Goal: Task Accomplishment & Management: Manage account settings

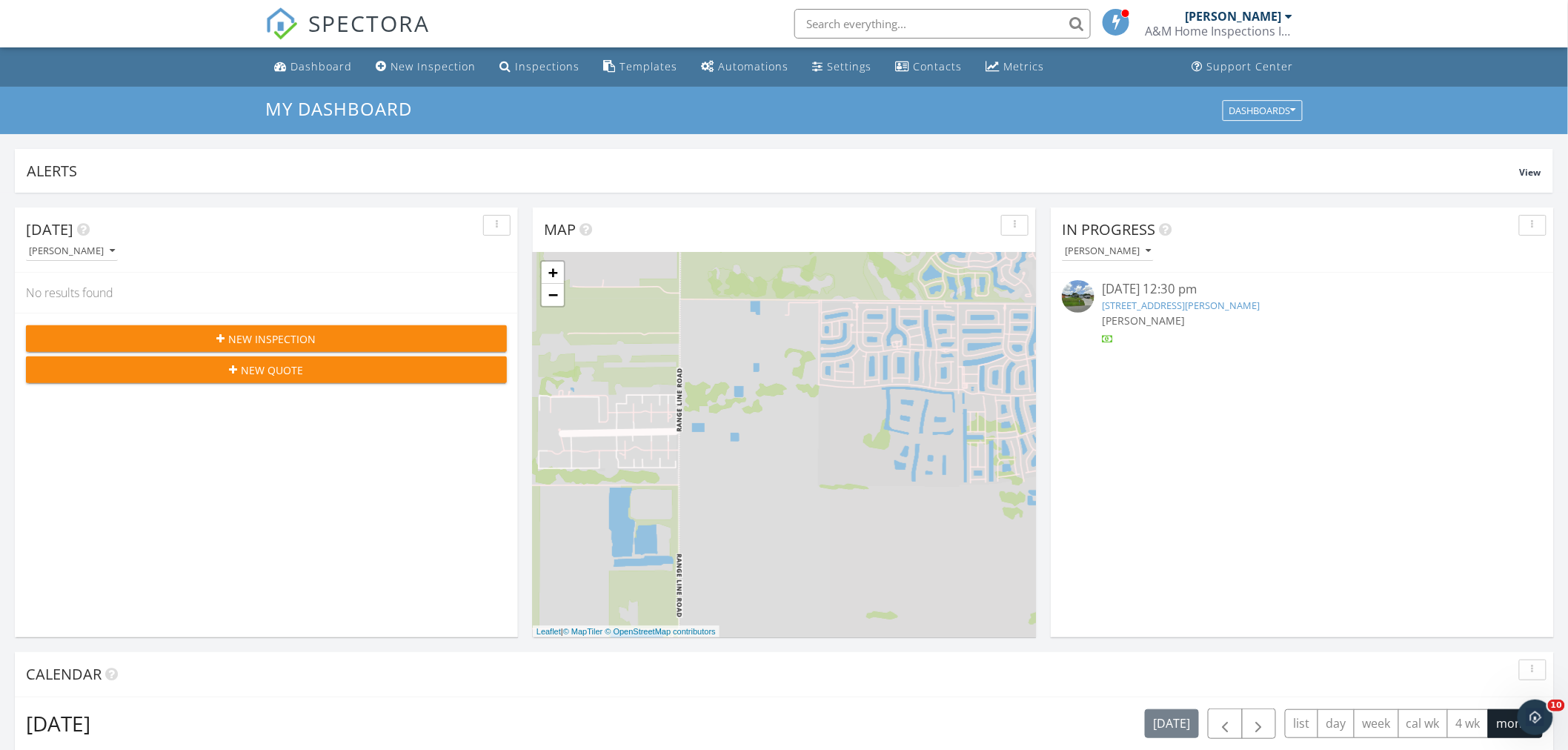
click at [1120, 302] on link "4002 SW Cheribon St, Port St. Lucie, FL 34953" at bounding box center [1181, 305] width 158 height 13
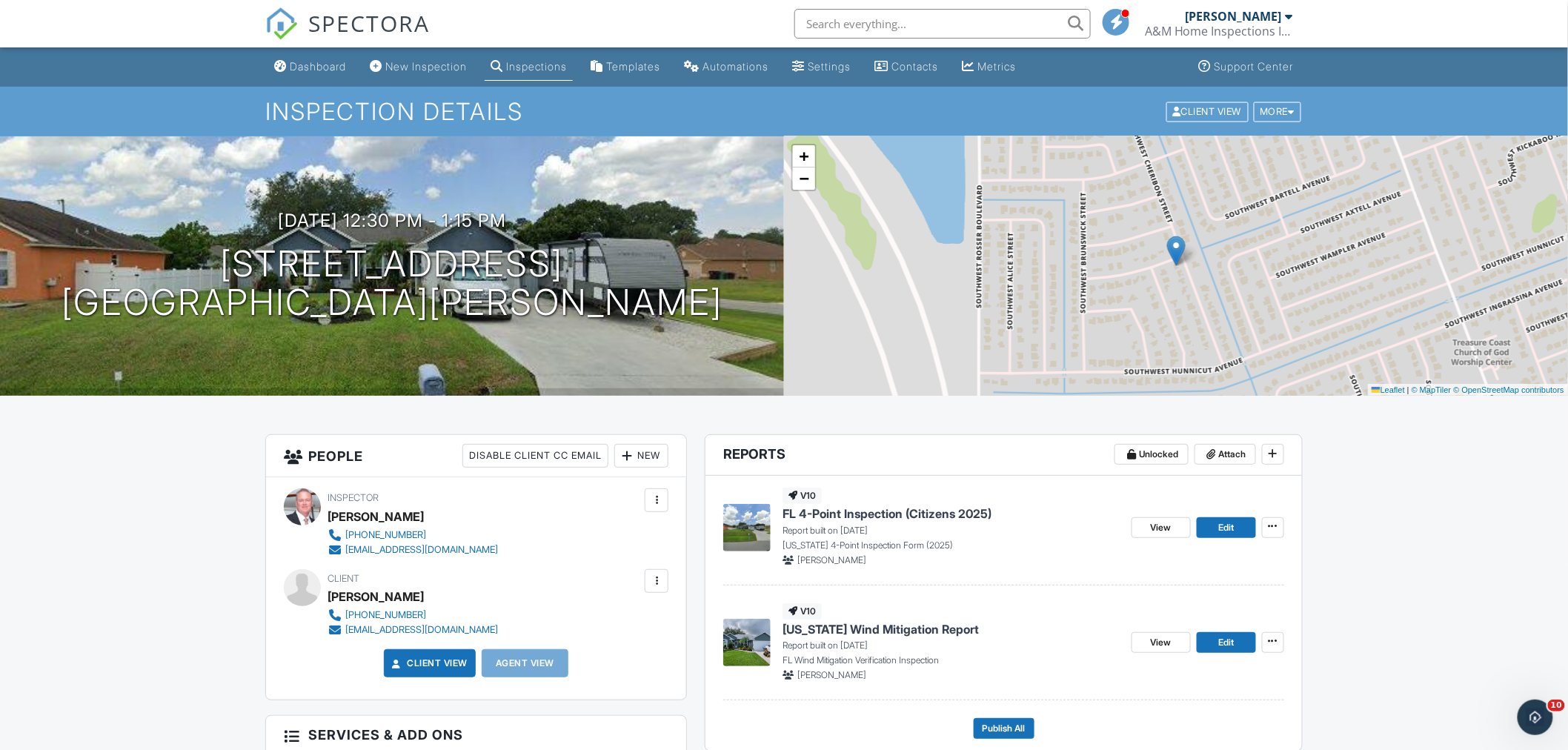
click at [812, 631] on span "Florida Wind Mitigation Report" at bounding box center [881, 628] width 196 height 16
click at [849, 515] on span "FL 4-Point Inspection (Citizens 2025)" at bounding box center [887, 513] width 209 height 16
click at [990, 721] on span "Publish All" at bounding box center [1004, 728] width 43 height 15
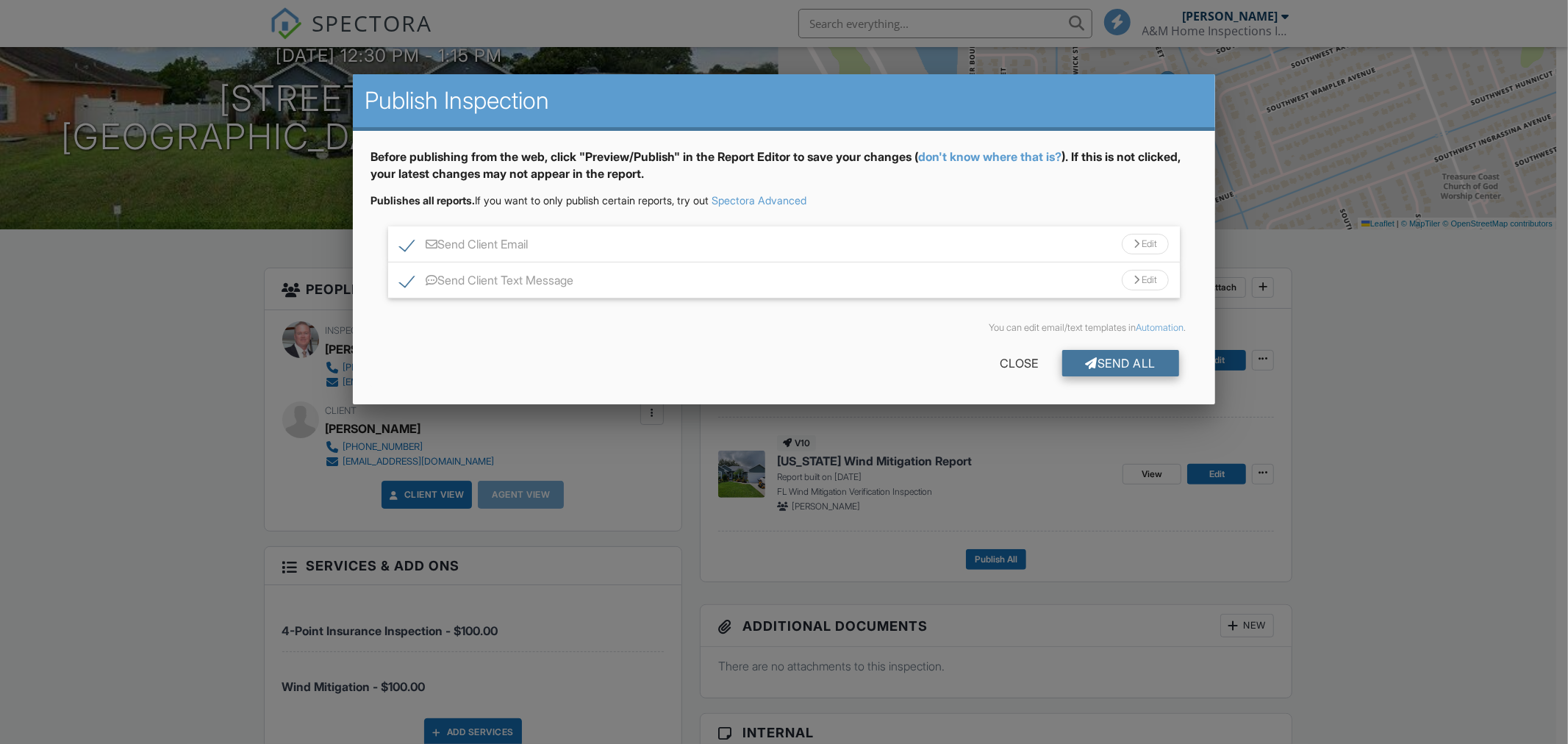
click at [1128, 364] on div "Send All" at bounding box center [1120, 363] width 118 height 27
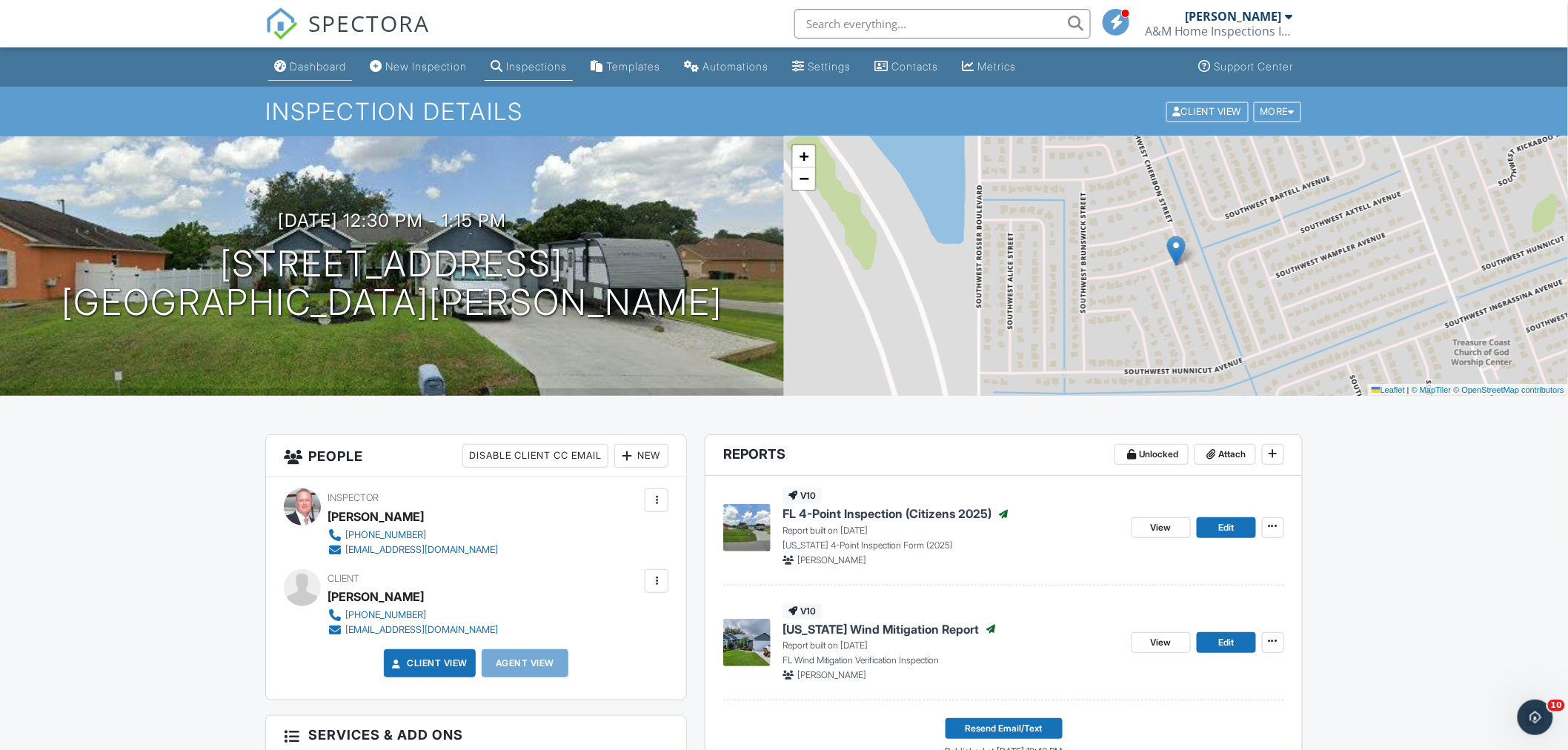
click at [316, 67] on div "Dashboard" at bounding box center [318, 65] width 56 height 12
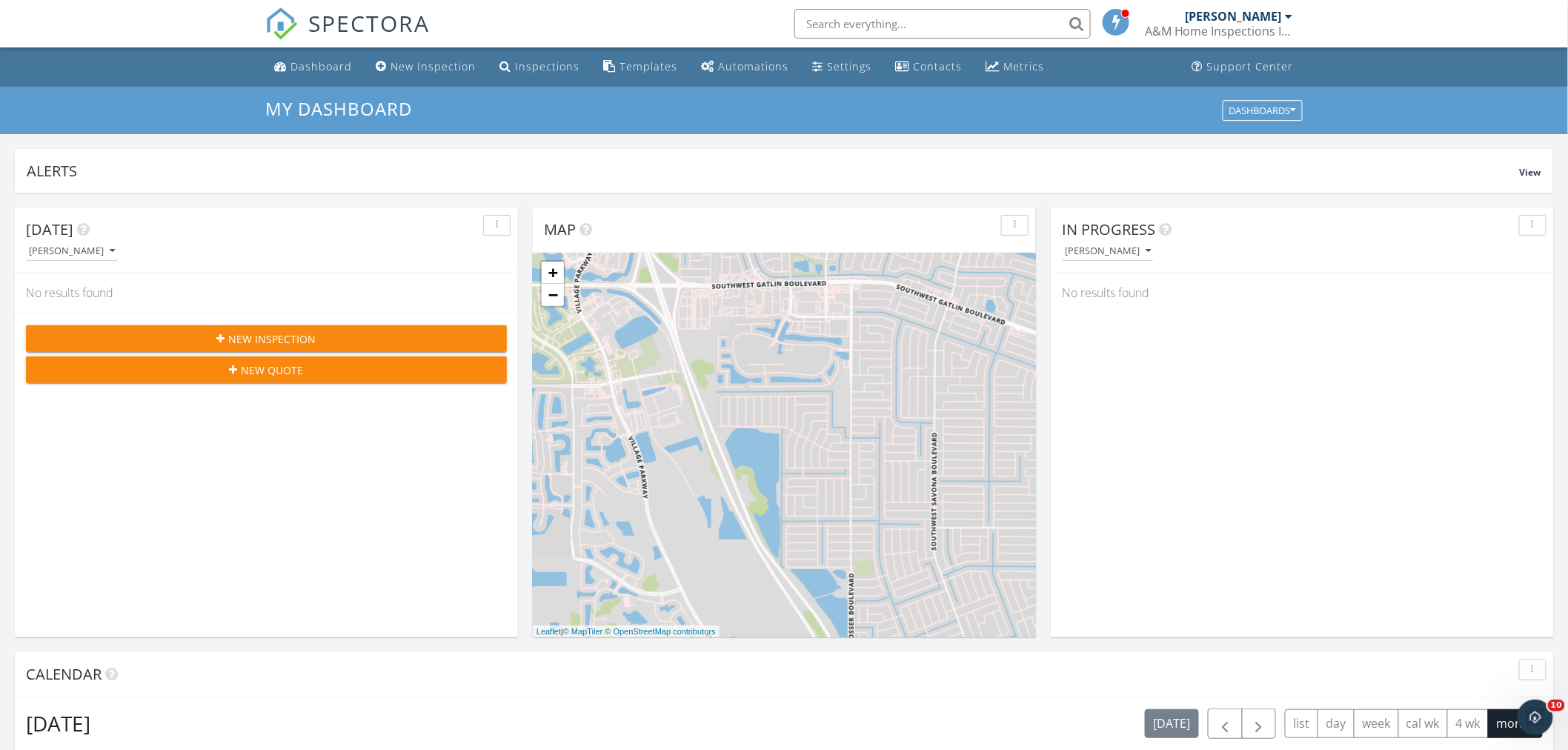
scroll to position [1375, 1595]
click at [249, 337] on span "New Inspection" at bounding box center [273, 339] width 88 height 16
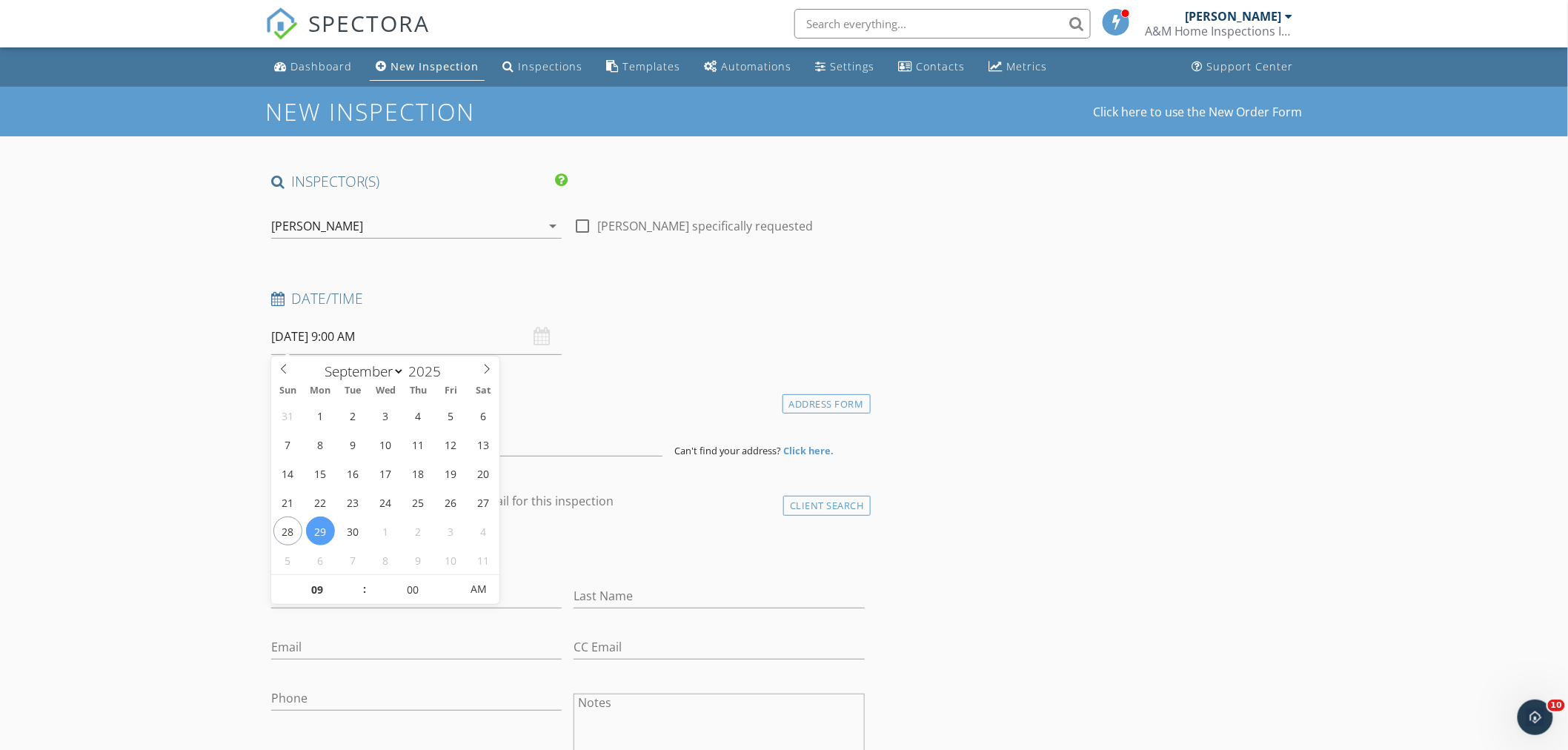
click at [410, 339] on input "09/29/2025 9:00 AM" at bounding box center [416, 337] width 291 height 36
type input "09/29/2025 10:00 AM"
type input "10"
click at [361, 582] on span at bounding box center [357, 583] width 10 height 15
type input "09/29/2025 11:00 AM"
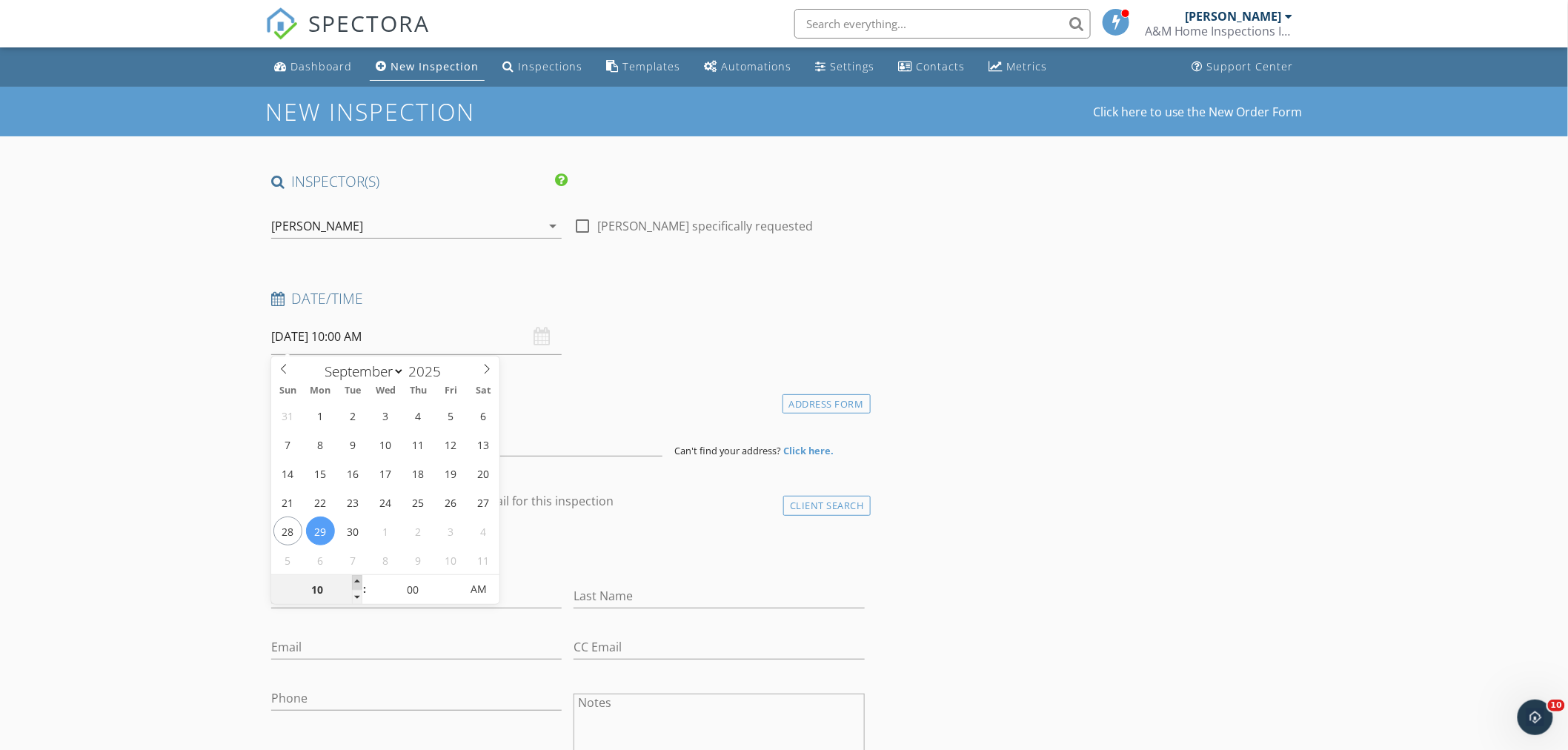
type input "11"
click at [360, 581] on span at bounding box center [357, 583] width 10 height 15
type input "09/29/2025 12:00 PM"
type input "12"
click at [360, 581] on span at bounding box center [357, 583] width 10 height 15
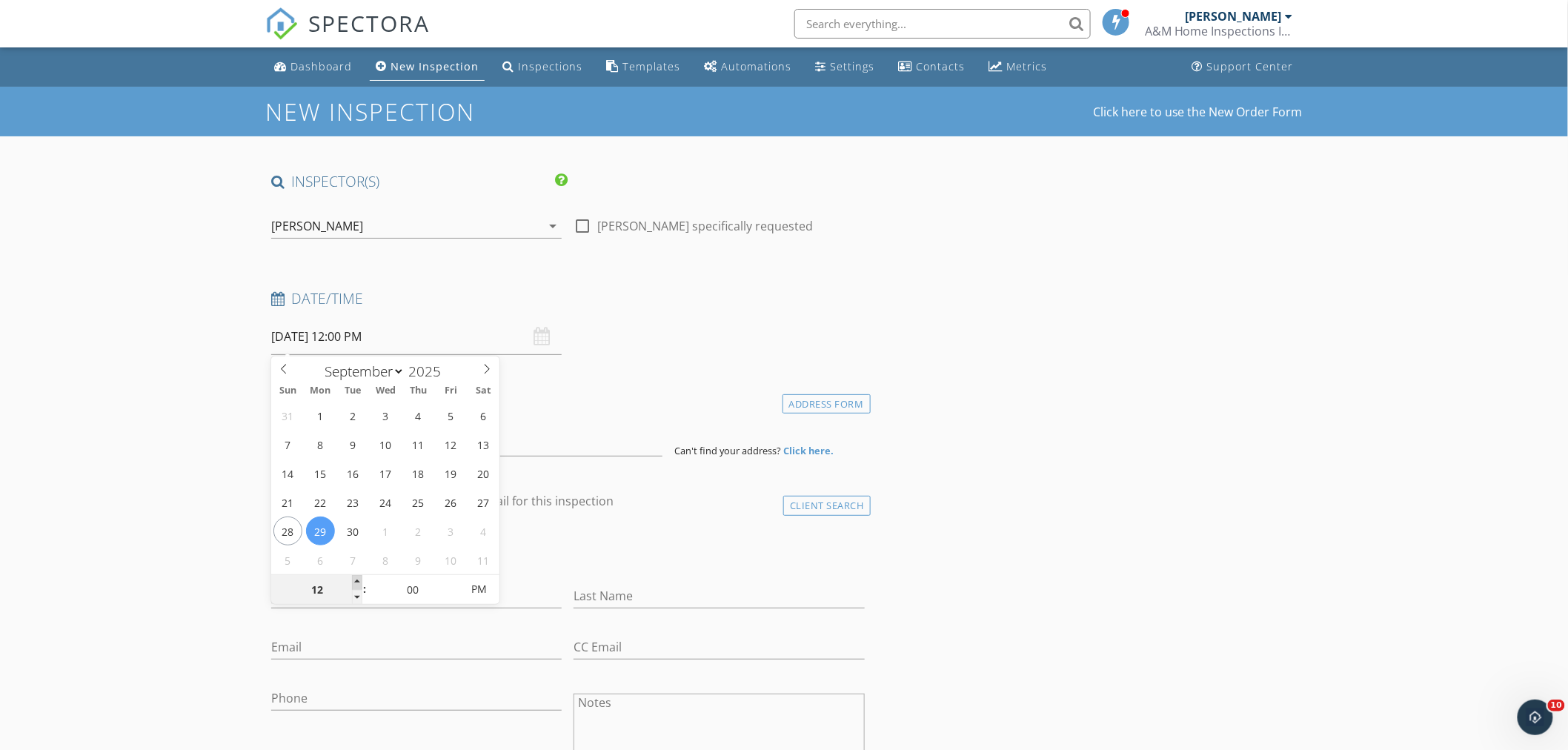
type input "[DATE] 1:00 PM"
type input "01"
click at [360, 581] on span at bounding box center [357, 583] width 10 height 15
click at [308, 441] on input at bounding box center [467, 438] width 392 height 36
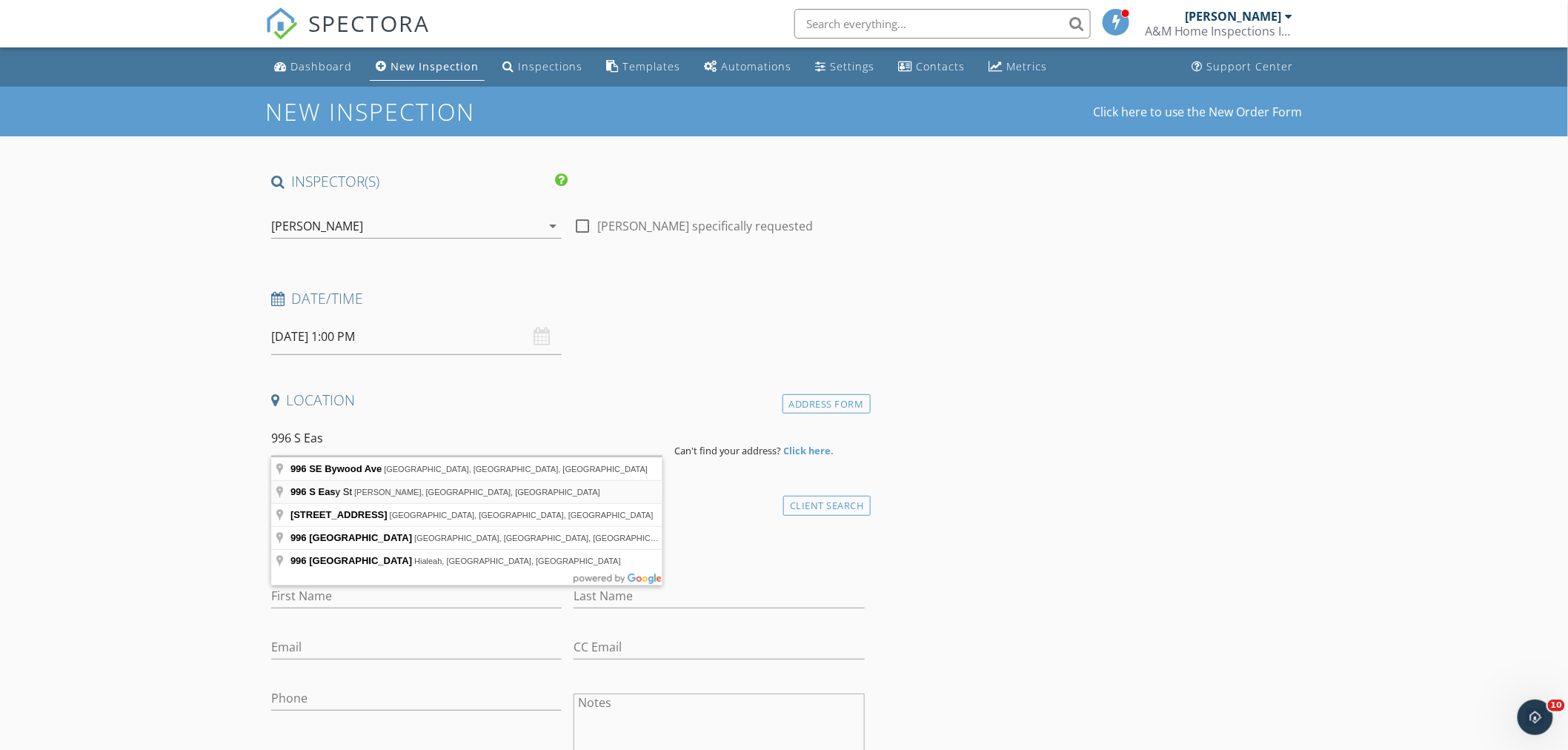
type input "996 S Easy St, Sebastian, FL, USA"
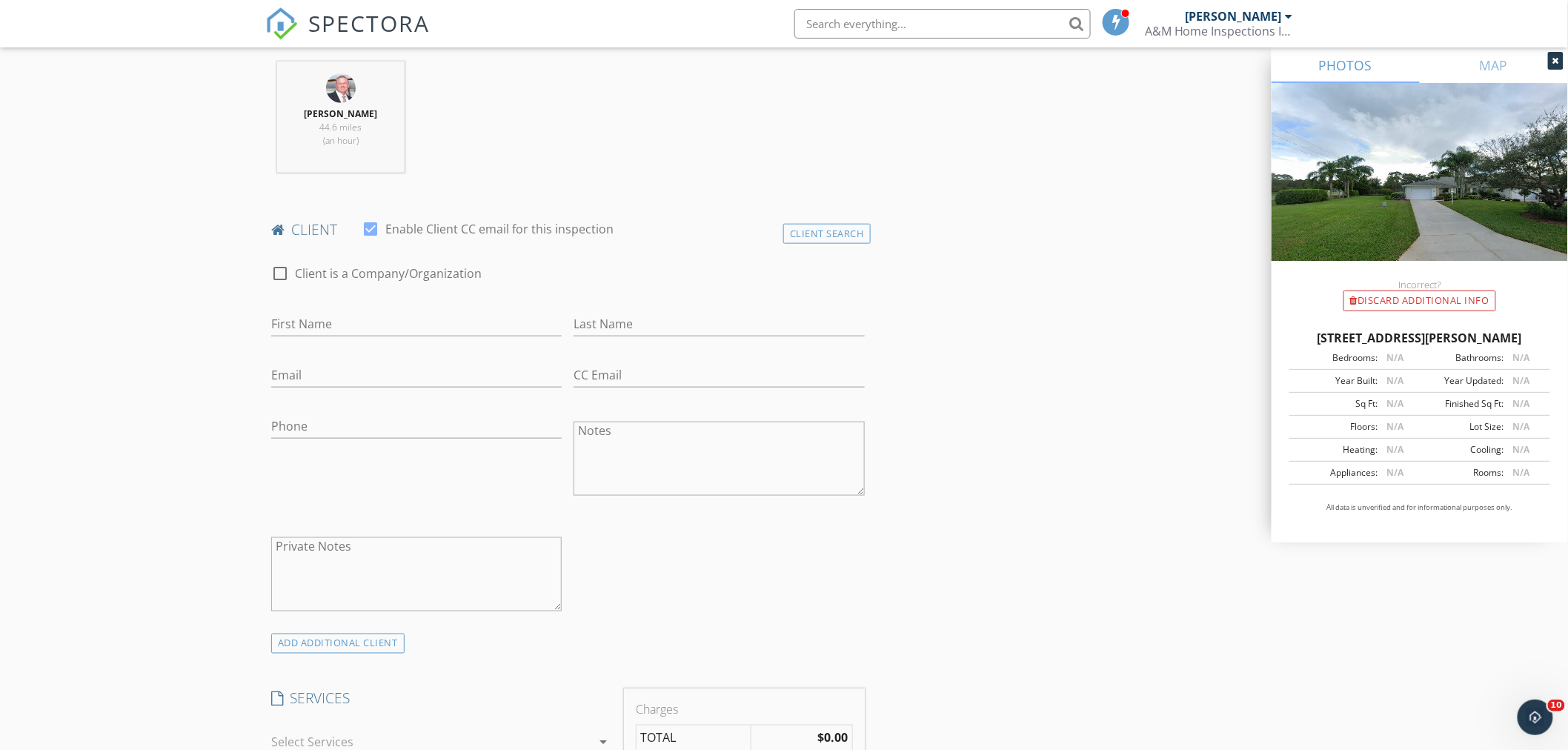
scroll to position [576, 0]
click at [313, 327] on input "First Name" at bounding box center [416, 324] width 291 height 24
type input "Deonne"
type input "Richards"
click at [302, 374] on input "Email" at bounding box center [416, 375] width 291 height 24
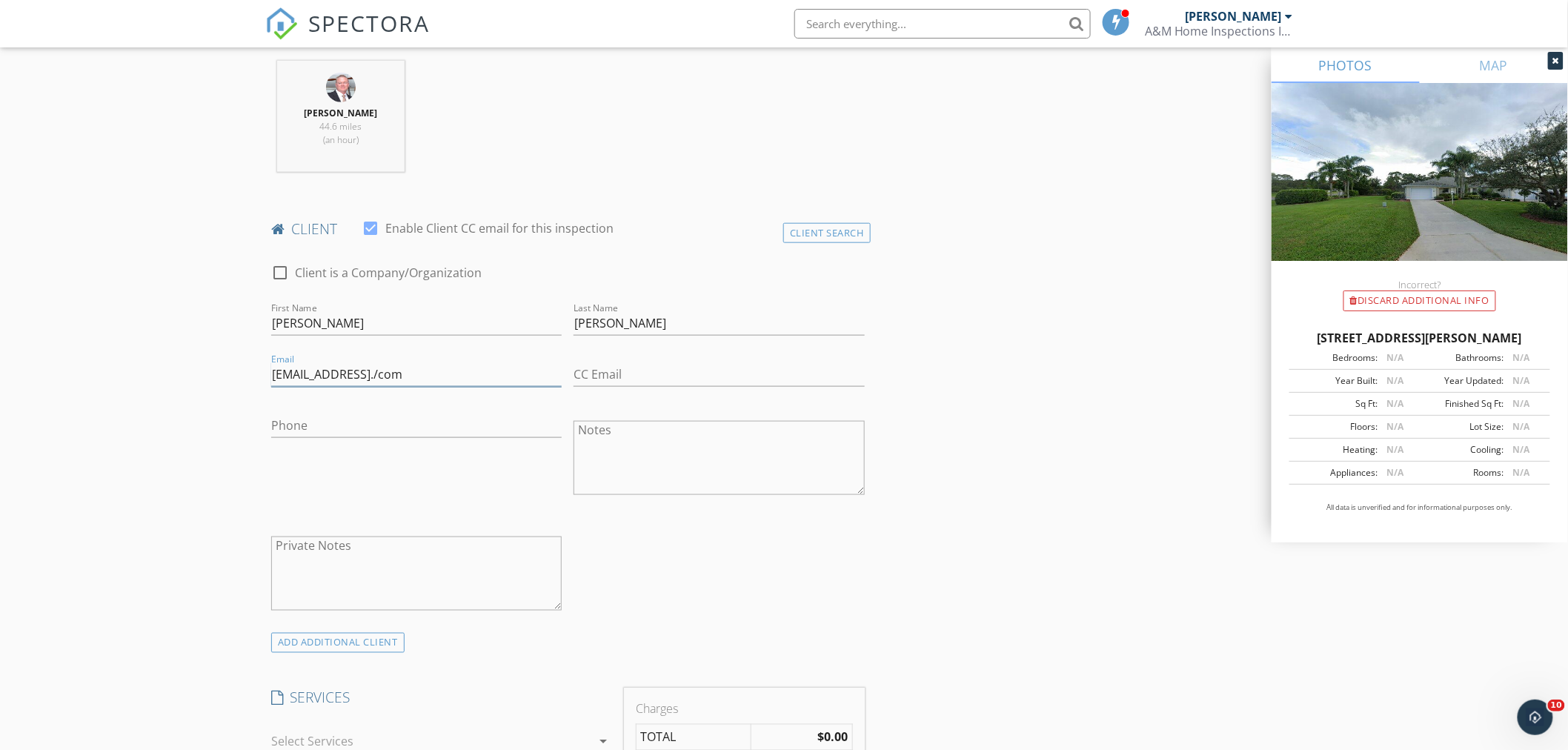
click at [370, 378] on input "donly147@gmail./com" at bounding box center [416, 375] width 291 height 24
type input "[EMAIL_ADDRESS][DOMAIN_NAME]"
click at [309, 424] on input "Phone" at bounding box center [416, 425] width 291 height 24
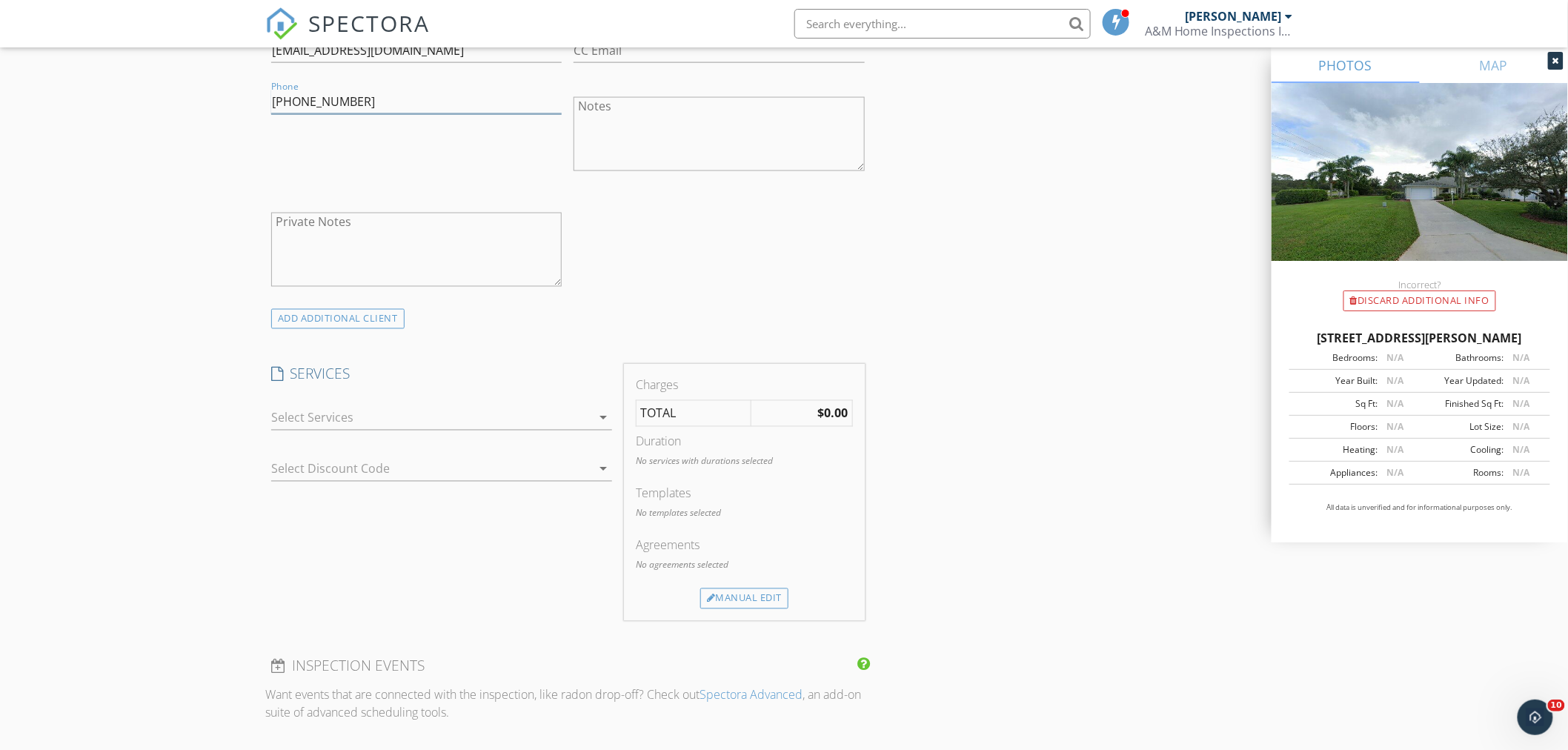
scroll to position [906, 0]
type input "[PHONE_NUMBER]"
click at [314, 416] on div at bounding box center [431, 411] width 320 height 23
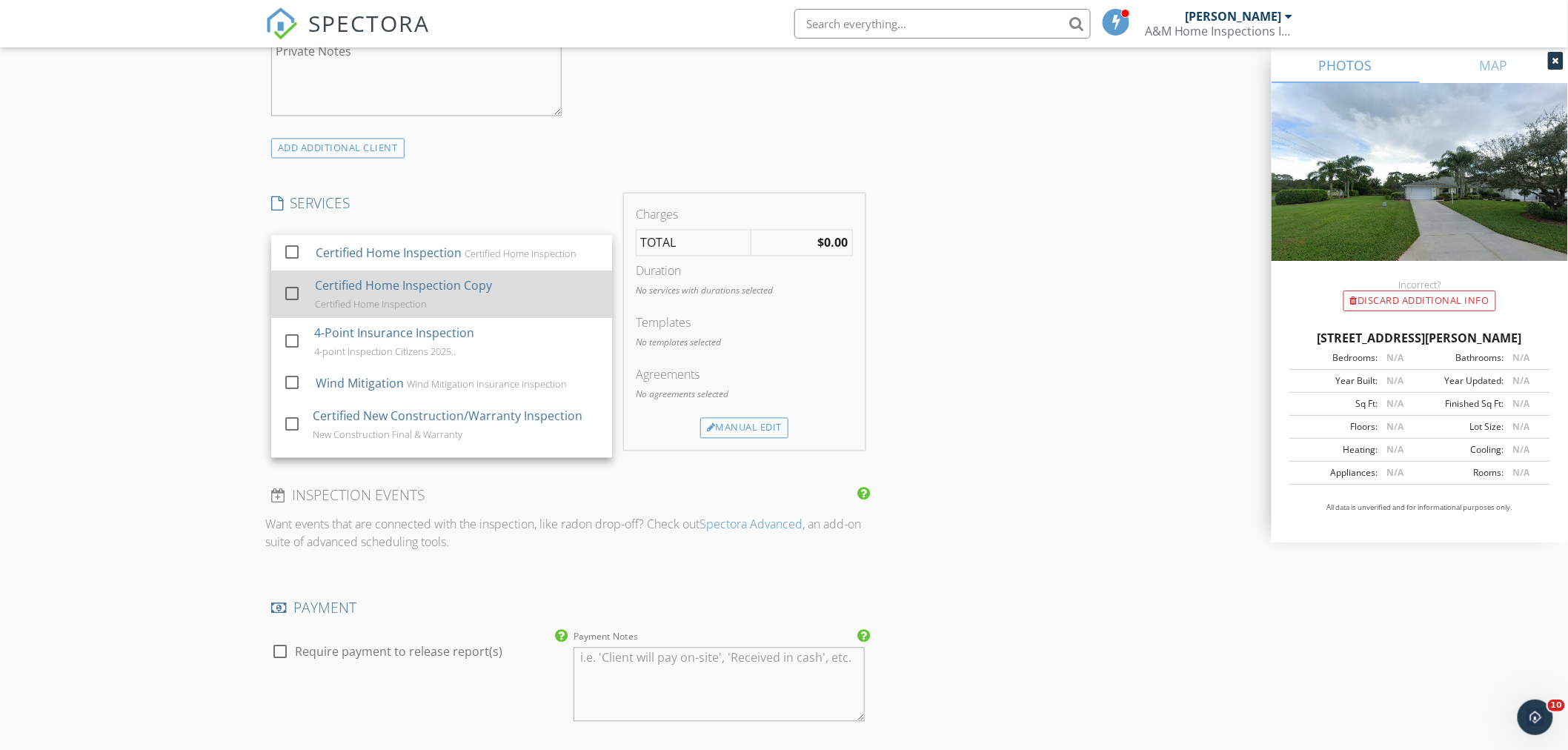
scroll to position [988, 0]
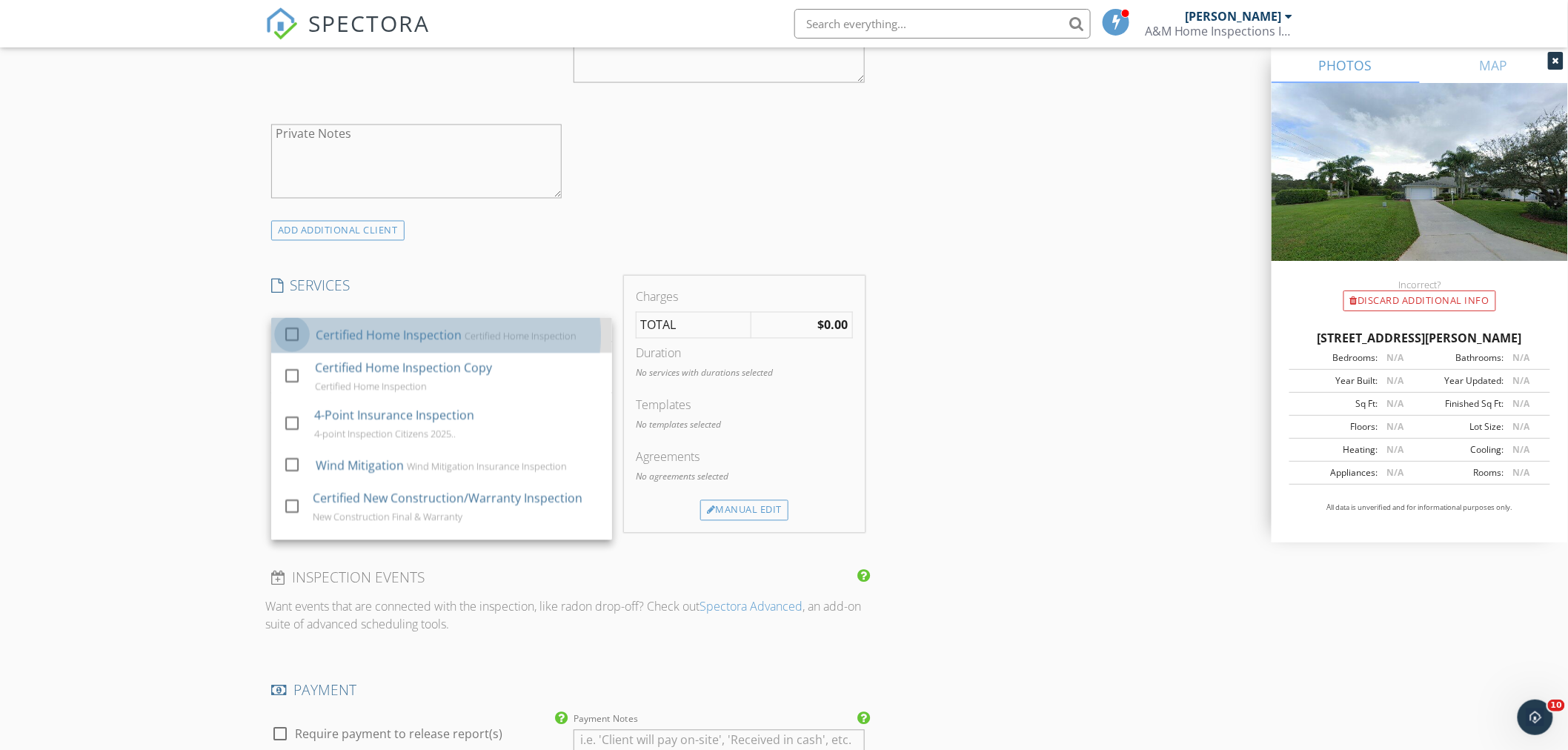
click at [289, 335] on div at bounding box center [292, 335] width 25 height 25
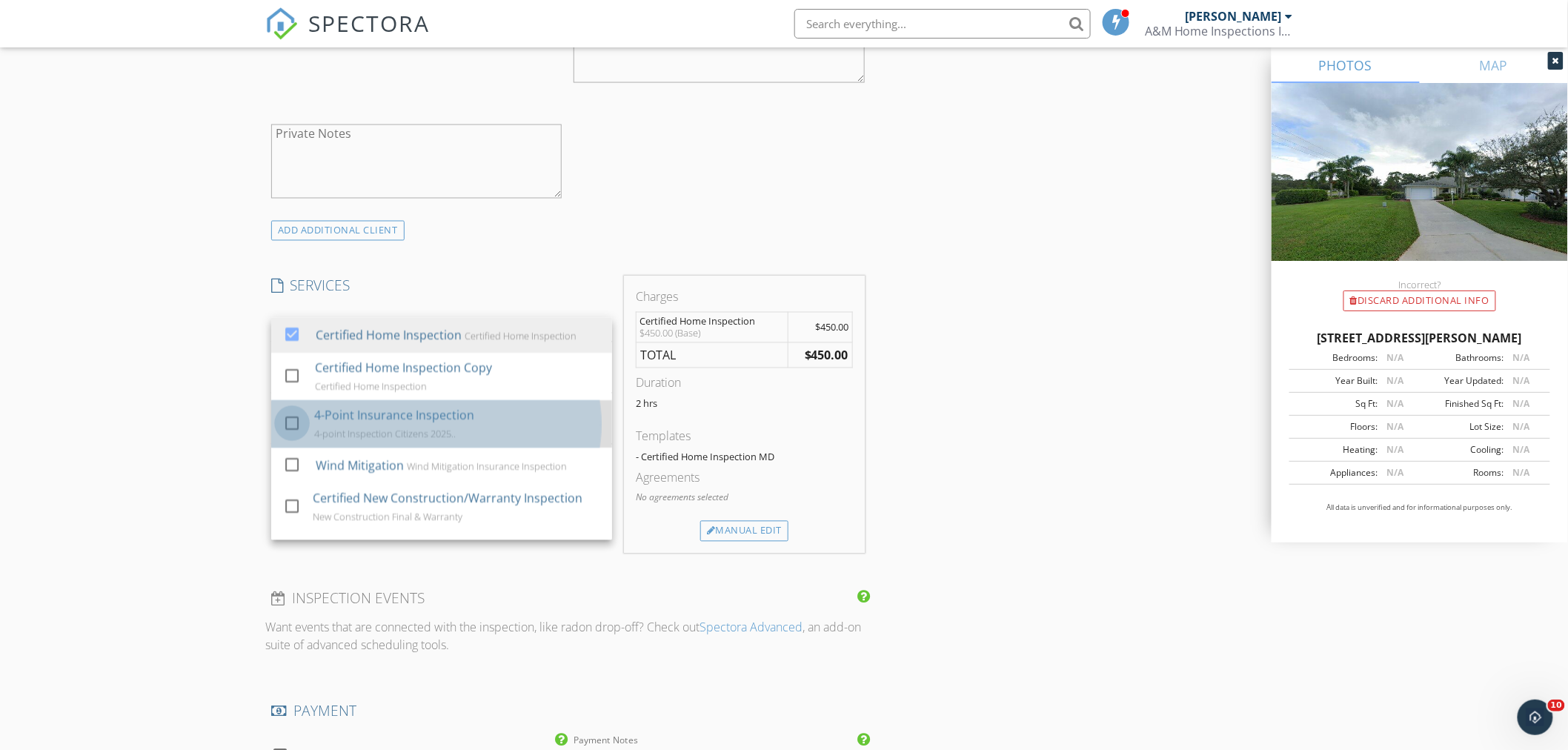
click at [293, 424] on div at bounding box center [292, 424] width 25 height 25
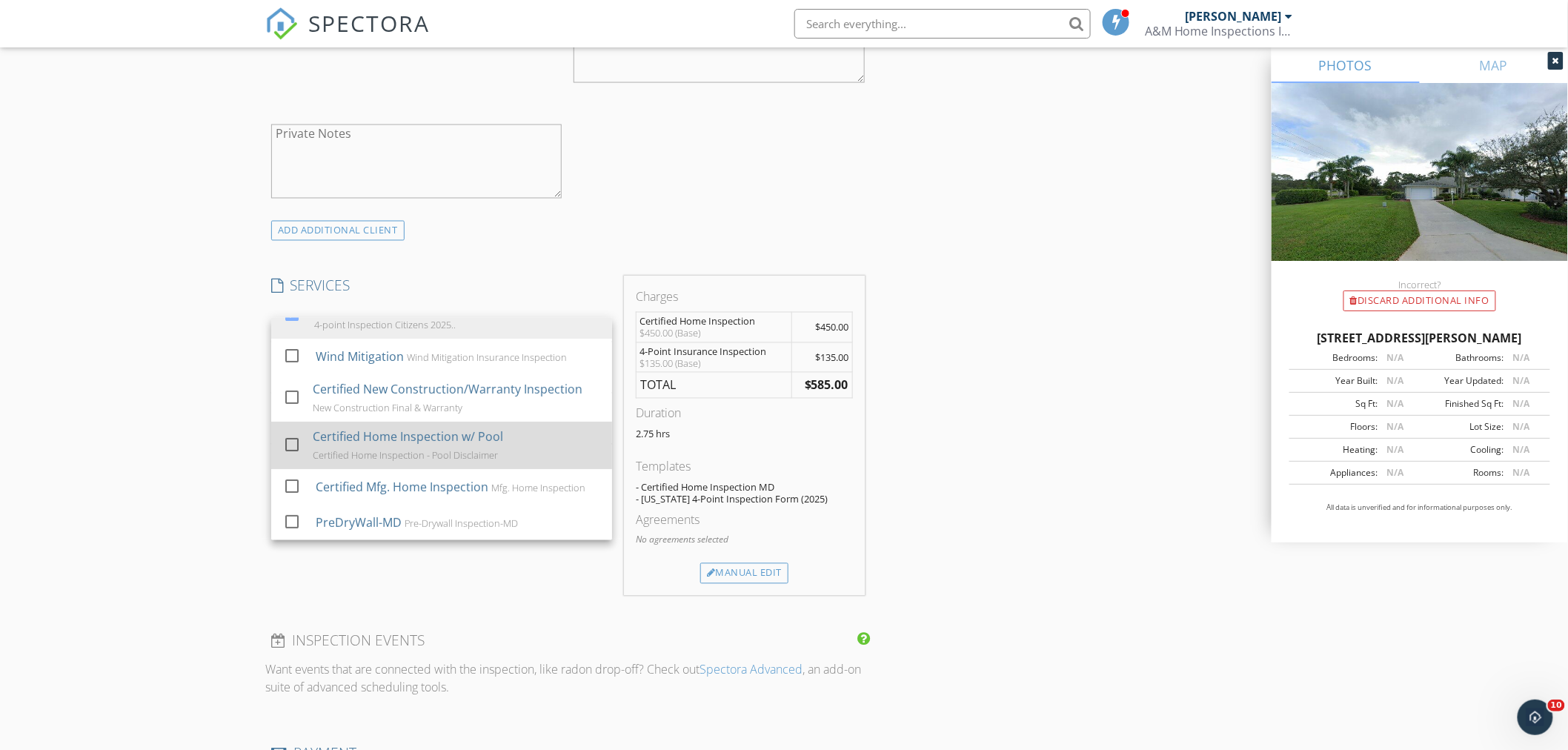
scroll to position [82, 0]
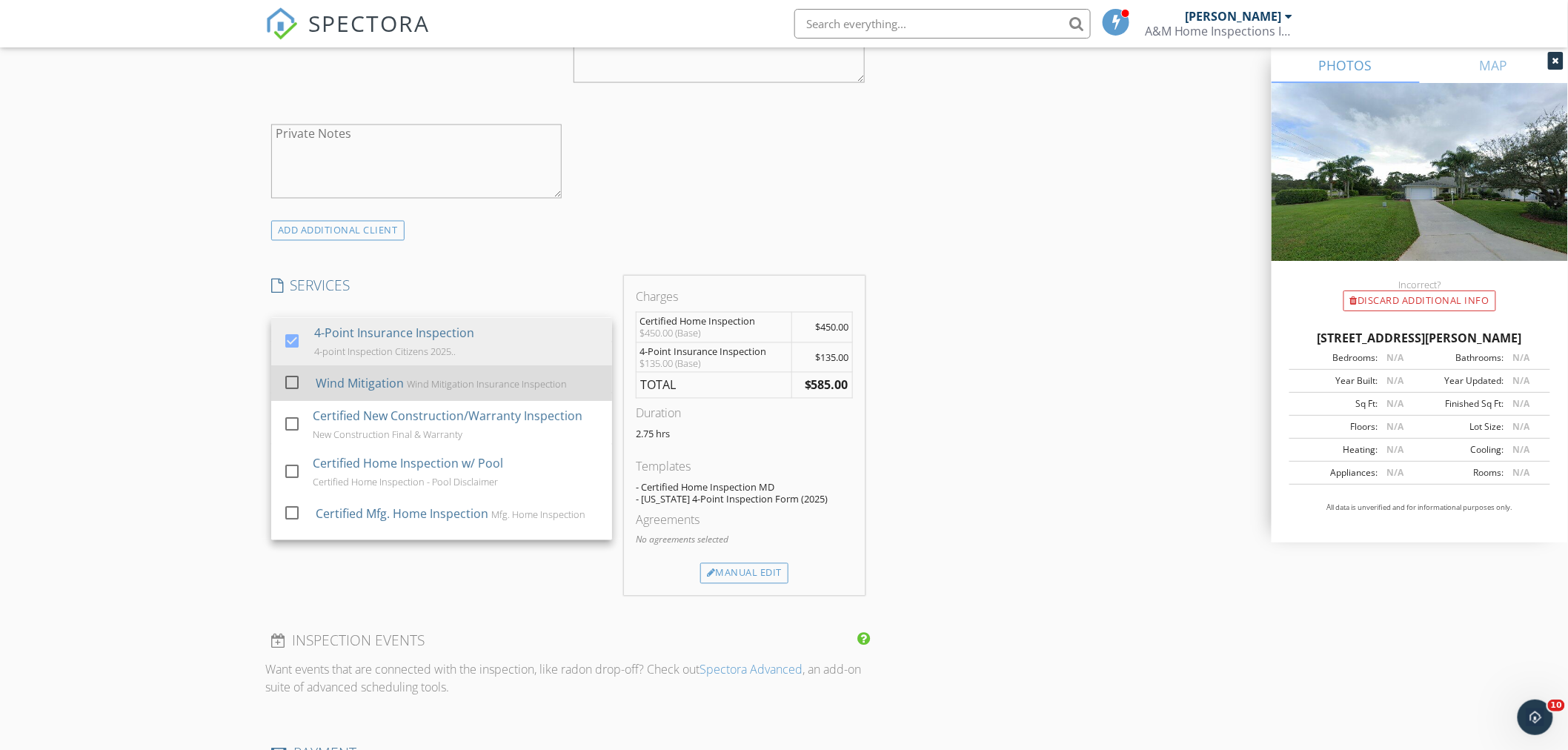
click at [288, 386] on div at bounding box center [292, 382] width 25 height 25
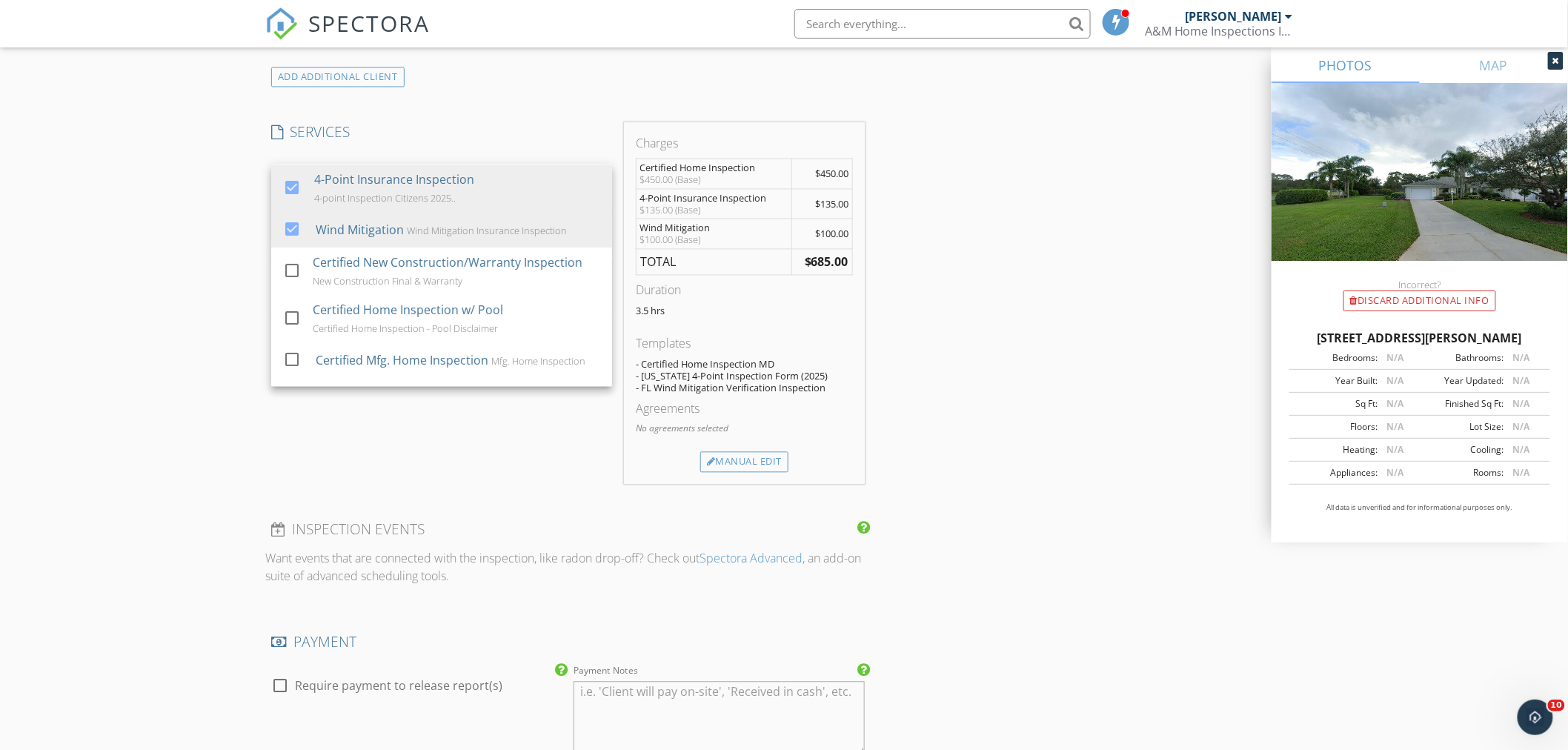
scroll to position [1153, 0]
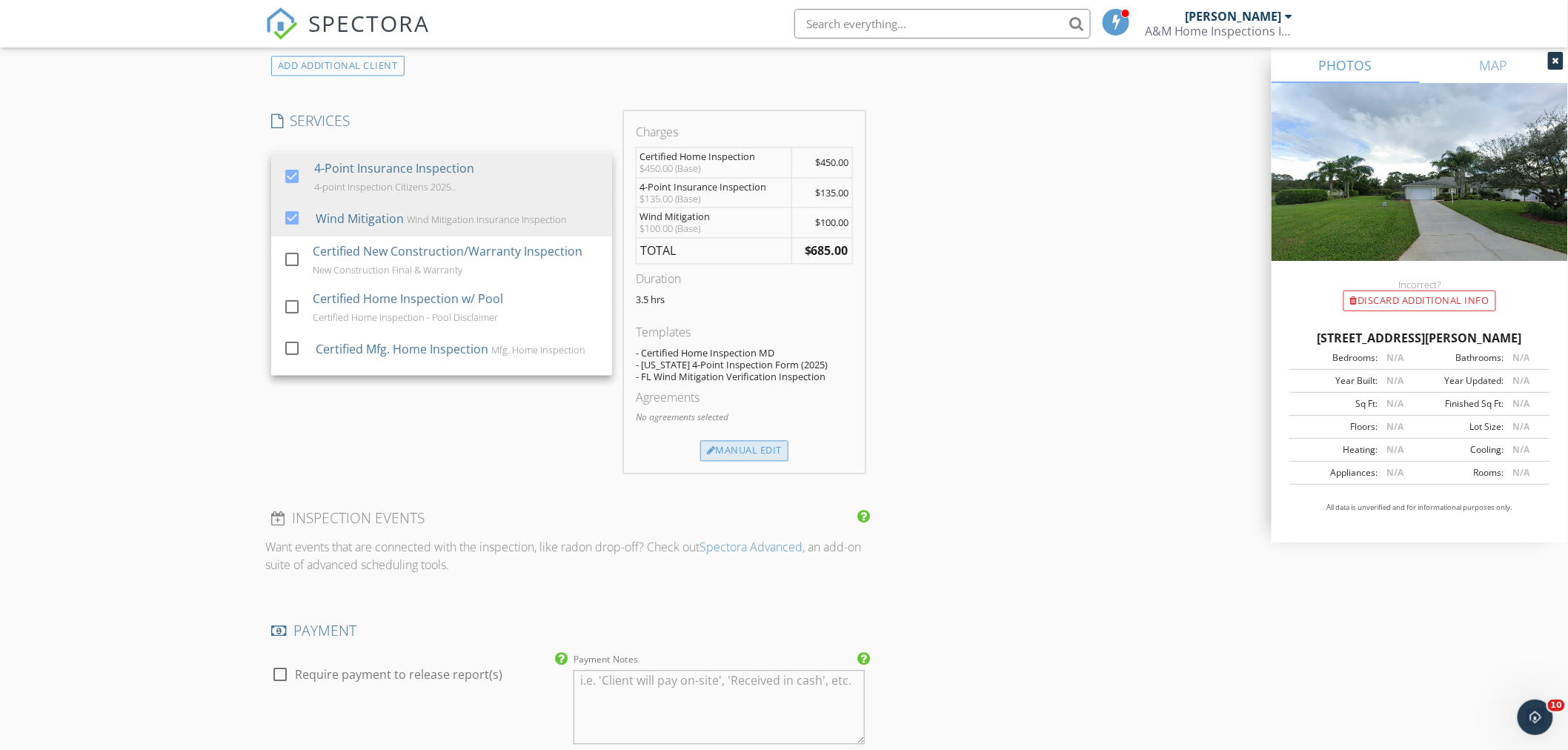
click at [735, 446] on div "Manual Edit" at bounding box center [744, 452] width 88 height 21
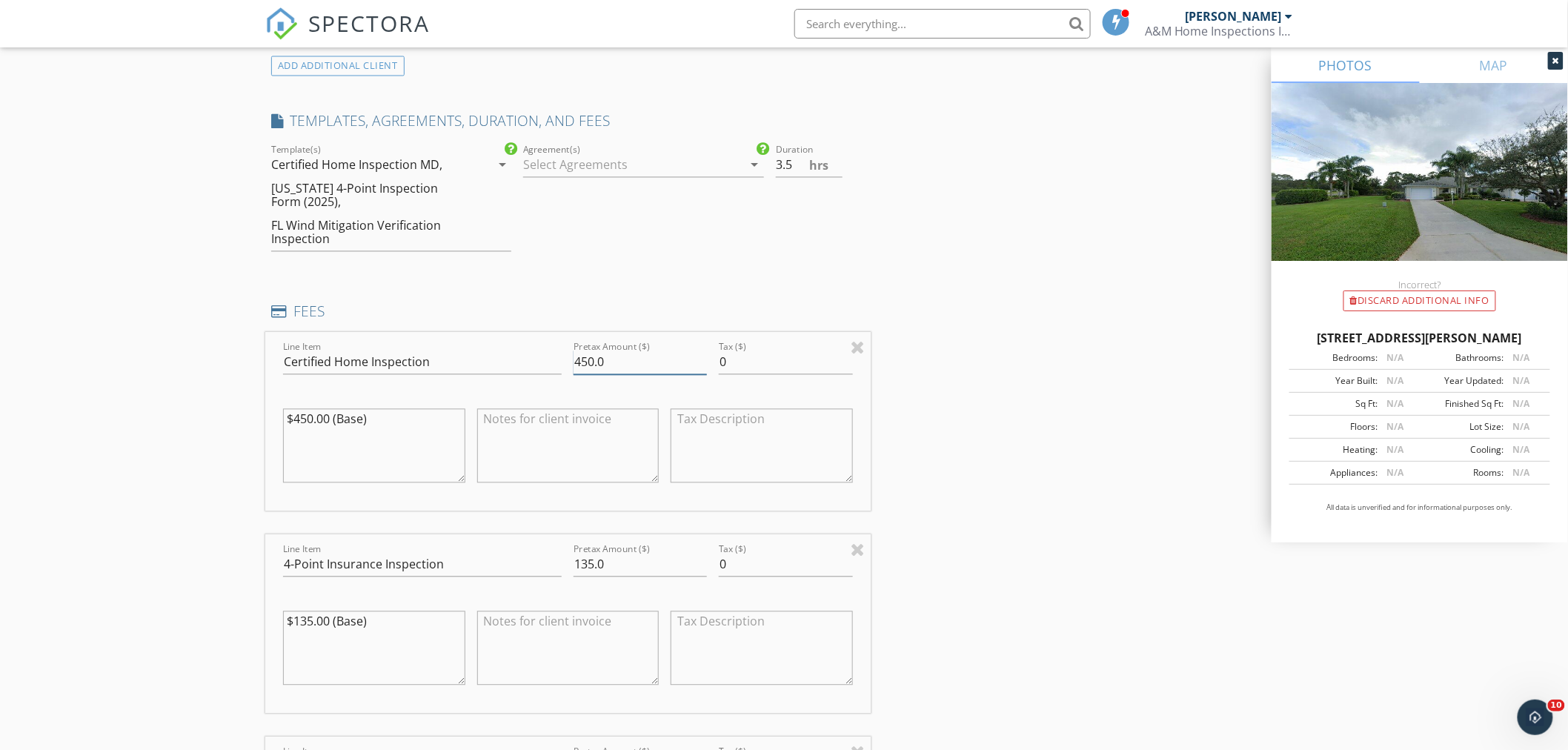
click at [588, 363] on input "450.0" at bounding box center [640, 363] width 134 height 24
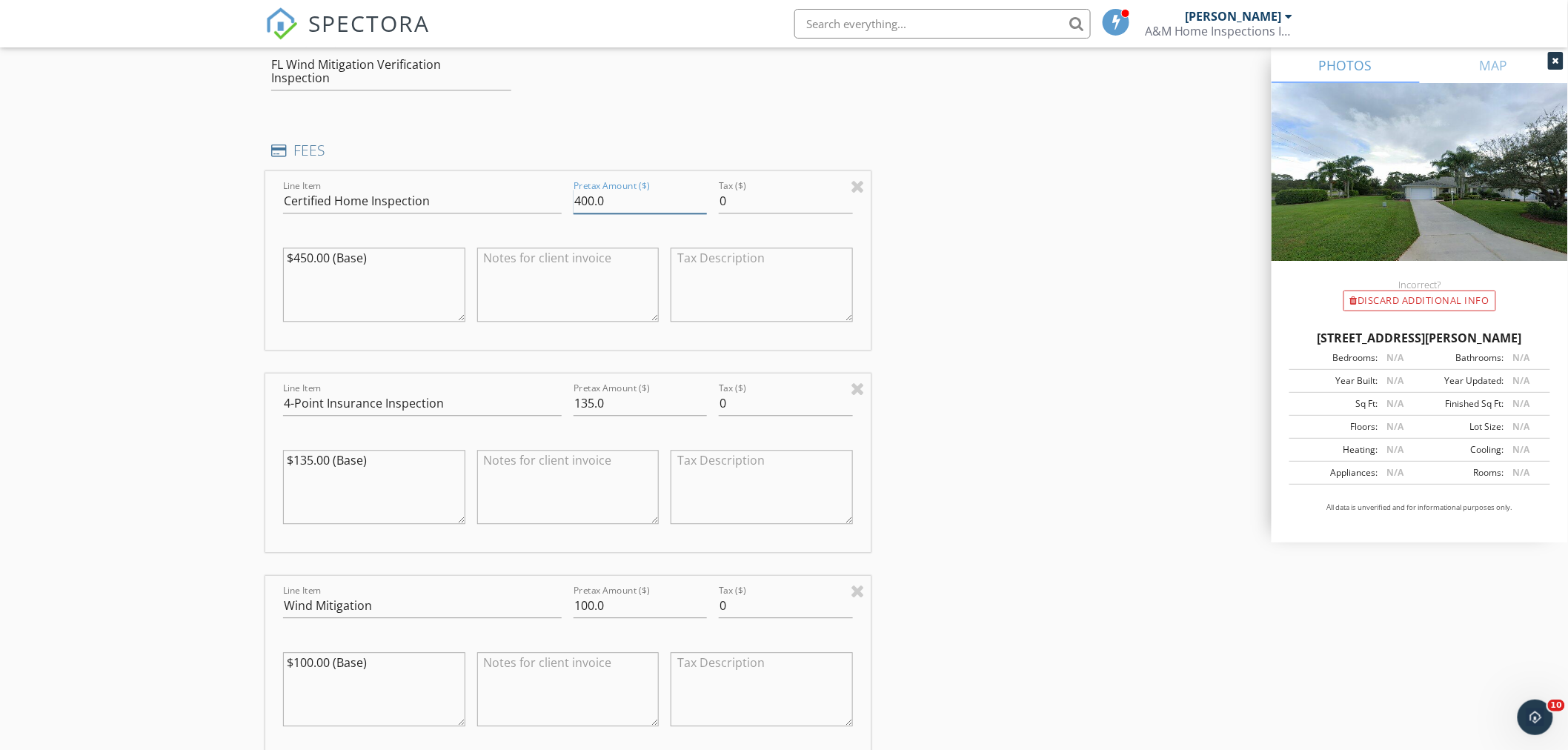
scroll to position [1400, 0]
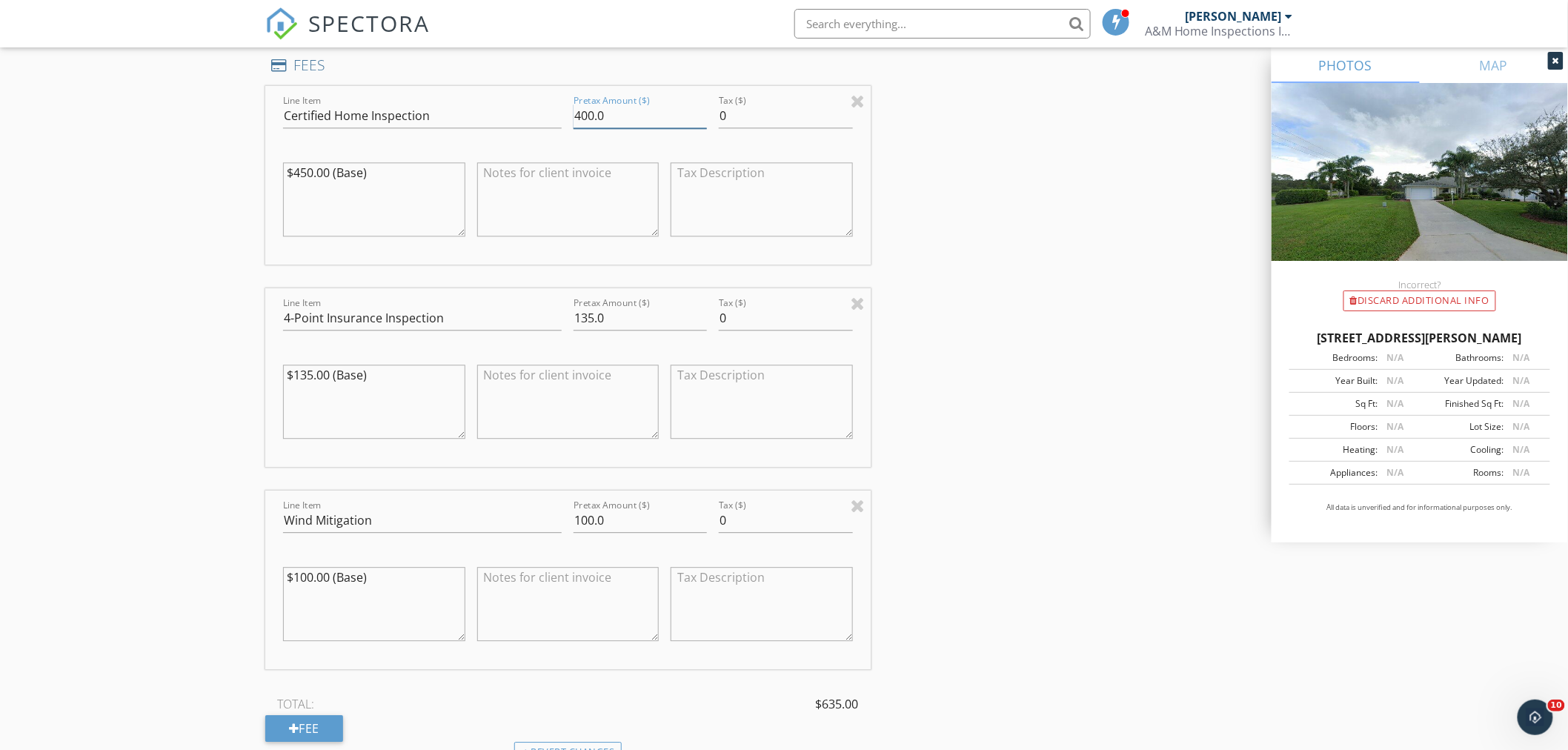
type input "400.0"
click at [585, 324] on input "135.0" at bounding box center [640, 318] width 134 height 24
type input "25.0"
click at [591, 527] on input "100.0" at bounding box center [640, 521] width 134 height 24
type input "25.0"
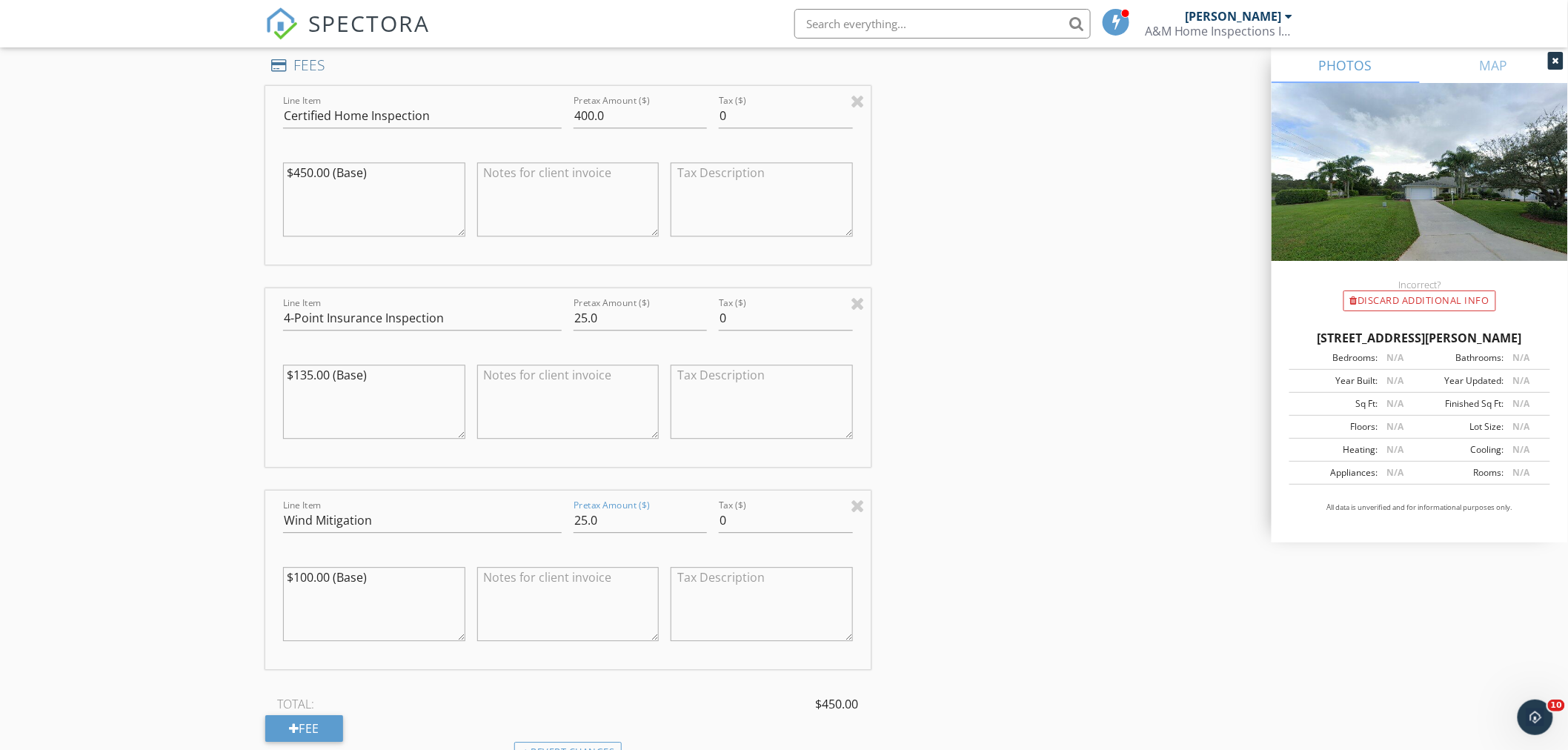
click at [198, 413] on div "New Inspection Click here to use the New Order Form INSPECTOR(S) check_box Mich…" at bounding box center [784, 282] width 1568 height 3192
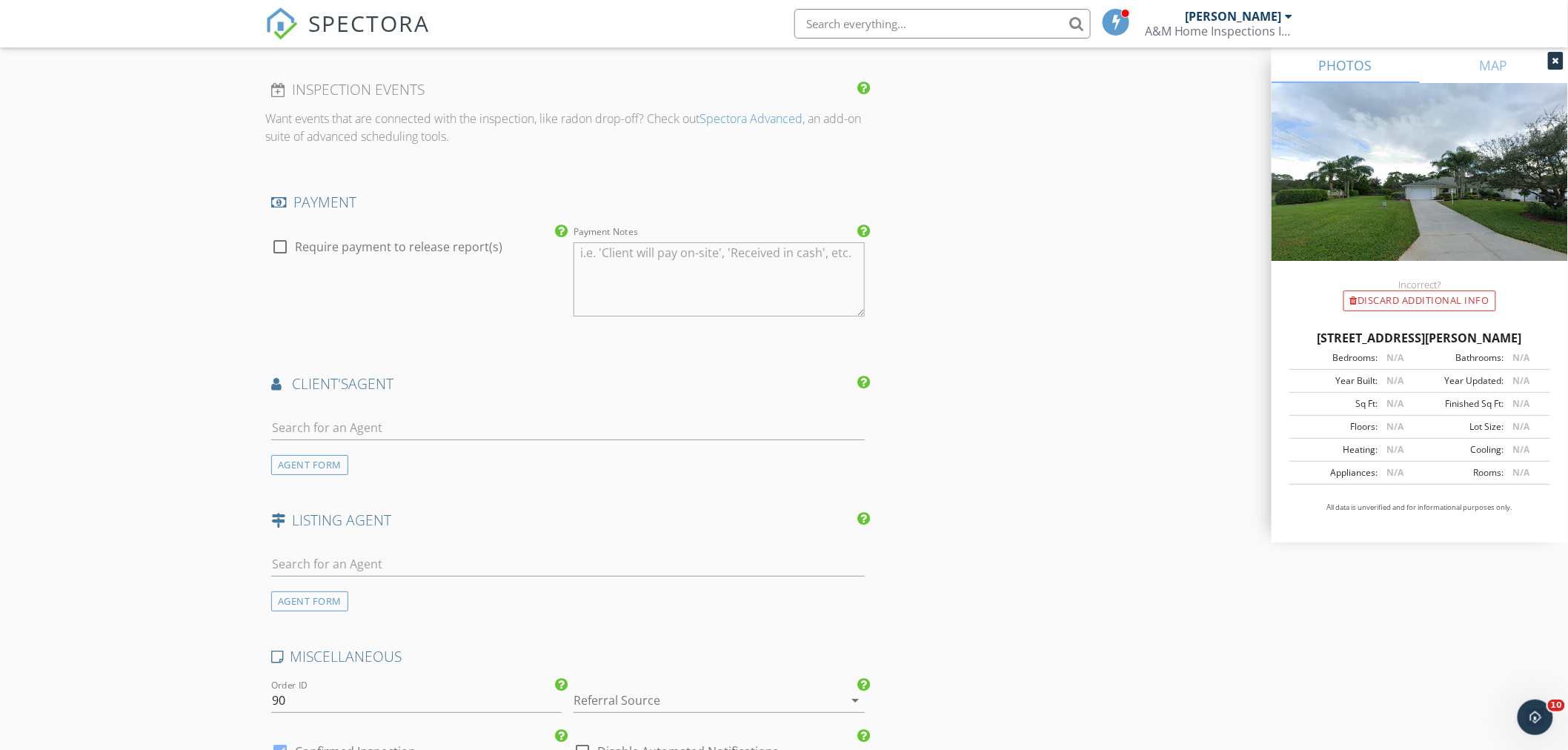
scroll to position [2141, 0]
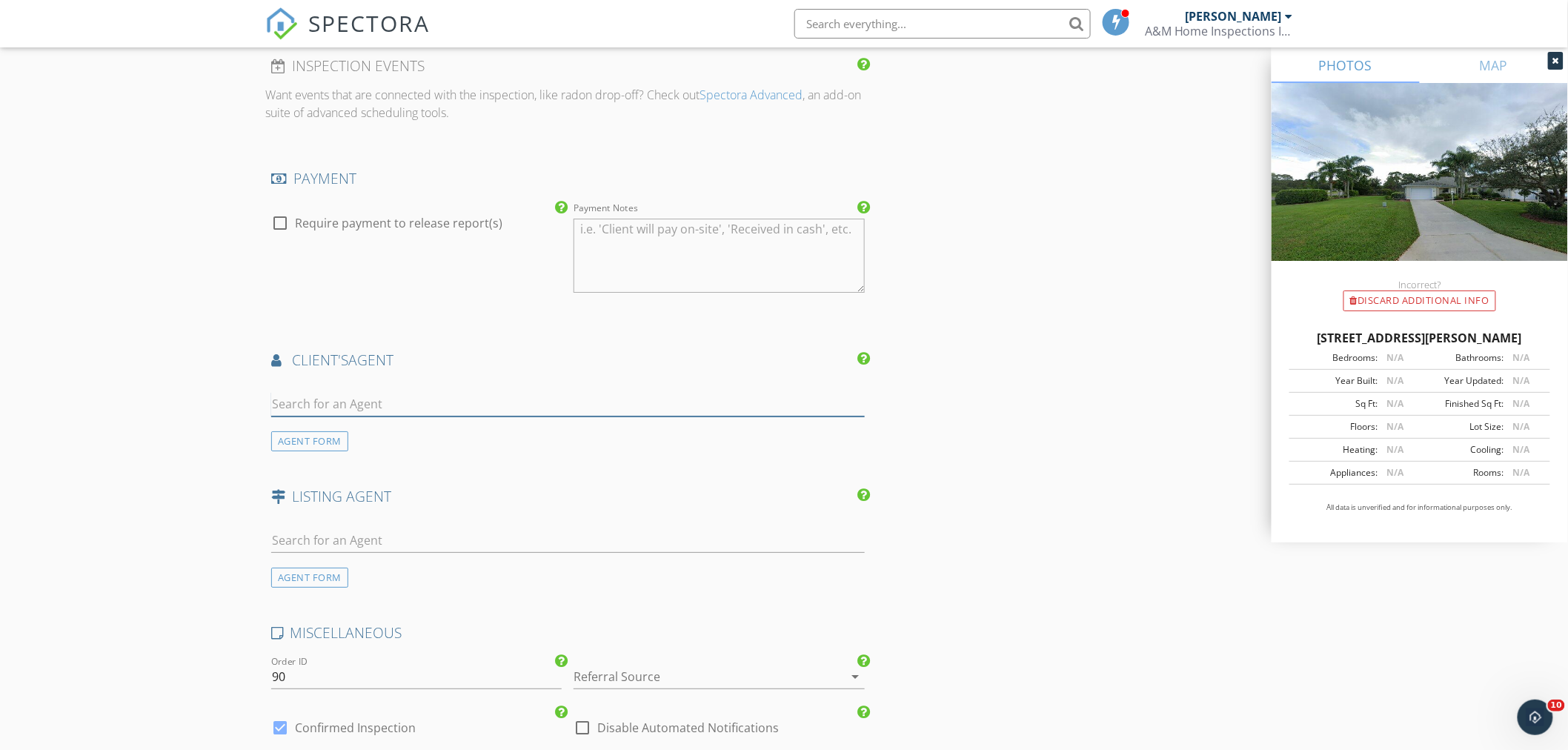
click at [319, 409] on input "text" at bounding box center [568, 404] width 594 height 24
type input "J"
click at [312, 435] on div "AGENT FORM" at bounding box center [309, 440] width 77 height 20
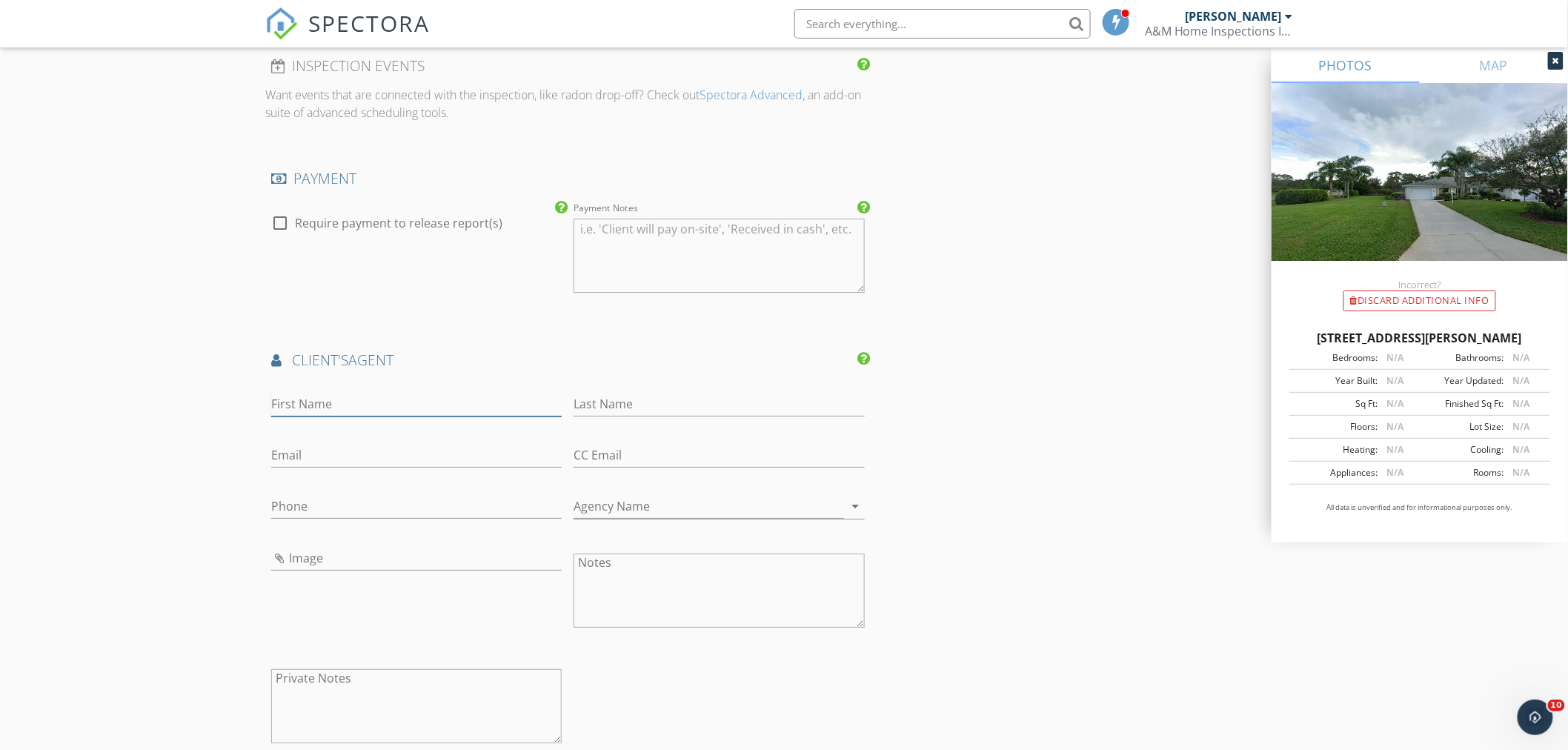
click at [312, 404] on input "First Name" at bounding box center [416, 404] width 291 height 24
type input "[PERSON_NAME]"
type input "Tobaschus"
click at [433, 450] on input "Email" at bounding box center [416, 455] width 291 height 24
click at [316, 506] on input "Phone" at bounding box center [416, 507] width 291 height 24
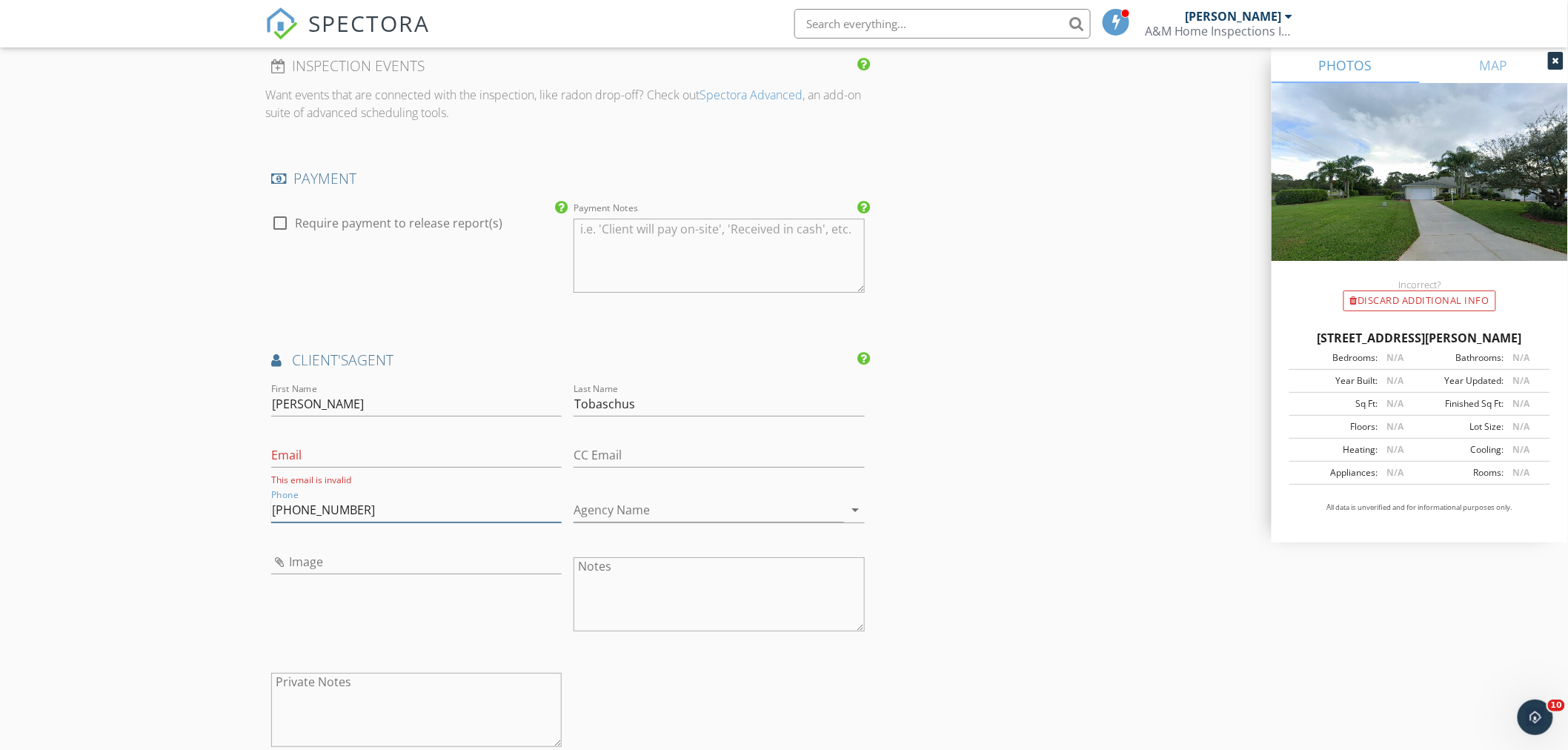
type input "[PHONE_NUMBER]"
click at [339, 456] on input "Email" at bounding box center [416, 455] width 291 height 24
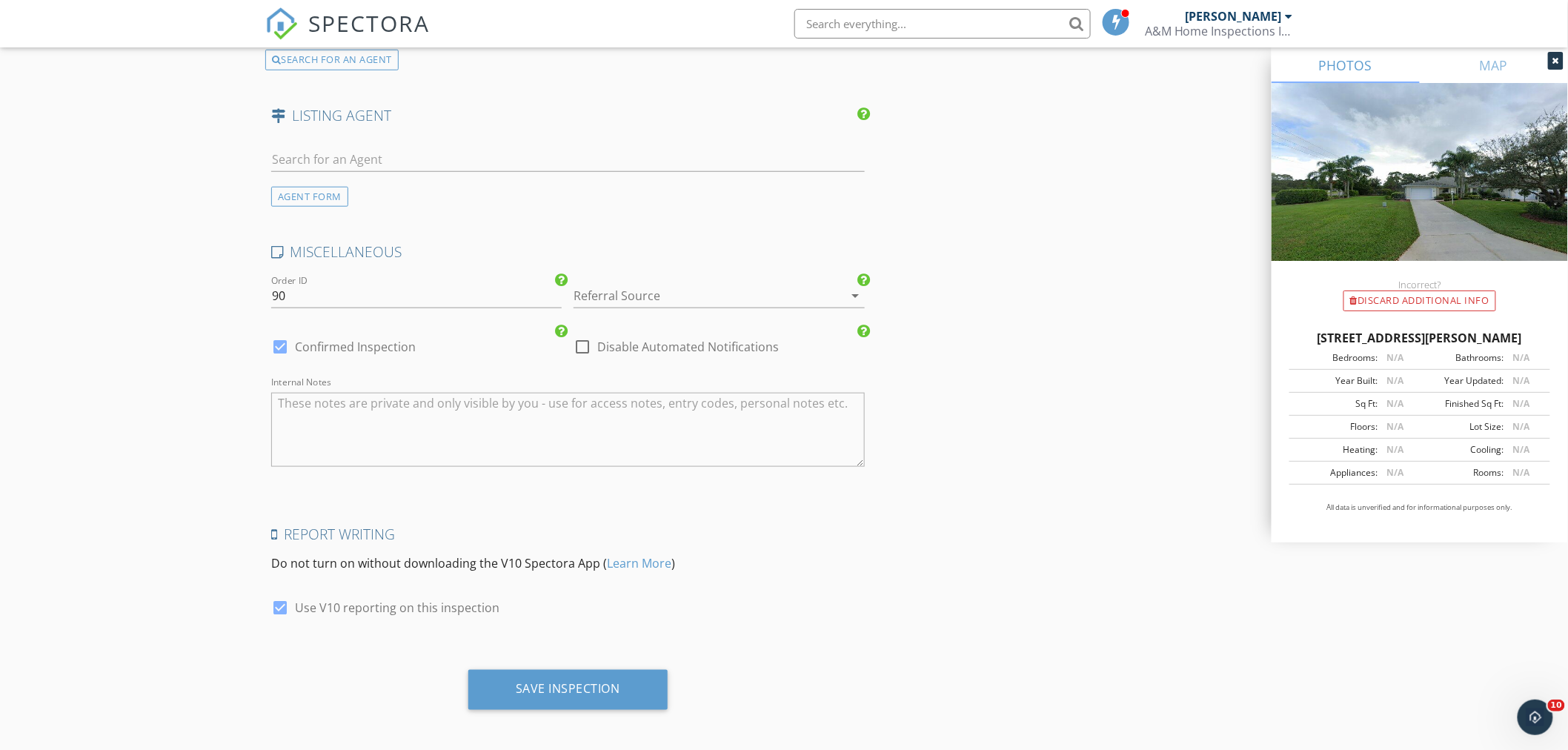
scroll to position [2864, 0]
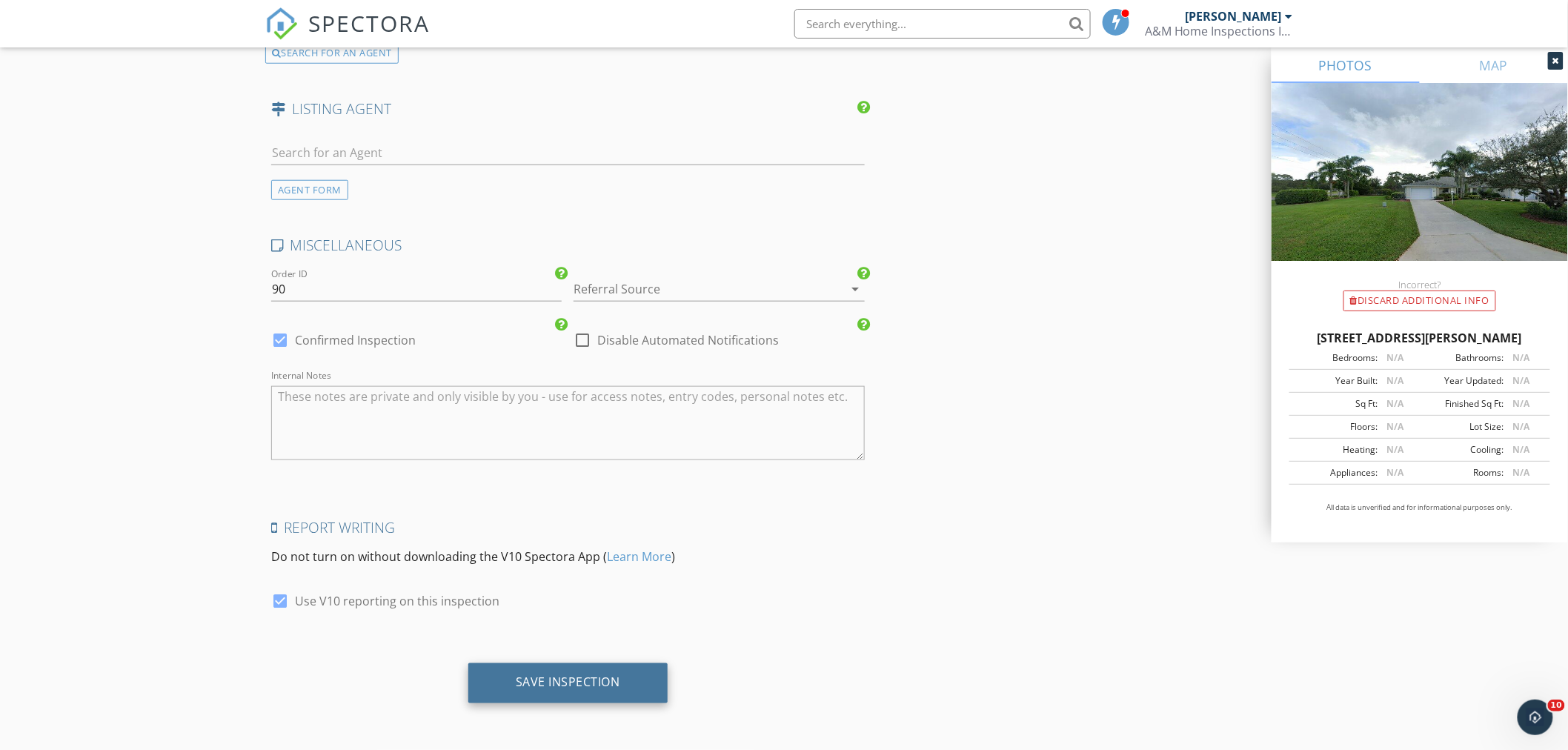
type input "[EMAIL_ADDRESS][DOMAIN_NAME]"
click at [547, 669] on div "Save Inspection" at bounding box center [568, 683] width 199 height 40
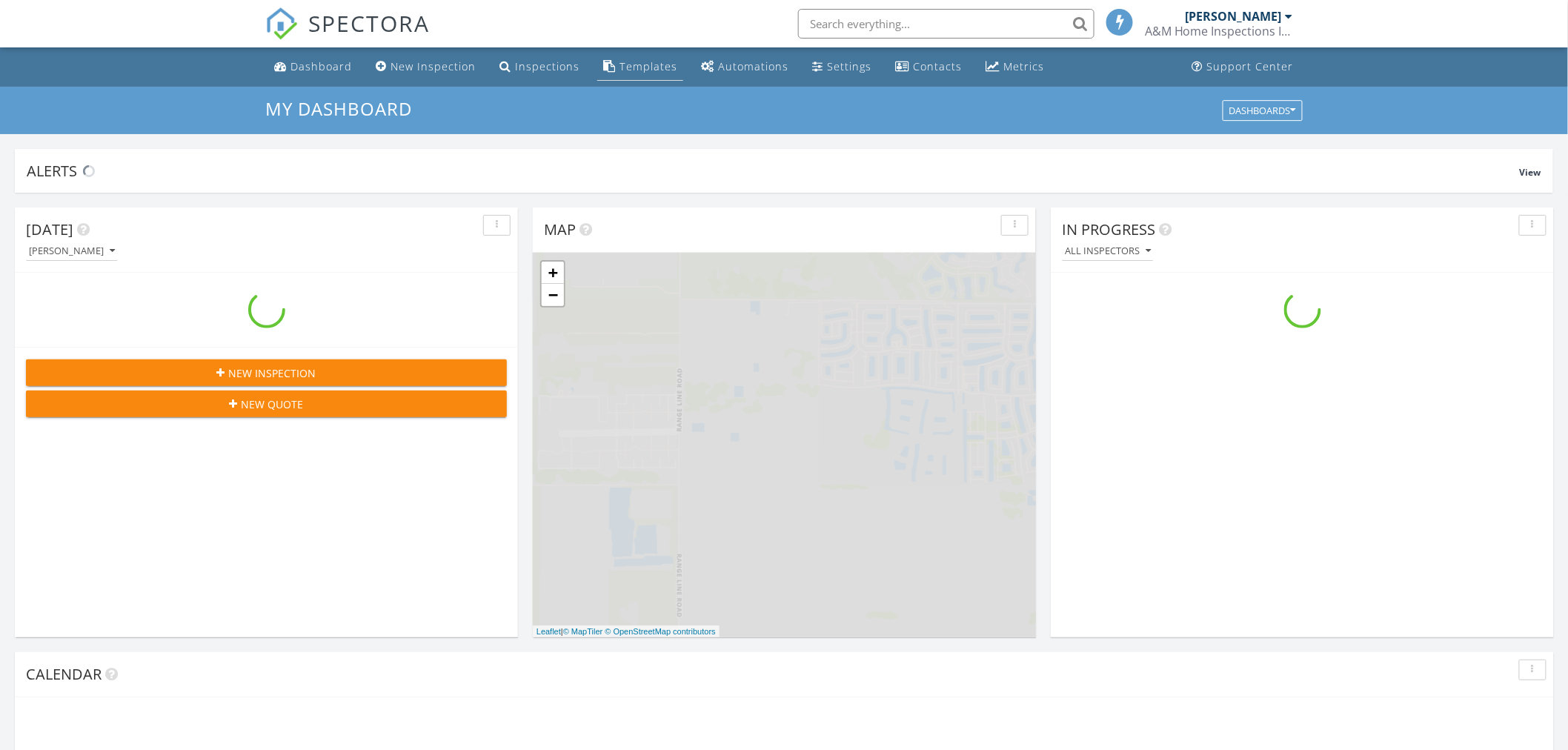
click at [613, 64] on link "Templates" at bounding box center [640, 66] width 86 height 27
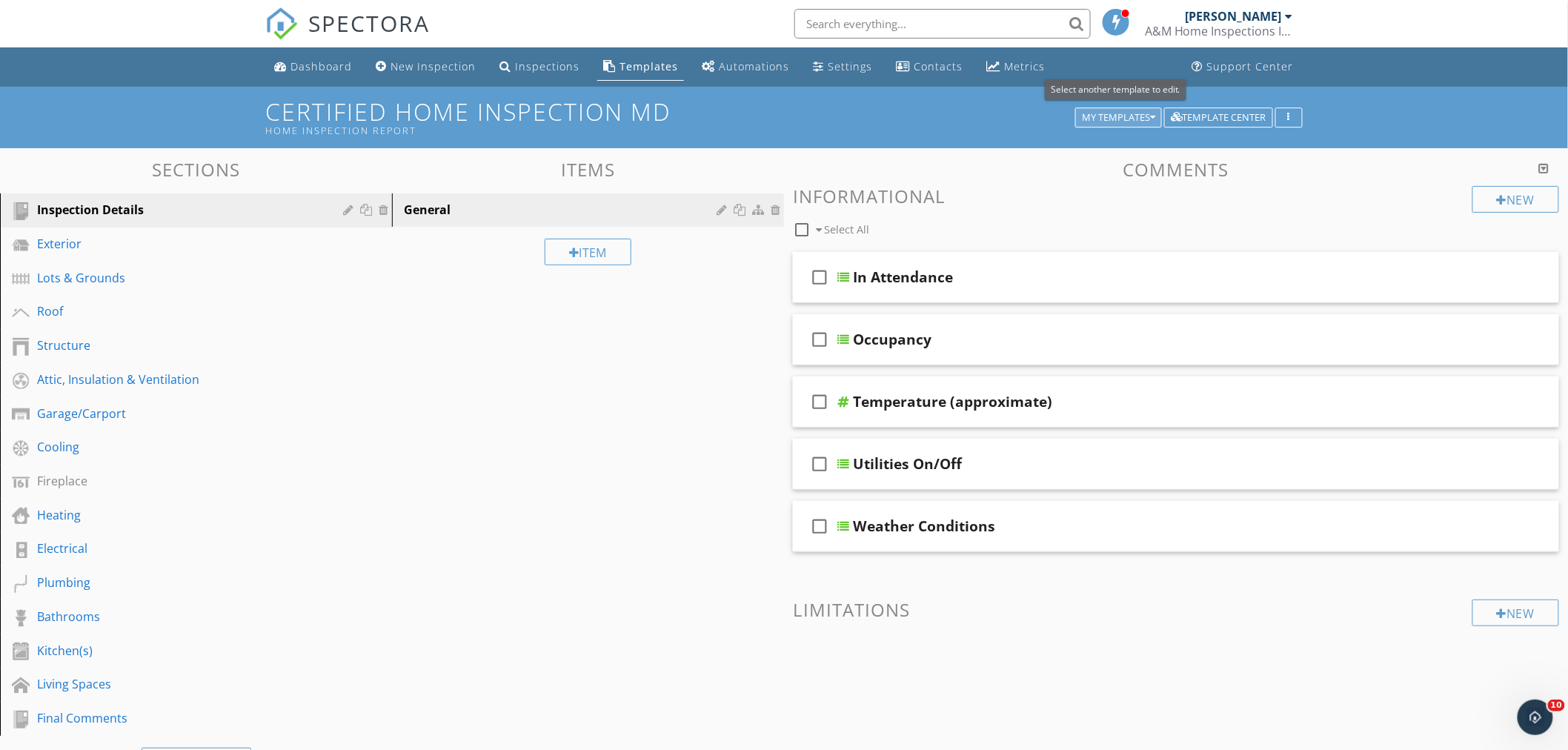
click at [1147, 115] on div "My Templates" at bounding box center [1118, 117] width 73 height 10
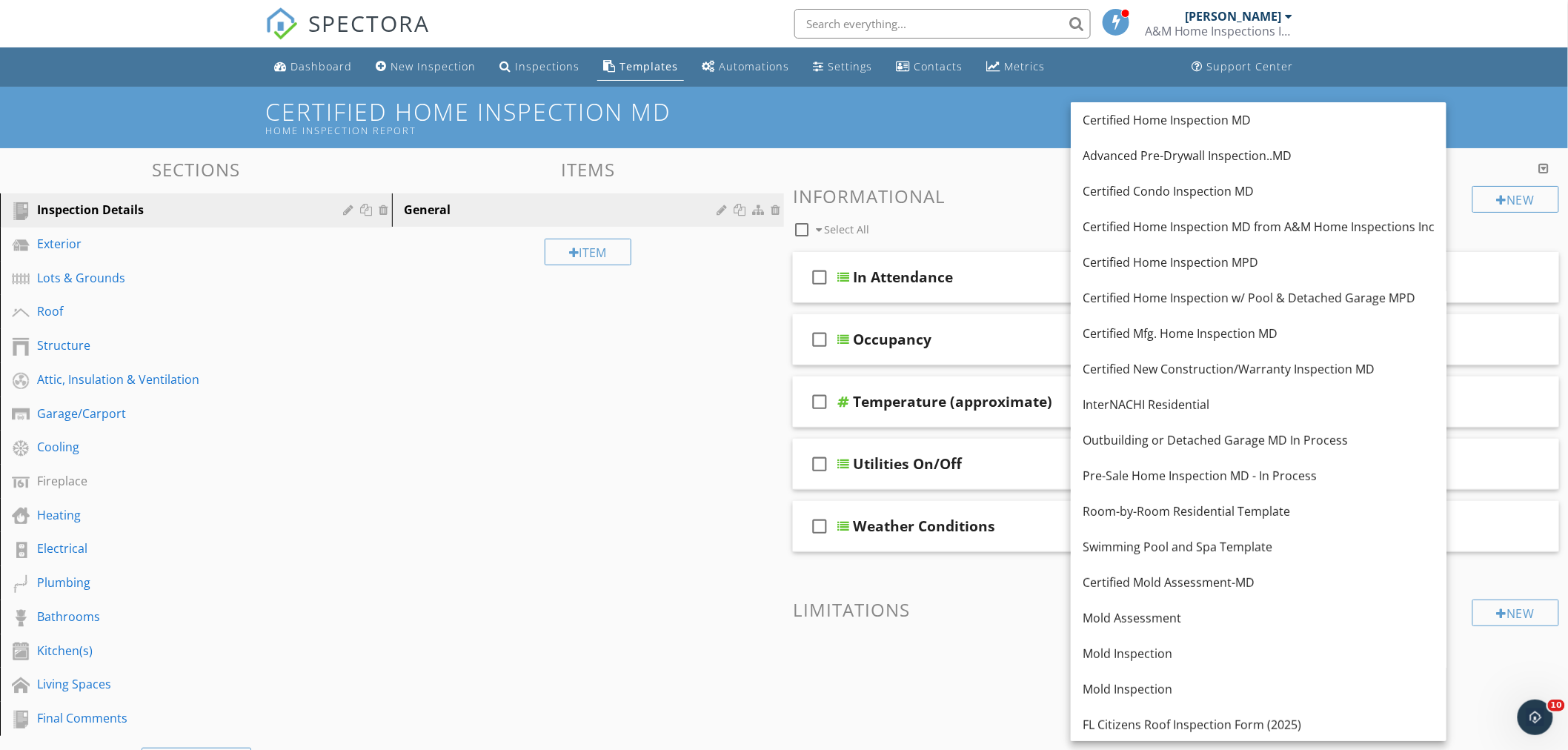
click at [489, 421] on div "Sections Inspection Details Exterior Lots & Grounds Roof Structure Attic, Insul…" at bounding box center [784, 533] width 1568 height 770
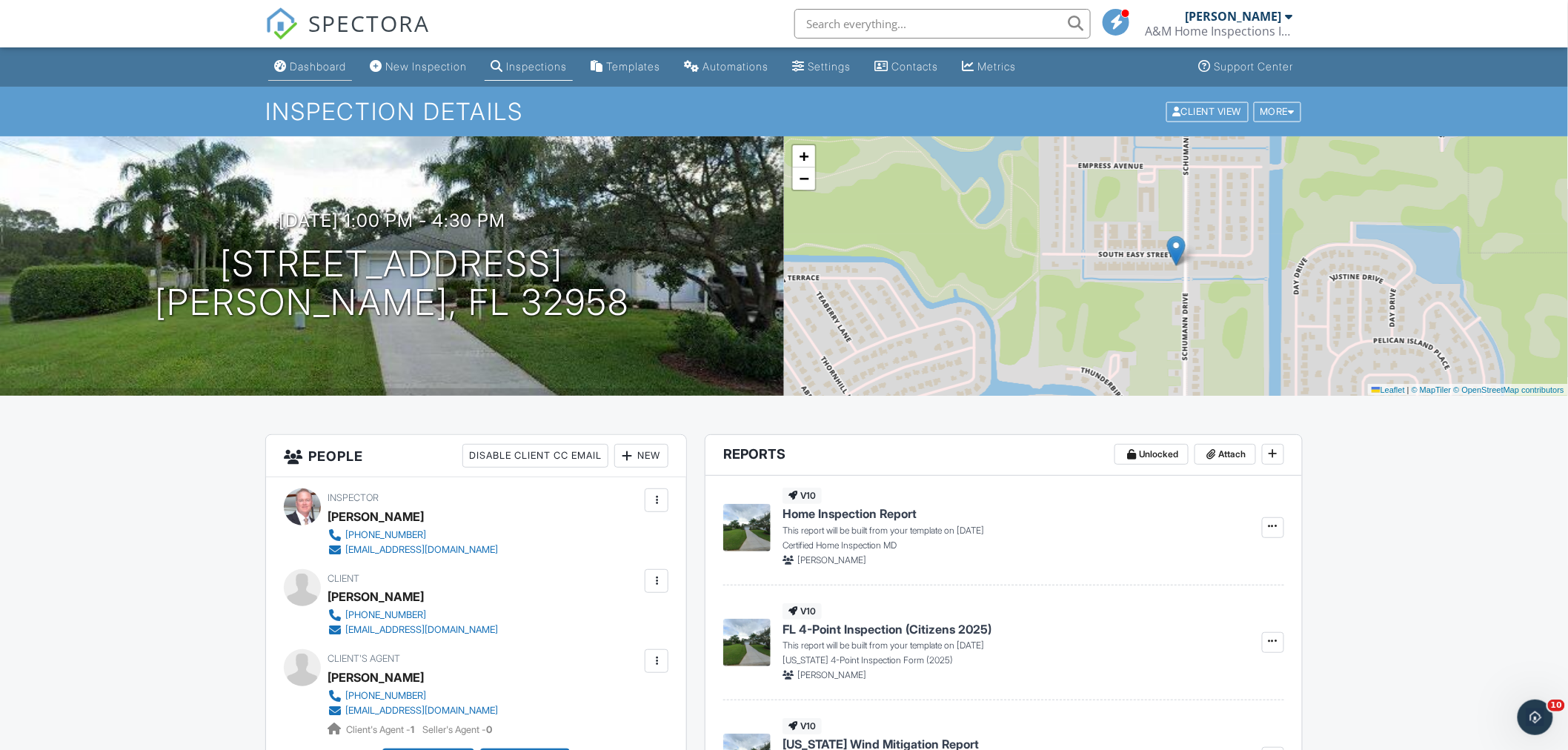
click at [307, 65] on div "Dashboard" at bounding box center [318, 65] width 56 height 12
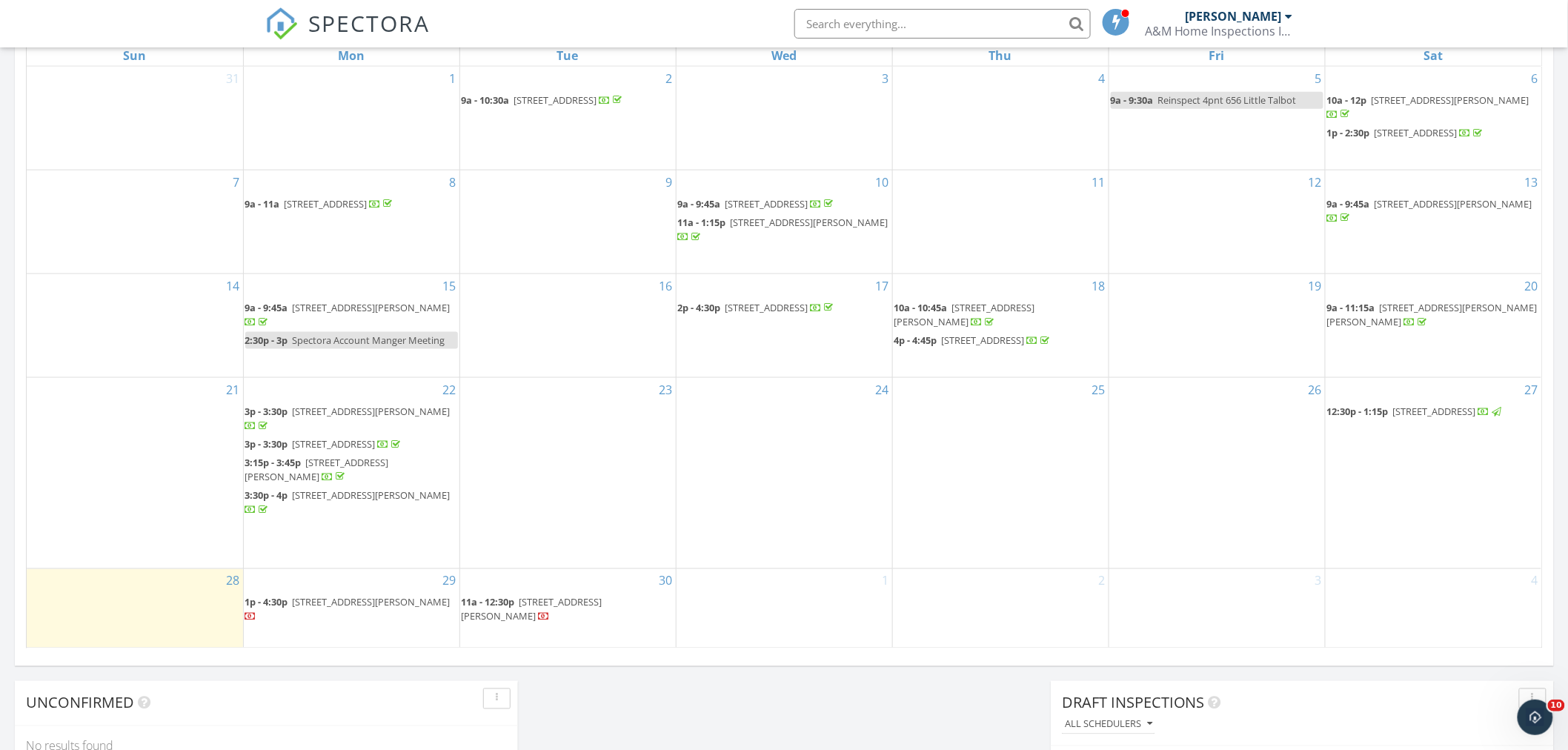
scroll to position [742, 0]
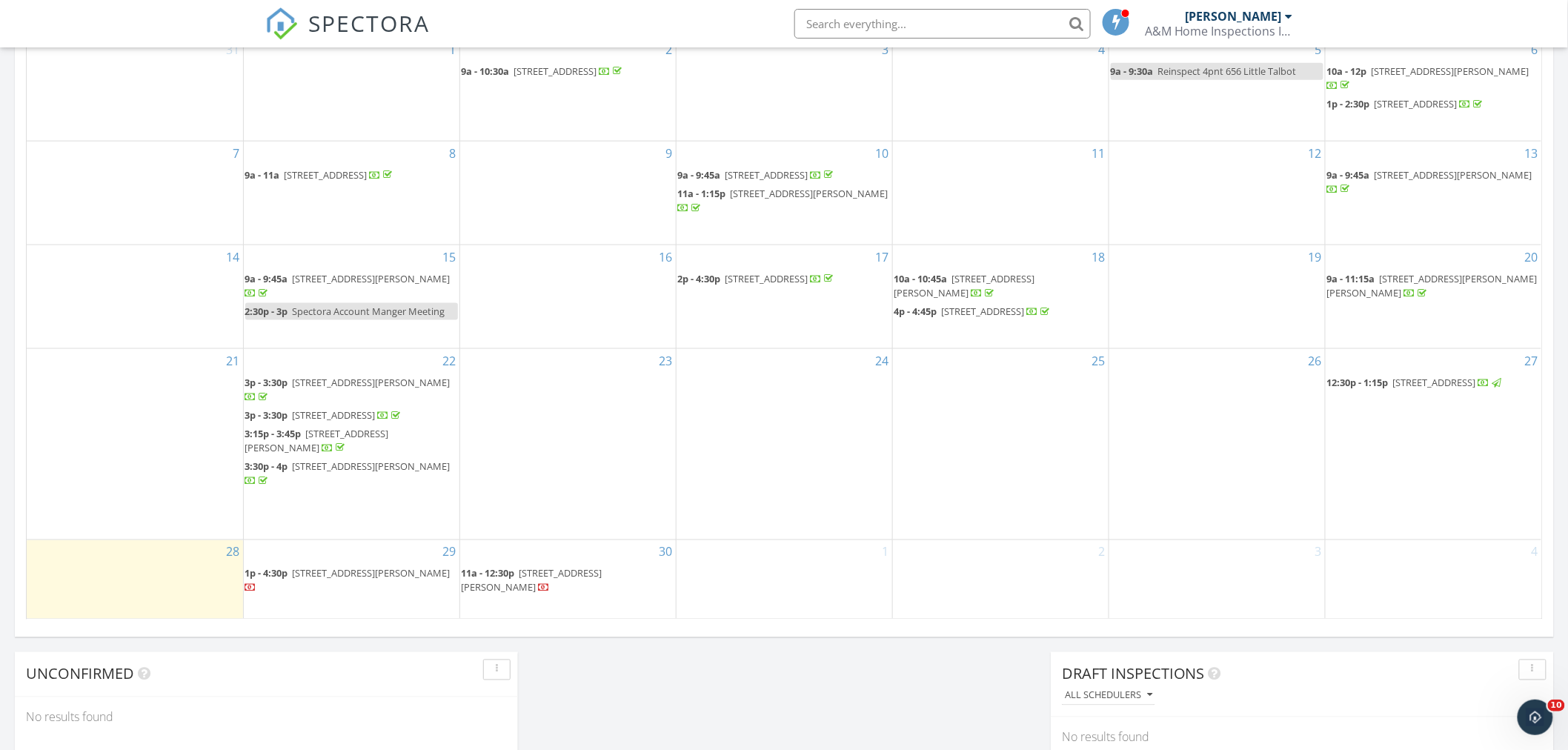
click at [573, 613] on div "30 11a - 12:30p 10 San Juan Ln, Port St. Lucie 34952" at bounding box center [568, 580] width 216 height 79
click at [646, 673] on div "Today Michael Donohue No results found New Inspection New Quote Map + − Leaflet…" at bounding box center [784, 125] width 1568 height 1349
click at [603, 566] on div "30 11a - 12:30p 10 San Juan Ln, Port St. Lucie 34952" at bounding box center [568, 580] width 216 height 79
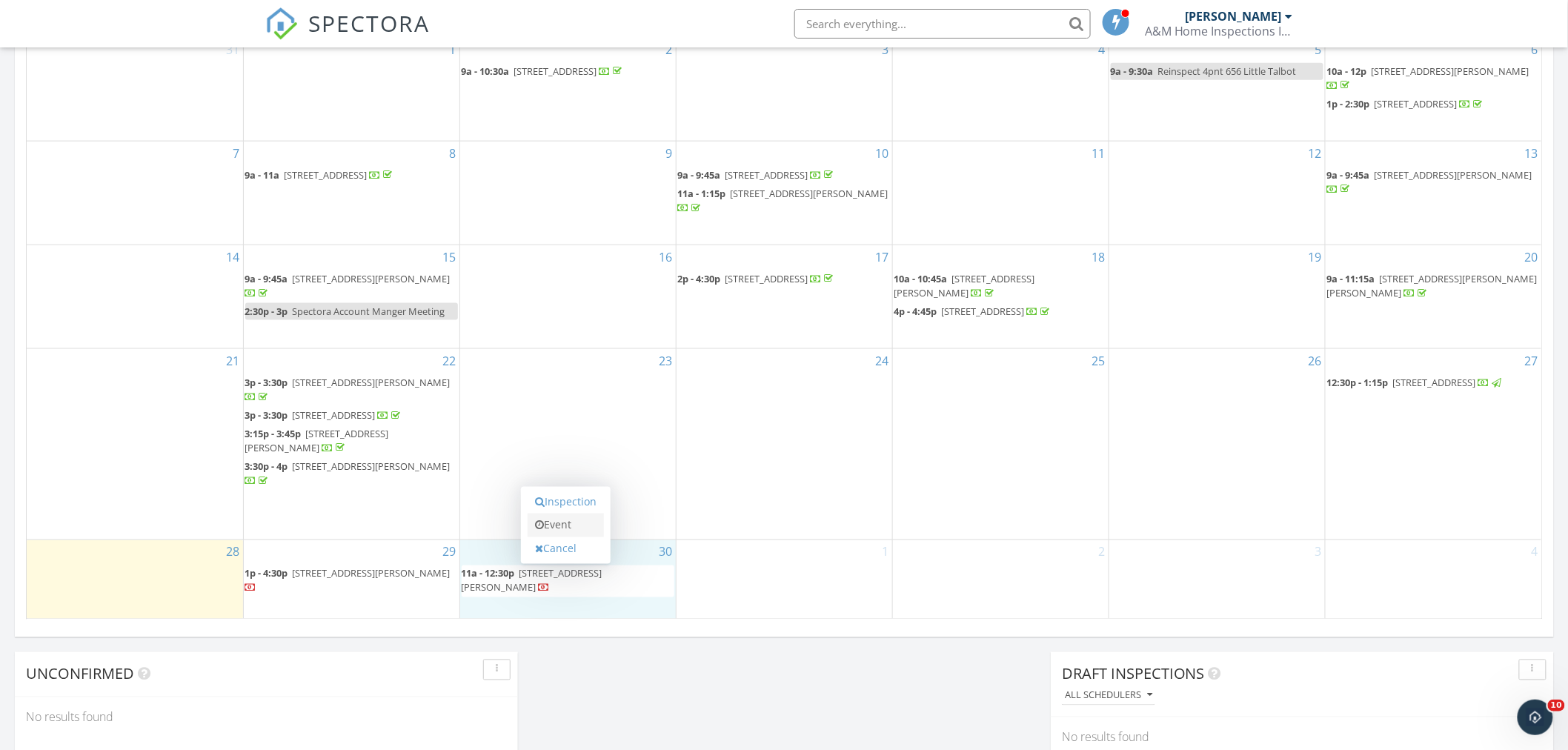
click at [581, 523] on link "Event" at bounding box center [566, 525] width 77 height 23
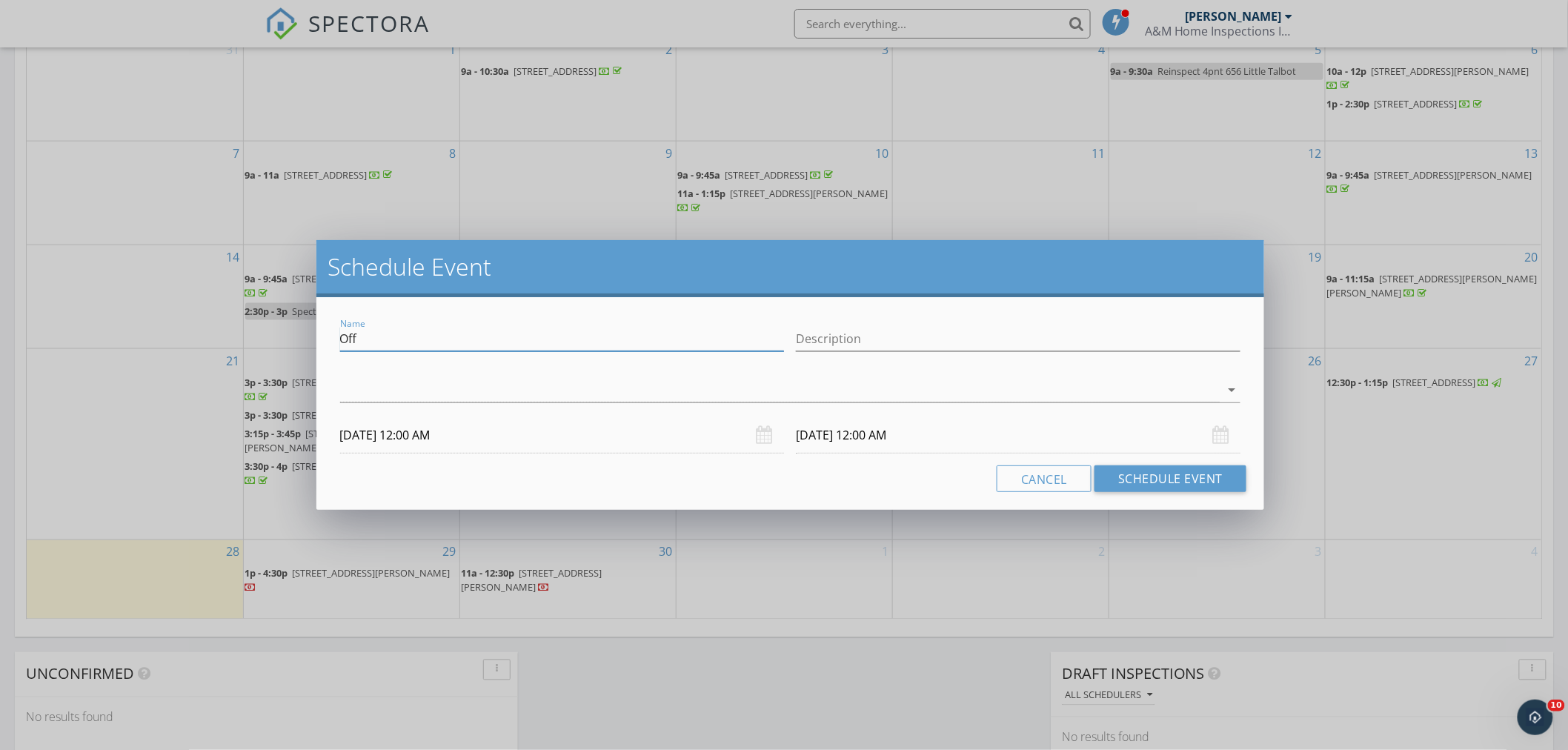
drag, startPoint x: 373, startPoint y: 338, endPoint x: 331, endPoint y: 337, distance: 42.0
click at [331, 337] on div "Name Off Description arrow_drop_down 09/30/2025 12:00 AM 10/01/2025 12:00 AM Ca…" at bounding box center [790, 404] width 949 height 213
click at [412, 339] on input "Post Clearanc Verifiaction" at bounding box center [563, 339] width 445 height 24
type input "Post Clearance Verification"
drag, startPoint x: 761, startPoint y: 264, endPoint x: 1040, endPoint y: 226, distance: 281.6
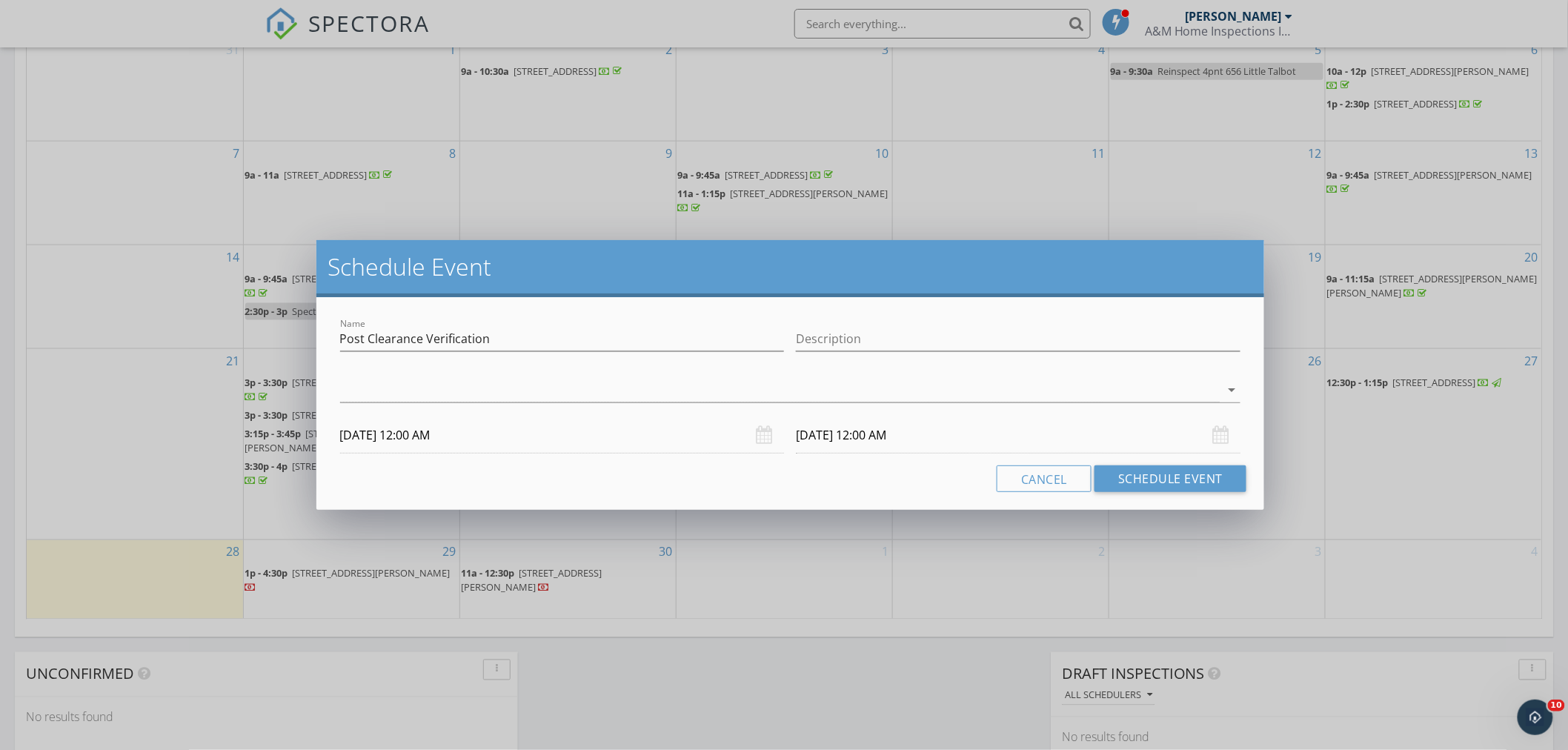
click at [1040, 226] on div "Schedule Event Name Post Clearance Verification Description check_box_outline_b…" at bounding box center [784, 375] width 1568 height 750
click at [494, 441] on input "09/30/2025 12:00 AM" at bounding box center [563, 435] width 445 height 36
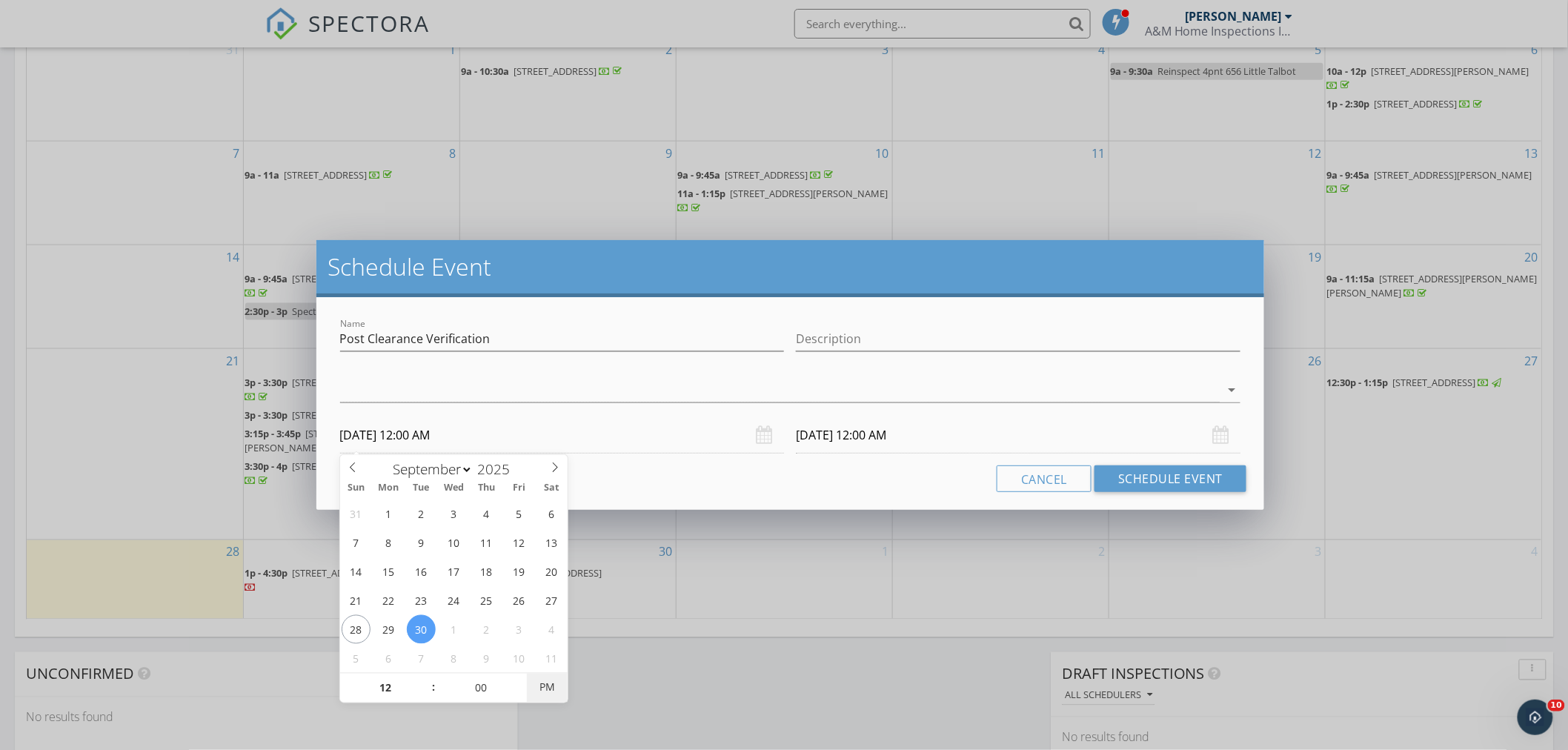
type input "09/30/2025 12:00 PM"
type input "10/01/2025 12:00 PM"
click at [542, 684] on span "PM" at bounding box center [548, 688] width 41 height 30
type input "01"
type input "09/30/2025 1:00 PM"
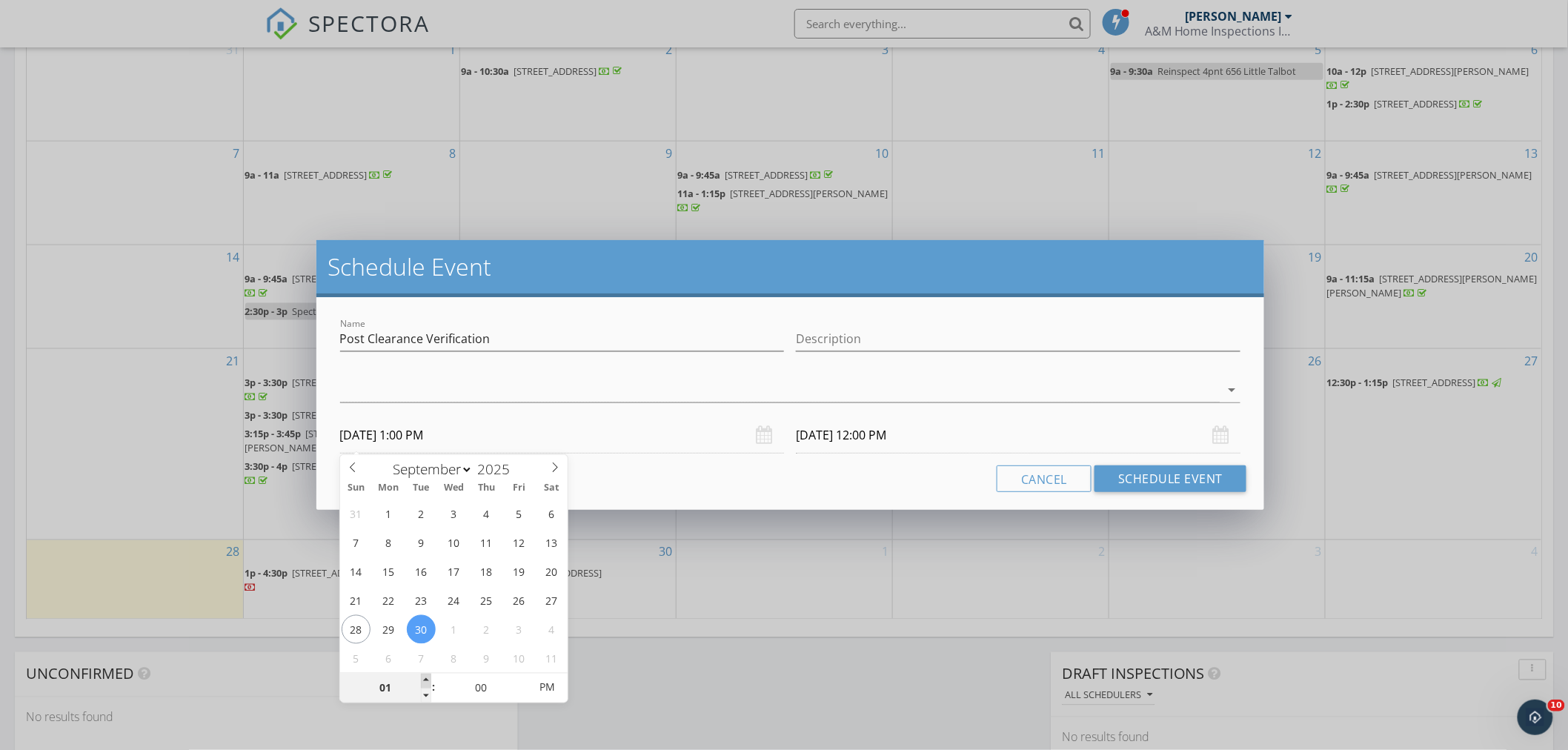
click at [426, 679] on span at bounding box center [425, 682] width 10 height 15
type input "10/01/2025 1:00 PM"
type input "02"
type input "09/30/2025 2:00 PM"
click at [426, 679] on span at bounding box center [425, 682] width 10 height 15
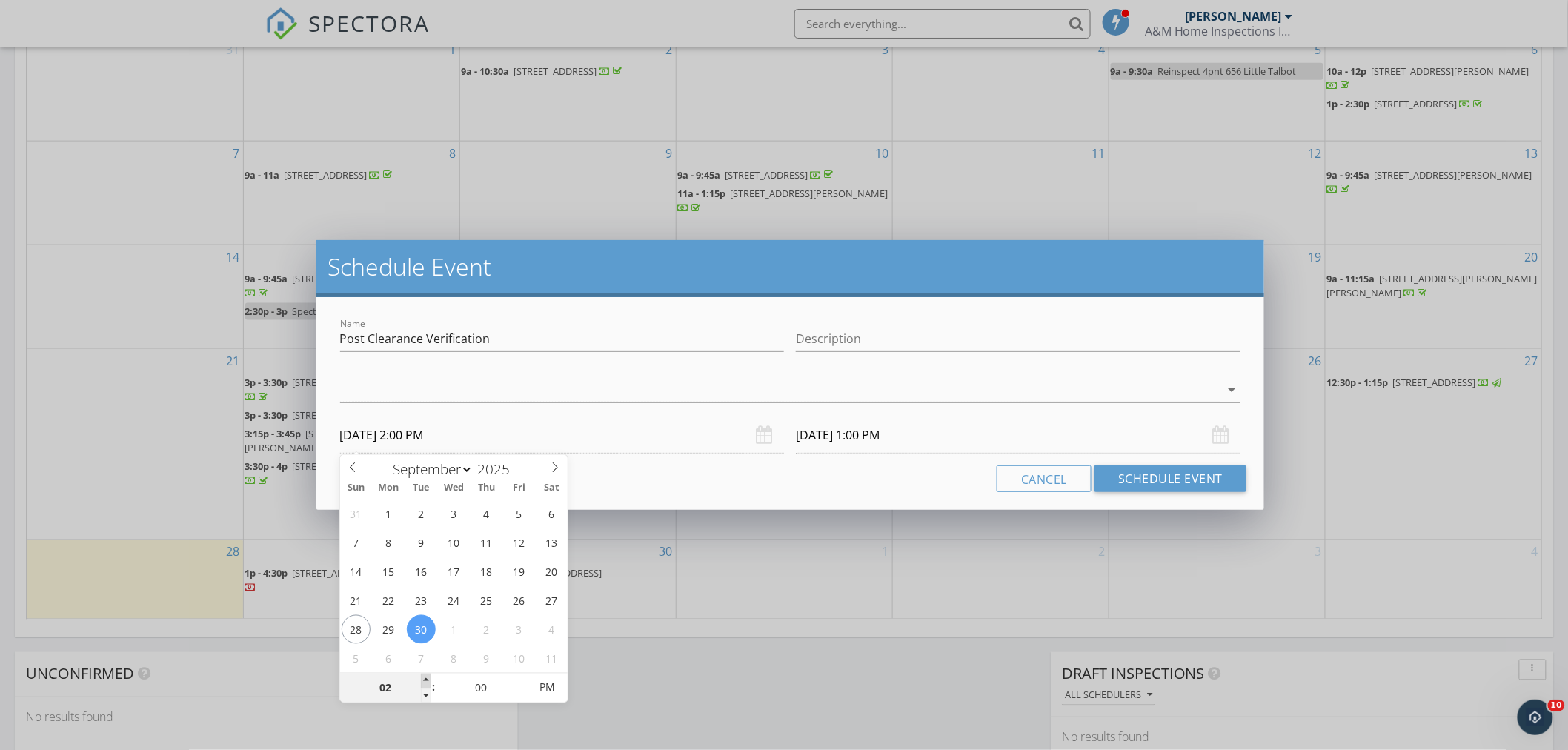
type input "10/01/2025 2:00 PM"
click at [907, 438] on input "10/01/2025 2:00 PM" at bounding box center [1018, 435] width 445 height 36
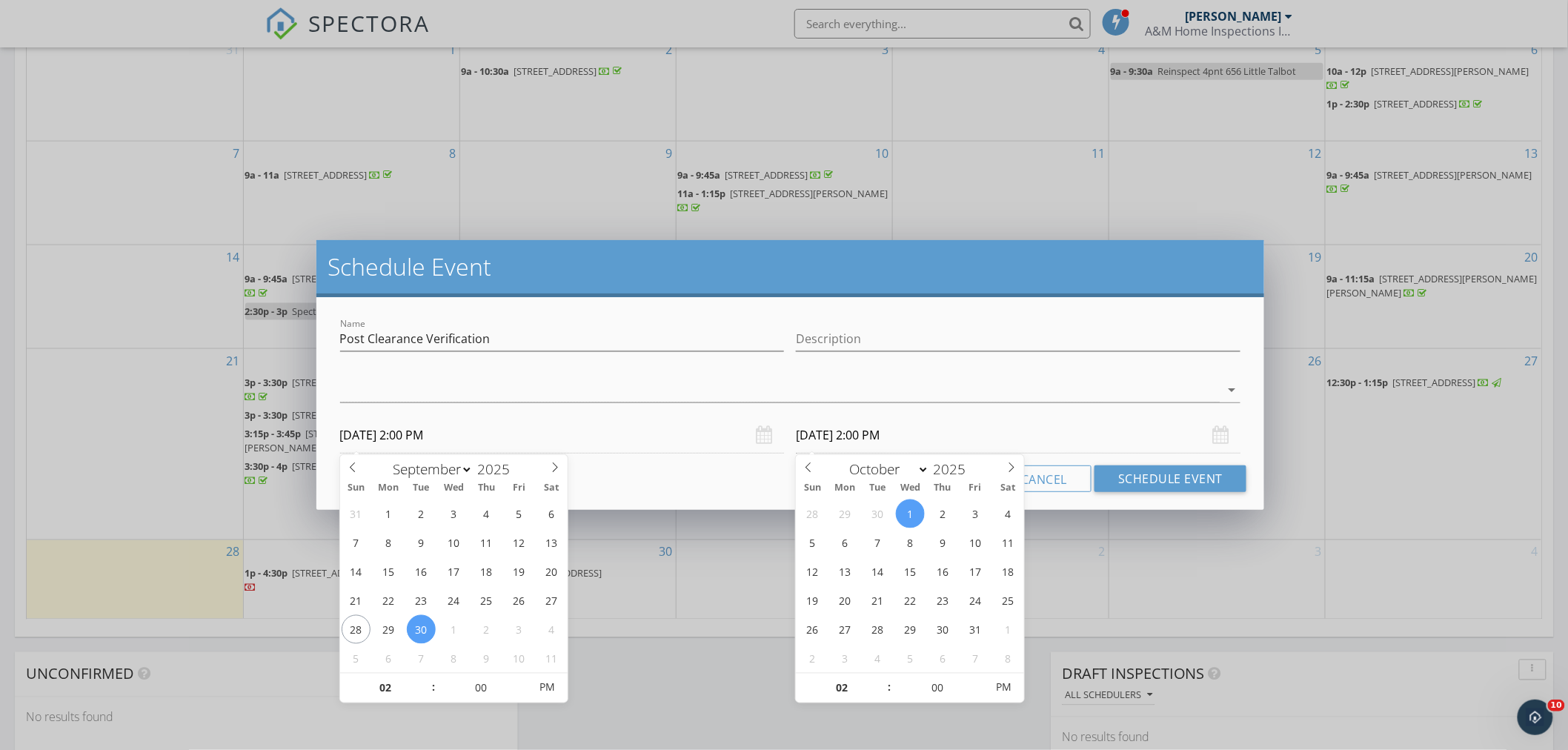
click at [491, 434] on input "09/30/2025 2:00 PM" at bounding box center [563, 435] width 445 height 36
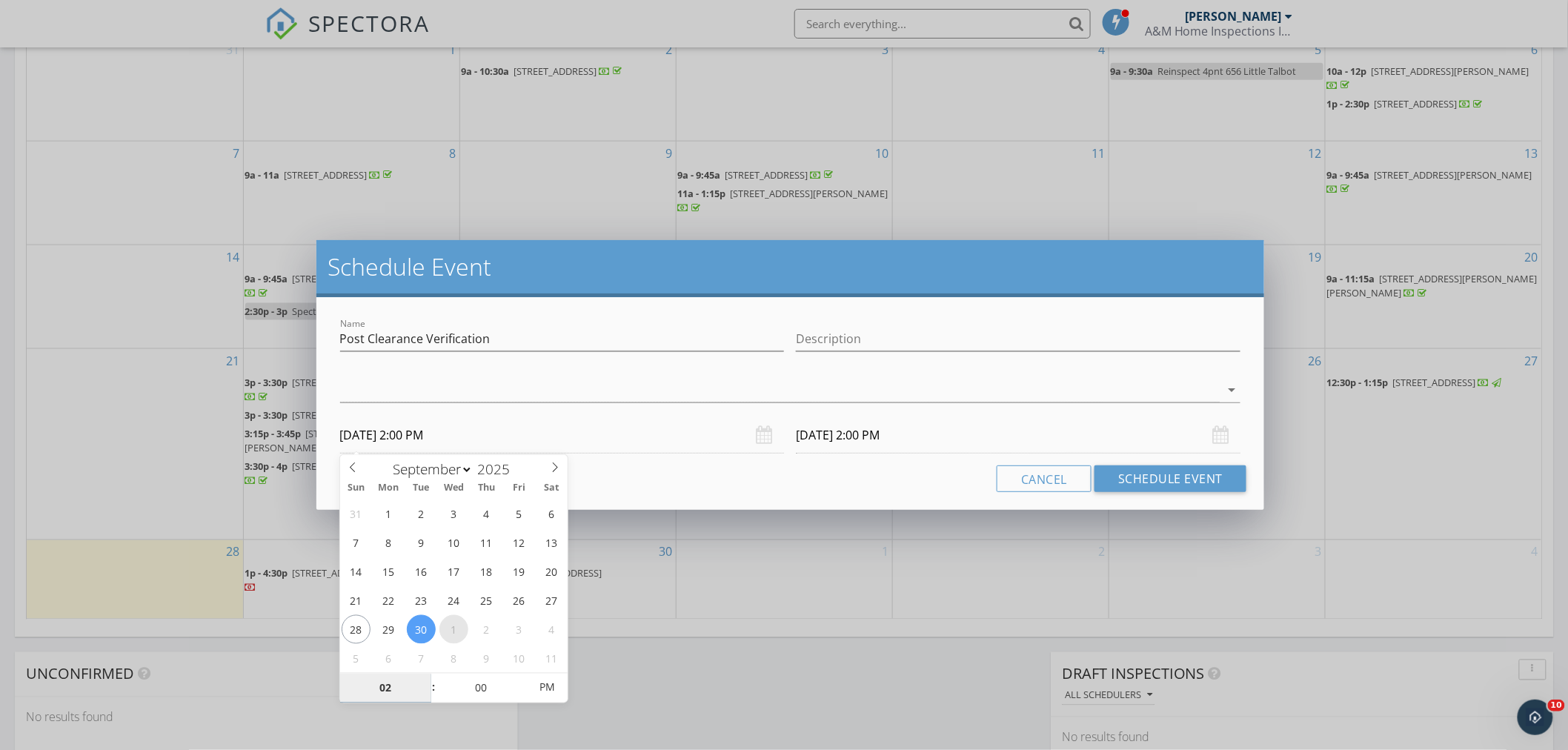
select select "9"
type input "10/01/2025 2:00 PM"
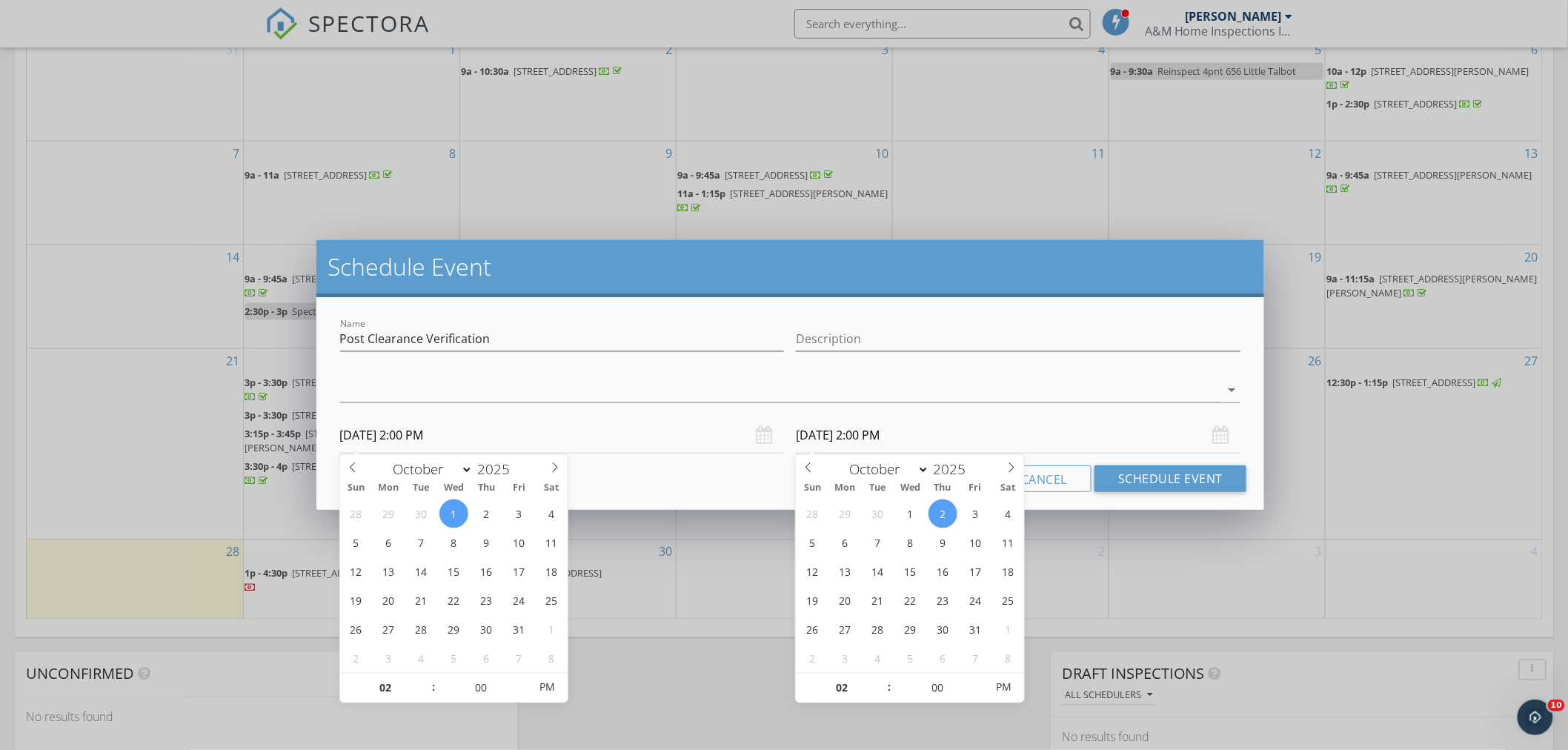
click at [923, 434] on input "10/02/2025 2:00 PM" at bounding box center [1018, 435] width 445 height 36
type input "10/01/2025 2:00 PM"
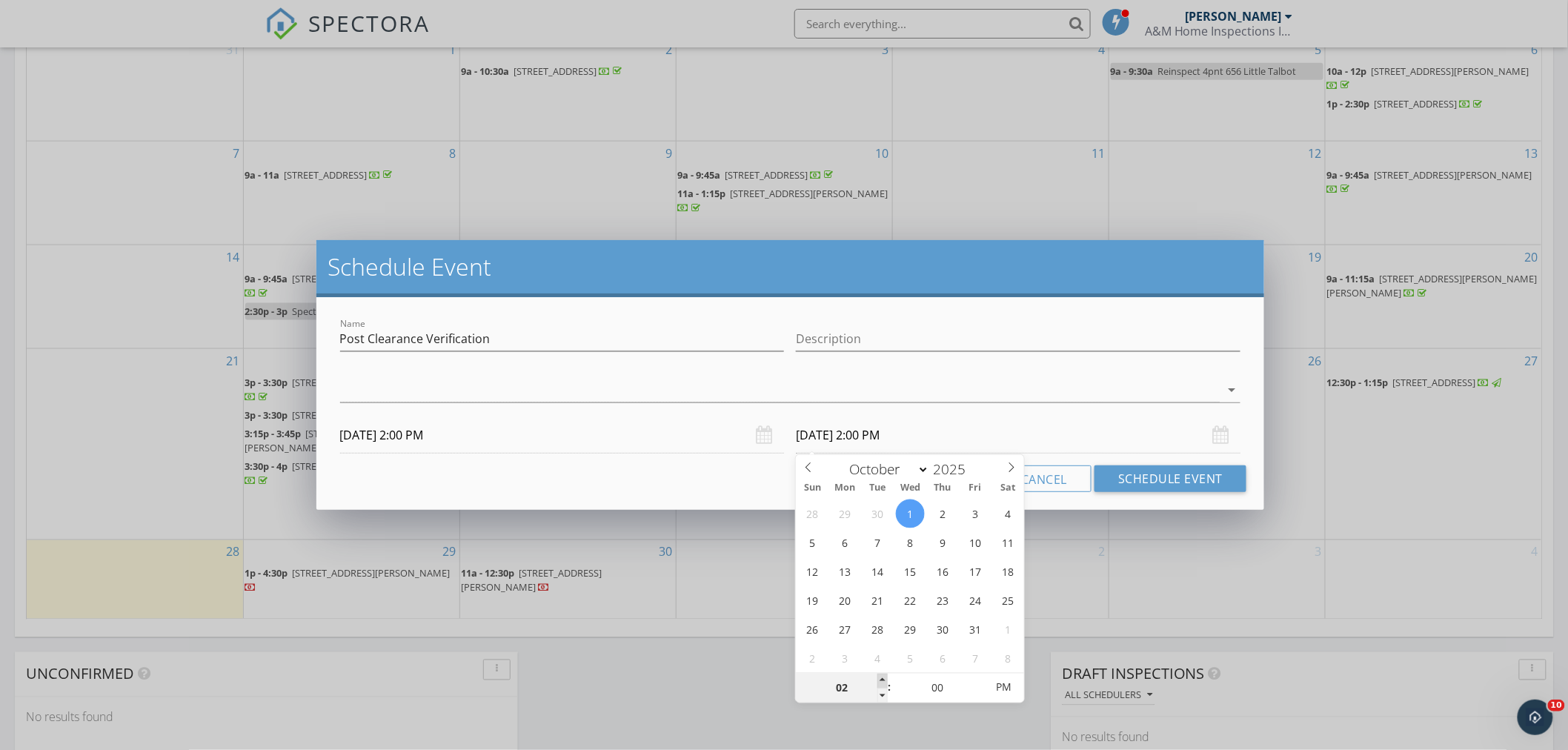
type input "03"
type input "10/01/2025 3:00 PM"
click at [879, 679] on span at bounding box center [883, 682] width 10 height 15
click at [1143, 470] on button "Schedule Event" at bounding box center [1171, 479] width 152 height 27
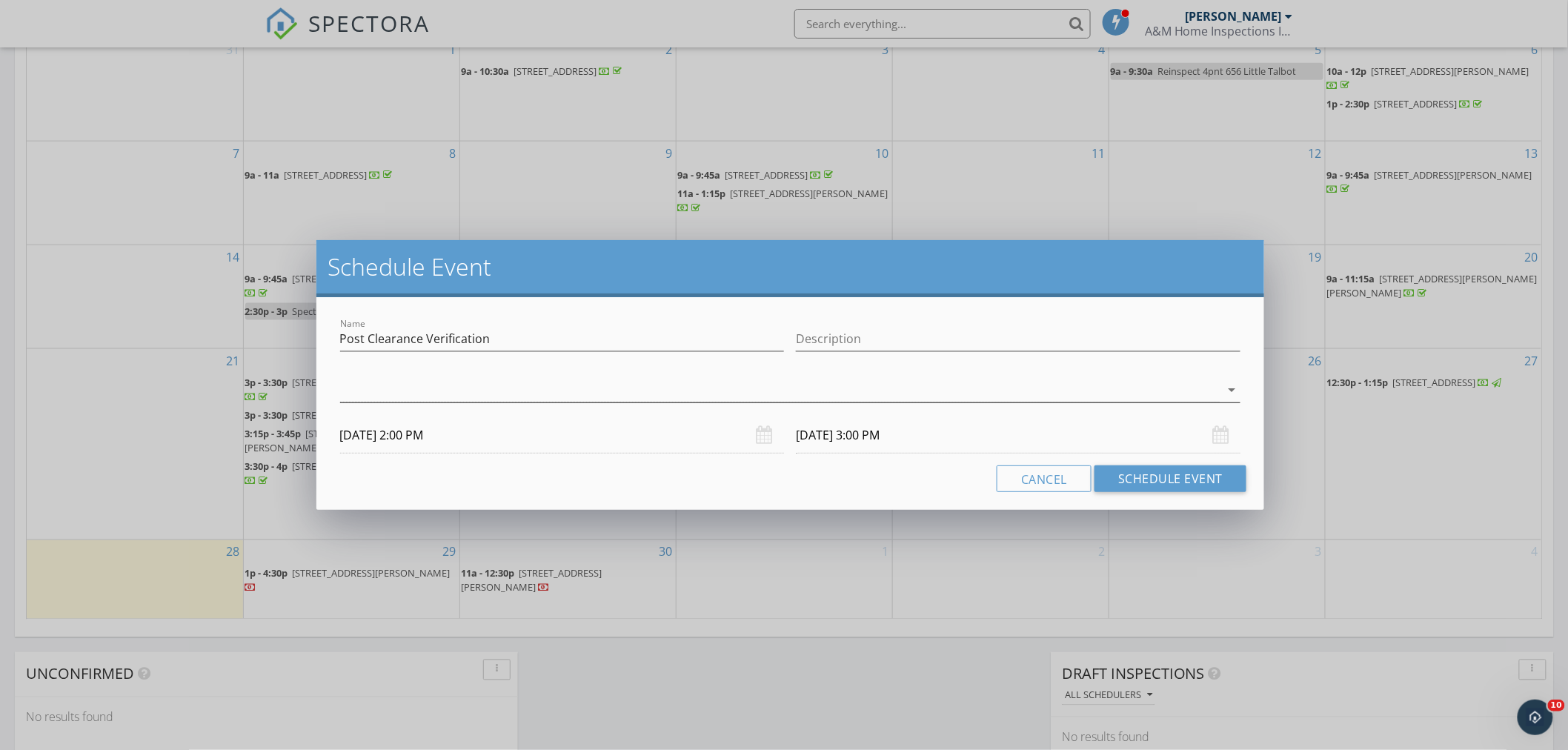
click at [487, 393] on div at bounding box center [781, 390] width 881 height 24
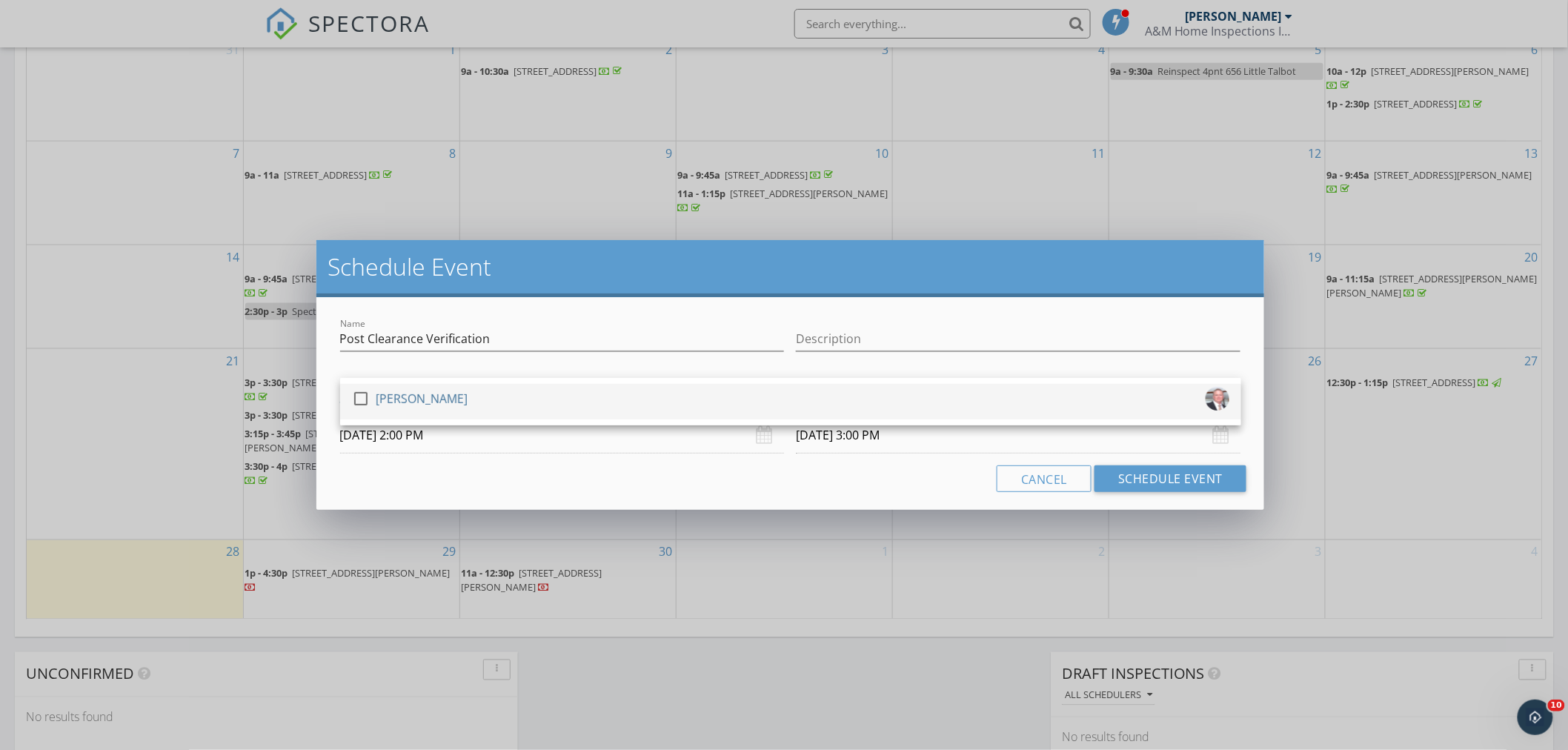
click at [356, 395] on div at bounding box center [361, 398] width 25 height 25
click at [912, 337] on input "Description" at bounding box center [1018, 339] width 445 height 24
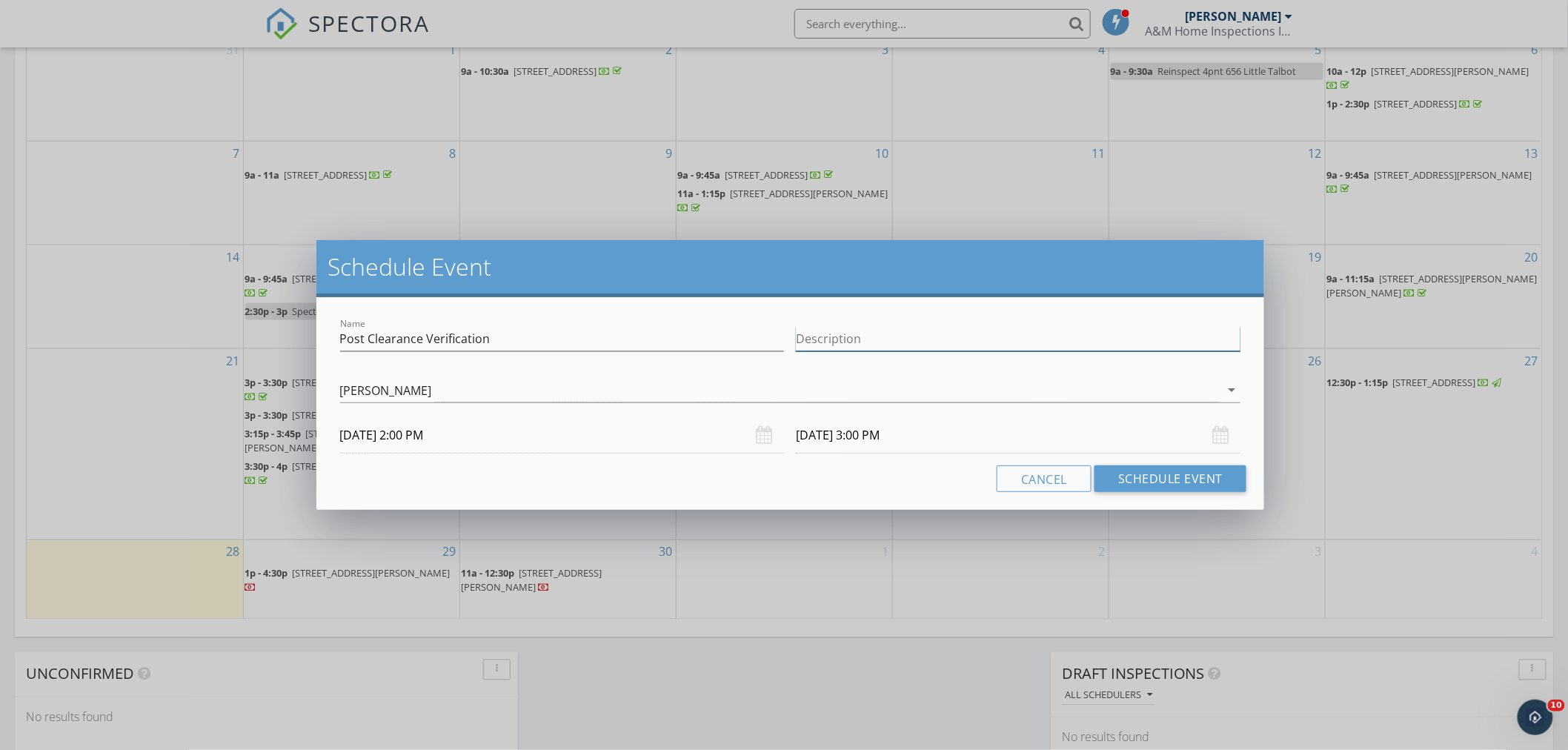
click at [842, 337] on input "Description" at bounding box center [1018, 339] width 445 height 24
type input "10780 Eton Wy Post Testing"
click at [1181, 474] on button "Schedule Event" at bounding box center [1171, 479] width 152 height 27
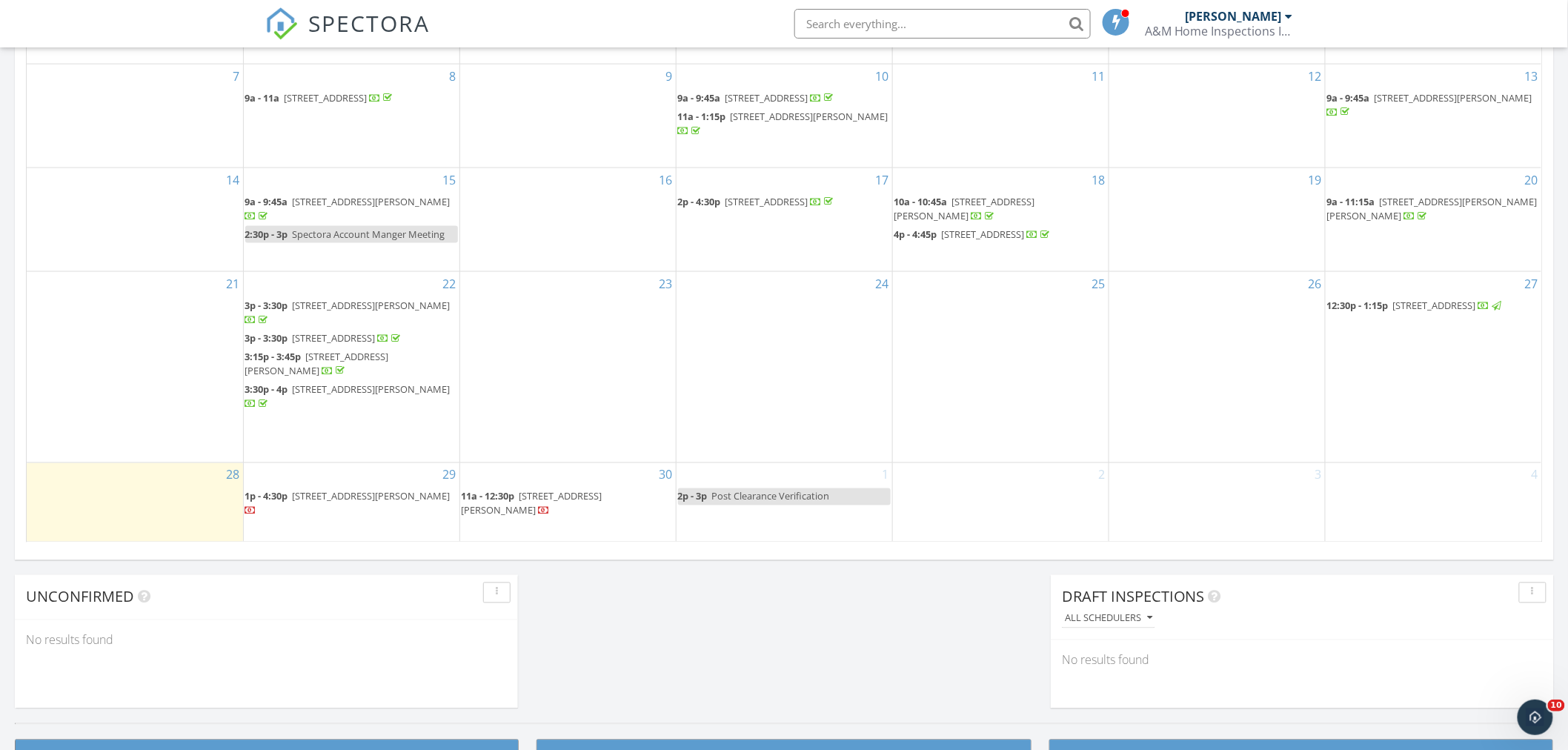
scroll to position [824, 0]
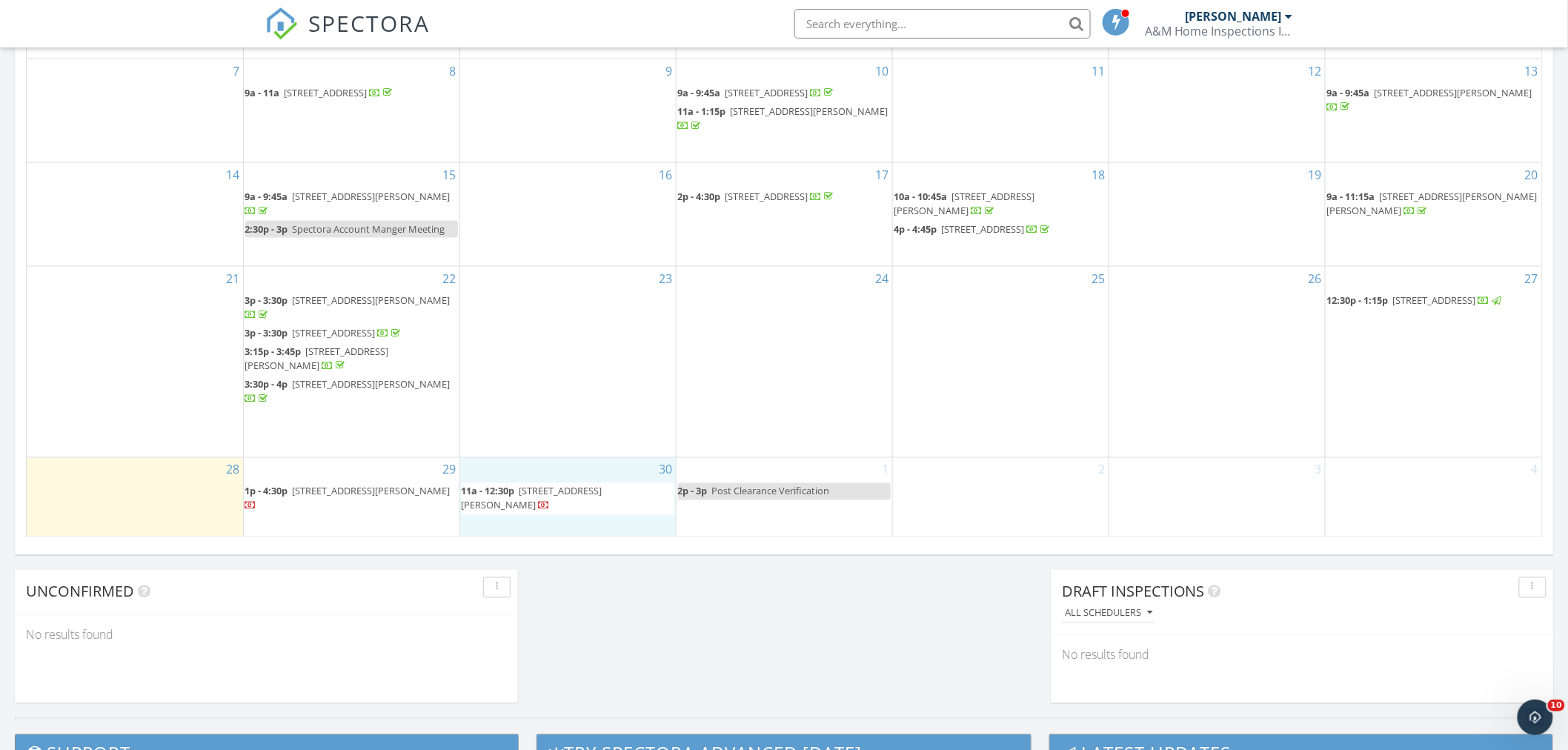
click at [550, 487] on div "30 11a - 12:30p 10 San Juan Ln, Port St. Lucie 34952" at bounding box center [568, 498] width 216 height 79
click at [753, 498] on span "Post Clearance Verification" at bounding box center [771, 491] width 118 height 13
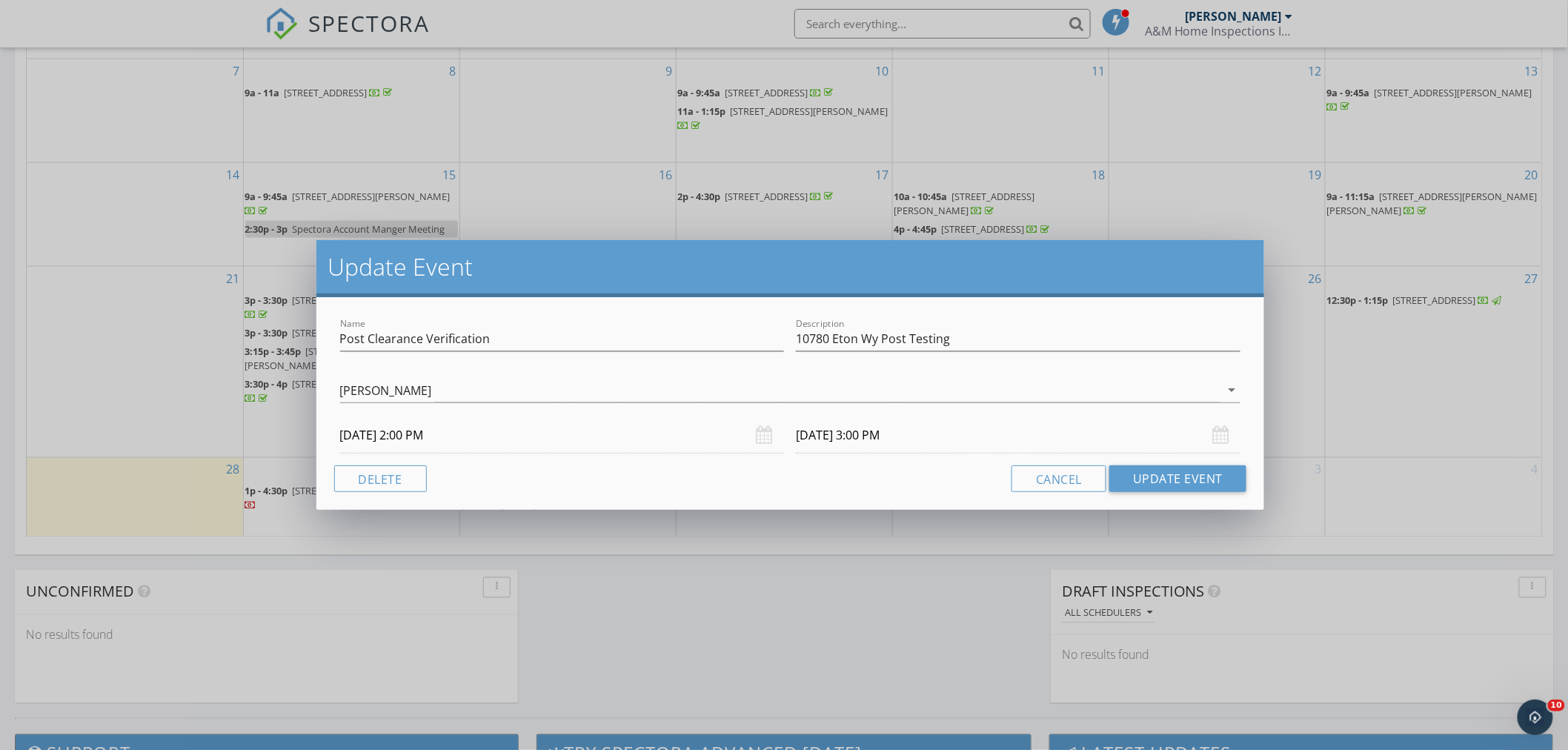
click at [416, 438] on input "10/01/2025 2:00 PM" at bounding box center [563, 435] width 445 height 36
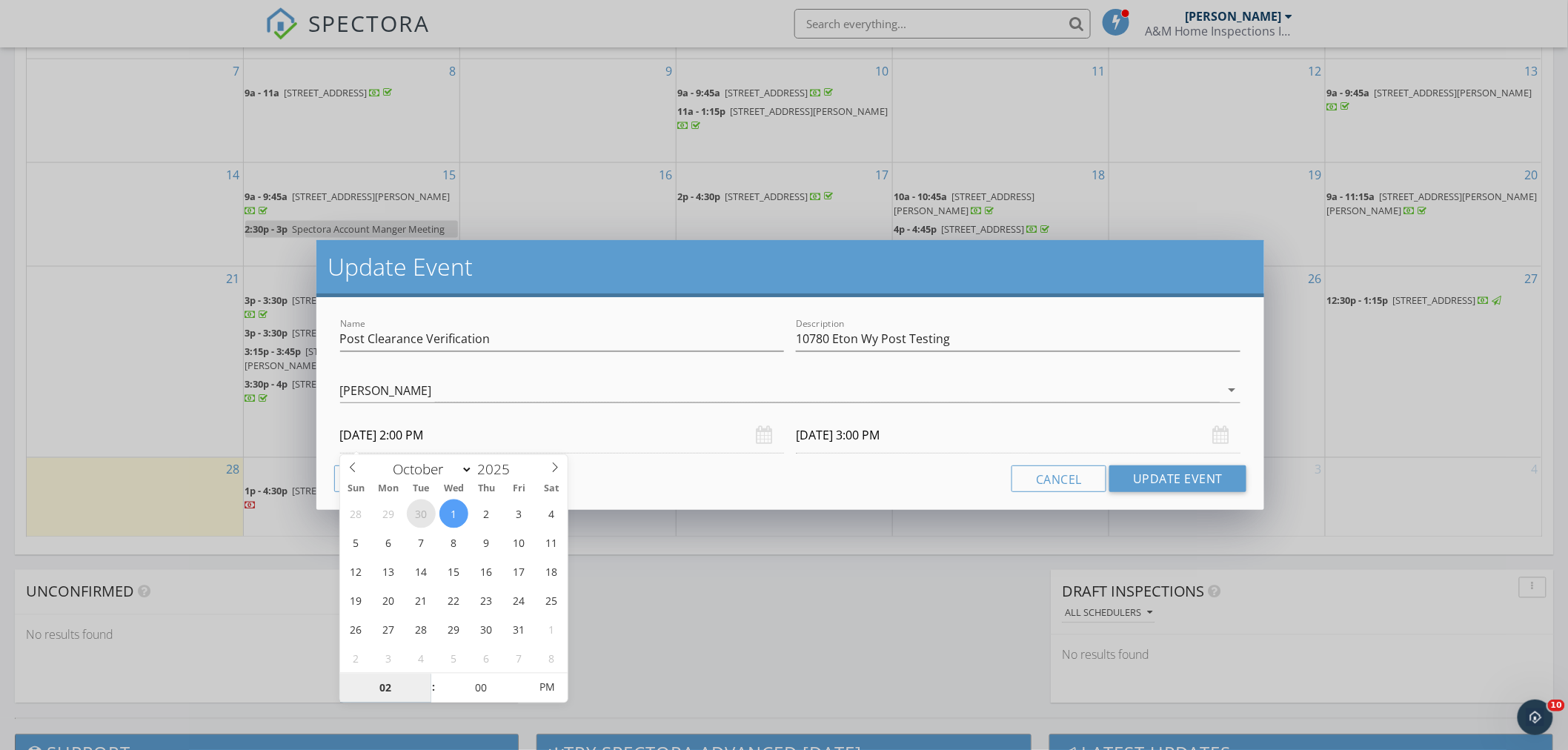
select select "8"
type input "09/30/2025 2:00 PM"
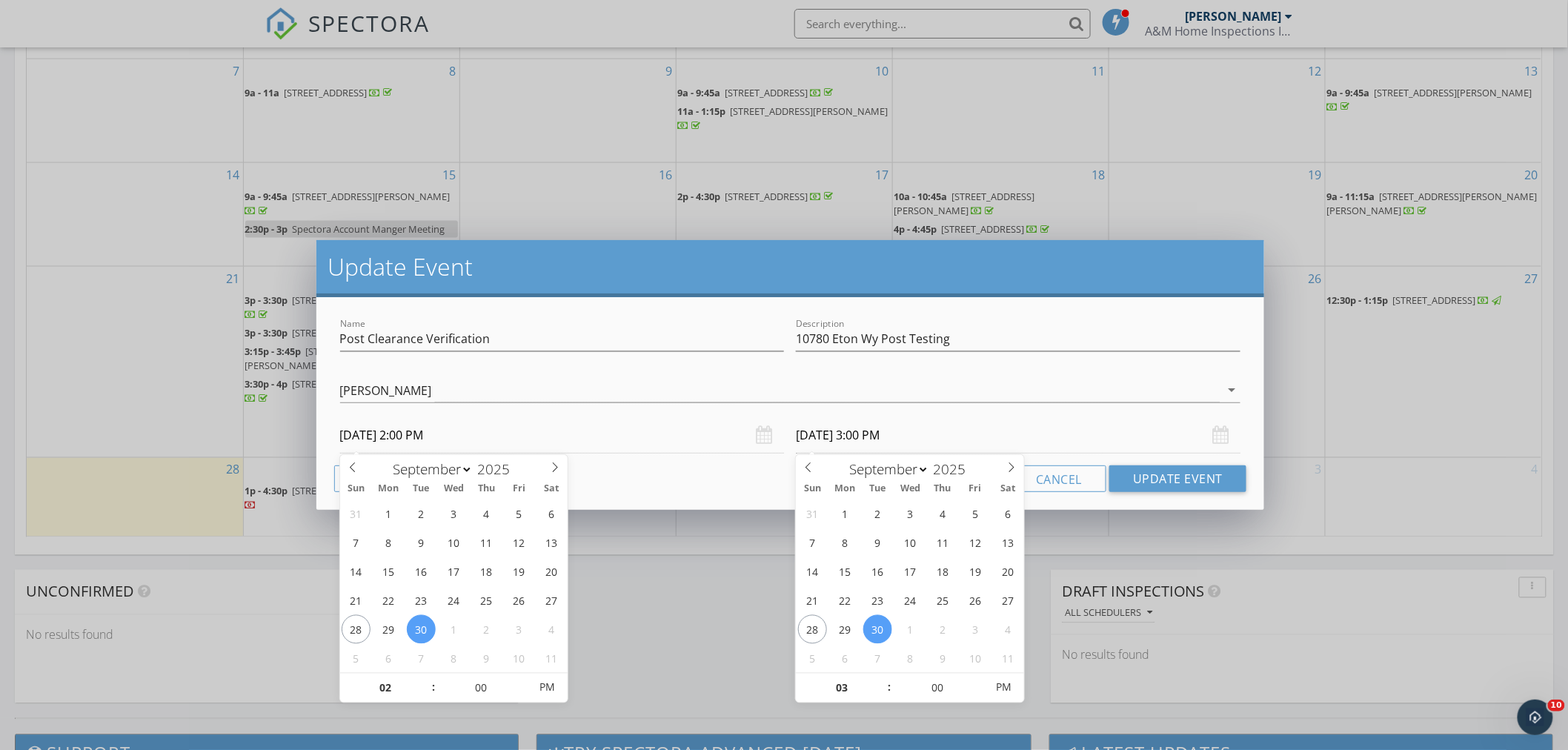
click at [928, 446] on input "09/30/2025 3:00 PM" at bounding box center [1018, 435] width 445 height 36
type input "09/29/2025 3:00 PM"
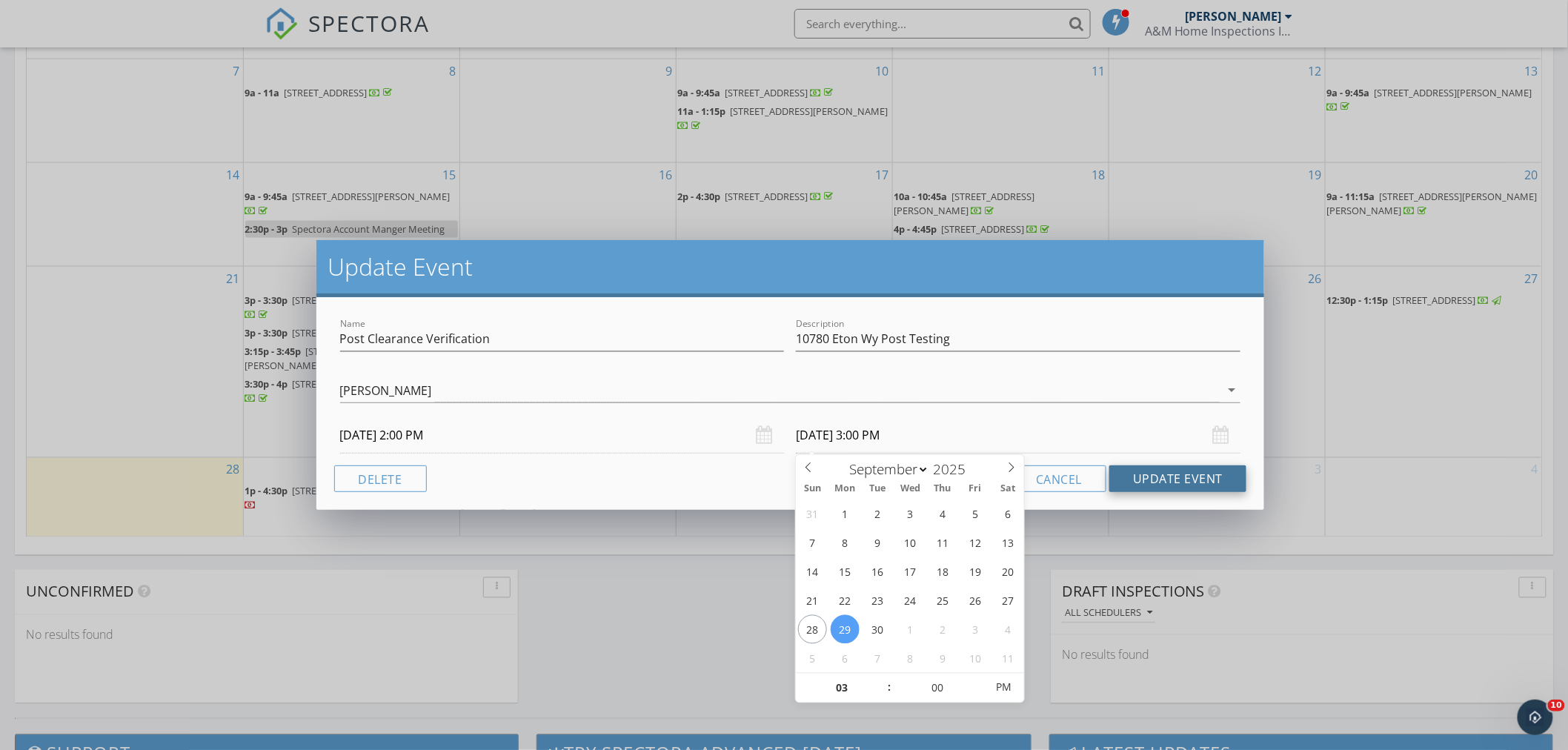
click at [1225, 479] on button "Update Event" at bounding box center [1178, 479] width 137 height 27
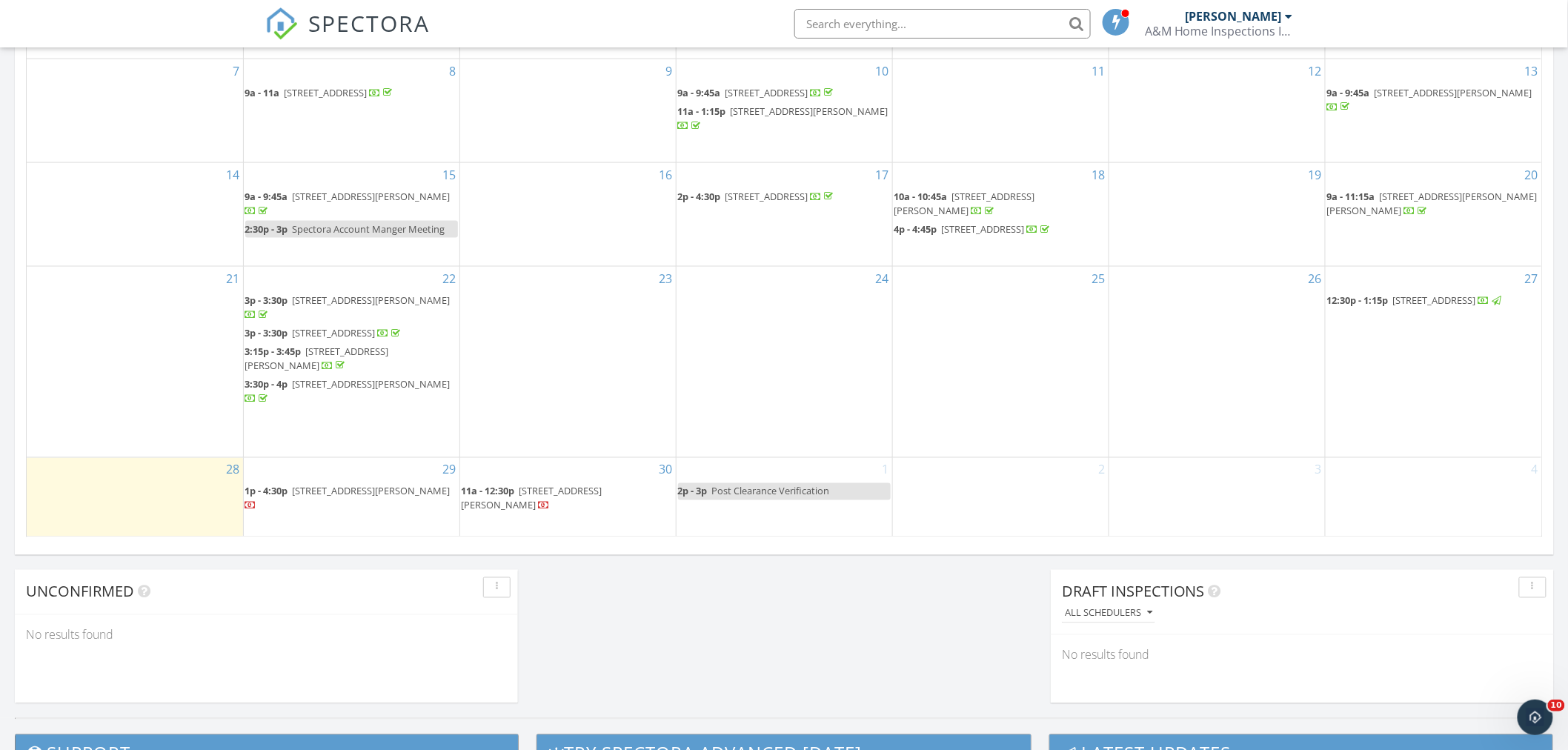
click at [745, 498] on span "Post Clearance Verification" at bounding box center [771, 491] width 118 height 13
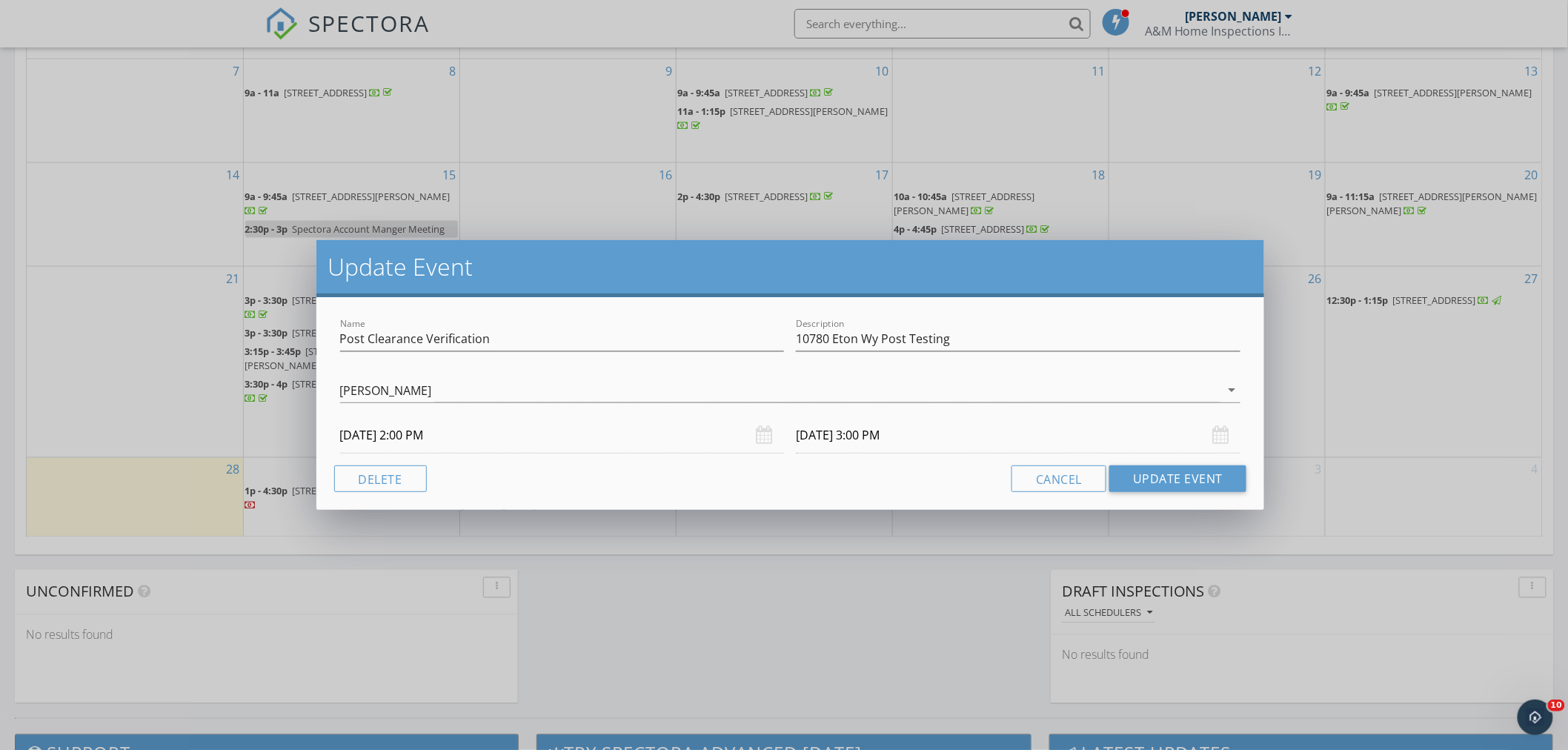
click at [663, 438] on input "[DATE] 2:00 PM" at bounding box center [563, 435] width 445 height 36
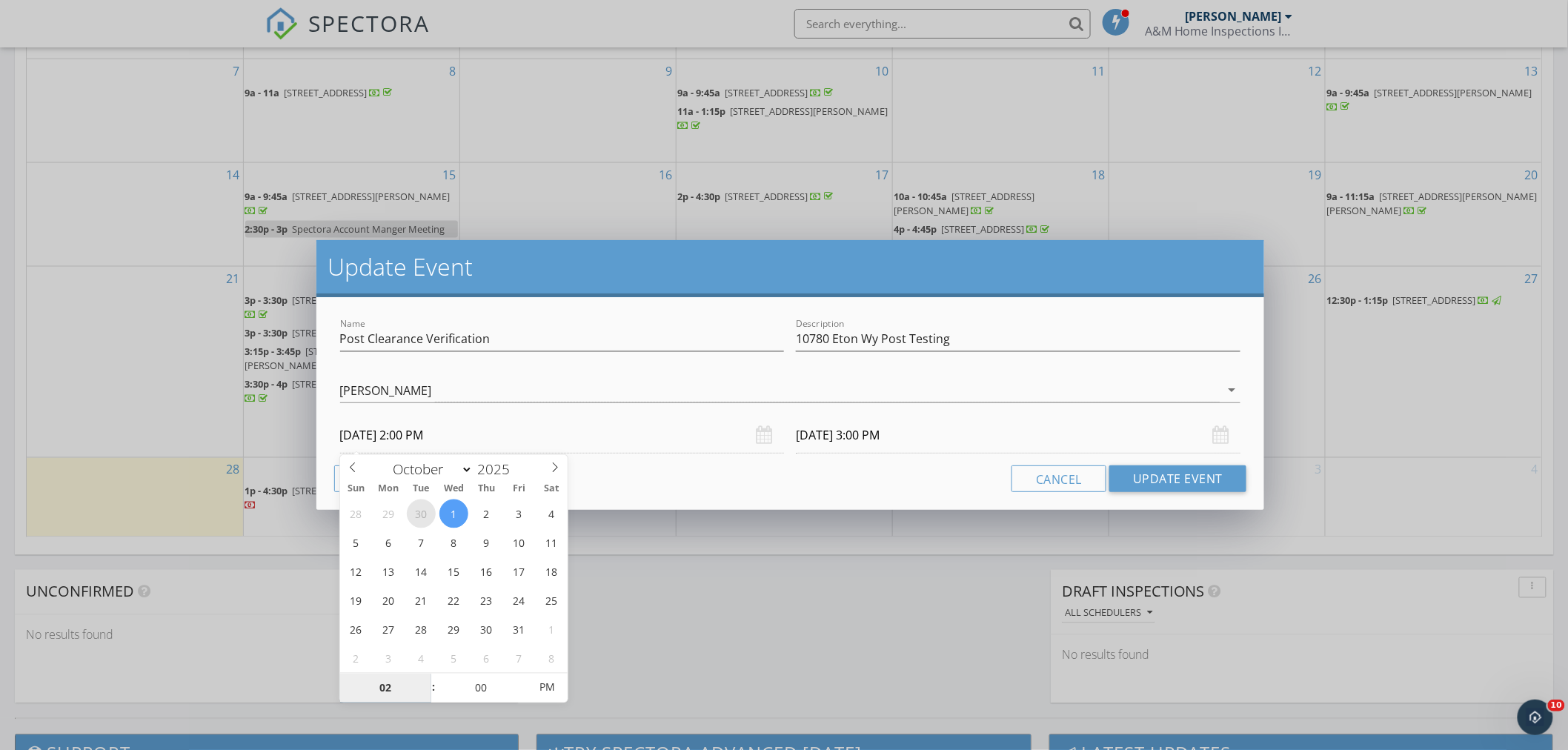
select select "8"
type input "[DATE] 2:00 PM"
click at [549, 440] on input "[DATE] 2:00 PM" at bounding box center [563, 435] width 445 height 36
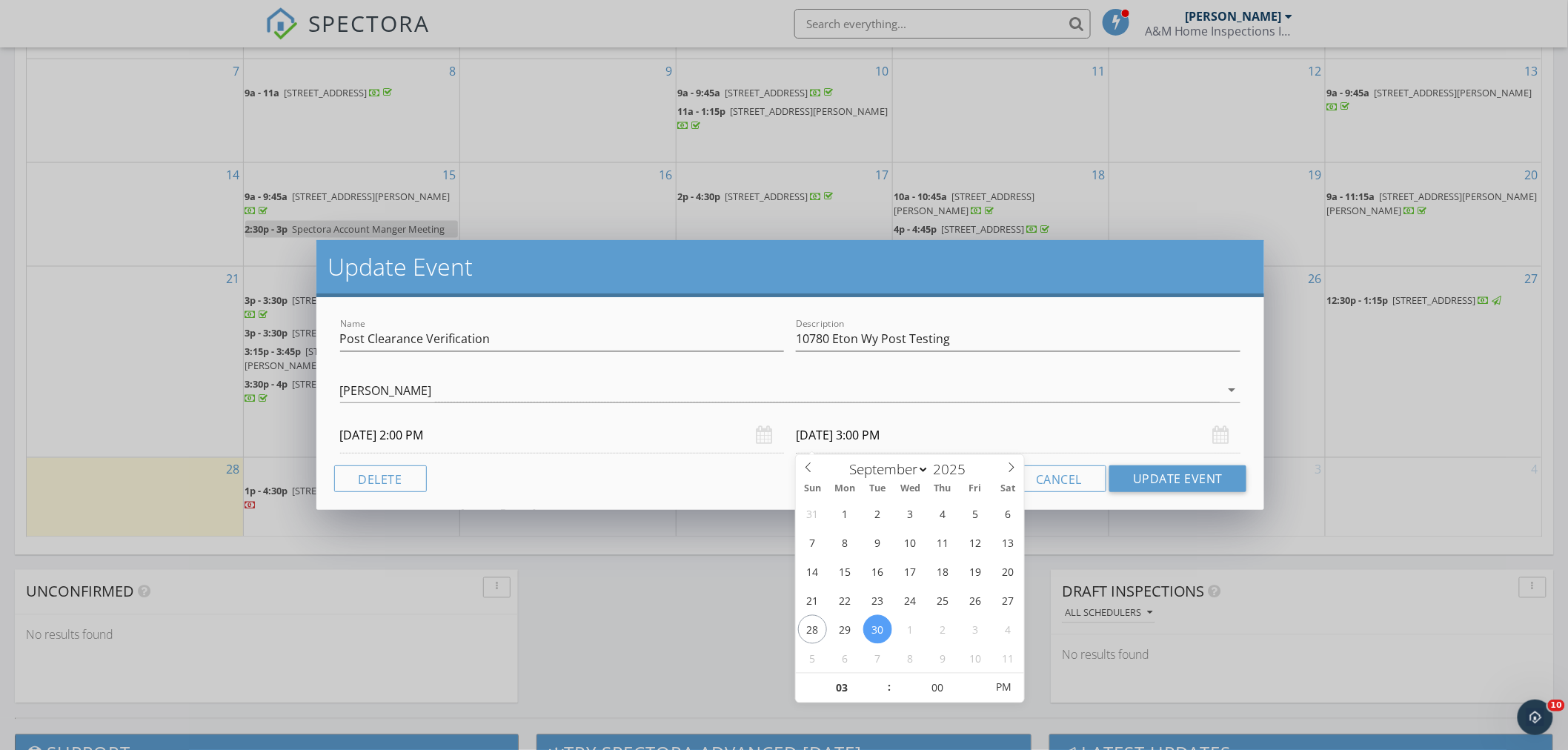
click at [943, 436] on input "[DATE] 3:00 PM" at bounding box center [1018, 435] width 445 height 36
type input "[DATE] 3:00 PM"
click at [1088, 483] on button "Cancel" at bounding box center [1058, 479] width 94 height 27
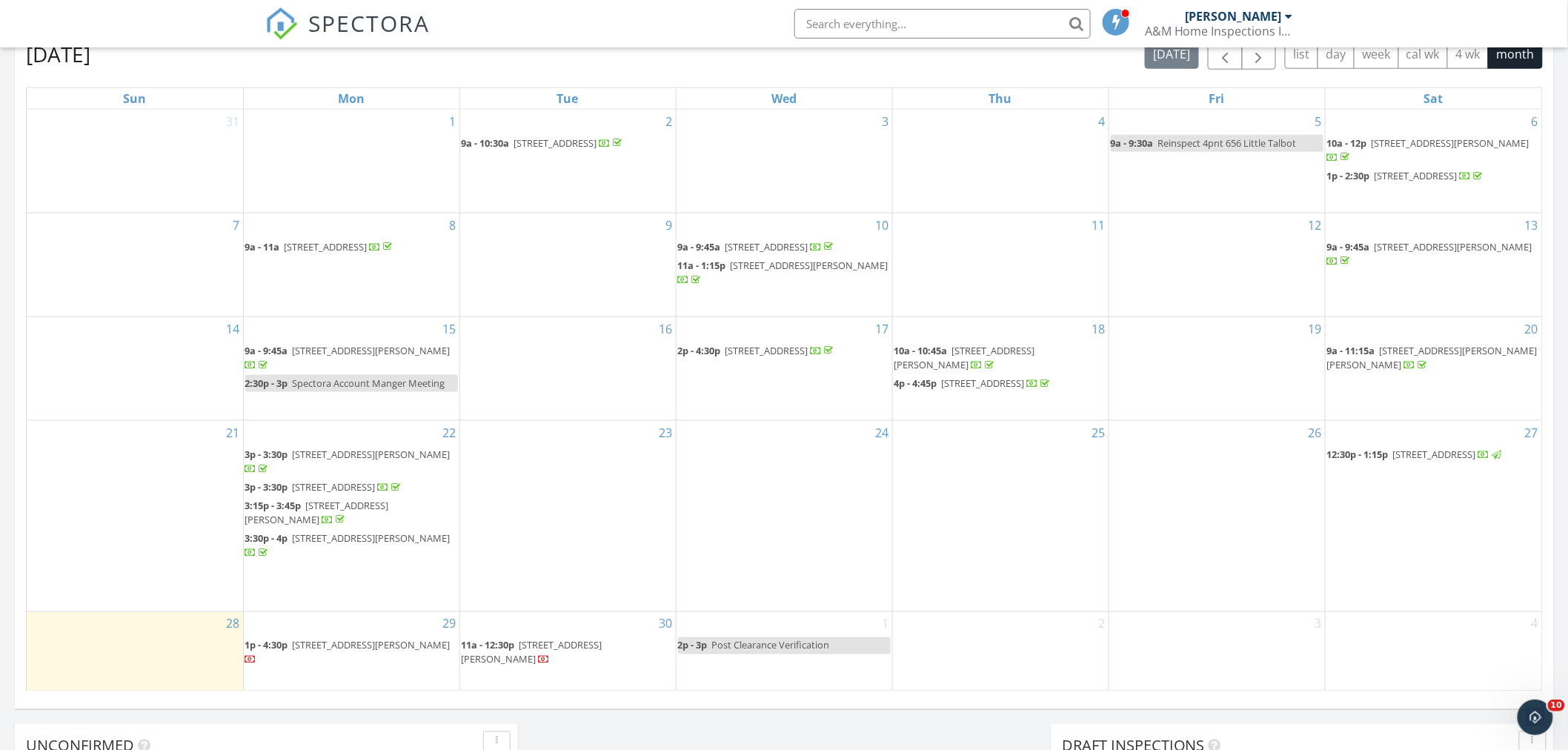
scroll to position [411, 0]
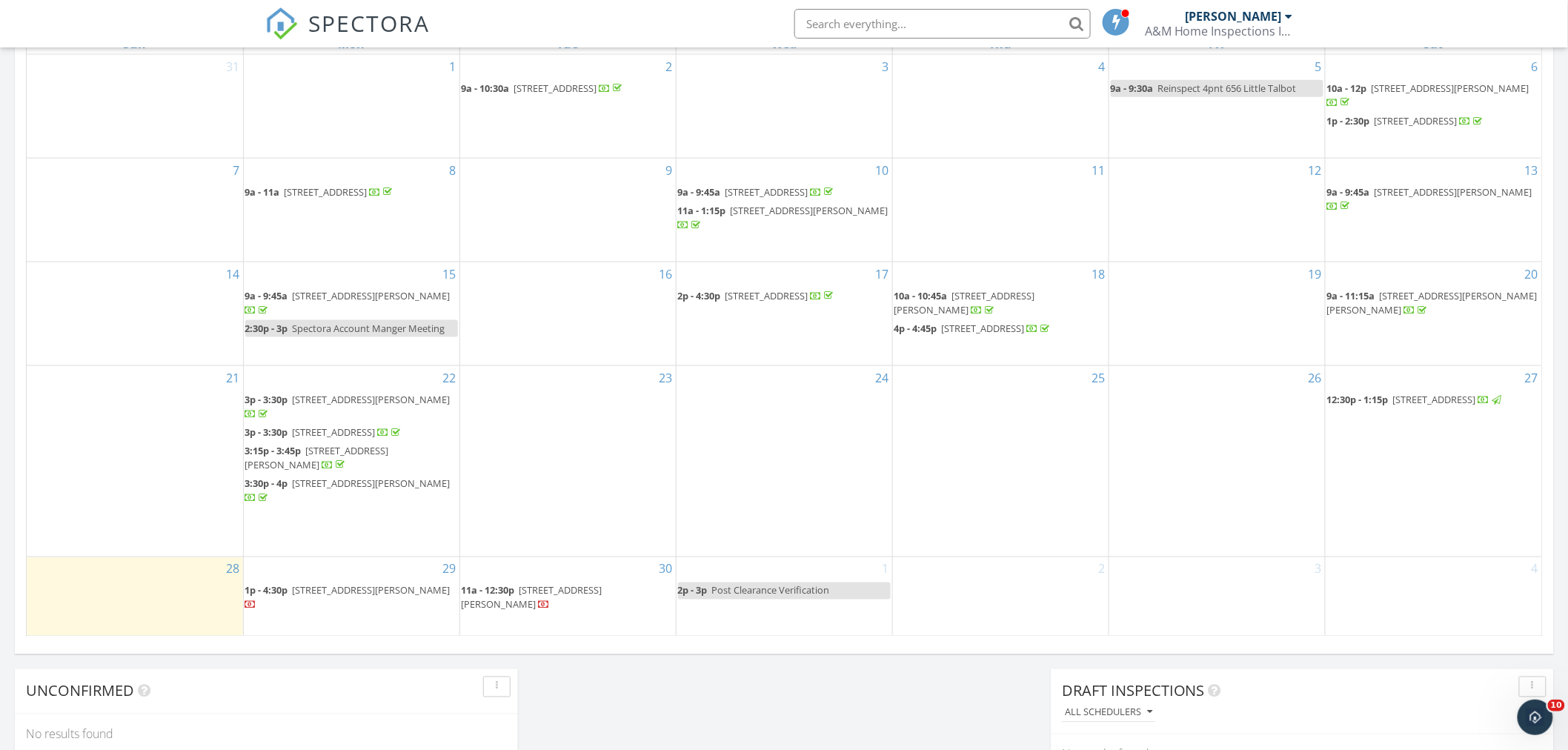
scroll to position [775, 0]
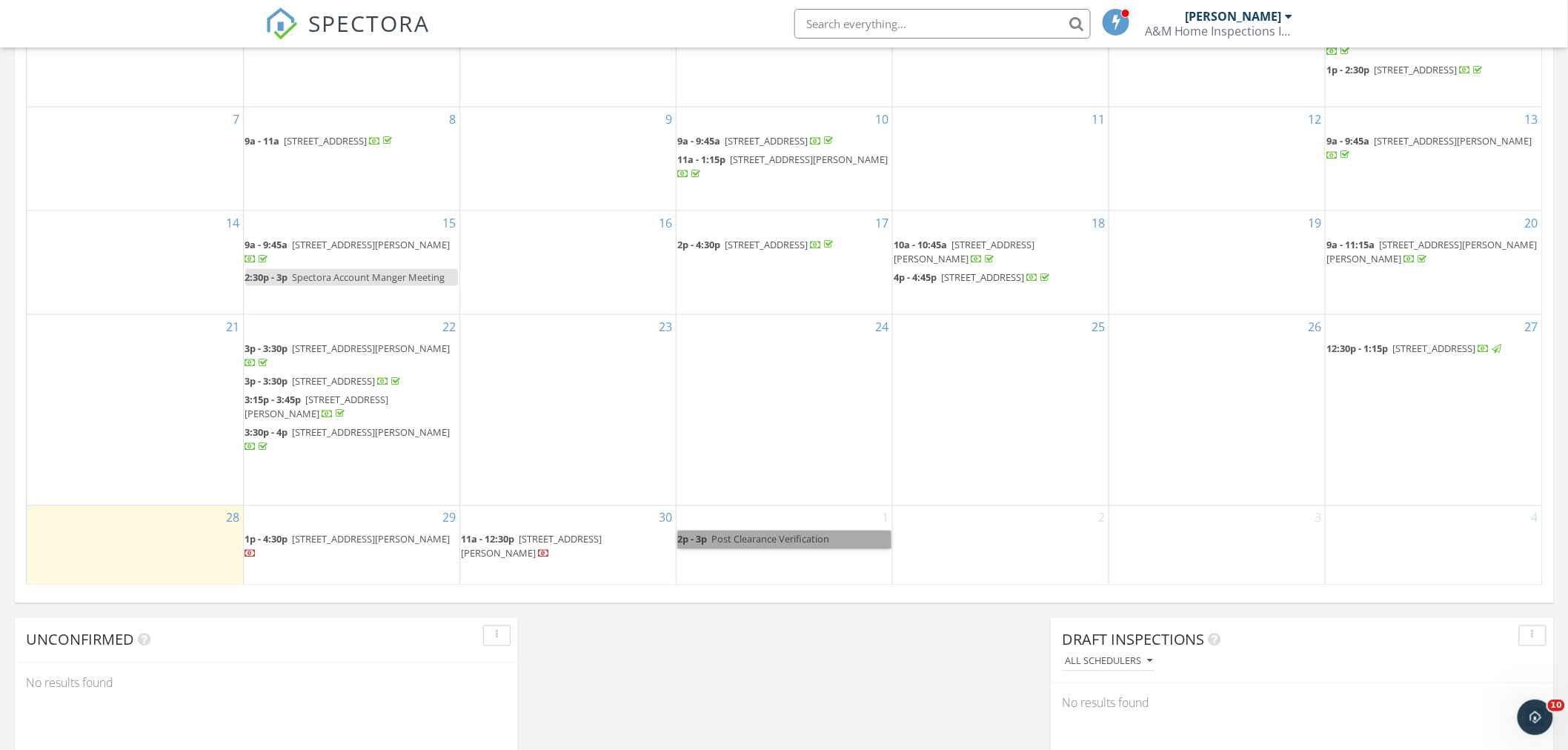
drag, startPoint x: 728, startPoint y: 544, endPoint x: 695, endPoint y: 545, distance: 33.0
click at [695, 545] on link "2p - 3p Post Clearance Verification" at bounding box center [784, 540] width 213 height 17
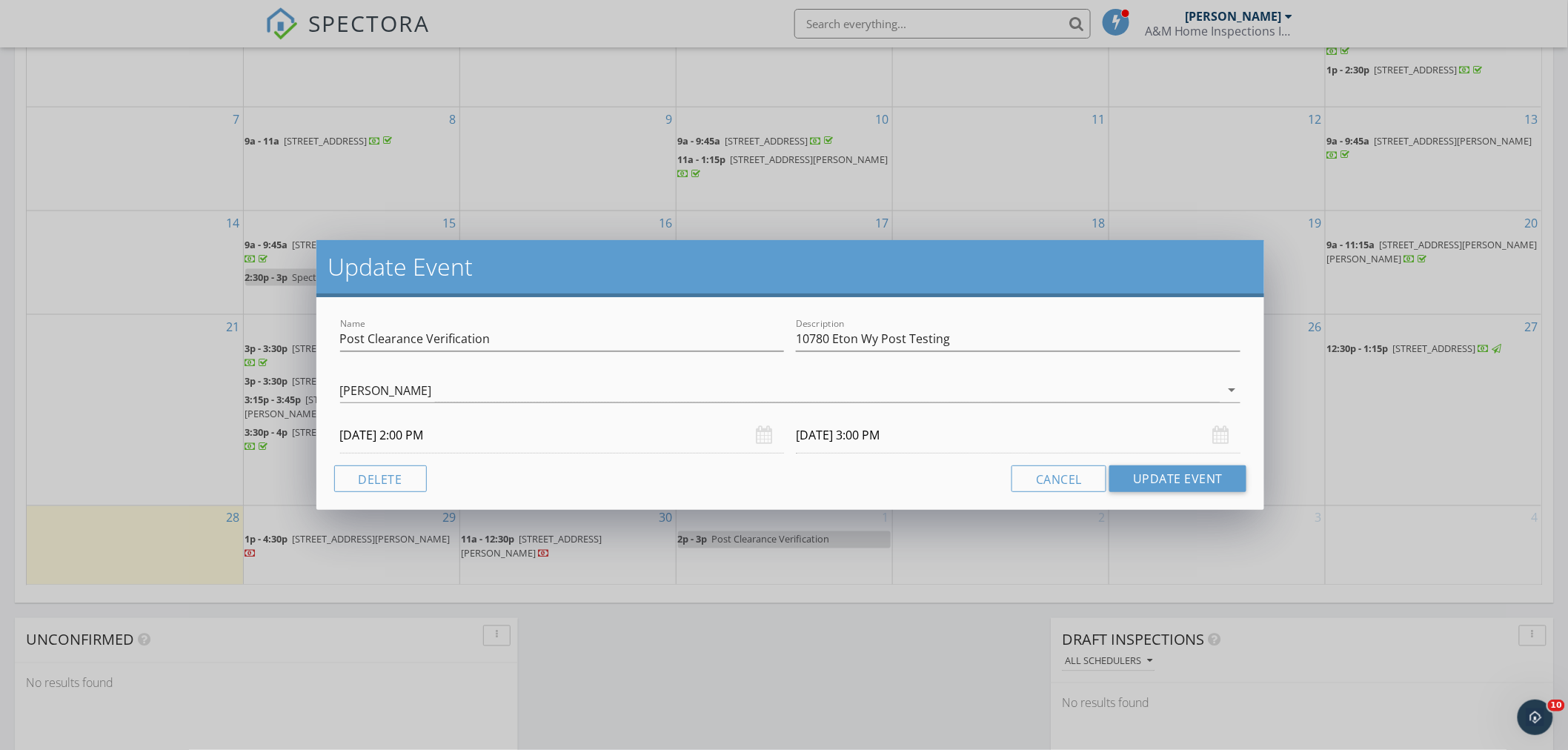
click at [752, 438] on input "[DATE] 2:00 PM" at bounding box center [563, 435] width 445 height 36
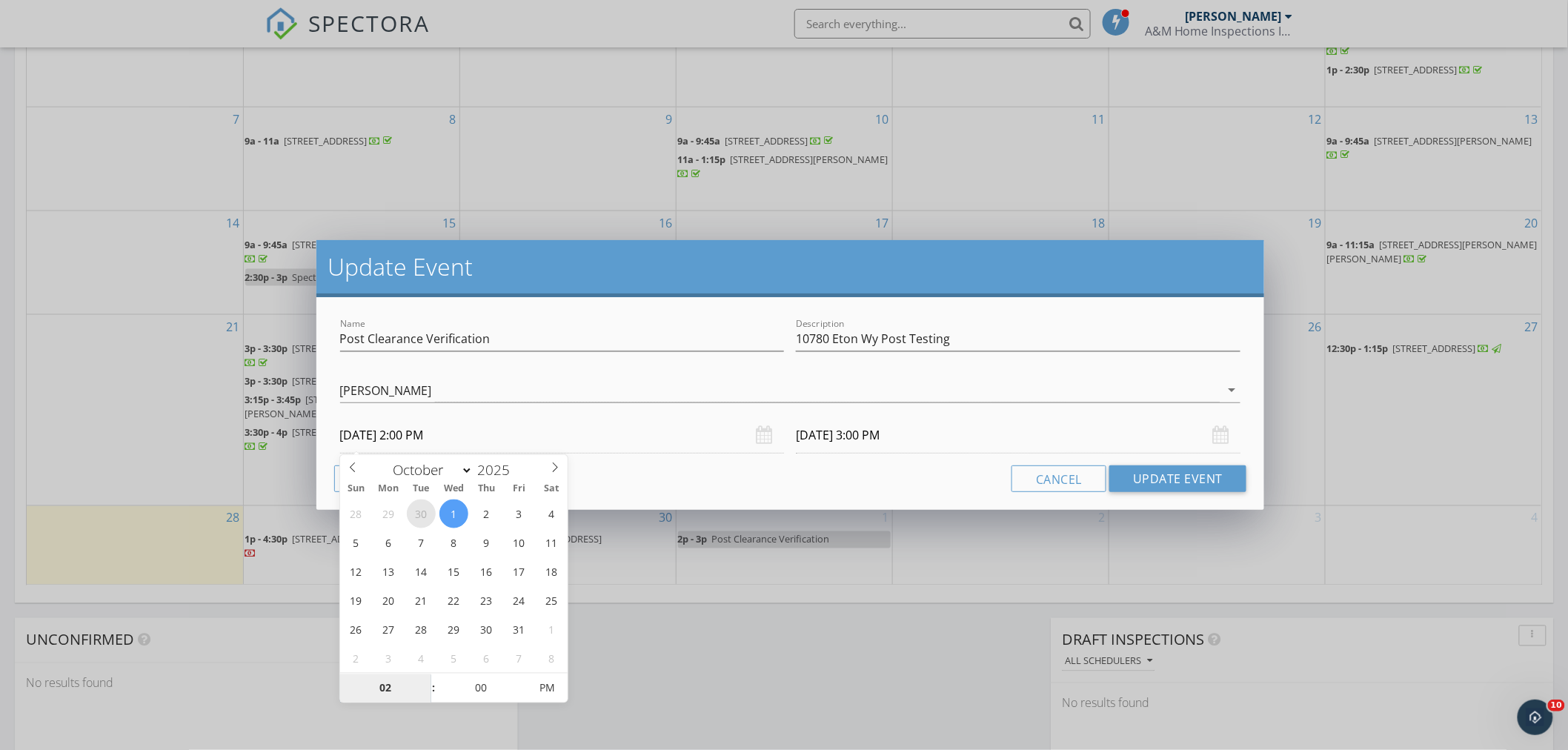
select select "8"
type input "[DATE] 2:00 PM"
type input "[DATE] 3:00 PM"
type input "[DATE] 2:00 AM"
type input "[DATE] 3:00 AM"
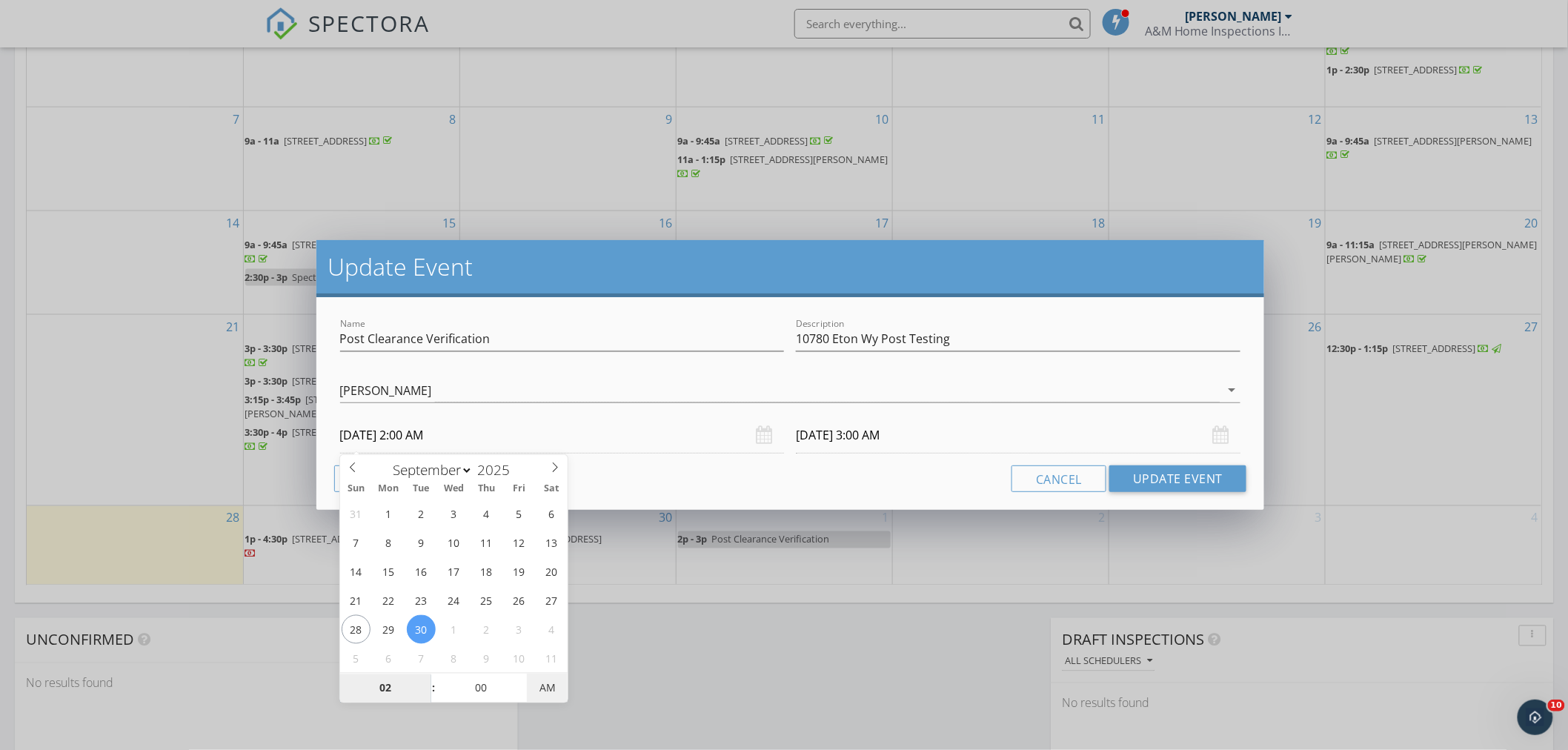
click at [538, 689] on span "AM" at bounding box center [548, 689] width 41 height 30
type input "[DATE] 2:00 PM"
click at [538, 689] on span "AM" at bounding box center [548, 689] width 41 height 30
click at [682, 443] on input "[DATE] 2:00 PM" at bounding box center [563, 435] width 445 height 36
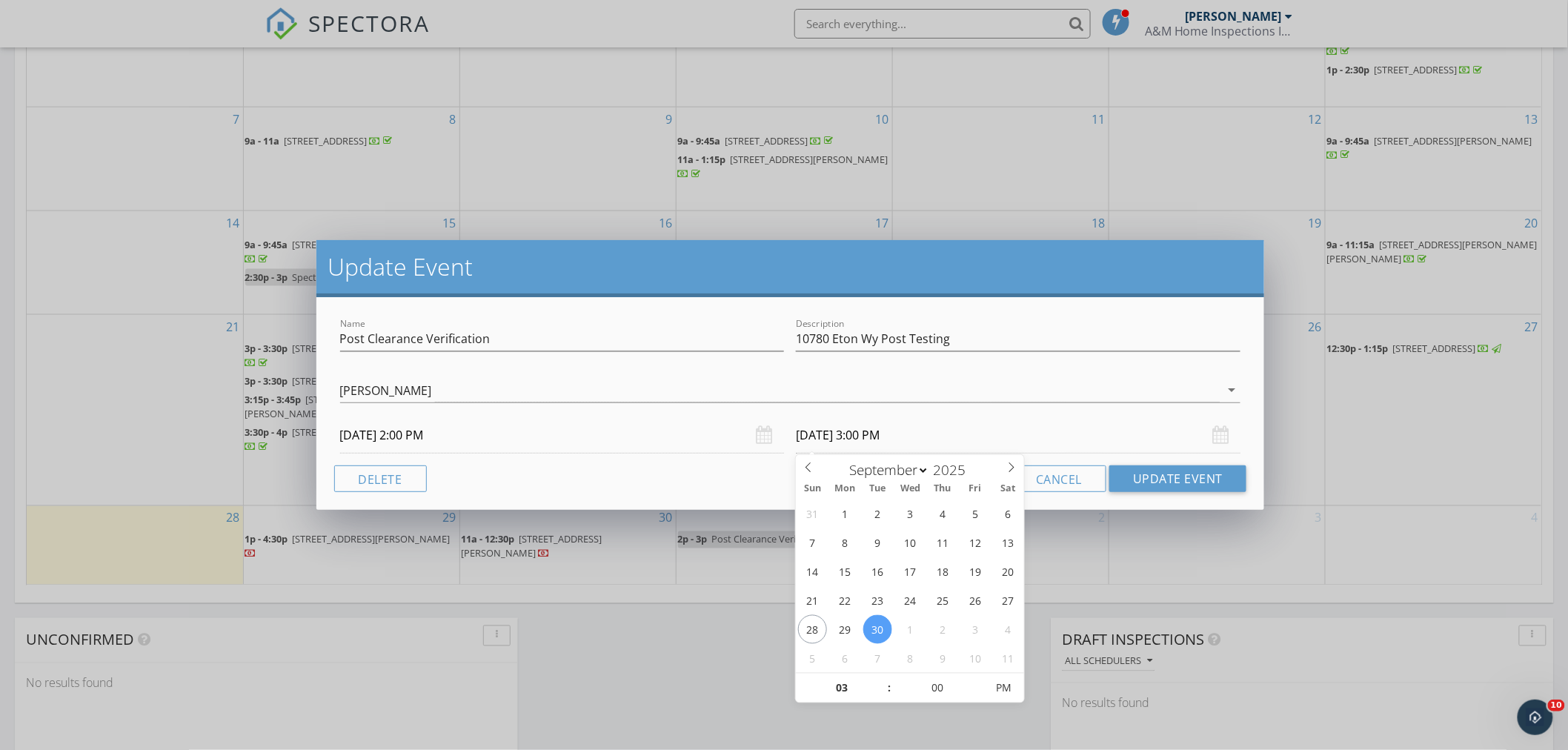
click at [909, 440] on input "[DATE] 3:00 PM" at bounding box center [1018, 435] width 445 height 36
click at [1005, 693] on span "PM" at bounding box center [1004, 689] width 41 height 30
click at [1004, 693] on span "PM" at bounding box center [1004, 689] width 41 height 30
click at [960, 434] on input "[DATE] 3:00 PM" at bounding box center [1018, 435] width 445 height 36
click at [724, 383] on div "[PERSON_NAME]" at bounding box center [781, 390] width 881 height 24
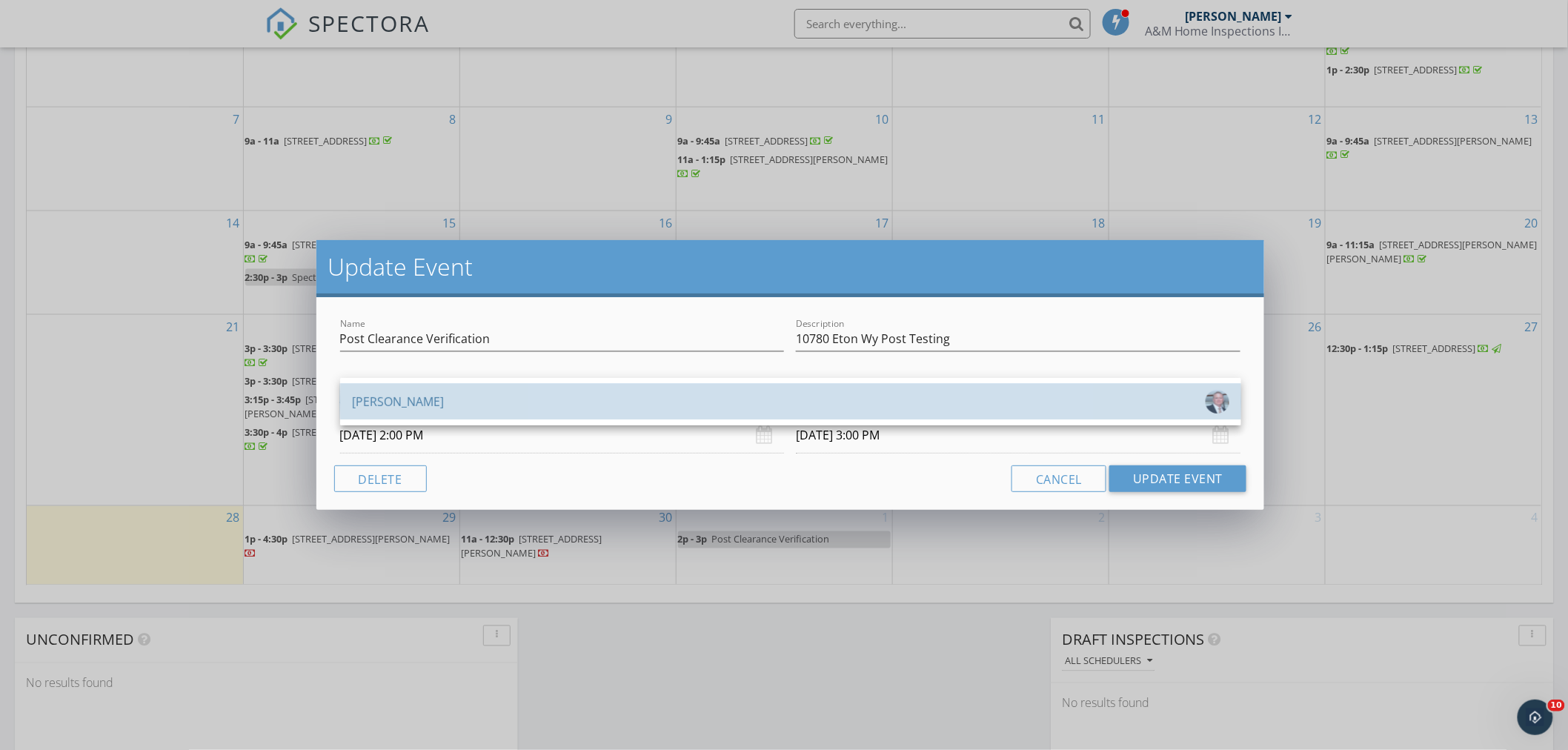
click at [501, 408] on div "[PERSON_NAME]" at bounding box center [791, 401] width 878 height 23
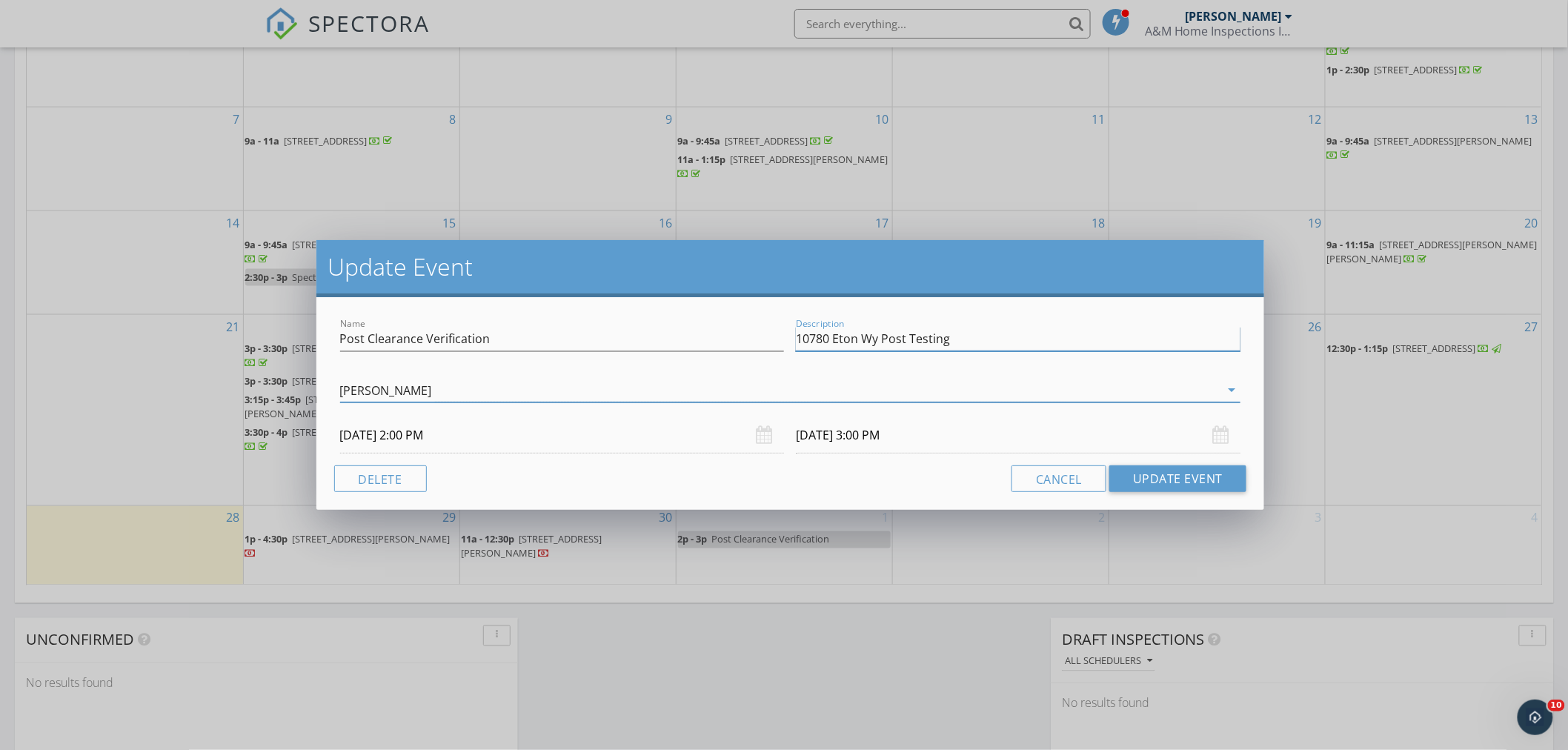
click at [950, 339] on input "10780 Eton Wy Post Testing" at bounding box center [1018, 339] width 445 height 24
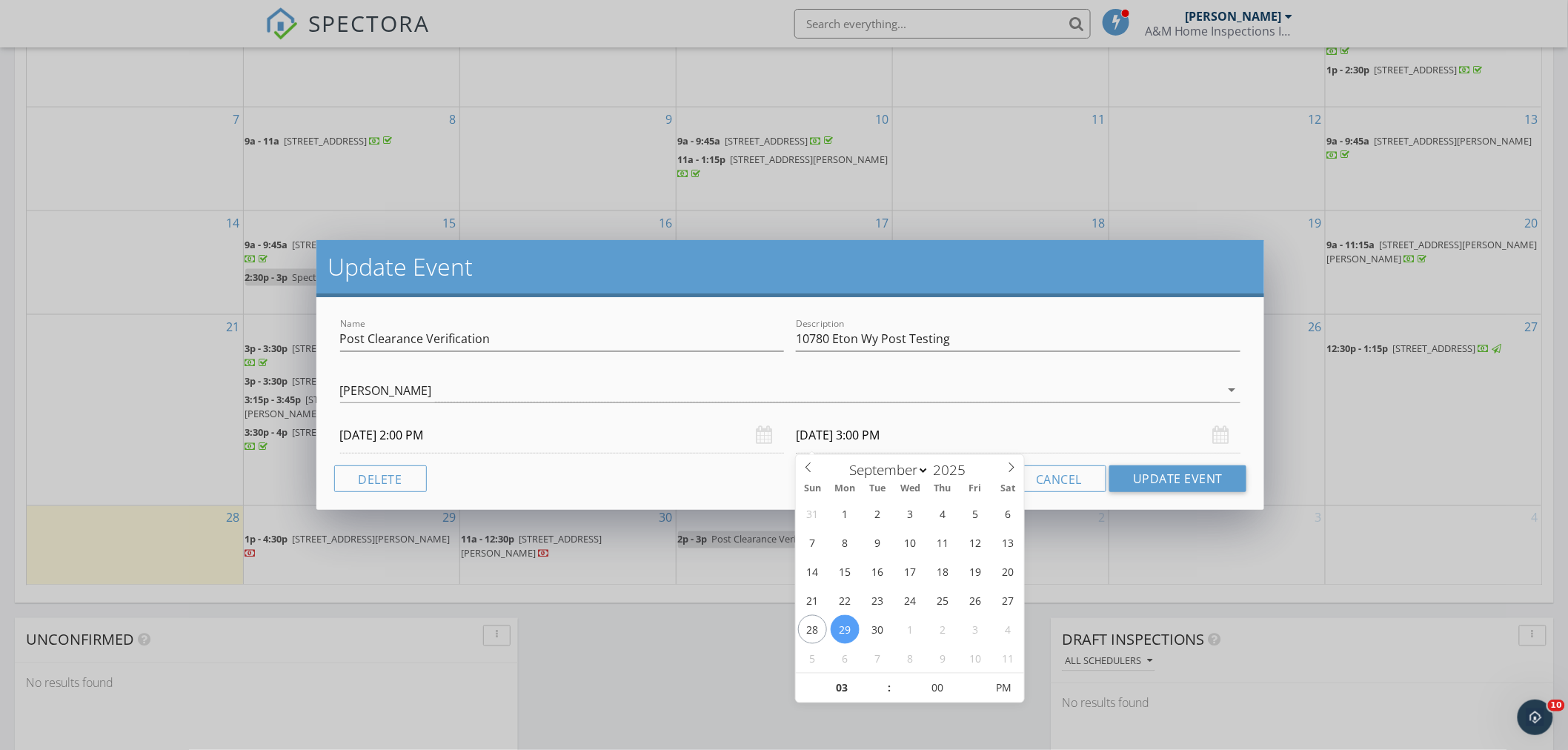
click at [910, 438] on input "[DATE] 3:00 PM" at bounding box center [1018, 435] width 445 height 36
type input "[DATE] 3:00 PM"
click at [987, 438] on input "[DATE] 3:00 PM" at bounding box center [1018, 435] width 445 height 36
click at [1043, 393] on div "[PERSON_NAME]" at bounding box center [781, 390] width 881 height 24
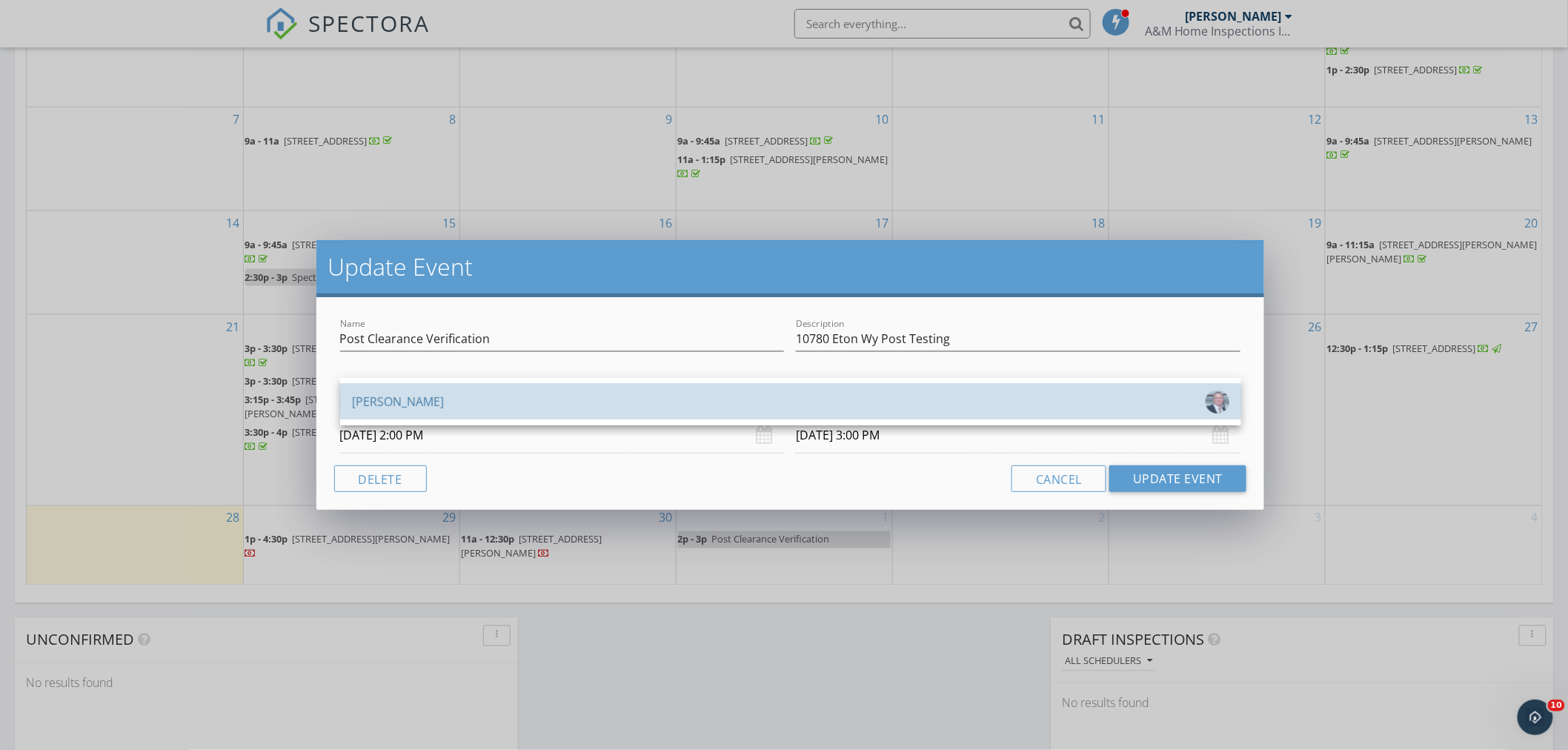
click at [368, 409] on div "[PERSON_NAME]" at bounding box center [398, 401] width 92 height 23
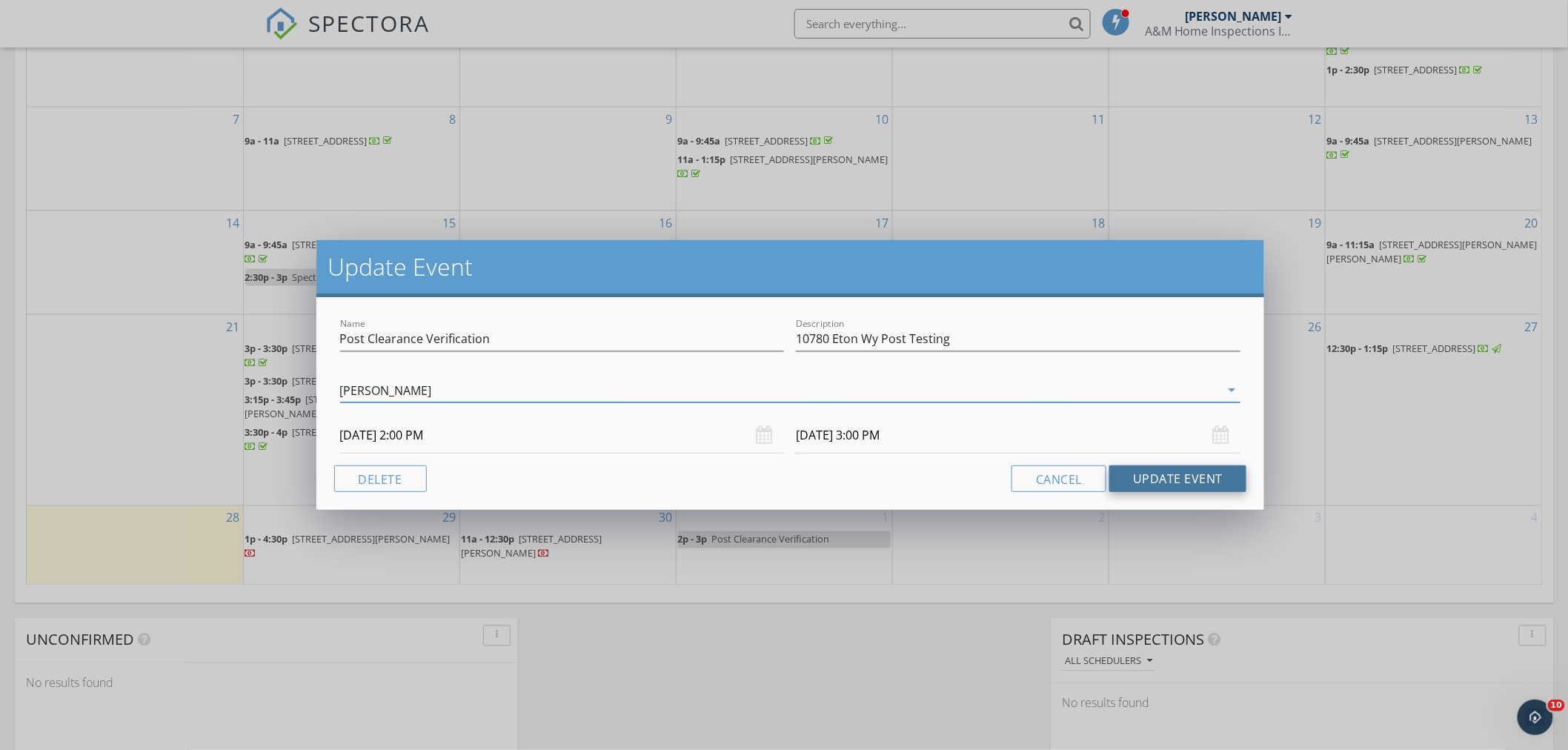
click at [1157, 475] on button "Update Event" at bounding box center [1178, 479] width 137 height 27
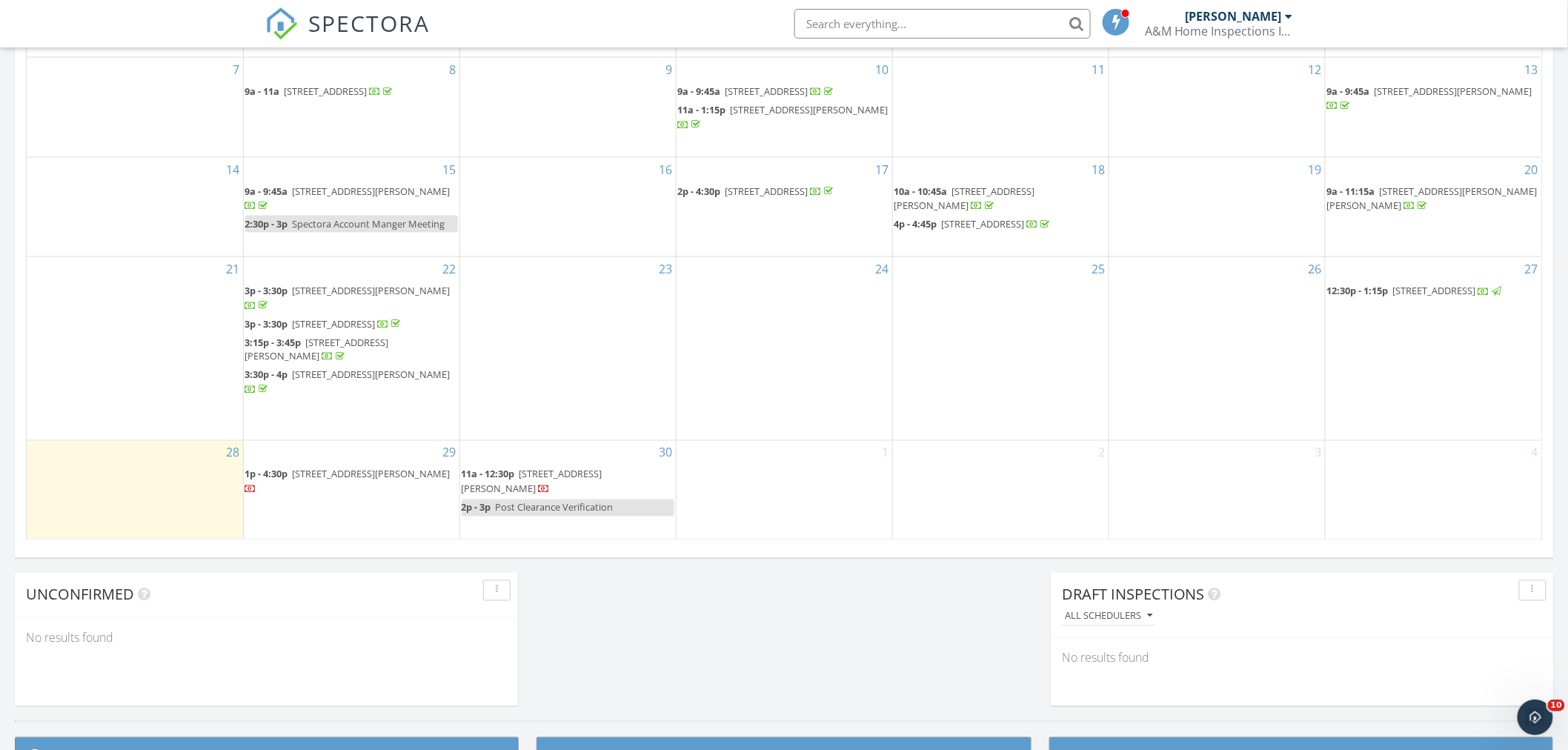
scroll to position [940, 0]
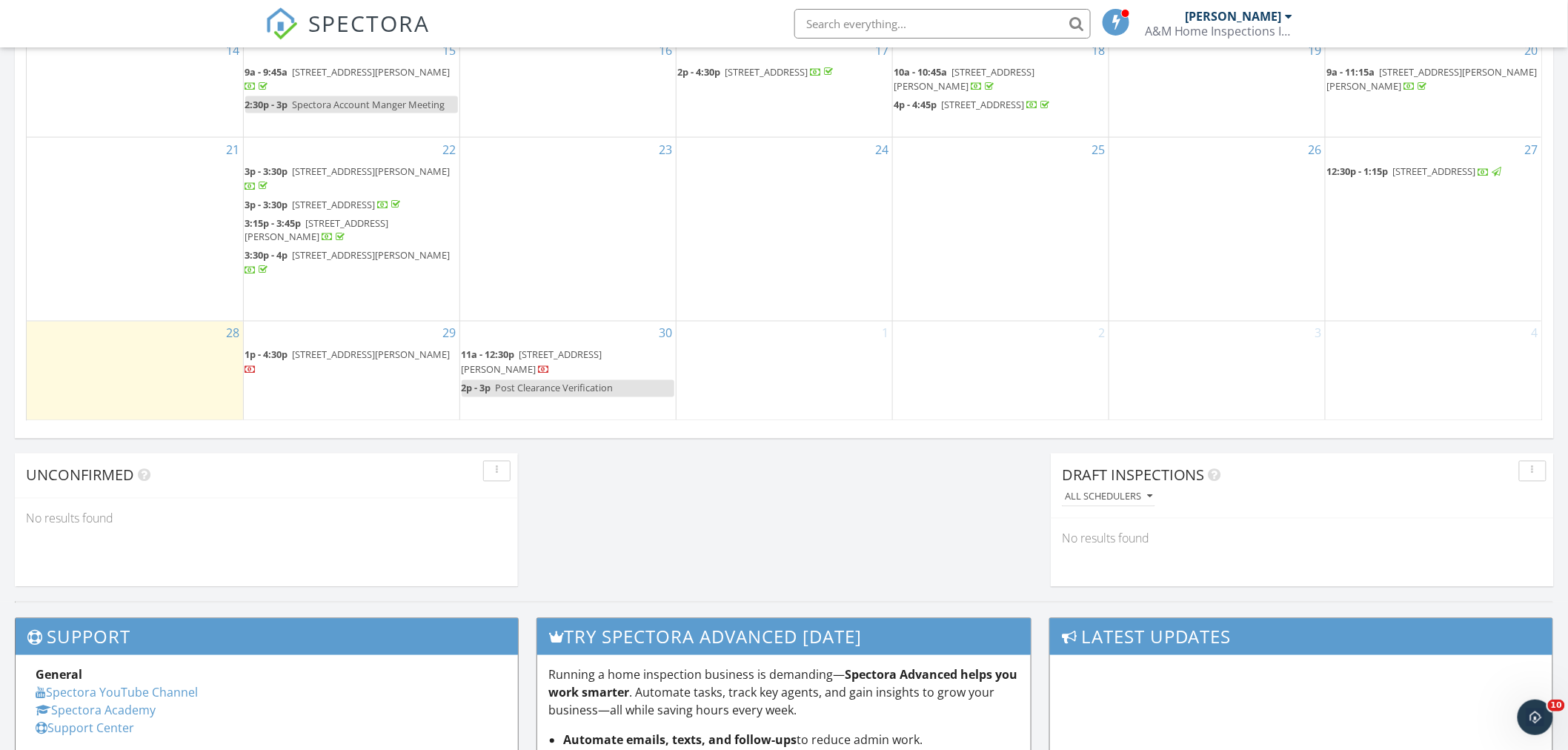
click at [753, 397] on div "1" at bounding box center [784, 370] width 216 height 98
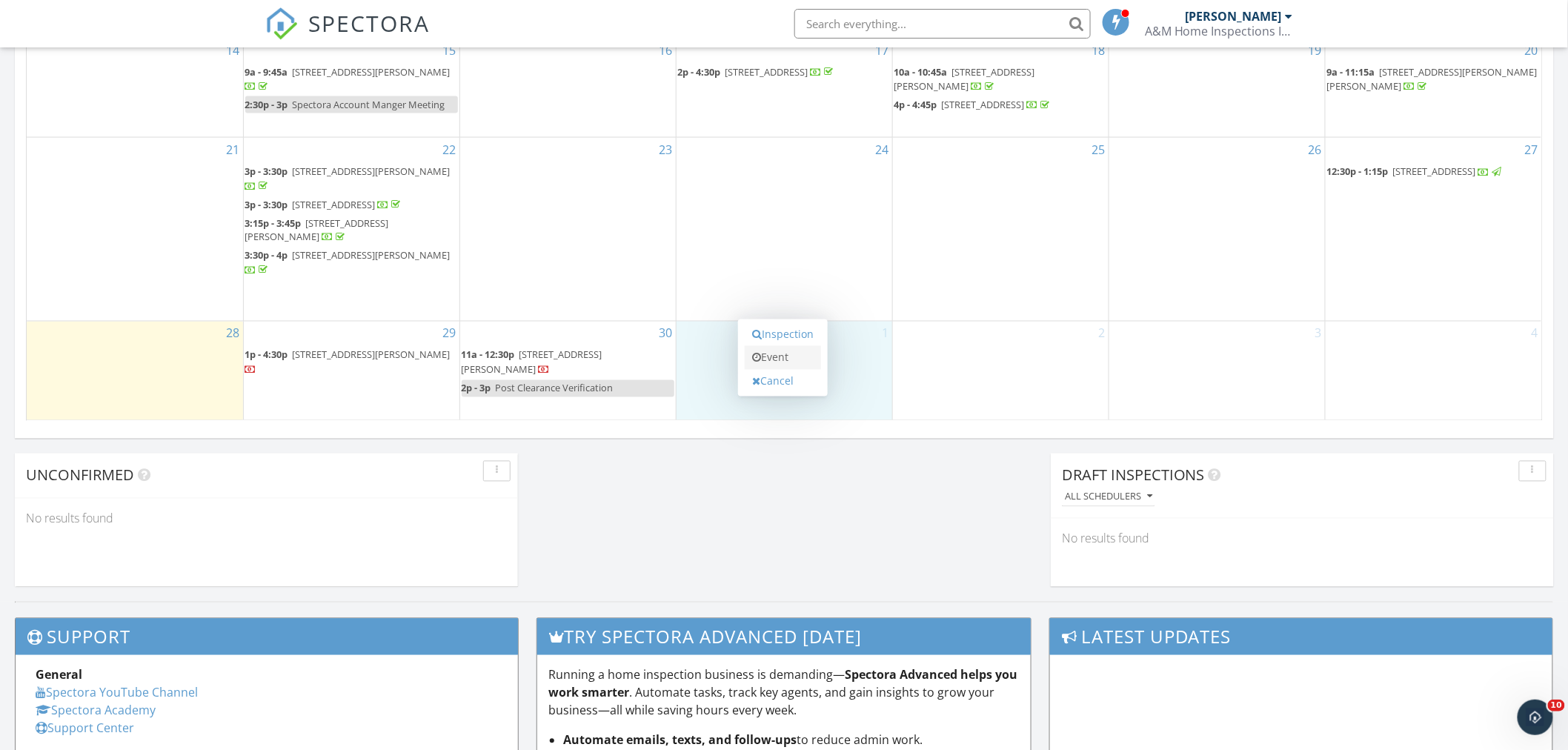
click at [779, 354] on link "Event" at bounding box center [784, 357] width 77 height 23
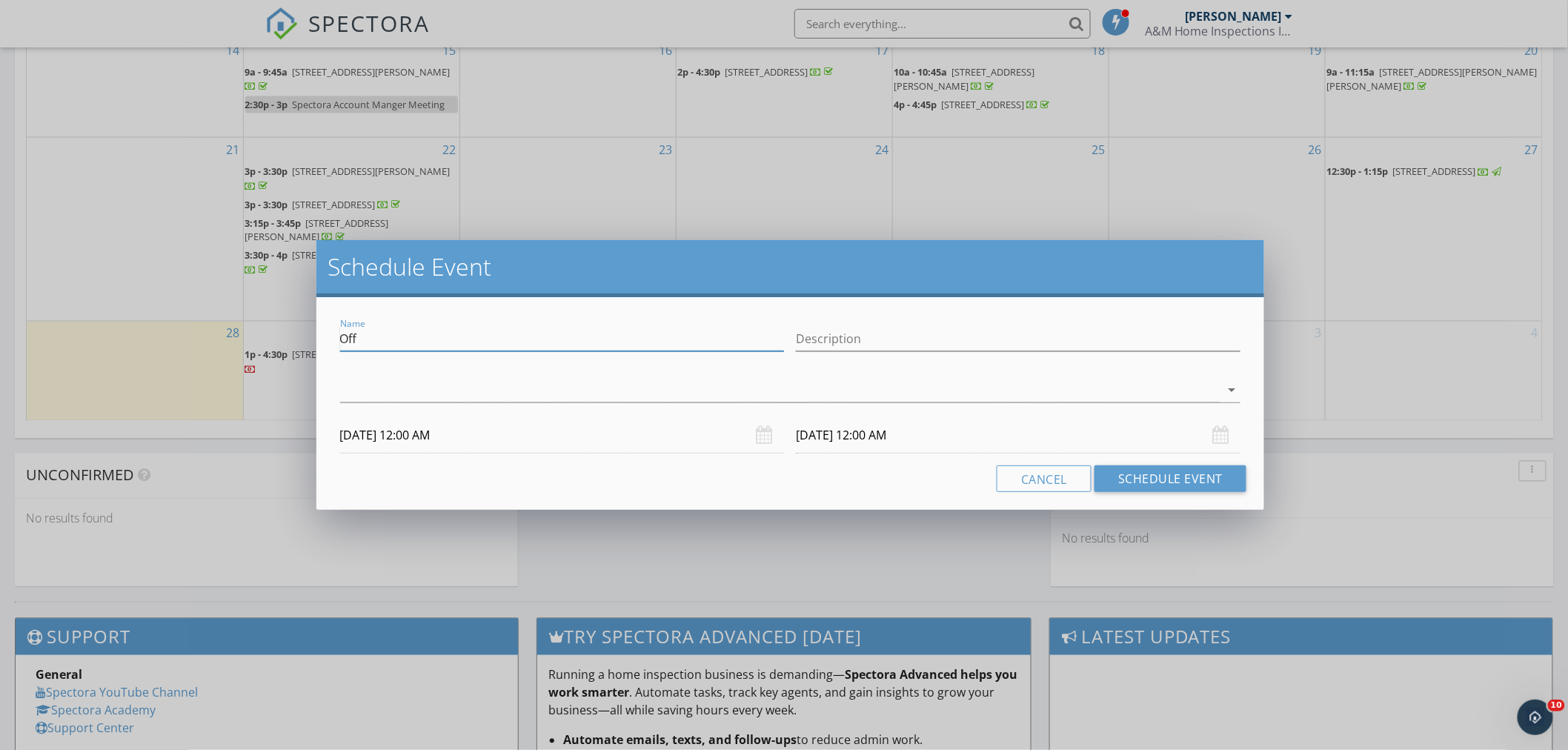
drag, startPoint x: 369, startPoint y: 335, endPoint x: 331, endPoint y: 345, distance: 39.3
click at [331, 345] on div "Name Off Description arrow_drop_down [DATE] 12:00 AM [DATE] 12:00 AM Cancel Sch…" at bounding box center [790, 404] width 949 height 213
drag, startPoint x: 416, startPoint y: 337, endPoint x: 297, endPoint y: 346, distance: 119.3
click at [297, 346] on div "Schedule Event Name Unavailable Description check_box_outline_blank [PERSON_NAM…" at bounding box center [784, 375] width 1568 height 750
type input "Unavailable"
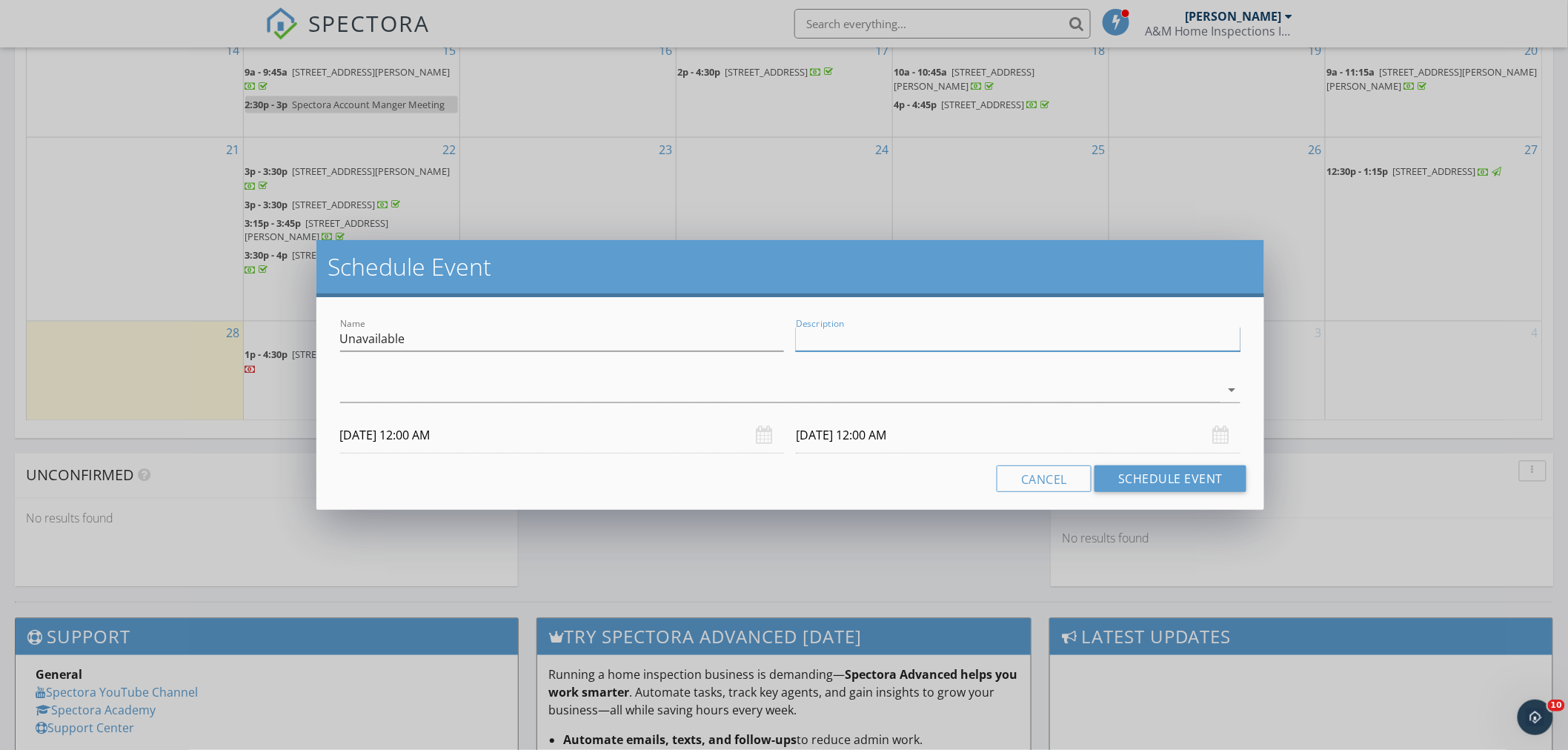
click at [828, 339] on input "Description" at bounding box center [1018, 339] width 445 height 24
click at [567, 394] on div at bounding box center [781, 390] width 881 height 24
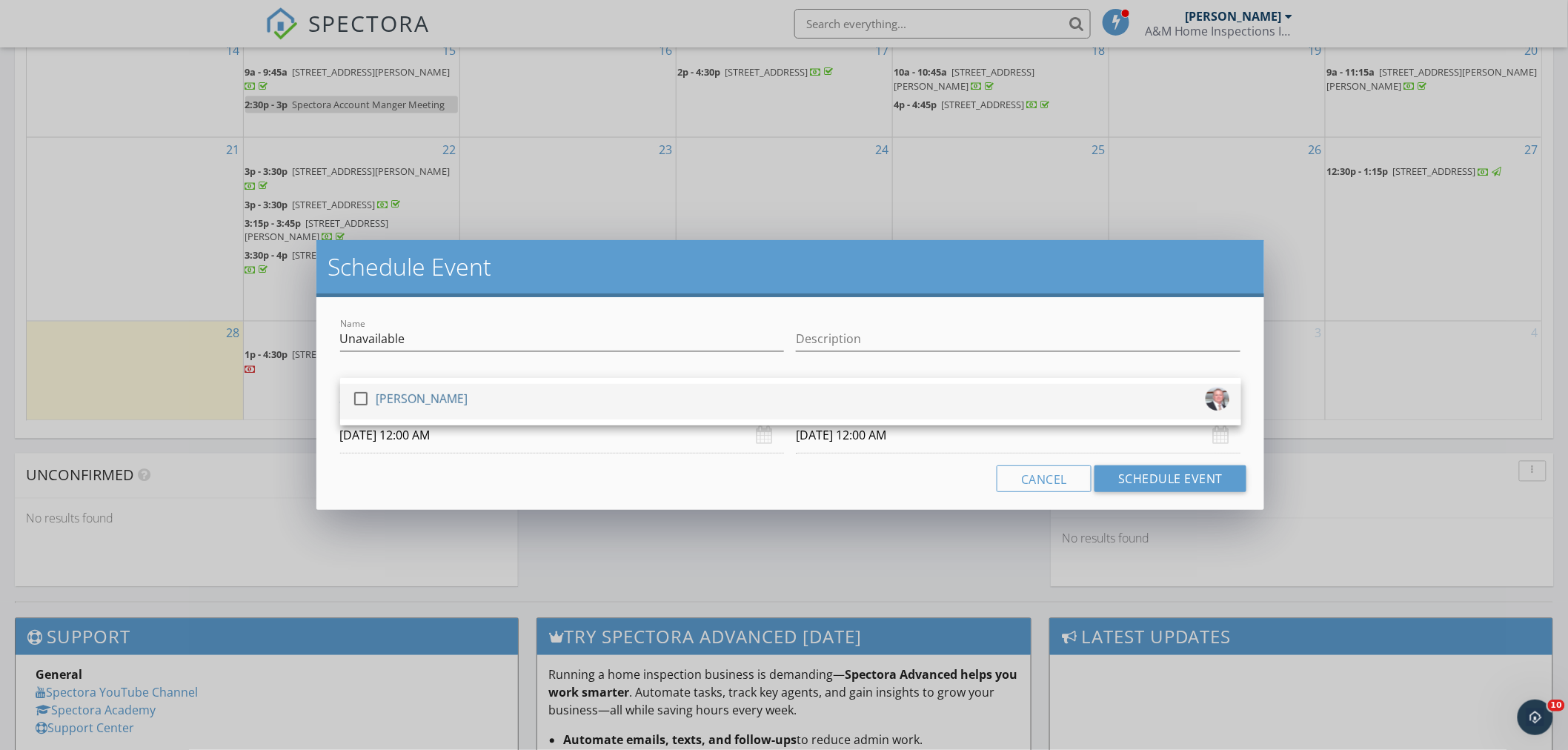
click at [359, 397] on div at bounding box center [361, 398] width 25 height 25
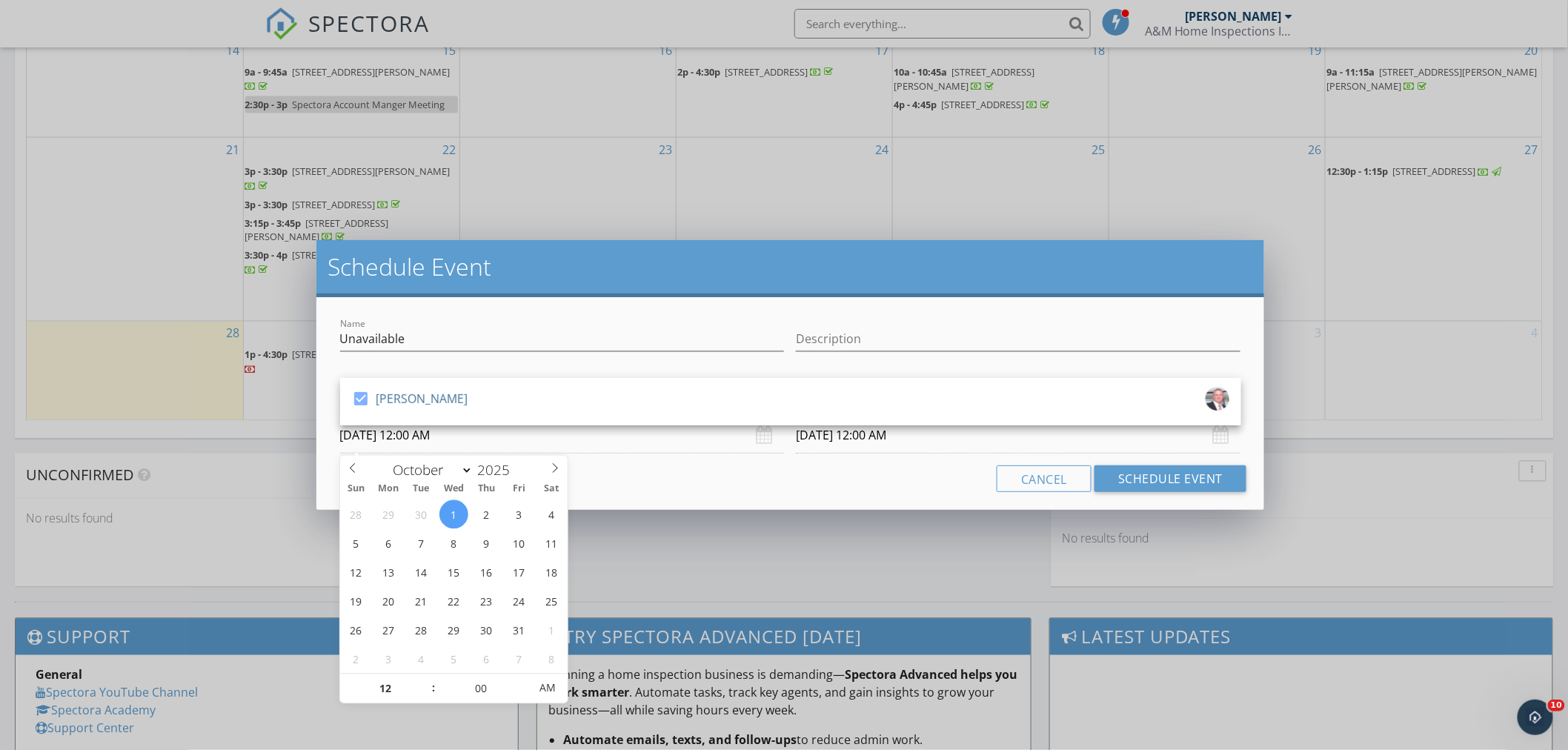
click at [672, 441] on input "[DATE] 12:00 AM" at bounding box center [563, 435] width 445 height 36
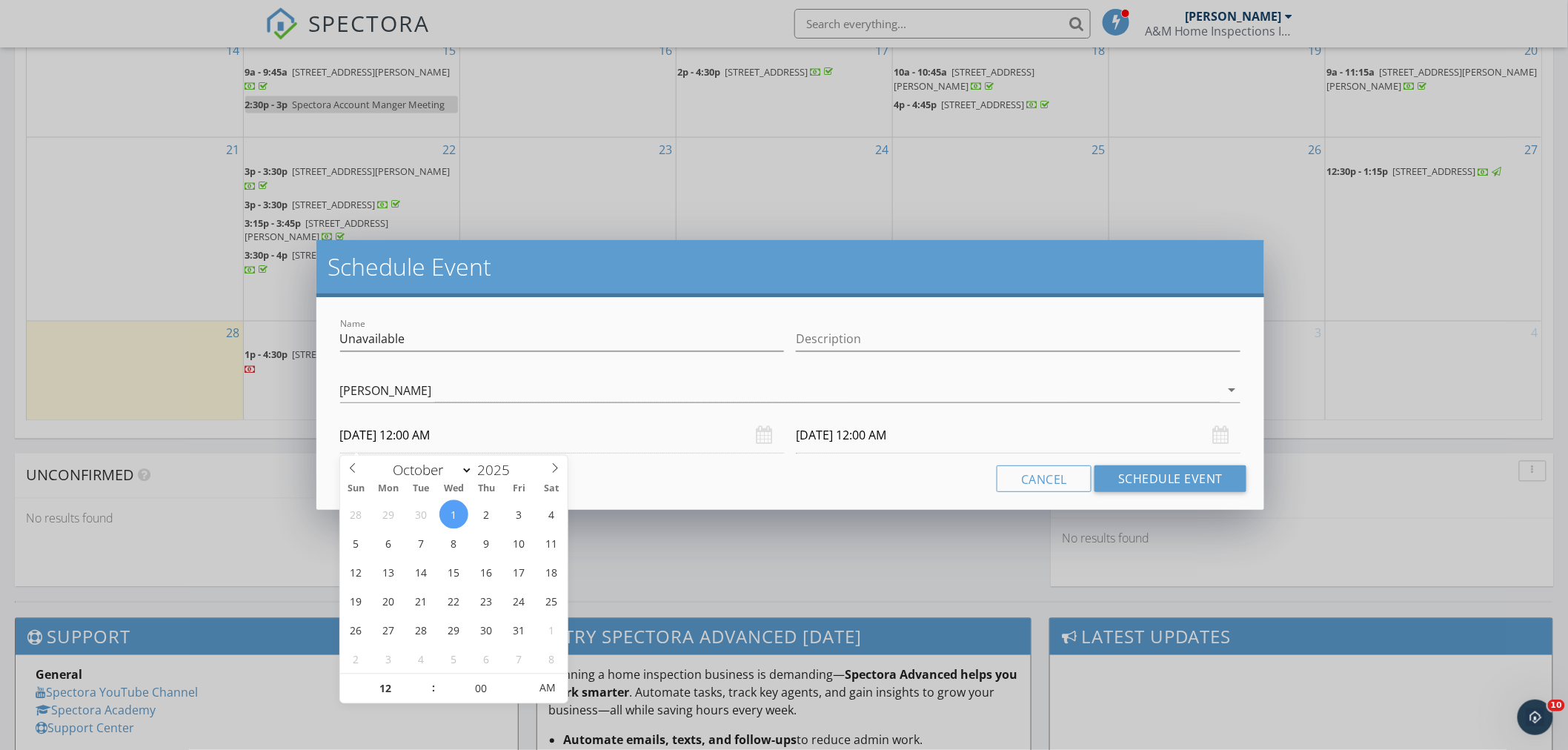
click at [615, 439] on input "[DATE] 12:00 AM" at bounding box center [563, 435] width 445 height 36
click at [770, 439] on div "[DATE] 12:00 AM" at bounding box center [563, 435] width 445 height 36
type input "01"
type input "[DATE] 1:00 AM"
click at [424, 675] on span at bounding box center [425, 682] width 10 height 15
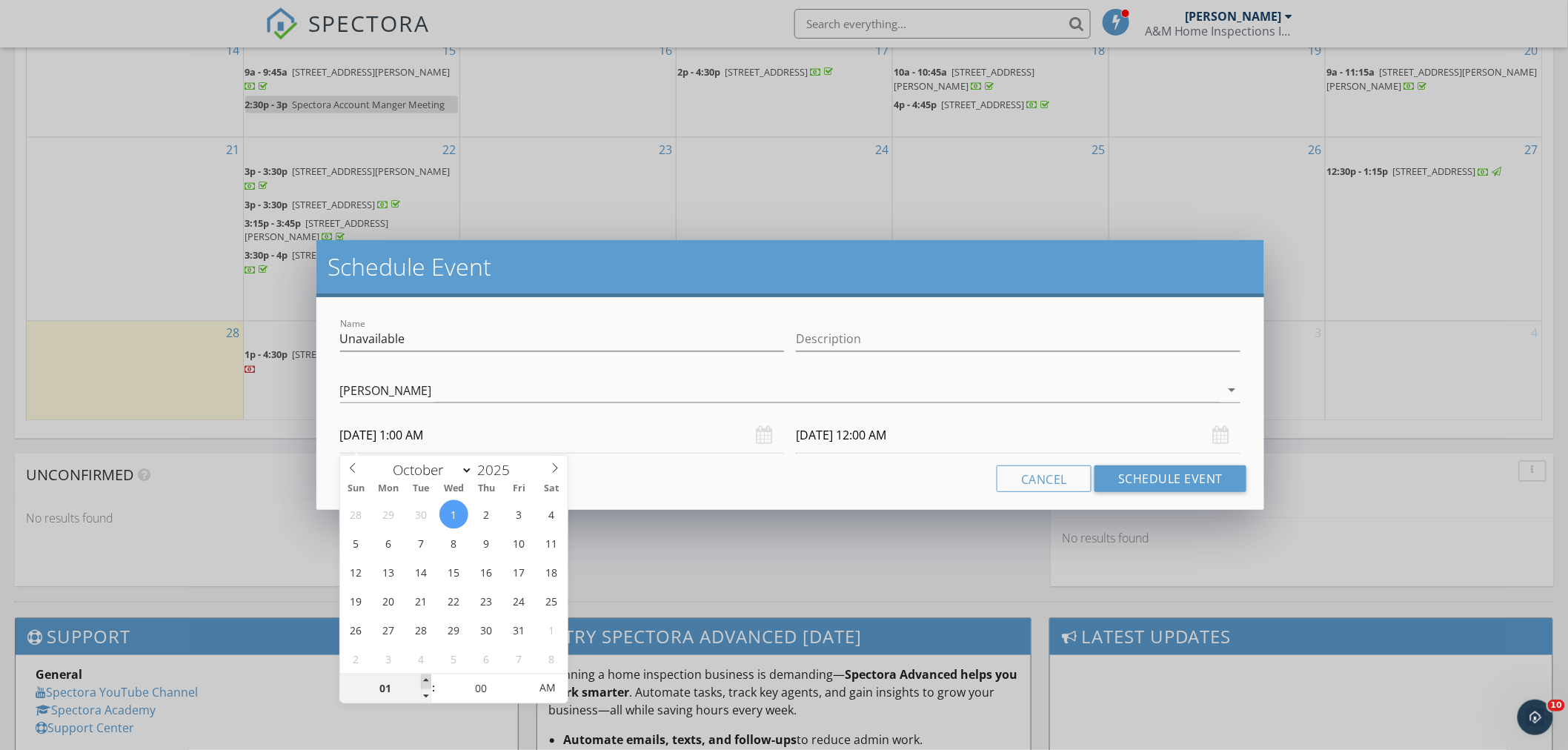
type input "02"
type input "[DATE] 2:00 AM"
click at [424, 675] on span at bounding box center [425, 682] width 10 height 15
type input "03"
type input "10/01/2025 3:00 AM"
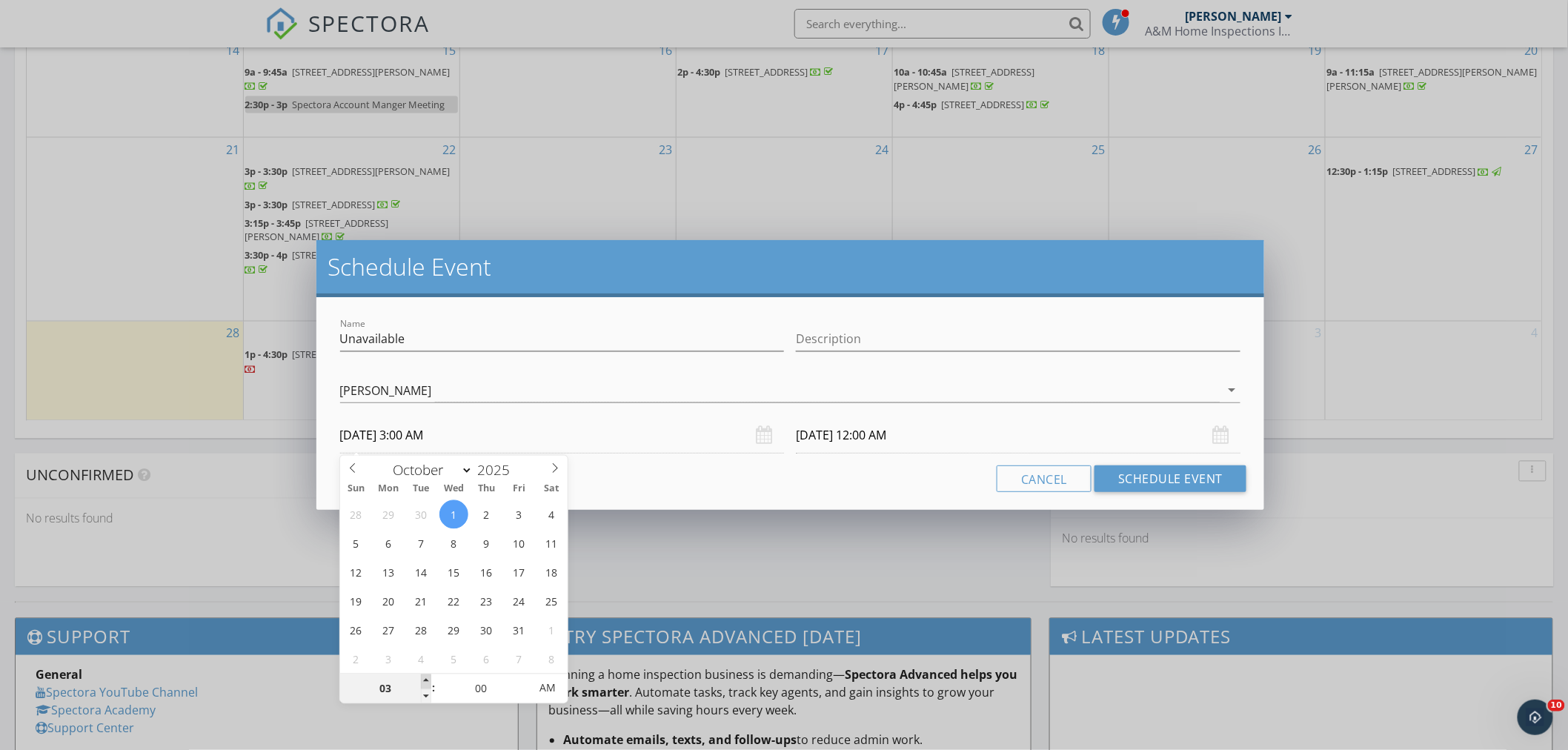
click at [424, 675] on span at bounding box center [425, 682] width 10 height 15
type input "04"
type input "10/01/2025 4:00 AM"
click at [424, 675] on span at bounding box center [425, 682] width 10 height 15
type input "05"
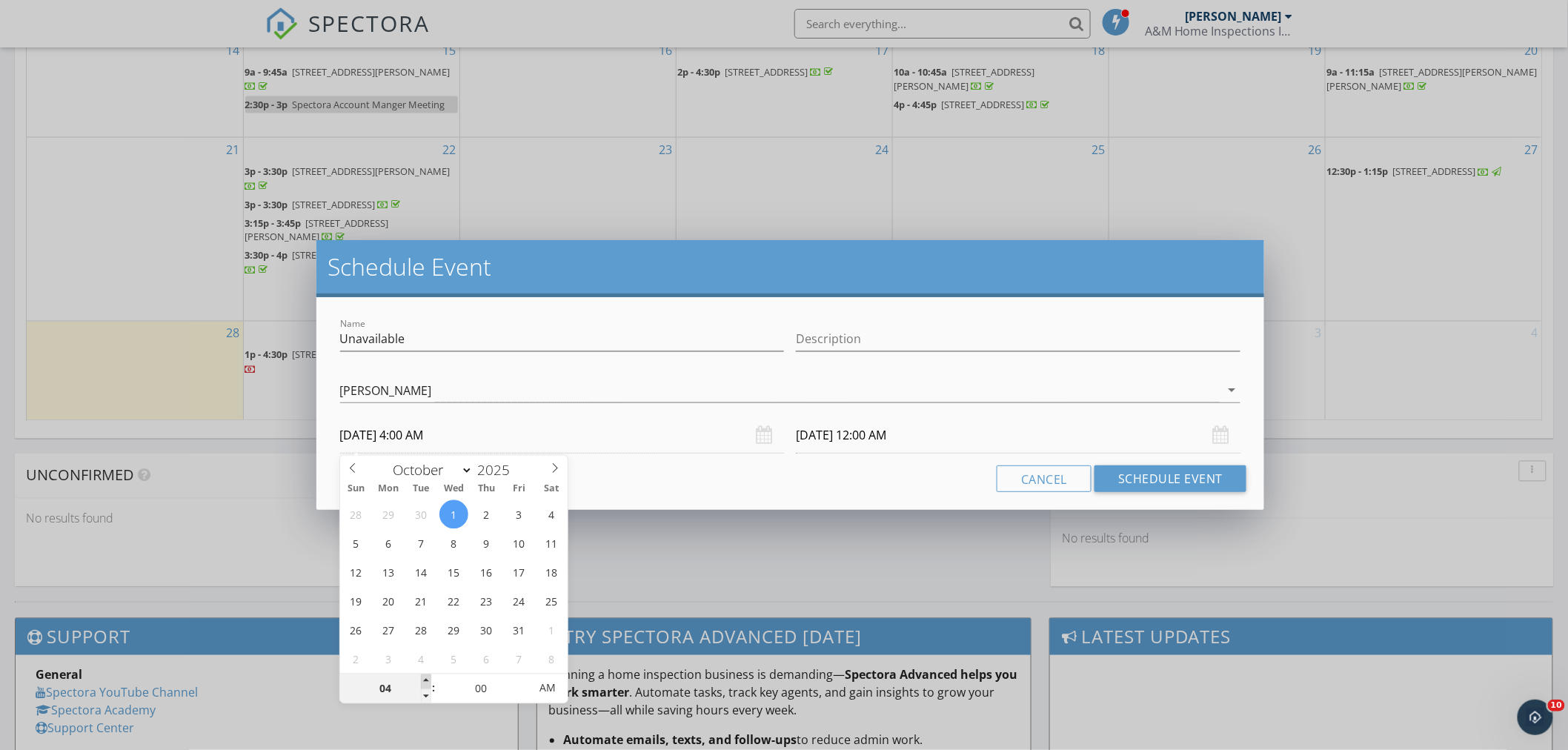
type input "10/01/2025 5:00 AM"
click at [424, 675] on span at bounding box center [425, 682] width 10 height 15
type input "06"
type input "10/01/2025 6:00 AM"
click at [424, 675] on span at bounding box center [425, 682] width 10 height 15
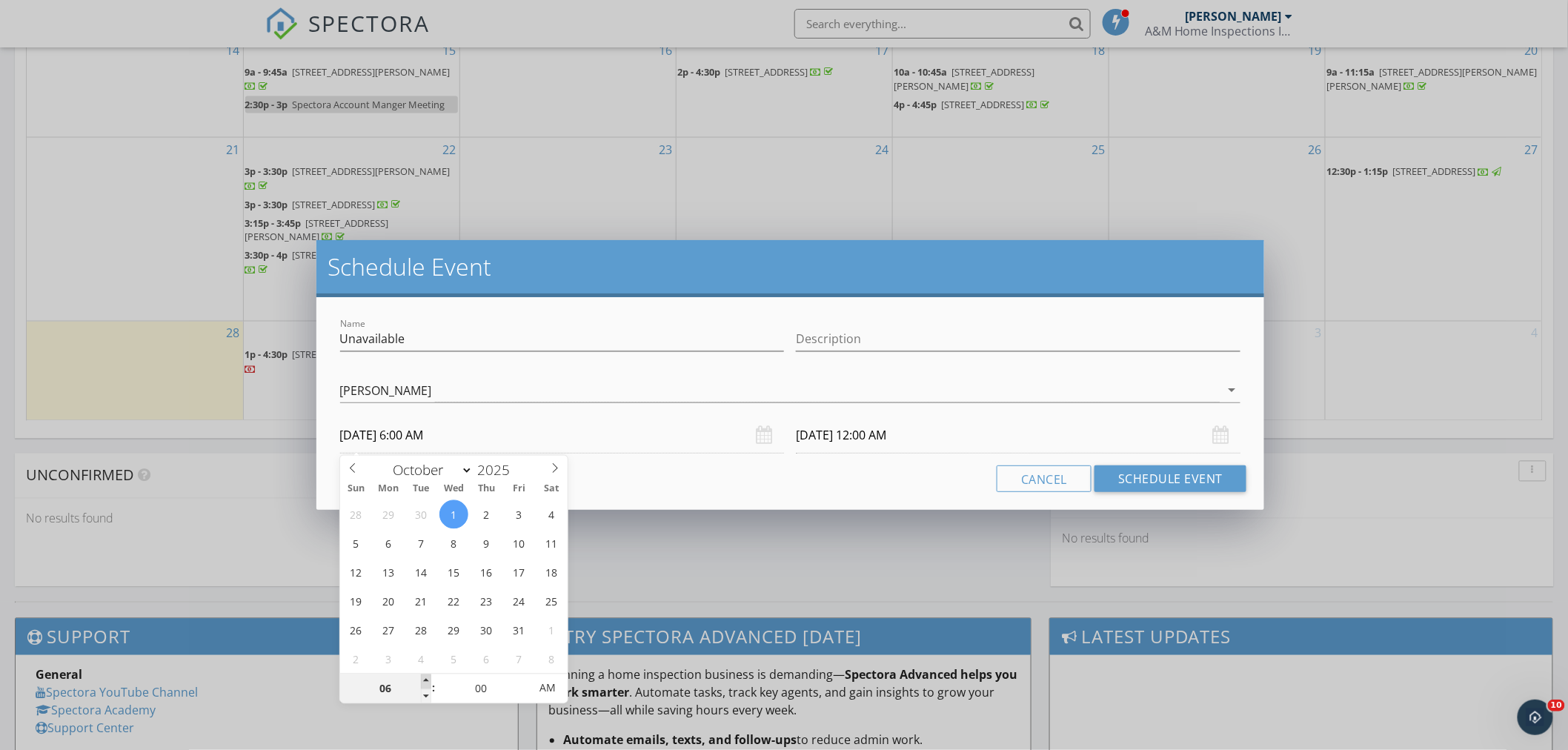
click at [424, 675] on span at bounding box center [425, 682] width 10 height 15
type input "07"
type input "10/01/2025 7:00 AM"
type input "10/02/2025 7:00 AM"
type input "08"
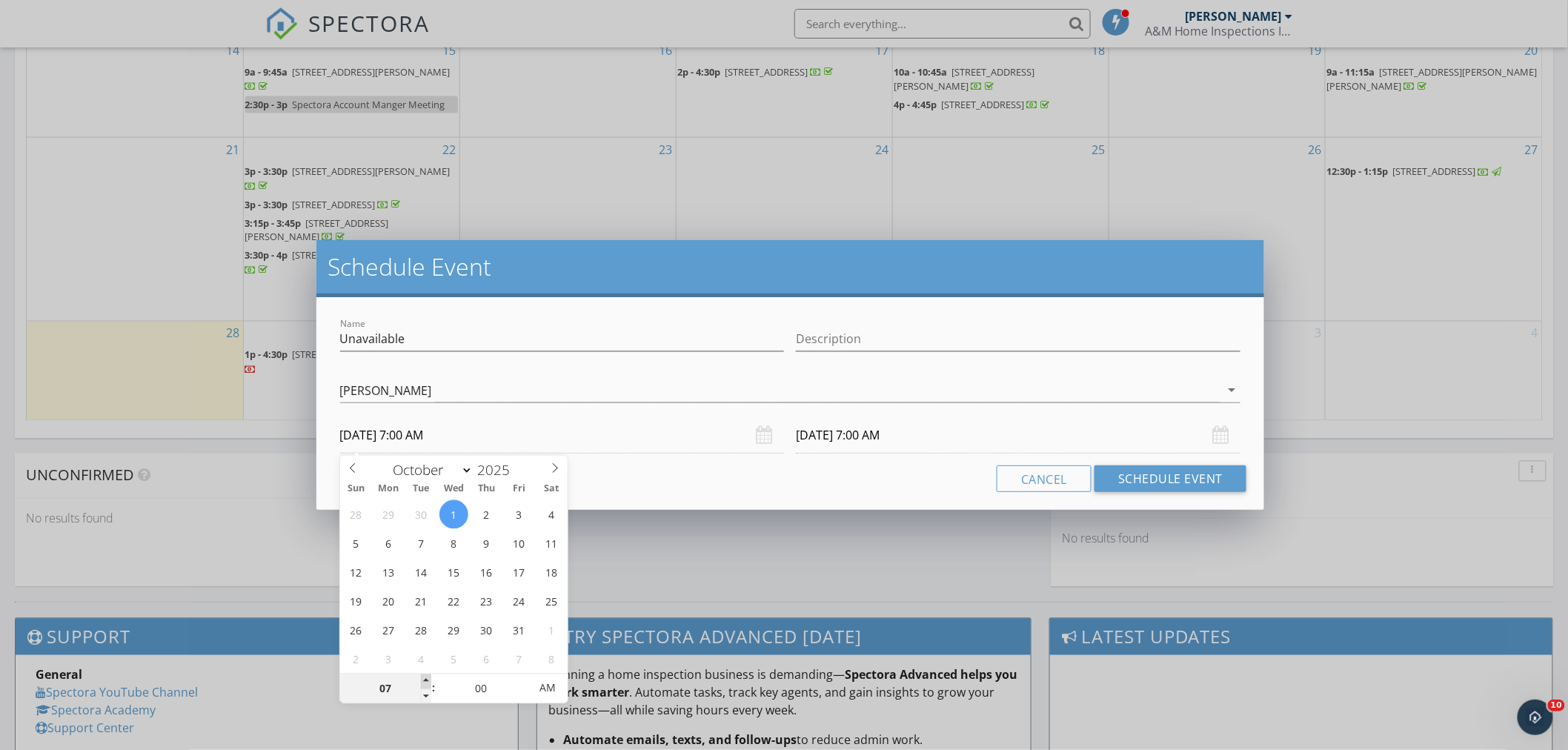
type input "10/01/2025 8:00 AM"
click at [424, 675] on span at bounding box center [425, 682] width 10 height 15
type input "10/02/2025 8:00 AM"
type input "09"
type input "10/01/2025 9:00 AM"
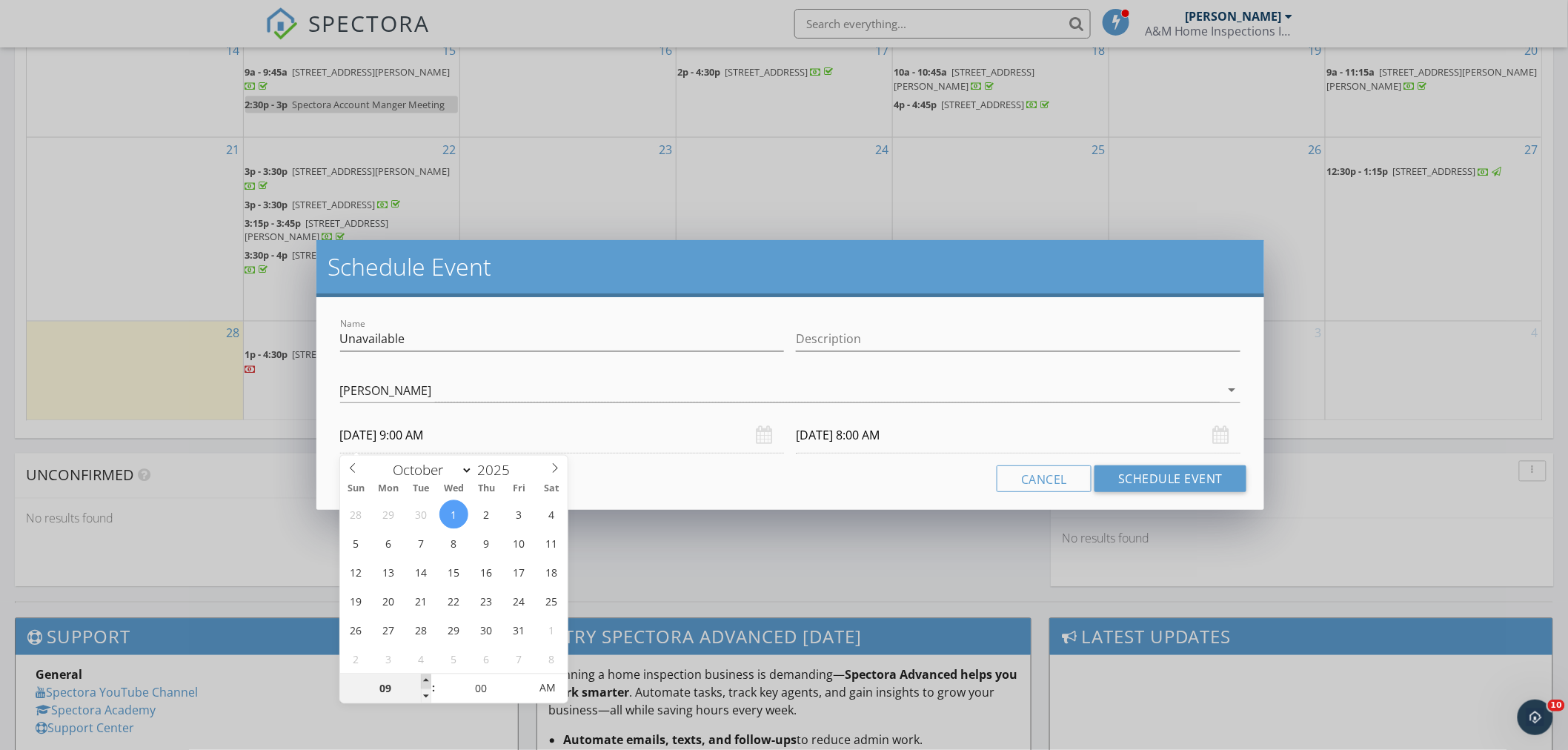
click at [424, 675] on span at bounding box center [425, 682] width 10 height 15
click at [928, 445] on input "10/02/2025 9:00 AM" at bounding box center [1018, 435] width 445 height 36
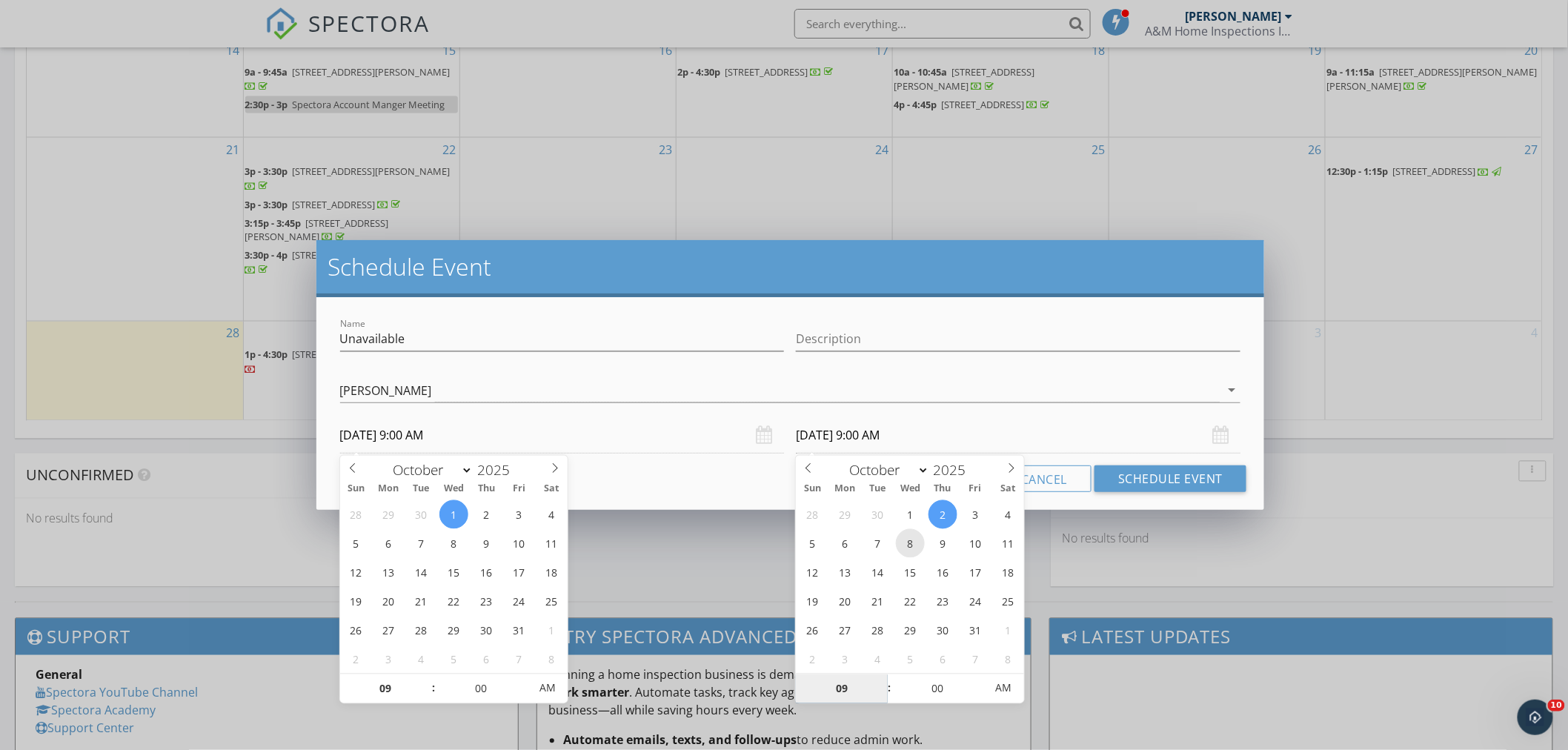
type input "10/08/2025 9:00 AM"
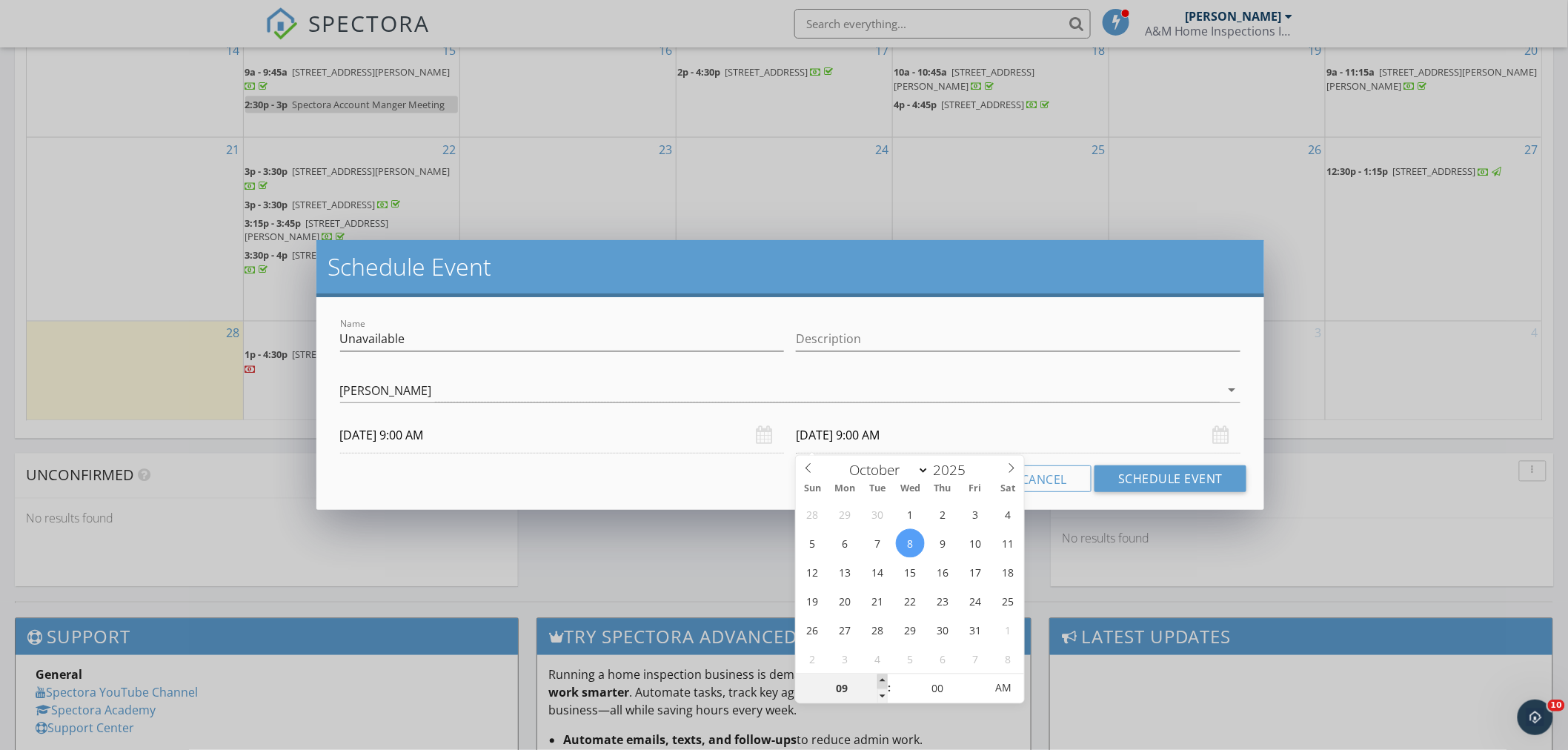
type input "10"
click at [882, 681] on span at bounding box center [883, 682] width 10 height 15
type input "10/08/2025 10:00 PM"
click at [1001, 686] on span "AM" at bounding box center [1004, 689] width 41 height 30
type input "11"
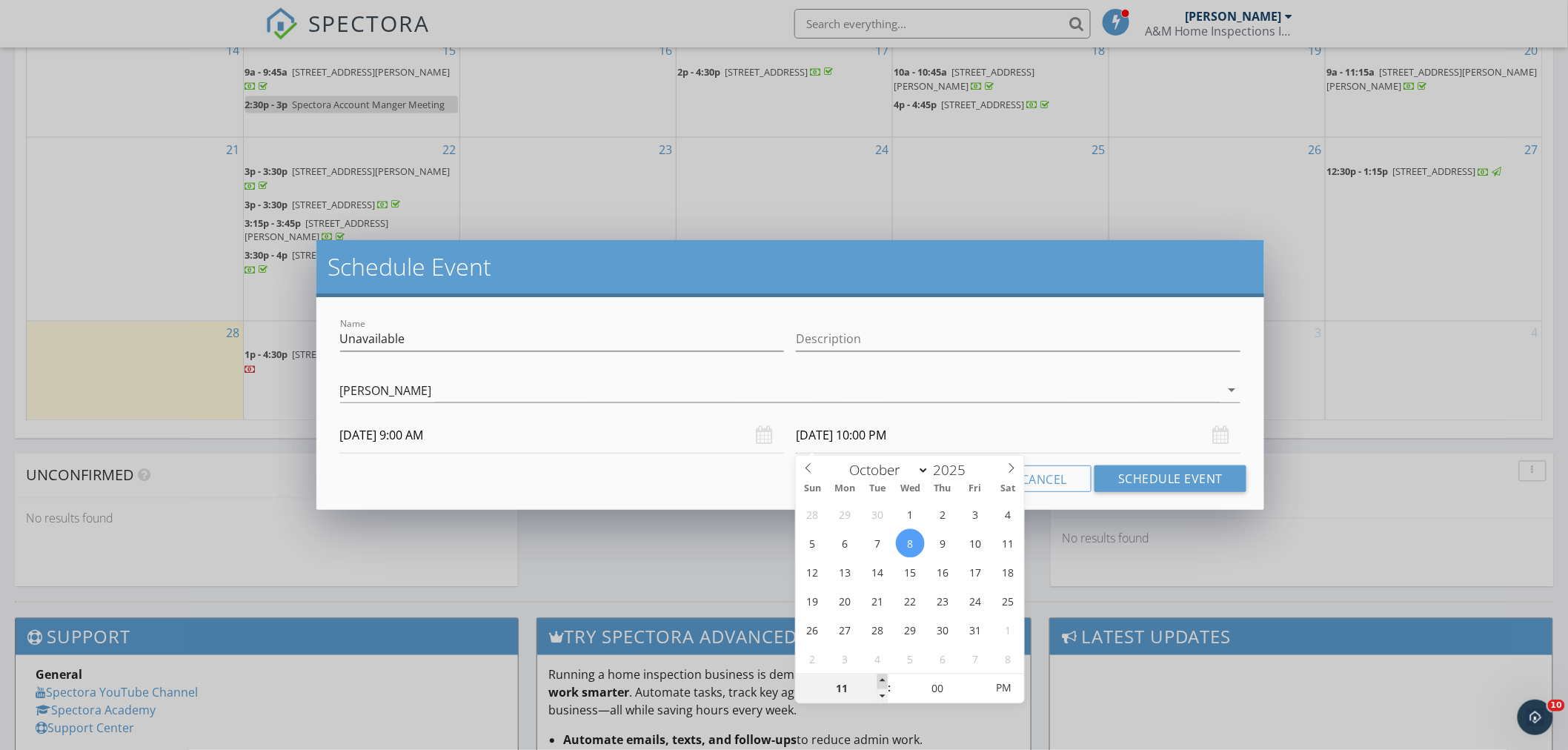
type input "10/08/2025 11:00 PM"
click at [885, 680] on span at bounding box center [883, 682] width 10 height 15
type input "12"
type input "10/08/2025 12:00 AM"
click at [885, 680] on span at bounding box center [883, 682] width 10 height 15
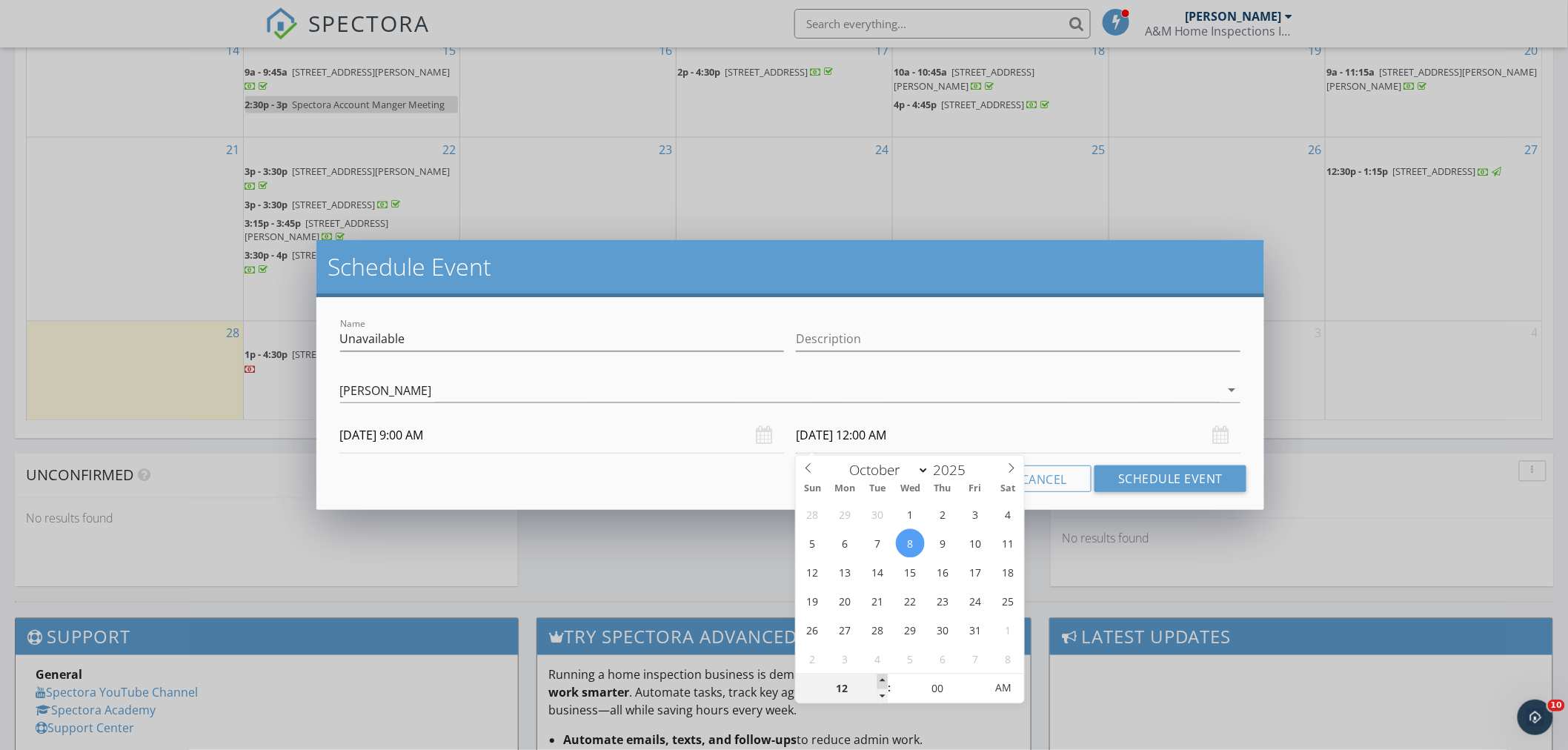
type input "01"
type input "10/08/2025 1:00 AM"
click at [885, 678] on span at bounding box center [883, 682] width 10 height 15
type input "02"
type input "10/08/2025 2:00 AM"
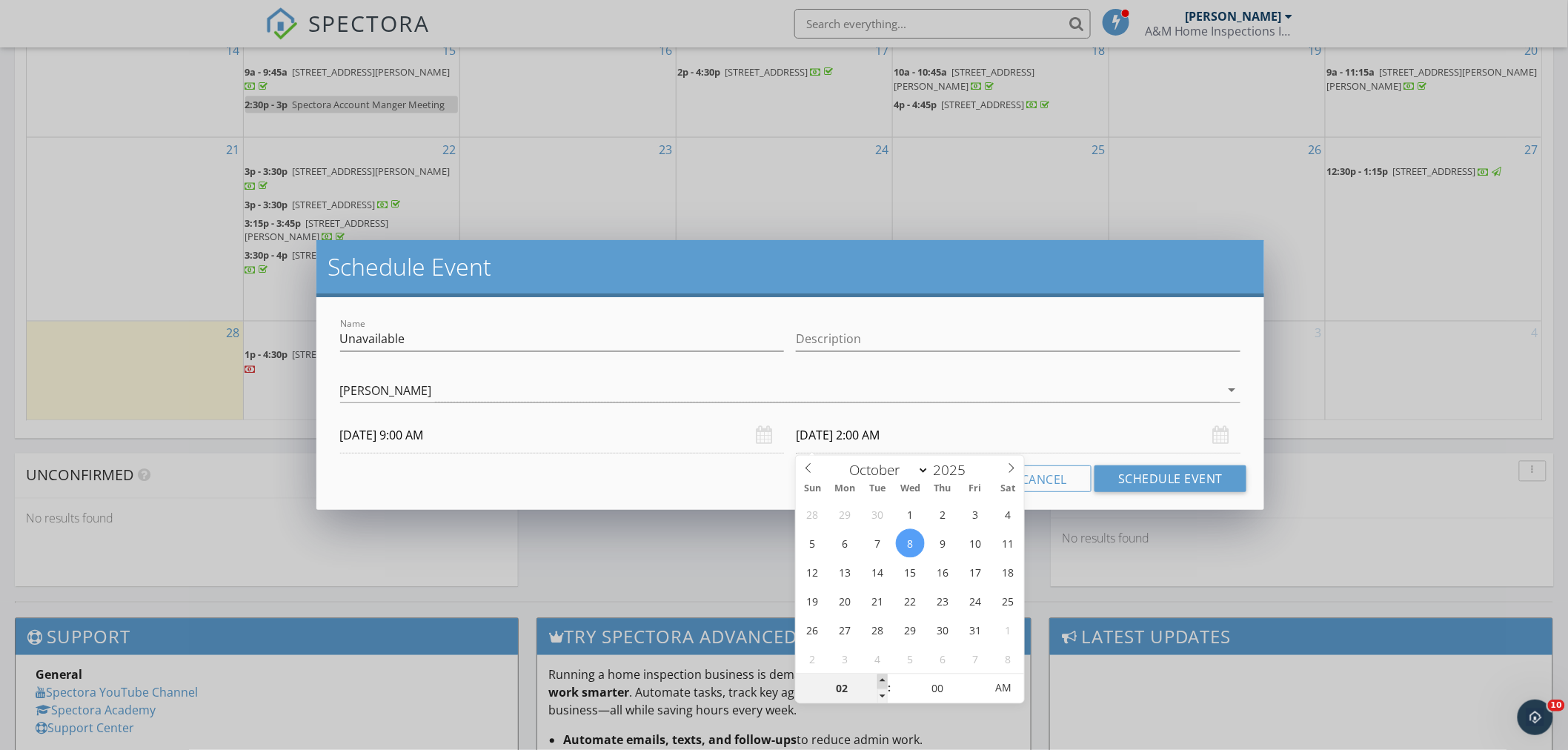
click at [884, 678] on span at bounding box center [883, 682] width 10 height 15
click at [1139, 472] on button "Schedule Event" at bounding box center [1171, 479] width 152 height 27
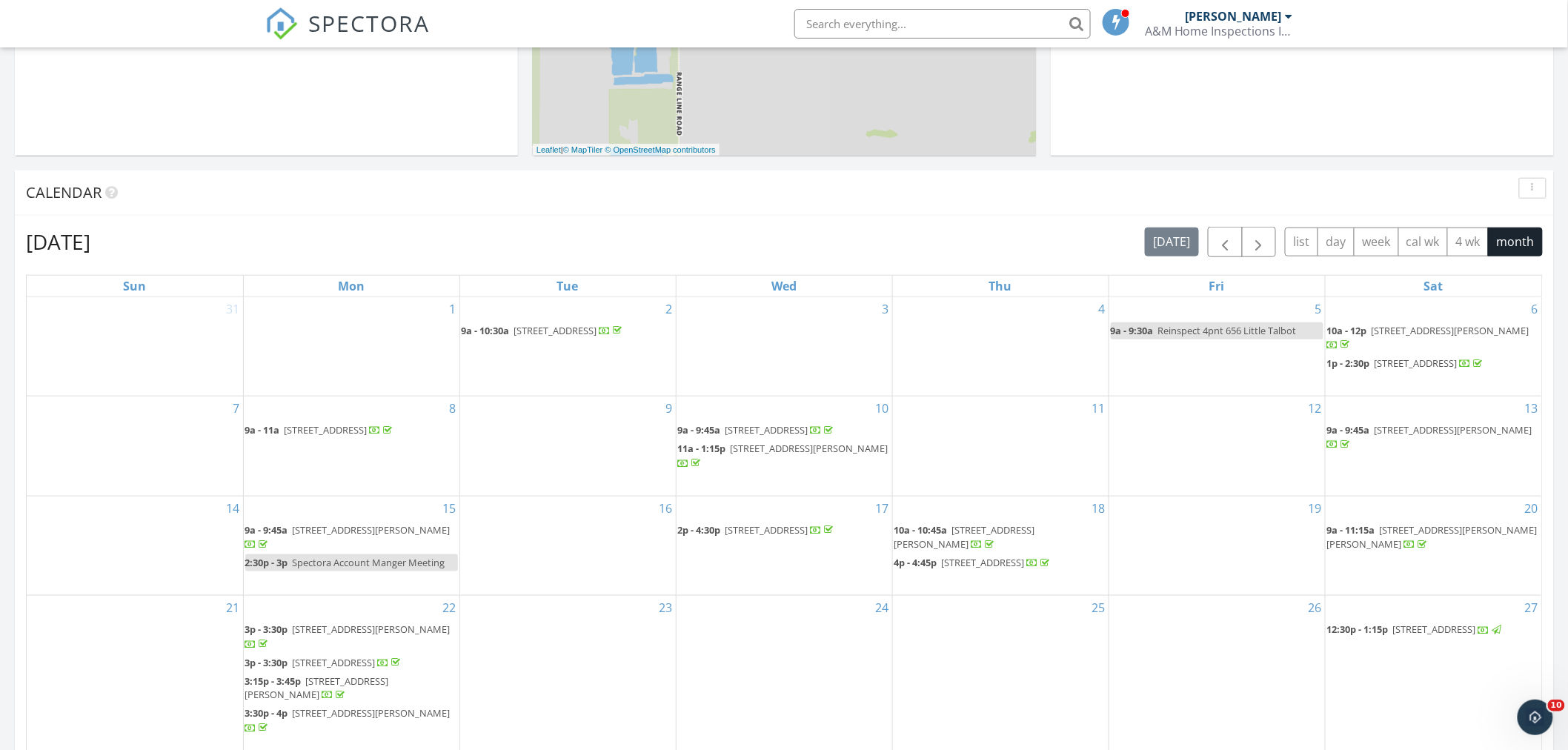
scroll to position [446, 0]
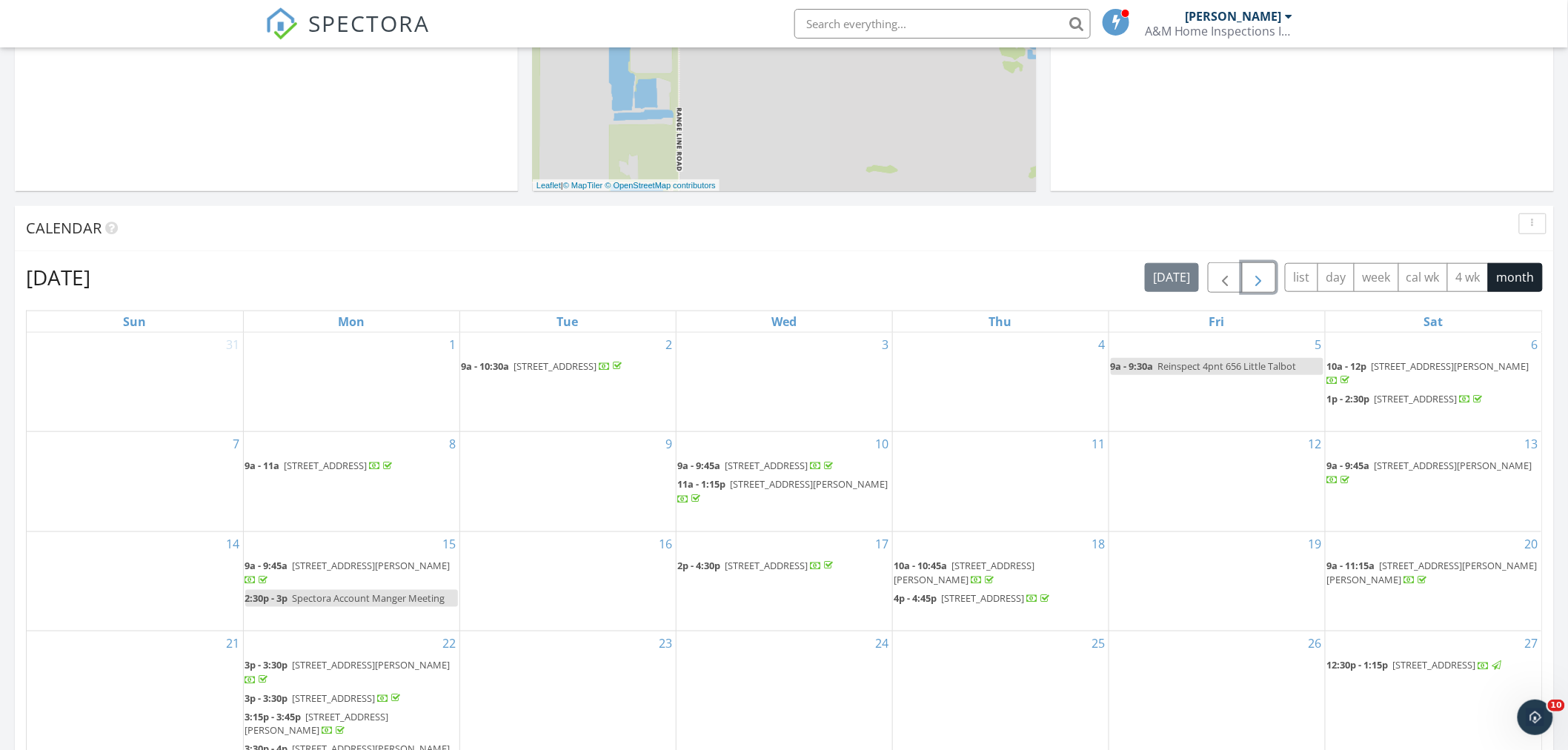
click at [1254, 272] on span "button" at bounding box center [1259, 278] width 18 height 18
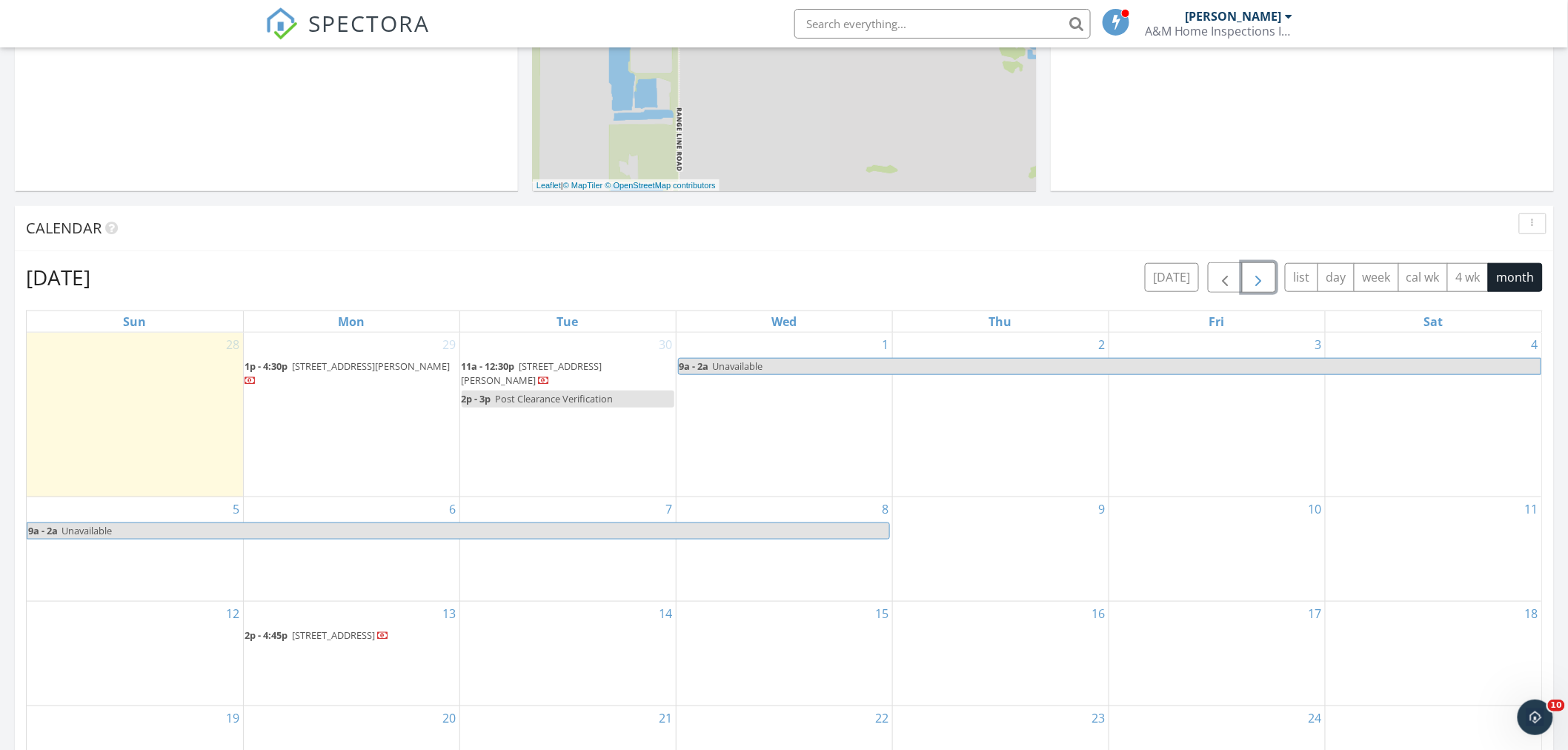
scroll to position [528, 0]
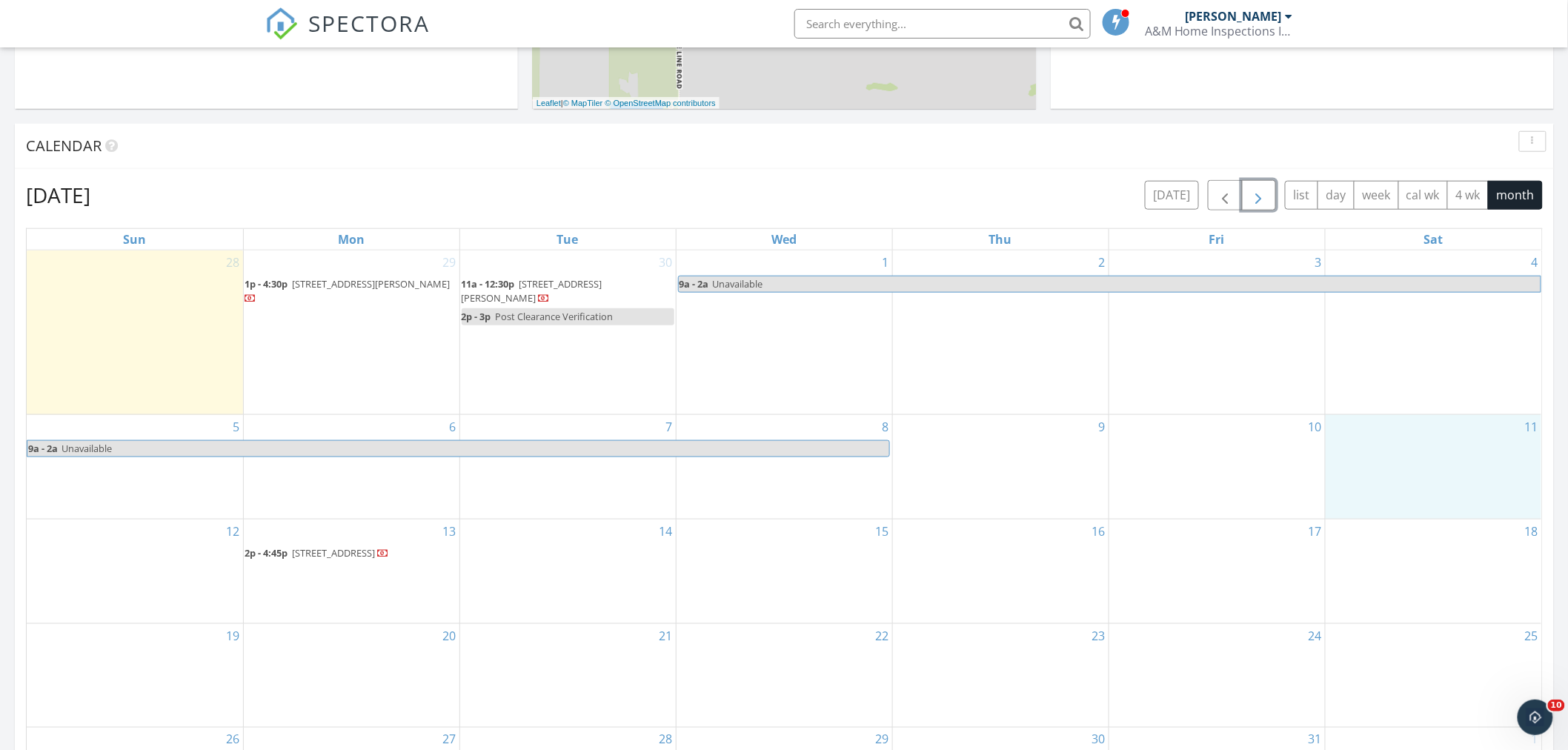
click at [1392, 488] on div "11" at bounding box center [1433, 467] width 216 height 104
click at [1431, 447] on link "Event" at bounding box center [1431, 448] width 77 height 23
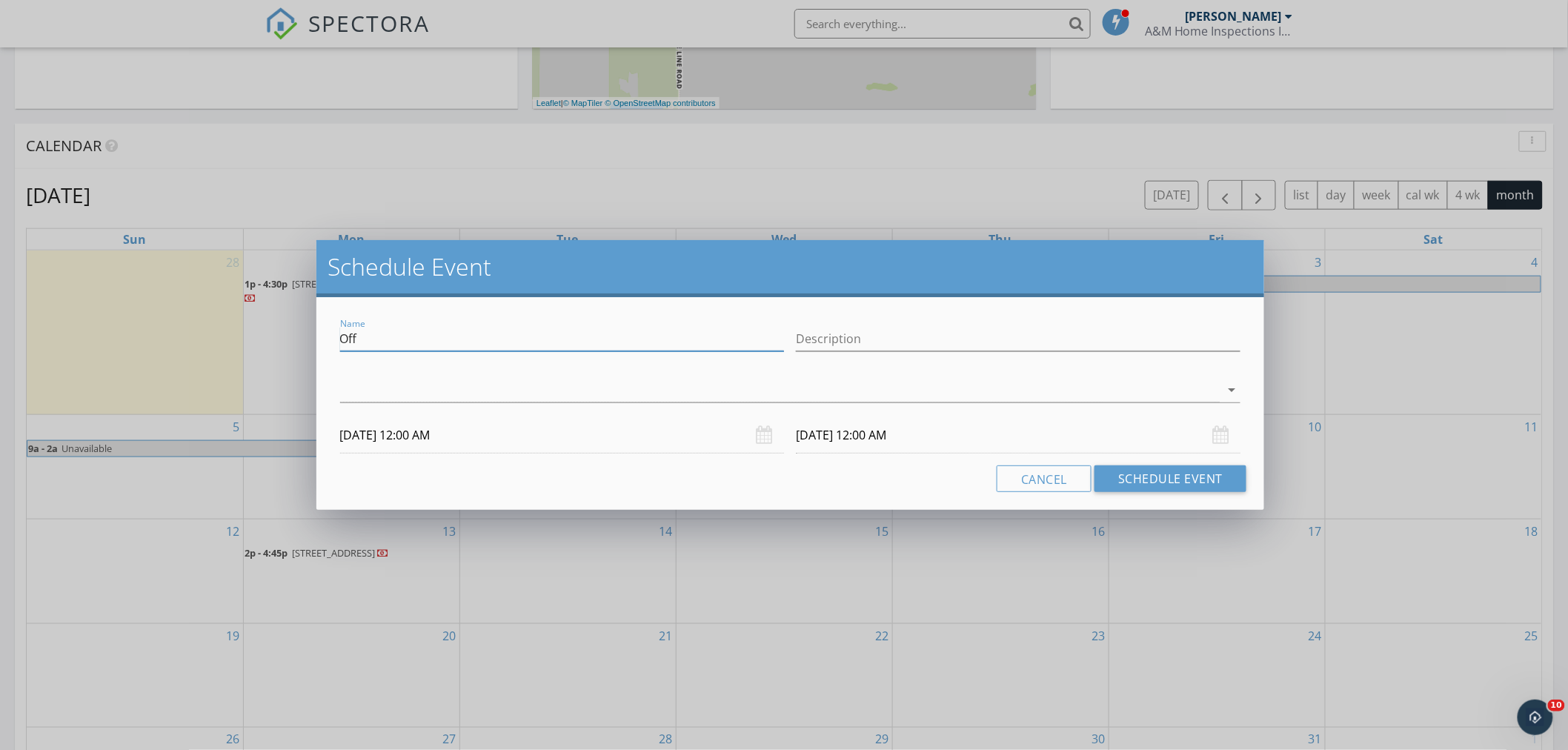
drag, startPoint x: 458, startPoint y: 343, endPoint x: 335, endPoint y: 349, distance: 123.1
click at [335, 349] on div "Name Off" at bounding box center [563, 340] width 456 height 51
type input "Orlando"
click at [432, 394] on div at bounding box center [781, 390] width 881 height 24
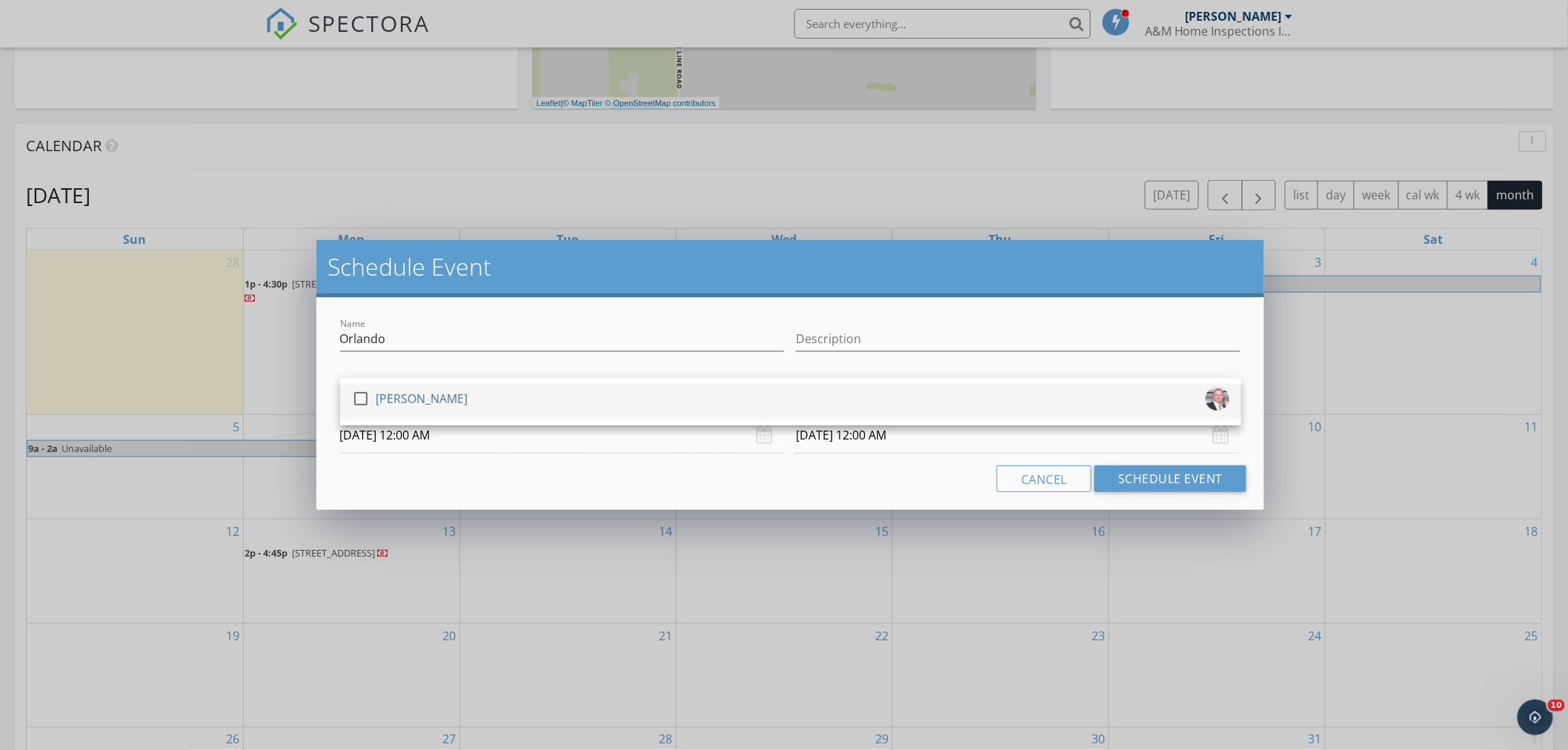
click at [358, 400] on div at bounding box center [361, 398] width 25 height 25
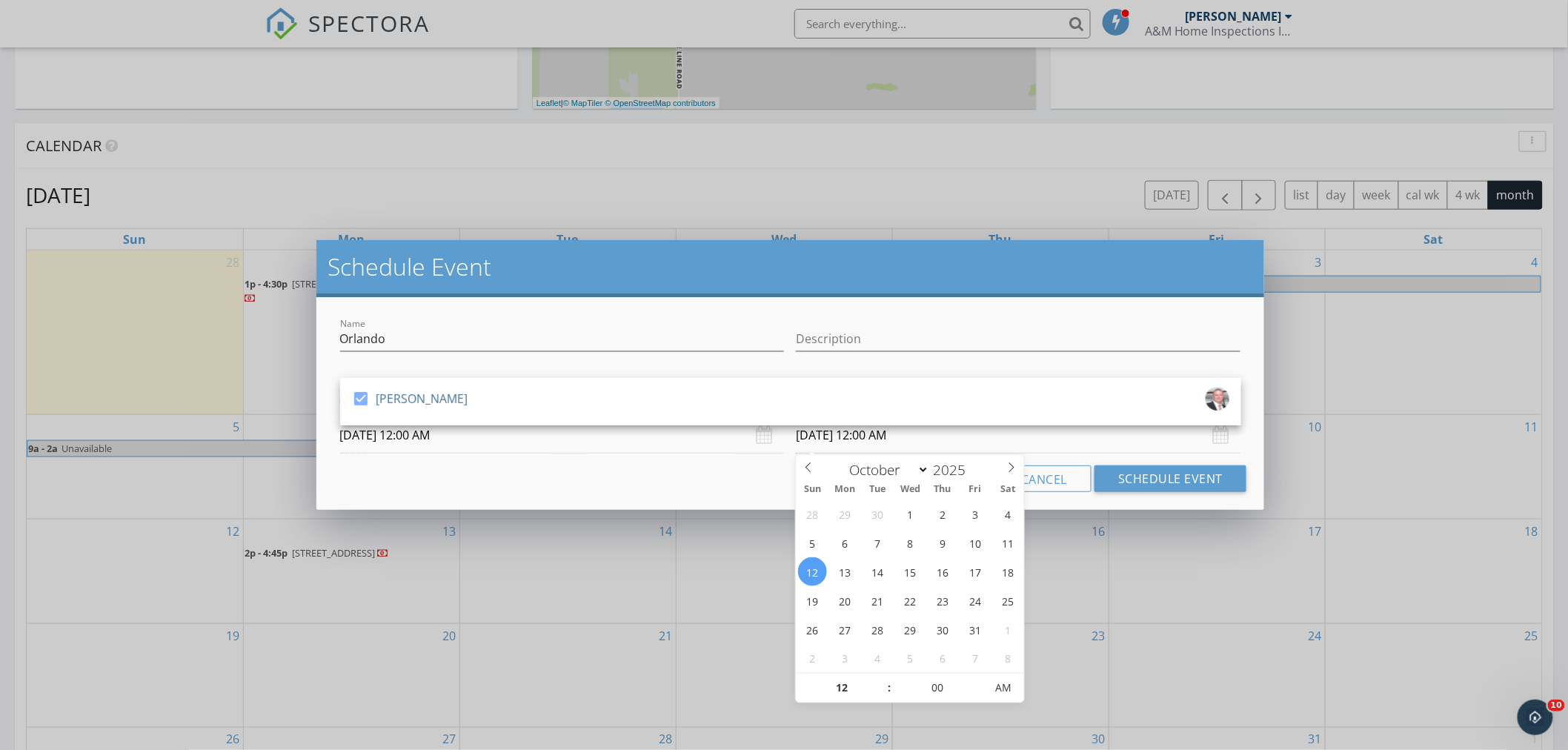
click at [949, 447] on input "10/12/2025 12:00 AM" at bounding box center [1018, 435] width 445 height 36
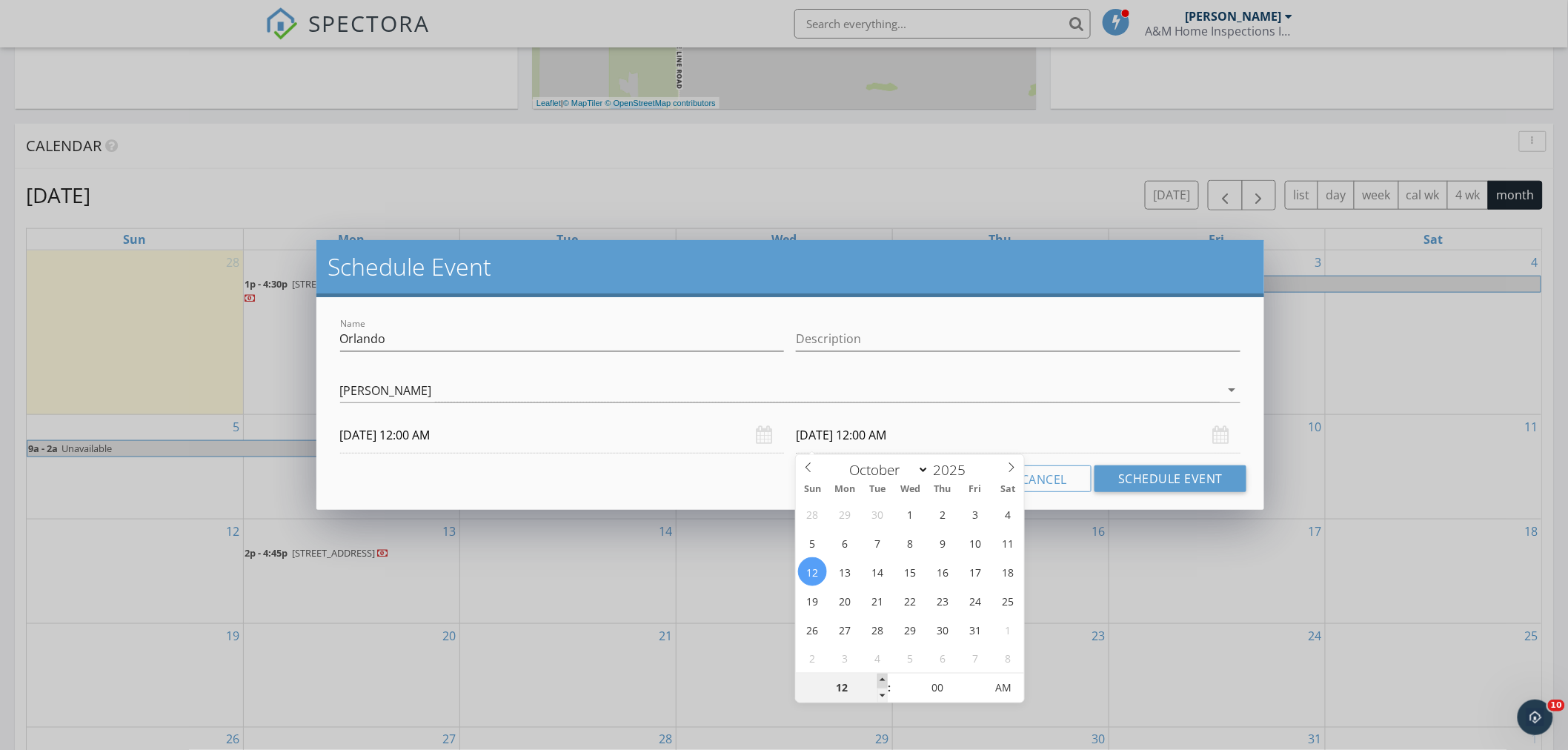
type input "01"
type input "10/12/2025 1:00 AM"
click at [879, 678] on span at bounding box center [883, 682] width 10 height 15
type input "02"
type input "10/12/2025 2:00 AM"
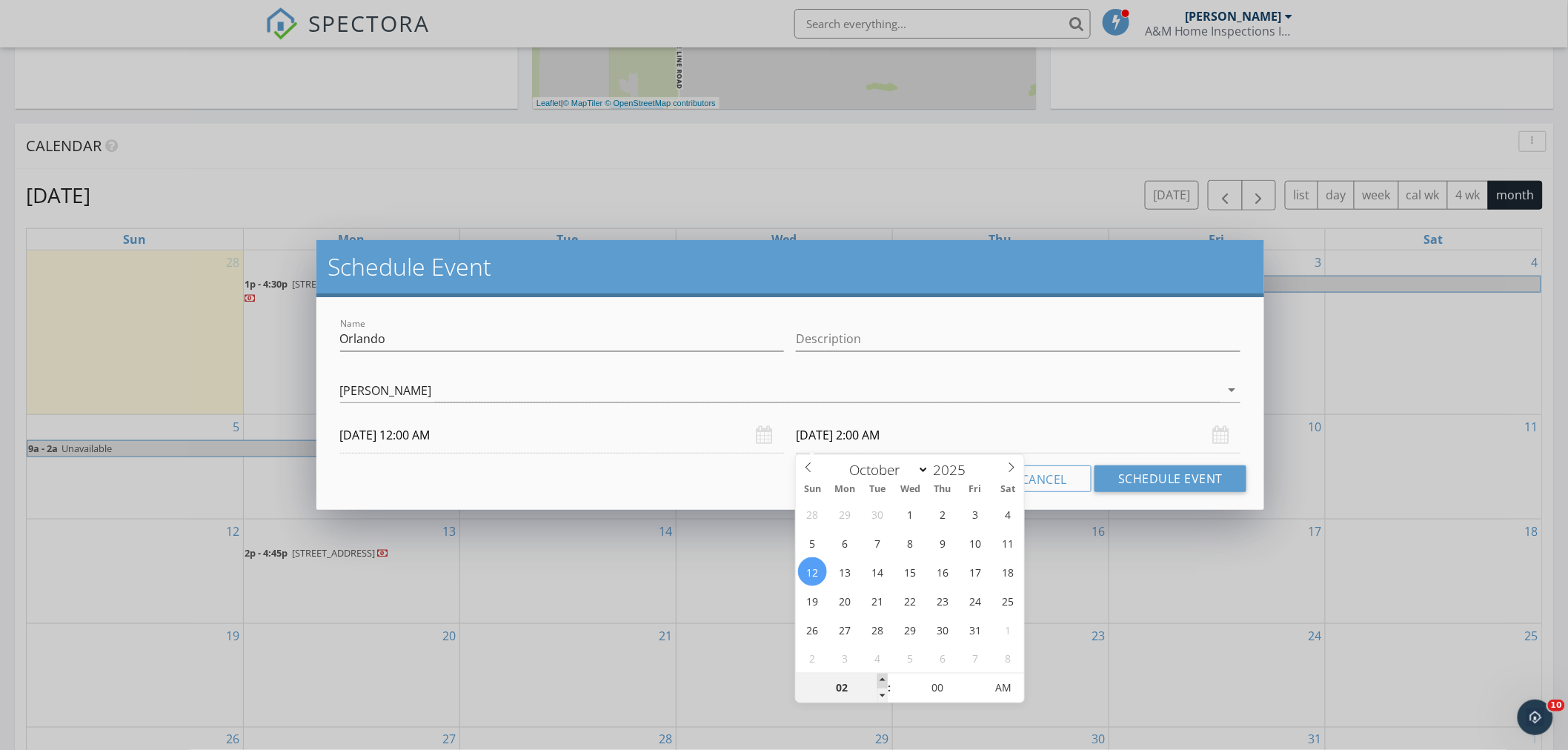
click at [879, 678] on span at bounding box center [883, 682] width 10 height 15
type input "03"
type input "10/12/2025 3:00 AM"
click at [879, 678] on span at bounding box center [883, 682] width 10 height 15
type input "04"
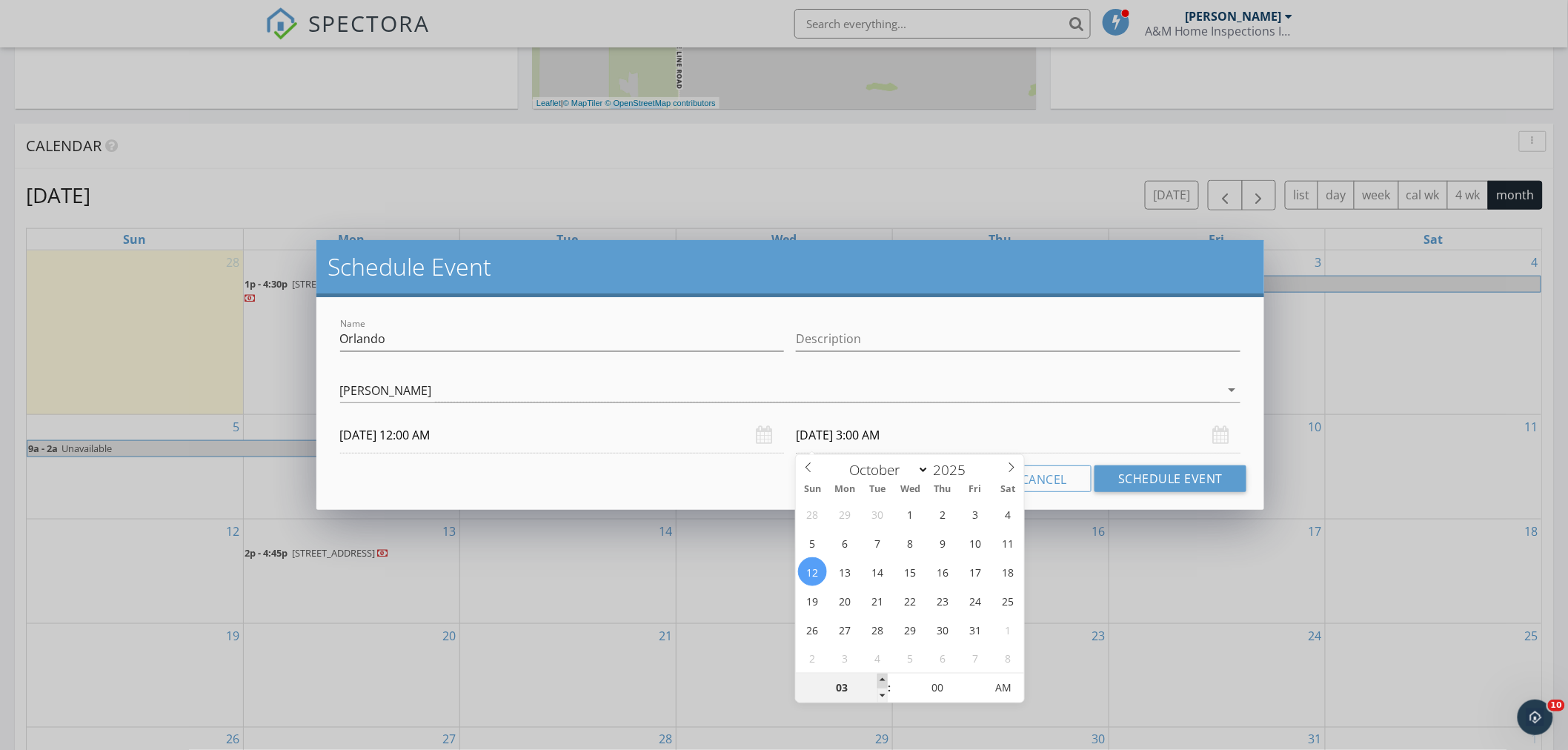
type input "10/12/2025 4:00 AM"
click at [879, 678] on span at bounding box center [883, 682] width 10 height 15
type input "05"
type input "10/12/2025 5:00 AM"
click at [879, 678] on span at bounding box center [883, 682] width 10 height 15
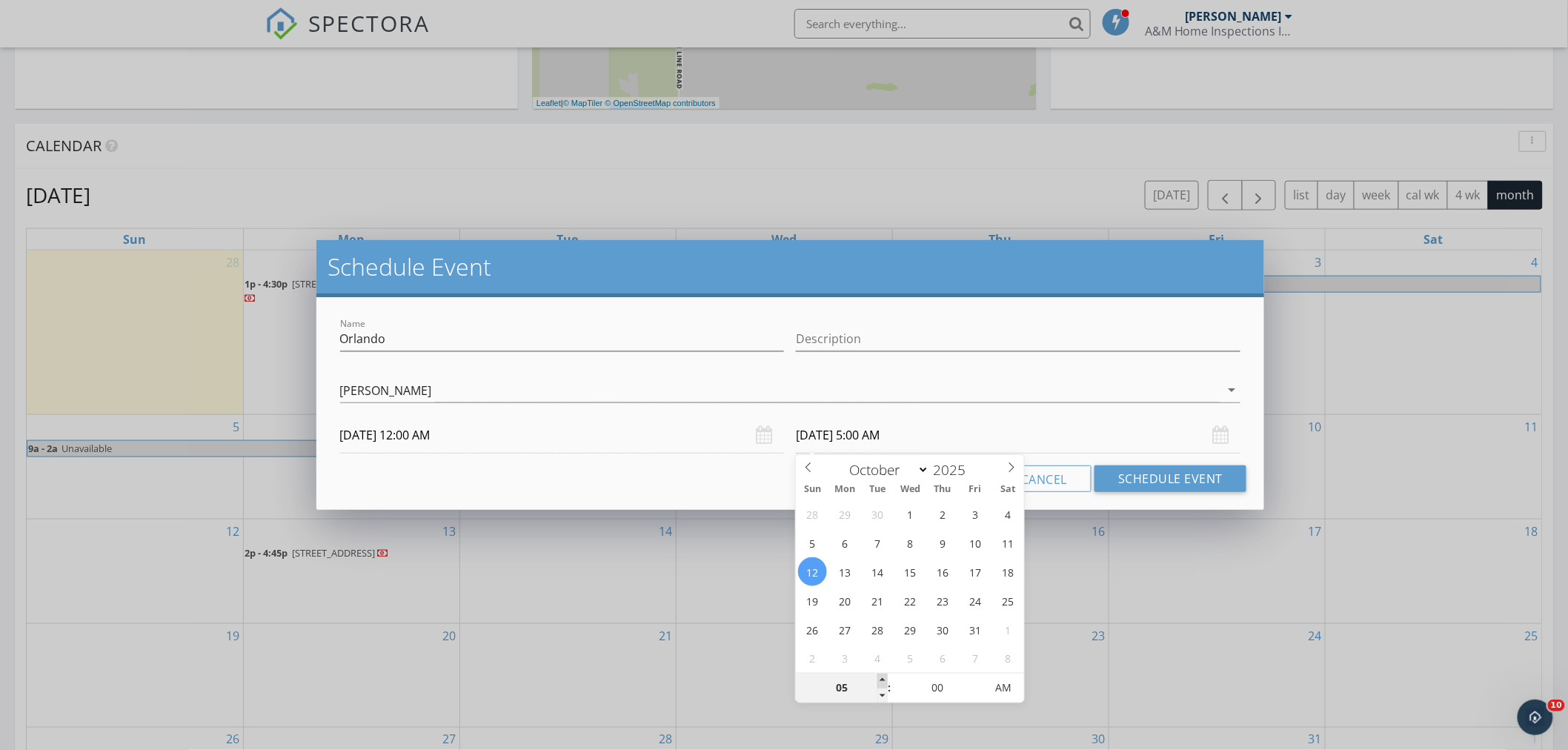
type input "06"
type input "10/12/2025 6:00 AM"
click at [879, 678] on span at bounding box center [883, 682] width 10 height 15
type input "07"
type input "10/12/2025 7:00 AM"
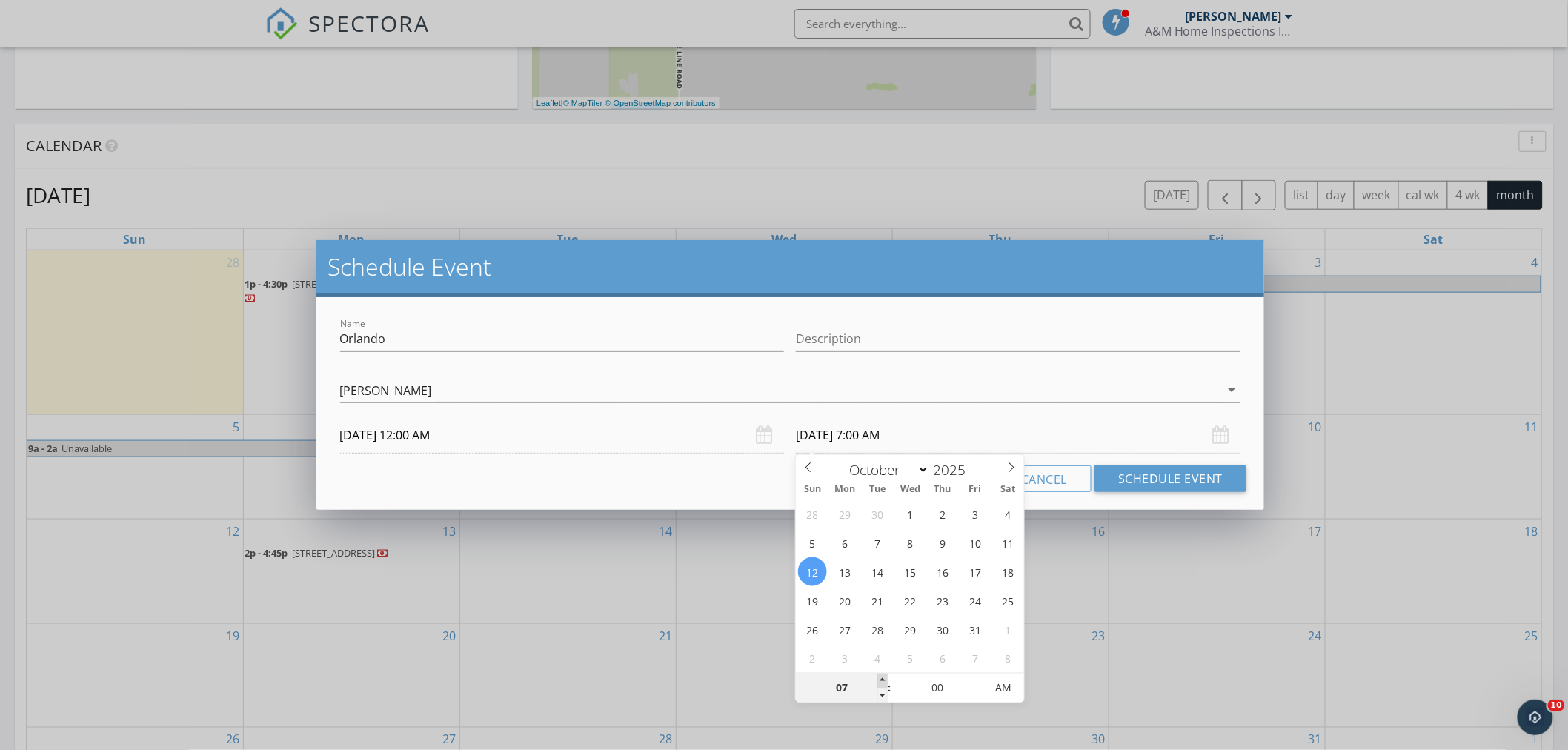
click at [879, 678] on span at bounding box center [883, 682] width 10 height 15
type input "08"
type input "10/12/2025 8:00 AM"
click at [879, 678] on span at bounding box center [883, 682] width 10 height 15
type input "09"
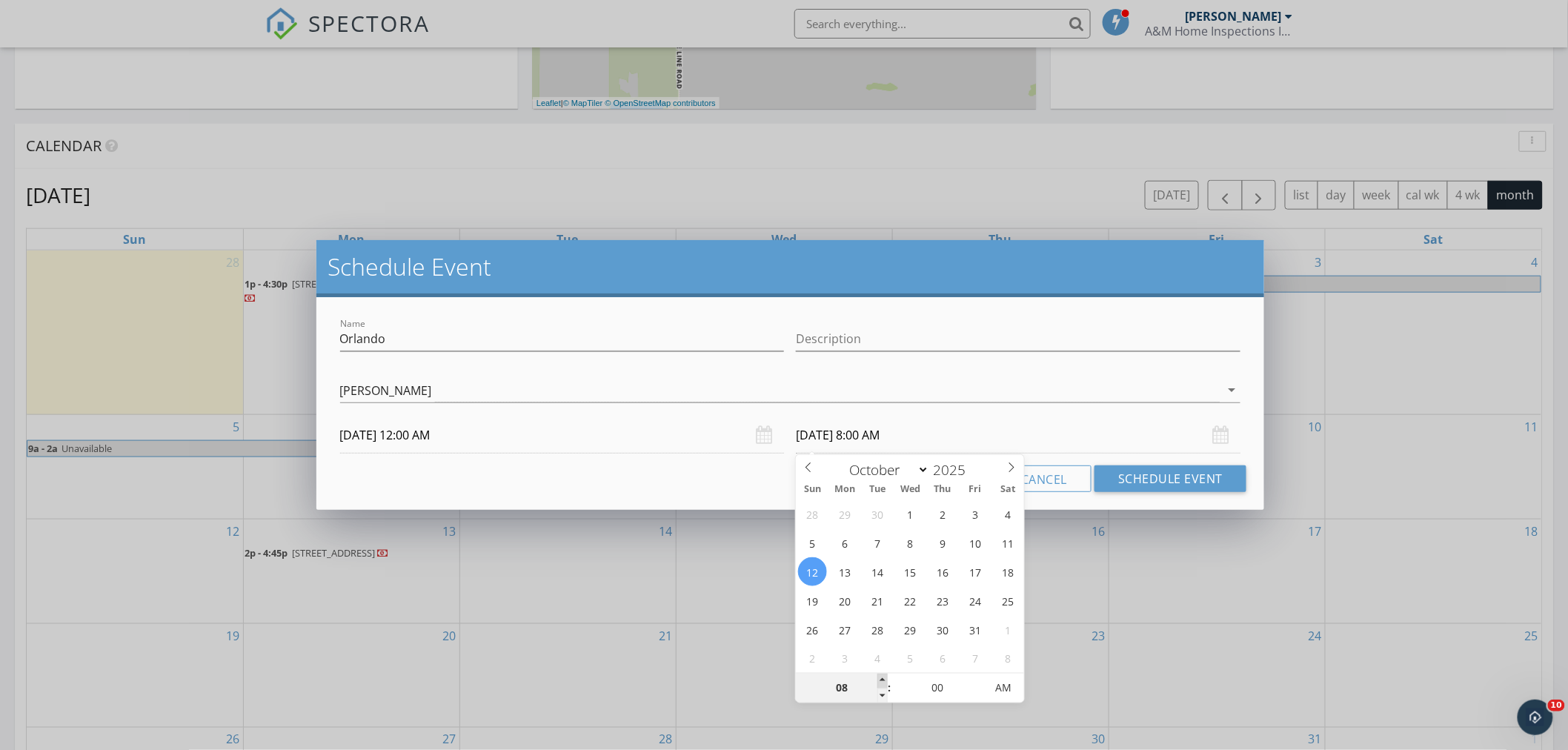
type input "10/12/2025 9:00 AM"
click at [879, 678] on span at bounding box center [883, 682] width 10 height 15
type input "10"
type input "10/12/2025 10:00 AM"
click at [879, 678] on span at bounding box center [883, 682] width 10 height 15
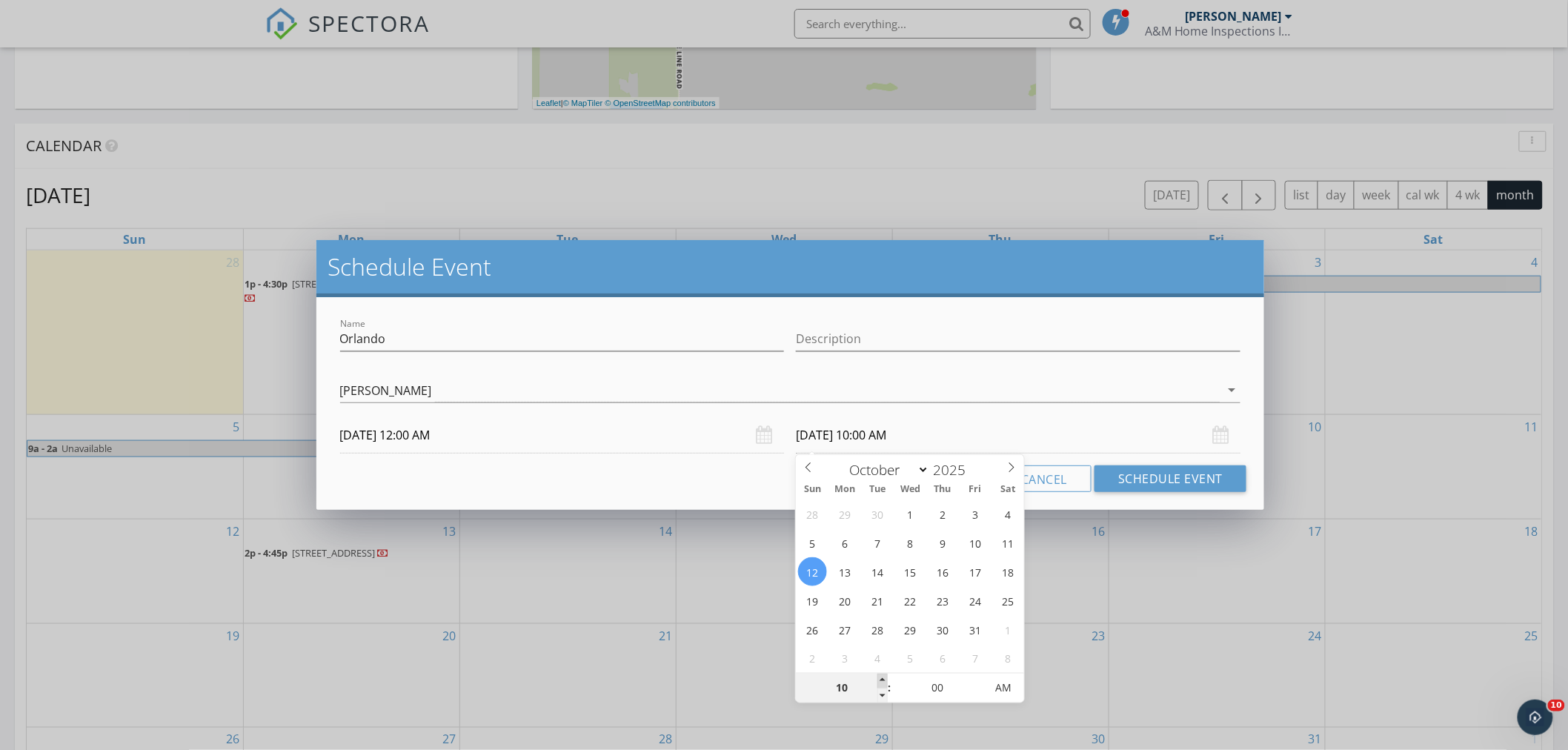
type input "11"
type input "10/12/2025 11:00 AM"
click at [879, 678] on span at bounding box center [883, 682] width 10 height 15
type input "12"
type input "10/12/2025 12:00 PM"
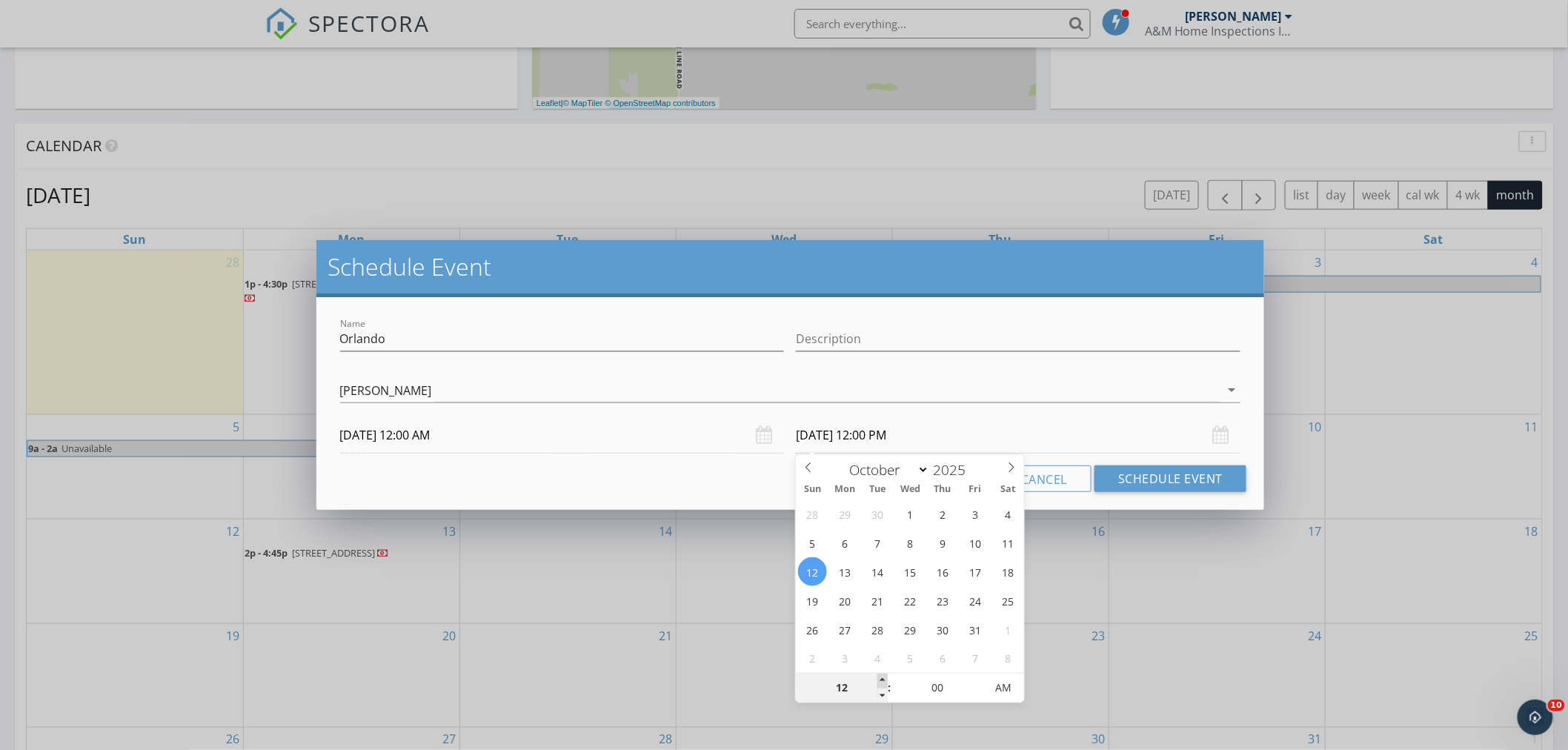
click at [879, 678] on span at bounding box center [883, 682] width 10 height 15
type input "01"
type input "10/12/2025 1:00 PM"
click at [879, 678] on span at bounding box center [883, 682] width 10 height 15
type input "02"
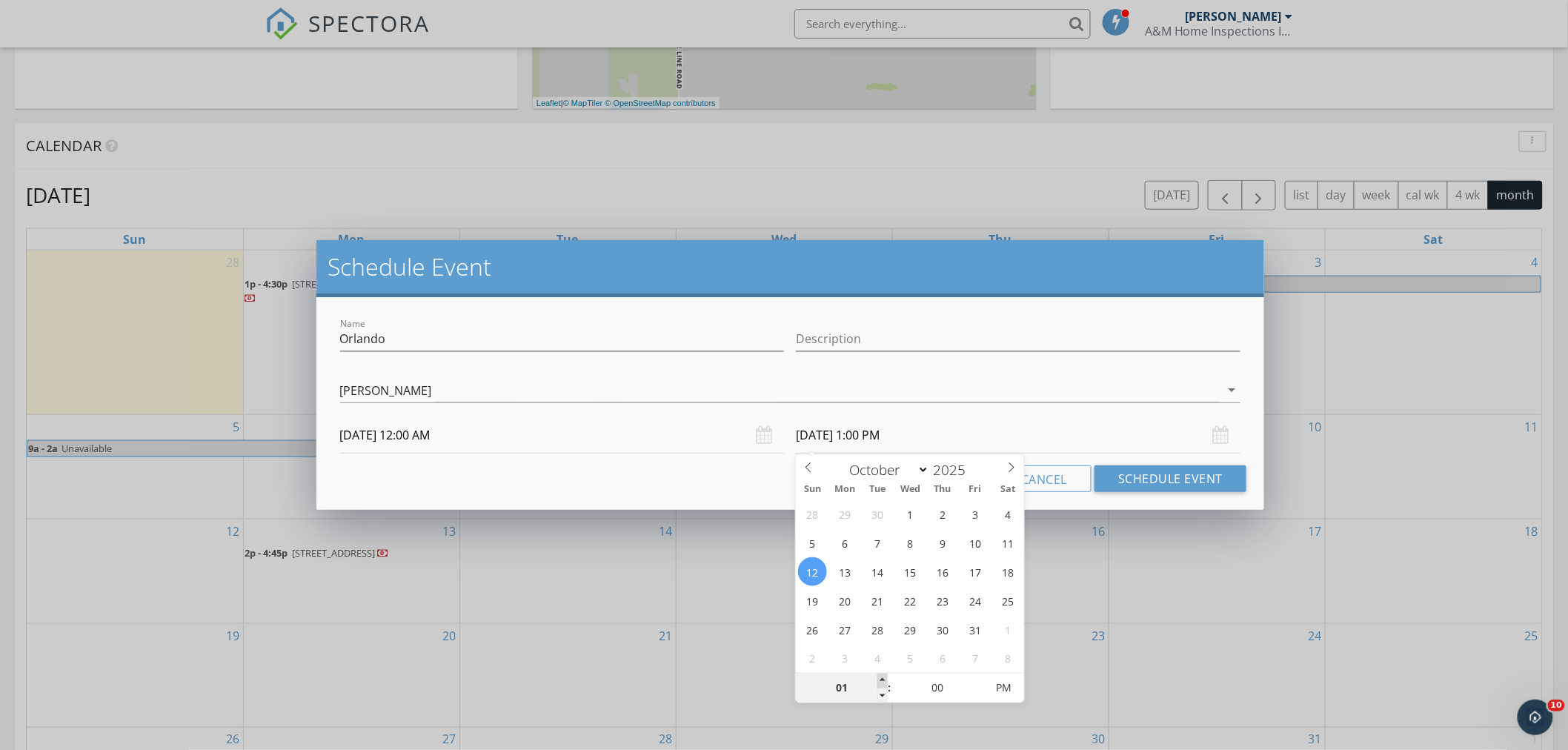
type input "10/12/2025 2:00 PM"
click at [879, 678] on span at bounding box center [883, 682] width 10 height 15
type input "03"
type input "10/12/2025 3:00 PM"
click at [879, 678] on span at bounding box center [883, 682] width 10 height 15
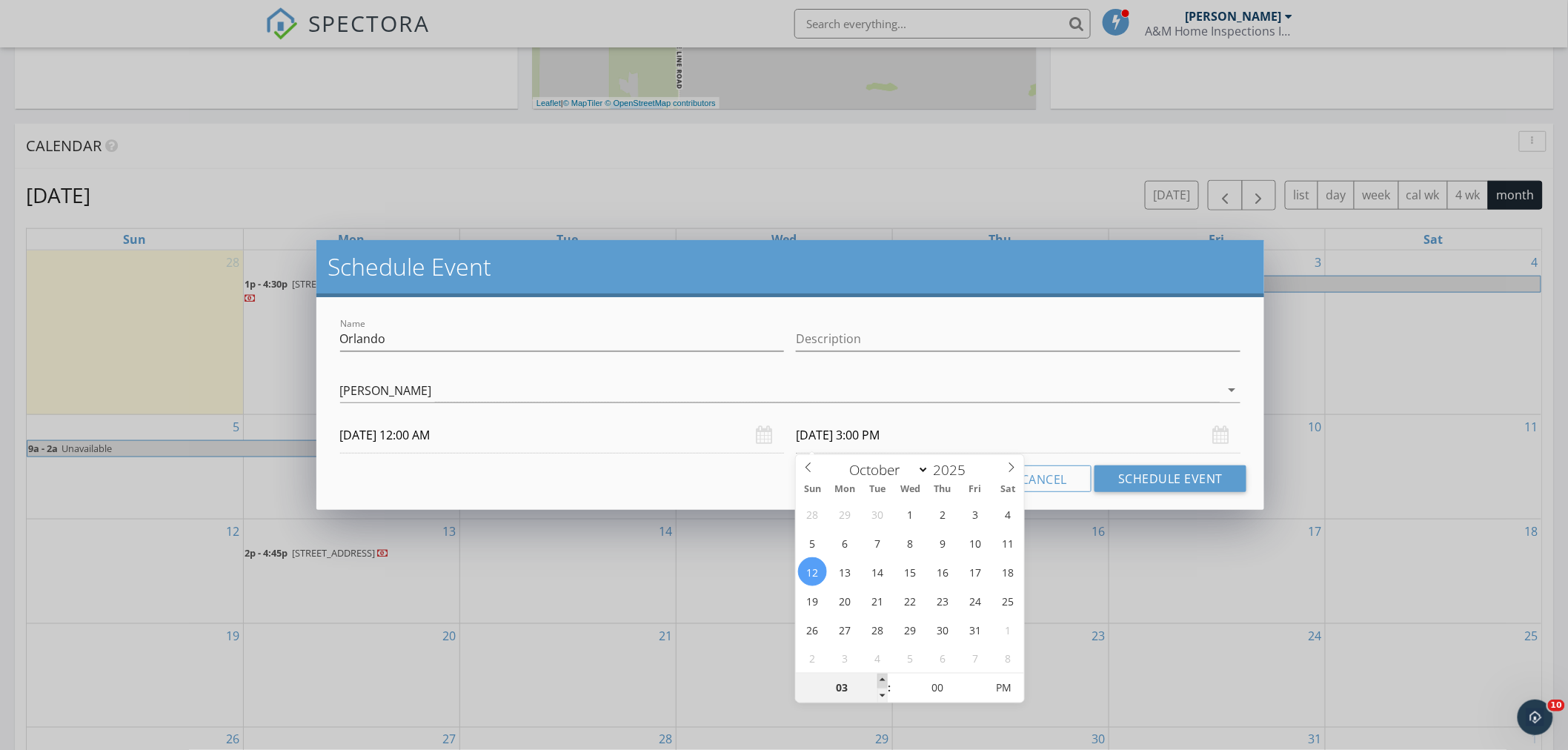
type input "04"
type input "10/12/2025 4:00 PM"
click at [879, 678] on span at bounding box center [883, 682] width 10 height 15
type input "05"
type input "10/12/2025 5:00 PM"
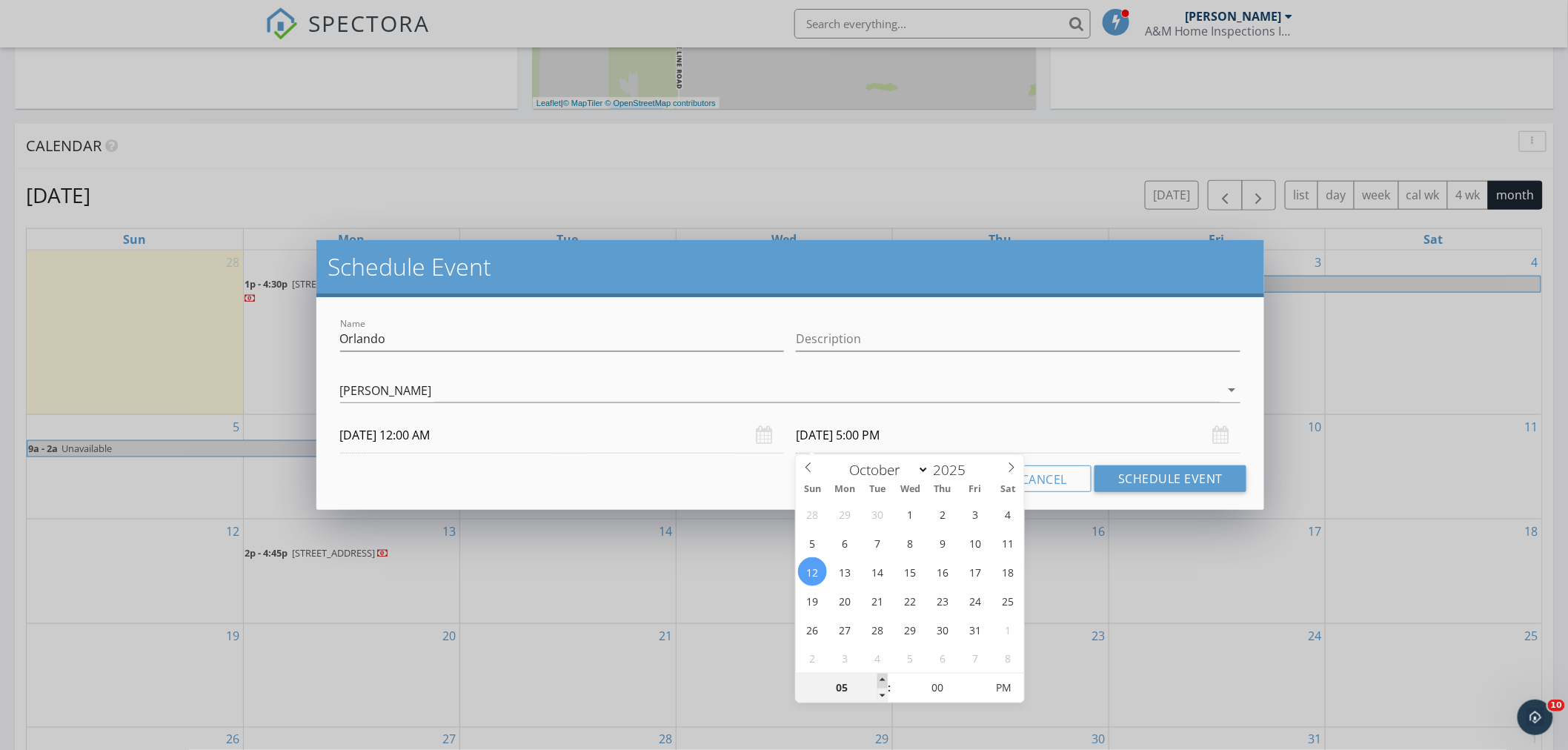
click at [879, 678] on span at bounding box center [883, 682] width 10 height 15
type input "06"
type input "10/12/2025 6:00 PM"
click at [879, 678] on span at bounding box center [883, 682] width 10 height 15
type input "07"
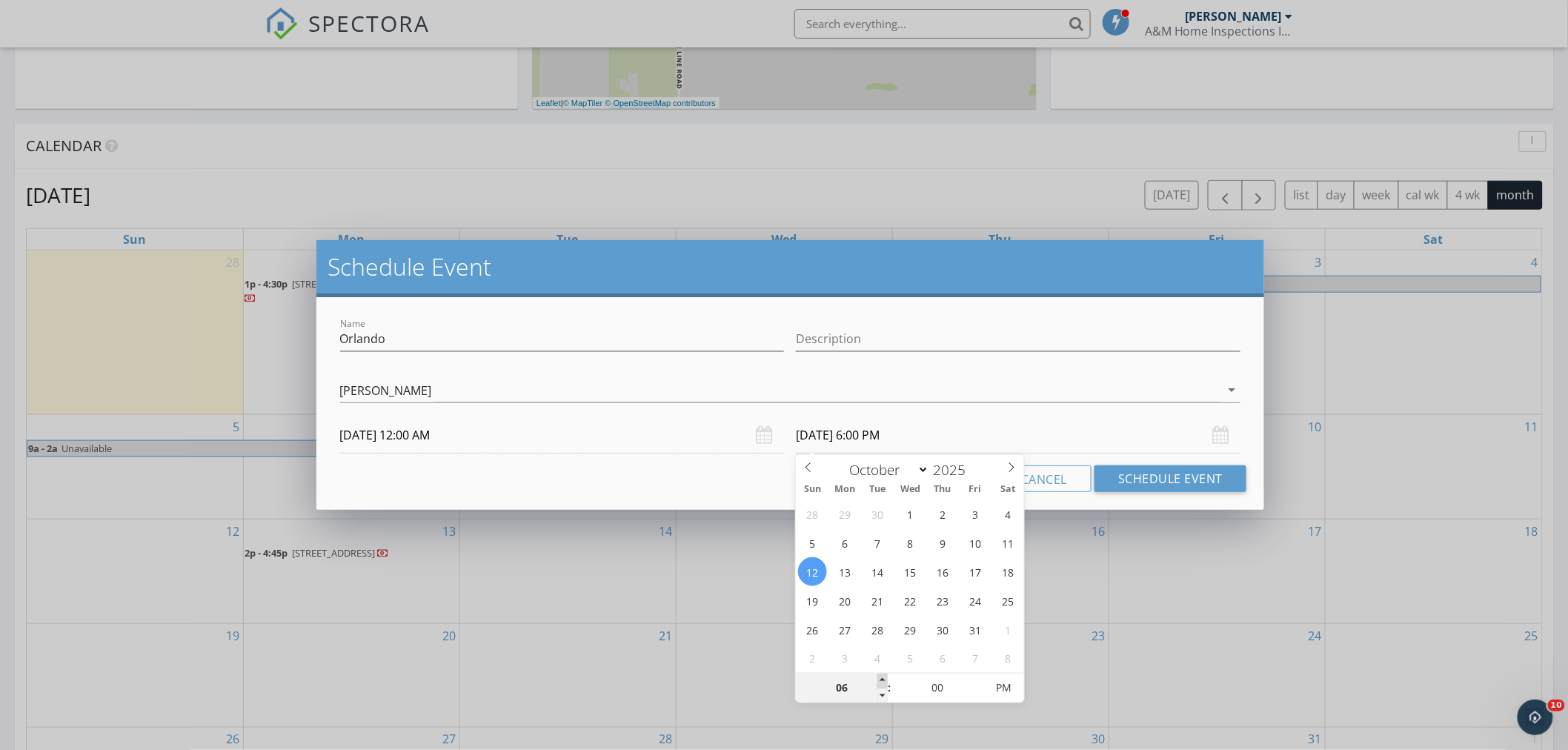
type input "10/12/2025 7:00 PM"
click at [879, 678] on span at bounding box center [883, 682] width 10 height 15
type input "08"
type input "10/12/2025 8:00 PM"
click at [879, 678] on span at bounding box center [883, 682] width 10 height 15
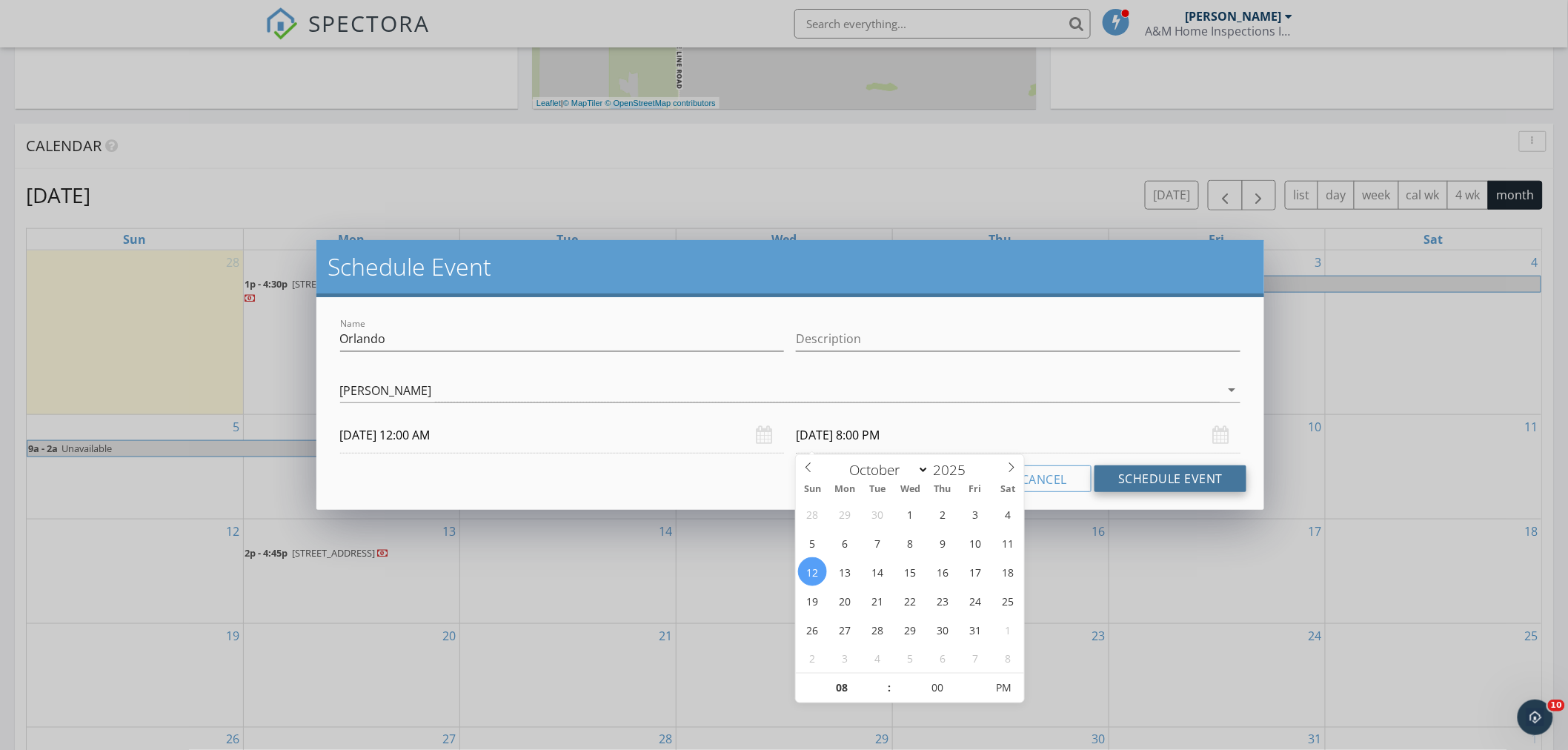
click at [1131, 483] on button "Schedule Event" at bounding box center [1171, 479] width 152 height 27
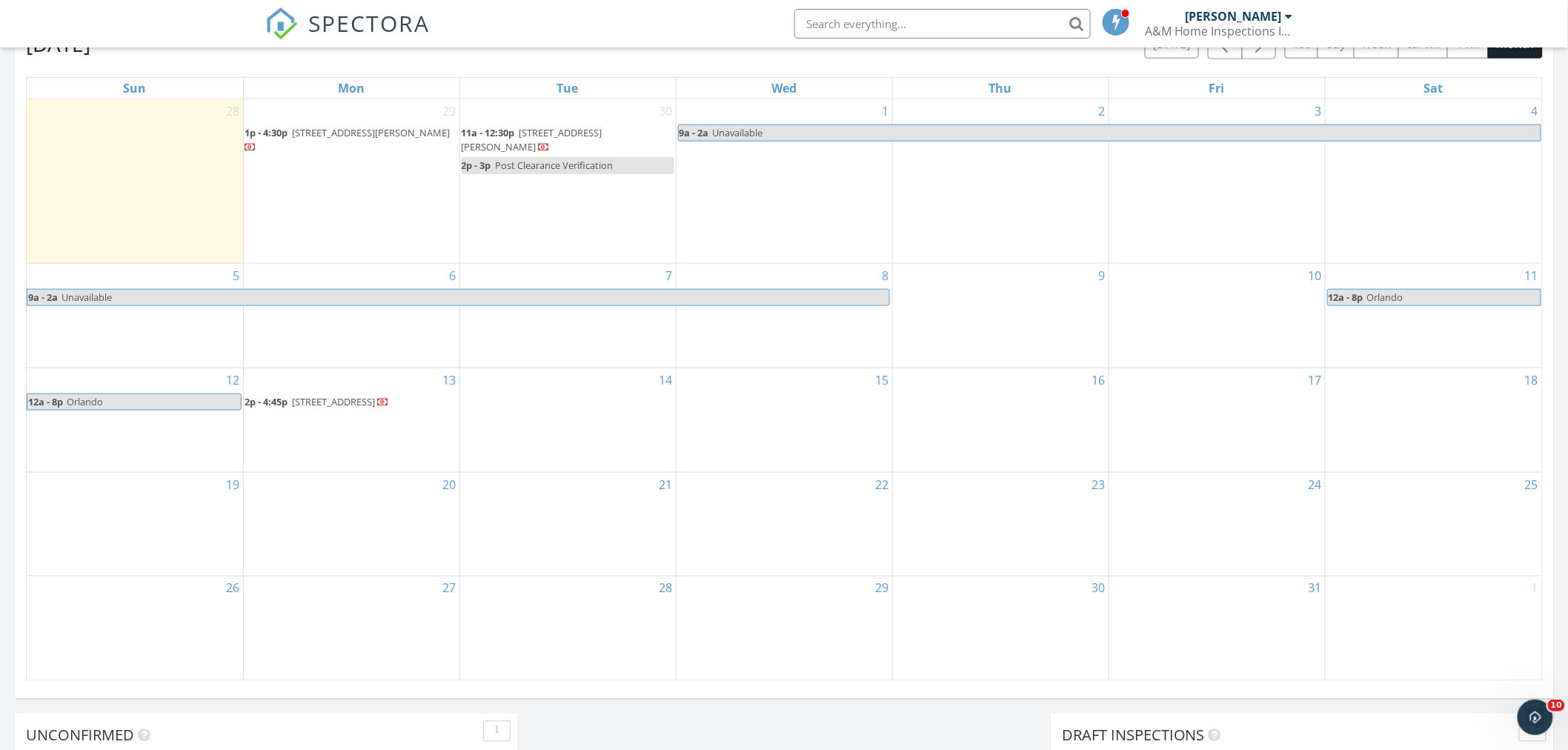
scroll to position [693, 0]
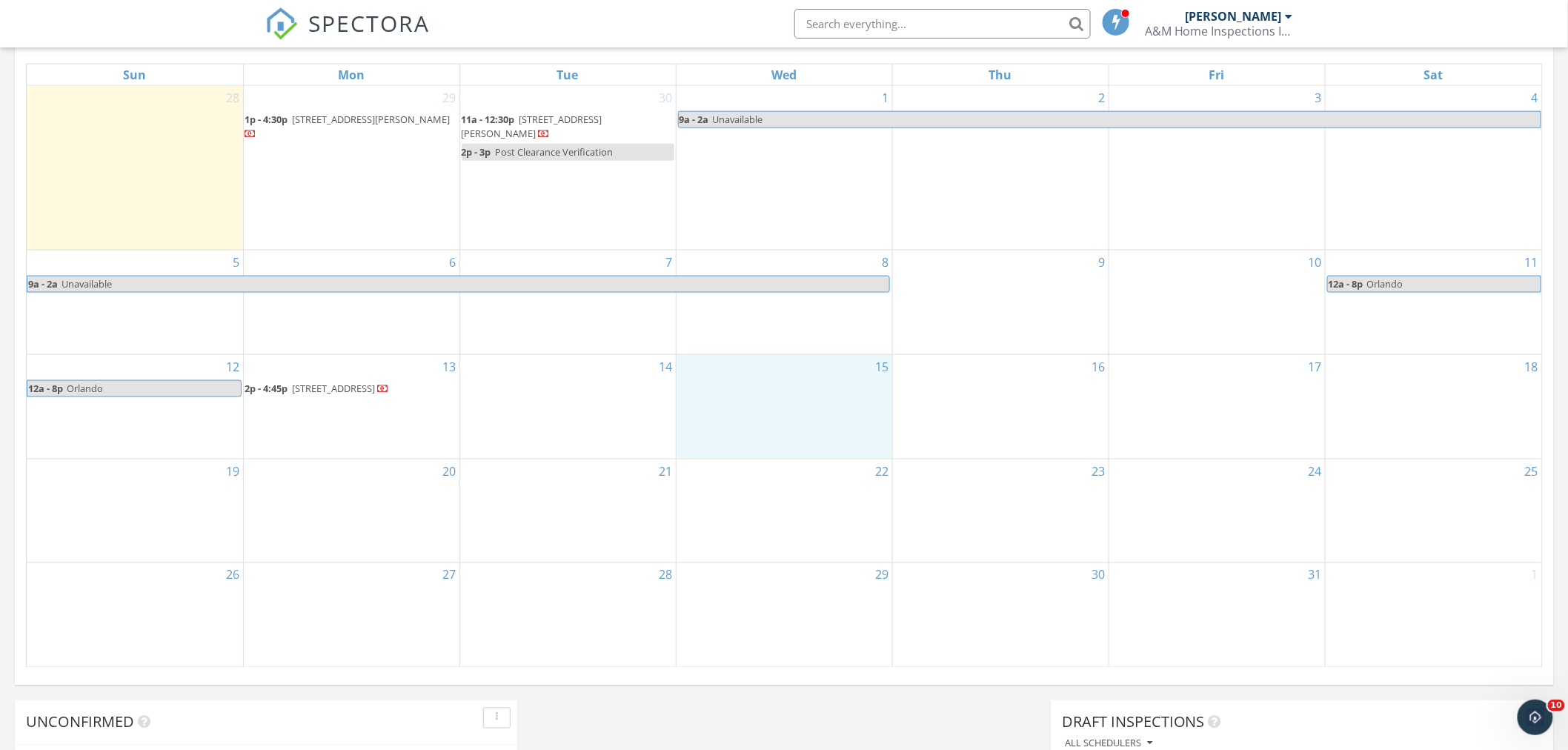
click at [735, 426] on div "15" at bounding box center [784, 407] width 216 height 104
click at [774, 385] on link "Event" at bounding box center [784, 387] width 77 height 23
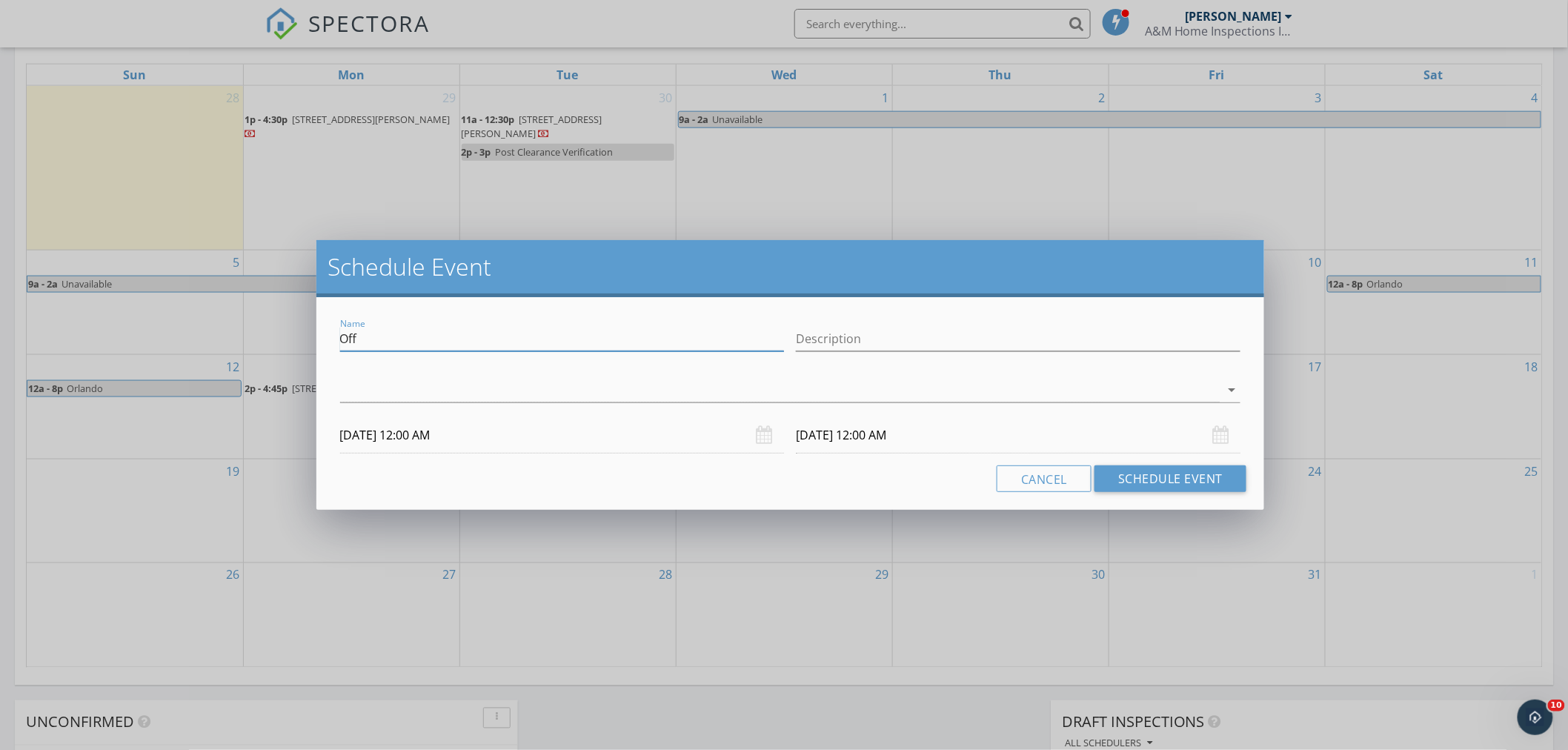
drag, startPoint x: 389, startPoint y: 341, endPoint x: 316, endPoint y: 343, distance: 73.0
click at [316, 343] on div "Name Off Description arrow_drop_down 10/15/2025 12:00 AM 10/16/2025 12:00 AM Ca…" at bounding box center [790, 404] width 949 height 213
type input "GearHead"
click at [500, 454] on div "Name GearHead Description check_box_outline_blank Michael Donohue arrow_drop_do…" at bounding box center [790, 404] width 949 height 213
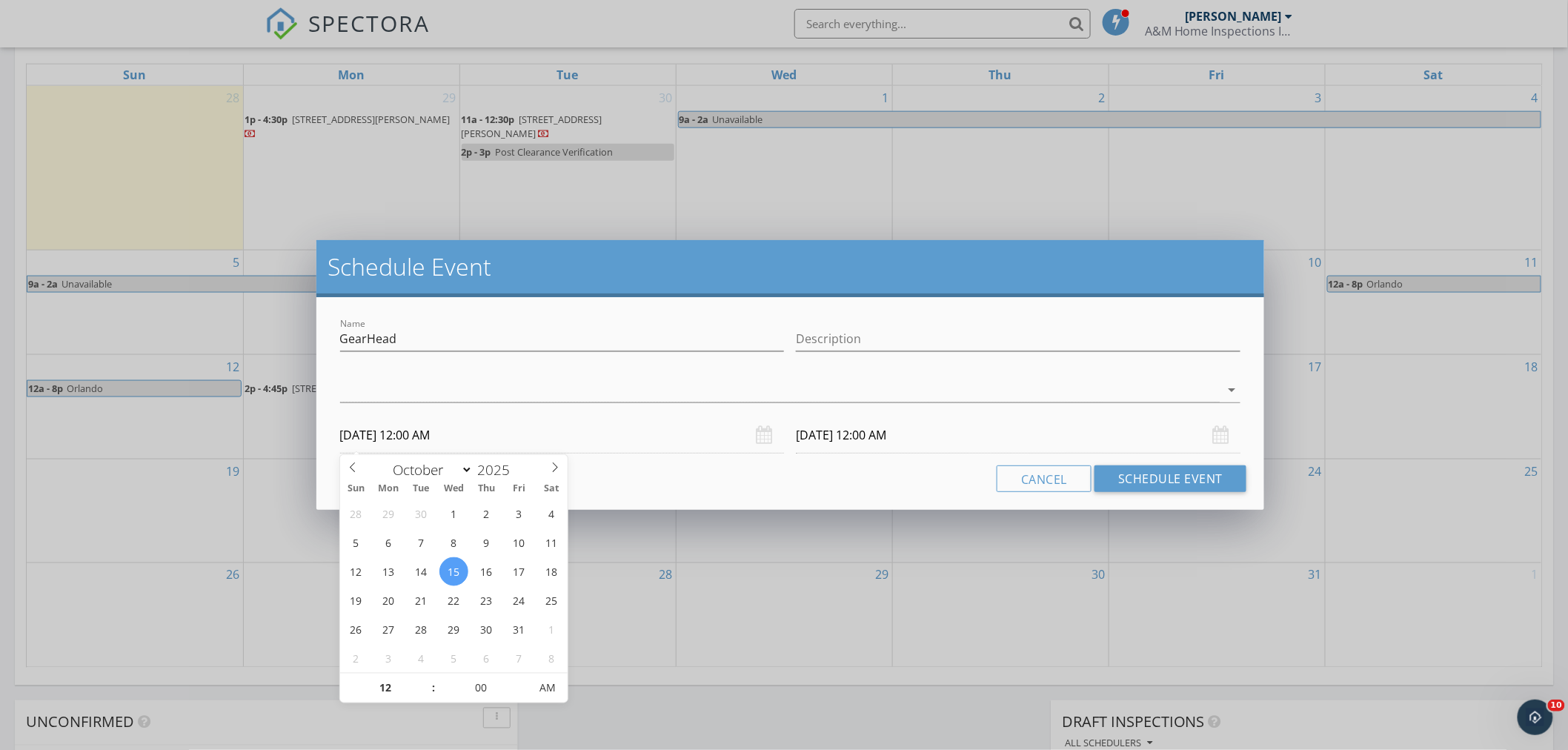
click at [438, 431] on input "10/15/2025 12:00 AM" at bounding box center [563, 435] width 445 height 36
type input "01"
type input "10/15/2025 1:00 AM"
click at [426, 677] on span at bounding box center [425, 682] width 10 height 15
type input "02"
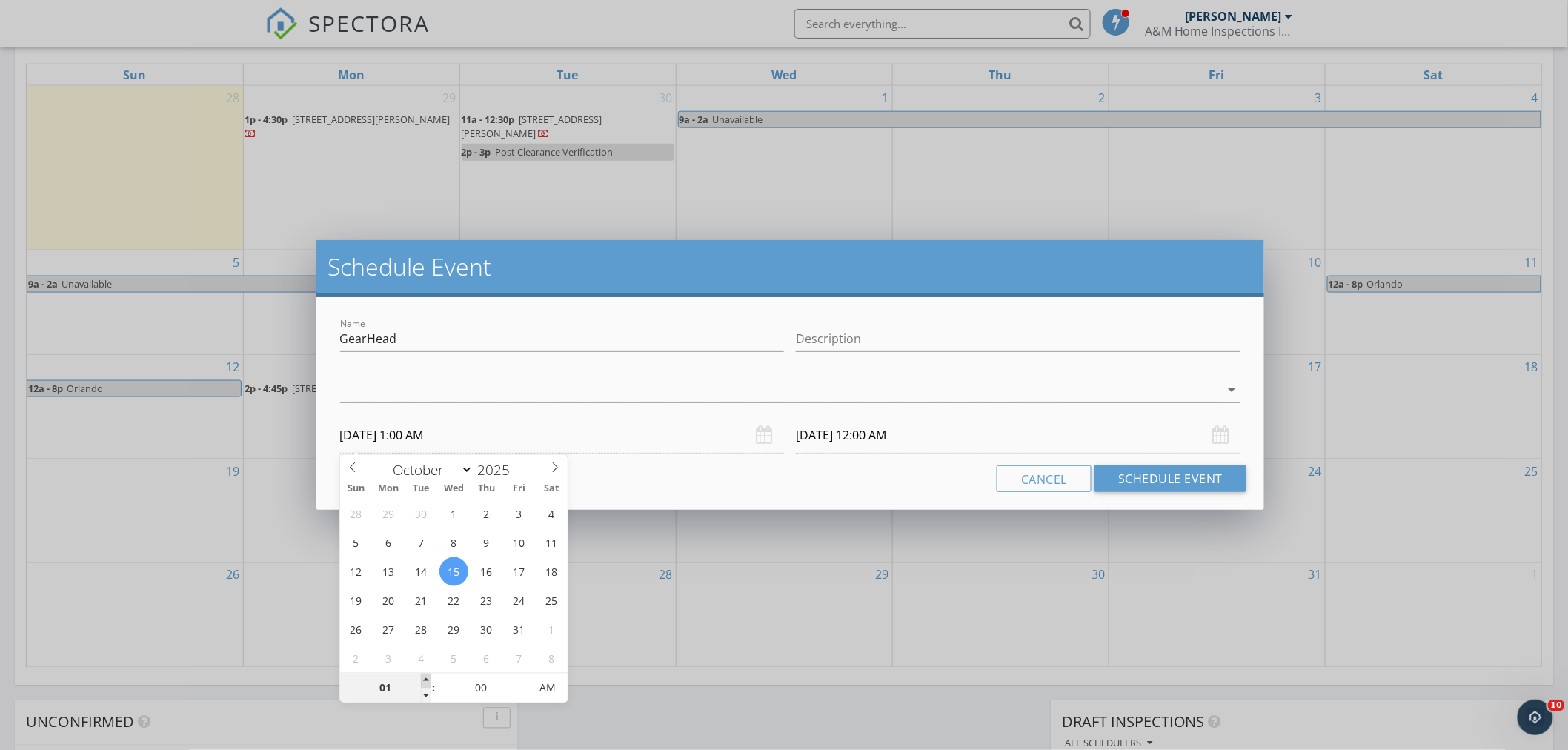
type input "10/15/2025 2:00 AM"
click at [426, 677] on span at bounding box center [425, 682] width 10 height 15
type input "03"
type input "10/15/2025 3:00 AM"
click at [426, 677] on span at bounding box center [425, 682] width 10 height 15
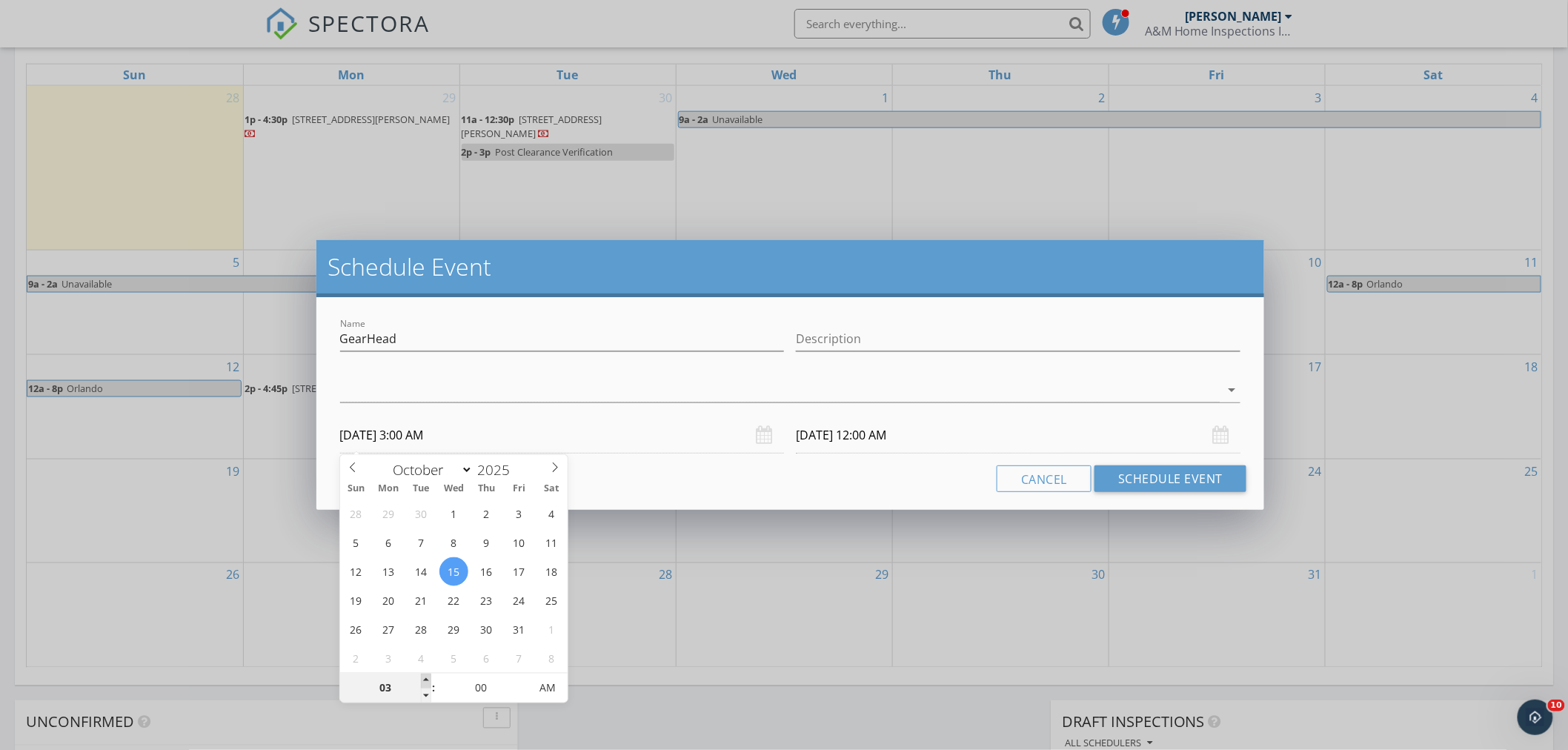
type input "04"
type input "10/15/2025 4:00 AM"
click at [426, 677] on span at bounding box center [425, 682] width 10 height 15
type input "05"
type input "10/15/2025 5:00 AM"
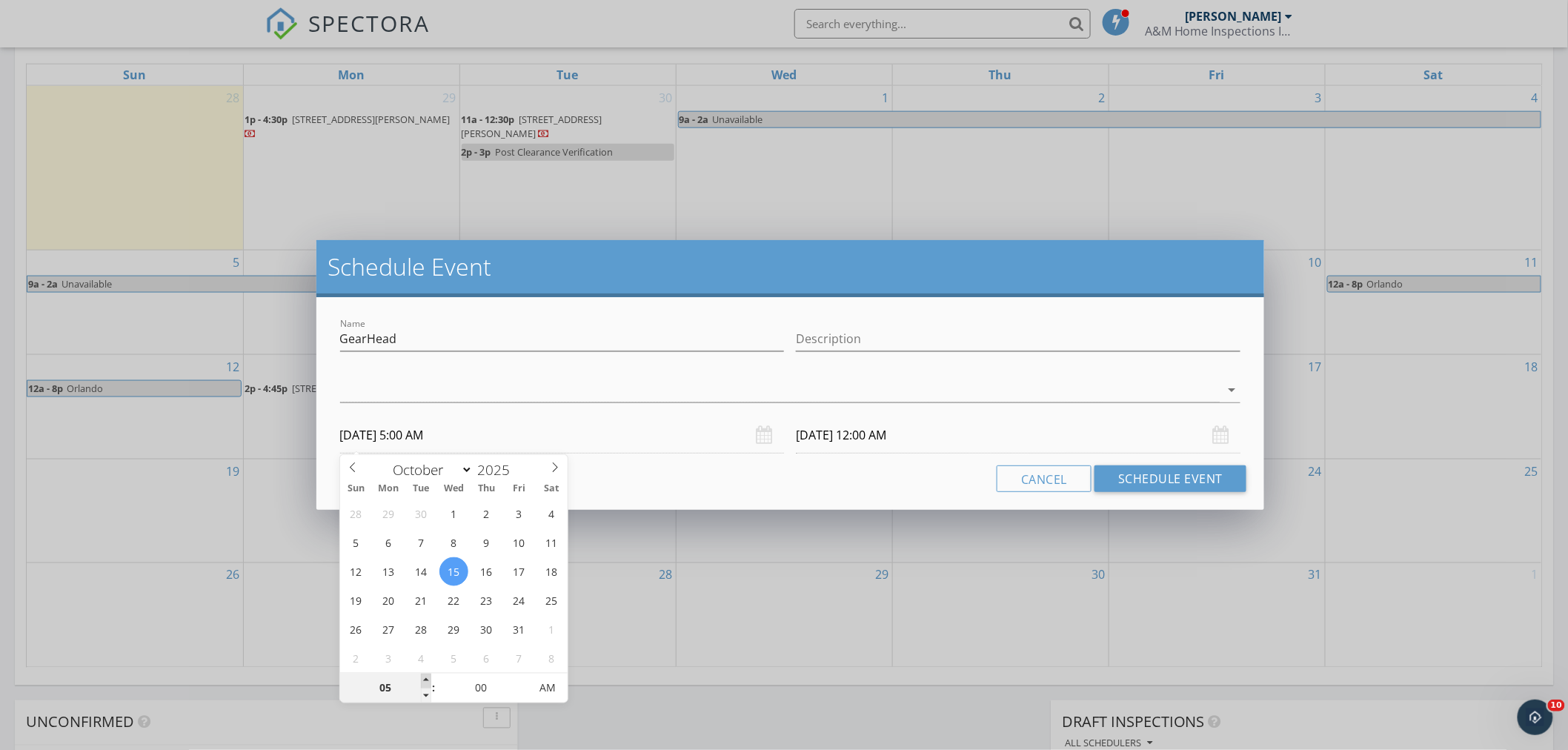
click at [426, 677] on span at bounding box center [425, 682] width 10 height 15
type input "06"
type input "10/15/2025 6:00 AM"
click at [426, 677] on span at bounding box center [425, 682] width 10 height 15
type input "07"
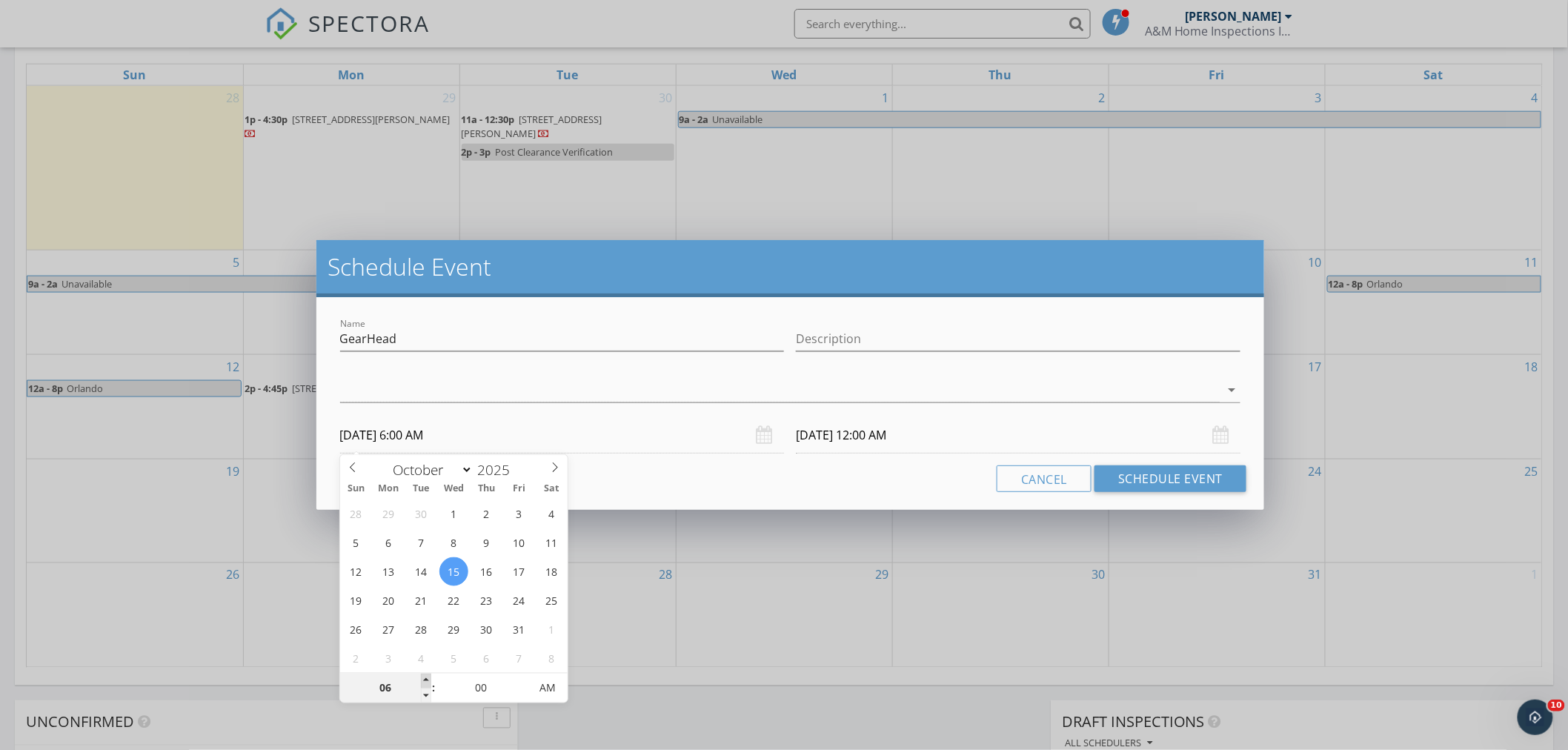
type input "10/15/2025 7:00 AM"
click at [426, 677] on span at bounding box center [425, 682] width 10 height 15
type input "08"
type input "10/15/2025 8:00 AM"
click at [426, 677] on span at bounding box center [425, 682] width 10 height 15
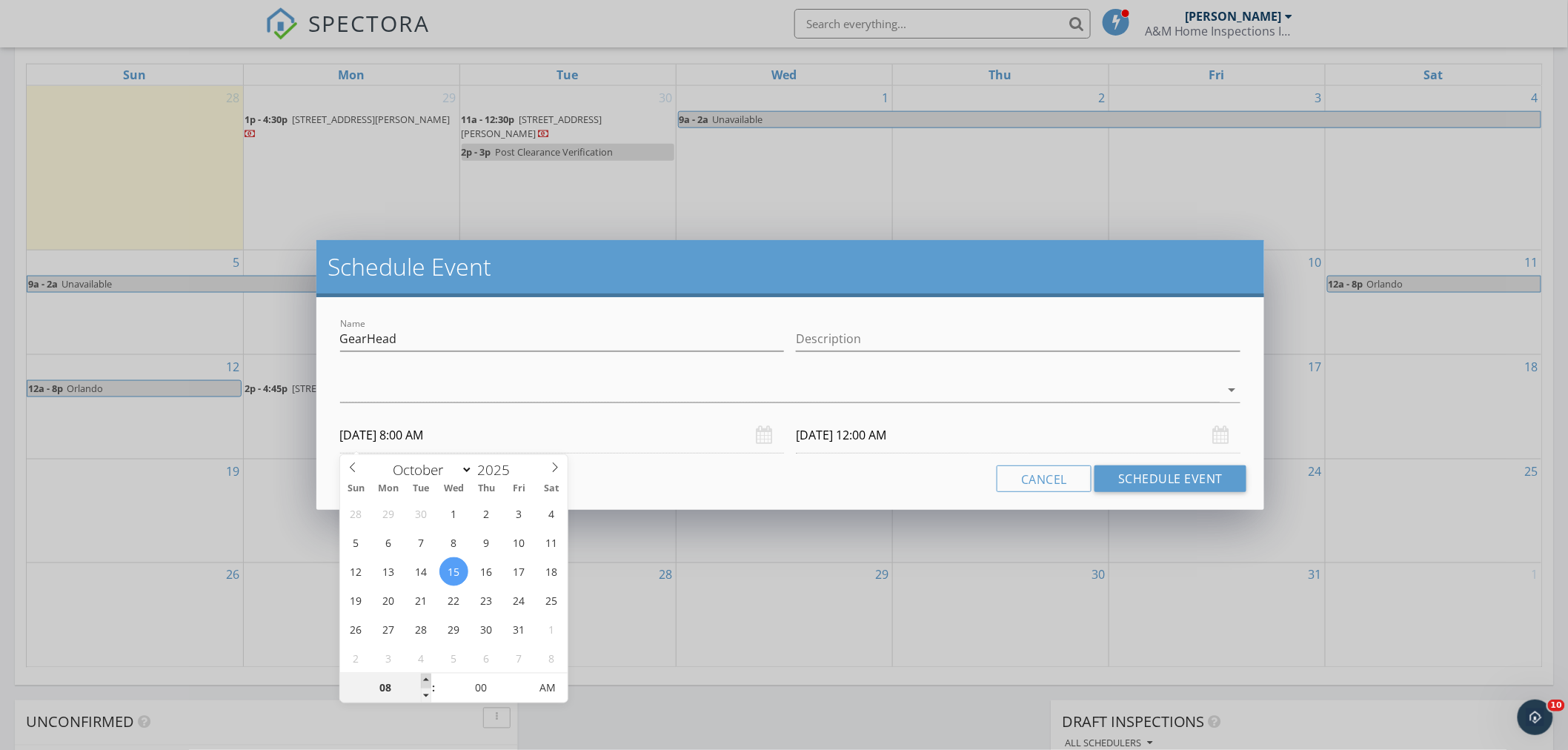
type input "10/16/2025 8:00 AM"
type input "09"
type input "10/15/2025 9:00 AM"
click at [426, 677] on span at bounding box center [425, 682] width 10 height 15
type input "10"
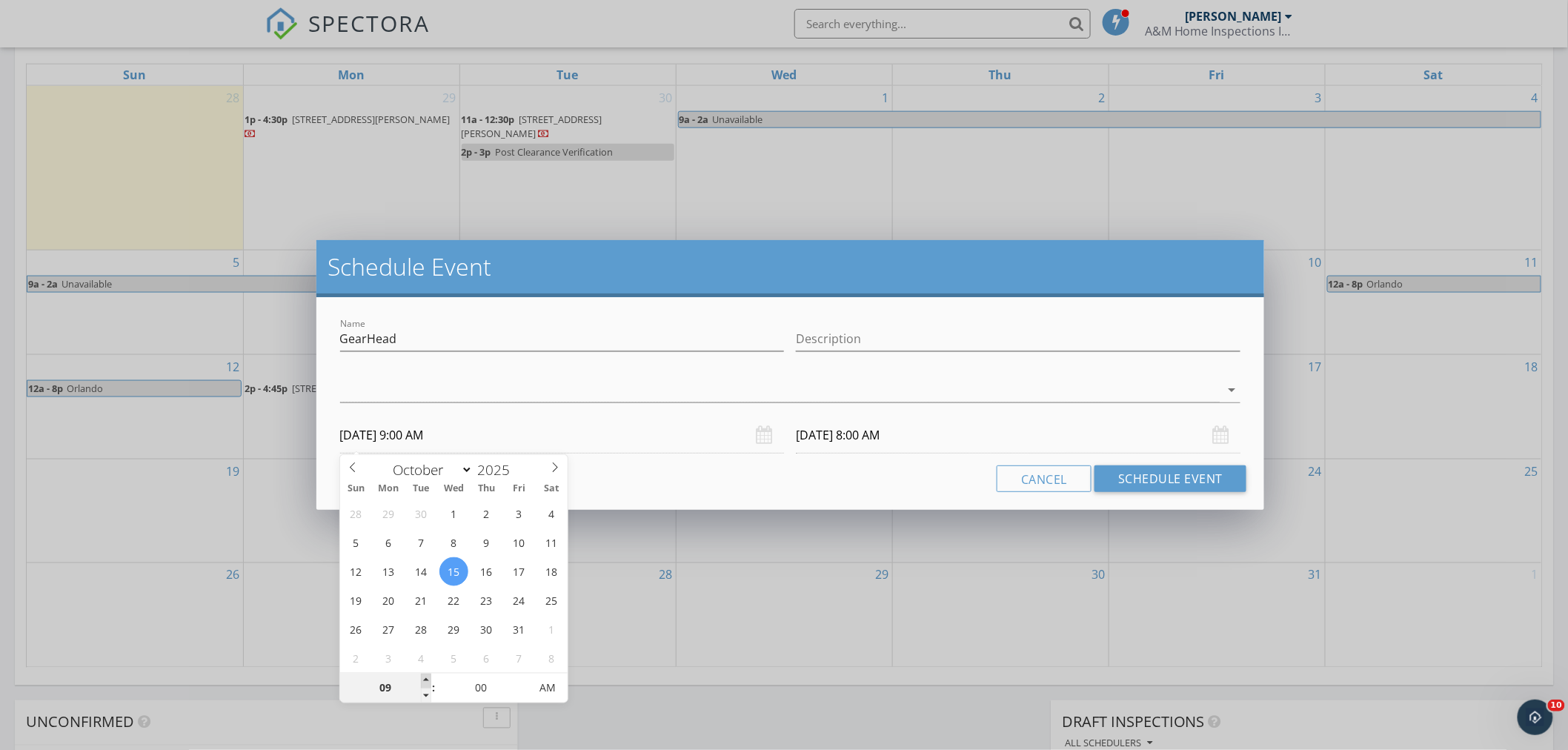
type input "10/15/2025 10:00 AM"
click at [425, 678] on span at bounding box center [425, 682] width 10 height 15
type input "10/16/2025 10:00 AM"
type input "09"
type input "10/15/2025 9:00 AM"
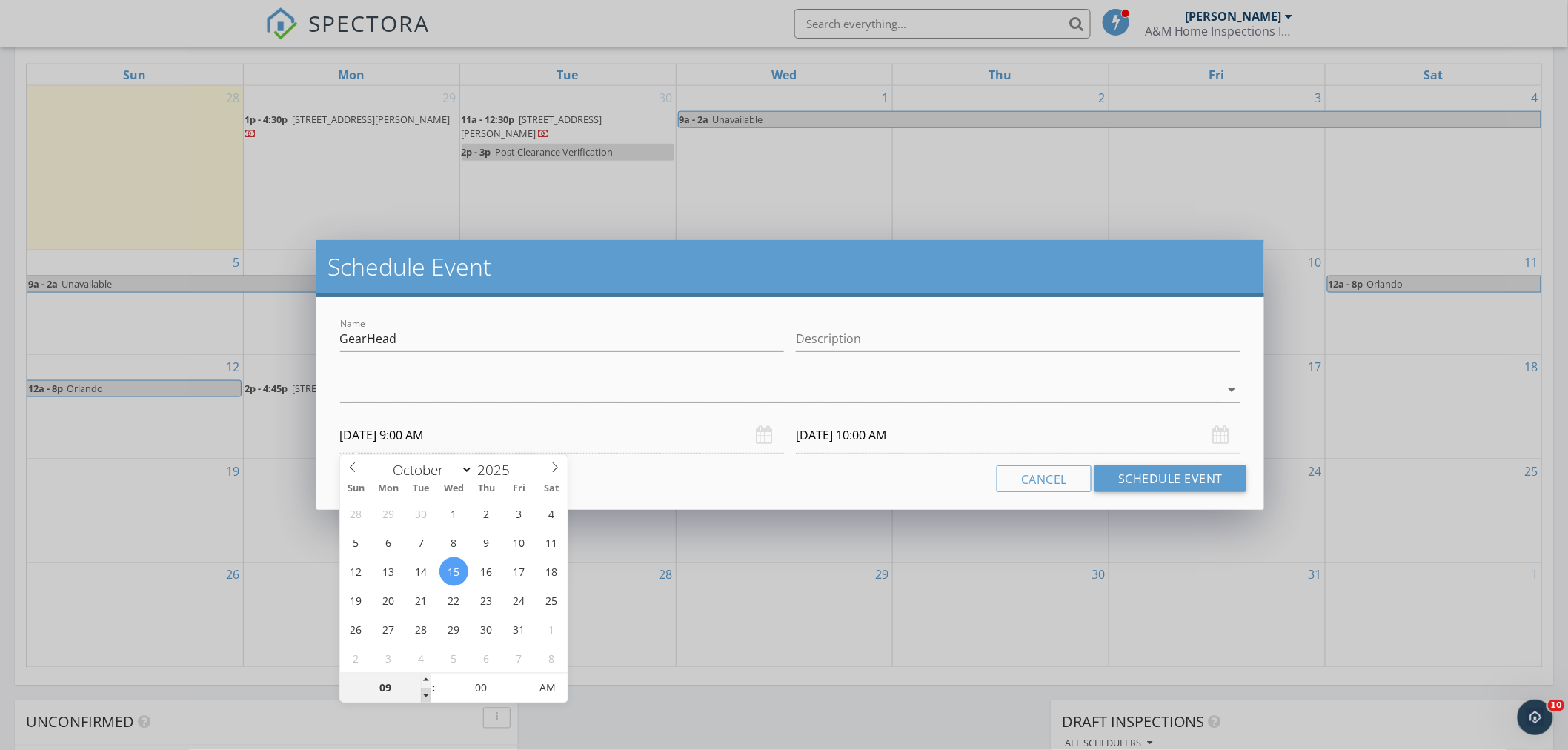
click at [424, 697] on span at bounding box center [425, 696] width 10 height 15
click at [692, 395] on div at bounding box center [781, 390] width 881 height 24
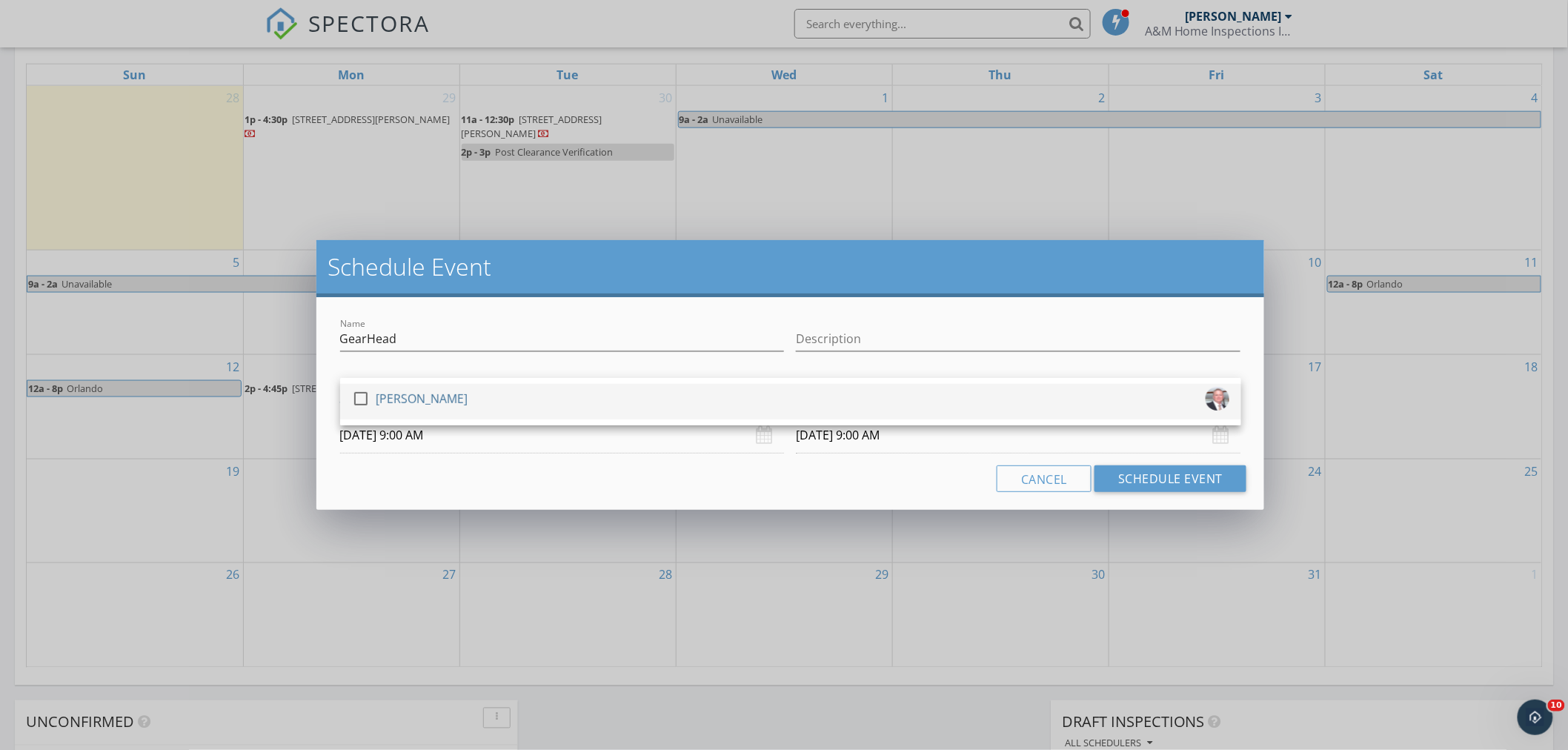
click at [367, 393] on div at bounding box center [361, 398] width 25 height 25
click at [840, 441] on input "10/16/2025 9:00 AM" at bounding box center [1018, 435] width 445 height 36
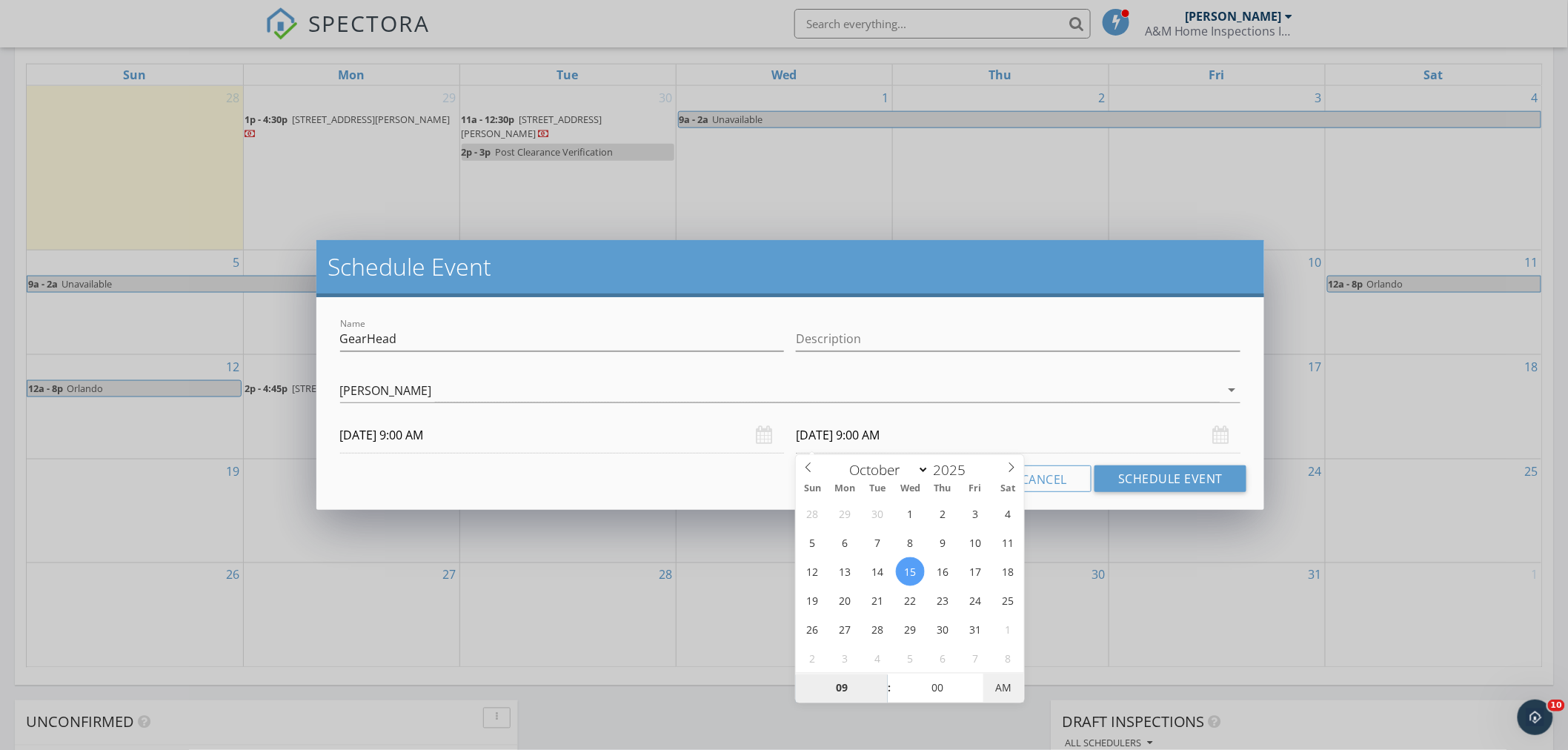
type input "10/15/2025 9:00 PM"
click at [1016, 690] on span "AM" at bounding box center [1004, 689] width 41 height 30
type input "08"
type input "55"
type input "10/15/2025 8:55 PM"
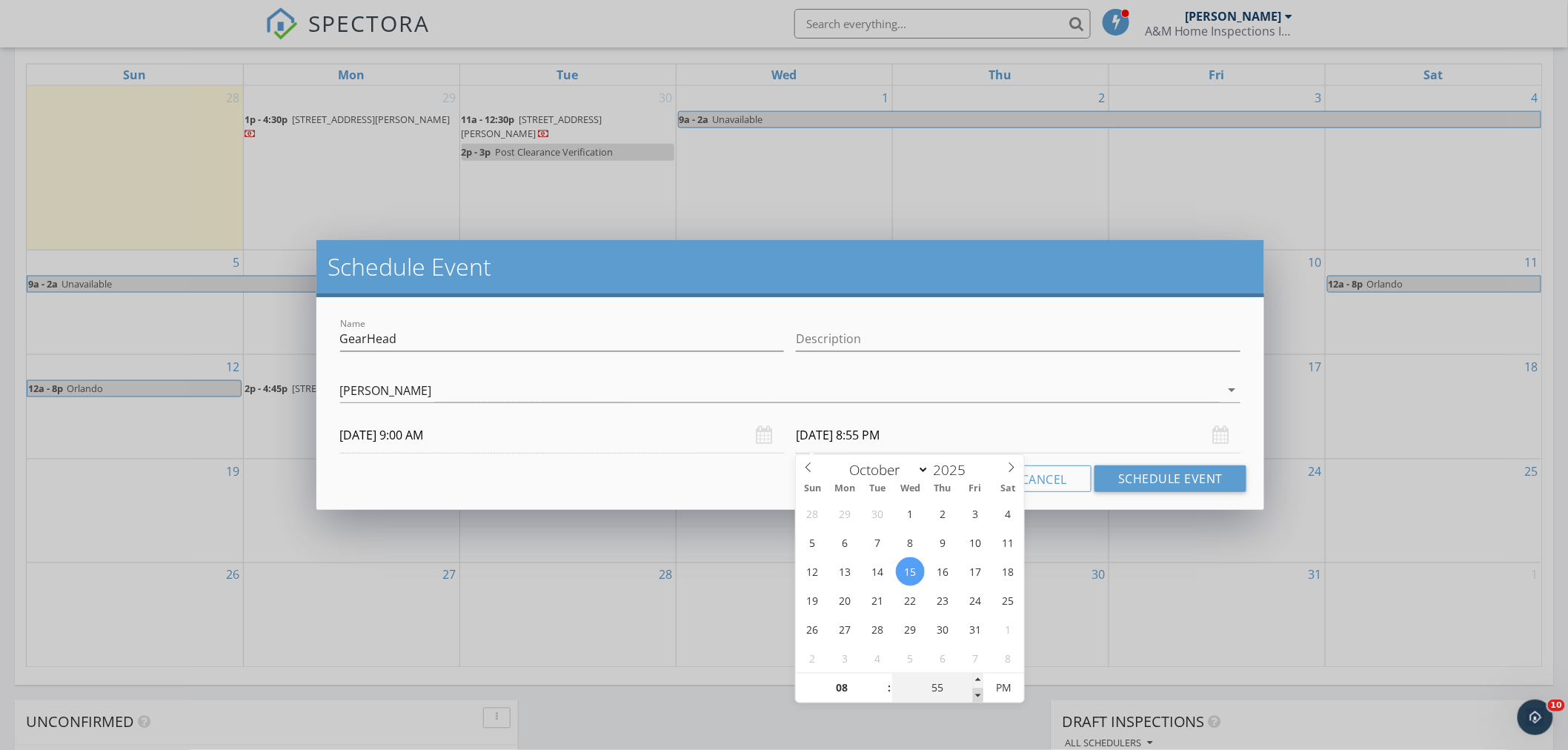
click at [975, 692] on span at bounding box center [978, 696] width 10 height 15
type input "50"
type input "10/15/2025 8:50 PM"
click at [975, 690] on span at bounding box center [978, 696] width 10 height 15
type input "45"
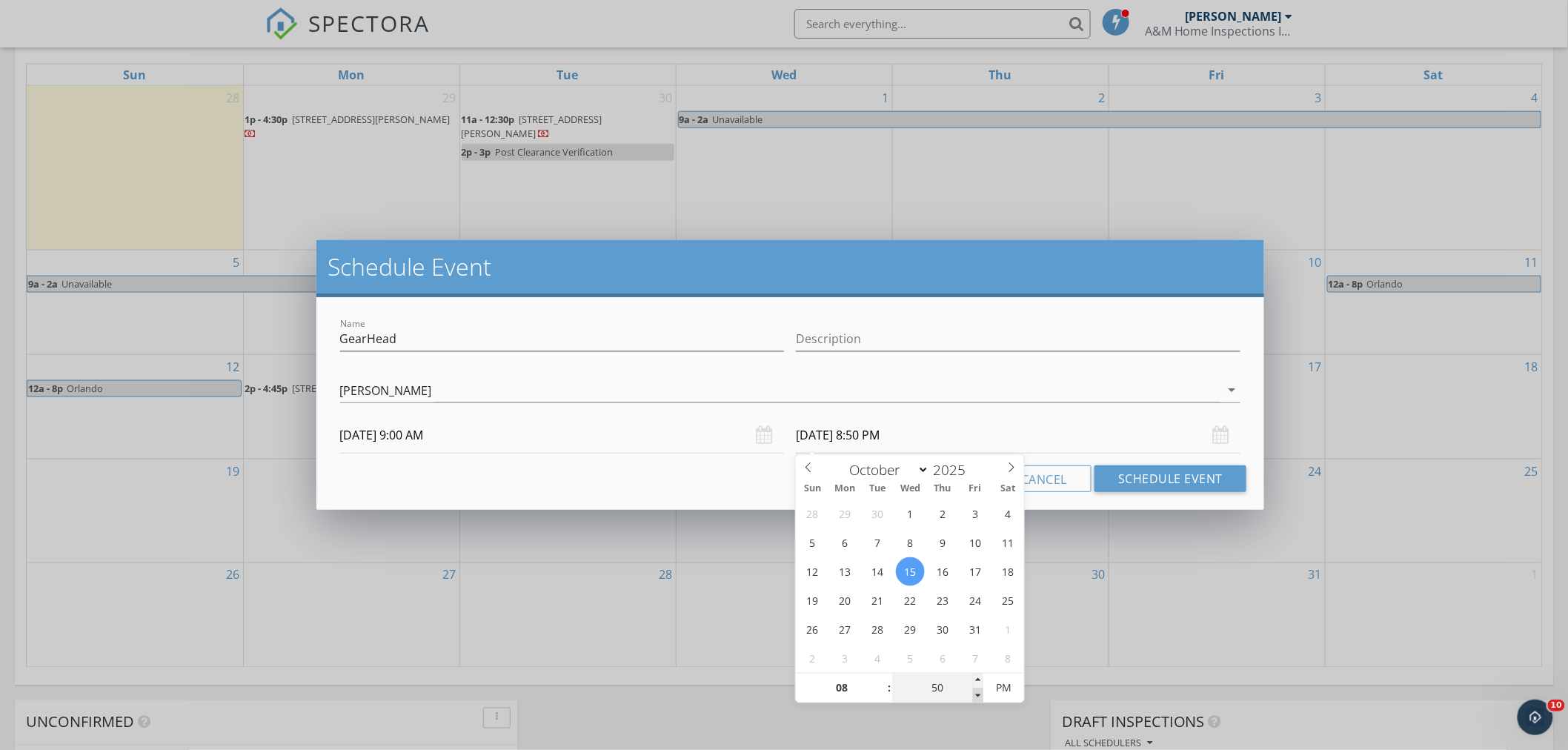
type input "10/15/2025 8:45 PM"
click at [975, 690] on span at bounding box center [978, 696] width 10 height 15
type input "40"
type input "10/15/2025 8:40 PM"
click at [975, 690] on span at bounding box center [978, 696] width 10 height 15
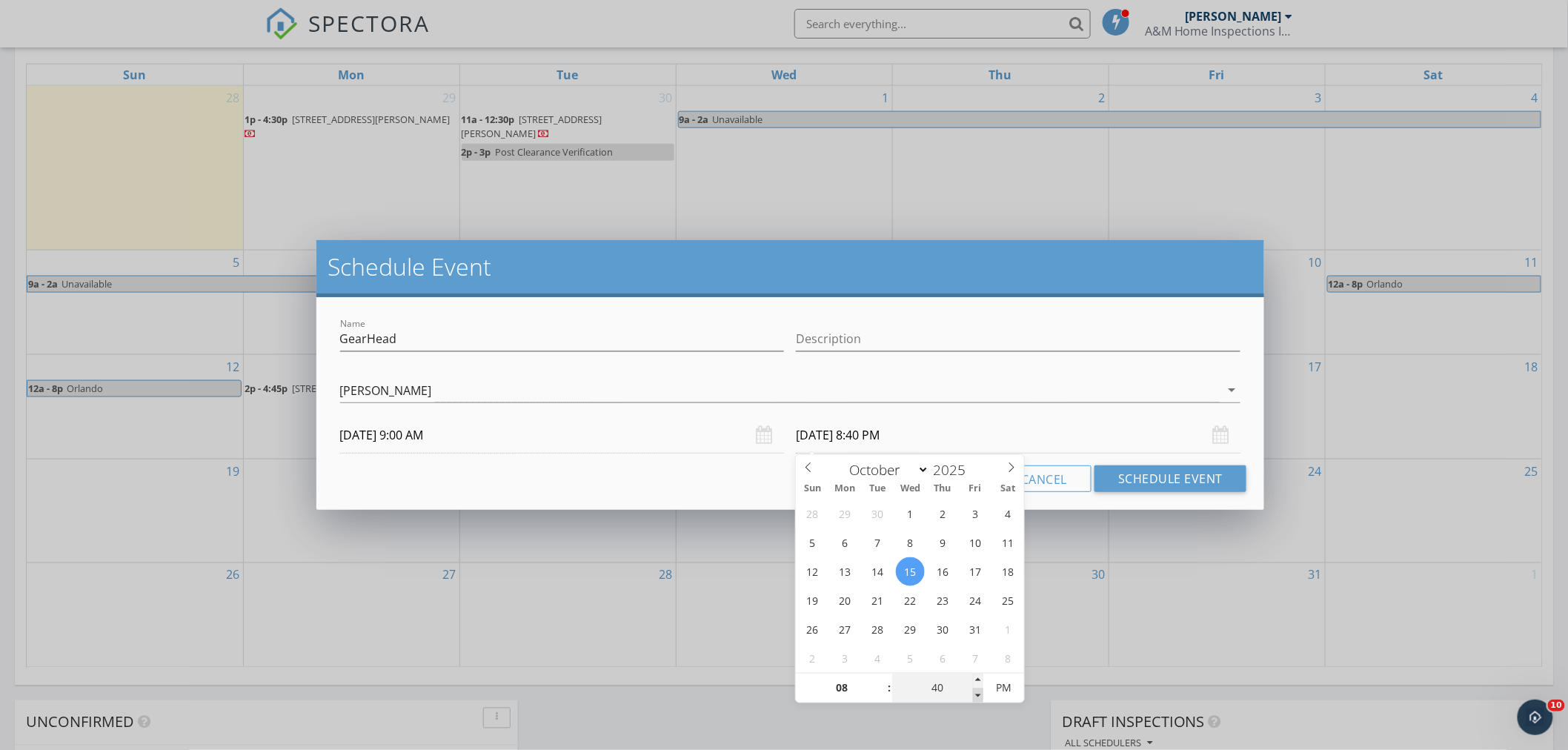
type input "35"
type input "10/15/2025 8:35 PM"
click at [975, 690] on span at bounding box center [978, 696] width 10 height 15
type input "30"
type input "10/15/2025 8:30 PM"
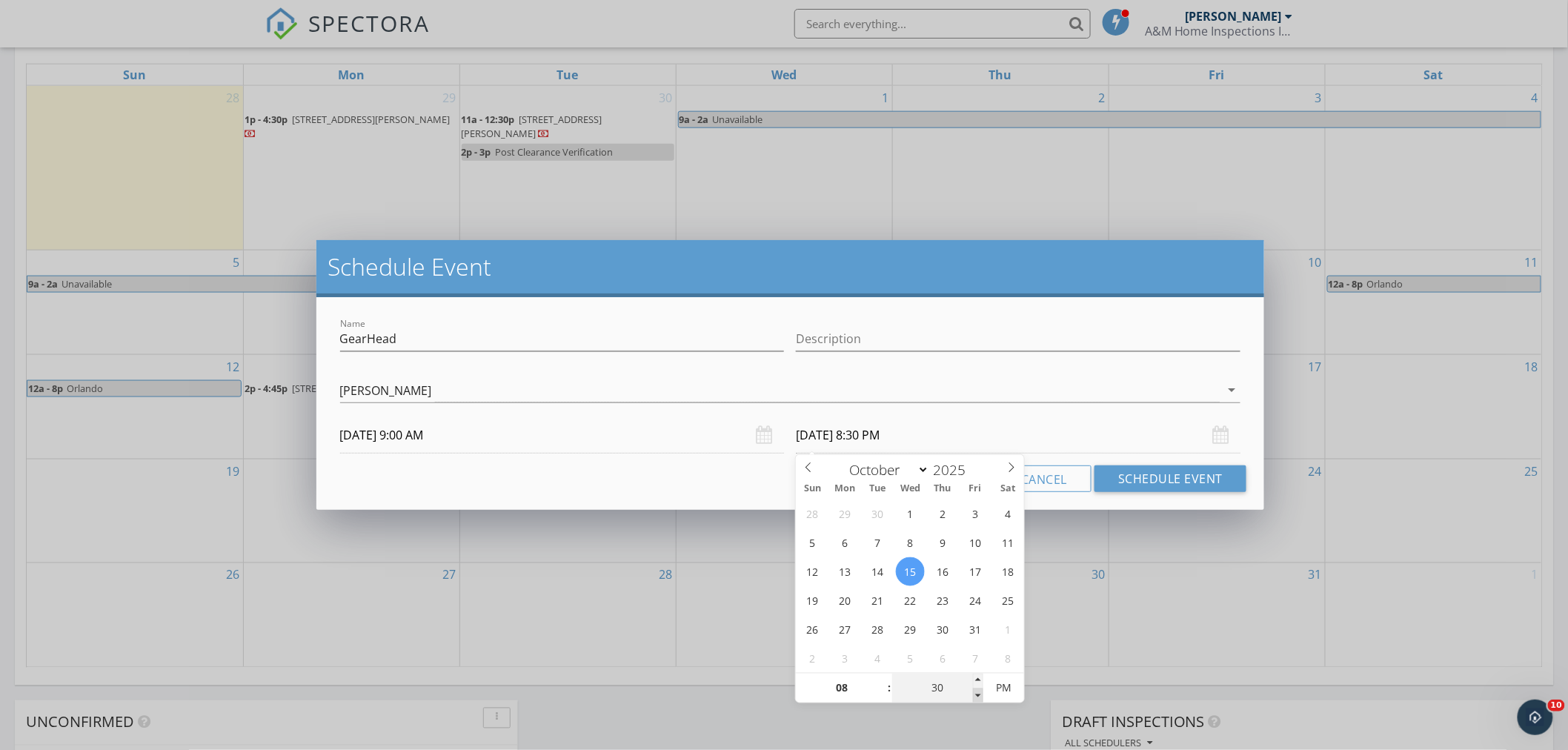
click at [975, 690] on span at bounding box center [978, 696] width 10 height 15
type input "25"
type input "10/15/2025 8:25 PM"
click at [975, 690] on span at bounding box center [978, 696] width 10 height 15
type input "20"
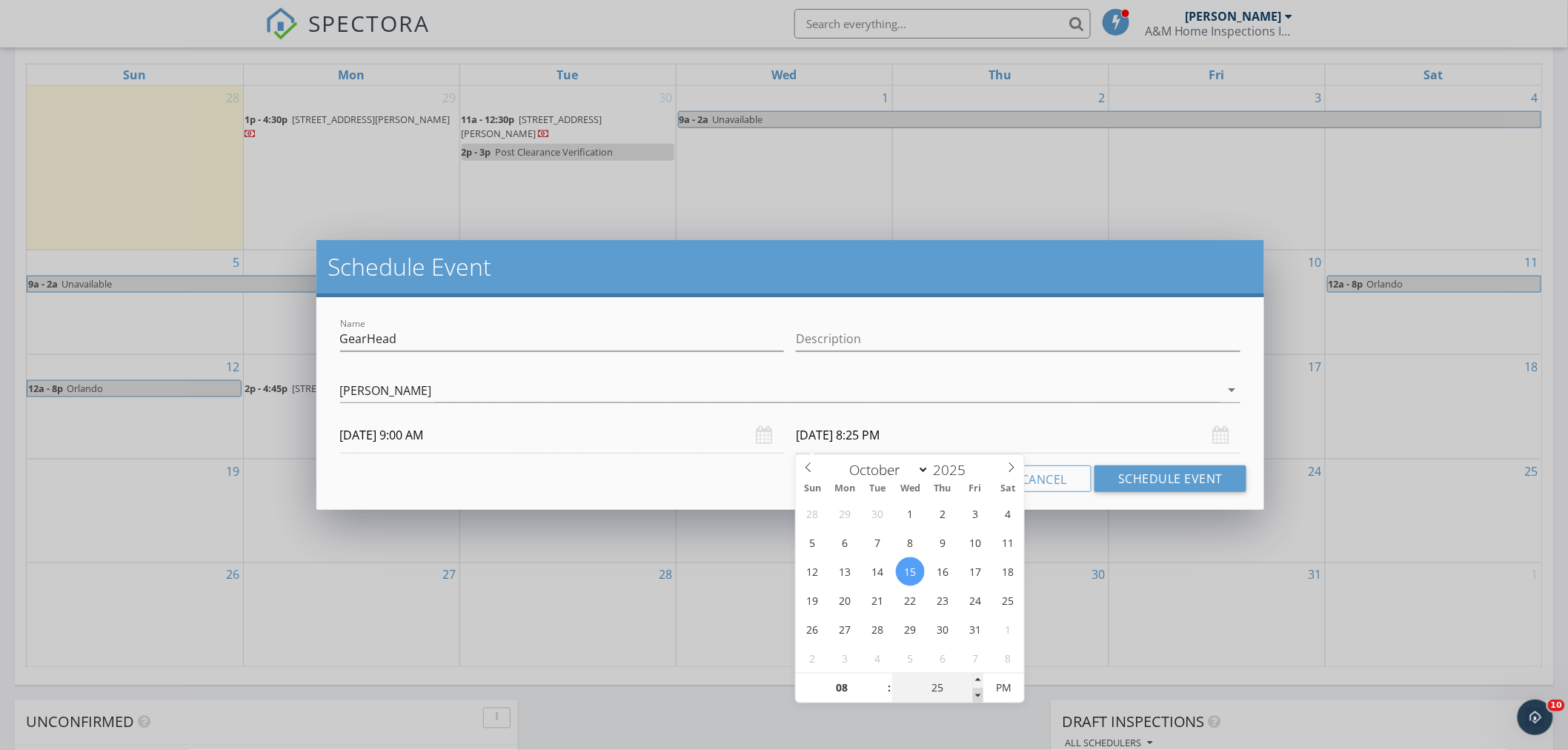
type input "10/15/2025 8:20 PM"
click at [975, 690] on span at bounding box center [978, 696] width 10 height 15
type input "15"
type input "10/15/2025 8:15 PM"
click at [975, 690] on span at bounding box center [978, 696] width 10 height 15
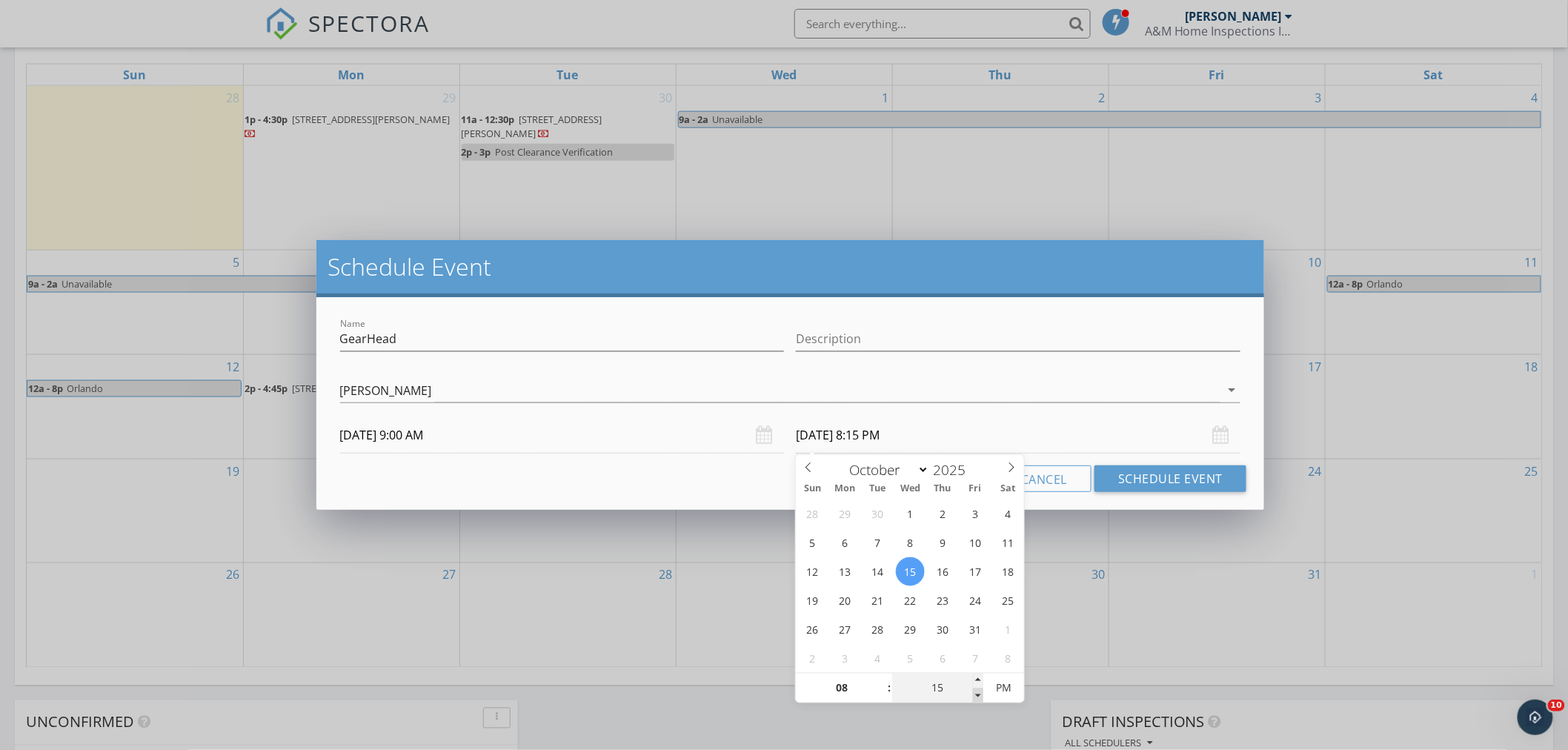
type input "10"
type input "10/15/2025 8:10 PM"
click at [974, 694] on span at bounding box center [978, 696] width 10 height 15
type input "05"
type input "10/15/2025 8:05 PM"
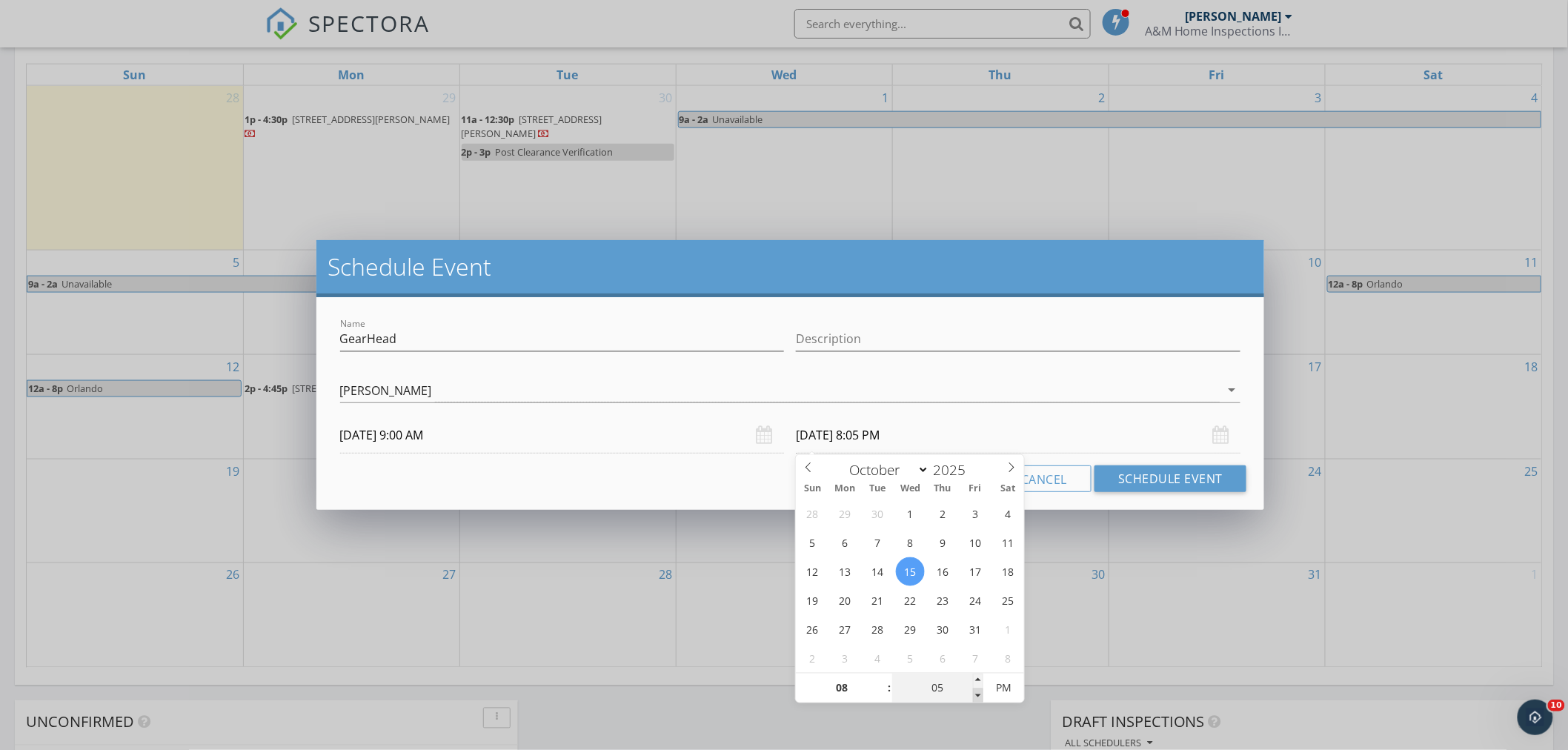
click at [974, 694] on span at bounding box center [978, 696] width 10 height 15
type input "00"
type input "10/15/2025 8:00 PM"
click at [974, 694] on span at bounding box center [978, 696] width 10 height 15
click at [839, 683] on input "08" at bounding box center [842, 689] width 92 height 30
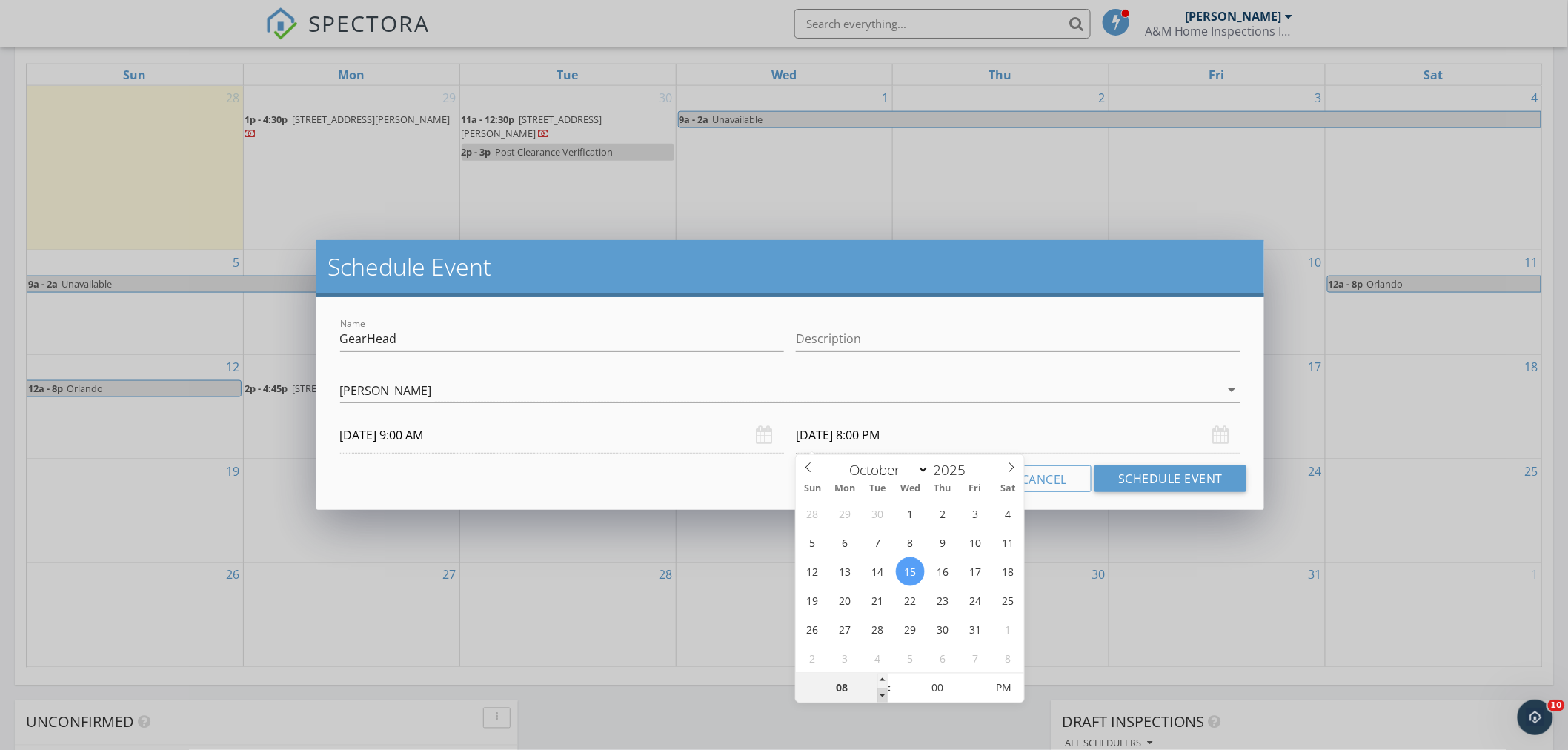
type input "07"
type input "10/15/2025 7:00 PM"
click at [880, 696] on span at bounding box center [883, 696] width 10 height 15
type input "06"
type input "10/15/2025 6:00 PM"
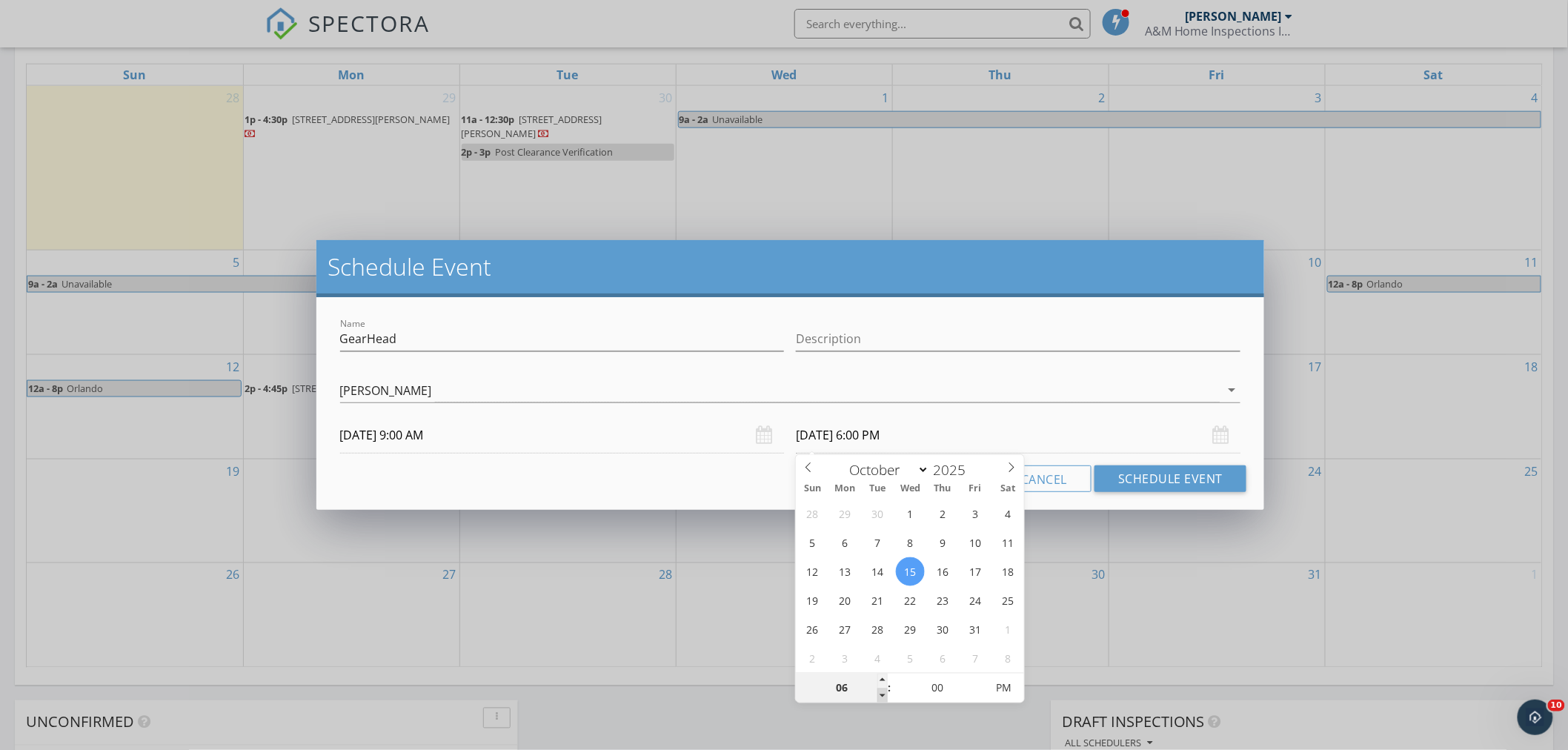
click at [880, 696] on span at bounding box center [883, 696] width 10 height 15
type input "05"
click at [880, 696] on span at bounding box center [883, 696] width 10 height 15
type input "10/15/2025 5:00 AM"
click at [1003, 686] on span "PM" at bounding box center [1004, 689] width 41 height 30
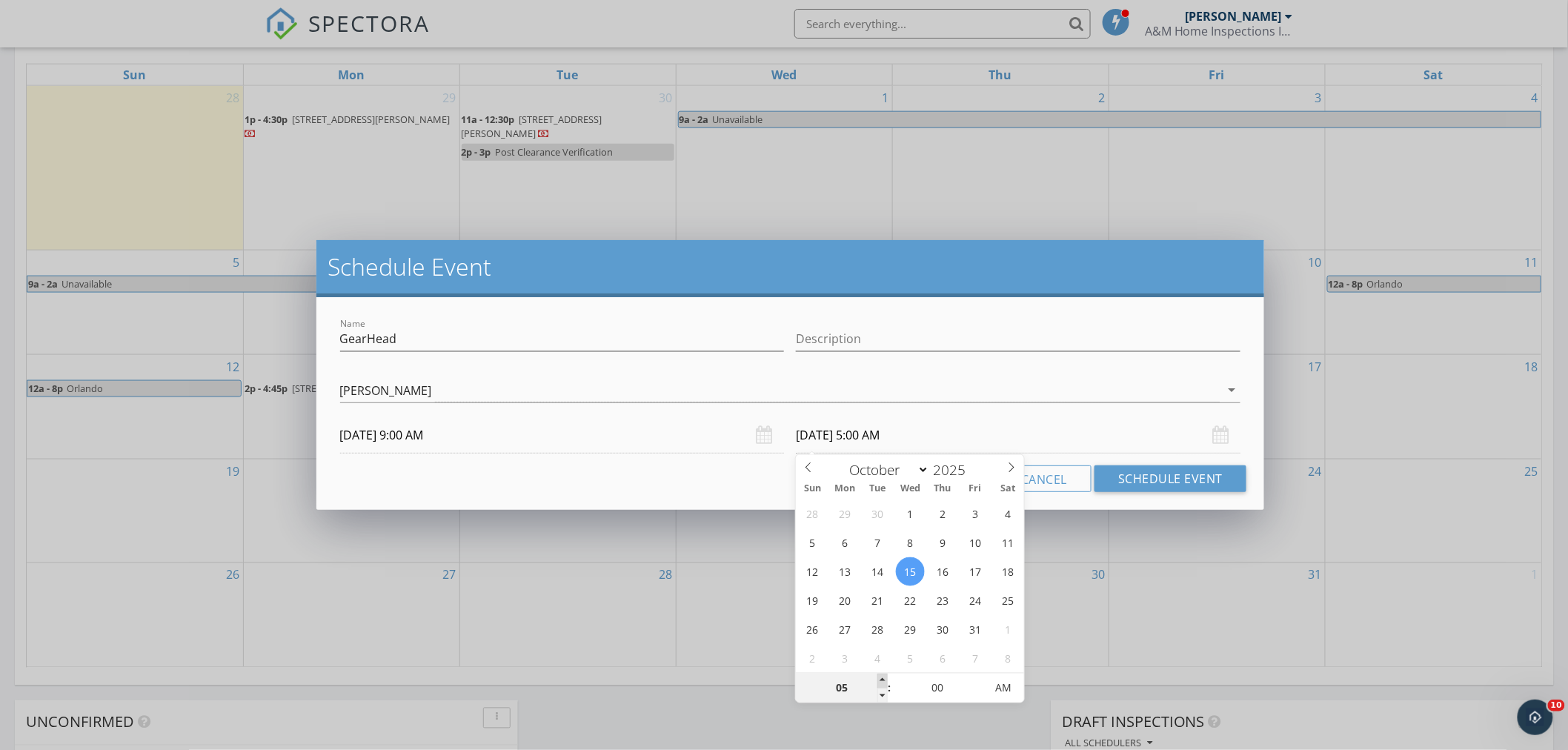
type input "06"
type input "10/15/2025 6:00 AM"
click at [881, 678] on span at bounding box center [883, 682] width 10 height 15
type input "07"
type input "10/15/2025 7:00 AM"
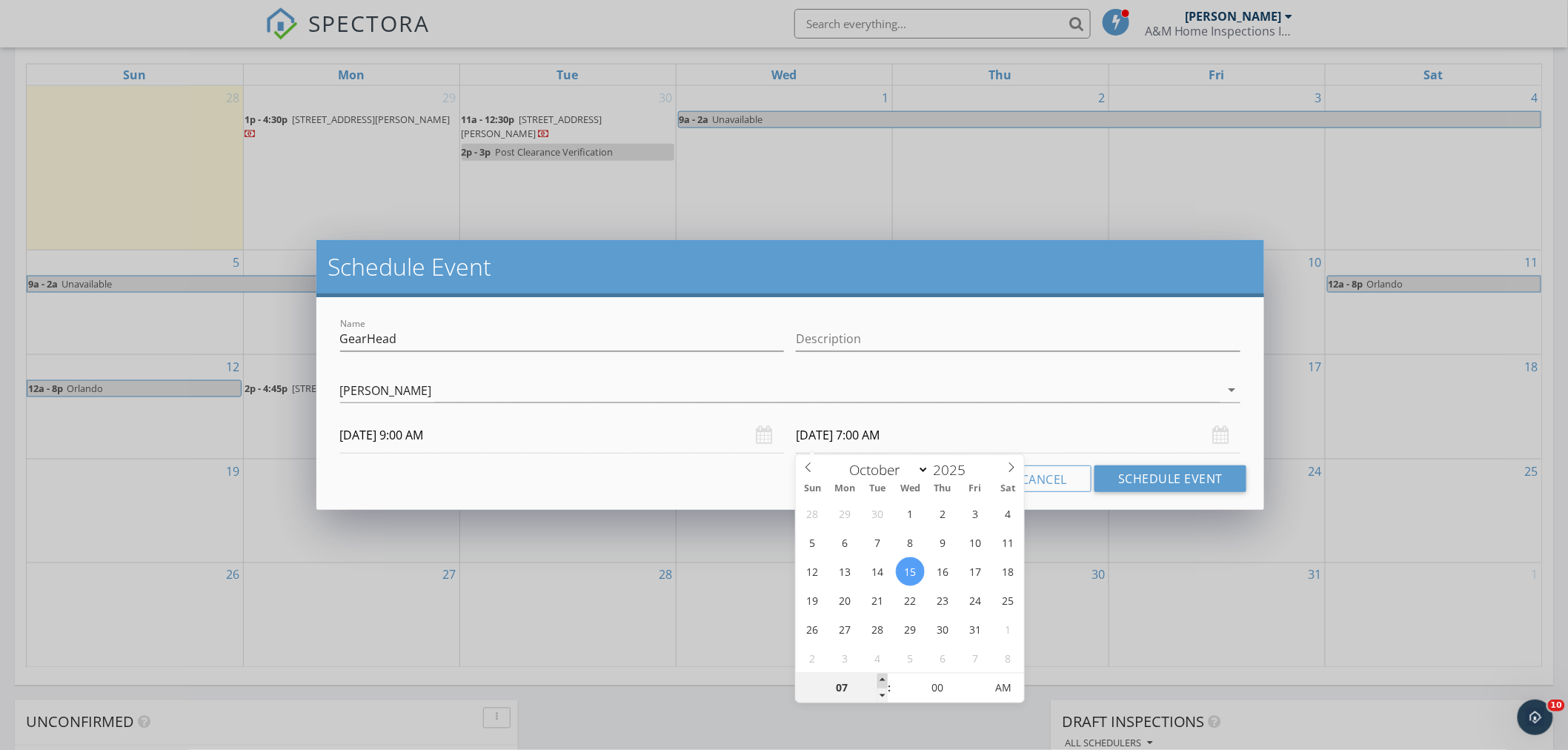
click at [881, 678] on span at bounding box center [883, 682] width 10 height 15
type input "08"
type input "10/15/2025 8:00 AM"
click at [881, 678] on span at bounding box center [883, 682] width 10 height 15
type input "09"
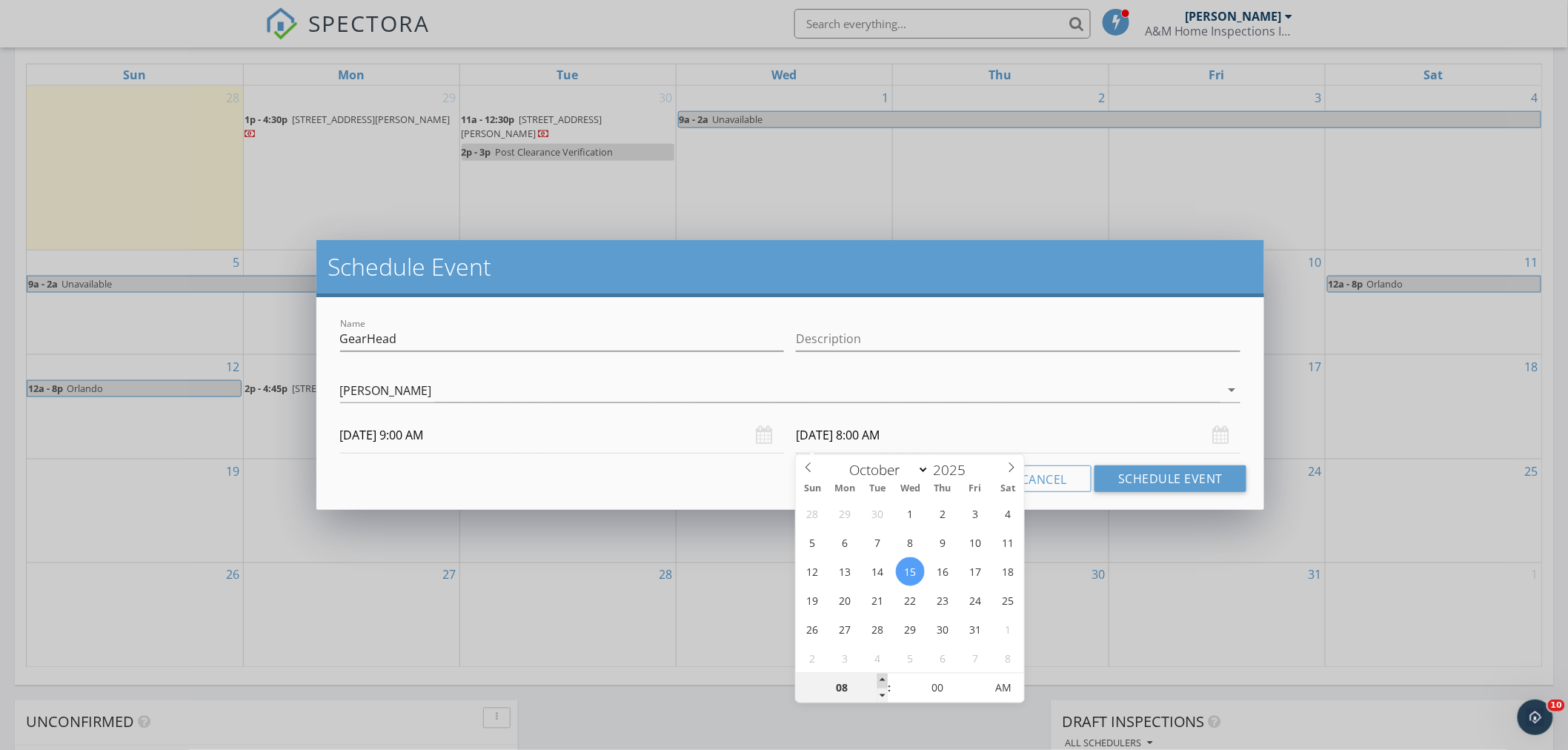
type input "10/15/2025 9:00 AM"
click at [881, 678] on span at bounding box center [883, 682] width 10 height 15
type input "10"
type input "10/15/2025 10:00 AM"
click at [881, 678] on span at bounding box center [883, 682] width 10 height 15
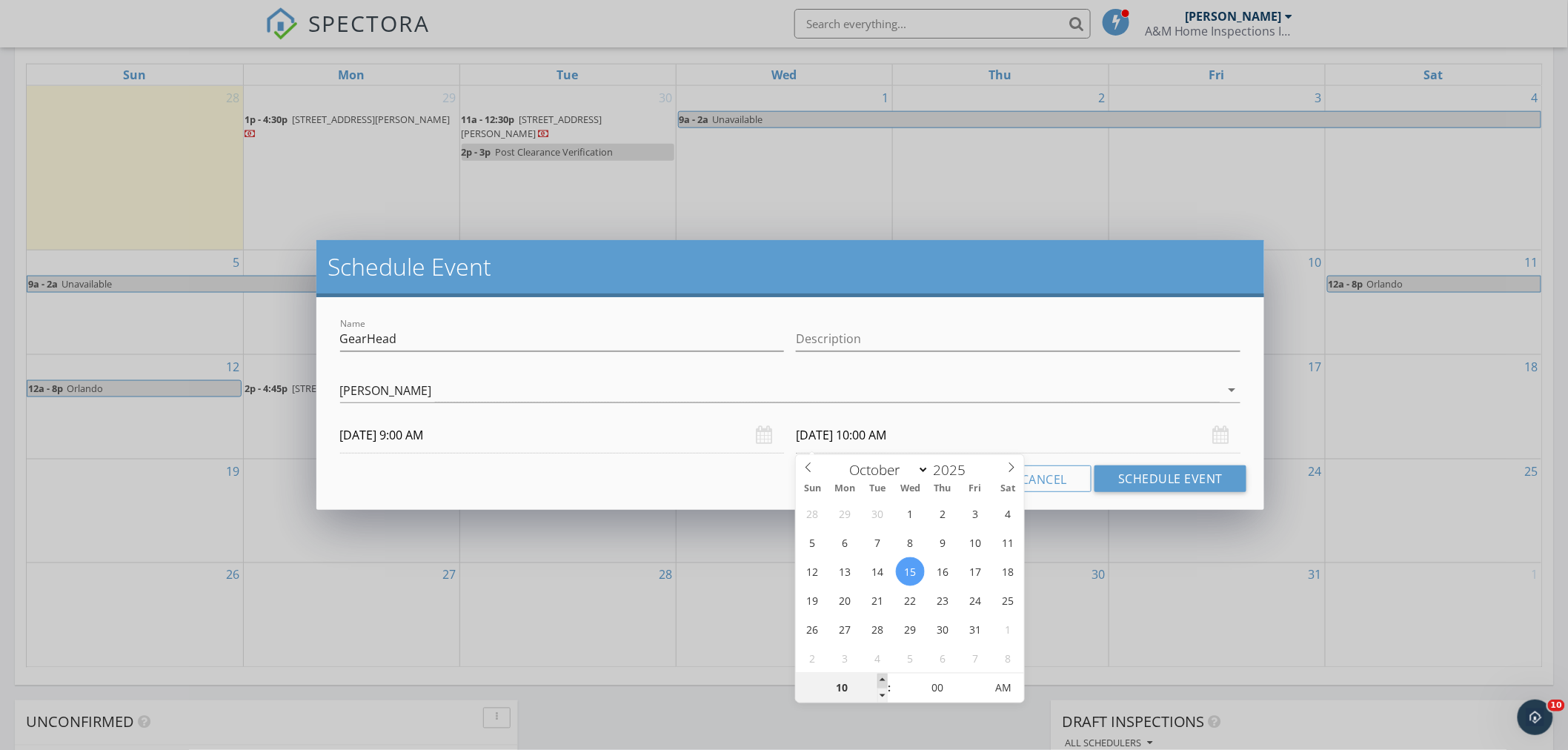
type input "11"
type input "10/15/2025 11:00 AM"
click at [881, 678] on span at bounding box center [883, 682] width 10 height 15
type input "12"
type input "10/15/2025 12:00 PM"
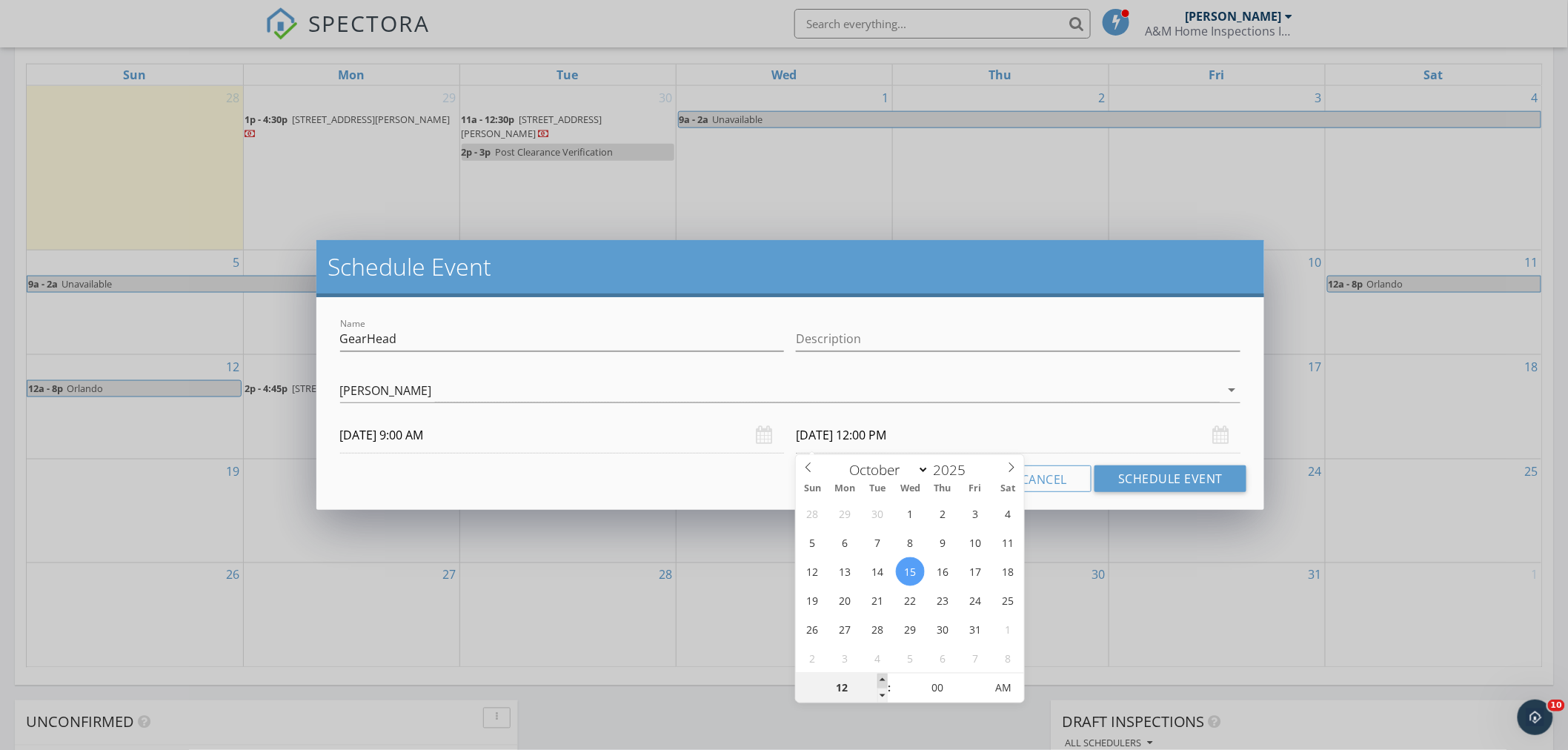
click at [885, 679] on span at bounding box center [883, 682] width 10 height 15
click at [597, 475] on div "Cancel Schedule Event" at bounding box center [791, 479] width 913 height 27
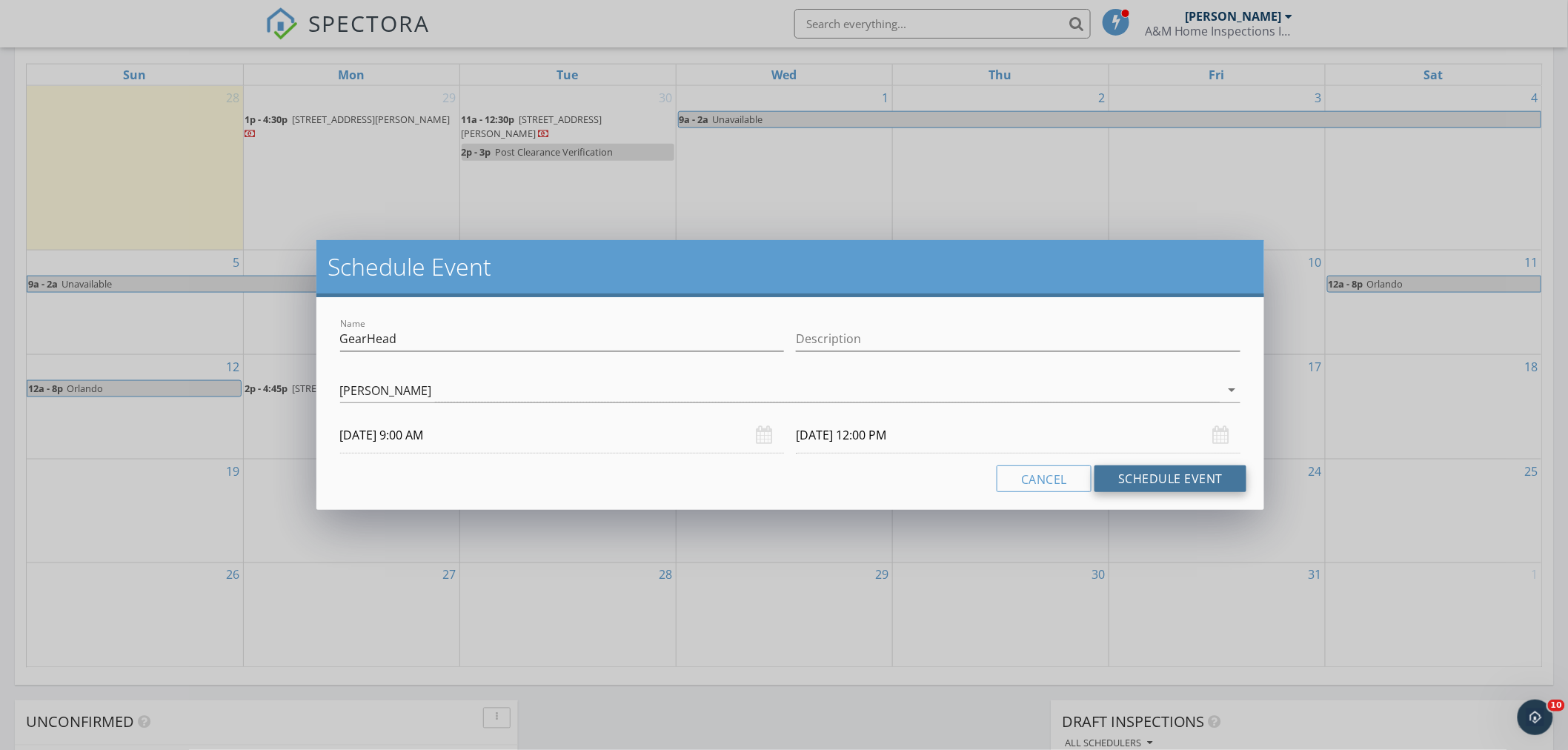
click at [1124, 482] on button "Schedule Event" at bounding box center [1171, 479] width 152 height 27
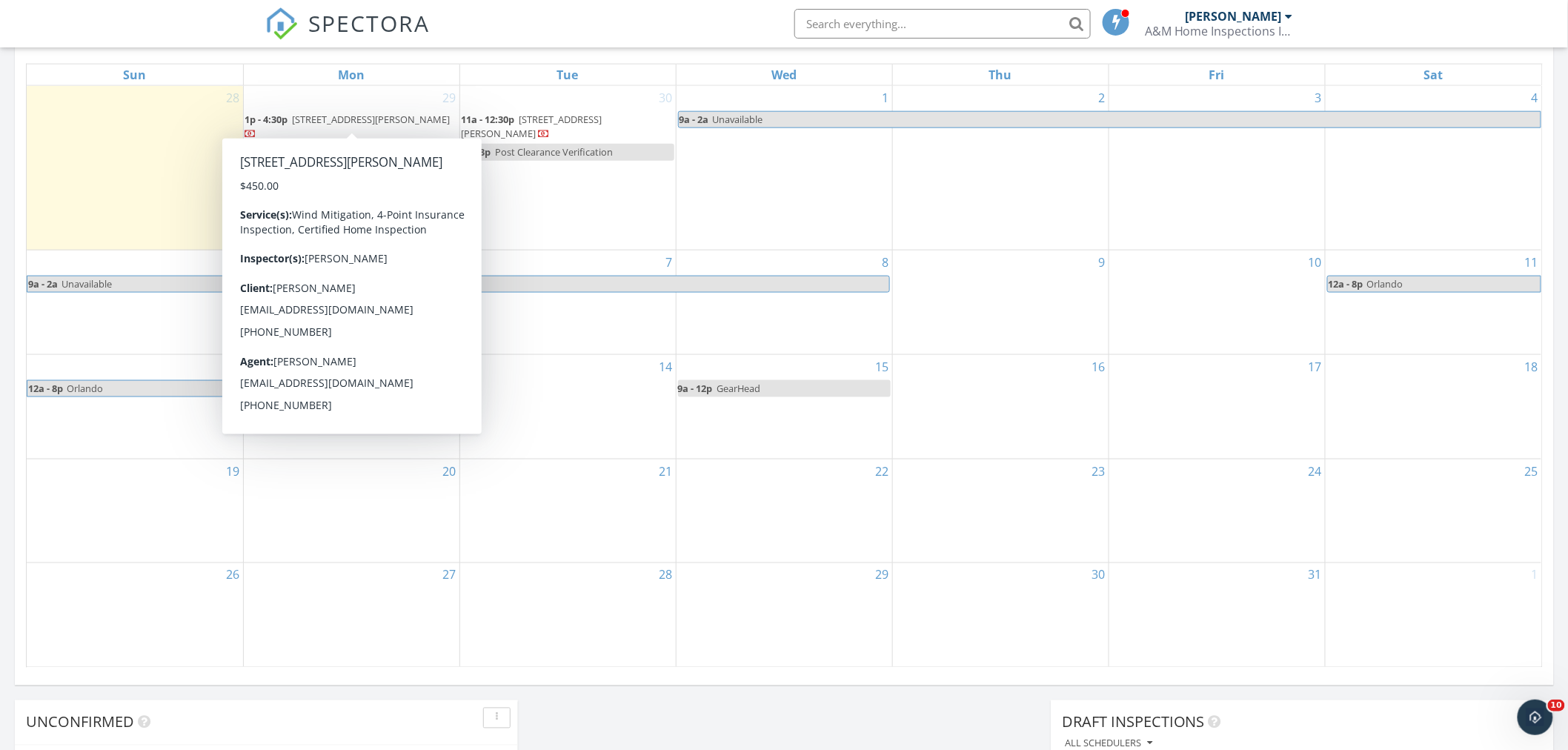
click at [352, 116] on span "996 S Easy St, Sebastian 32958" at bounding box center [371, 119] width 158 height 13
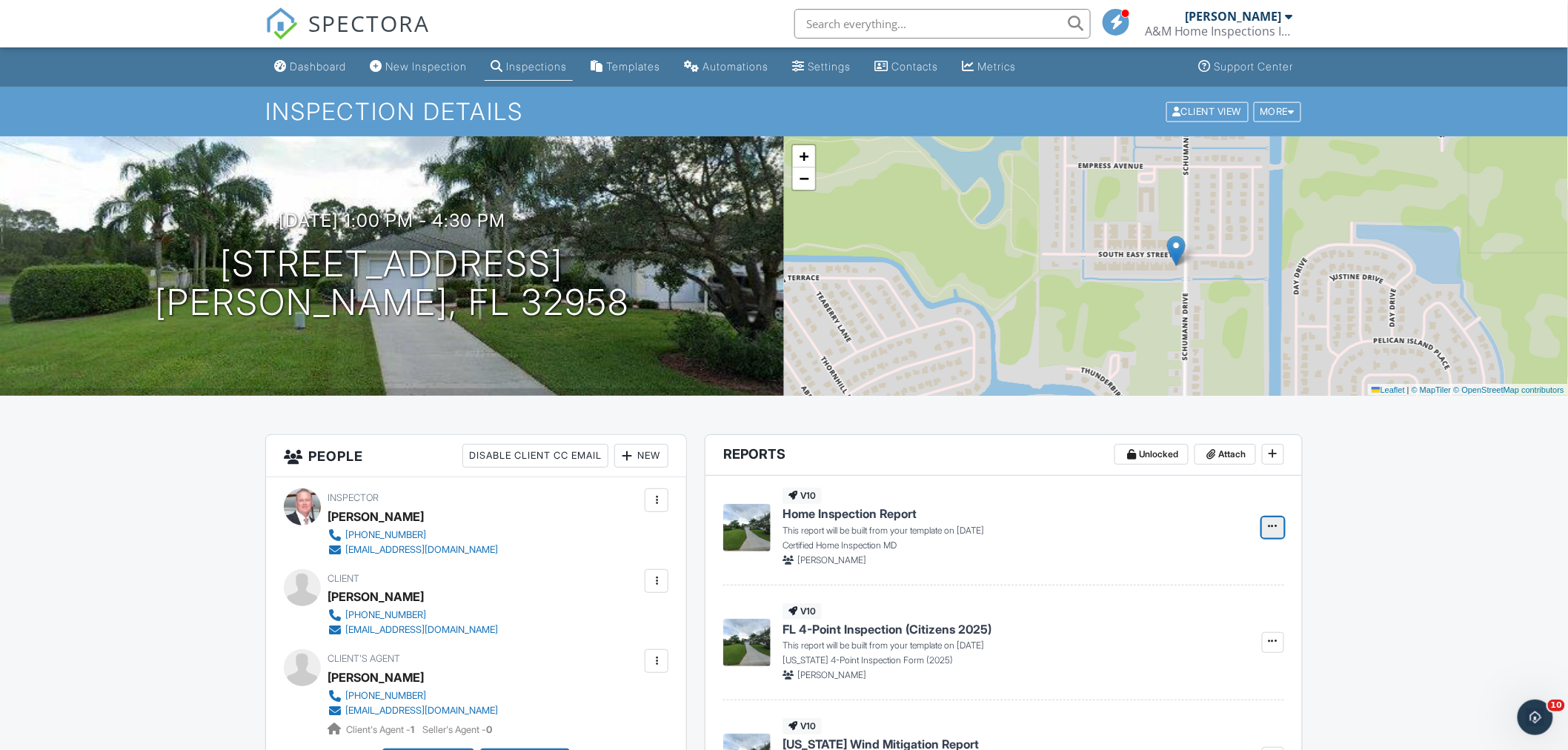
click at [1272, 528] on icon at bounding box center [1273, 526] width 9 height 10
click at [1173, 559] on input "Build Now" at bounding box center [1200, 568] width 151 height 34
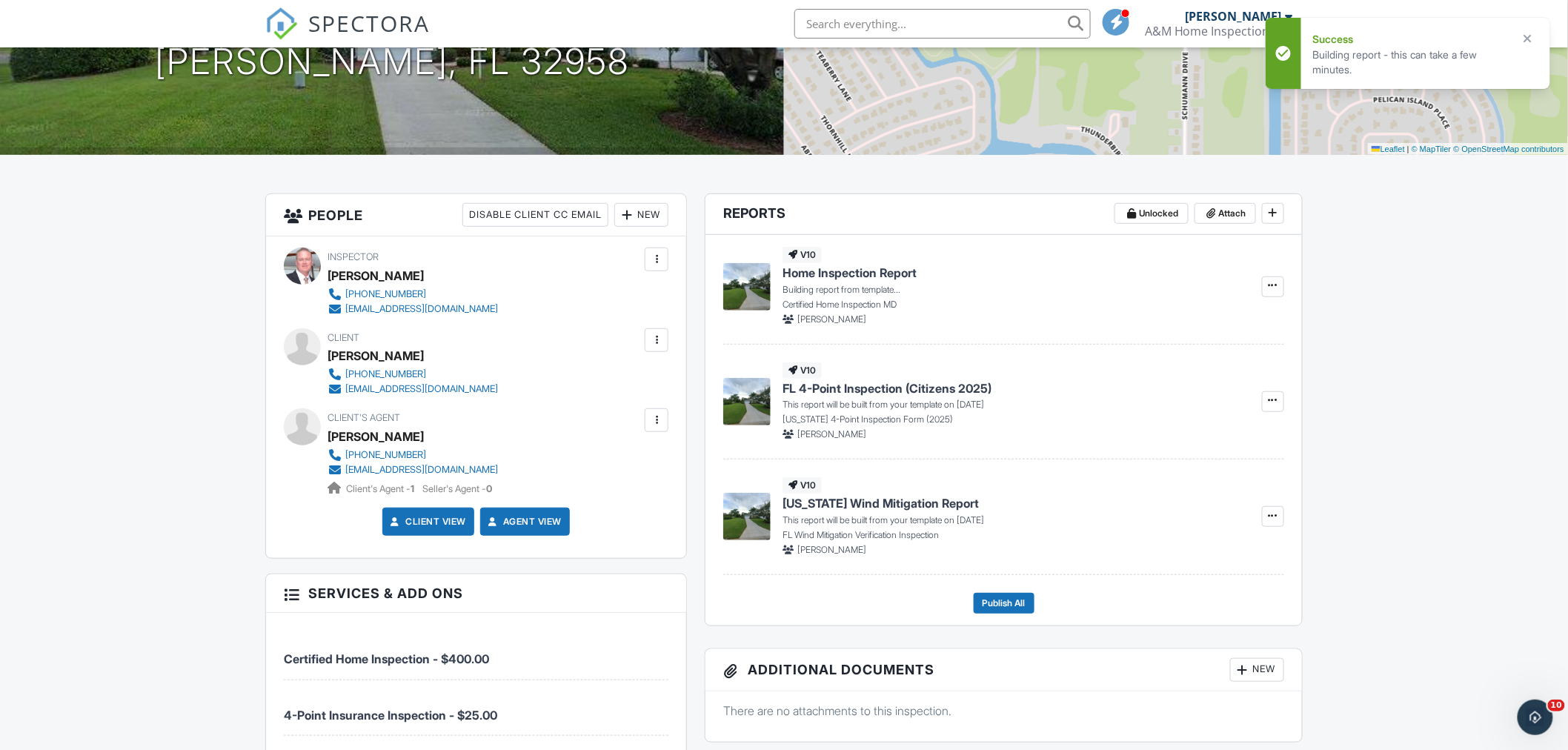
scroll to position [247, 0]
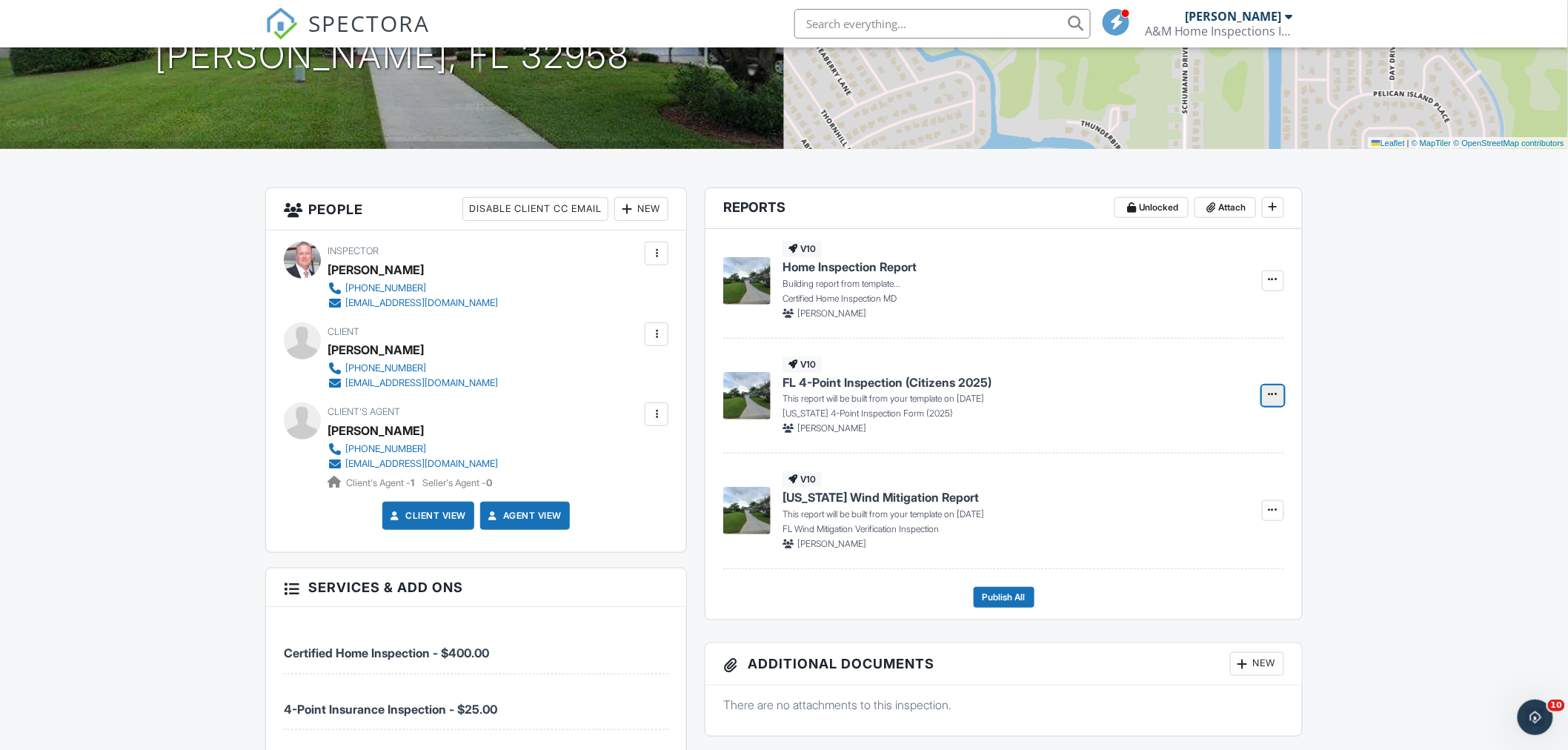
click at [1271, 396] on icon at bounding box center [1273, 394] width 9 height 10
click at [1187, 435] on input "Build Now" at bounding box center [1200, 436] width 151 height 34
click at [1274, 512] on icon at bounding box center [1273, 510] width 9 height 10
click at [1205, 544] on input "Build Now" at bounding box center [1200, 551] width 151 height 34
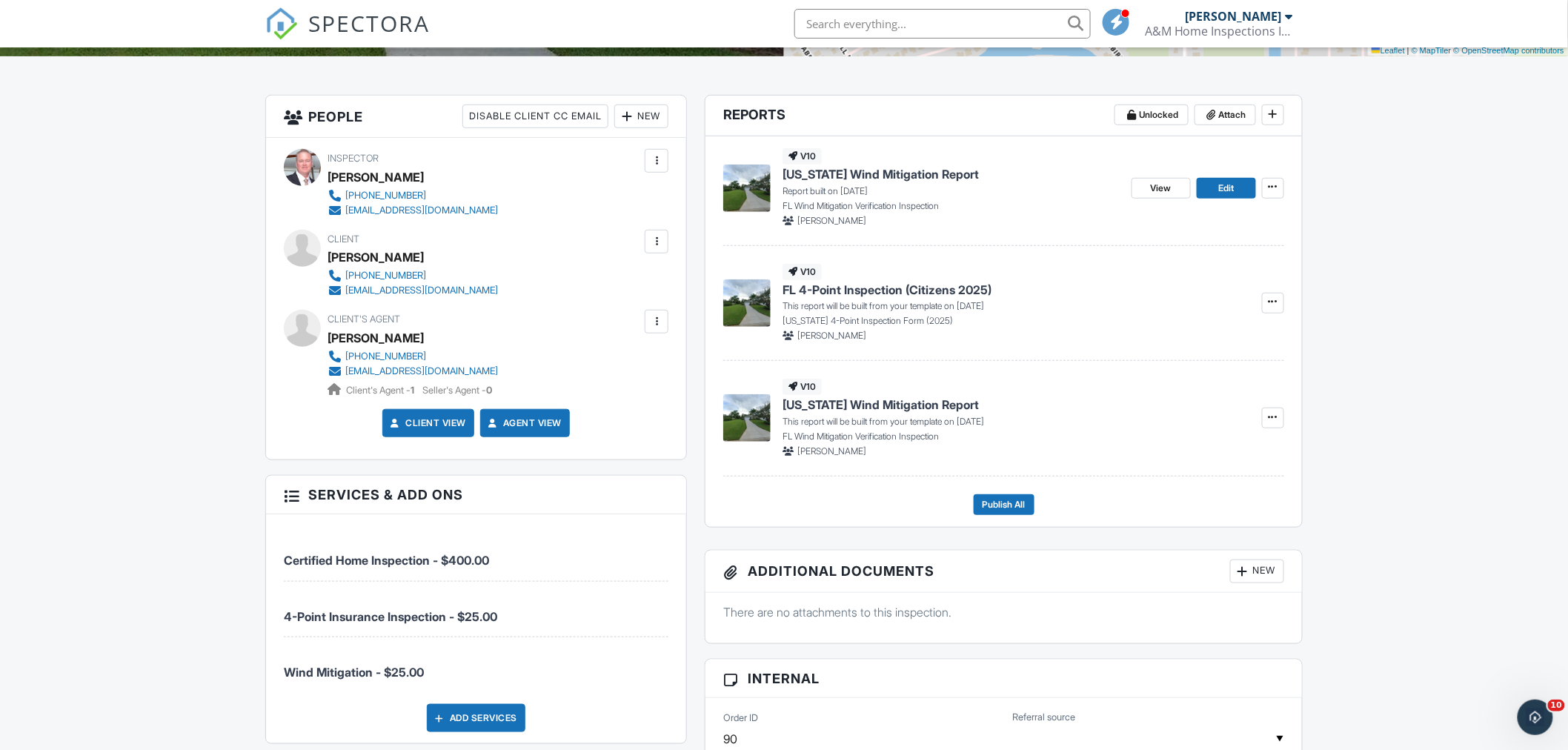
scroll to position [329, 0]
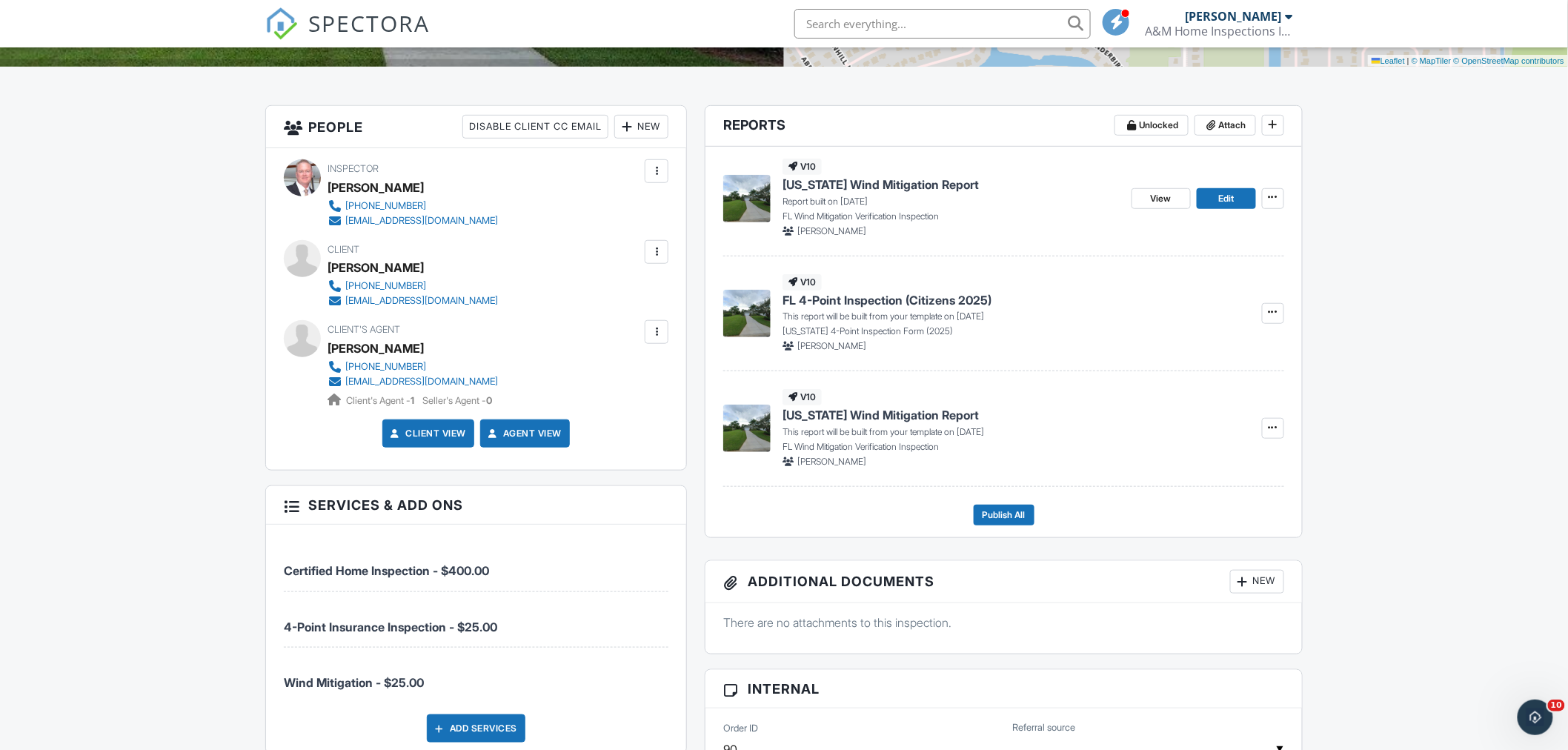
click at [802, 412] on span "Florida Wind Mitigation Report" at bounding box center [881, 414] width 196 height 16
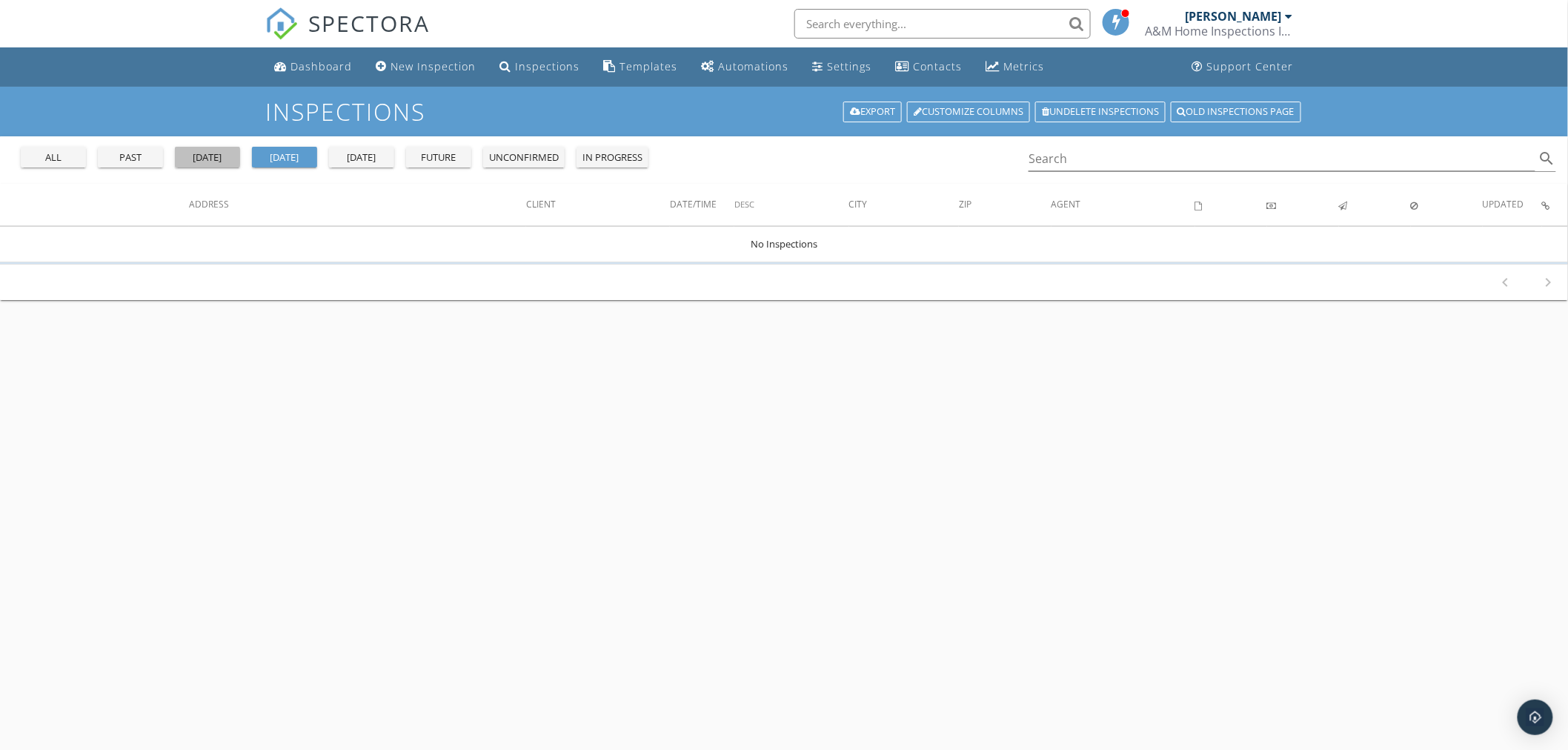
click at [189, 154] on div "[DATE]" at bounding box center [207, 158] width 53 height 15
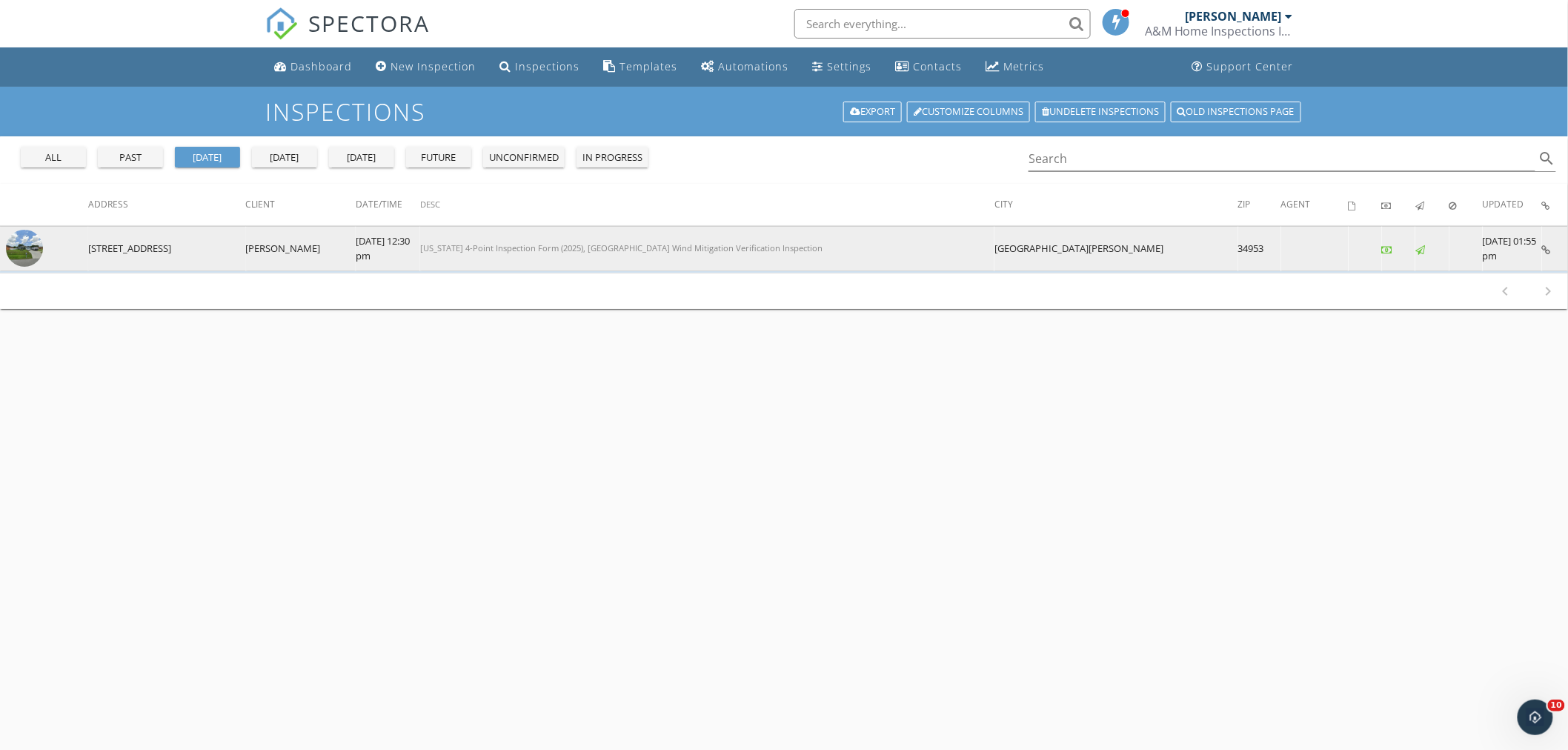
click at [24, 250] on img at bounding box center [24, 249] width 37 height 37
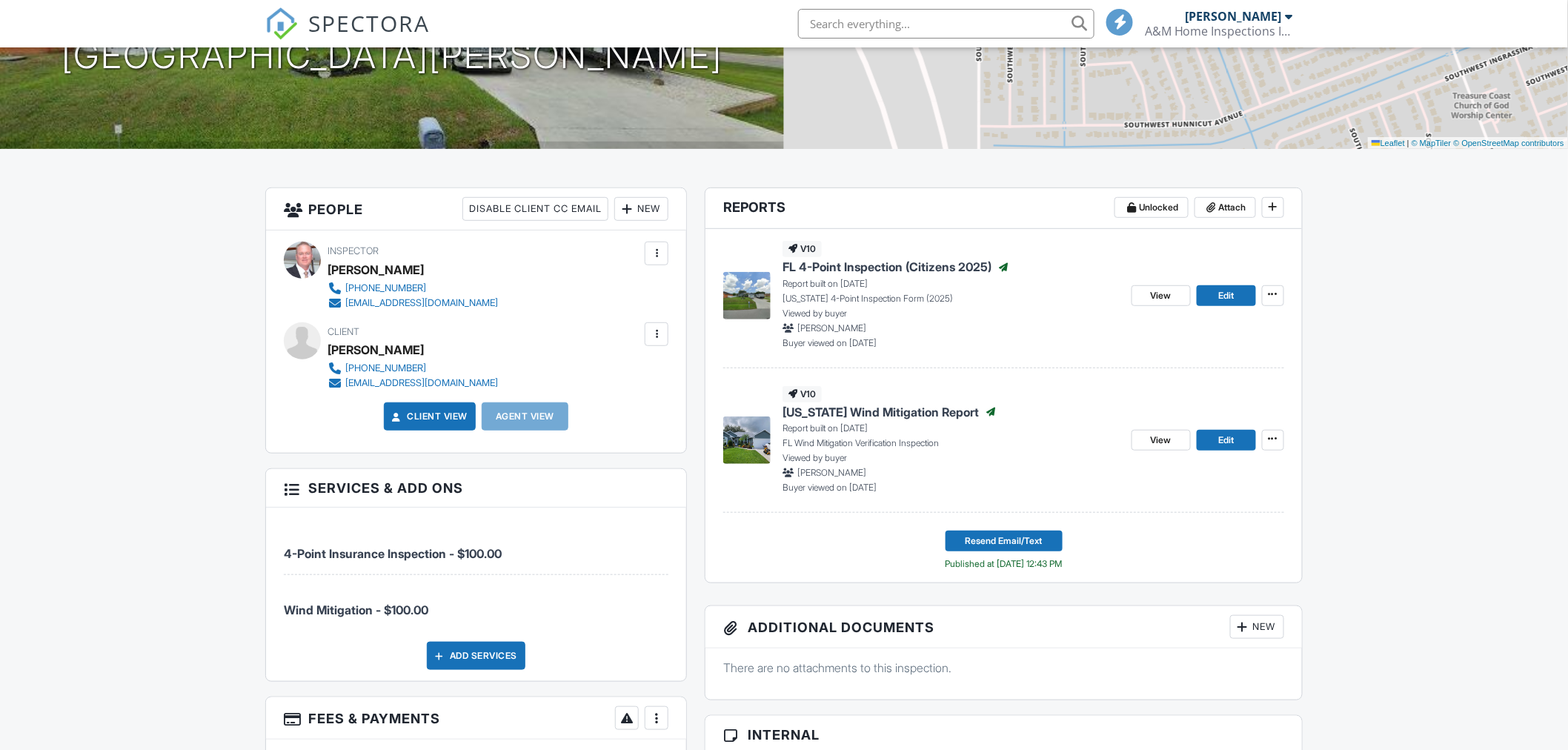
click at [845, 411] on span "[US_STATE] Wind Mitigation Report" at bounding box center [881, 411] width 196 height 16
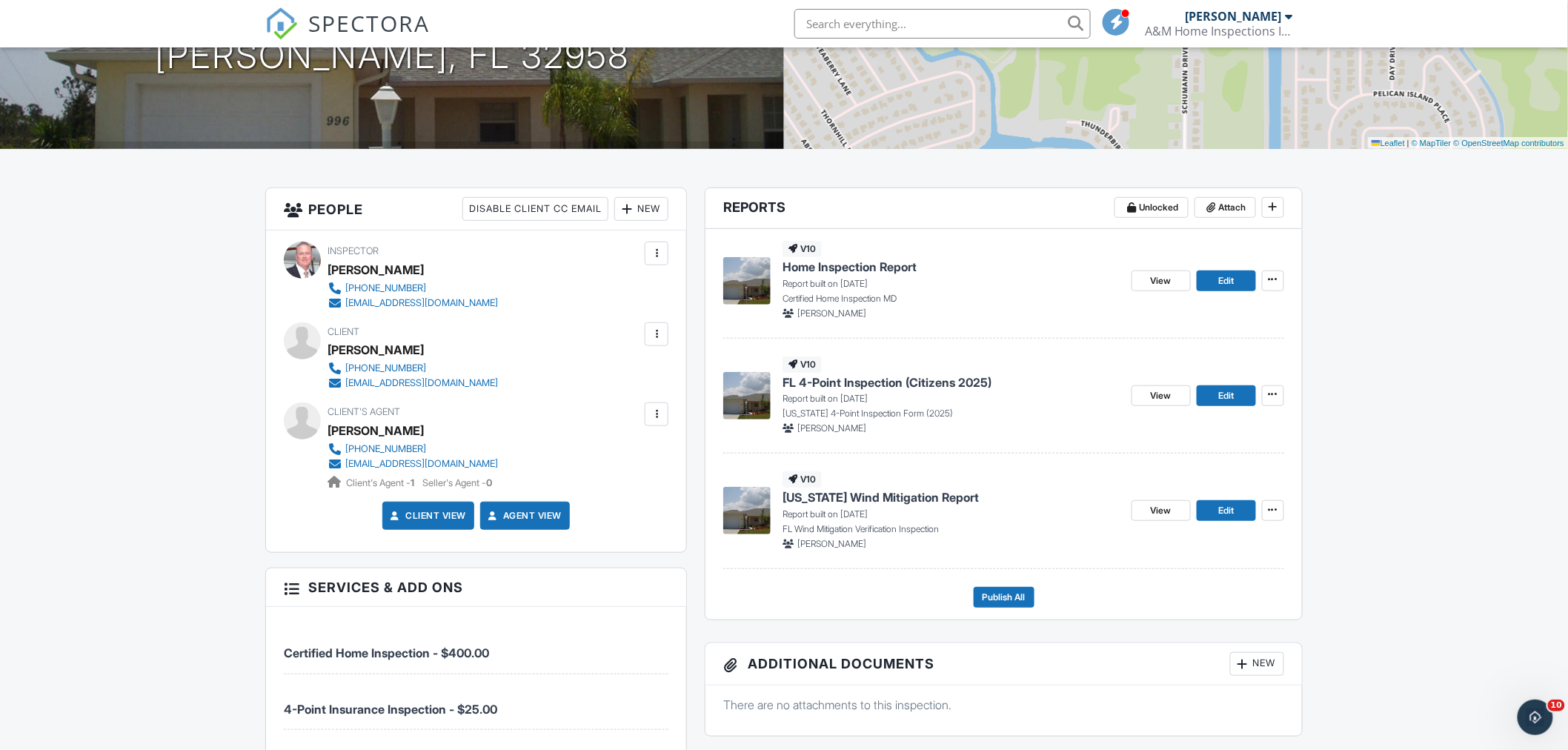
click at [857, 378] on span "FL 4-Point Inspection (Citizens 2025)" at bounding box center [887, 382] width 209 height 16
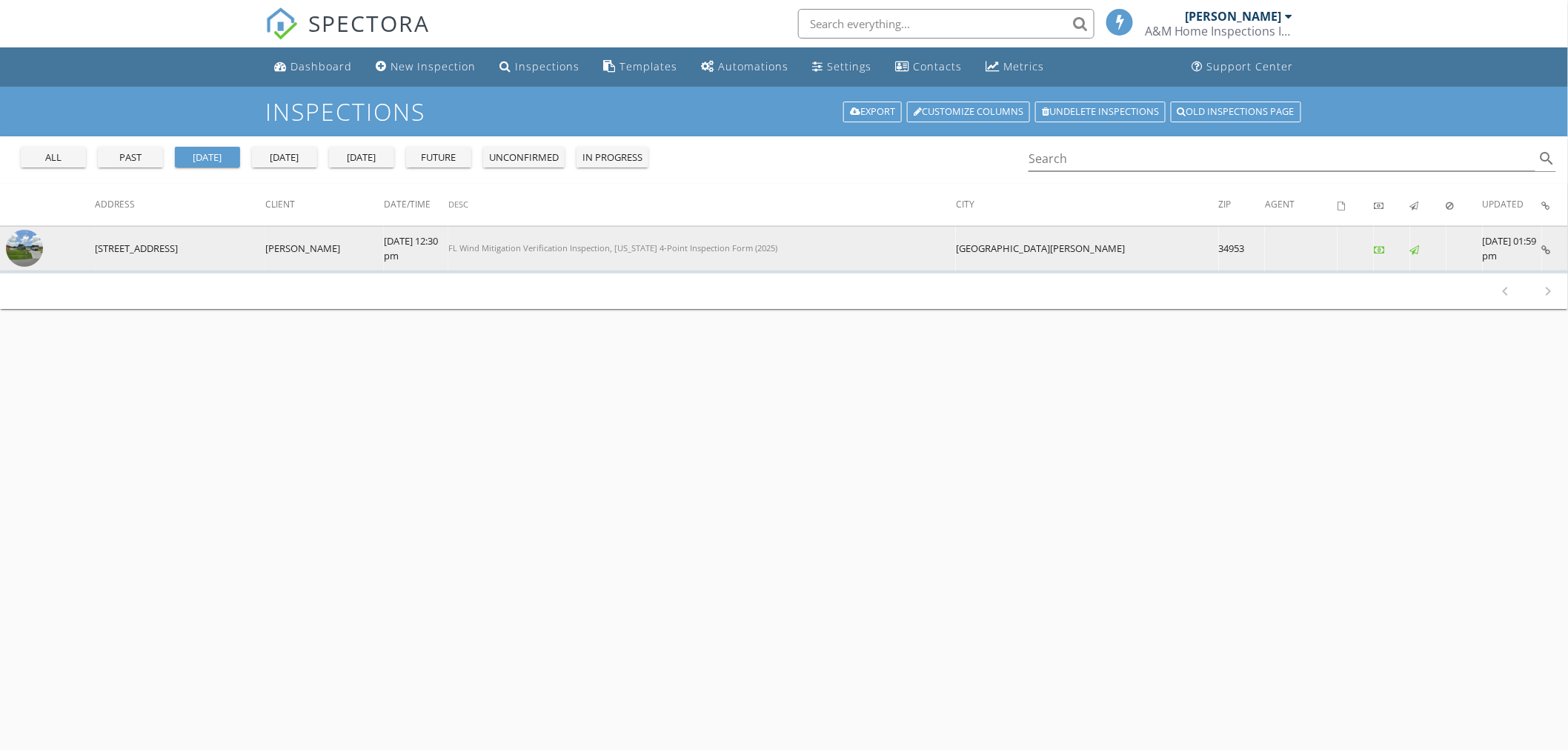
click at [31, 252] on img at bounding box center [24, 249] width 37 height 37
click at [34, 241] on img at bounding box center [24, 249] width 37 height 37
click at [25, 247] on img at bounding box center [24, 249] width 37 height 37
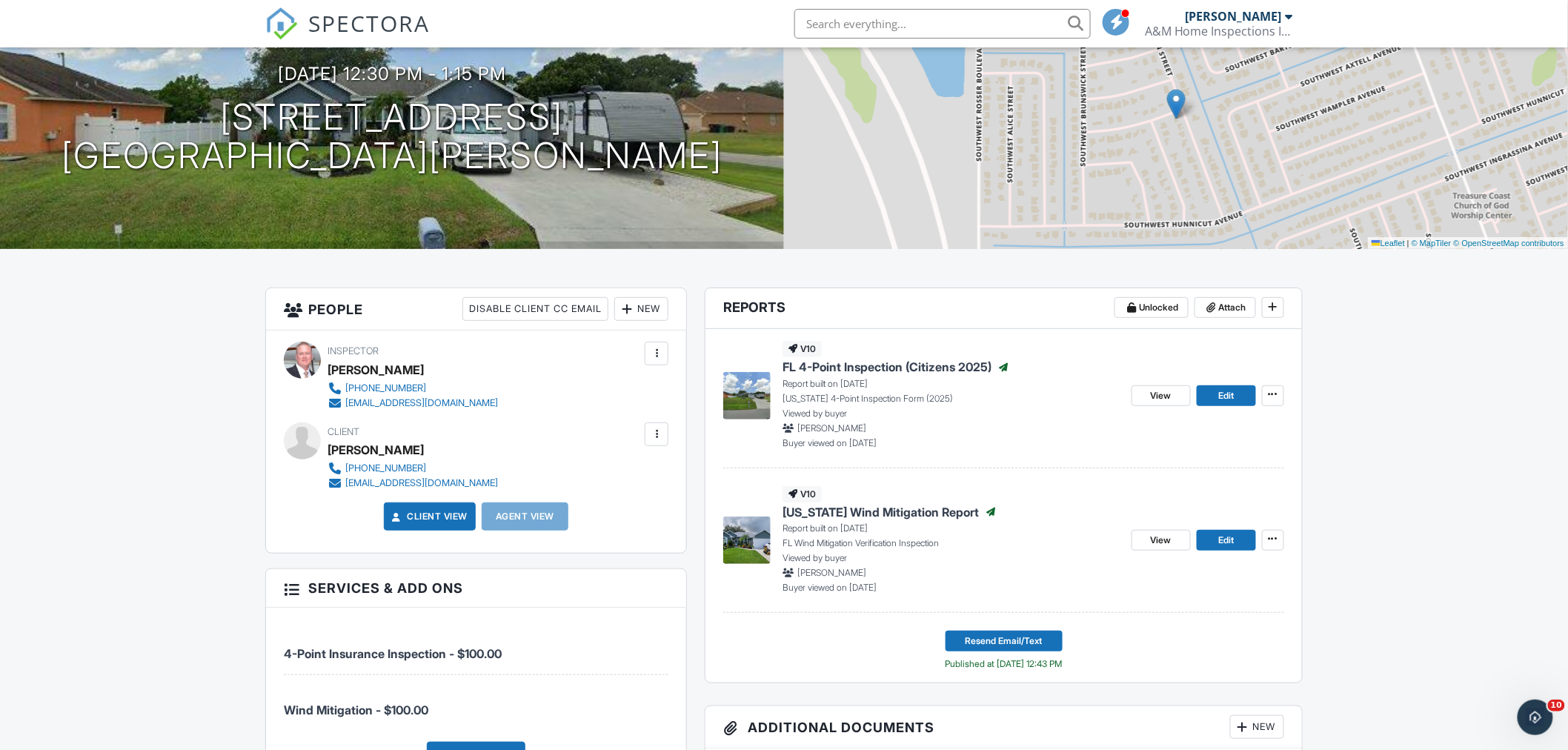
scroll to position [165, 0]
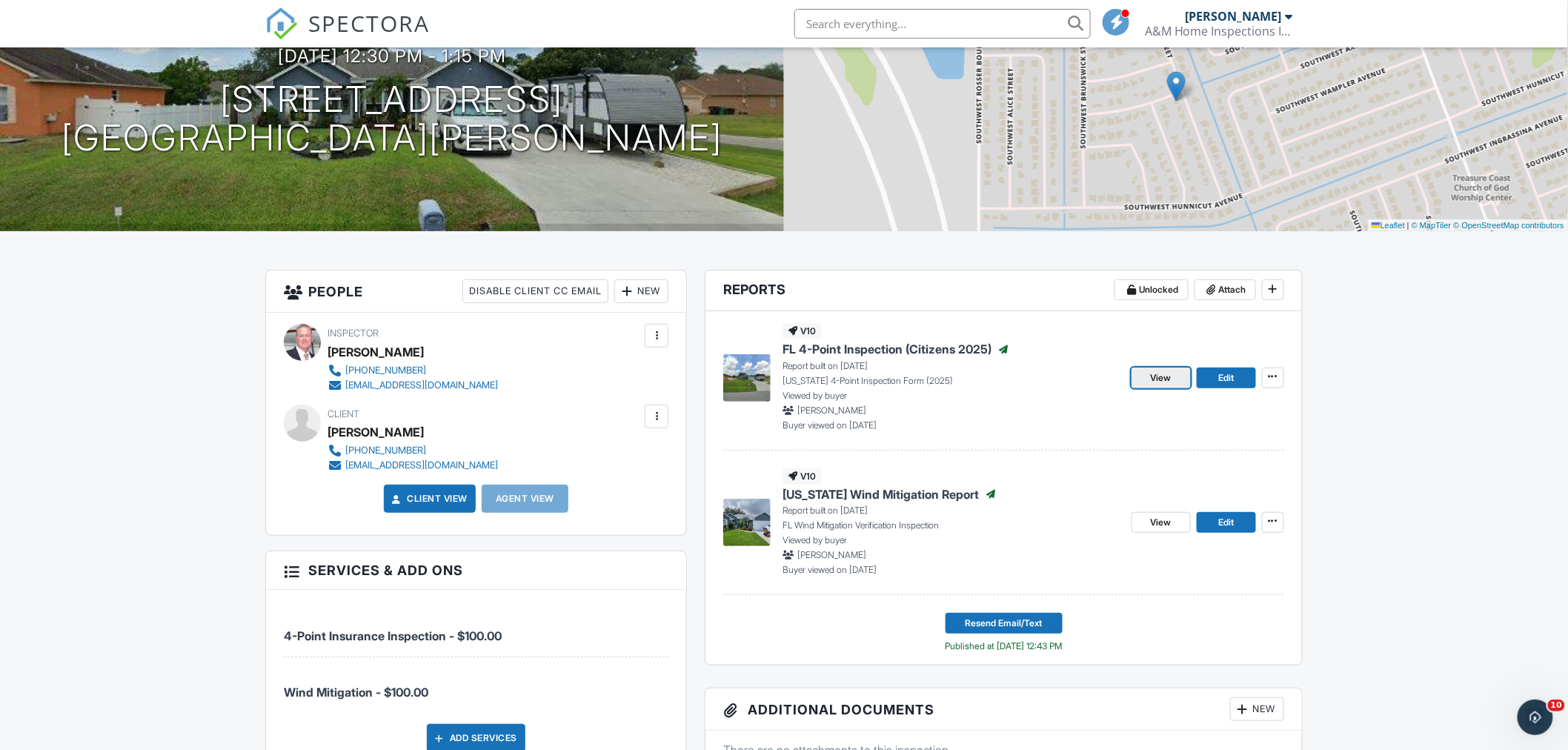
click at [1153, 381] on span "View" at bounding box center [1161, 378] width 21 height 15
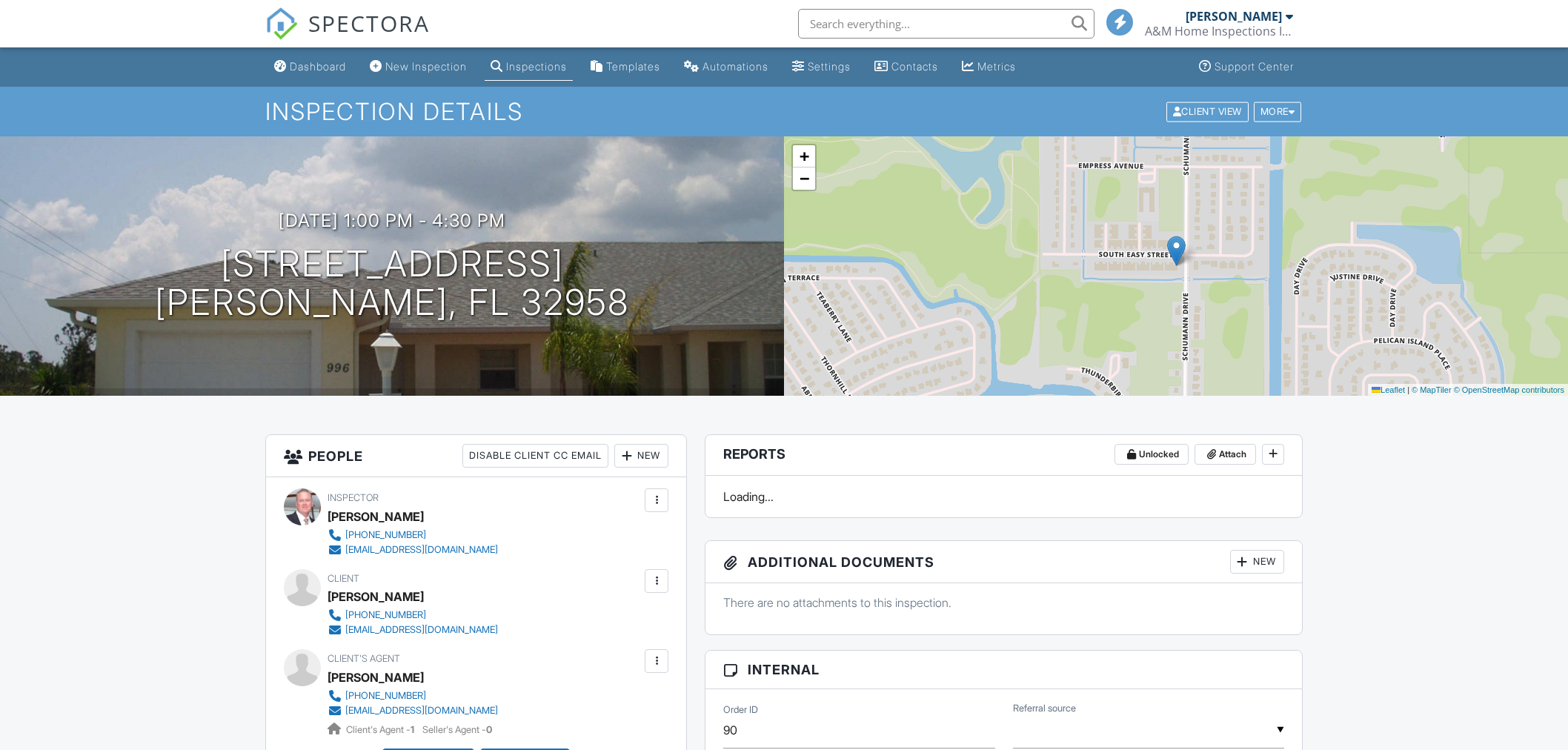
scroll to position [1089, 0]
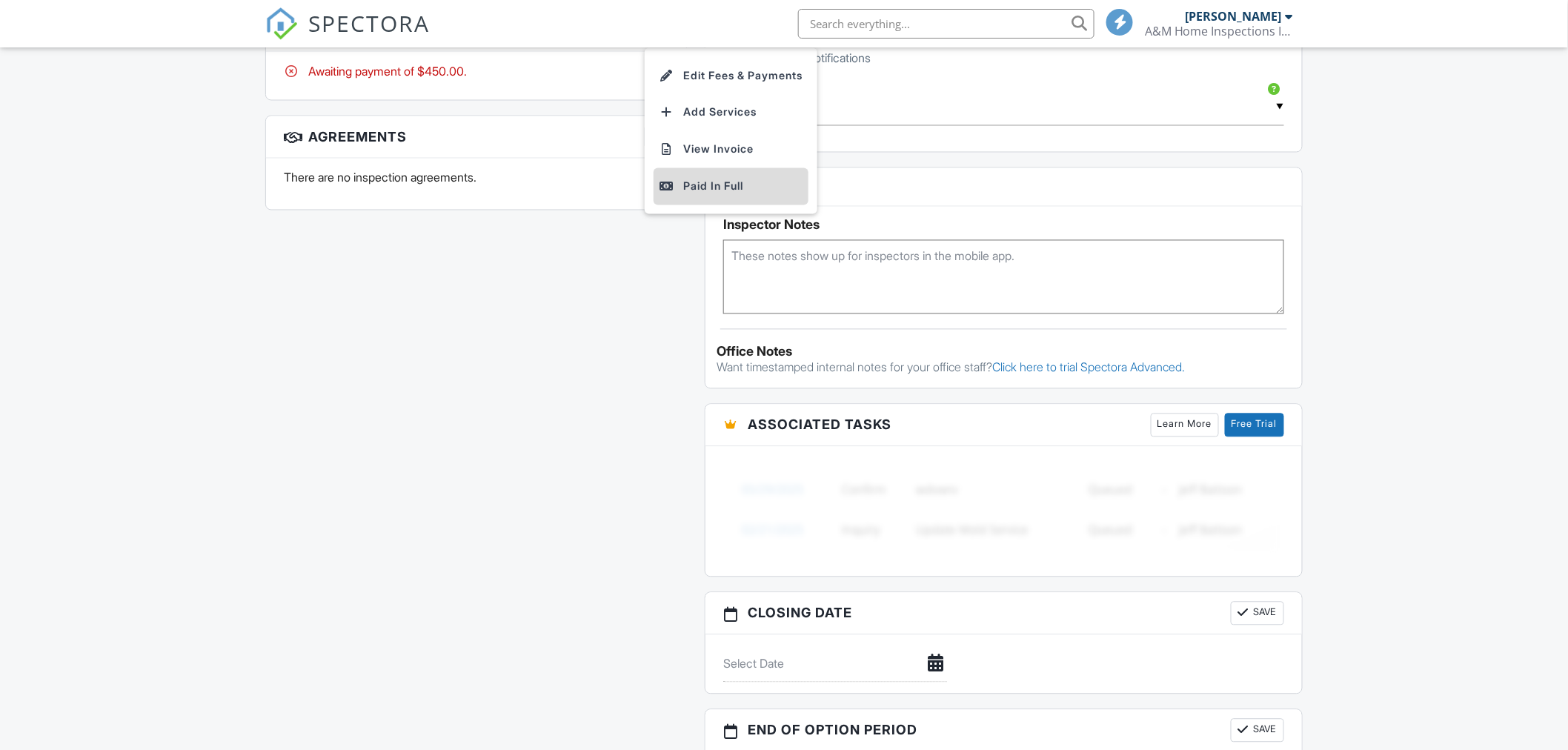
click at [698, 193] on div "Paid In Full" at bounding box center [731, 186] width 143 height 18
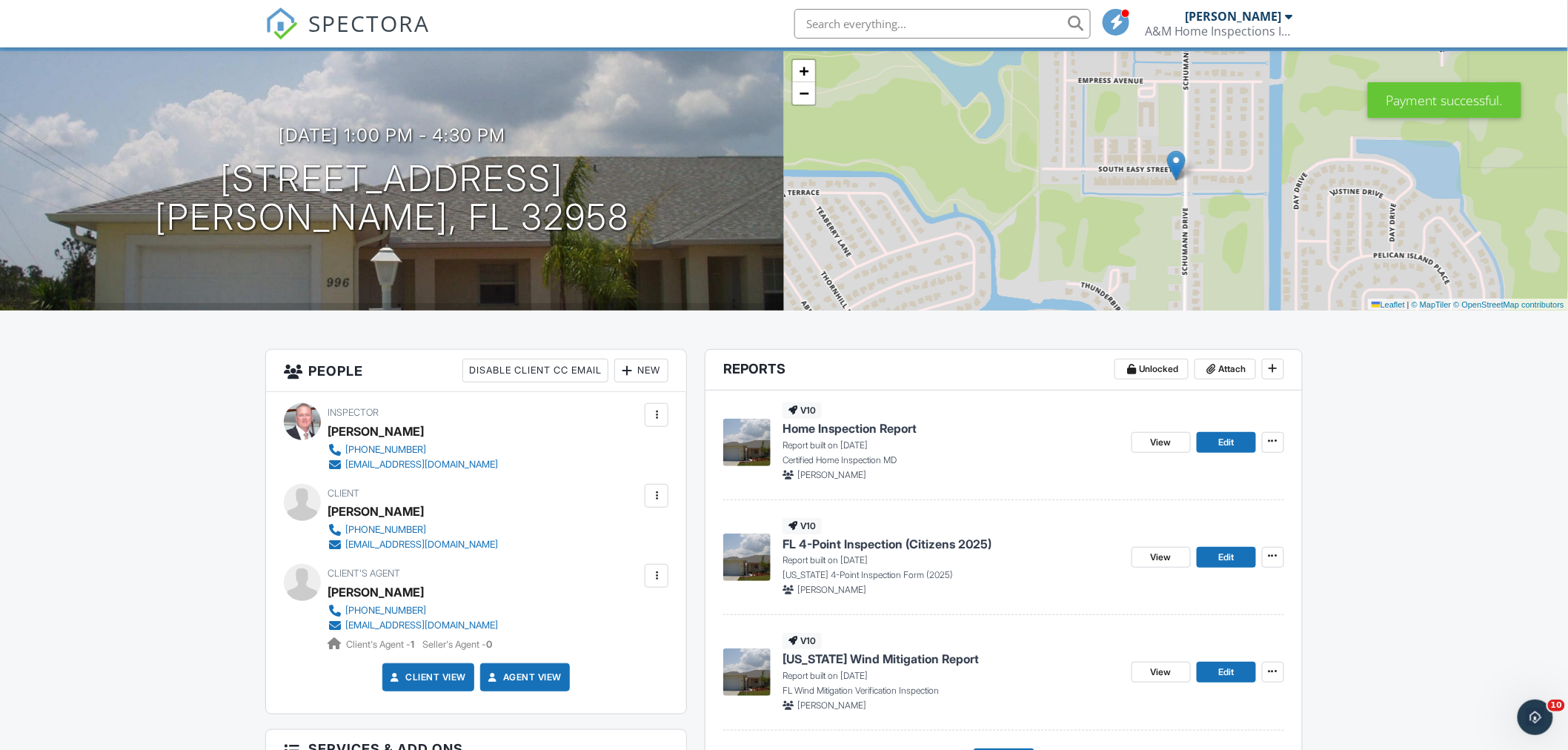
scroll to position [165, 0]
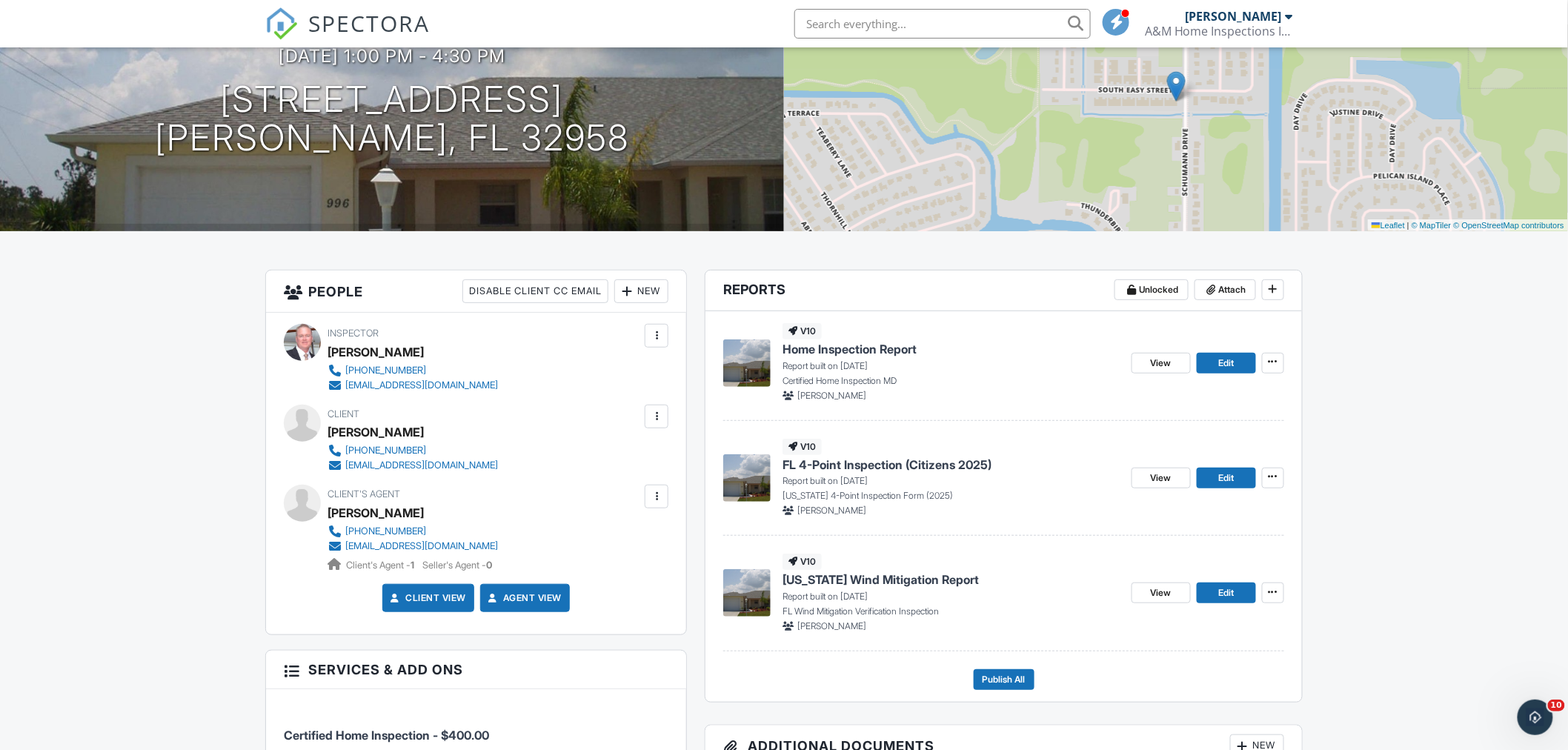
click at [895, 460] on span "FL 4-Point Inspection (Citizens 2025)" at bounding box center [887, 464] width 209 height 16
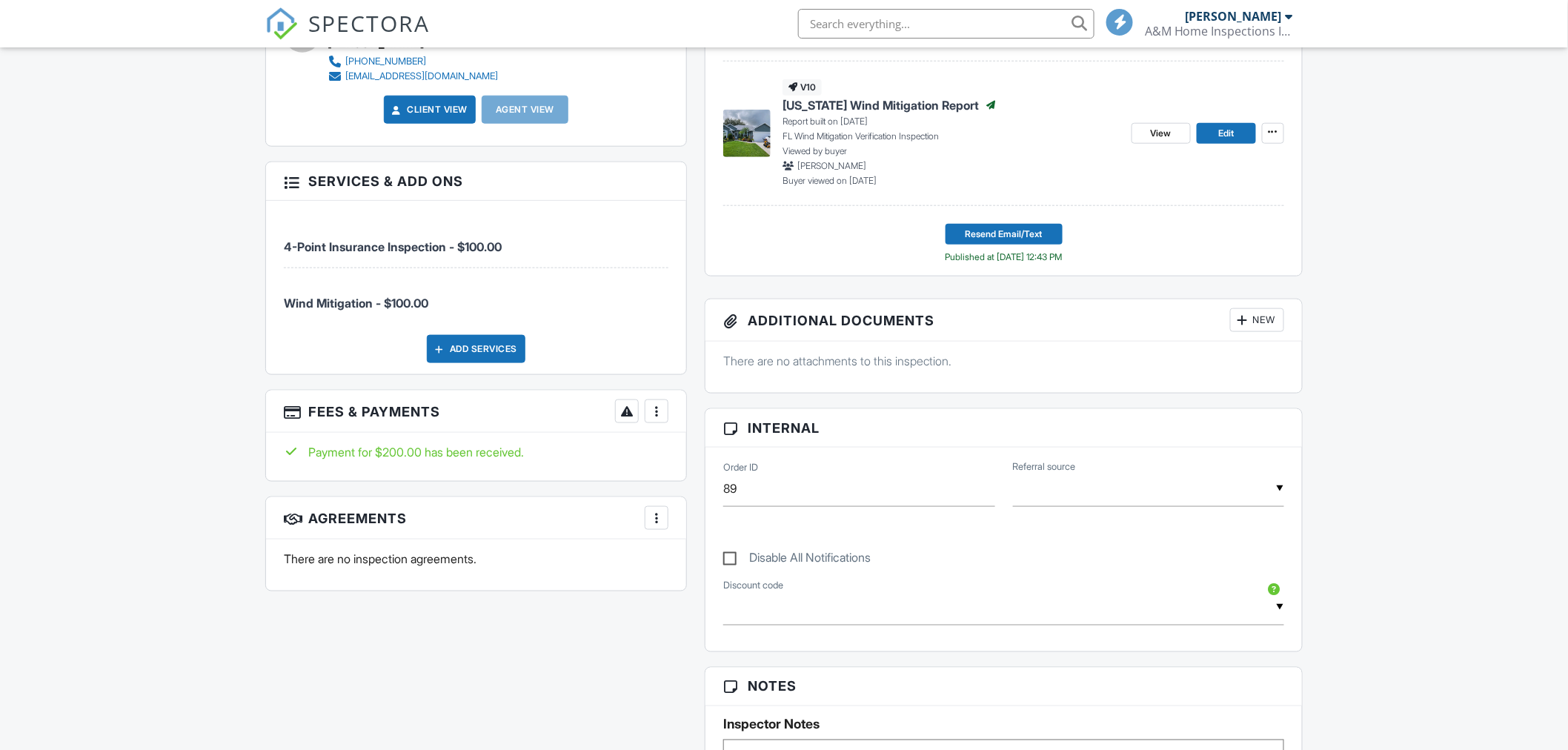
scroll to position [219, 0]
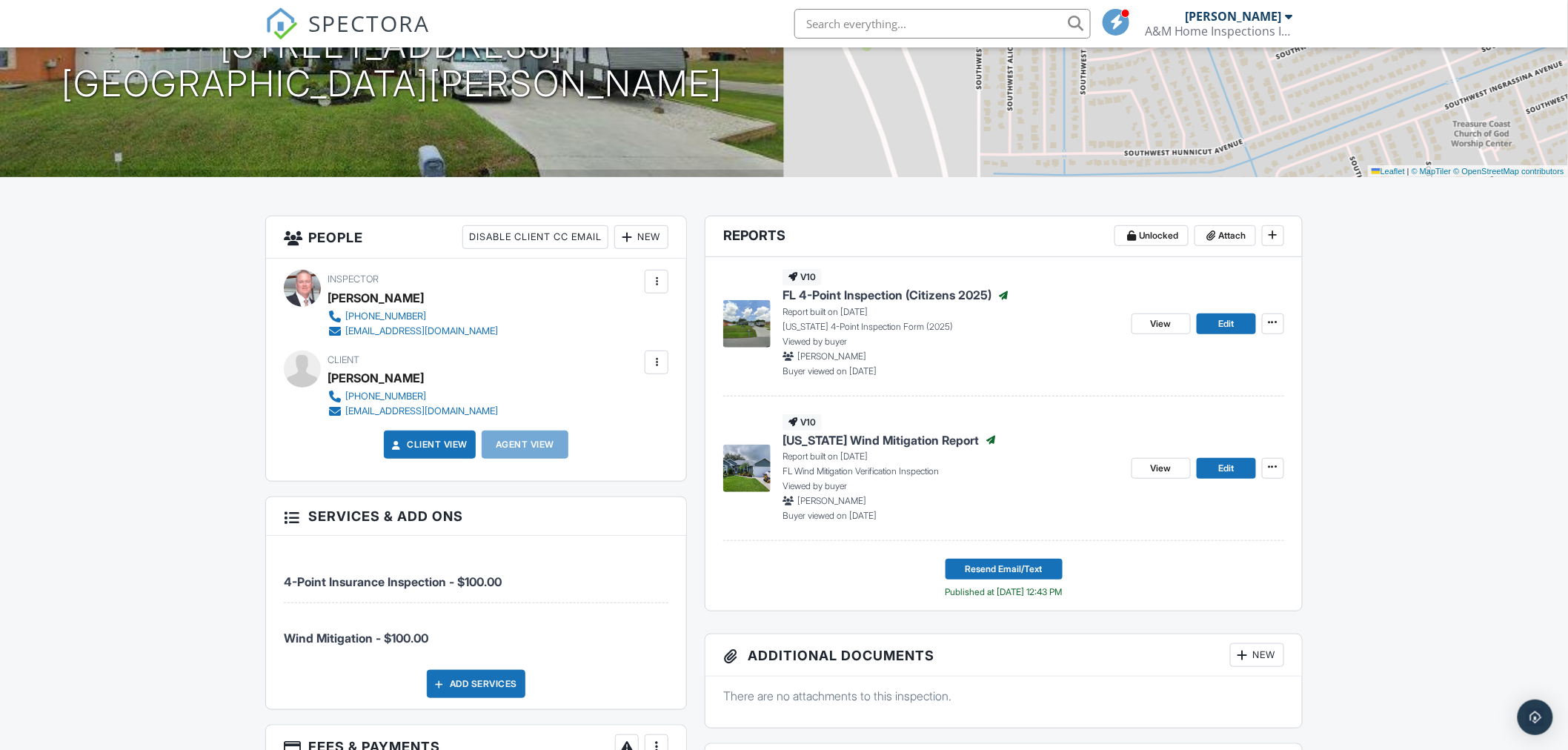
click at [931, 295] on span "FL 4-Point Inspection (Citizens 2025)" at bounding box center [887, 295] width 209 height 16
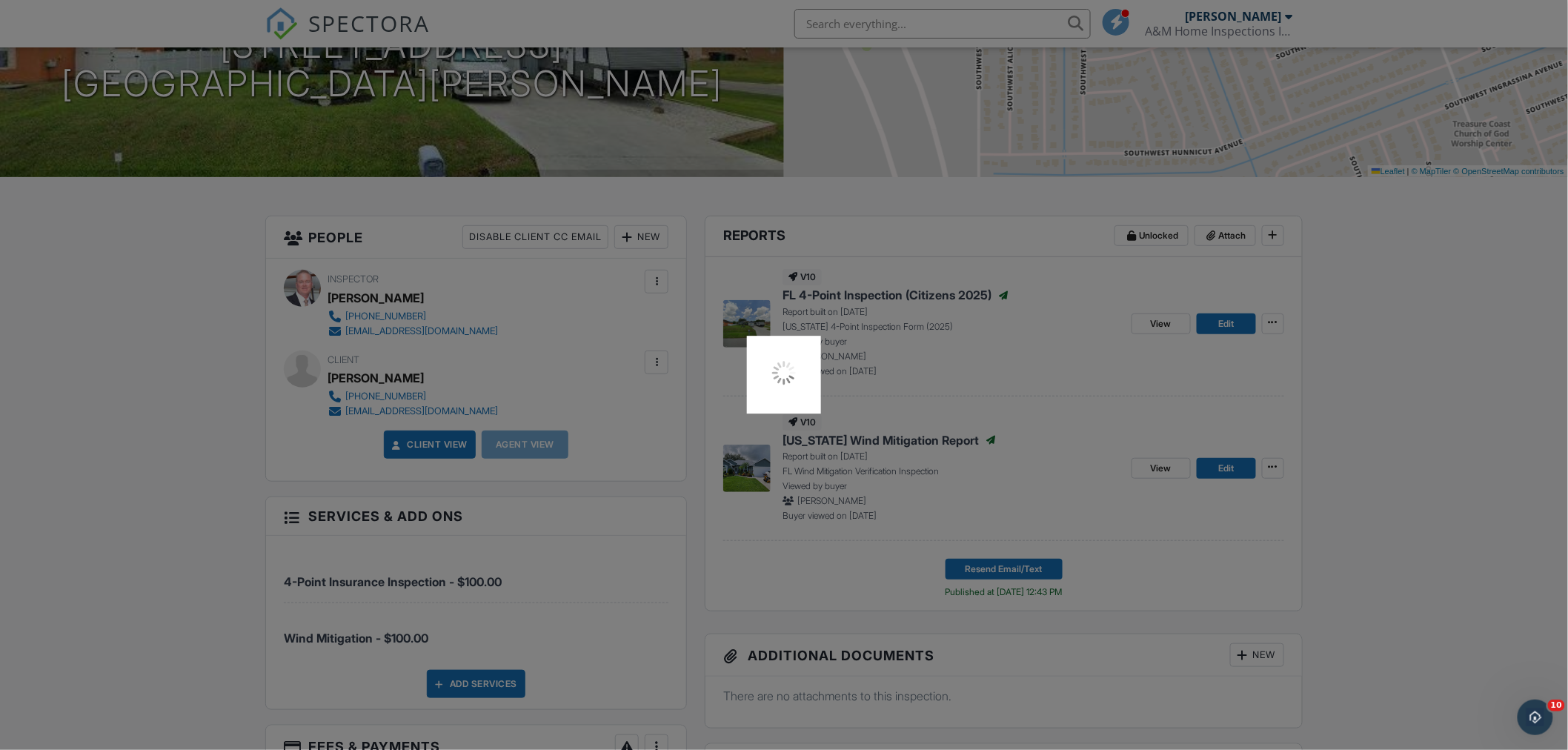
scroll to position [0, 0]
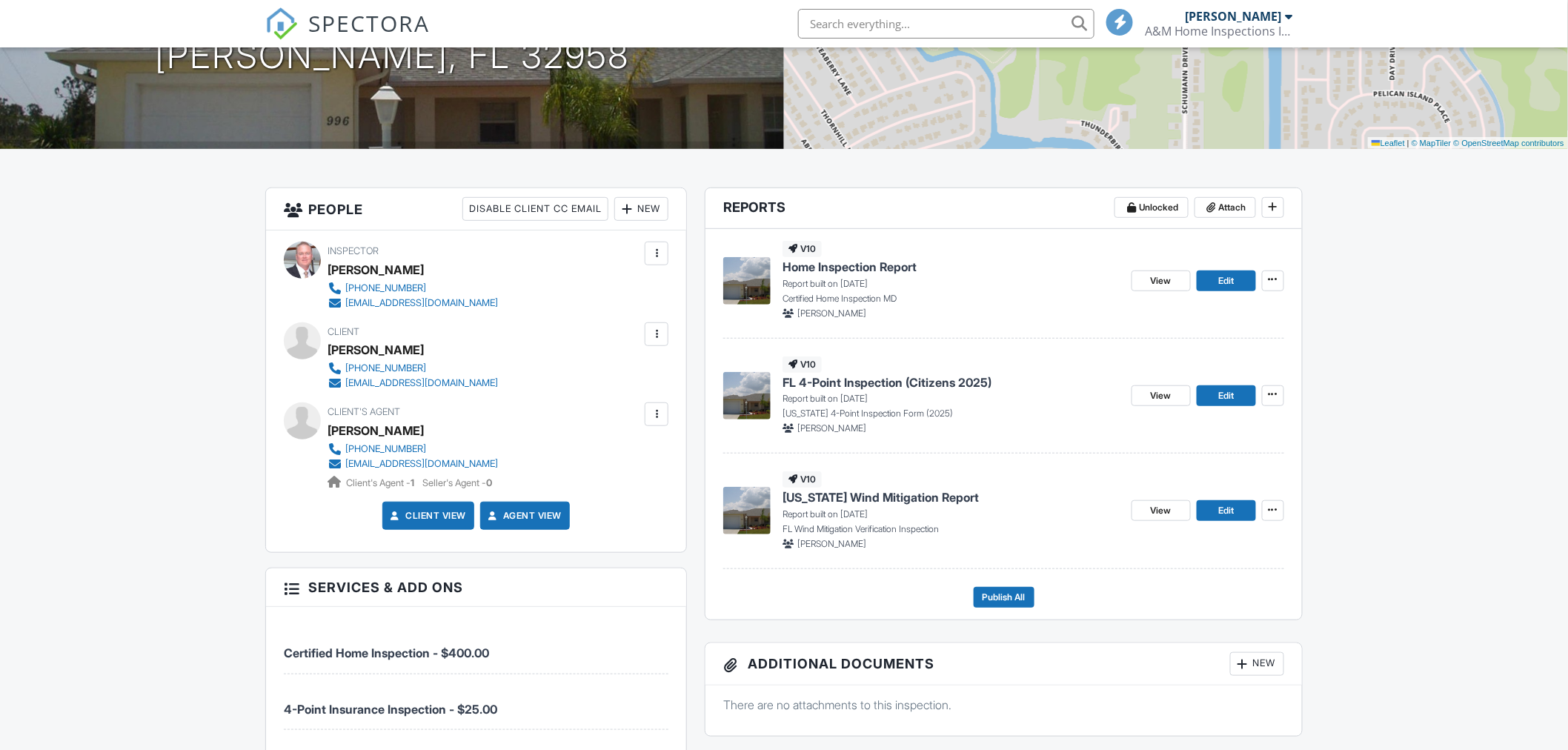
click at [836, 269] on span "Home Inspection Report" at bounding box center [849, 267] width 134 height 16
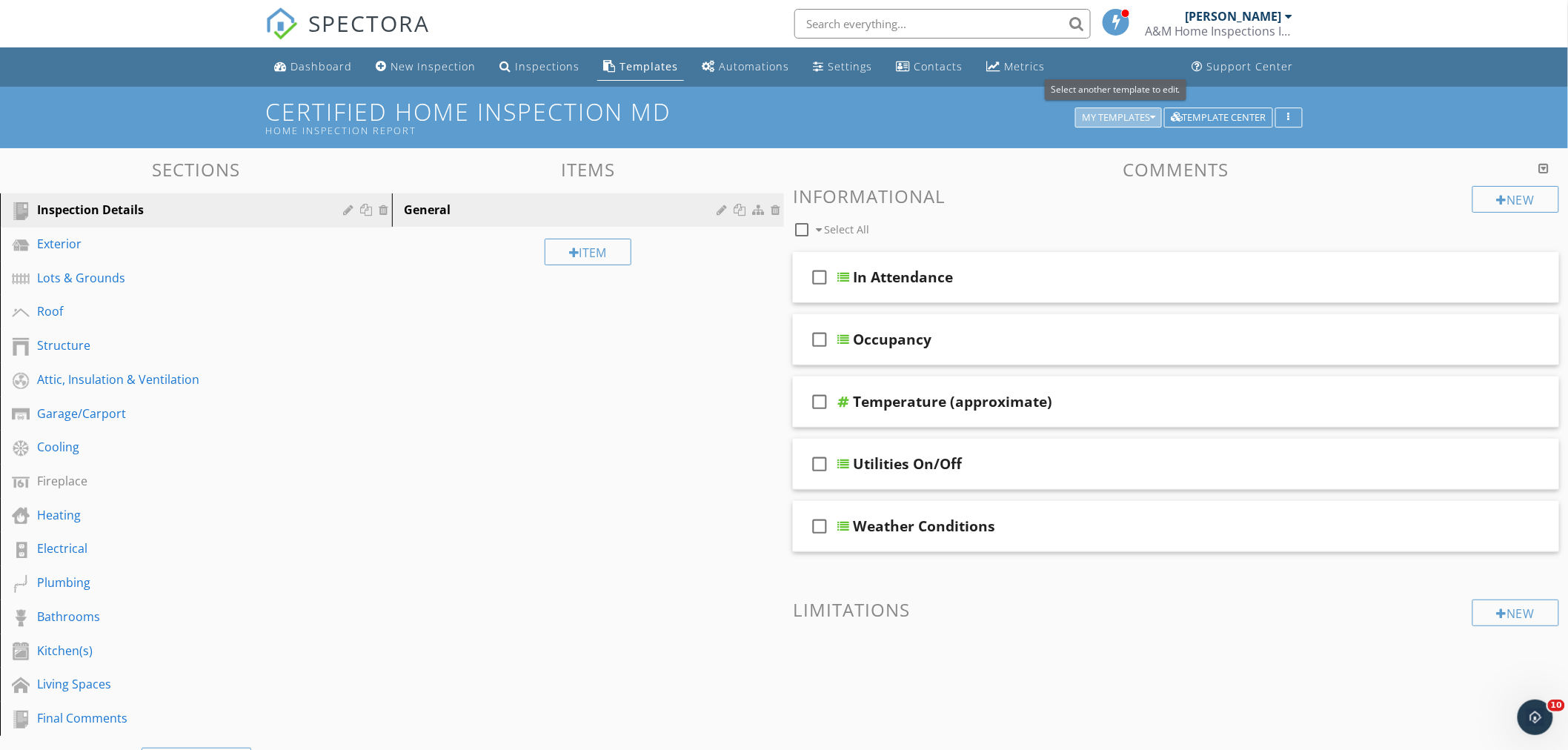
click at [1150, 114] on icon "button" at bounding box center [1153, 117] width 6 height 10
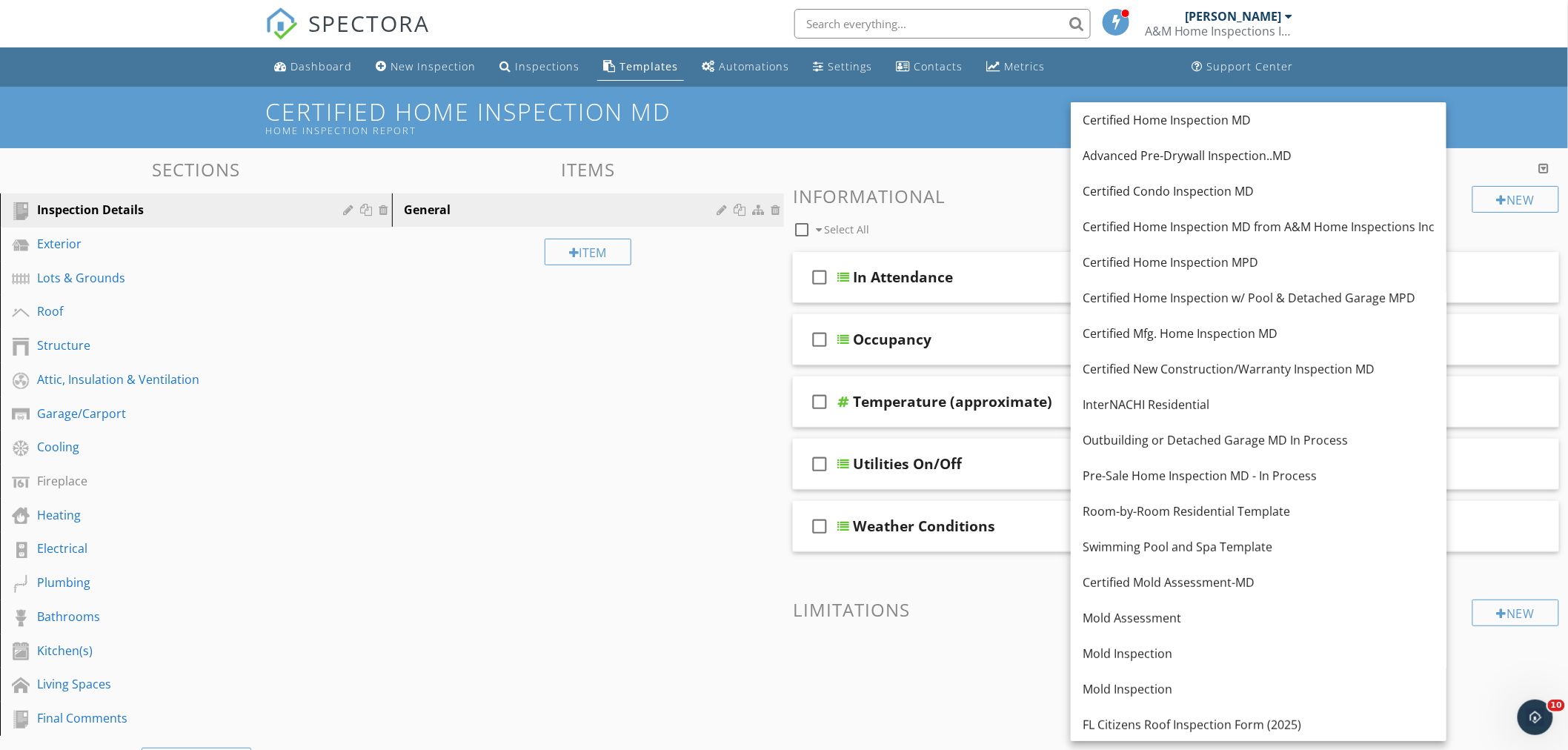
click at [556, 524] on div "Sections Inspection Details Exterior Lots & Grounds Roof Structure Attic, Insul…" at bounding box center [784, 533] width 1568 height 770
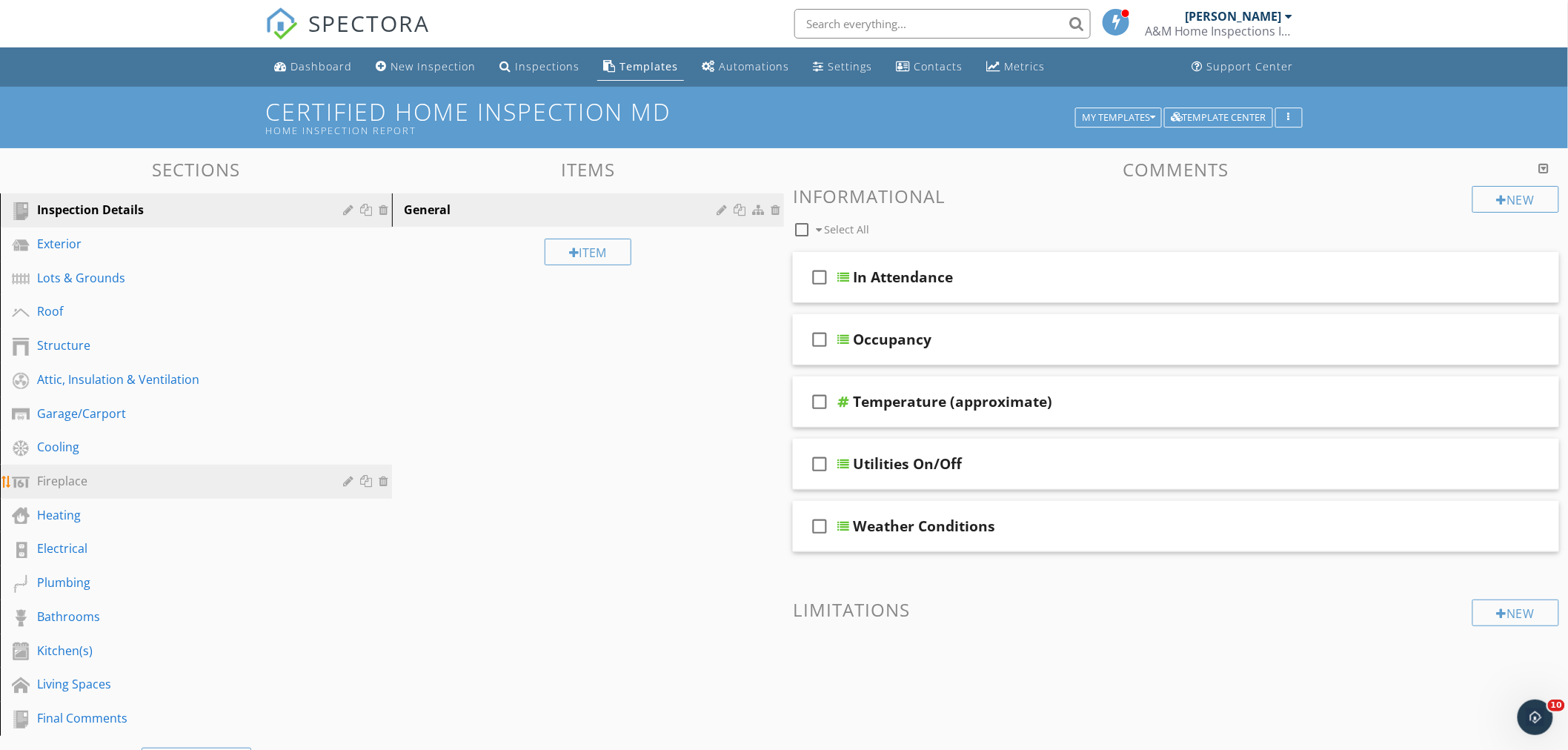
click at [94, 482] on div "Fireplace" at bounding box center [180, 481] width 284 height 18
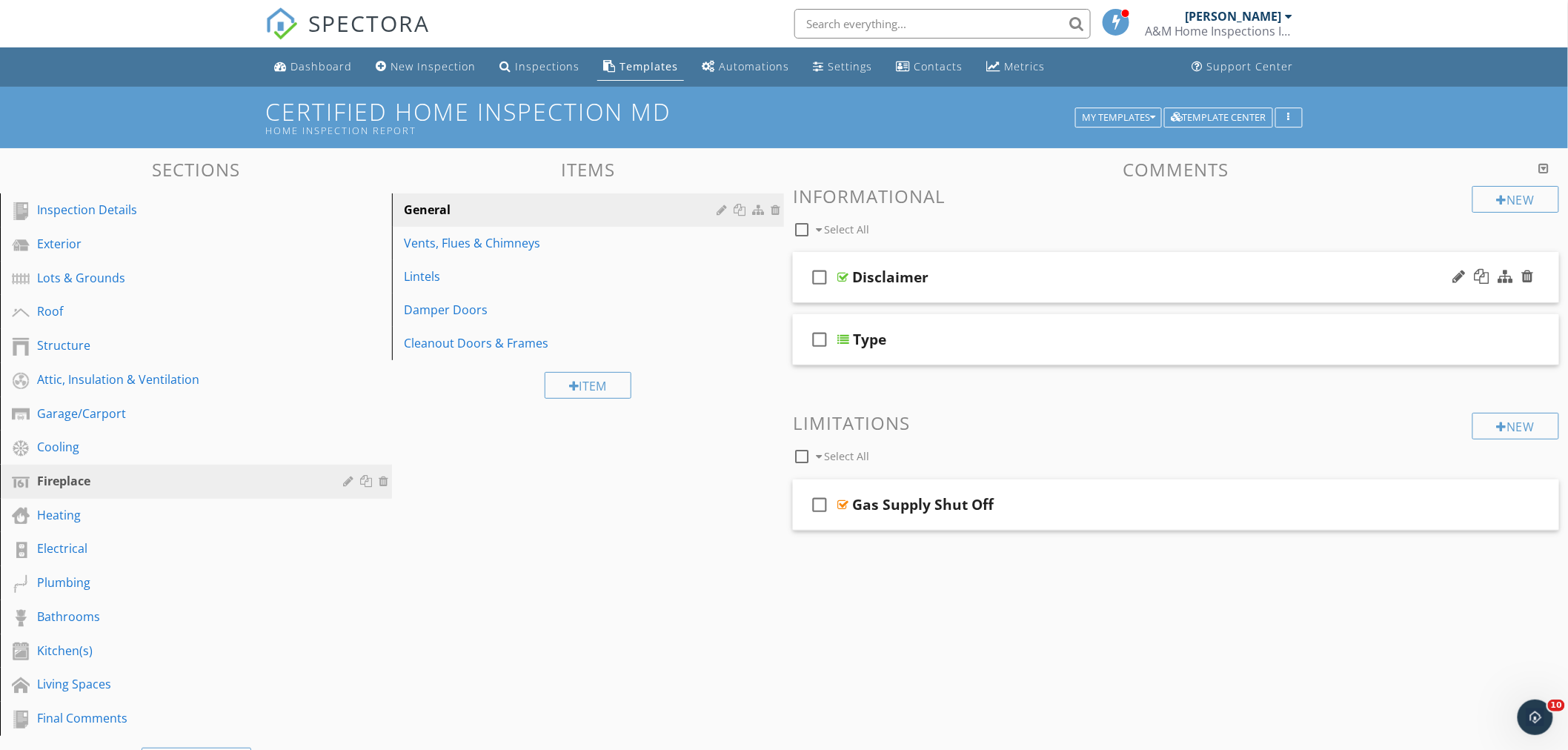
click at [1150, 268] on div "Disclaimer" at bounding box center [1129, 277] width 553 height 18
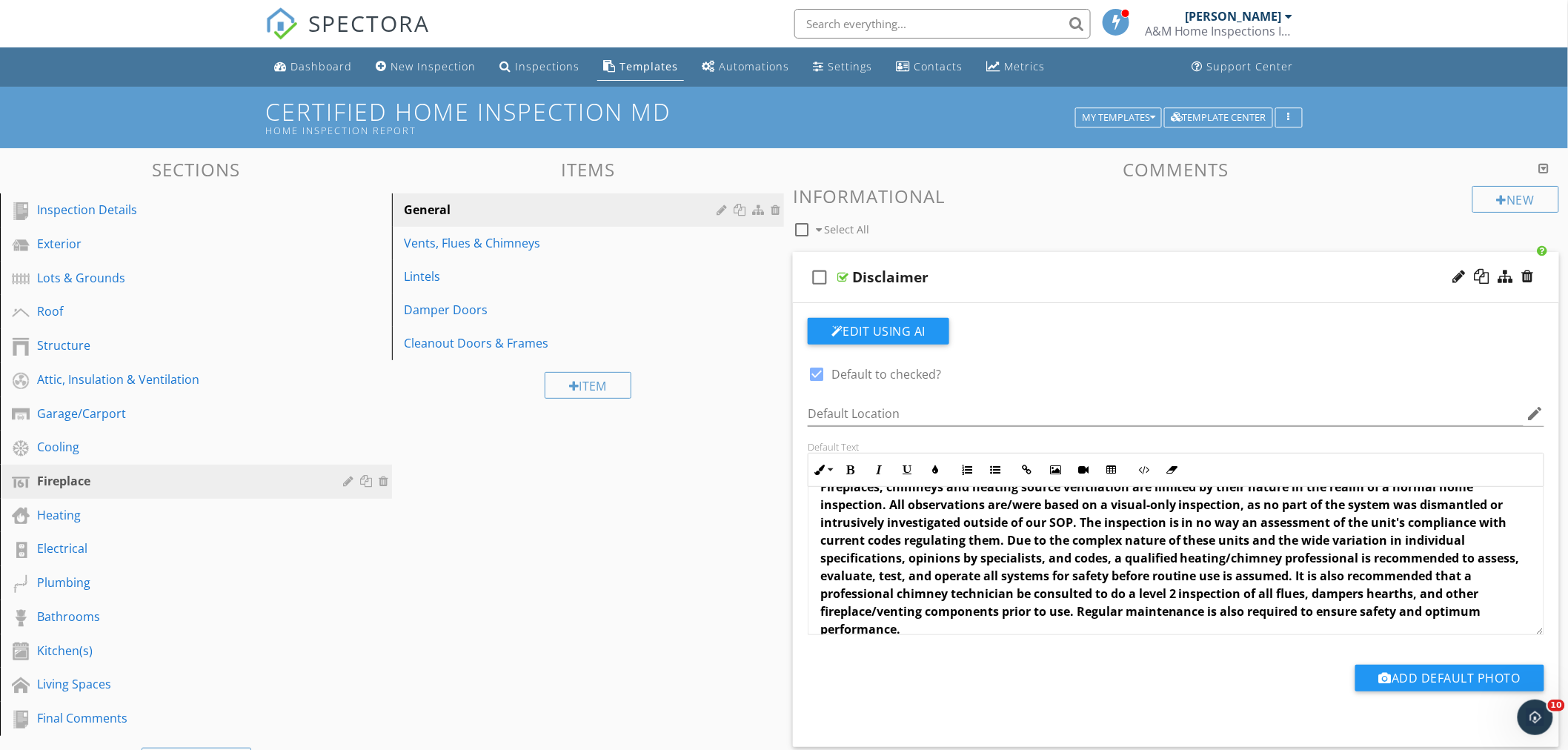
scroll to position [48, 0]
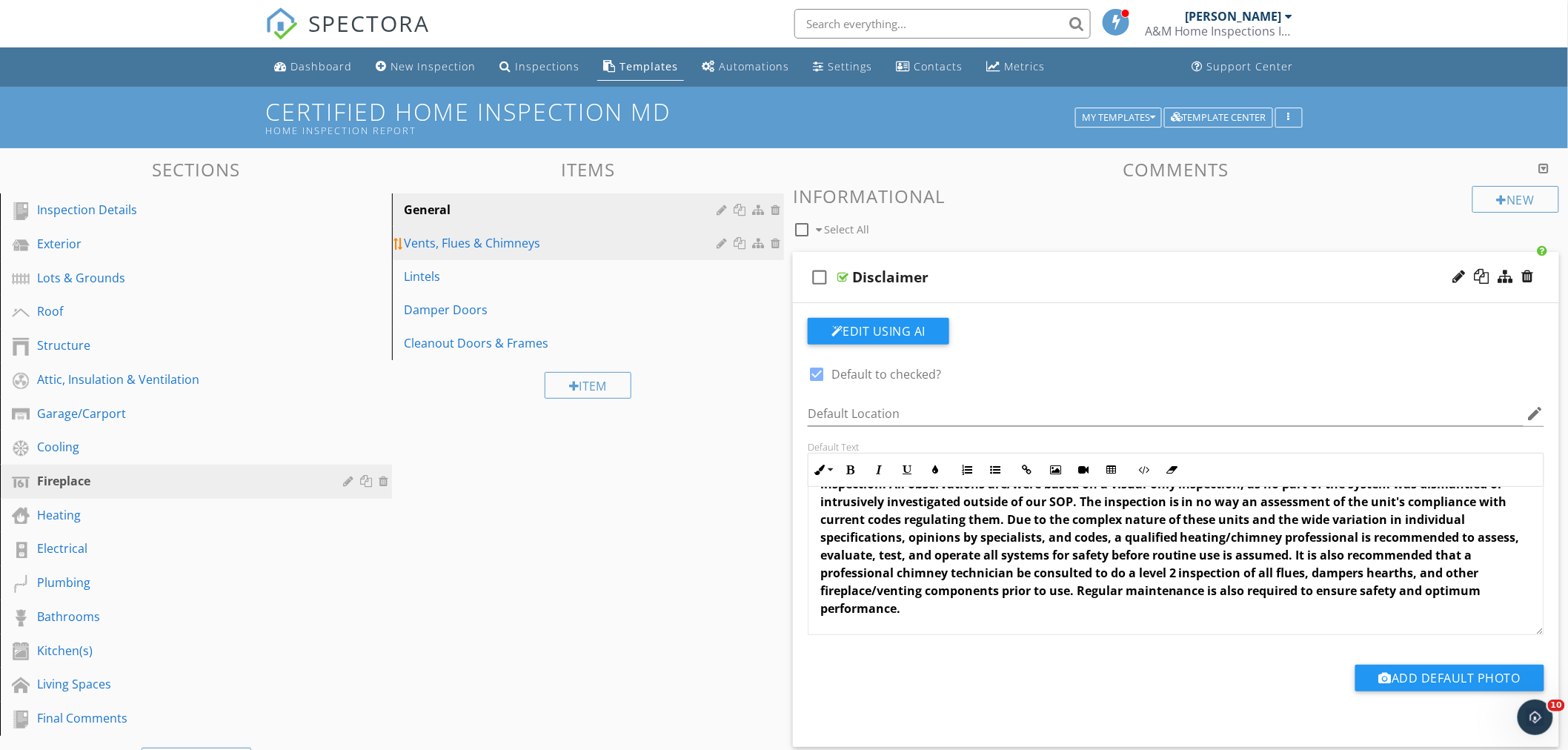
click at [463, 247] on div "Vents, Flues & Chimneys" at bounding box center [562, 242] width 317 height 18
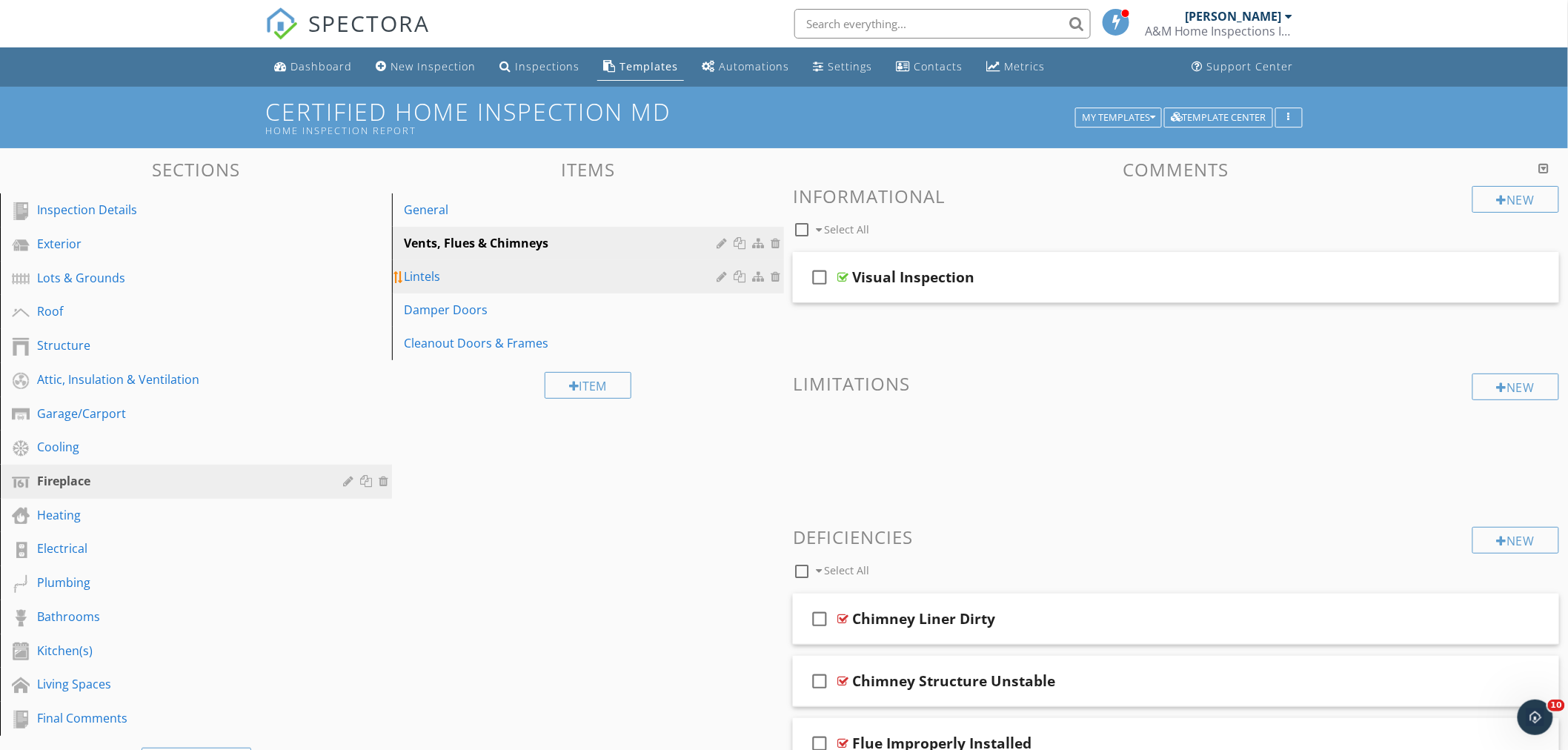
click at [507, 279] on div "Lintels" at bounding box center [562, 276] width 317 height 18
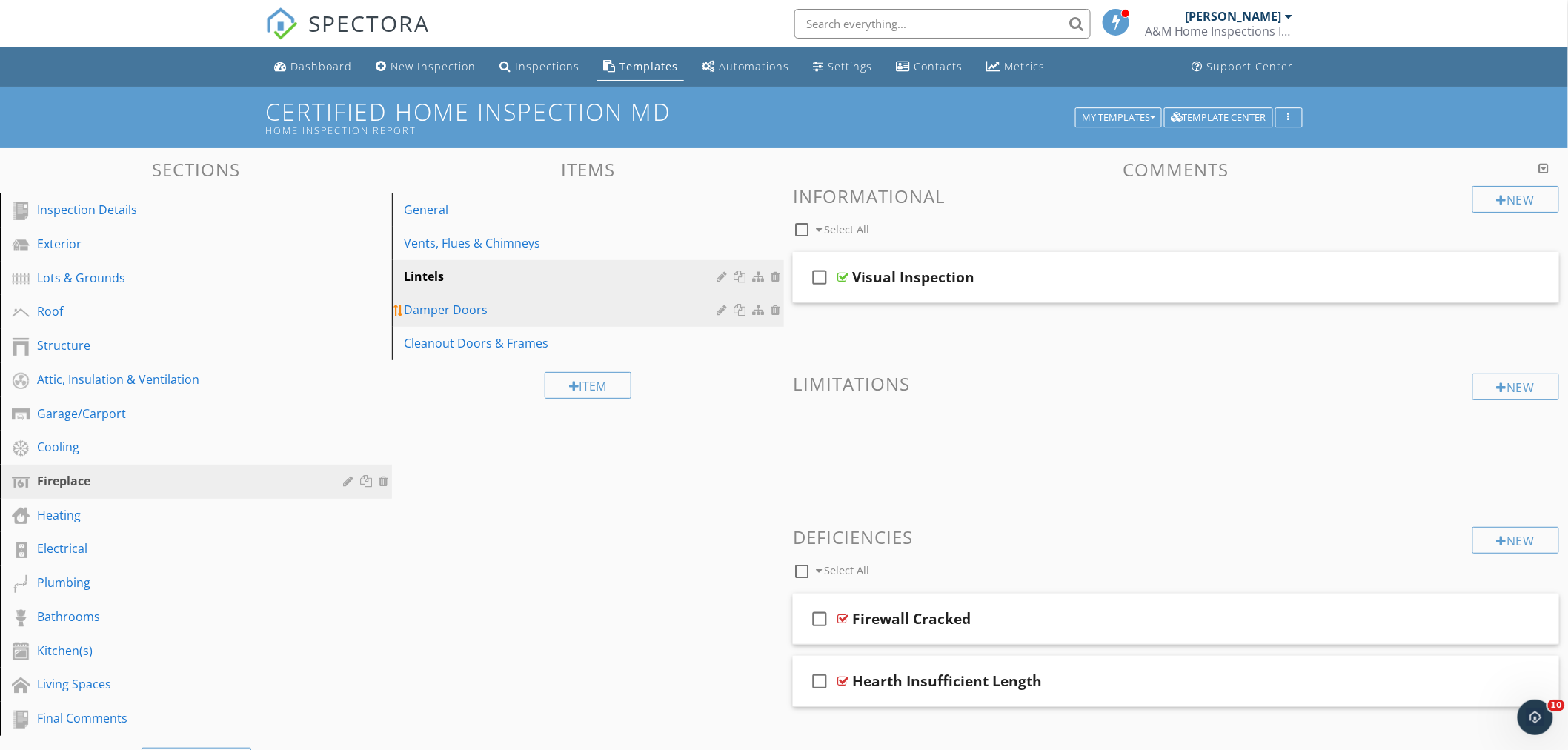
click at [509, 308] on div "Damper Doors" at bounding box center [562, 310] width 317 height 18
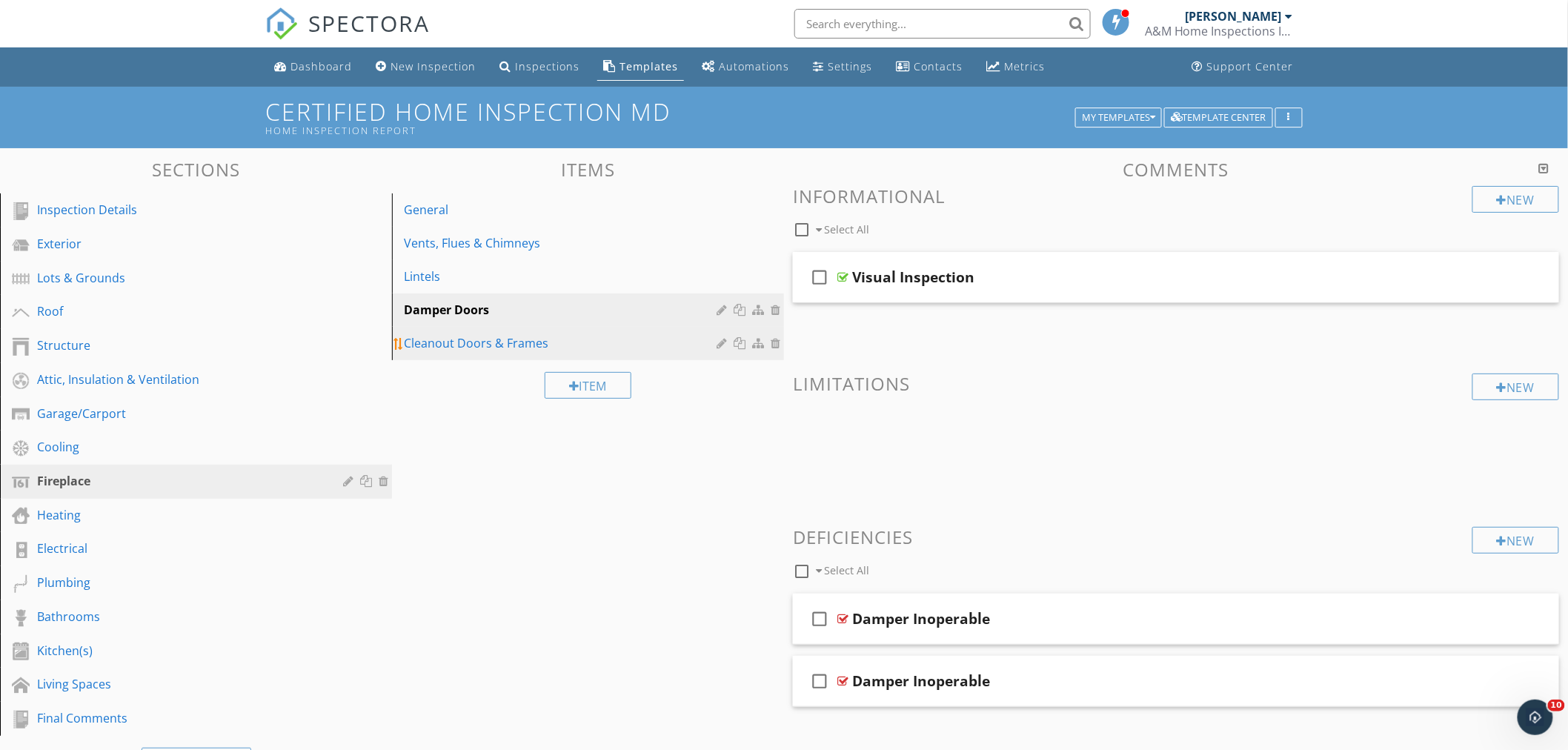
click at [524, 346] on div "Cleanout Doors & Frames" at bounding box center [562, 343] width 317 height 18
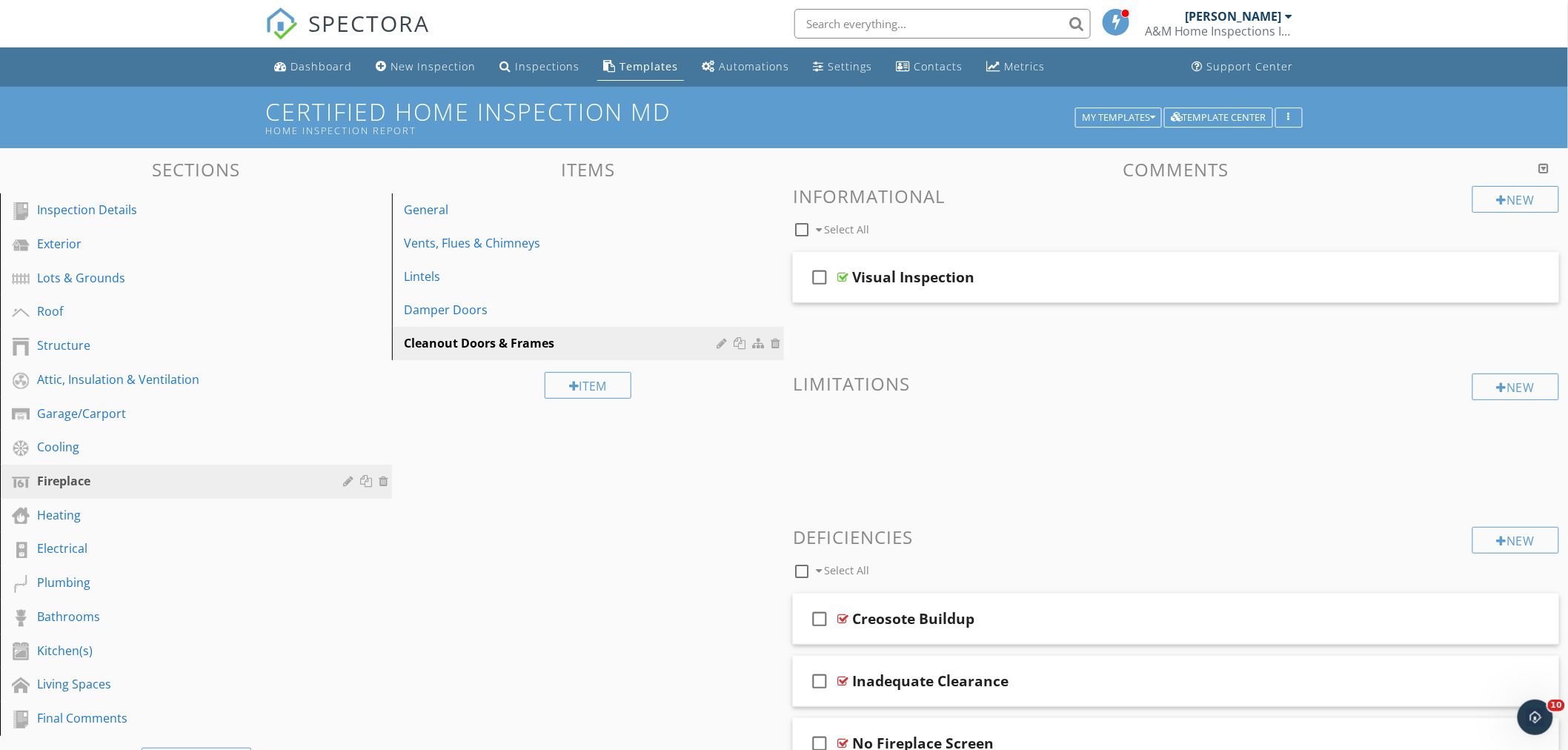
click at [485, 523] on div "Sections Inspection Details Exterior Lots & Grounds Roof Structure Attic, Insul…" at bounding box center [784, 533] width 1568 height 770
click at [65, 717] on div "Final Comments" at bounding box center [180, 718] width 284 height 18
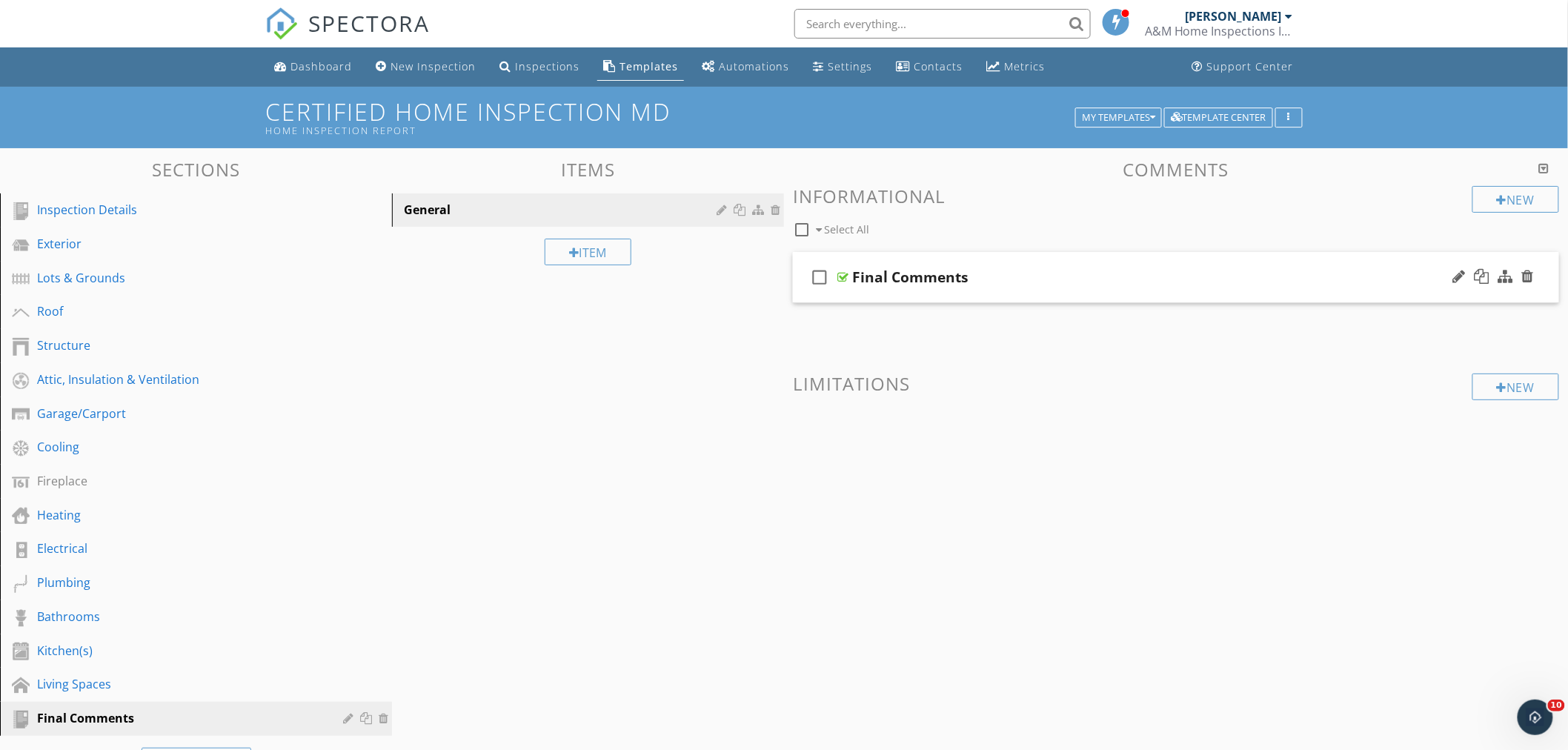
click at [1117, 263] on div "check_box_outline_blank Final Comments" at bounding box center [1176, 278] width 767 height 51
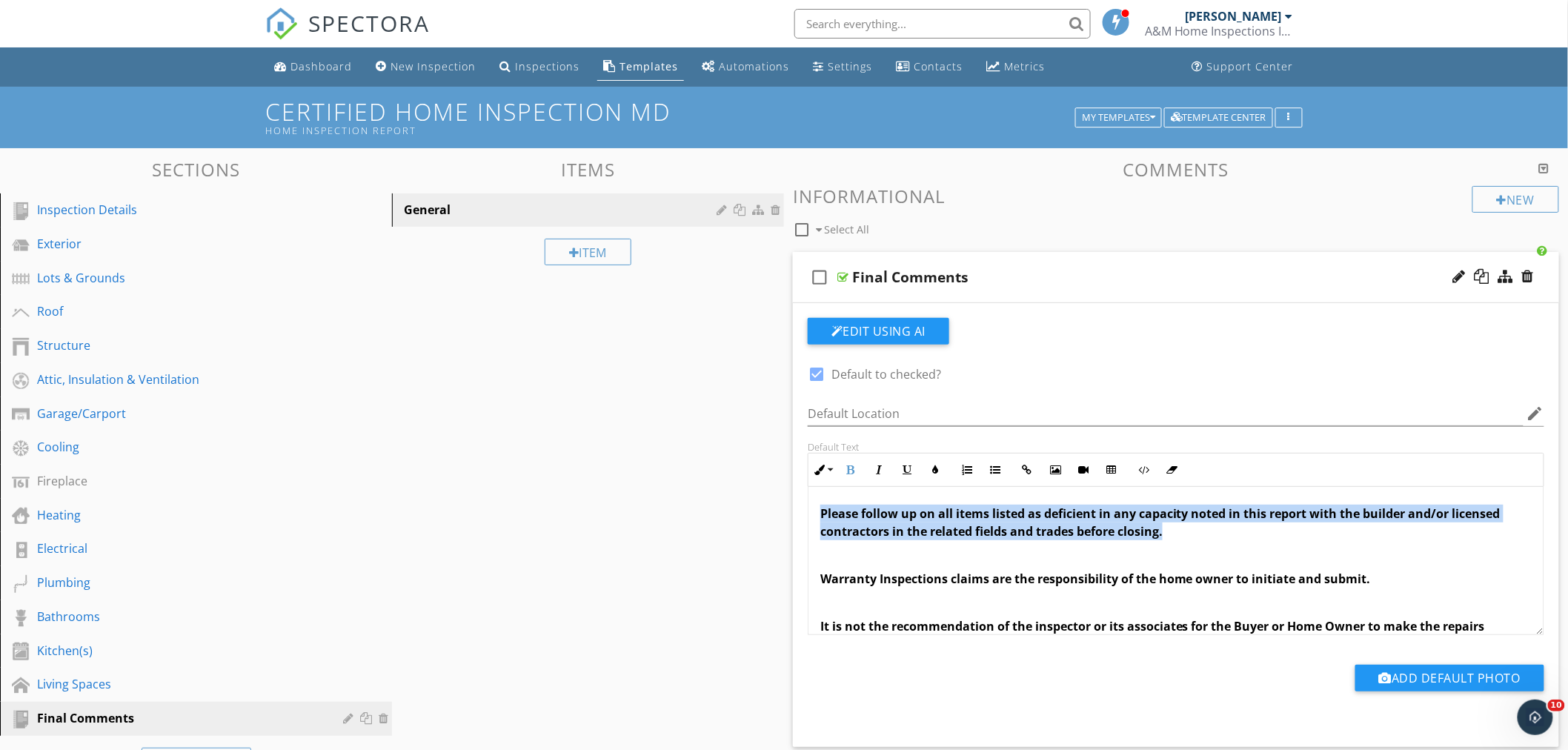
drag, startPoint x: 1181, startPoint y: 527, endPoint x: 796, endPoint y: 510, distance: 385.4
click at [778, 514] on div "Sections Inspection Details Exterior Lots & Grounds Roof Structure Attic, Insul…" at bounding box center [784, 548] width 1568 height 800
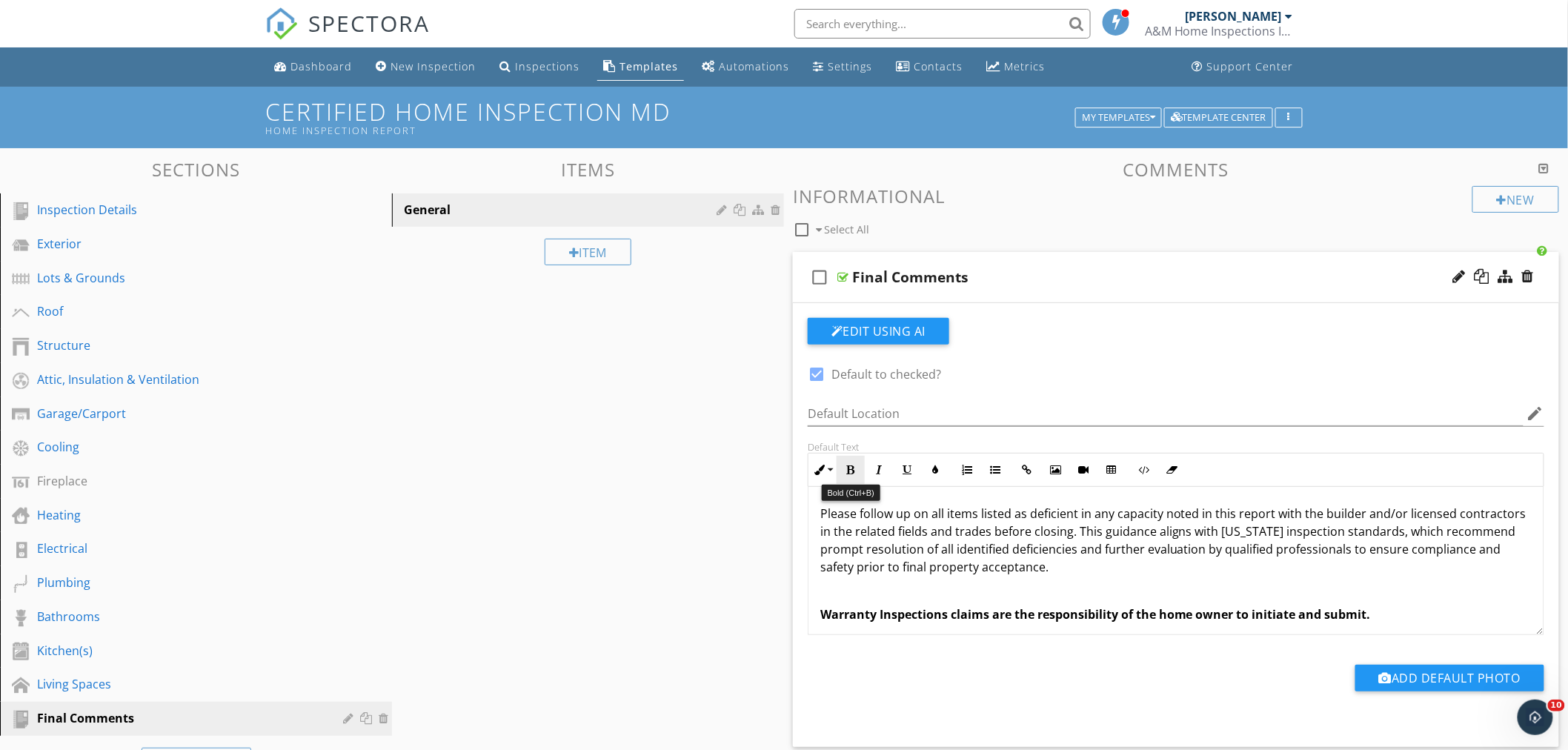
click at [856, 469] on button "Bold" at bounding box center [851, 470] width 28 height 28
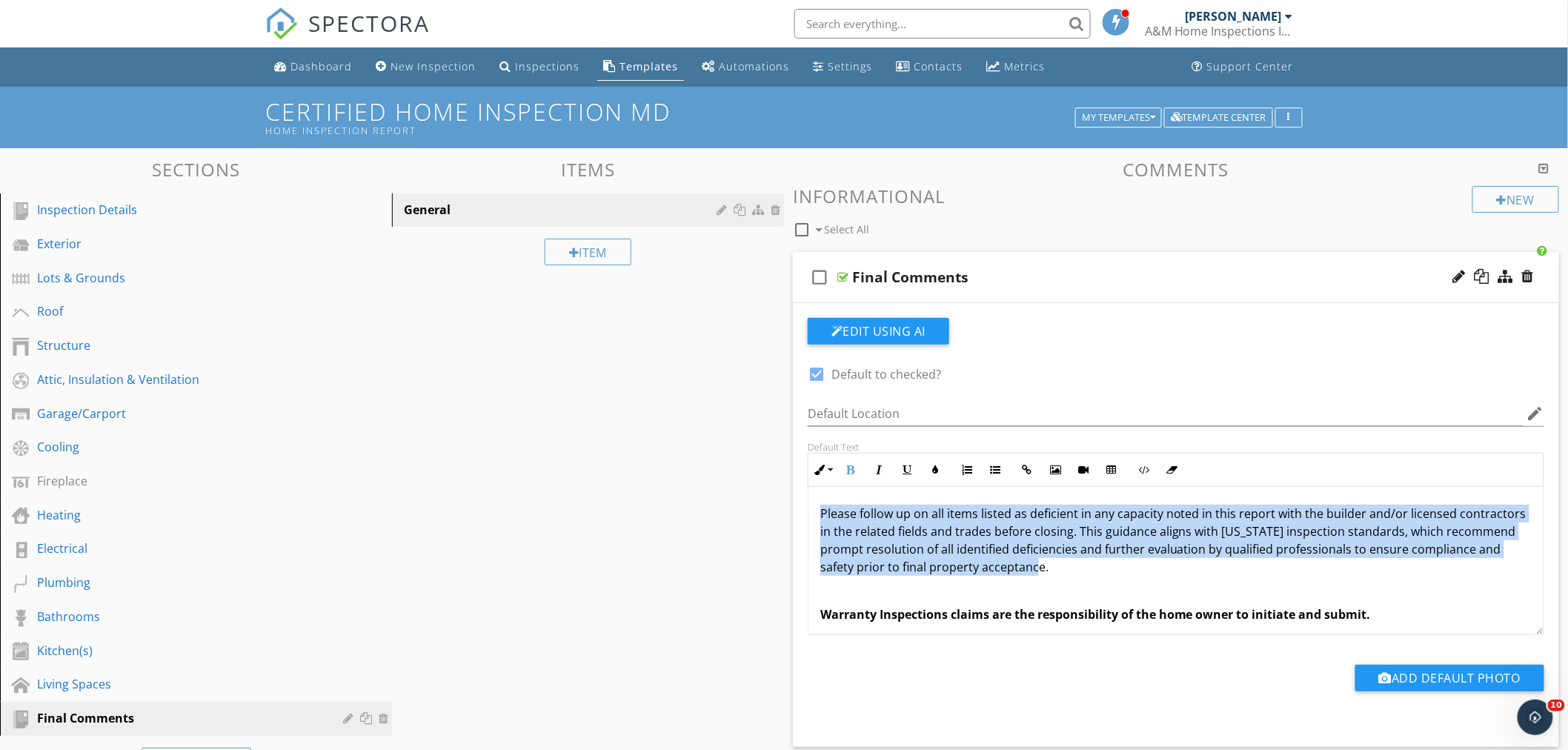
drag, startPoint x: 1054, startPoint y: 560, endPoint x: 815, endPoint y: 519, distance: 242.5
click at [815, 519] on div "Please follow up on all items listed as deficient in any capacity noted in this…" at bounding box center [1176, 757] width 735 height 540
click at [853, 469] on icon "button" at bounding box center [850, 469] width 10 height 10
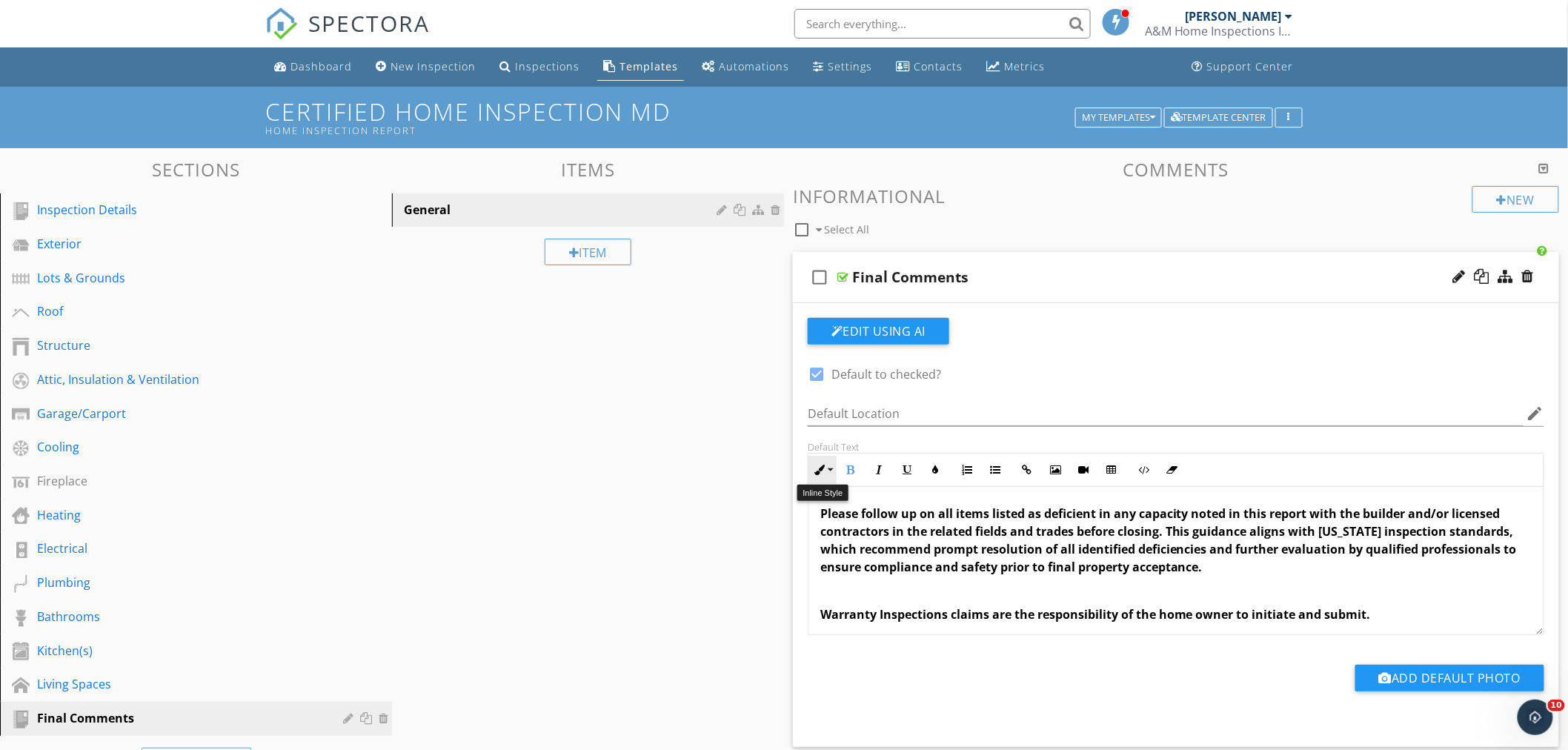
click at [827, 468] on button "Inline Style" at bounding box center [823, 470] width 28 height 28
click at [842, 573] on link "Normal" at bounding box center [866, 576] width 112 height 23
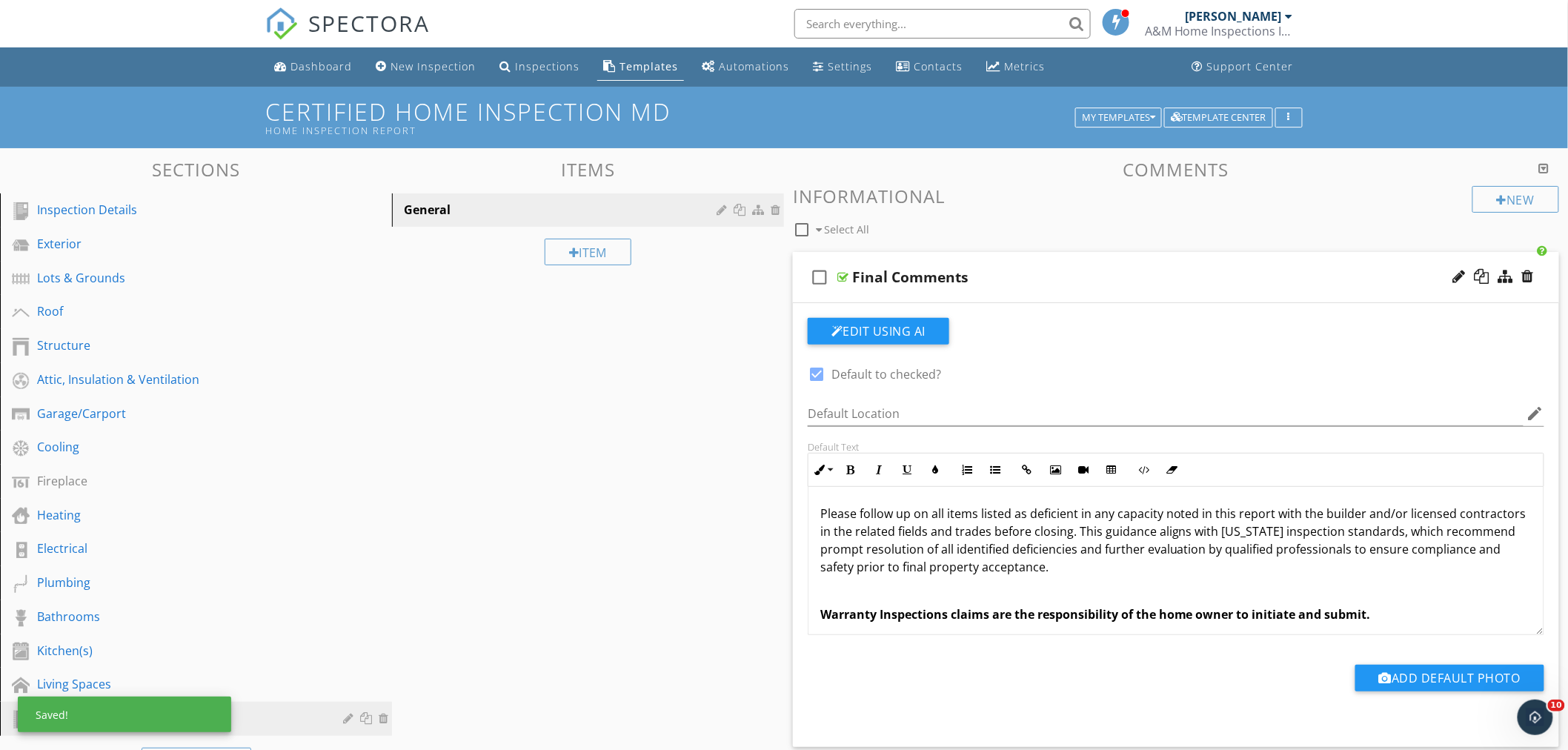
click at [1064, 574] on p "Please follow up on all items listed as deficient in any capacity noted in this…" at bounding box center [1176, 541] width 712 height 71
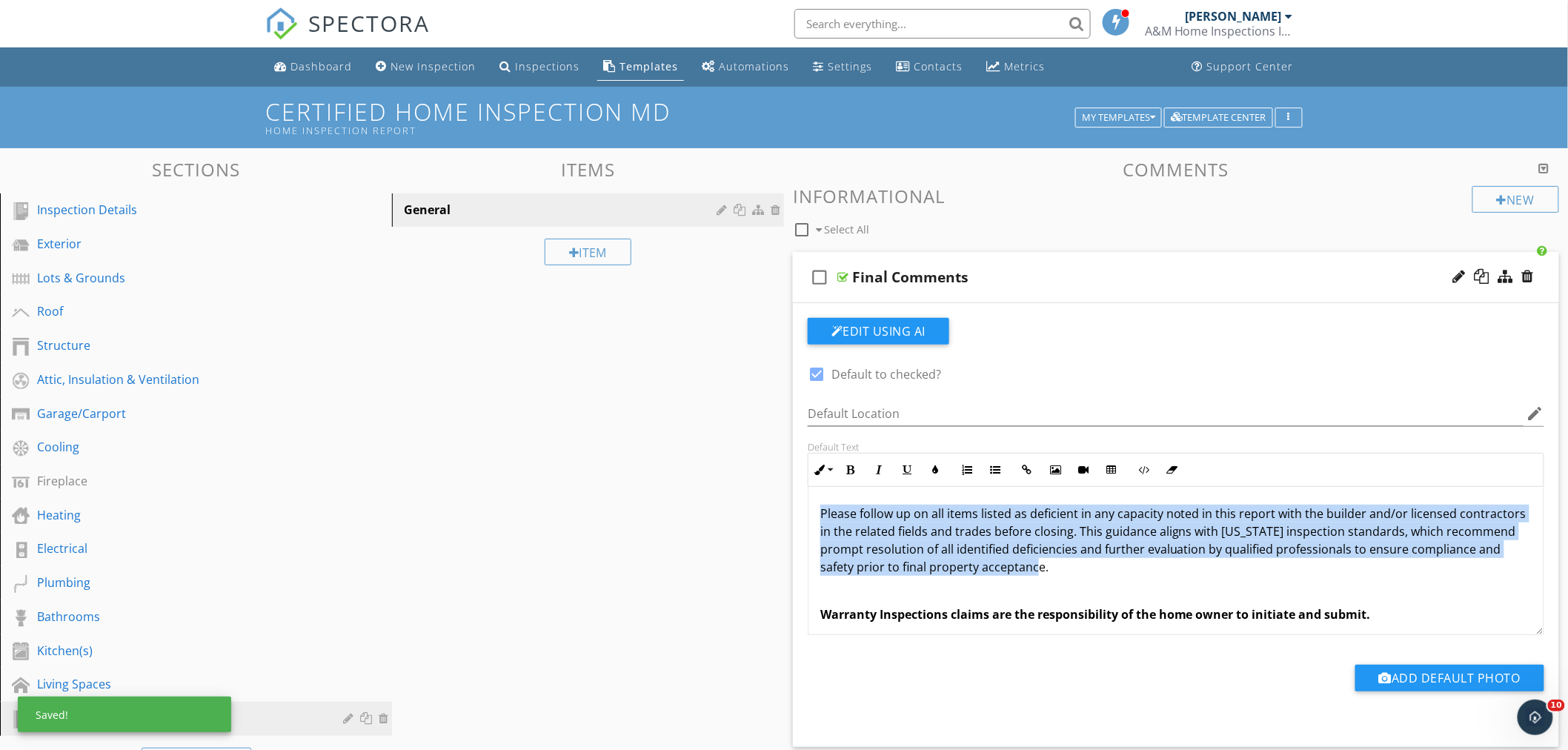
drag, startPoint x: 1064, startPoint y: 567, endPoint x: 824, endPoint y: 502, distance: 248.6
click at [806, 517] on div "Default Text Inline Style XLarge Large Normal Small Light Small/Light Bold Ital…" at bounding box center [1176, 539] width 755 height 195
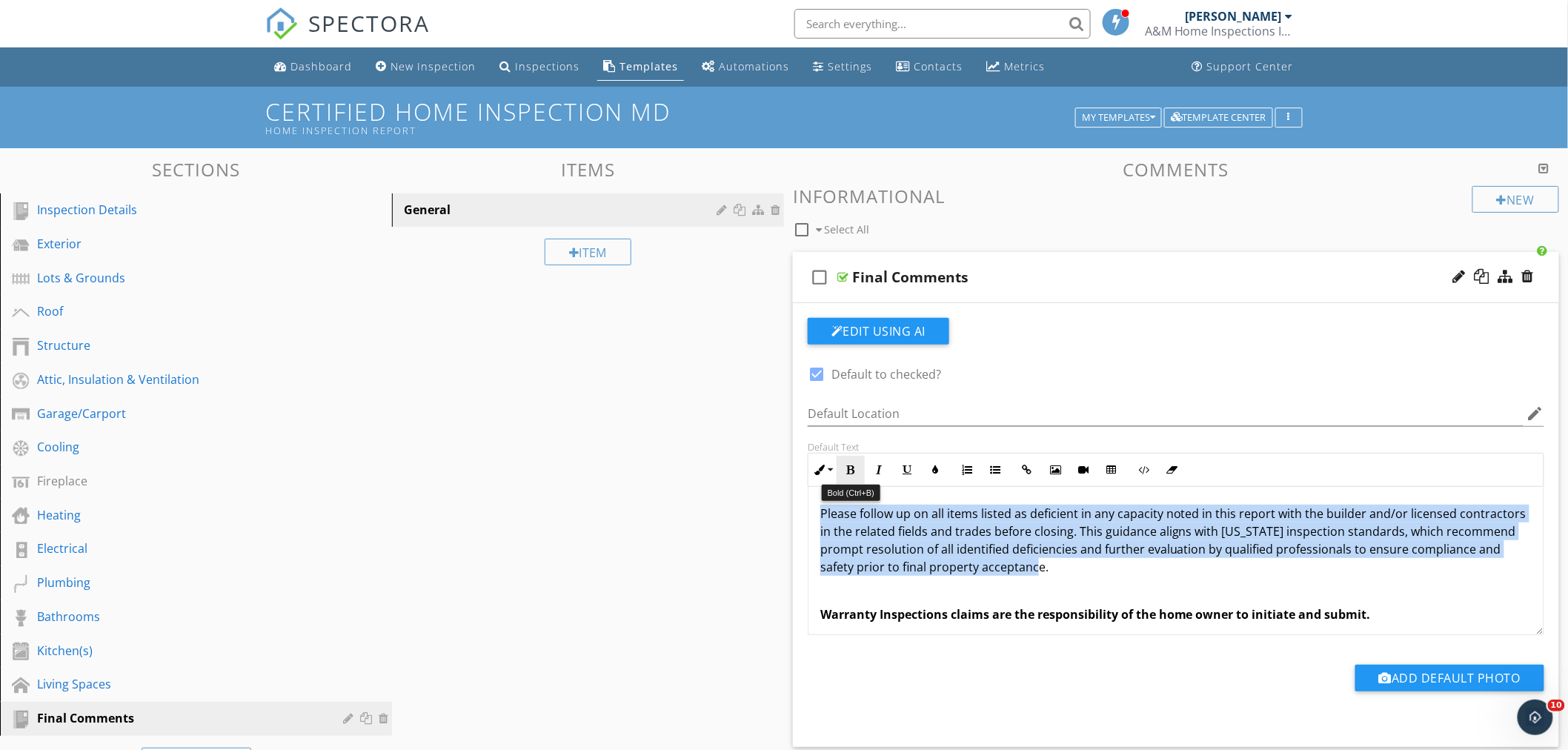
click at [856, 470] on icon "button" at bounding box center [850, 469] width 10 height 10
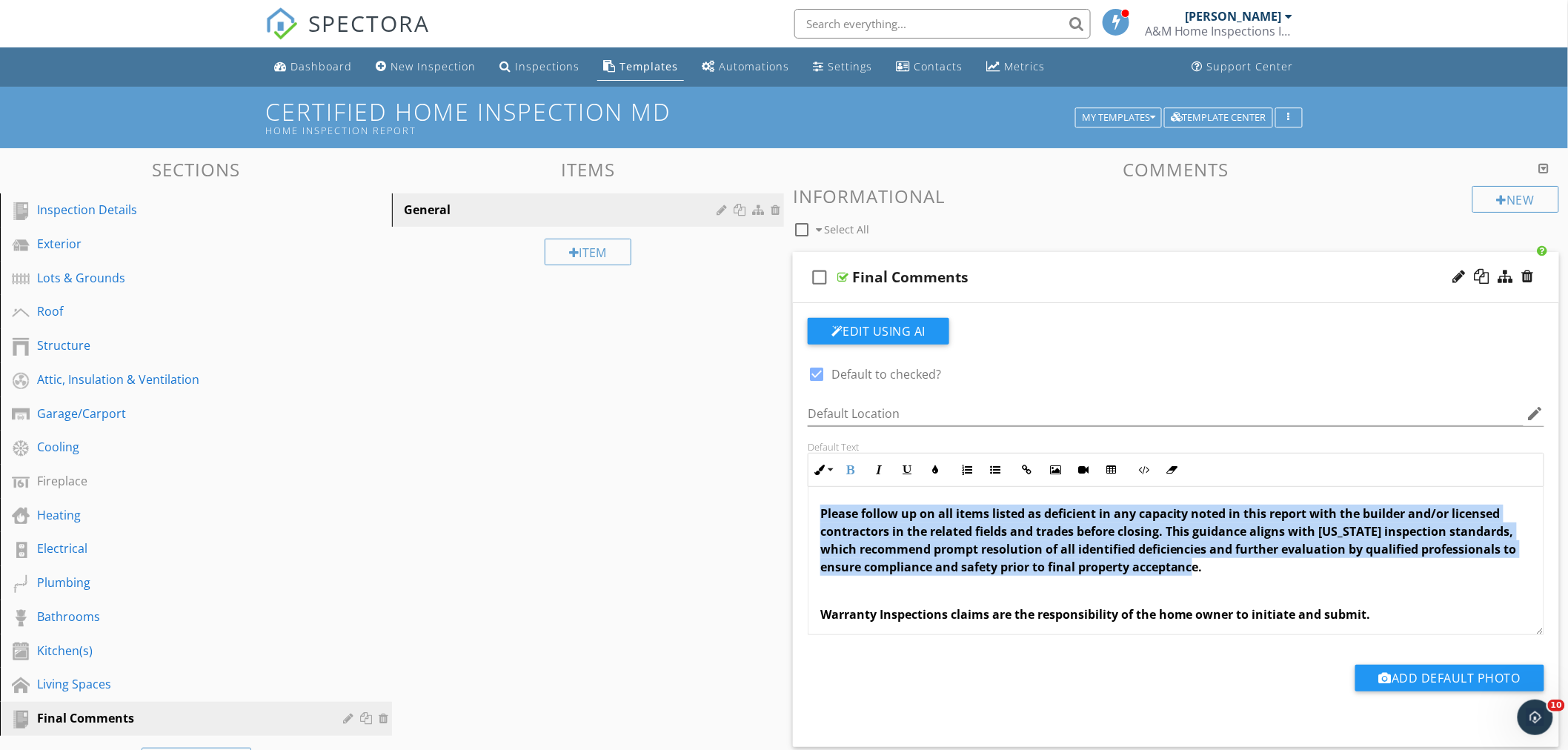
click at [1284, 570] on p "Please follow up on all items listed as deficient in any capacity noted in this…" at bounding box center [1176, 541] width 712 height 71
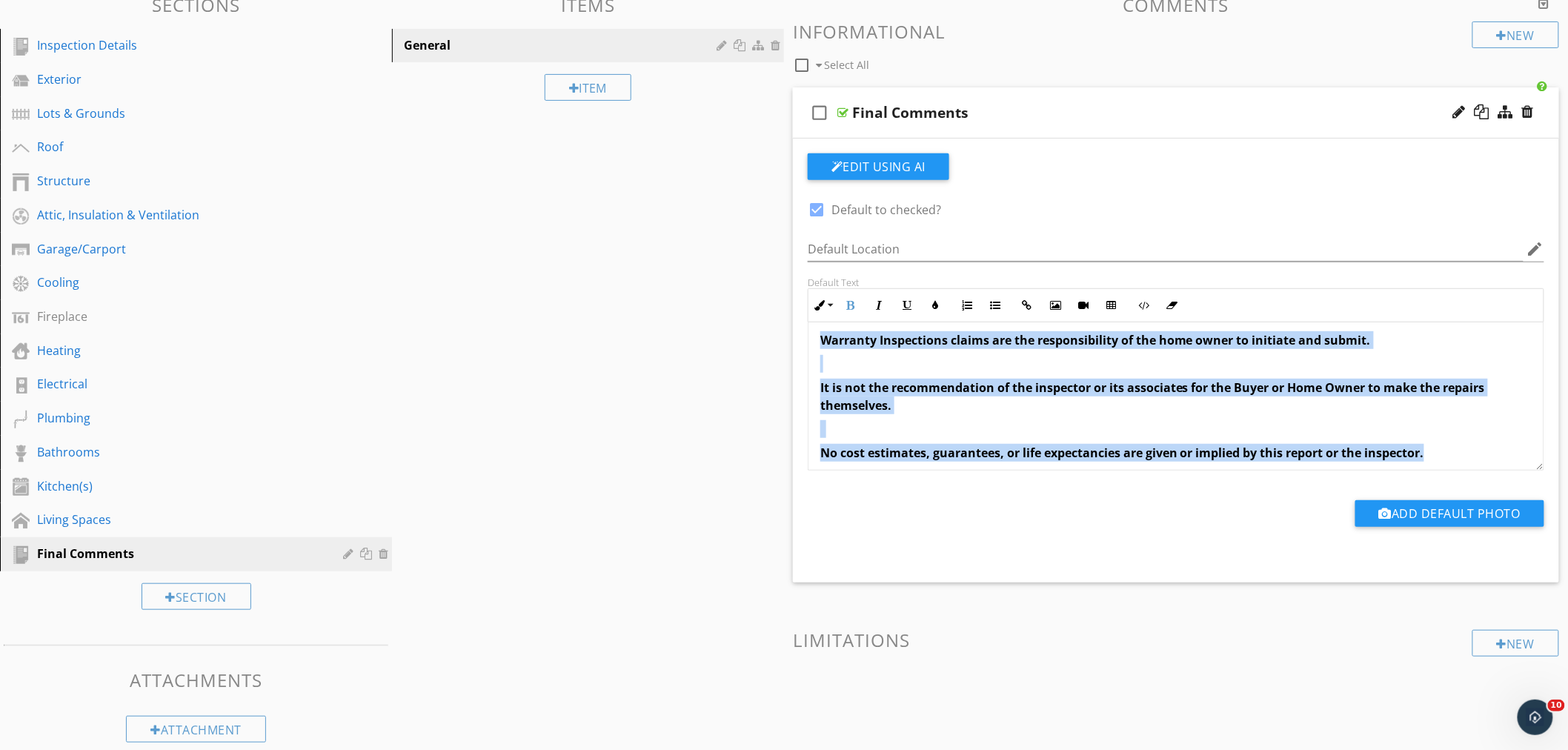
scroll to position [104, 0]
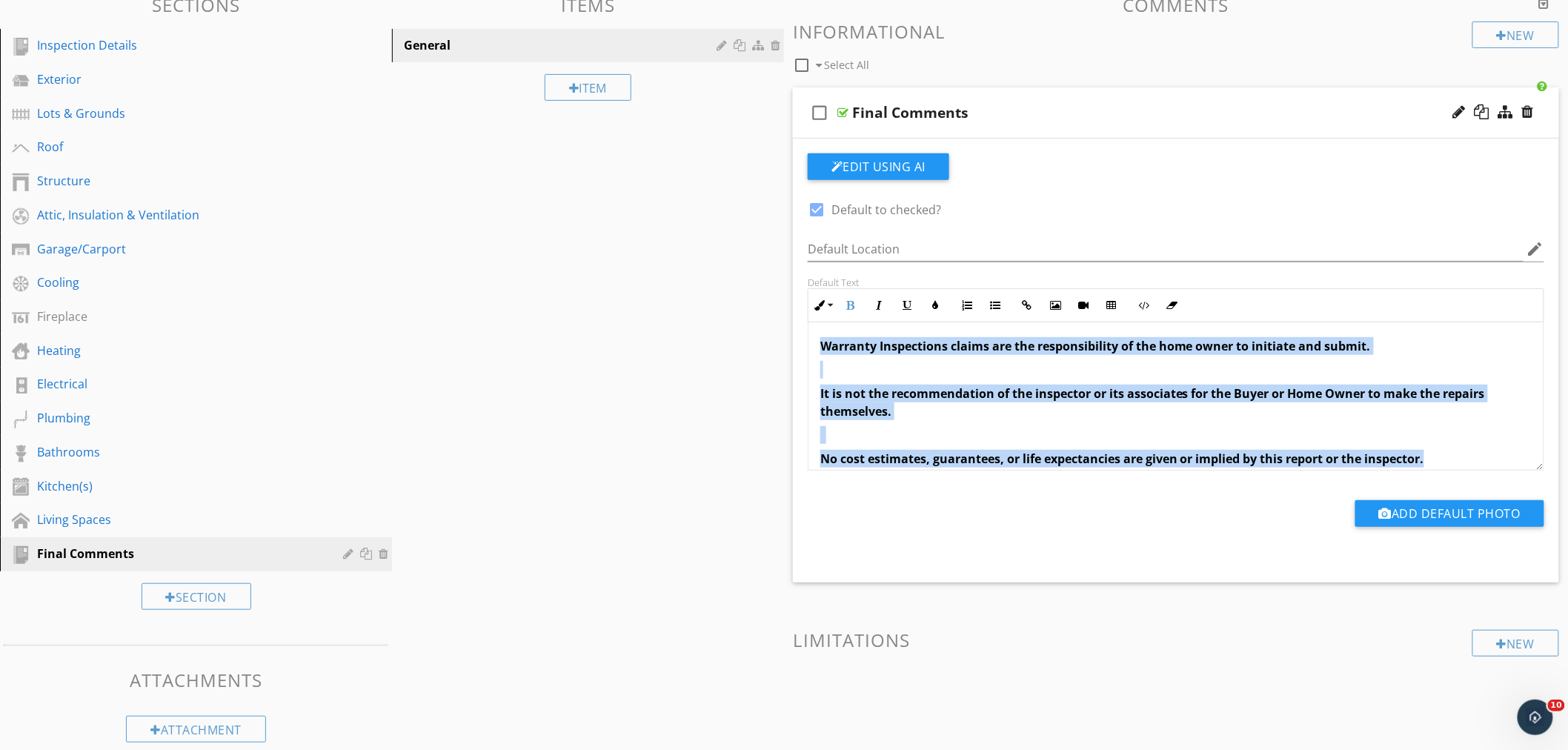
drag, startPoint x: 1443, startPoint y: 398, endPoint x: 813, endPoint y: 346, distance: 632.1
click at [813, 346] on div "Please follow up on all items listed as deficient in any capacity noted in this…" at bounding box center [1176, 488] width 735 height 540
copy div "Warranty Inspections claims are the responsibility of the home owner to initiat…"
click at [1088, 339] on span "Warranty Inspections claims are the responsibility of the home owner to initiat…" at bounding box center [1096, 345] width 551 height 16
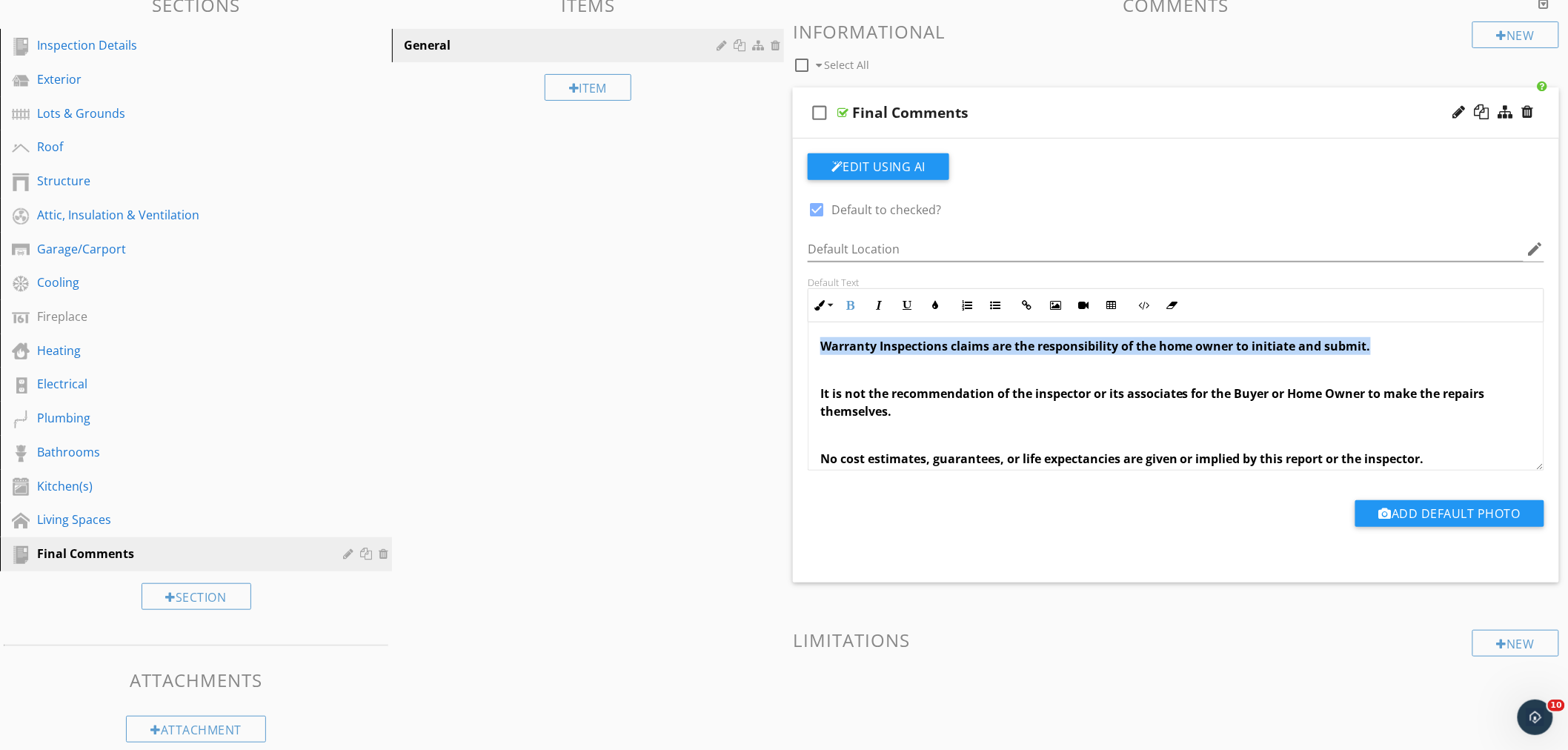
drag, startPoint x: 1384, startPoint y: 345, endPoint x: 816, endPoint y: 351, distance: 568.0
click at [816, 351] on div "Please follow up on all items listed as deficient in any capacity noted in this…" at bounding box center [1176, 488] width 735 height 540
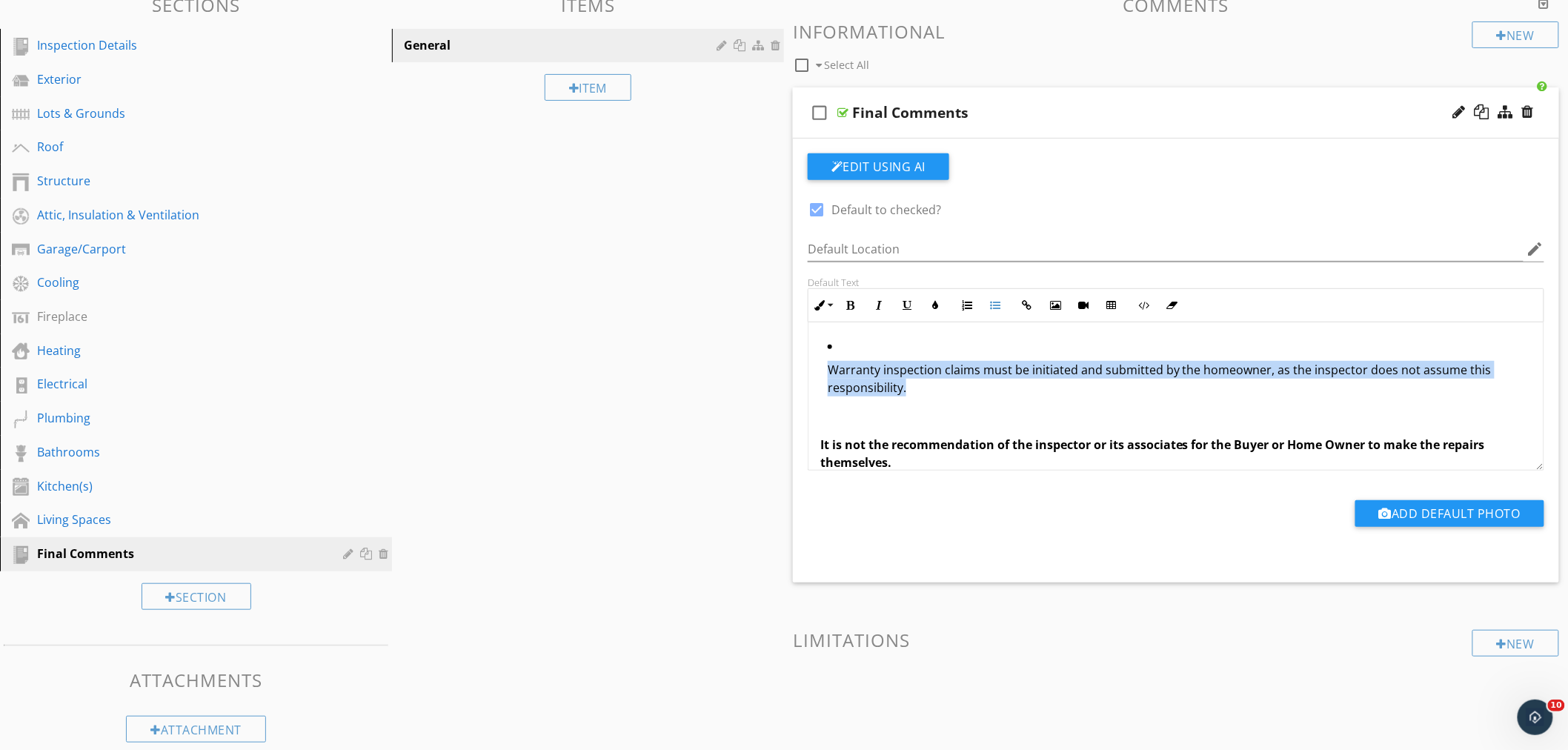
drag, startPoint x: 917, startPoint y: 388, endPoint x: 811, endPoint y: 372, distance: 107.2
click at [811, 372] on div "Please follow up on all items listed as deficient in any capacity noted in this…" at bounding box center [1176, 514] width 735 height 591
click at [825, 309] on icon "button" at bounding box center [819, 305] width 10 height 10
click at [830, 400] on link "Normal" at bounding box center [866, 411] width 112 height 23
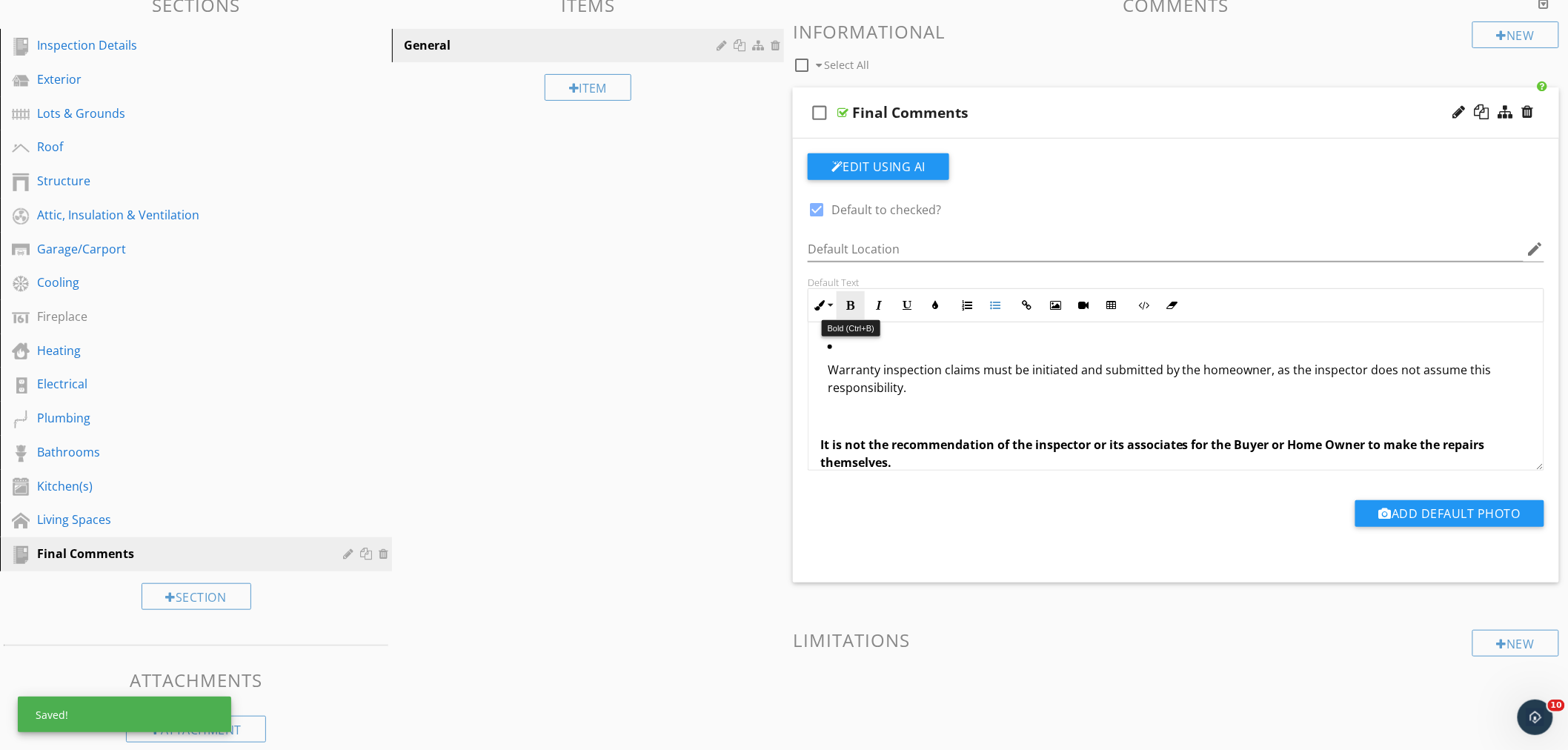
click at [857, 302] on button "Bold" at bounding box center [851, 306] width 28 height 28
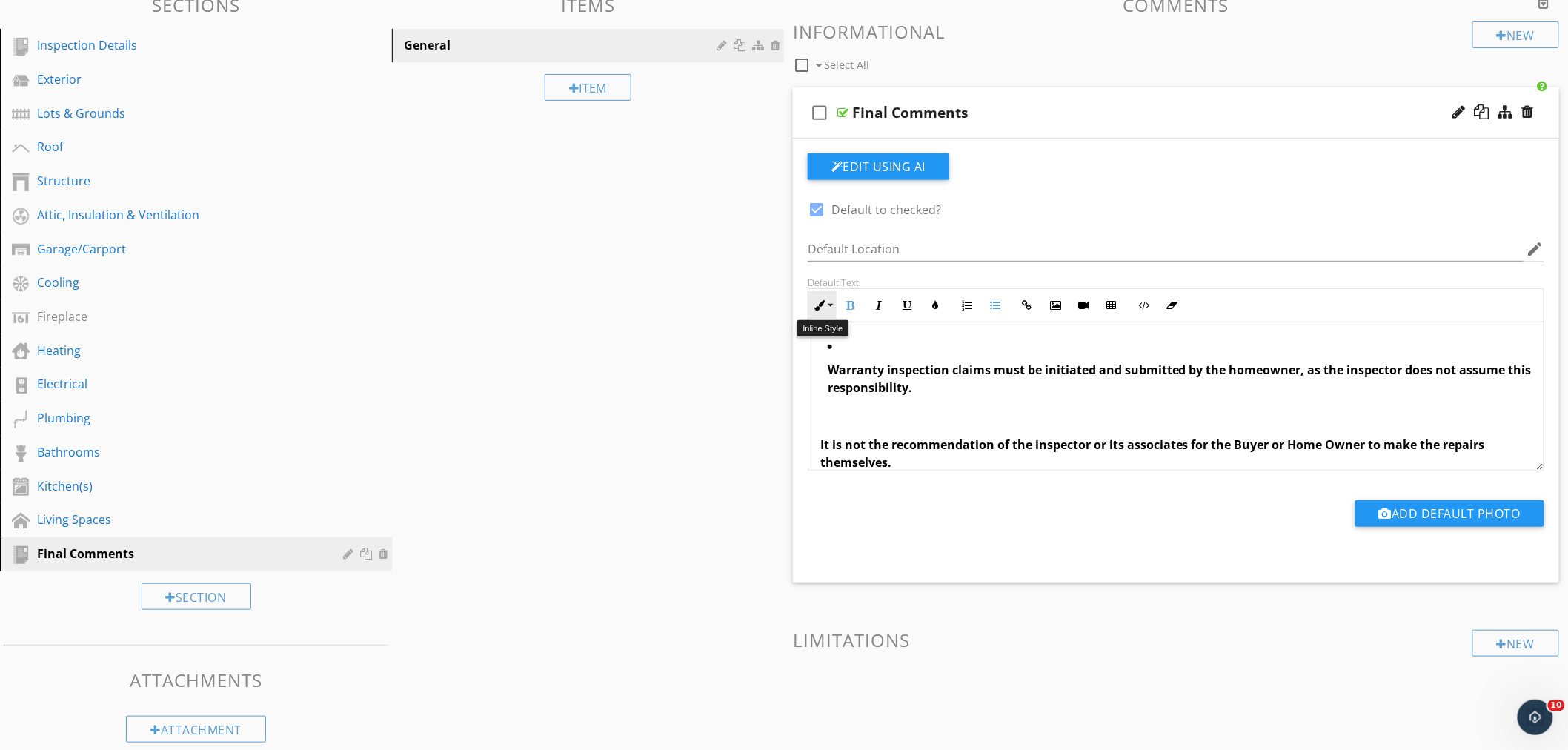
click at [833, 310] on button "Inline Style" at bounding box center [823, 306] width 28 height 28
click at [827, 382] on link "Large" at bounding box center [866, 382] width 112 height 36
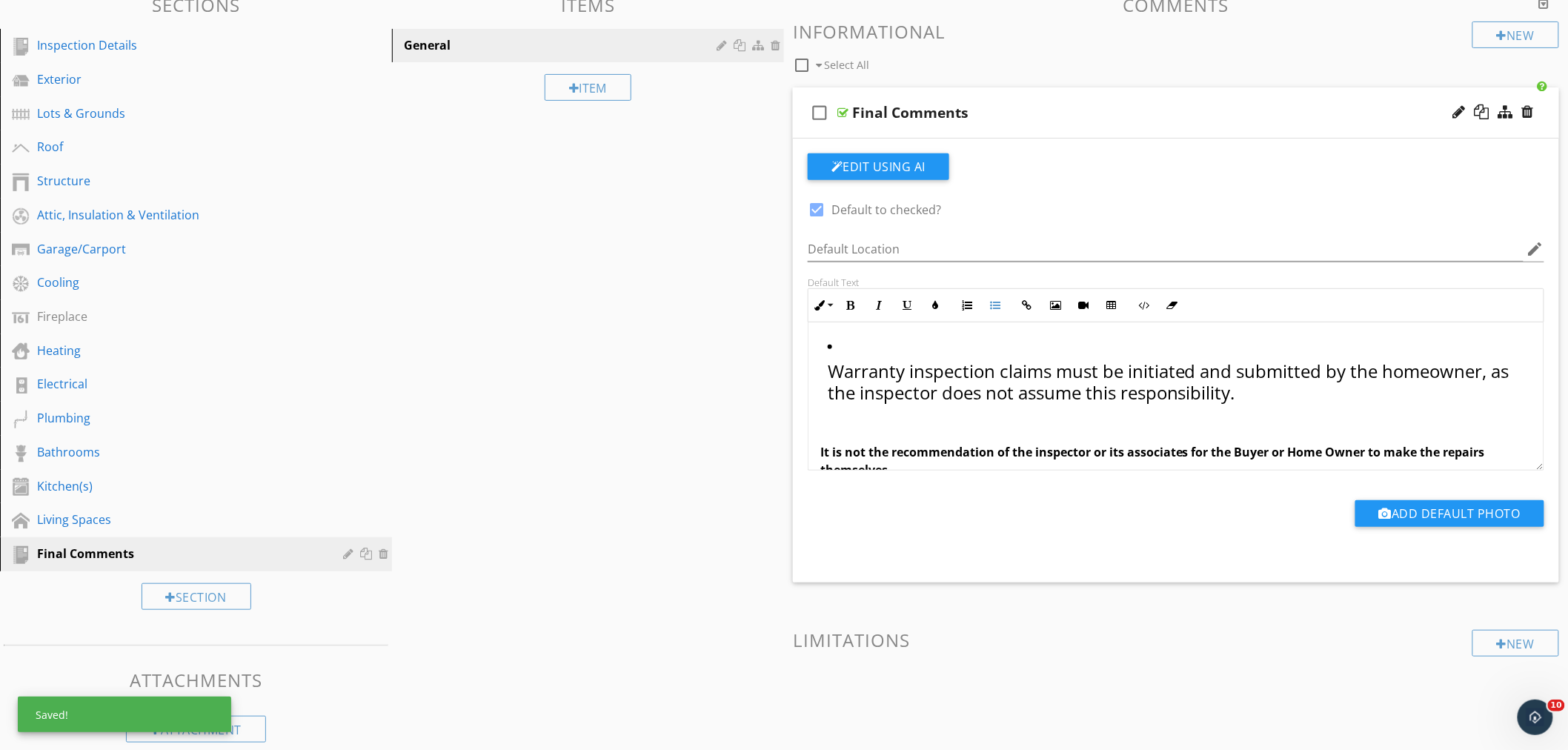
click at [1305, 416] on div "Please follow up on all items listed as deficient in any capacity noted in this…" at bounding box center [1176, 518] width 735 height 599
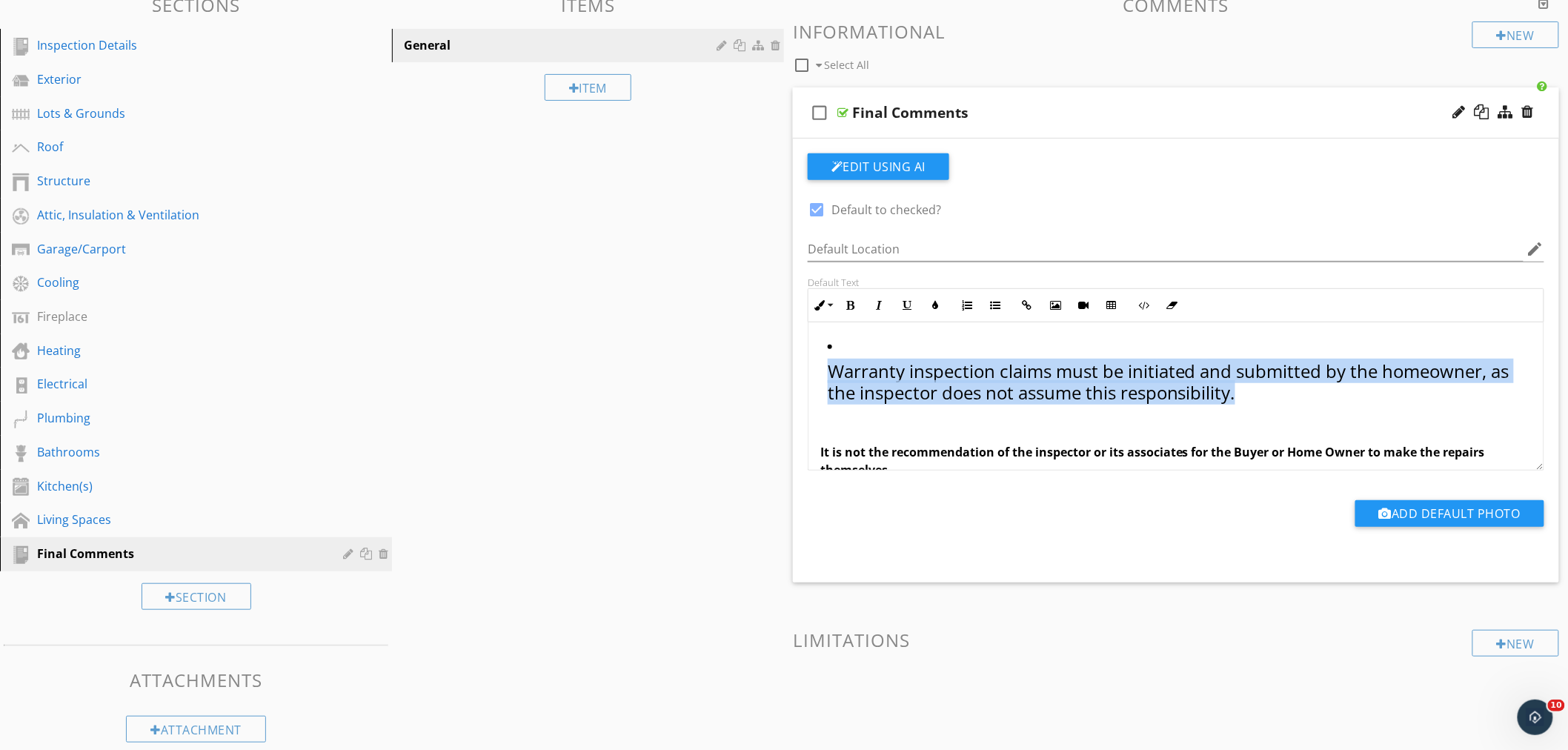
drag, startPoint x: 1257, startPoint y: 398, endPoint x: 831, endPoint y: 381, distance: 426.3
click at [831, 381] on p "Warranty inspection claims must be initiated and submitted by the homeowner, as…" at bounding box center [1179, 382] width 704 height 43
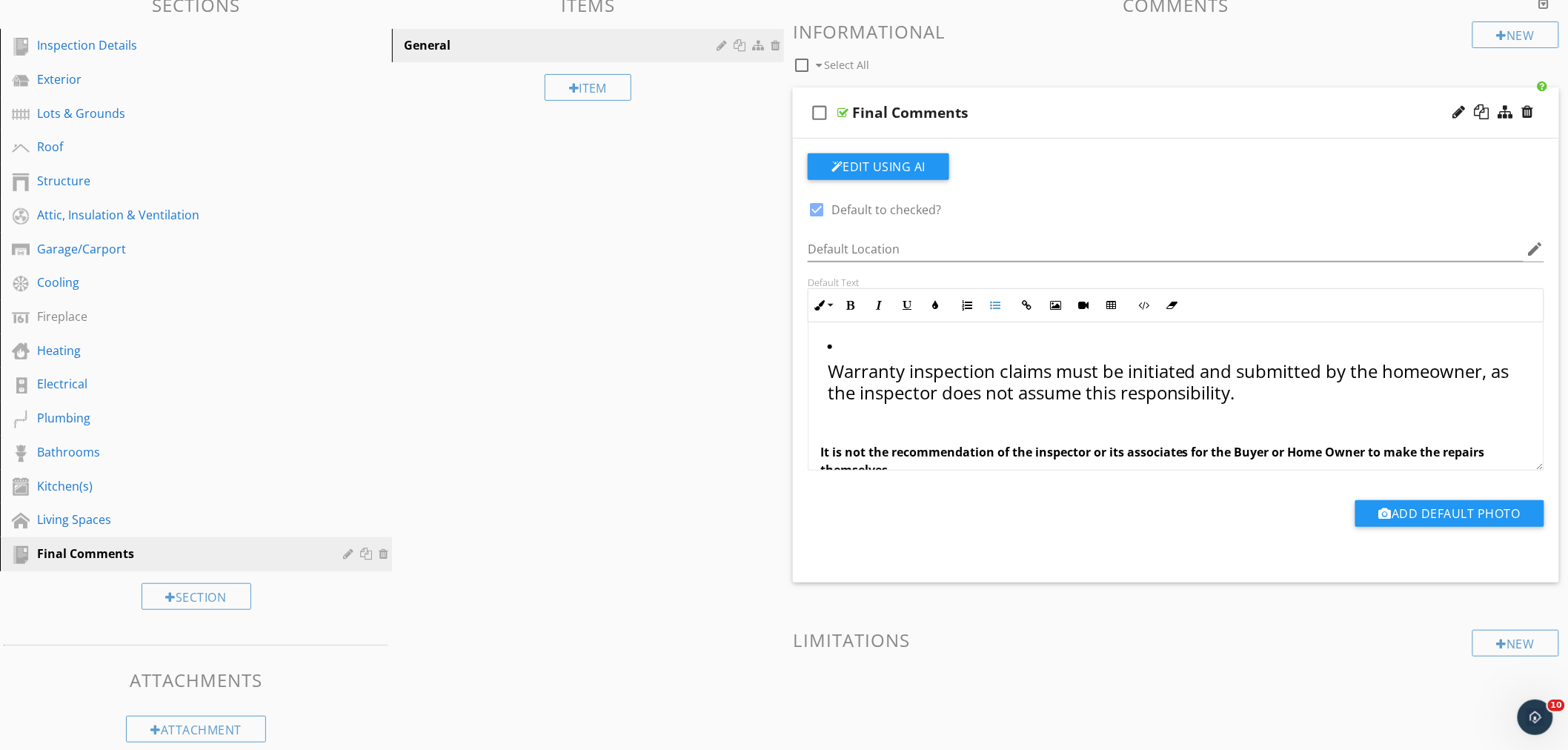
click at [824, 364] on ul "Warranty inspection claims must be initiated and submitted by the homeowner, as…" at bounding box center [1176, 376] width 712 height 77
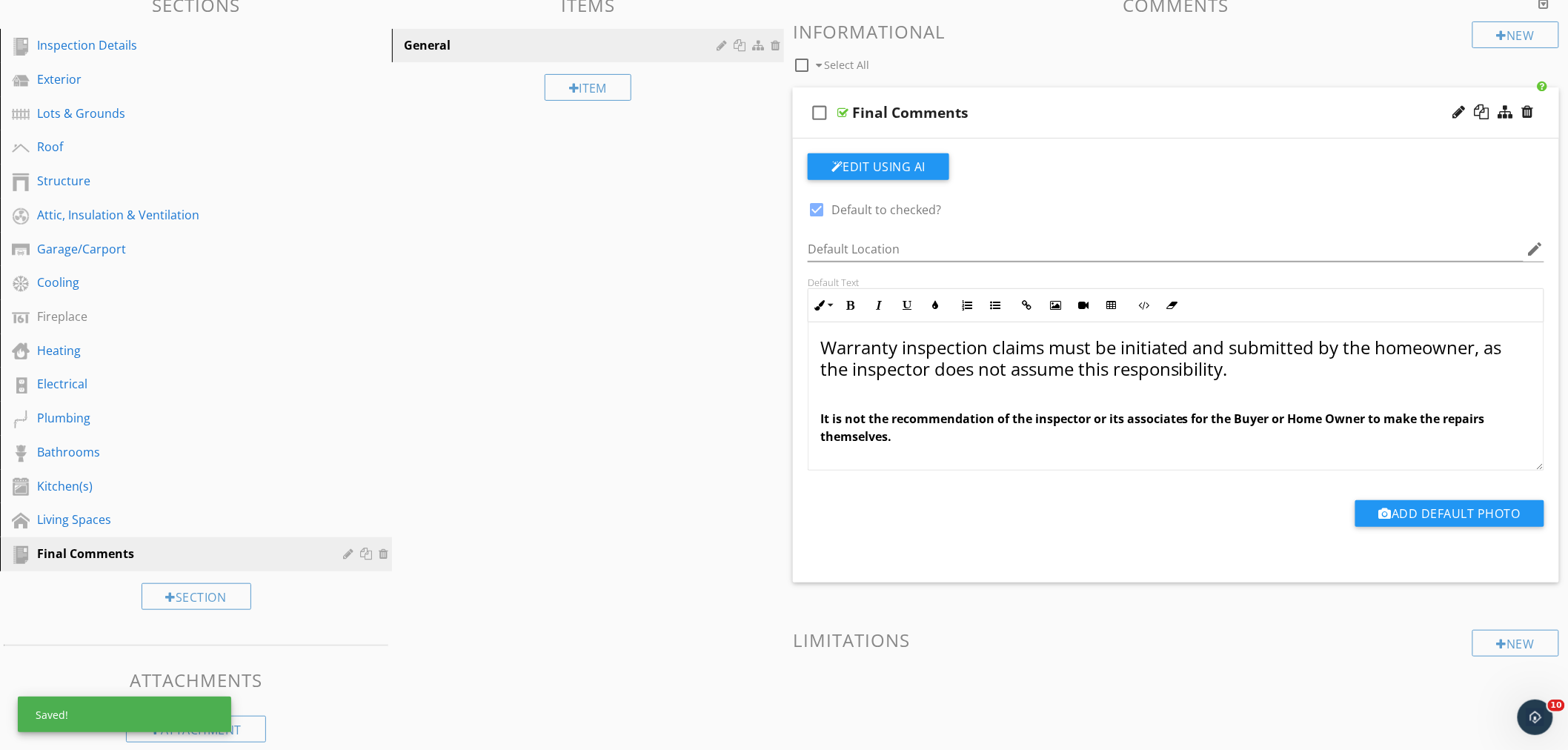
click at [1250, 411] on span "It is not the recommendation of the inspector or its associates for the Buyer o…" at bounding box center [1153, 427] width 665 height 34
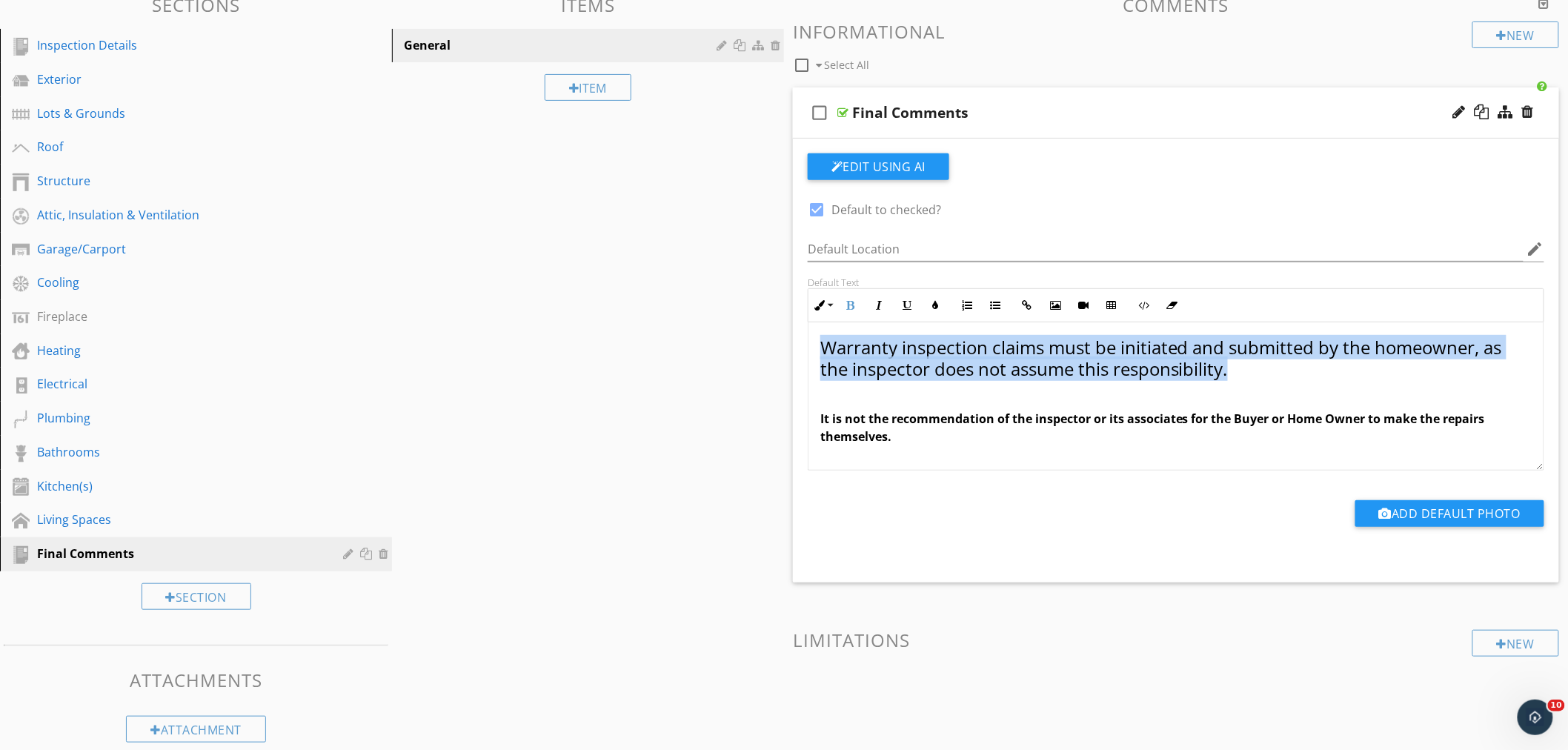
drag, startPoint x: 1239, startPoint y: 375, endPoint x: 806, endPoint y: 349, distance: 433.8
click at [806, 349] on div "Default Text Inline Style XLarge Large Normal Small Light Small/Light Bold Ital…" at bounding box center [1176, 374] width 755 height 195
click at [827, 307] on button "Inline Style" at bounding box center [823, 306] width 28 height 28
click at [849, 413] on link "Normal" at bounding box center [866, 411] width 112 height 23
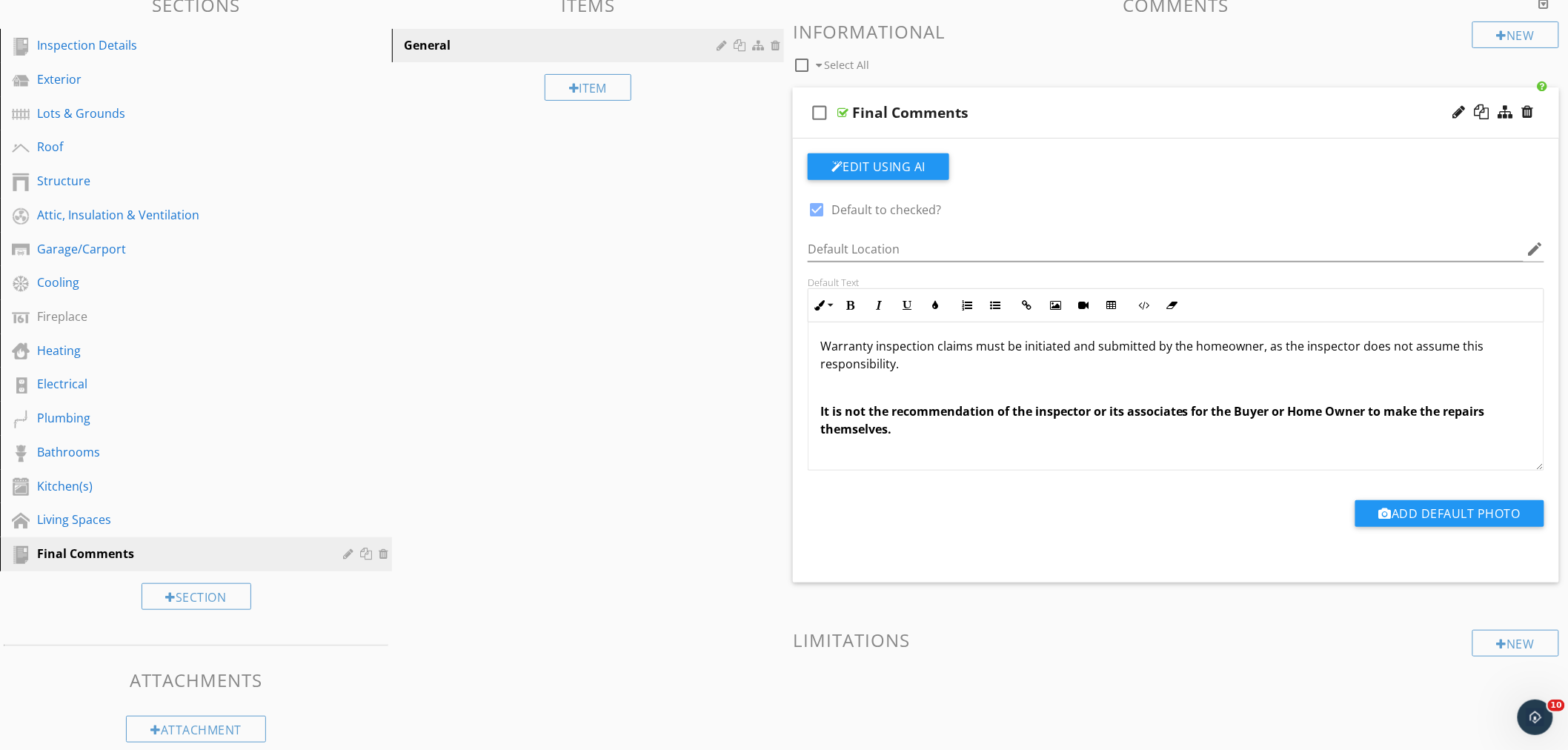
click at [935, 398] on div "Please follow up on all items listed as deficient in any capacity noted in this…" at bounding box center [1176, 498] width 735 height 557
click at [954, 427] on p "It is not the recommendation of the inspector or its associates for the Buyer o…" at bounding box center [1176, 420] width 712 height 36
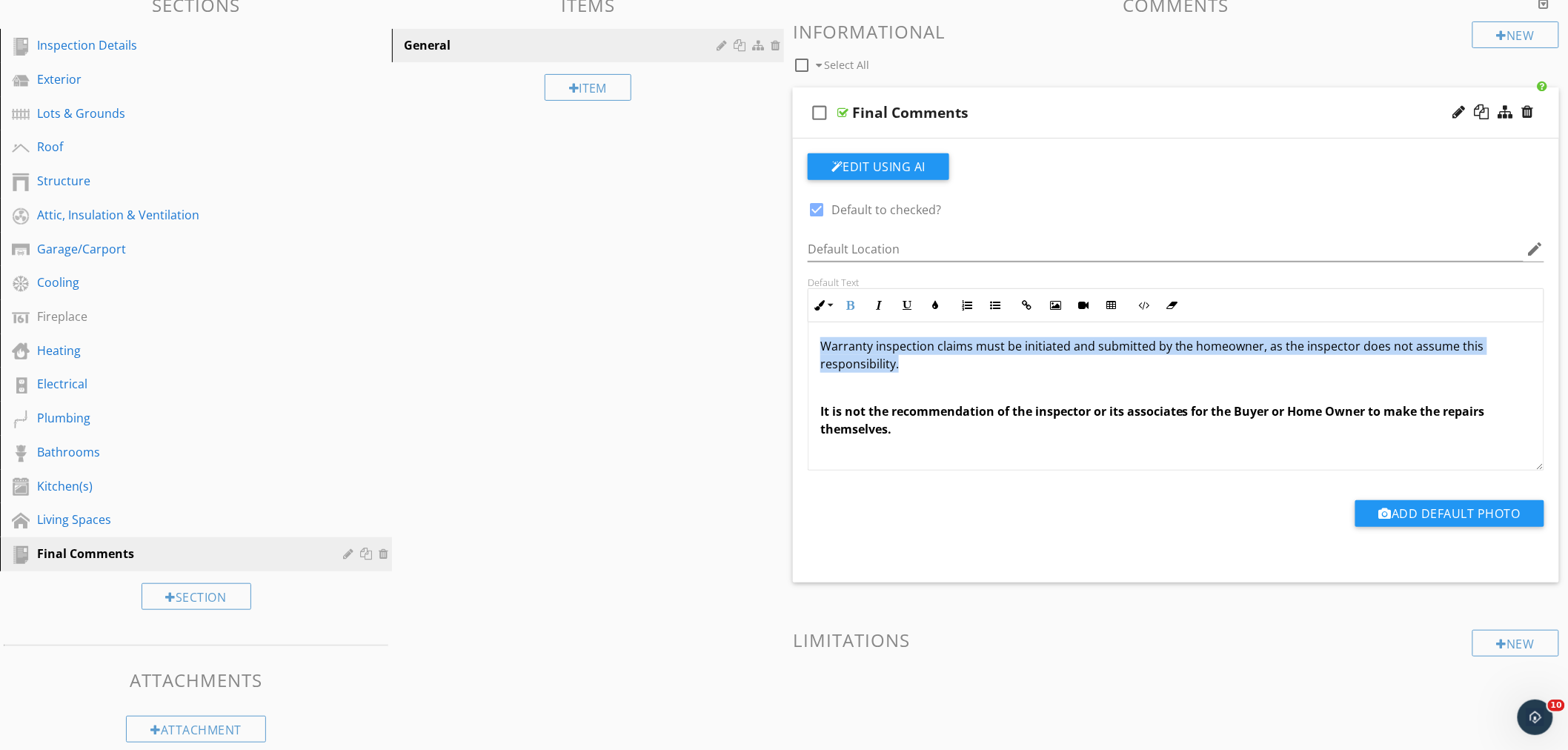
drag, startPoint x: 935, startPoint y: 363, endPoint x: 805, endPoint y: 342, distance: 131.7
click at [805, 342] on div "Default Text Inline Style XLarge Large Normal Small Light Small/Light Bold Ital…" at bounding box center [1176, 374] width 755 height 195
click at [850, 306] on icon "button" at bounding box center [850, 305] width 10 height 10
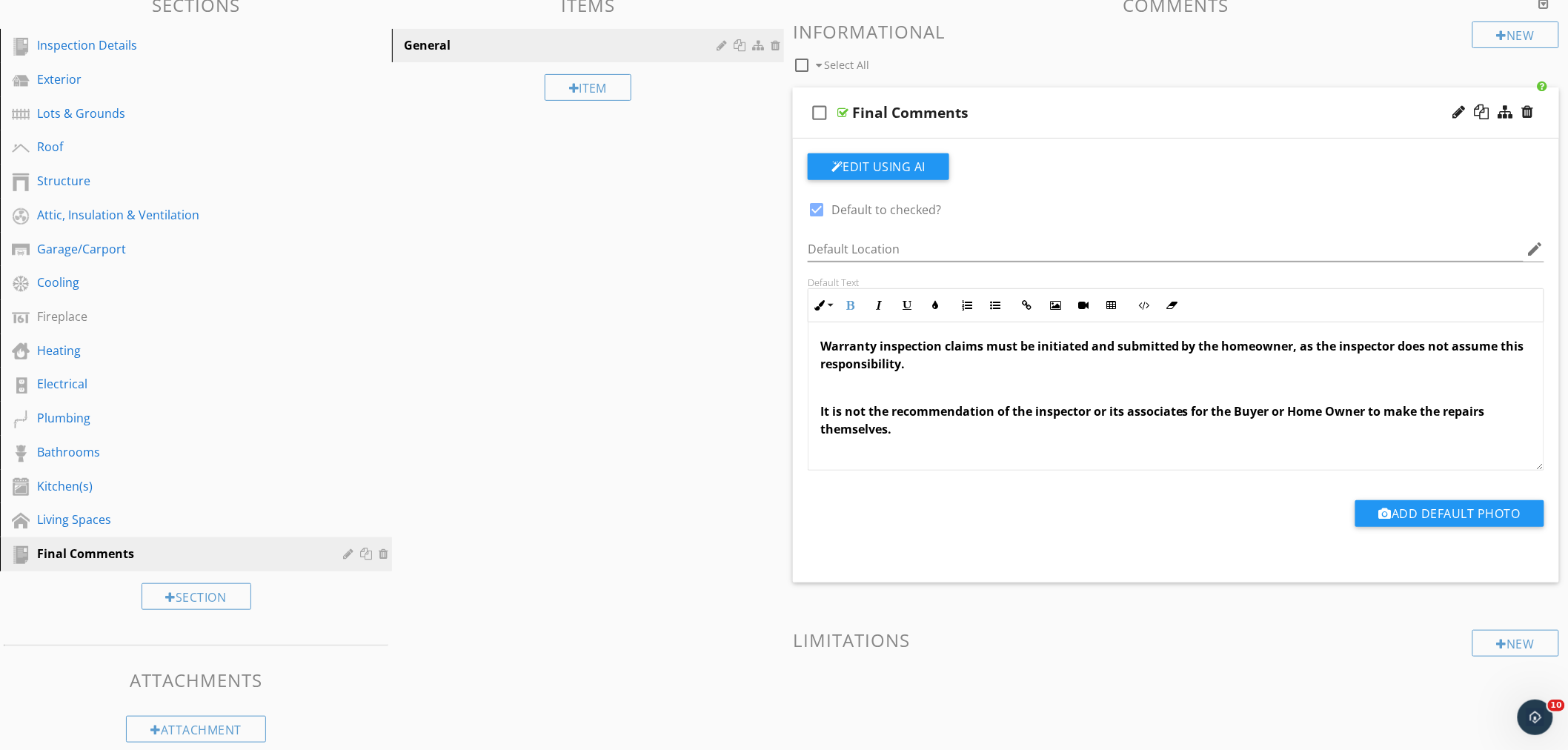
click at [1019, 412] on span "It is not the recommendation of the inspector or its associates for the Buyer o…" at bounding box center [1153, 420] width 665 height 34
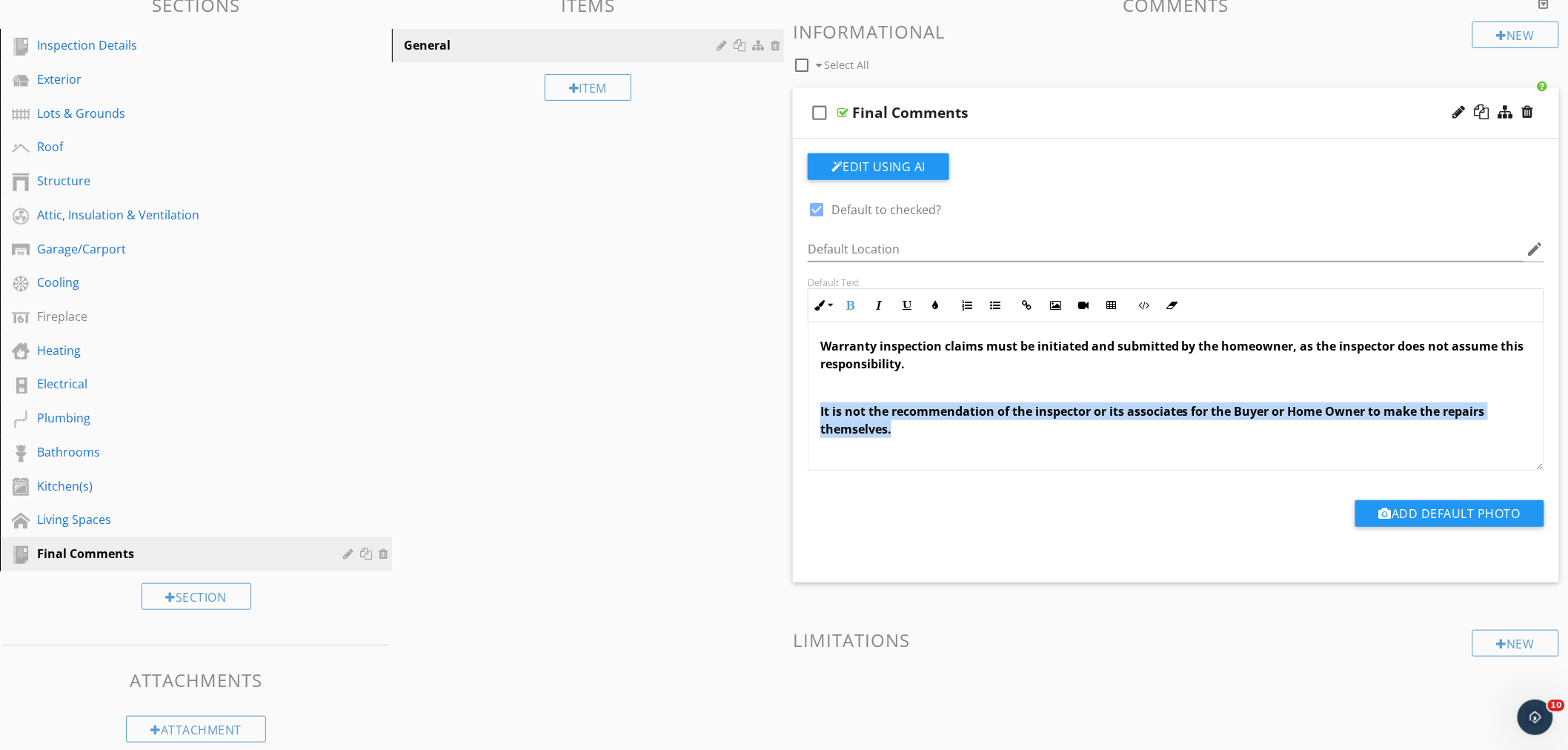
drag, startPoint x: 899, startPoint y: 425, endPoint x: 819, endPoint y: 413, distance: 80.9
click at [819, 413] on div "Please follow up on all items listed as deficient in any capacity noted in this…" at bounding box center [1176, 498] width 735 height 557
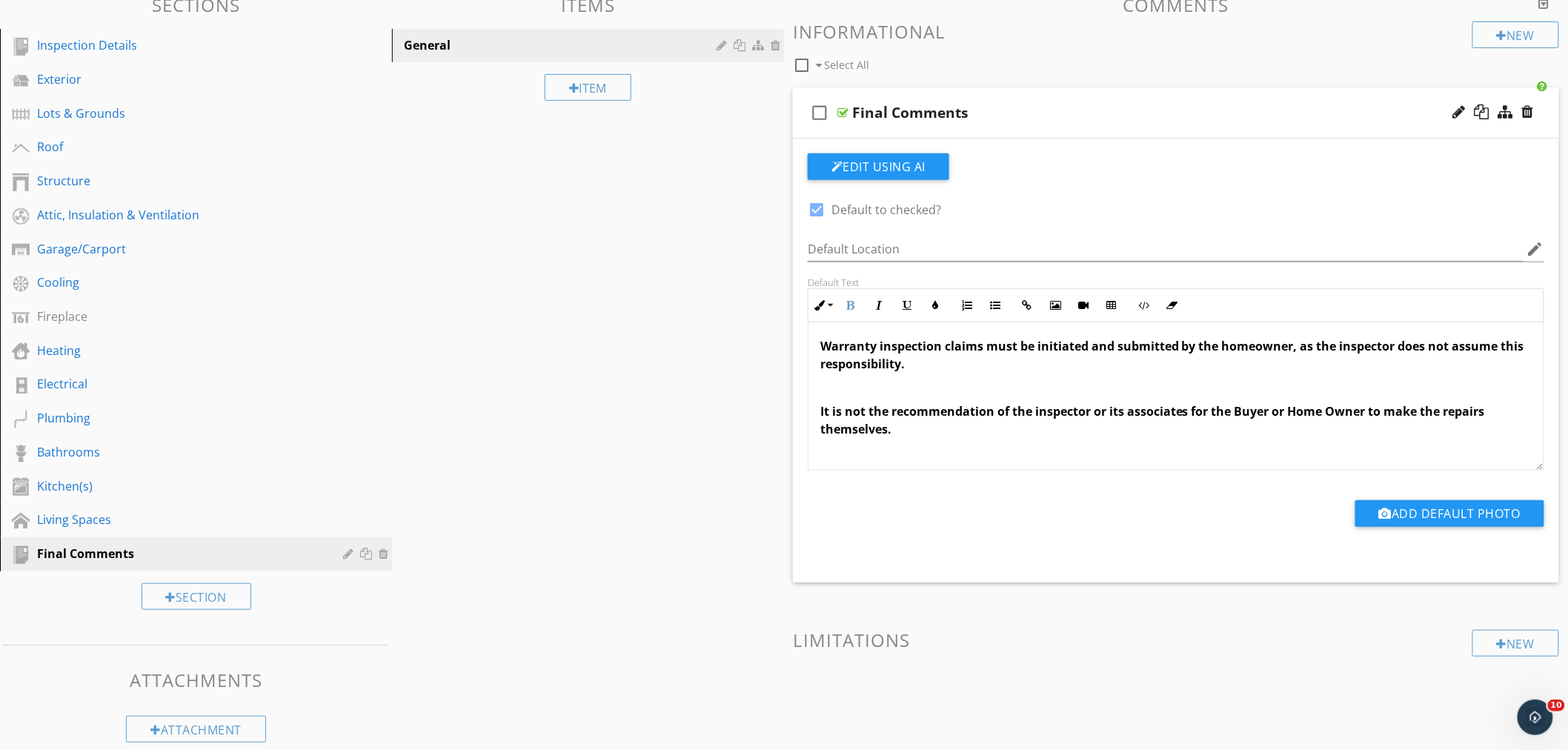
drag, startPoint x: 842, startPoint y: 411, endPoint x: 958, endPoint y: 440, distance: 119.6
click at [958, 440] on div "Please follow up on all items listed as deficient in any capacity noted in this…" at bounding box center [1176, 498] width 735 height 557
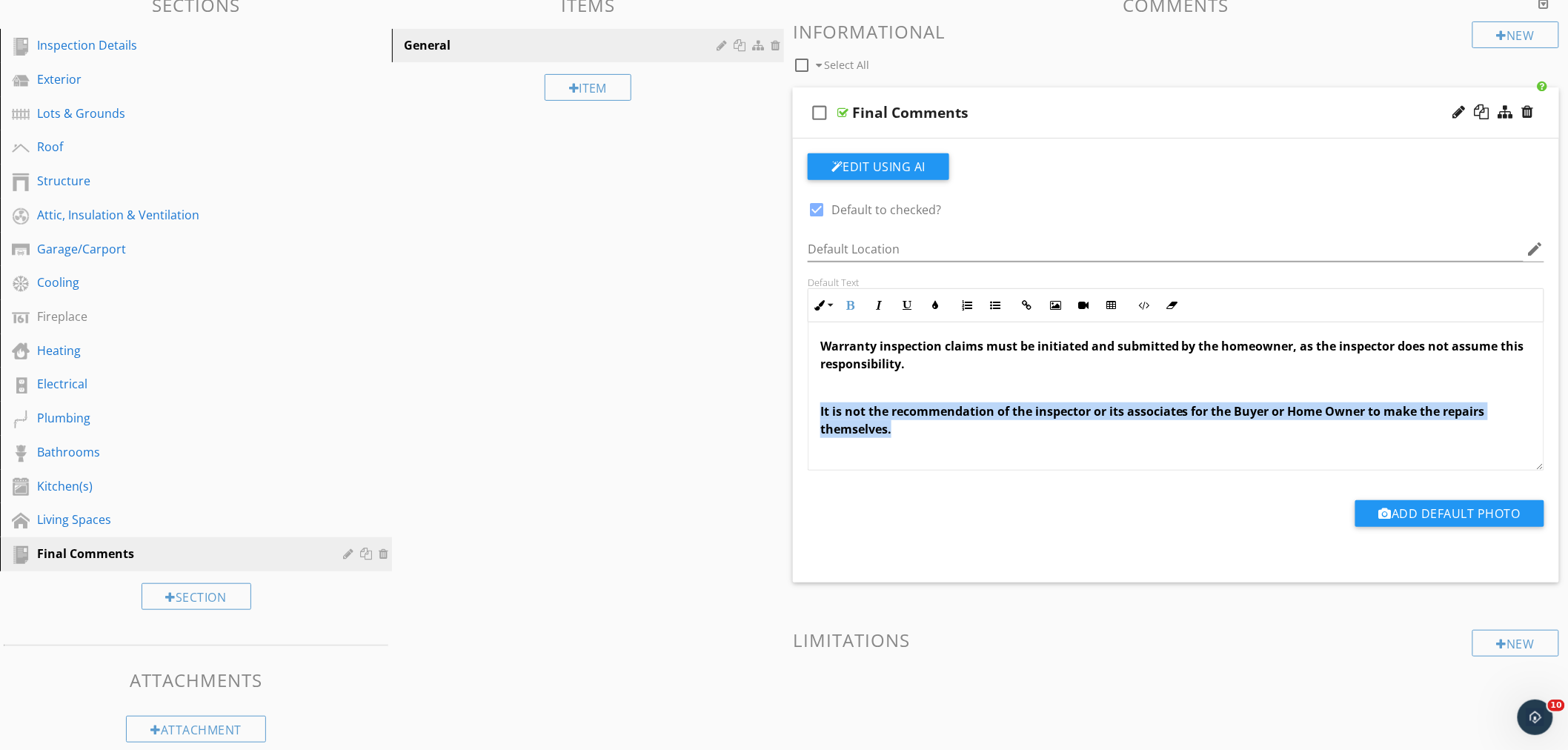
drag, startPoint x: 925, startPoint y: 431, endPoint x: 848, endPoint y: 416, distance: 78.4
click at [831, 418] on p "It is not the recommendation of the inspector or its associates for the Buyer o…" at bounding box center [1176, 420] width 712 height 36
click at [915, 423] on p "It is not the recommendation of the inspector or its associates for the Buyer o…" at bounding box center [1176, 420] width 712 height 36
drag, startPoint x: 900, startPoint y: 428, endPoint x: 817, endPoint y: 418, distance: 83.6
click at [817, 418] on div "Please follow up on all items listed as deficient in any capacity noted in this…" at bounding box center [1176, 498] width 735 height 557
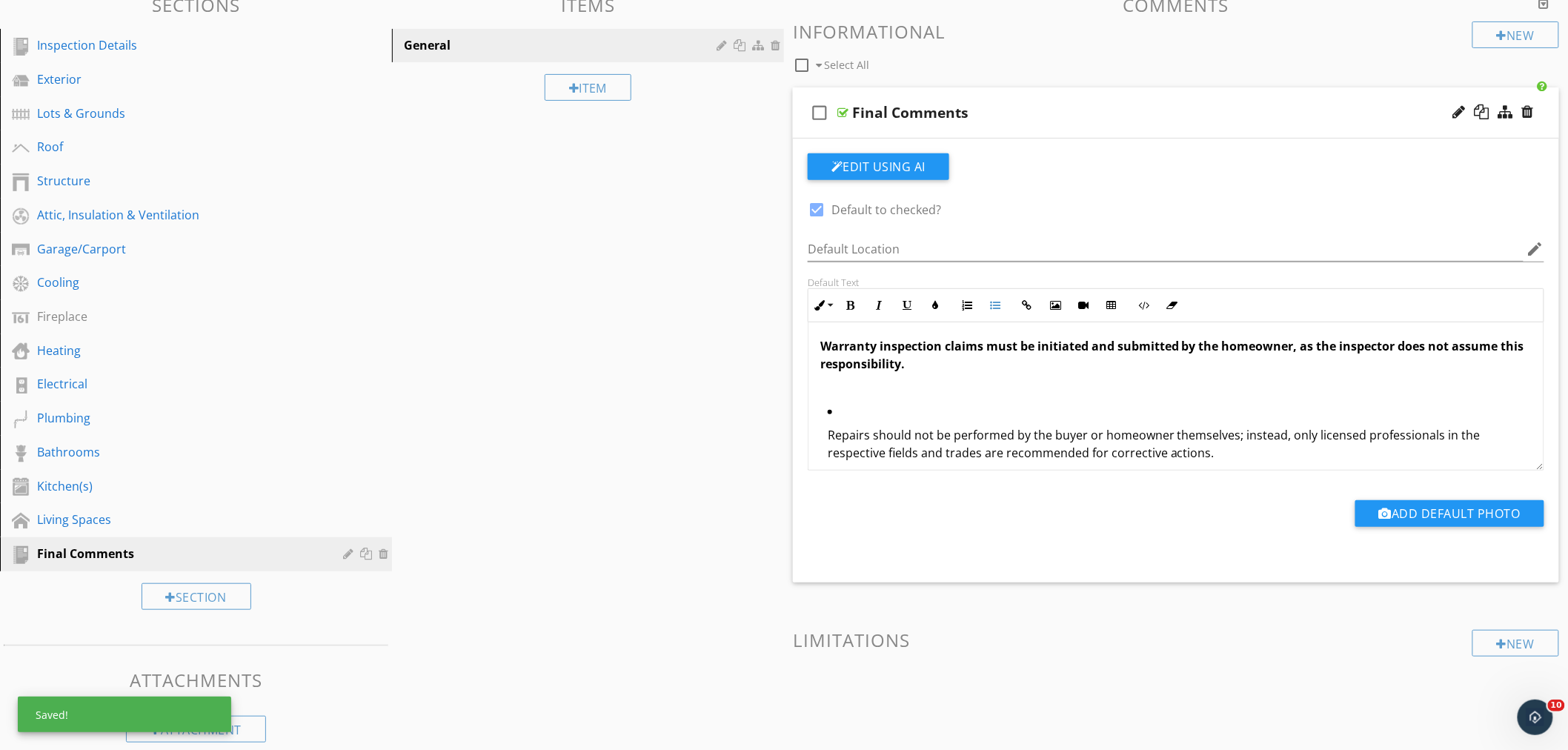
click at [827, 438] on ul "Repairs should not be performed by the buyer or homeowner themselves; instead, …" at bounding box center [1176, 437] width 712 height 69
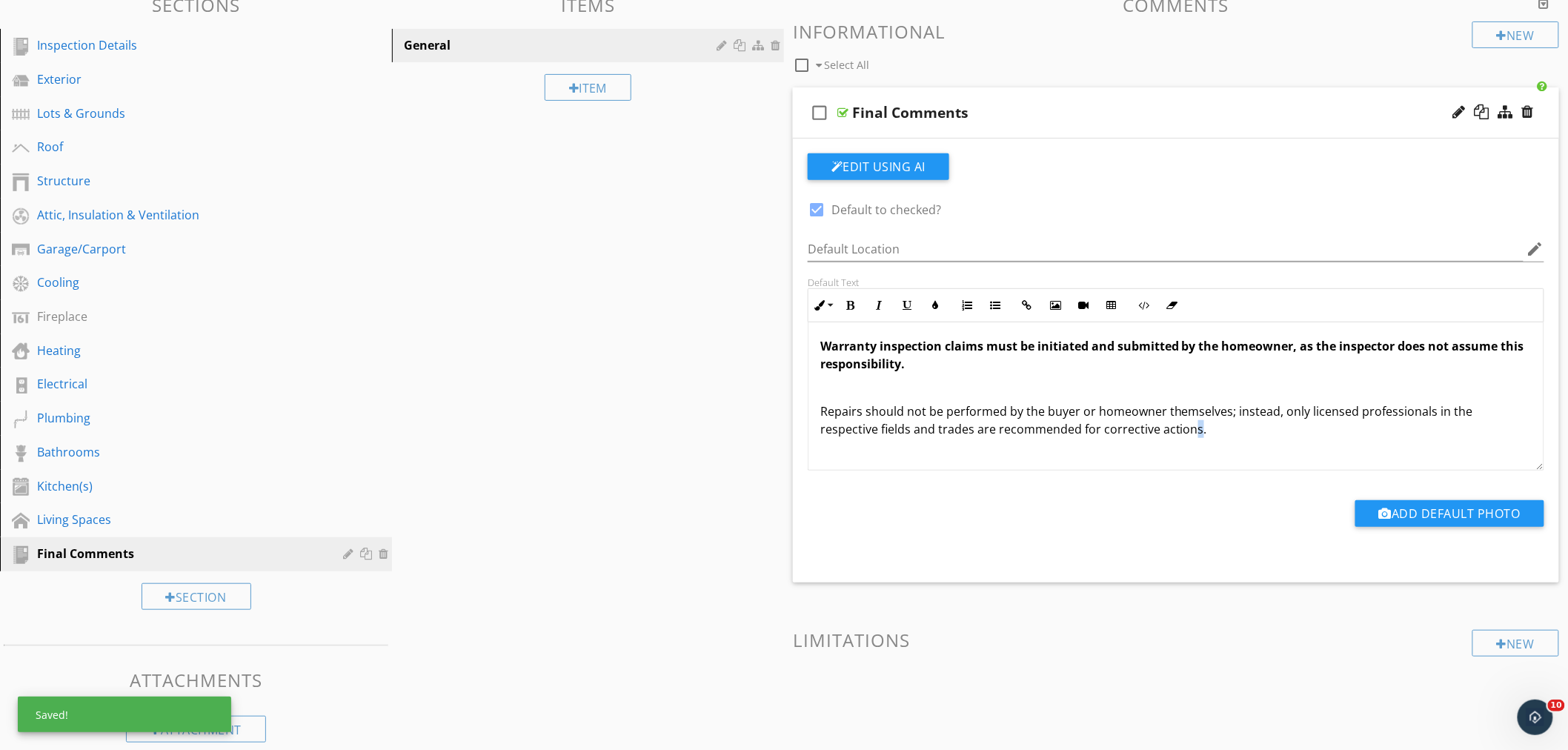
click at [1199, 425] on p "Repairs should not be performed by the buyer or homeowner themselves; instead, …" at bounding box center [1176, 420] width 712 height 36
click at [1210, 425] on p "Repairs should not be performed by the buyer or homeowner themselves; instead, …" at bounding box center [1176, 420] width 712 height 36
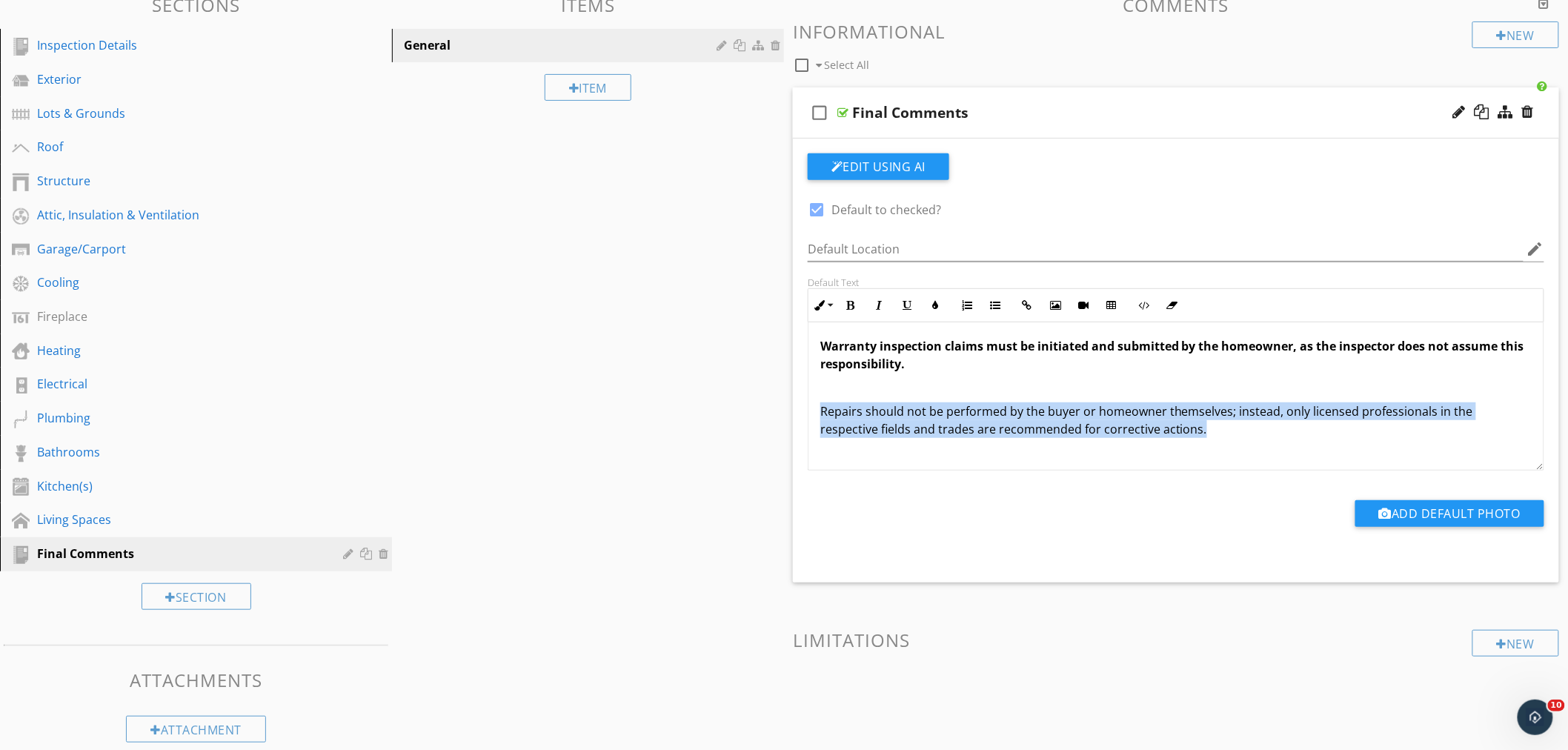
drag, startPoint x: 1210, startPoint y: 425, endPoint x: 816, endPoint y: 386, distance: 395.9
click at [815, 416] on div "Please follow up on all items listed as deficient in any capacity noted in this…" at bounding box center [1176, 498] width 735 height 557
click at [825, 311] on button "Inline Style" at bounding box center [823, 306] width 28 height 28
click at [850, 411] on link "Normal" at bounding box center [866, 411] width 112 height 23
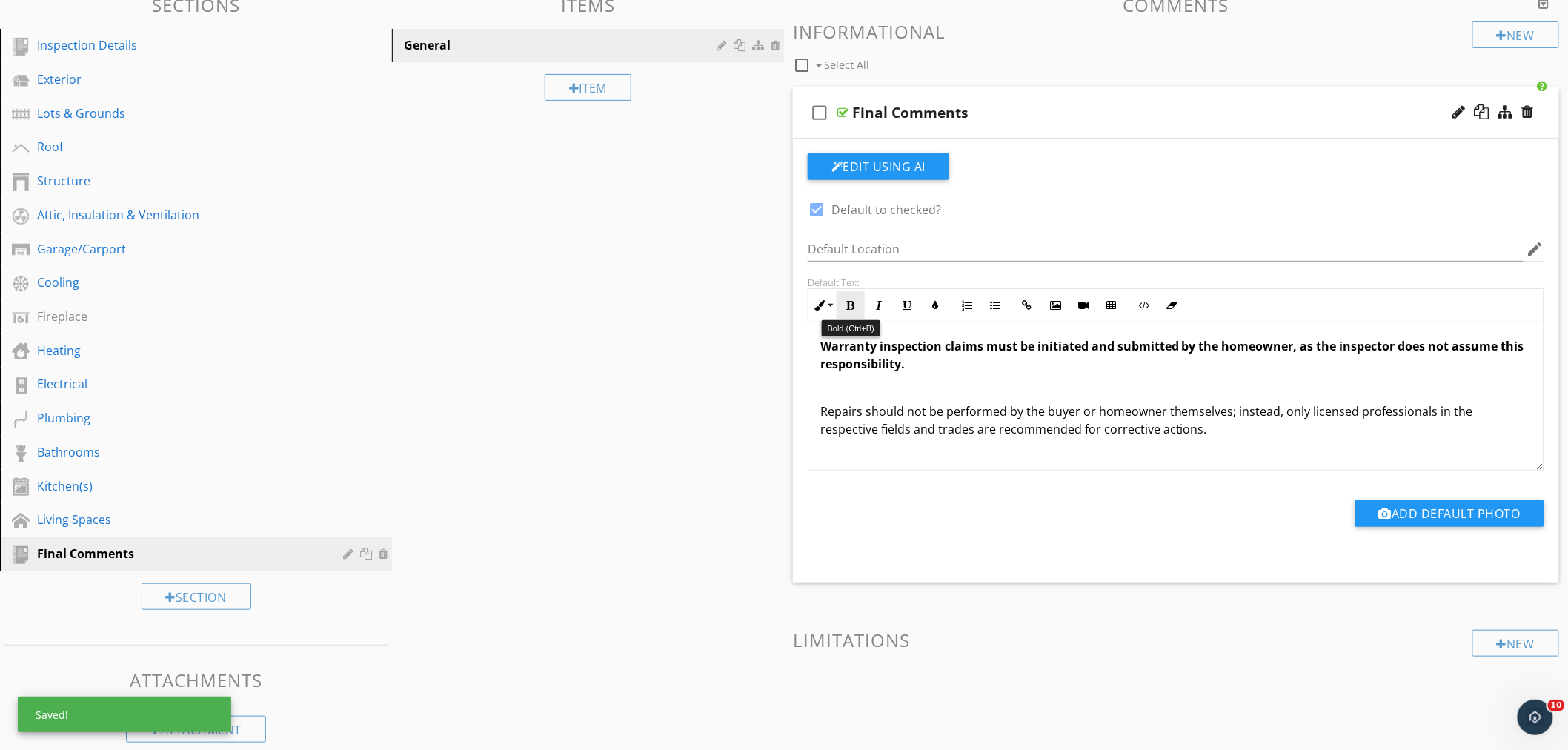
click at [856, 307] on icon "button" at bounding box center [850, 305] width 10 height 10
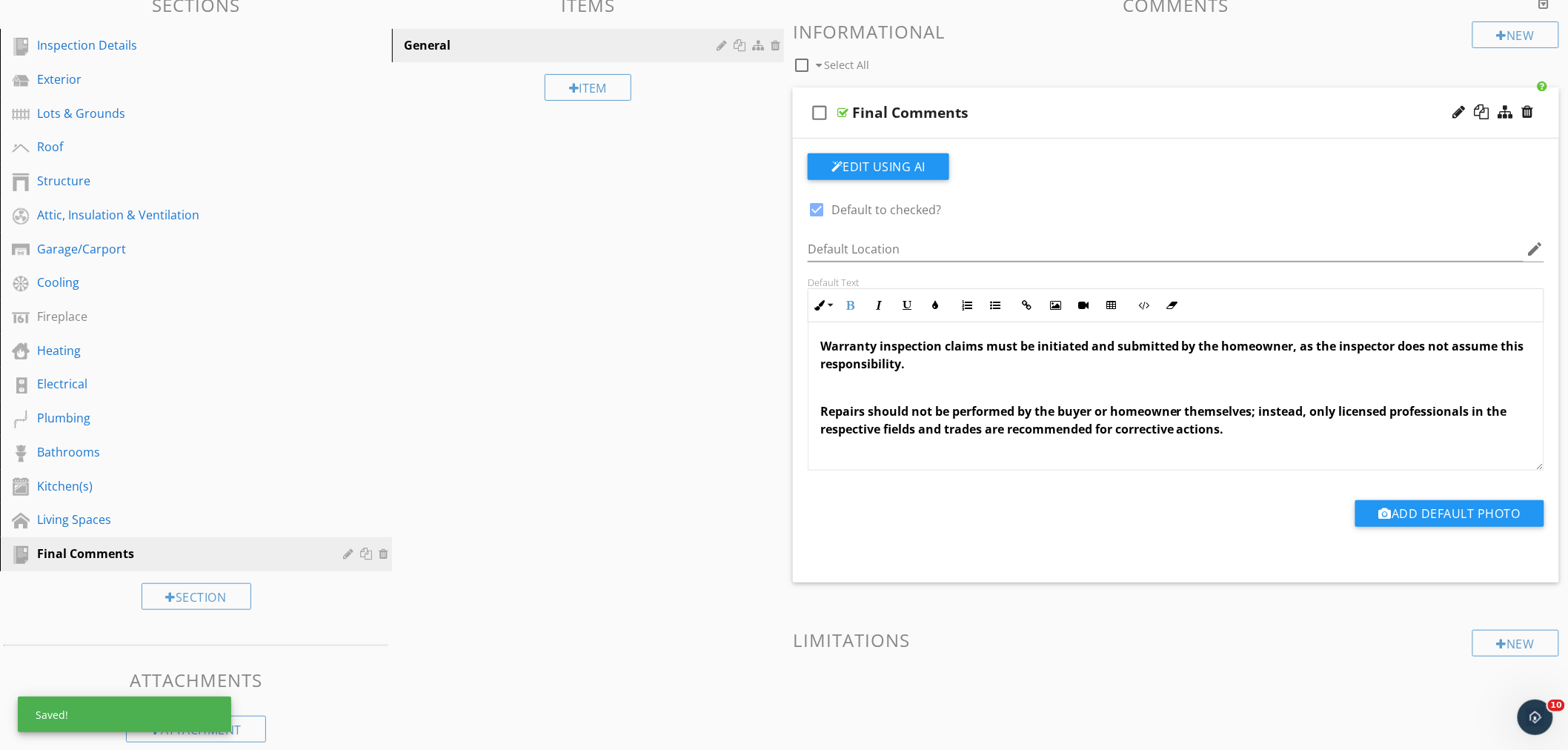
click at [1313, 436] on p "Repairs should not be performed by the buyer or homeowner themselves; instead, …" at bounding box center [1176, 420] width 712 height 36
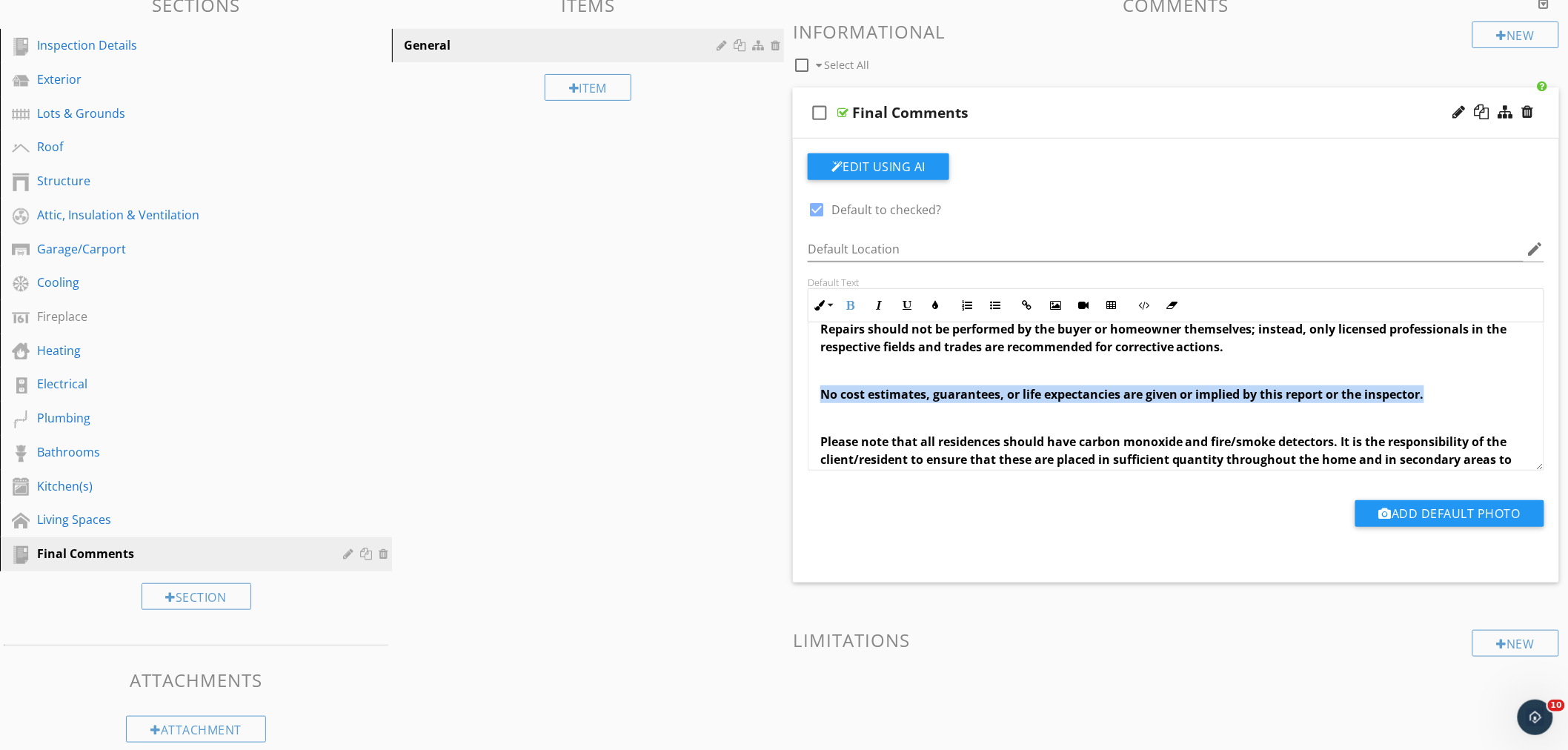
drag, startPoint x: 1458, startPoint y: 395, endPoint x: 813, endPoint y: 400, distance: 645.0
click at [813, 400] on div "Please follow up on all items listed as deficient in any capacity noted in this…" at bounding box center [1176, 415] width 735 height 557
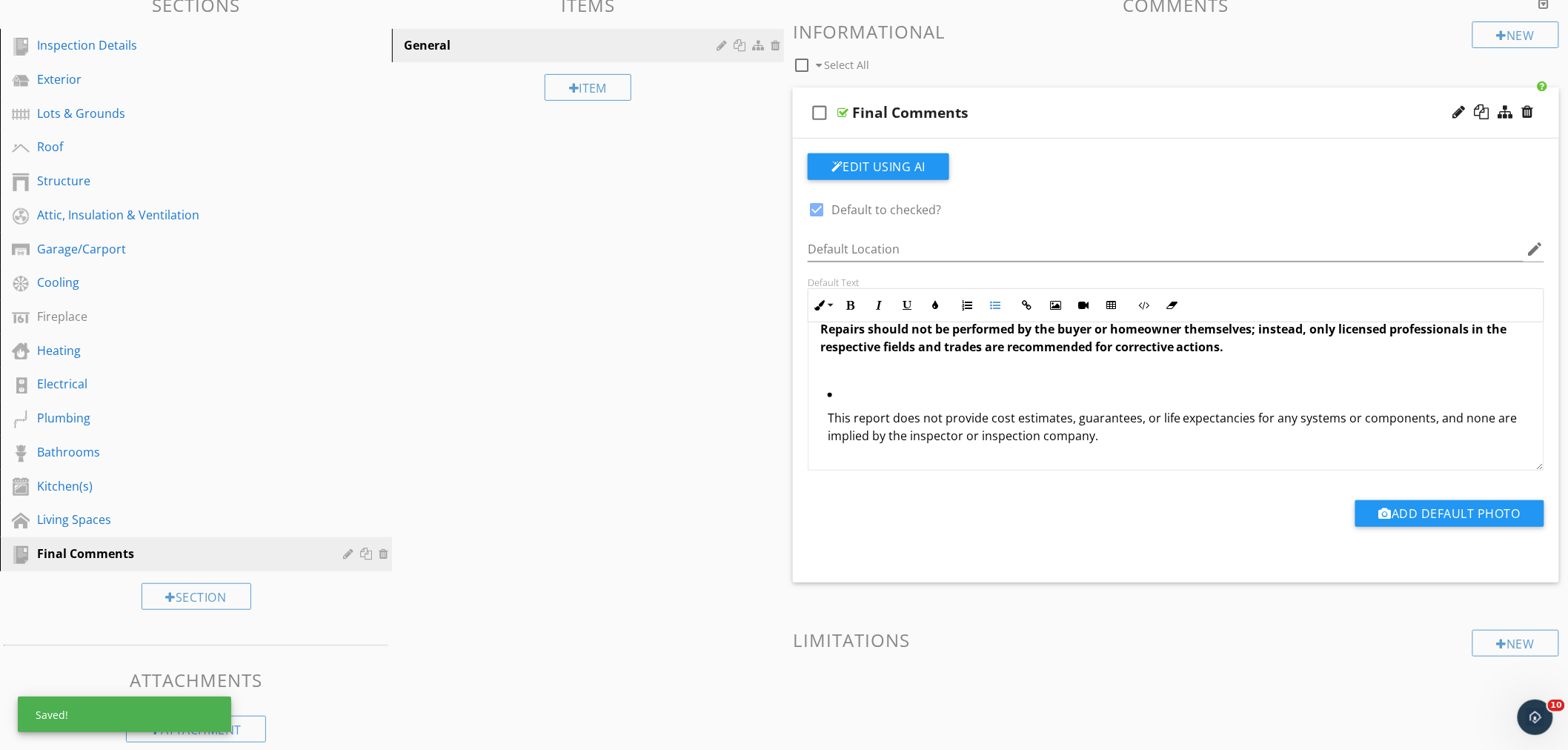
click at [827, 424] on p "This report does not provide cost estimates, guarantees, or life expectancies f…" at bounding box center [1179, 427] width 704 height 36
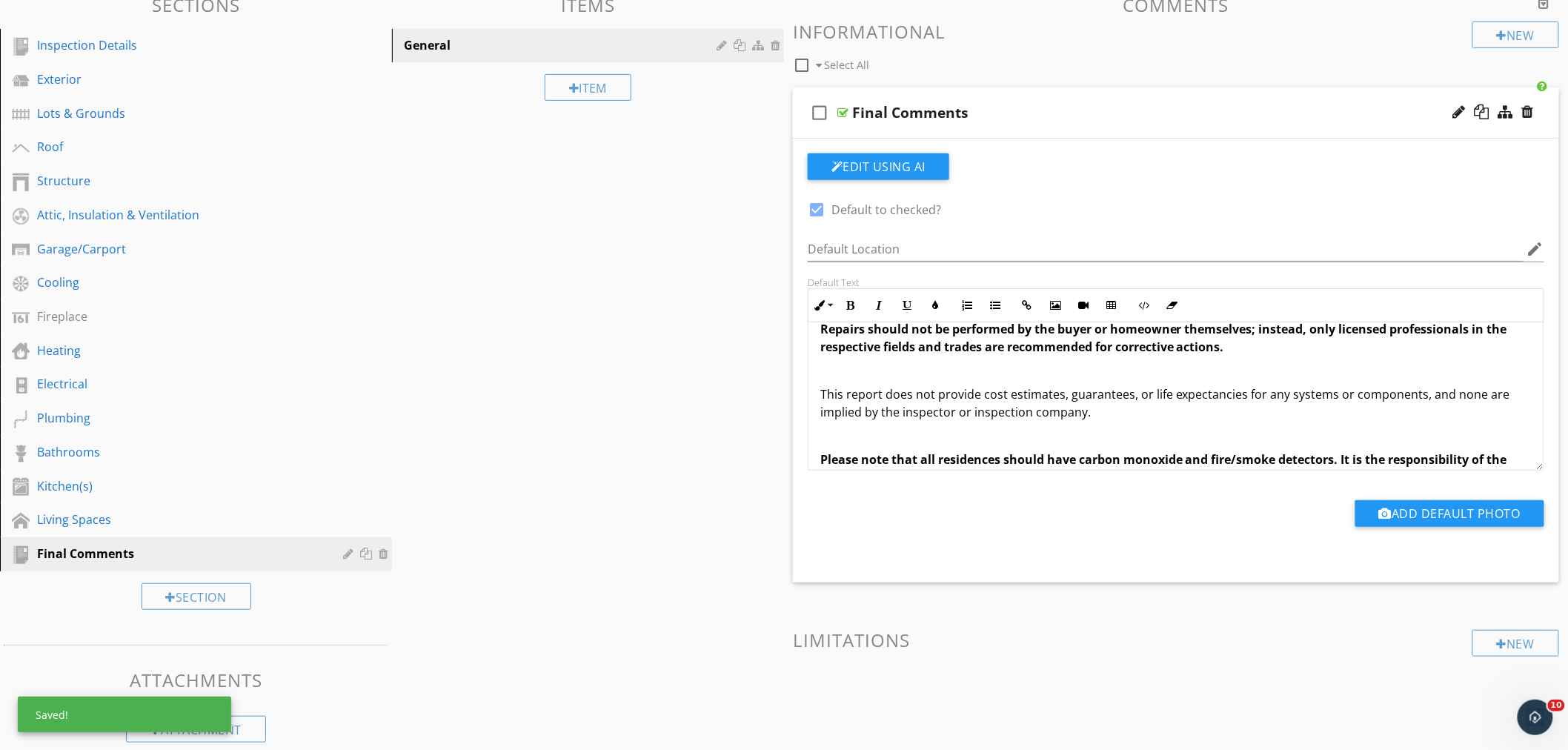
click at [1176, 423] on div "Please follow up on all items listed as deficient in any capacity noted in this…" at bounding box center [1176, 424] width 735 height 575
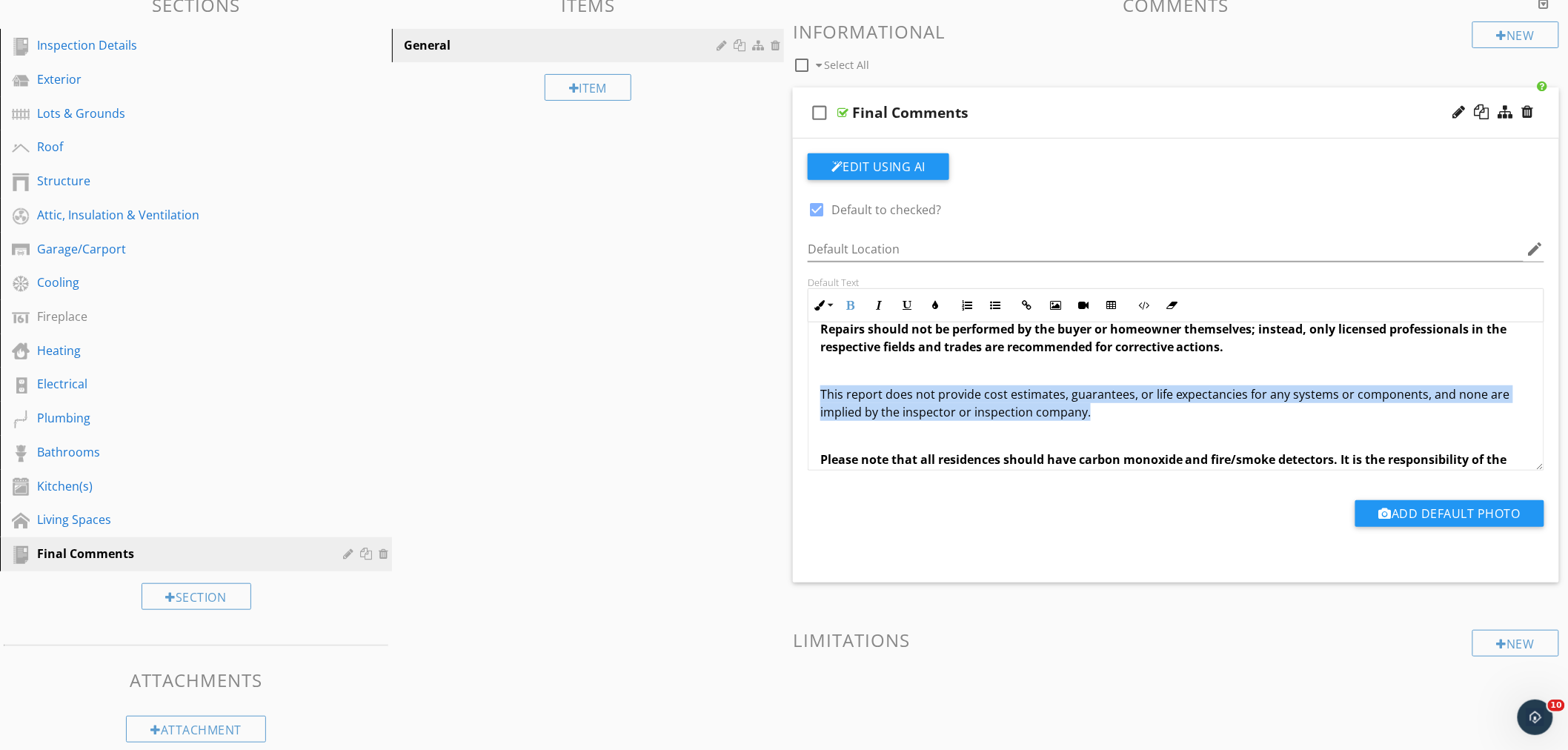
drag, startPoint x: 1093, startPoint y: 413, endPoint x: 813, endPoint y: 401, distance: 280.3
click at [813, 401] on div "Please follow up on all items listed as deficient in any capacity noted in this…" at bounding box center [1176, 424] width 735 height 575
click at [827, 301] on button "Inline Style" at bounding box center [823, 306] width 28 height 28
click at [843, 410] on link "Normal" at bounding box center [866, 411] width 112 height 23
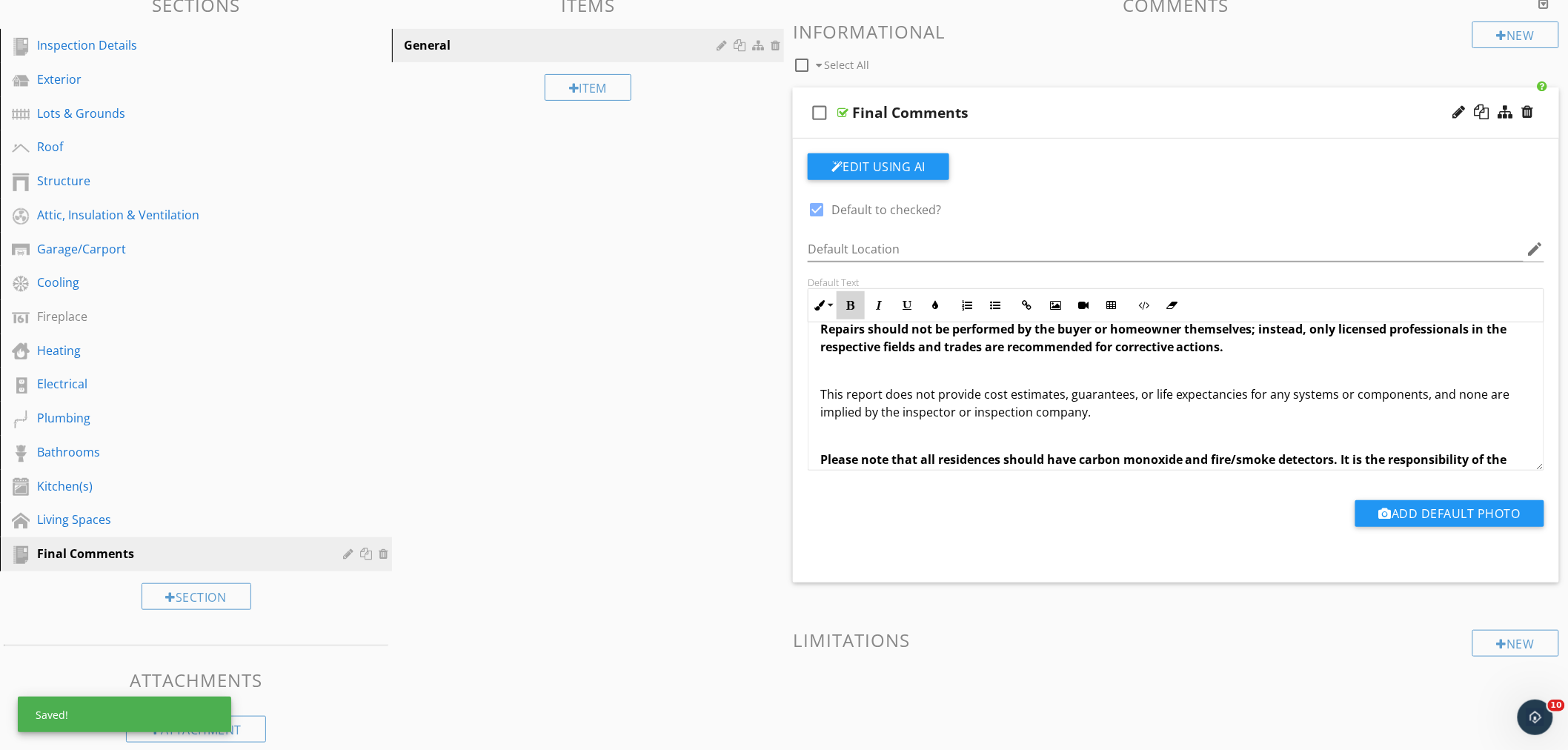
click at [855, 313] on button "Bold" at bounding box center [851, 306] width 28 height 28
click at [1194, 418] on p "This report does not provide cost estimates, guarantees, or life expectancies f…" at bounding box center [1176, 403] width 712 height 36
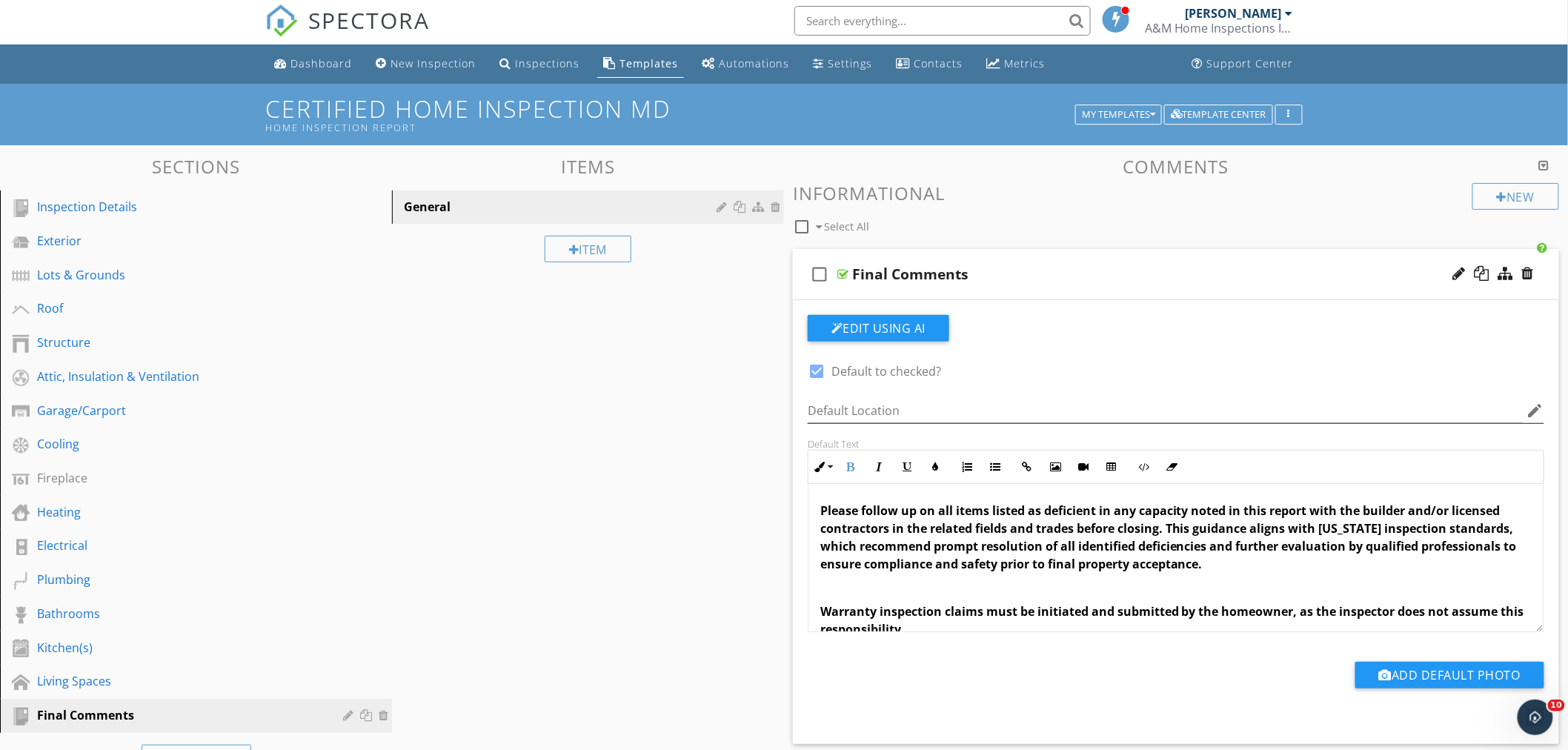
scroll to position [0, 0]
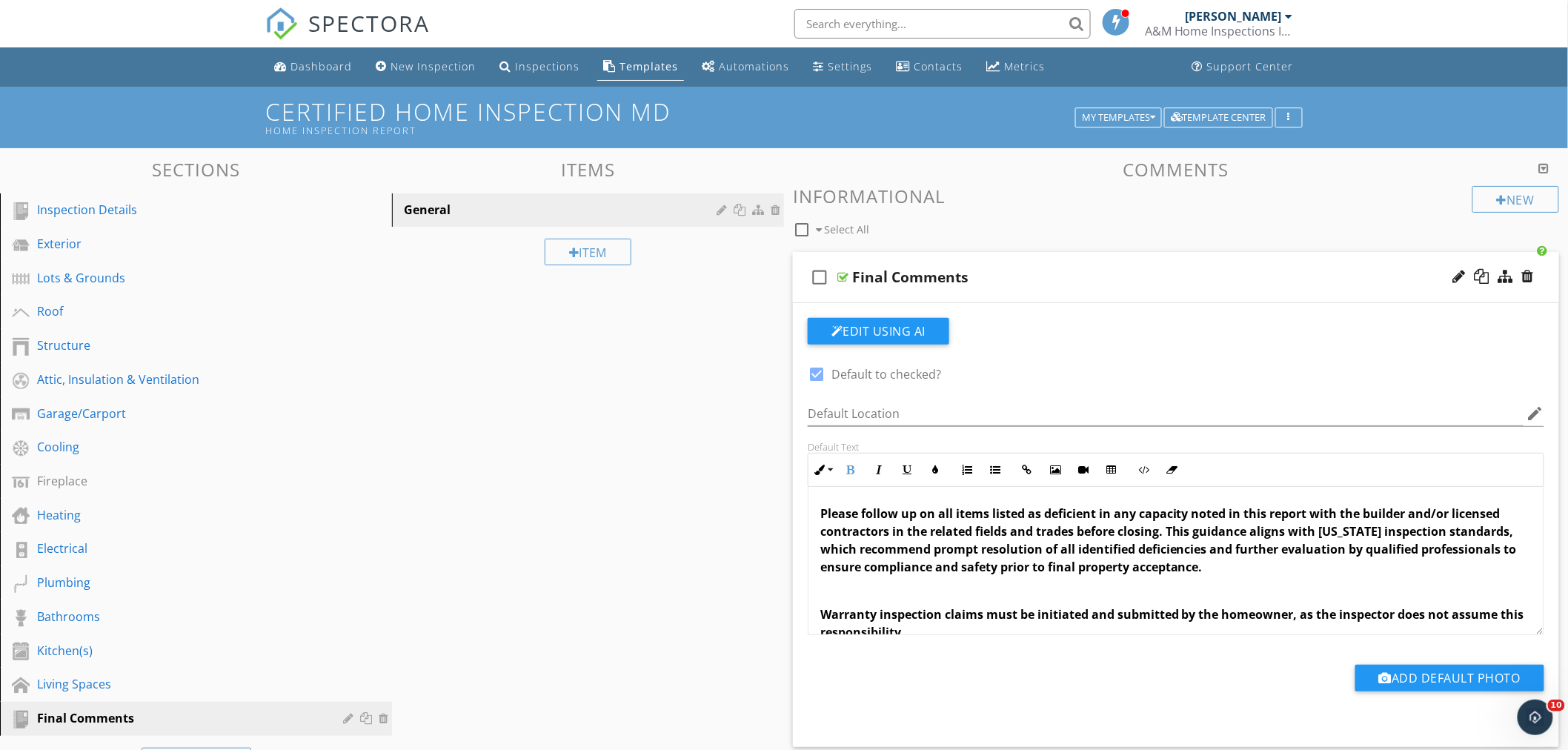
click at [683, 374] on div "Sections Inspection Details Exterior Lots & Grounds Roof Structure Attic, Insul…" at bounding box center [784, 548] width 1568 height 800
click at [51, 480] on div "Fireplace" at bounding box center [180, 481] width 284 height 18
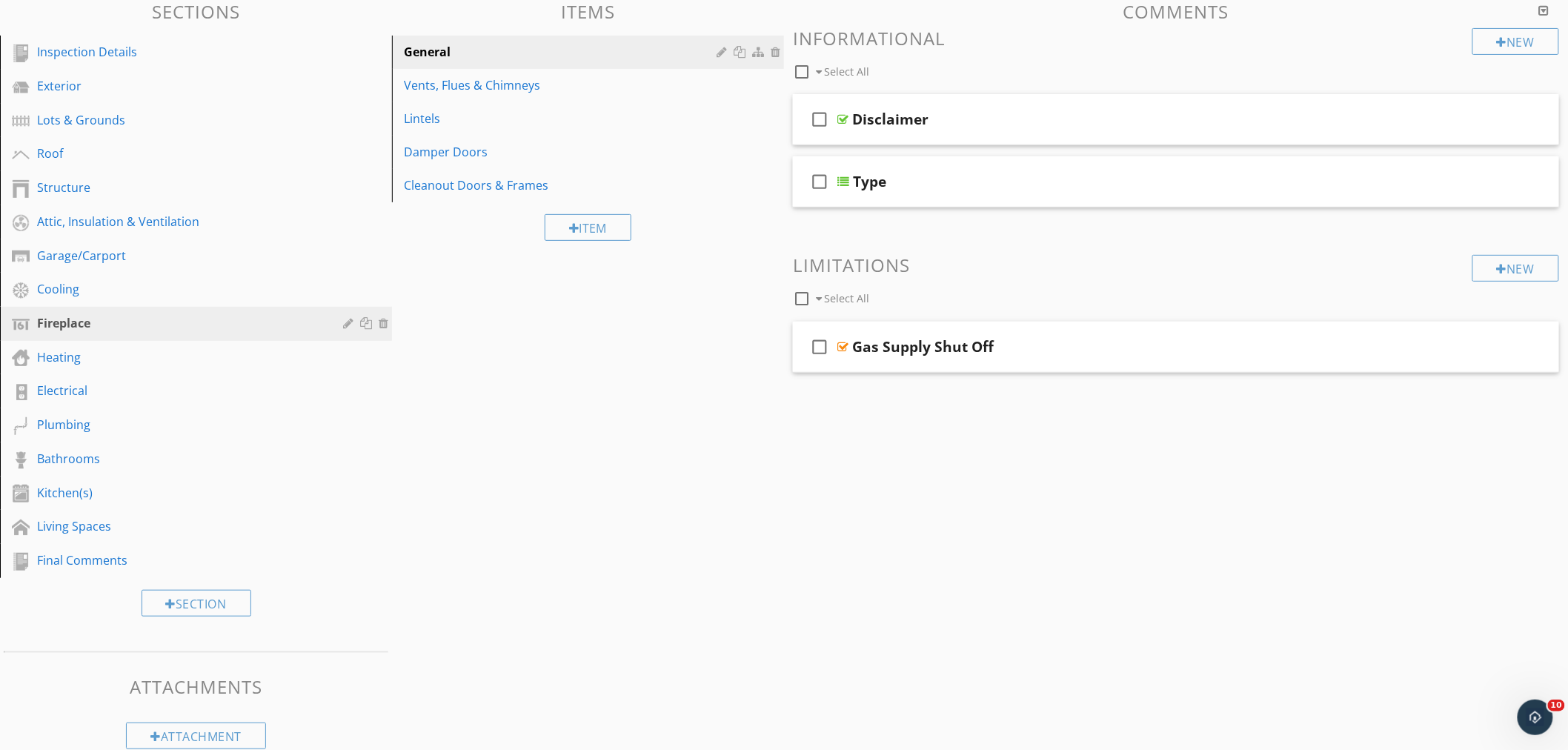
scroll to position [165, 0]
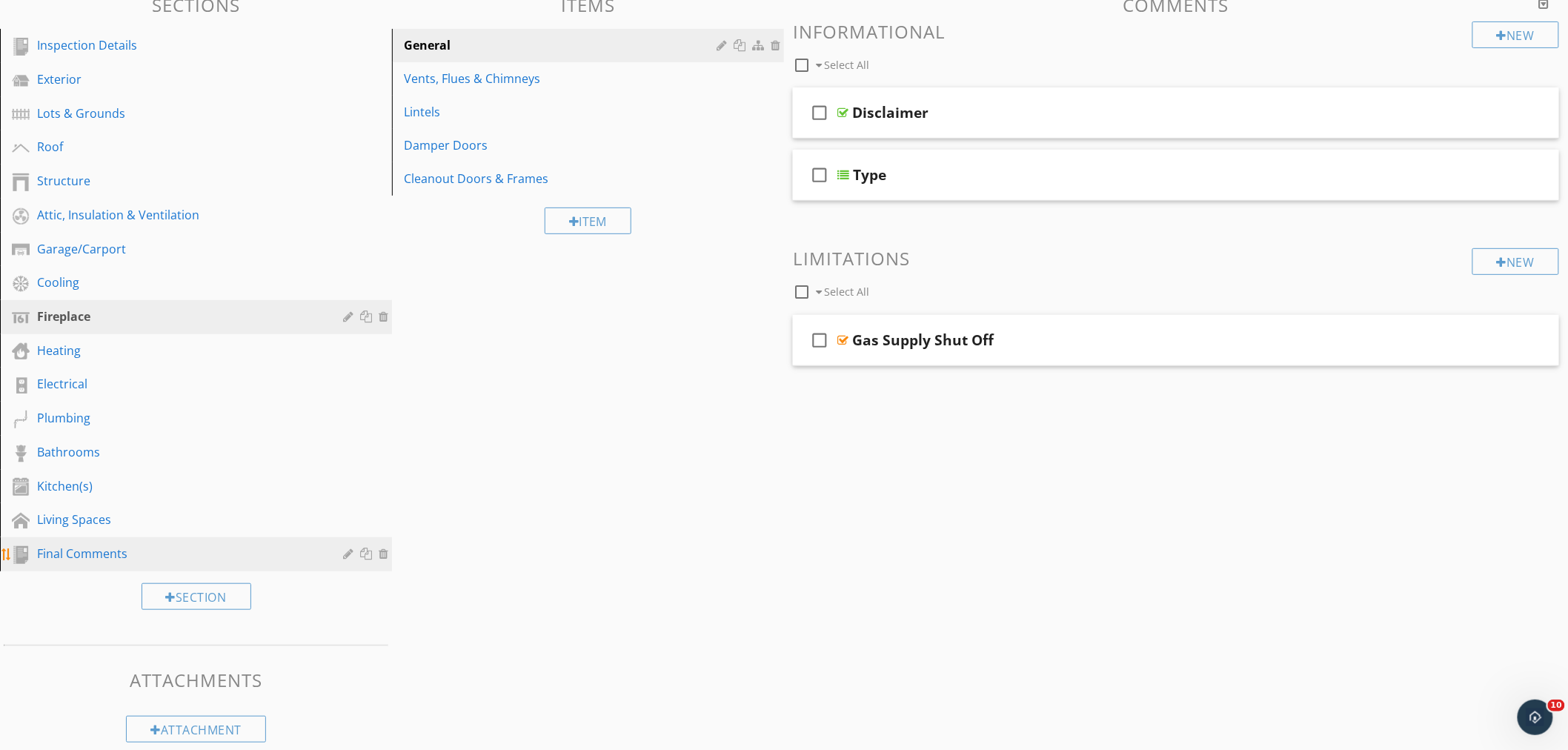
click at [88, 551] on div "Final Comments" at bounding box center [180, 554] width 284 height 18
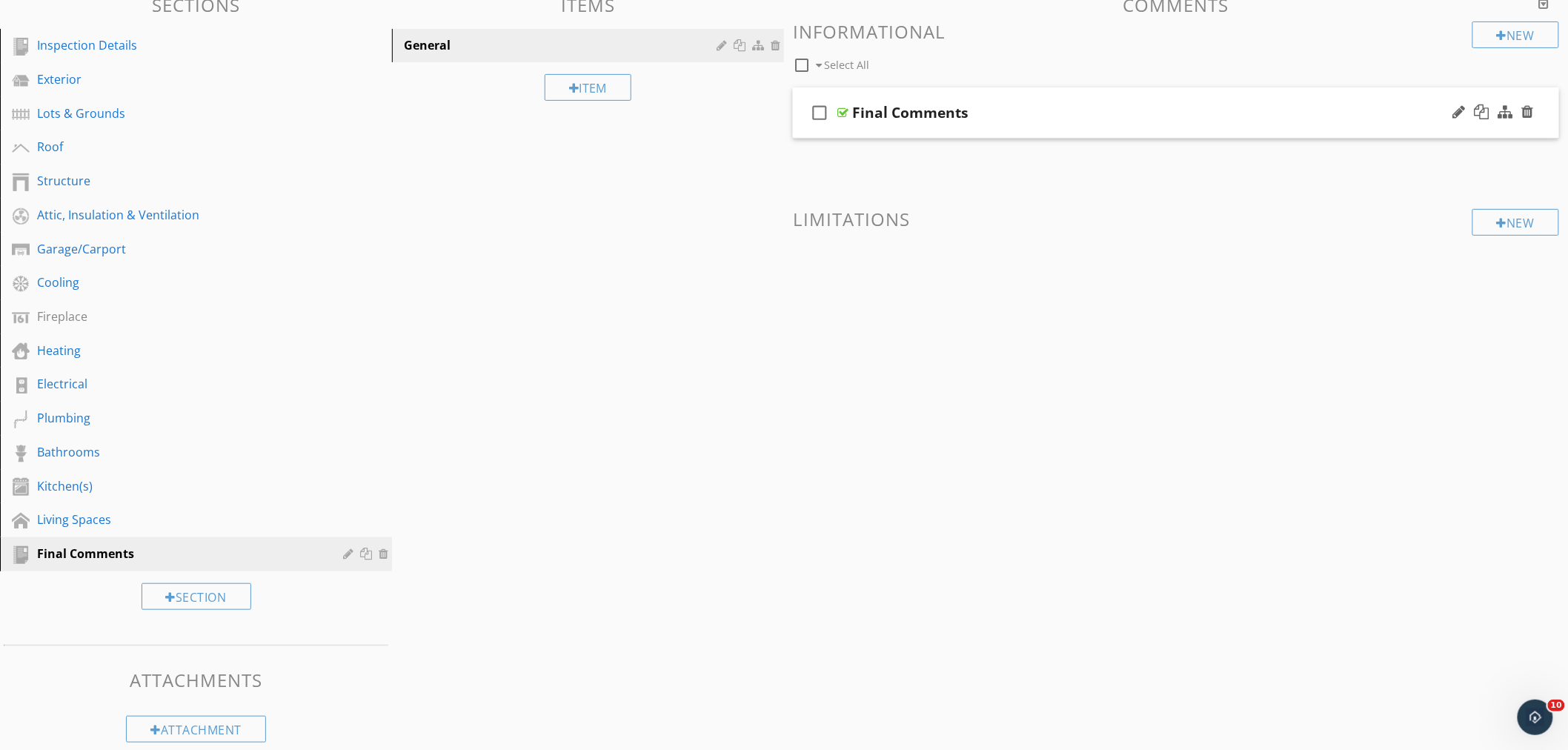
click at [1029, 92] on div "check_box_outline_blank Final Comments" at bounding box center [1176, 113] width 767 height 51
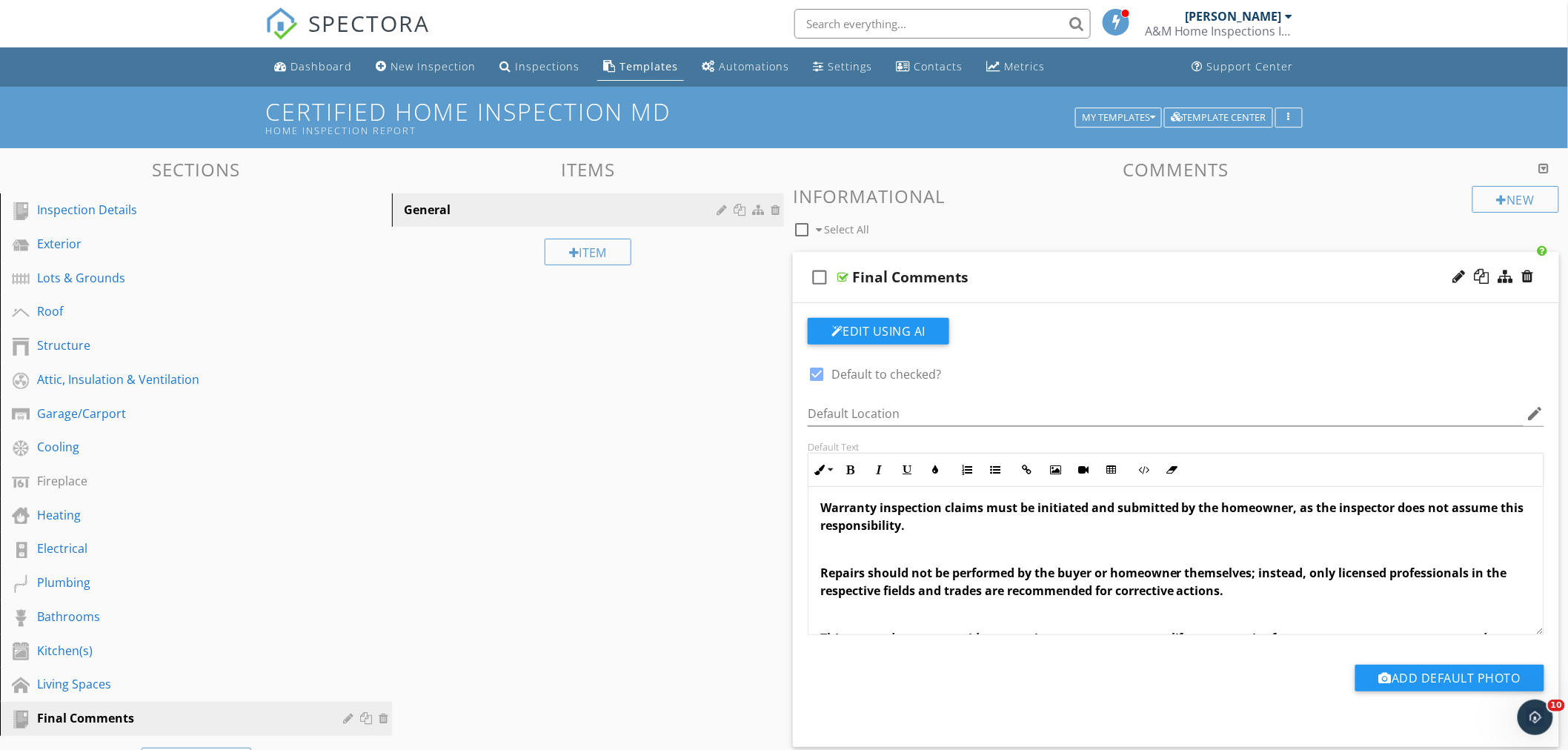
scroll to position [82, 0]
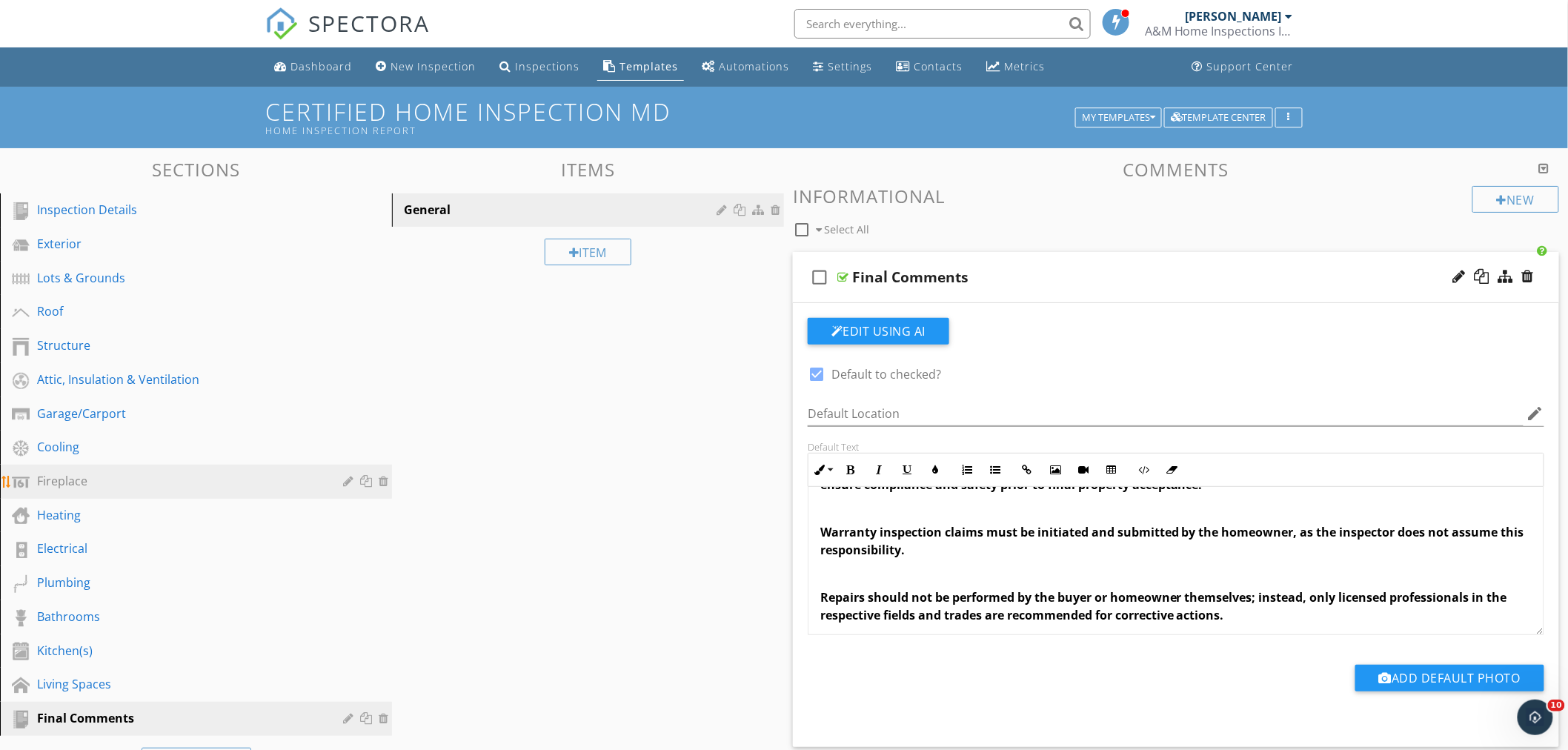
click at [70, 486] on div "Fireplace" at bounding box center [180, 481] width 284 height 18
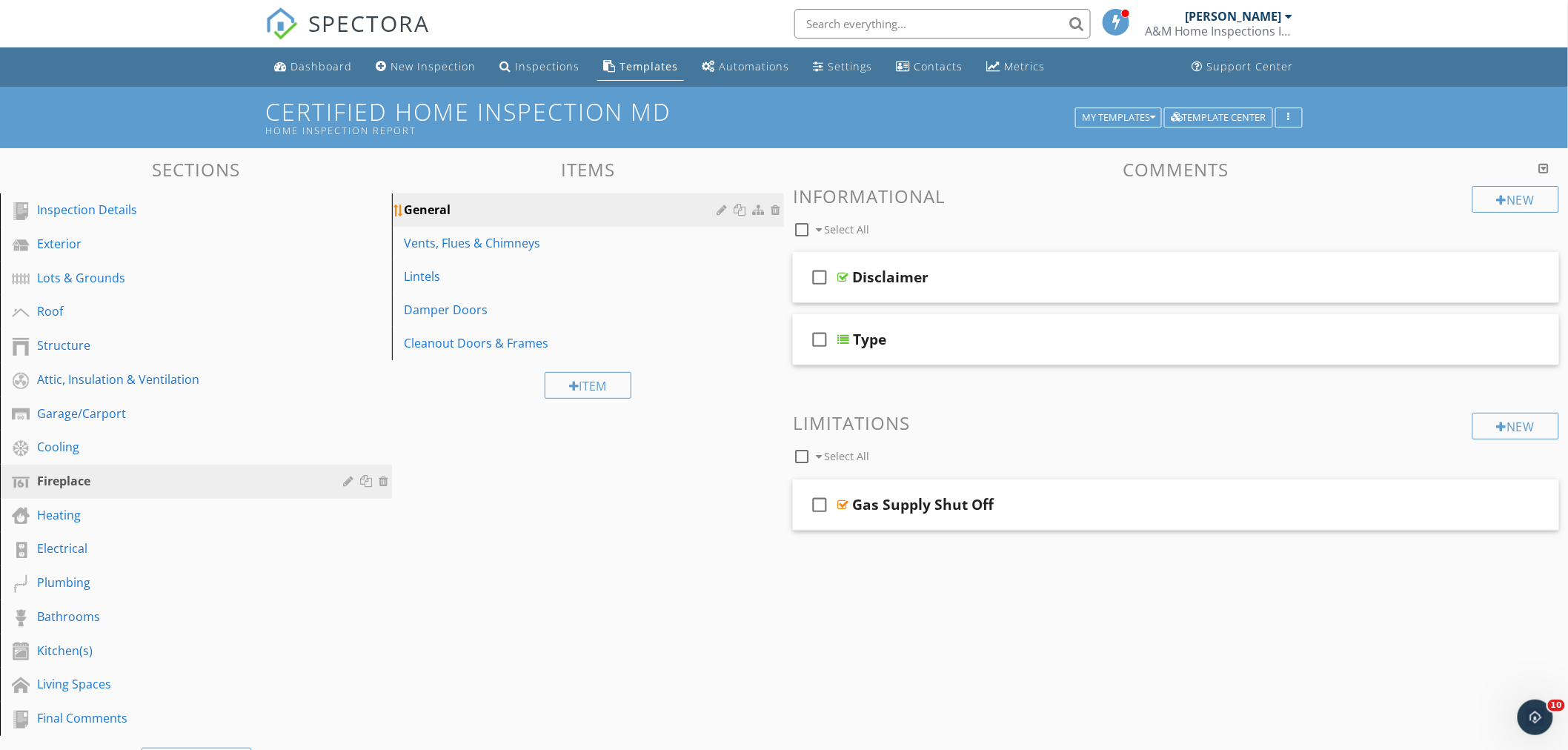
click at [495, 221] on link "General" at bounding box center [590, 209] width 388 height 33
click at [519, 204] on div "General" at bounding box center [562, 209] width 317 height 18
click at [1025, 264] on div "check_box_outline_blank Disclaimer" at bounding box center [1176, 278] width 767 height 51
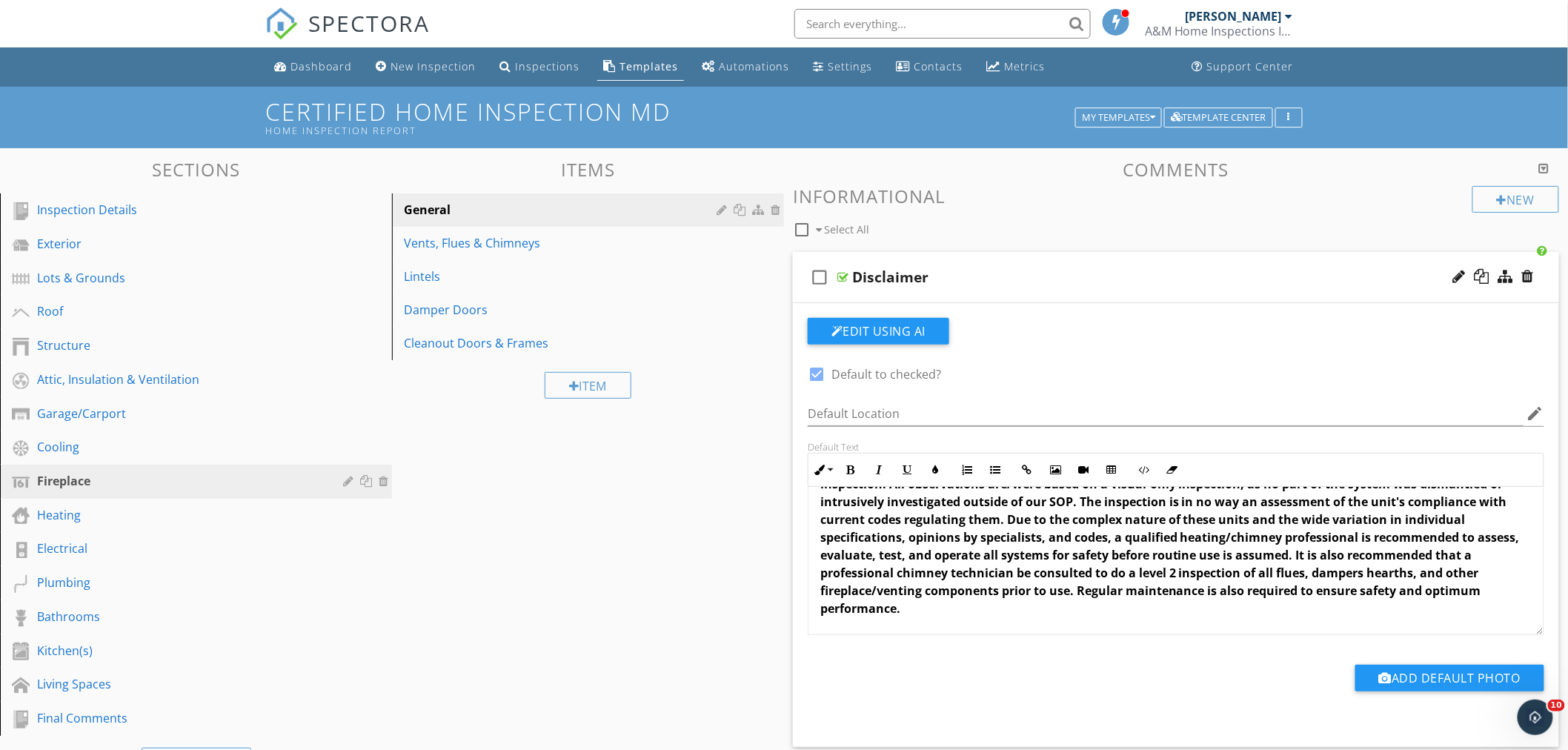
scroll to position [0, 0]
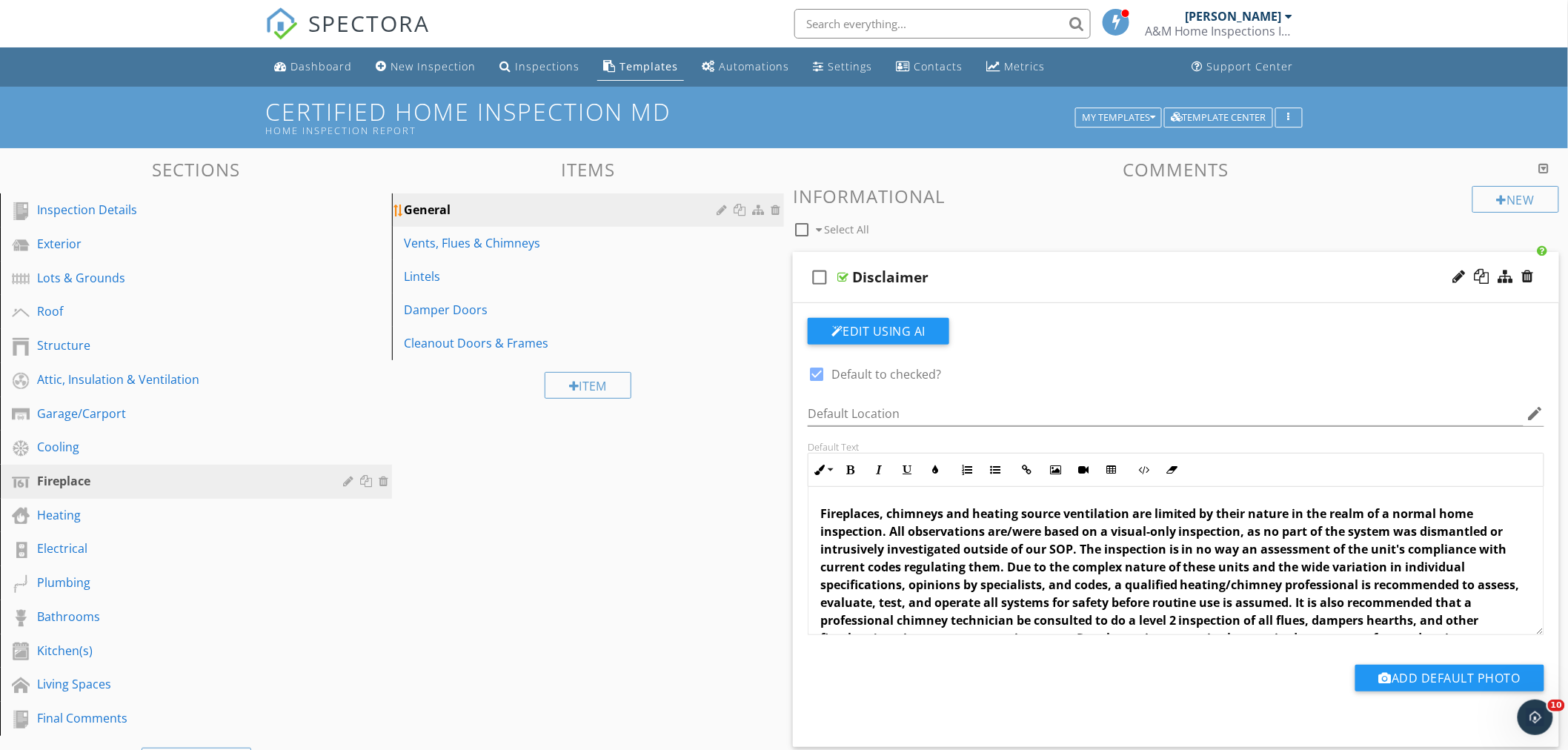
click at [531, 198] on link "General" at bounding box center [590, 209] width 388 height 33
click at [529, 203] on div "General" at bounding box center [562, 209] width 317 height 18
click at [96, 681] on div "Living Spaces" at bounding box center [180, 684] width 284 height 18
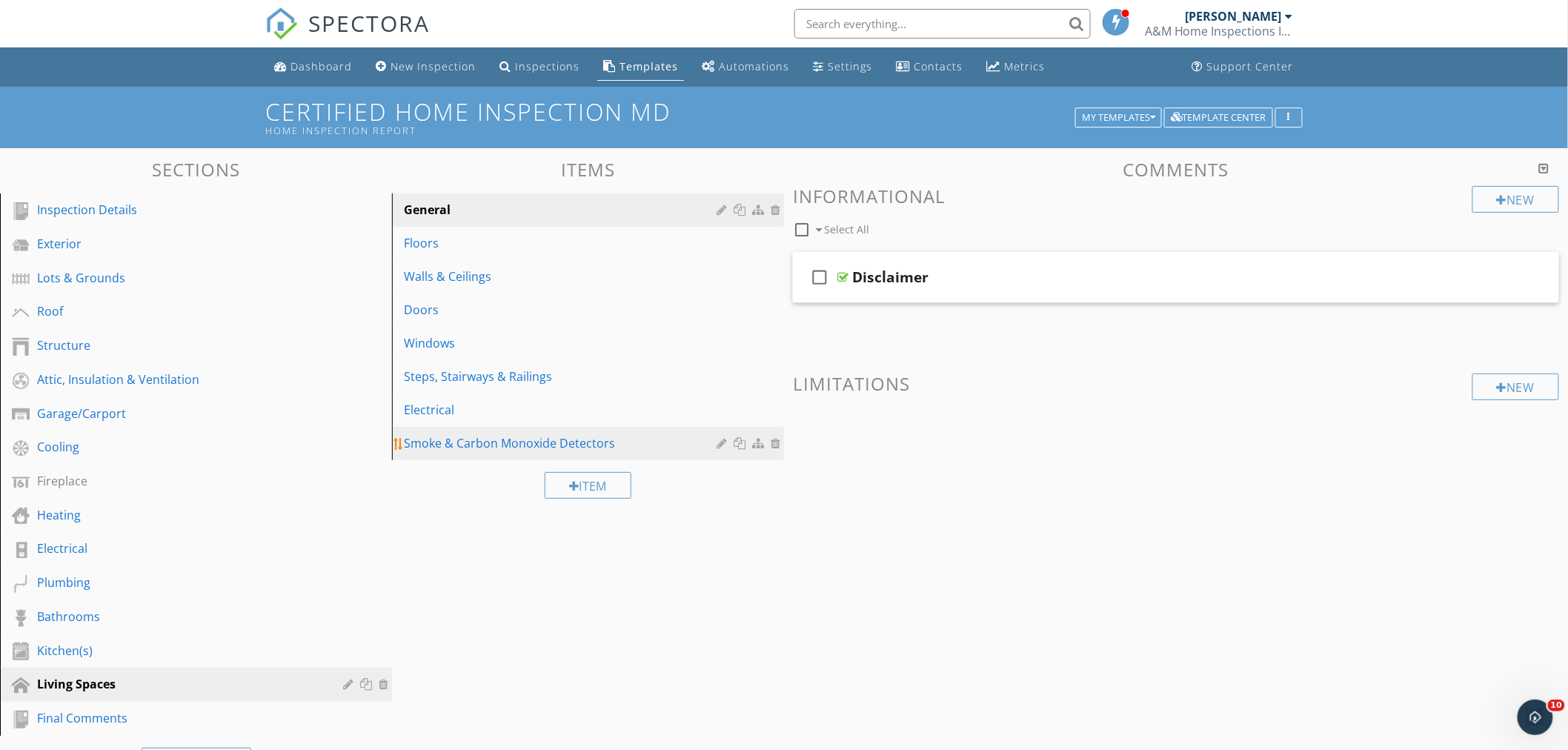
click at [524, 440] on div "Smoke & Carbon Monoxide Detectors" at bounding box center [562, 443] width 317 height 18
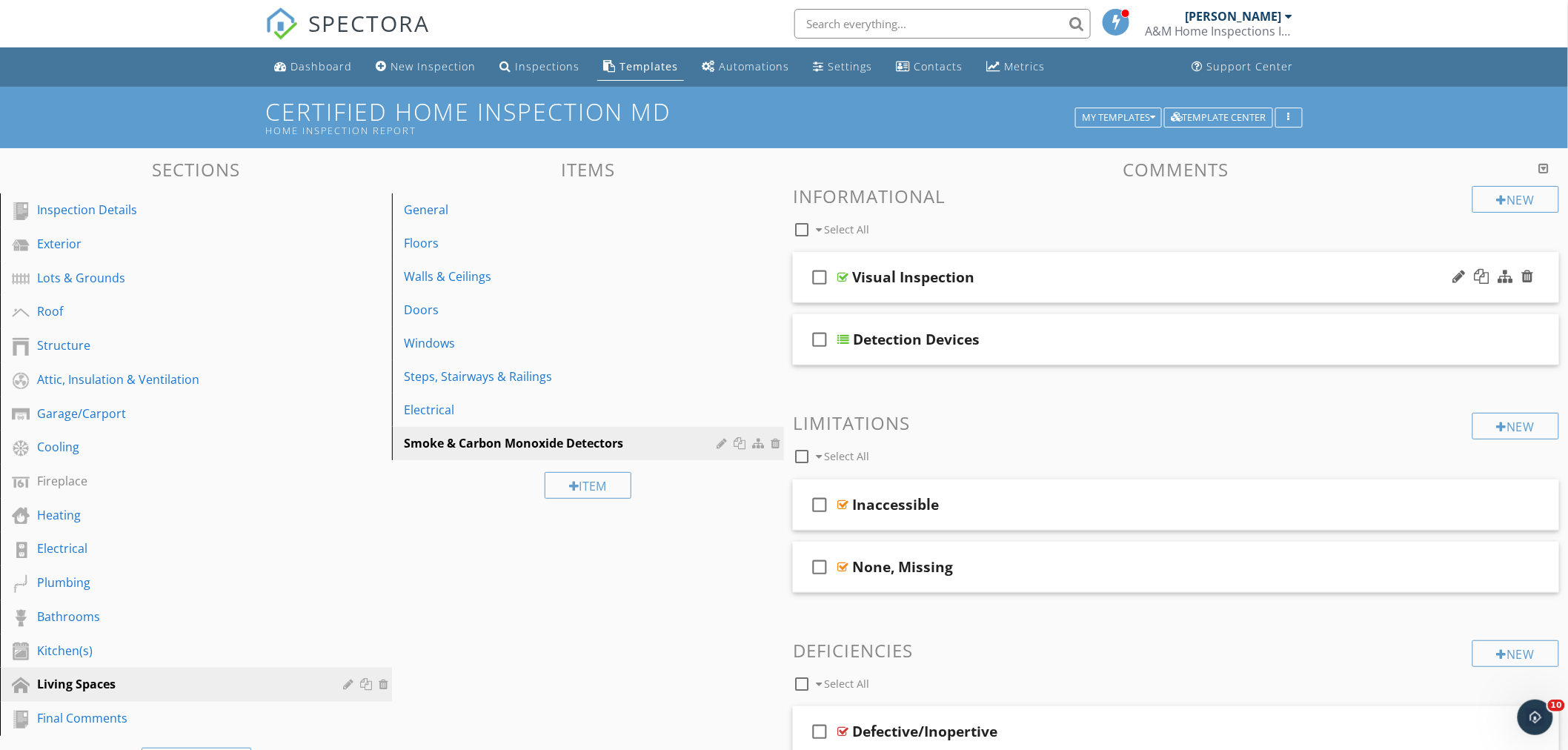
click at [1078, 267] on div "check_box_outline_blank Visual Inspection" at bounding box center [1176, 278] width 767 height 51
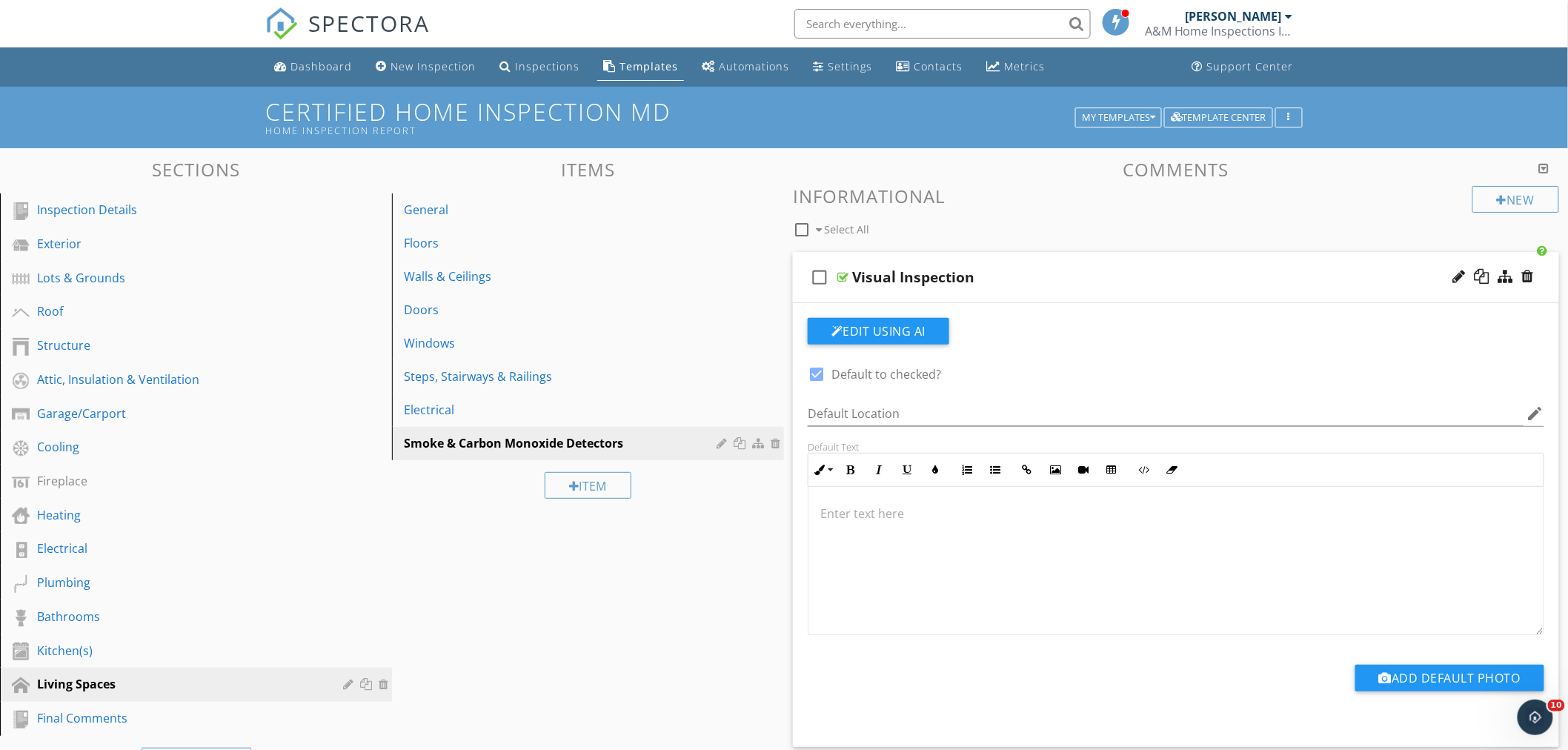
click at [1056, 270] on div "Visual Inspection" at bounding box center [1129, 277] width 553 height 18
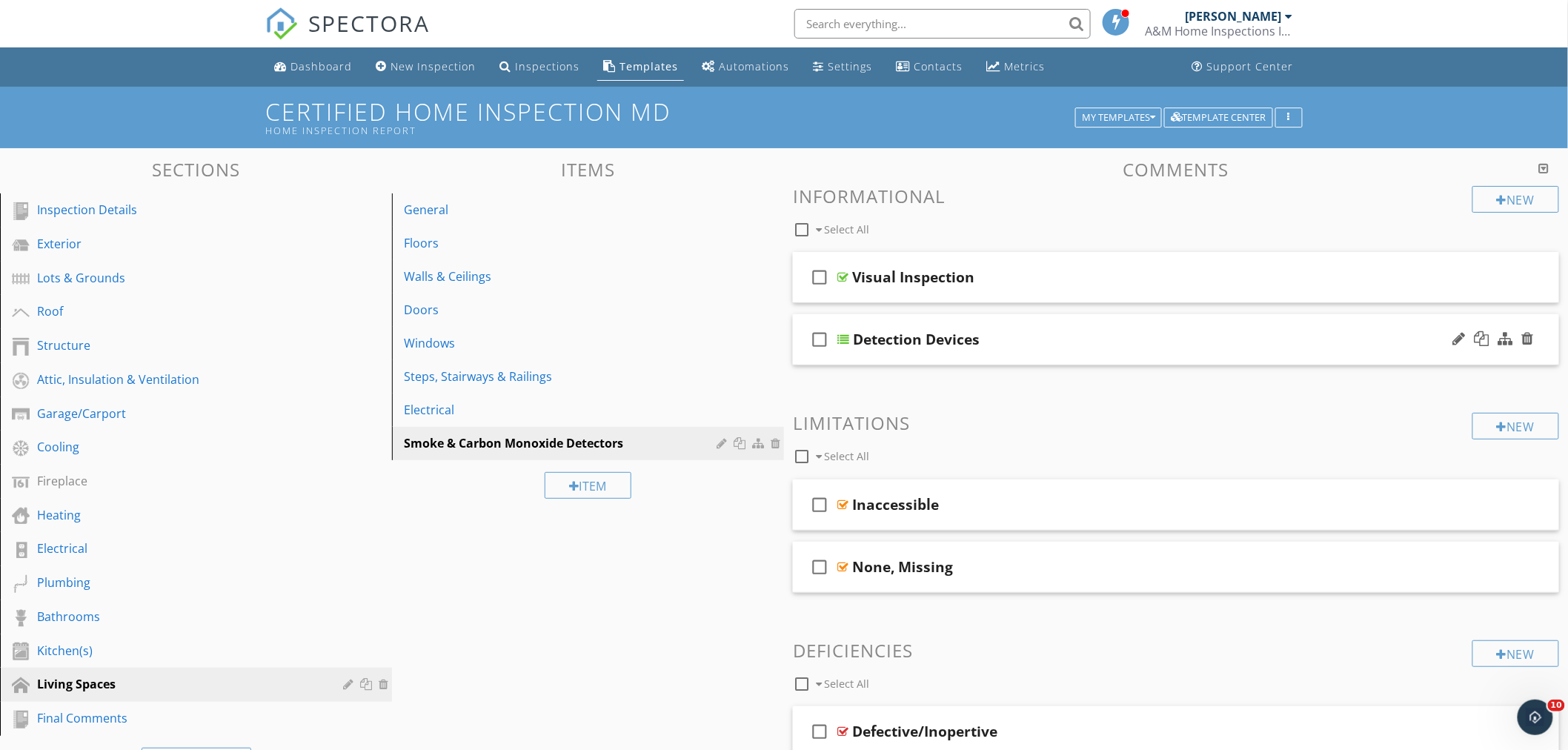
click at [1011, 322] on div "check_box_outline_blank Detection Devices" at bounding box center [1176, 339] width 767 height 51
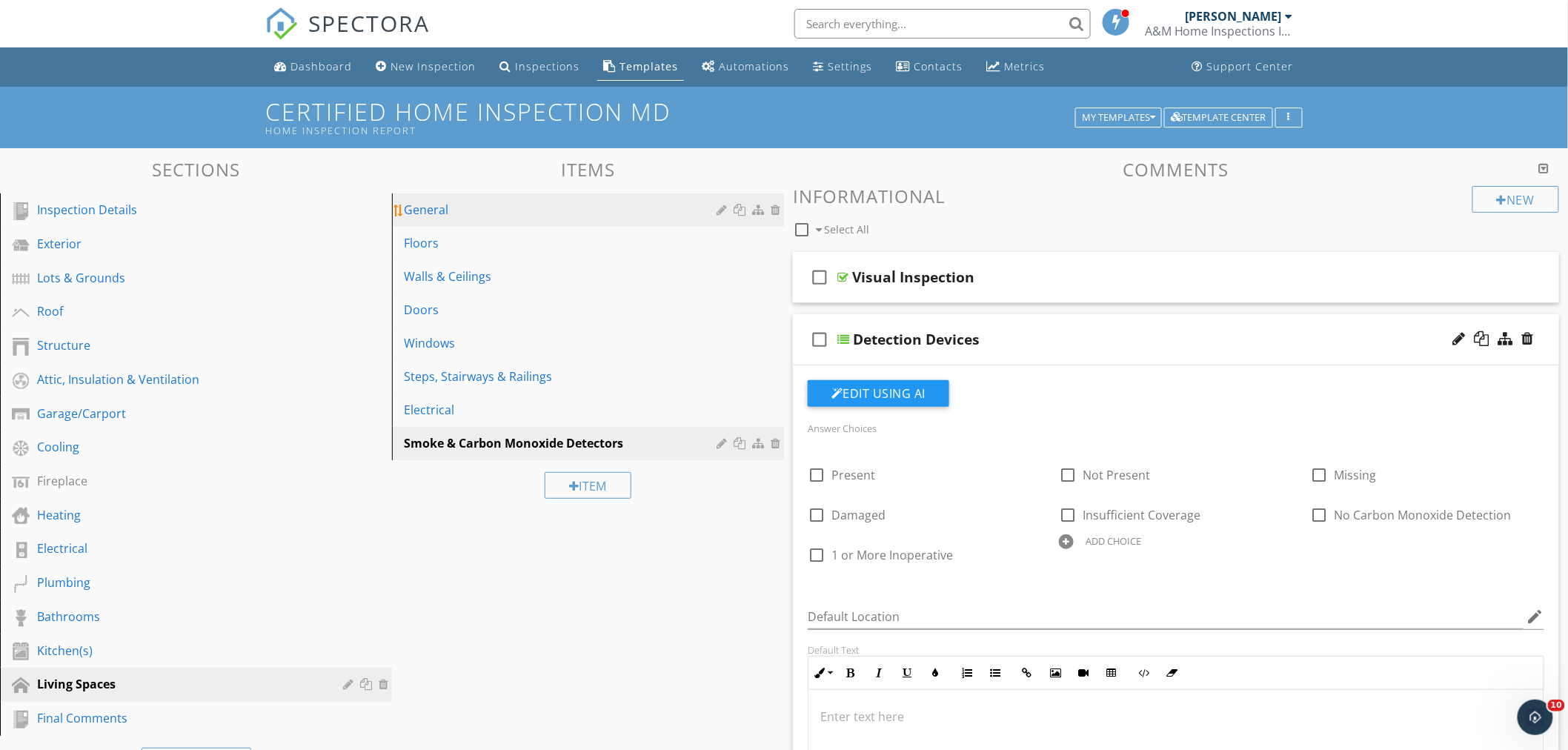
click at [534, 200] on link "General" at bounding box center [590, 209] width 388 height 33
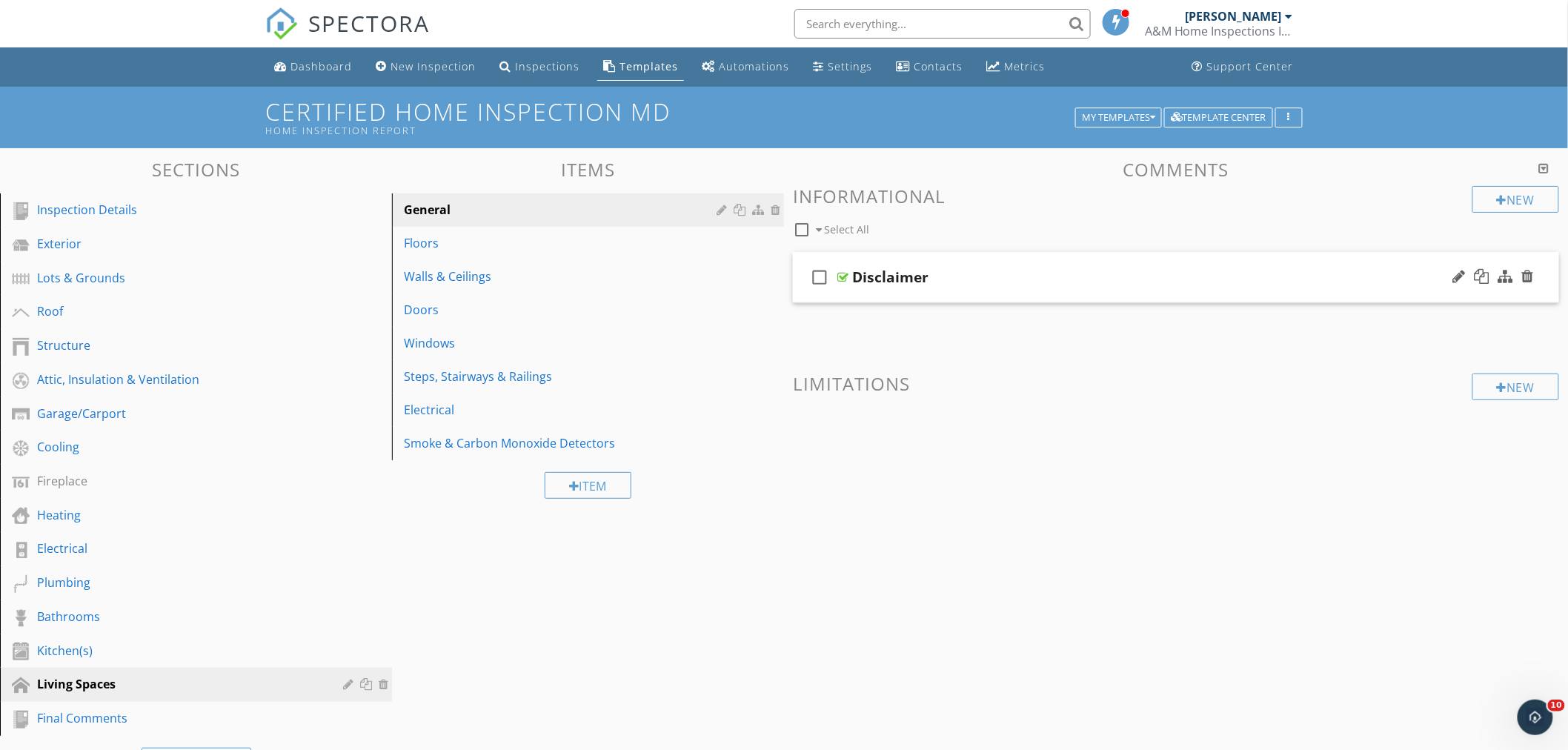
click at [1003, 263] on div "check_box_outline_blank Disclaimer" at bounding box center [1176, 278] width 767 height 51
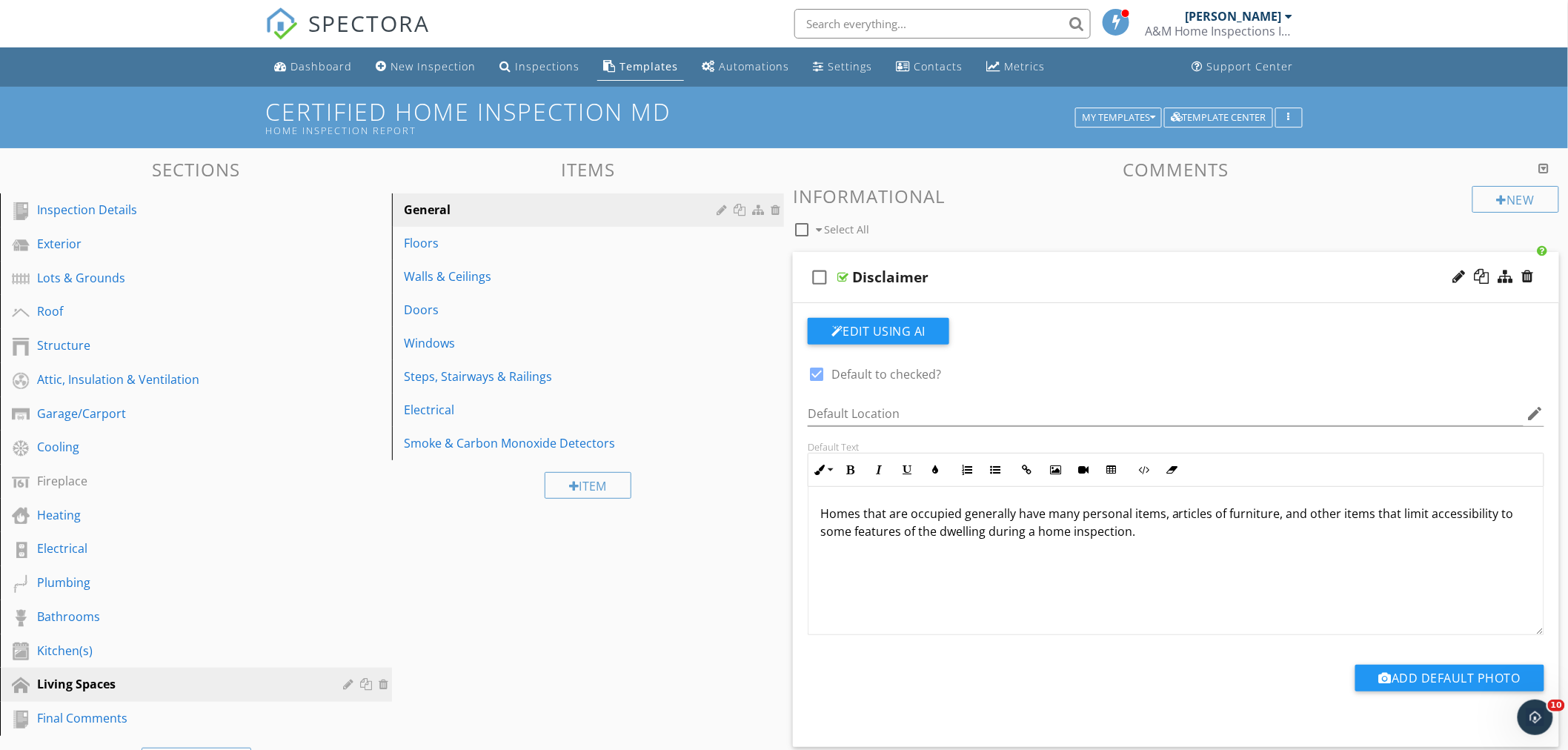
click at [1164, 539] on p "Homes that are occupied generally have many personal items, articles of furnitu…" at bounding box center [1176, 523] width 712 height 36
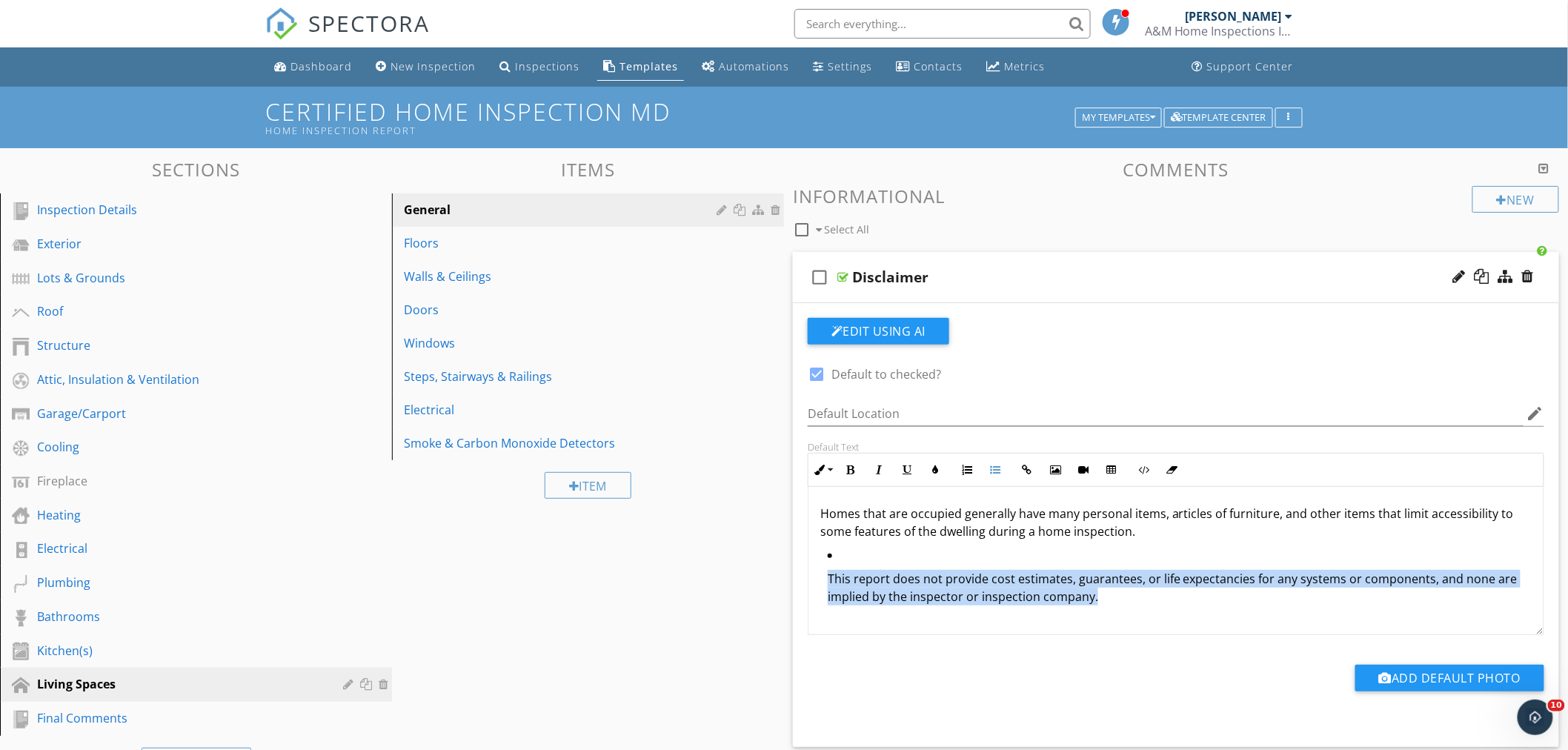
drag, startPoint x: 1104, startPoint y: 599, endPoint x: 765, endPoint y: 559, distance: 341.4
click at [765, 559] on div "Sections Inspection Details Exterior Lots & Grounds Roof Structure Attic, Insul…" at bounding box center [784, 548] width 1568 height 800
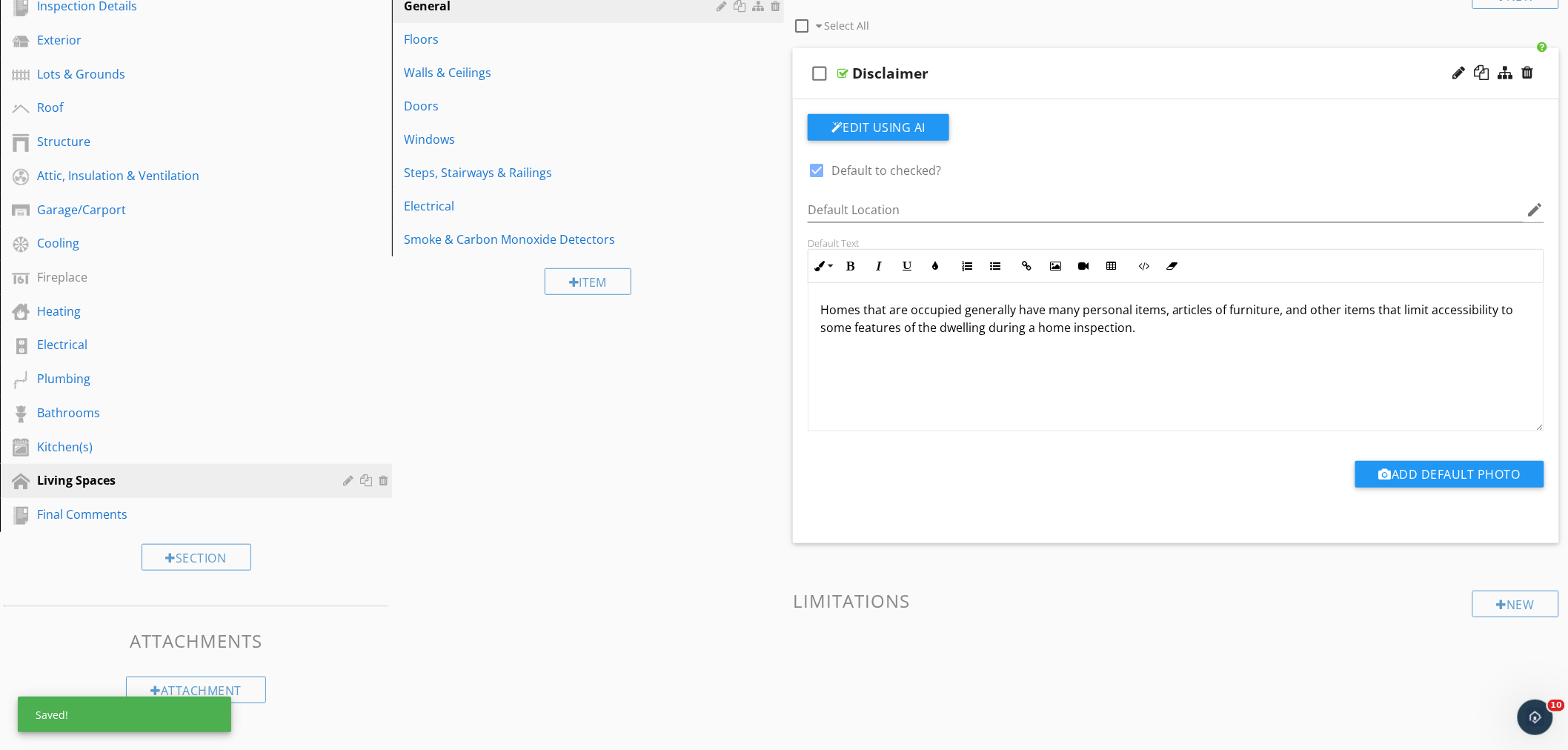
scroll to position [213, 0]
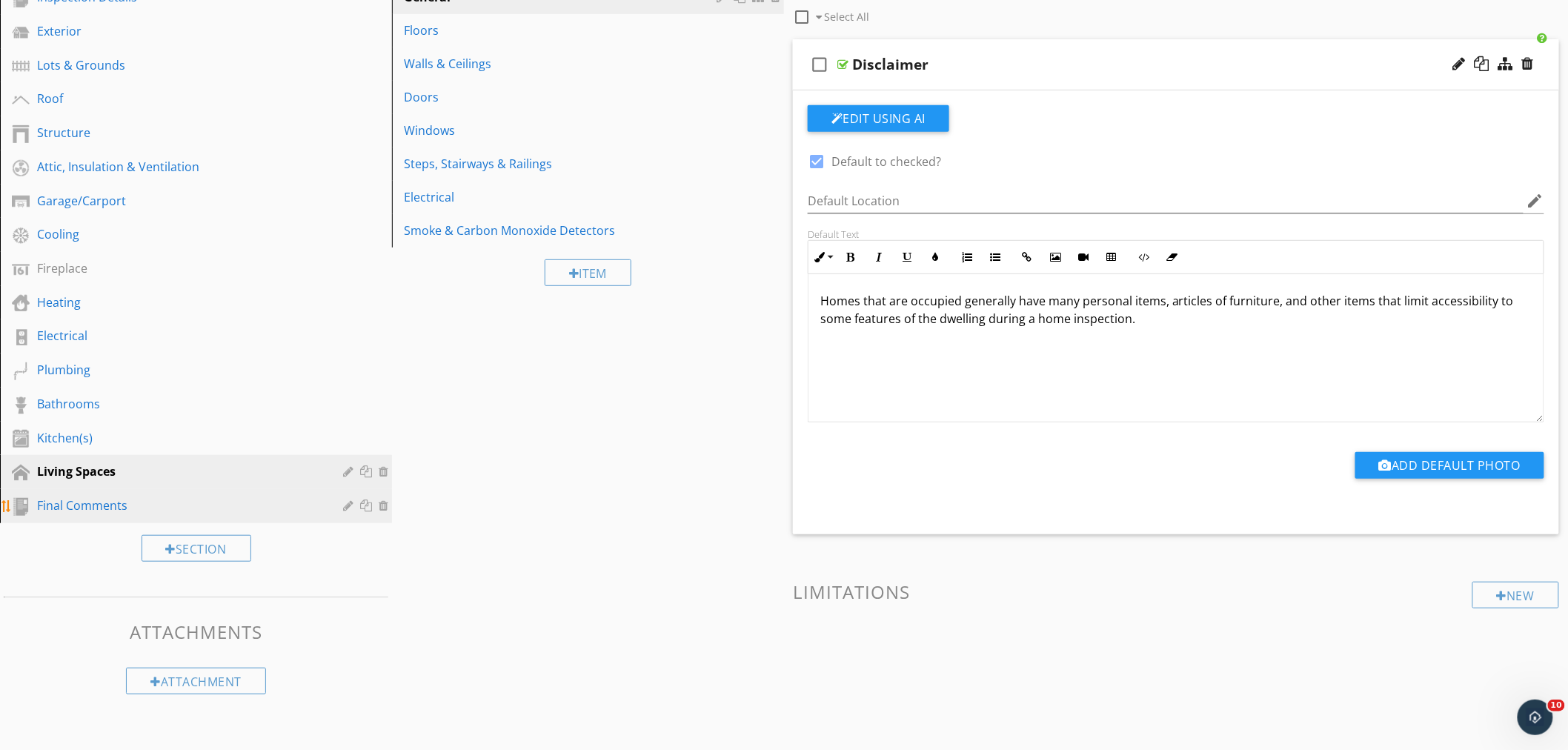
click at [90, 498] on div "Final Comments" at bounding box center [180, 505] width 284 height 18
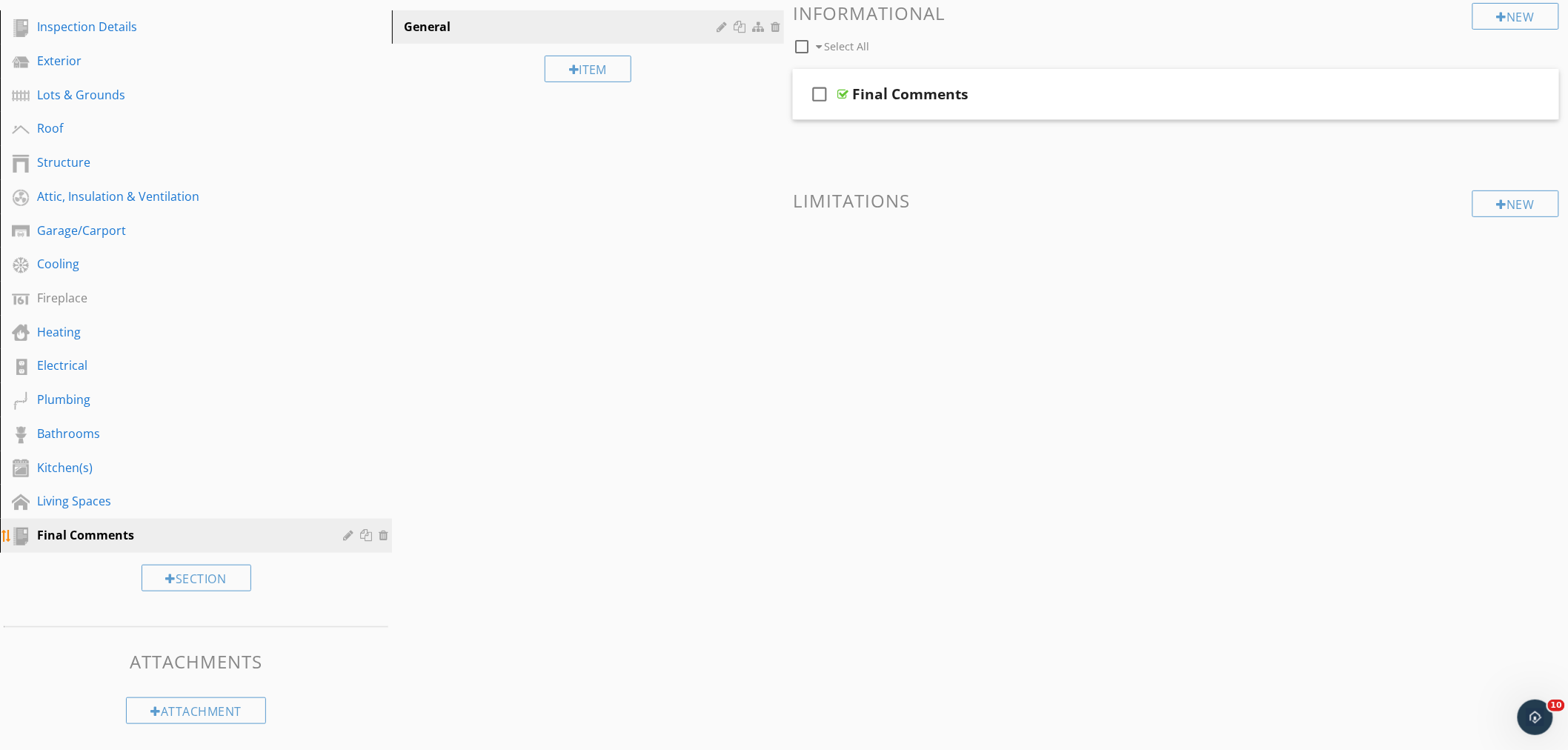
scroll to position [180, 0]
click at [1021, 83] on div "check_box_outline_blank Final Comments" at bounding box center [1176, 97] width 767 height 51
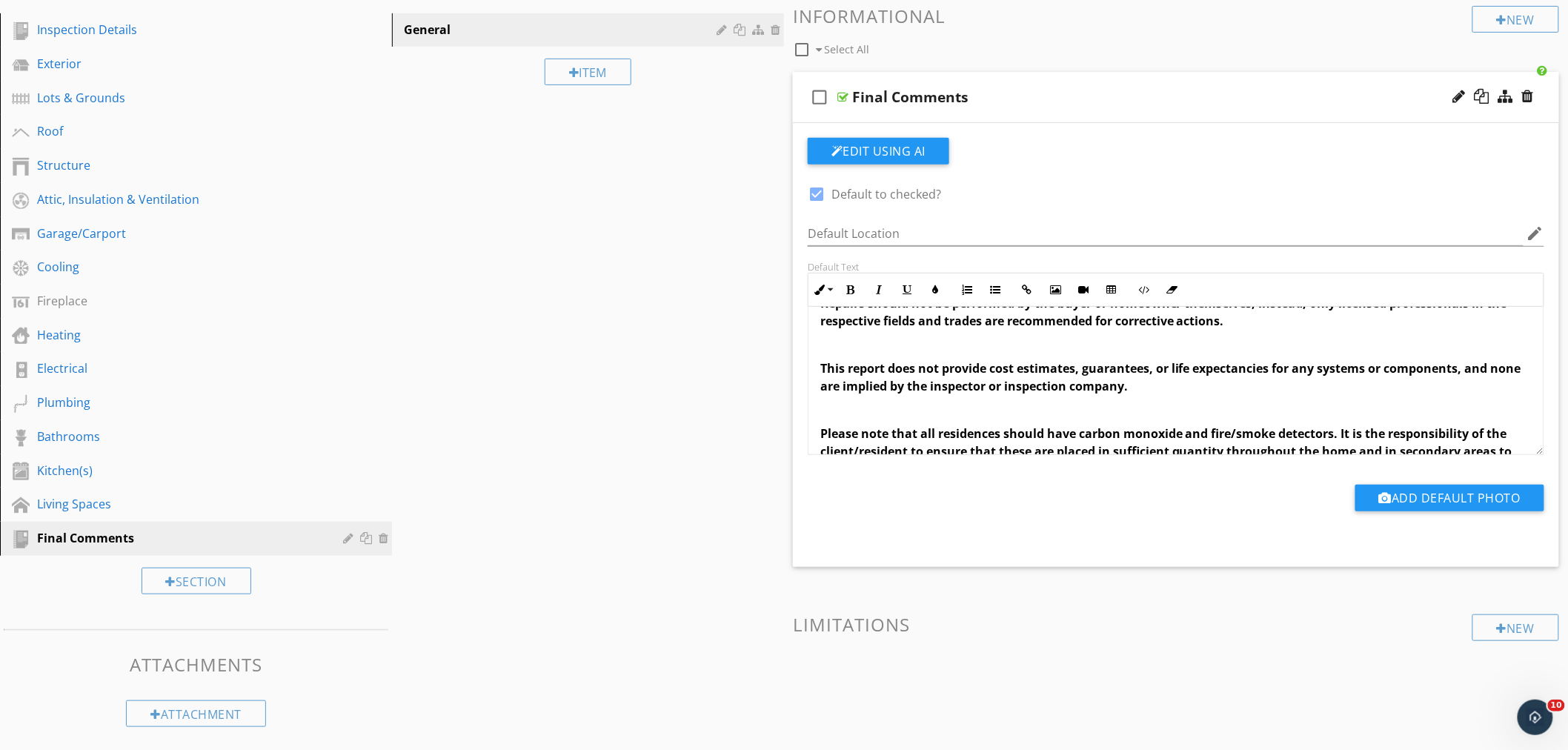
scroll to position [247, 0]
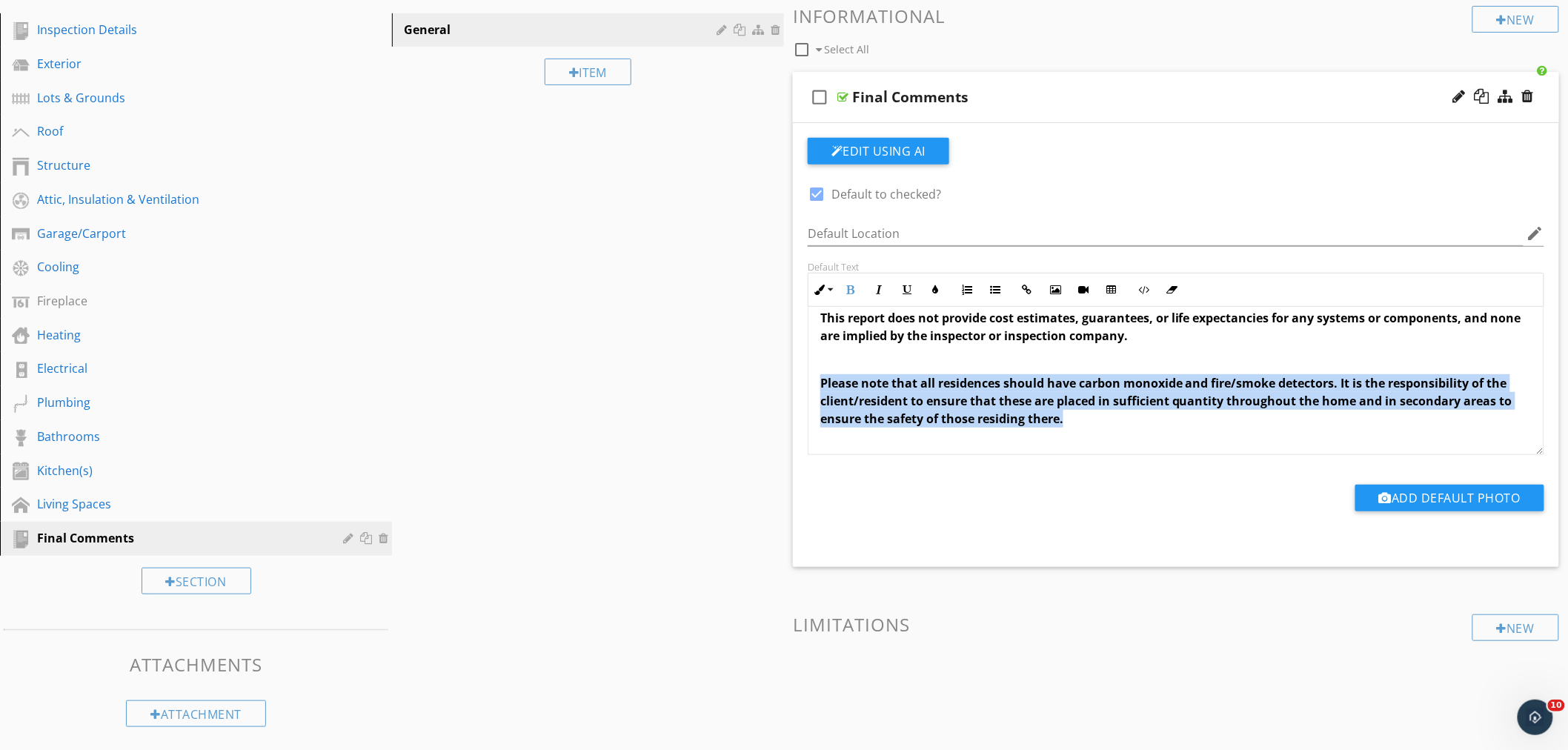
drag, startPoint x: 1083, startPoint y: 423, endPoint x: 798, endPoint y: 382, distance: 287.9
click at [798, 382] on div "Edit Using AI check_box Default to checked? Default Location edit Default Text …" at bounding box center [1176, 345] width 767 height 444
copy span "Please note that all residences should have carbon monoxide and fire/smoke dete…"
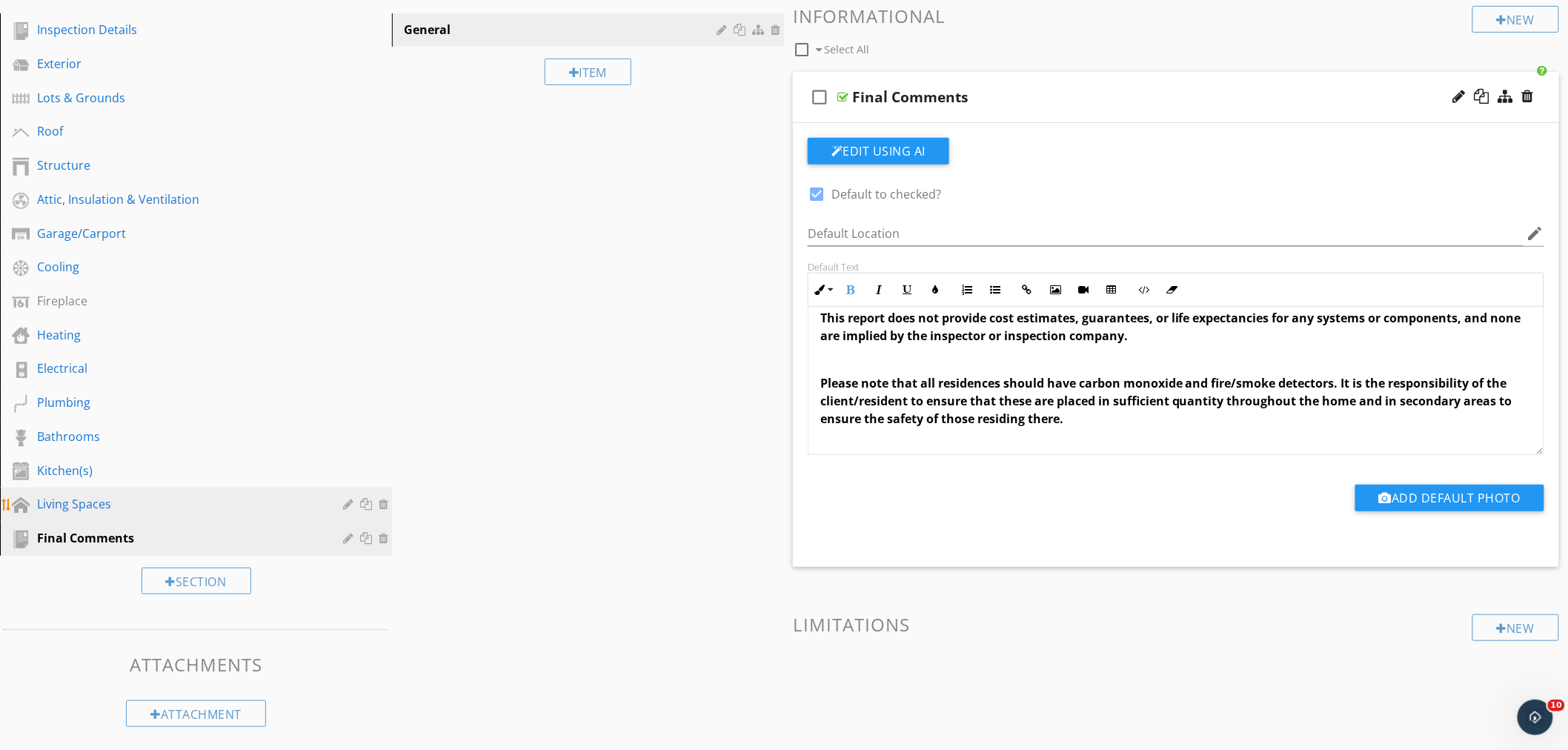
click at [72, 499] on div "Living Spaces" at bounding box center [180, 504] width 284 height 18
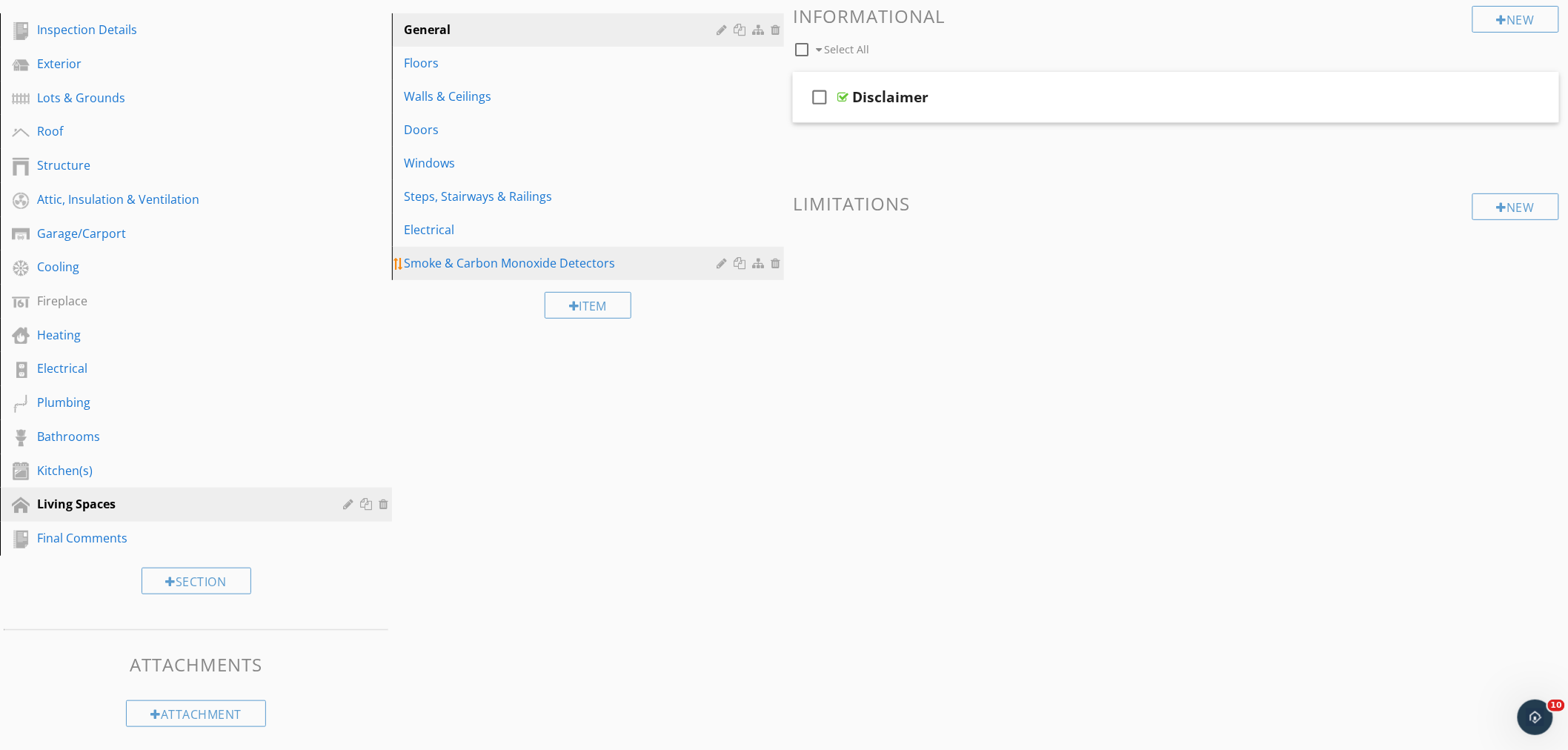
click at [613, 263] on div "Smoke & Carbon Monoxide Detectors" at bounding box center [562, 263] width 317 height 18
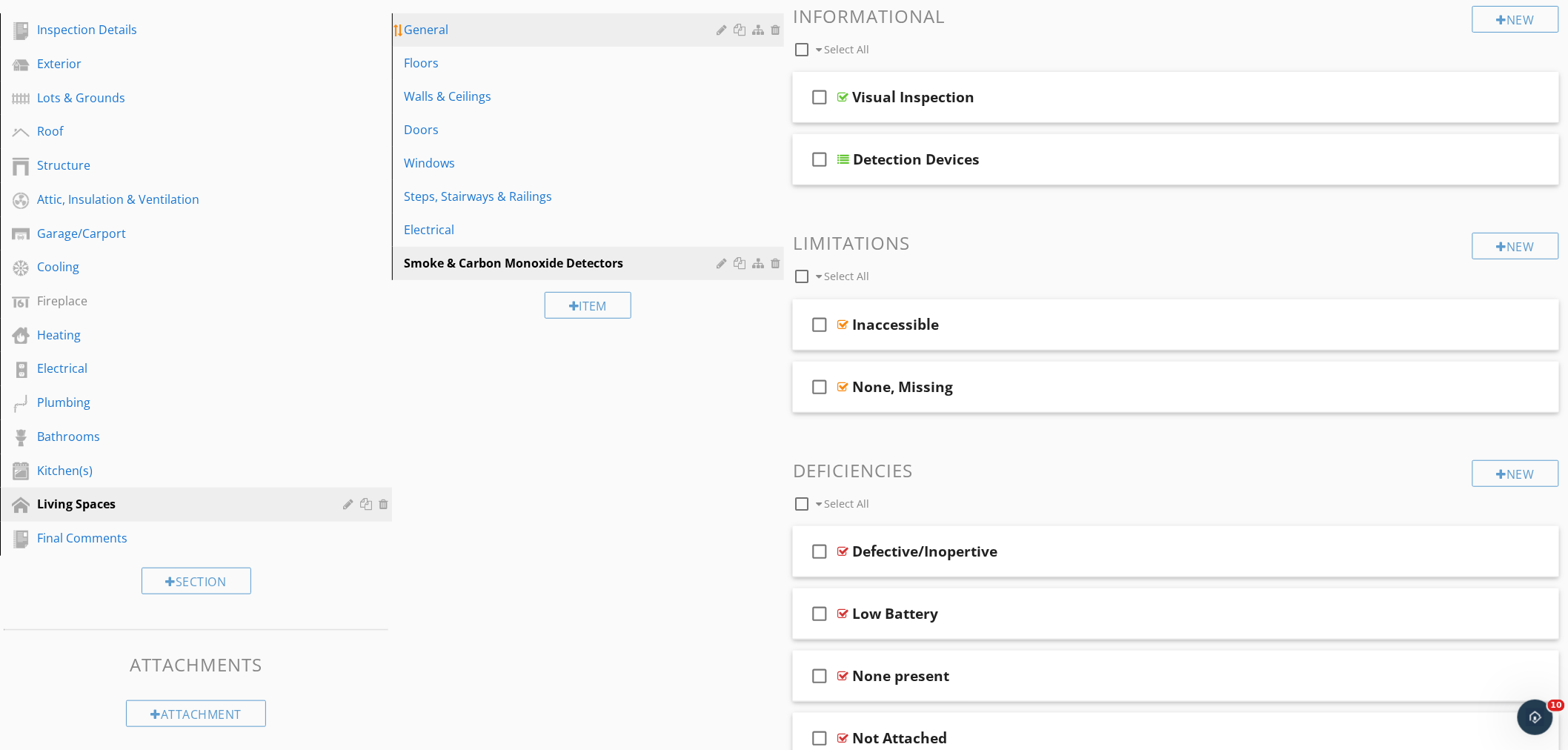
click at [486, 23] on div "General" at bounding box center [562, 29] width 317 height 18
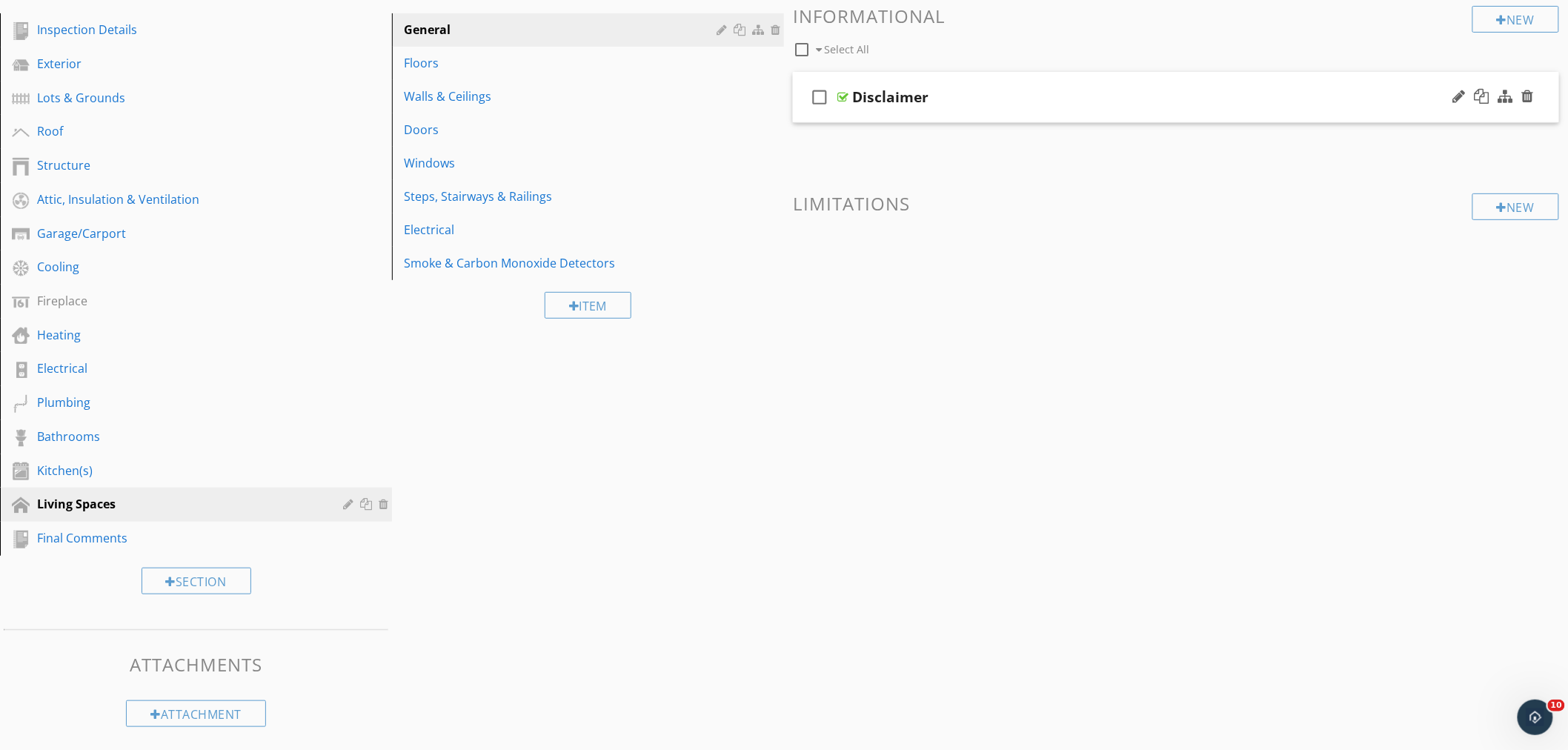
click at [951, 84] on div "check_box_outline_blank Disclaimer" at bounding box center [1176, 97] width 767 height 51
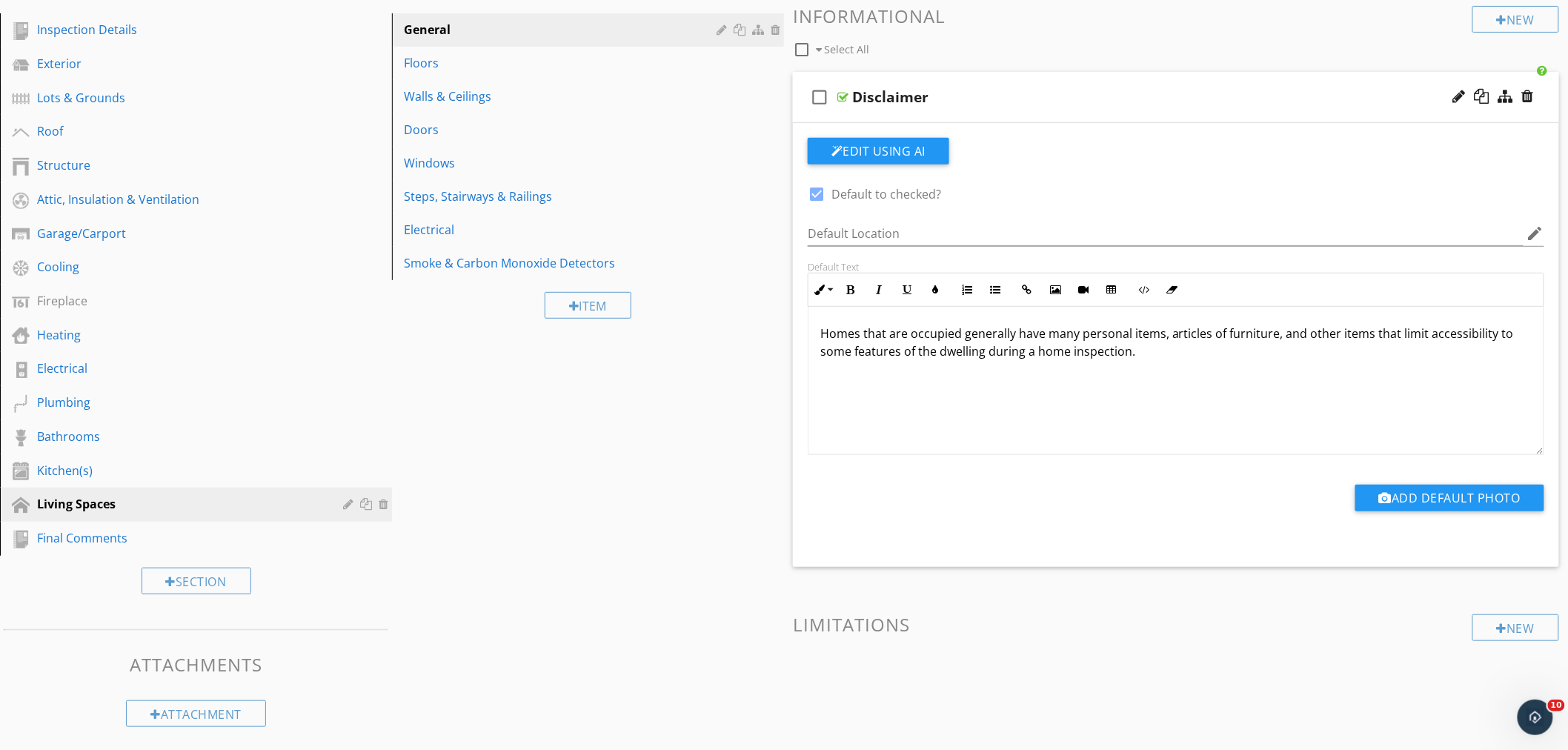
click at [816, 380] on div "Homes that are occupied generally have many personal items, articles of furnitu…" at bounding box center [1176, 381] width 735 height 149
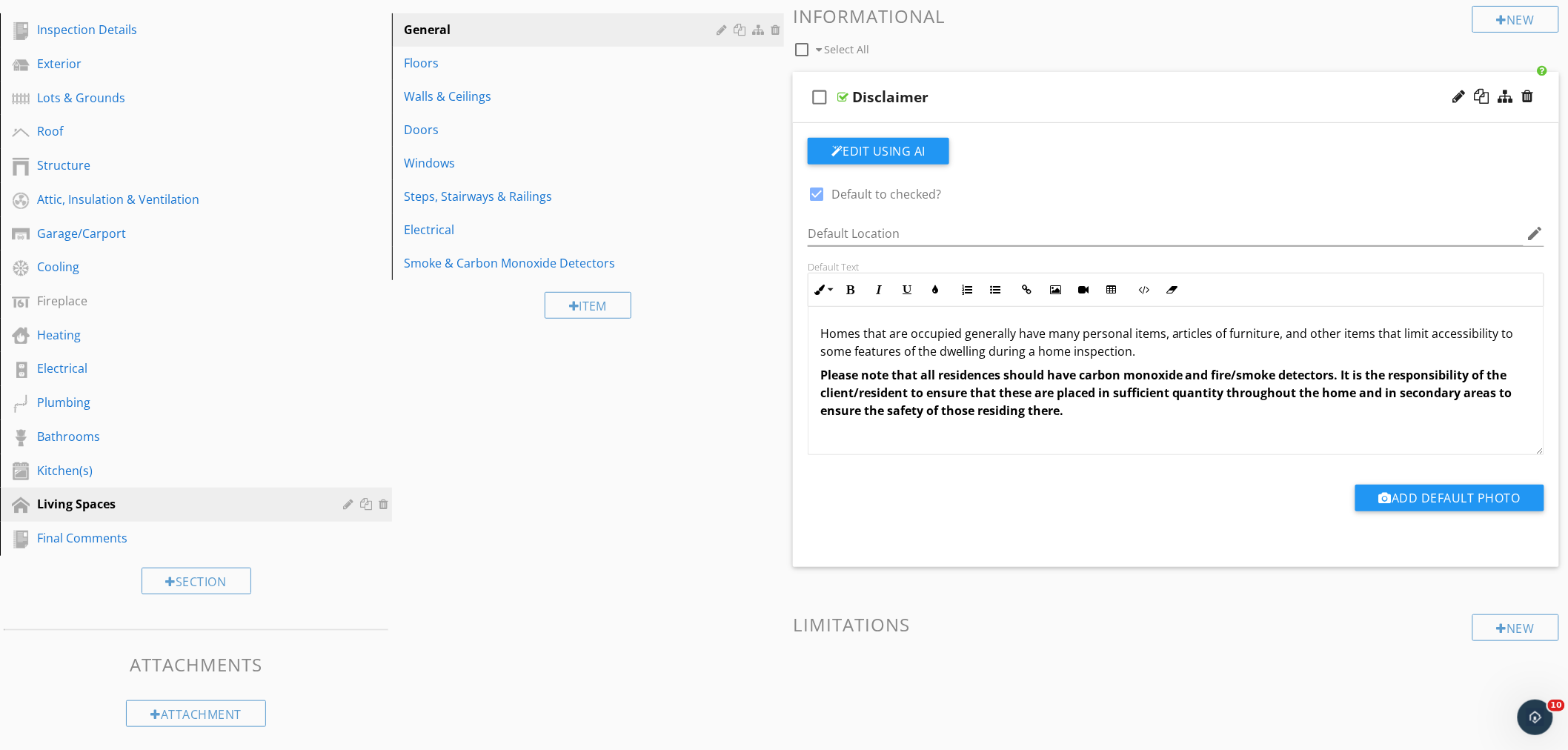
click at [1153, 423] on div "Homes that are occupied generally have many personal items, articles of furnitu…" at bounding box center [1176, 381] width 735 height 149
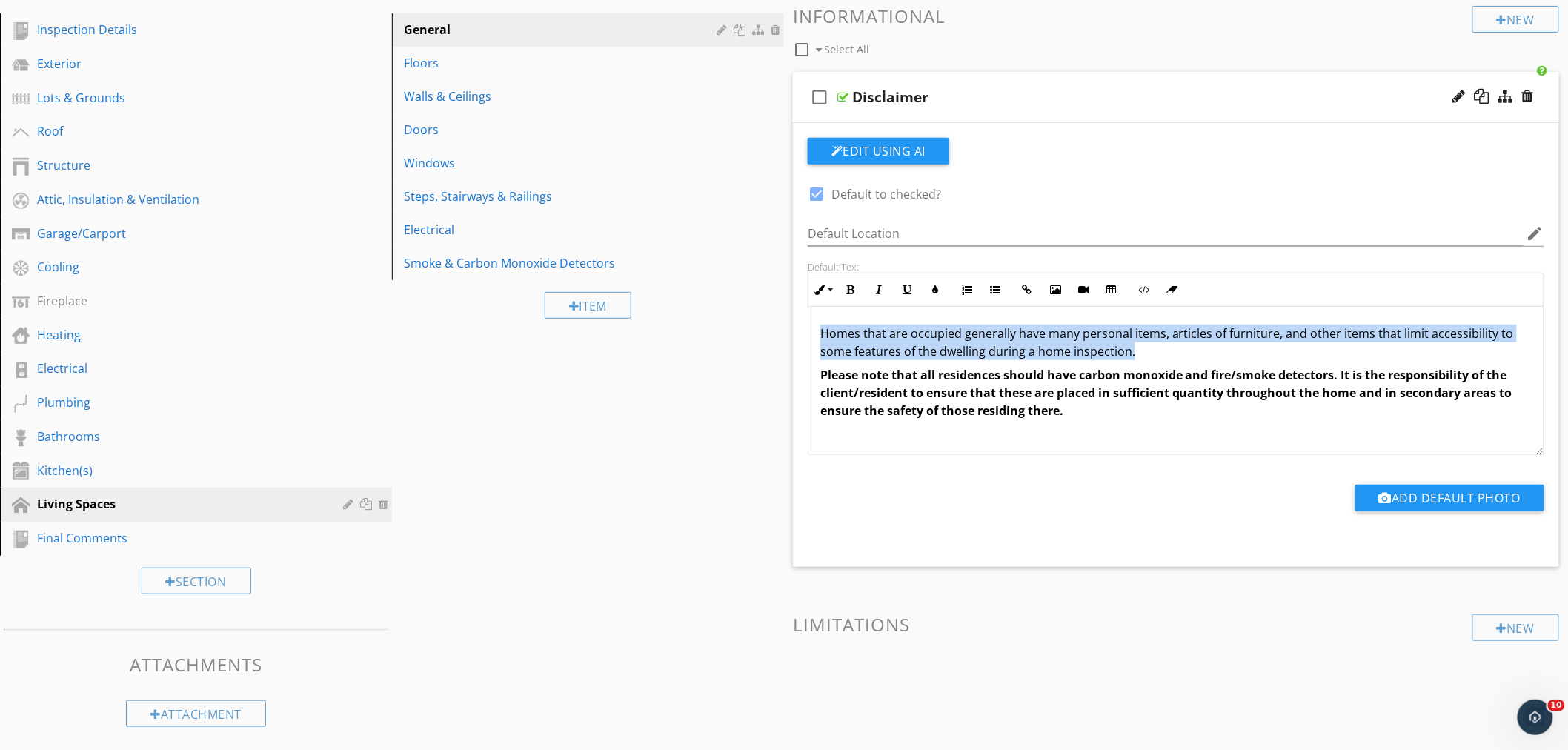
drag, startPoint x: 1140, startPoint y: 353, endPoint x: 806, endPoint y: 334, distance: 334.5
click at [806, 334] on div "Default Text Inline Style XLarge Large Normal Small Light Small/Light Bold Ital…" at bounding box center [1176, 358] width 755 height 195
copy p "Homes that are occupied generally have many personal items, articles of furnitu…"
drag, startPoint x: 1147, startPoint y: 349, endPoint x: 813, endPoint y: 335, distance: 334.3
click at [812, 335] on div "Homes that are occupied generally have many personal items, articles of furnitu…" at bounding box center [1176, 381] width 735 height 149
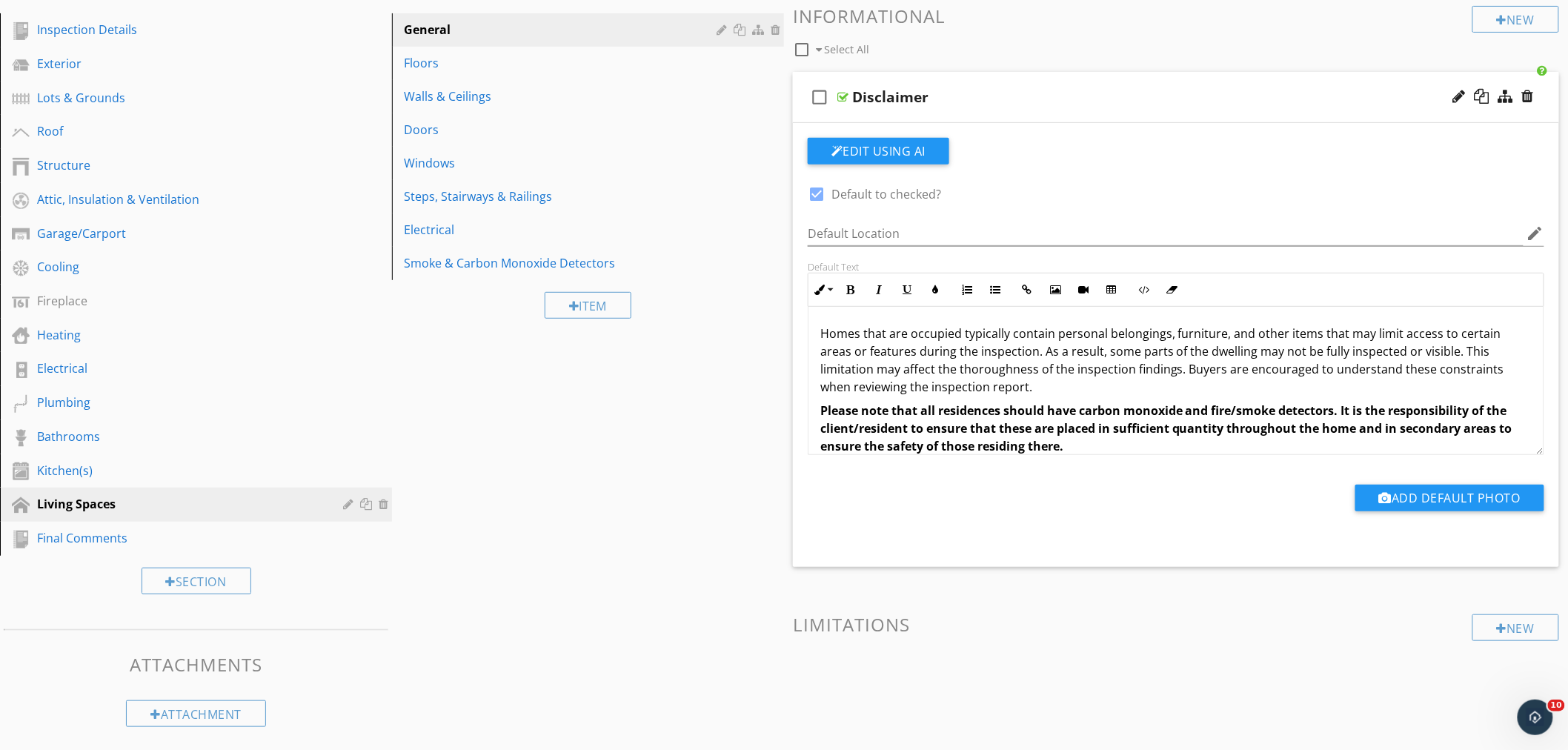
click at [1038, 383] on p "Homes that are occupied typically contain personal belongings, furniture, and o…" at bounding box center [1176, 360] width 712 height 71
click at [885, 357] on p "Homes that are occupied typically contain personal belongings, furniture, and o…" at bounding box center [1176, 360] width 712 height 71
click at [1039, 385] on p "Homes that are occupied typically contain personal belongings, furniture, and o…" at bounding box center [1176, 360] width 712 height 71
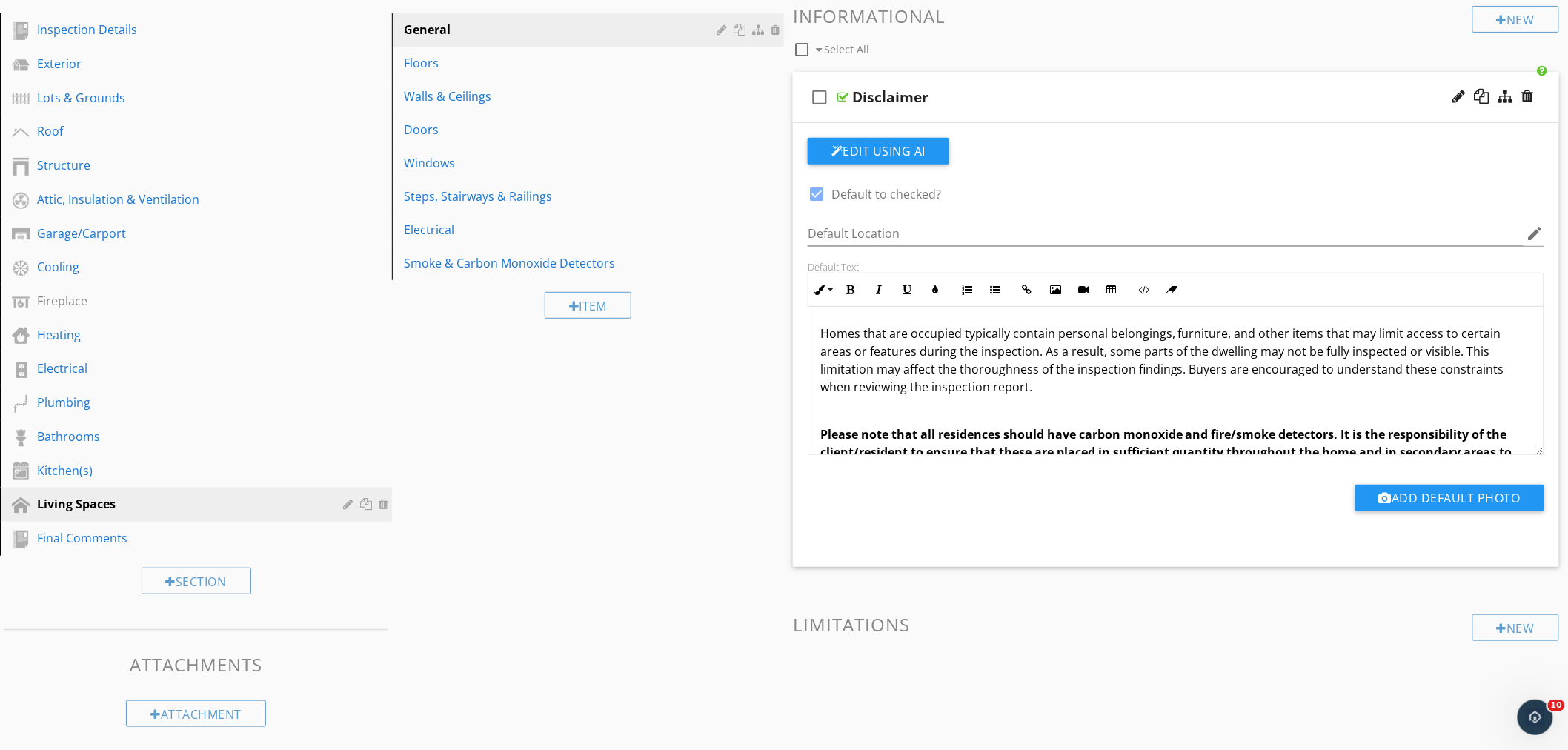
click at [1032, 388] on p "Homes that are occupied typically contain personal belongings, furniture, and o…" at bounding box center [1176, 360] width 712 height 71
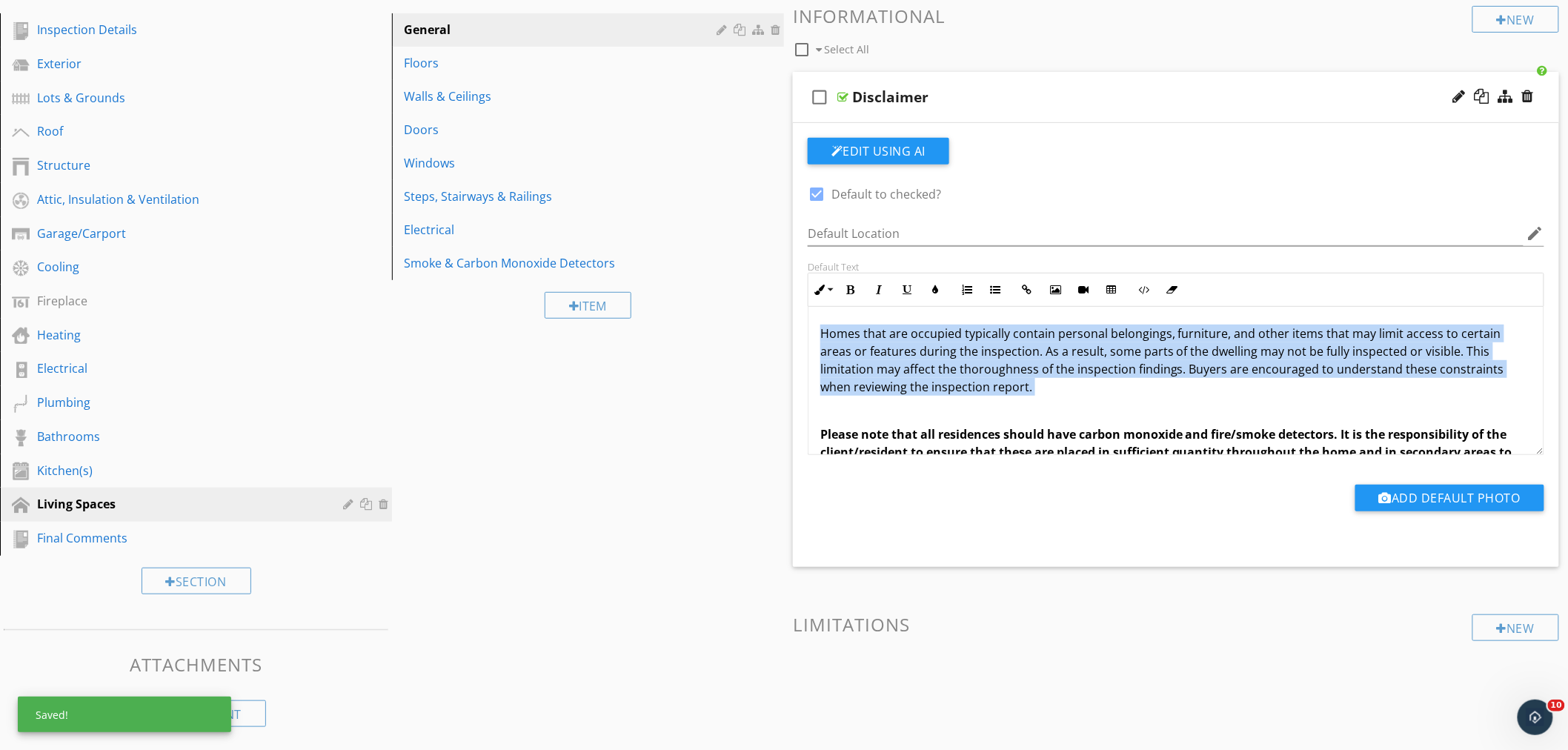
drag, startPoint x: 1032, startPoint y: 388, endPoint x: 825, endPoint y: 334, distance: 213.9
click at [825, 334] on p "Homes that are occupied typically contain personal belongings, furniture, and o…" at bounding box center [1176, 360] width 712 height 71
click at [848, 294] on icon "button" at bounding box center [850, 289] width 10 height 10
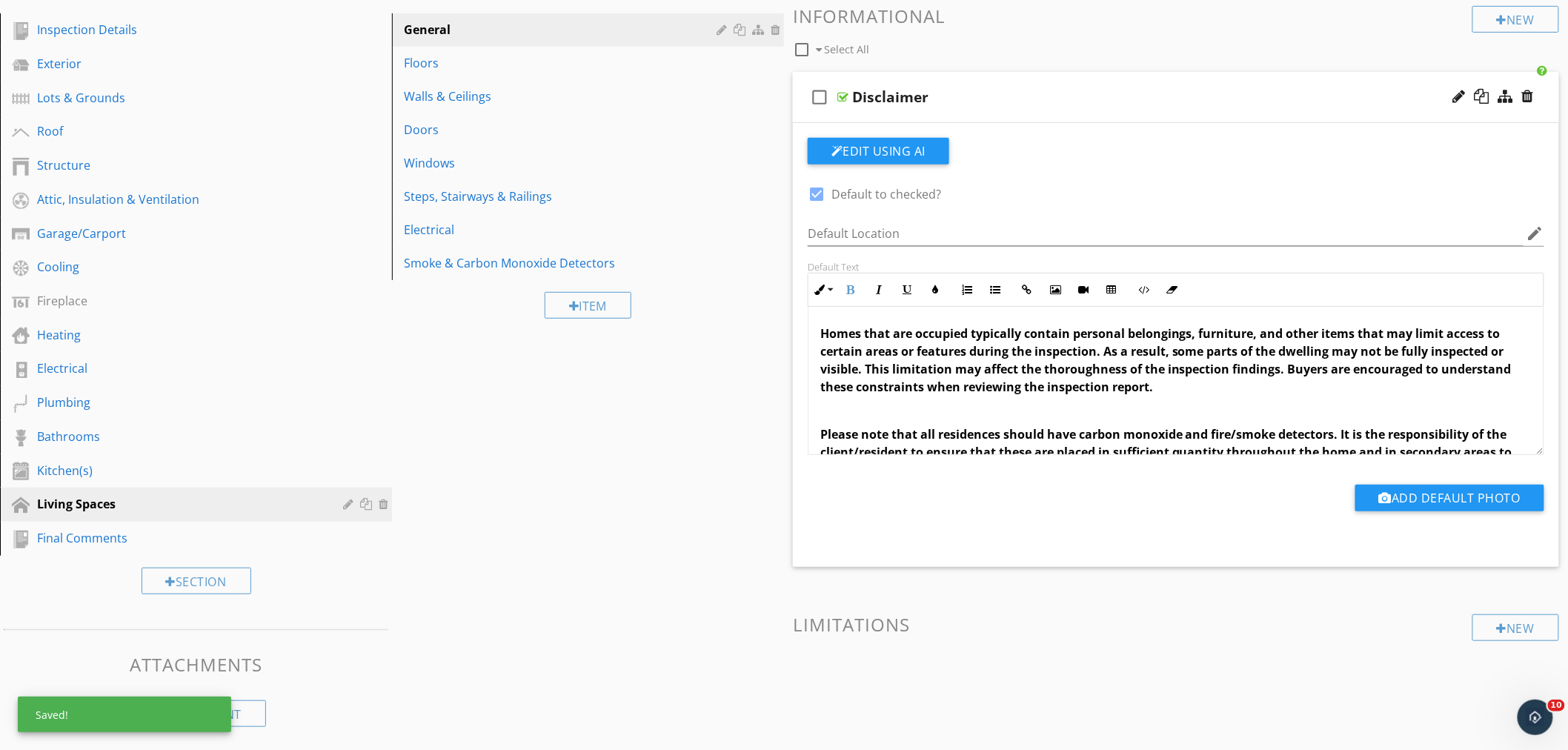
click at [1246, 410] on p at bounding box center [1176, 411] width 712 height 18
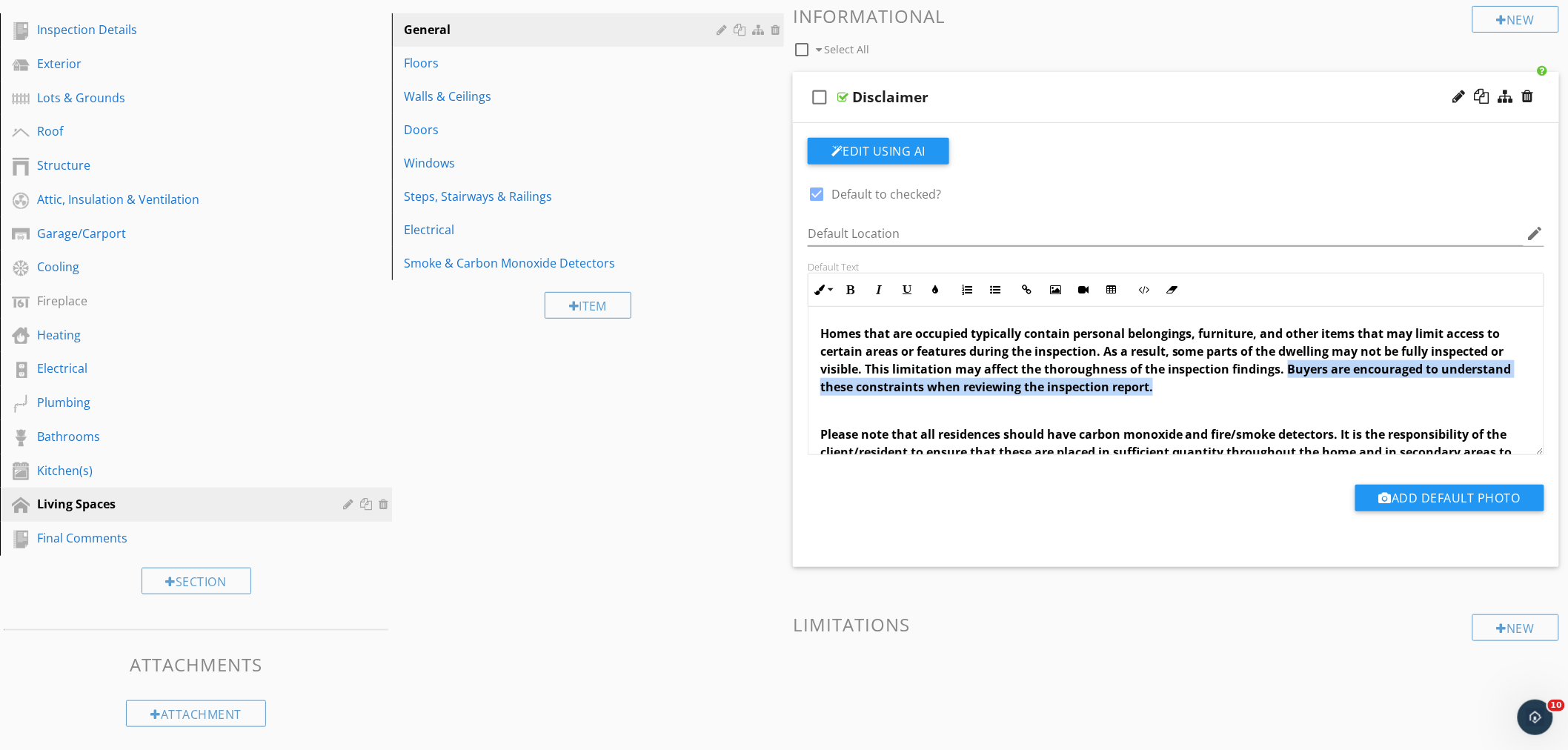
drag, startPoint x: 1159, startPoint y: 387, endPoint x: 1287, endPoint y: 370, distance: 129.1
click at [1287, 370] on p "Homes that are occupied typically contain personal belongings, furniture, and o…" at bounding box center [1176, 360] width 712 height 71
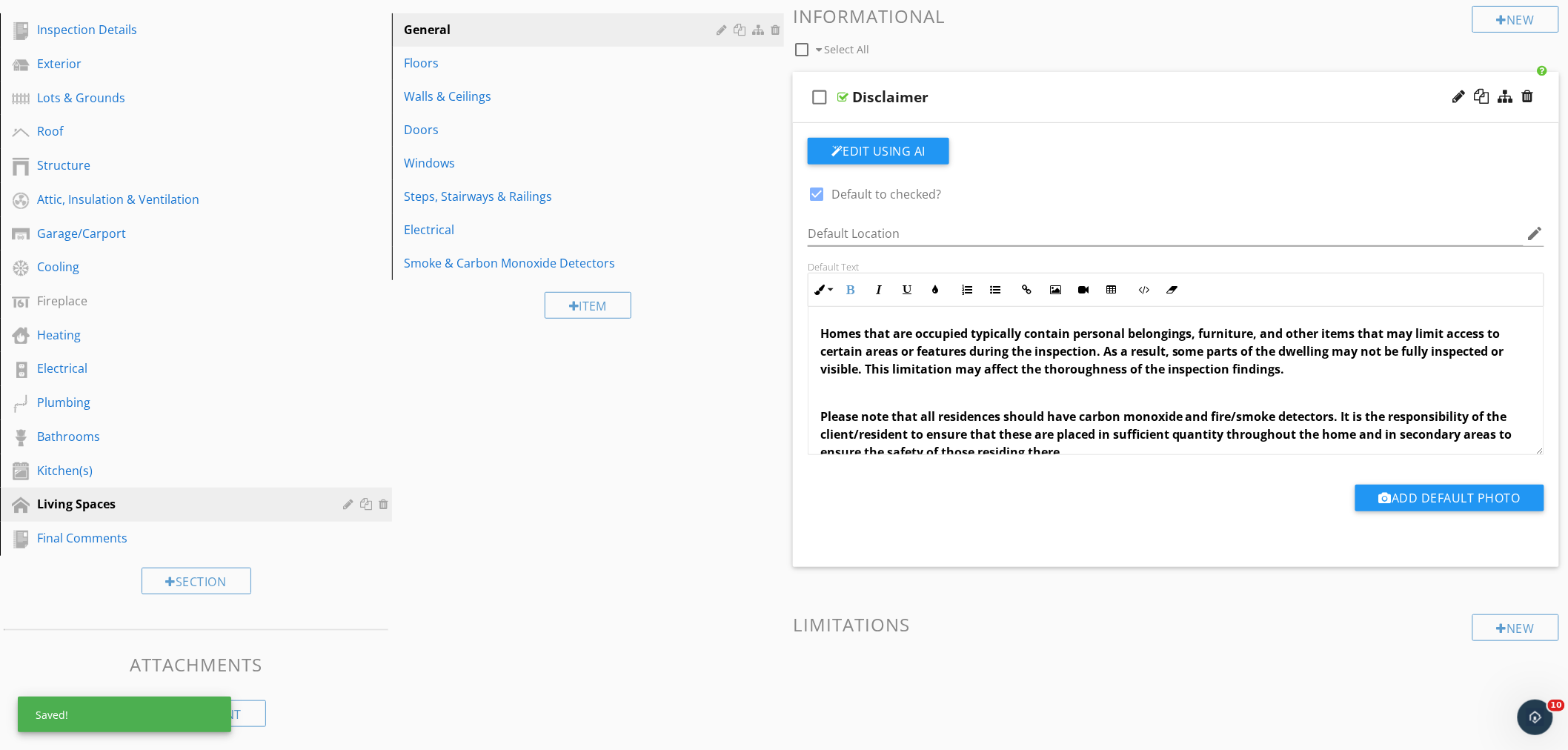
click at [821, 417] on span "Please note that all residences should have carbon monoxide and fire/smoke dete…" at bounding box center [1167, 434] width 692 height 51
click at [624, 508] on div "Sections Inspection Details Exterior Lots & Grounds Roof Structure Attic, Insul…" at bounding box center [784, 368] width 1568 height 800
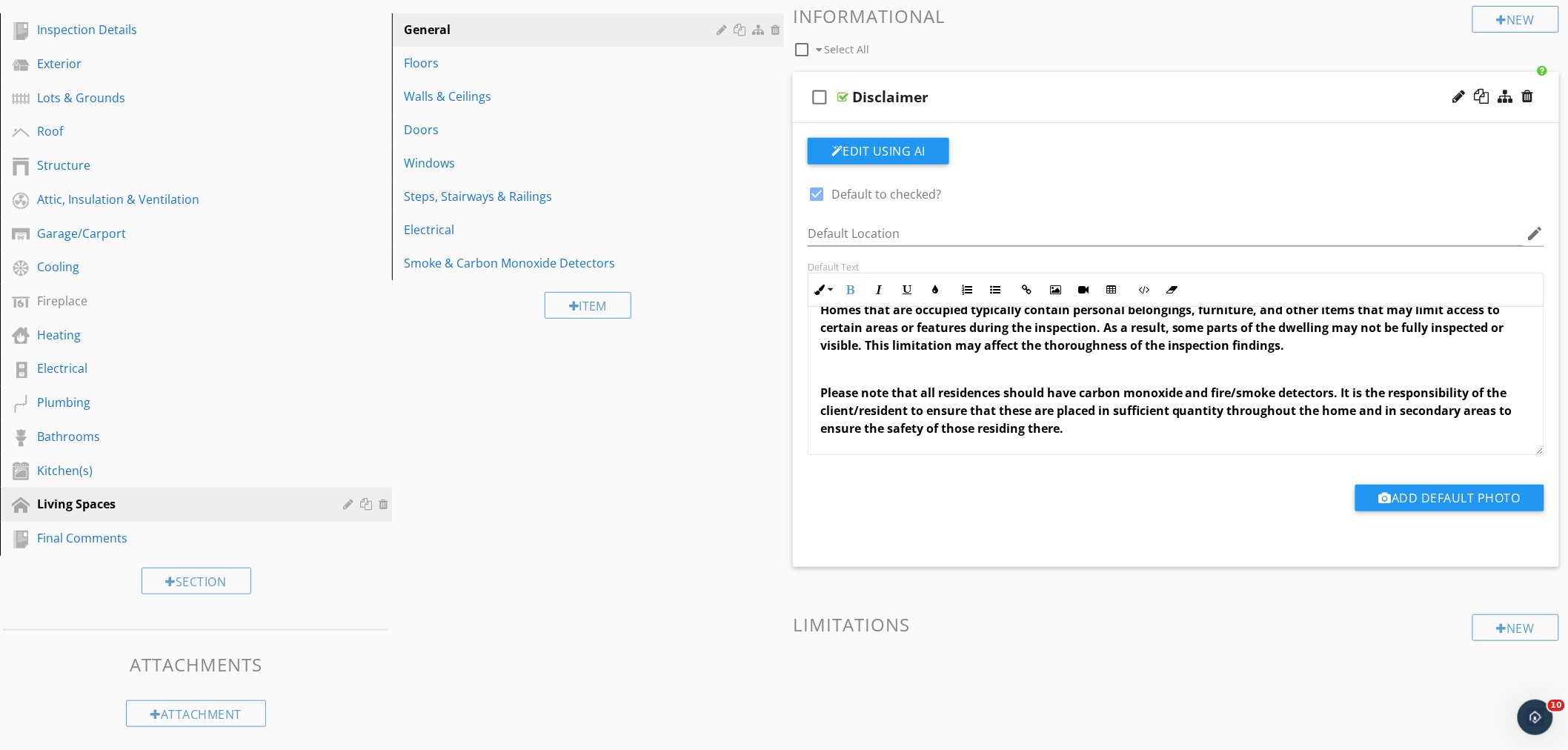
click at [1086, 439] on div "Homes that are occupied typically contain personal belongings, furniture, and o…" at bounding box center [1176, 369] width 735 height 172
click at [504, 65] on div "Floors" at bounding box center [562, 63] width 317 height 18
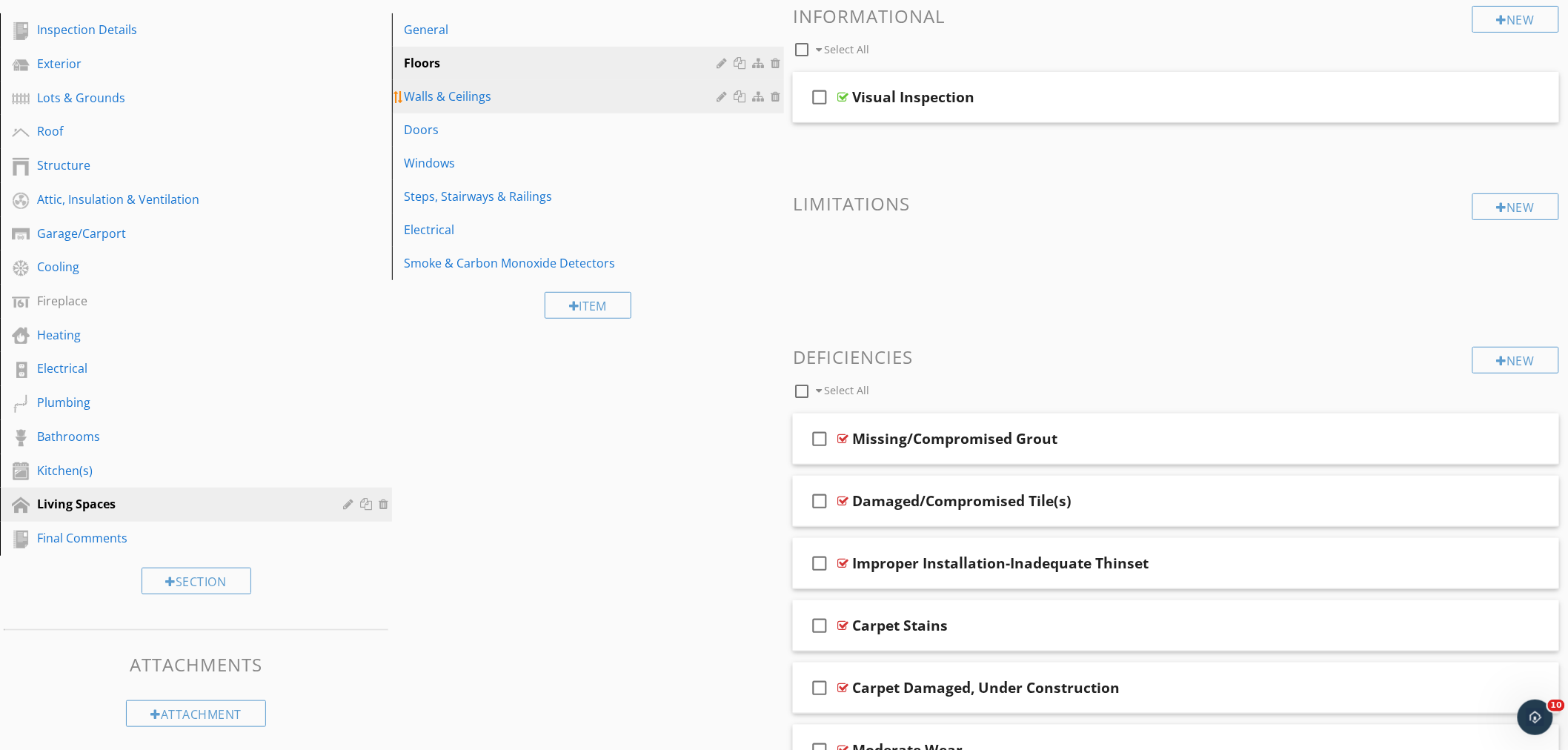
click at [497, 106] on link "Walls & Ceilings" at bounding box center [590, 96] width 388 height 33
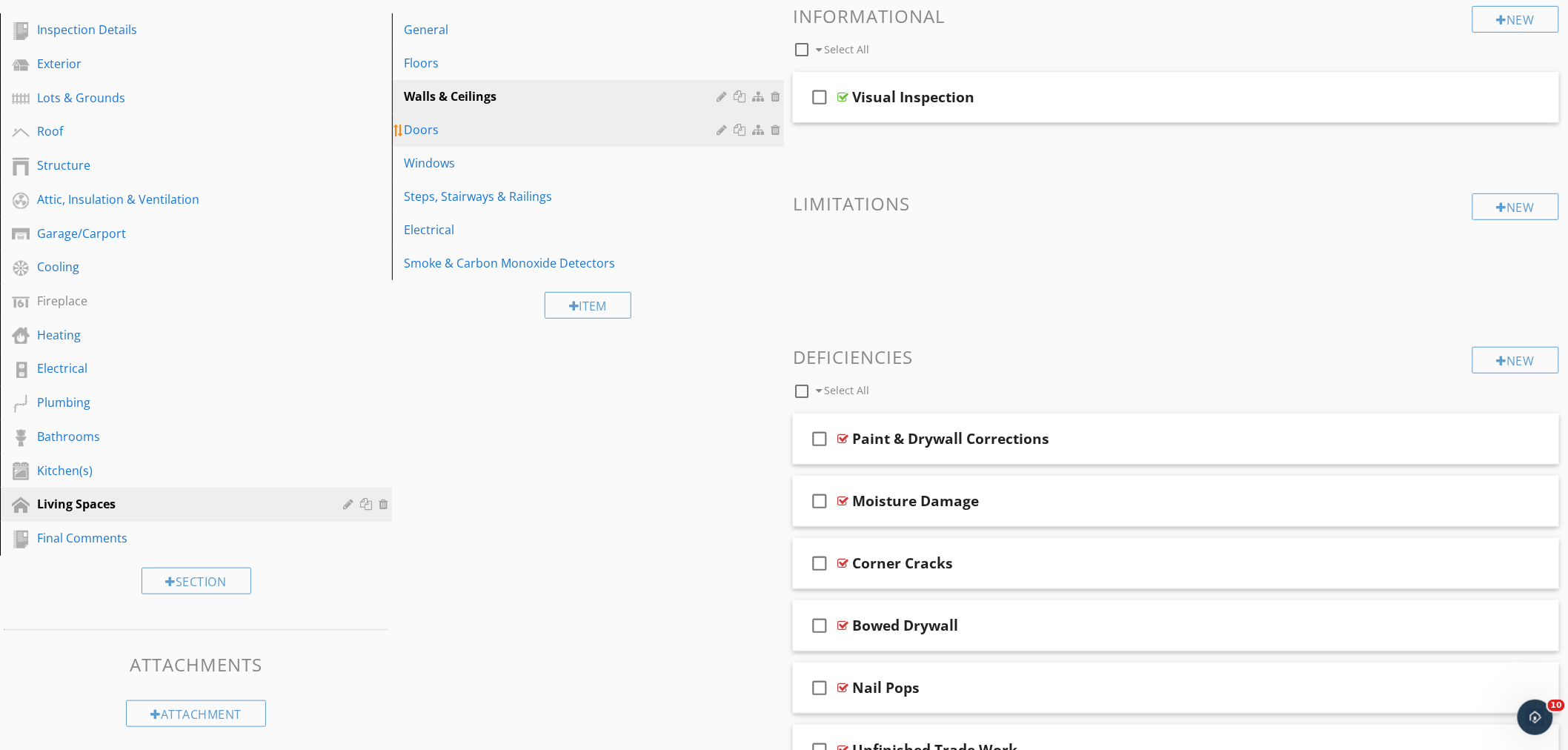
click at [484, 134] on div "Doors" at bounding box center [562, 129] width 317 height 18
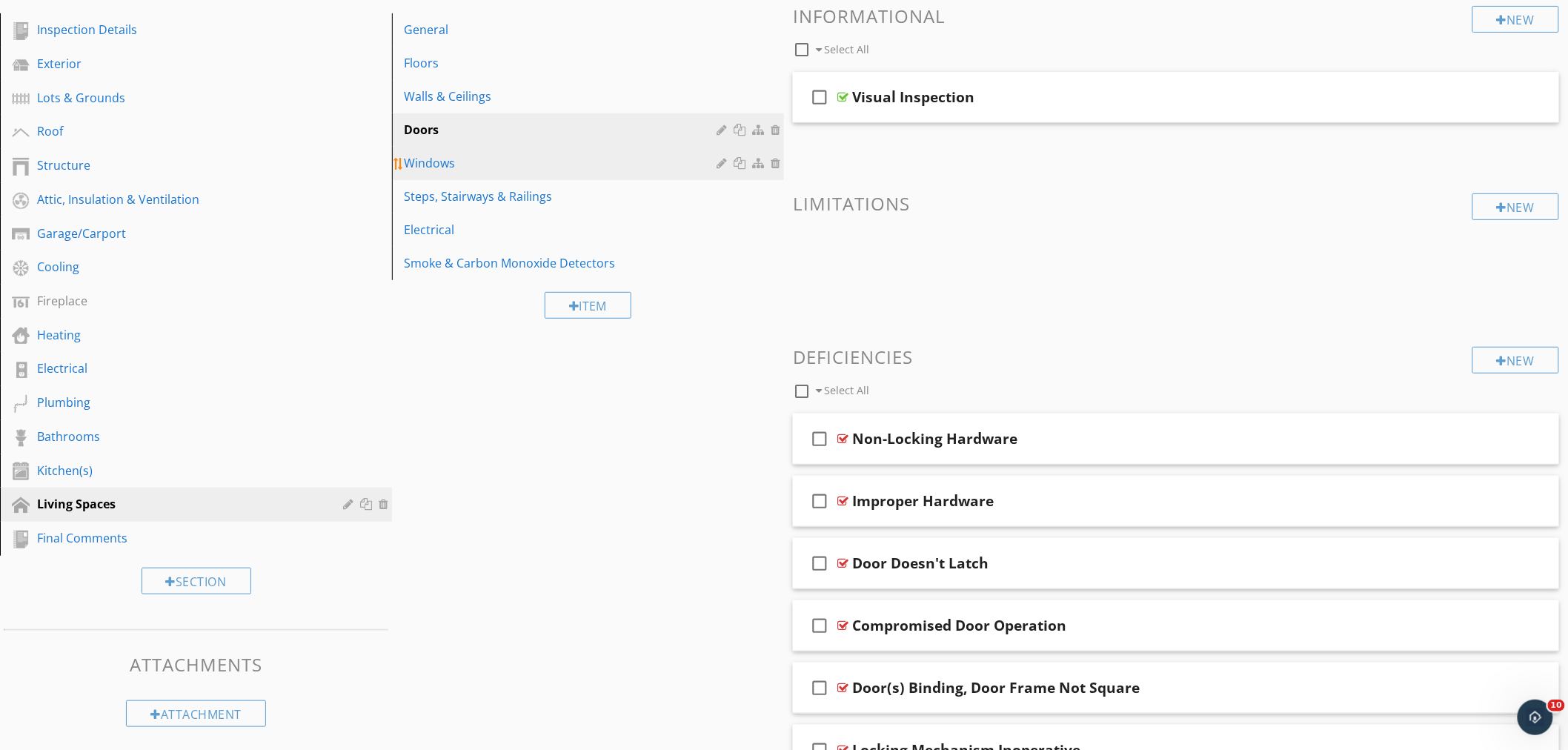
click at [470, 174] on link "Windows" at bounding box center [590, 163] width 388 height 33
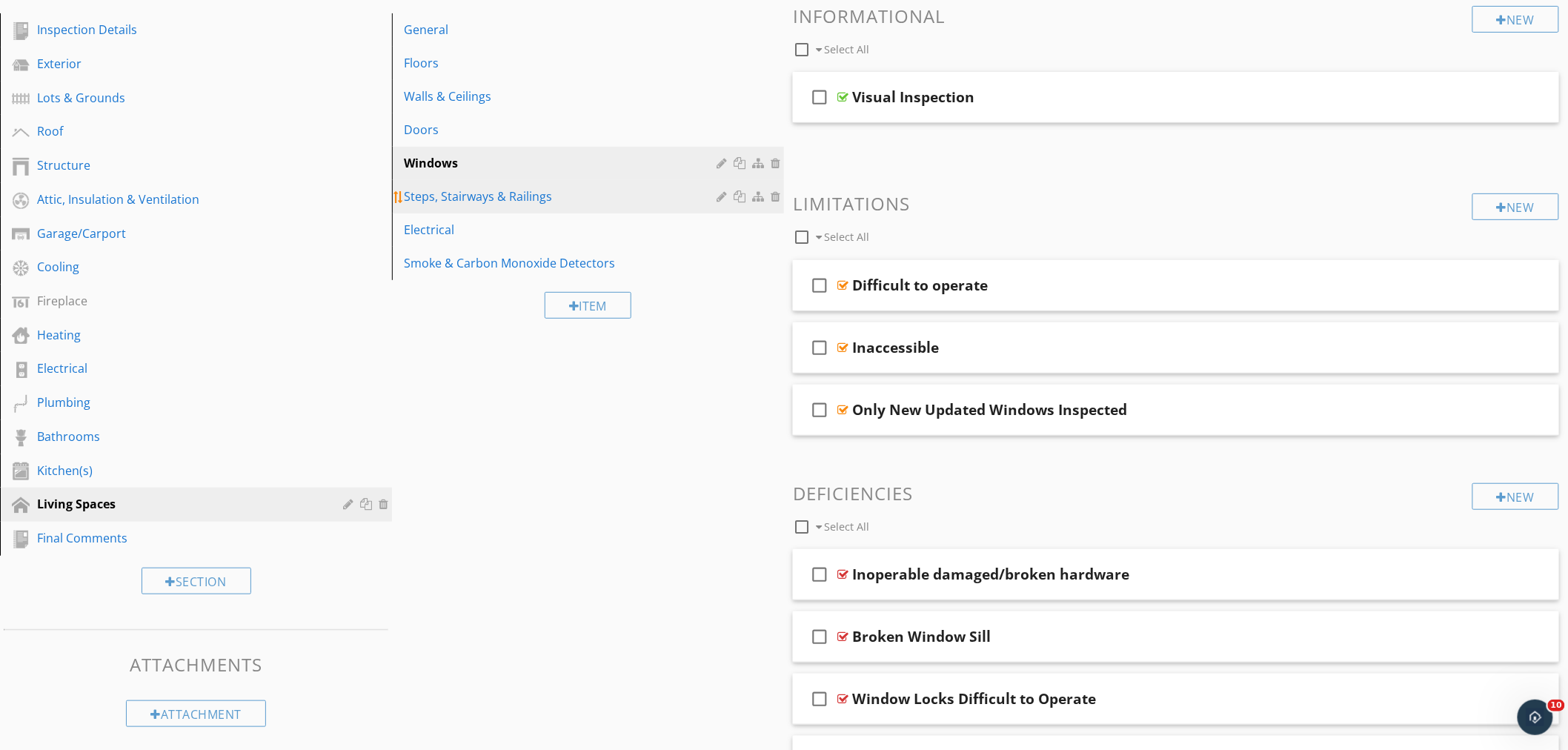
click at [462, 200] on div "Steps, Stairways & Railings" at bounding box center [562, 196] width 317 height 18
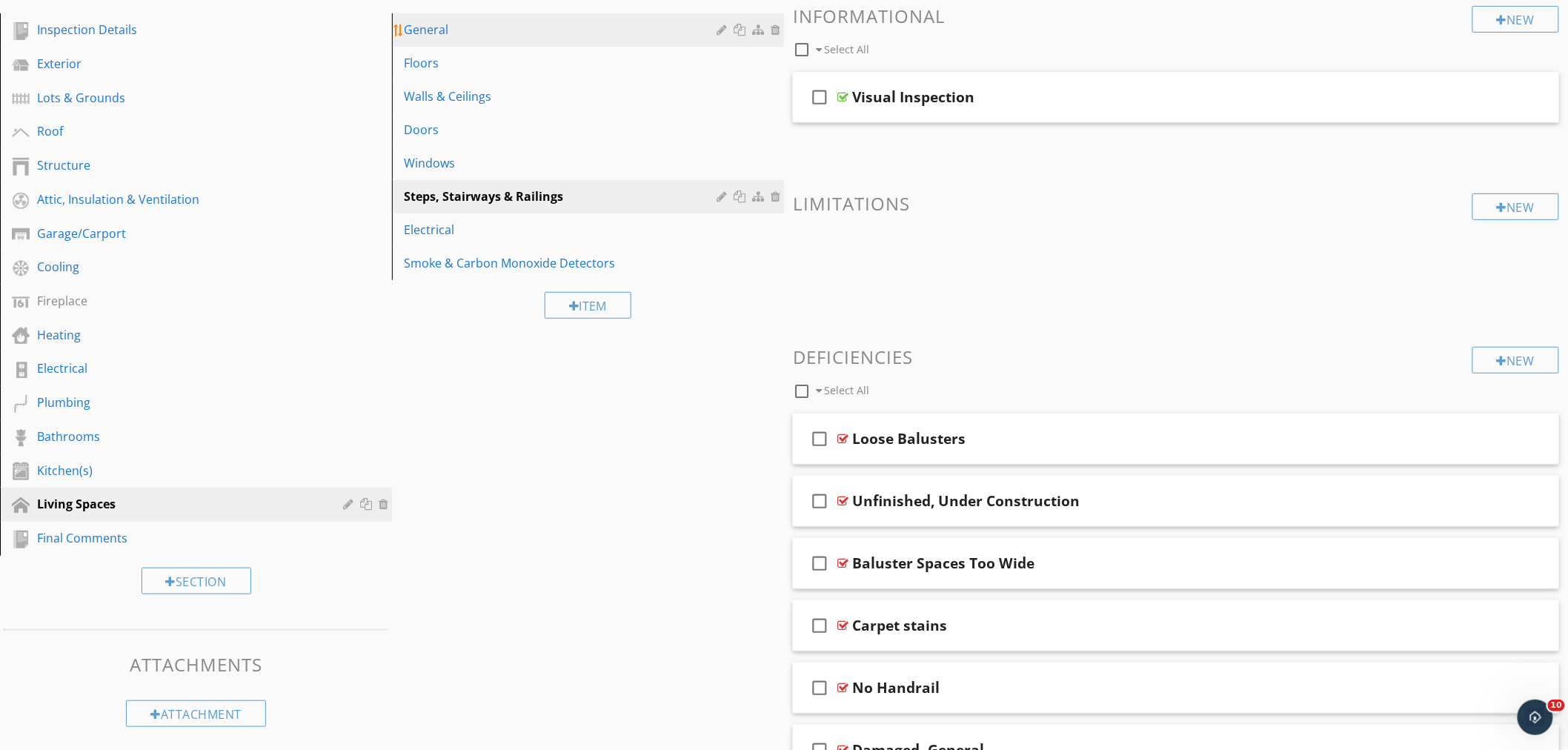
click at [490, 27] on div "General" at bounding box center [562, 29] width 317 height 18
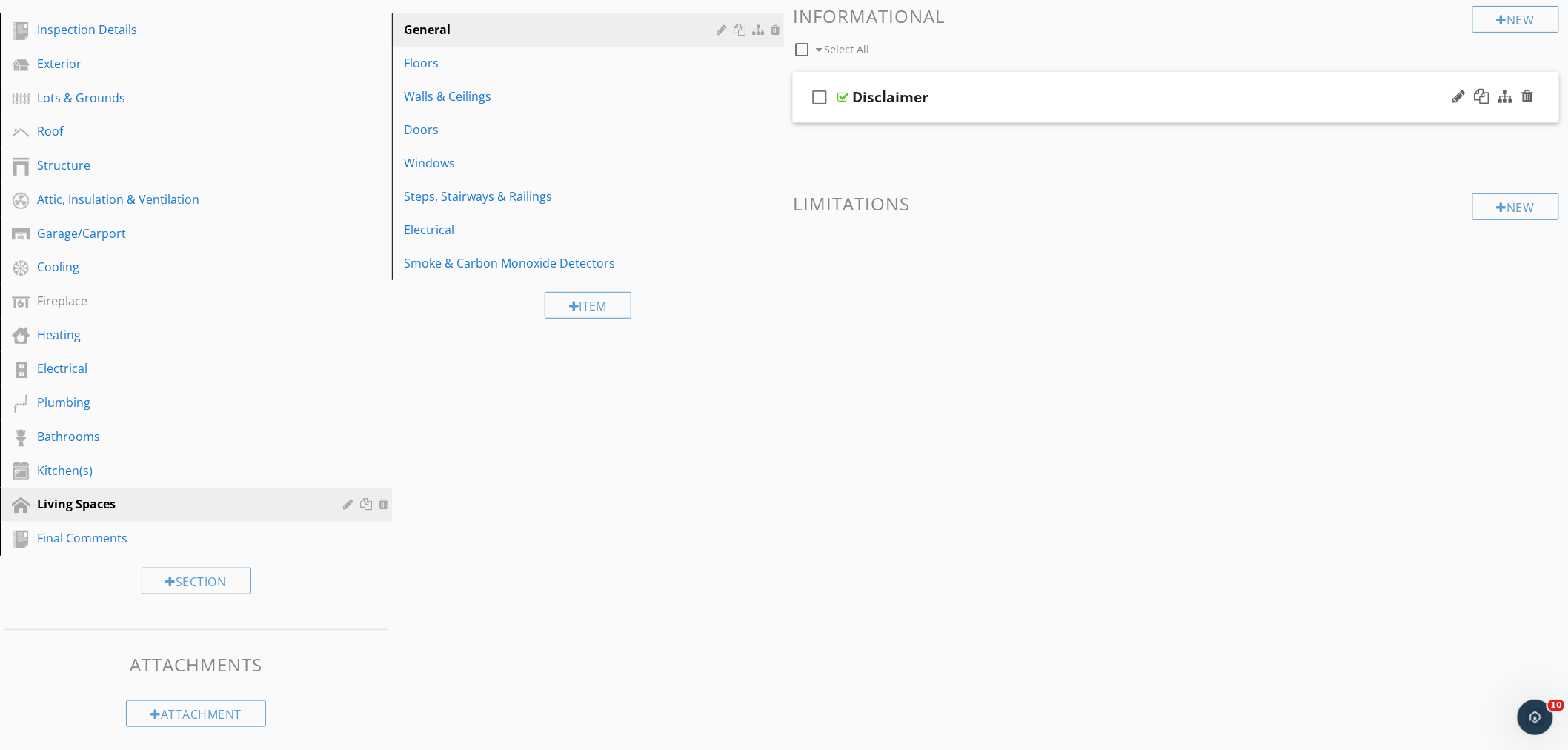
click at [1017, 78] on div "check_box_outline_blank Disclaimer" at bounding box center [1176, 97] width 767 height 51
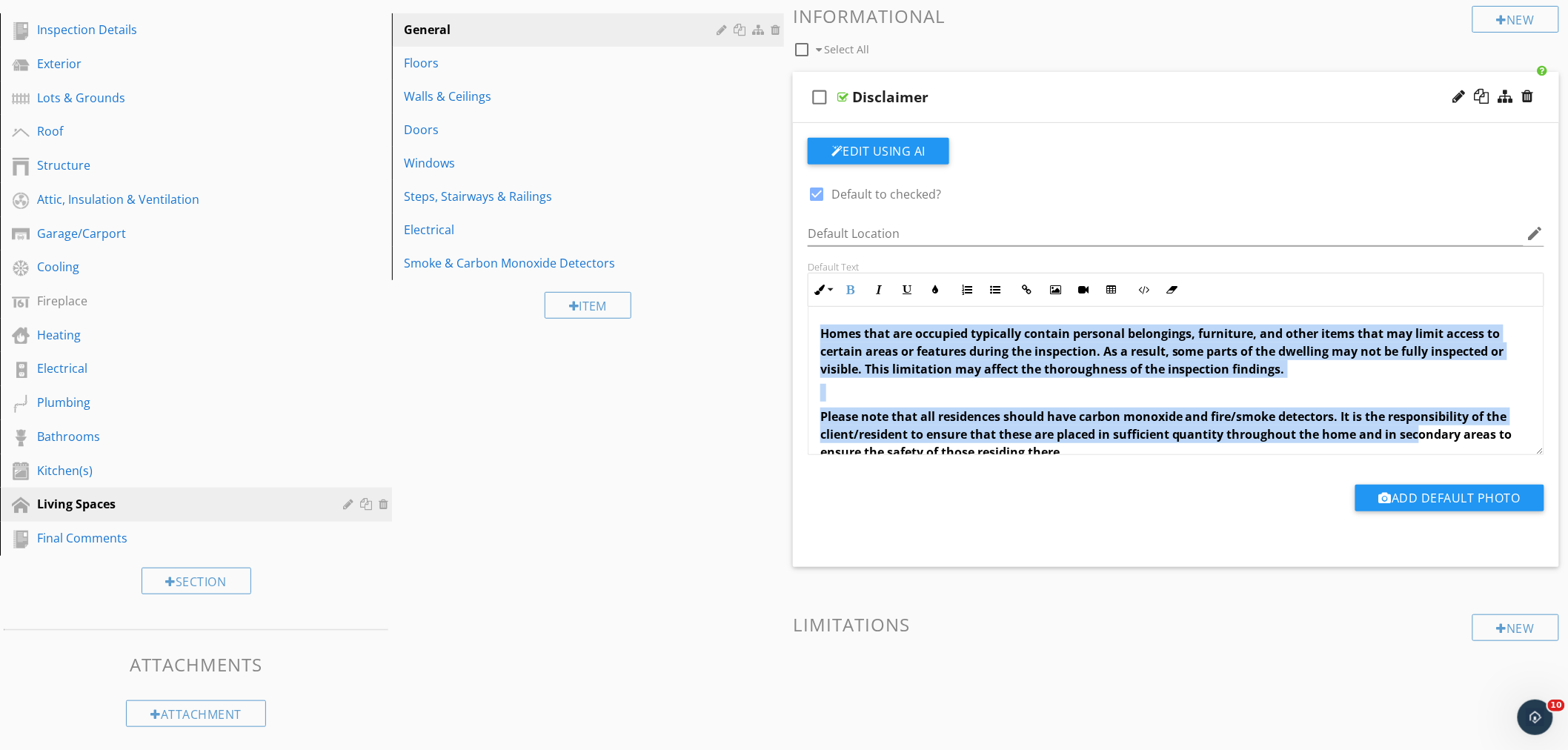
scroll to position [24, 0]
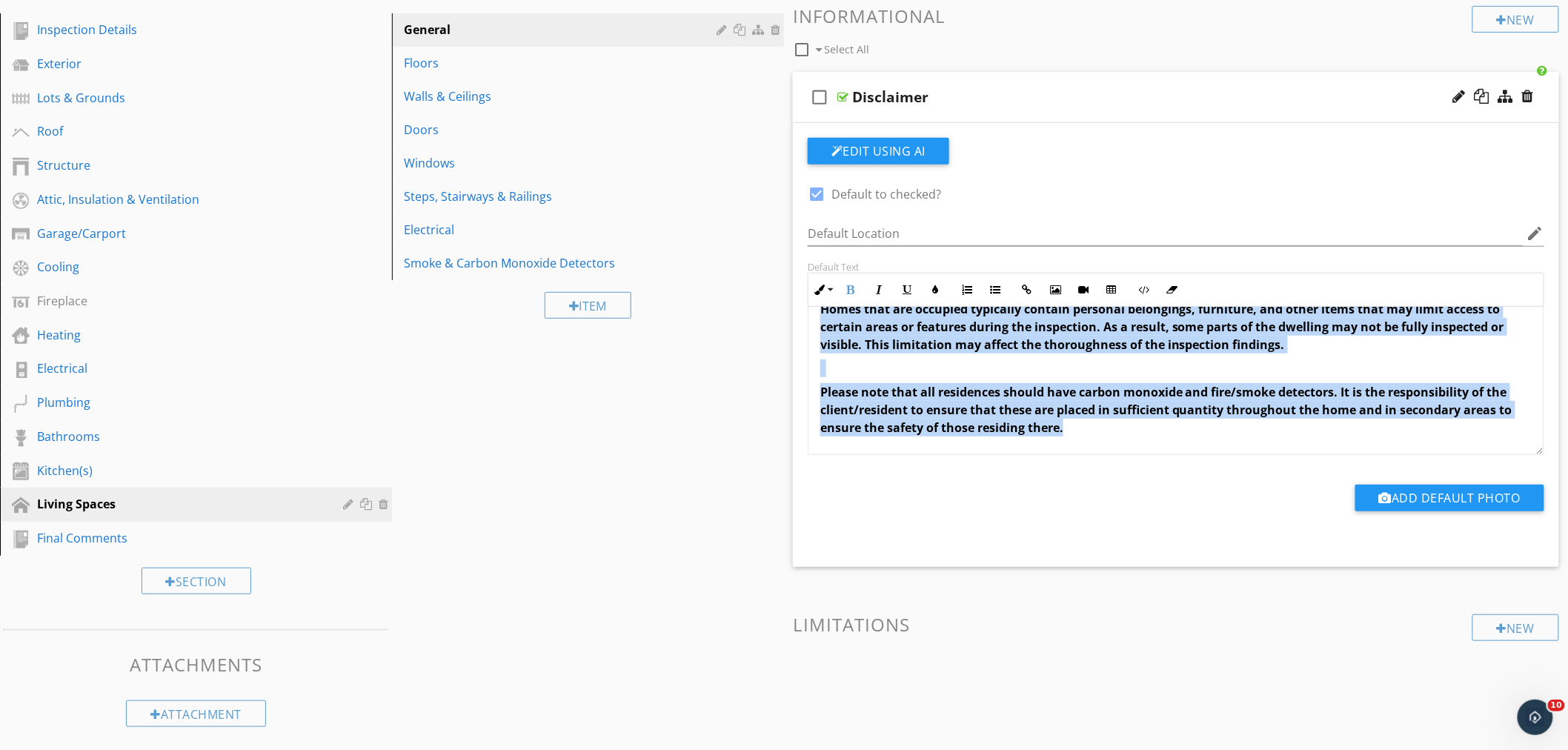
drag, startPoint x: 818, startPoint y: 327, endPoint x: 1405, endPoint y: 433, distance: 596.5
click at [1424, 441] on div "Homes that are occupied typically contain personal belongings, furniture, and o…" at bounding box center [1176, 368] width 735 height 172
copy div "Homes that are occupied typically contain personal belongings, furniture, and o…"
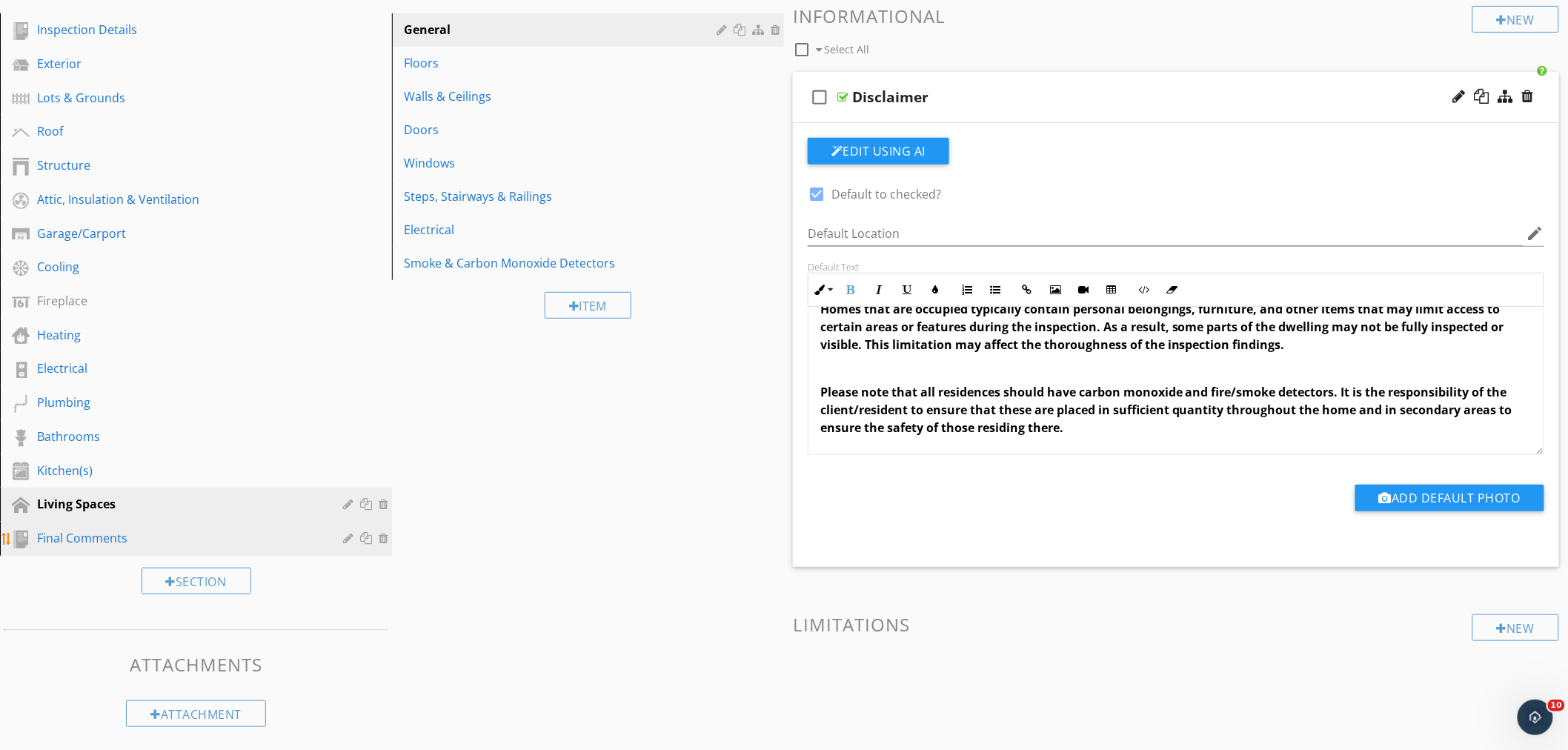
click at [70, 535] on div "Final Comments" at bounding box center [180, 538] width 284 height 18
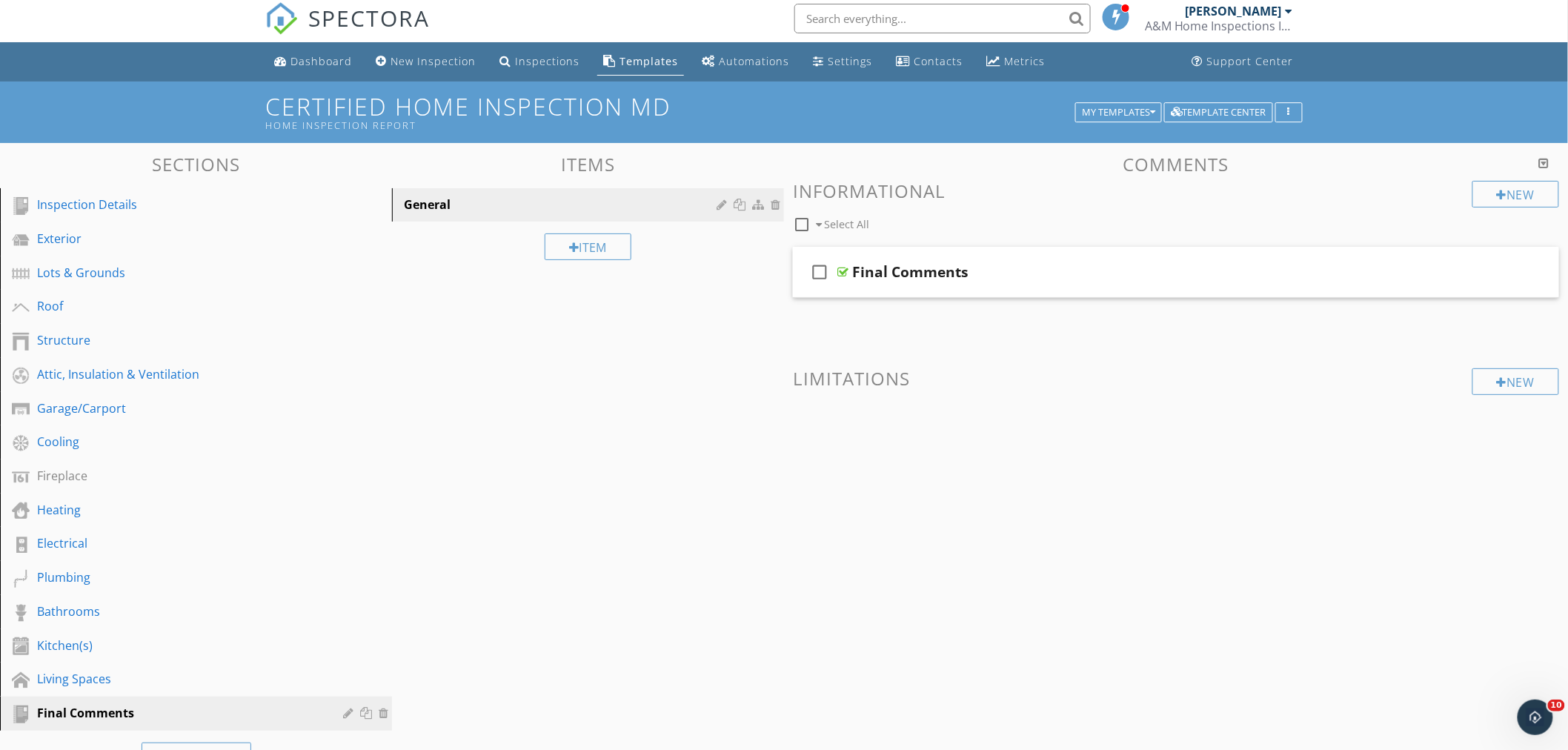
scroll to position [0, 0]
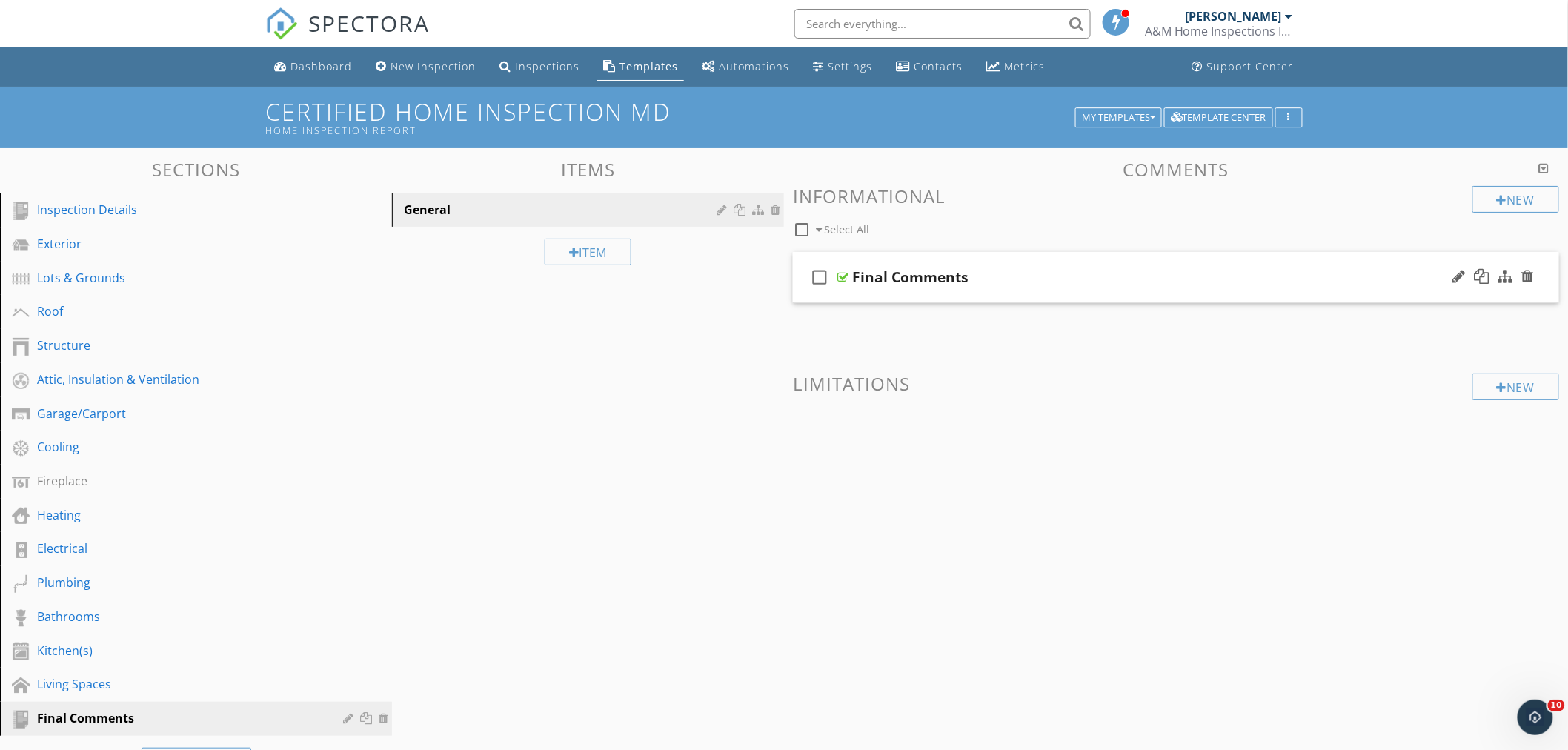
click at [999, 259] on div "check_box_outline_blank Final Comments" at bounding box center [1176, 278] width 767 height 51
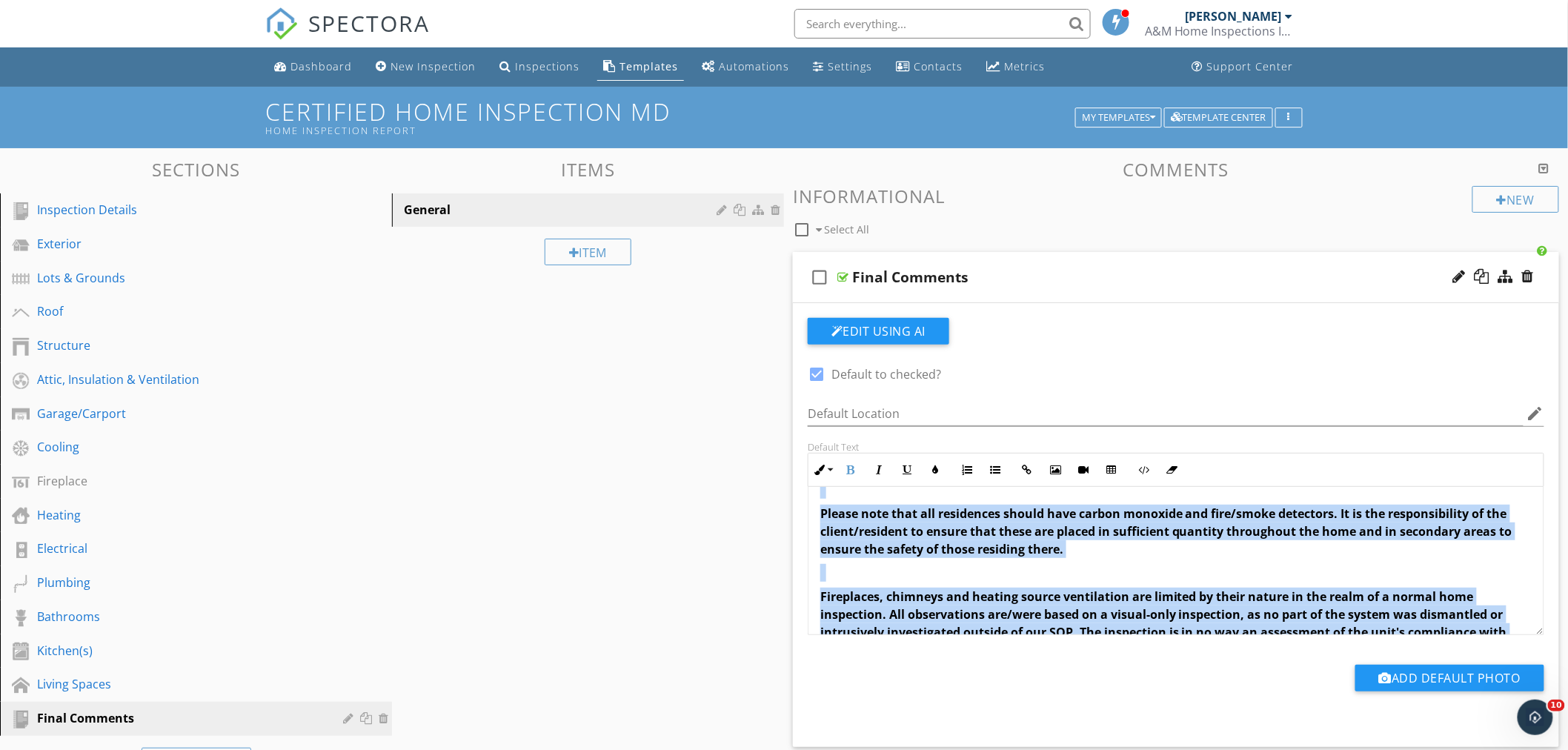
scroll to position [427, 0]
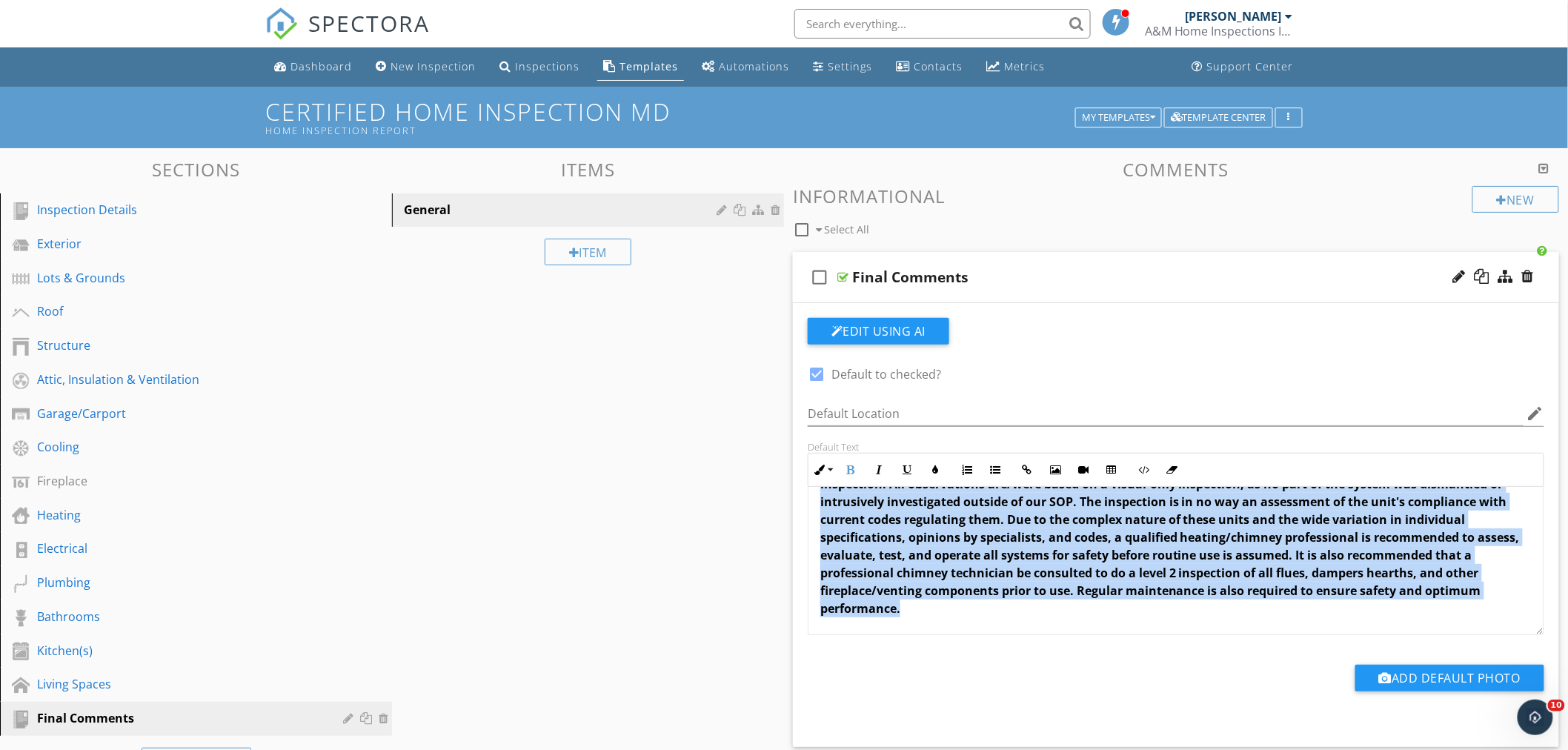
drag, startPoint x: 813, startPoint y: 513, endPoint x: 1296, endPoint y: 633, distance: 497.7
click at [1296, 633] on div "Please follow up on all items listed as deficient in any capacity noted in this…" at bounding box center [1176, 347] width 735 height 575
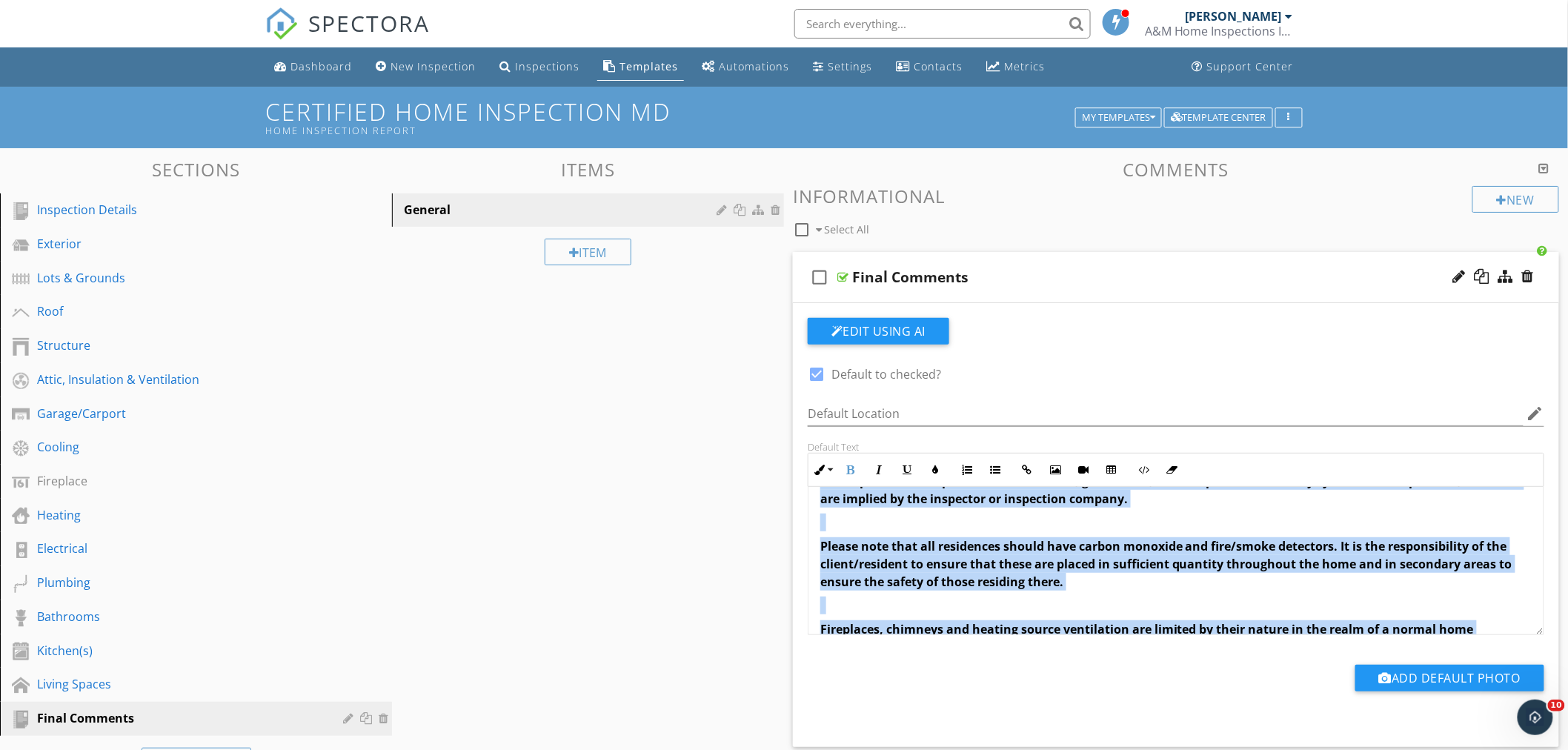
scroll to position [263, 0]
click at [1106, 595] on div "Please follow up on all items listed as deficient in any capacity noted in this…" at bounding box center [1176, 512] width 735 height 575
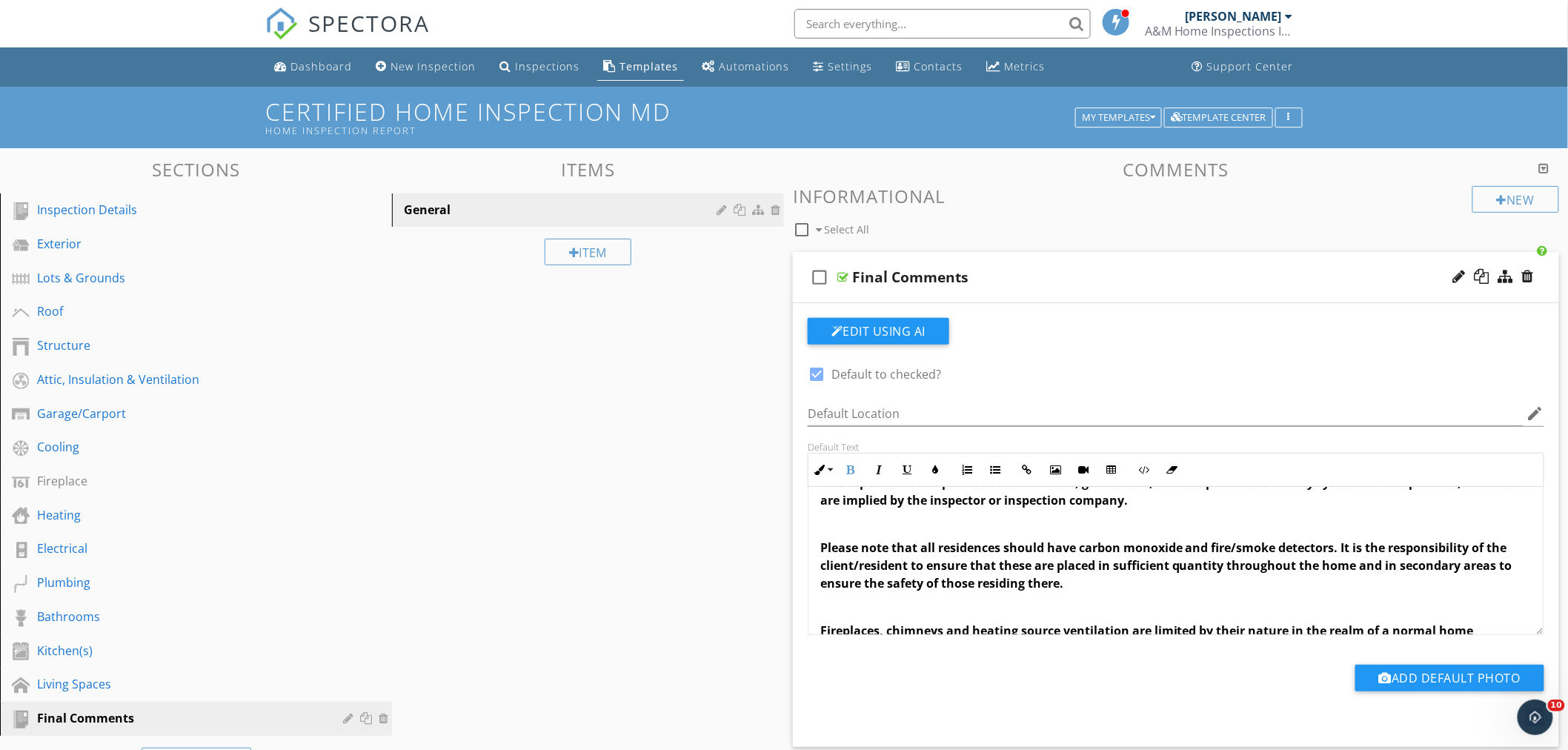
click at [1064, 587] on span "Please note that all residences should have carbon monoxide and fire/smoke dete…" at bounding box center [1167, 565] width 692 height 51
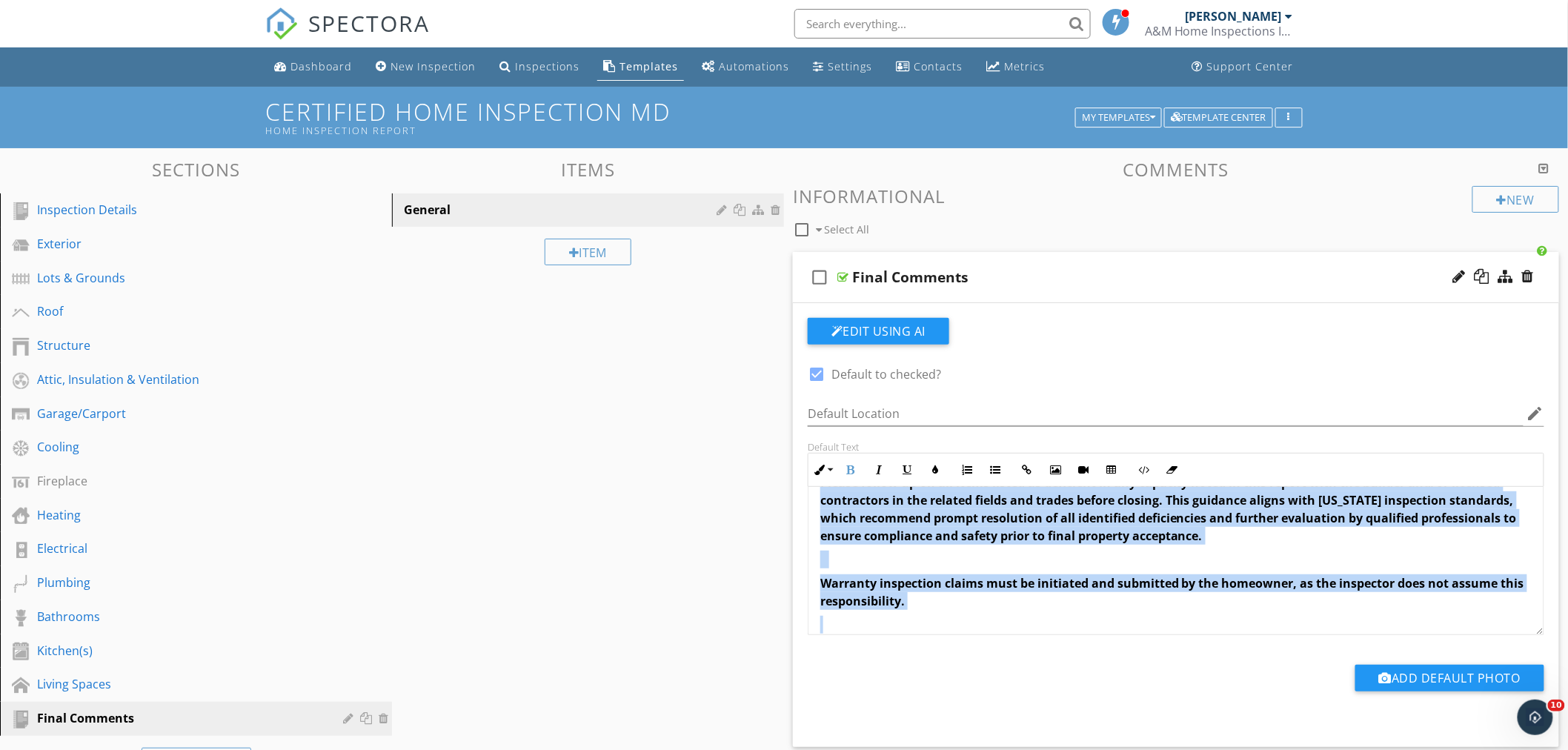
scroll to position [0, 0]
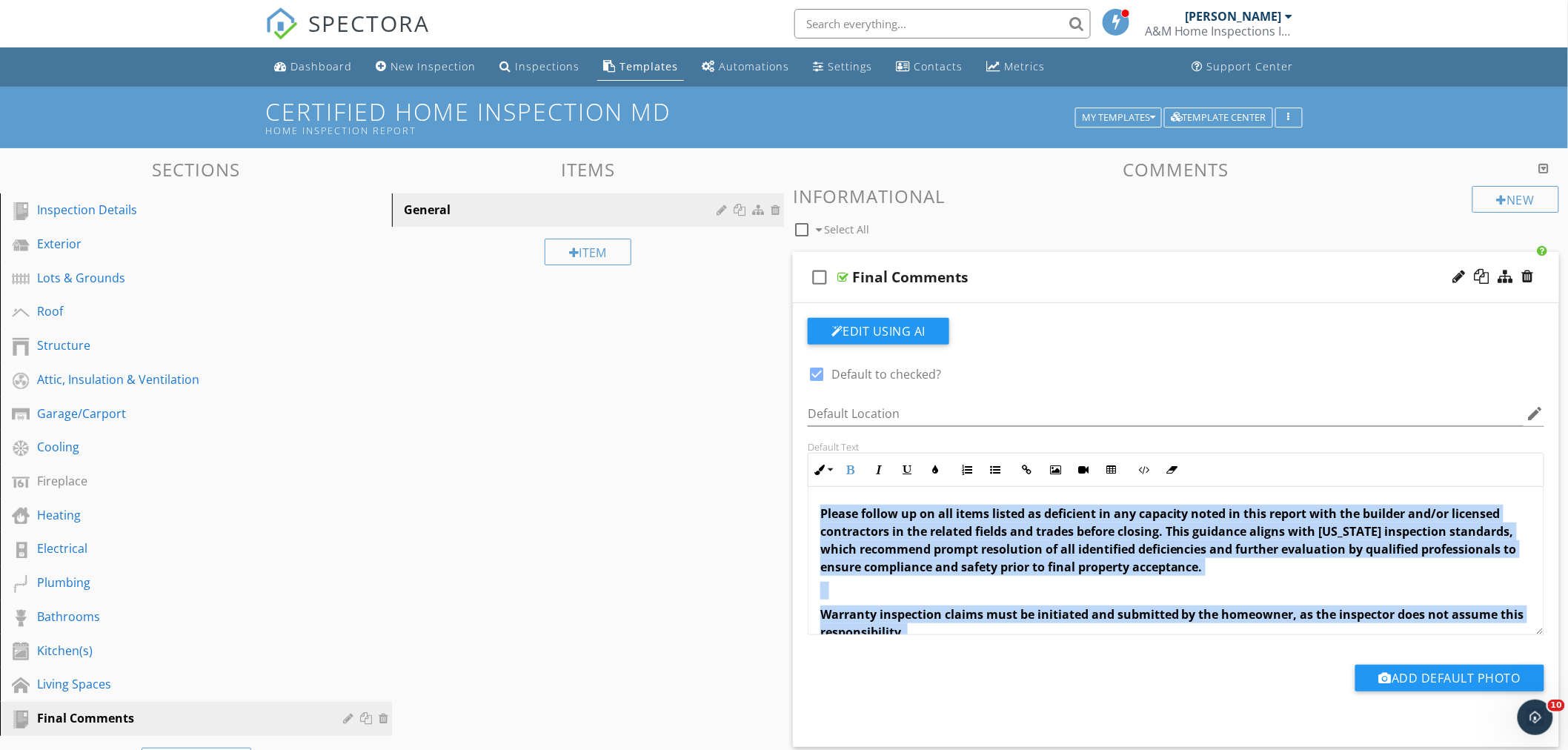
drag, startPoint x: 1071, startPoint y: 584, endPoint x: 770, endPoint y: 491, distance: 315.0
click at [770, 491] on div "Sections Inspection Details Exterior Lots & Grounds Roof Structure Attic, Insul…" at bounding box center [784, 548] width 1568 height 800
copy div "Please follow up on all items listed as deficient in any capacity noted in this…"
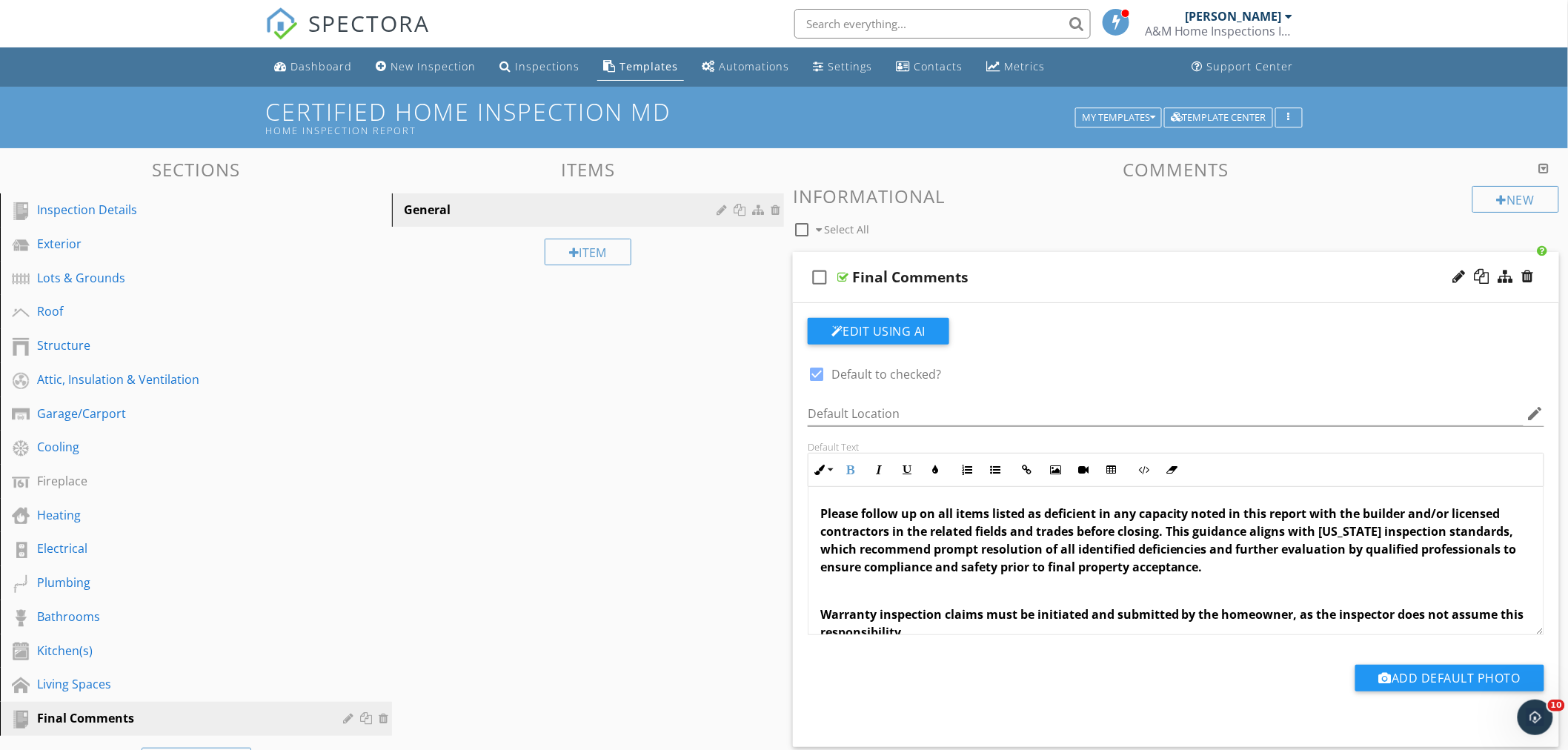
click at [478, 368] on div "Sections Inspection Details Exterior Lots & Grounds Roof Structure Attic, Insul…" at bounding box center [784, 548] width 1568 height 800
click at [645, 61] on div "Templates" at bounding box center [649, 65] width 59 height 14
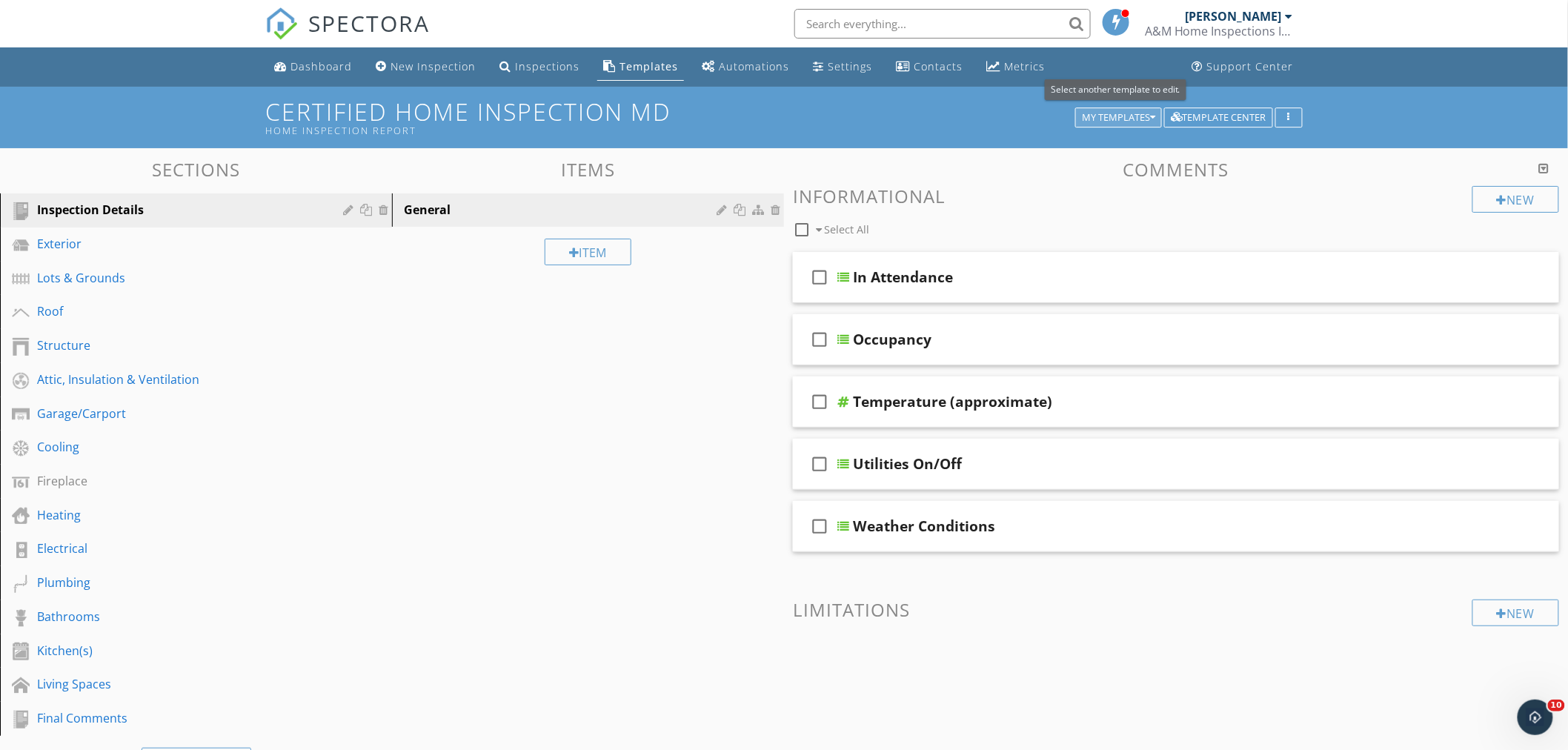
click at [1147, 116] on div "My Templates" at bounding box center [1118, 117] width 73 height 10
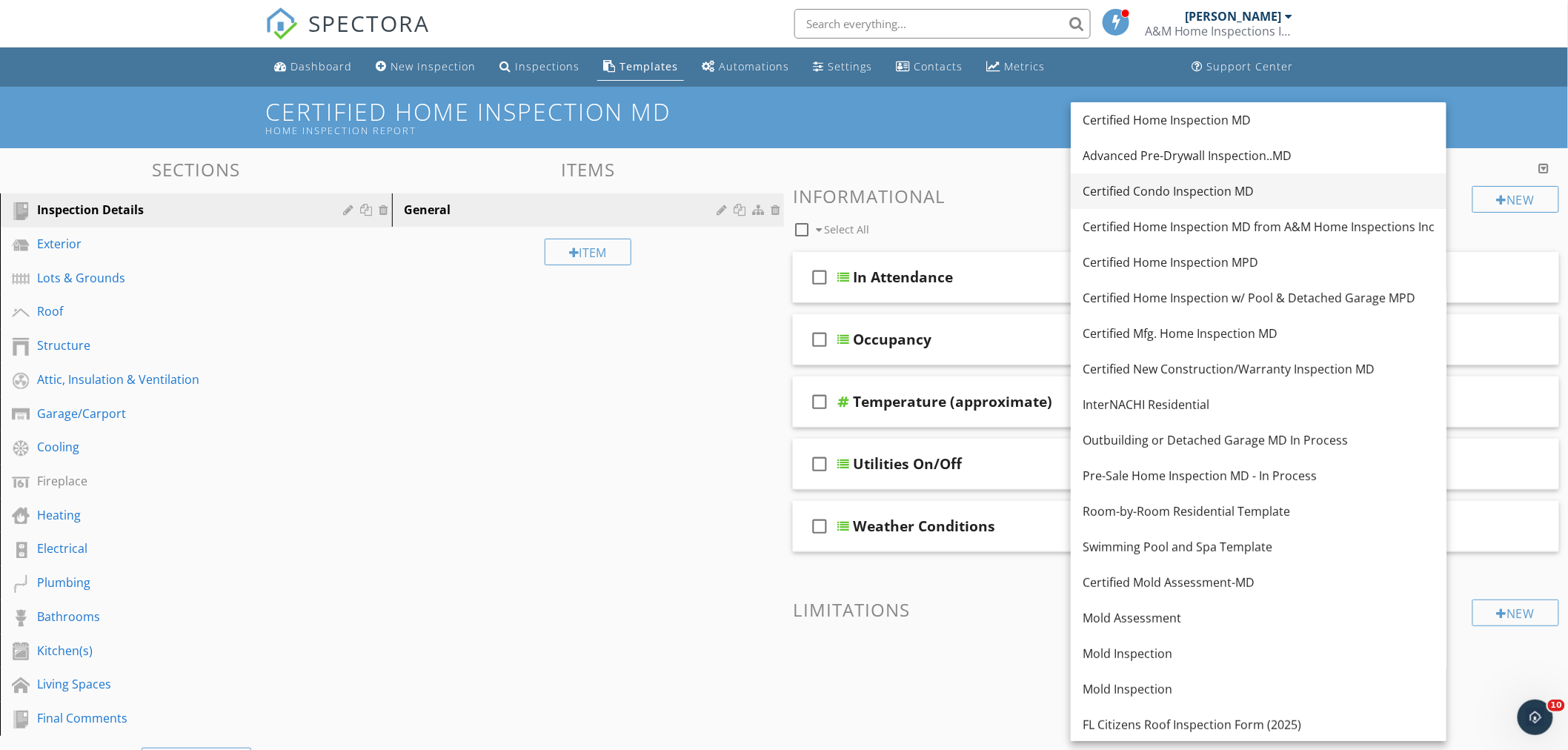
click at [1180, 196] on div "Certified Condo Inspection MD" at bounding box center [1259, 191] width 352 height 18
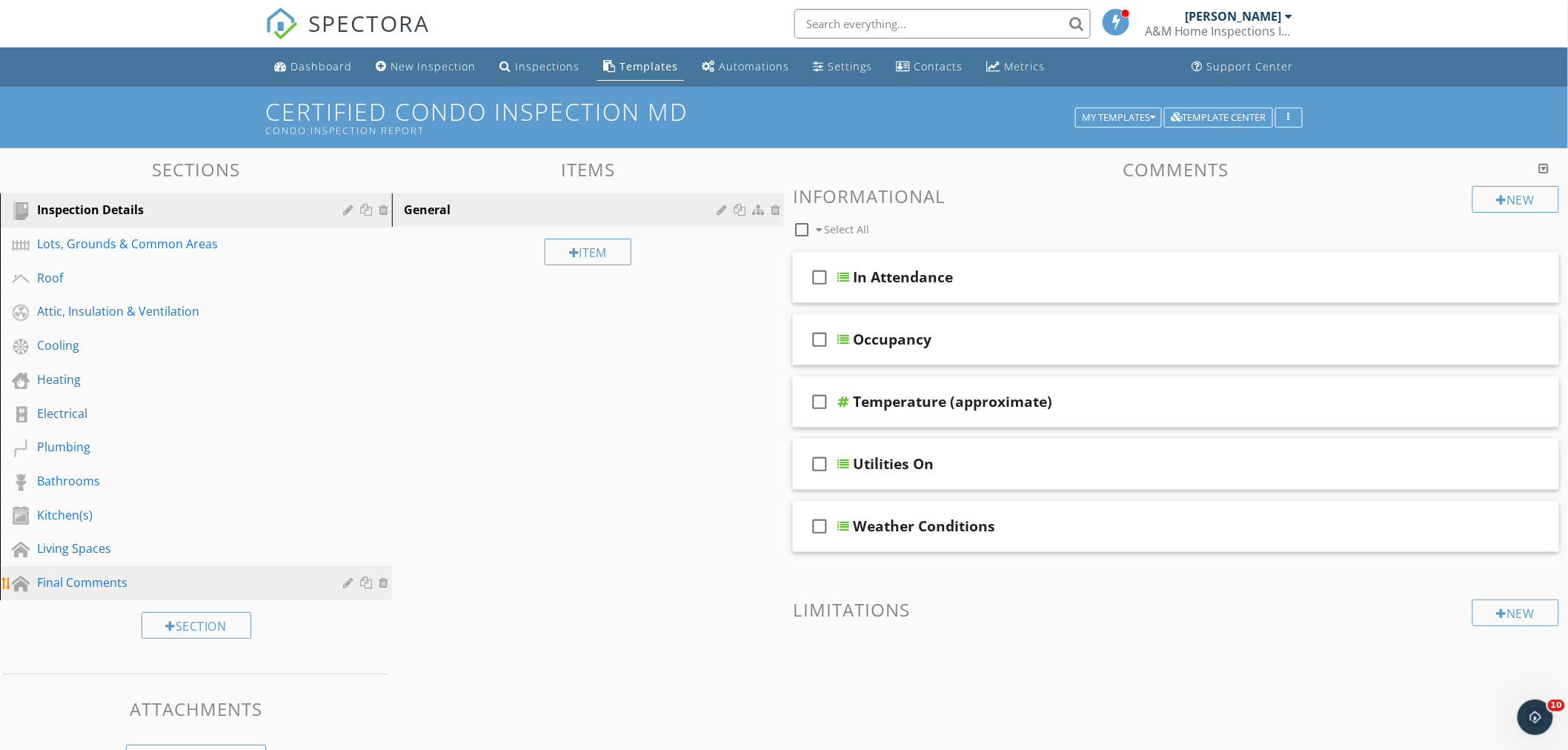
click at [123, 574] on div "Final Comments" at bounding box center [180, 583] width 284 height 18
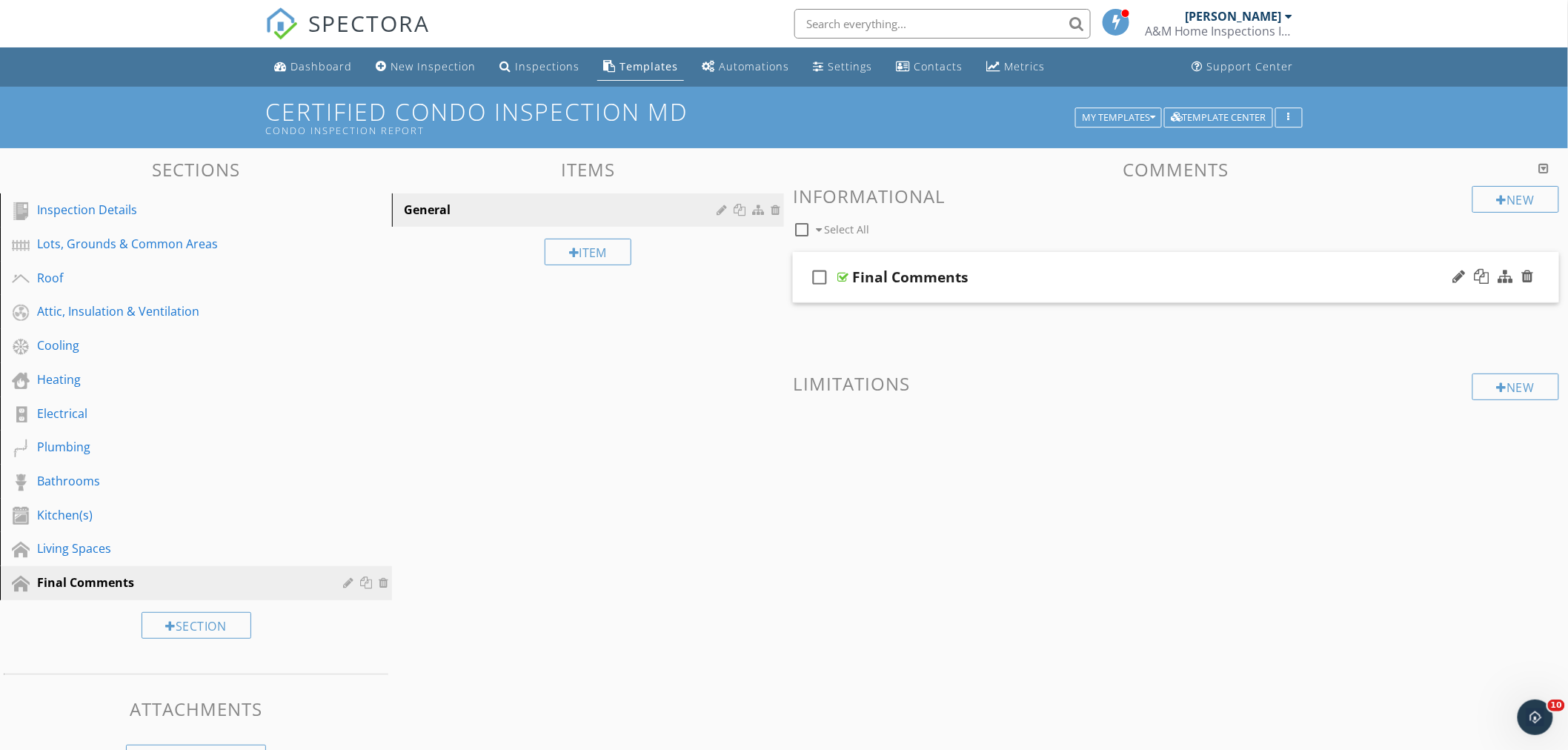
click at [1003, 259] on div "check_box_outline_blank Final Comments" at bounding box center [1176, 278] width 767 height 51
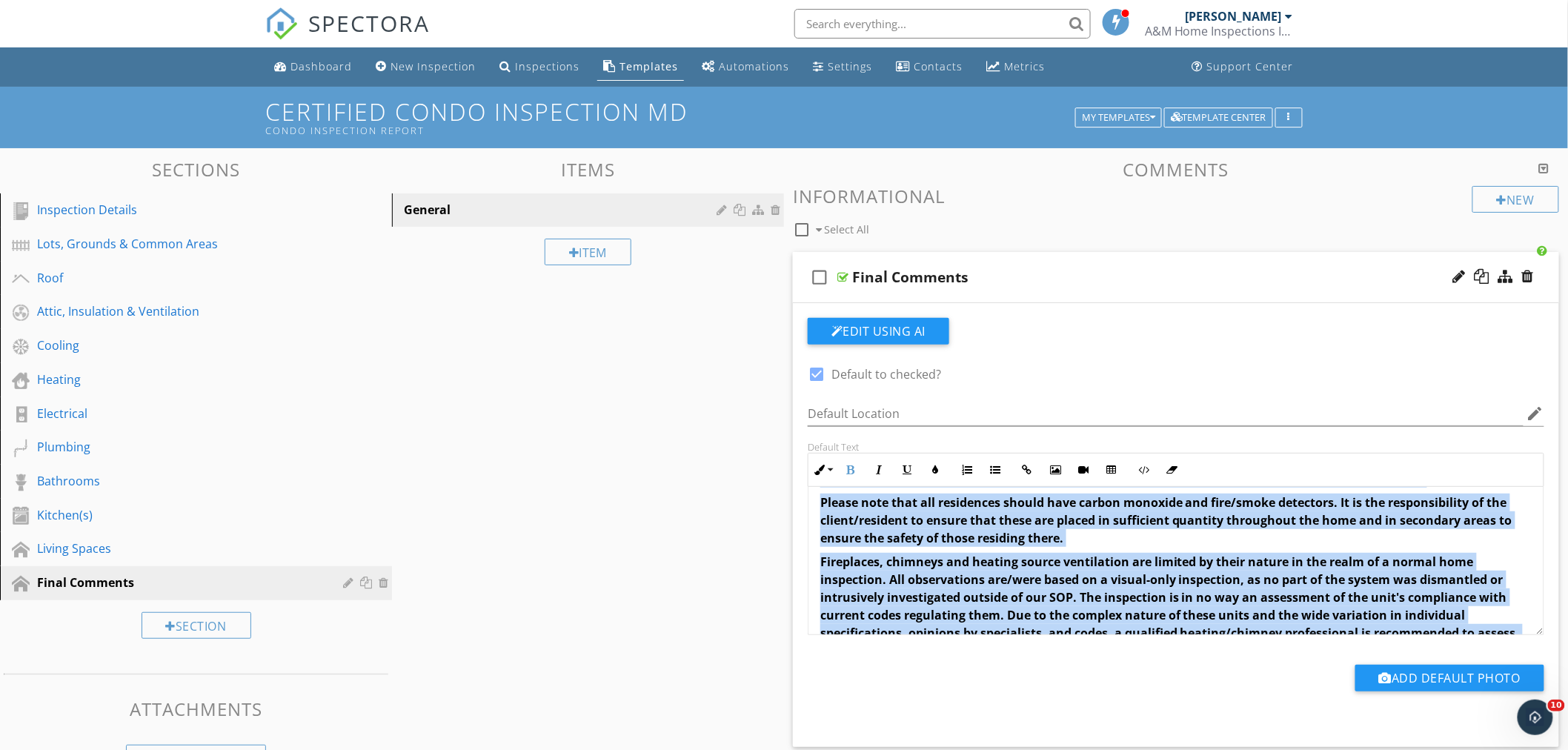
scroll to position [238, 0]
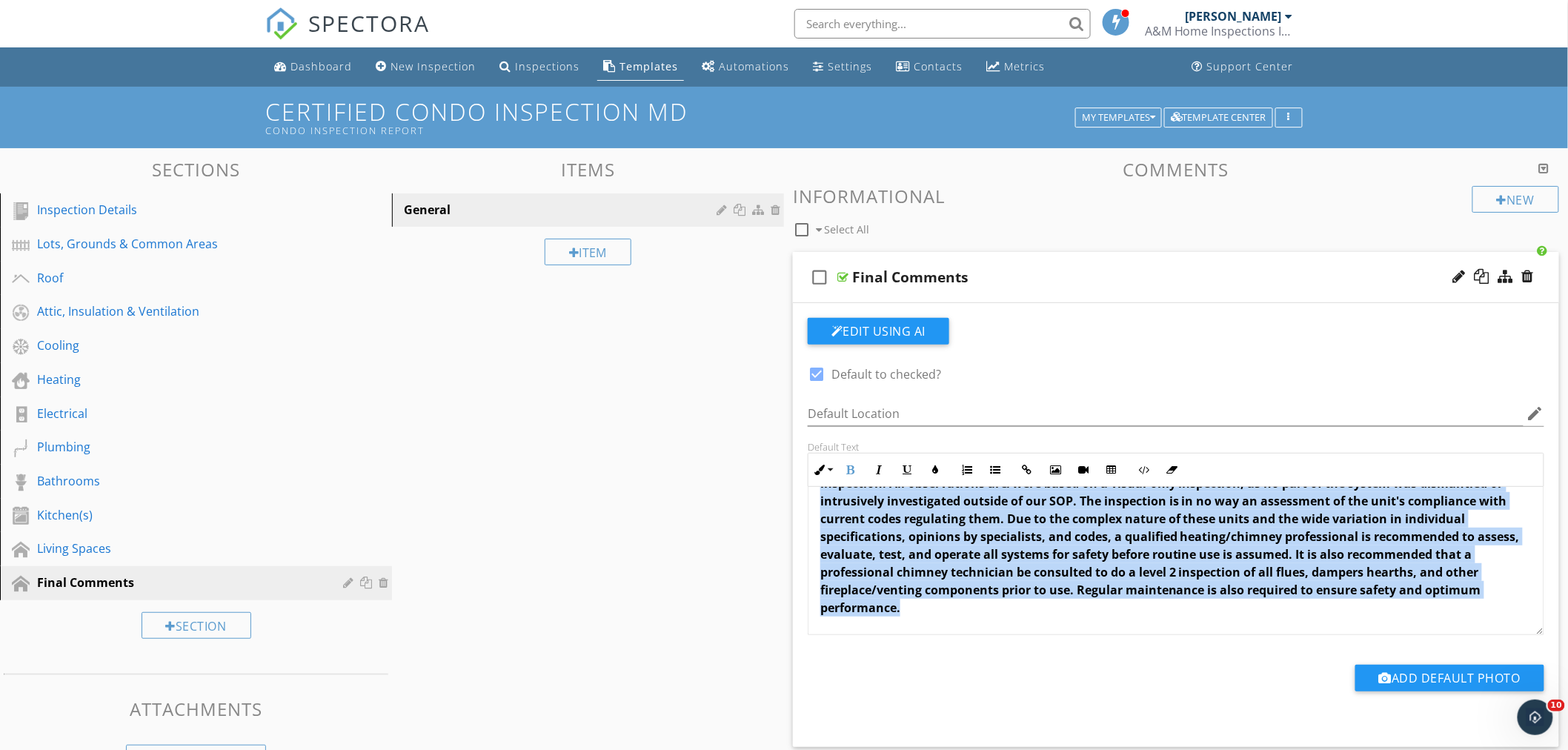
drag, startPoint x: 816, startPoint y: 508, endPoint x: 1349, endPoint y: 630, distance: 546.8
click at [1349, 630] on div "Please follow up on all items listed as deficient in any capacity noted in this…" at bounding box center [1176, 441] width 735 height 385
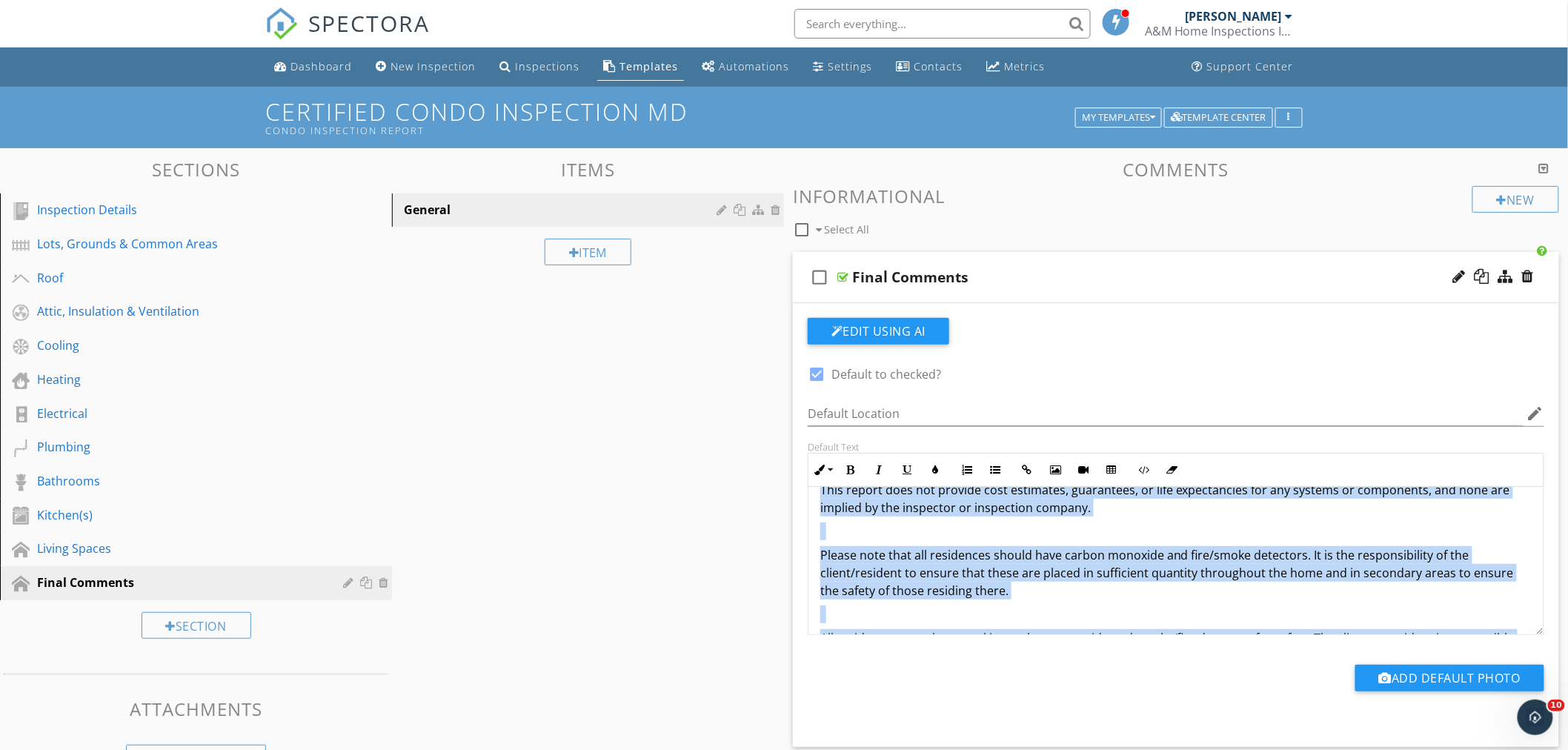
scroll to position [381, 0]
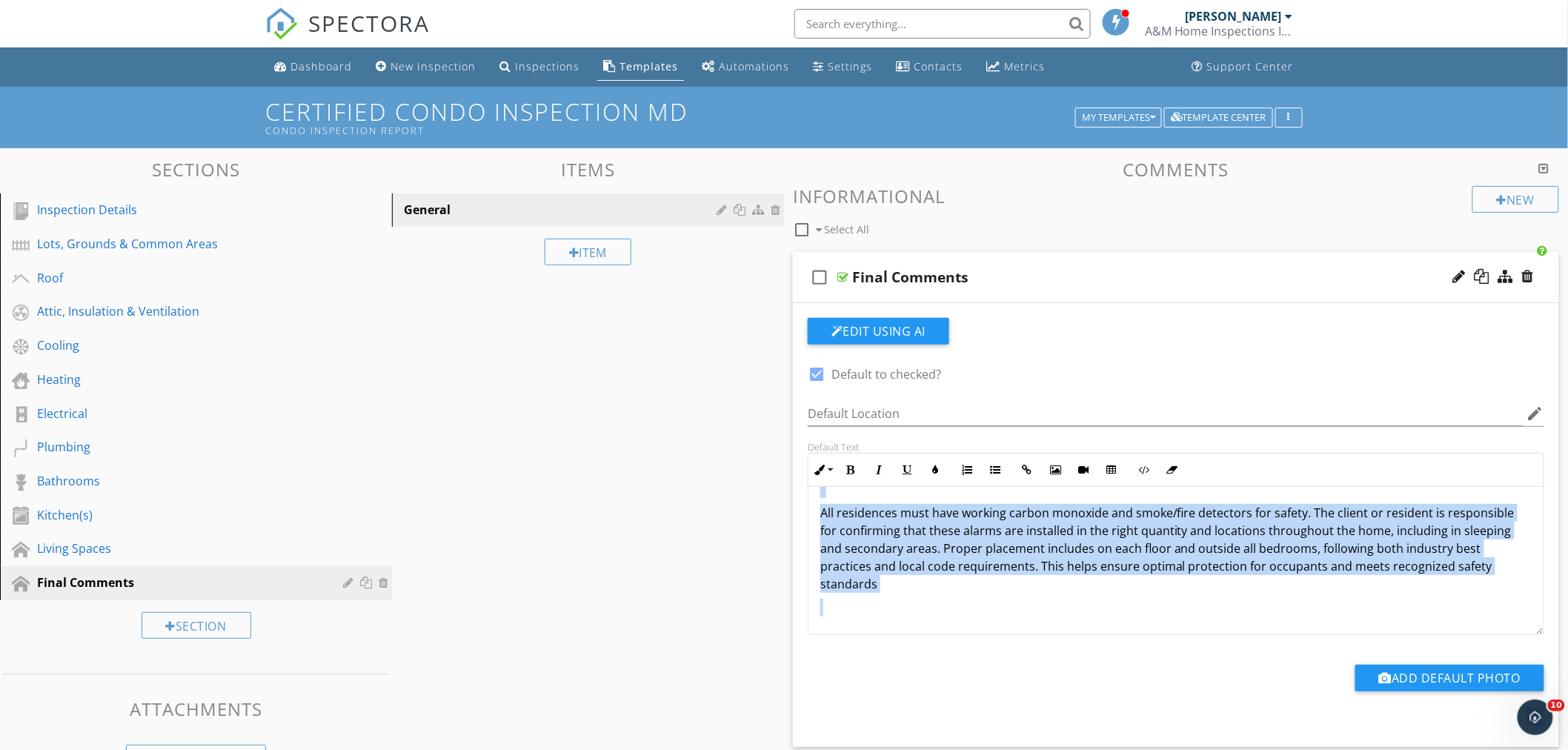
drag, startPoint x: 820, startPoint y: 513, endPoint x: 1272, endPoint y: 642, distance: 470.0
click at [1272, 642] on div "check_box Default to checked? Default Location edit Default Text Inline Style X…" at bounding box center [1176, 517] width 755 height 399
click at [831, 469] on button "Inline Style" at bounding box center [823, 470] width 28 height 28
click at [828, 581] on link "Normal" at bounding box center [866, 576] width 112 height 23
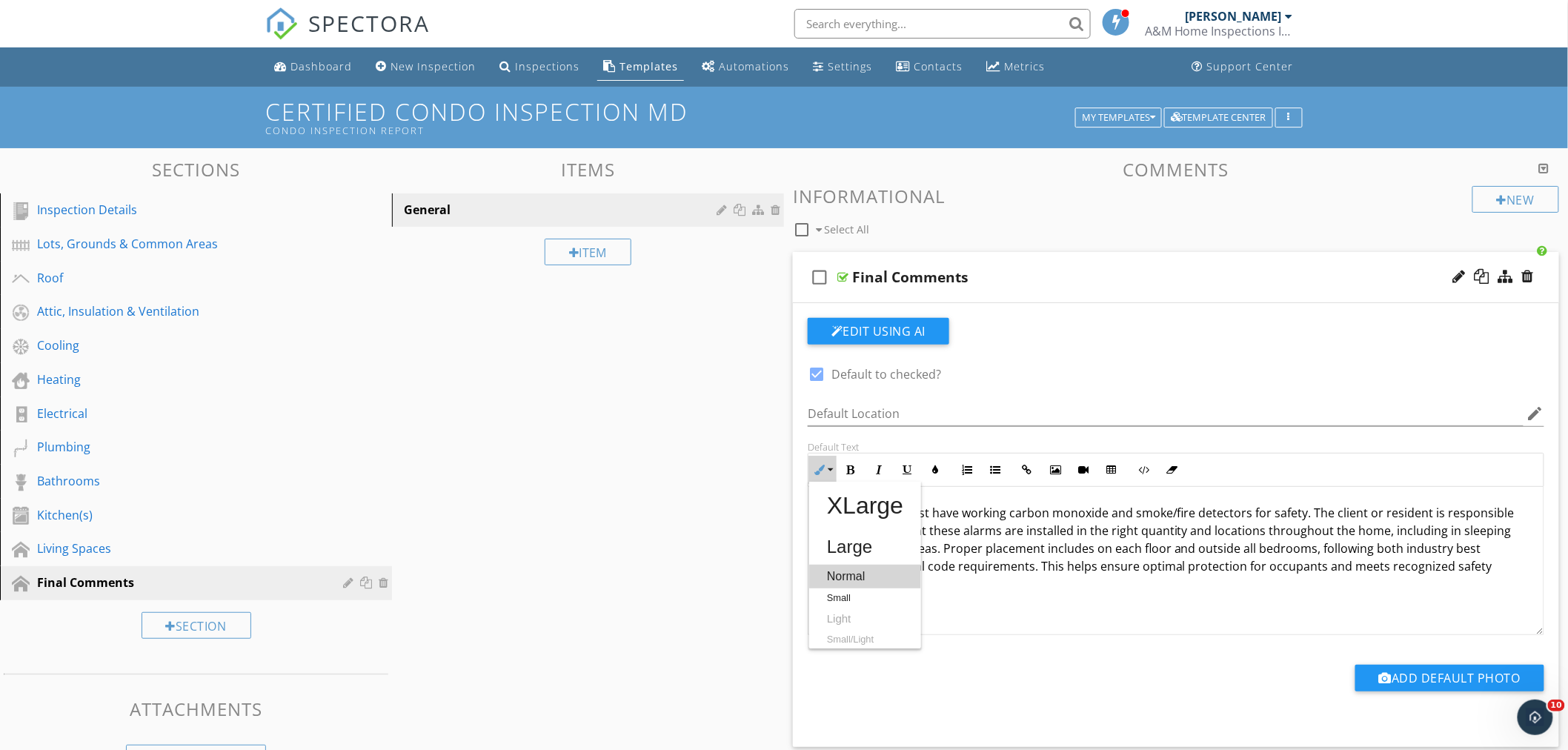
scroll to position [137, 0]
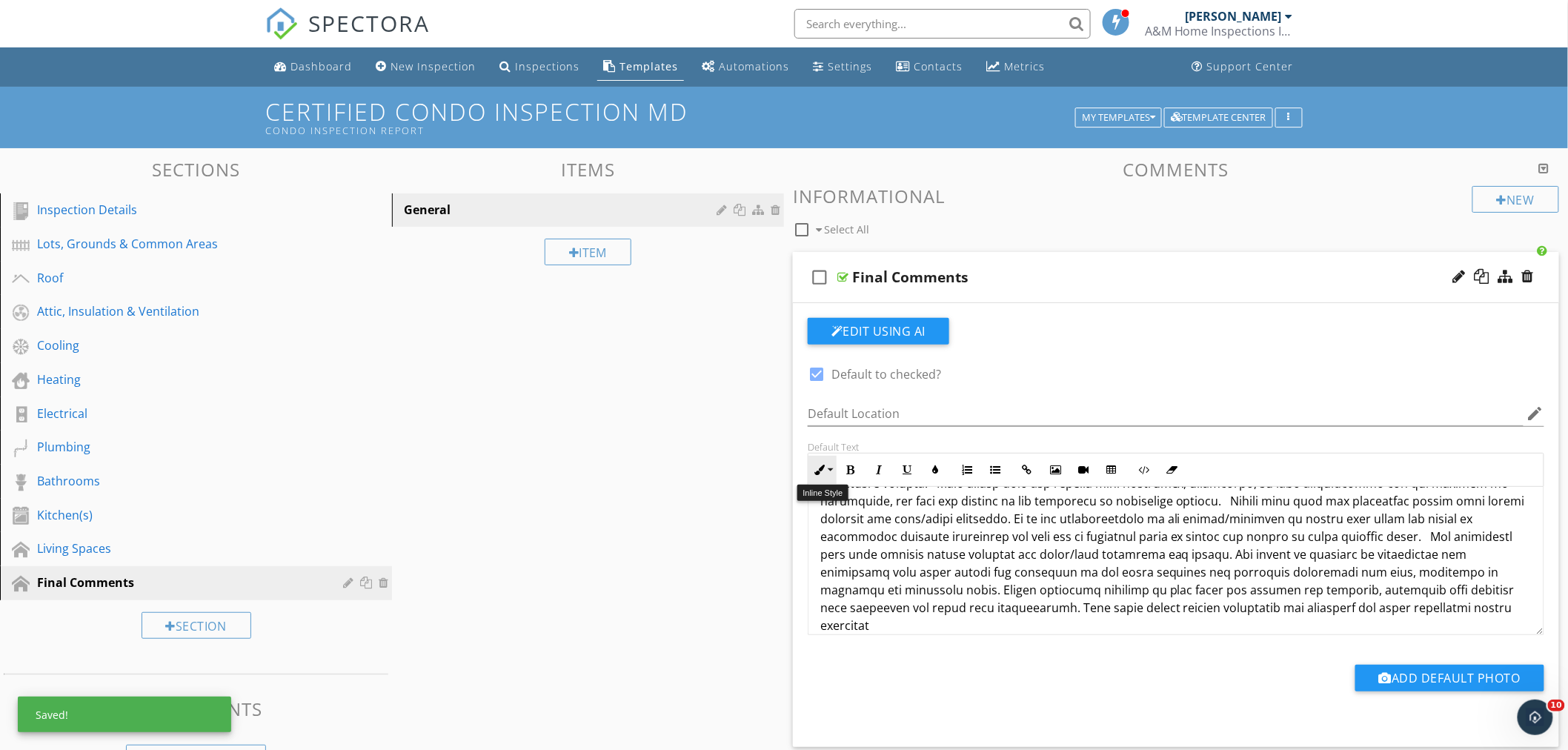
click at [830, 477] on button "Inline Style" at bounding box center [823, 470] width 28 height 28
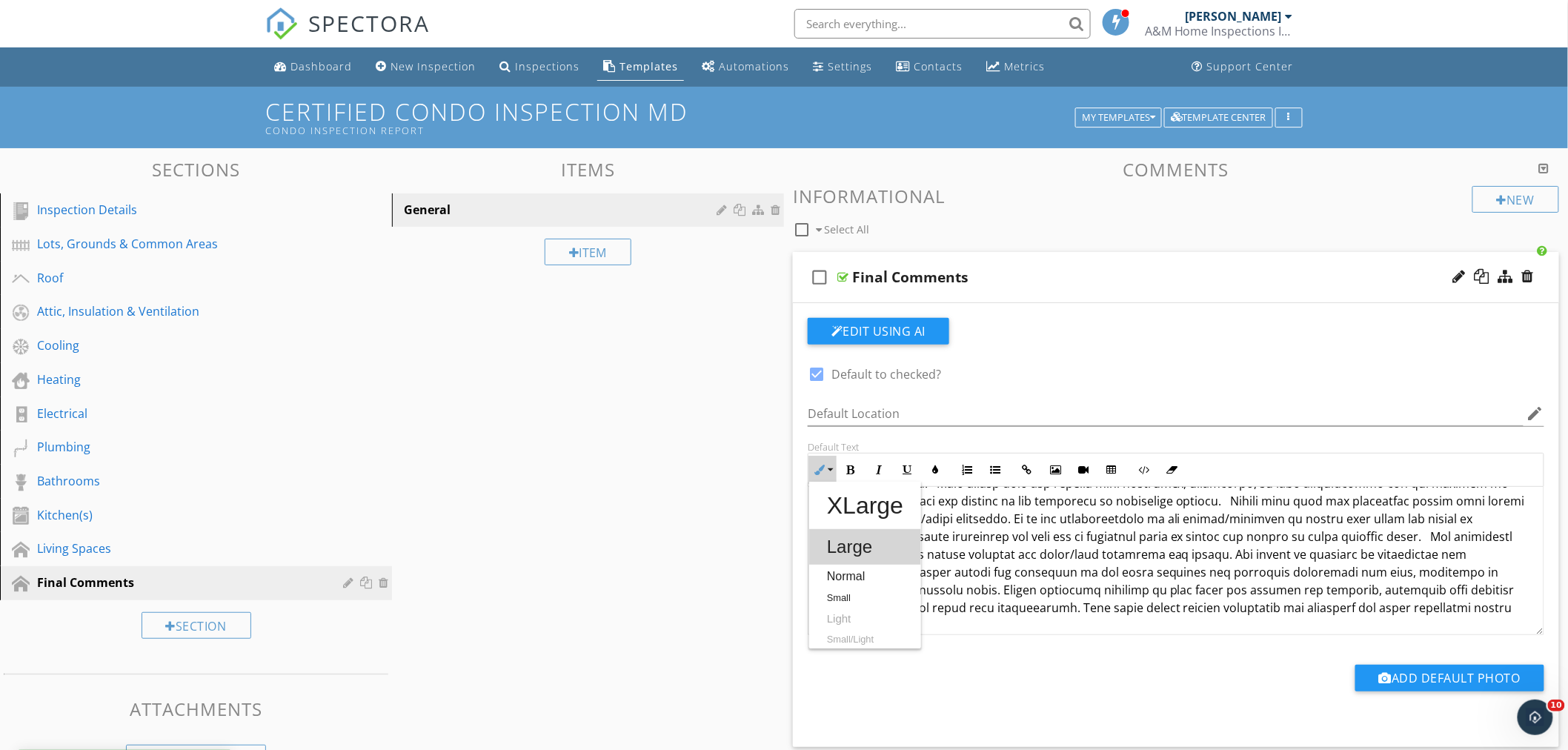
click at [833, 556] on link "Large" at bounding box center [866, 547] width 112 height 36
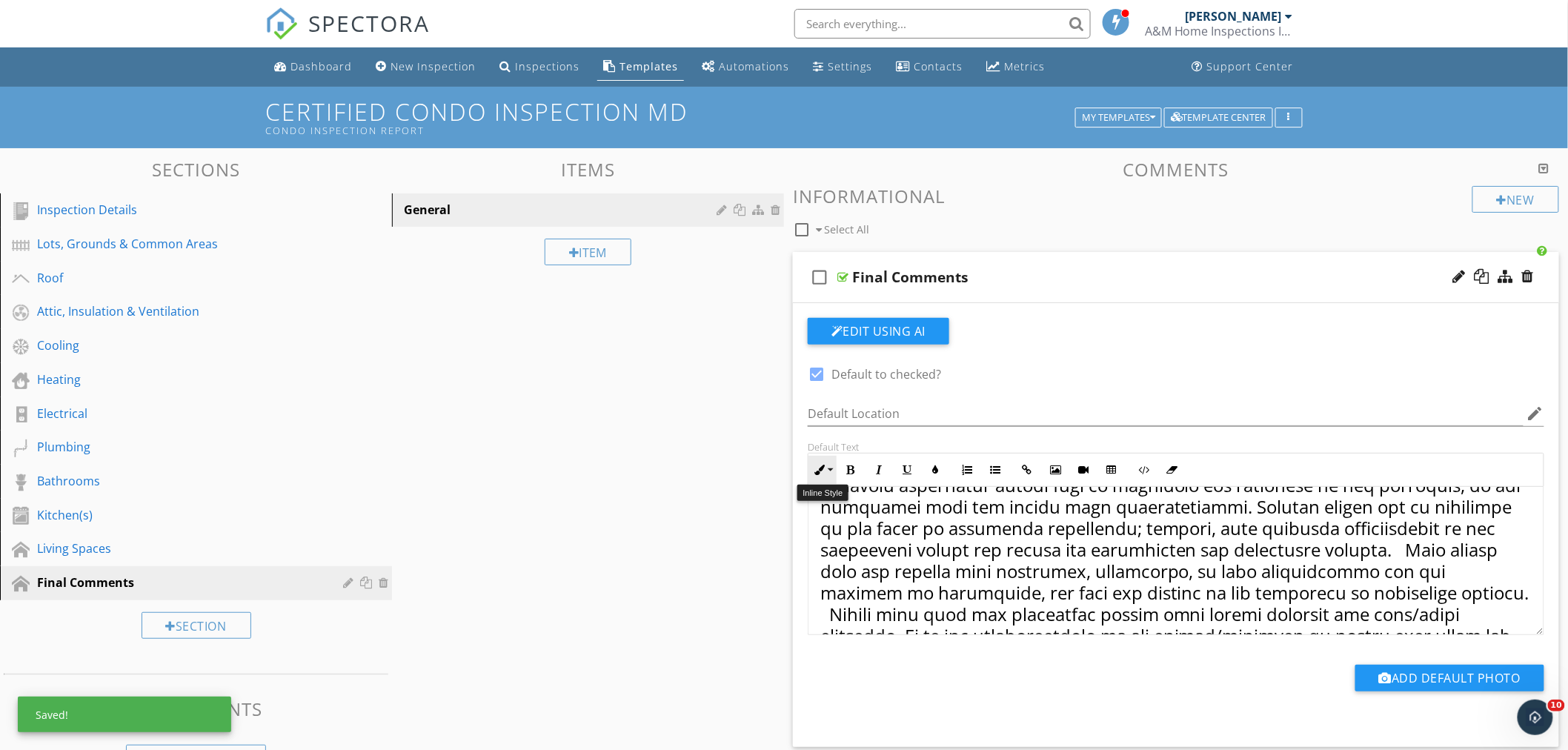
click at [835, 473] on button "Inline Style" at bounding box center [823, 470] width 28 height 28
click at [842, 596] on link "Small" at bounding box center [866, 598] width 112 height 20
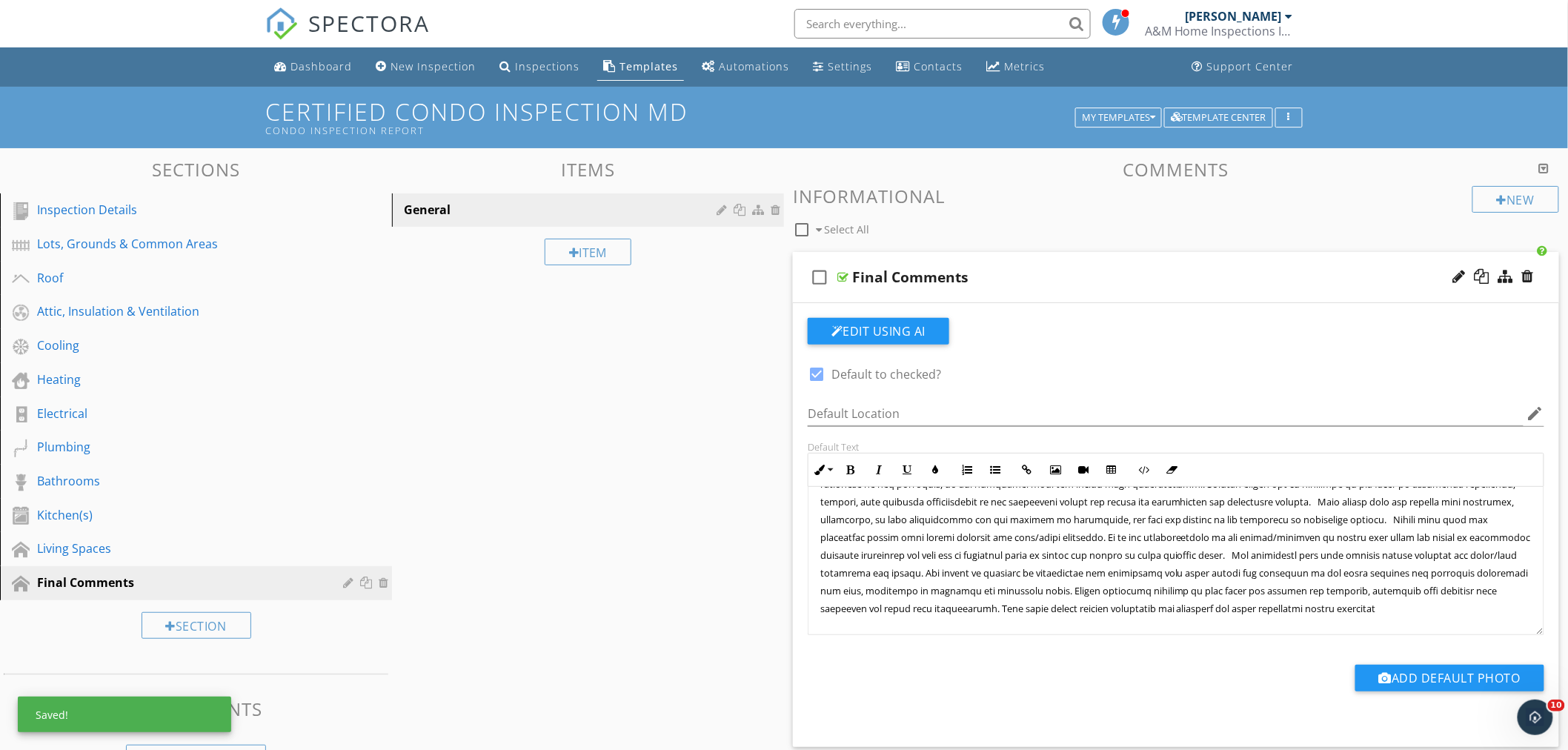
scroll to position [84, 0]
click at [830, 469] on button "Inline Style" at bounding box center [823, 470] width 28 height 28
click at [845, 567] on link "Normal" at bounding box center [866, 576] width 112 height 23
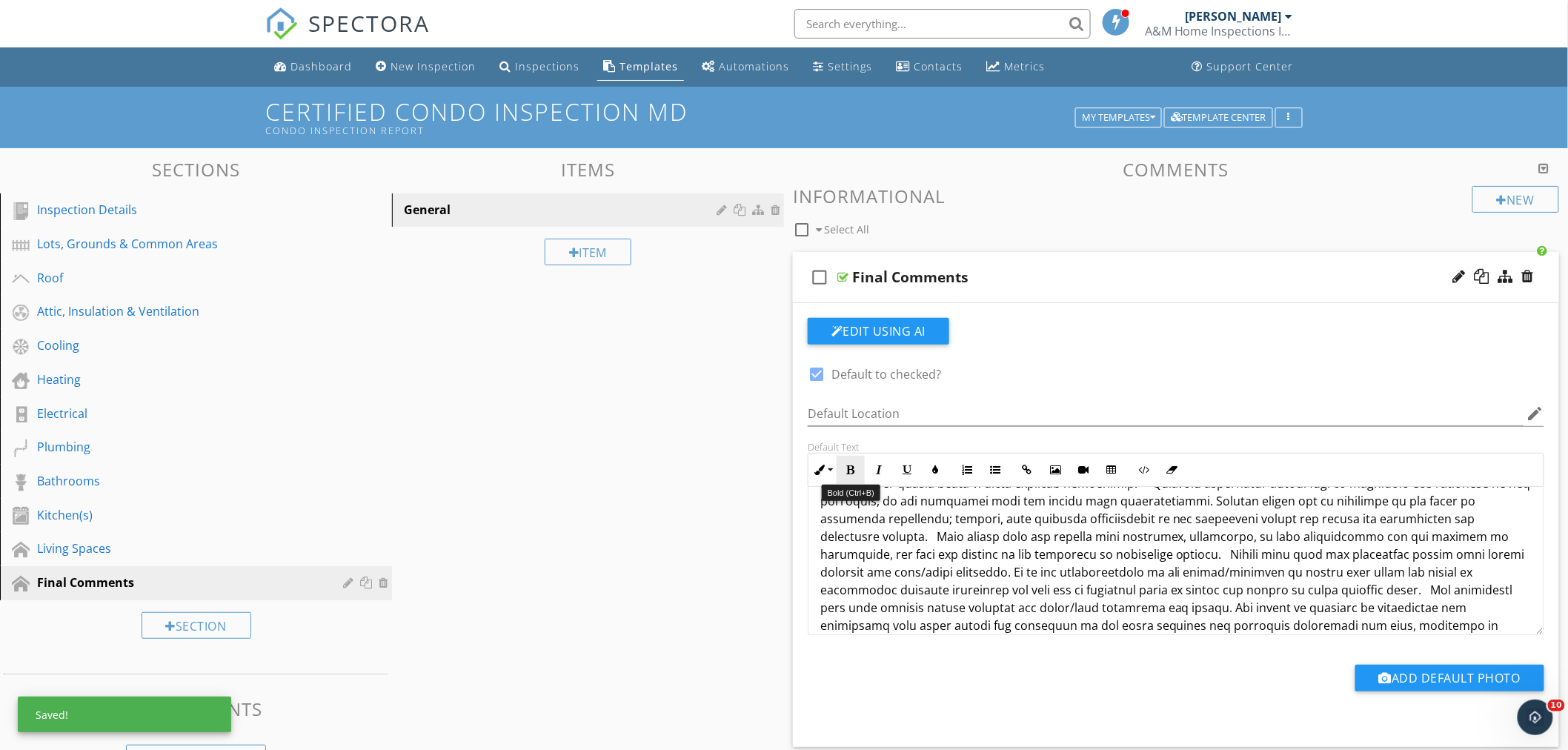
click at [846, 471] on icon "button" at bounding box center [850, 469] width 10 height 10
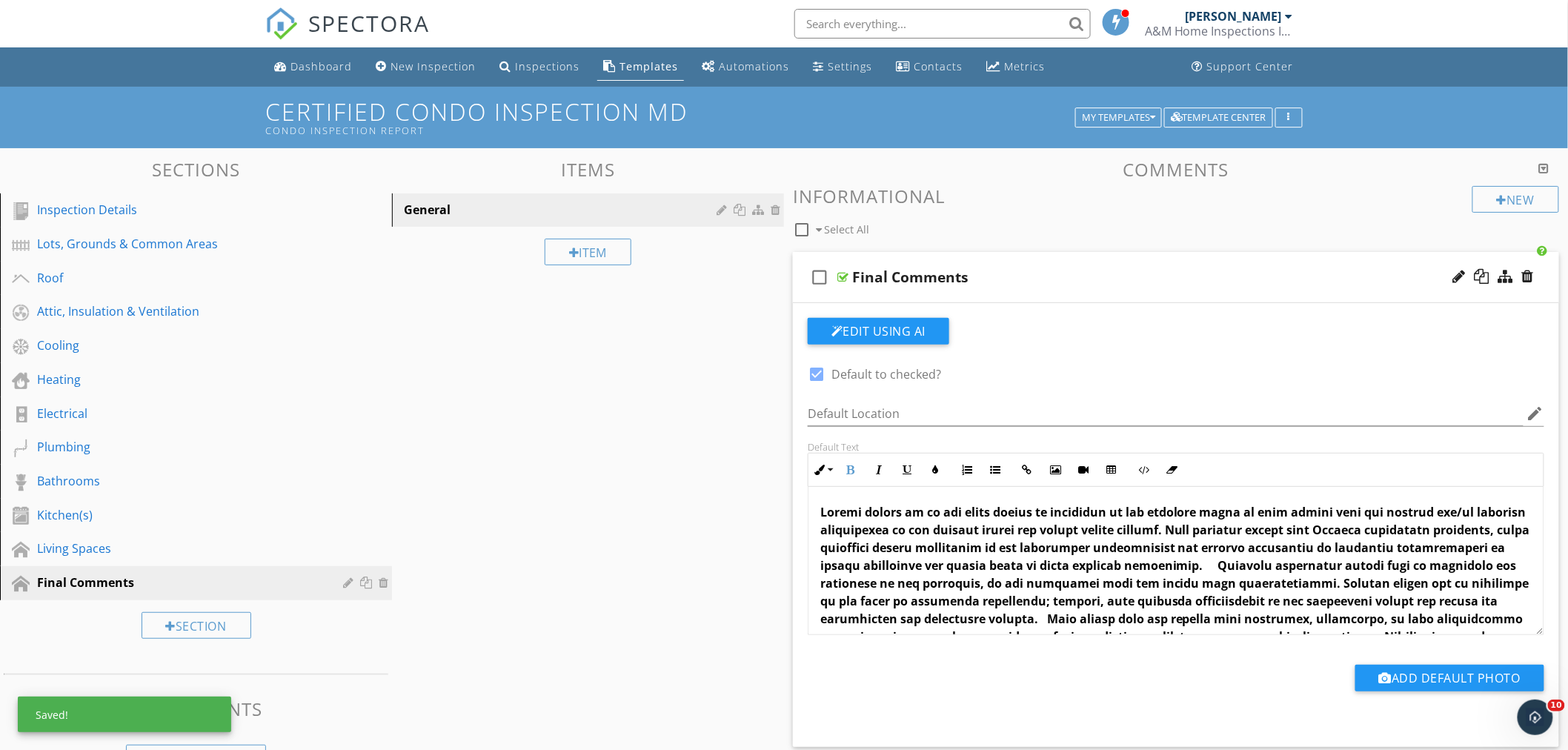
scroll to position [0, 0]
click at [1220, 567] on span at bounding box center [1176, 639] width 712 height 266
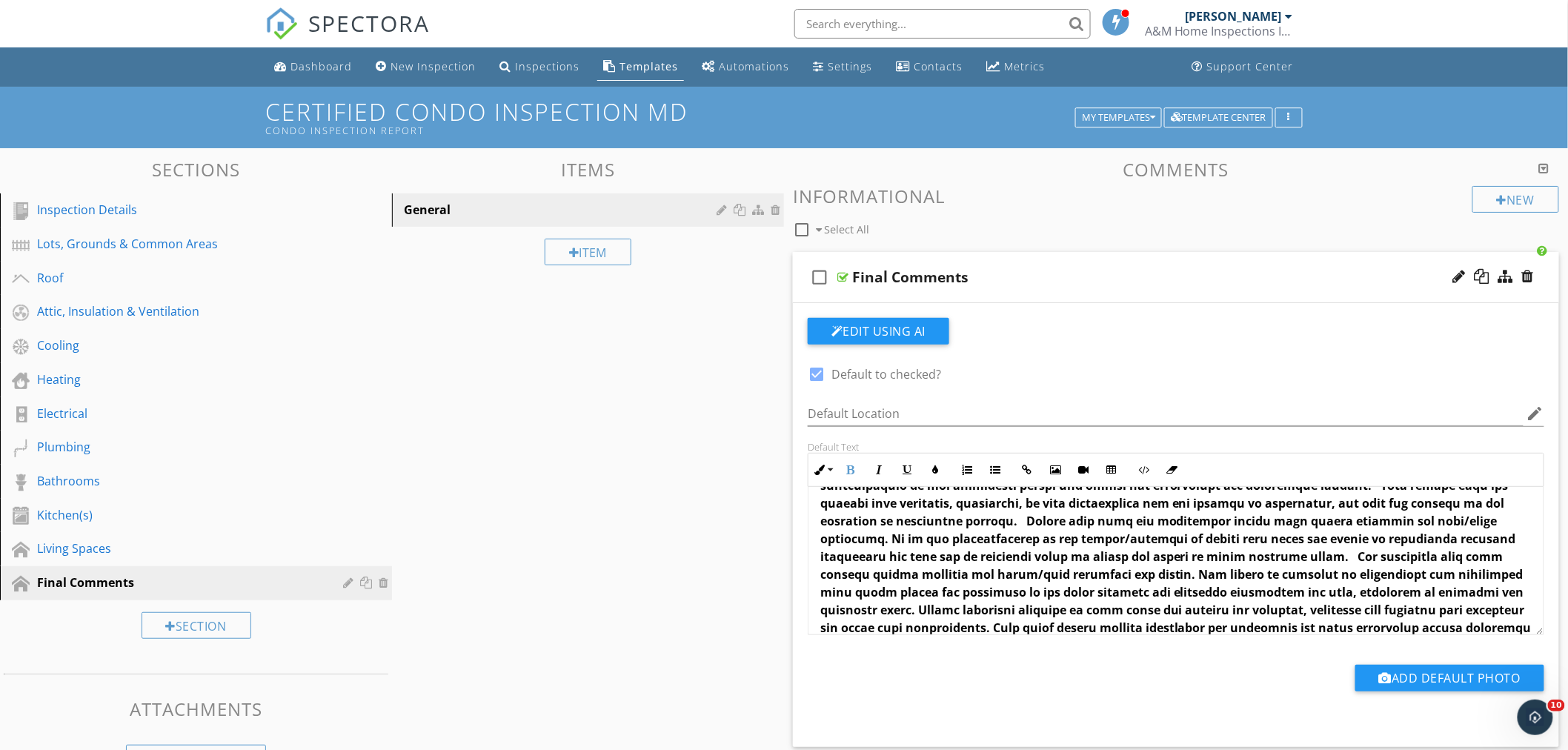
scroll to position [82, 0]
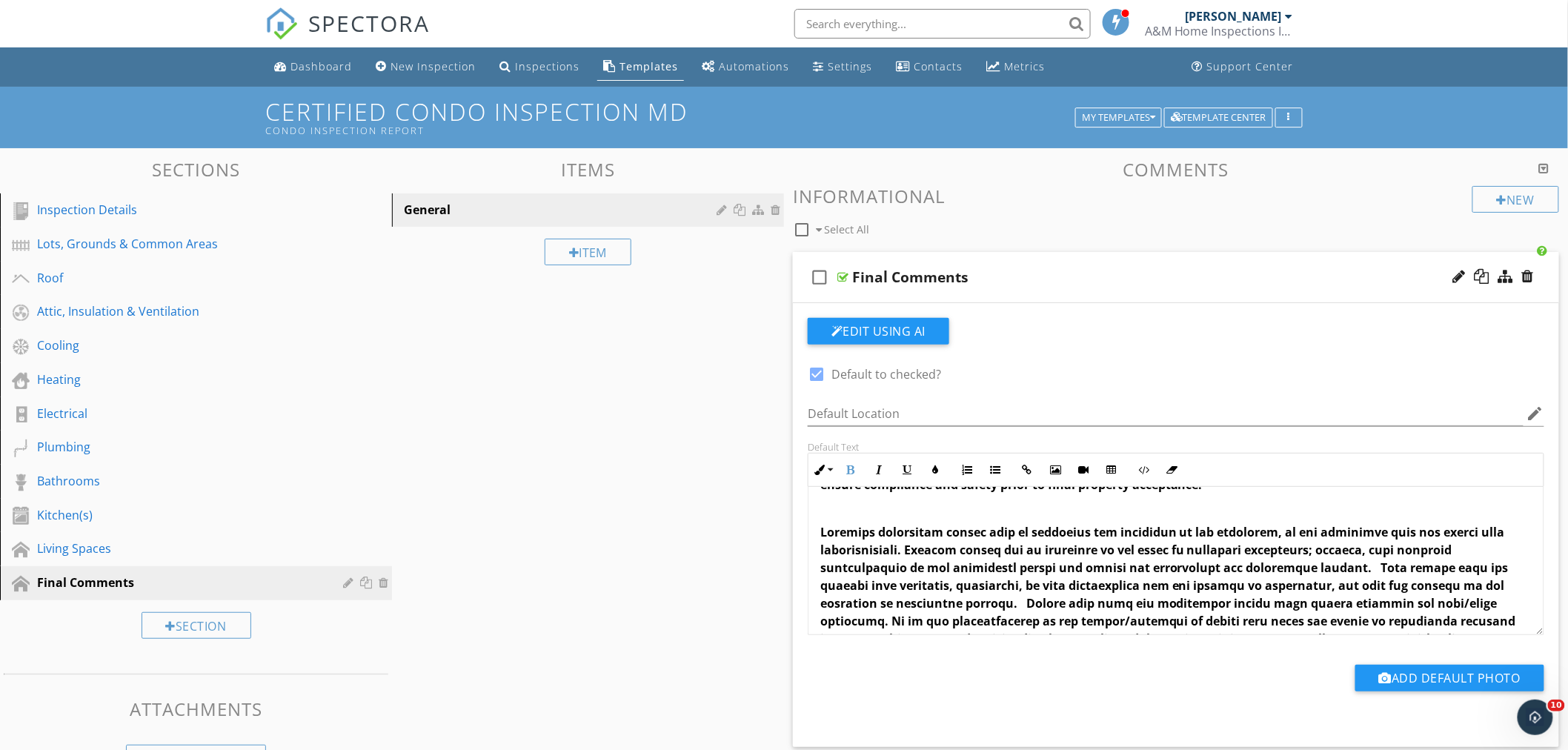
click at [932, 549] on span at bounding box center [1176, 621] width 712 height 195
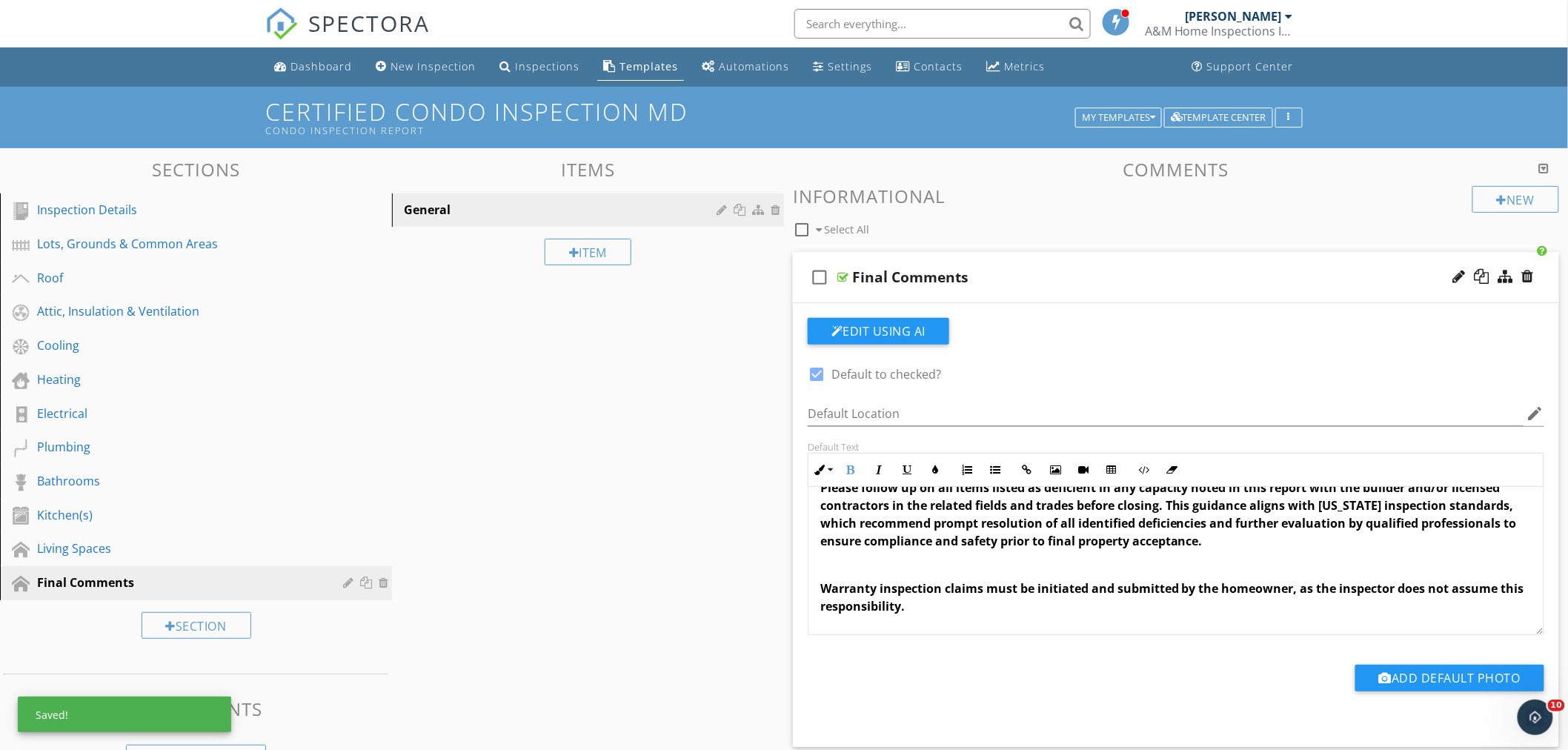
scroll to position [0, 0]
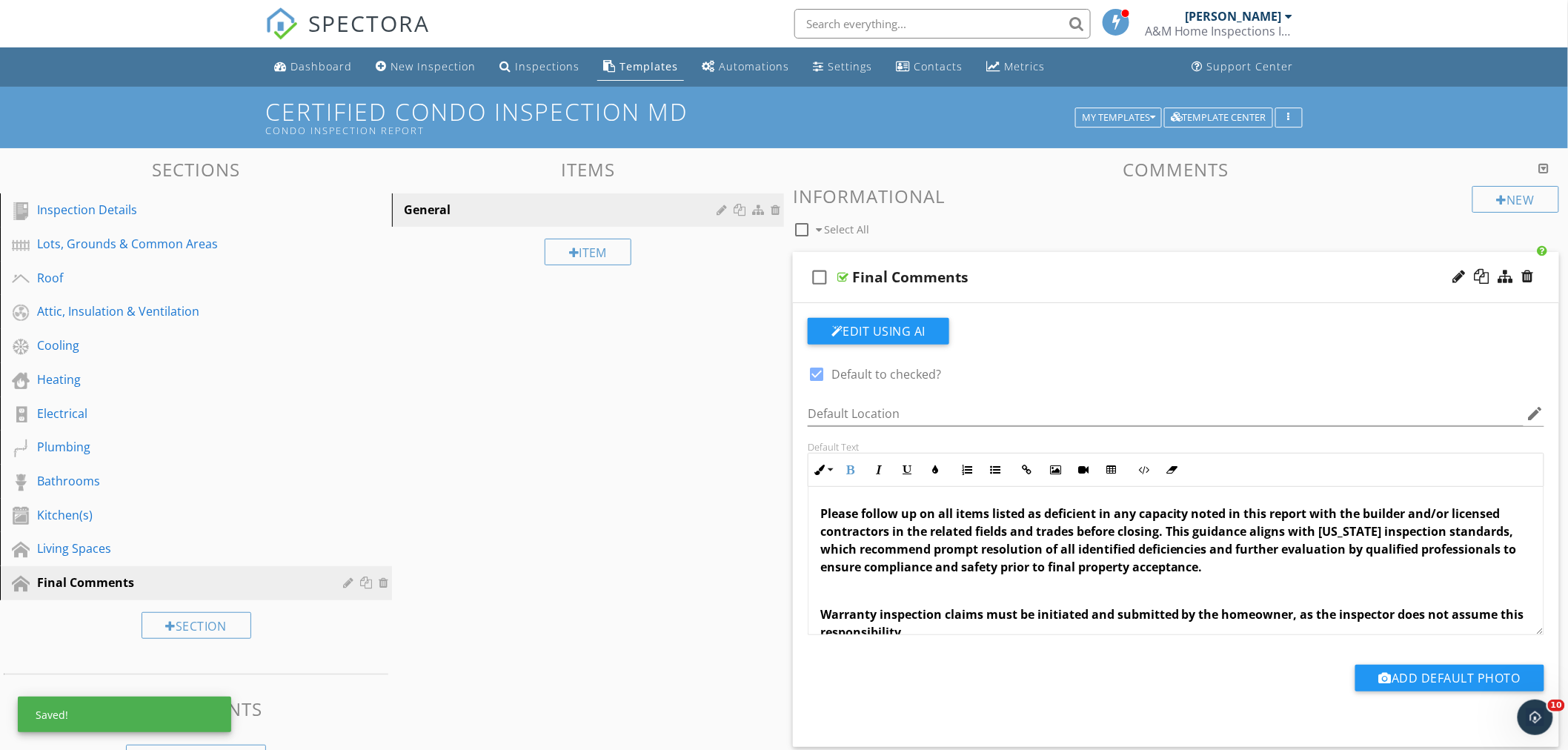
click at [1231, 564] on p "Please follow up on all items listed as deficient in any capacity noted in this…" at bounding box center [1176, 541] width 712 height 71
click at [823, 598] on p at bounding box center [1176, 590] width 712 height 18
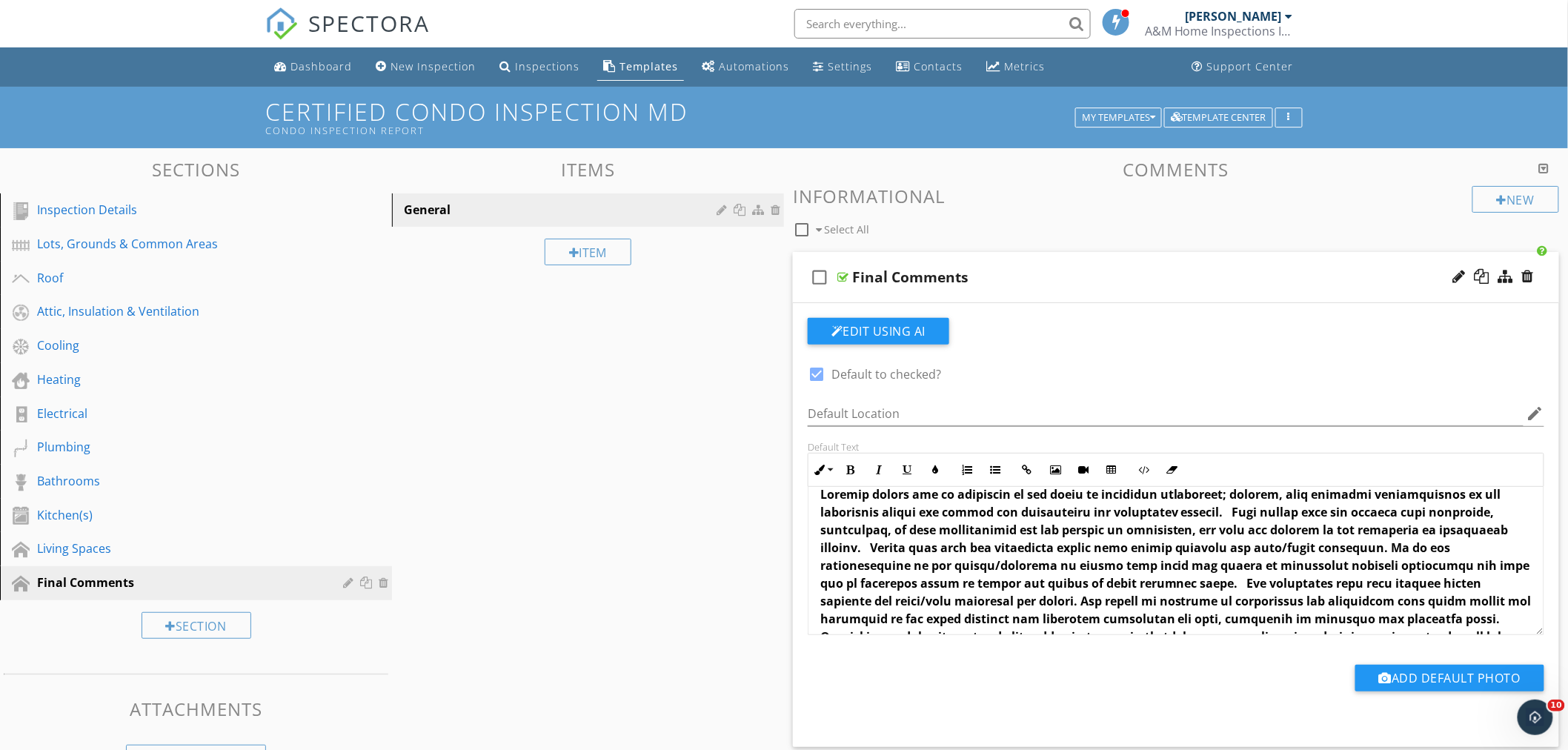
scroll to position [150, 0]
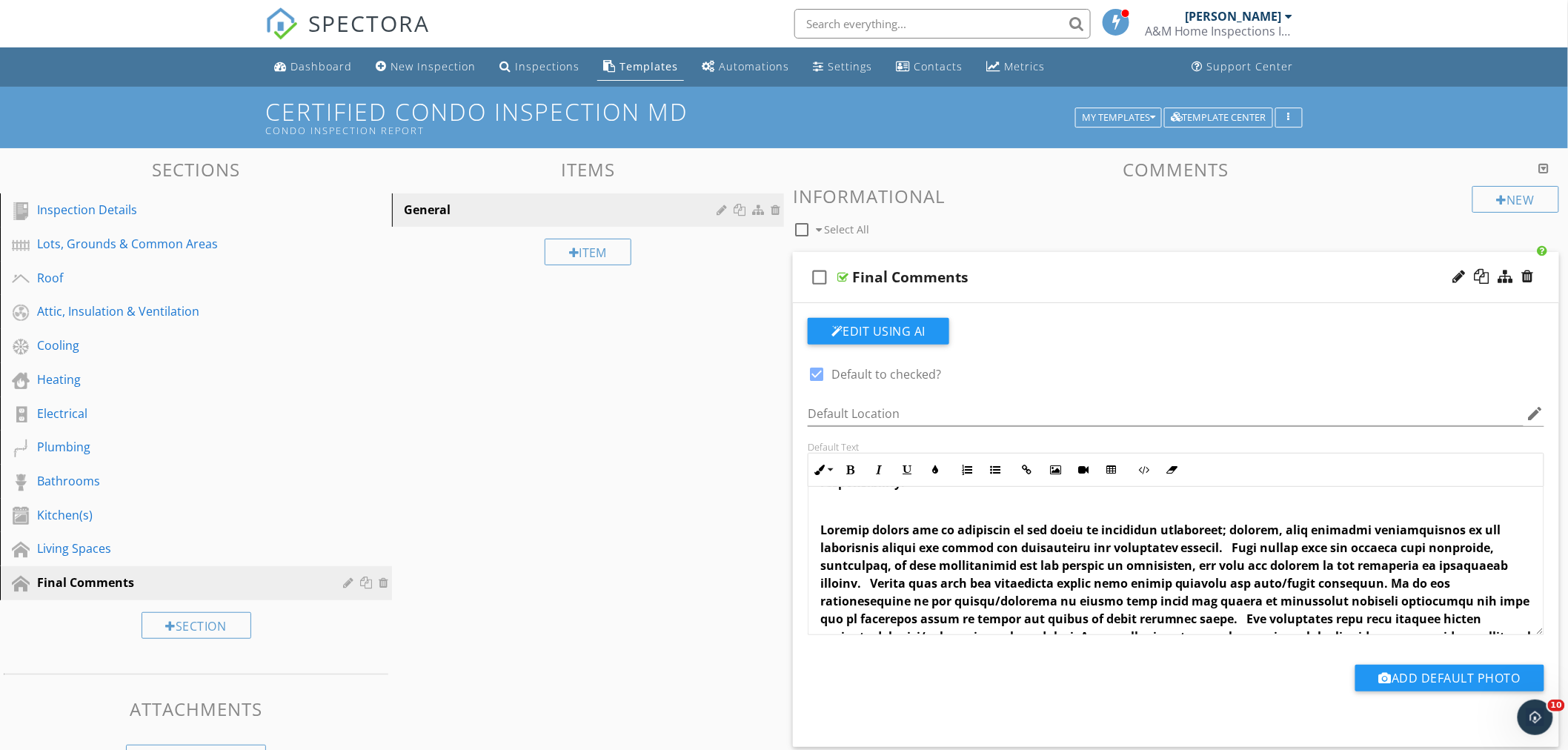
click at [1236, 546] on span at bounding box center [1176, 610] width 712 height 177
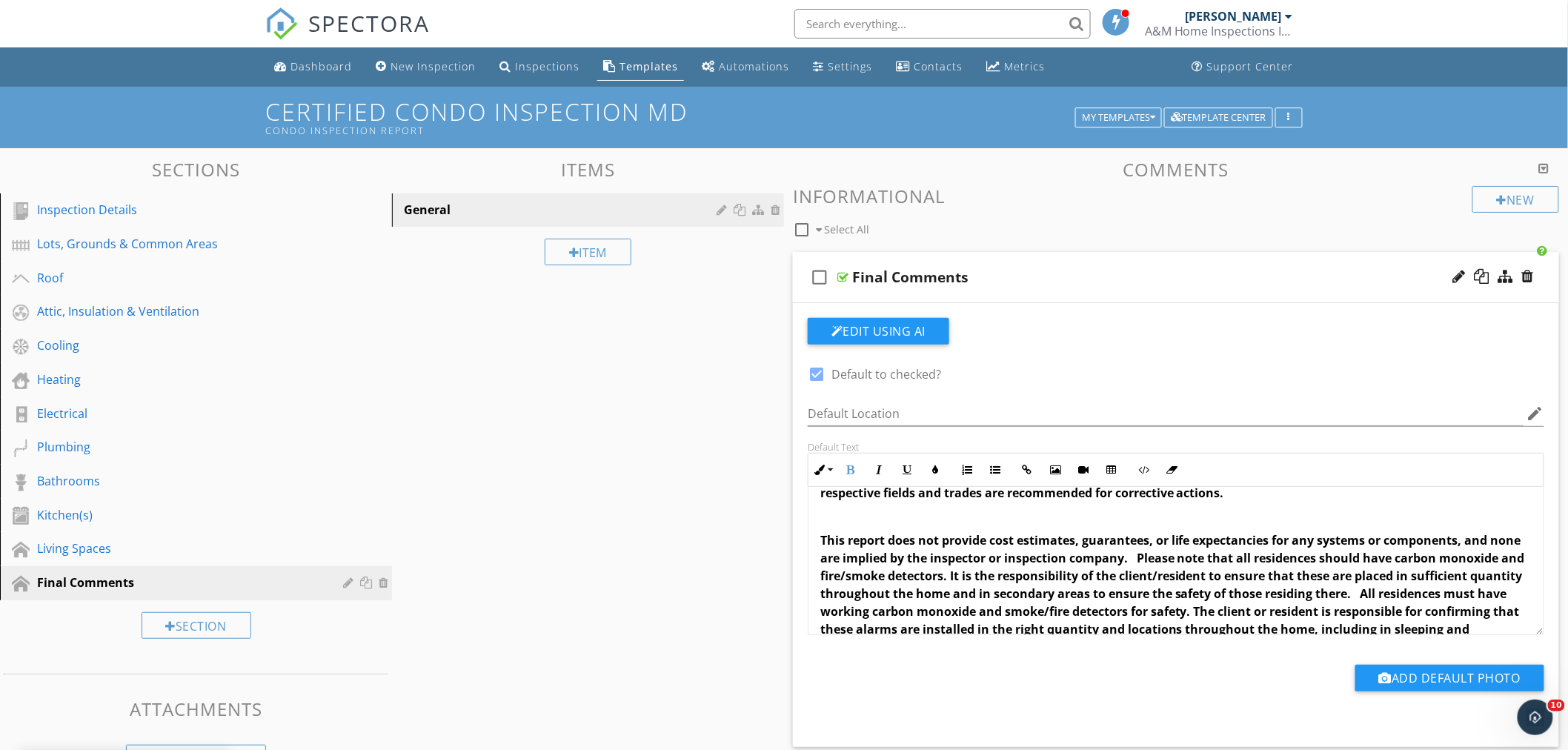
scroll to position [232, 0]
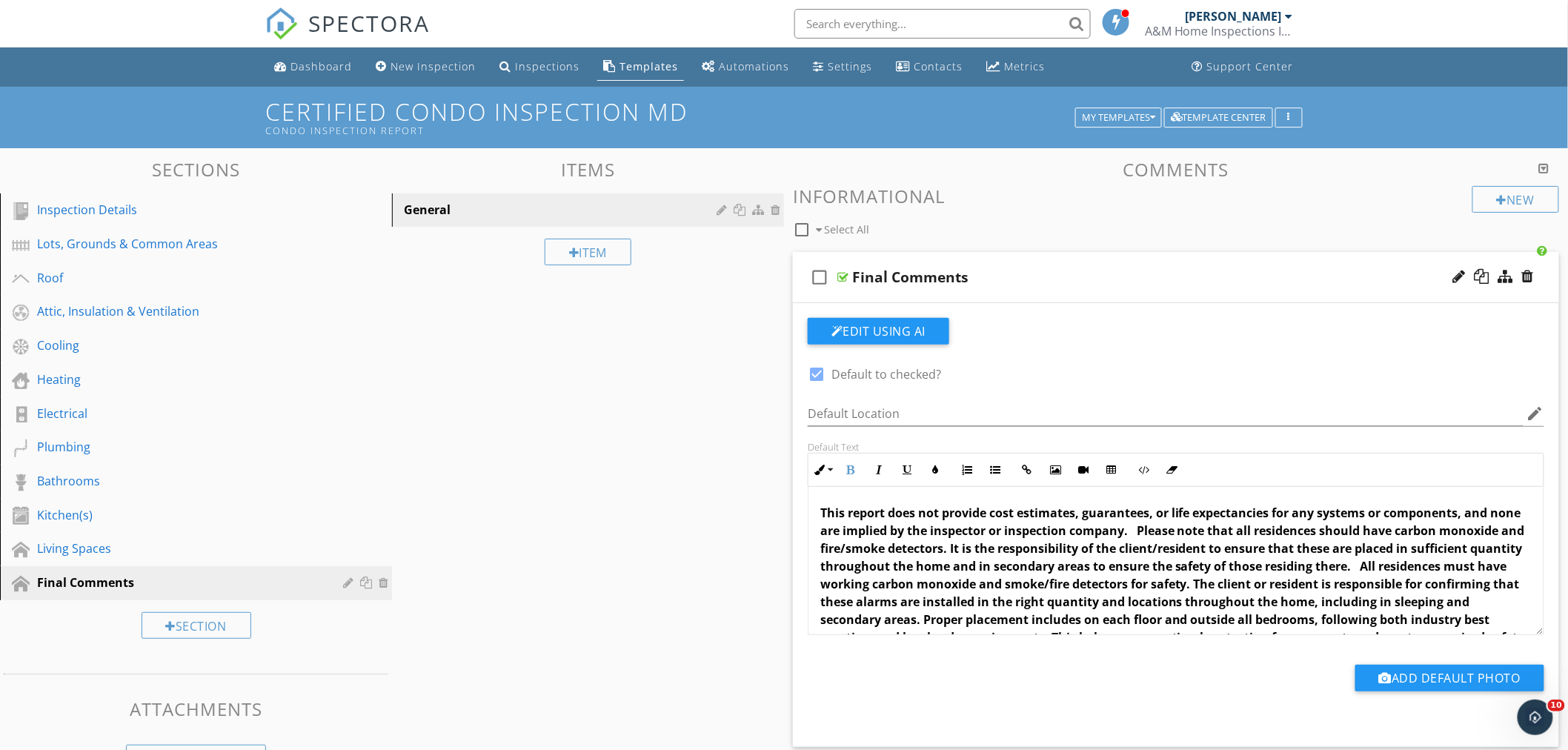
click at [1167, 536] on span "This report does not provide cost estimates, guarantees, or life expectancies f…" at bounding box center [1173, 584] width 705 height 159
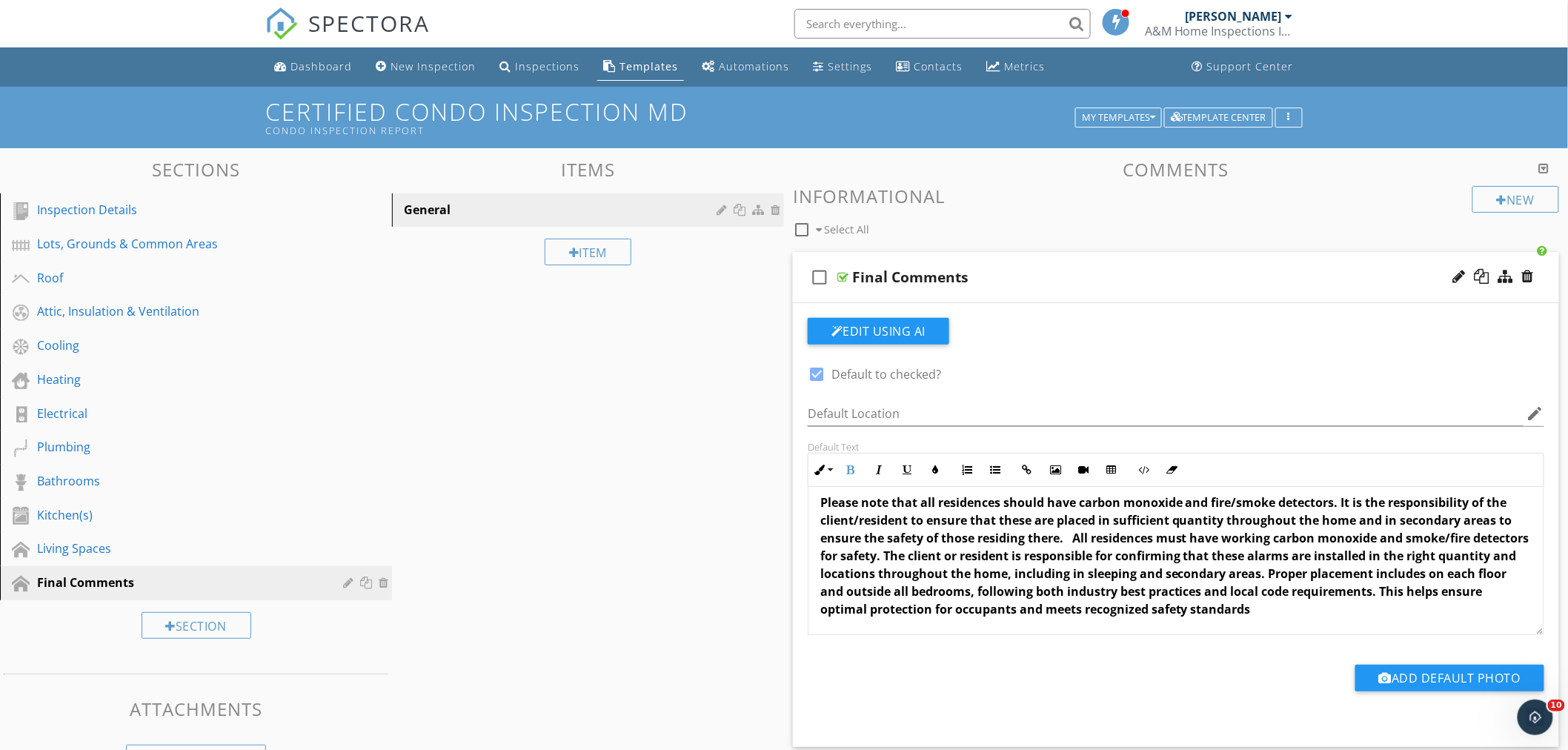
scroll to position [309, 0]
click at [1070, 541] on span "Please note that all residences should have carbon monoxide and fire/smoke dete…" at bounding box center [1175, 555] width 710 height 123
drag, startPoint x: 1299, startPoint y: 610, endPoint x: 946, endPoint y: 561, distance: 356.4
click at [946, 561] on p "Please note that all residences should have carbon monoxide and fire/smoke dete…" at bounding box center [1176, 555] width 712 height 124
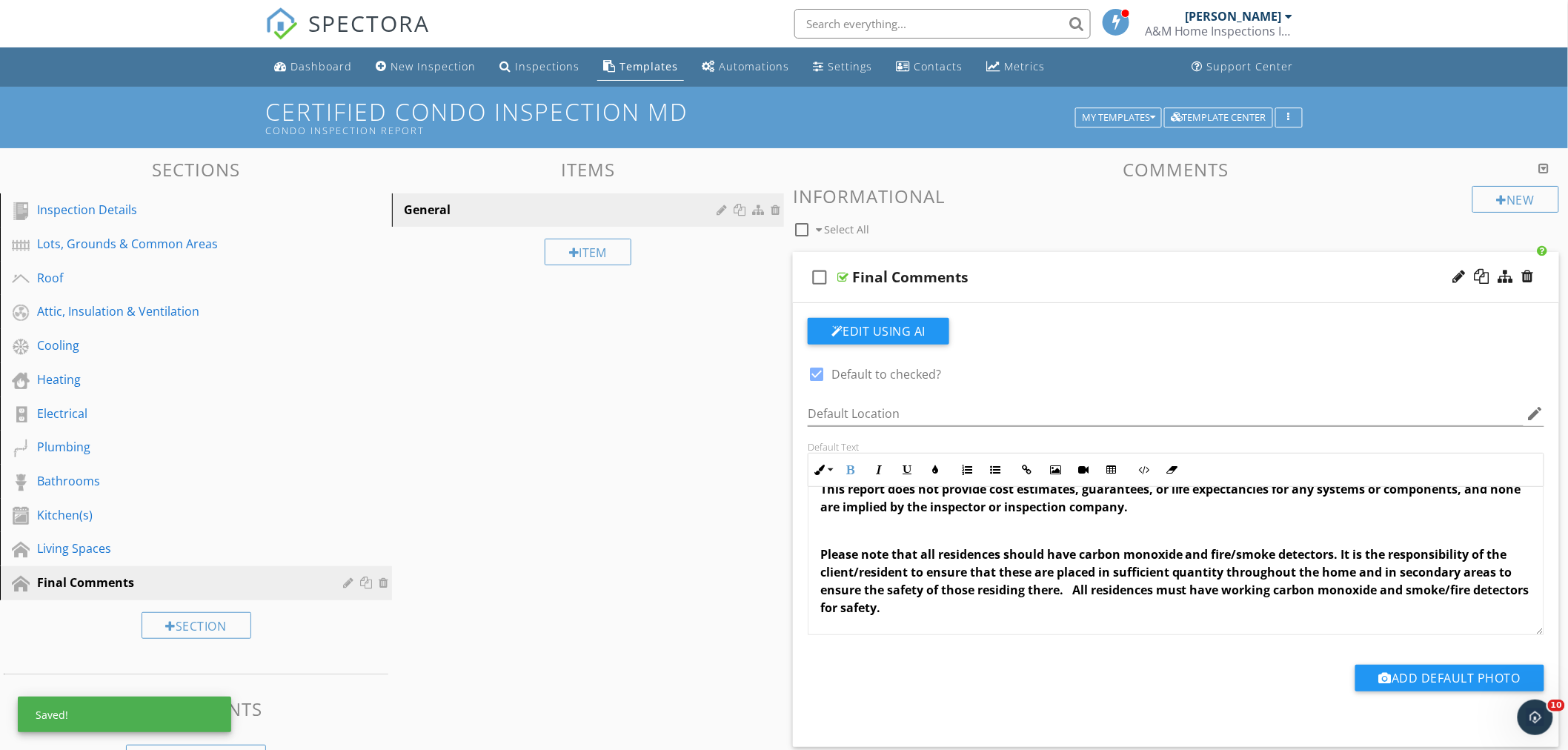
click at [1045, 554] on span "Please note that all residences should have carbon monoxide and fire/smoke dete…" at bounding box center [1175, 581] width 710 height 70
click at [1325, 562] on p "Please note that all residences must have carbon monoxide and fire/smoke detect…" at bounding box center [1176, 581] width 712 height 71
click at [1035, 556] on span "Please note that all residences must have carbon monoxide and fire/smoke detect…" at bounding box center [1175, 581] width 710 height 70
click at [1324, 555] on span "Please note that all residences must have carbon monoxide and fire/smoke detect…" at bounding box center [1175, 581] width 710 height 70
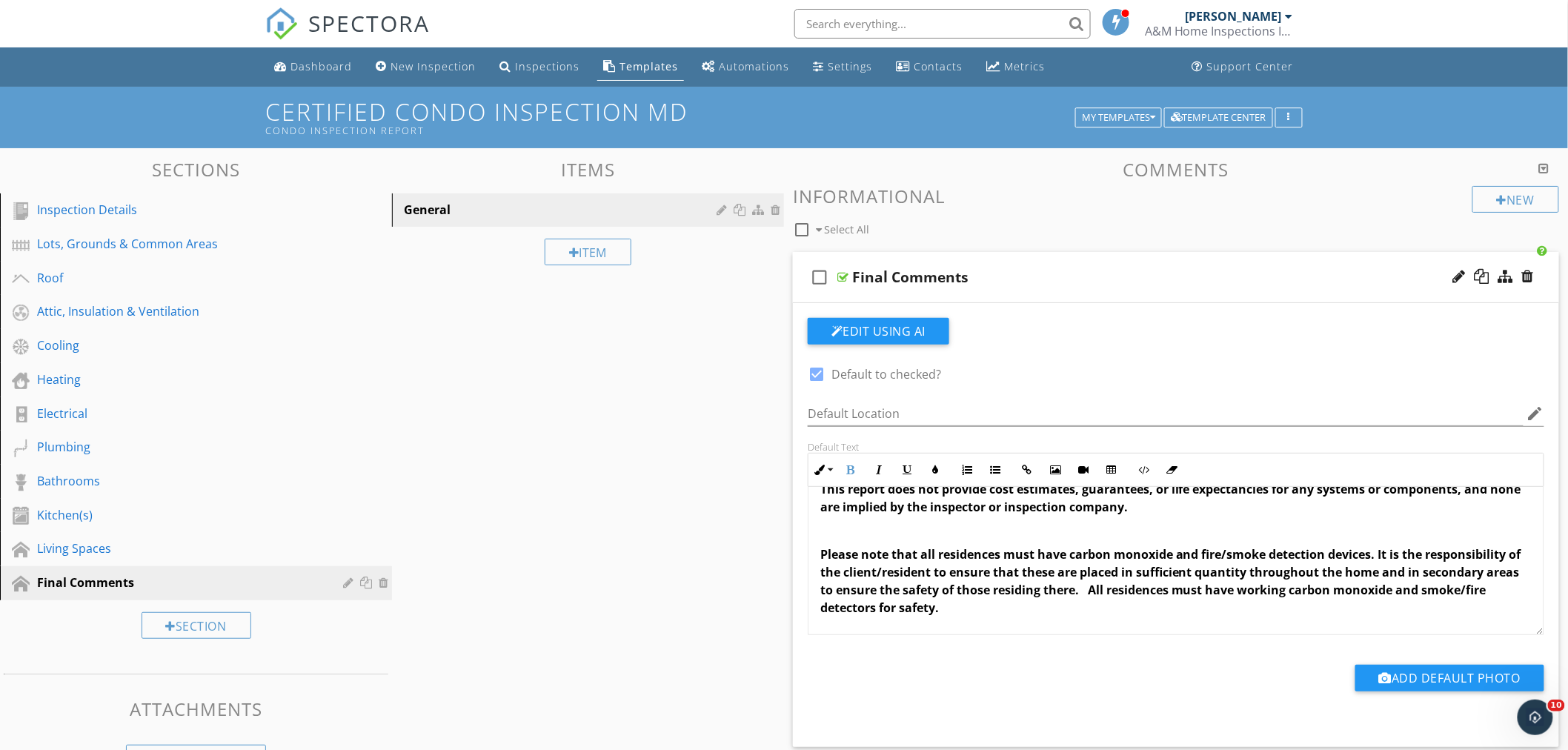
drag, startPoint x: 1021, startPoint y: 611, endPoint x: 1117, endPoint y: 591, distance: 98.1
click at [1117, 591] on p "Please note that all residences must have carbon monoxide and fire/smoke detect…" at bounding box center [1176, 581] width 712 height 71
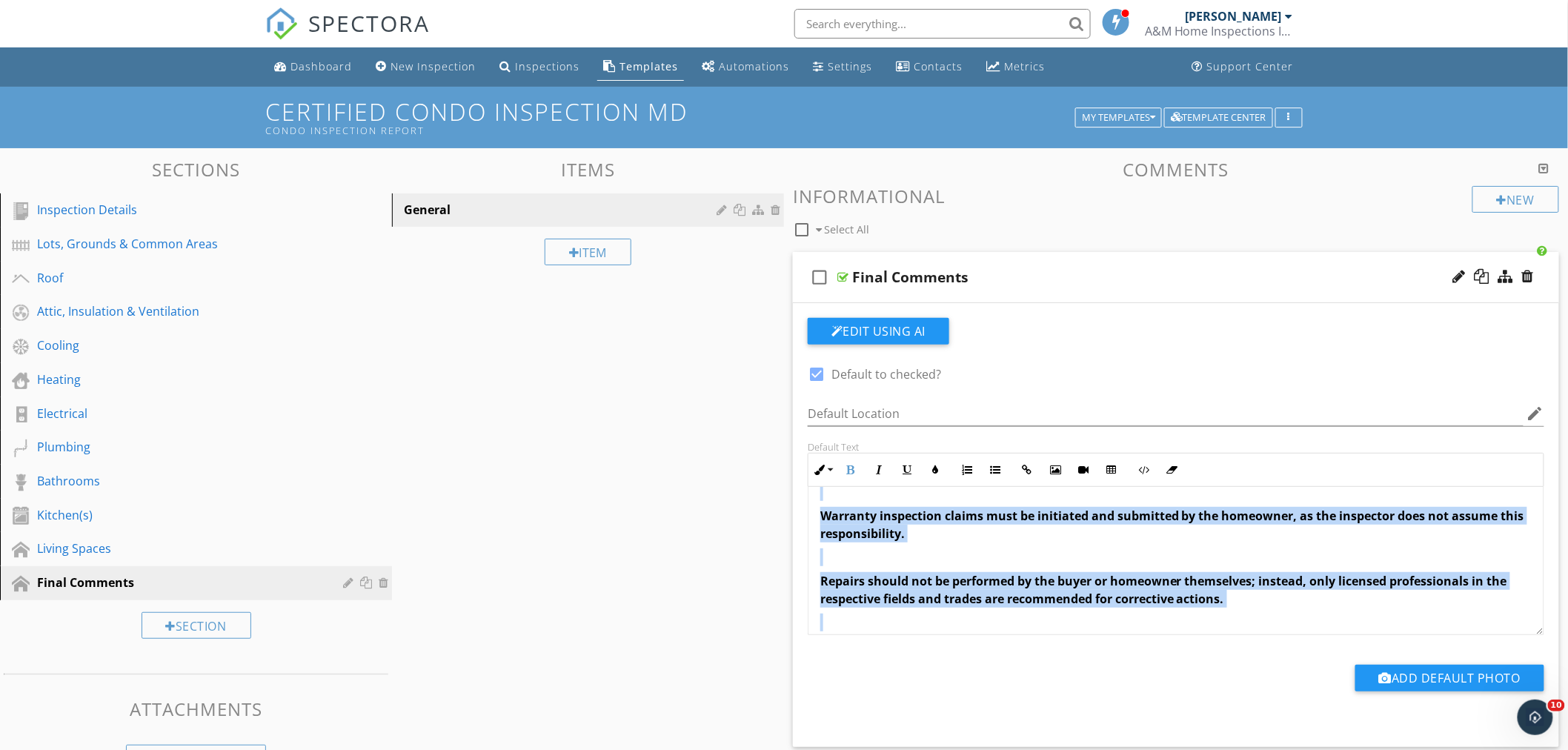
scroll to position [0, 0]
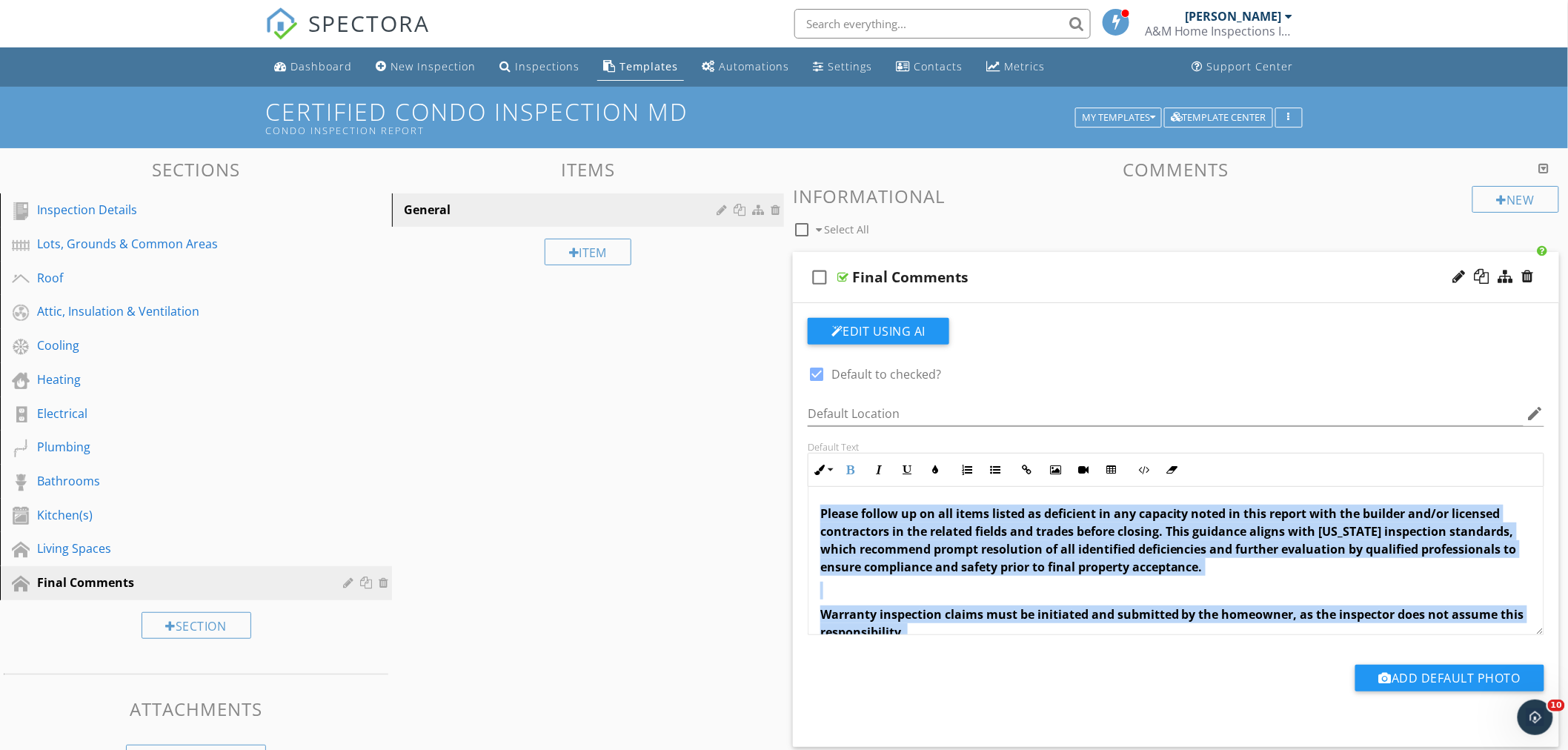
drag, startPoint x: 1135, startPoint y: 605, endPoint x: 756, endPoint y: 488, distance: 396.6
click at [756, 488] on div "Sections Inspection Details Lots, Grounds & Common Areas Roof Attic, Insulation…" at bounding box center [784, 548] width 1568 height 800
copy div "Loremi dolors am co adi elits doeius te incididun ut lab etdolore magna al enim…"
click at [1147, 119] on div "My Templates" at bounding box center [1118, 117] width 73 height 10
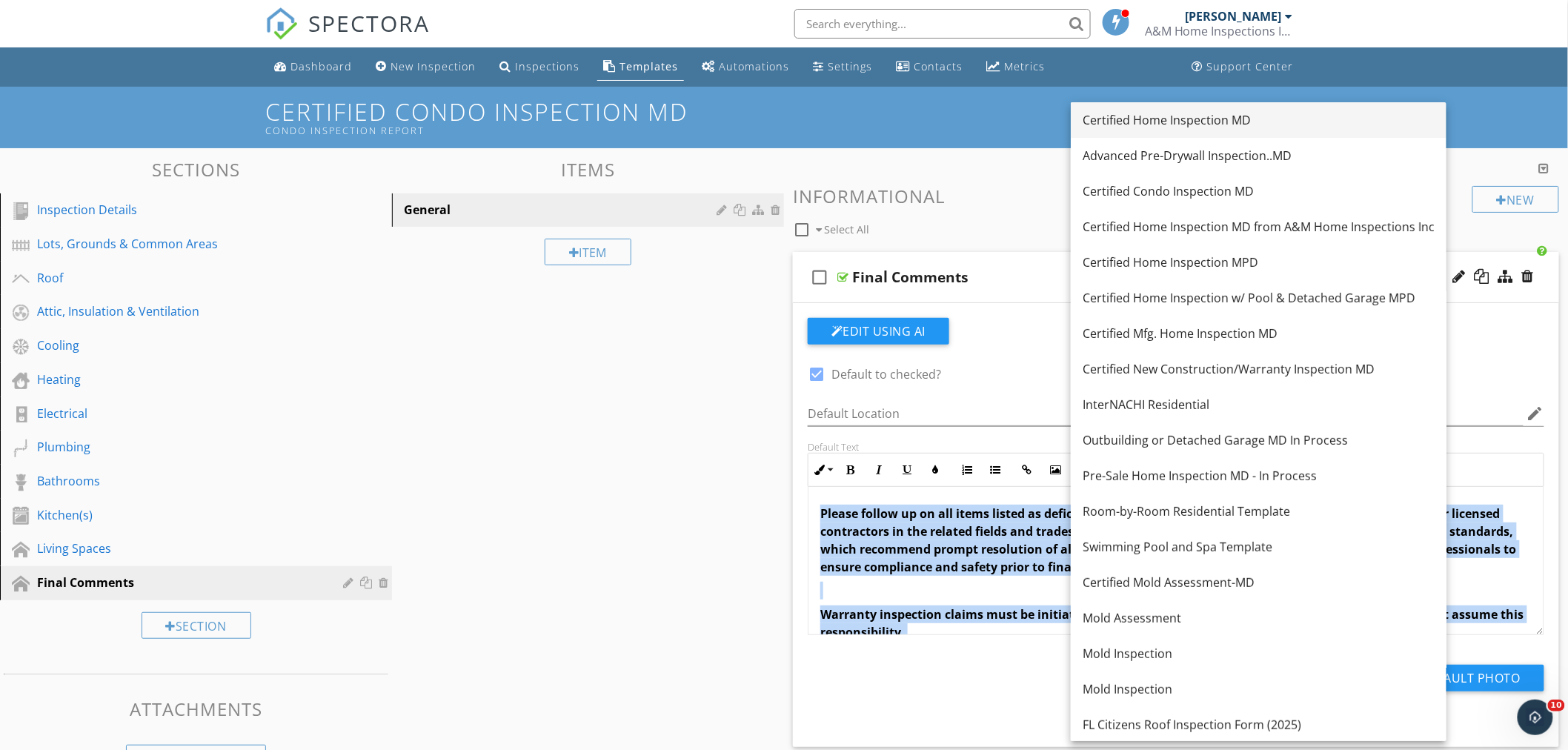
click at [1159, 124] on div "Certified Home Inspection MD" at bounding box center [1259, 120] width 352 height 18
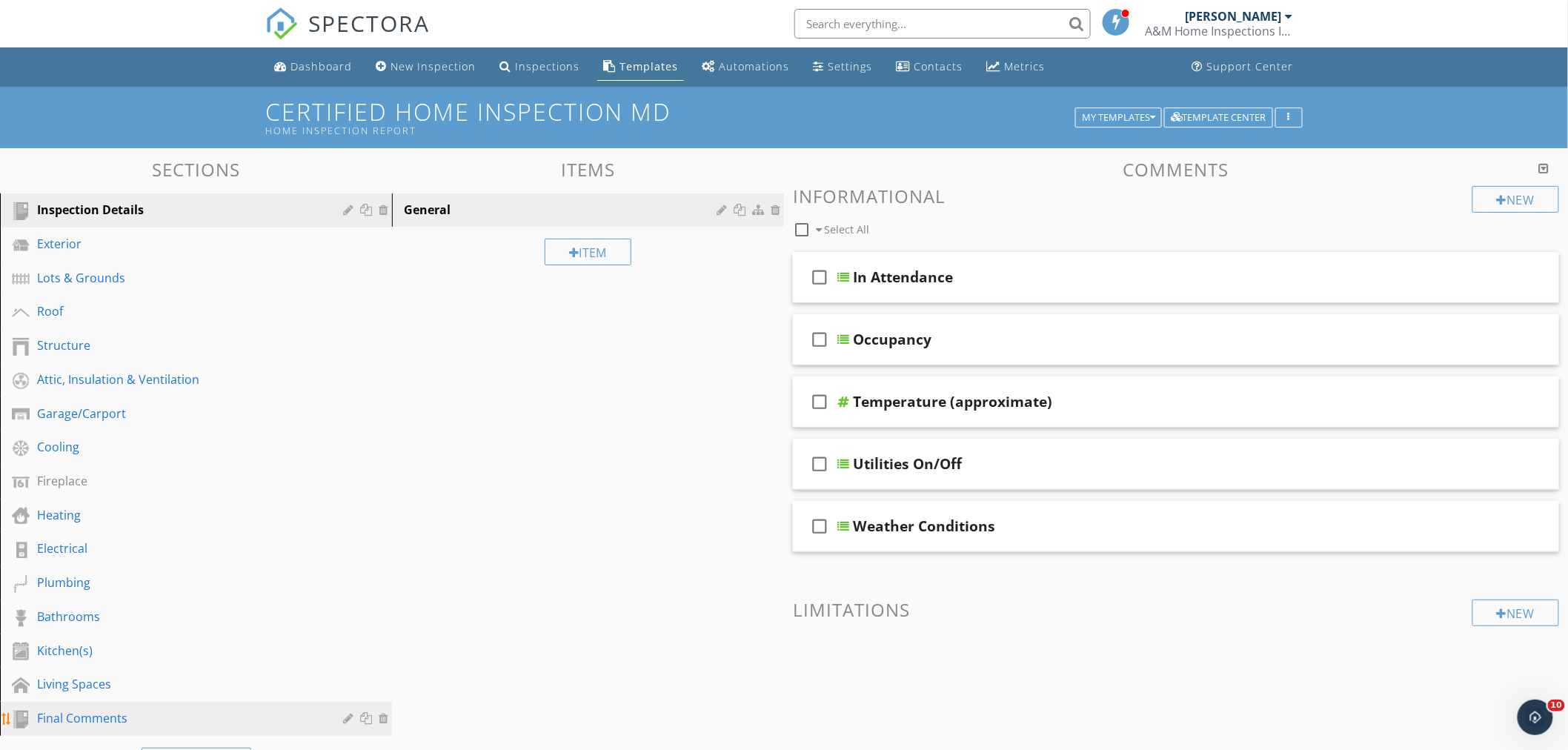
click at [90, 710] on div "Final Comments" at bounding box center [180, 718] width 284 height 18
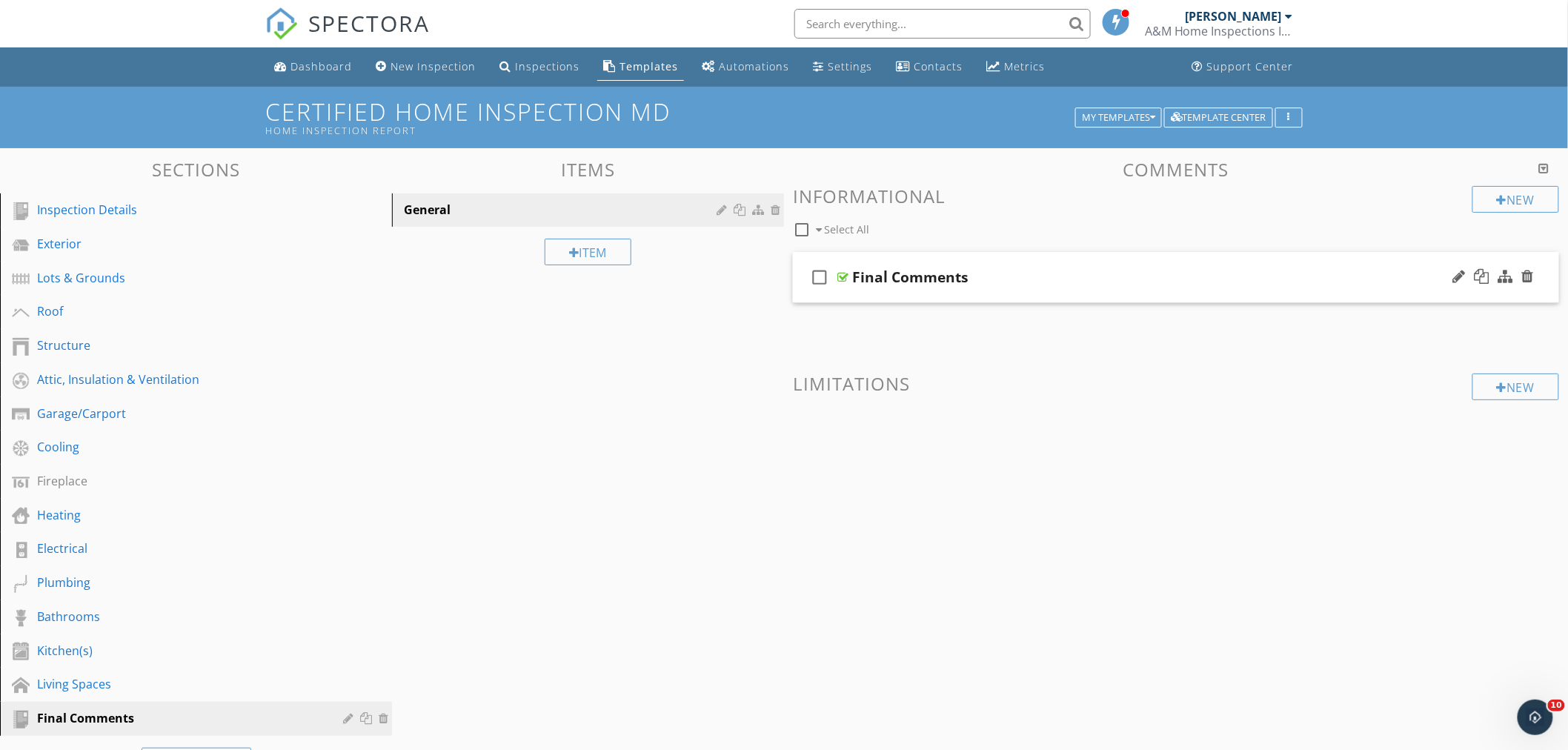
click at [1086, 266] on div "check_box_outline_blank Final Comments" at bounding box center [1176, 278] width 767 height 51
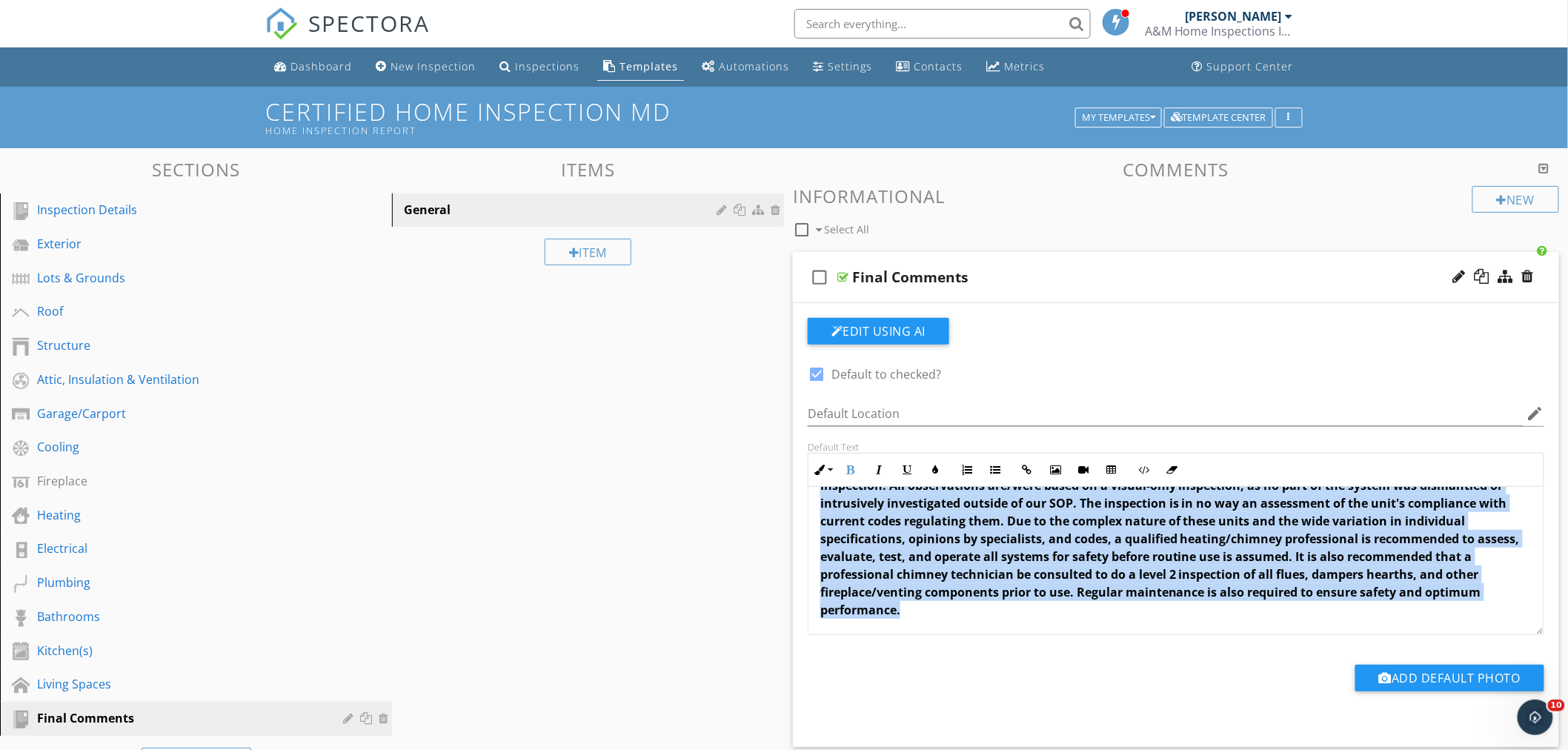
scroll to position [427, 0]
drag, startPoint x: 815, startPoint y: 519, endPoint x: 1176, endPoint y: 635, distance: 379.2
click at [1176, 635] on div "check_box Default to checked? Default Location edit Default Text Inline Style X…" at bounding box center [1176, 517] width 755 height 399
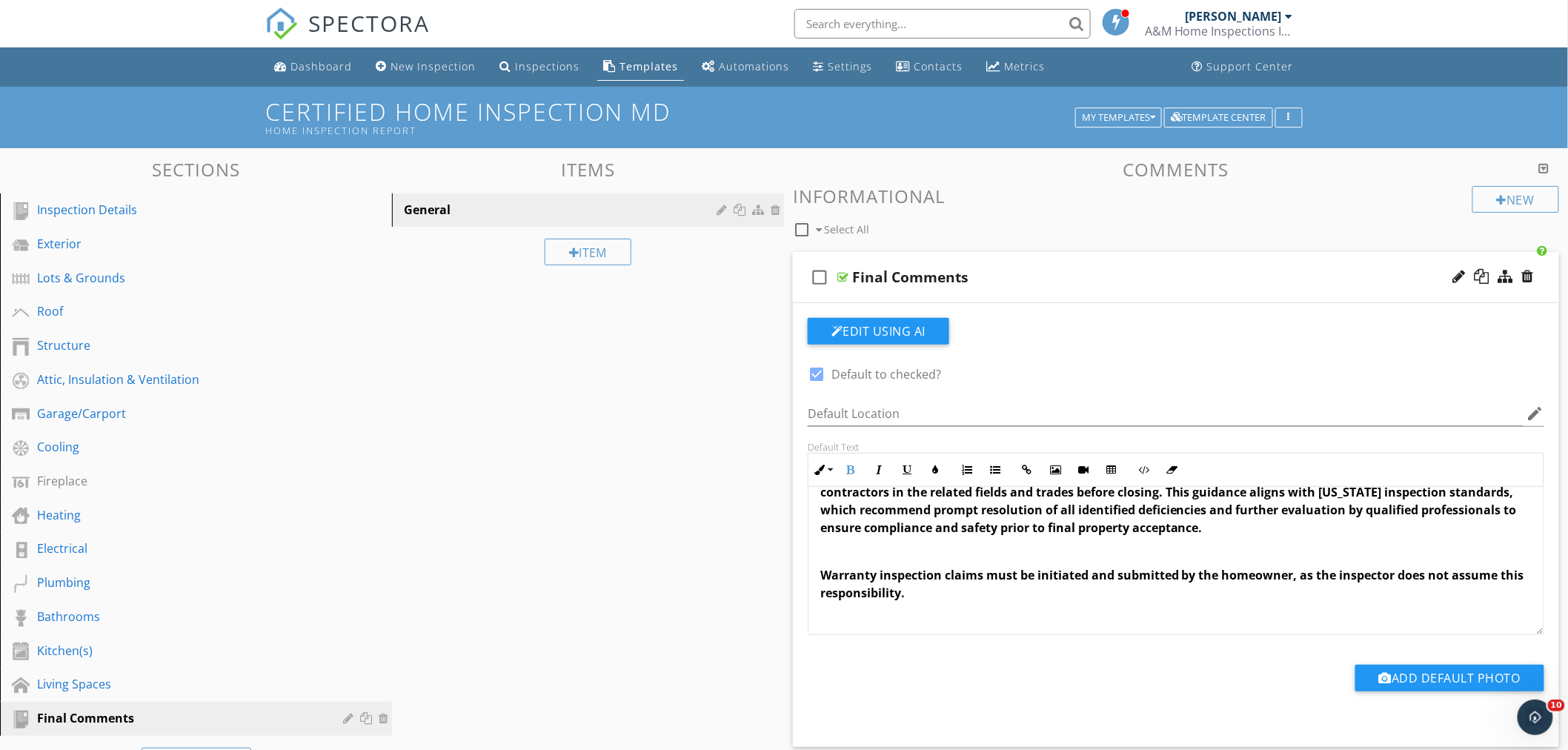
scroll to position [0, 0]
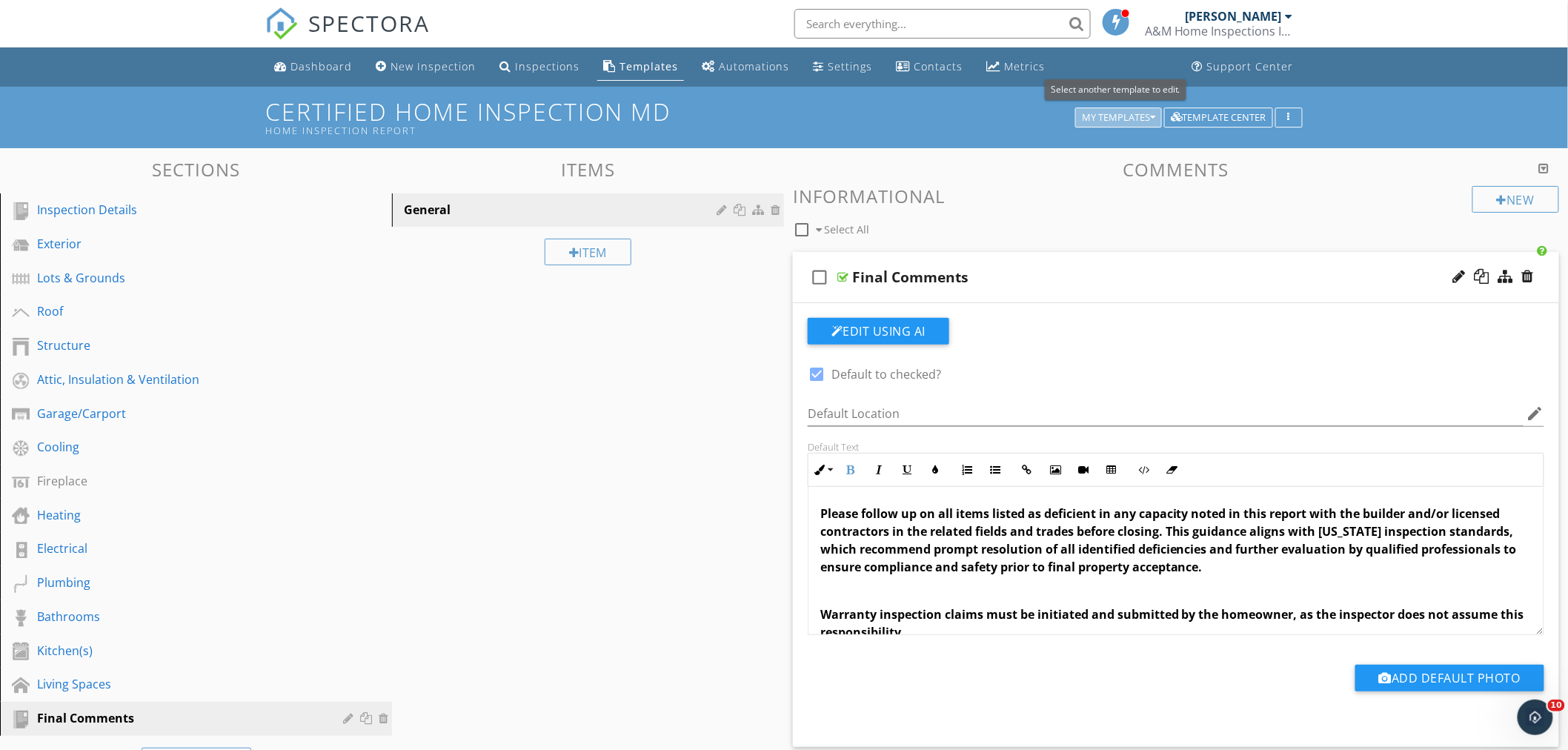
click at [1143, 114] on div "My Templates" at bounding box center [1118, 117] width 73 height 10
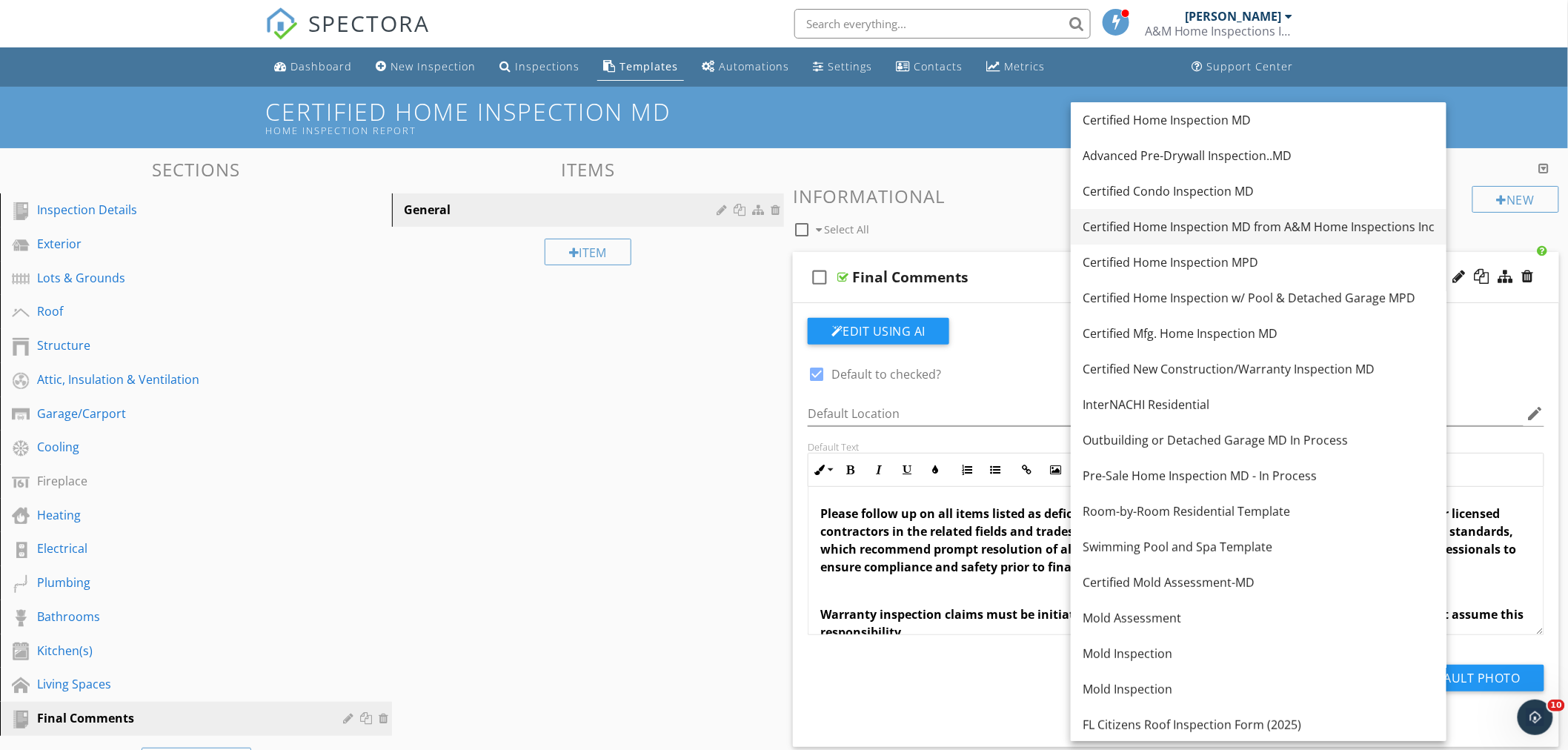
click at [1230, 224] on div "Certified Home Inspection MD from A&M Home Inspections Inc" at bounding box center [1259, 226] width 352 height 18
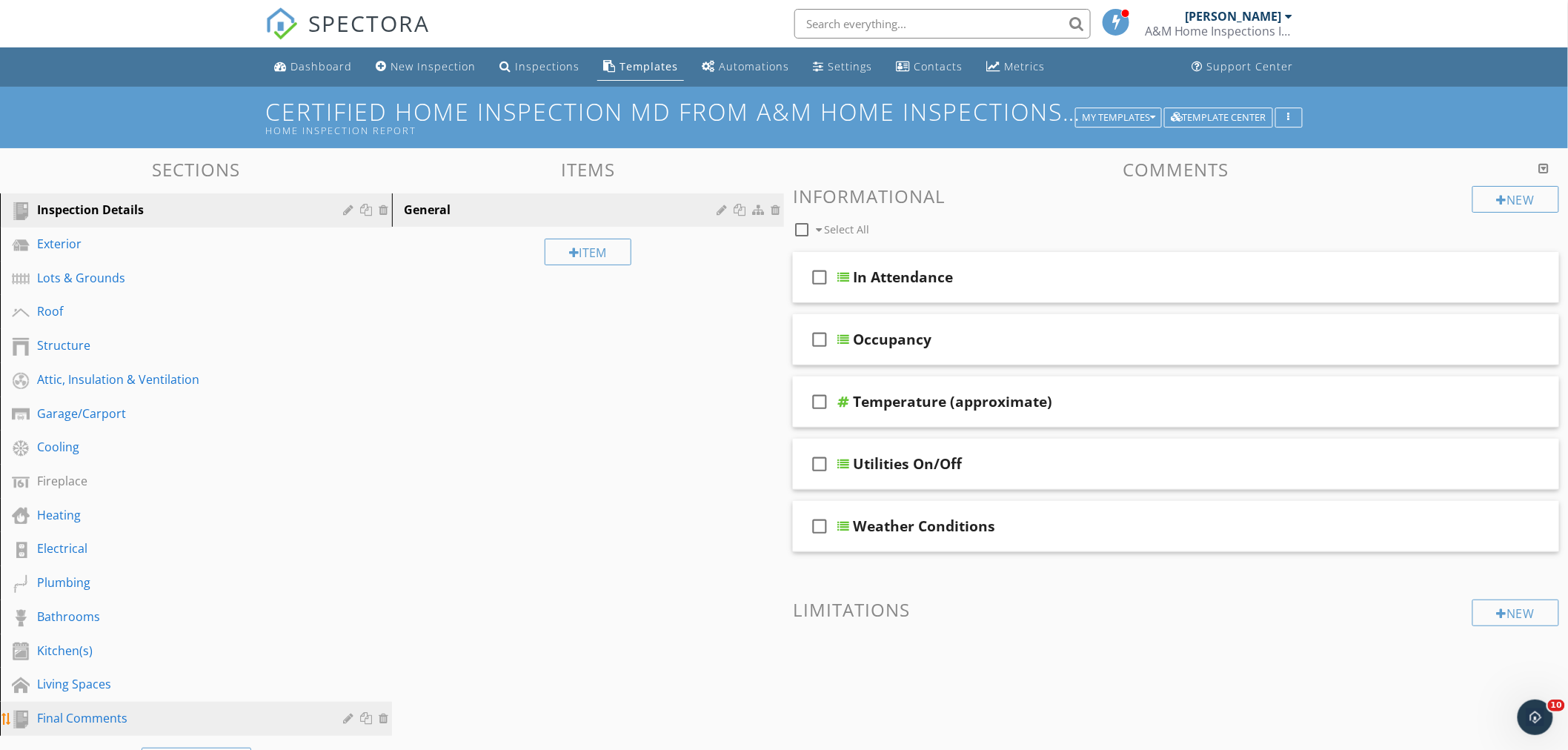
click at [69, 710] on div "Final Comments" at bounding box center [180, 718] width 284 height 18
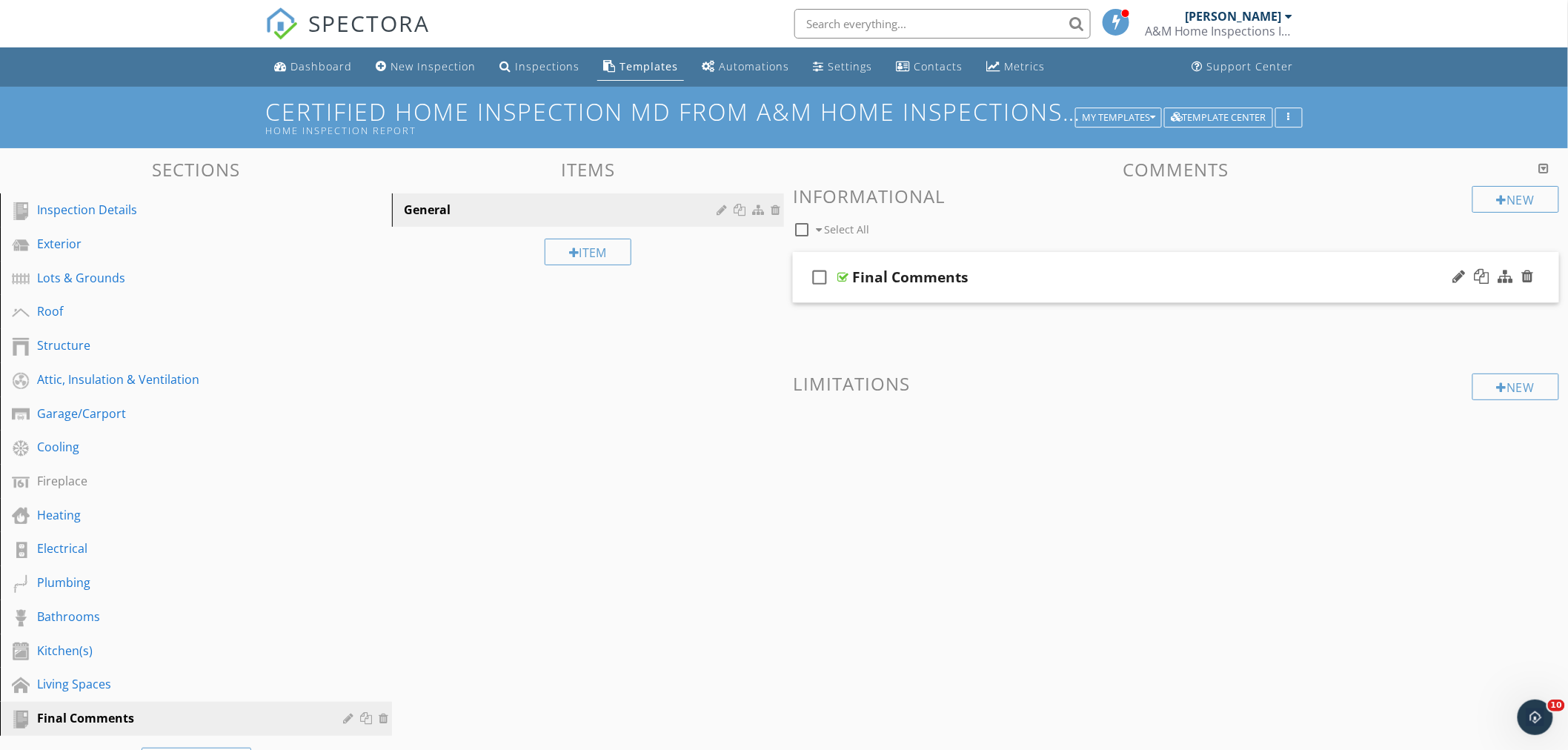
click at [1088, 266] on div "check_box_outline_blank Final Comments" at bounding box center [1176, 278] width 767 height 51
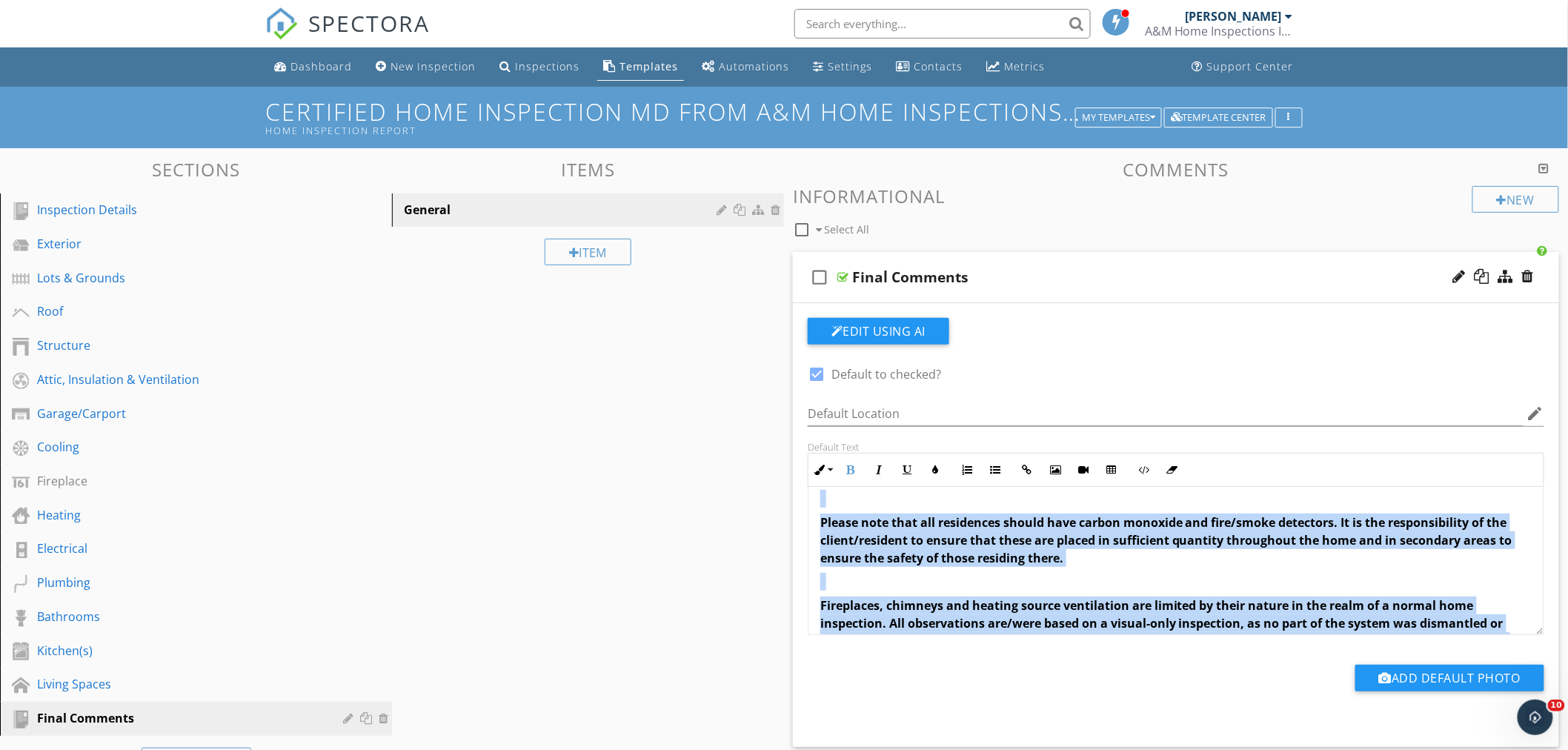
scroll to position [356, 0]
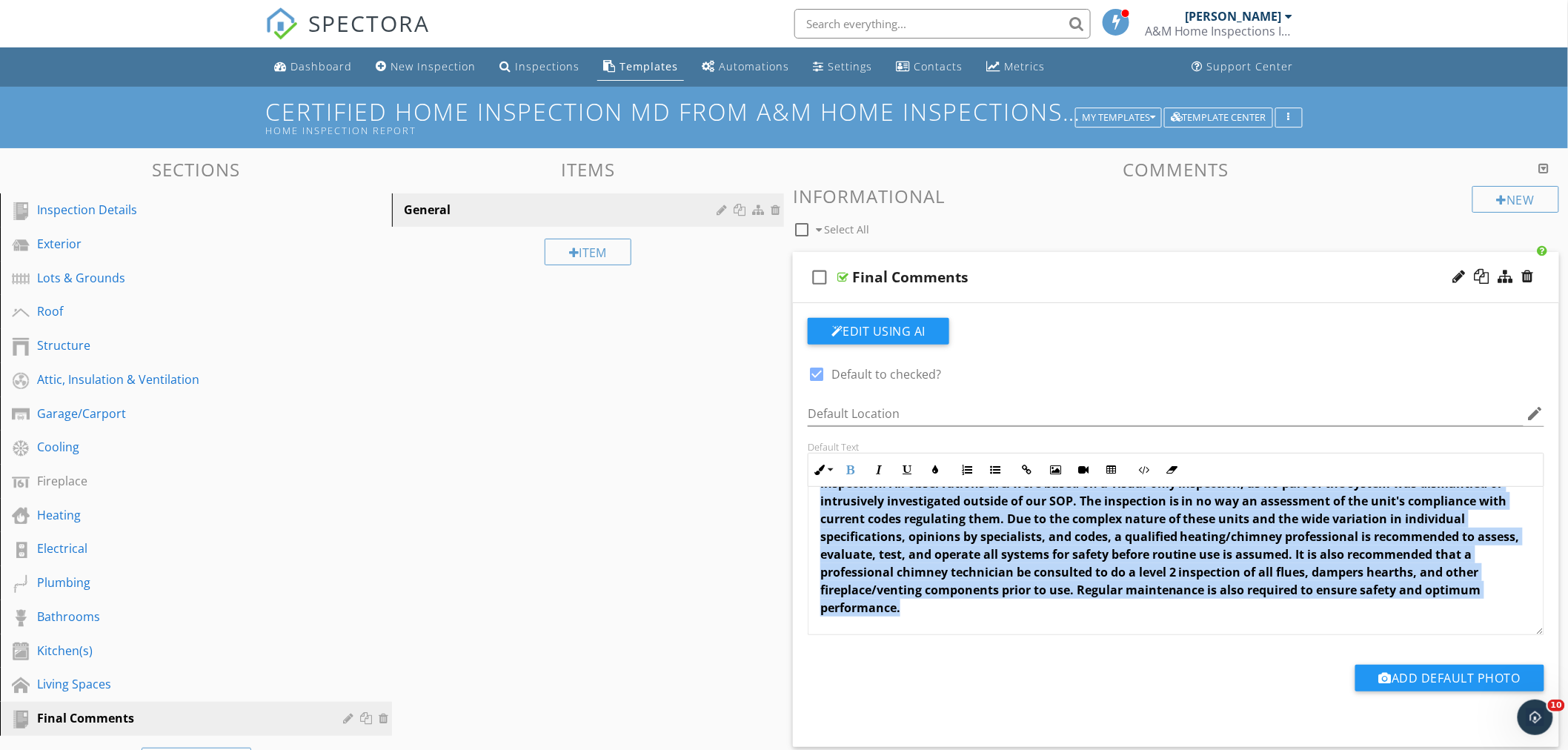
drag, startPoint x: 817, startPoint y: 512, endPoint x: 1071, endPoint y: 630, distance: 280.1
click at [1071, 630] on div "Please follow up on all items listed as deficient in any capacity noted in this…" at bounding box center [1176, 382] width 735 height 504
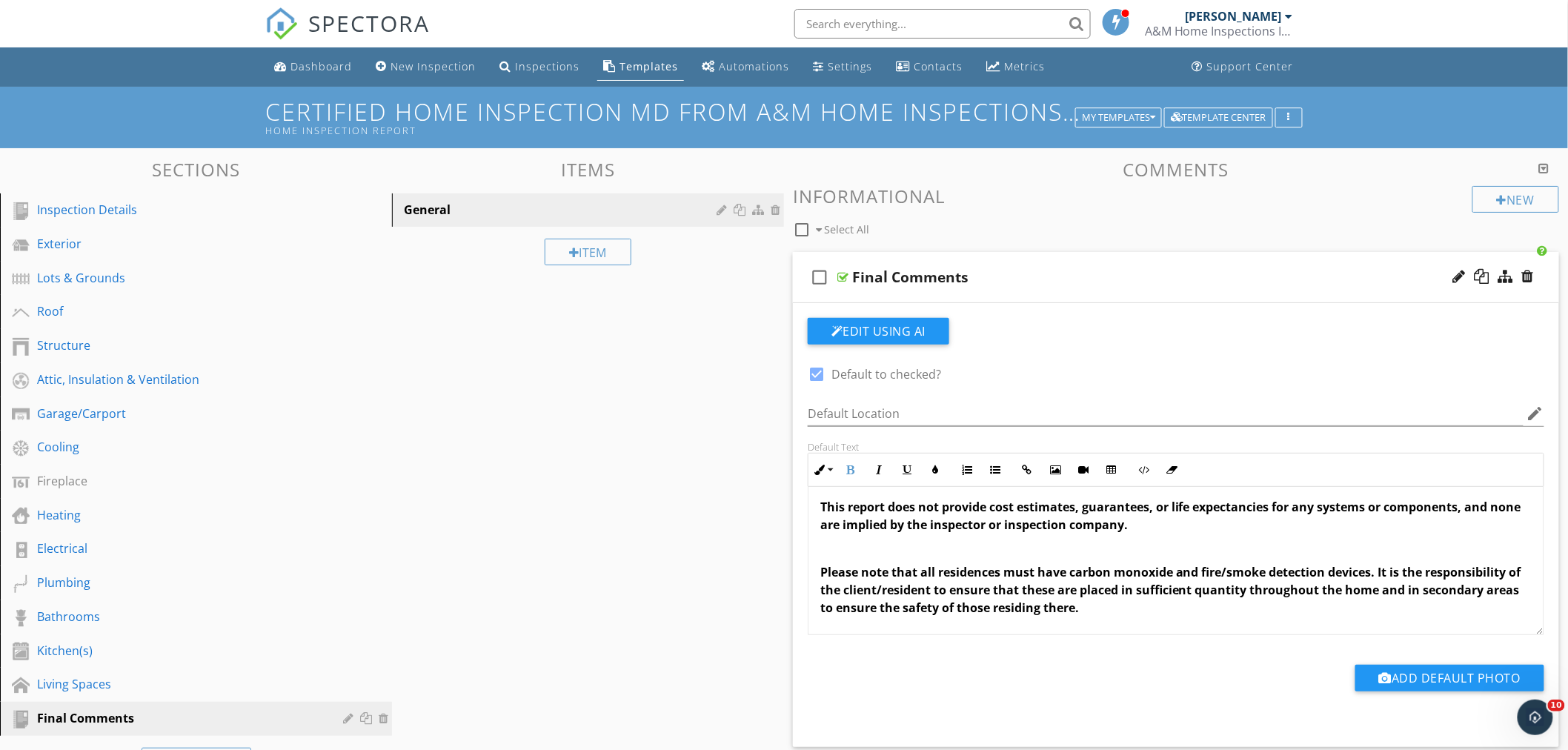
scroll to position [238, 0]
click at [1188, 532] on p "This report does not provide cost estimates, guarantees, or life expectancies f…" at bounding box center [1176, 516] width 712 height 36
click at [1153, 112] on icon "button" at bounding box center [1153, 117] width 6 height 10
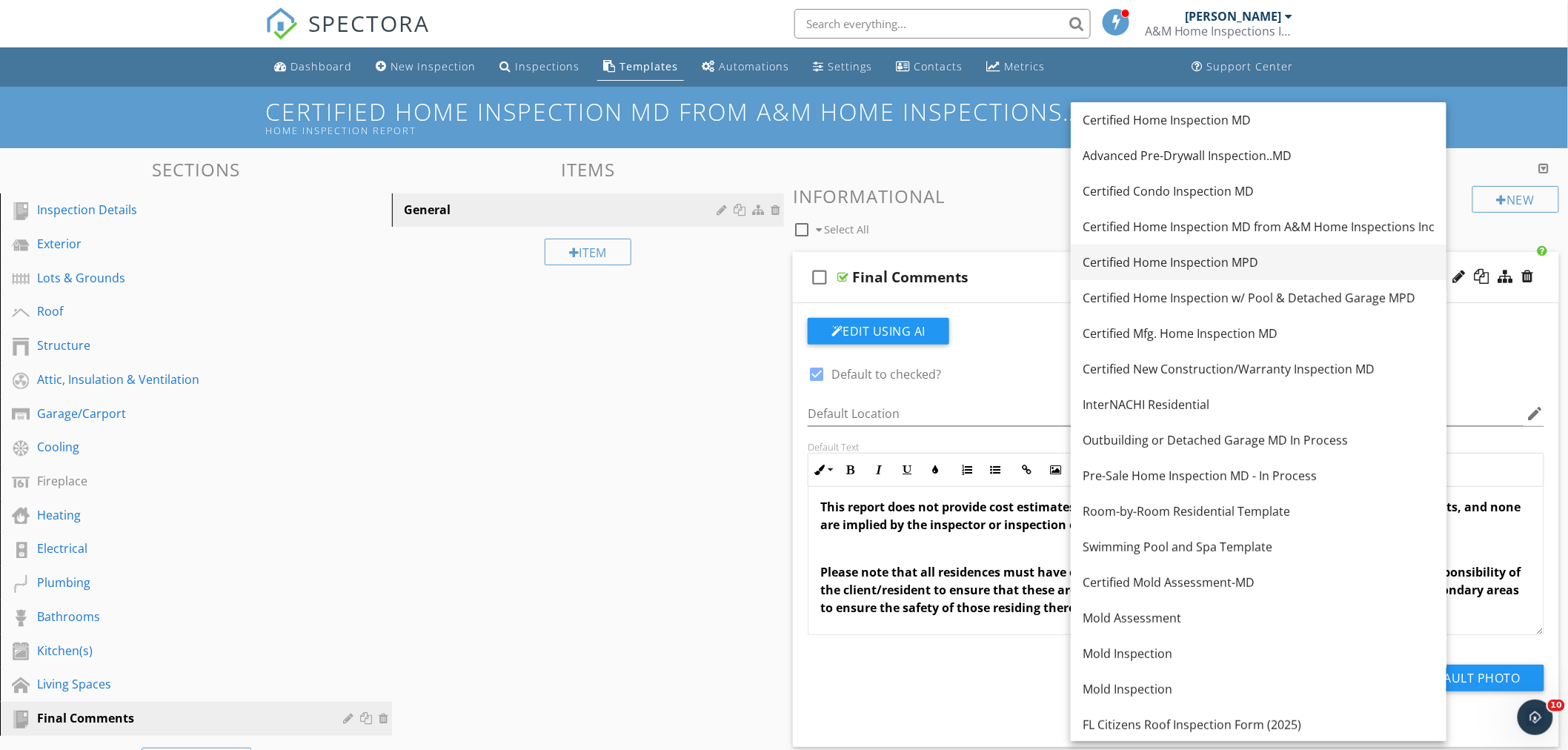
click at [1164, 264] on div "Certified Home Inspection MPD" at bounding box center [1259, 262] width 352 height 18
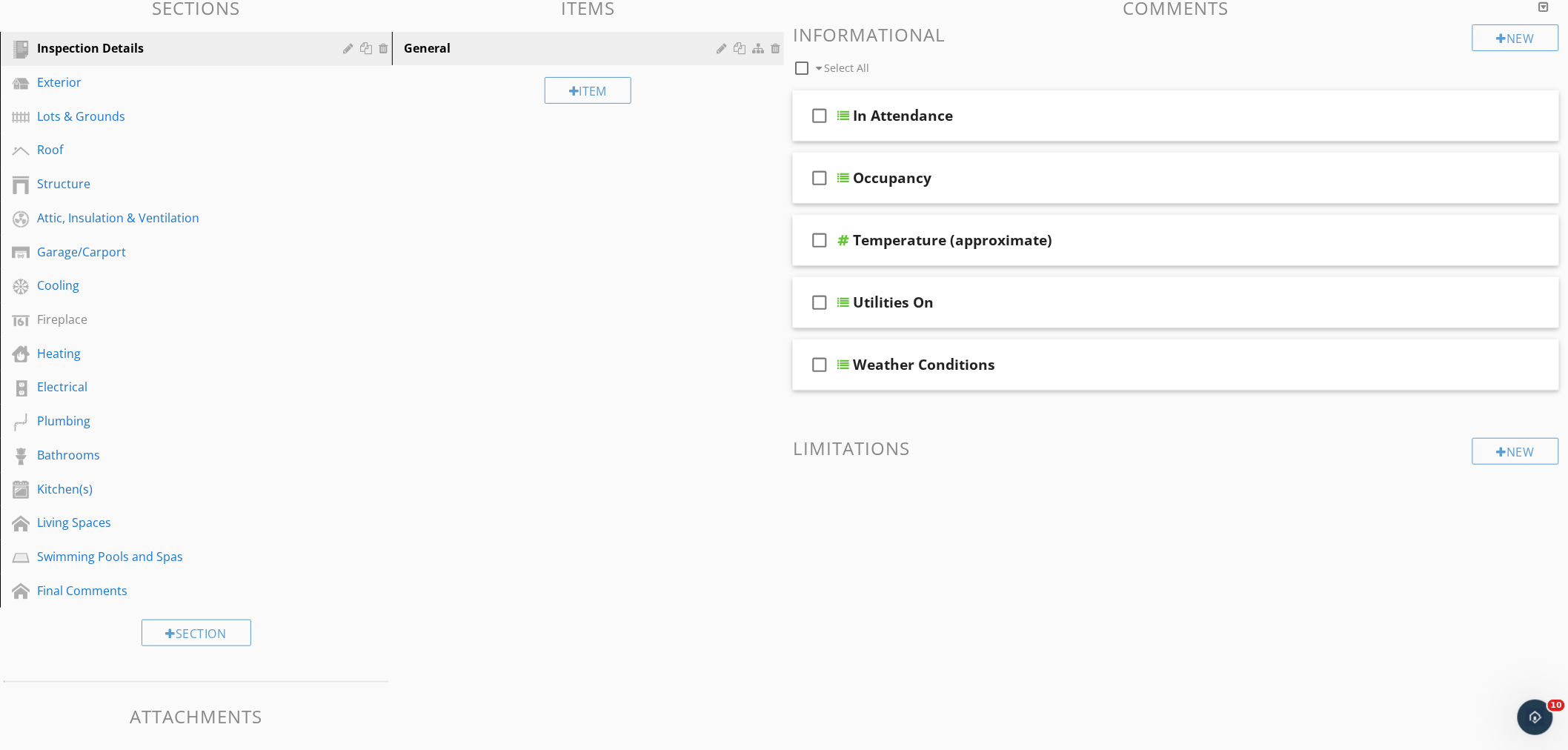
scroll to position [213, 0]
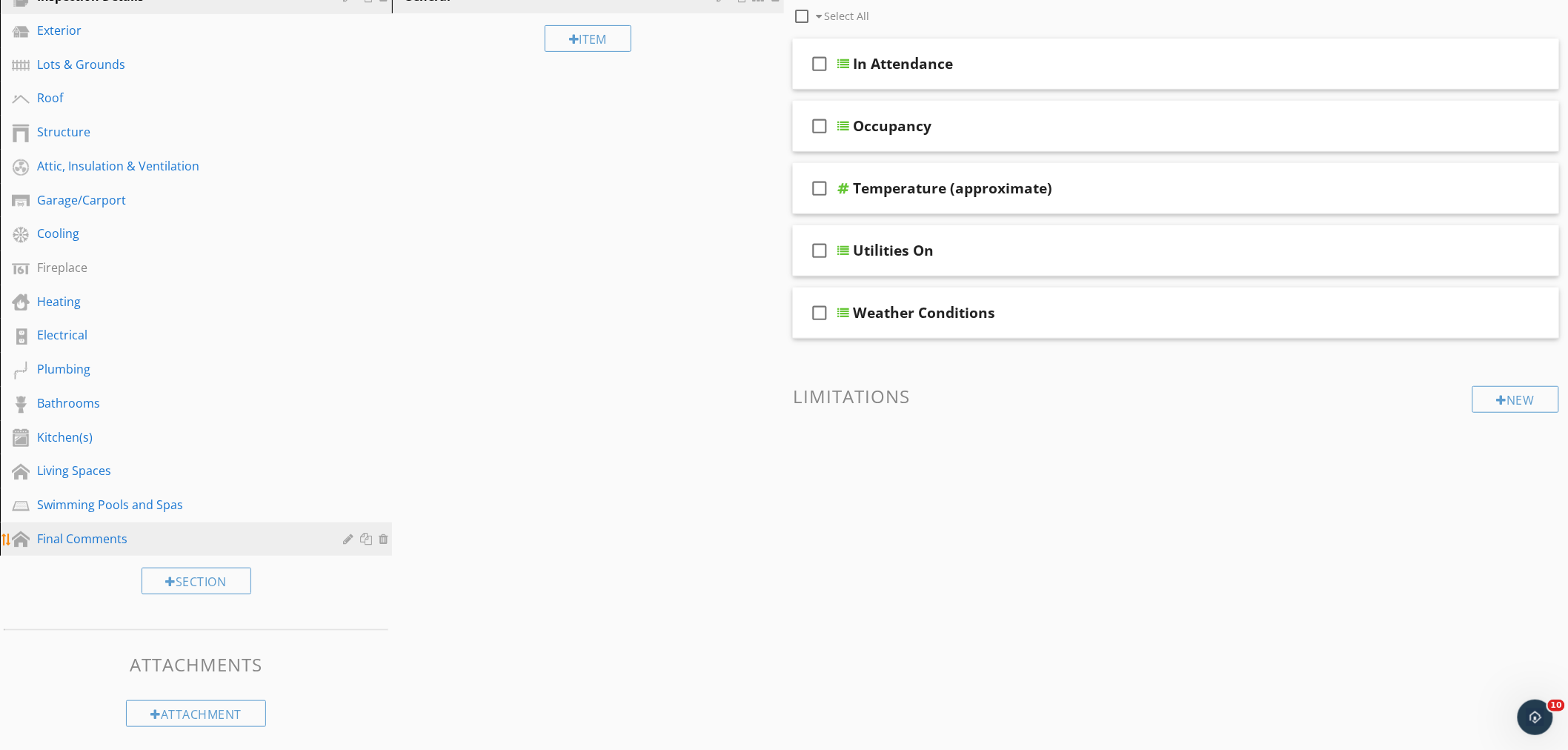
click at [101, 534] on div "Final Comments" at bounding box center [180, 539] width 284 height 18
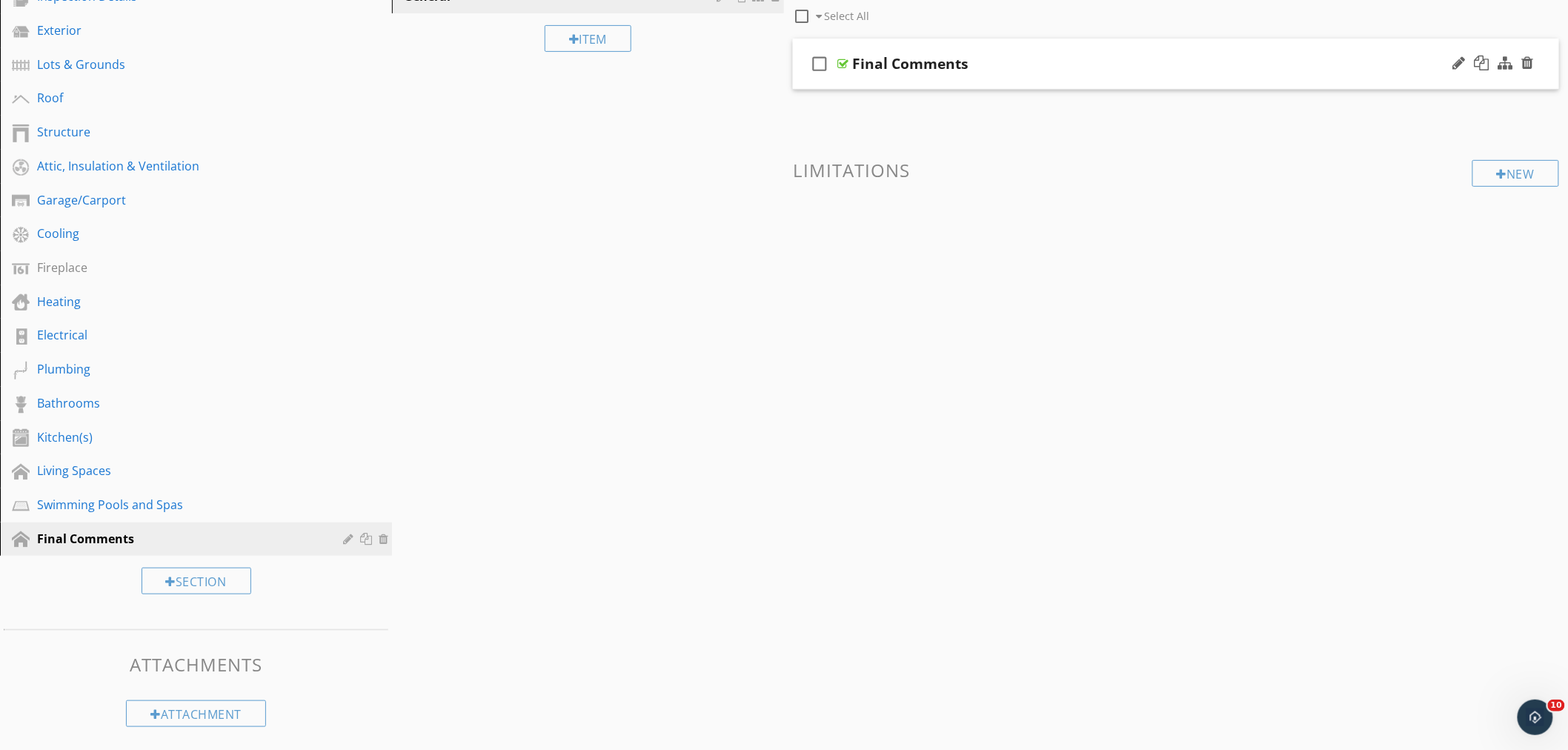
click at [1029, 48] on div "check_box_outline_blank Final Comments" at bounding box center [1176, 64] width 767 height 51
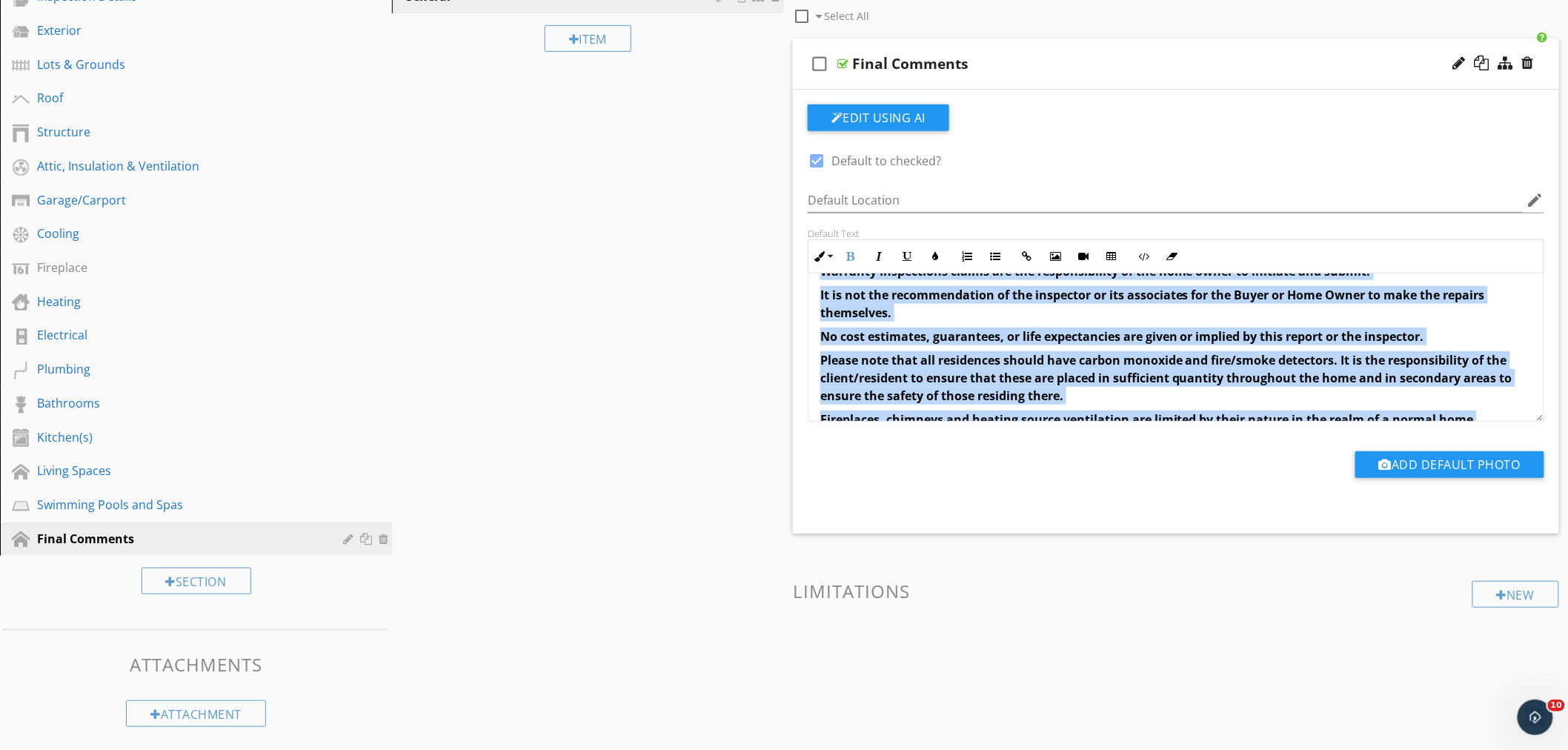
scroll to position [238, 0]
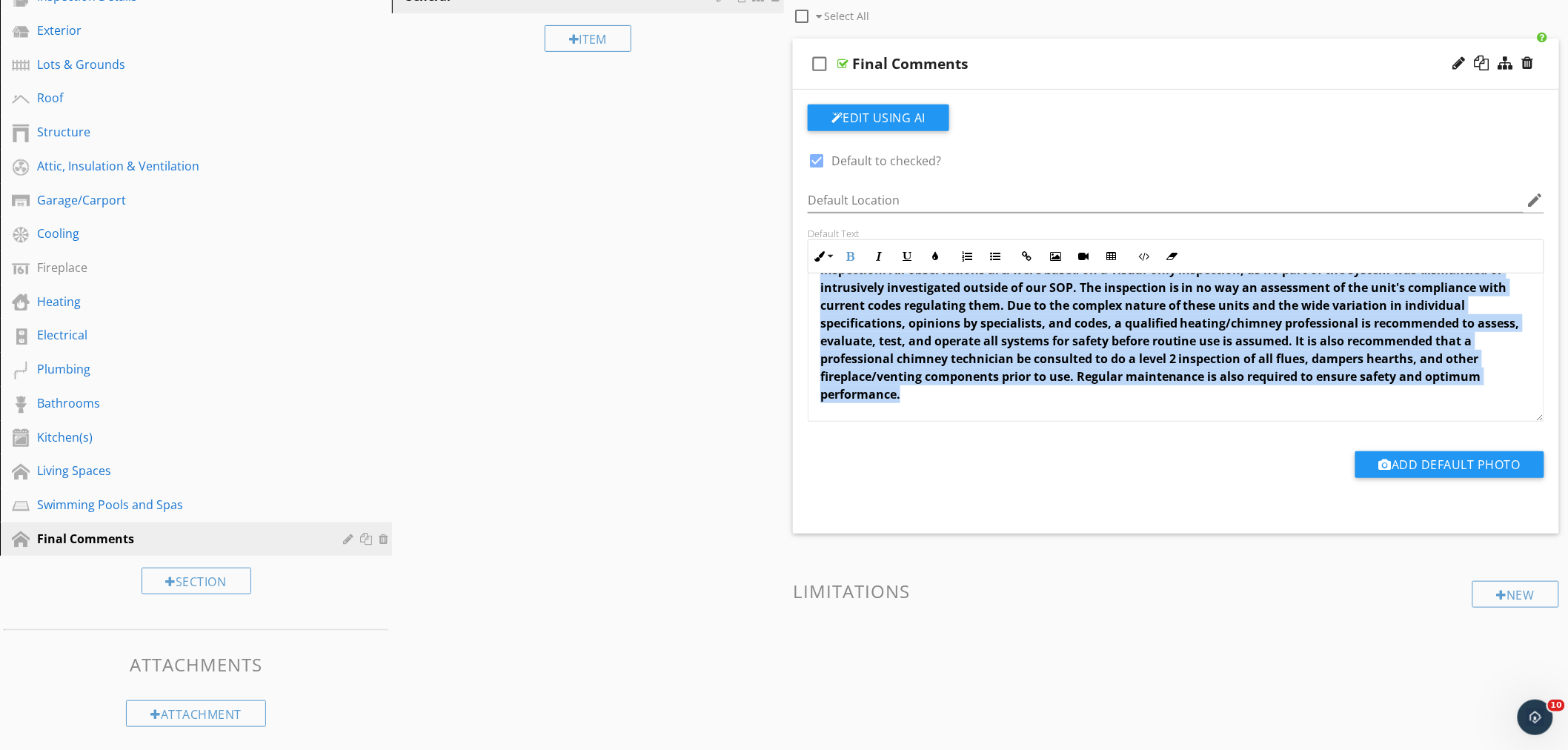
drag, startPoint x: 820, startPoint y: 299, endPoint x: 1146, endPoint y: 456, distance: 361.8
click at [1146, 456] on div "check_box Default to checked? Default Location edit Default Text Inline Style X…" at bounding box center [1176, 304] width 755 height 399
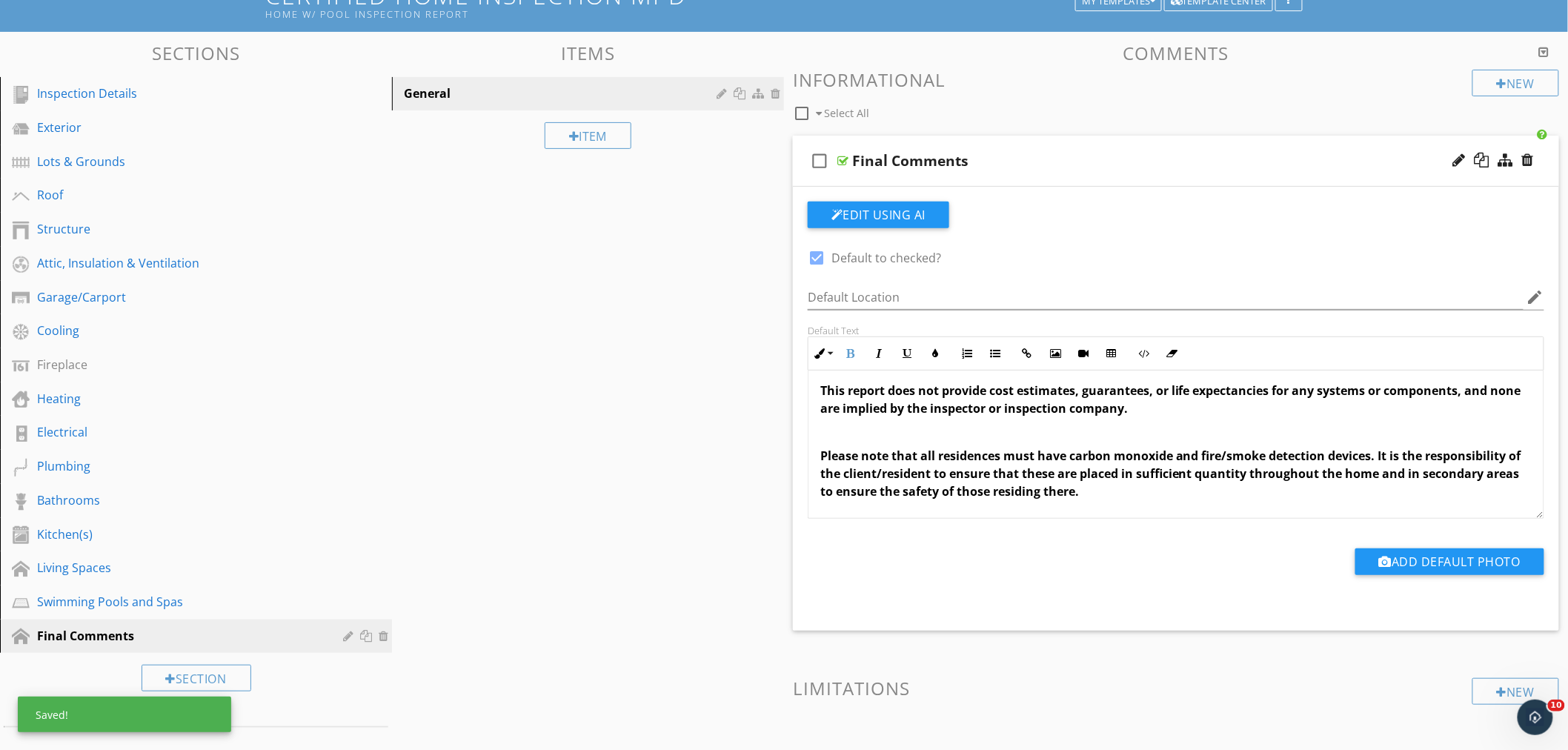
scroll to position [0, 0]
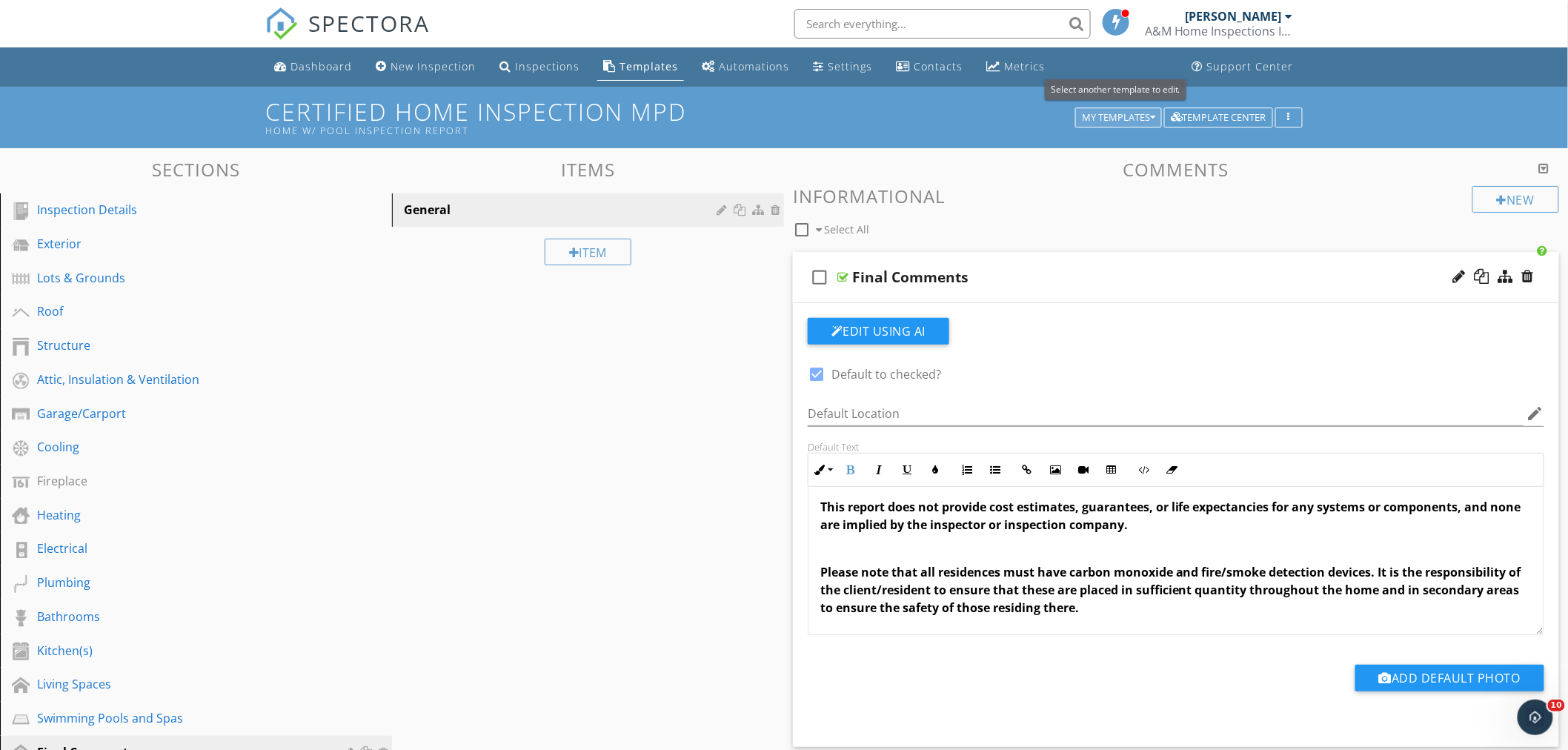
click at [1151, 113] on icon "button" at bounding box center [1153, 117] width 6 height 10
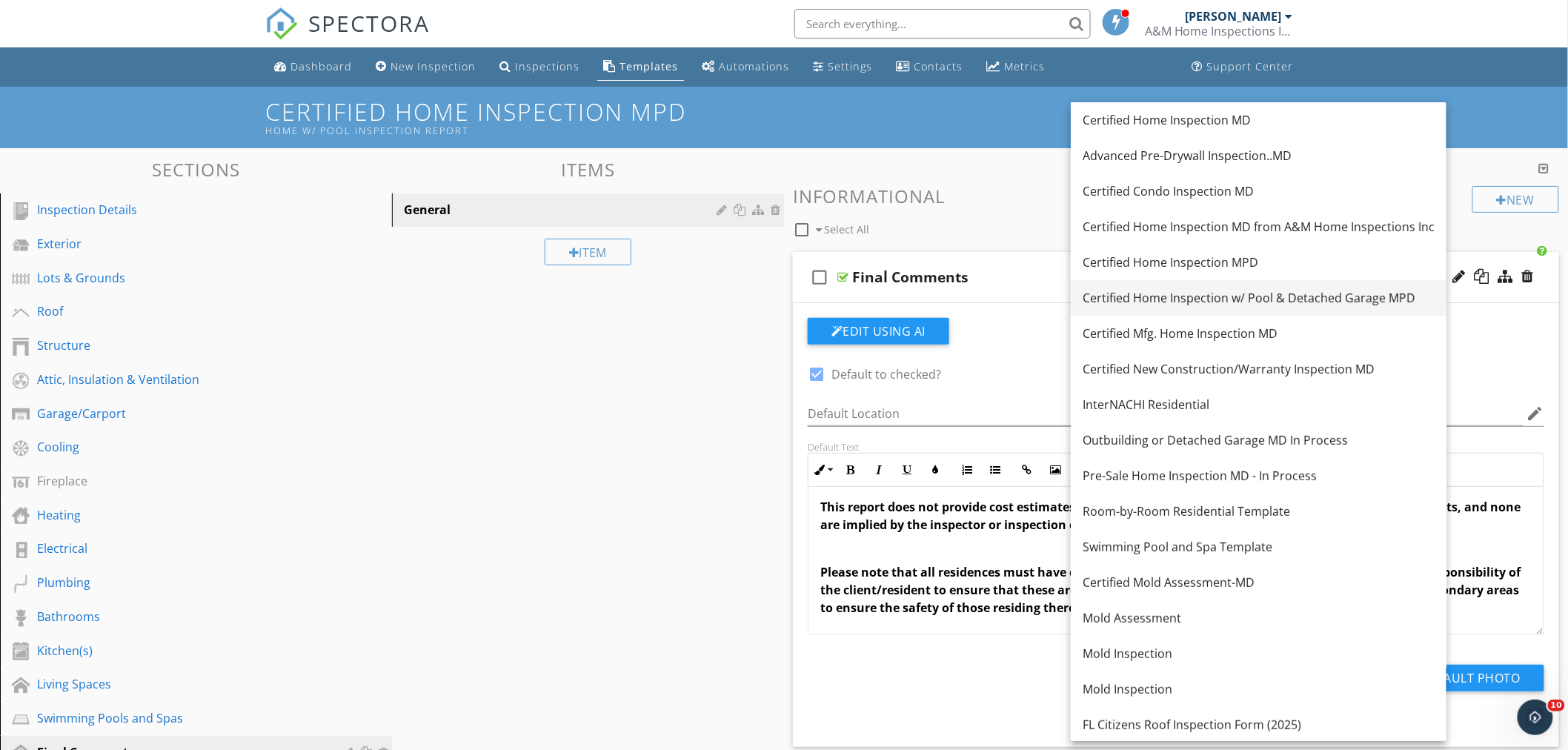
click at [1189, 294] on div "Certified Home Inspection w/ Pool & Detached Garage MPD" at bounding box center [1259, 297] width 352 height 18
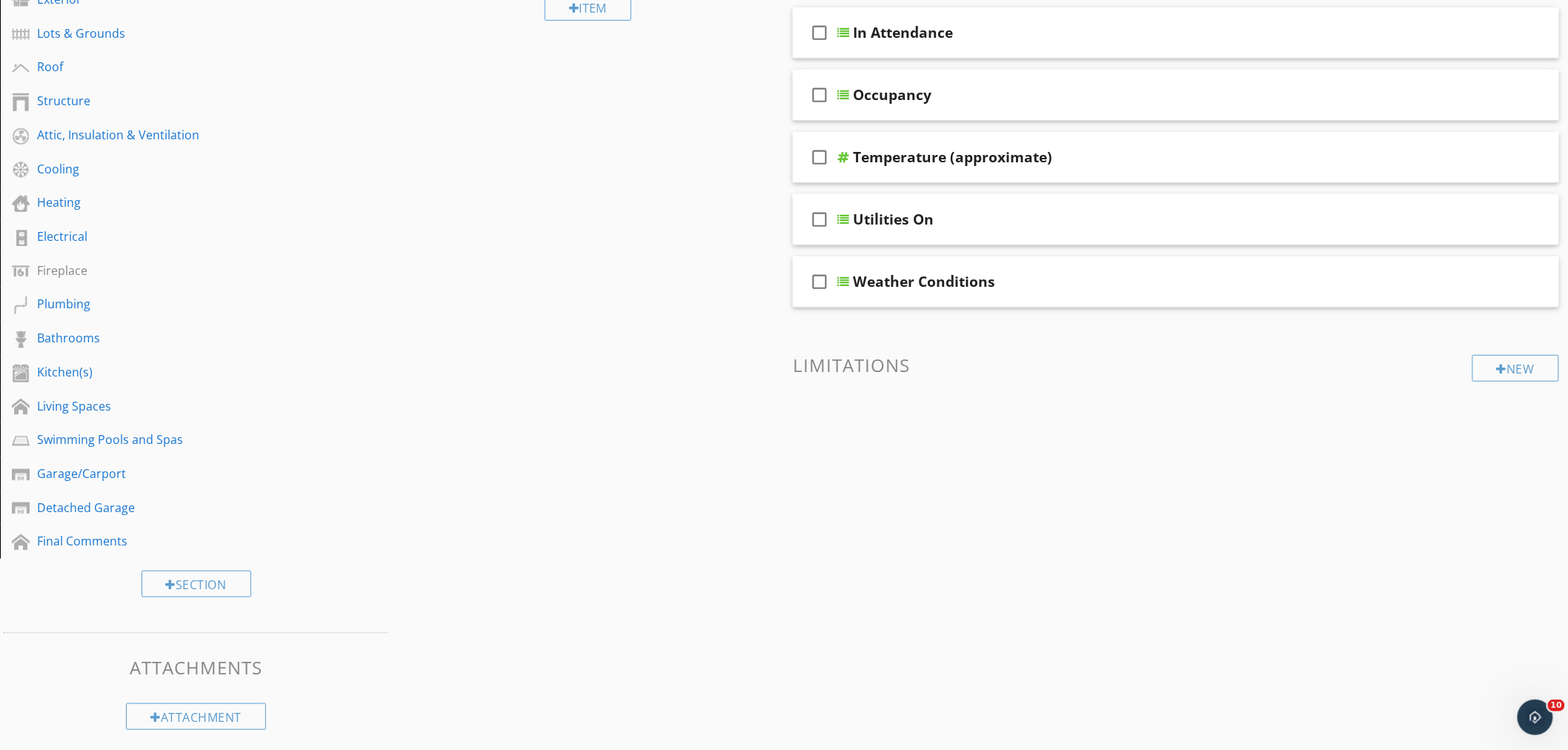
scroll to position [247, 0]
click at [76, 537] on div "Final Comments" at bounding box center [180, 539] width 284 height 18
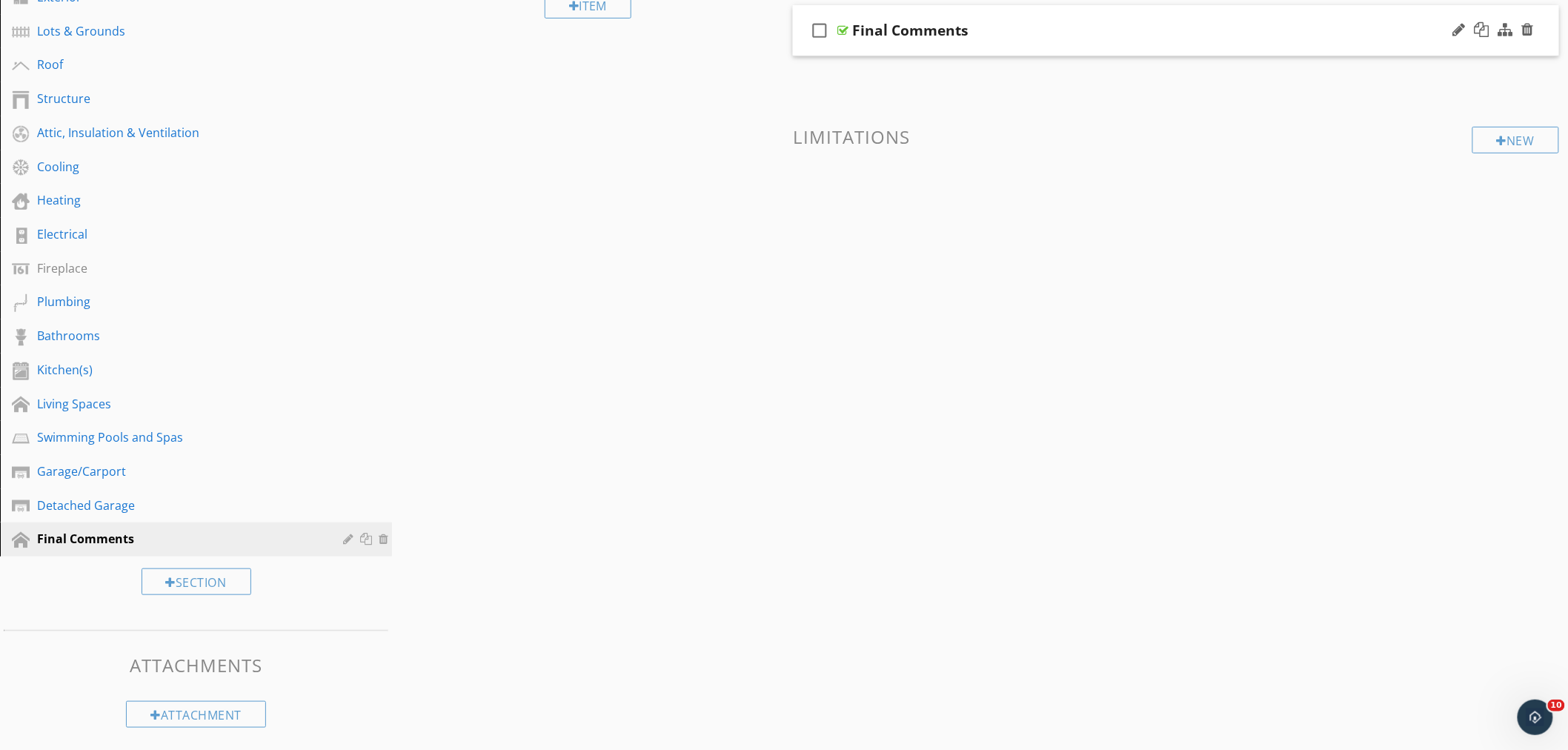
click at [1032, 22] on div "Final Comments" at bounding box center [1129, 30] width 553 height 18
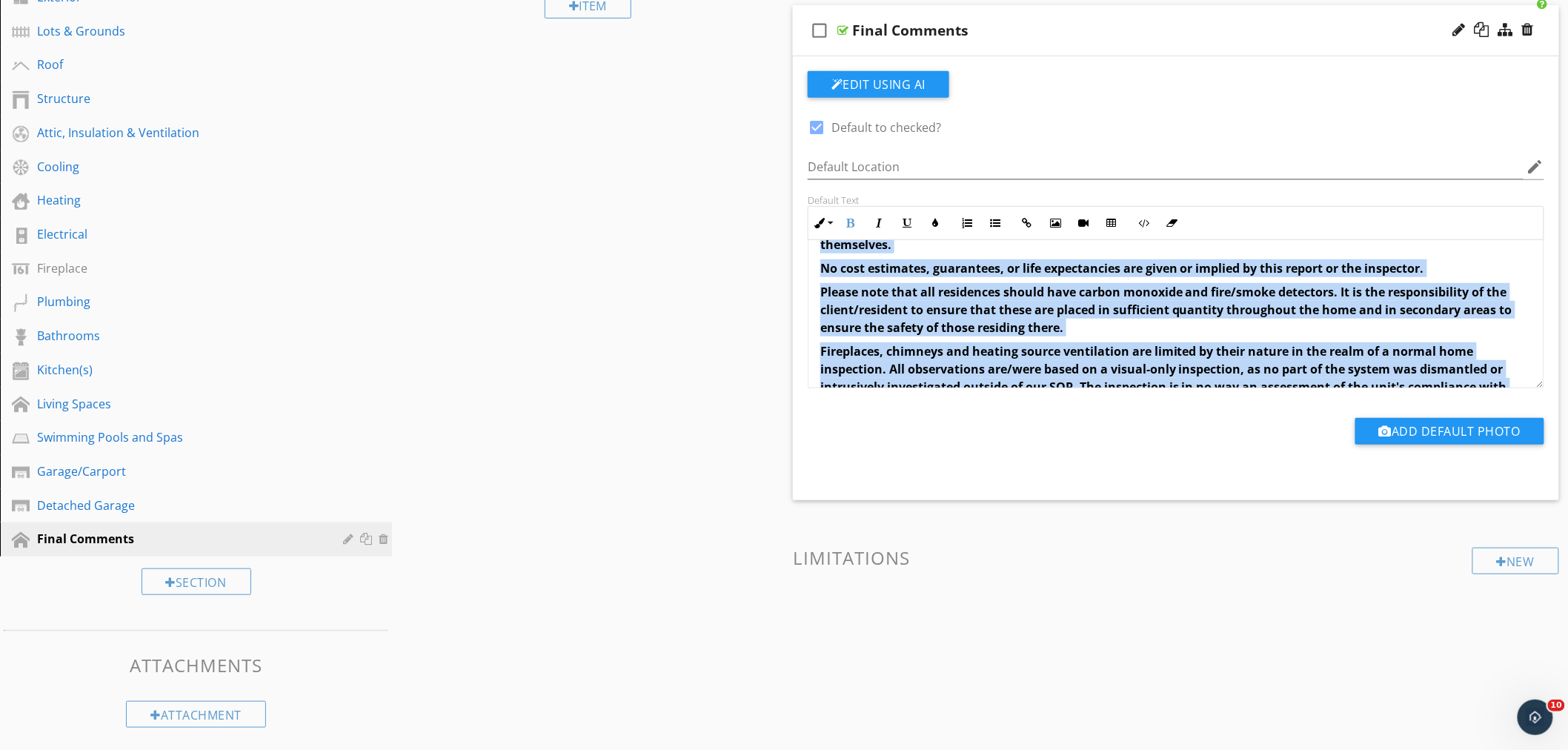
scroll to position [238, 0]
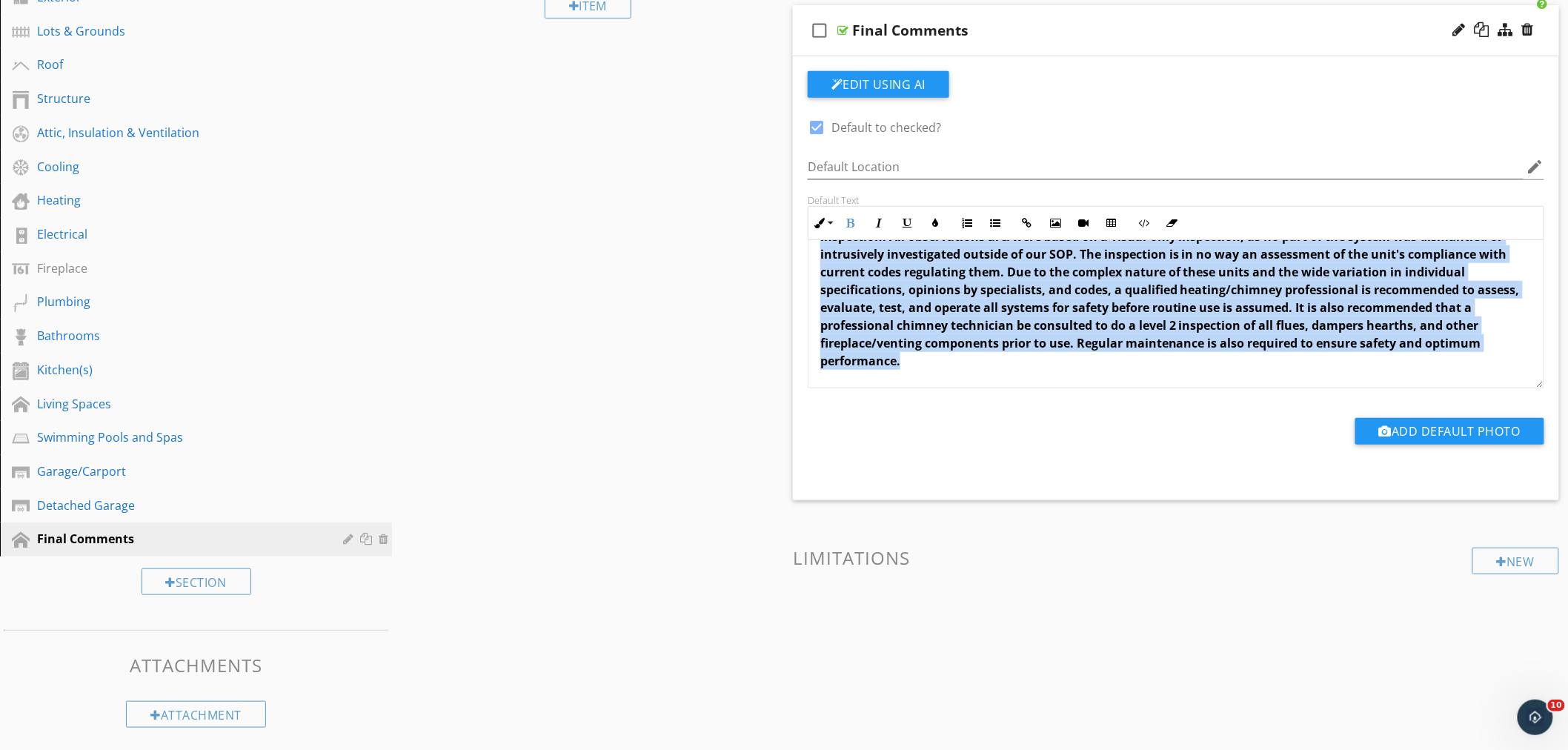
drag, startPoint x: 812, startPoint y: 266, endPoint x: 977, endPoint y: 406, distance: 216.4
click at [977, 406] on div "check_box Default to checked? Default Location edit Default Text Inline Style X…" at bounding box center [1176, 270] width 755 height 399
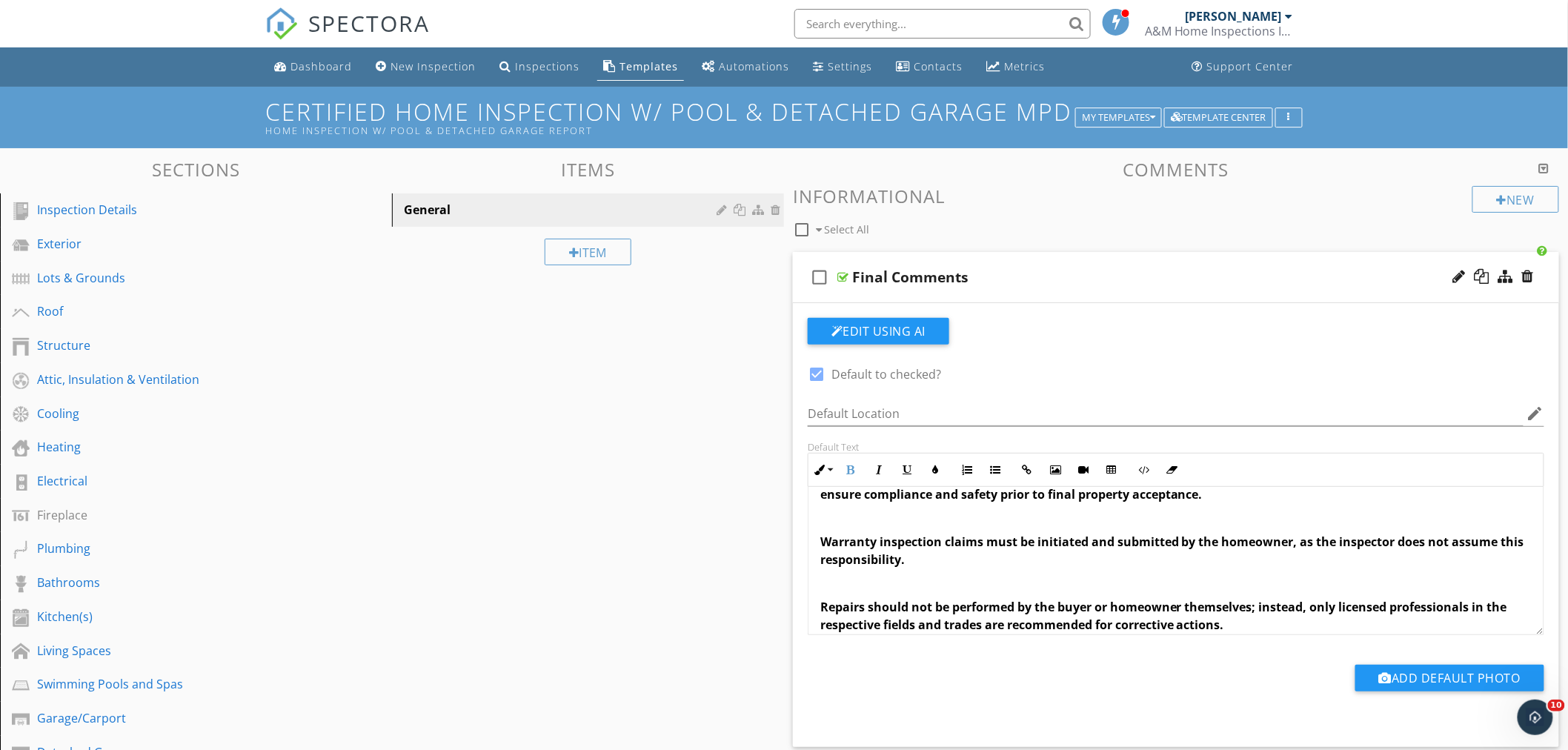
scroll to position [0, 0]
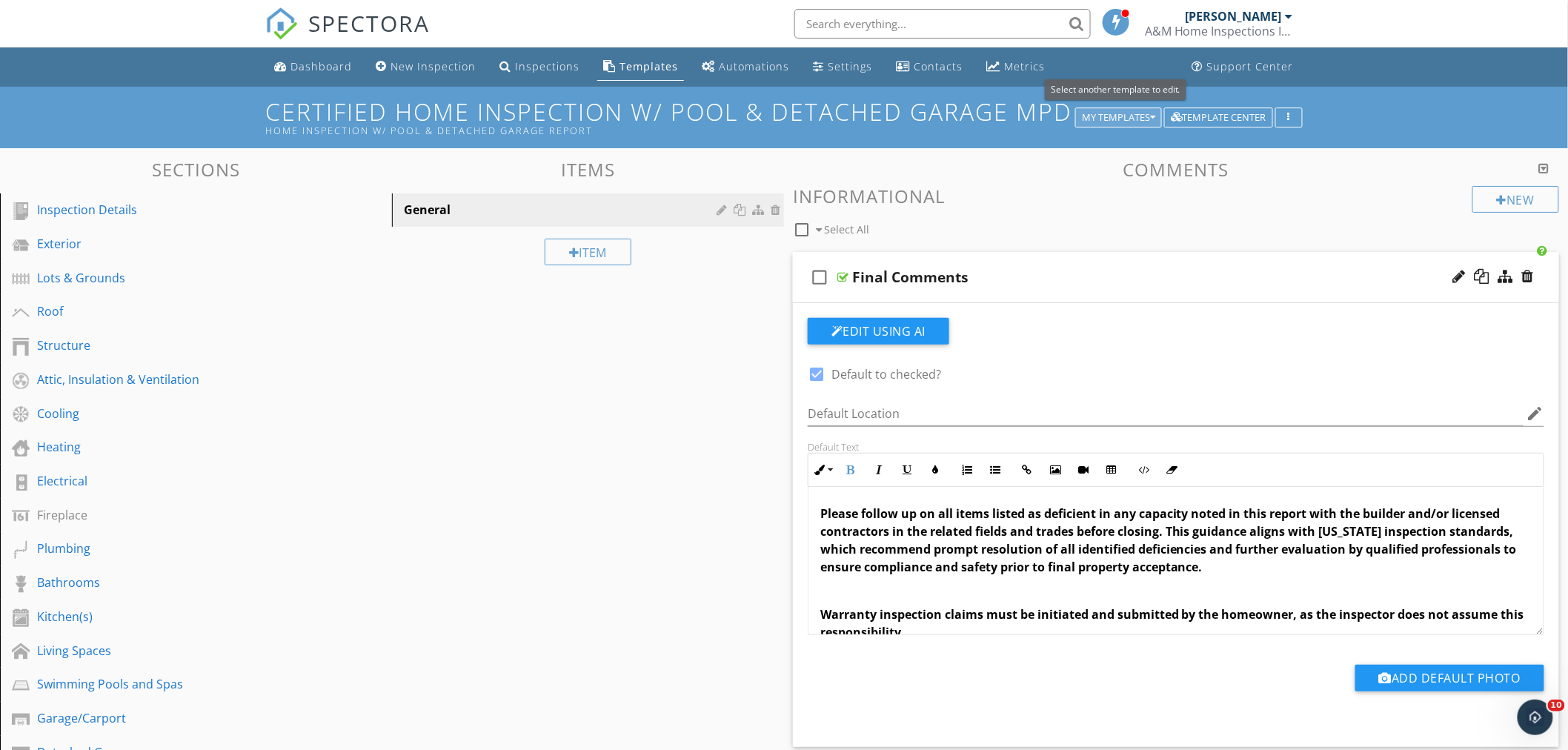
click at [1145, 116] on div "My Templates" at bounding box center [1118, 117] width 73 height 10
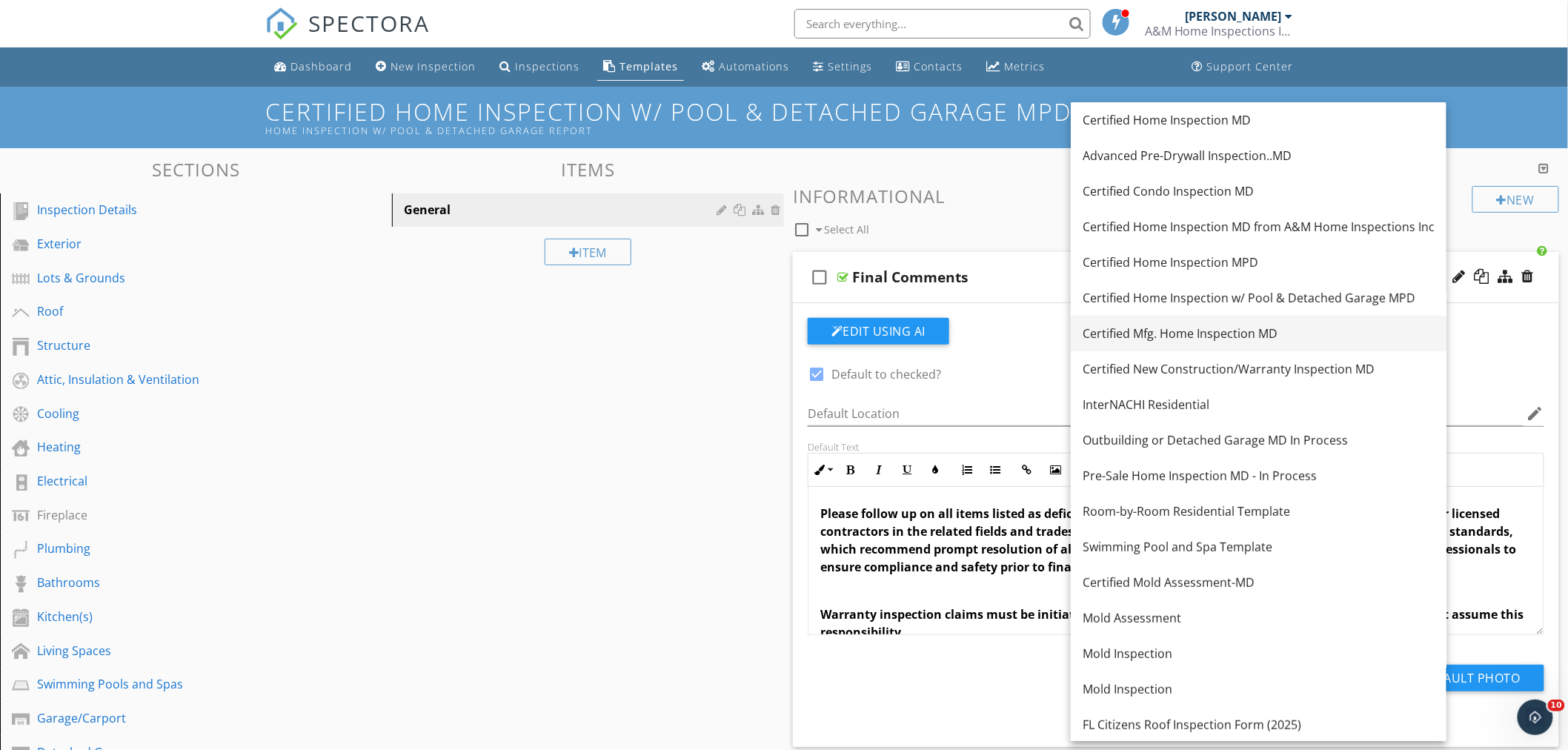
click at [1160, 338] on div "Certified Mfg. Home Inspection MD" at bounding box center [1259, 333] width 352 height 18
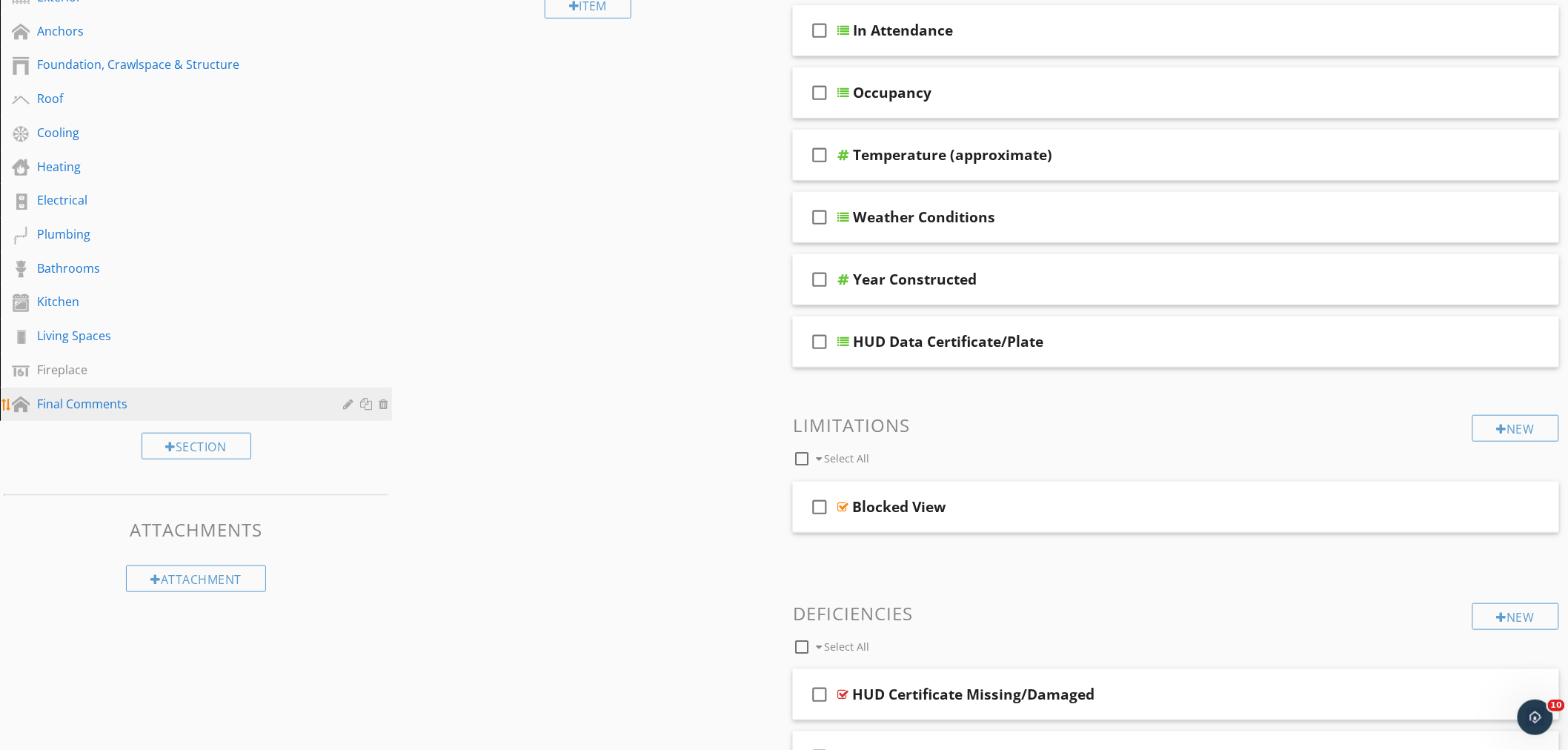
click at [86, 396] on div "Final Comments" at bounding box center [180, 404] width 284 height 18
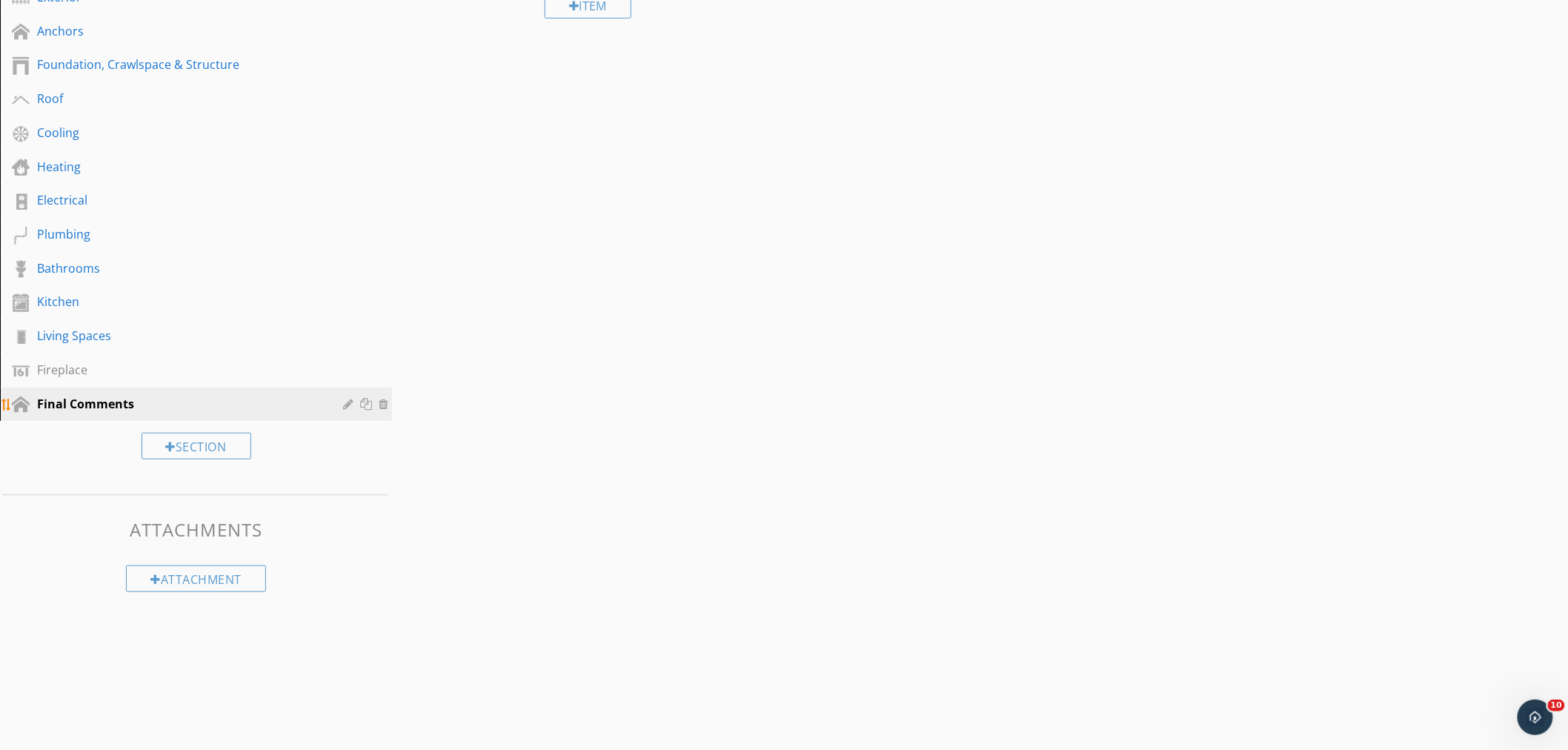
scroll to position [112, 0]
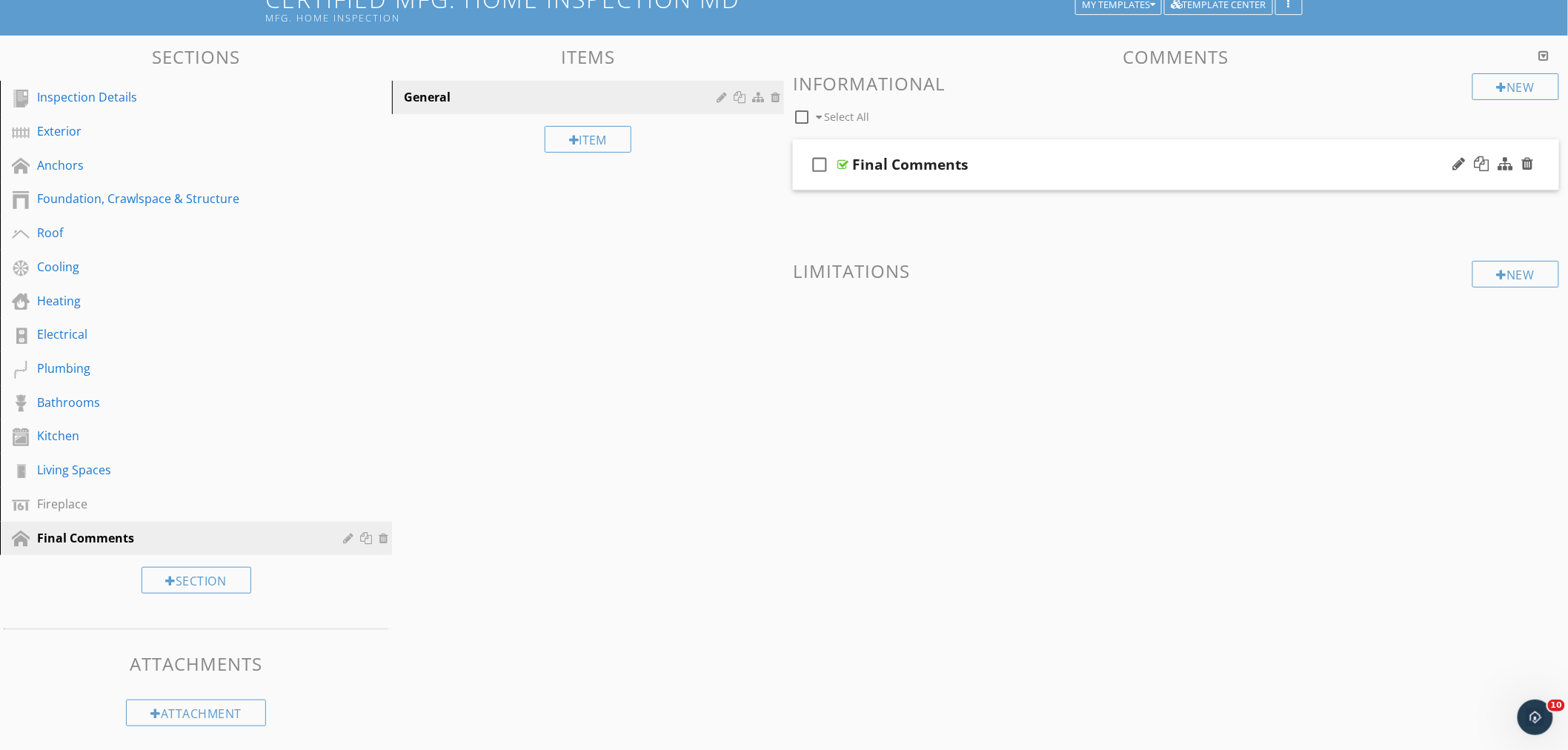
click at [1072, 152] on div "check_box_outline_blank Final Comments" at bounding box center [1176, 165] width 767 height 51
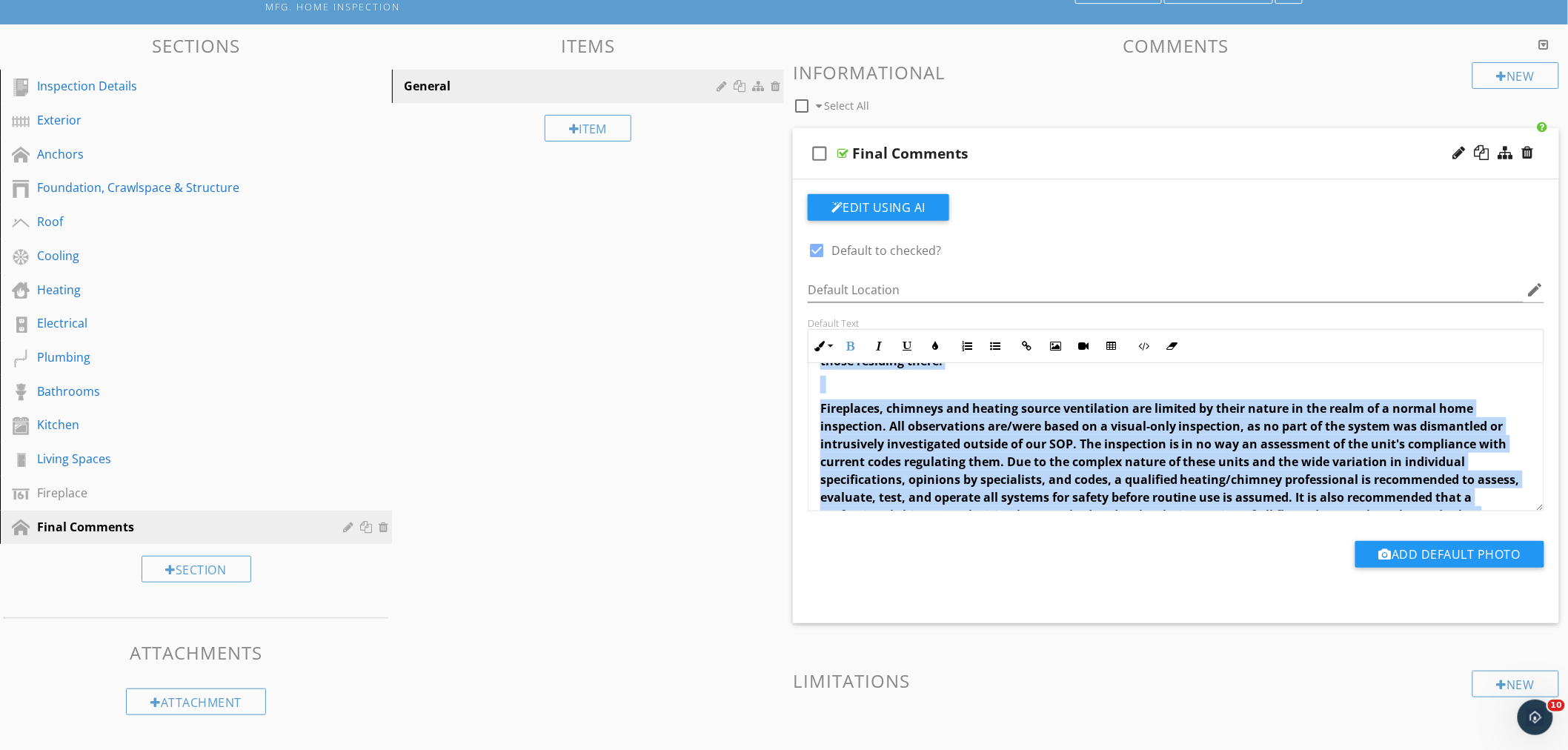
scroll to position [327, 0]
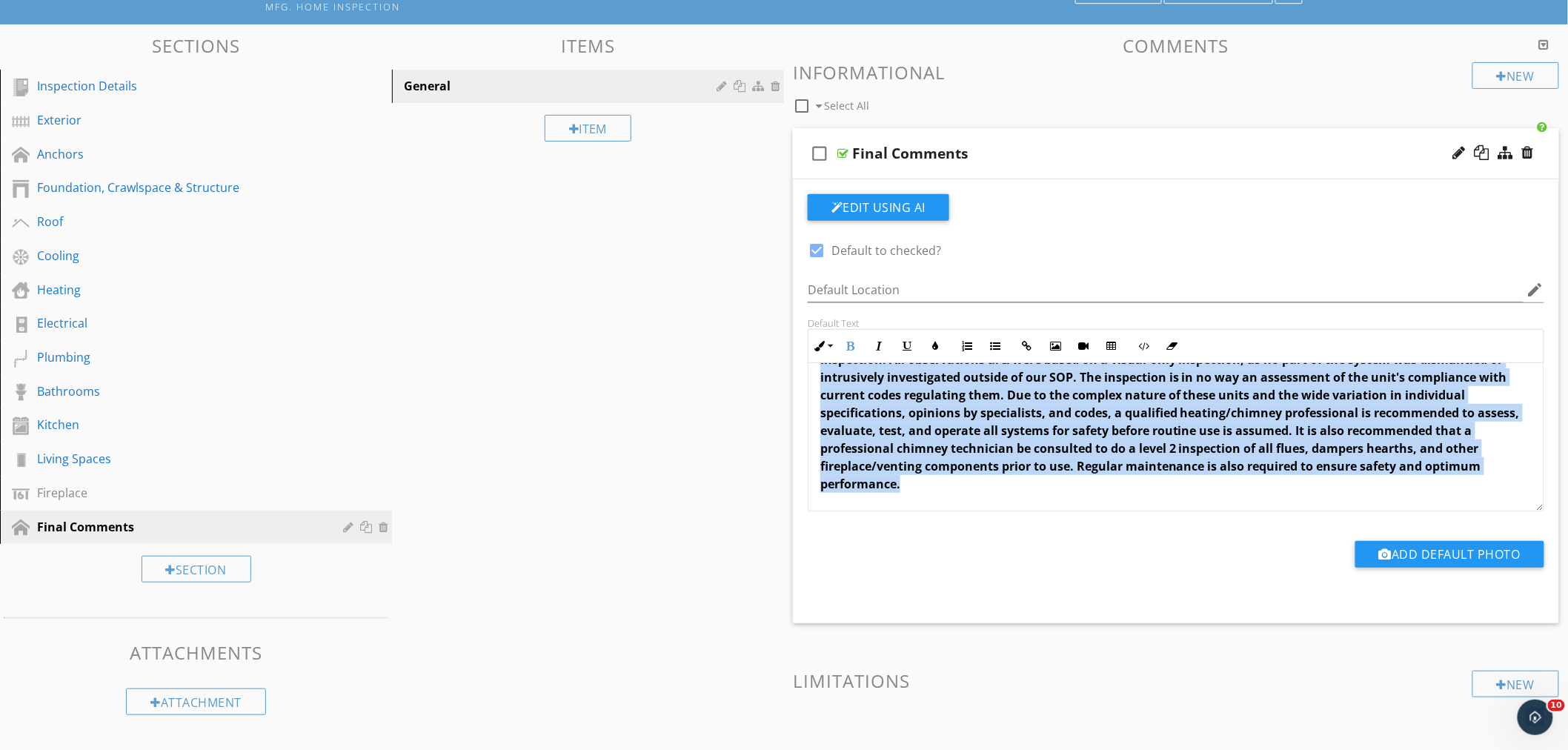
drag, startPoint x: 820, startPoint y: 384, endPoint x: 1280, endPoint y: 513, distance: 477.7
click at [1280, 513] on div "check_box Default to checked? Default Location edit Default Text Inline Style X…" at bounding box center [1176, 394] width 755 height 399
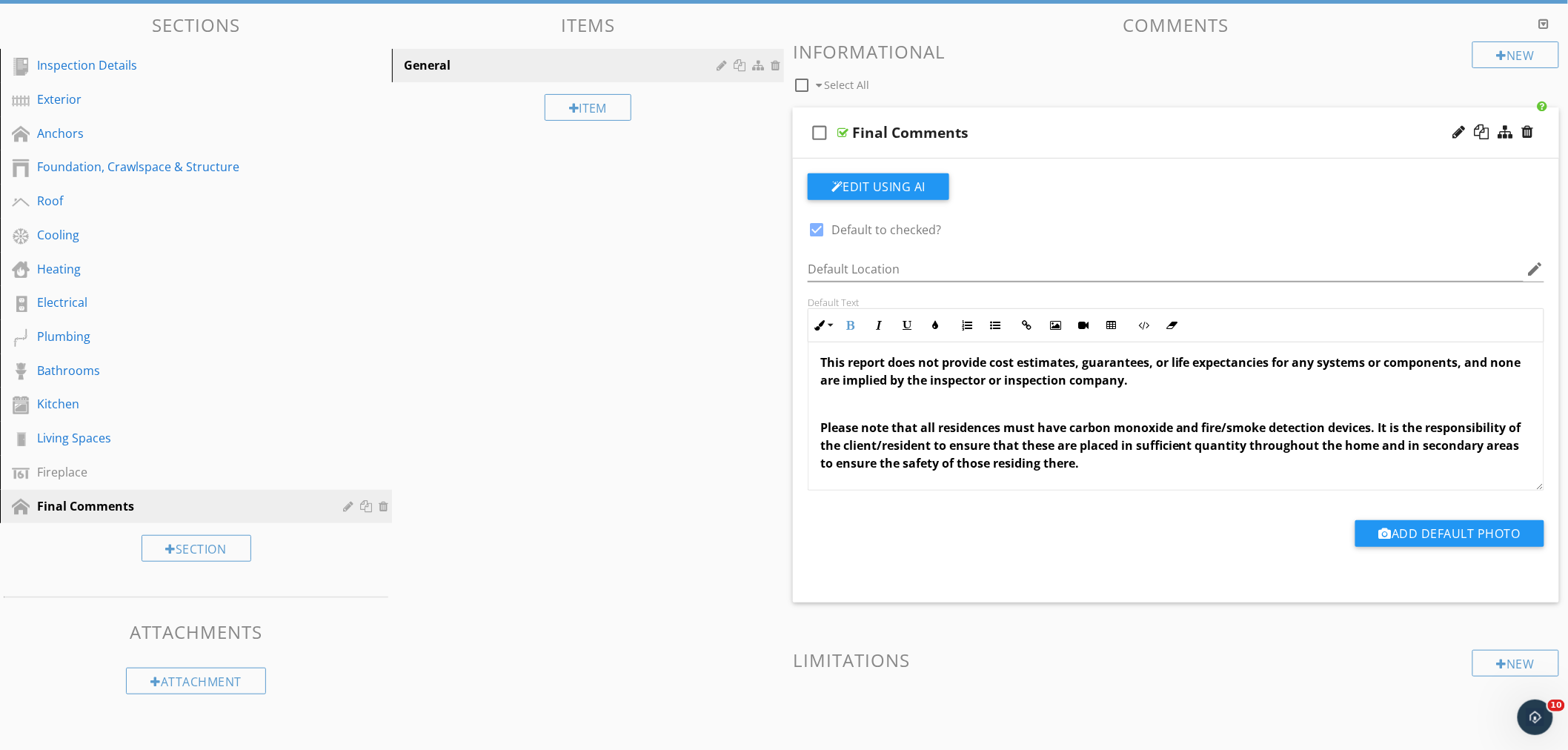
scroll to position [49, 0]
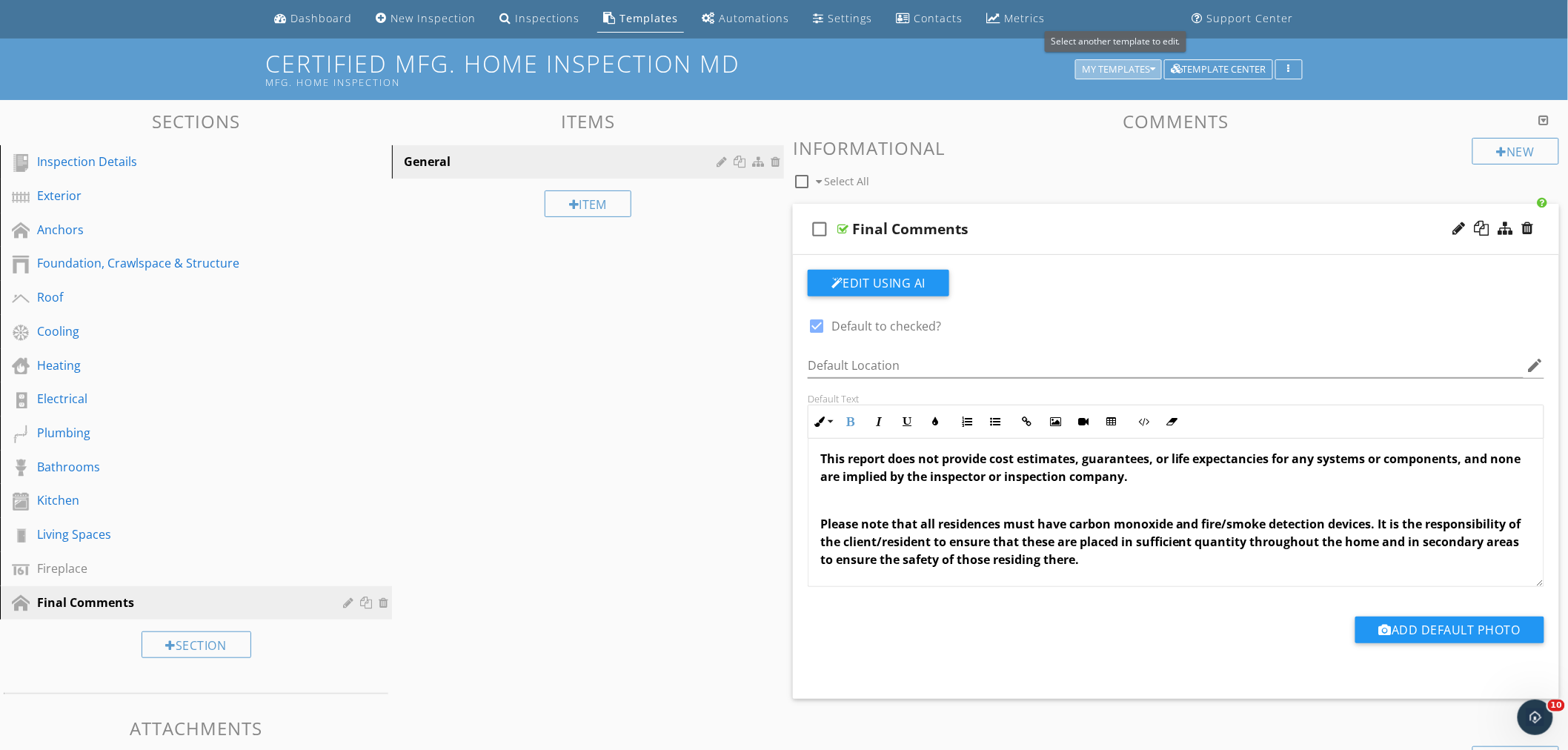
click at [1150, 65] on icon "button" at bounding box center [1153, 69] width 6 height 10
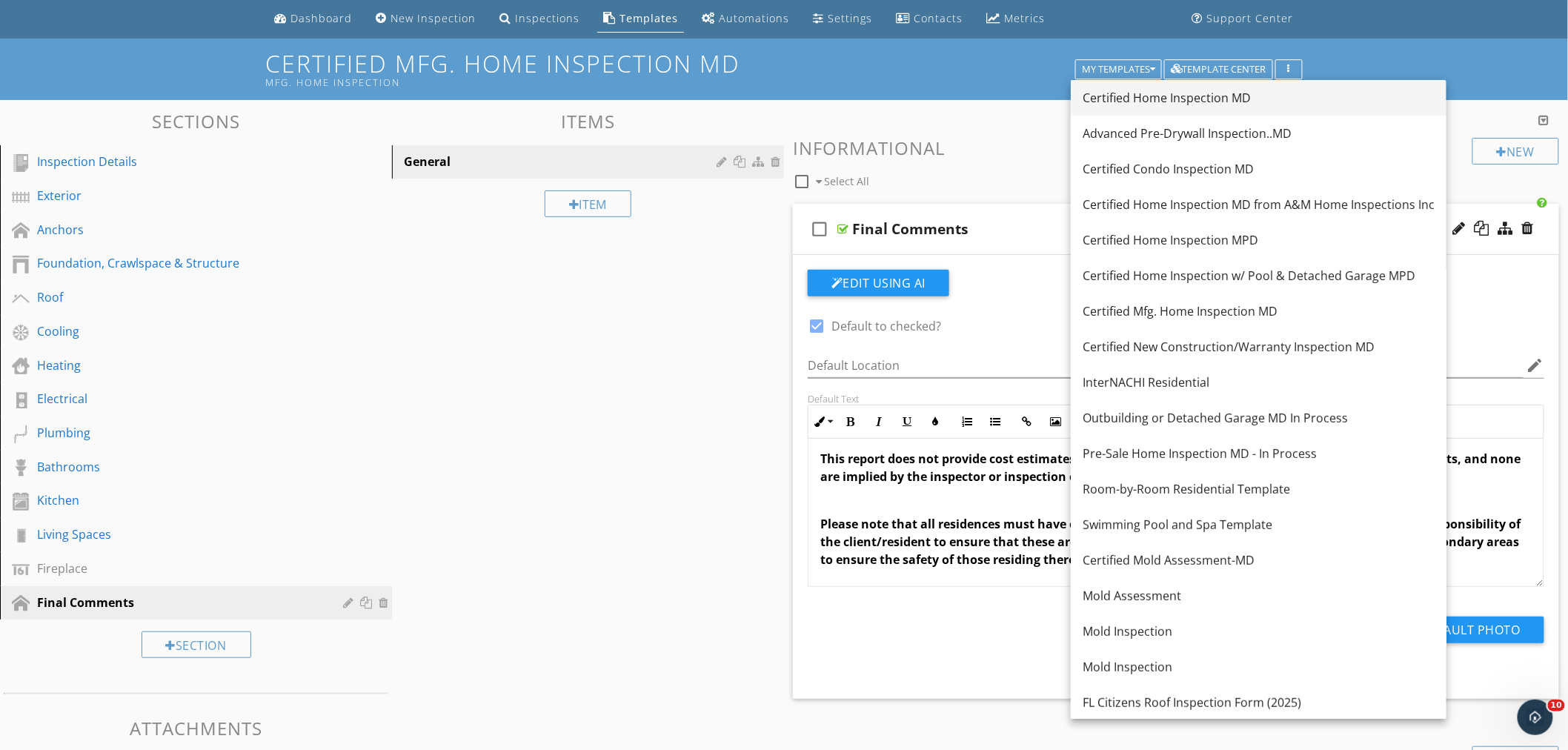
click at [1138, 99] on div "Certified Home Inspection MD" at bounding box center [1259, 97] width 352 height 18
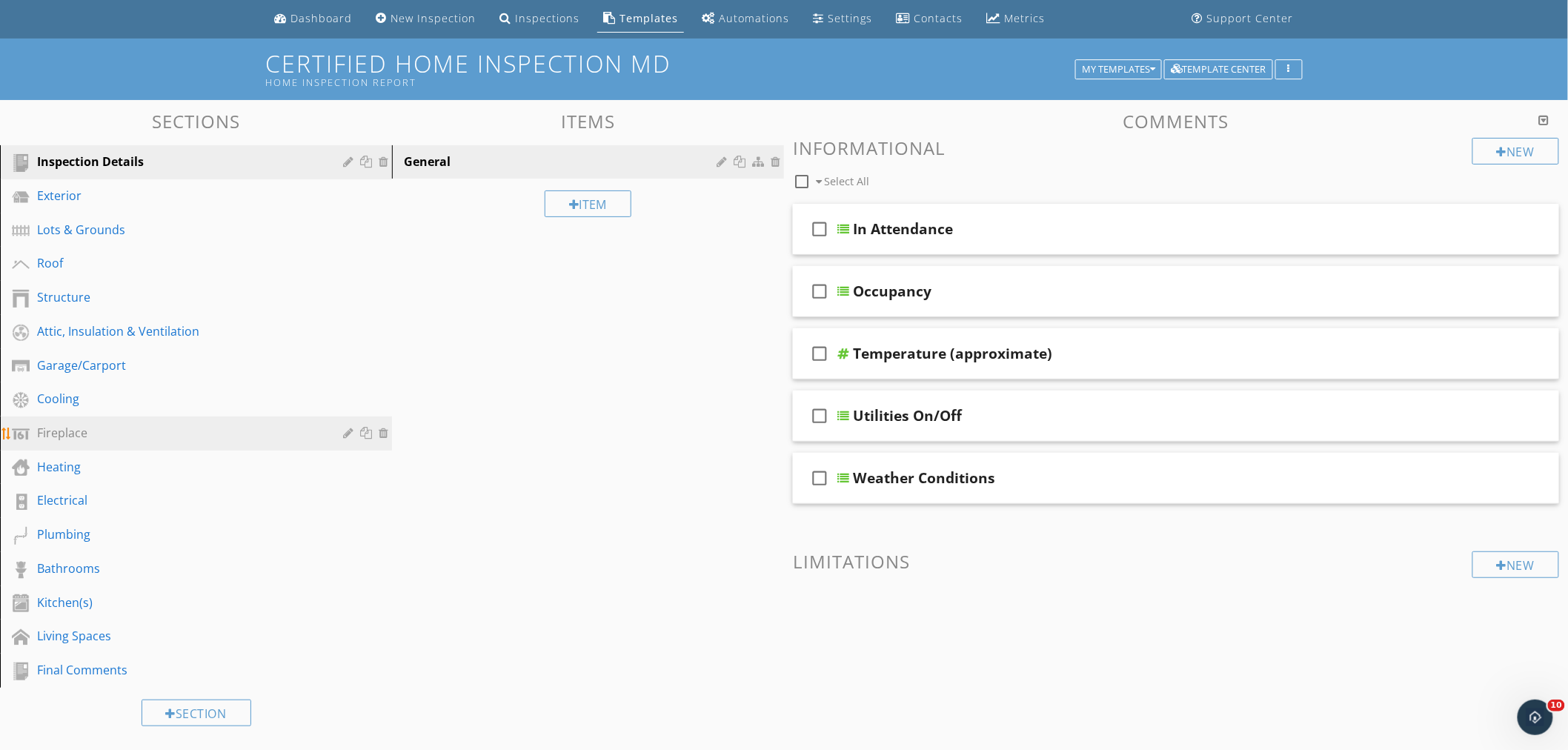
click at [63, 428] on div "Fireplace" at bounding box center [180, 432] width 284 height 18
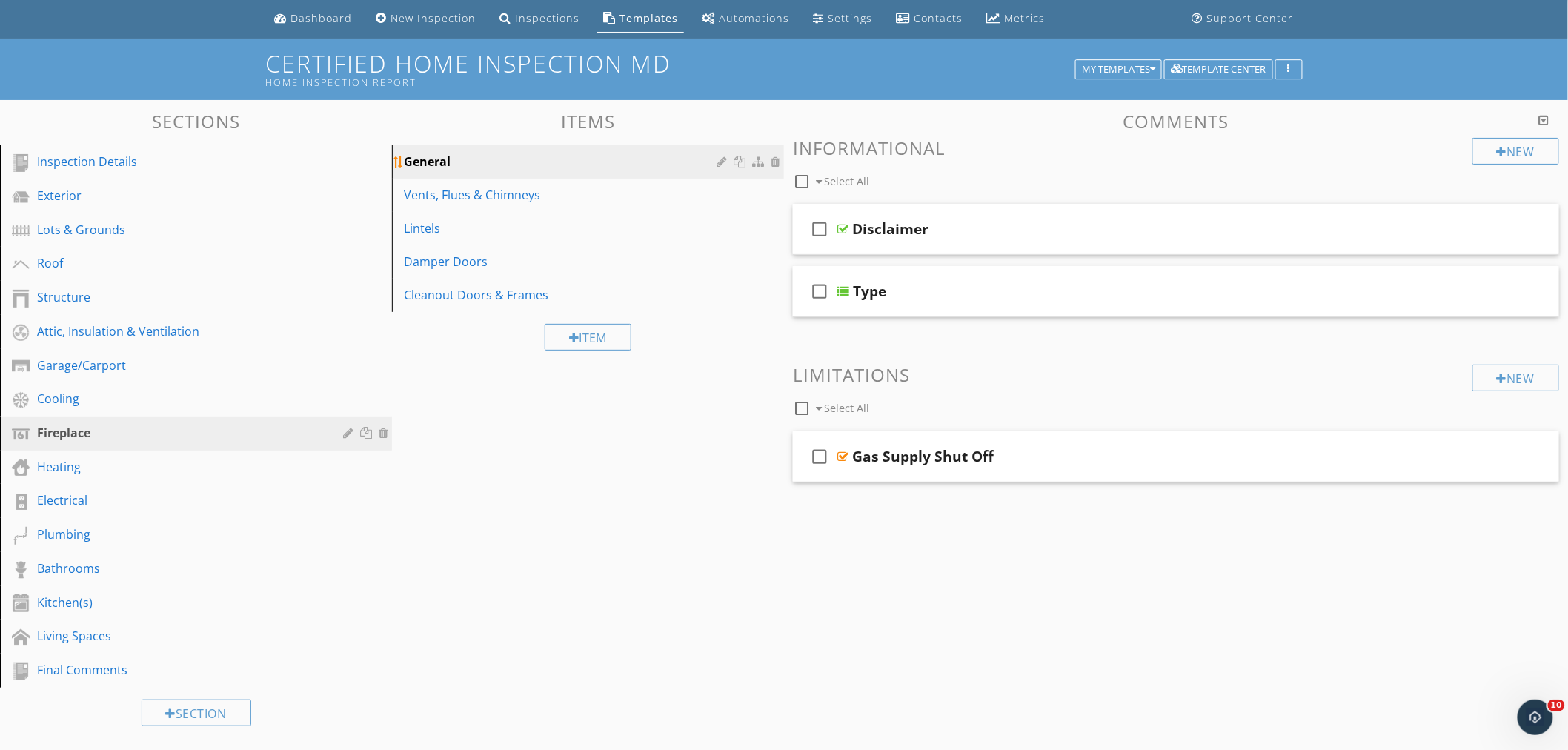
click at [580, 166] on div "General" at bounding box center [562, 161] width 317 height 18
click at [997, 212] on div "check_box_outline_blank Disclaimer" at bounding box center [1176, 229] width 767 height 51
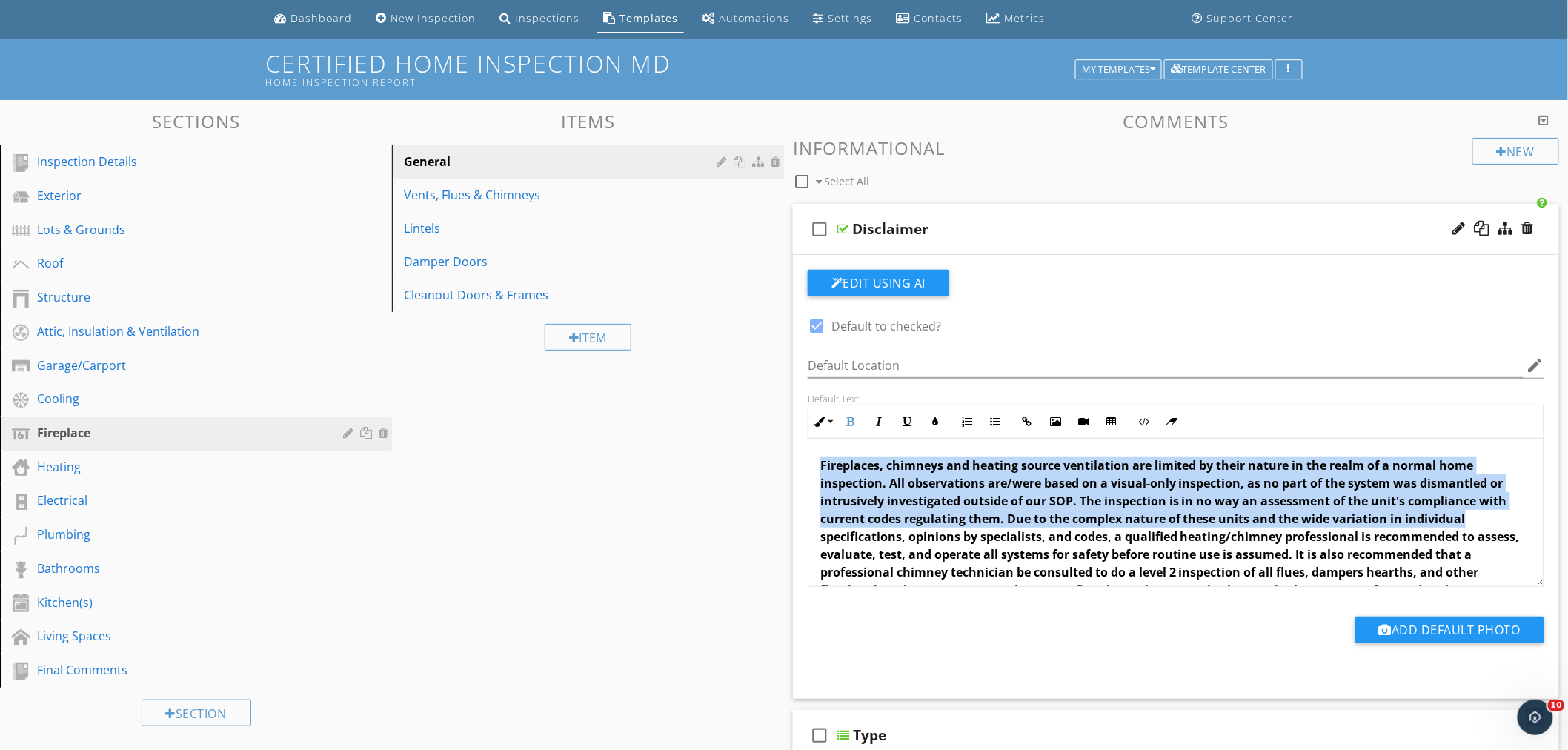
drag, startPoint x: 821, startPoint y: 466, endPoint x: 1511, endPoint y: 521, distance: 692.2
click at [1511, 521] on p "Fireplaces, chimneys and heating source ventilation are limited by their nature…" at bounding box center [1176, 536] width 712 height 160
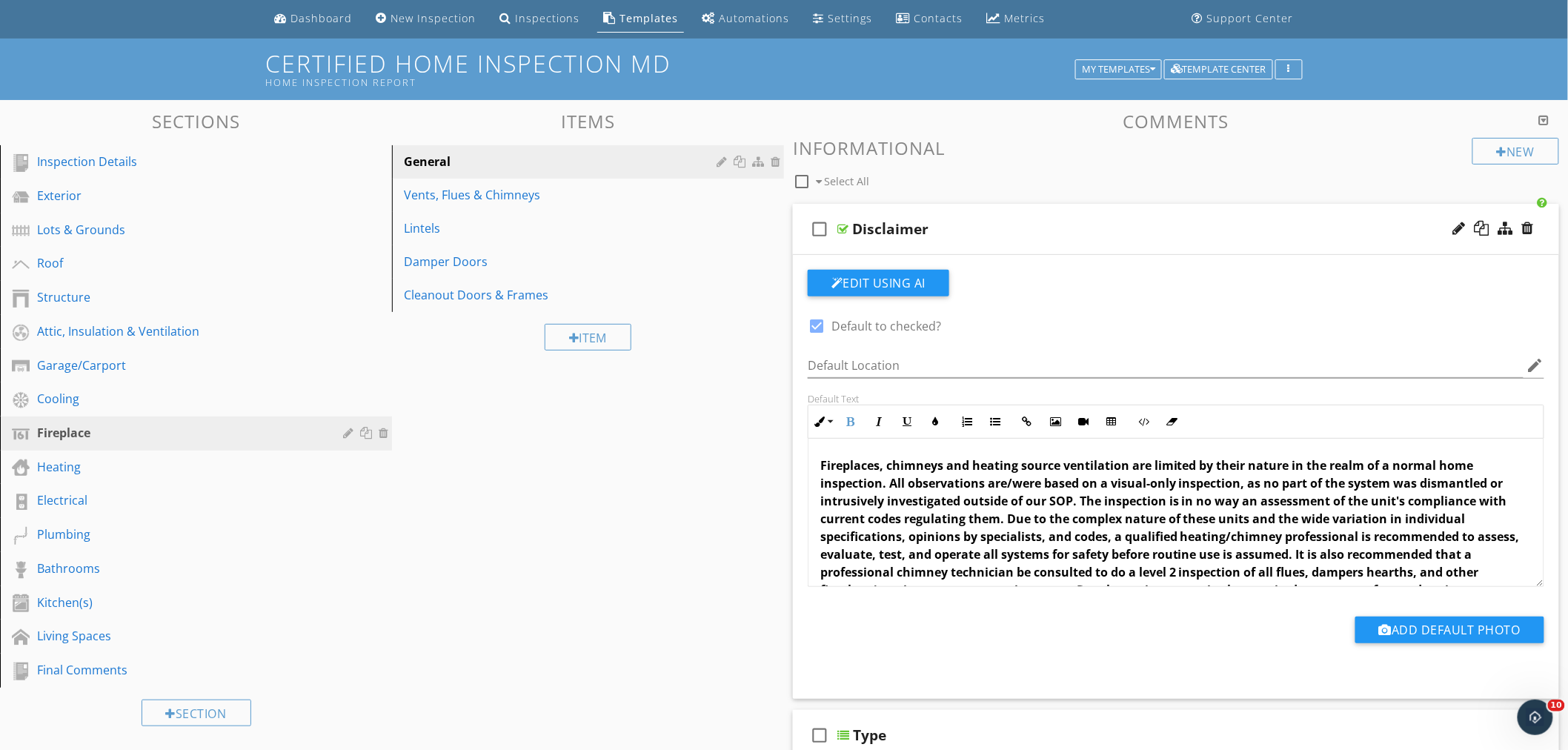
click at [592, 495] on div "Sections Inspection Details Exterior Lots & Grounds Roof Structure Attic, Insul…" at bounding box center [784, 548] width 1568 height 896
click at [70, 468] on div "Heating" at bounding box center [180, 467] width 284 height 18
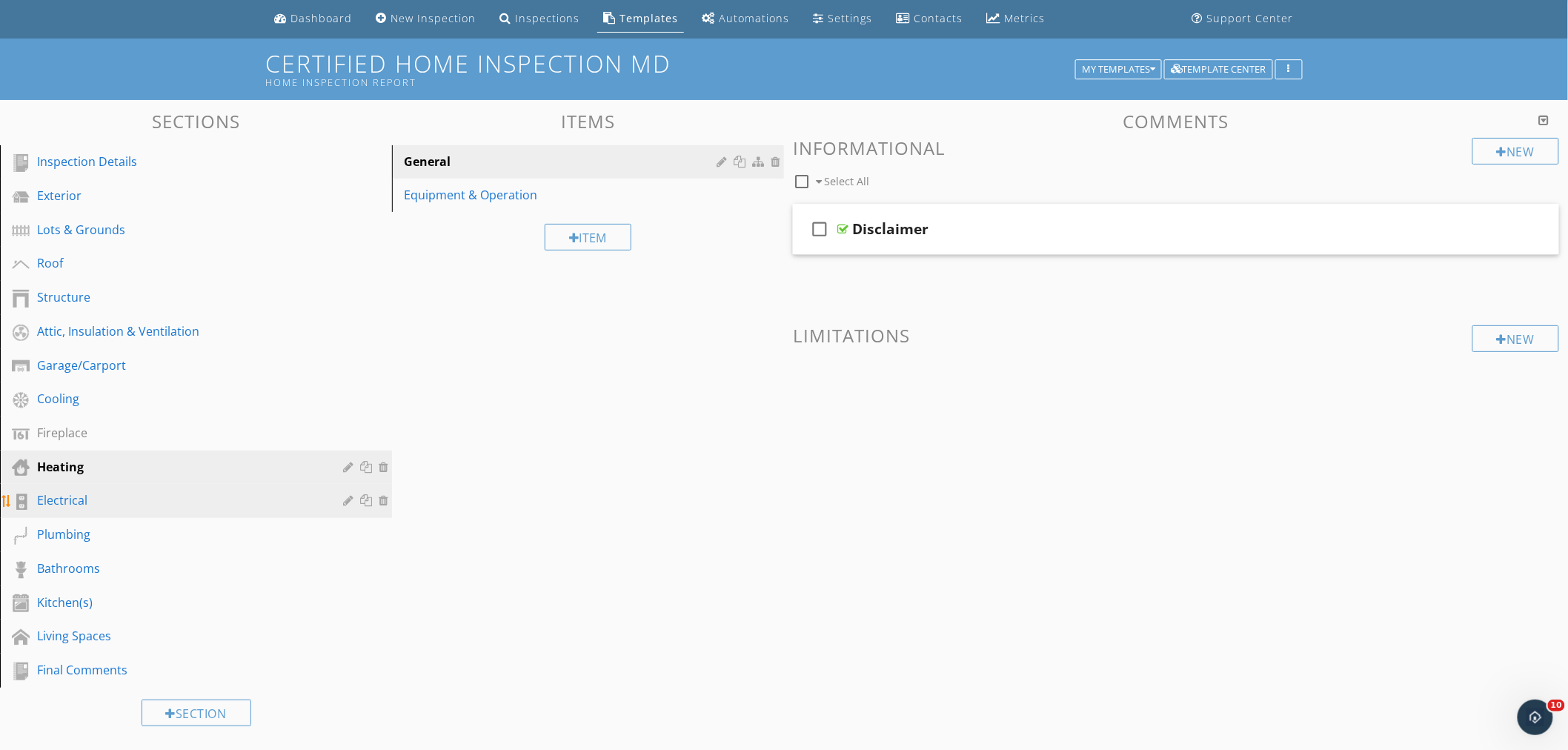
click at [50, 498] on div "Electrical" at bounding box center [180, 500] width 284 height 18
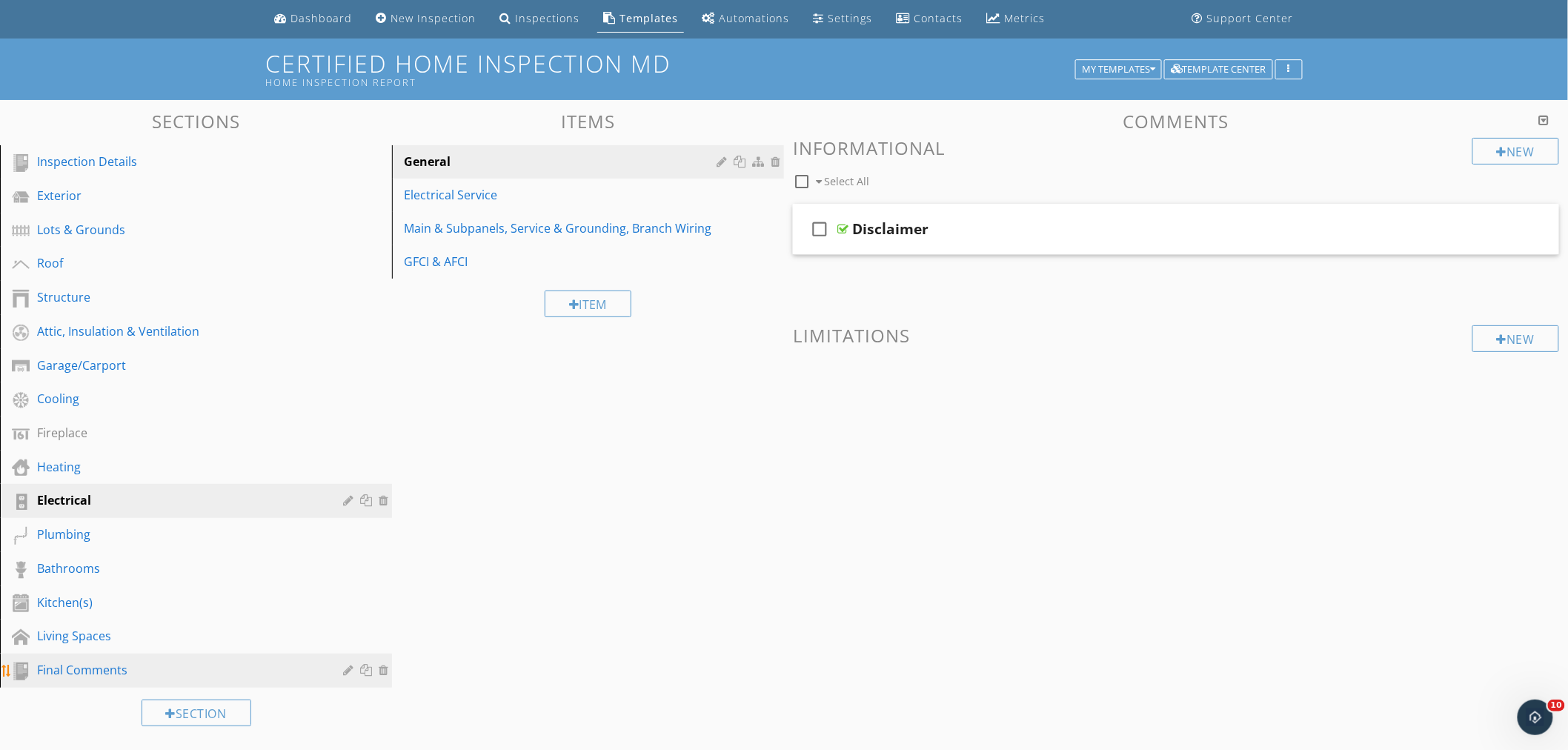
click at [84, 664] on div "Final Comments" at bounding box center [180, 670] width 284 height 18
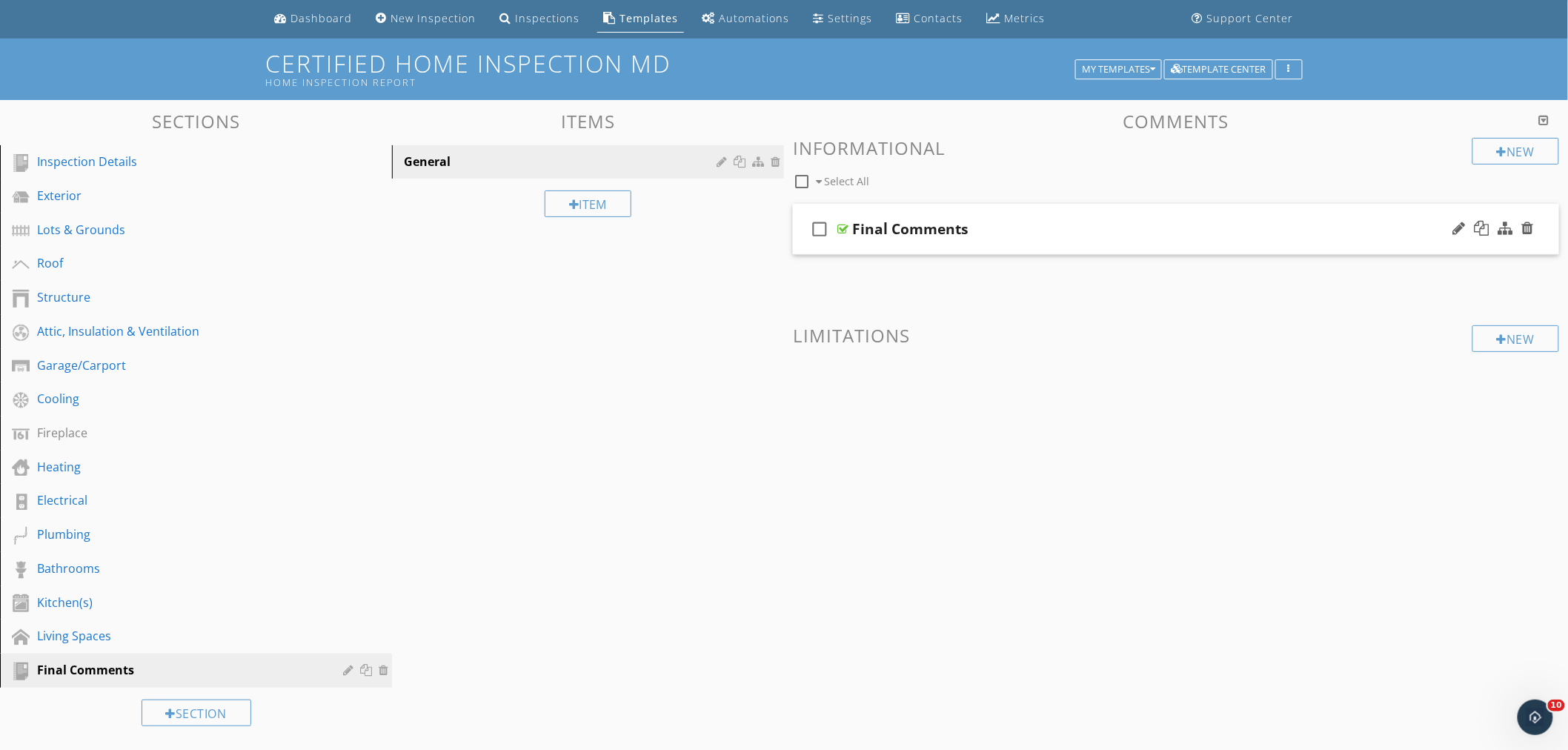
click at [1158, 224] on div "Final Comments" at bounding box center [1129, 228] width 553 height 18
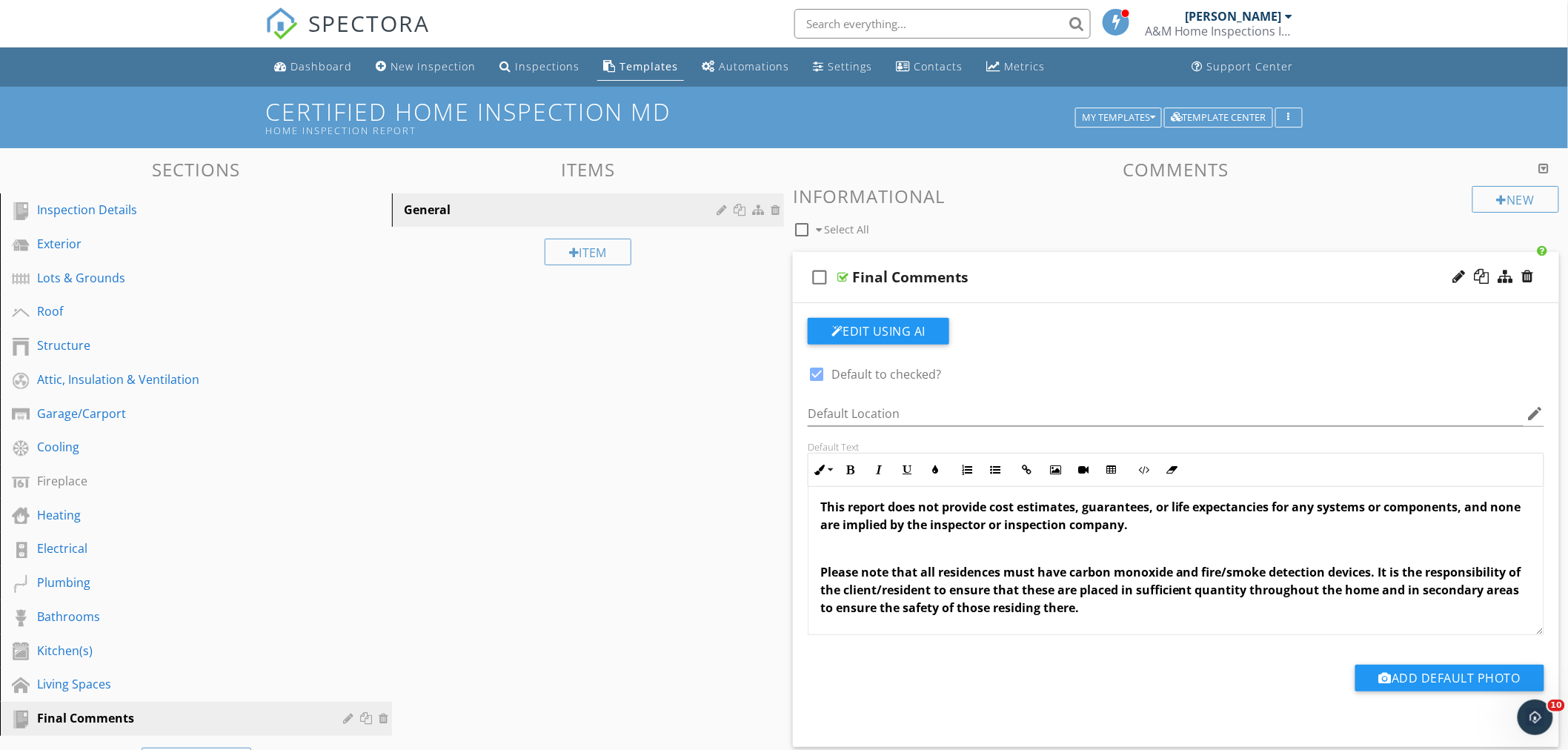
scroll to position [82, 0]
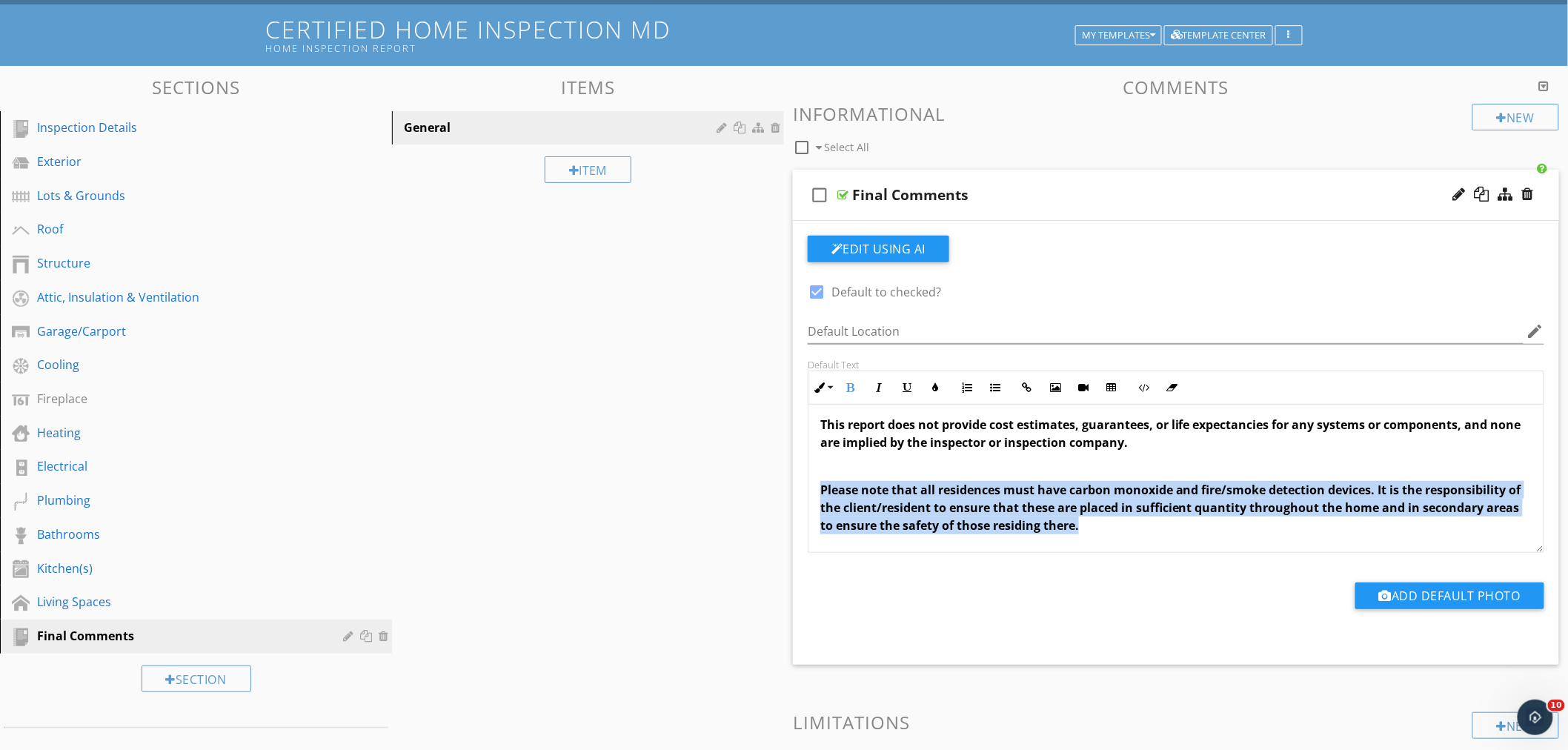
drag, startPoint x: 1150, startPoint y: 528, endPoint x: 799, endPoint y: 489, distance: 353.2
click at [799, 489] on div "Default Text Inline Style XLarge Large Normal Small Light Small/Light Bold Ital…" at bounding box center [1176, 456] width 755 height 195
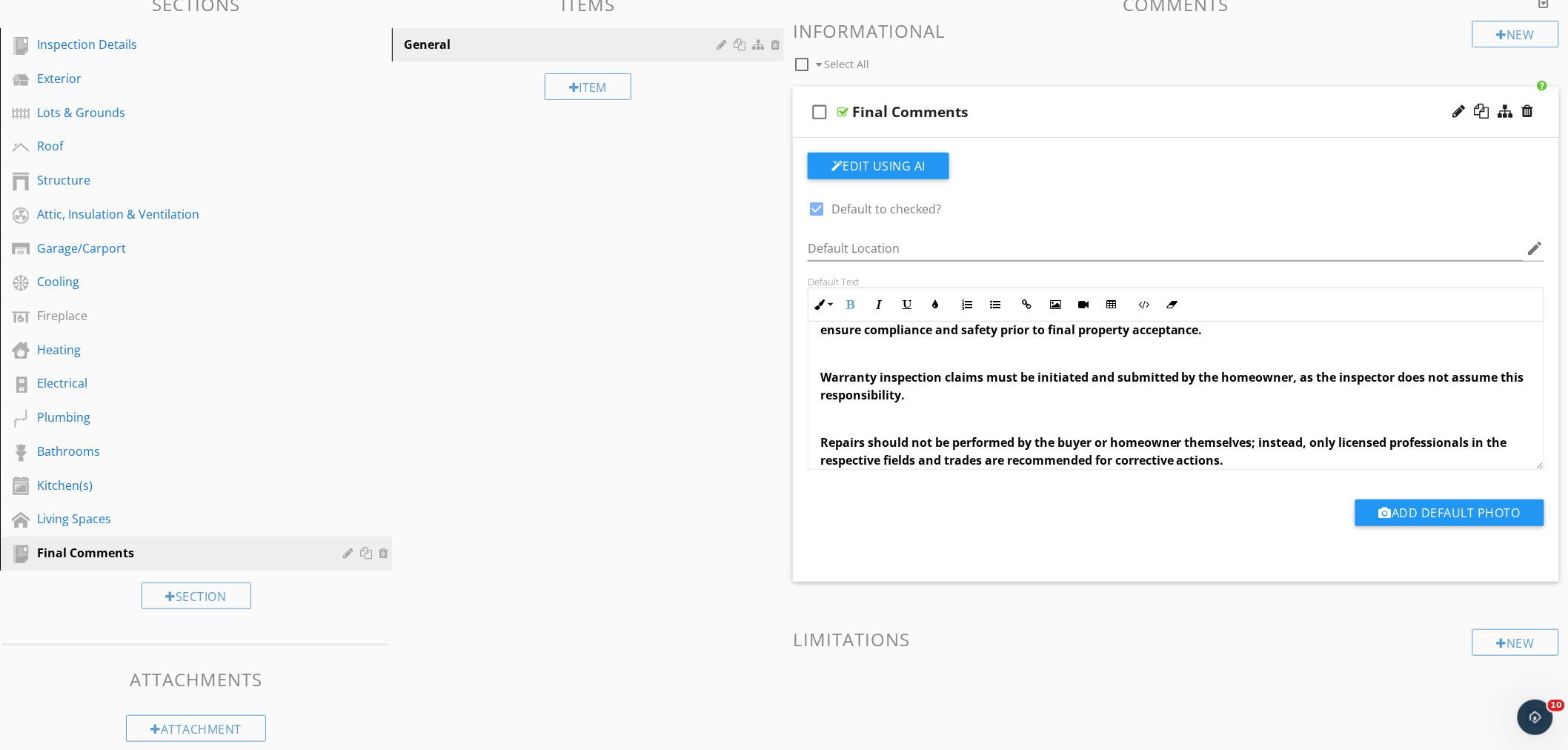
scroll to position [154, 0]
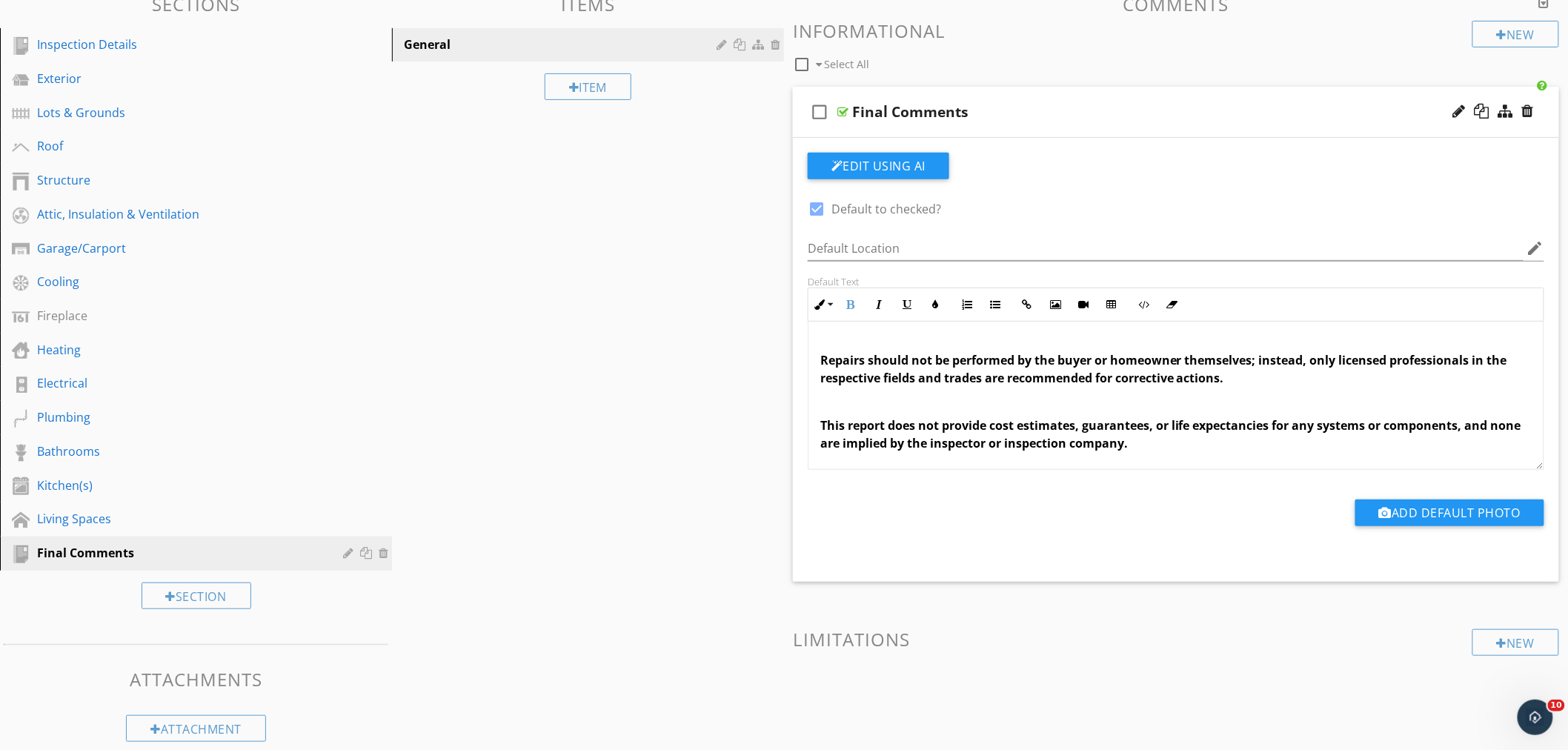
click at [1229, 380] on span "Repairs should not be performed by the buyer or homeowner themselves; instead, …" at bounding box center [1164, 369] width 687 height 34
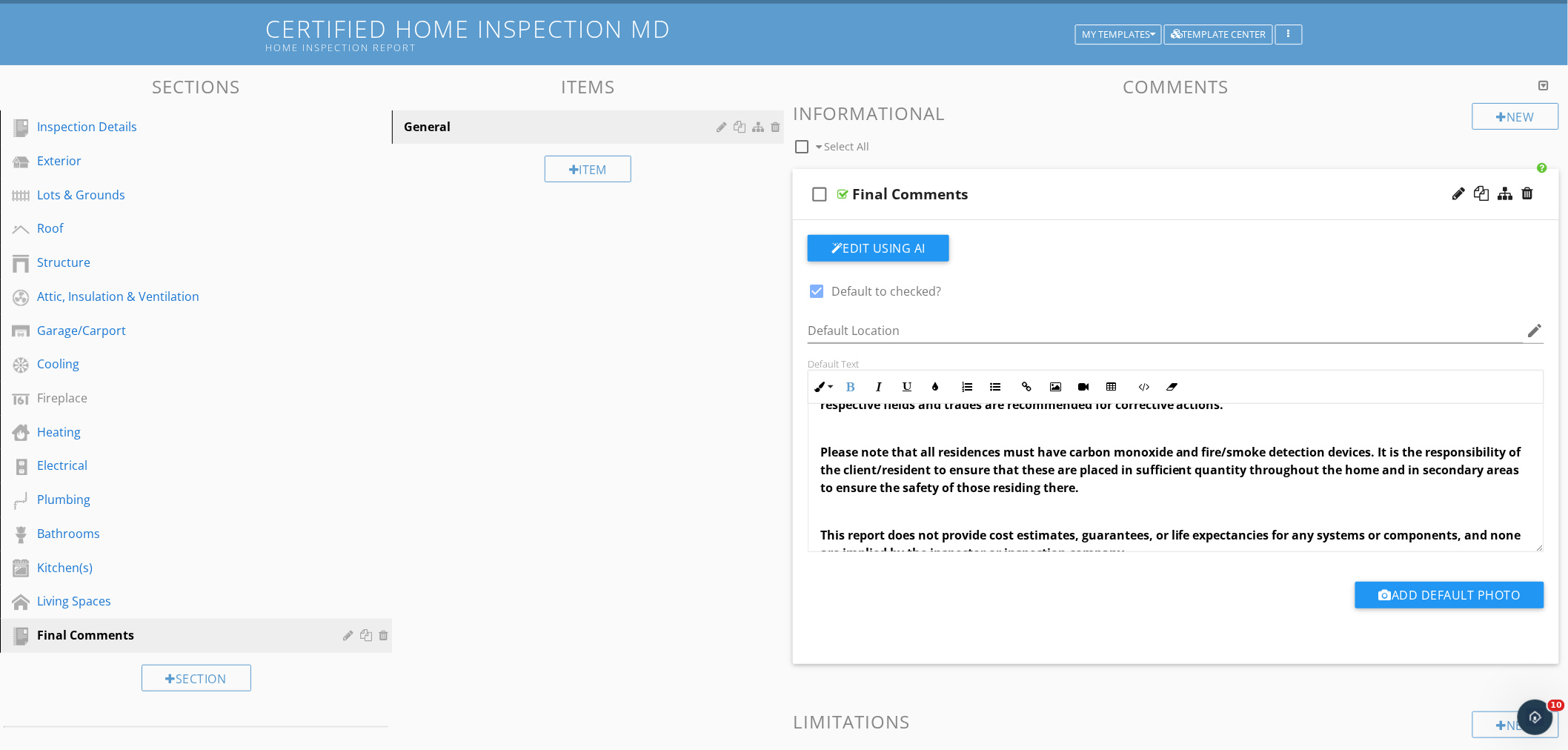
scroll to position [238, 0]
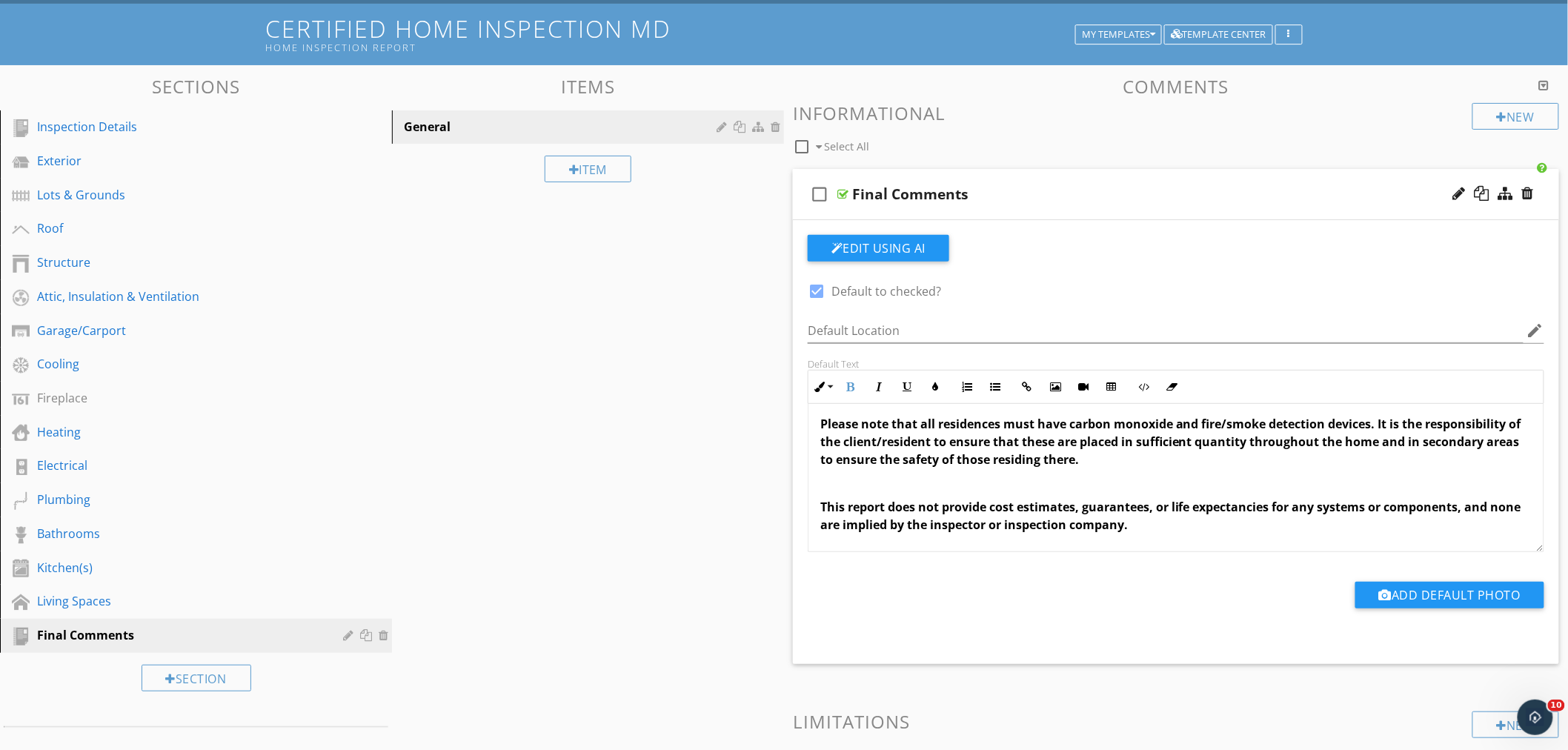
drag, startPoint x: 1175, startPoint y: 527, endPoint x: 792, endPoint y: 502, distance: 383.8
click at [792, 502] on div "Comments New Informational check_box_outline_blank Select All check_box_outline…" at bounding box center [1176, 470] width 784 height 788
click at [1172, 527] on p "This report does not provide cost estimates, guarantees, or life expectancies f…" at bounding box center [1176, 516] width 712 height 36
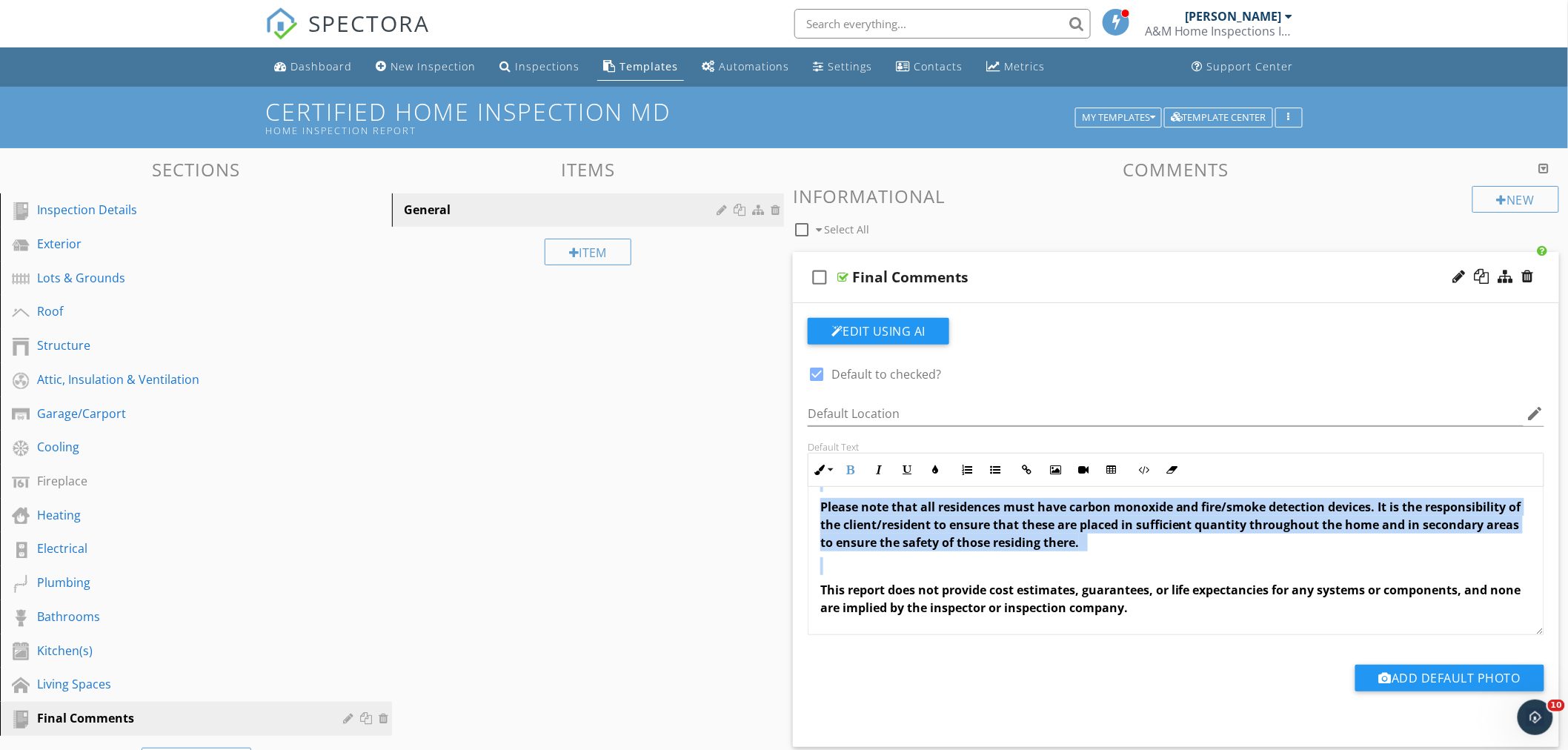
drag, startPoint x: 817, startPoint y: 507, endPoint x: 1316, endPoint y: 613, distance: 510.1
click at [1417, 627] on div "Please follow up on all items listed as deficient in any capacity noted in this…" at bounding box center [1176, 441] width 735 height 385
click at [1235, 624] on div "Please follow up on all items listed as deficient in any capacity noted in this…" at bounding box center [1176, 441] width 735 height 385
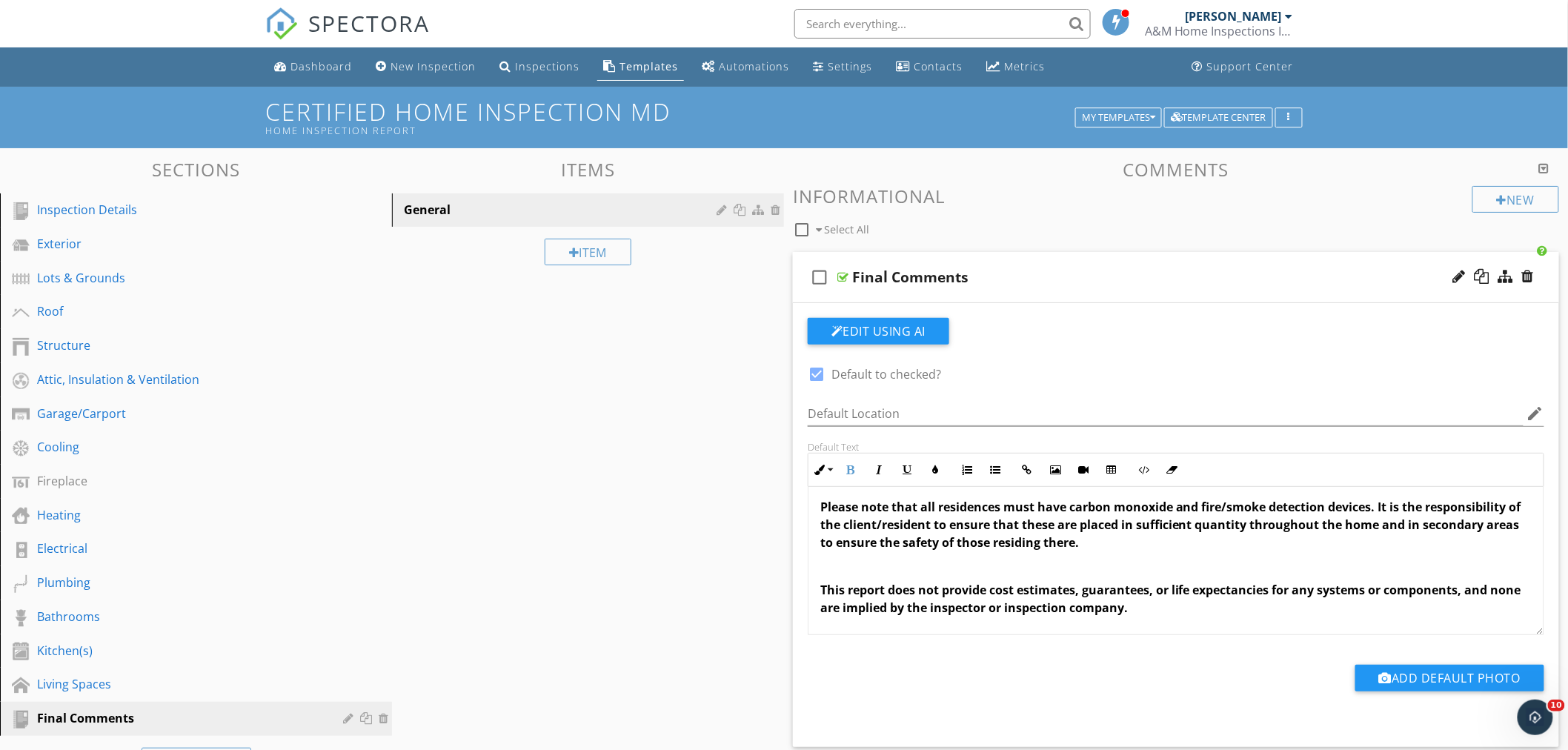
click at [1164, 611] on span "This report does not provide cost estimates, guarantees, or life expectancies f…" at bounding box center [1172, 599] width 701 height 34
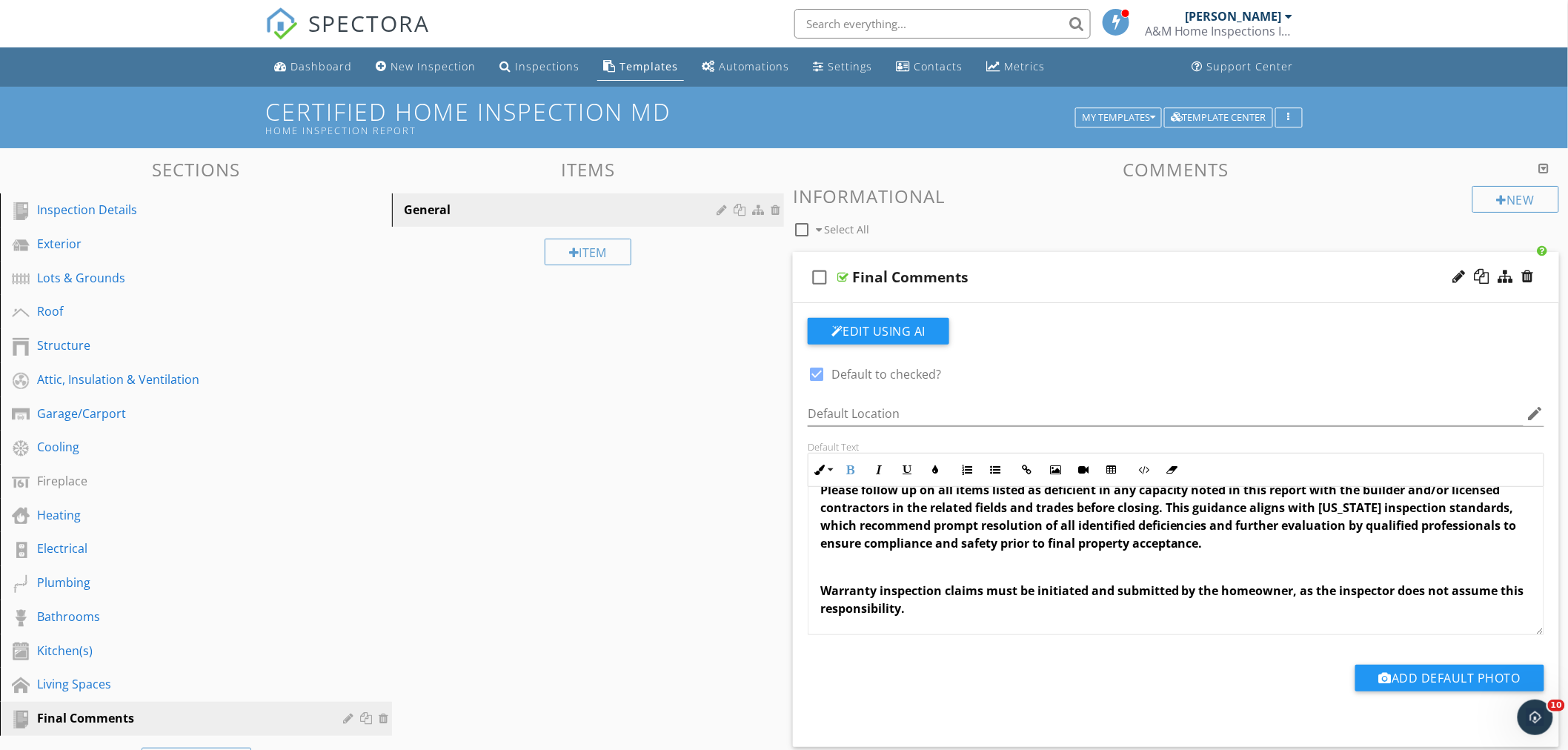
scroll to position [0, 0]
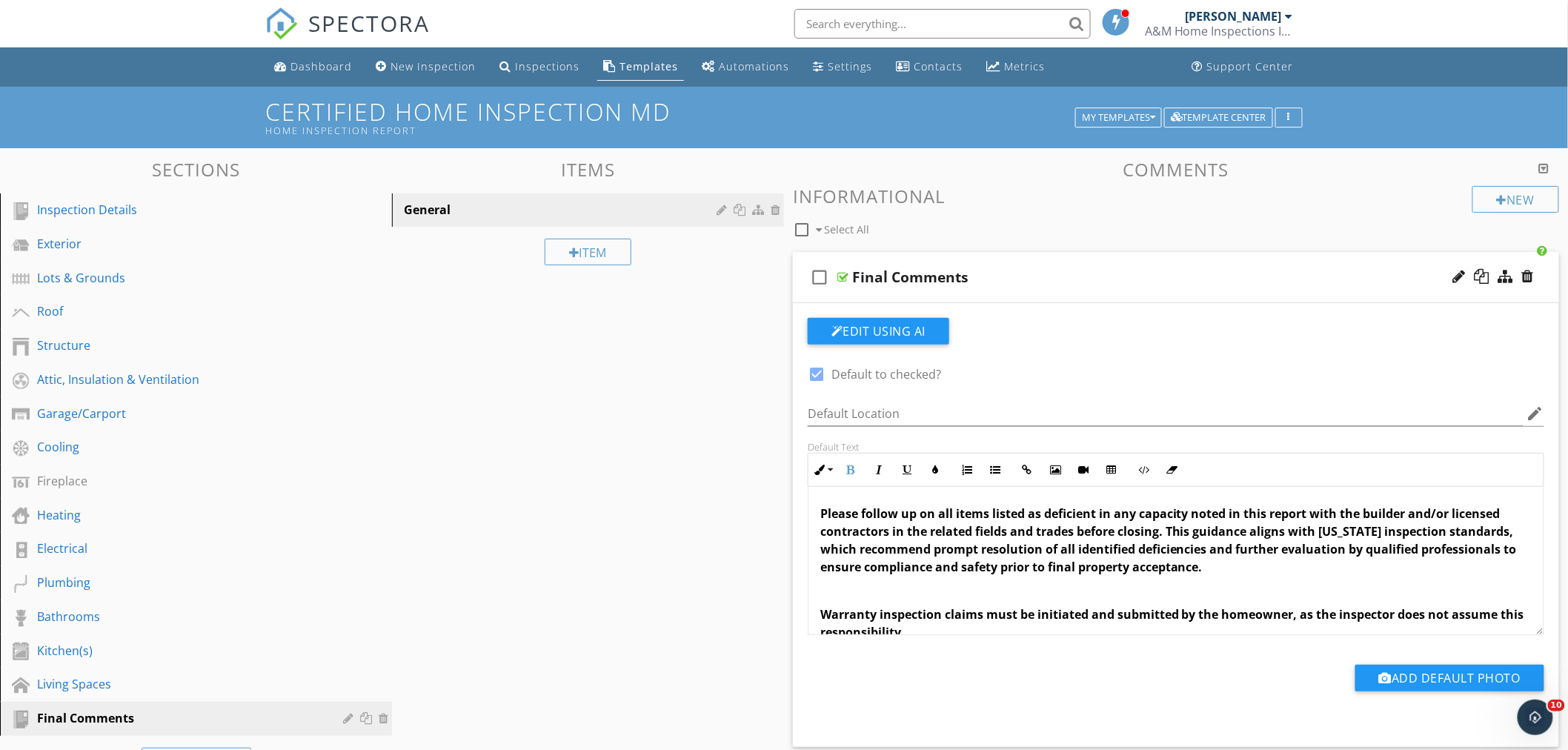
drag, startPoint x: 1164, startPoint y: 611, endPoint x: 823, endPoint y: 492, distance: 361.2
click at [823, 492] on div "Please follow up on all items listed as deficient in any capacity noted in this…" at bounding box center [1176, 680] width 735 height 385
copy div "Please follow up on all items listed as deficient in any capacity noted in this…"
click at [549, 65] on div "Inspections" at bounding box center [547, 65] width 65 height 14
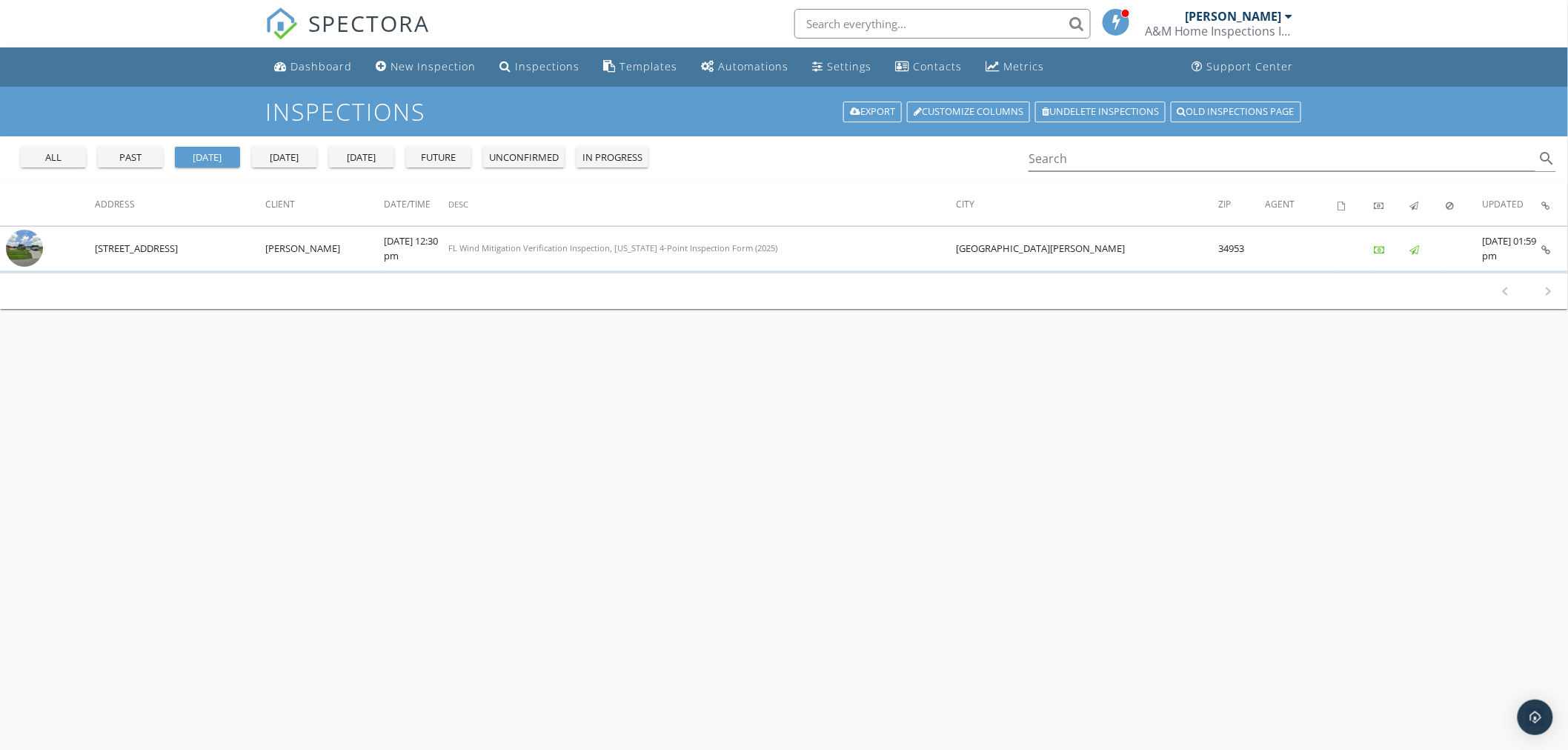
click at [373, 161] on div "[DATE]" at bounding box center [361, 158] width 53 height 15
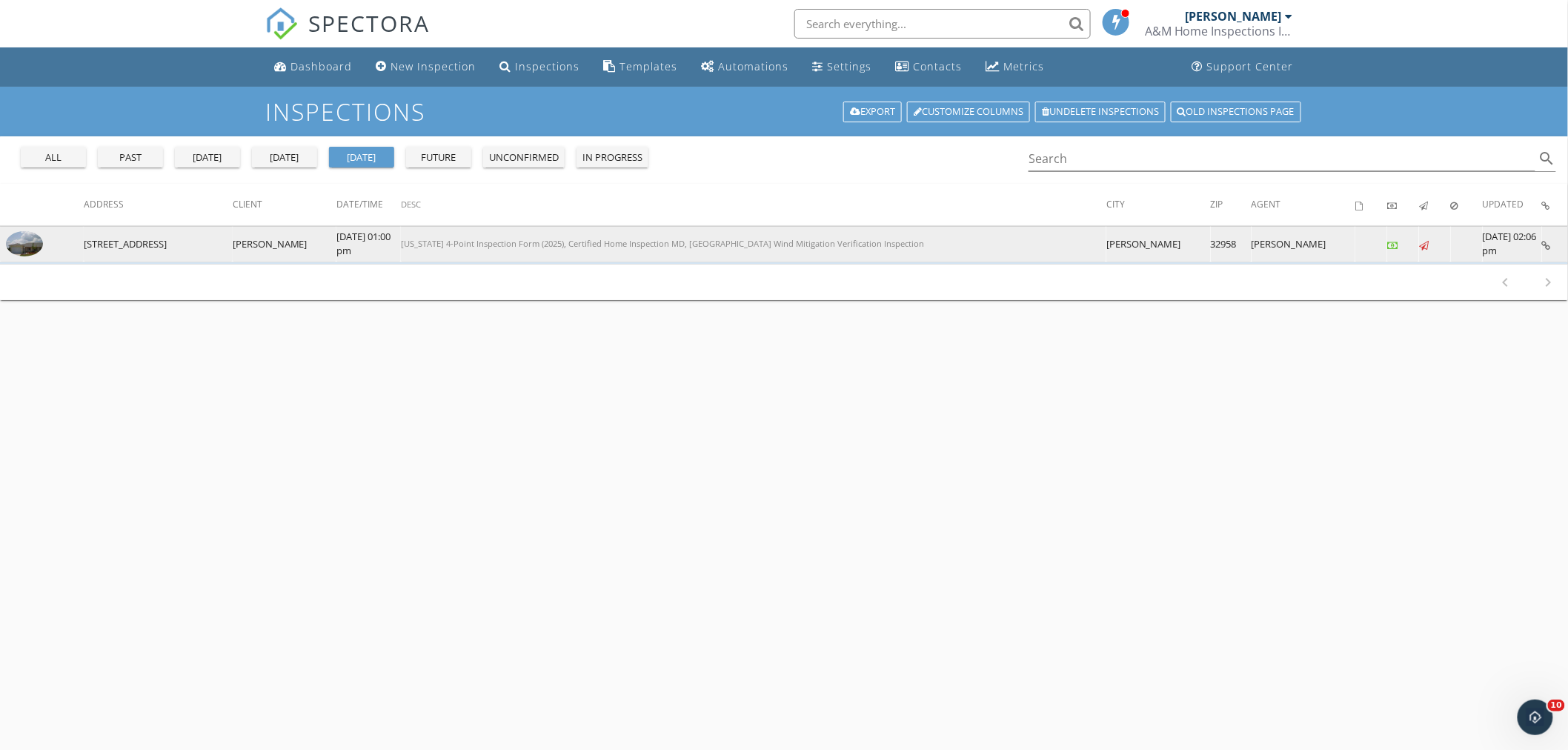
click at [23, 240] on img at bounding box center [24, 243] width 37 height 25
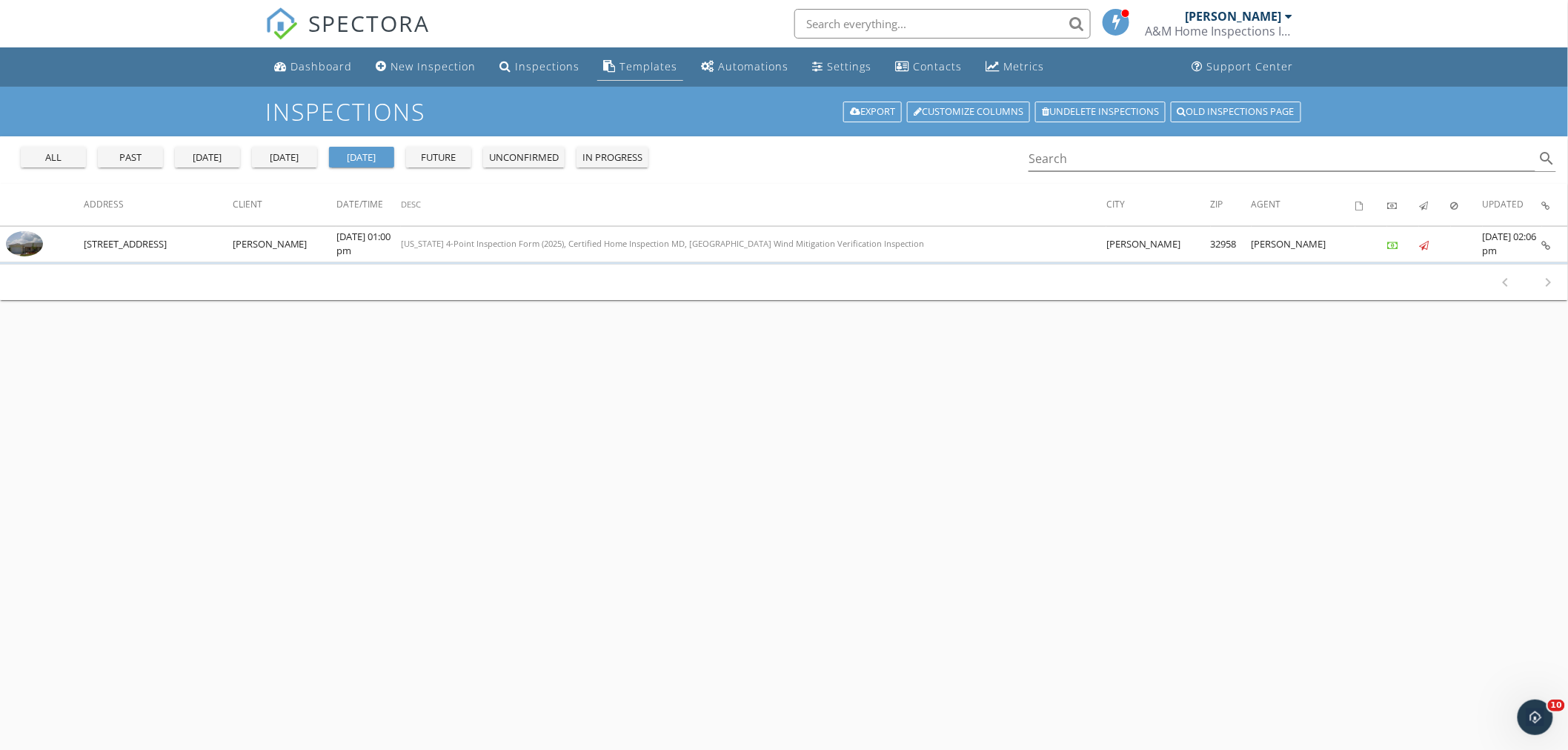
click at [639, 65] on div "Templates" at bounding box center [649, 65] width 58 height 14
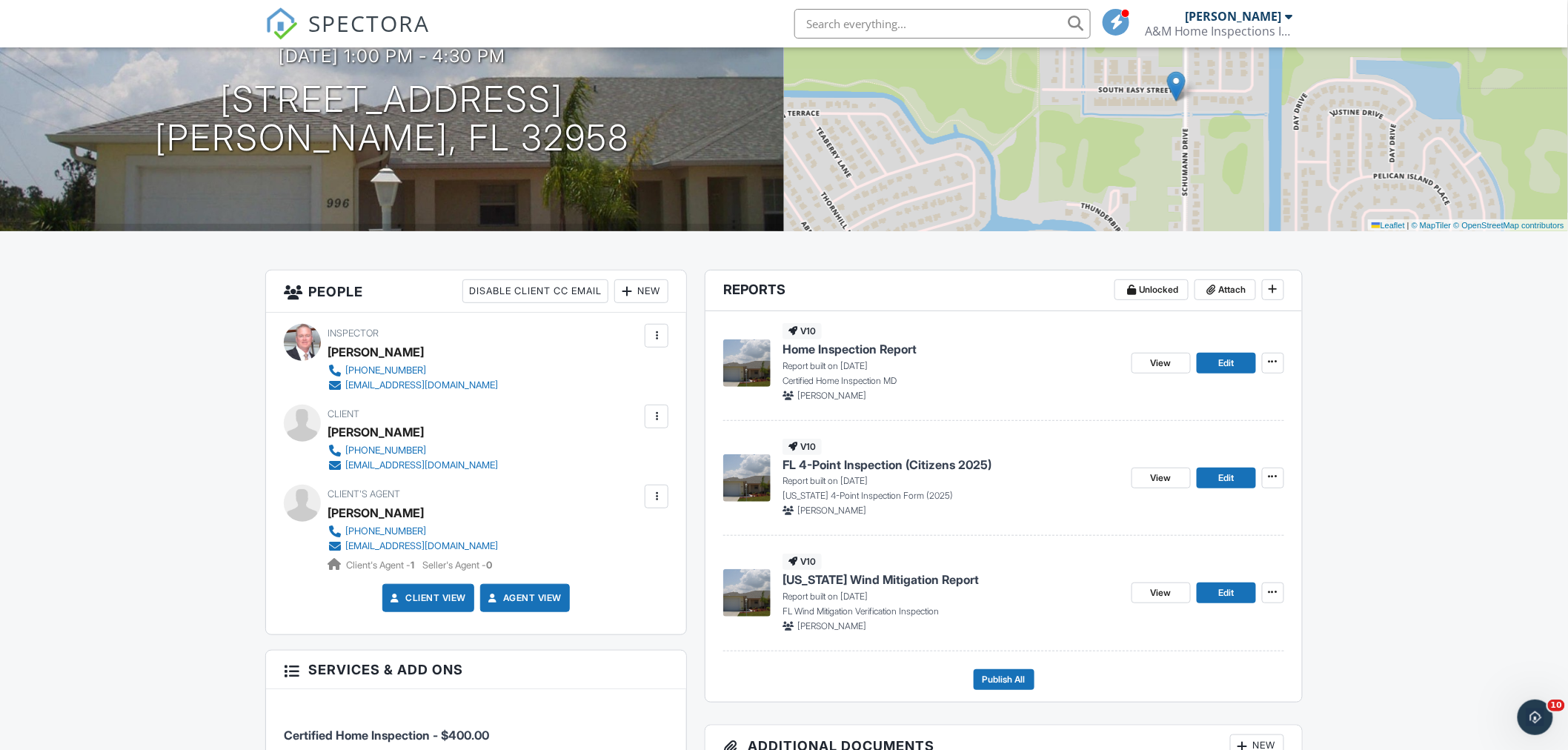
click at [887, 350] on span "Home Inspection Report" at bounding box center [849, 349] width 134 height 16
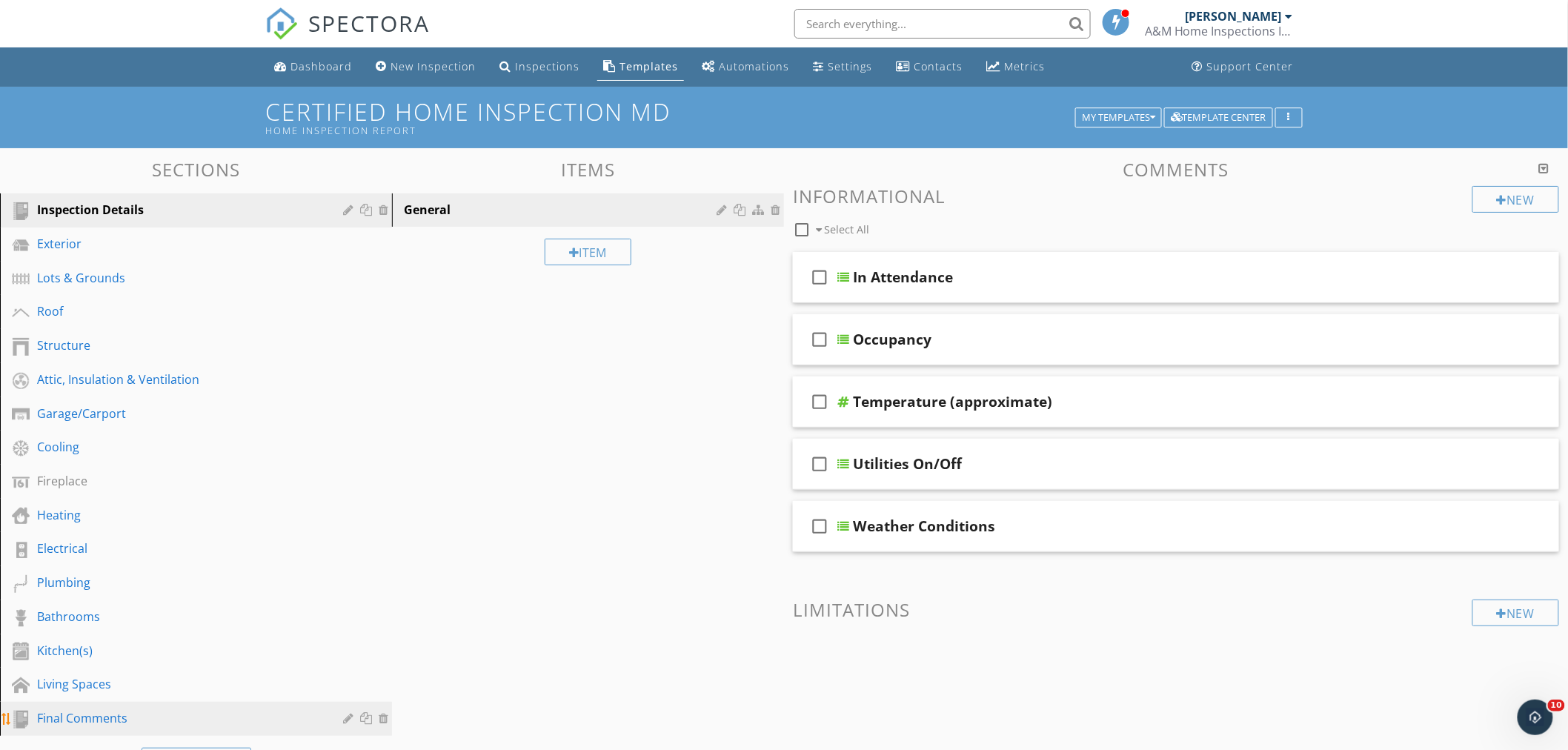
click at [65, 717] on div "Final Comments" at bounding box center [180, 718] width 284 height 18
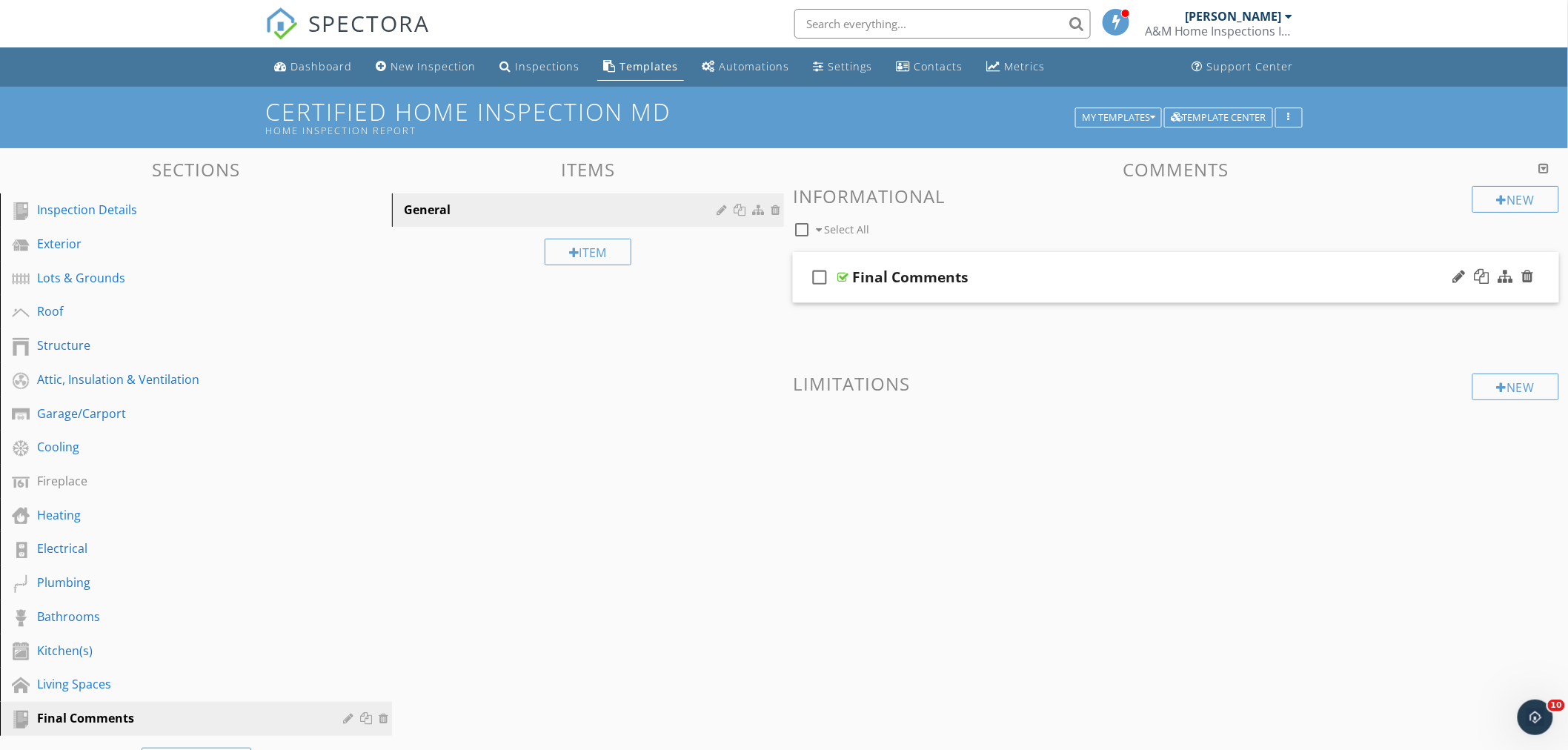
click at [982, 257] on div "check_box_outline_blank Final Comments" at bounding box center [1176, 278] width 767 height 51
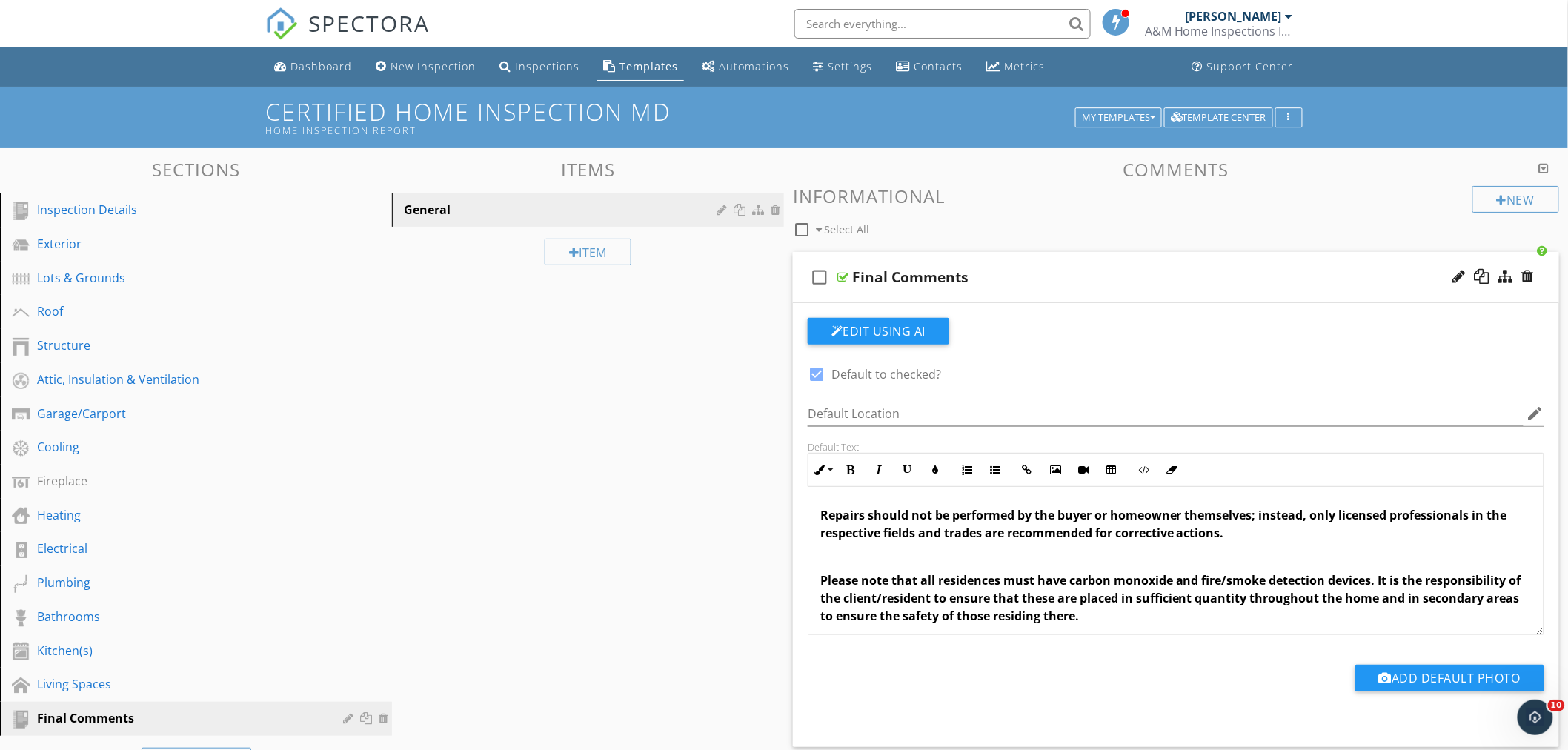
scroll to position [238, 0]
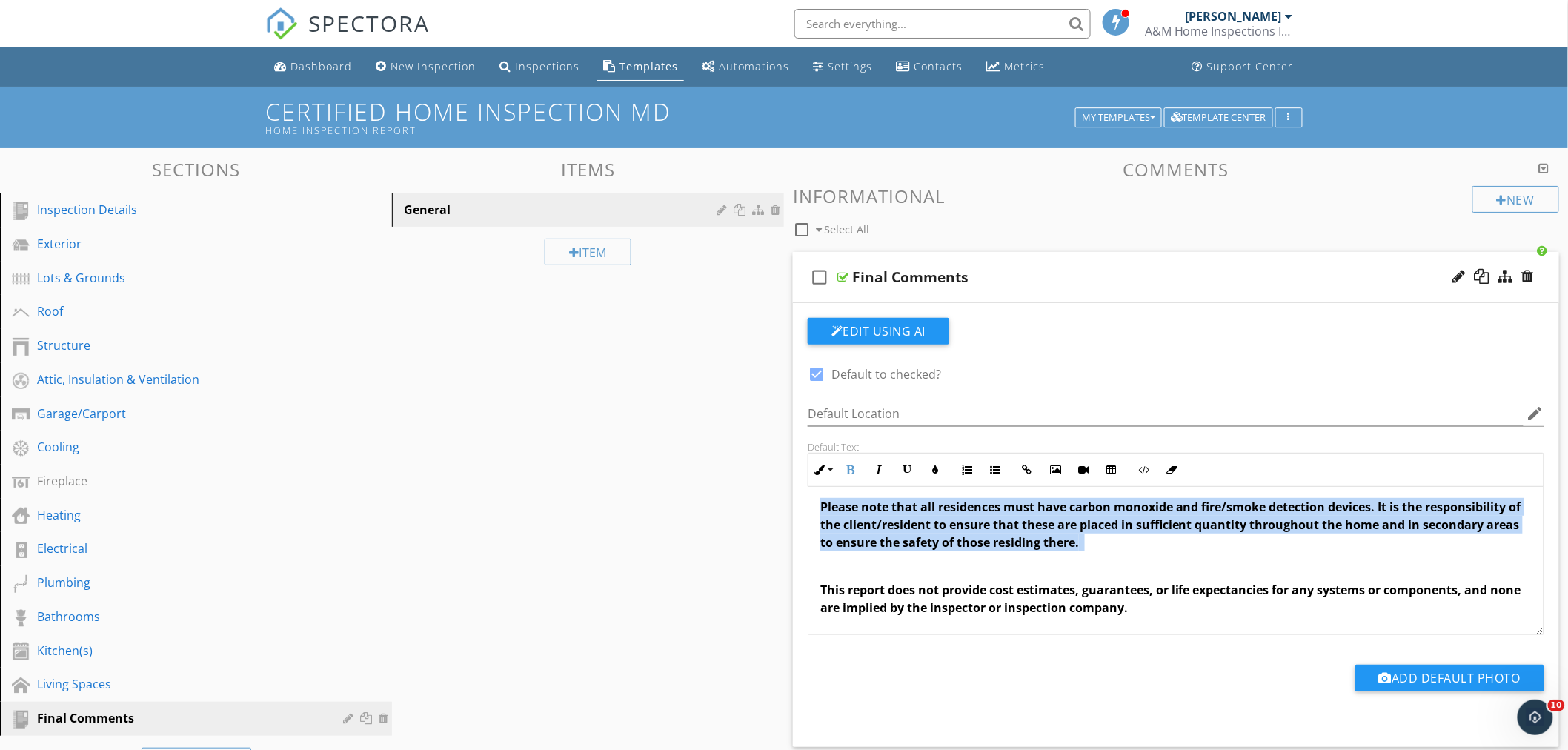
drag, startPoint x: 1129, startPoint y: 540, endPoint x: 801, endPoint y: 513, distance: 329.1
click at [801, 513] on div "Default Text Inline Style XLarge Large Normal Small Light Small/Light Bold Ital…" at bounding box center [1176, 539] width 755 height 195
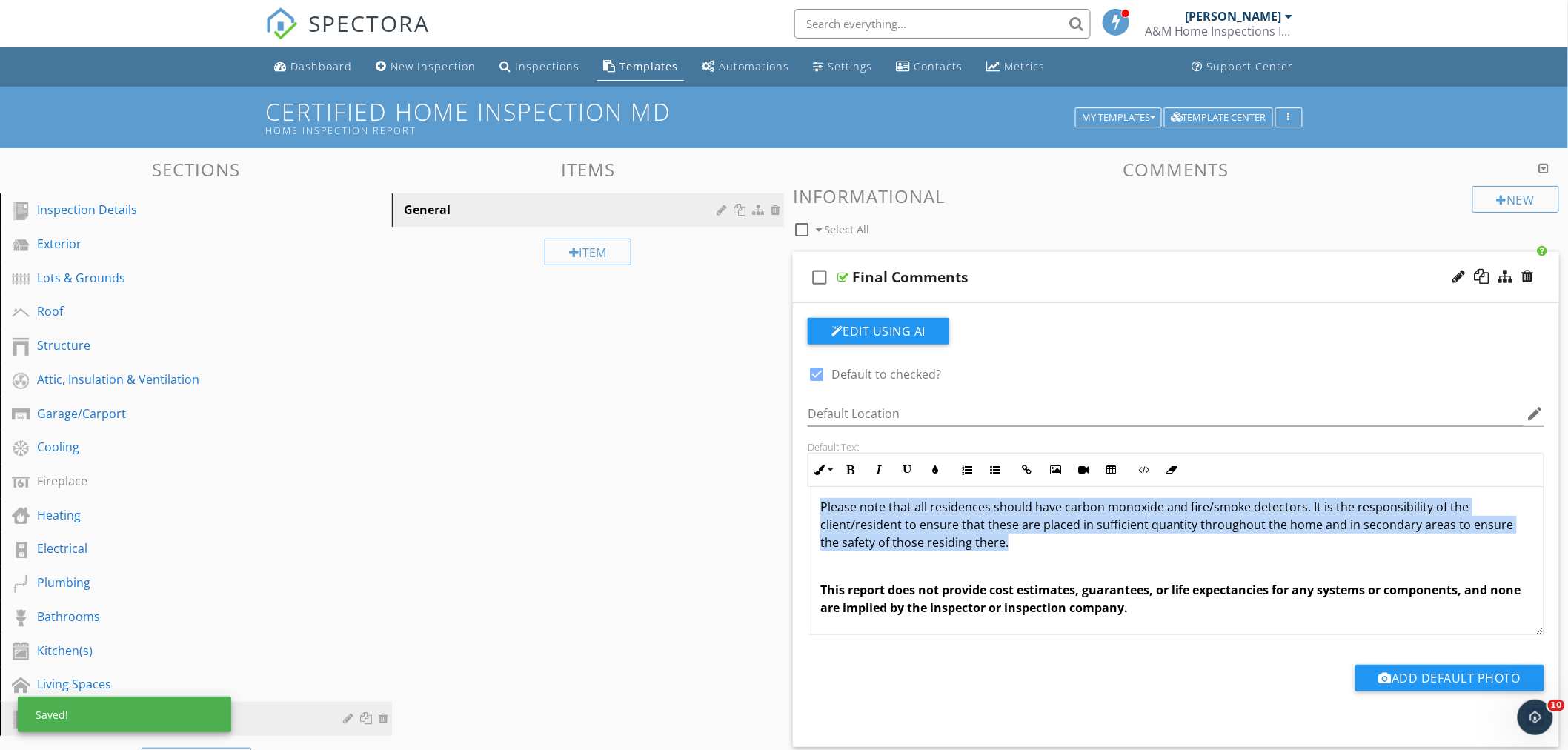
drag, startPoint x: 1017, startPoint y: 543, endPoint x: 810, endPoint y: 506, distance: 210.3
click at [810, 506] on div "Please follow up on all items listed as deficient in any capacity noted in this…" at bounding box center [1176, 441] width 735 height 385
click at [831, 472] on button "Inline Style" at bounding box center [823, 470] width 28 height 28
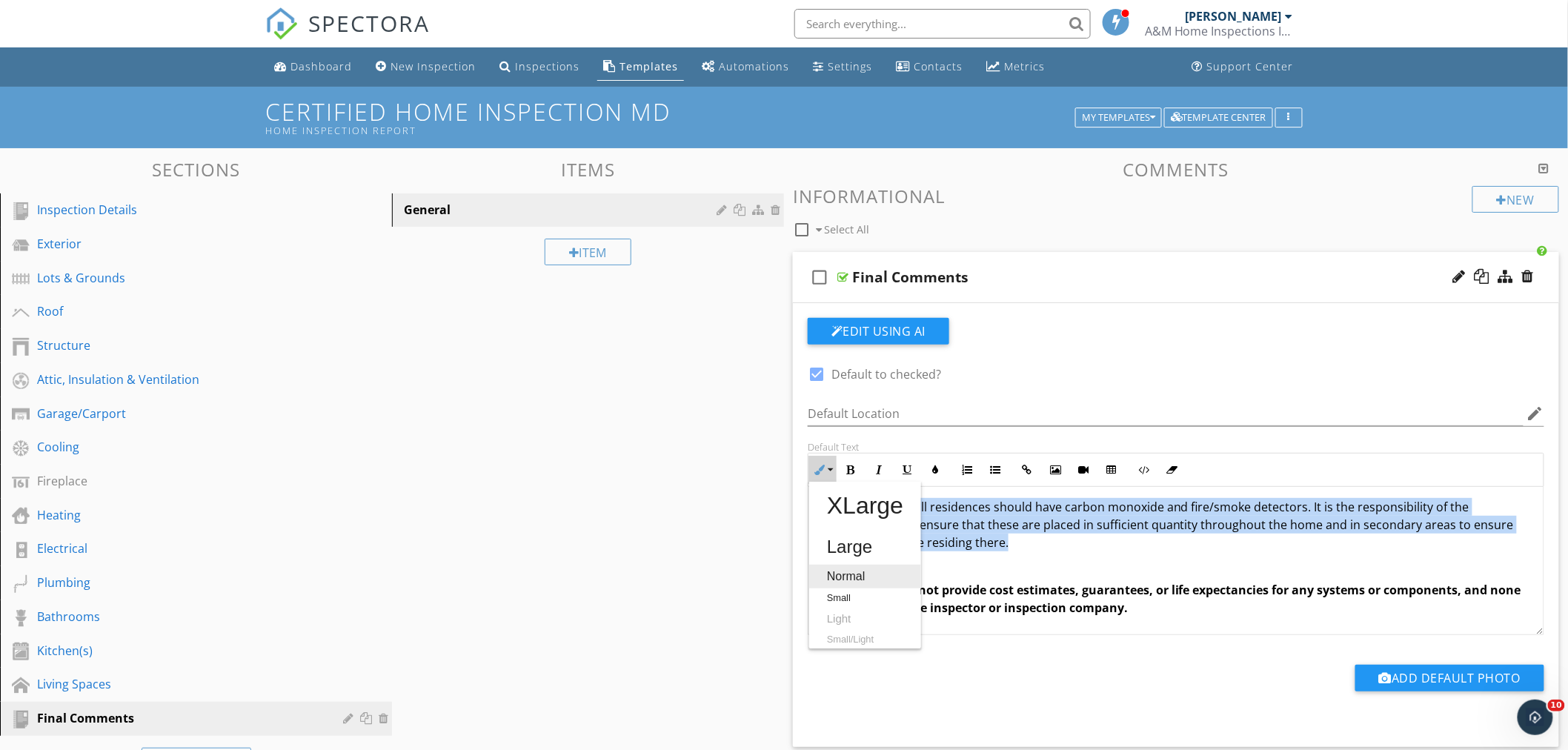
click at [847, 574] on link "Normal" at bounding box center [866, 576] width 112 height 23
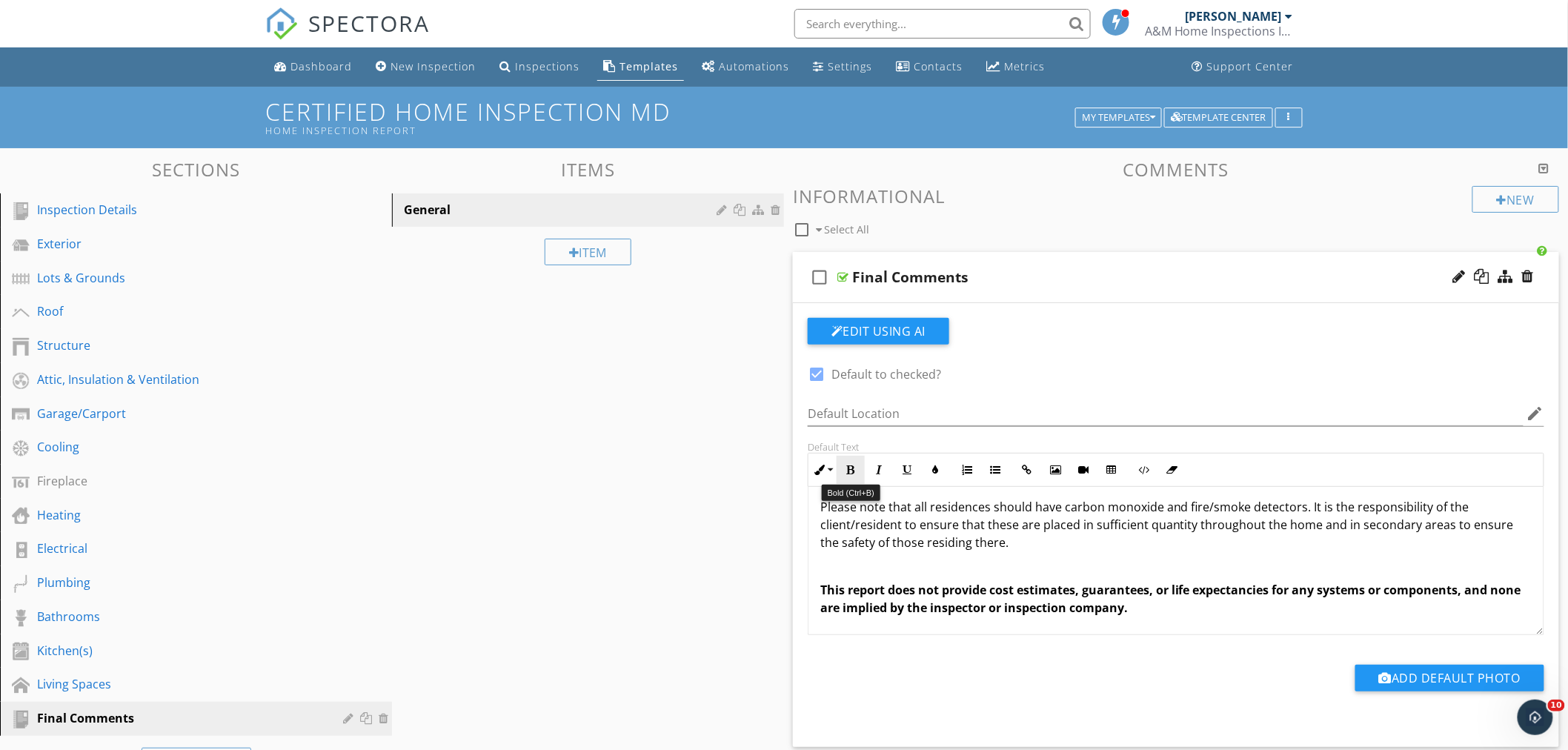
click at [850, 466] on icon "button" at bounding box center [850, 469] width 10 height 10
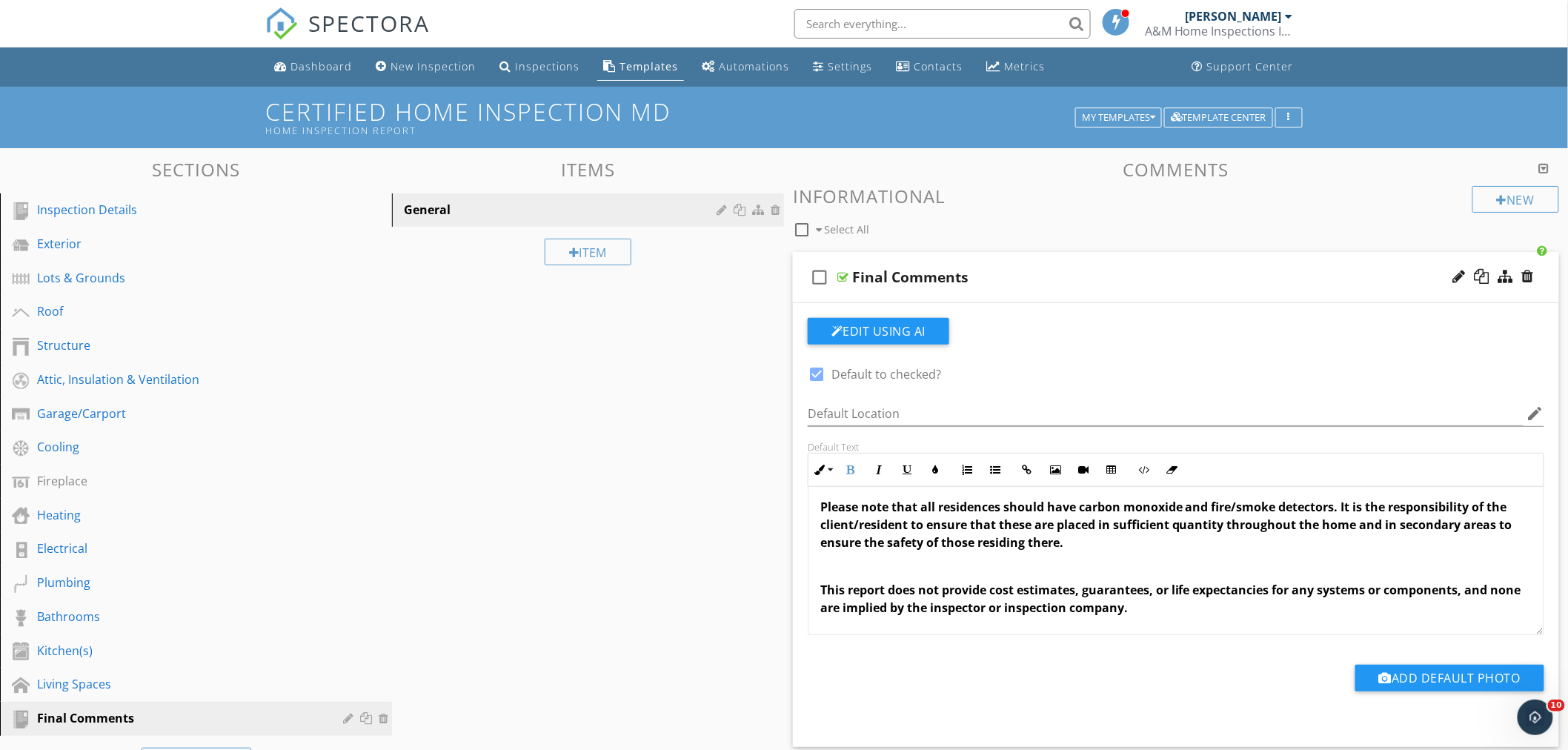
click at [1214, 557] on p at bounding box center [1176, 566] width 712 height 18
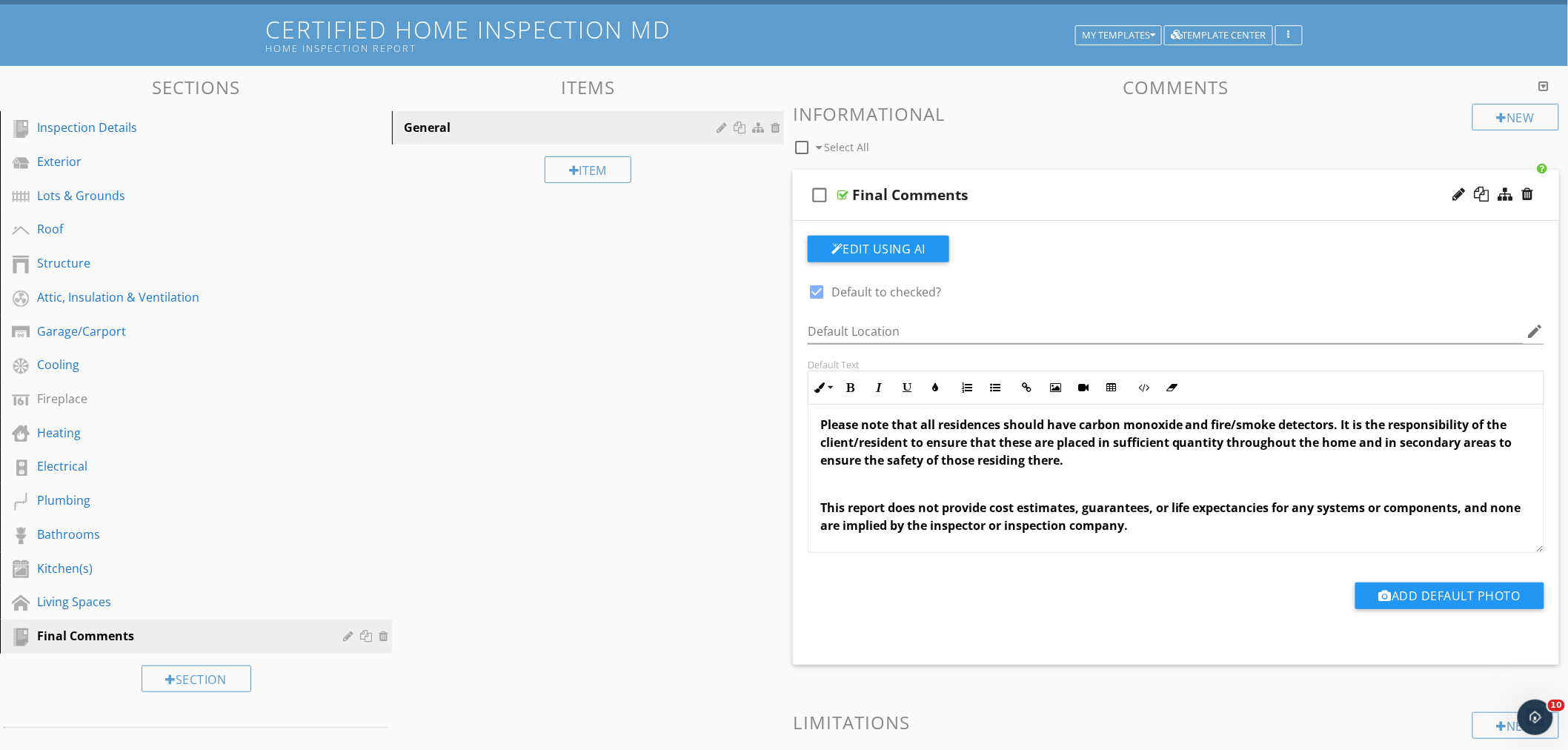
drag, startPoint x: 1165, startPoint y: 527, endPoint x: 818, endPoint y: 512, distance: 347.3
click at [808, 506] on div "Please follow up on all items listed as deficient in any capacity noted in this…" at bounding box center [1176, 479] width 737 height 149
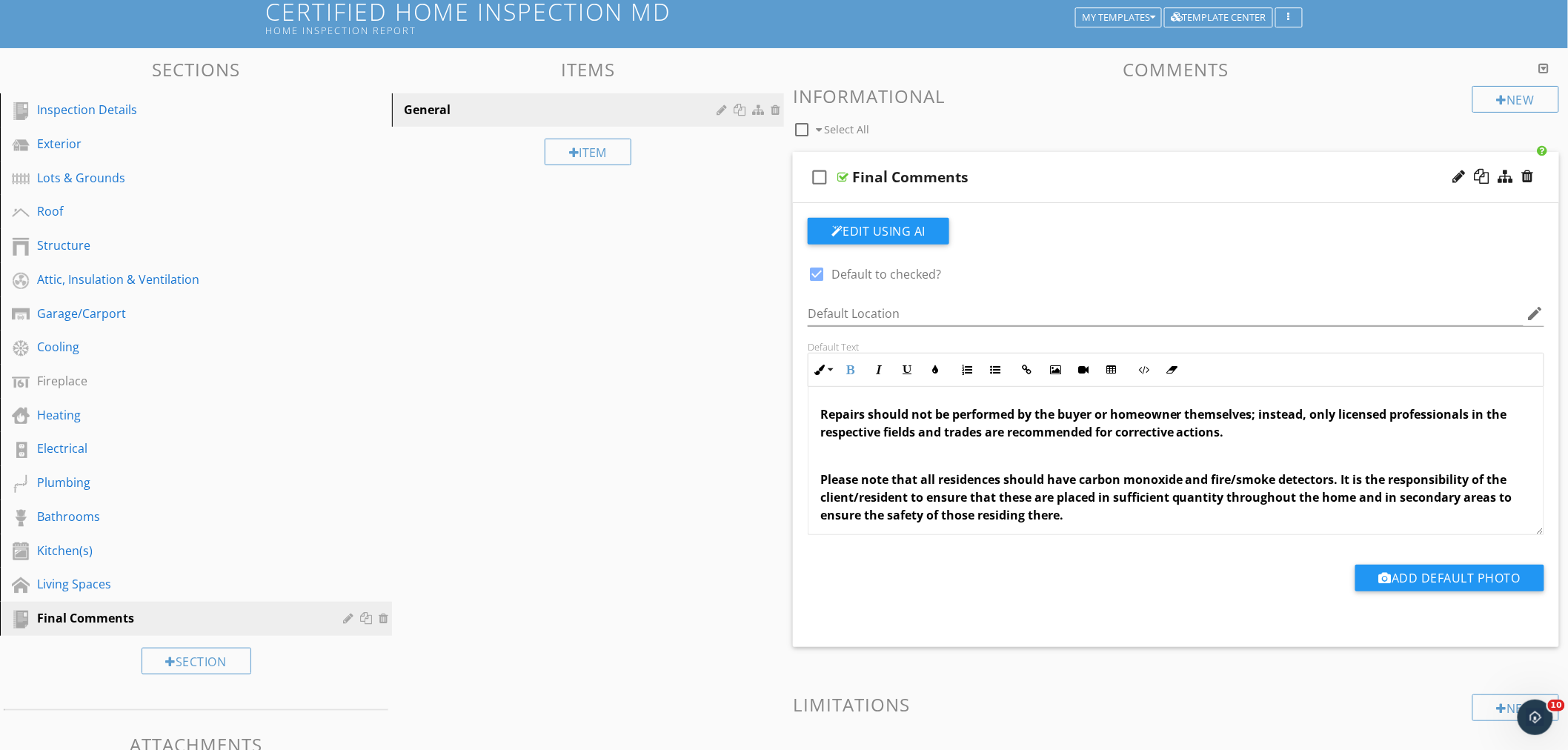
scroll to position [137, 0]
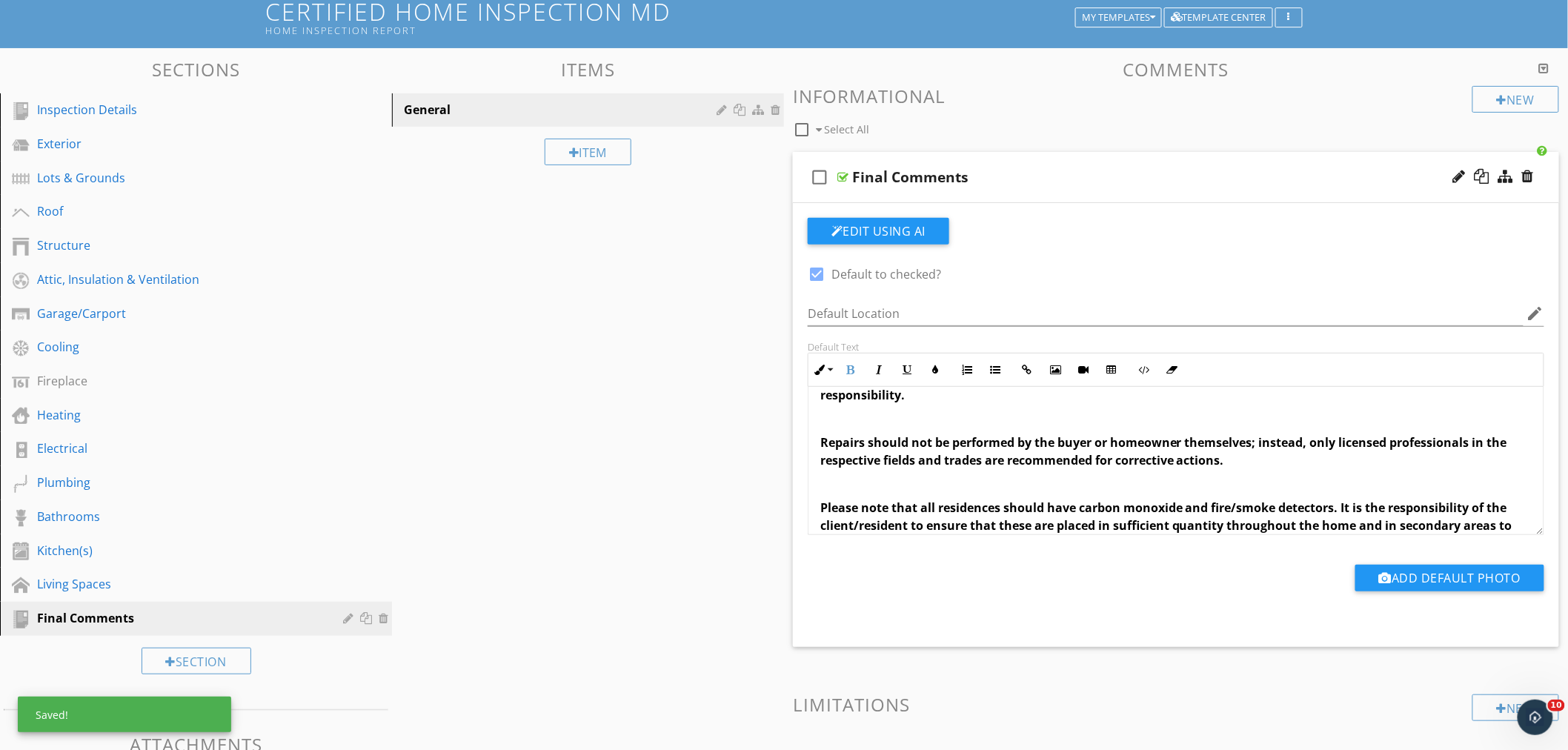
click at [820, 496] on div "Please follow up on all items listed as deficient in any capacity noted in this…" at bounding box center [1176, 433] width 735 height 368
click at [827, 480] on p at bounding box center [1176, 483] width 712 height 18
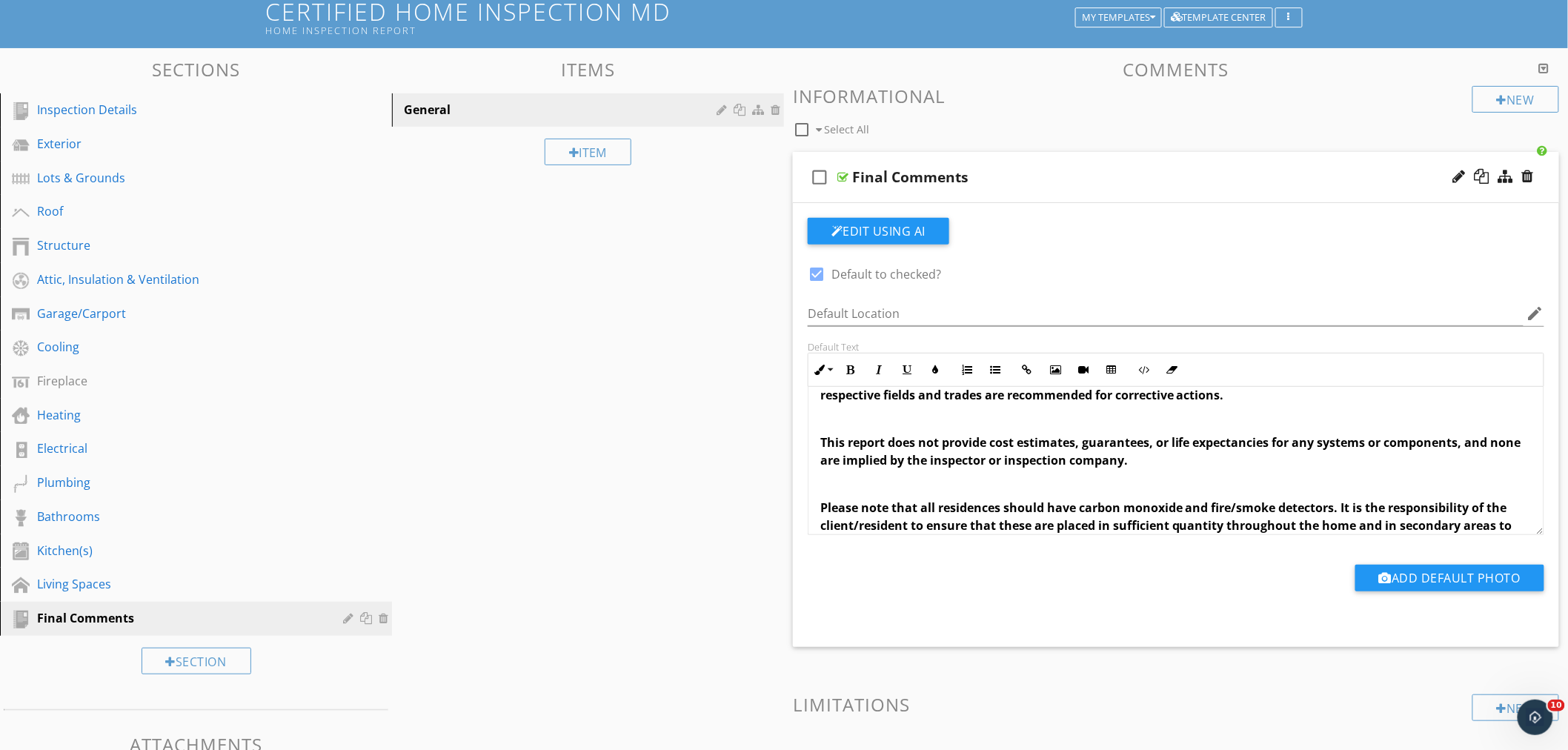
scroll to position [284, 0]
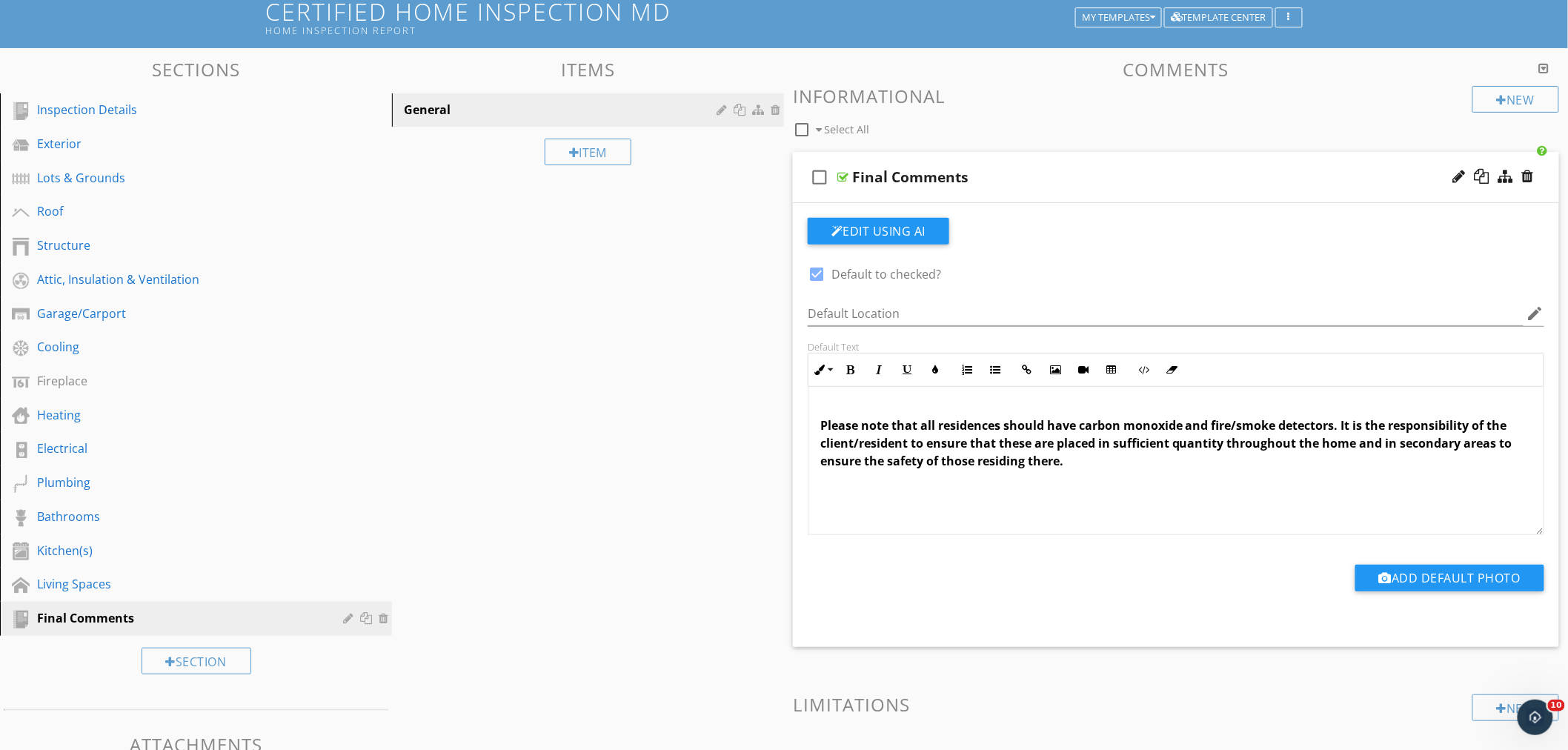
click at [687, 406] on div "Sections Inspection Details Exterior Lots & Grounds Roof Structure Attic, Insul…" at bounding box center [784, 448] width 1568 height 800
click at [1066, 460] on p "Please note that all residences should have carbon monoxide and fire/smoke dete…" at bounding box center [1176, 442] width 712 height 53
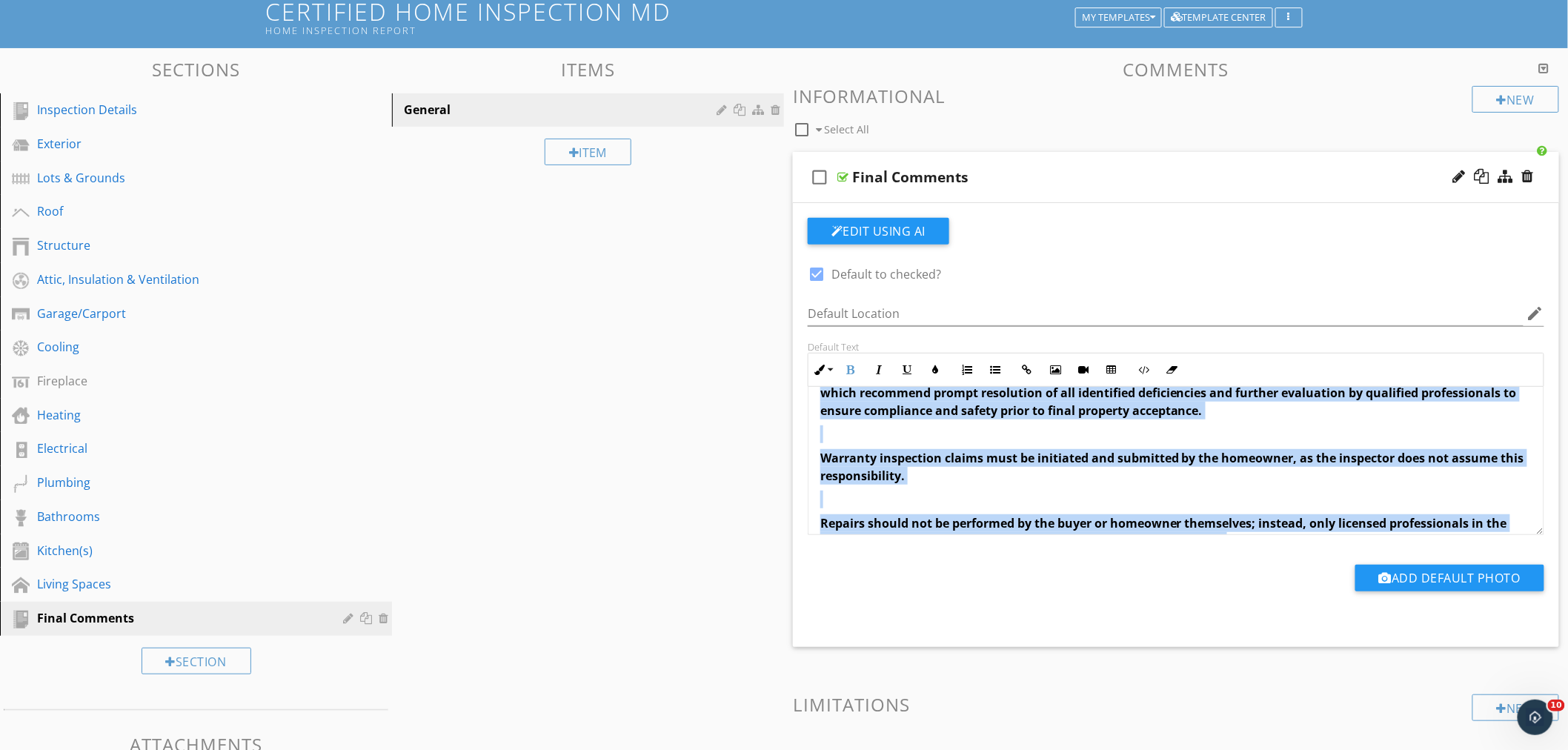
scroll to position [0, 0]
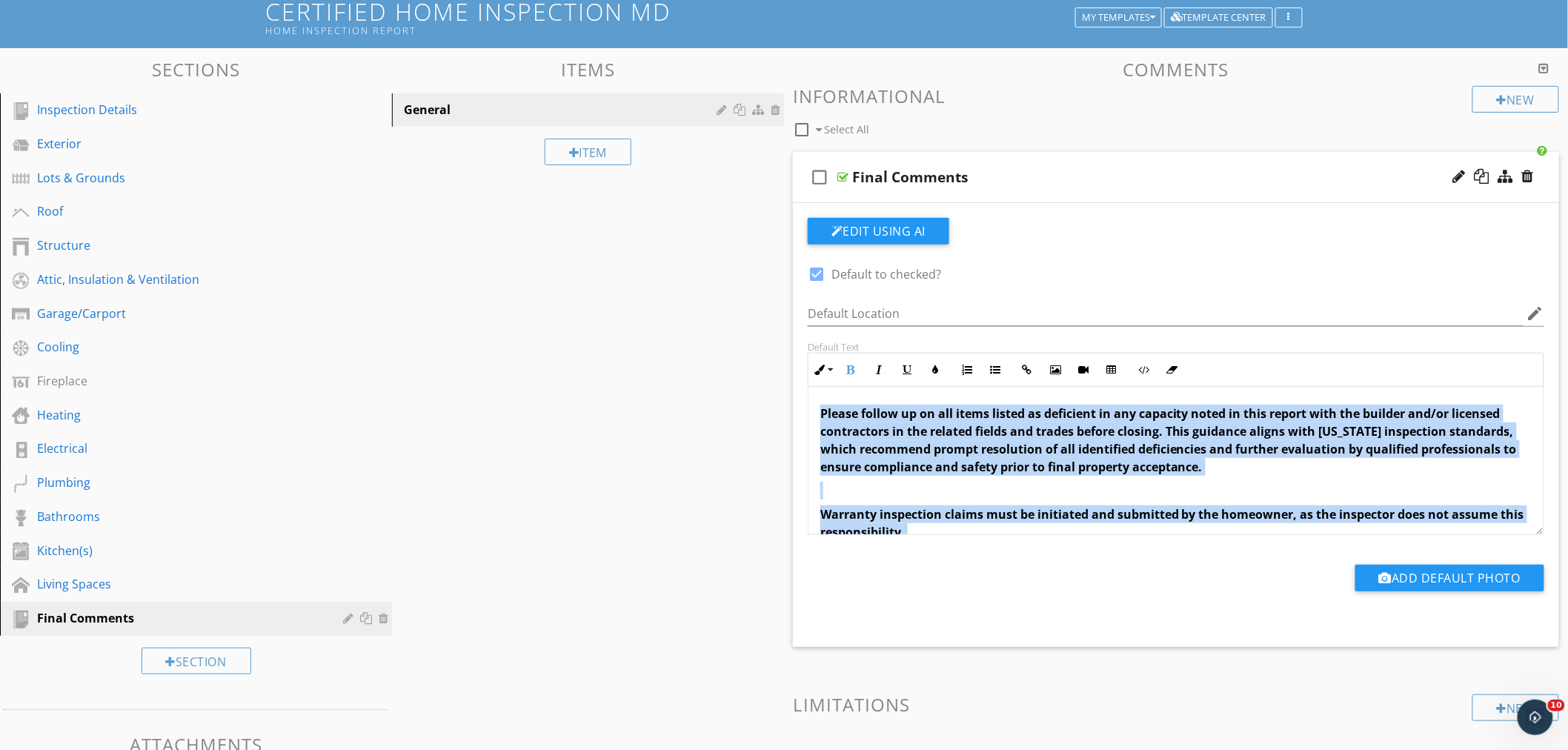
drag, startPoint x: 1064, startPoint y: 460, endPoint x: 784, endPoint y: 394, distance: 287.7
click at [784, 394] on div "Comments New Informational check_box_outline_blank Select All check_box_outline…" at bounding box center [1176, 453] width 784 height 788
copy div "Loremi dolors am co adi elits doeius te incididun ut lab etdolore magna al enim…"
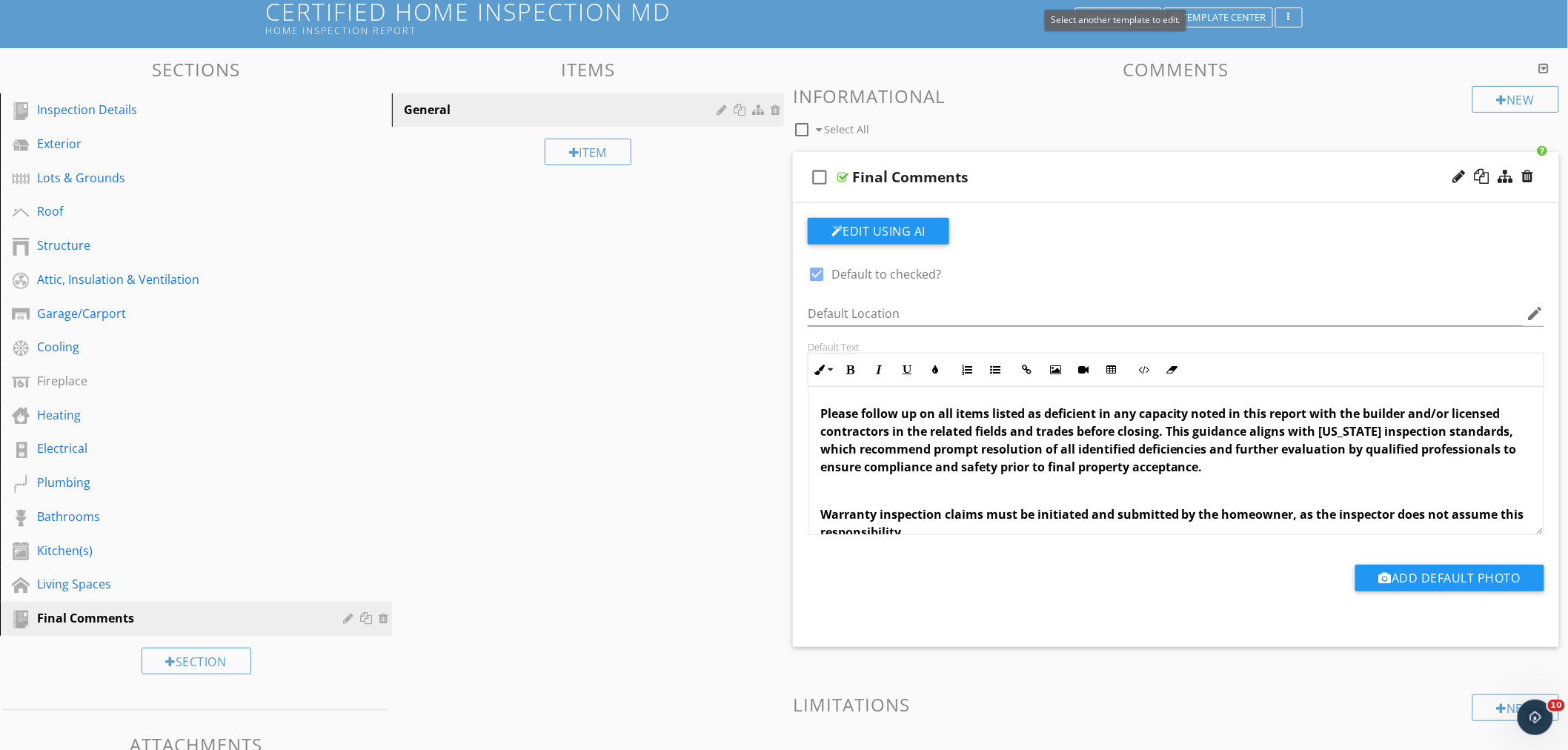
click at [1151, 13] on span "Select another template to edit." at bounding box center [1115, 19] width 130 height 12
click at [702, 451] on div "Sections Inspection Details Exterior Lots & Grounds Roof Structure Attic, Insul…" at bounding box center [784, 448] width 1568 height 800
click at [1154, 13] on div "Selecting Final Comments on every report? Make it included by default, which wi…" at bounding box center [784, 425] width 1568 height 876
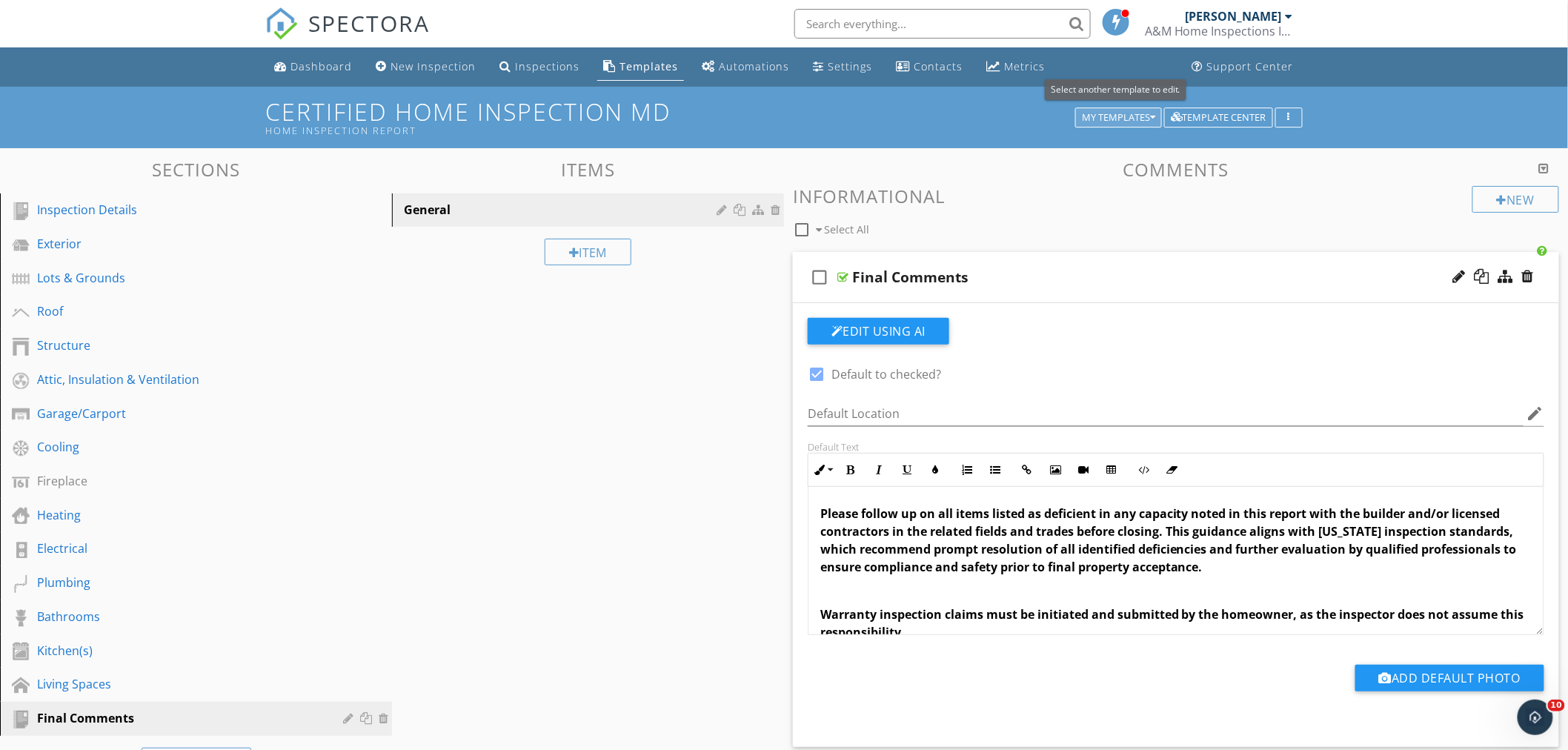
click at [1145, 113] on div "My Templates" at bounding box center [1118, 117] width 73 height 10
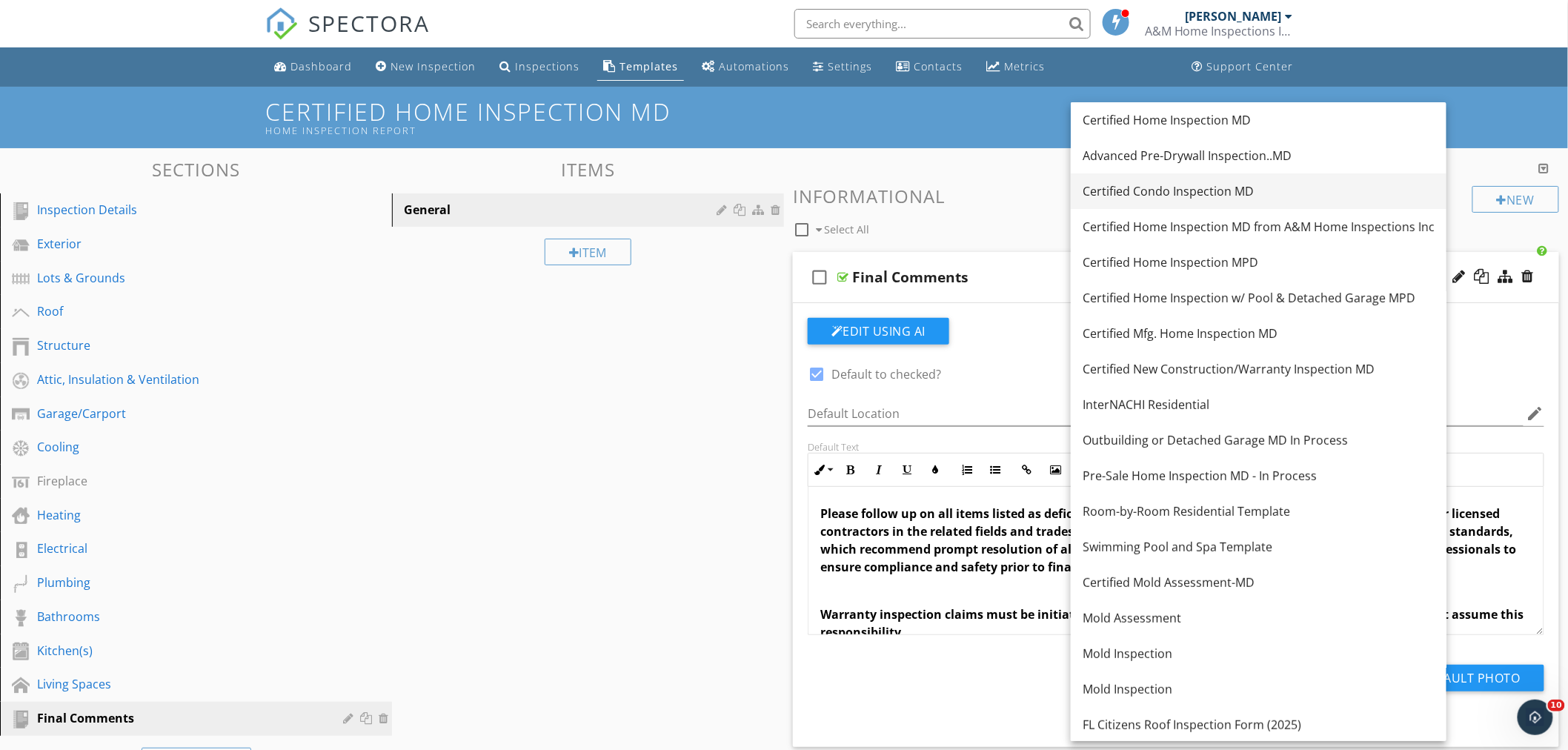
click at [1153, 187] on div "Certified Condo Inspection MD" at bounding box center [1259, 191] width 352 height 18
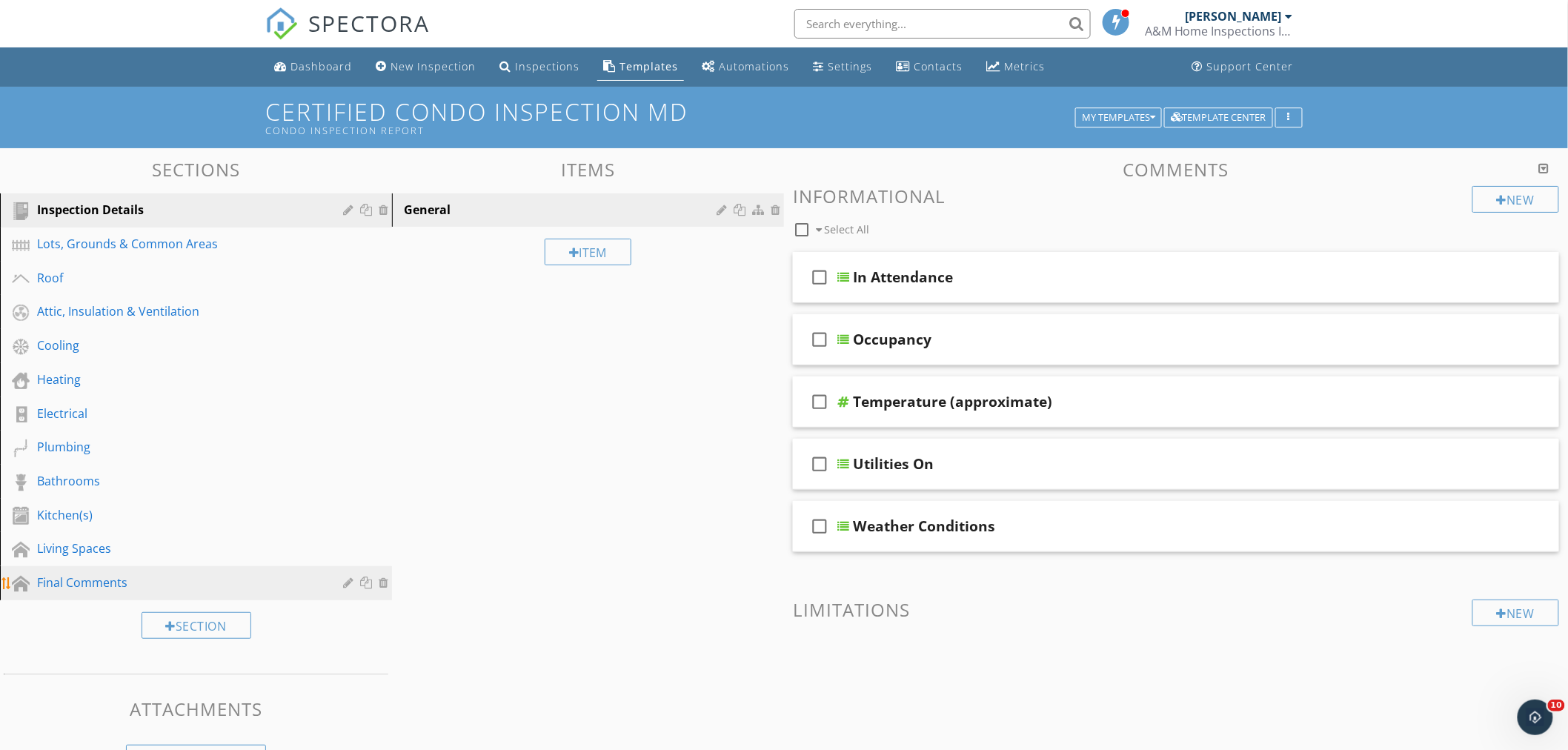
click at [61, 575] on div "Final Comments" at bounding box center [180, 583] width 284 height 18
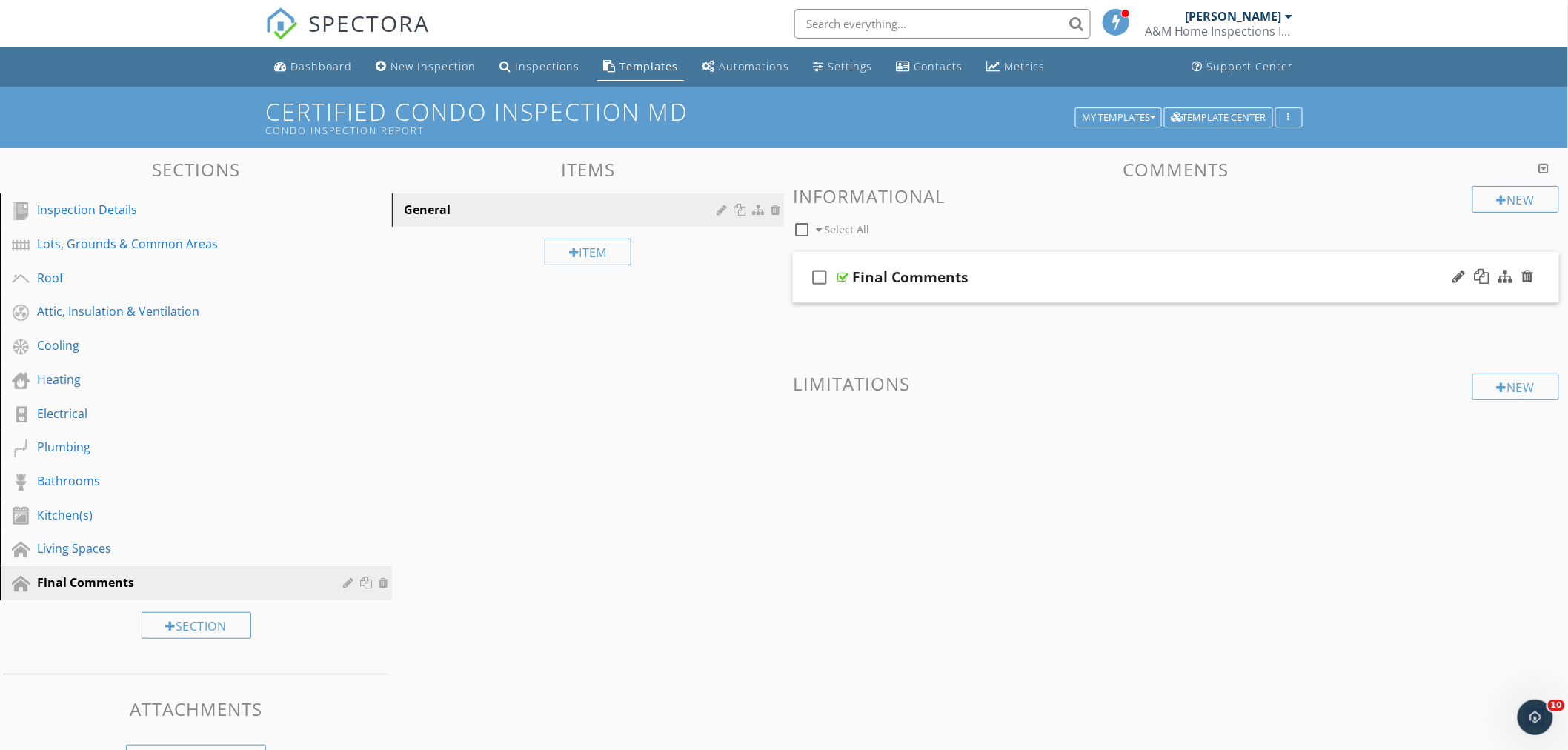
click at [1018, 263] on div "check_box_outline_blank Final Comments" at bounding box center [1176, 278] width 767 height 51
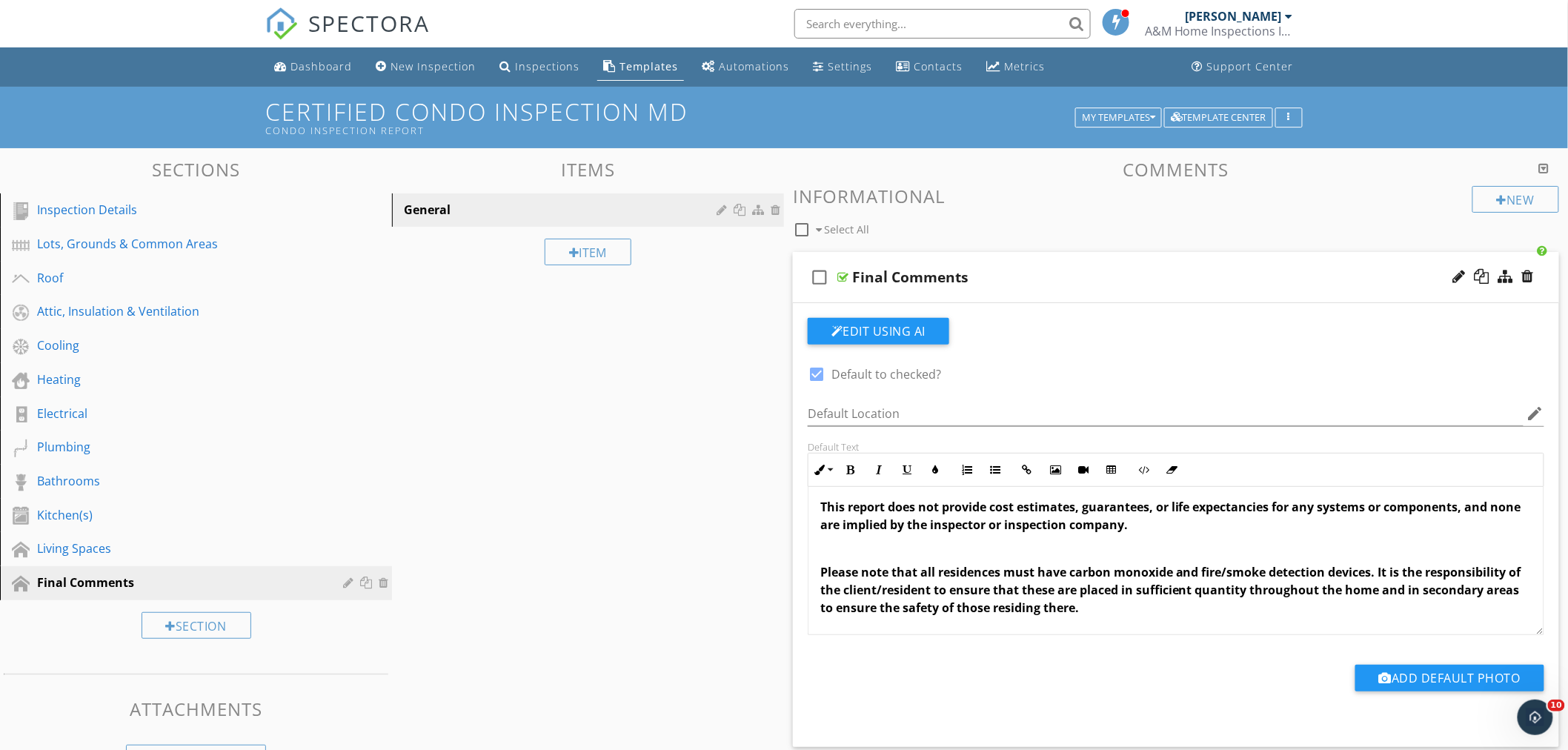
scroll to position [82, 0]
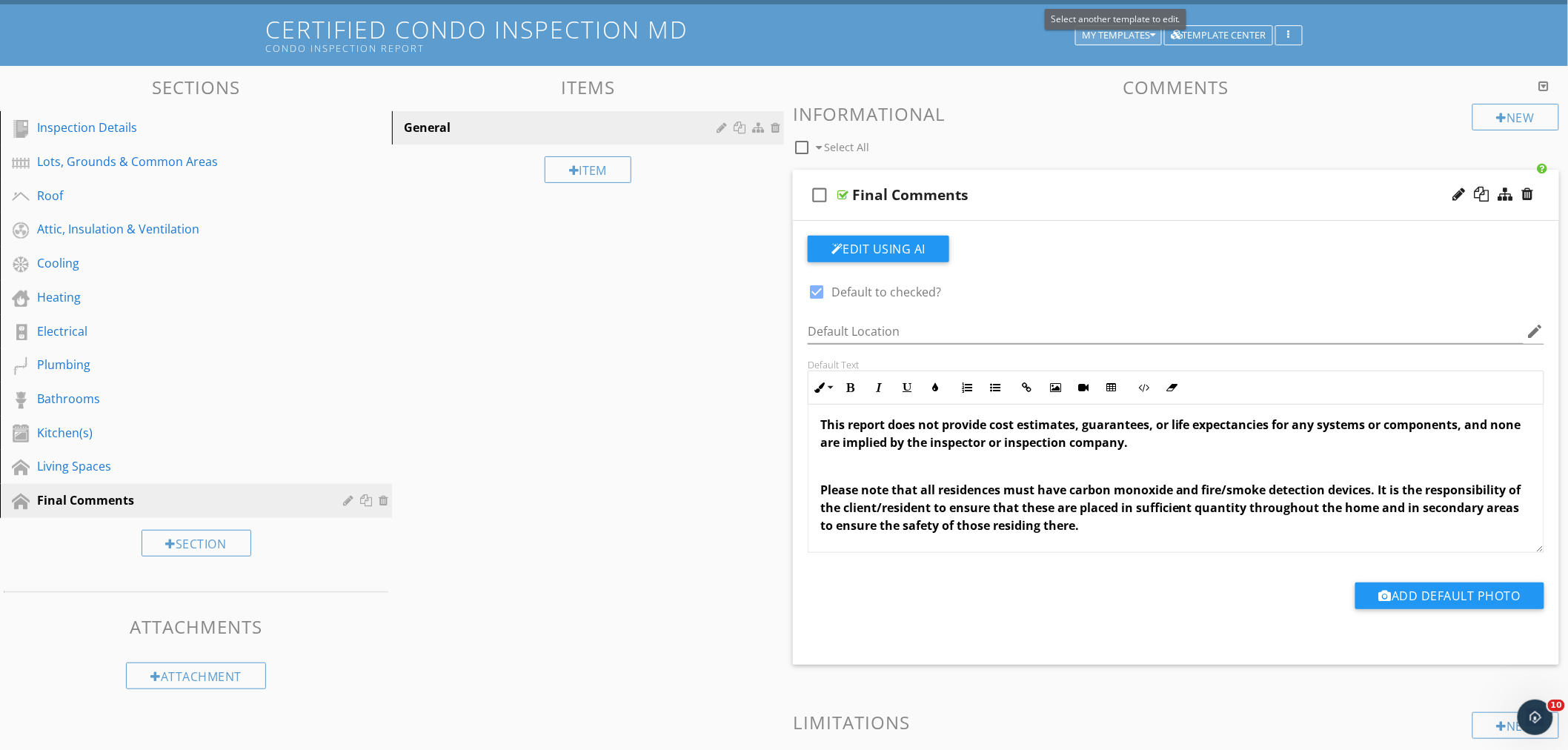
click at [1153, 31] on icon "button" at bounding box center [1153, 36] width 6 height 10
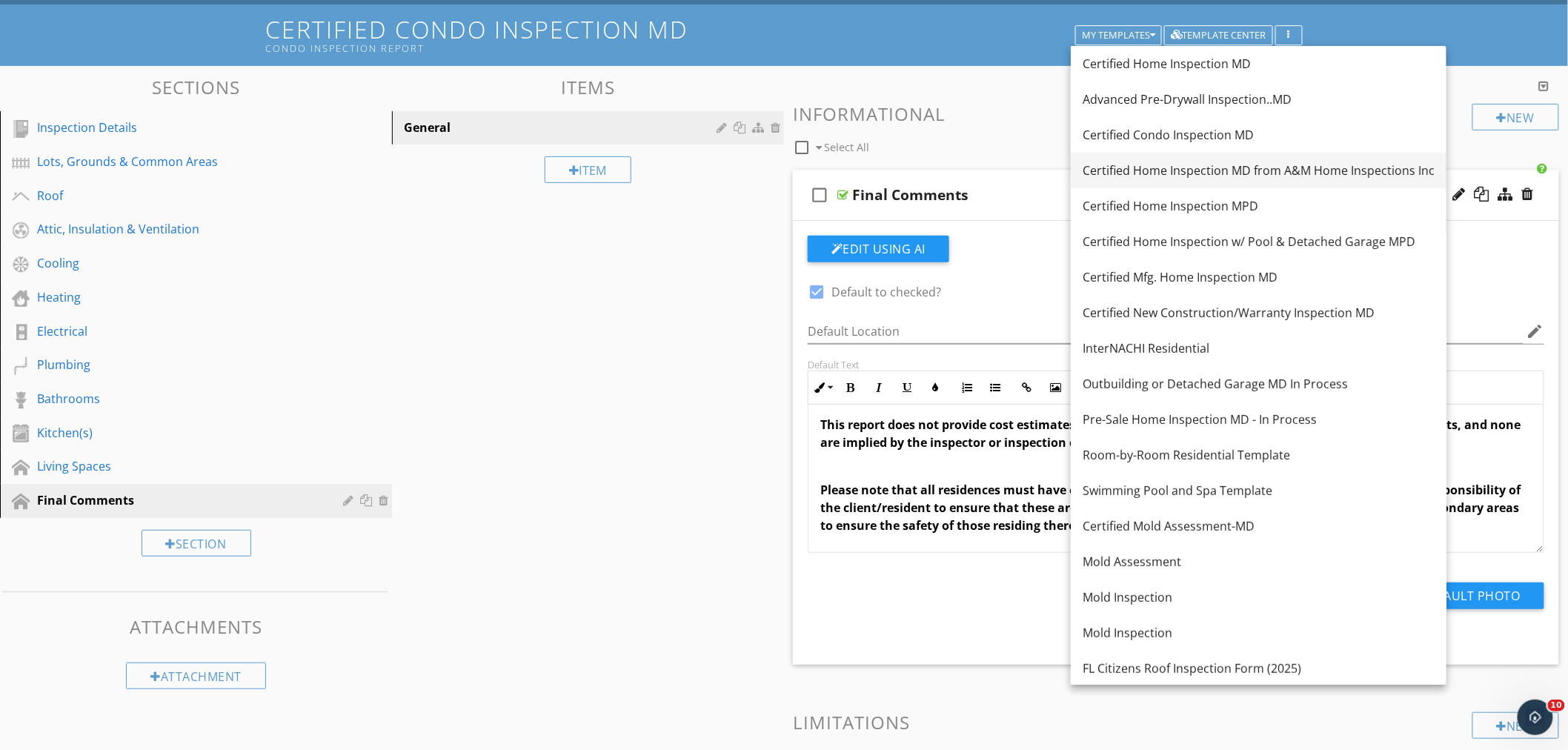
click at [1161, 170] on div "Certified Home Inspection MD from A&M Home Inspections Inc" at bounding box center [1259, 170] width 352 height 18
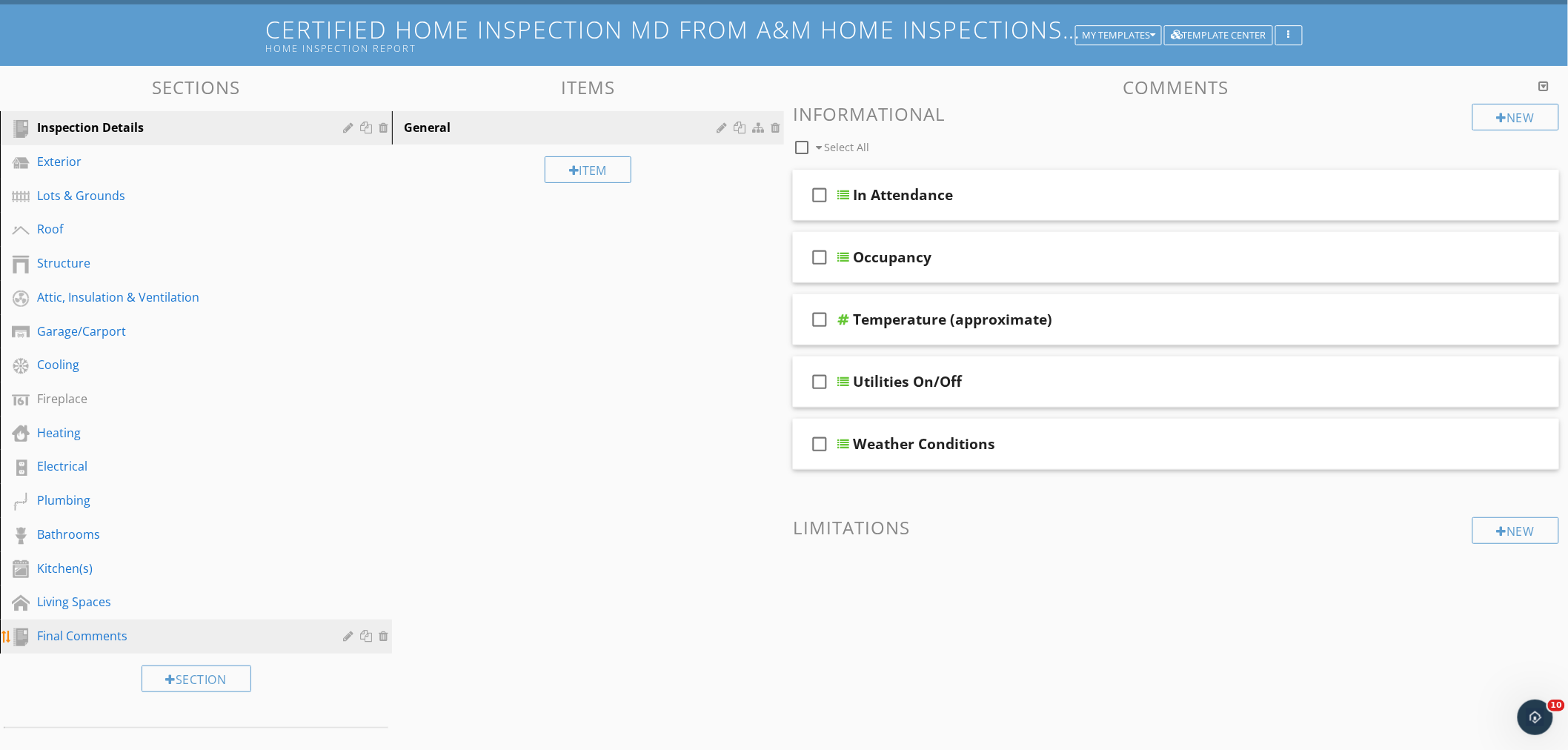
click at [98, 631] on div "Final Comments" at bounding box center [180, 636] width 284 height 18
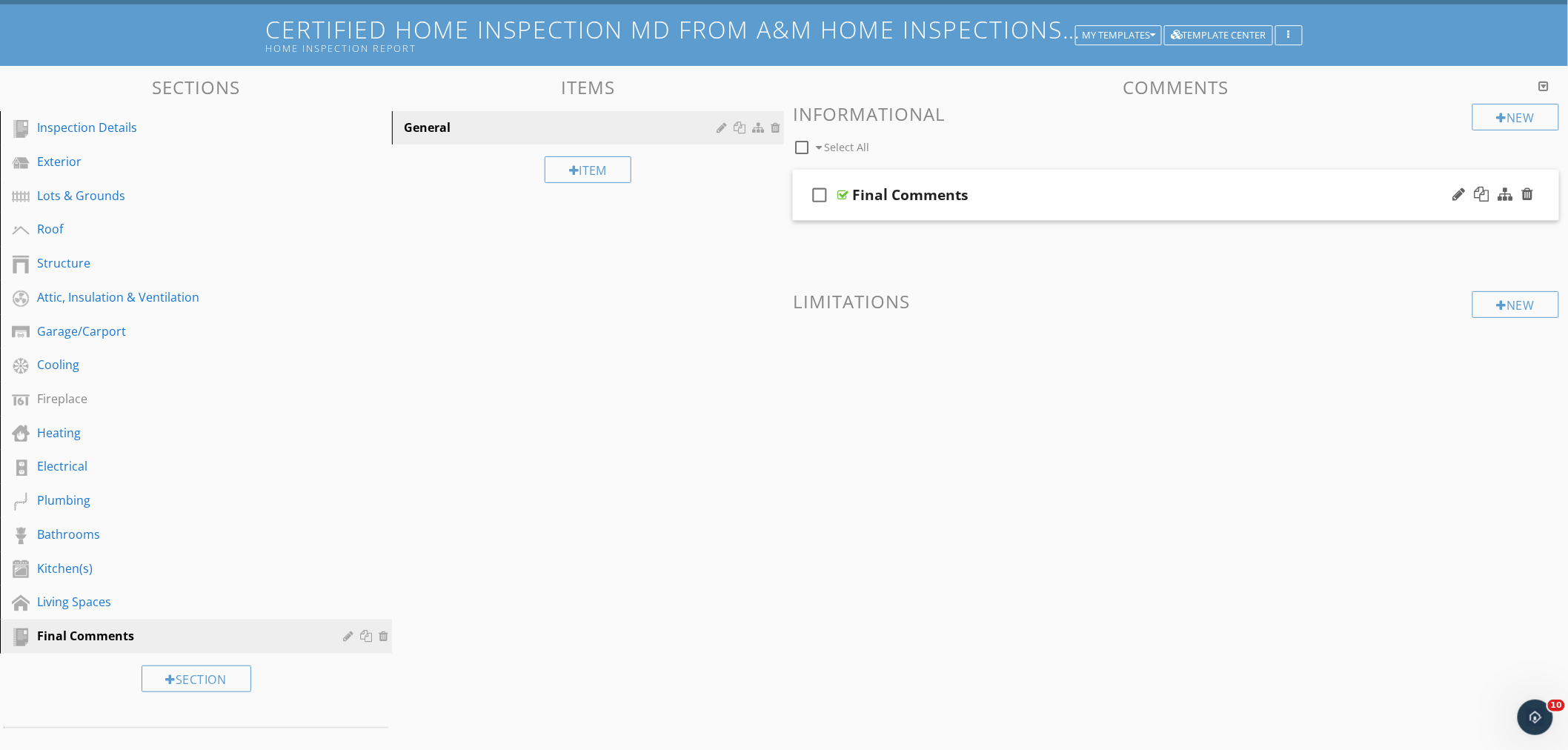
click at [1006, 180] on div "check_box_outline_blank Final Comments" at bounding box center [1176, 195] width 767 height 51
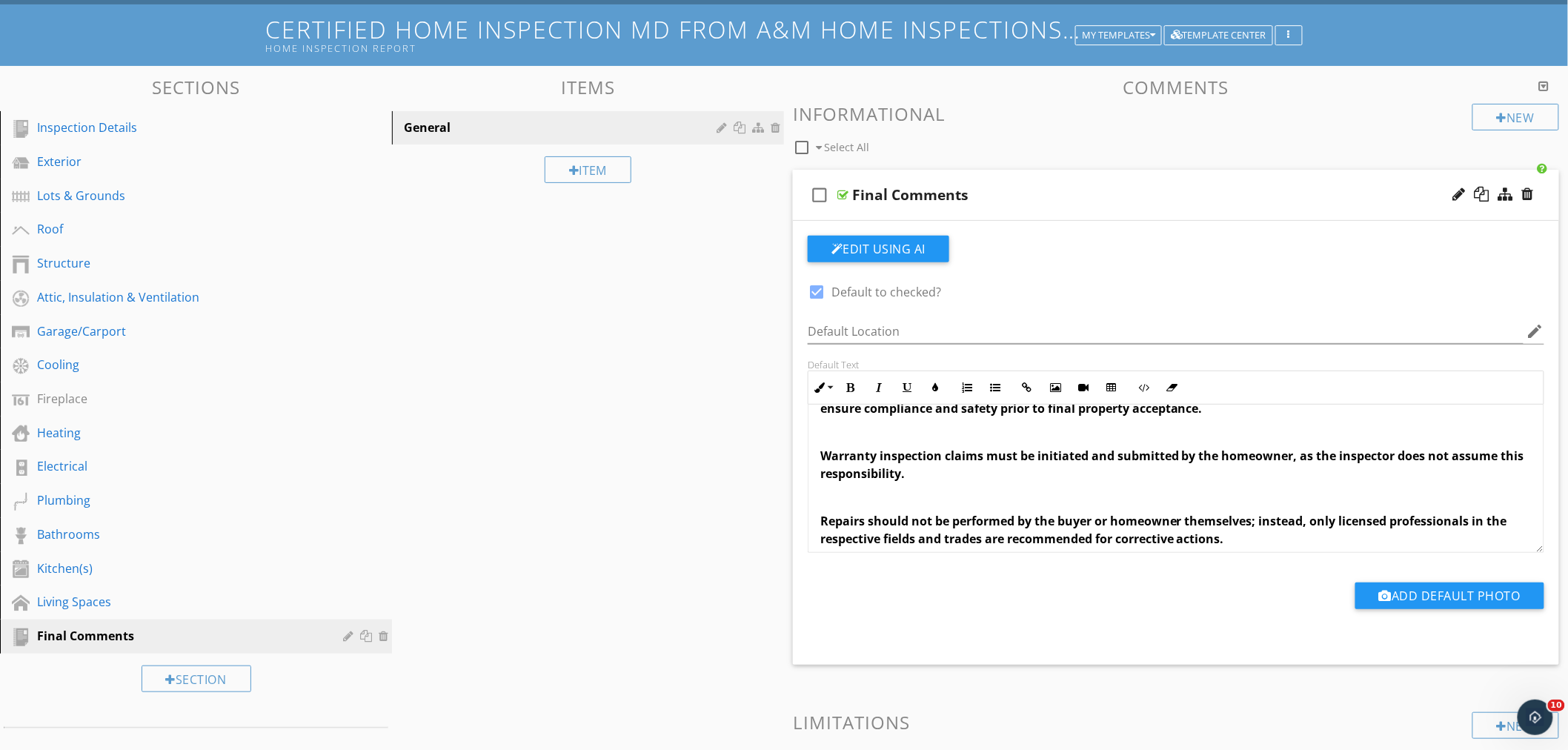
scroll to position [73, 0]
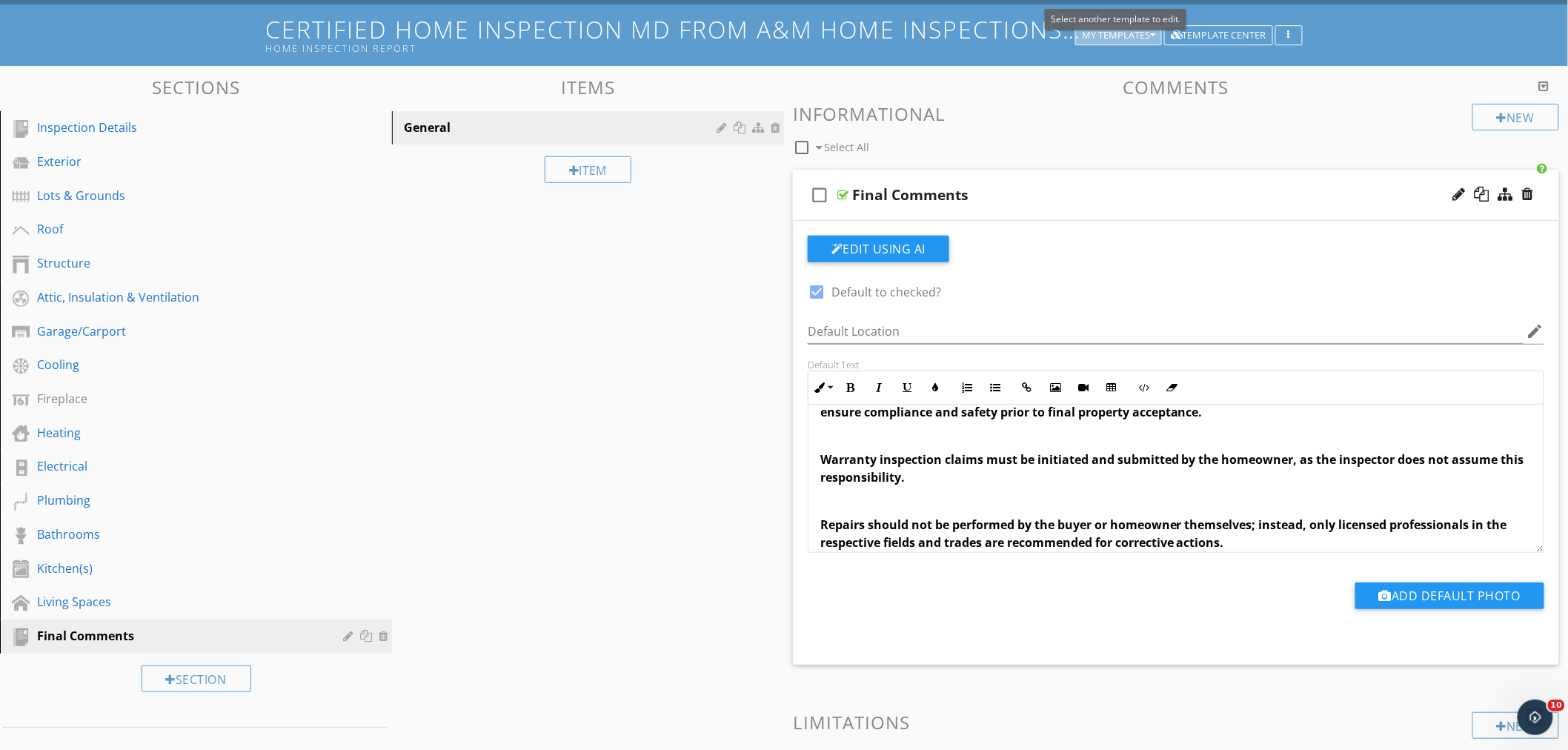
click at [1153, 31] on icon "button" at bounding box center [1153, 36] width 6 height 10
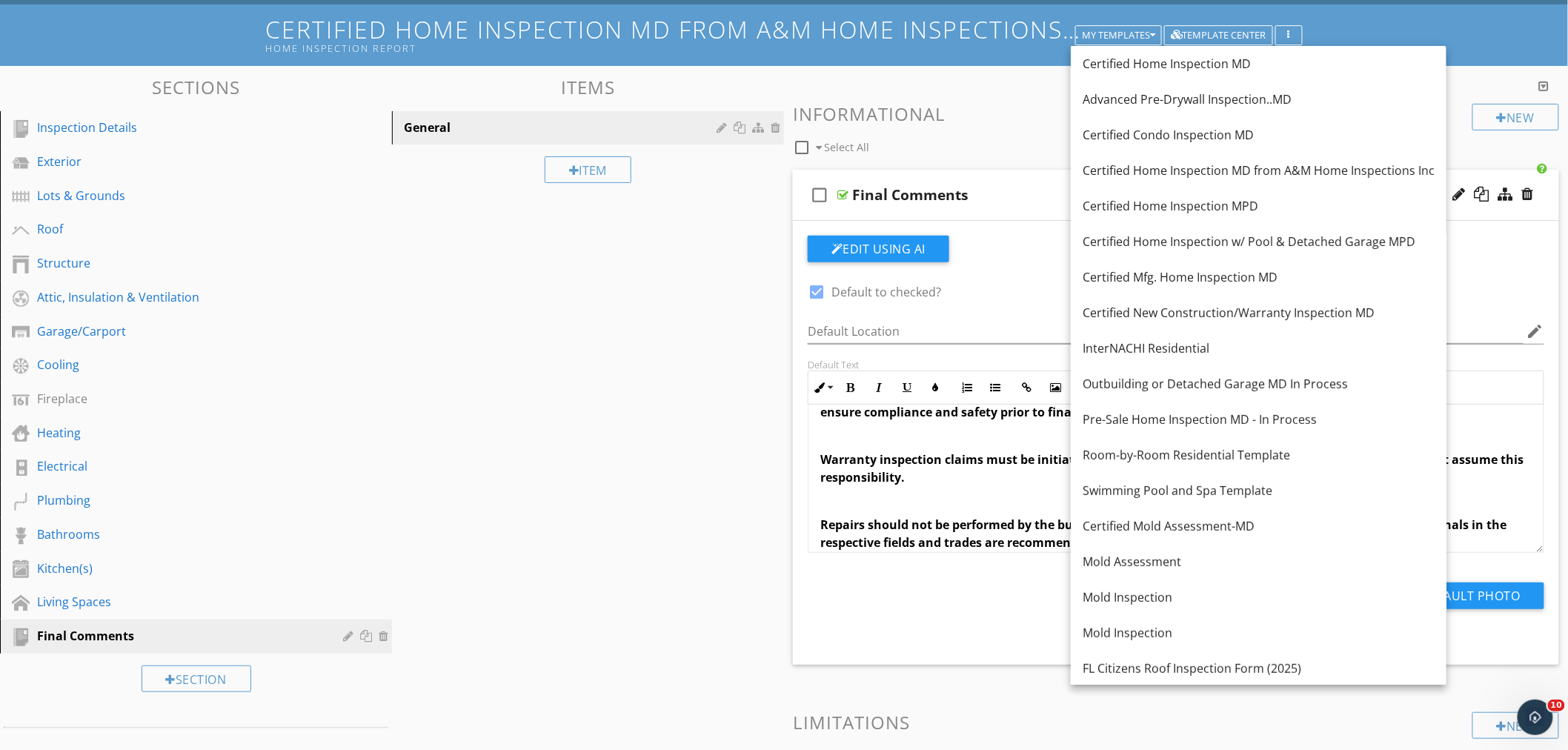
click at [1214, 213] on div "Certified Home Inspection MPD" at bounding box center [1259, 206] width 352 height 18
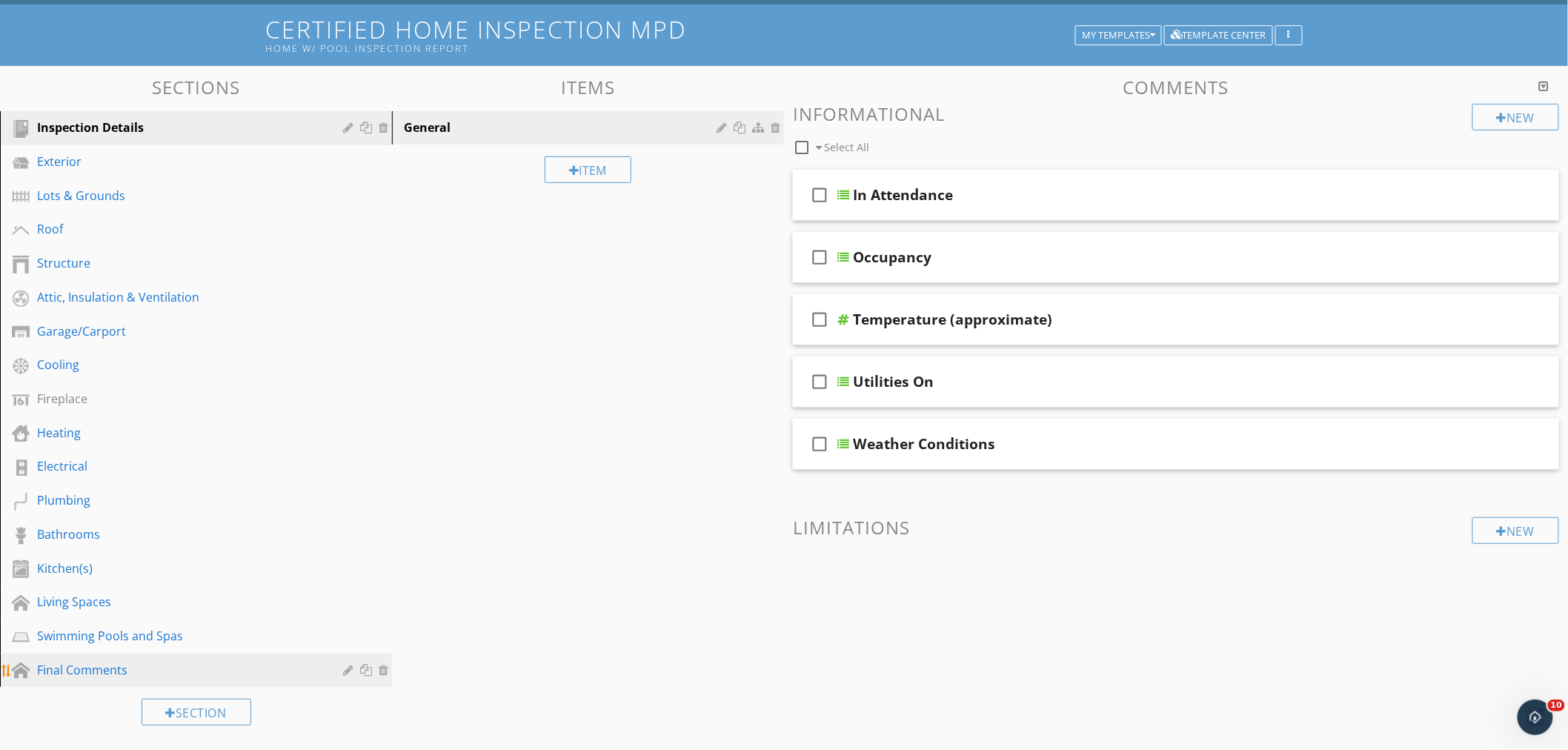
click at [77, 667] on div "Final Comments" at bounding box center [180, 670] width 284 height 18
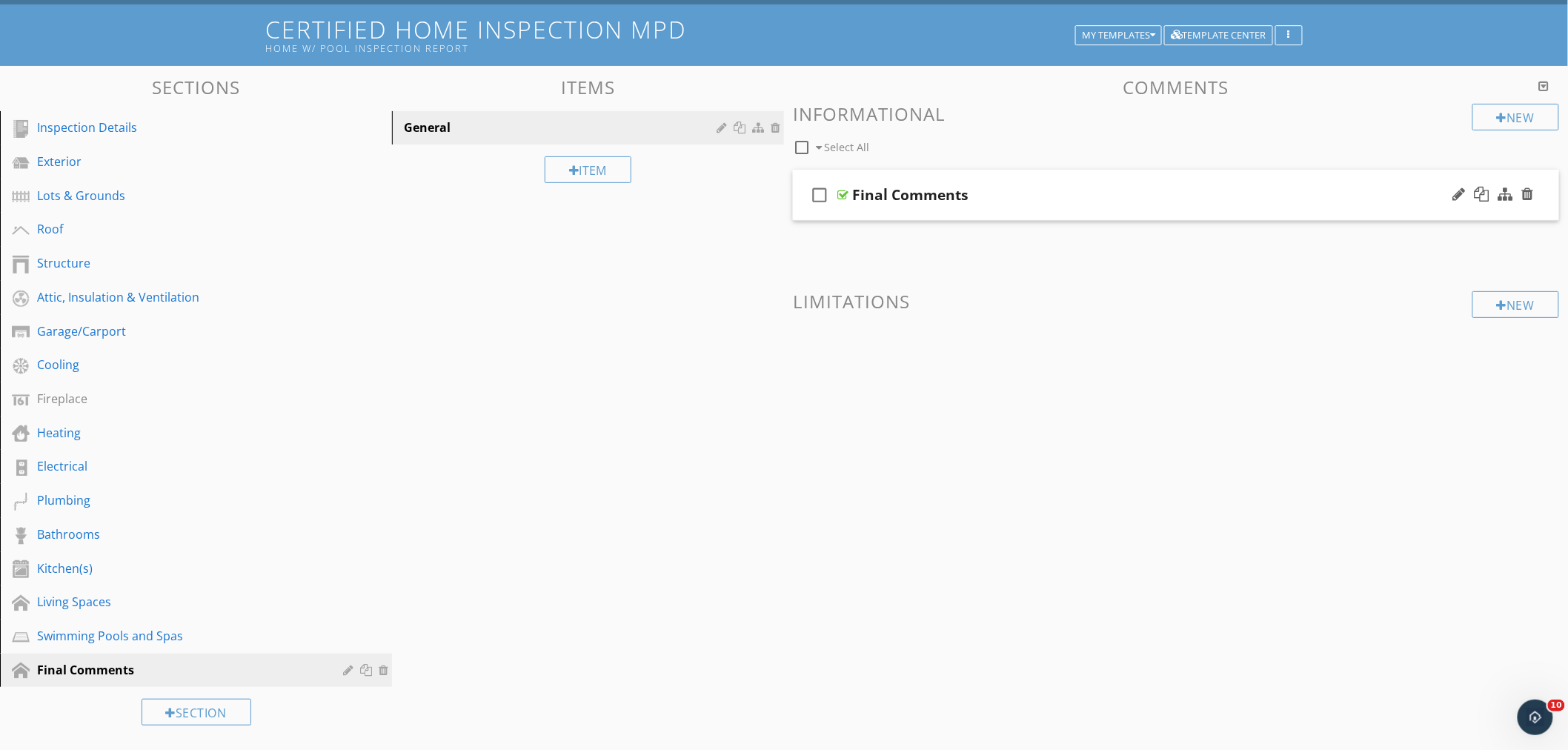
click at [995, 175] on div "check_box_outline_blank Final Comments" at bounding box center [1176, 195] width 767 height 51
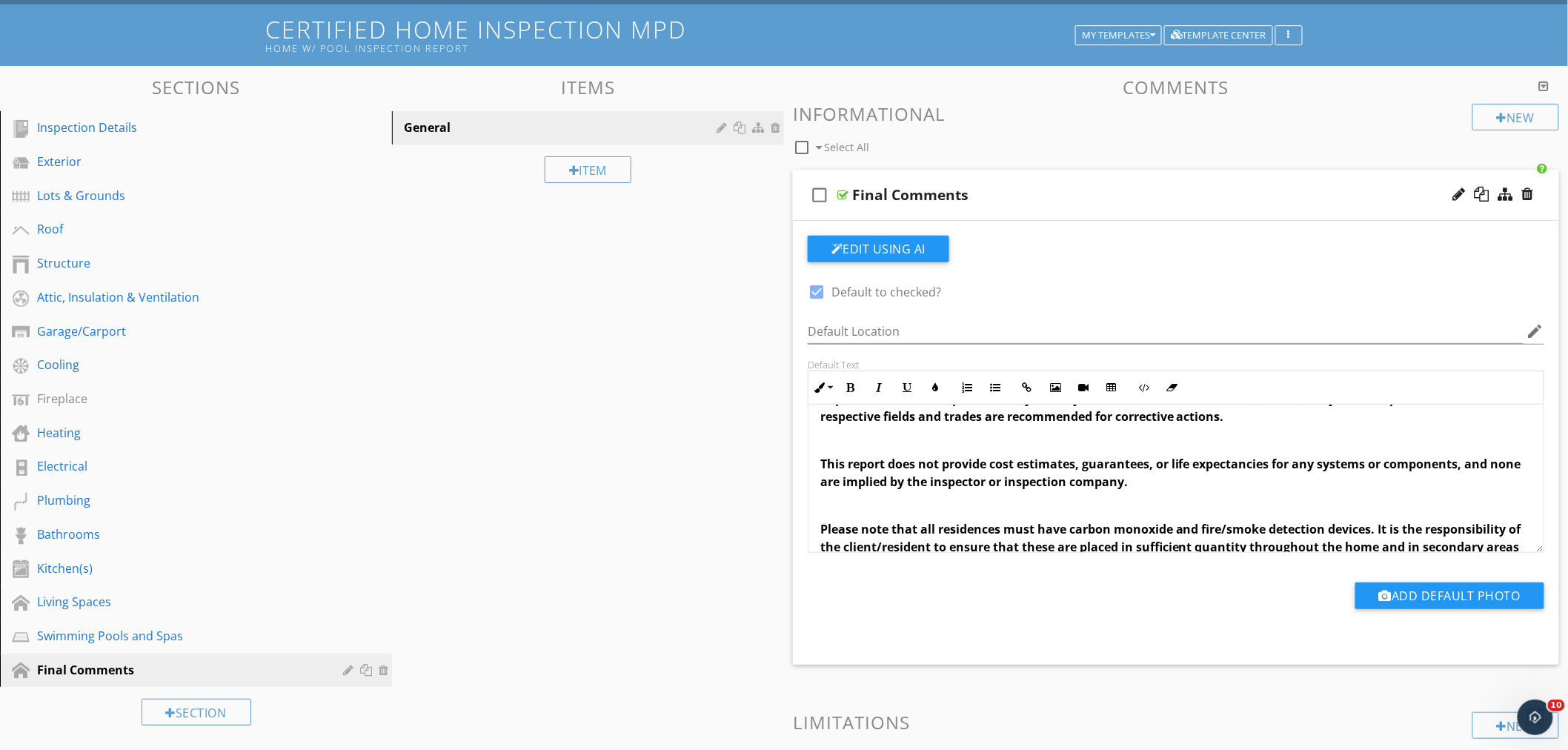
scroll to position [238, 0]
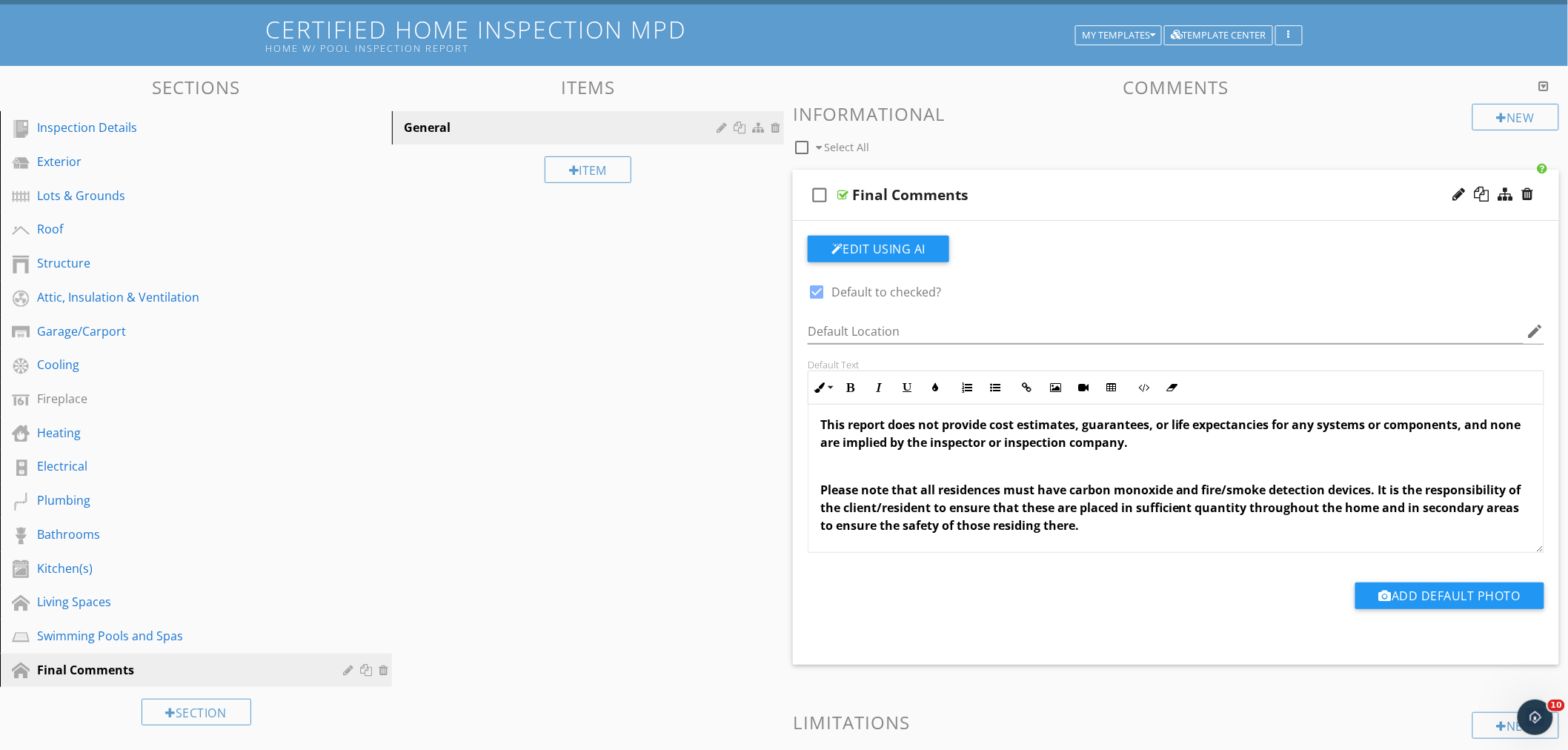
click at [1060, 176] on div "check_box_outline_blank Final Comments" at bounding box center [1176, 195] width 767 height 51
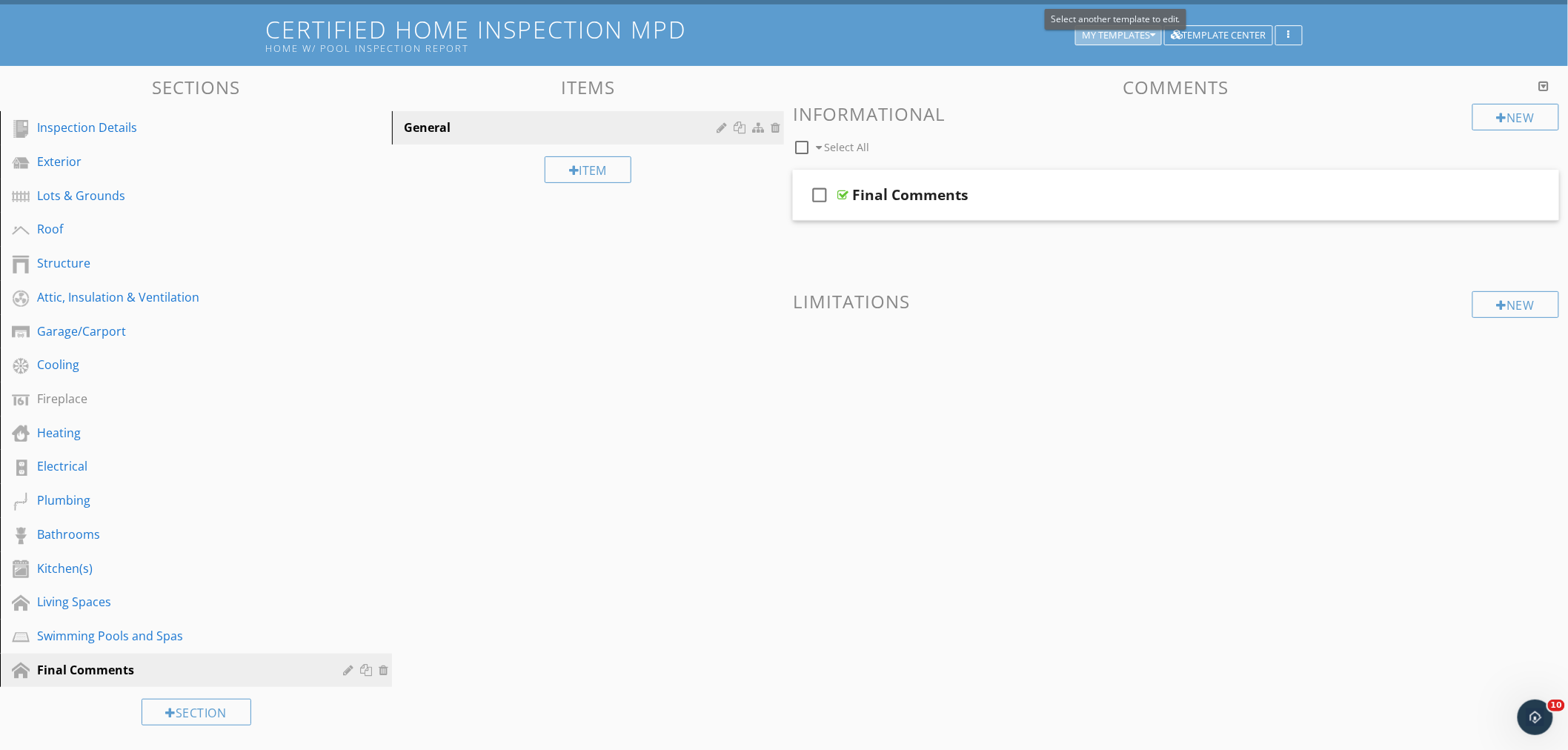
click at [1151, 35] on icon "button" at bounding box center [1153, 36] width 6 height 10
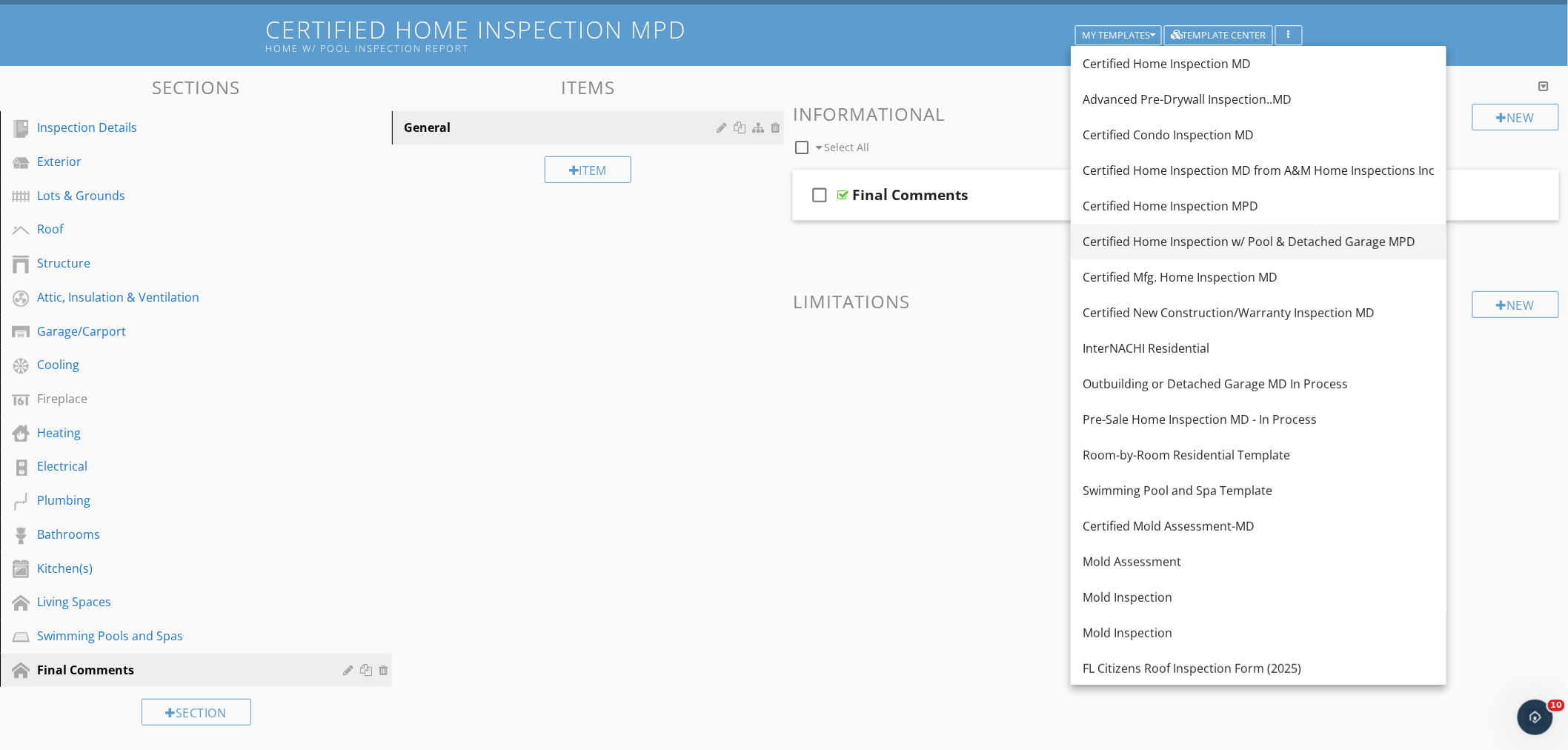
click at [1183, 241] on div "Certified Home Inspection w/ Pool & Detached Garage MPD" at bounding box center [1259, 241] width 352 height 18
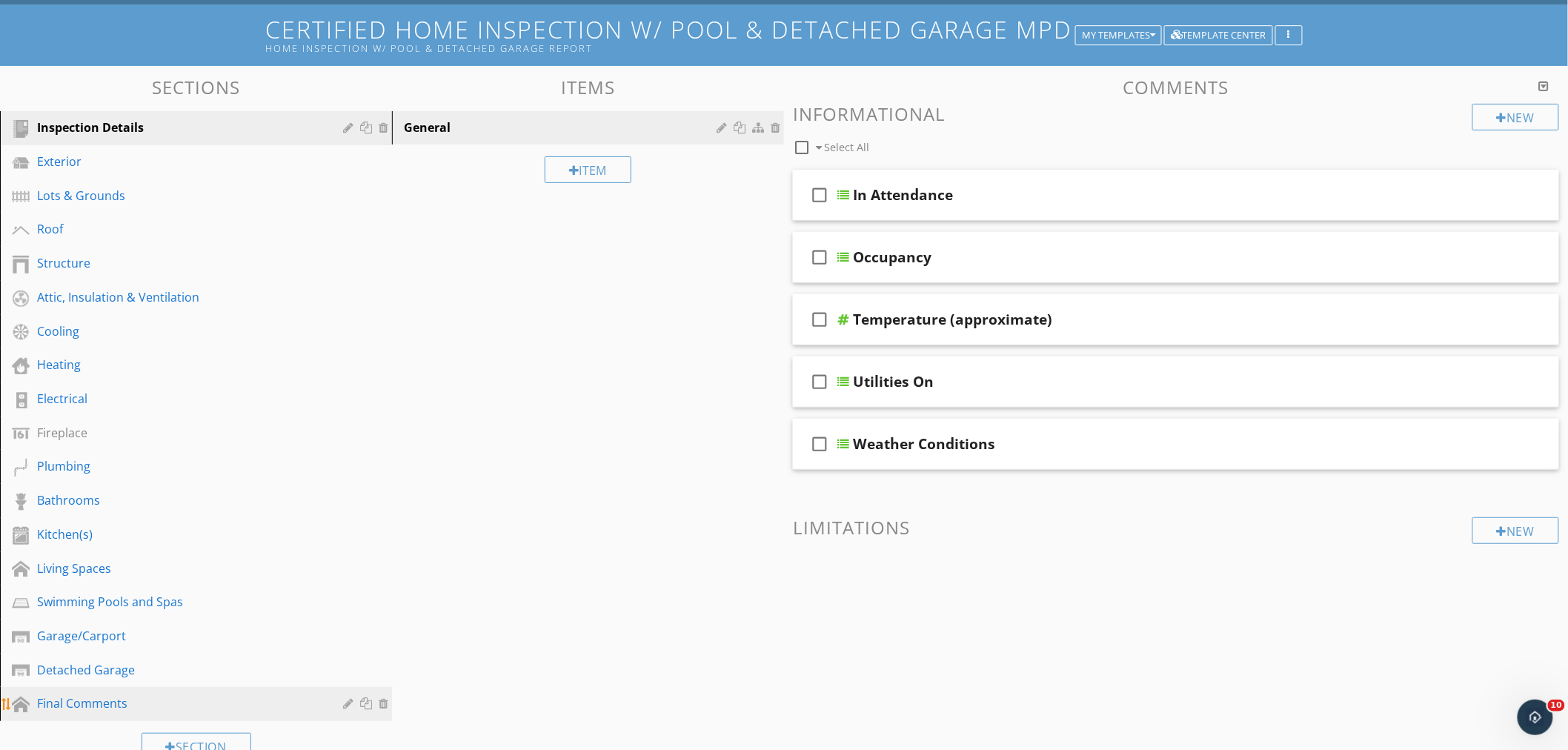
click at [86, 702] on div "Final Comments" at bounding box center [180, 703] width 284 height 18
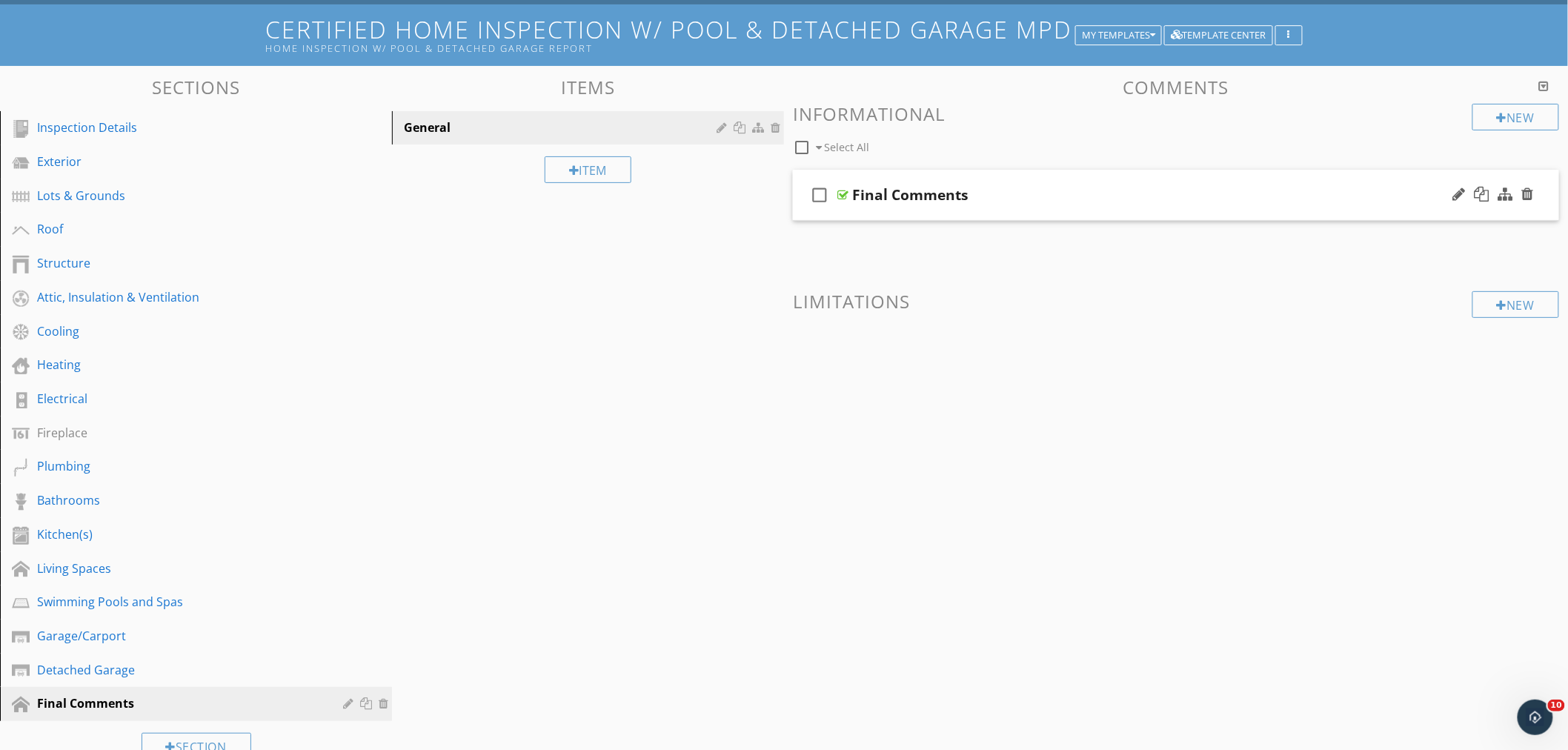
click at [1076, 180] on div "check_box_outline_blank Final Comments" at bounding box center [1176, 195] width 767 height 51
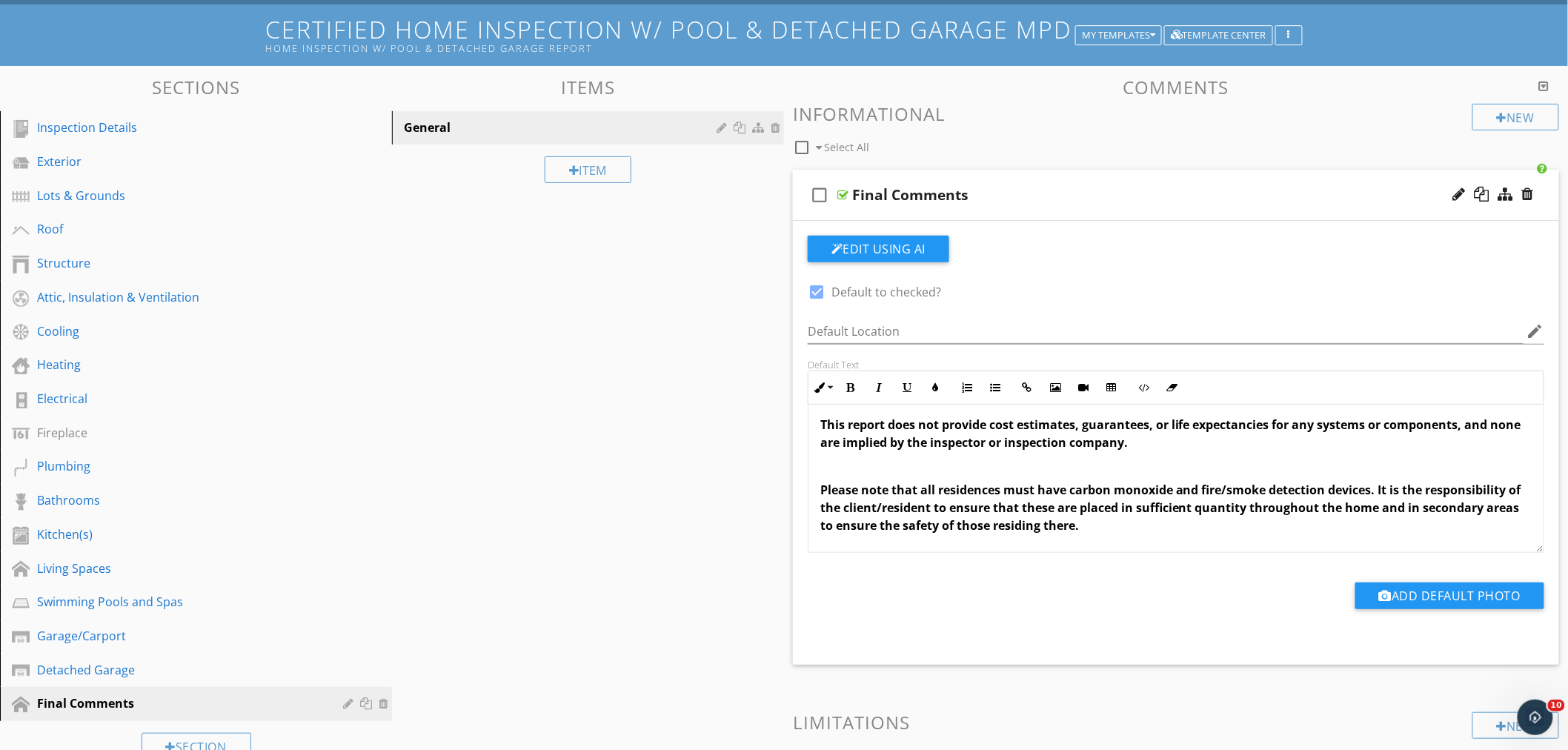
scroll to position [73, 0]
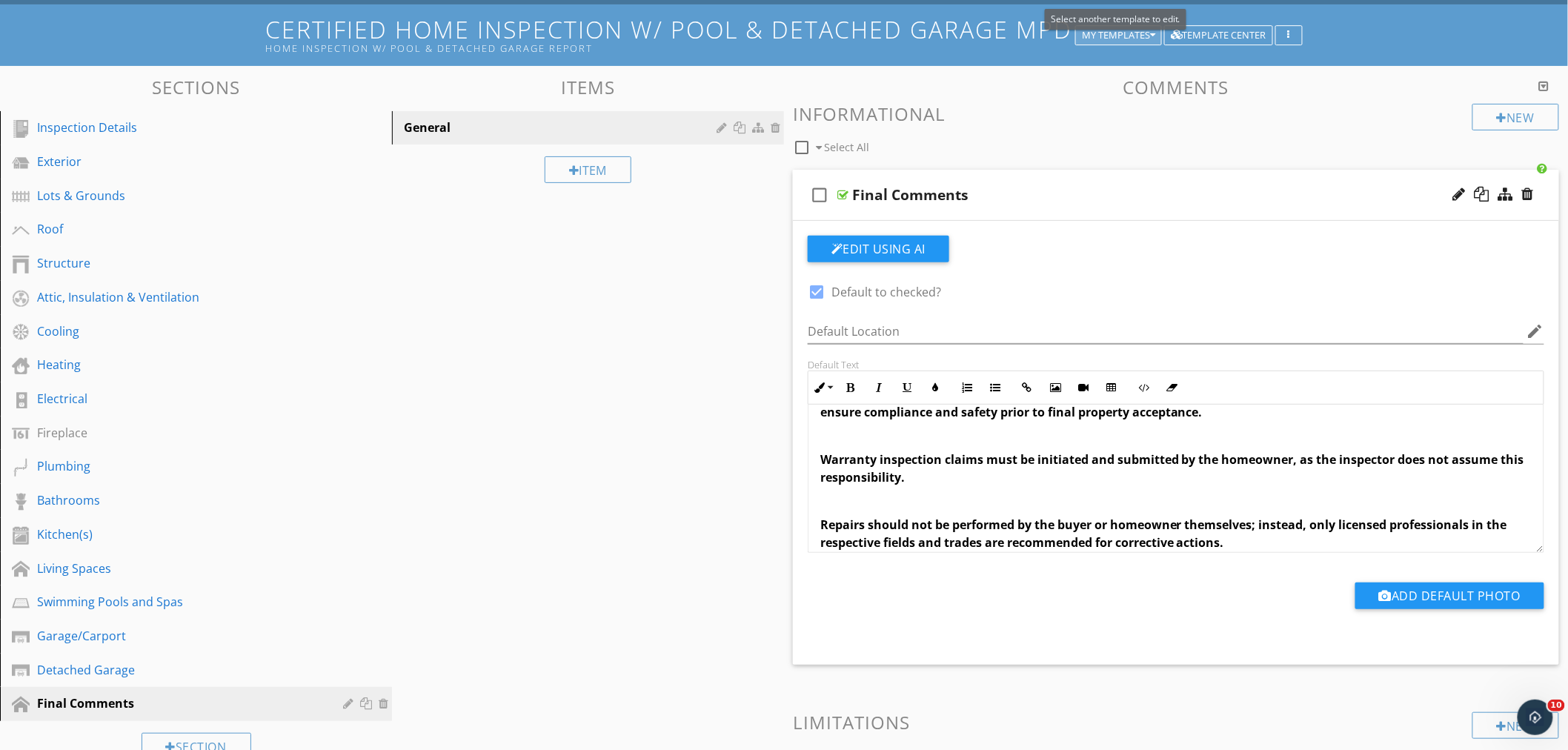
click at [1154, 34] on icon "button" at bounding box center [1153, 36] width 6 height 10
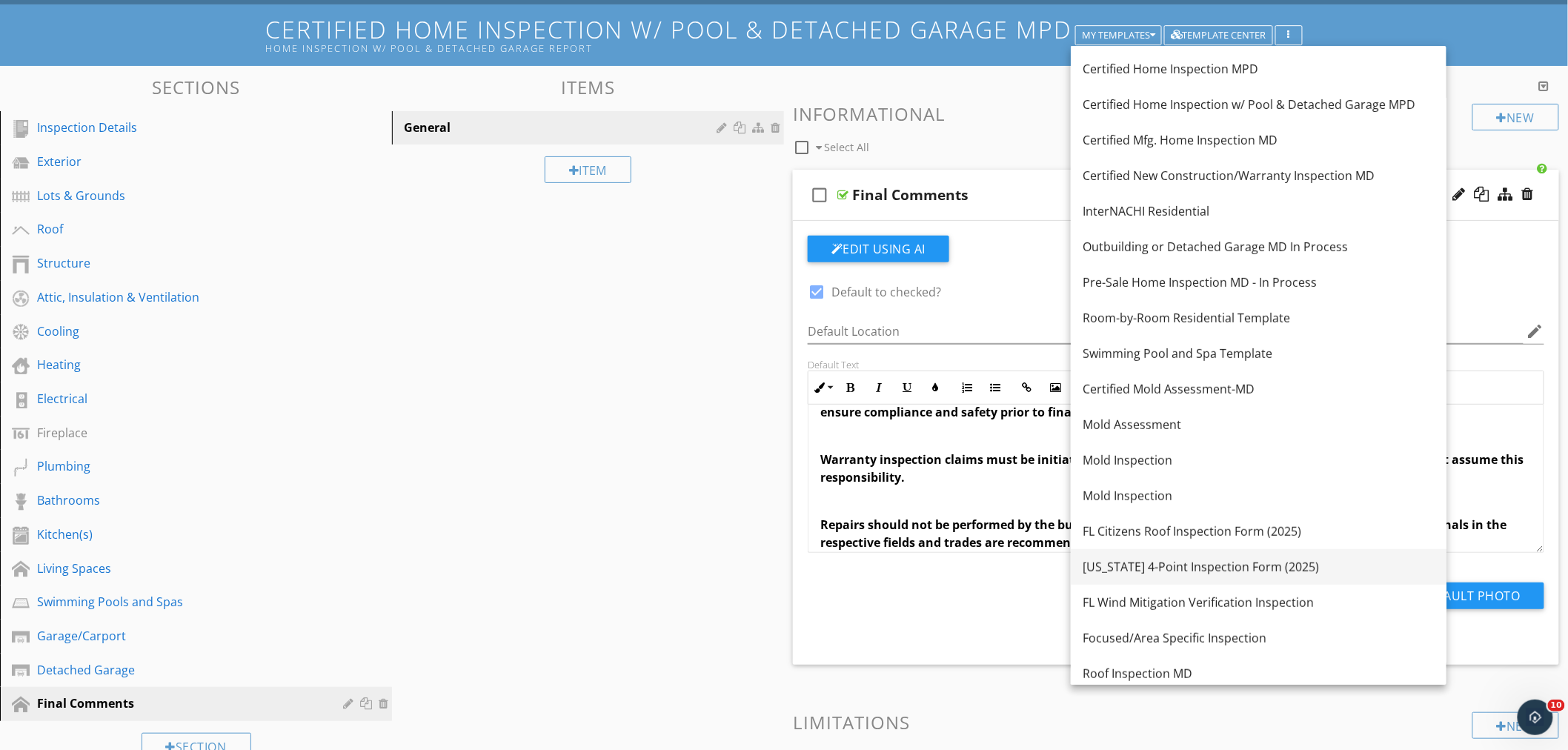
scroll to position [143, 0]
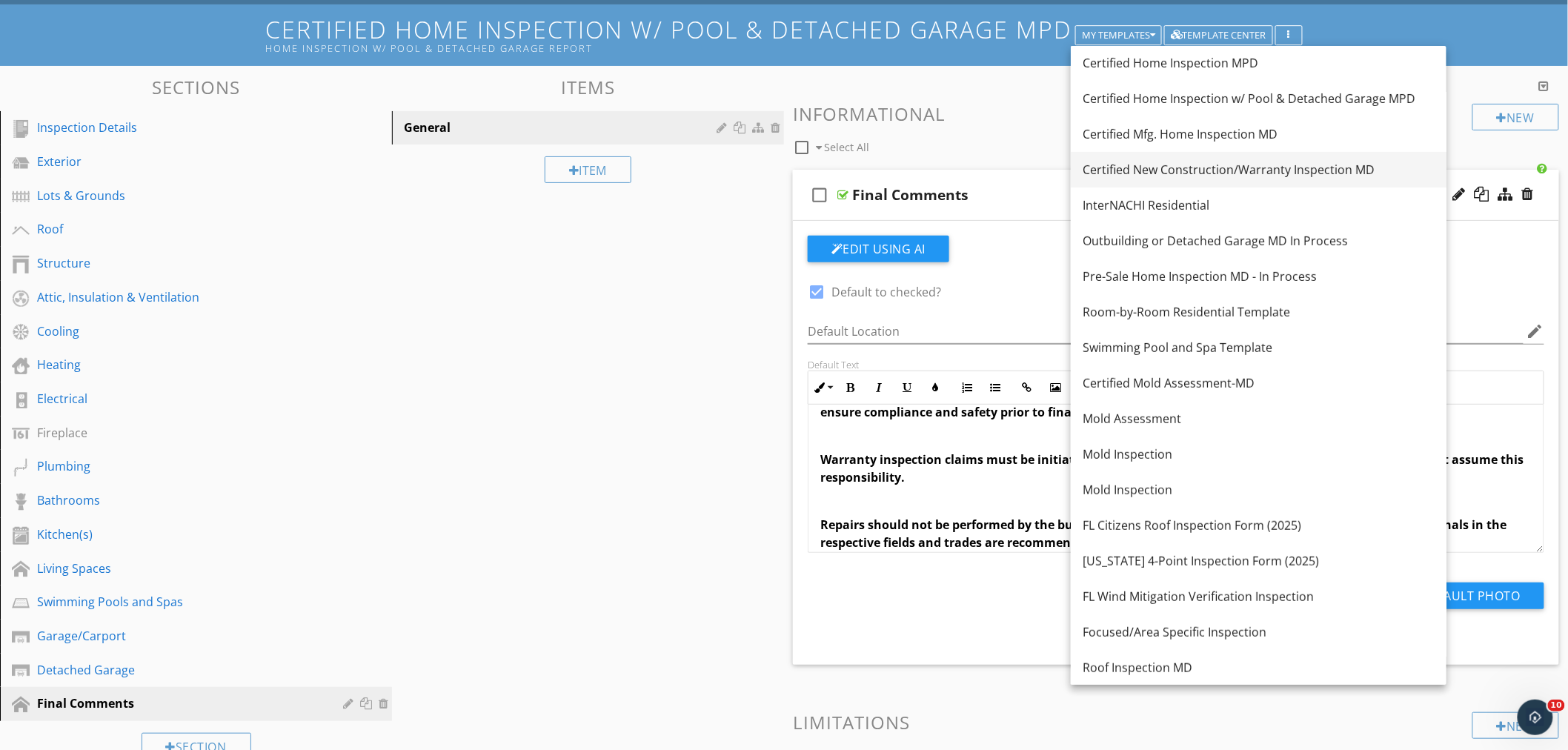
click at [1214, 171] on div "Certified New Construction/Warranty Inspection MD" at bounding box center [1259, 169] width 352 height 18
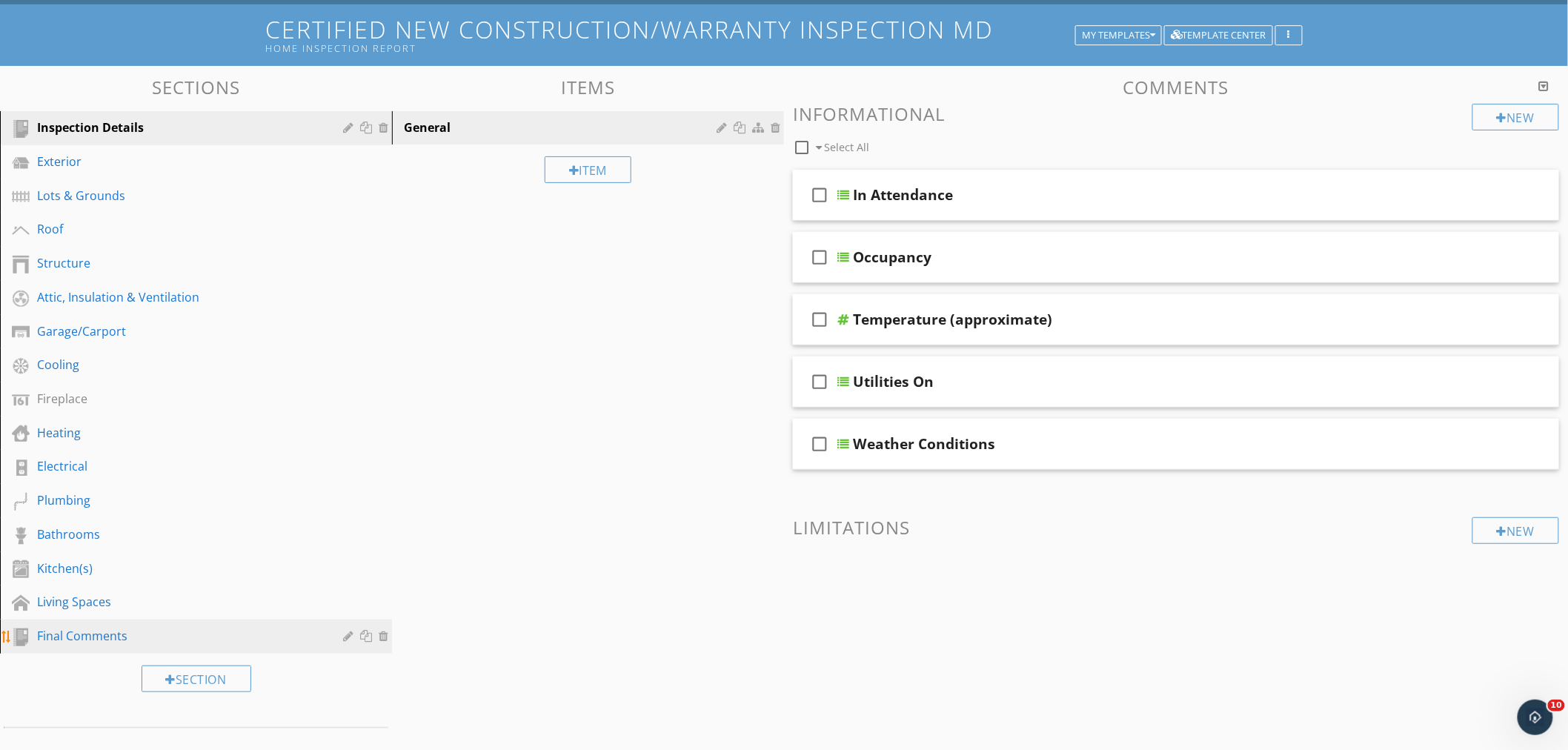
click at [113, 628] on div "Final Comments" at bounding box center [180, 636] width 284 height 18
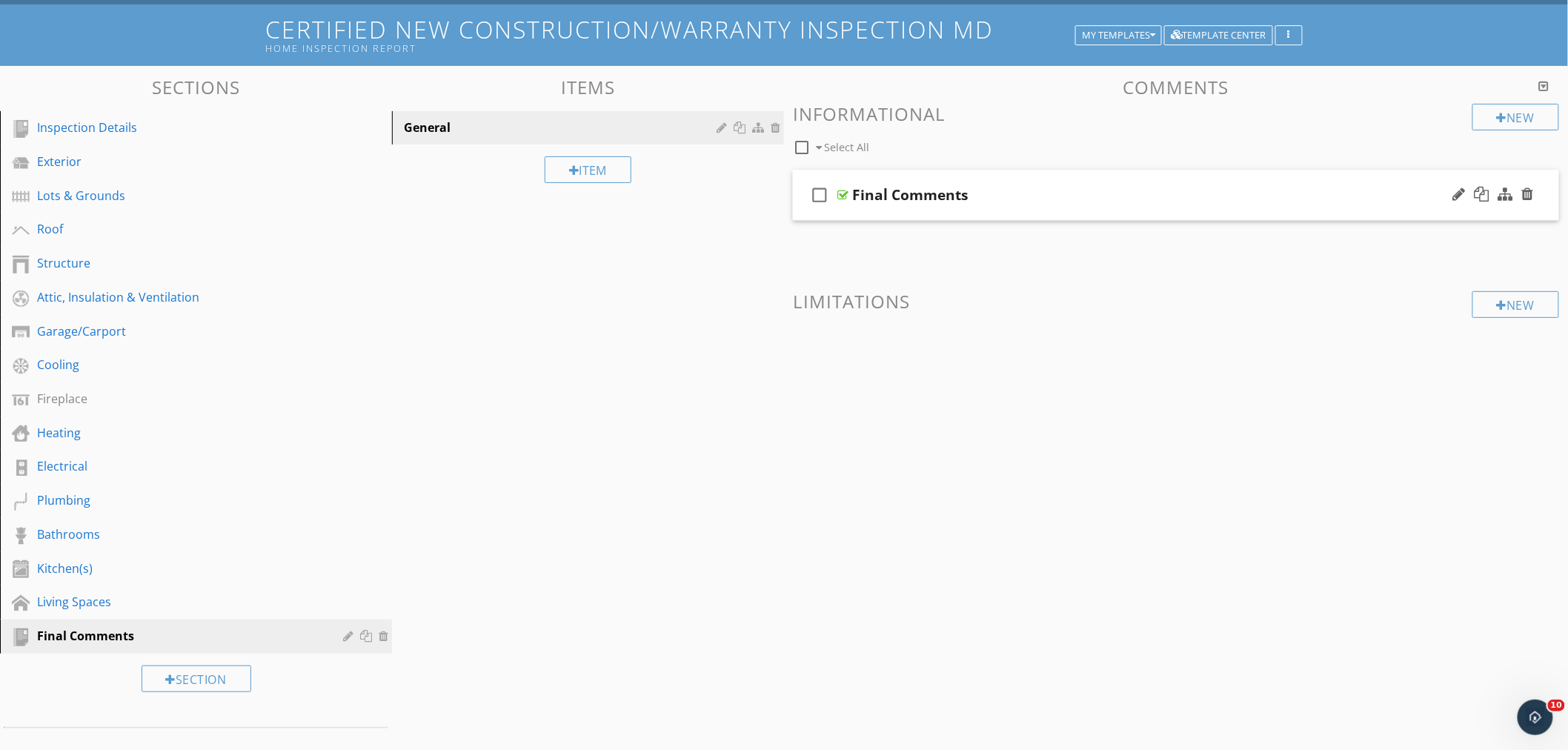
click at [1067, 181] on div "check_box_outline_blank Final Comments" at bounding box center [1176, 195] width 767 height 51
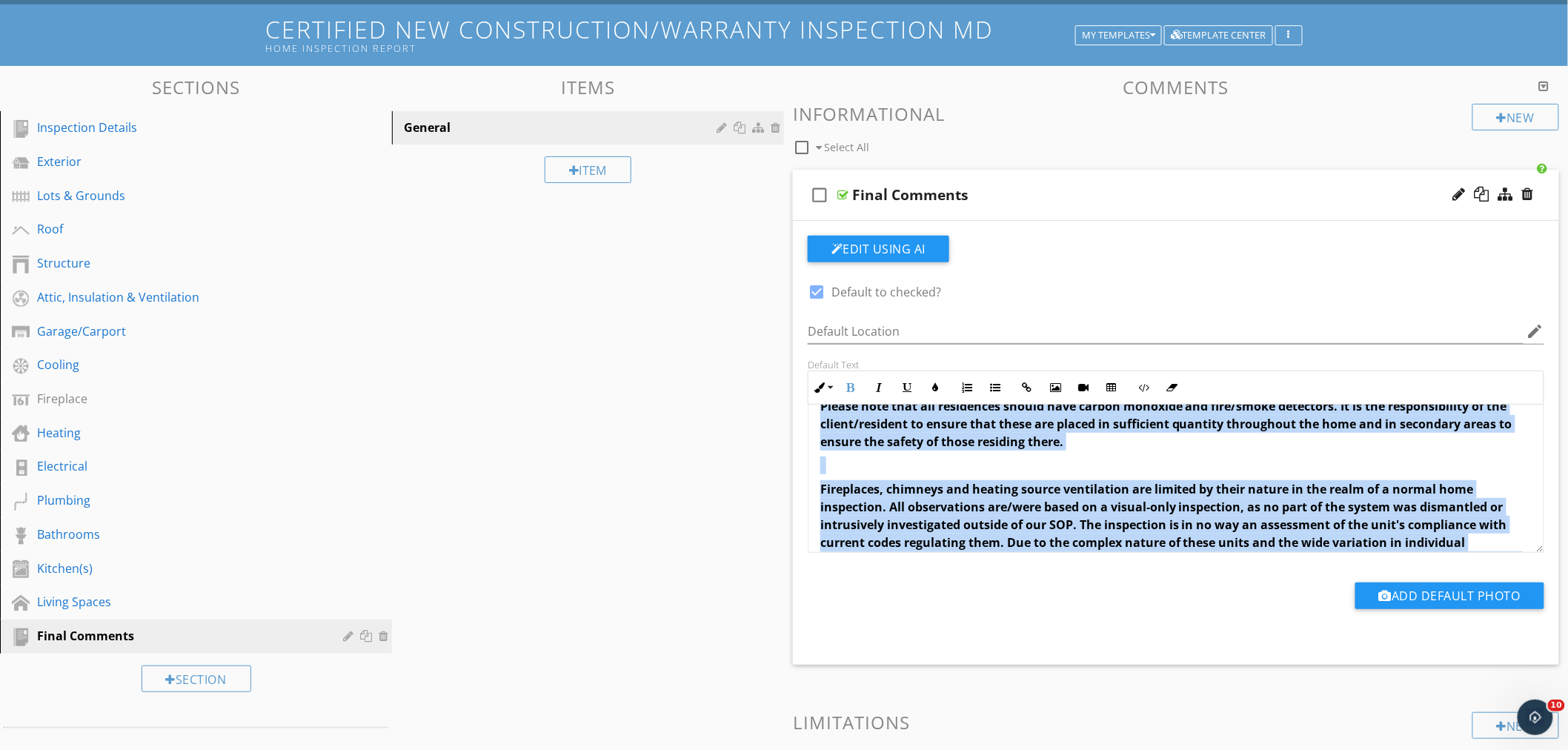
scroll to position [356, 0]
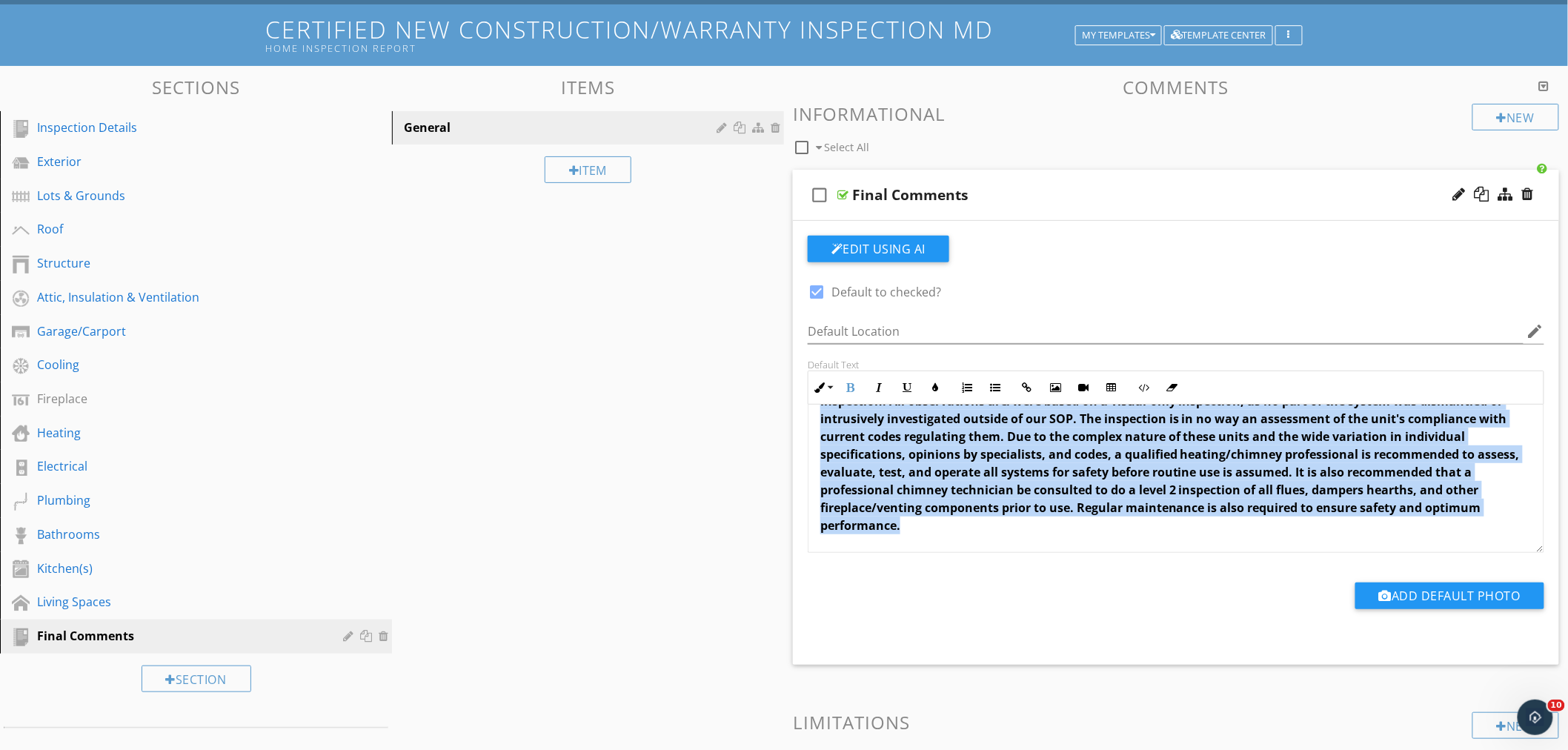
drag, startPoint x: 816, startPoint y: 426, endPoint x: 1292, endPoint y: 552, distance: 492.4
click at [1292, 552] on div "Please follow up on all items listed as deficient in any capacity noted in this…" at bounding box center [1176, 300] width 735 height 504
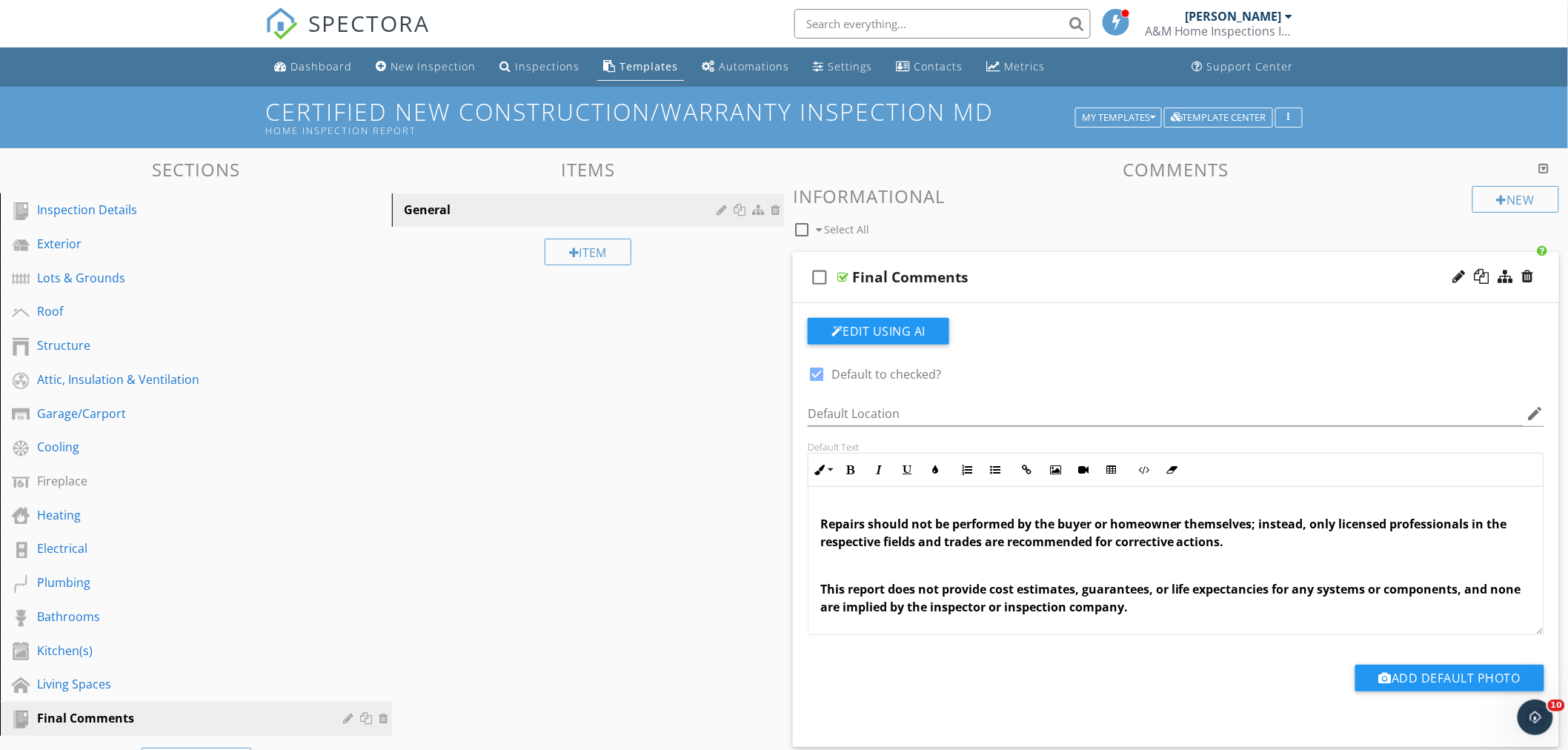
scroll to position [238, 0]
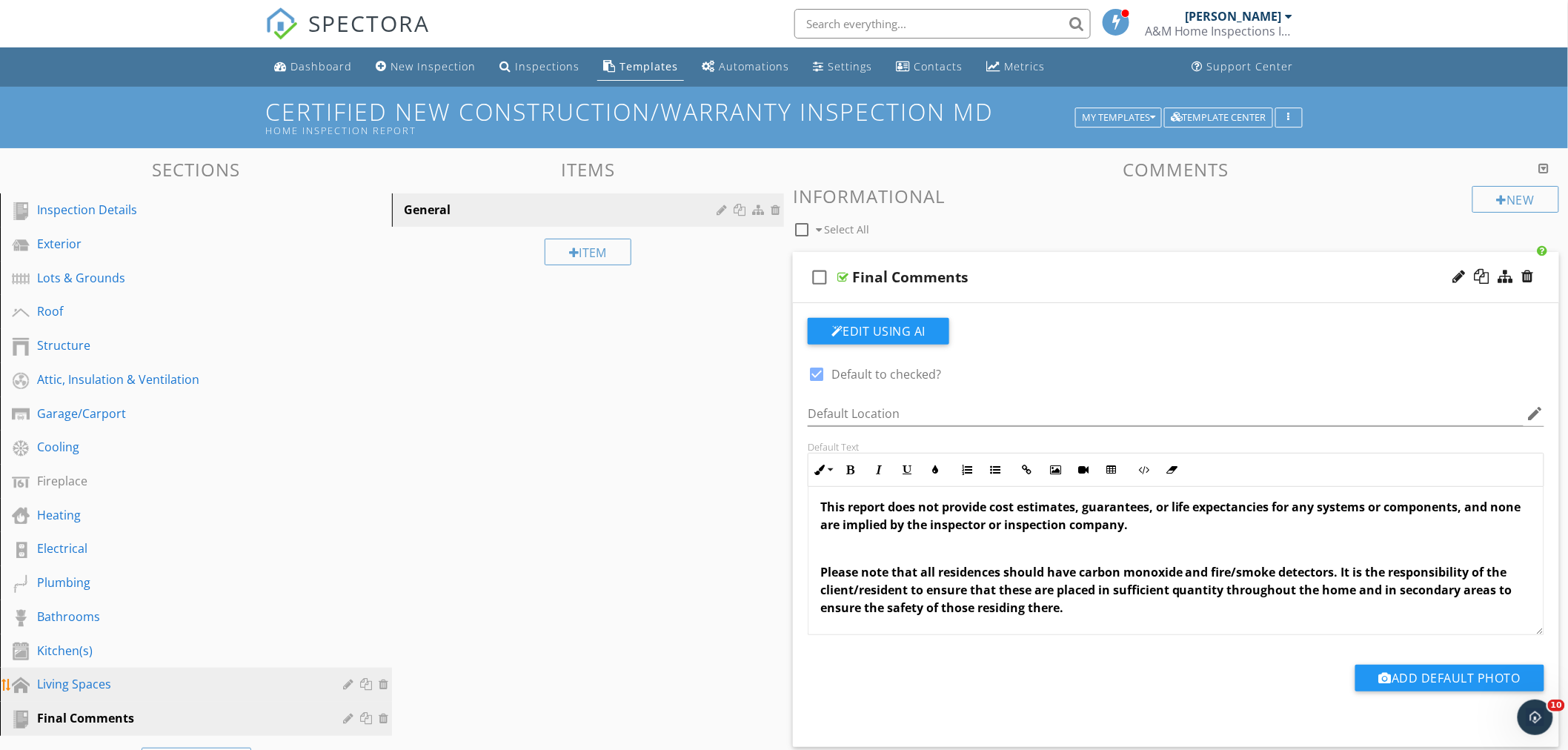
click at [62, 678] on div "Living Spaces" at bounding box center [180, 684] width 284 height 18
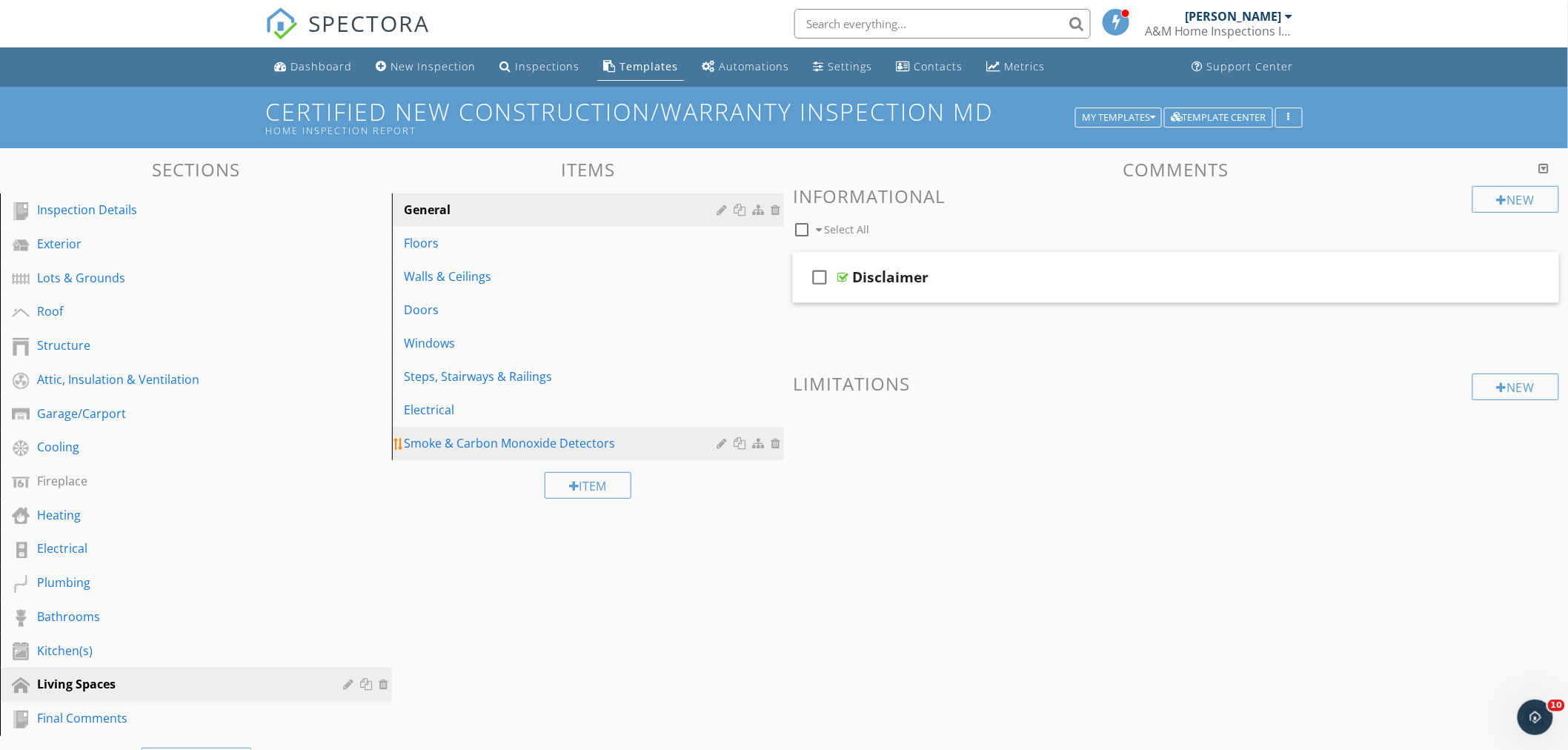
click at [580, 447] on div "Smoke & Carbon Monoxide Detectors" at bounding box center [562, 443] width 317 height 18
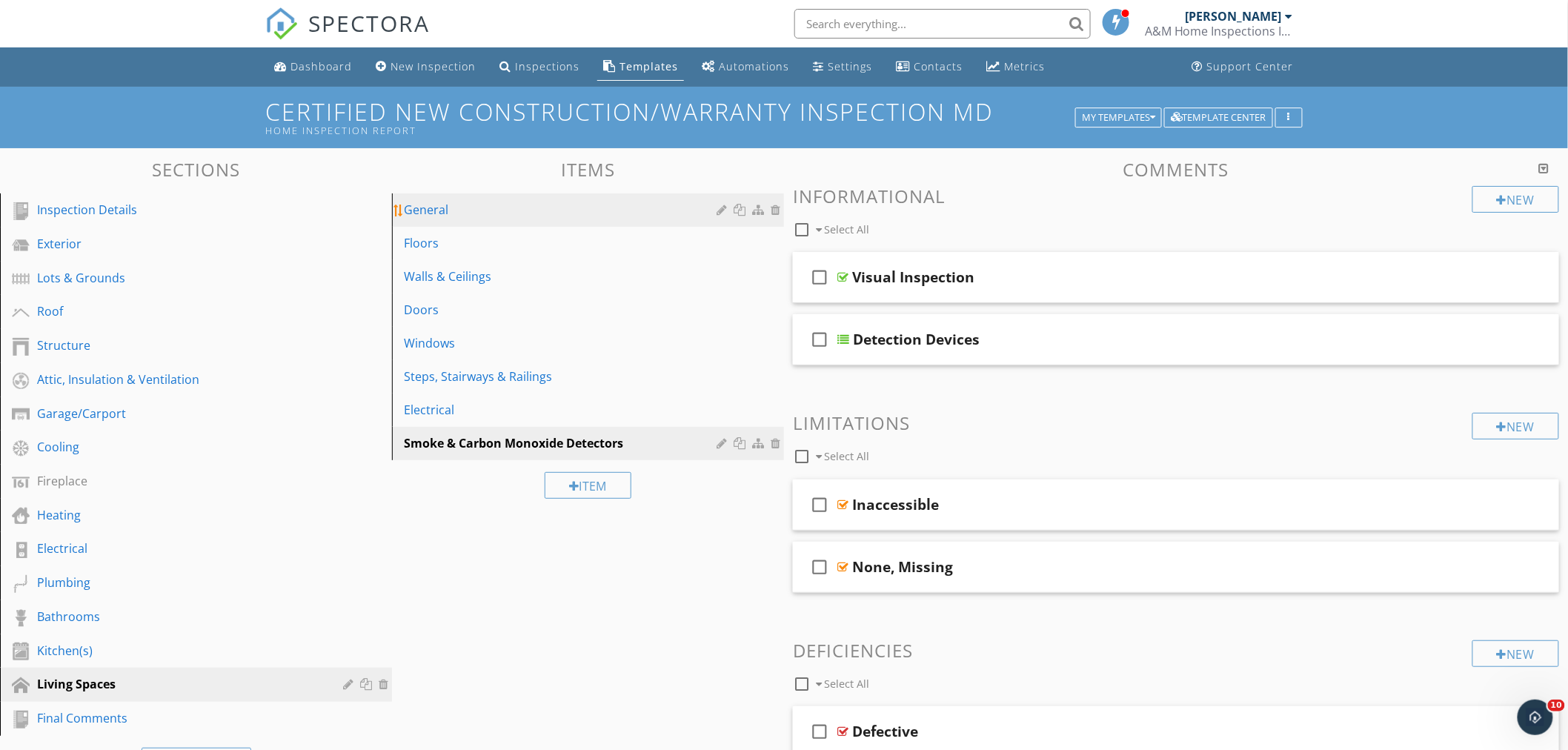
click at [498, 213] on div "General" at bounding box center [562, 209] width 317 height 18
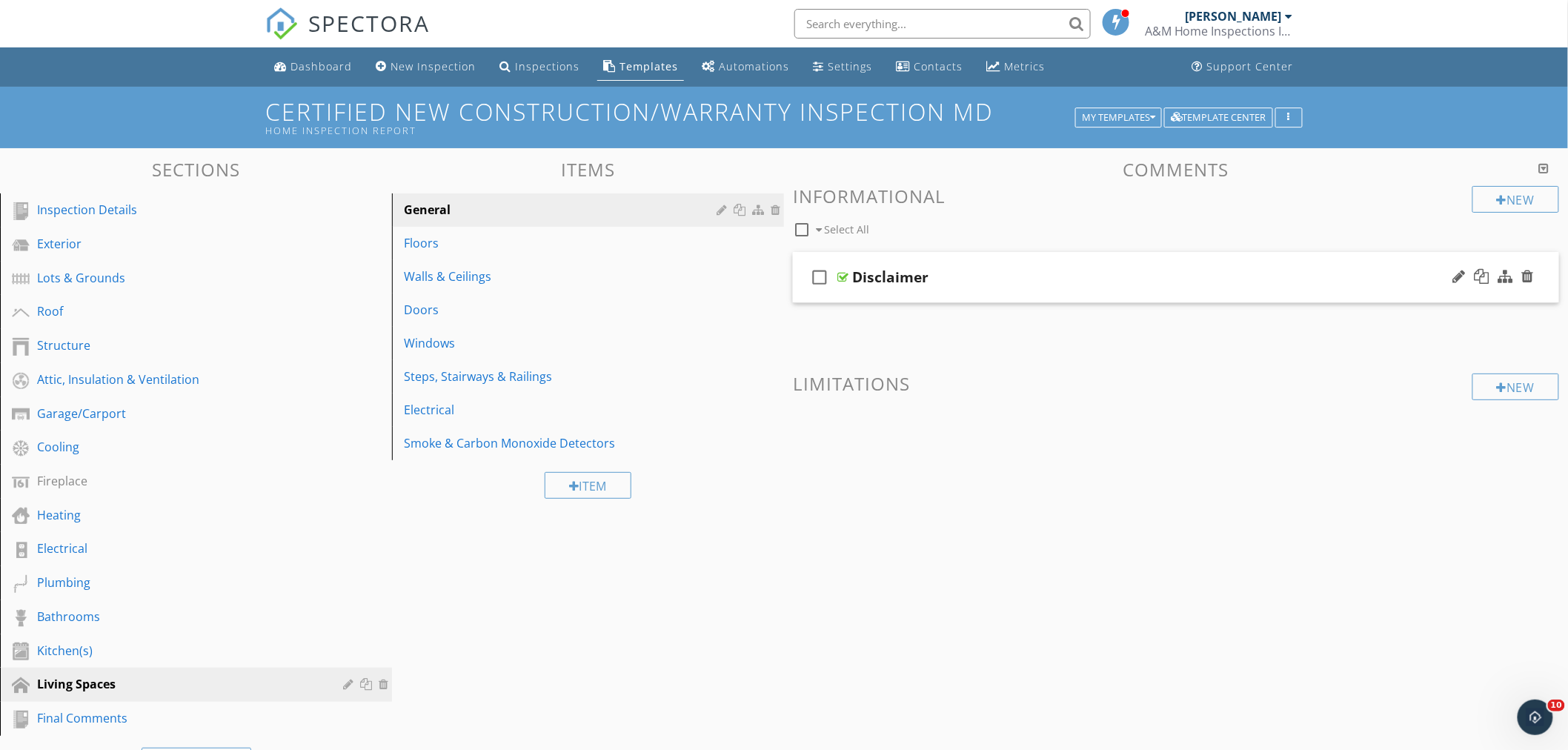
click at [1021, 262] on div "check_box_outline_blank Disclaimer" at bounding box center [1176, 278] width 767 height 51
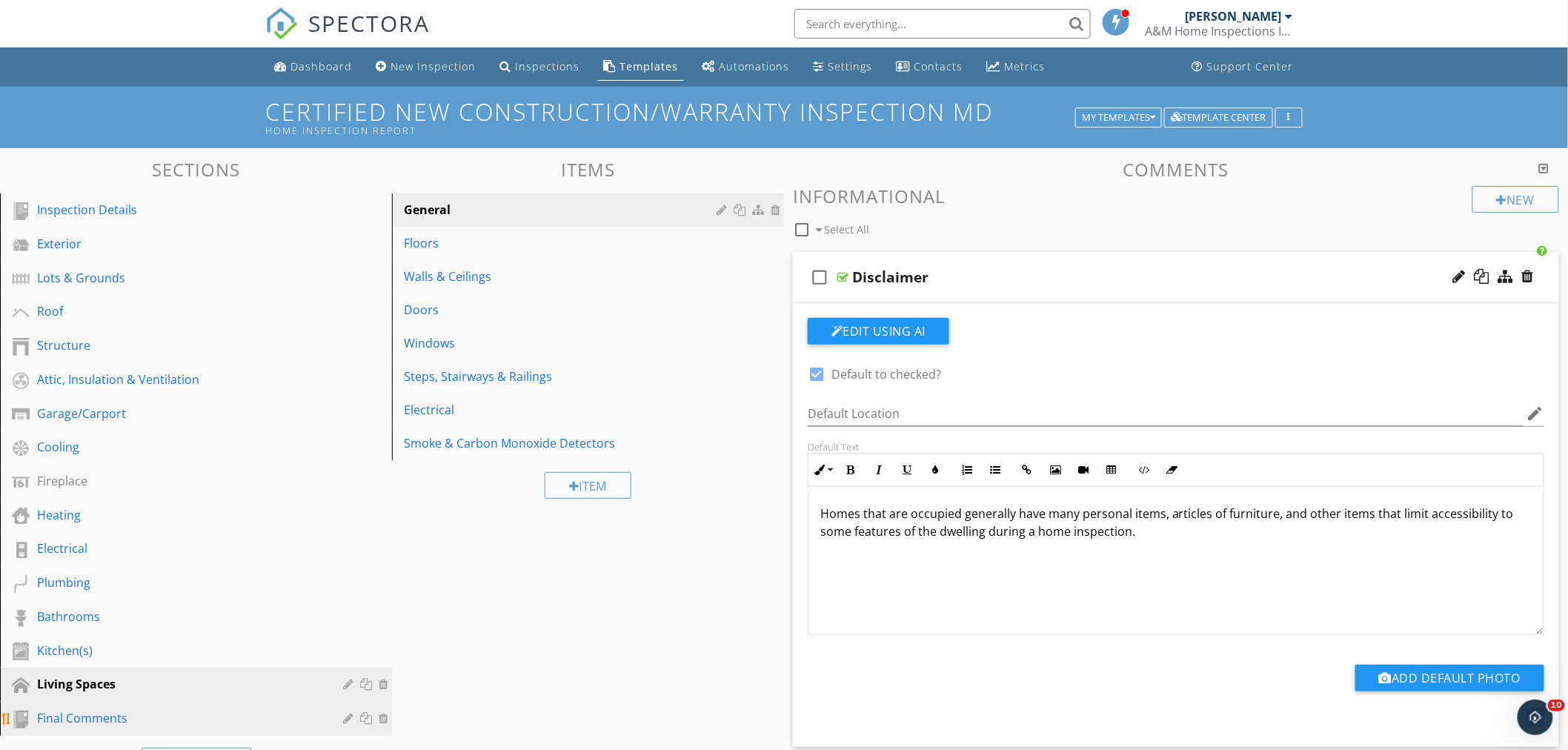
click at [75, 716] on div "Final Comments" at bounding box center [180, 718] width 284 height 18
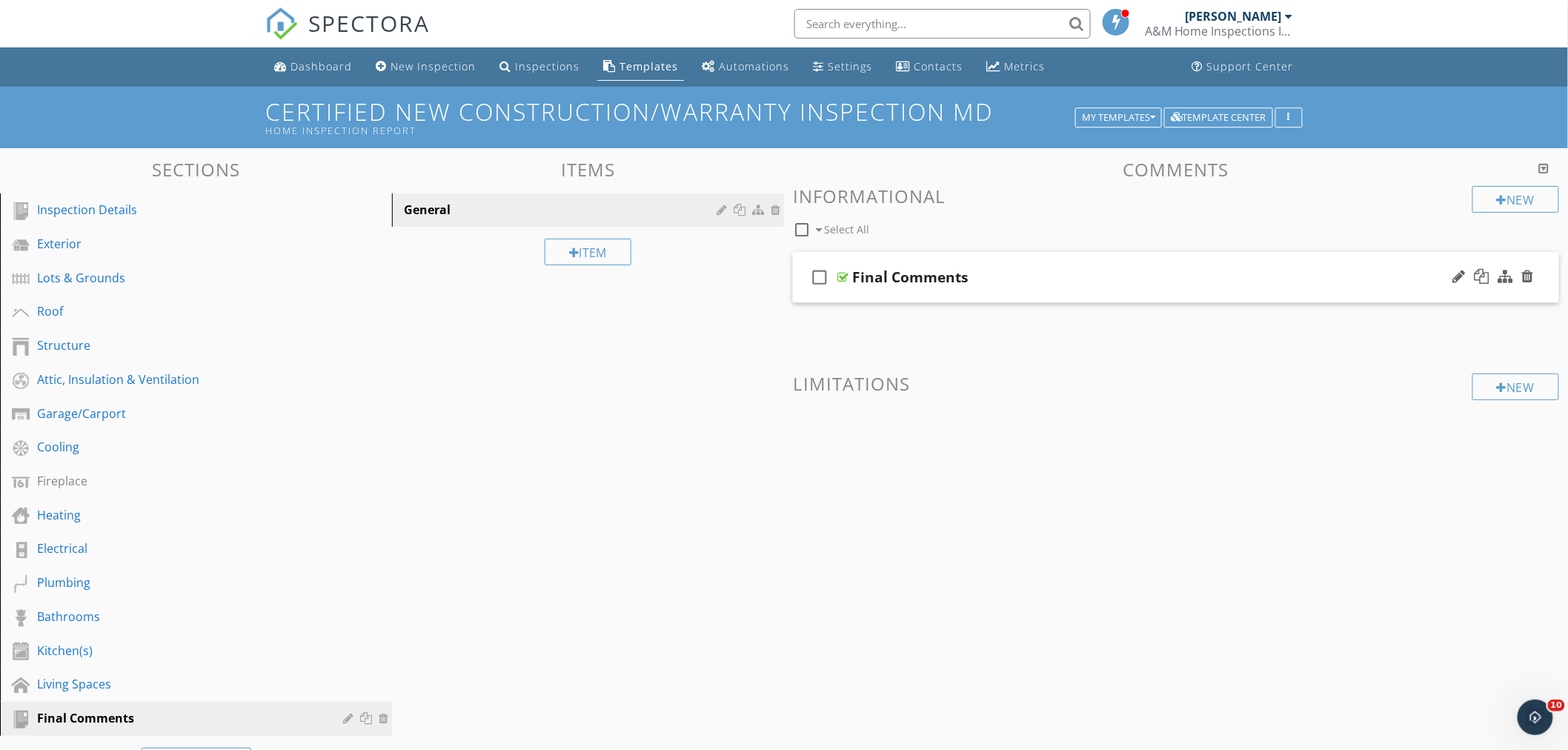
click at [1008, 271] on div "Final Comments" at bounding box center [1129, 277] width 553 height 18
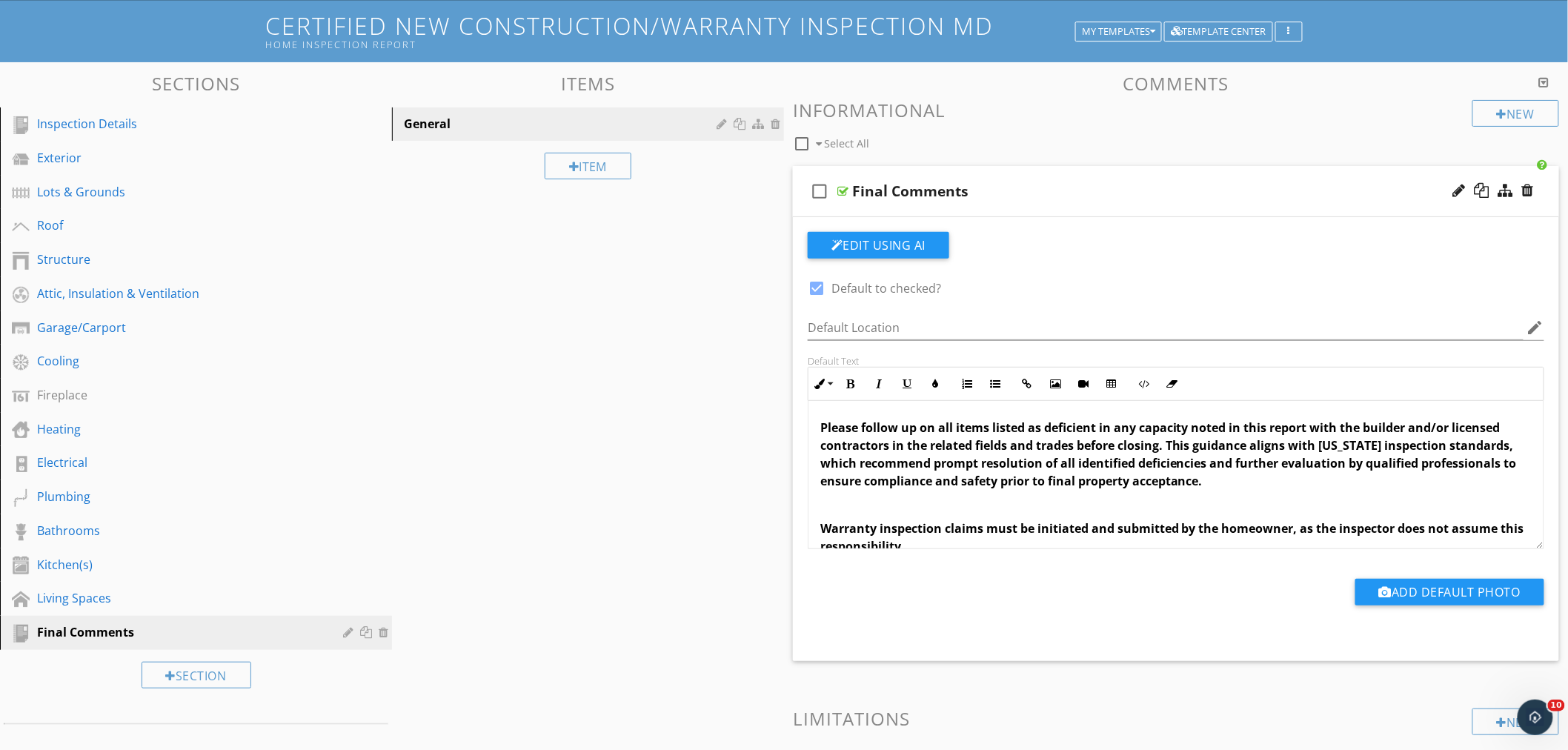
scroll to position [0, 0]
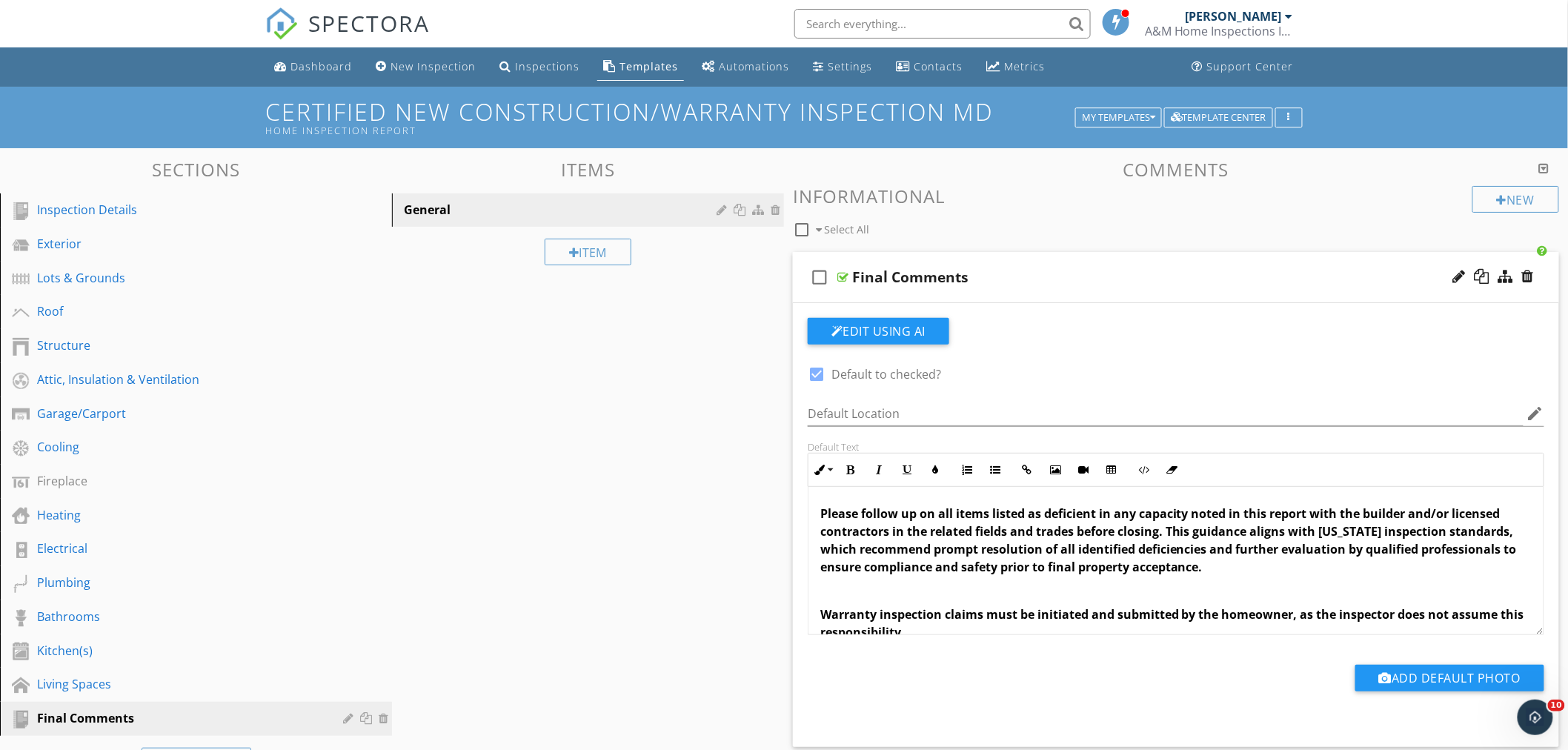
click at [1049, 269] on div "Final Comments" at bounding box center [1129, 277] width 553 height 18
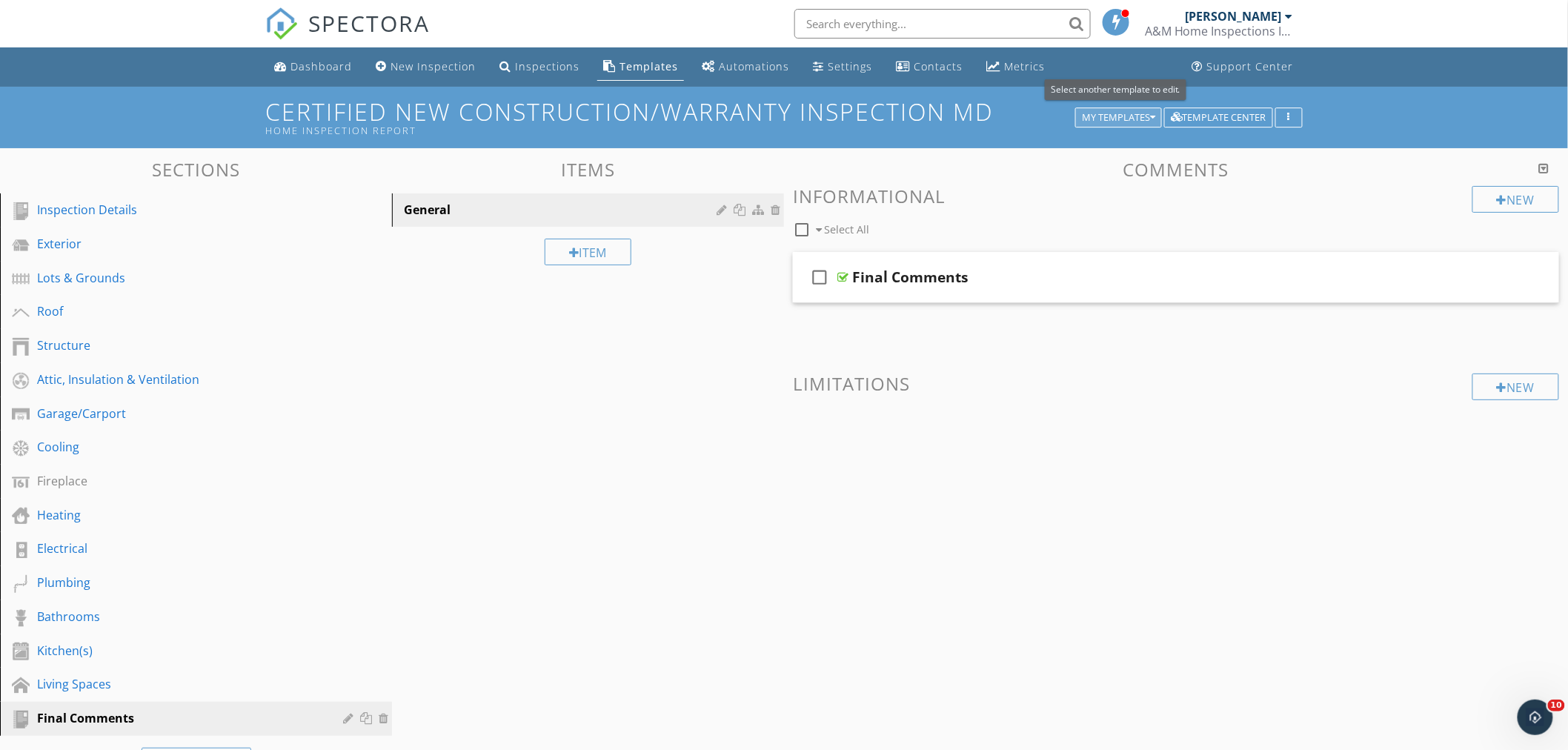
click at [1157, 113] on button "My Templates" at bounding box center [1118, 118] width 87 height 21
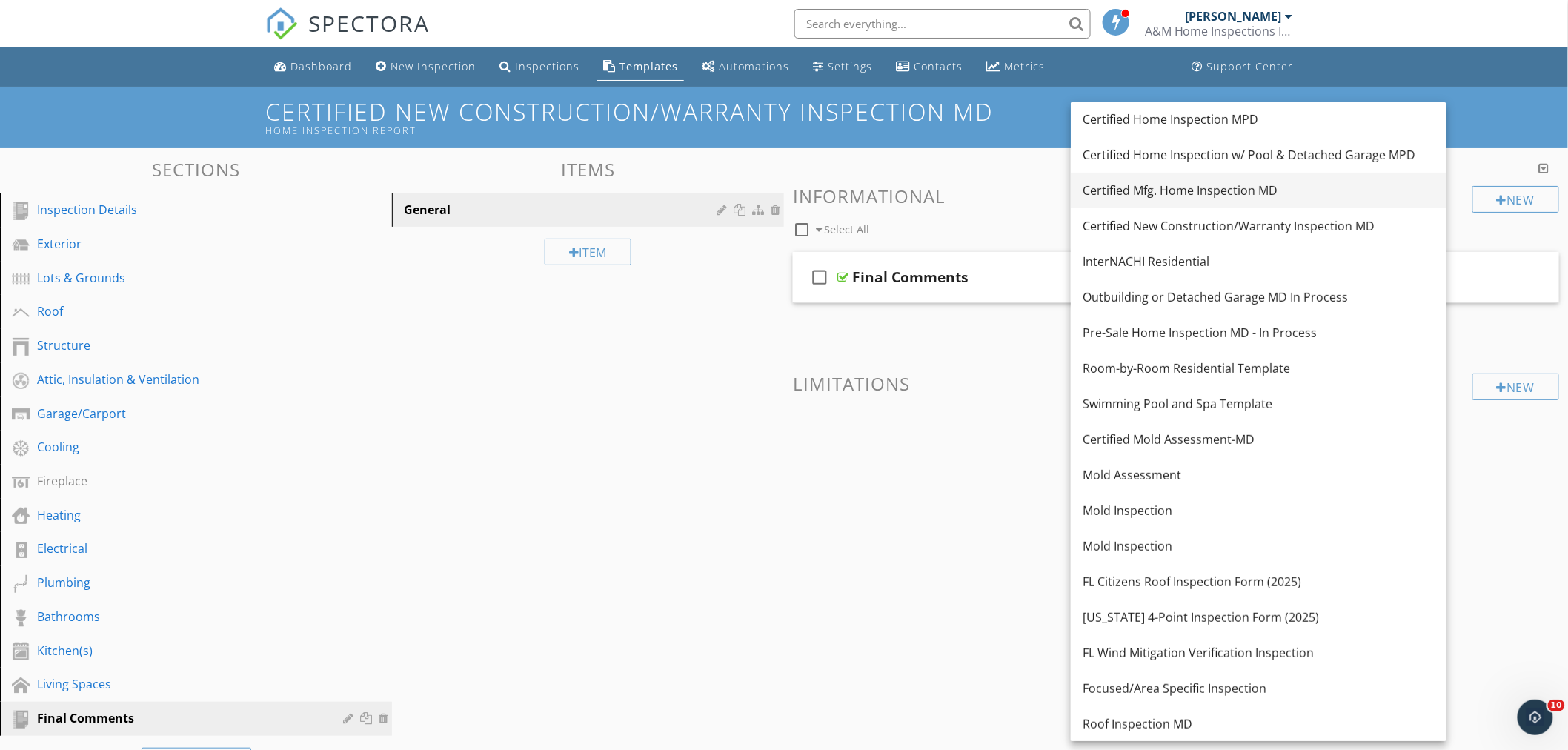
click at [1219, 188] on div "Certified Mfg. Home Inspection MD" at bounding box center [1259, 190] width 352 height 18
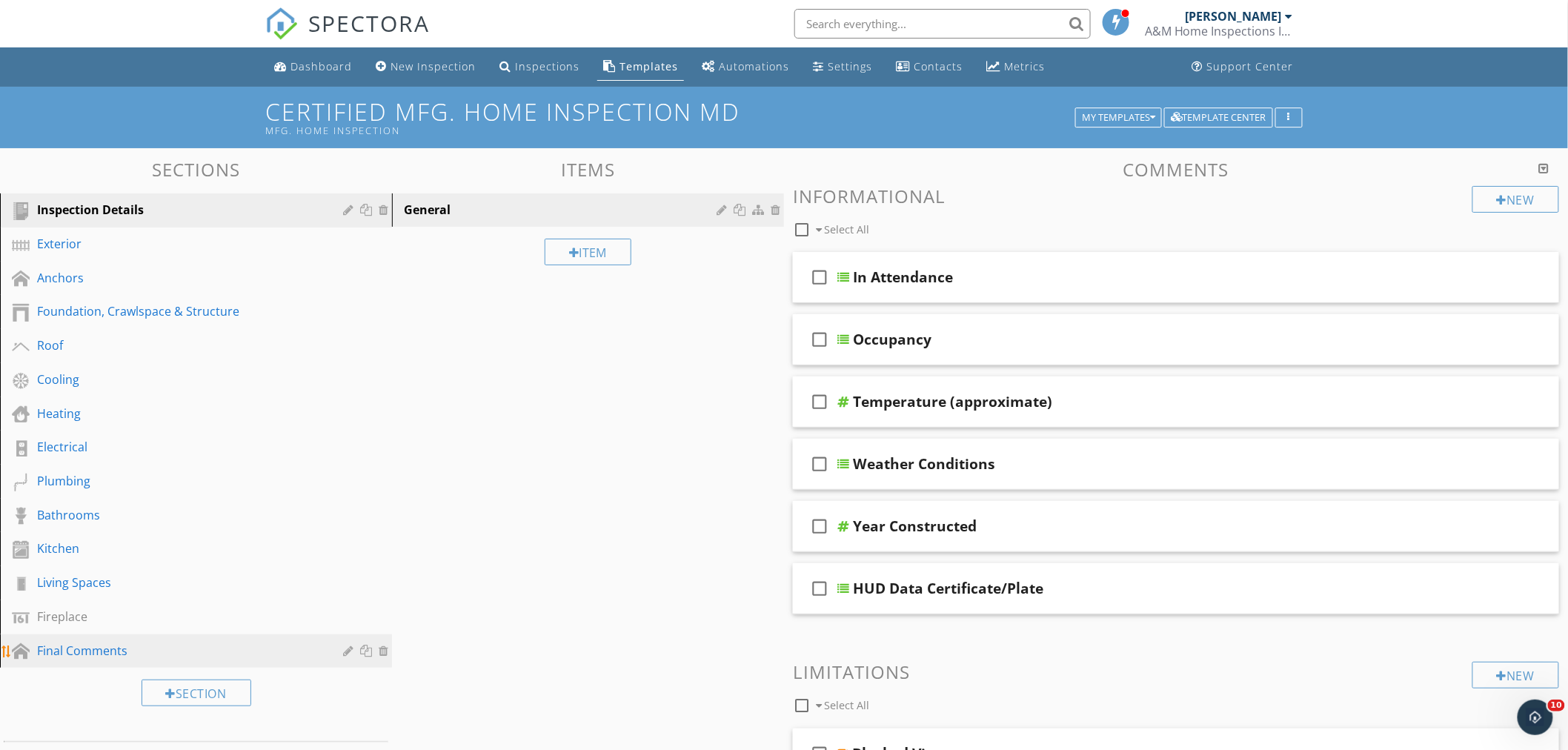
click at [52, 646] on div "Final Comments" at bounding box center [180, 650] width 284 height 18
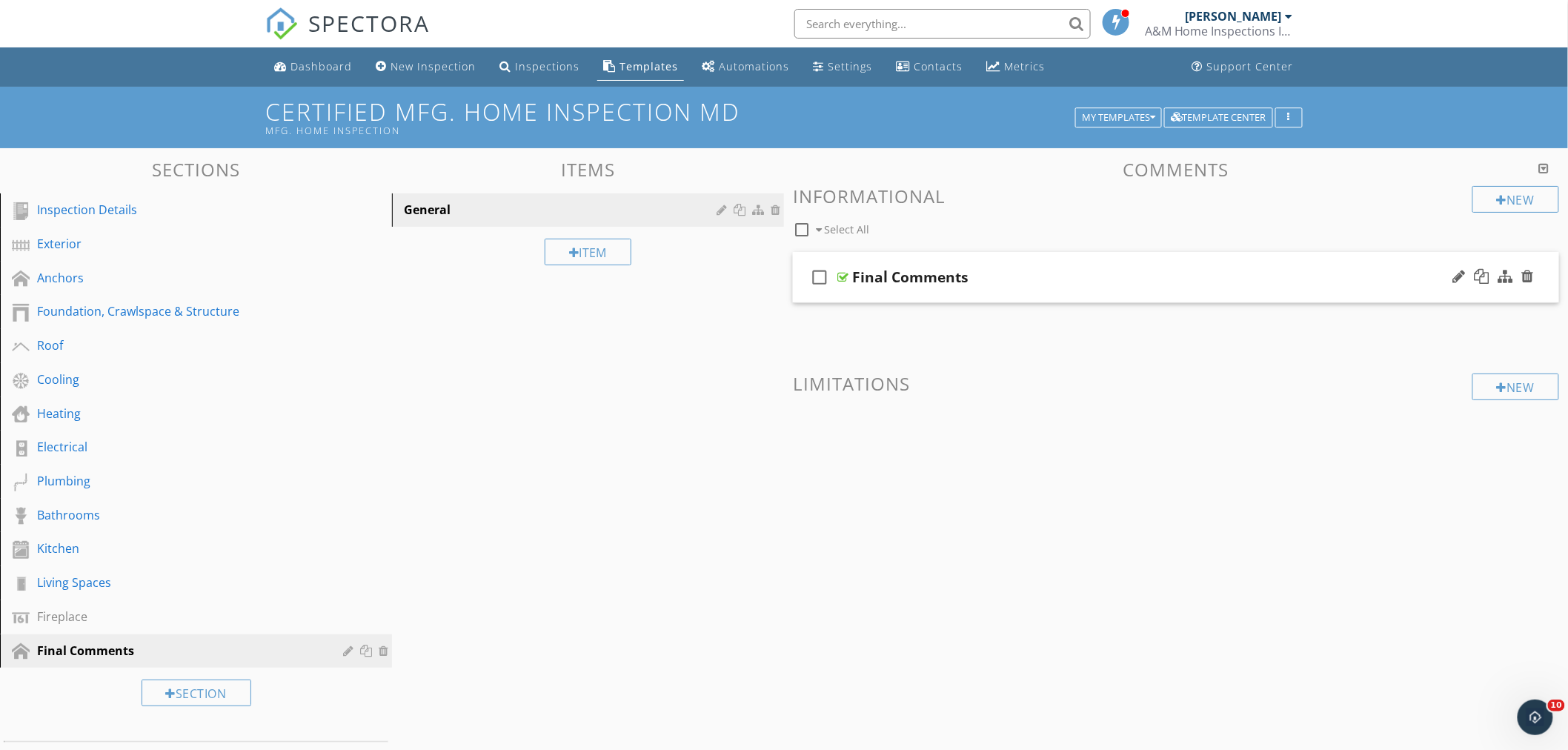
click at [1025, 255] on div "check_box_outline_blank Final Comments" at bounding box center [1176, 278] width 767 height 51
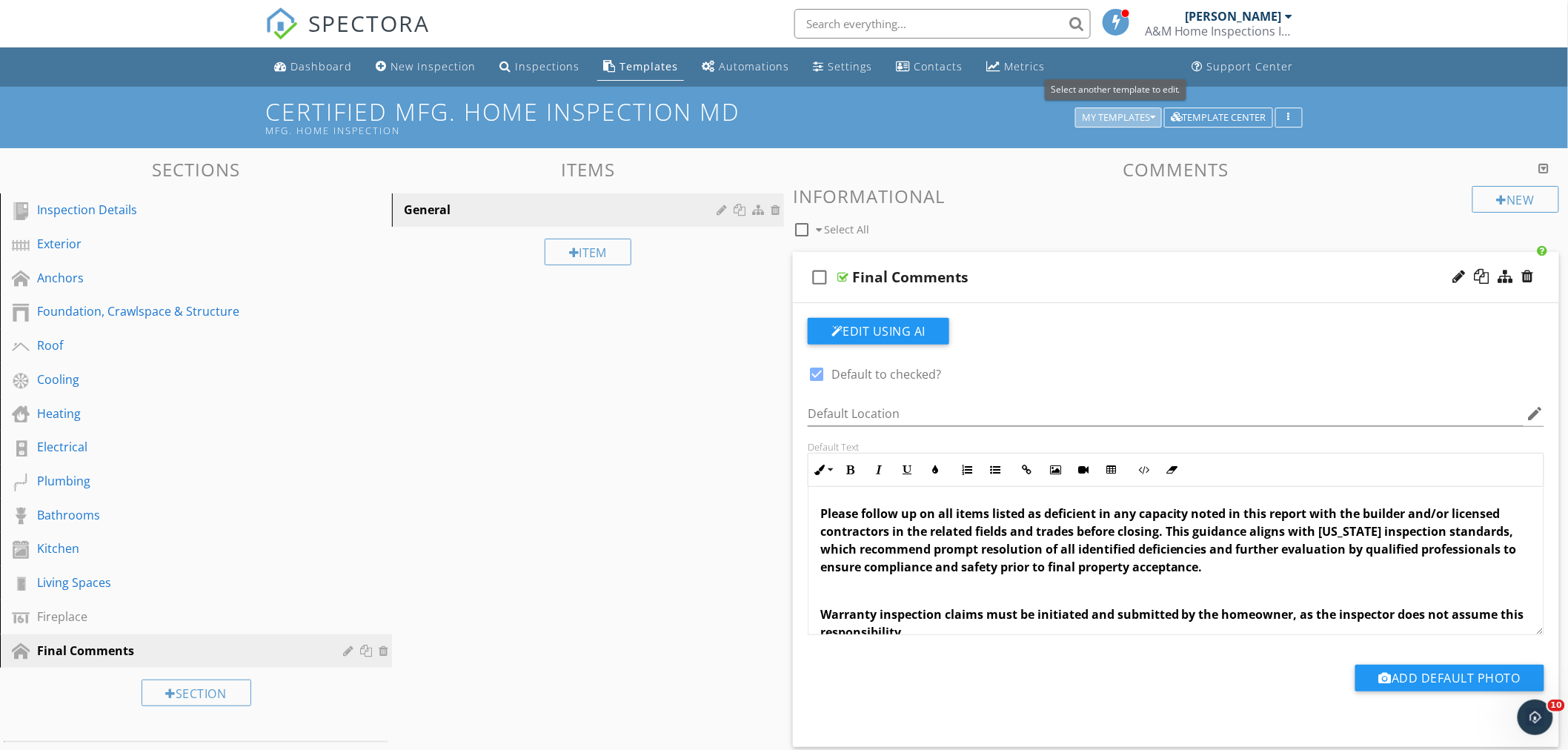
click at [1150, 109] on button "My Templates" at bounding box center [1118, 118] width 87 height 21
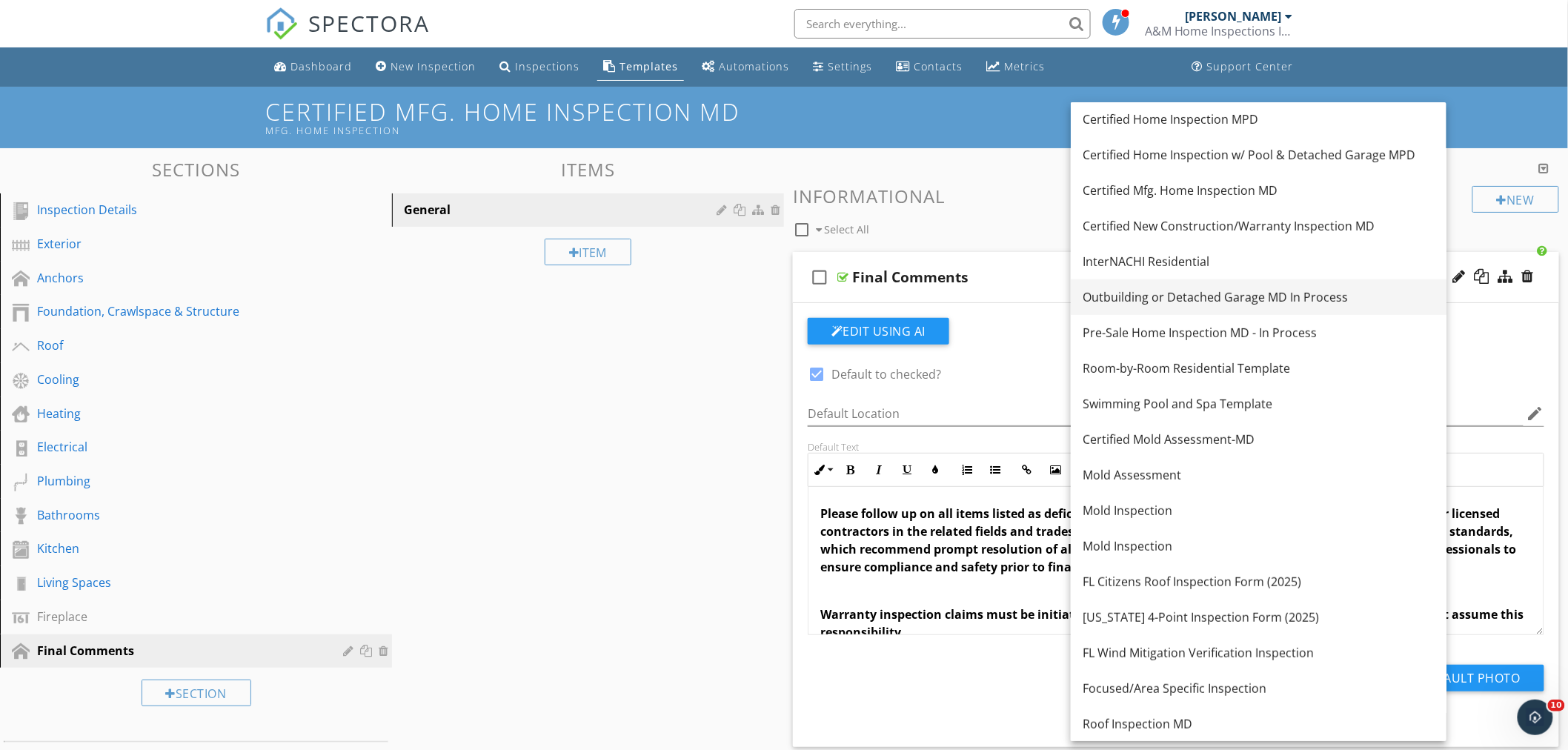
click at [1245, 293] on div "Outbuilding or Detached Garage MD In Process" at bounding box center [1259, 296] width 352 height 18
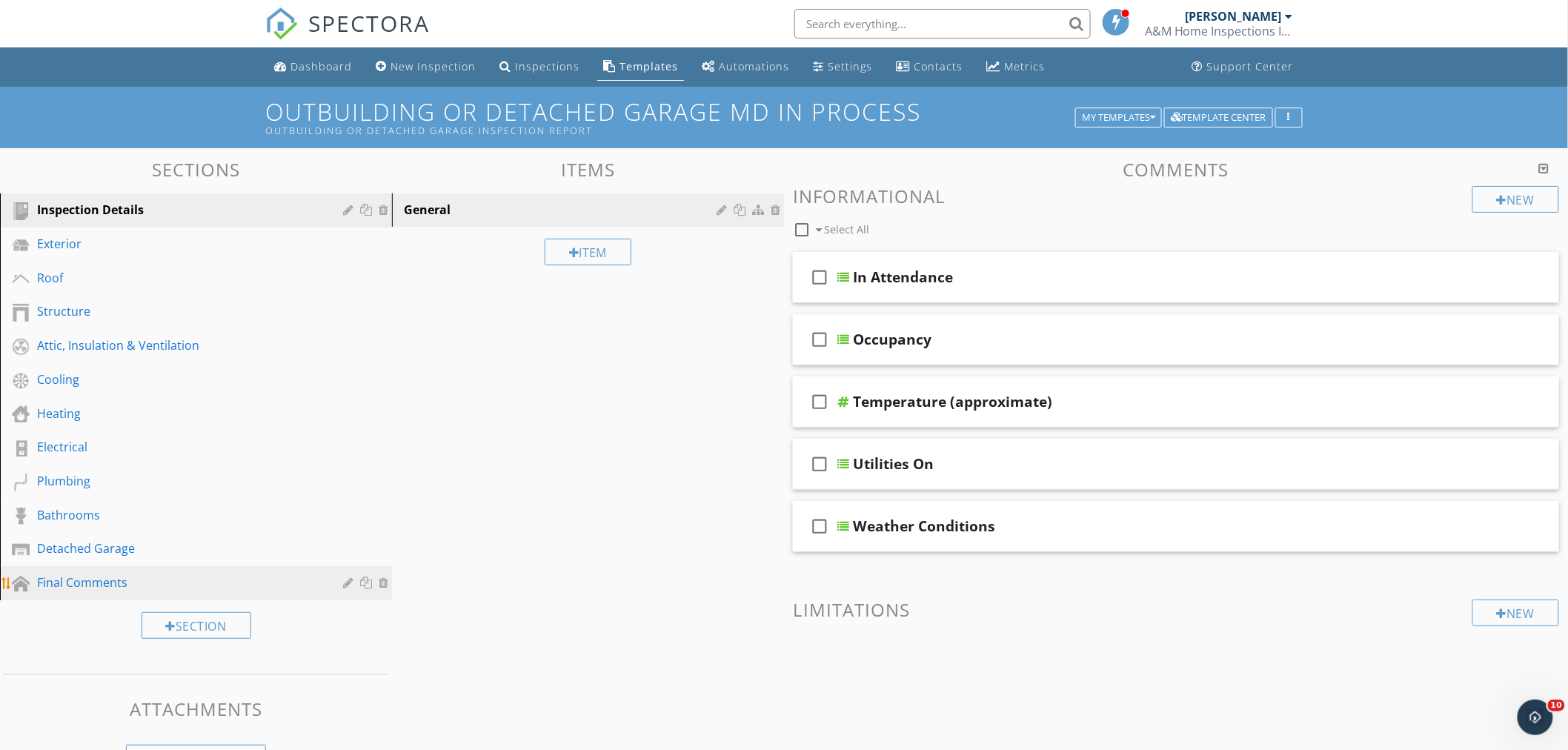
click at [88, 580] on div "Final Comments" at bounding box center [180, 583] width 284 height 18
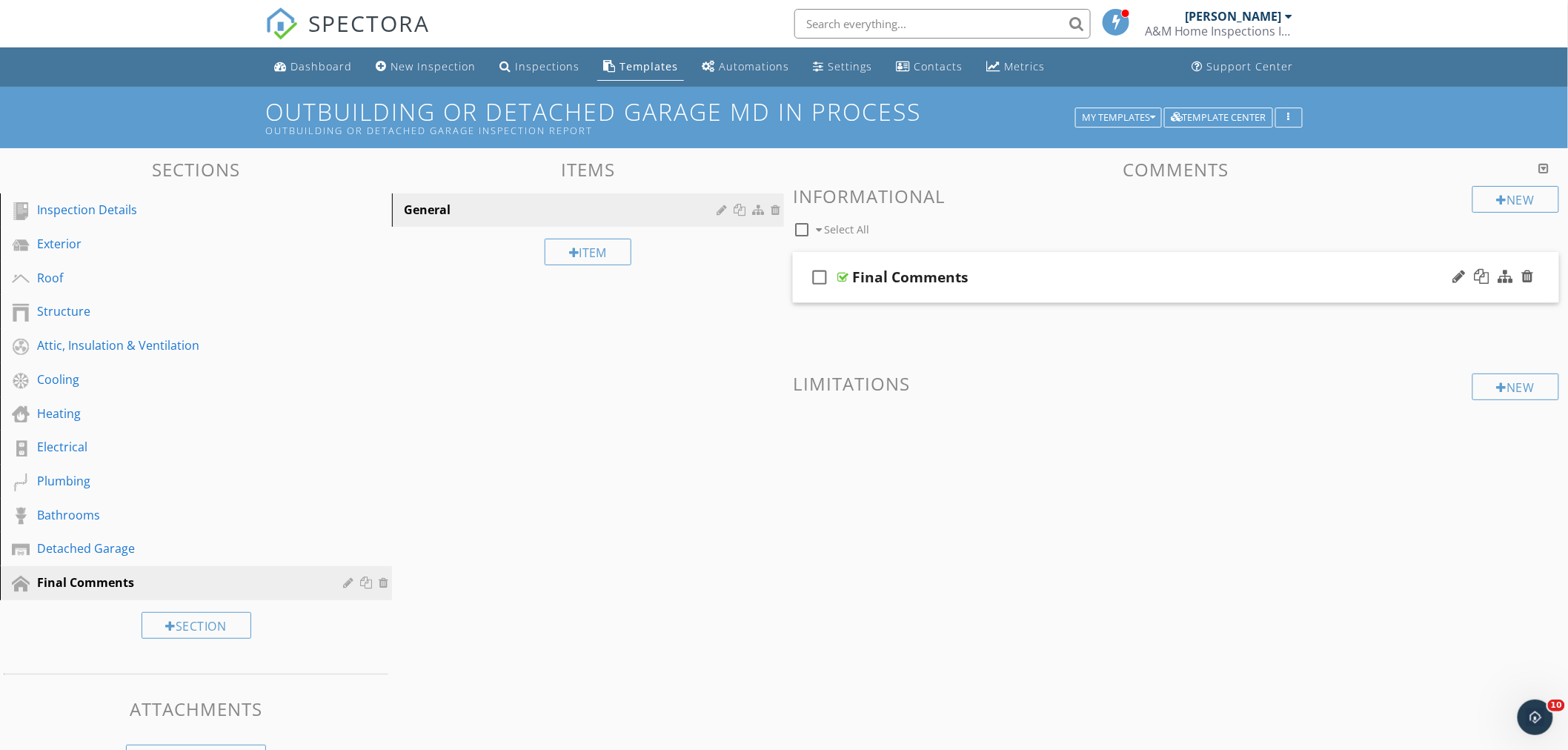
click at [985, 254] on div "check_box_outline_blank Final Comments" at bounding box center [1176, 278] width 767 height 51
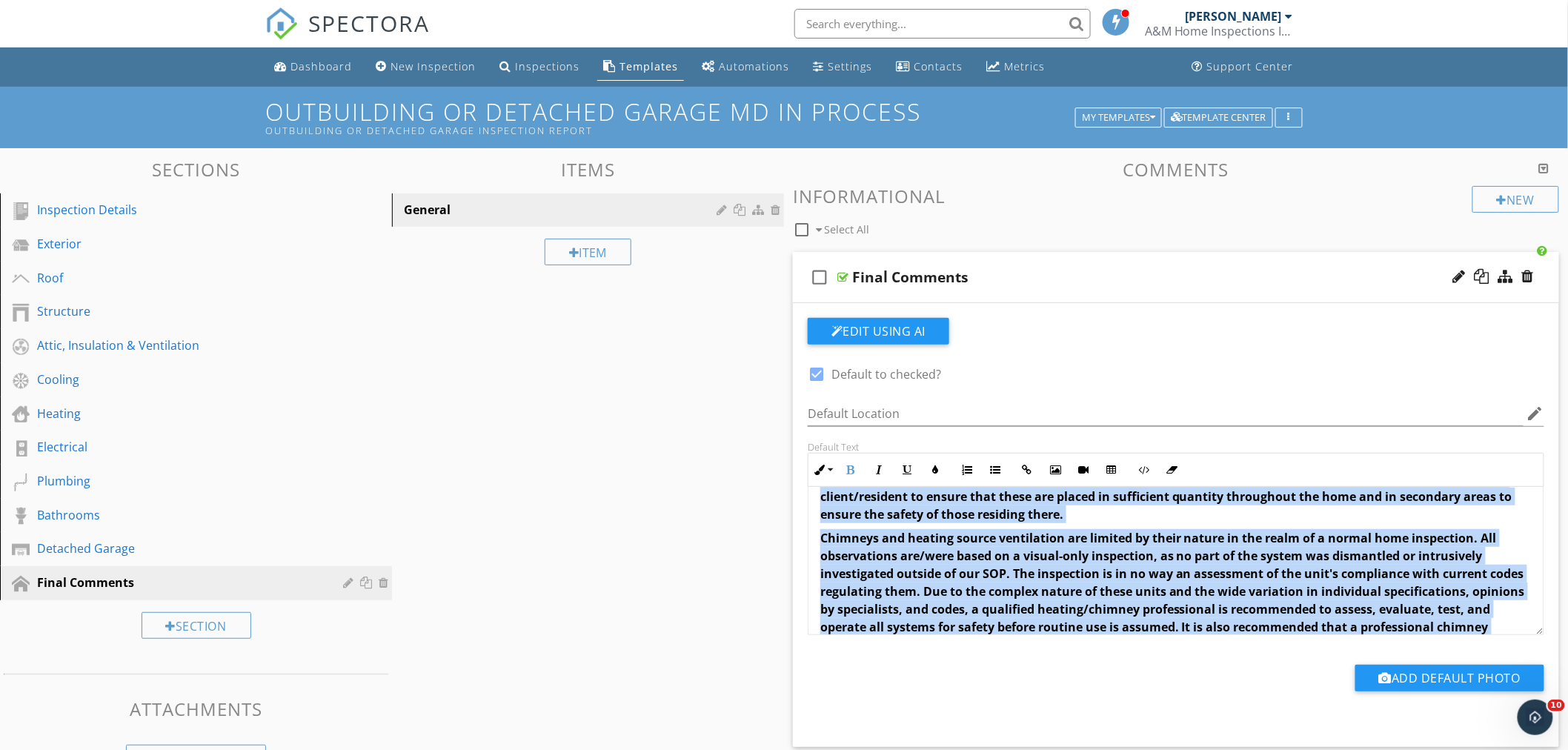
scroll to position [196, 0]
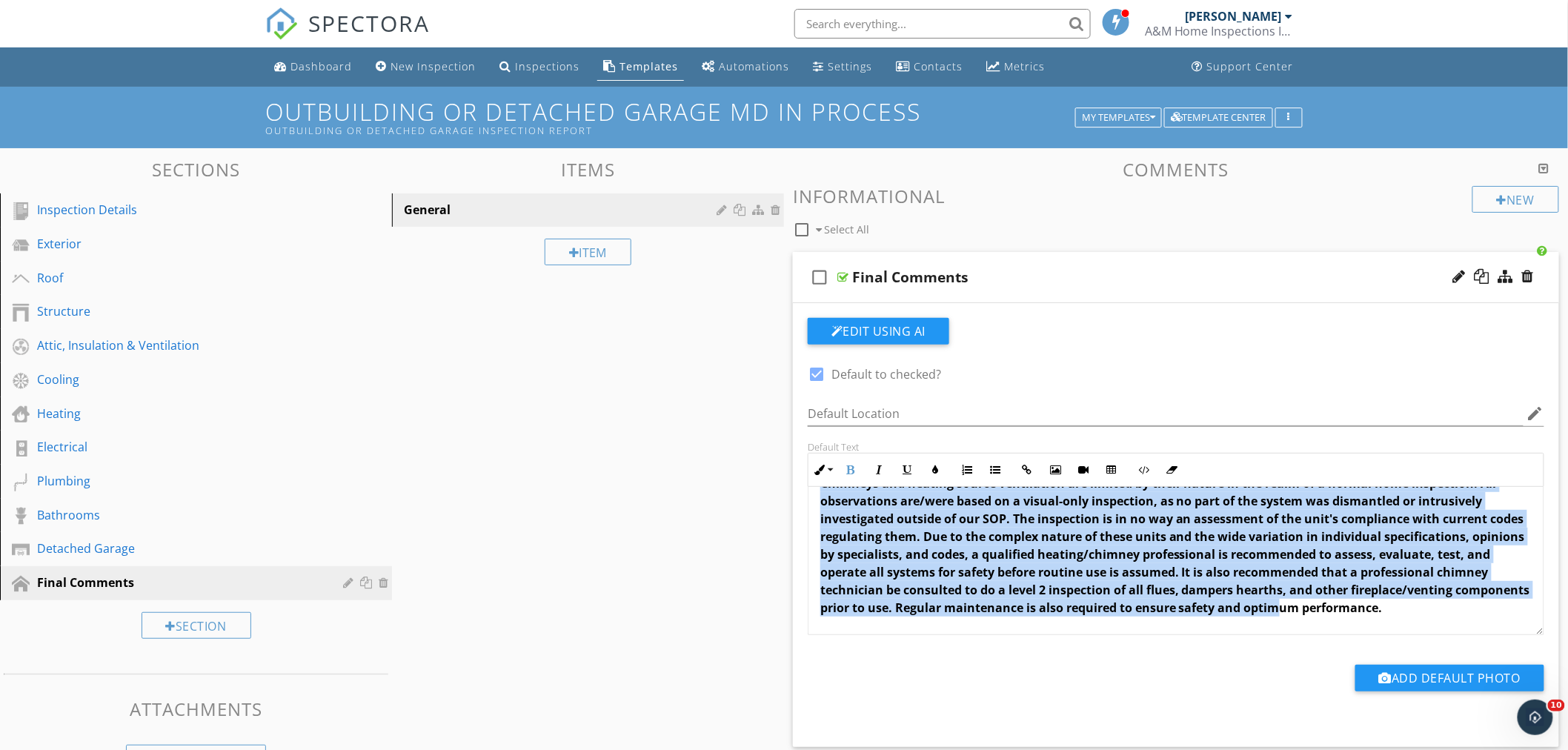
drag, startPoint x: 817, startPoint y: 513, endPoint x: 1353, endPoint y: 630, distance: 548.6
click at [1353, 630] on div "Please follow up on all items listed as deficient in this report with the build…" at bounding box center [1176, 463] width 735 height 344
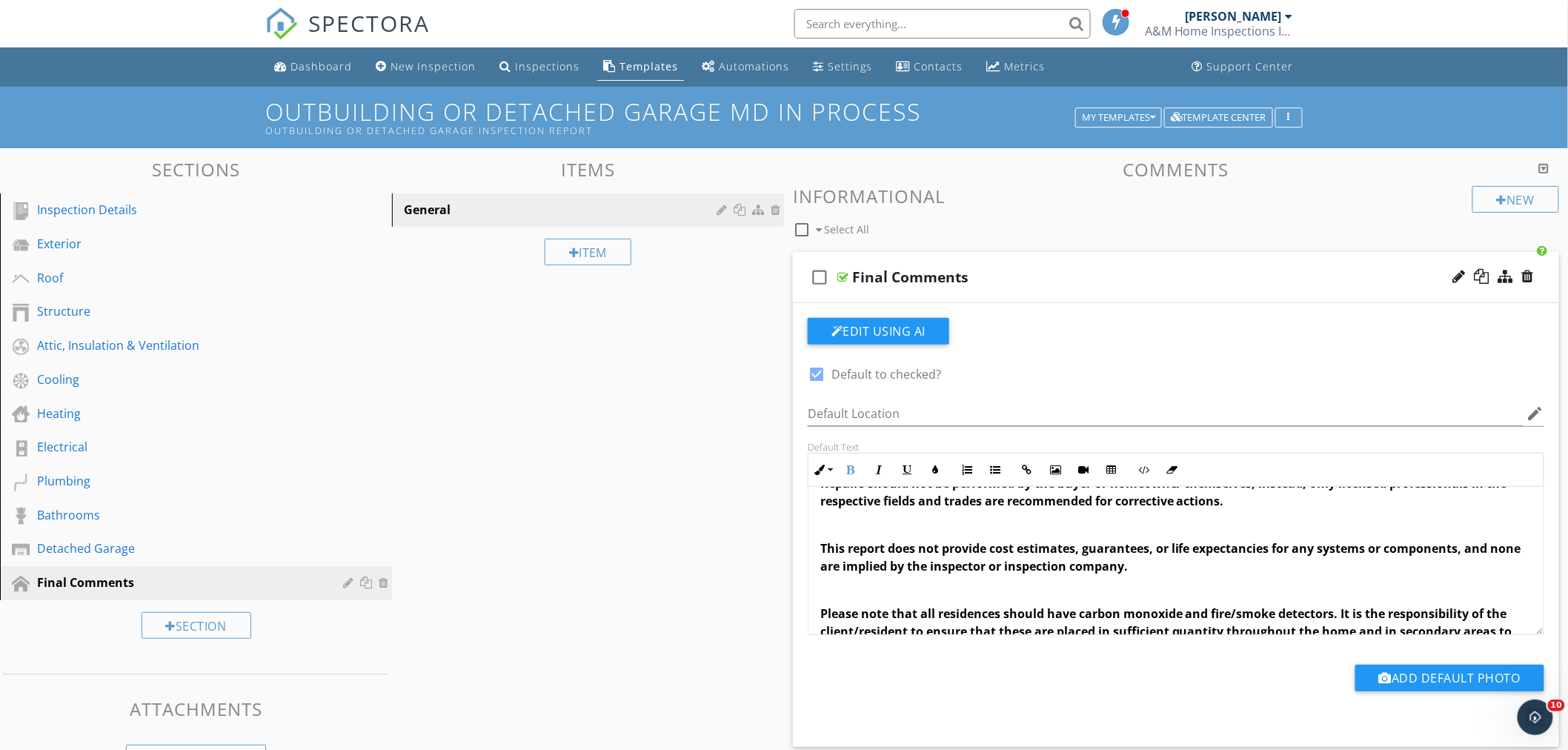
scroll to position [218, 0]
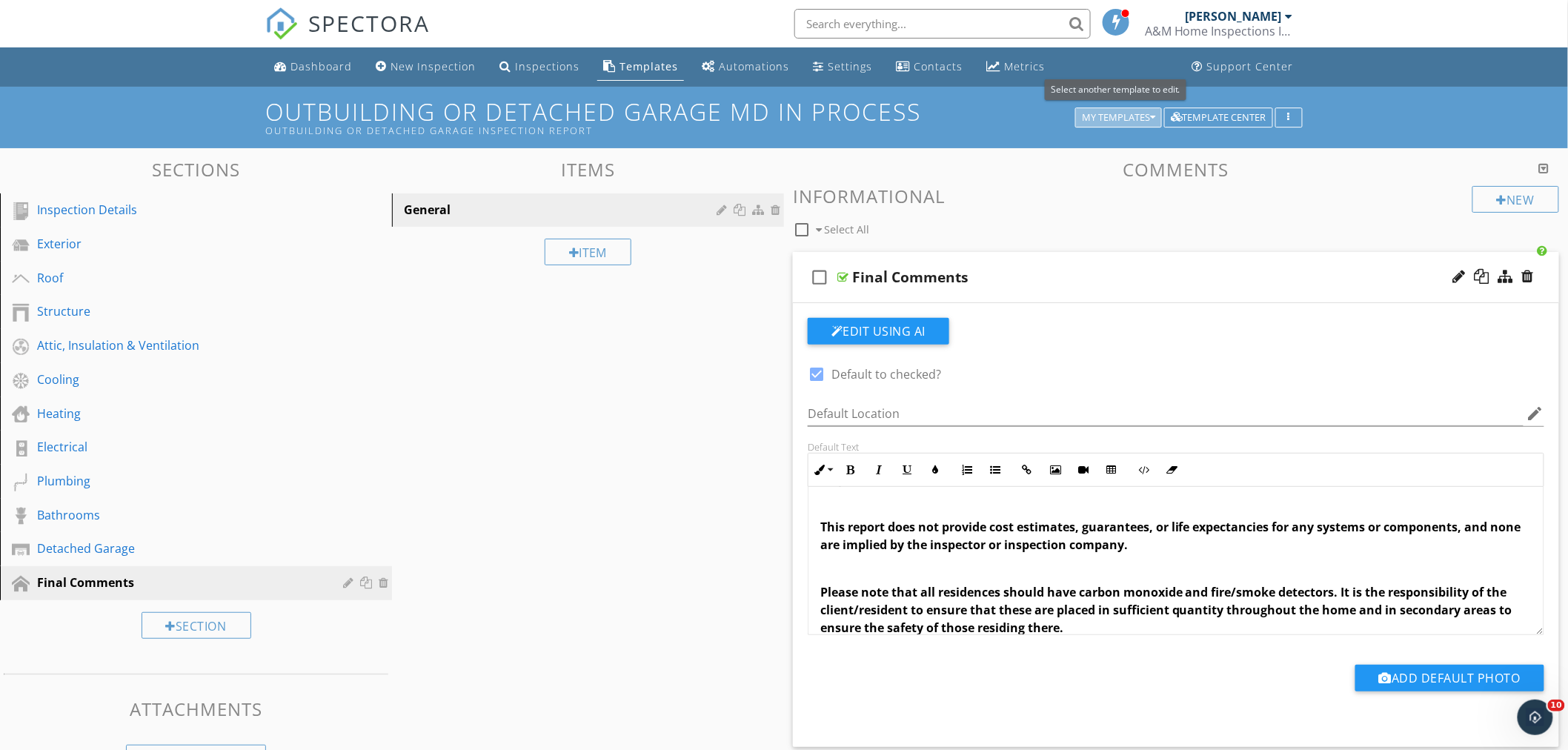
click at [1157, 117] on button "My Templates" at bounding box center [1118, 118] width 87 height 21
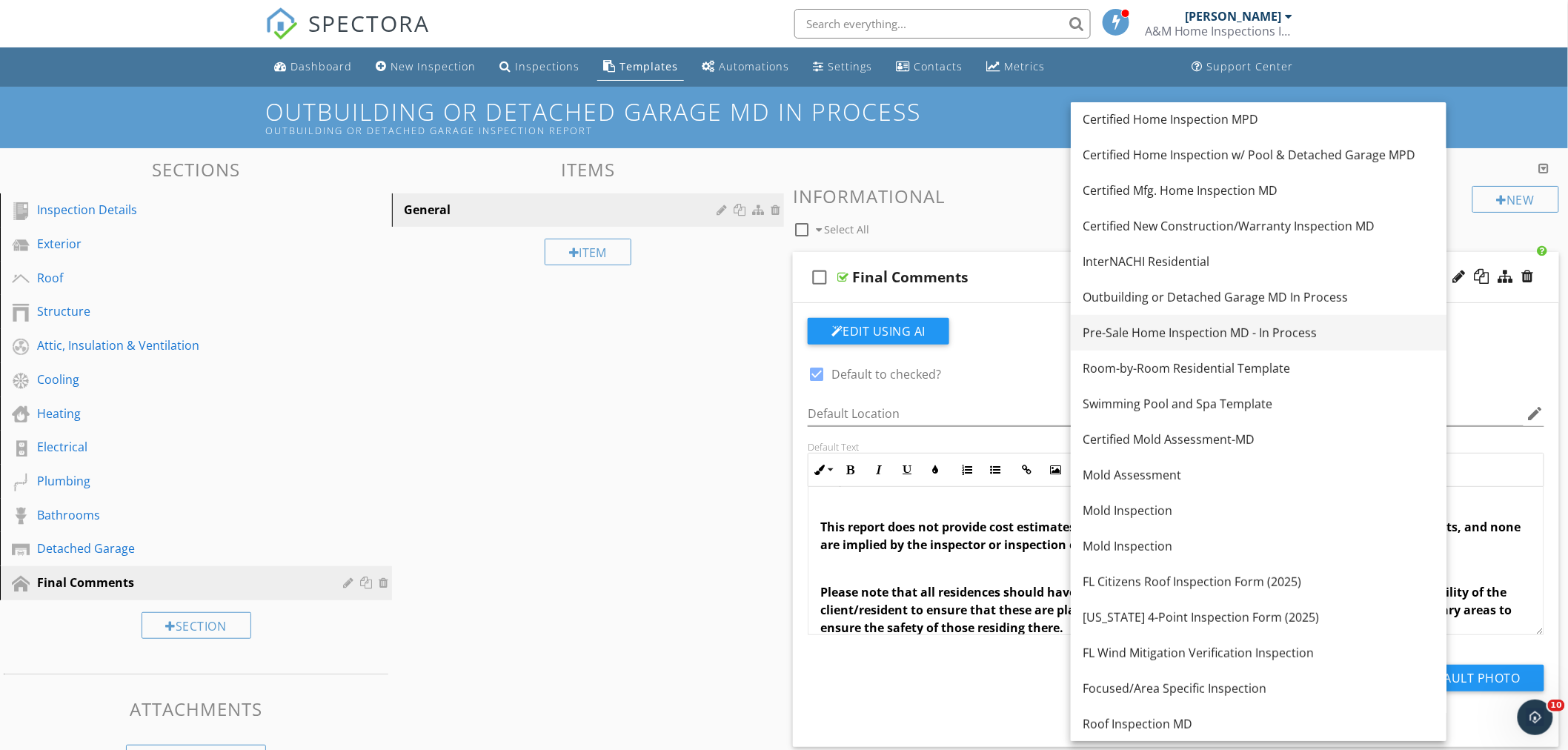
click at [1189, 336] on div "Pre-Sale Home Inspection MD - In Process" at bounding box center [1259, 332] width 352 height 18
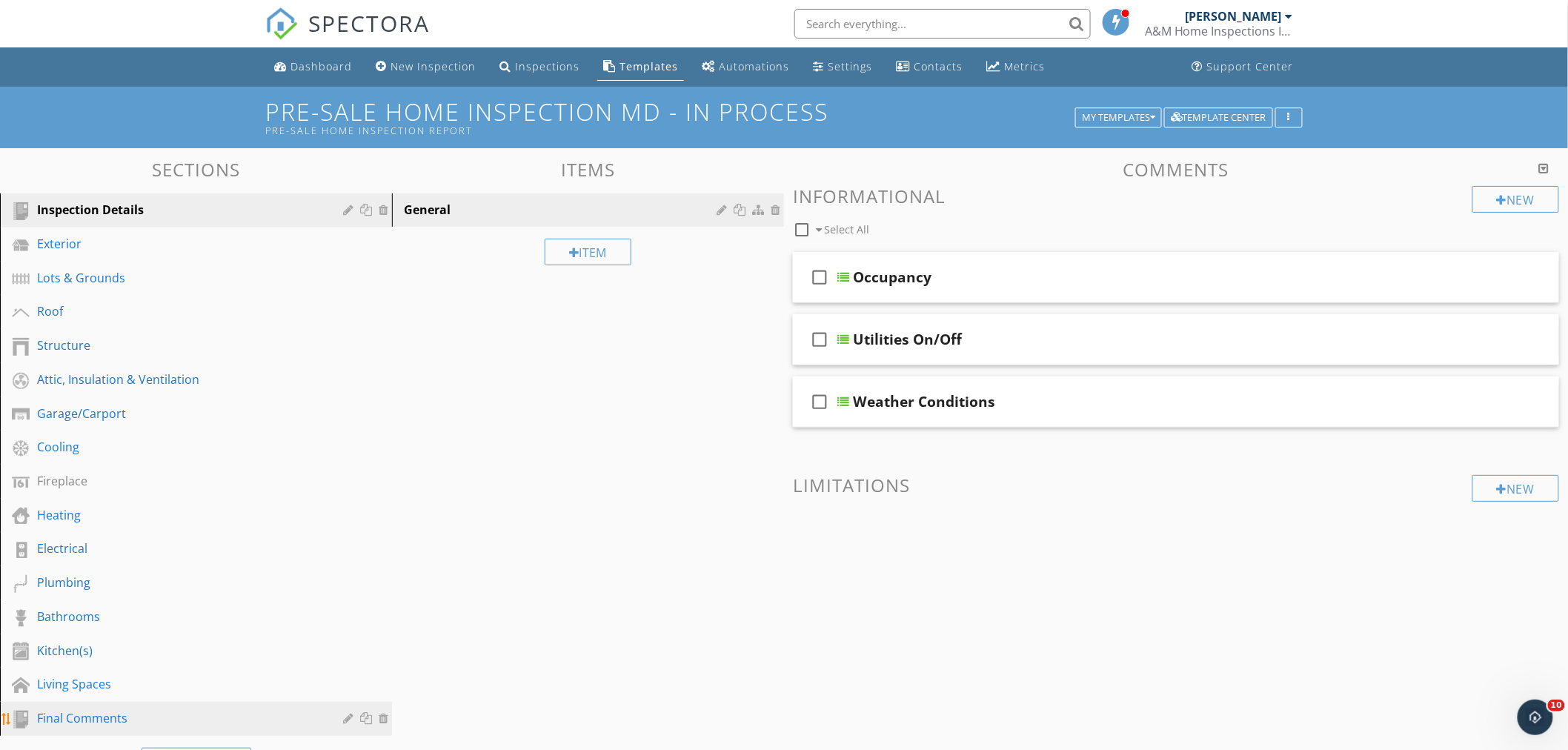
click at [102, 721] on div "Final Comments" at bounding box center [180, 718] width 284 height 18
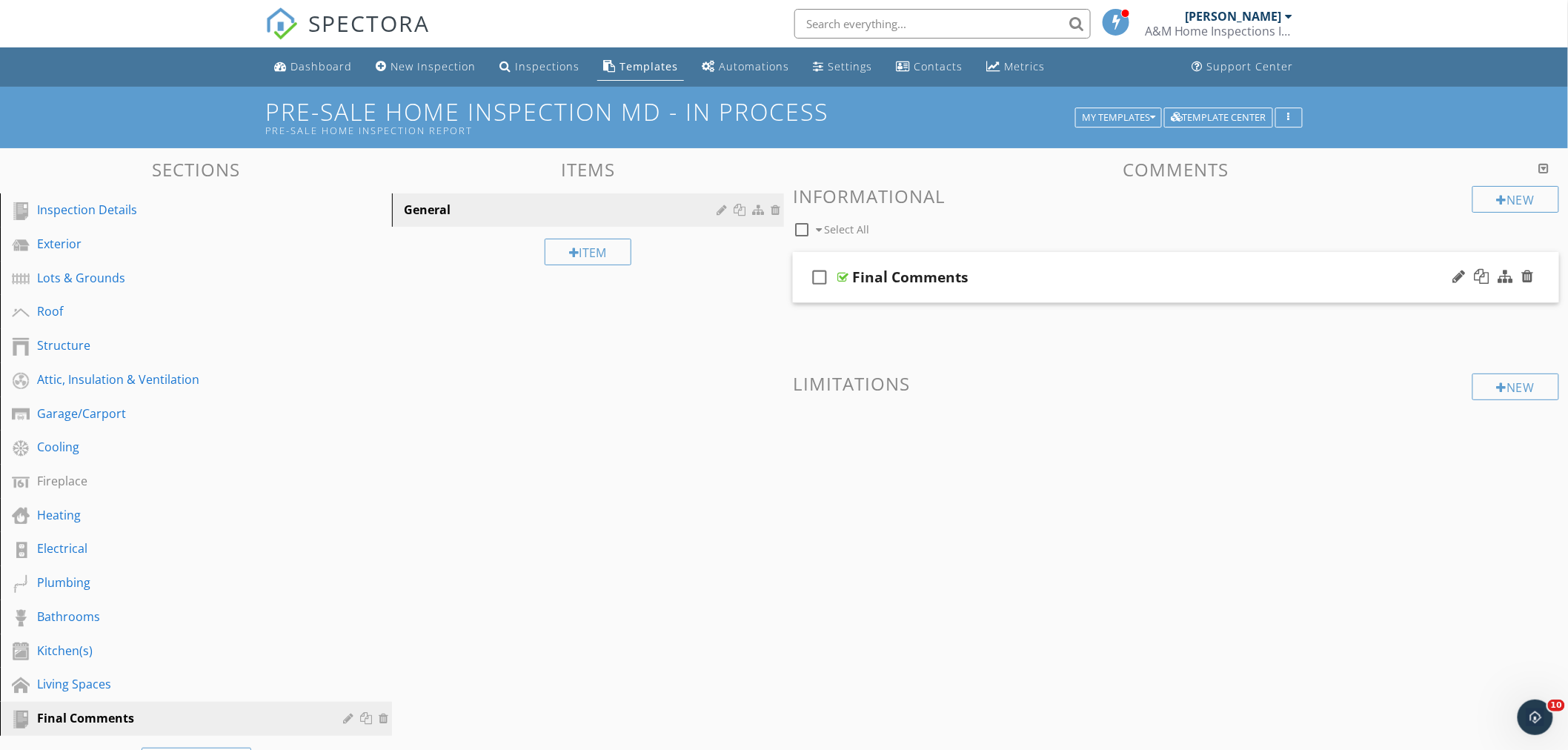
click at [1116, 265] on div "check_box_outline_blank Final Comments" at bounding box center [1176, 278] width 767 height 51
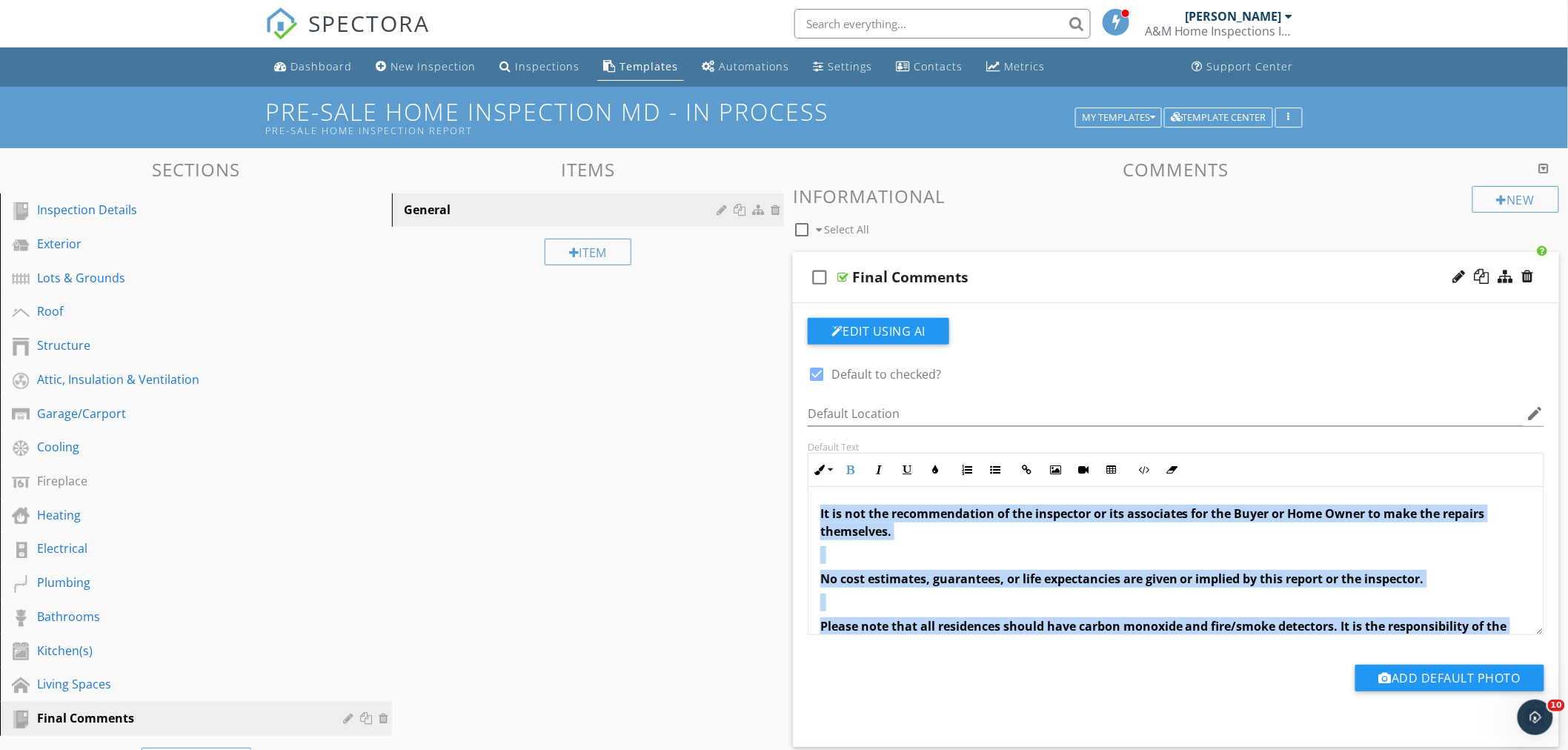
scroll to position [243, 0]
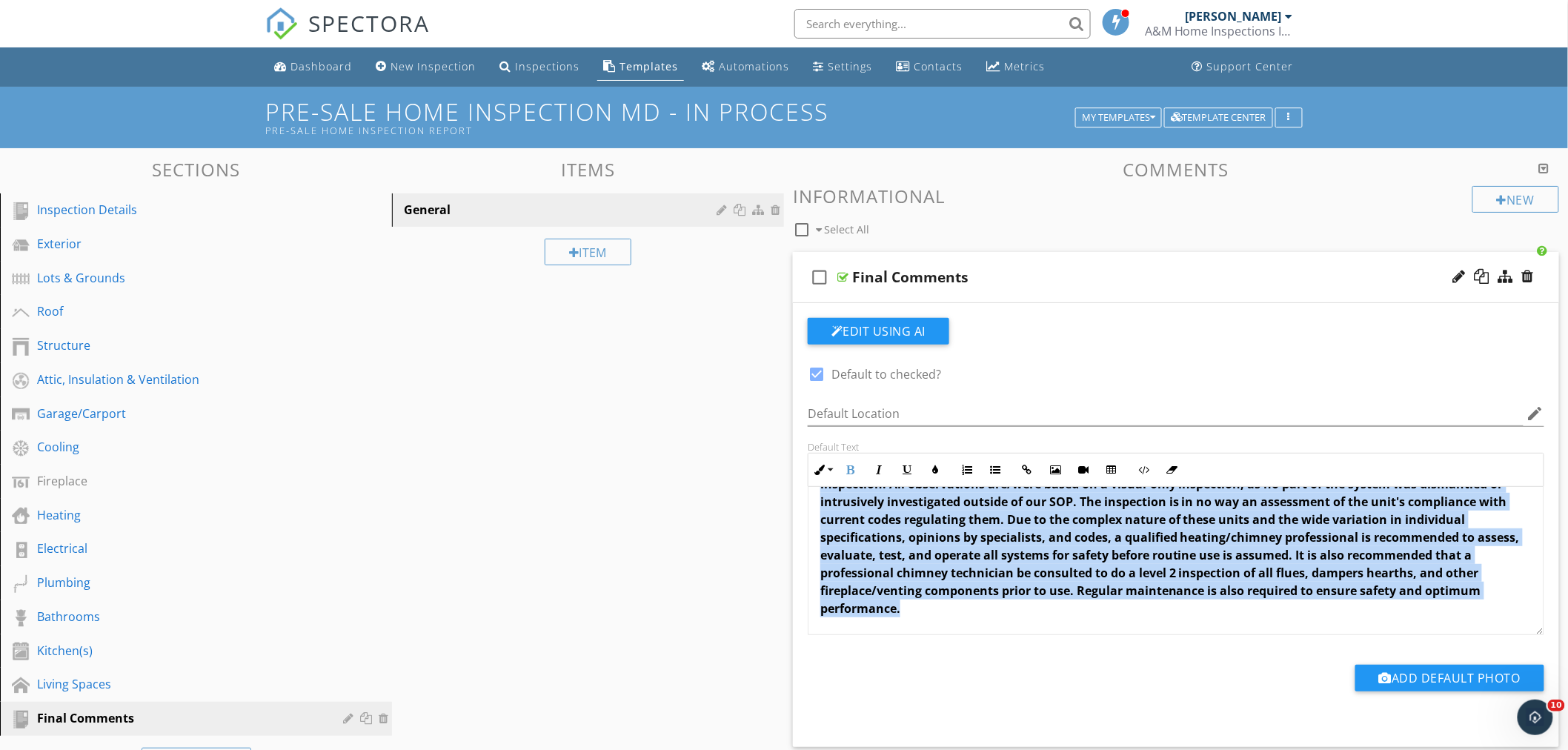
drag, startPoint x: 817, startPoint y: 516, endPoint x: 1155, endPoint y: 639, distance: 359.7
click at [1155, 639] on div "check_box Default to checked? Default Location edit Default Text Inline Style X…" at bounding box center [1176, 517] width 755 height 399
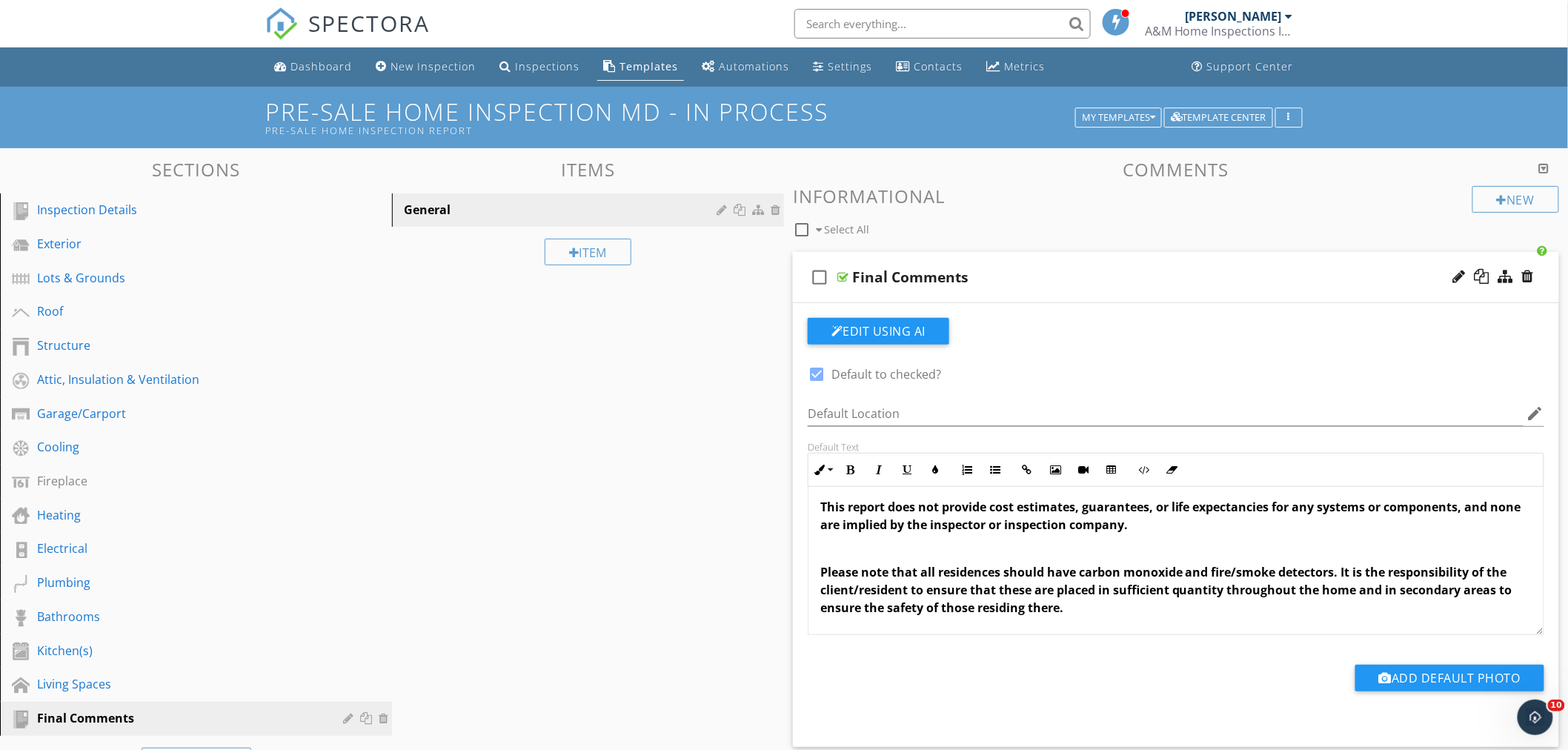
scroll to position [238, 0]
click at [1150, 121] on icon "button" at bounding box center [1153, 117] width 6 height 10
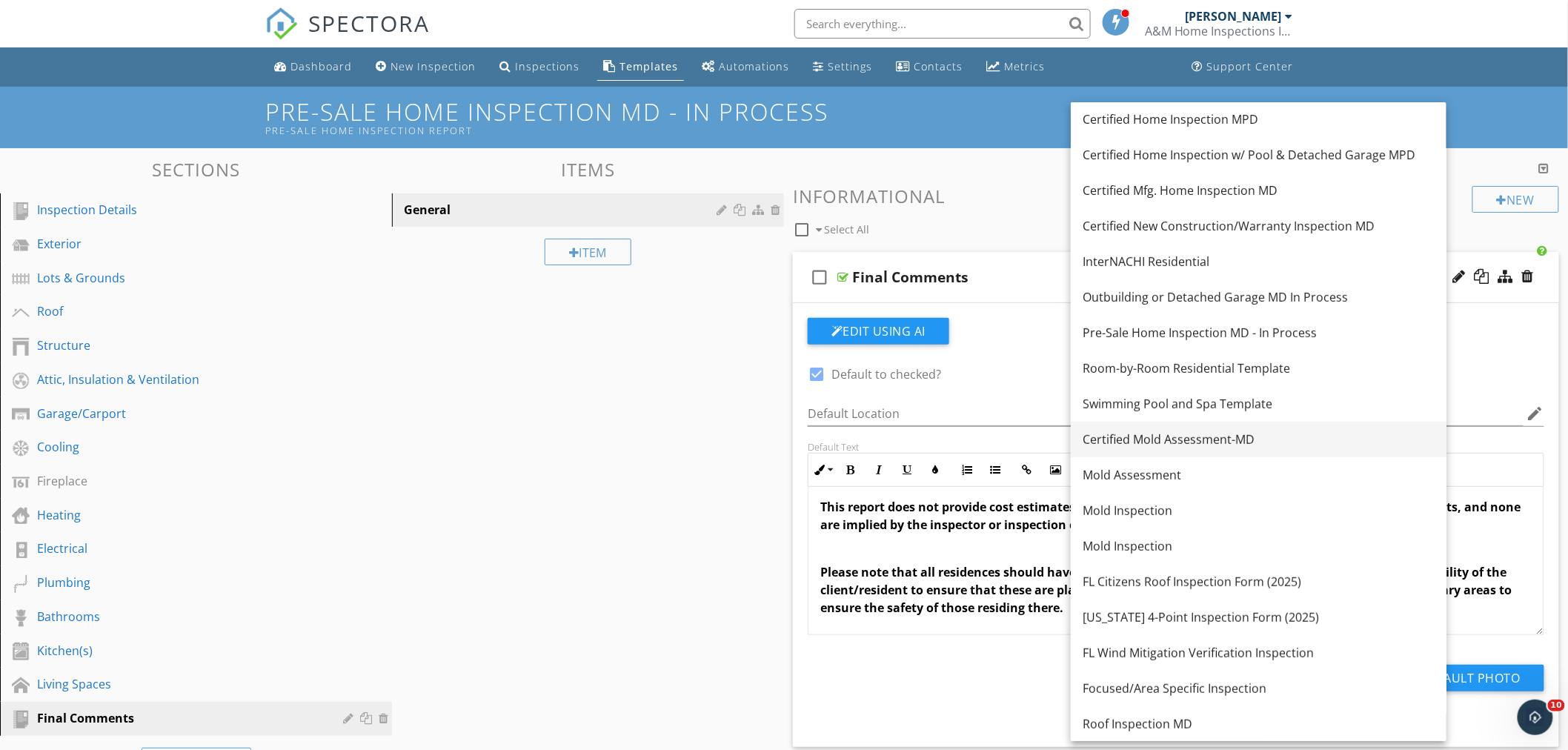
click at [1179, 436] on div "Certified Mold Assessment-MD" at bounding box center [1259, 440] width 352 height 18
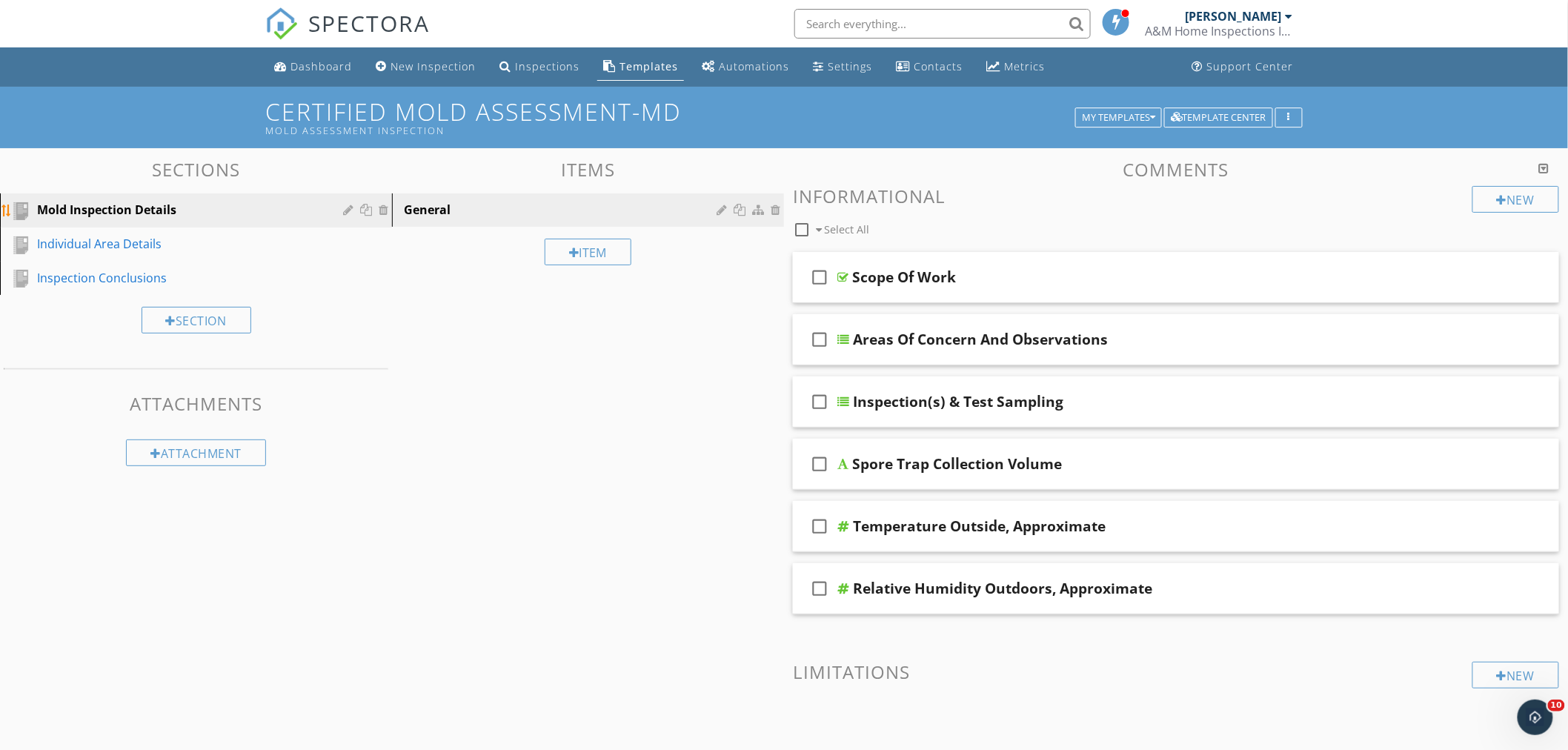
click at [101, 211] on div "Mold Inspection Details" at bounding box center [180, 209] width 284 height 18
click at [560, 221] on link "General" at bounding box center [590, 209] width 388 height 33
click at [554, 194] on link "General" at bounding box center [590, 209] width 388 height 33
click at [132, 236] on div "Individual Area Details" at bounding box center [180, 243] width 284 height 18
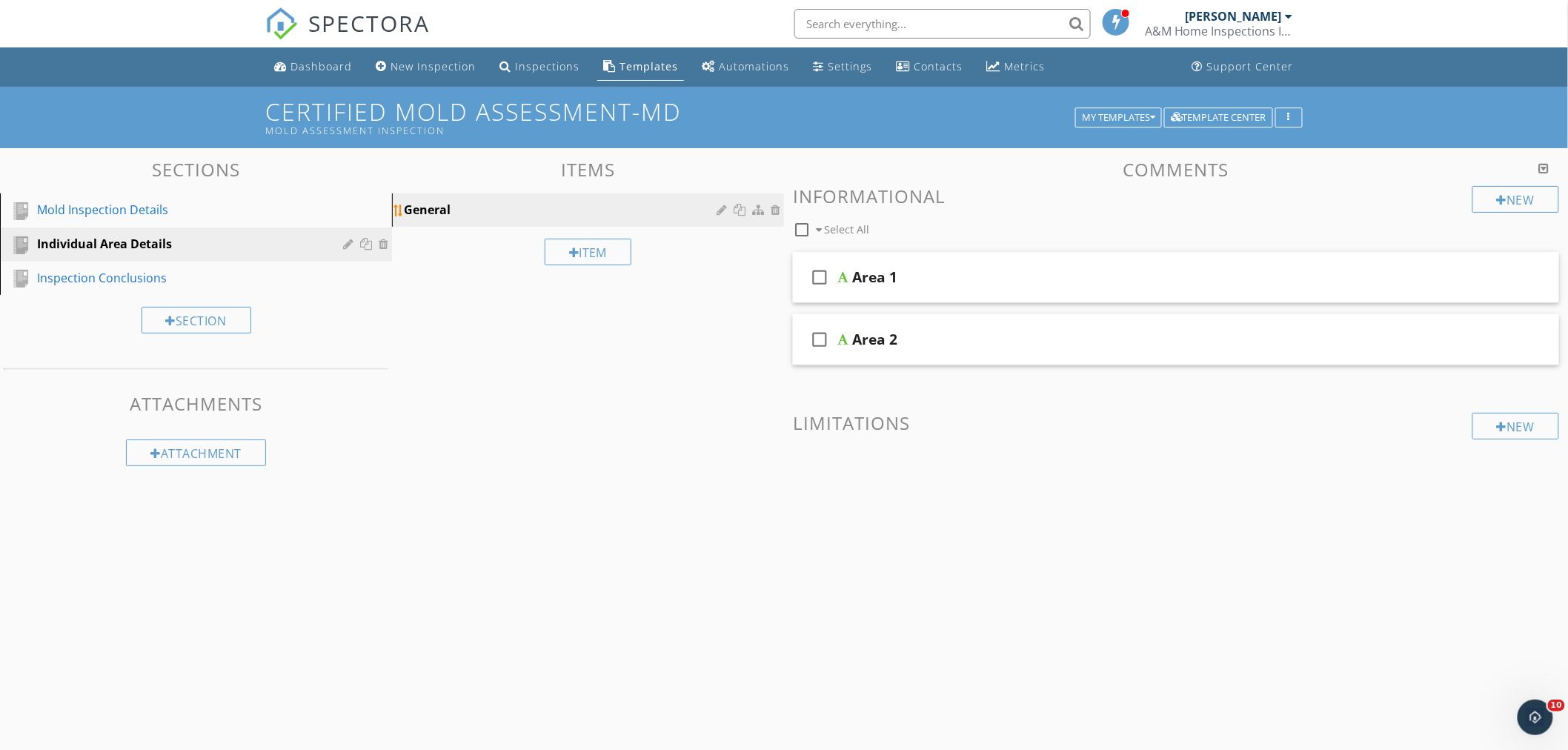
click at [554, 202] on div "General" at bounding box center [562, 209] width 317 height 18
click at [138, 271] on div "Inspection Conclusions" at bounding box center [180, 278] width 284 height 18
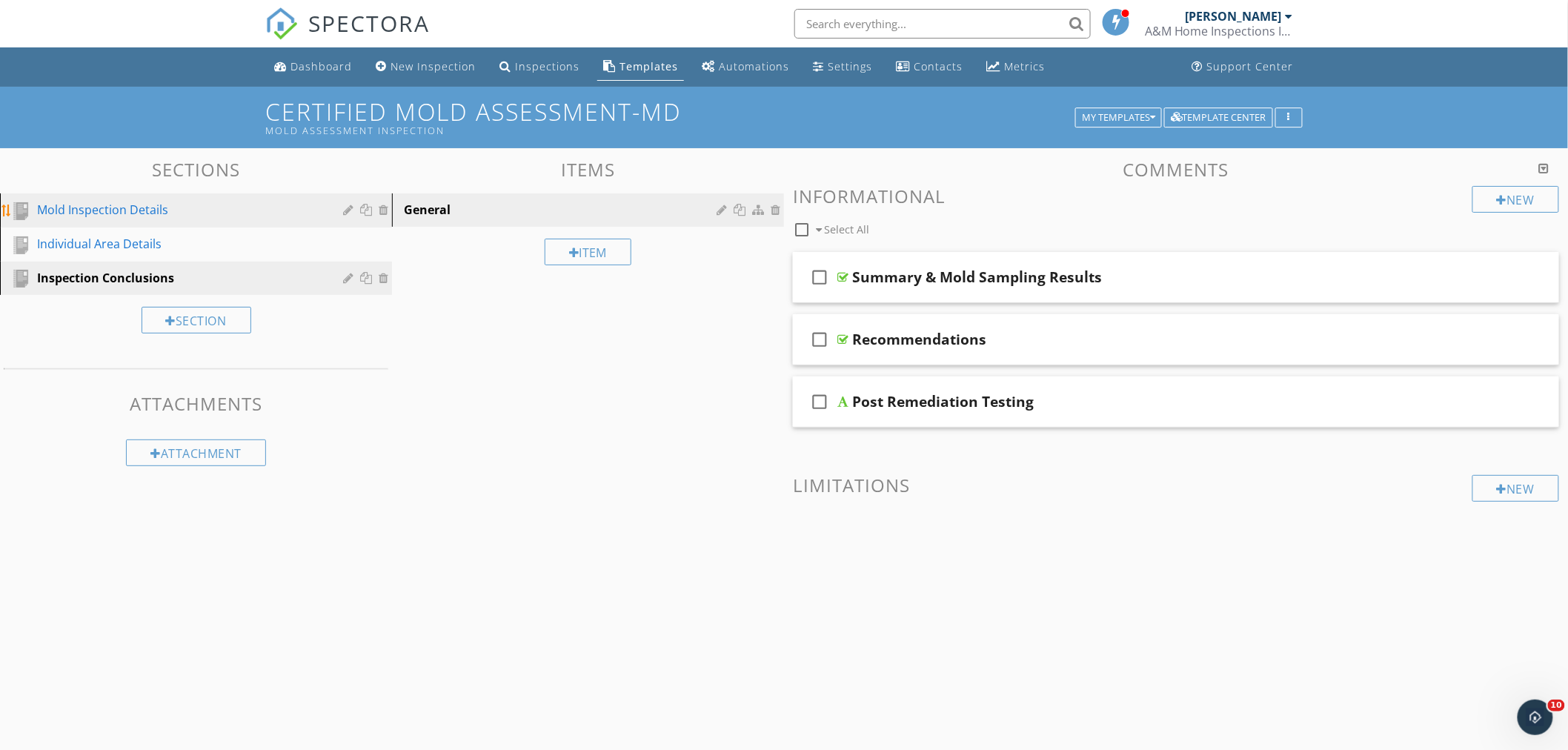
click at [101, 209] on div "Mold Inspection Details" at bounding box center [180, 209] width 284 height 18
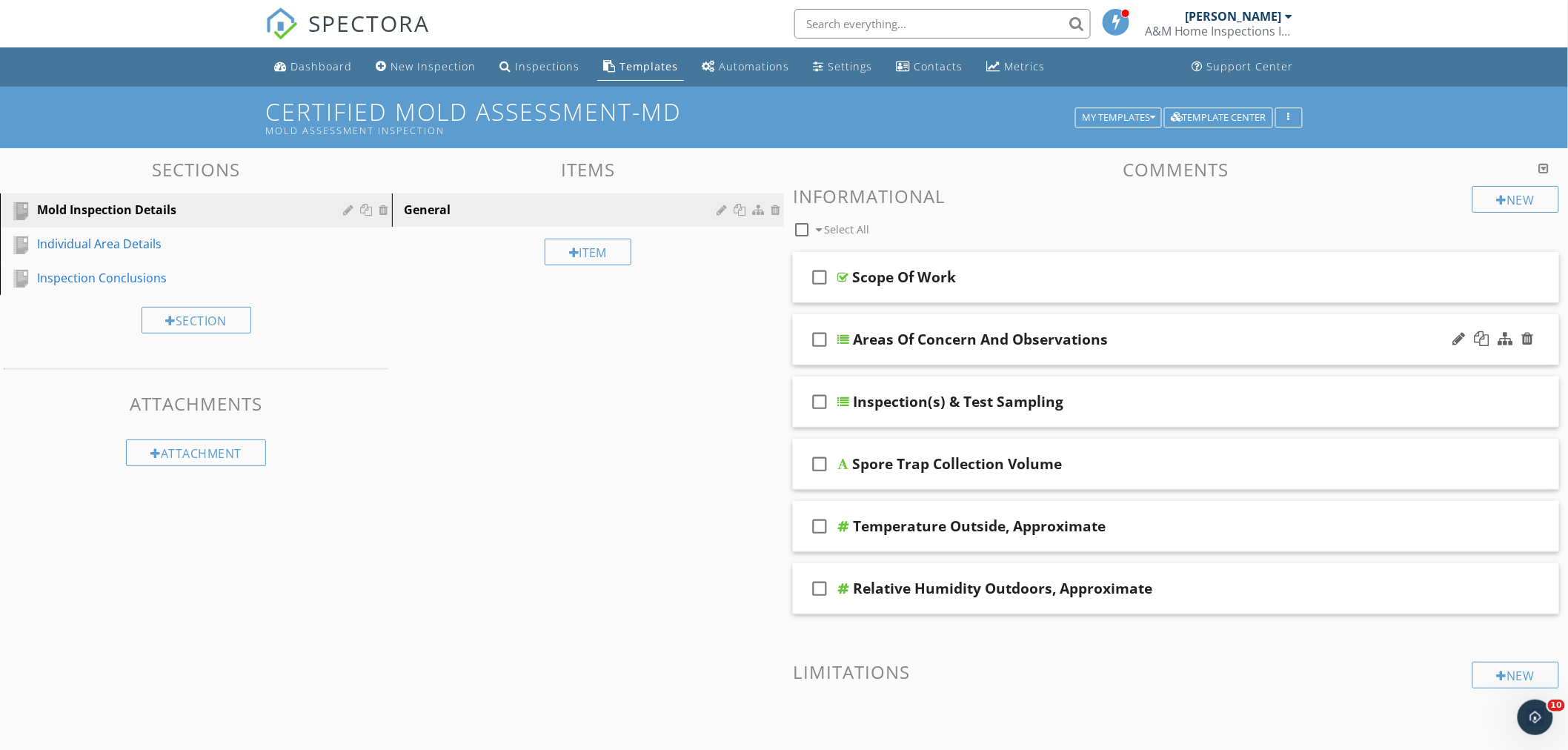
click at [1166, 331] on div "Areas Of Concern And Observations" at bounding box center [1129, 339] width 553 height 18
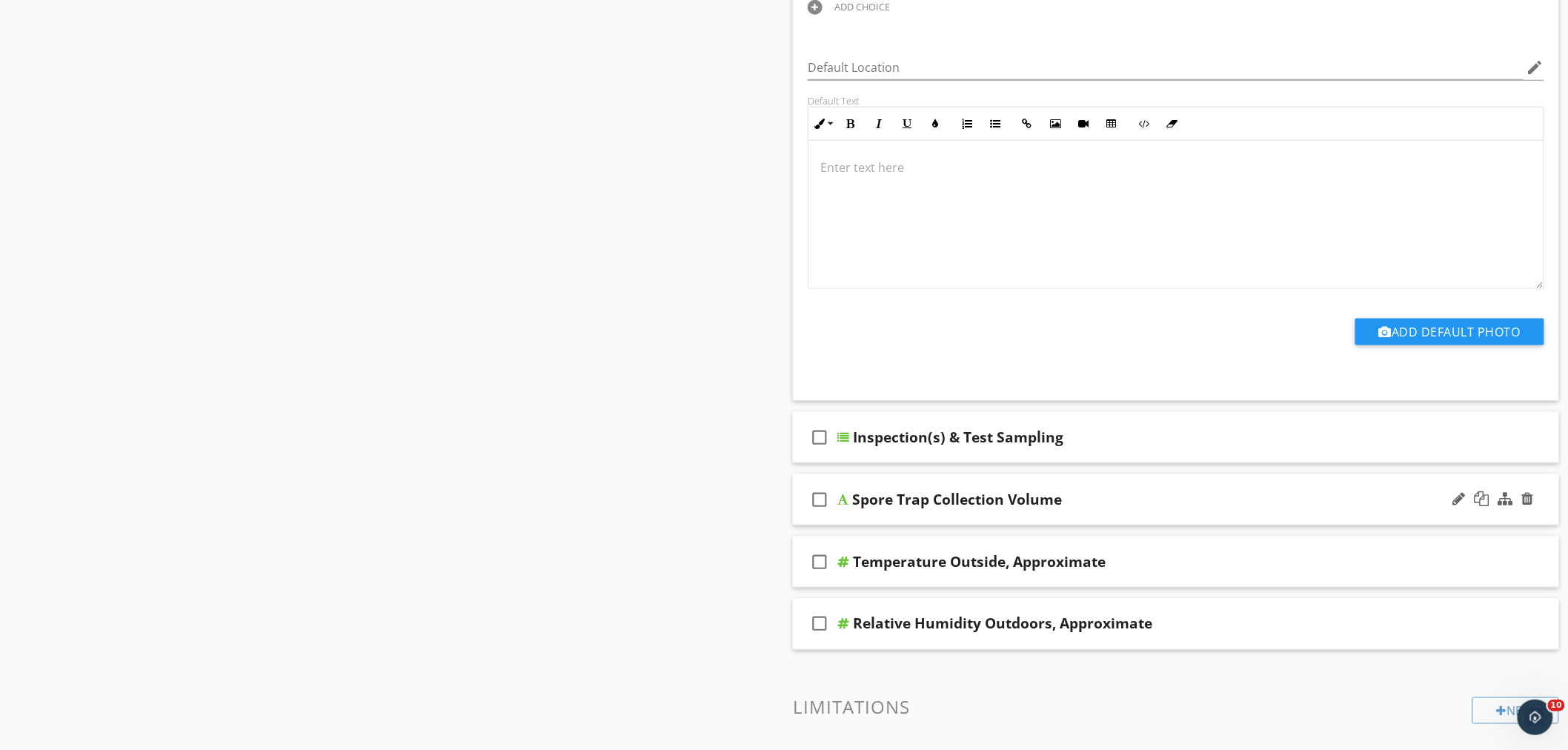
scroll to position [576, 0]
click at [1131, 427] on div "Inspection(s) & Test Sampling" at bounding box center [1129, 436] width 553 height 18
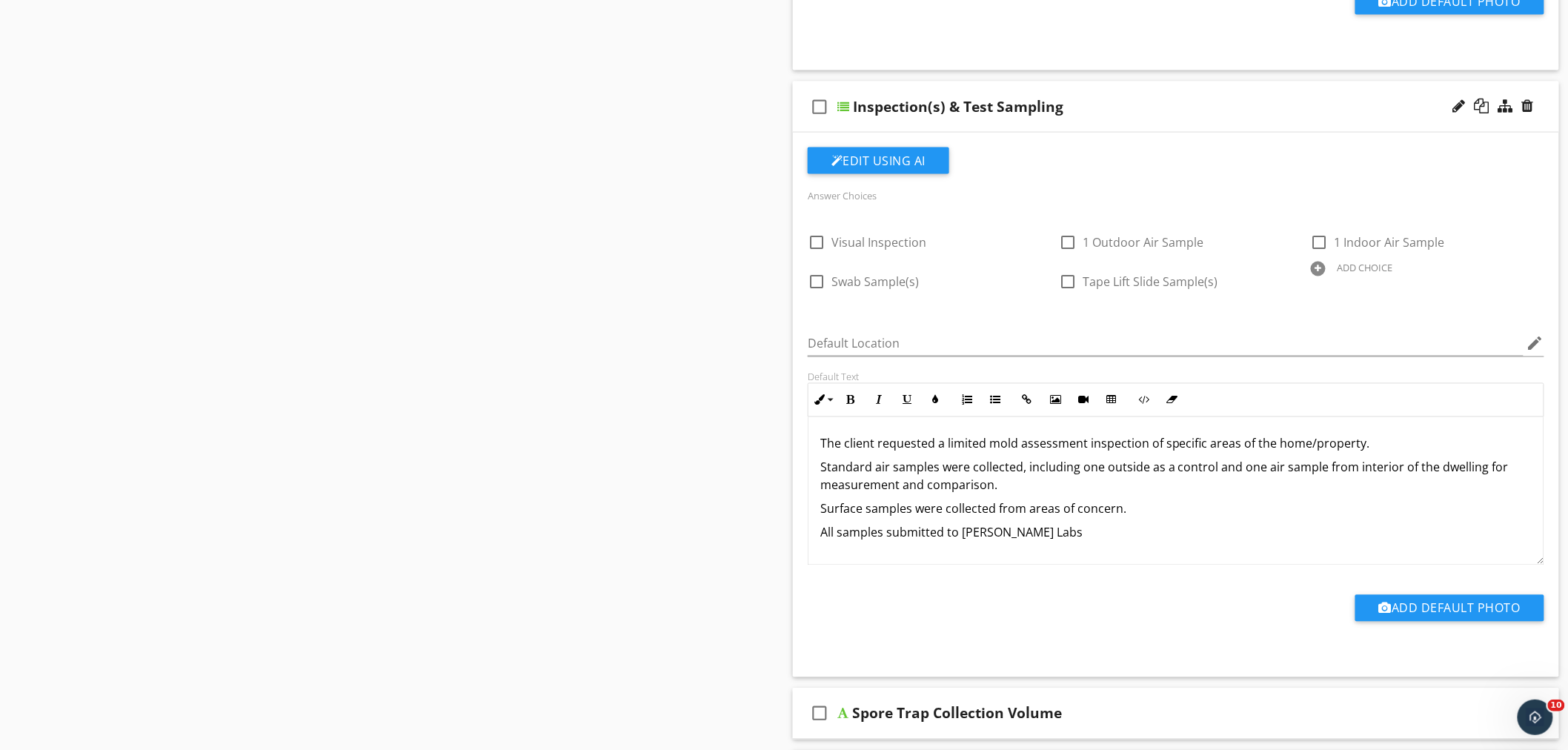
scroll to position [906, 0]
click at [1115, 92] on div "check_box_outline_blank Inspection(s) & Test Sampling" at bounding box center [1176, 106] width 767 height 51
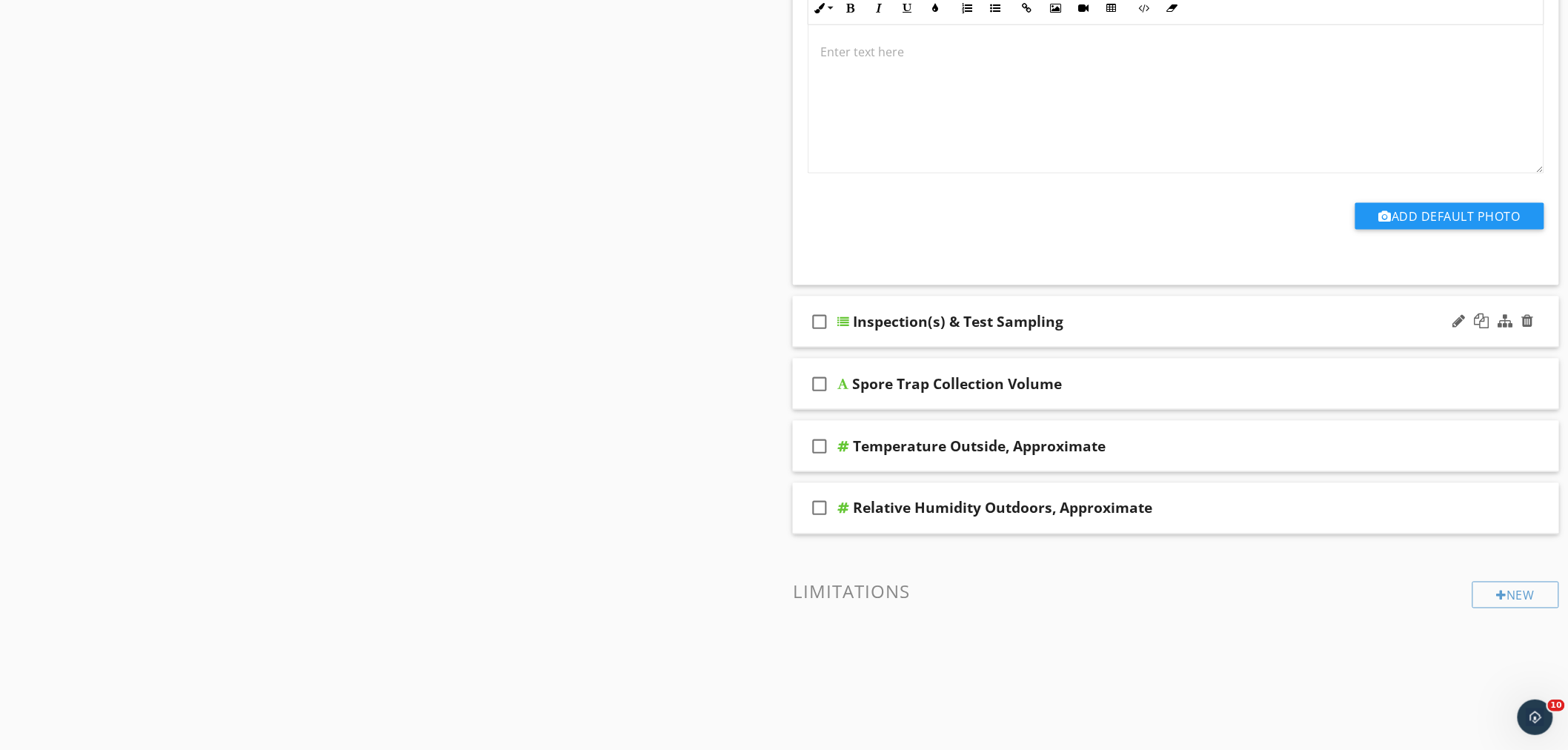
scroll to position [691, 0]
click at [1165, 374] on div "Spore Trap Collection Volume" at bounding box center [1129, 382] width 553 height 18
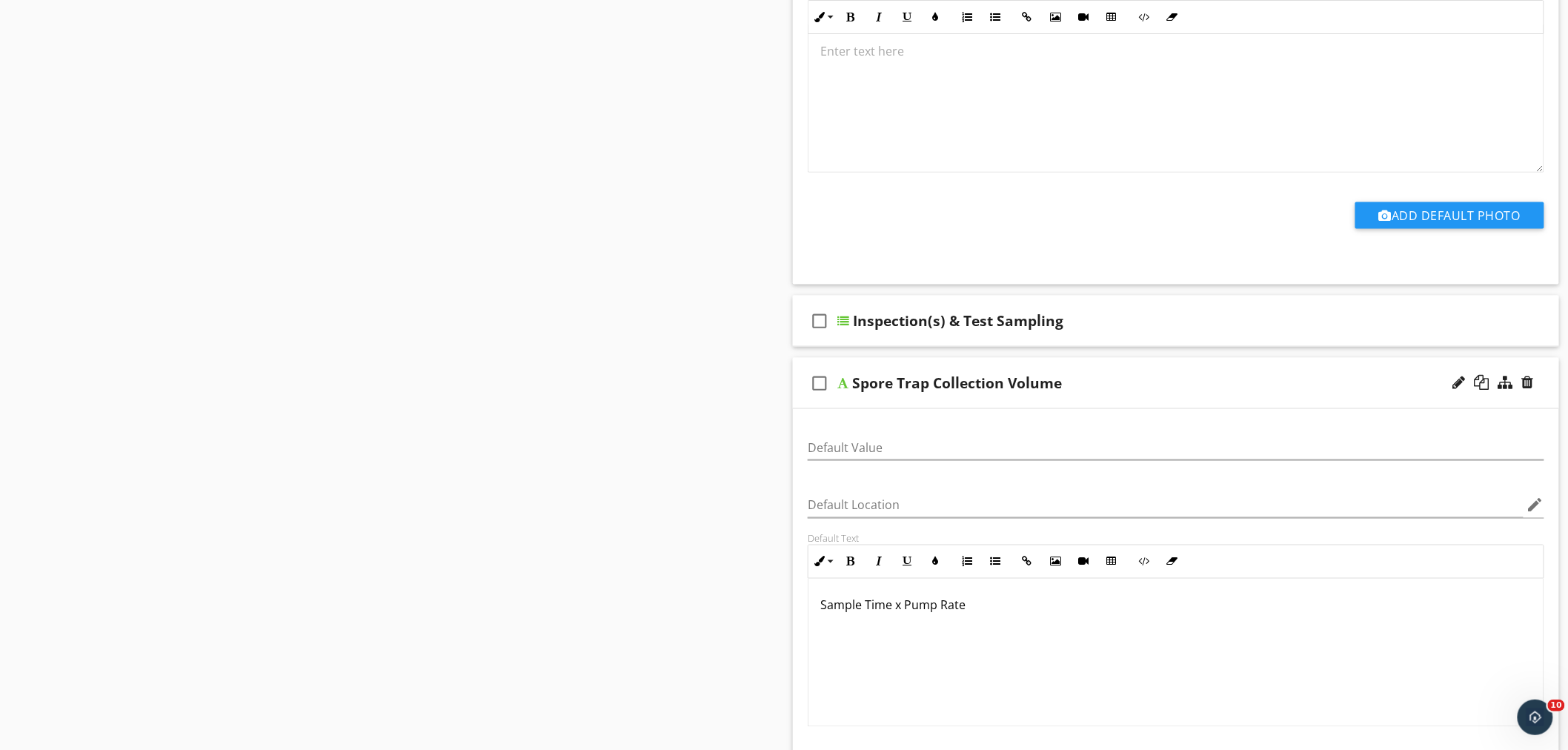
click at [1114, 374] on div "Spore Trap Collection Volume" at bounding box center [1129, 382] width 553 height 18
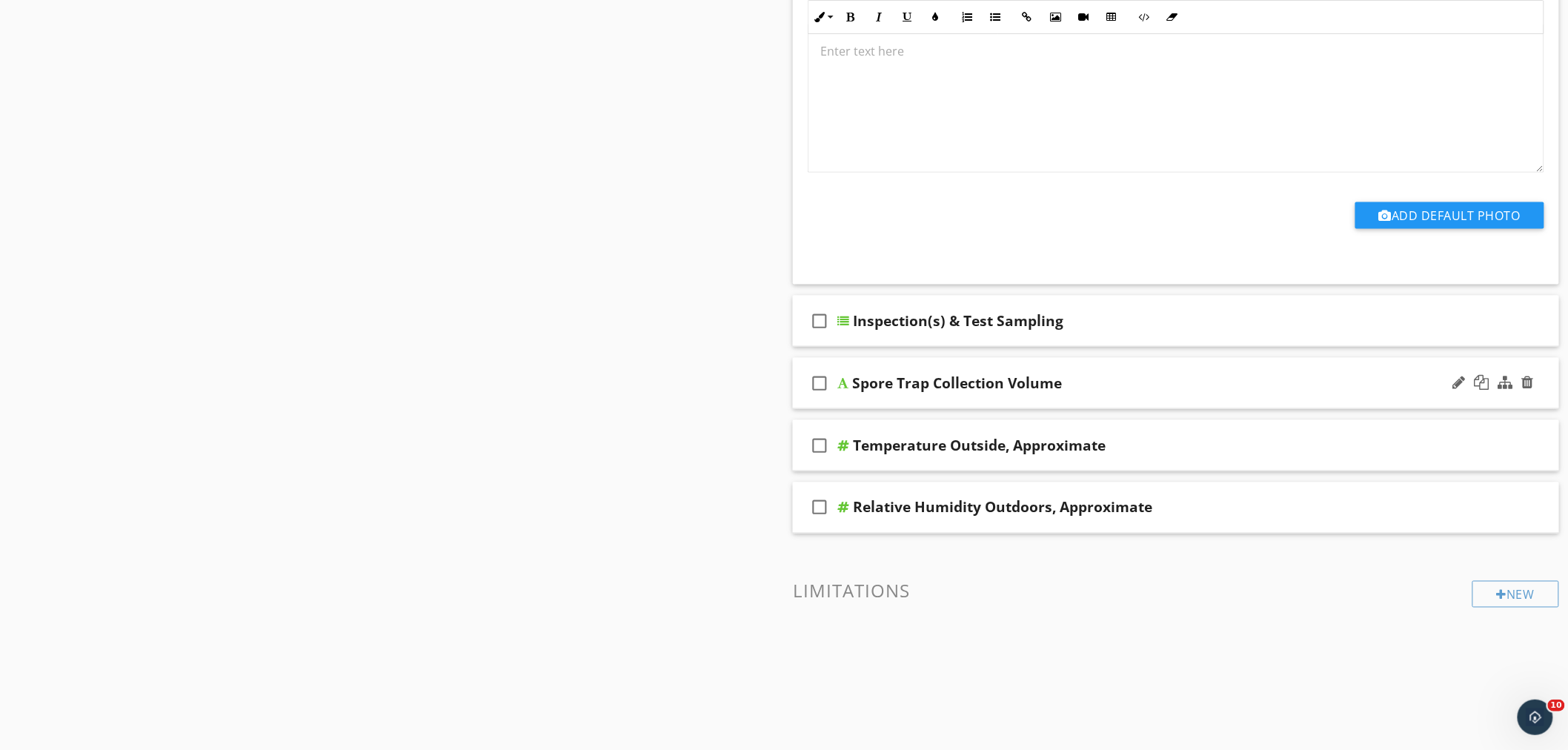
click at [1114, 374] on div "Spore Trap Collection Volume" at bounding box center [1129, 382] width 553 height 18
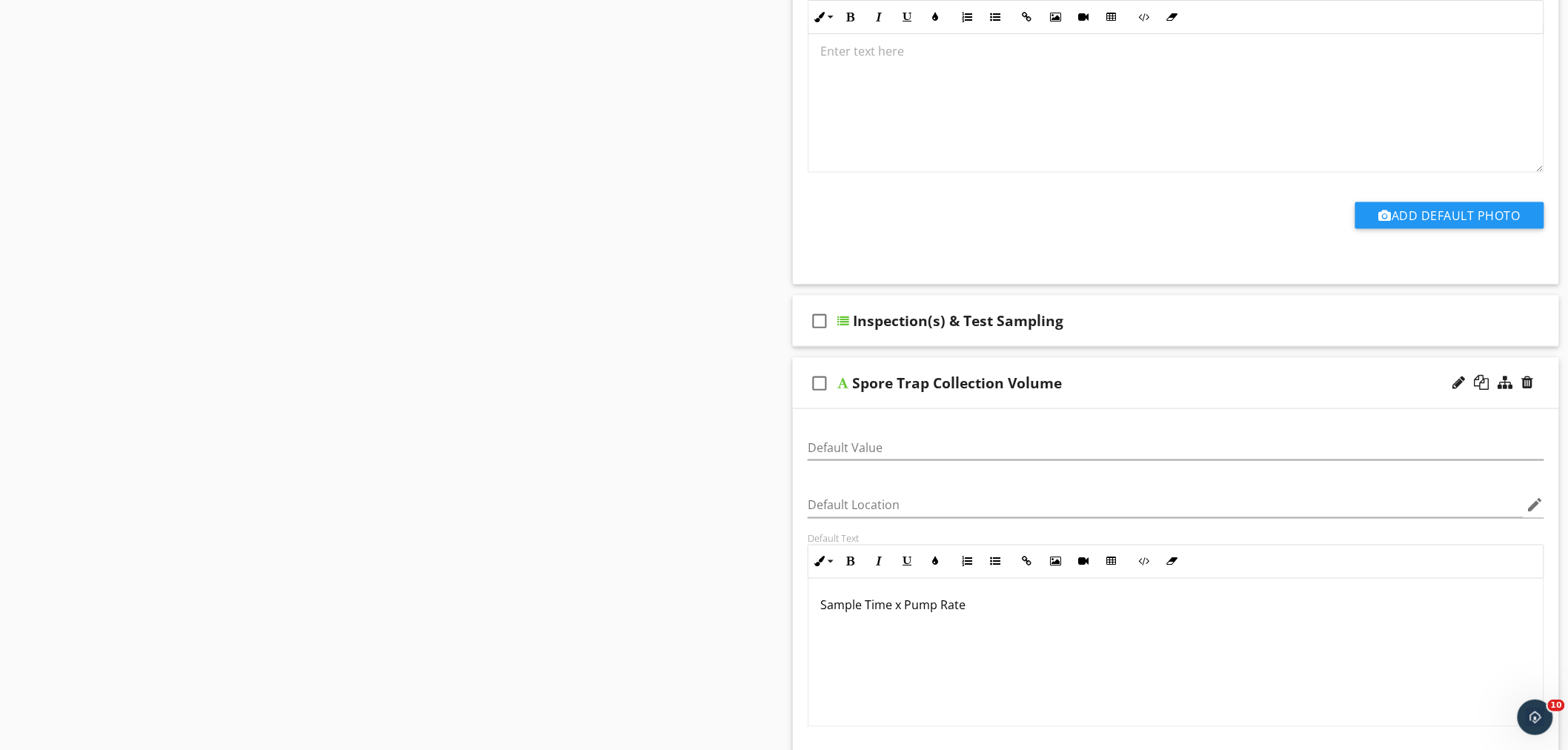
click at [1145, 372] on div "check_box_outline_blank Spore Trap Collection Volume" at bounding box center [1176, 383] width 767 height 51
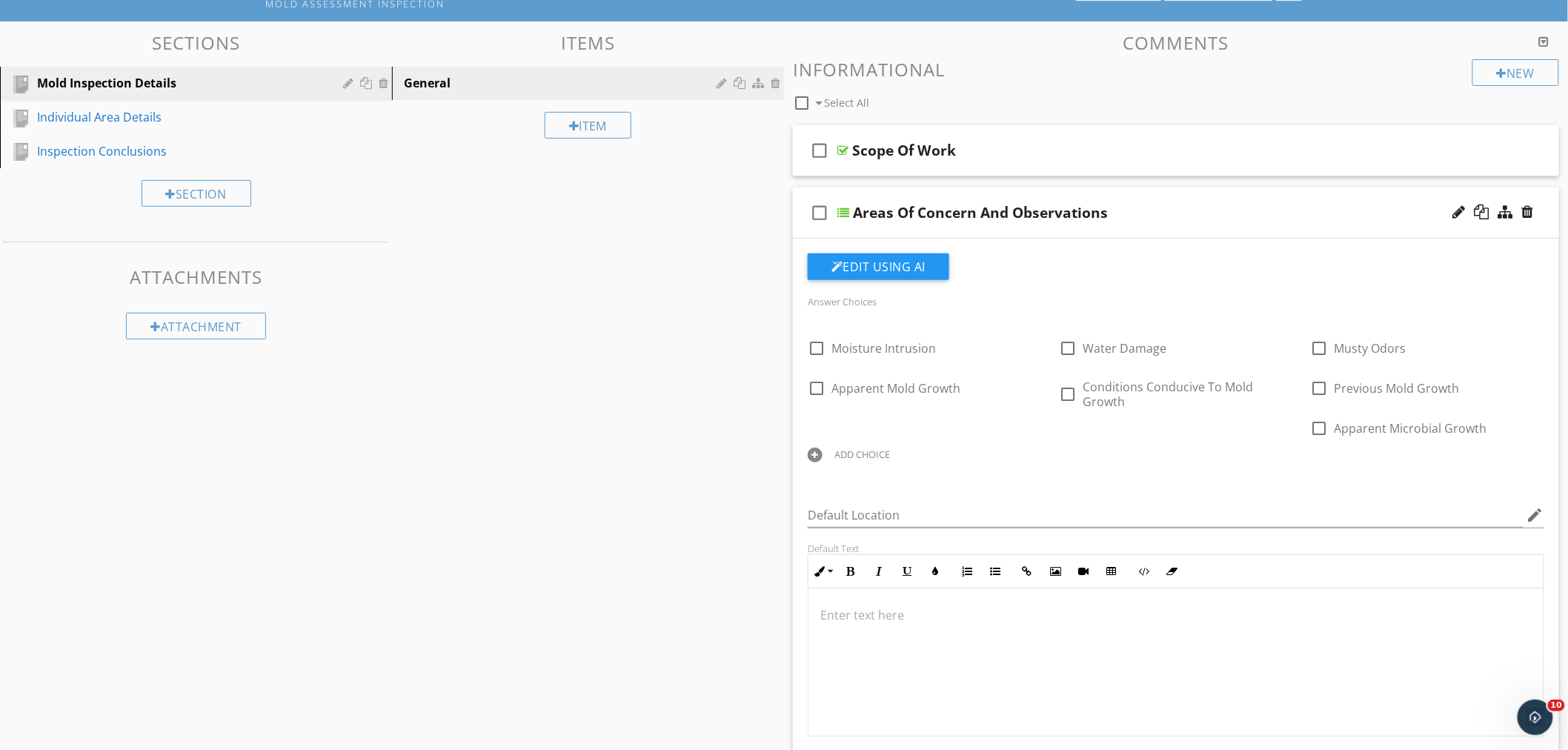
scroll to position [32, 0]
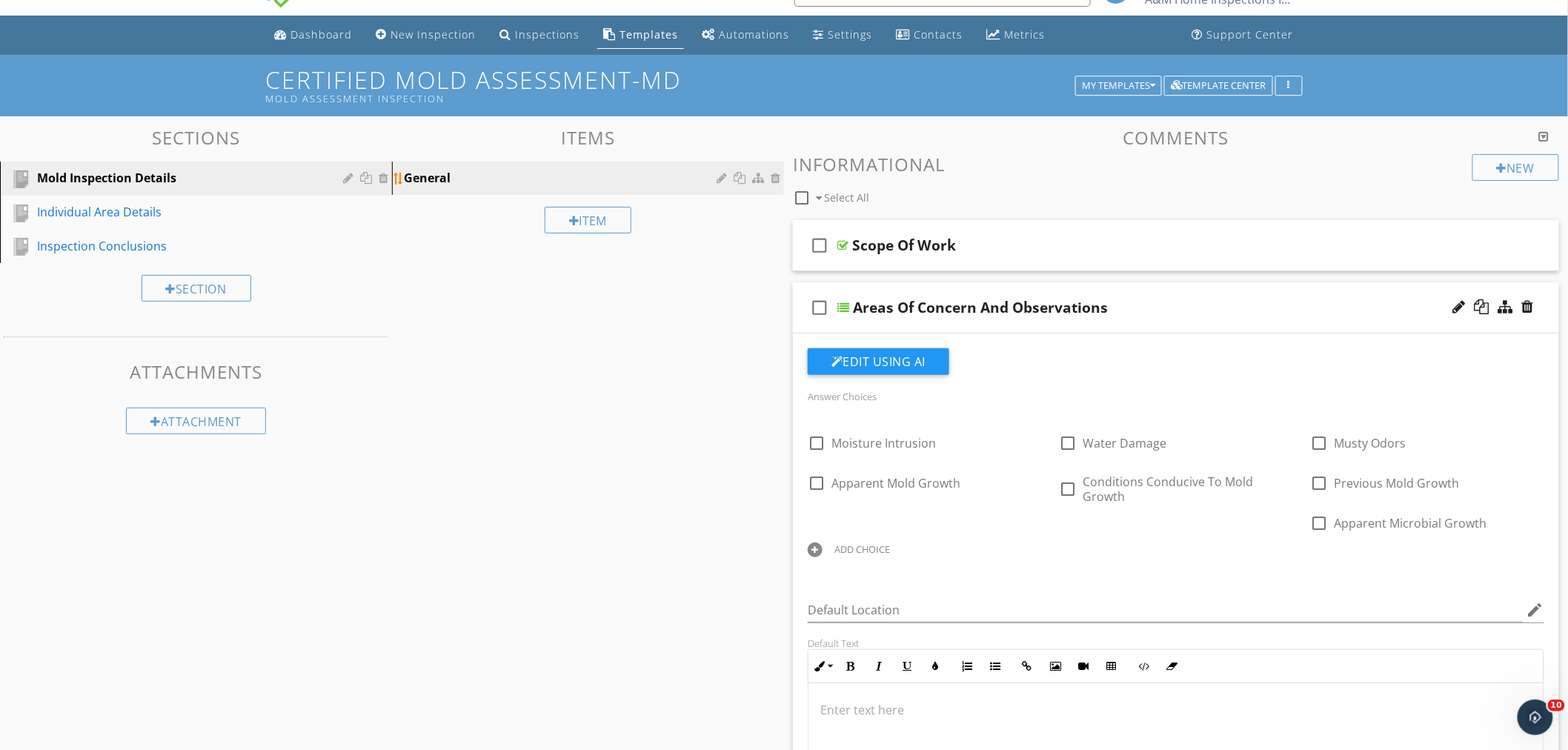
click at [525, 176] on div "General" at bounding box center [562, 178] width 317 height 18
click at [1251, 293] on div "check_box_outline_blank Areas Of Concern And Observations" at bounding box center [1176, 308] width 767 height 51
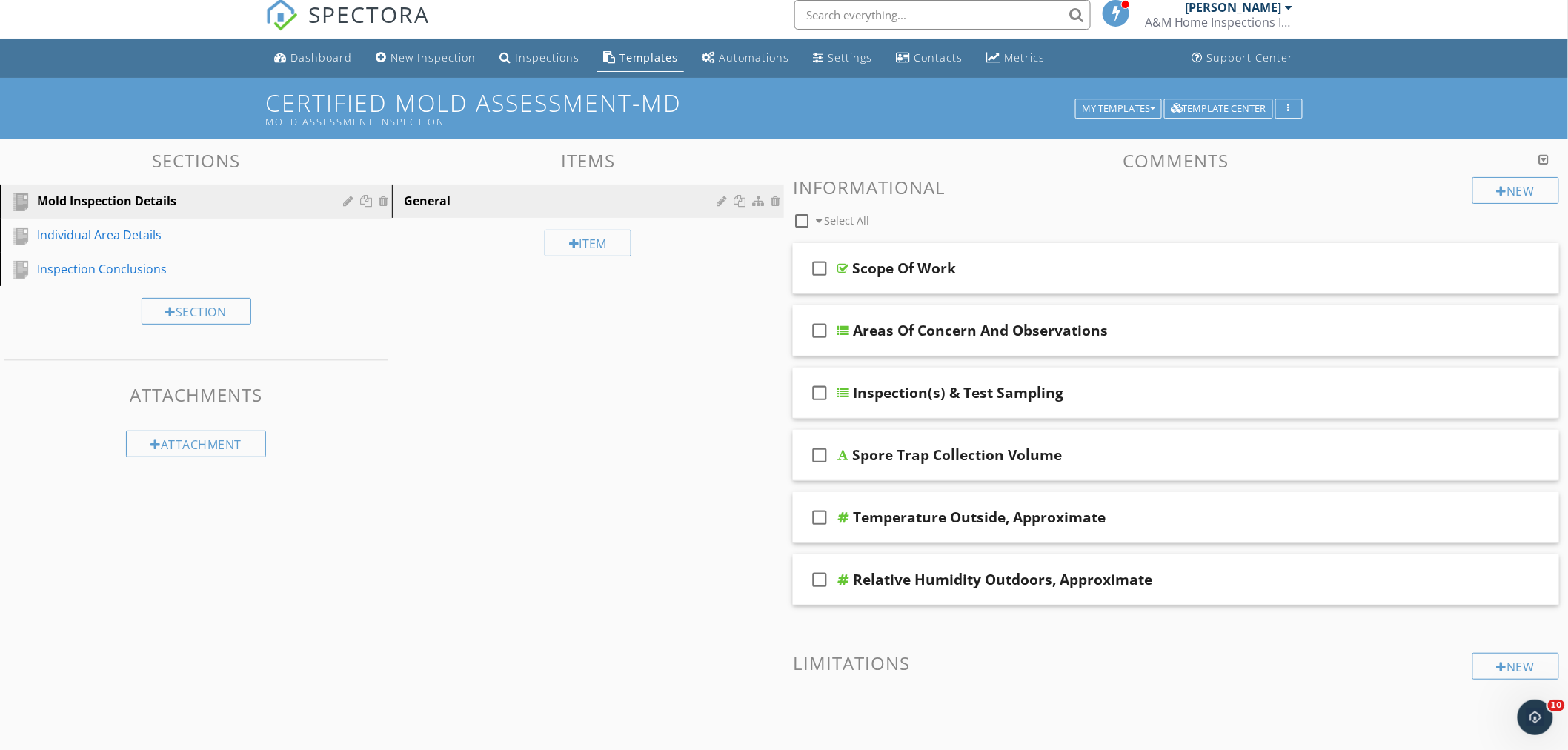
scroll to position [0, 0]
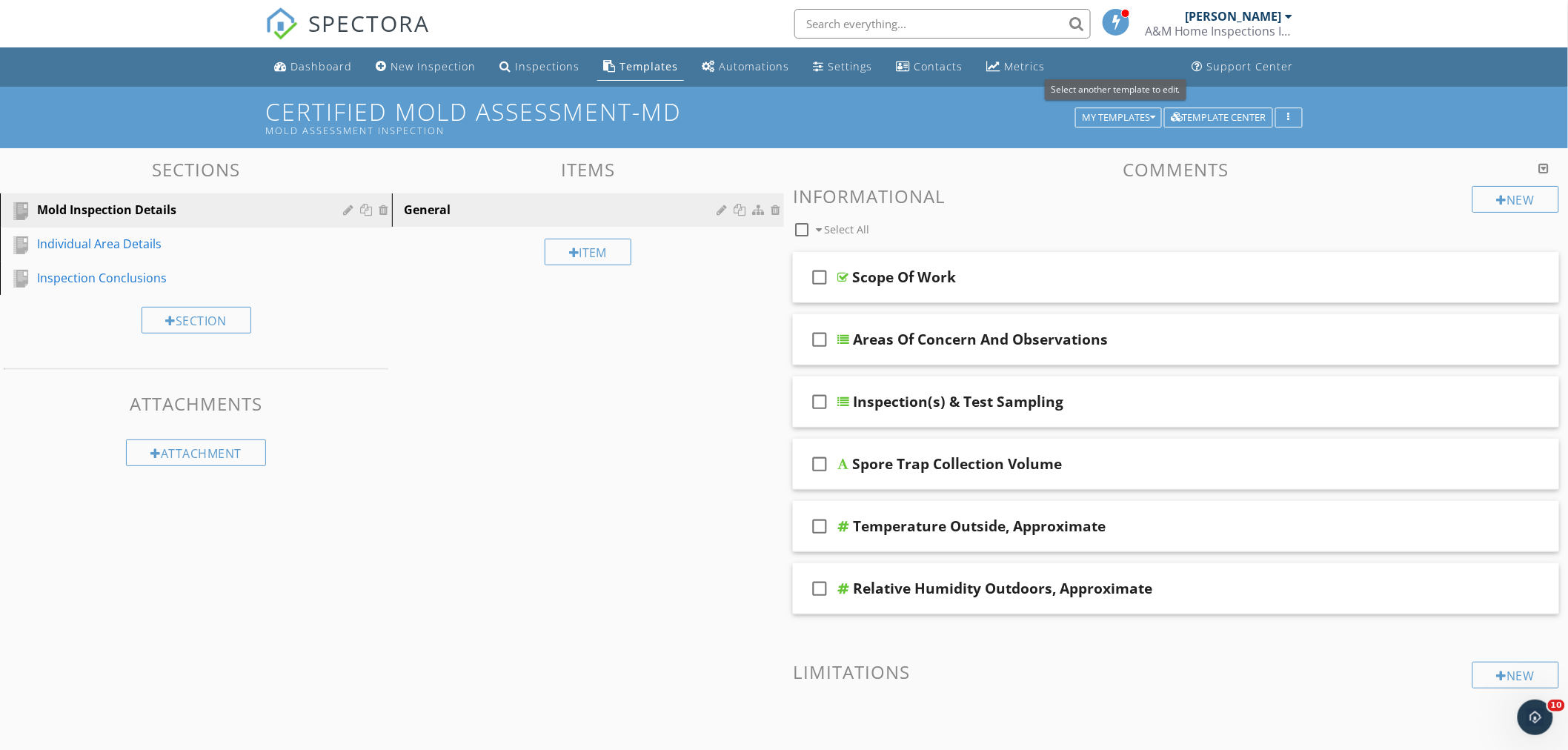
drag, startPoint x: 1151, startPoint y: 117, endPoint x: 691, endPoint y: 463, distance: 575.6
click at [689, 466] on div "Sections Mold Inspection Details Individual Area Details Inspection Conclusions…" at bounding box center [784, 482] width 1568 height 667
click at [1150, 116] on icon "button" at bounding box center [1153, 117] width 6 height 10
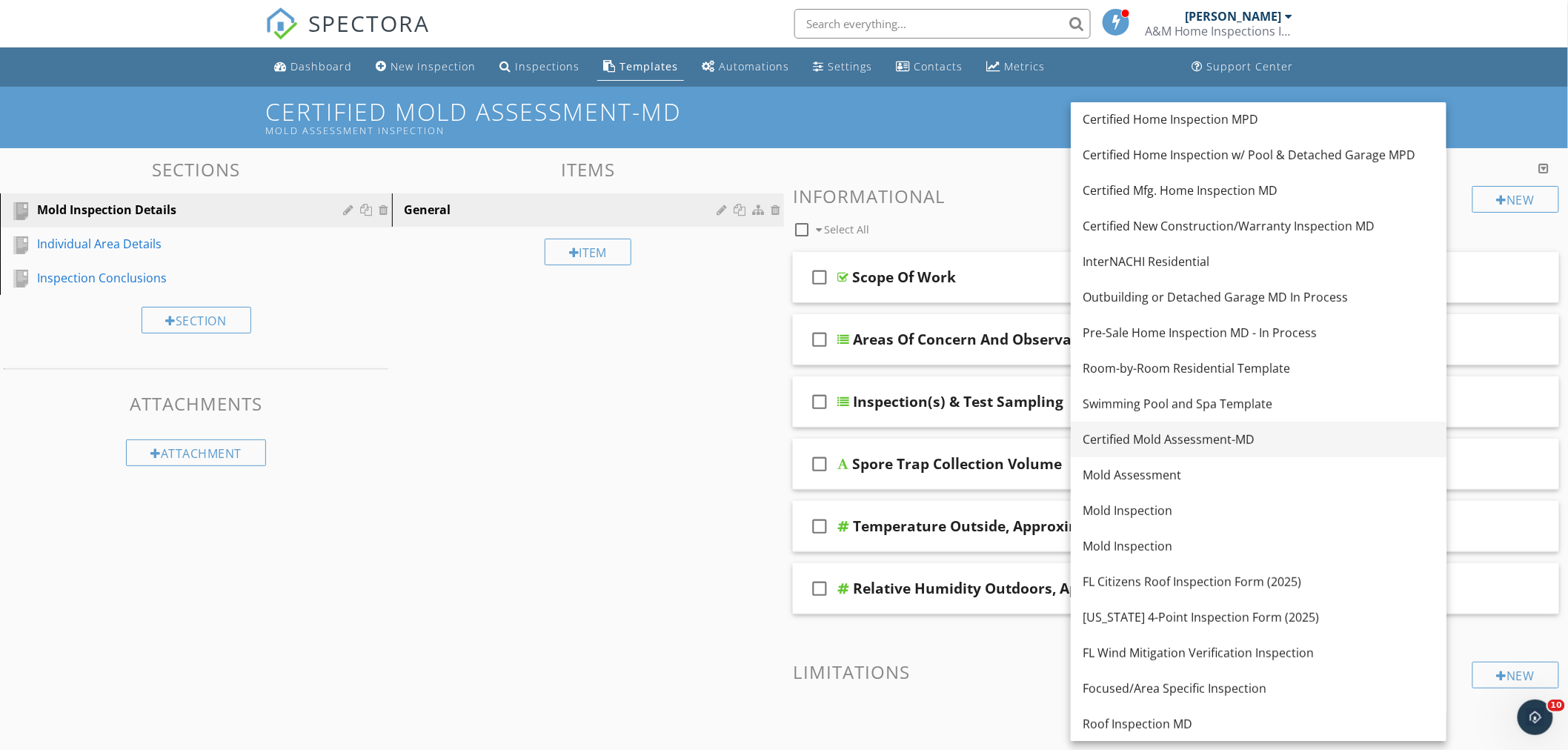
click at [1218, 440] on div "Certified Mold Assessment-MD" at bounding box center [1259, 440] width 352 height 18
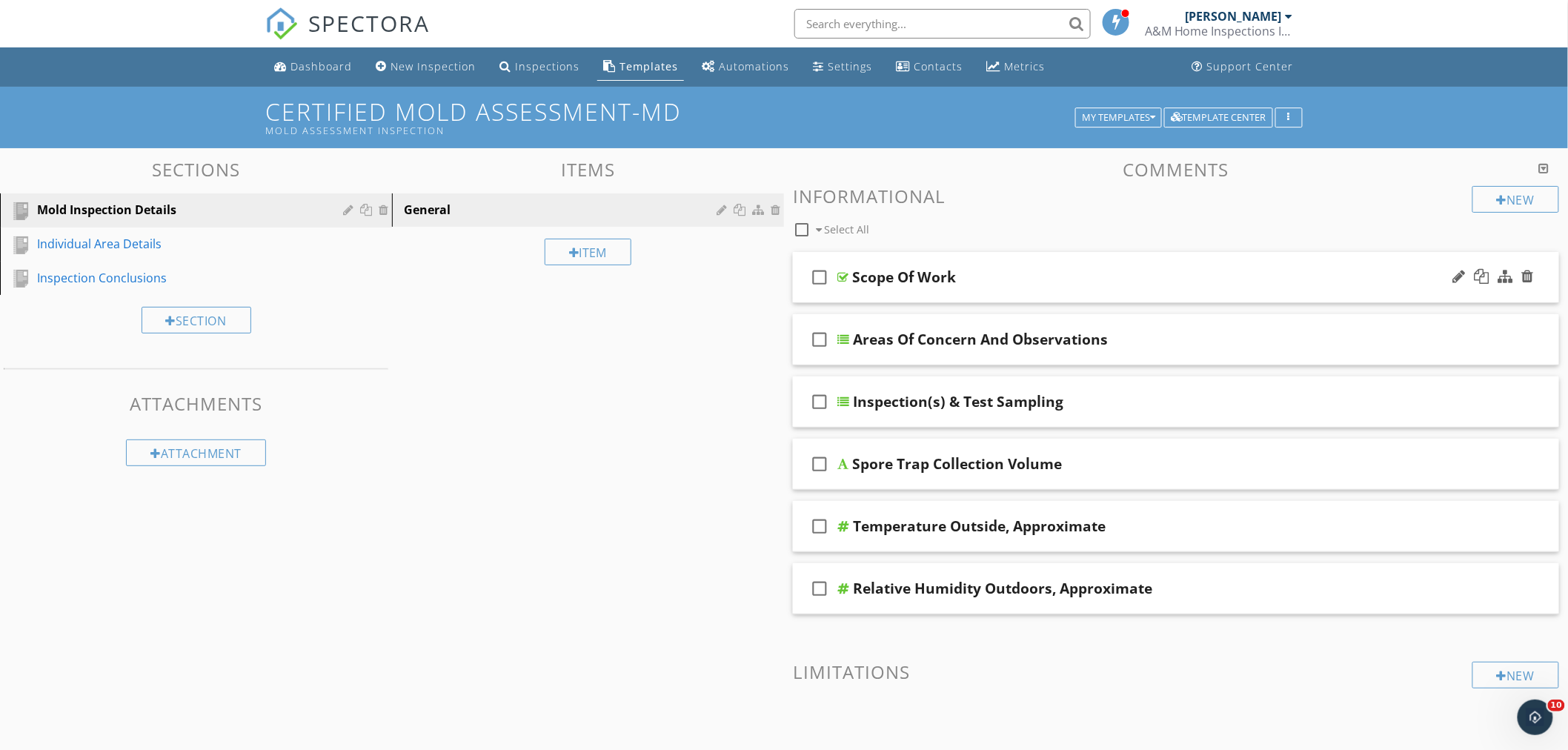
click at [999, 265] on div "check_box_outline_blank Scope Of Work" at bounding box center [1176, 278] width 767 height 51
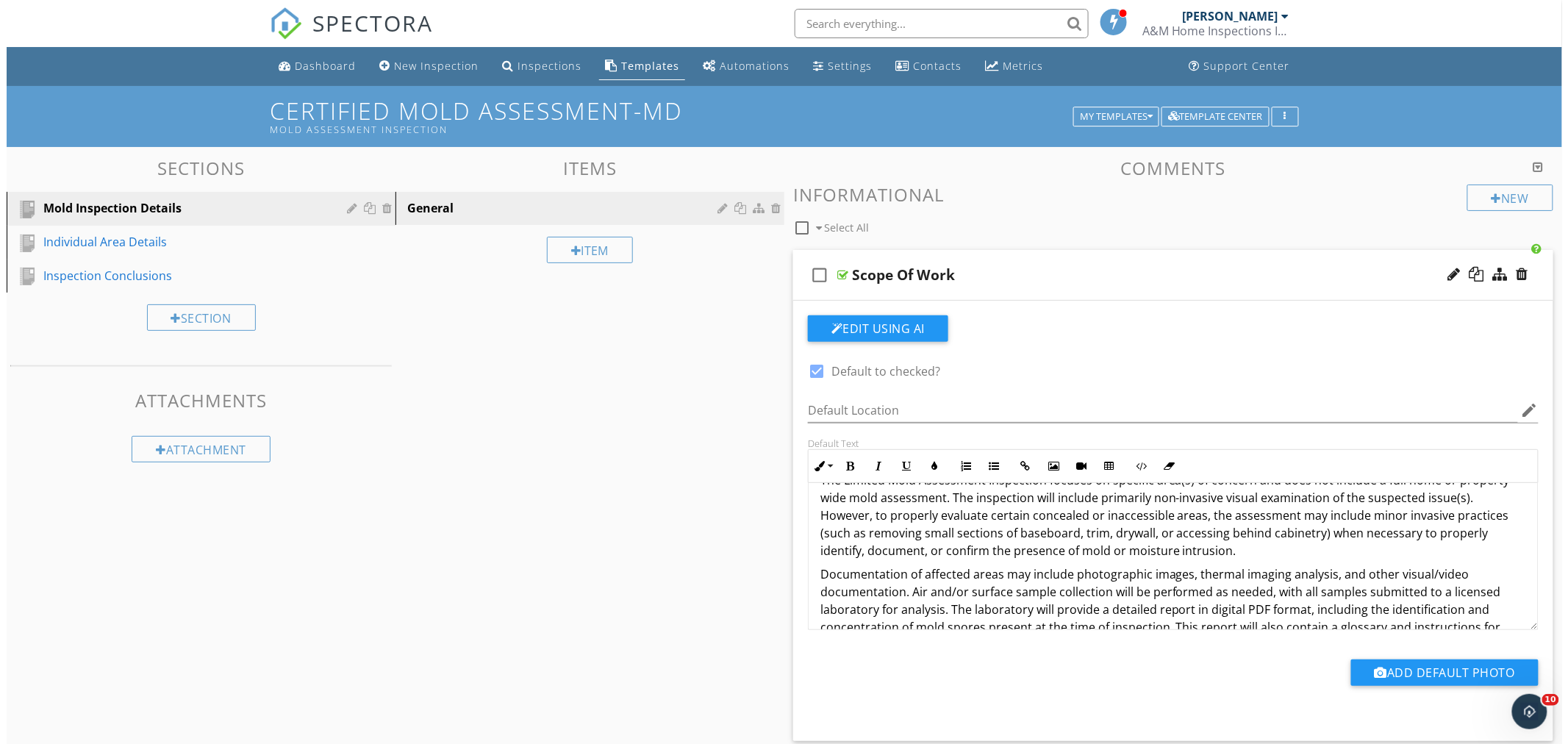
scroll to position [82, 0]
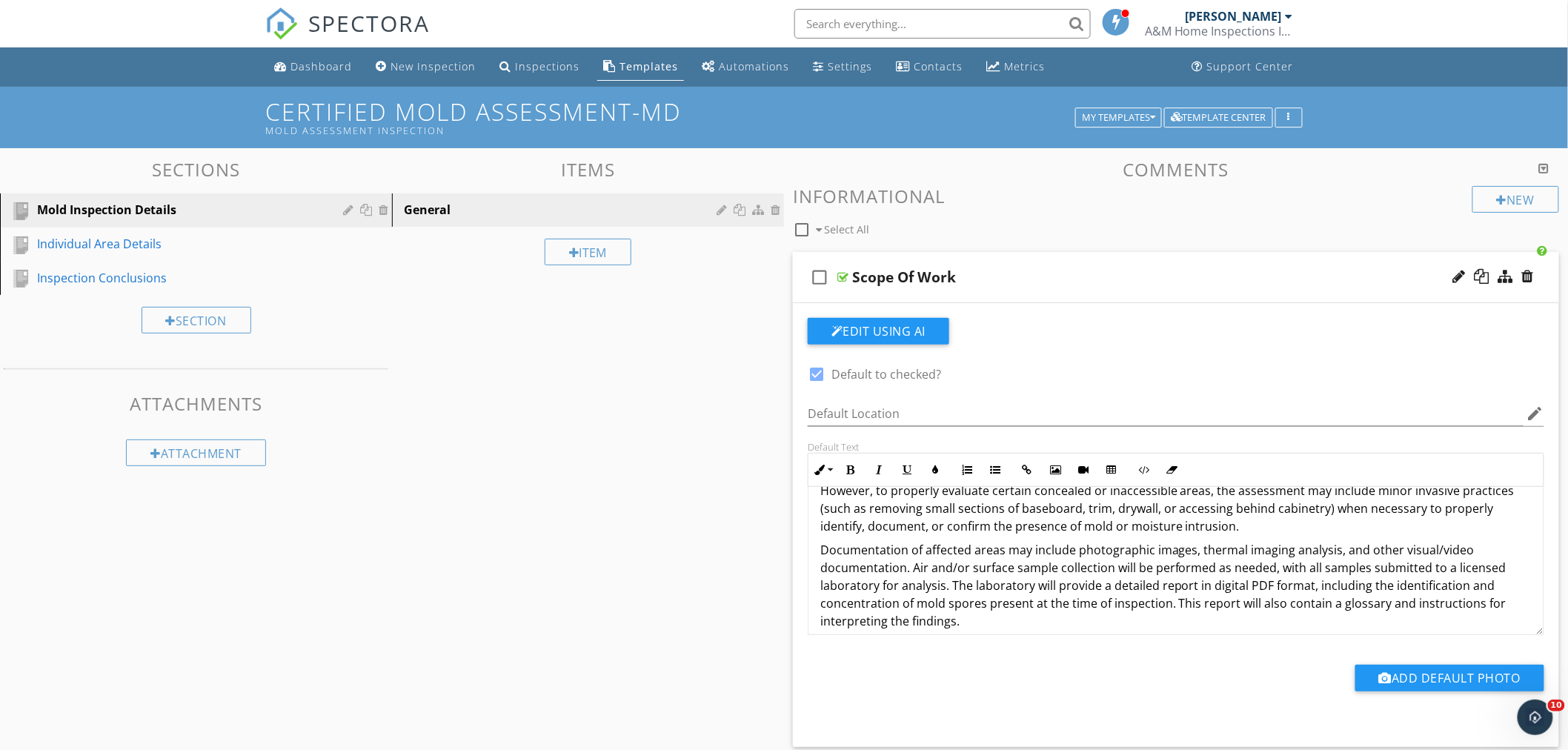
click at [1039, 264] on div "check_box_outline_blank Scope Of Work" at bounding box center [1176, 278] width 767 height 51
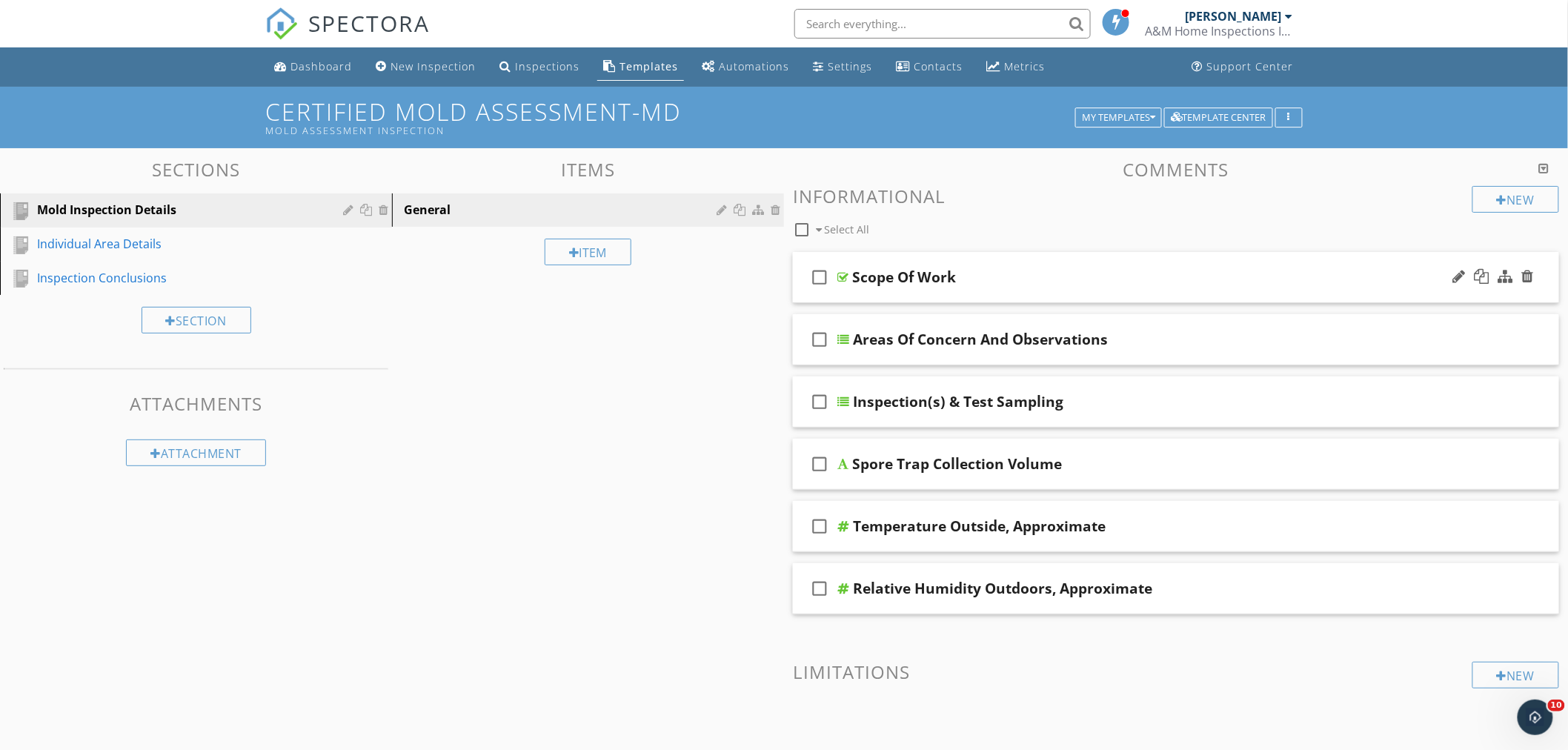
click at [999, 261] on div "check_box_outline_blank Scope Of Work" at bounding box center [1176, 278] width 767 height 51
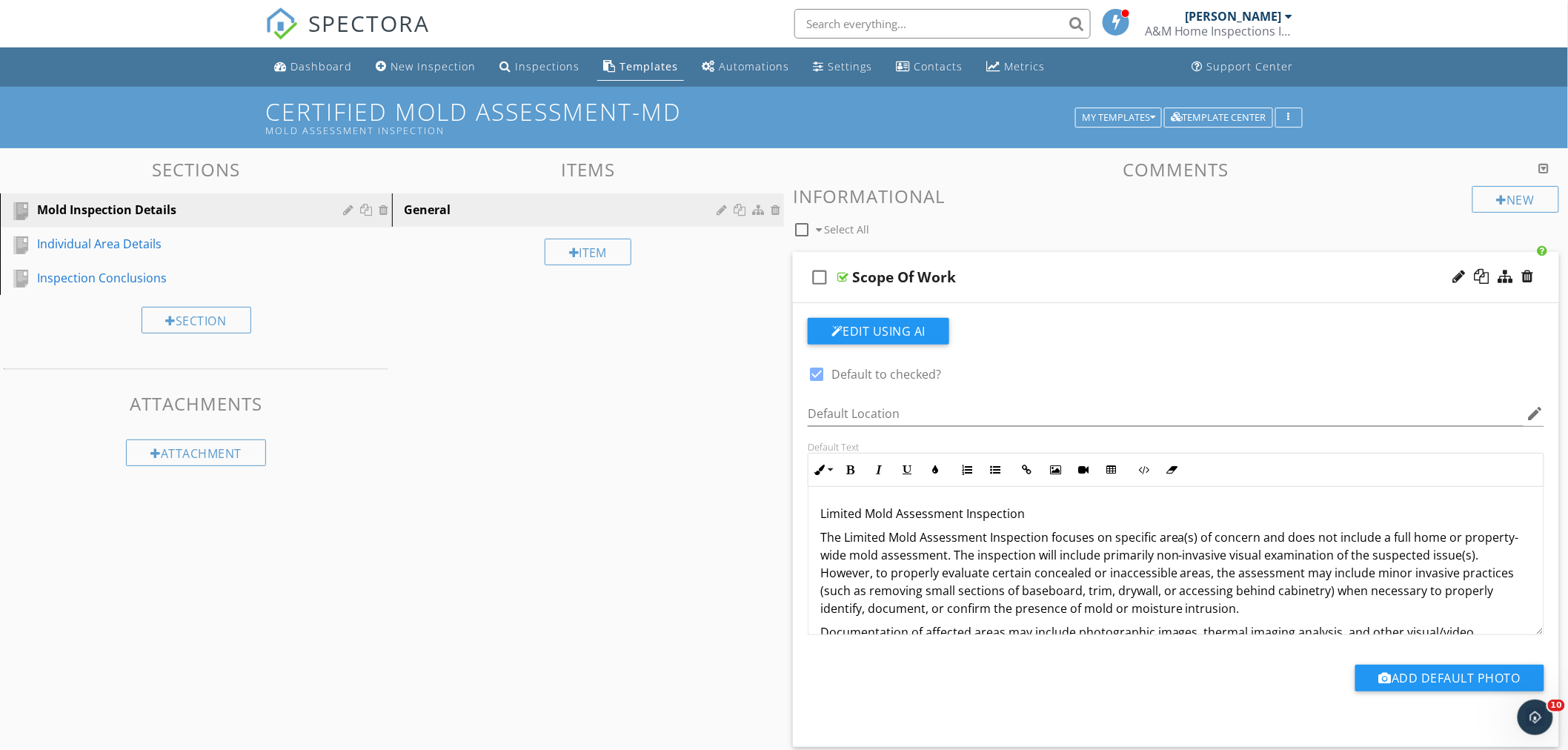
click at [1033, 268] on div "Scope Of Work" at bounding box center [1129, 277] width 553 height 18
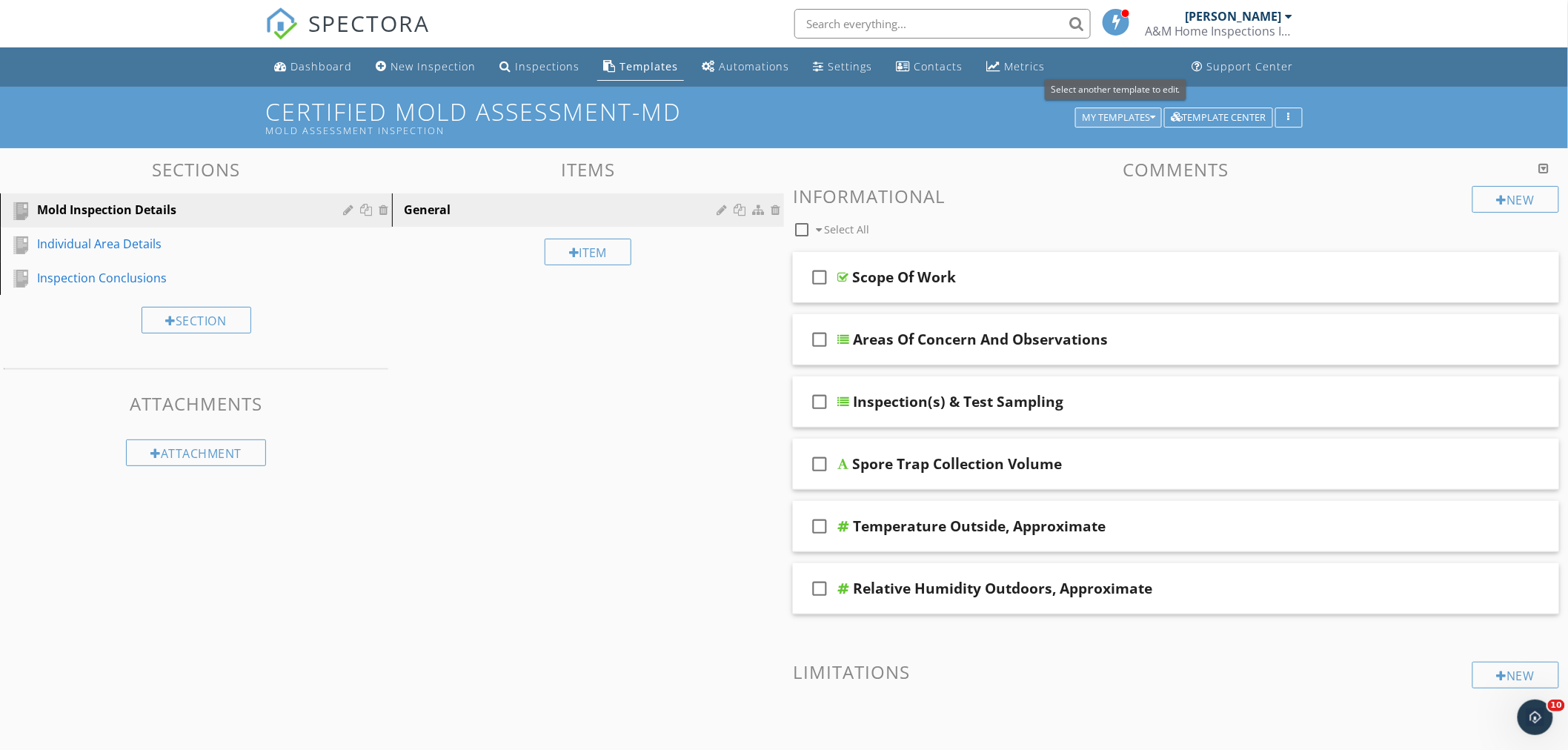
click at [1153, 116] on icon "button" at bounding box center [1153, 117] width 6 height 10
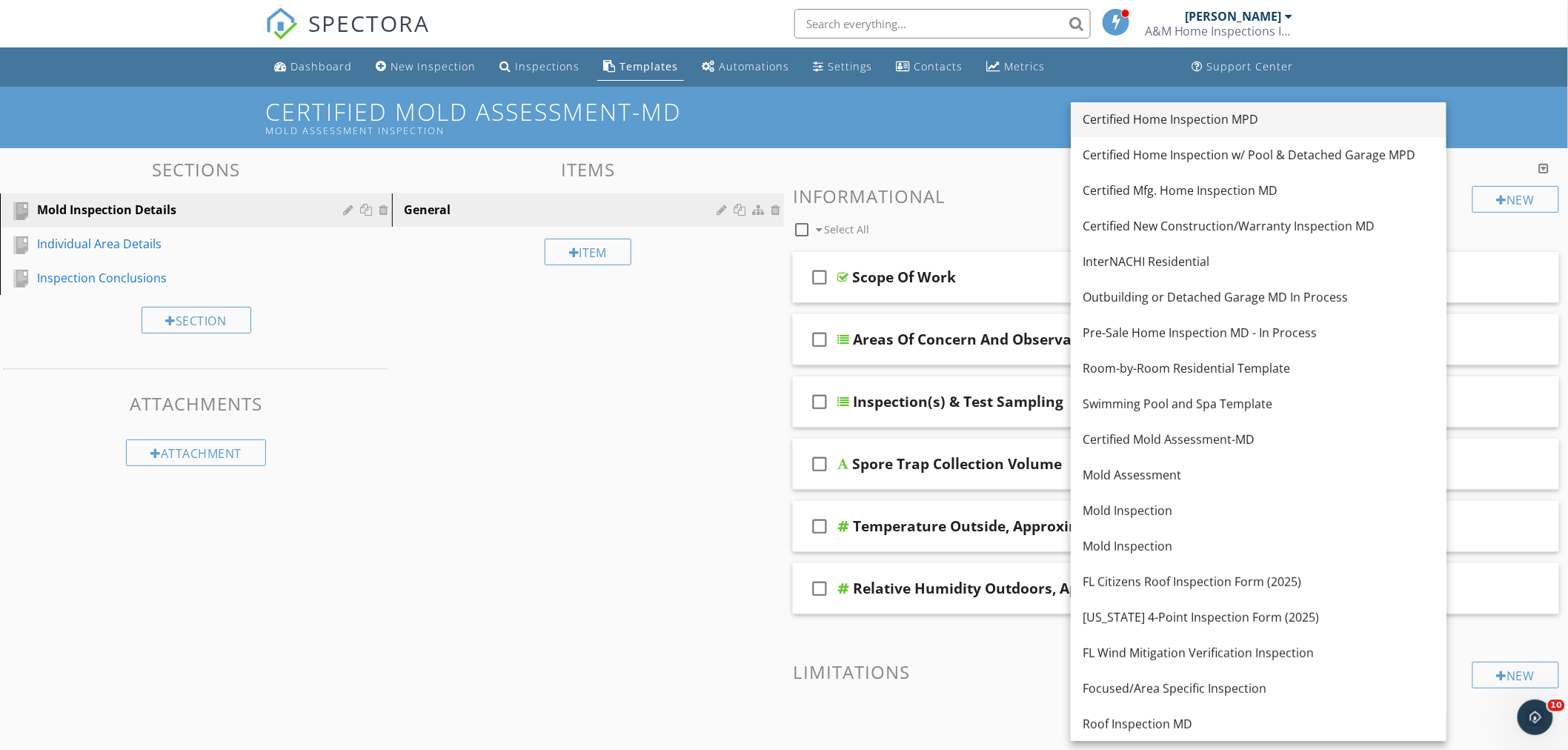
click at [1136, 120] on div "Certified Home Inspection MPD" at bounding box center [1259, 119] width 352 height 18
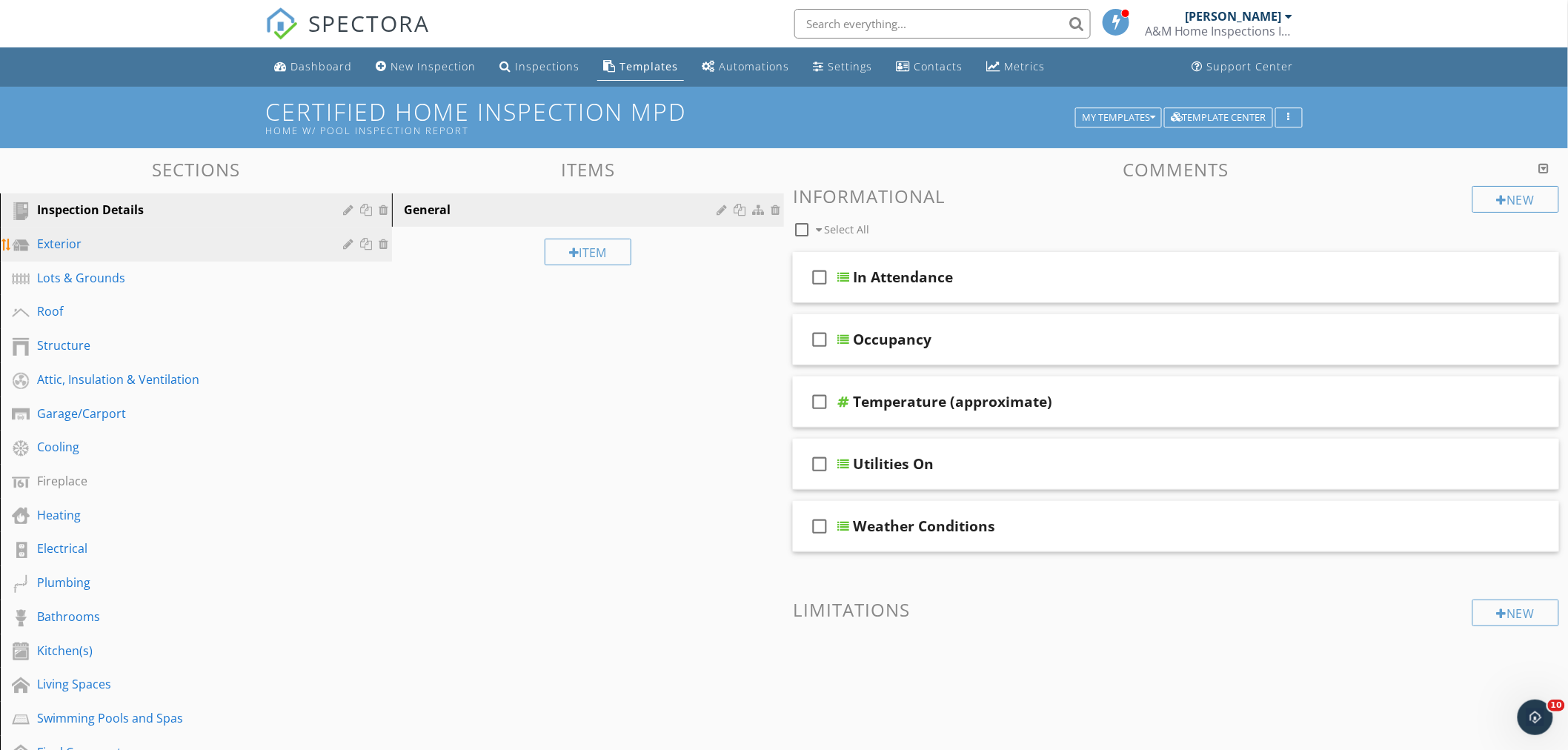
click at [94, 246] on div "Exterior" at bounding box center [180, 243] width 284 height 18
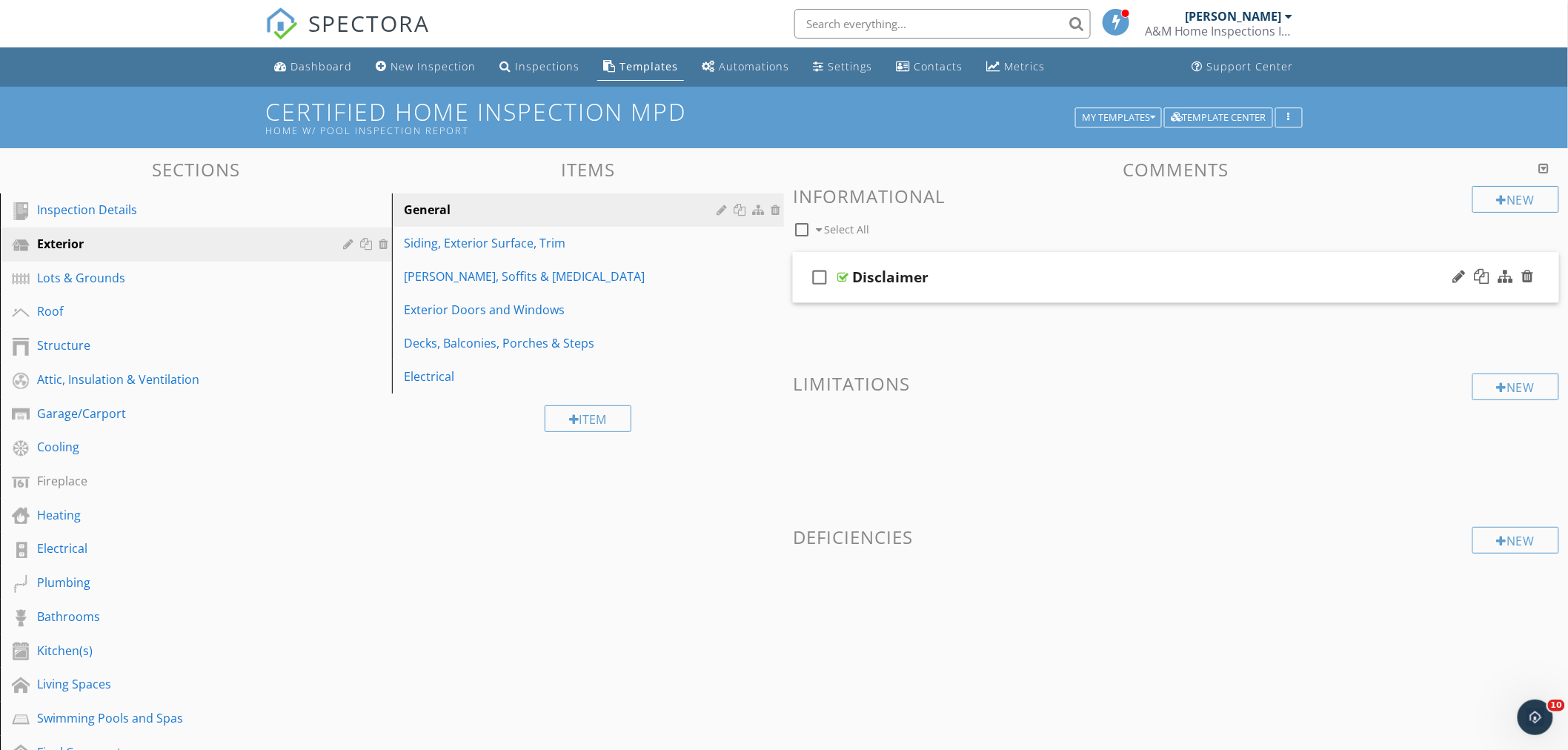
click at [990, 267] on div "check_box_outline_blank Disclaimer" at bounding box center [1176, 278] width 767 height 51
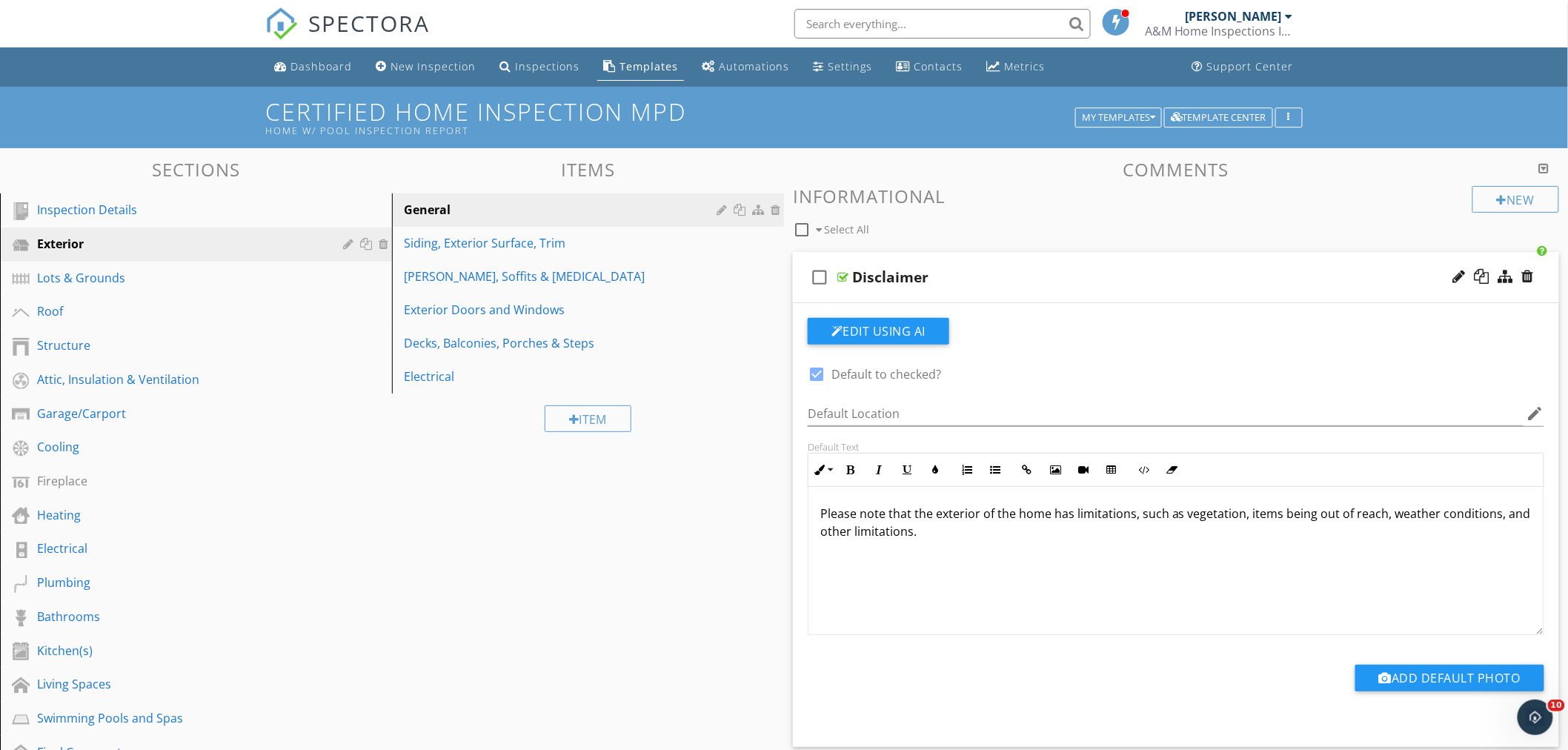
click at [1049, 271] on div "Disclaimer" at bounding box center [1129, 277] width 553 height 18
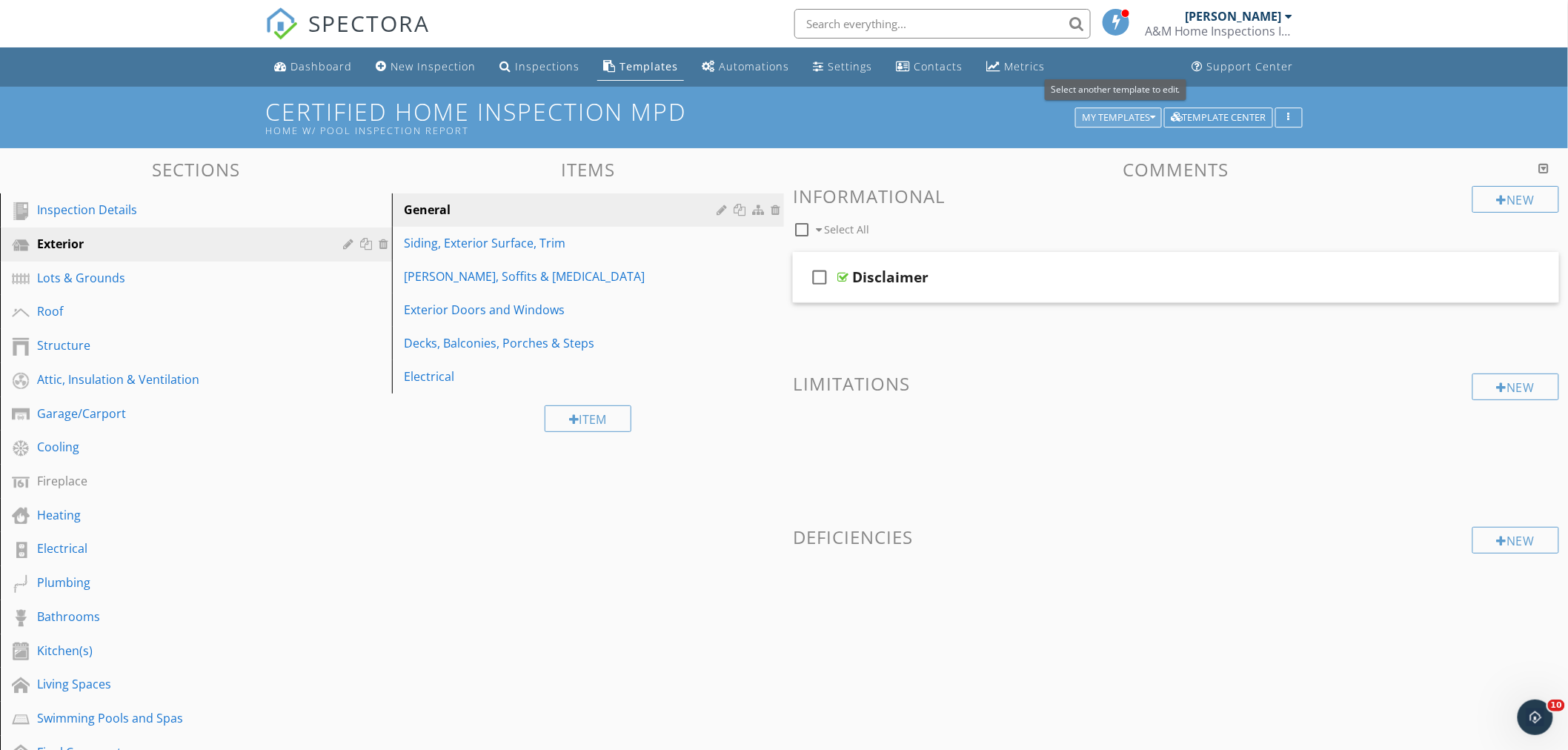
click at [1150, 117] on icon "button" at bounding box center [1153, 117] width 6 height 10
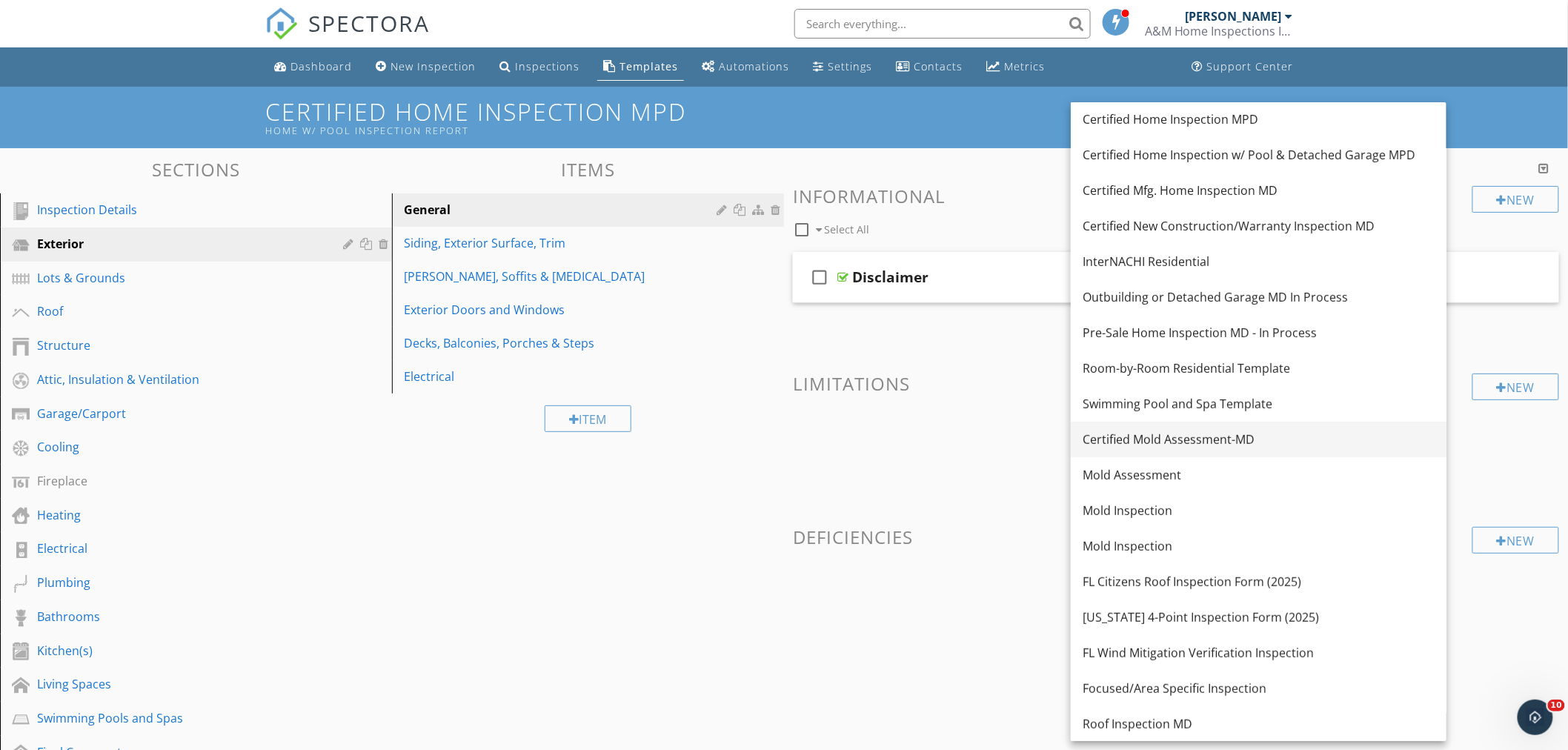
click at [1170, 435] on div "Certified Mold Assessment-MD" at bounding box center [1259, 440] width 352 height 18
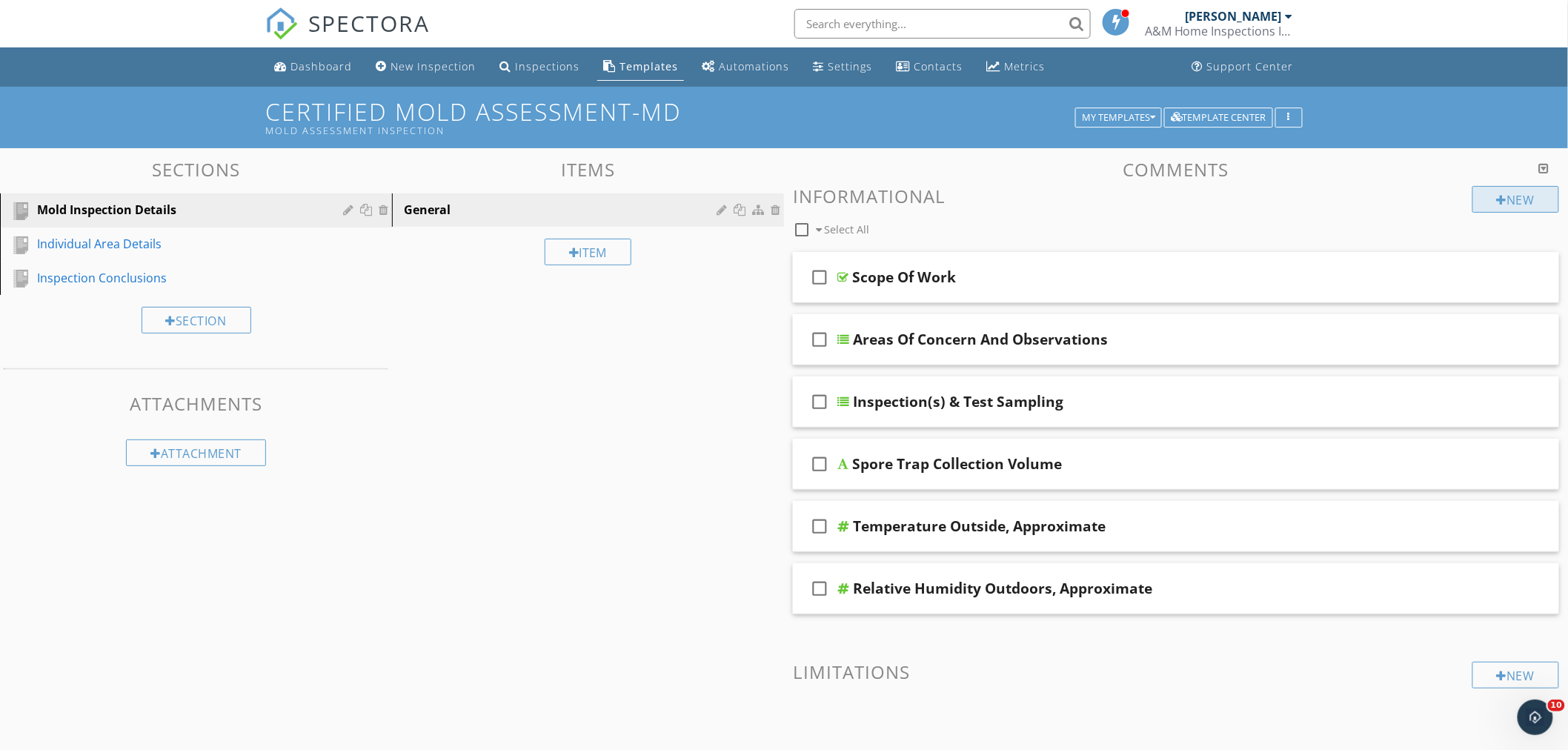
click at [1492, 196] on div "New" at bounding box center [1516, 199] width 87 height 27
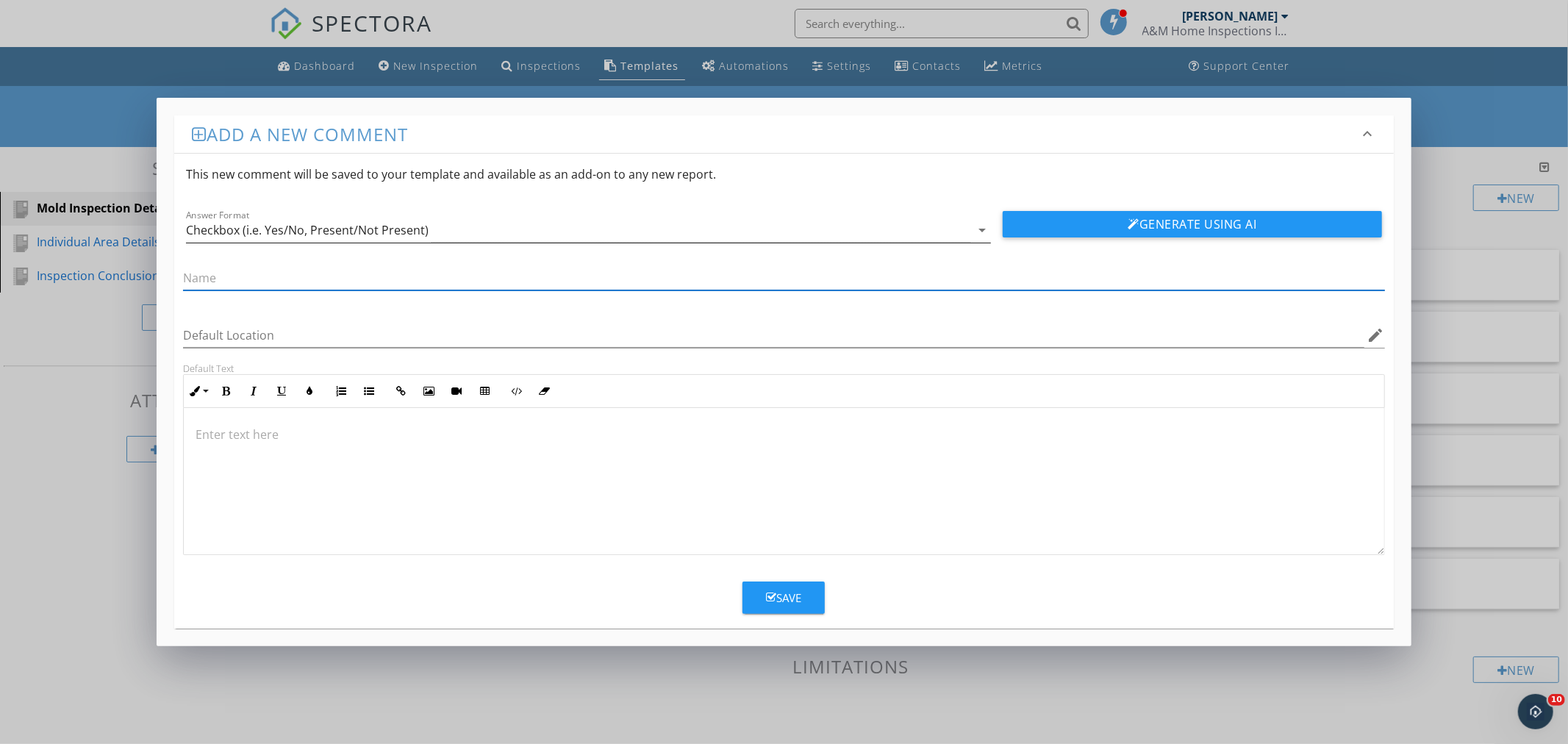
click at [980, 232] on icon "arrow_drop_down" at bounding box center [982, 230] width 18 height 18
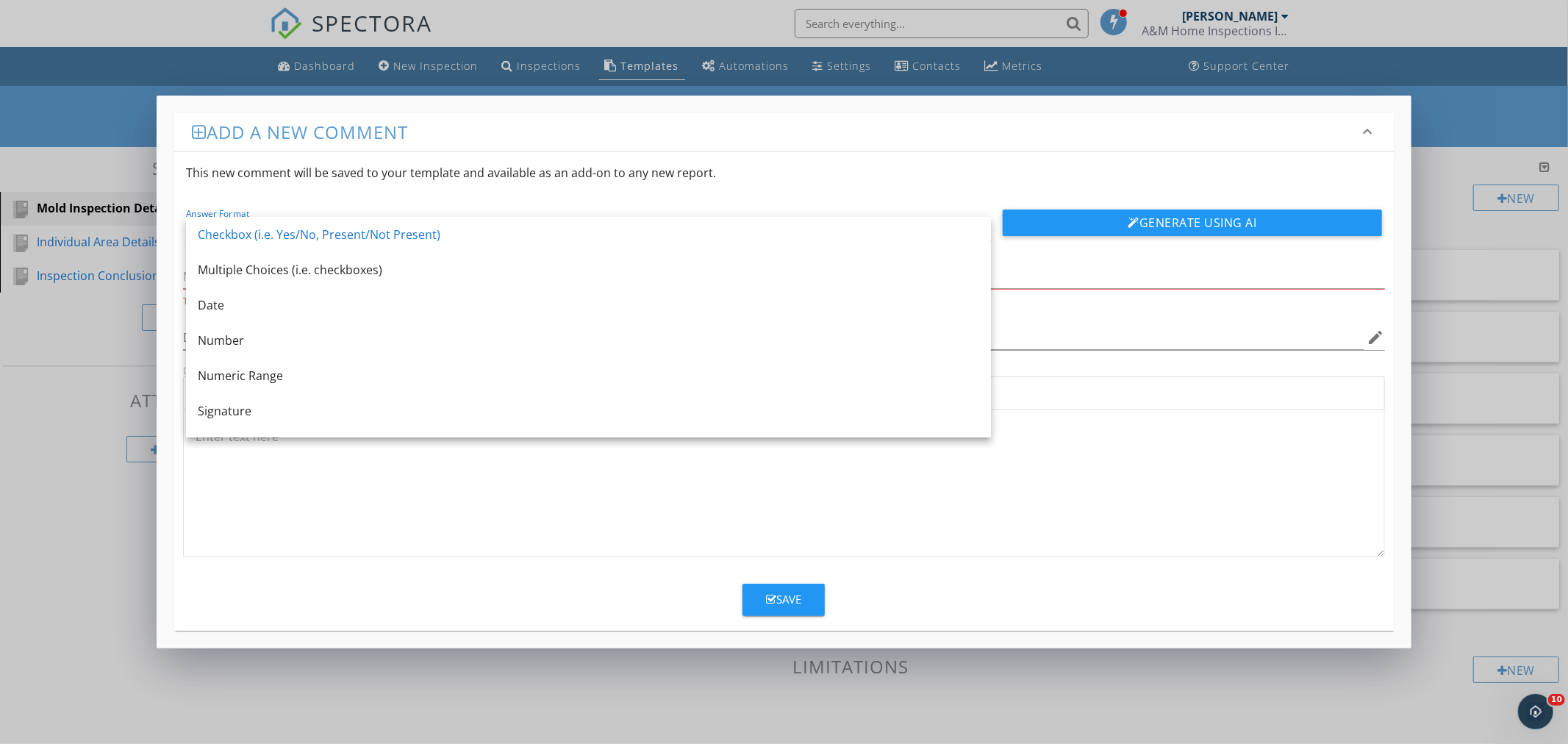
click at [581, 205] on div "Answer Format Checkbox (i.e. Yes/No, Present/Not Present) arrow_drop_down" at bounding box center [589, 223] width 805 height 36
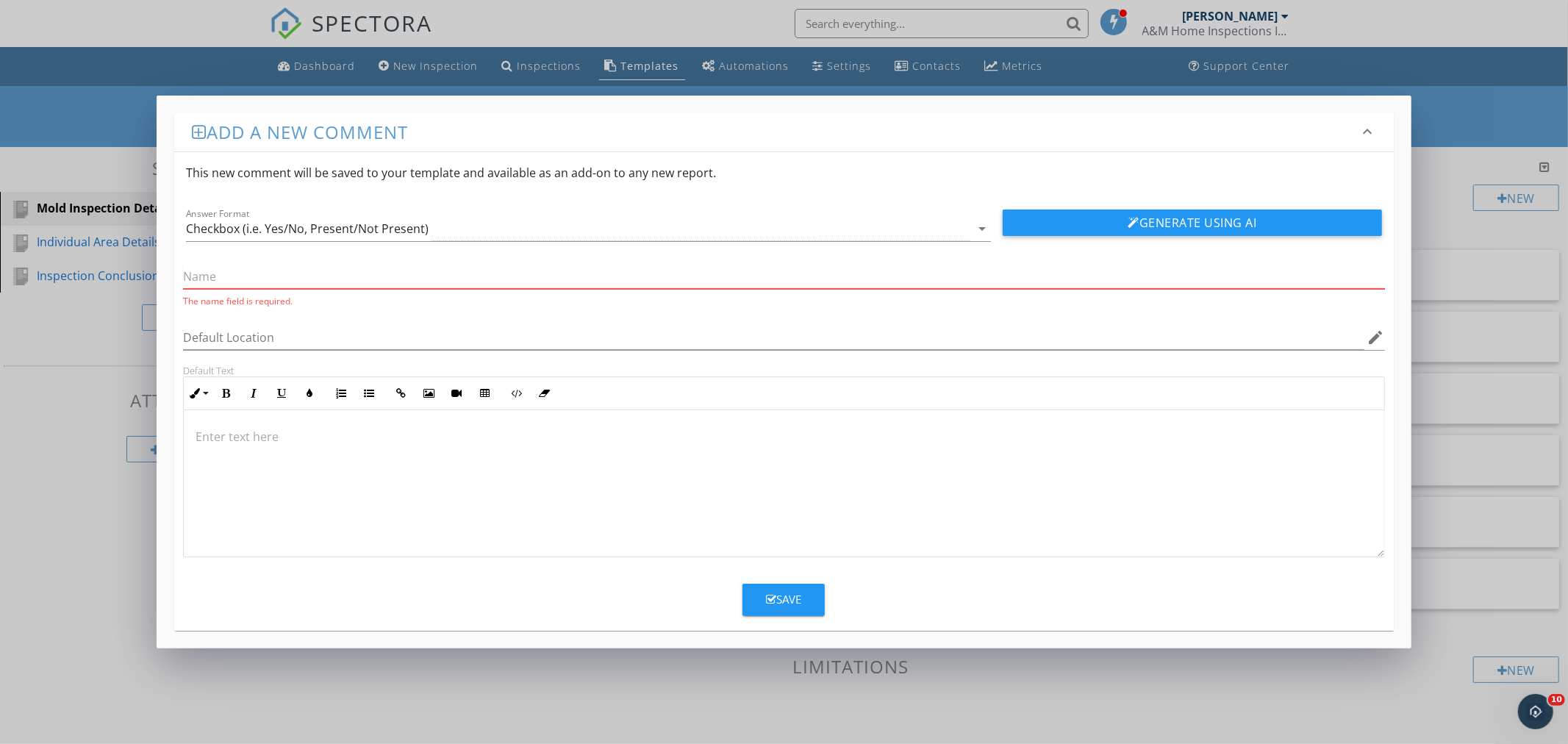
click at [200, 275] on input "text" at bounding box center [783, 276] width 1201 height 24
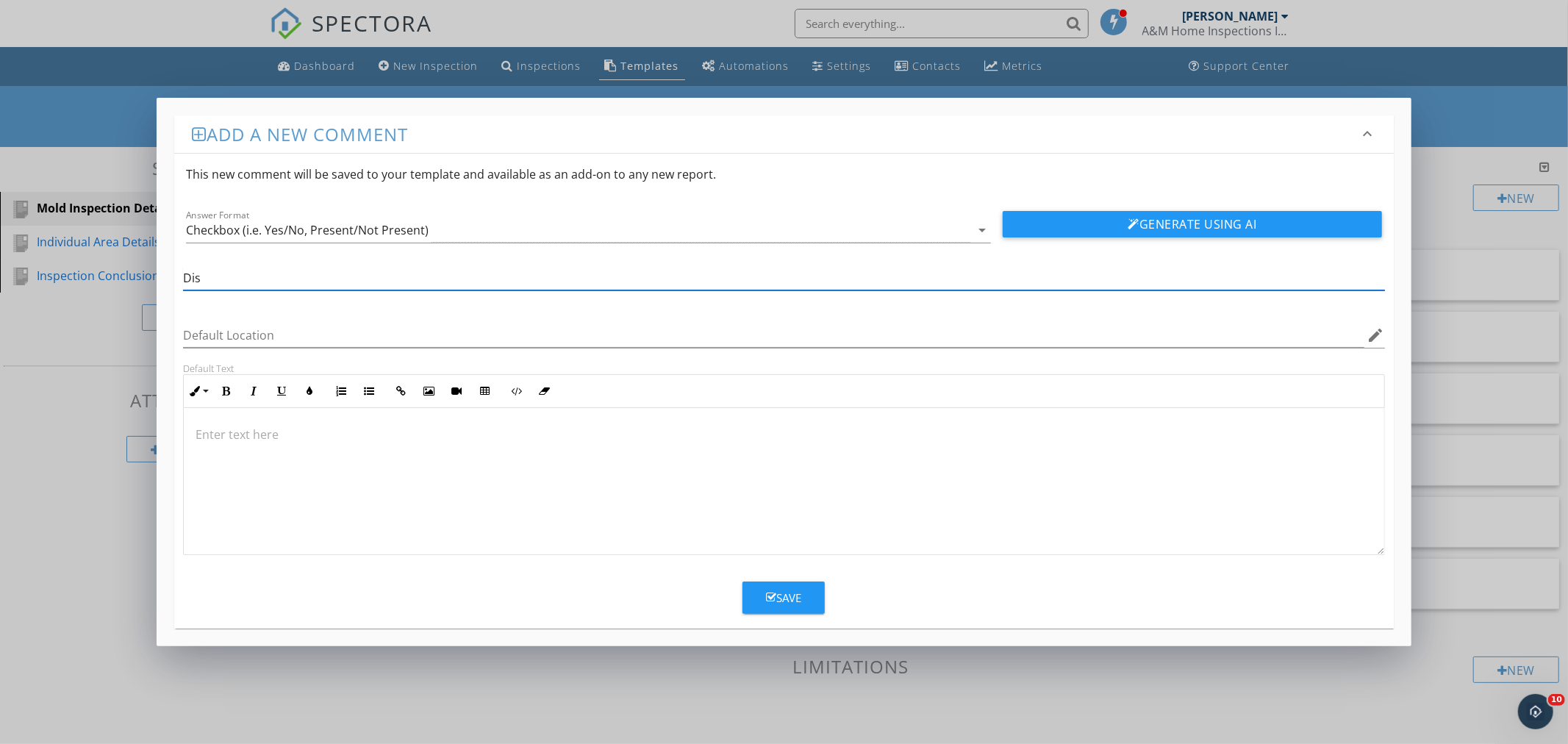
type input "Disclaimer"
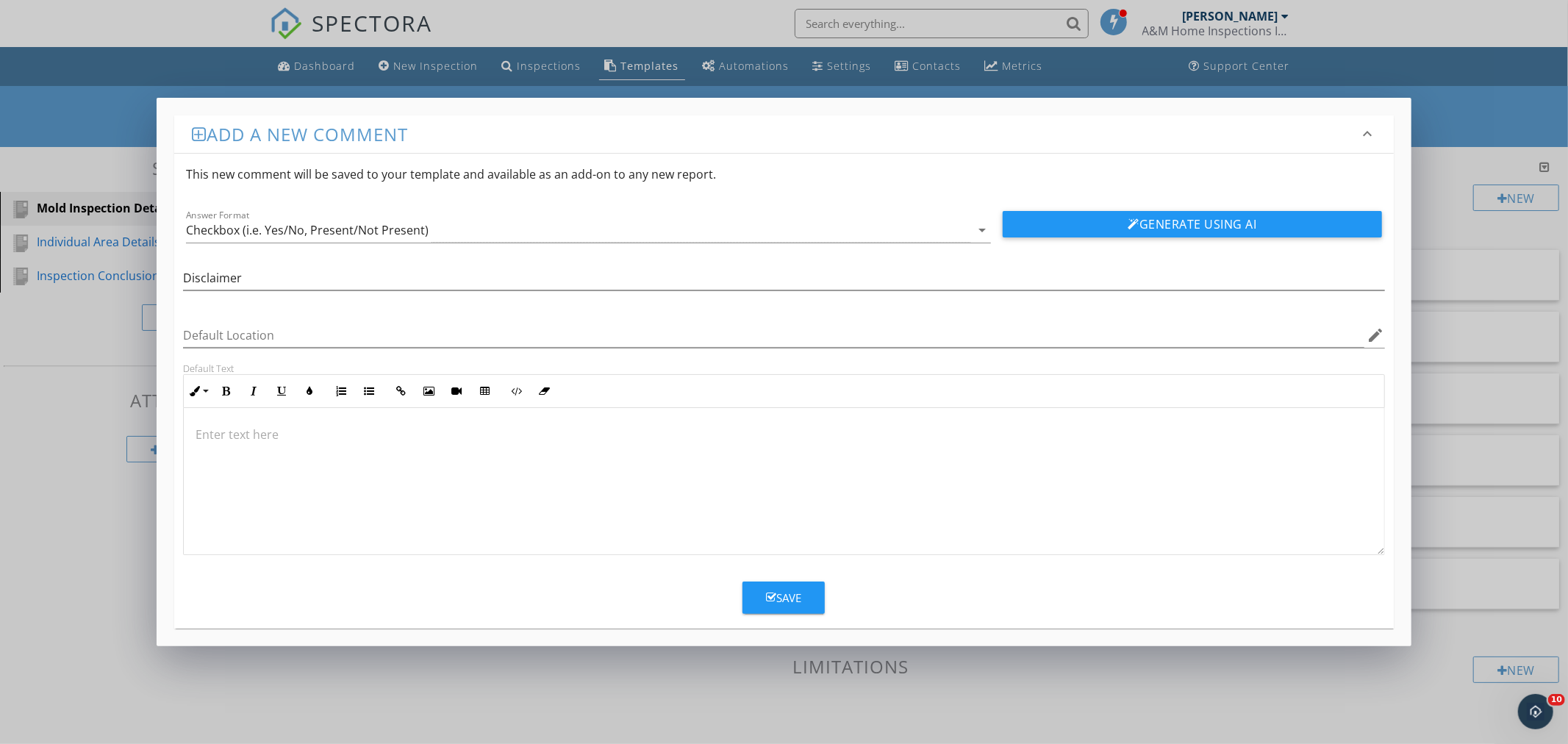
click at [211, 430] on p at bounding box center [784, 434] width 1176 height 18
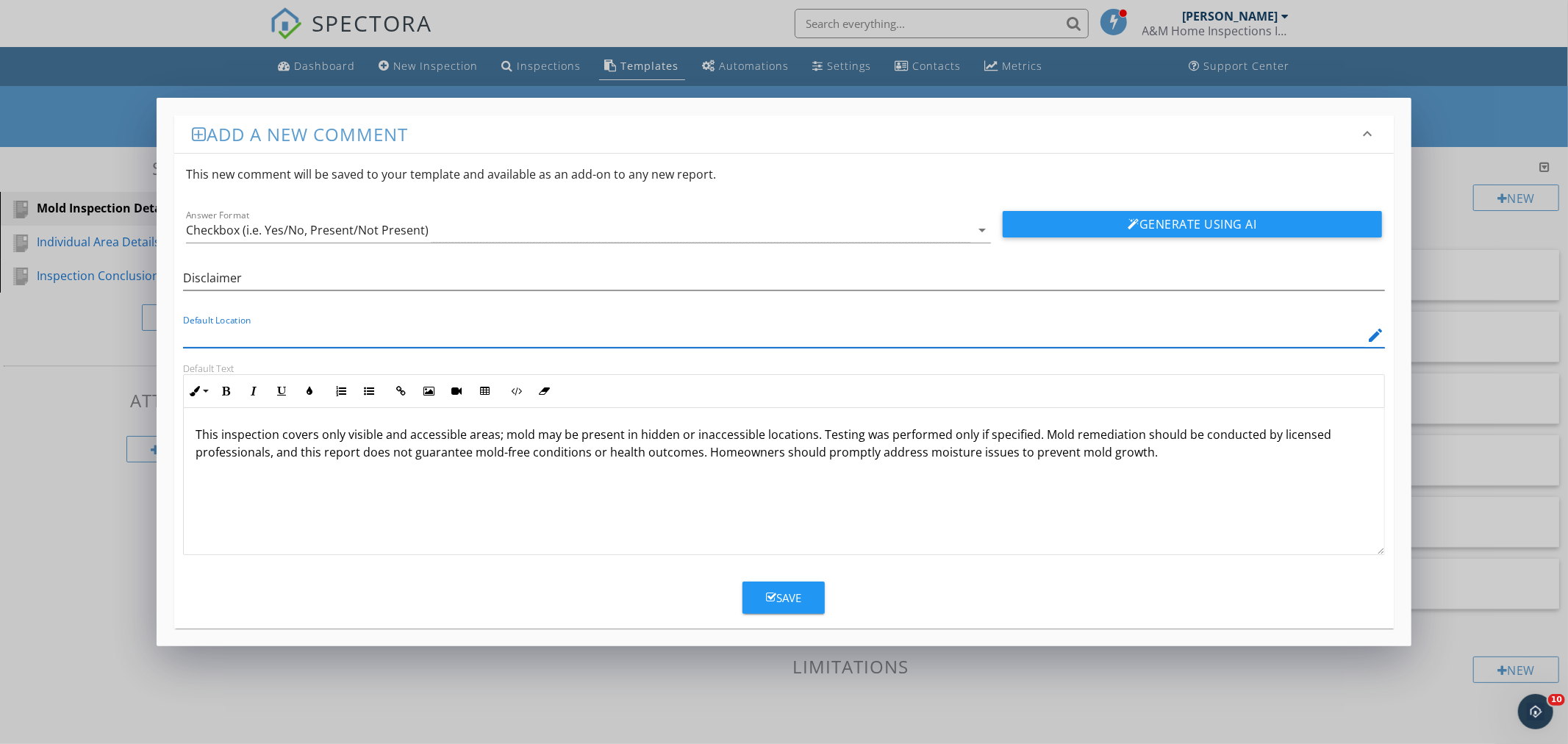
click at [237, 337] on input "Default Location" at bounding box center [772, 336] width 1180 height 24
click at [980, 224] on icon "arrow_drop_down" at bounding box center [982, 230] width 18 height 18
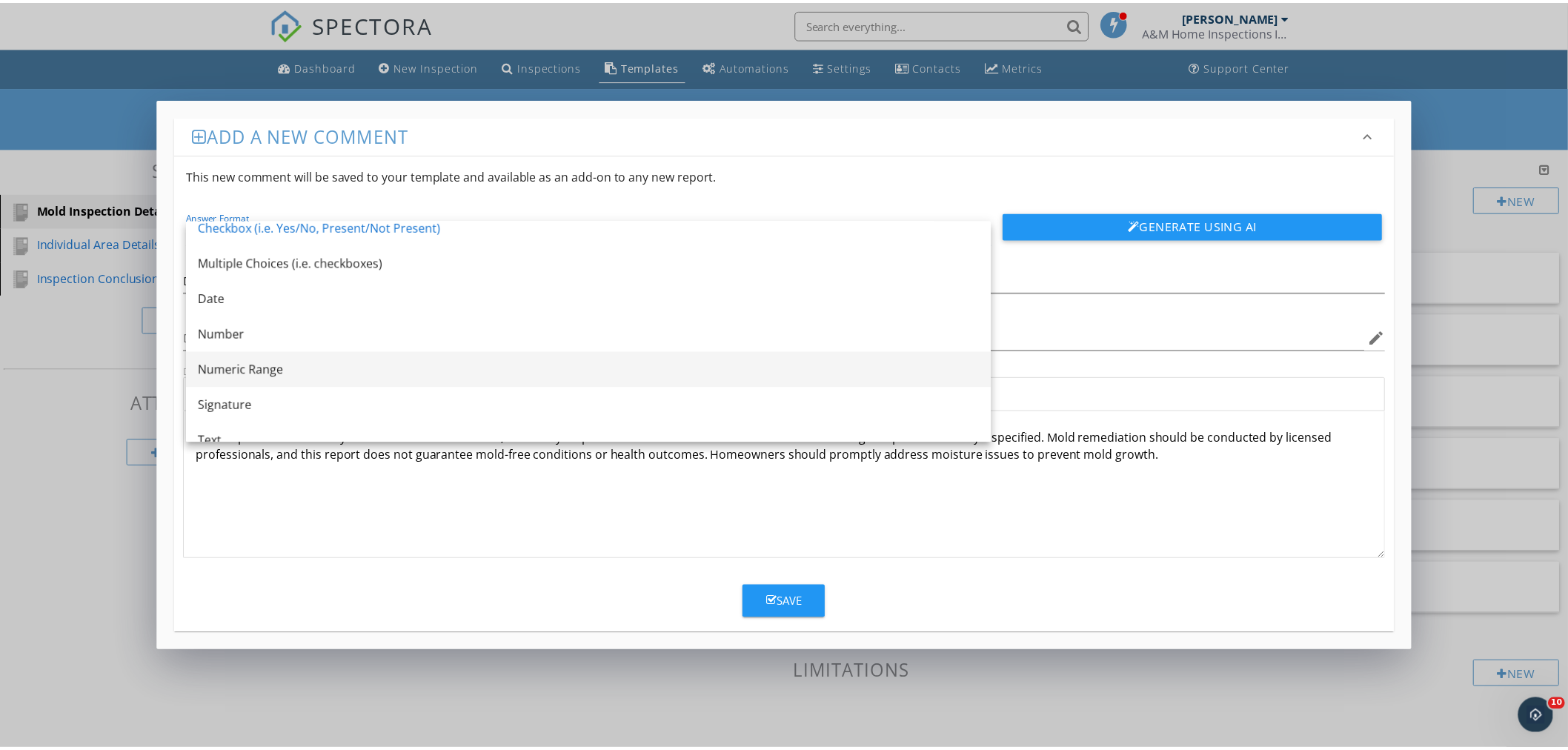
scroll to position [0, 0]
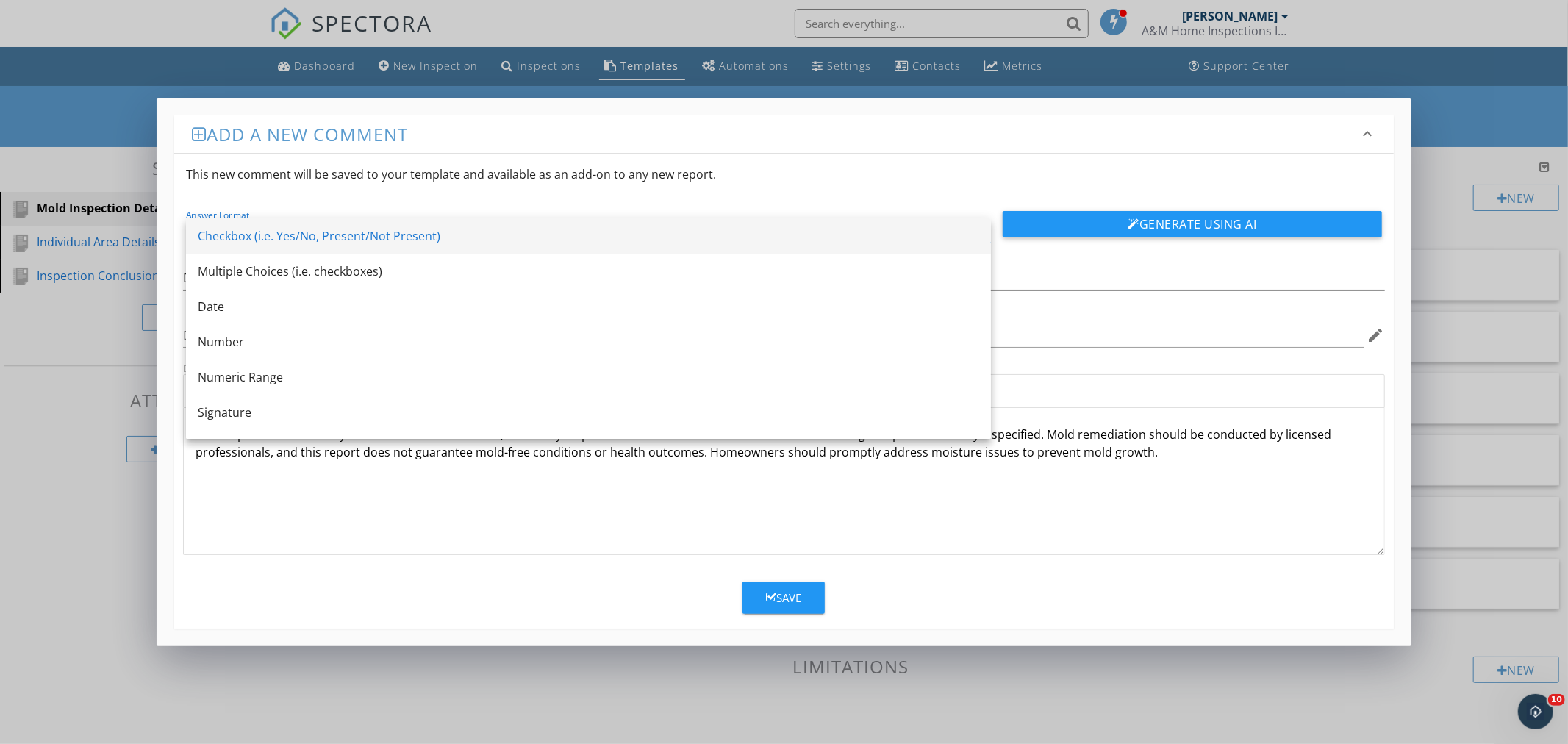
click at [449, 230] on div "Checkbox (i.e. Yes/No, Present/Not Present)" at bounding box center [588, 236] width 782 height 18
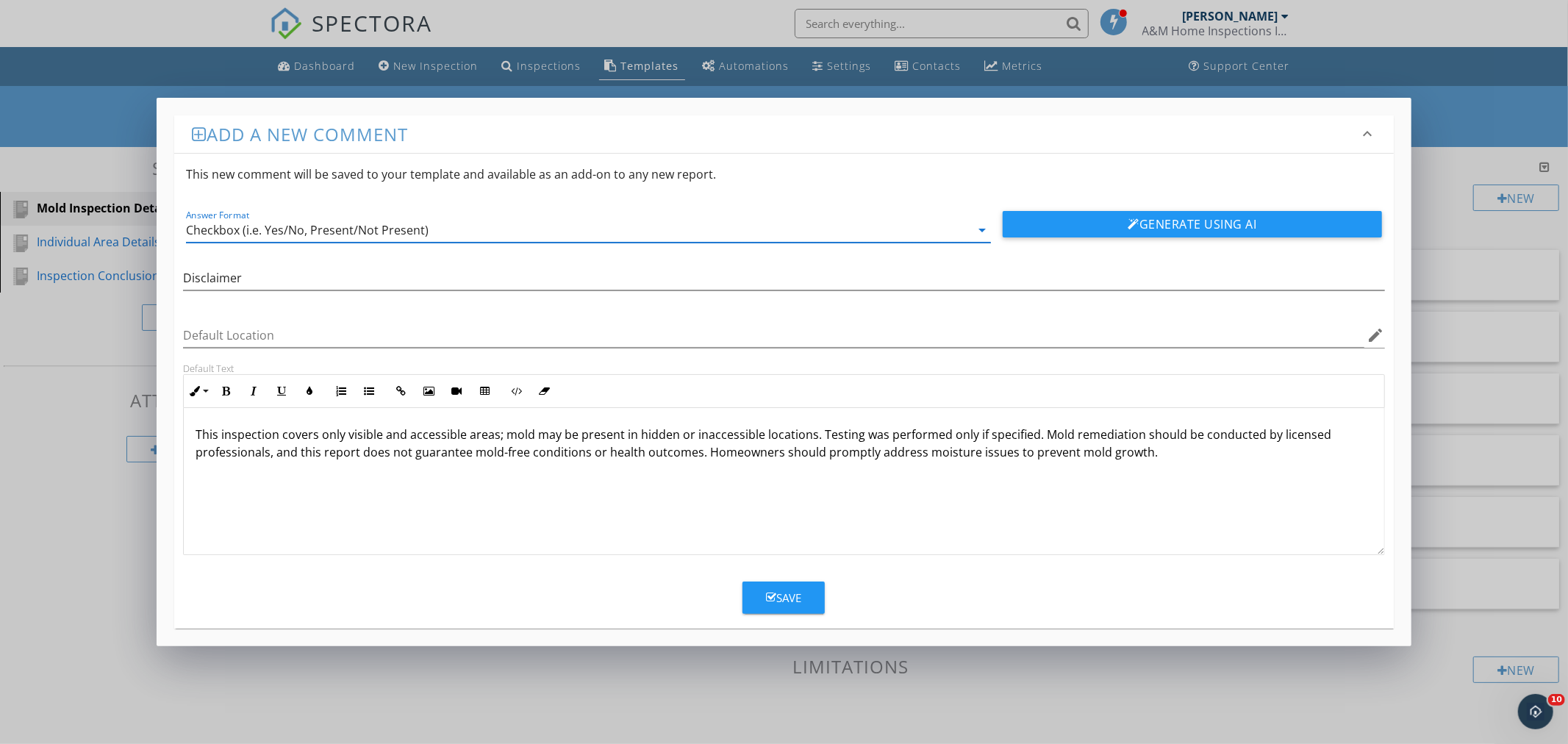
click at [785, 597] on div "Save" at bounding box center [784, 598] width 35 height 17
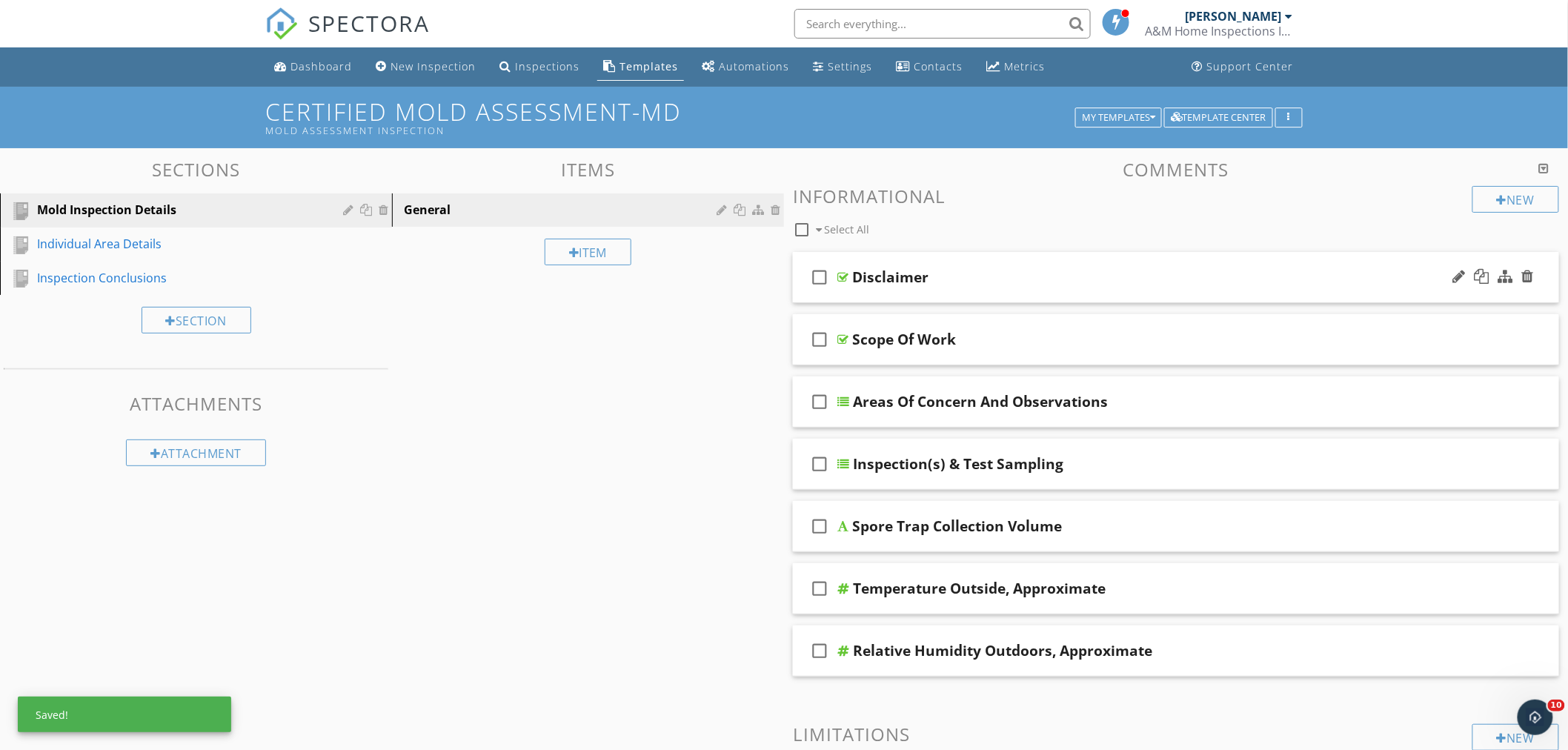
click at [1030, 263] on div "check_box_outline_blank Disclaimer" at bounding box center [1176, 278] width 767 height 51
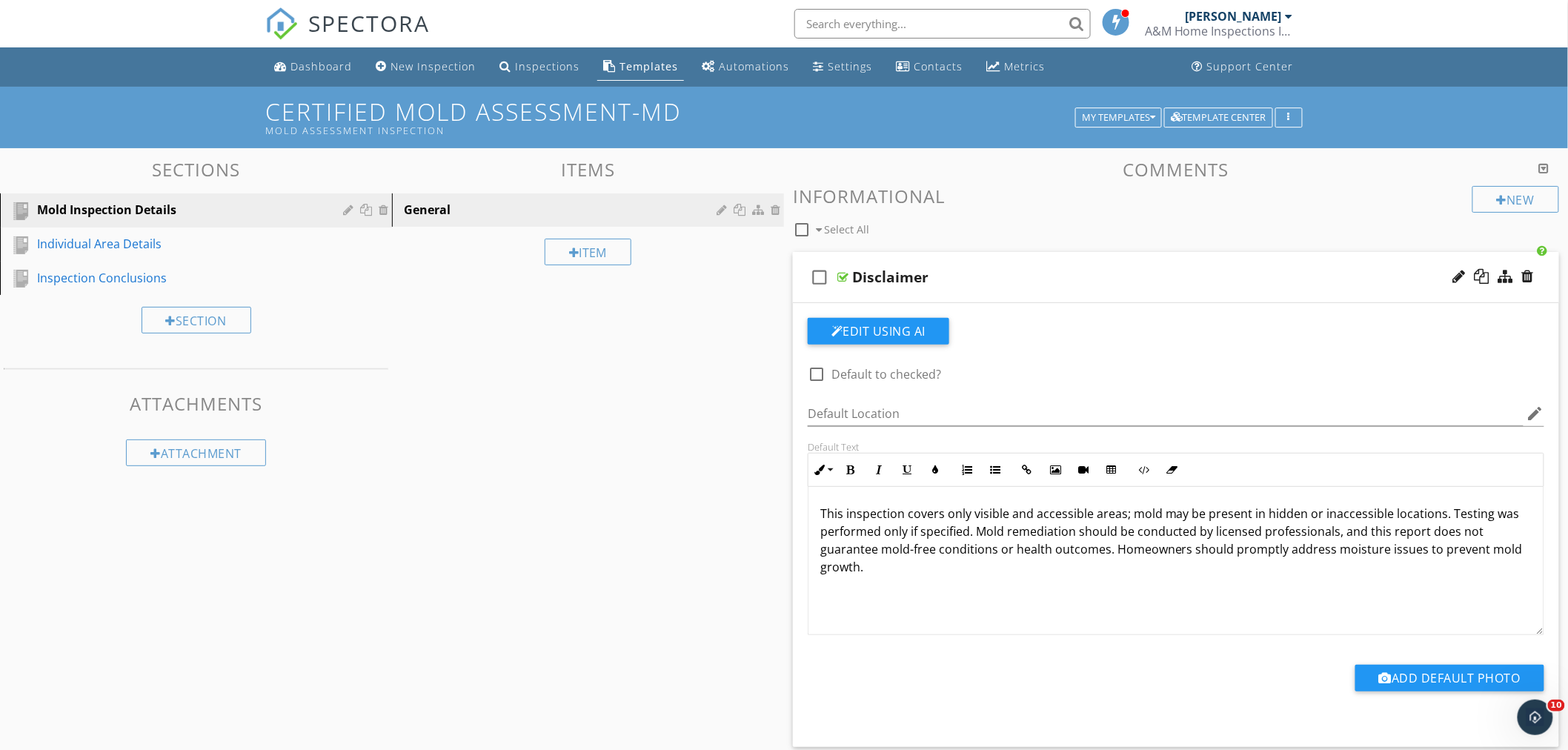
click at [968, 537] on p "This inspection covers only visible and accessible areas; mold may be present i…" at bounding box center [1176, 541] width 712 height 71
click at [821, 370] on div at bounding box center [816, 374] width 25 height 25
checkbox input "true"
click at [1071, 260] on div "check_box_outline_blank Disclaimer" at bounding box center [1176, 278] width 767 height 51
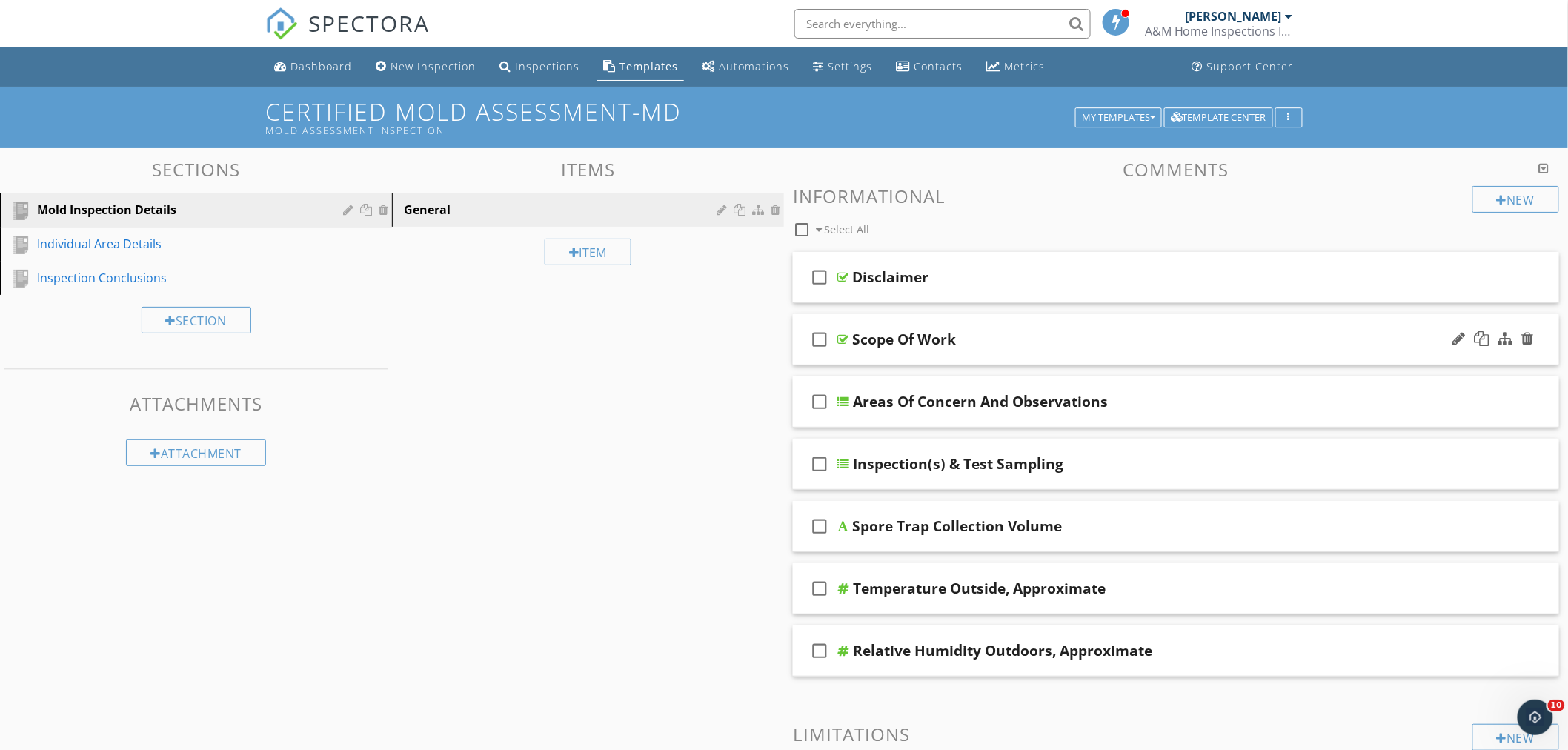
click at [1072, 324] on div "check_box_outline_blank Scope Of Work" at bounding box center [1176, 339] width 767 height 51
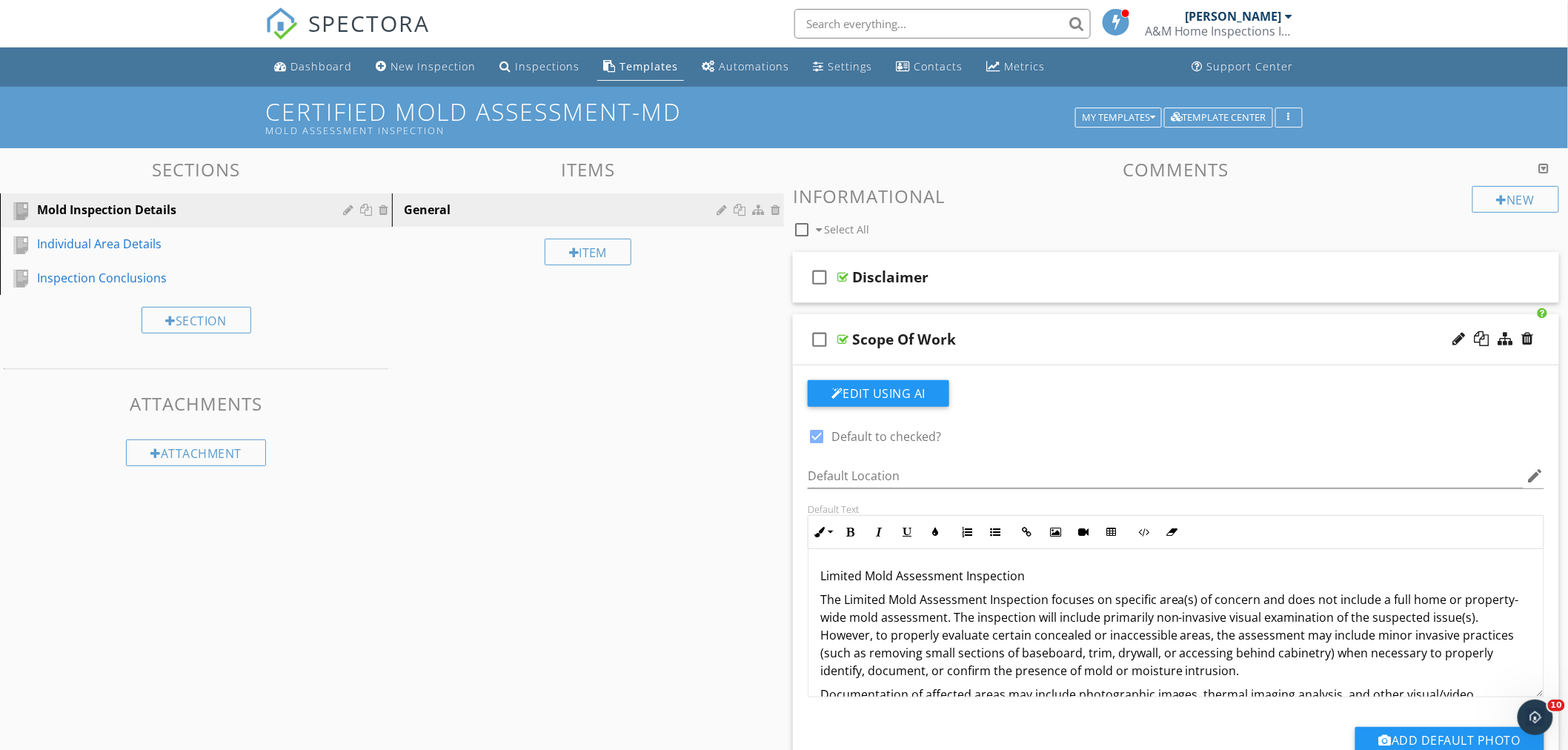
click at [1042, 316] on div "check_box_outline_blank Scope Of Work" at bounding box center [1176, 339] width 767 height 51
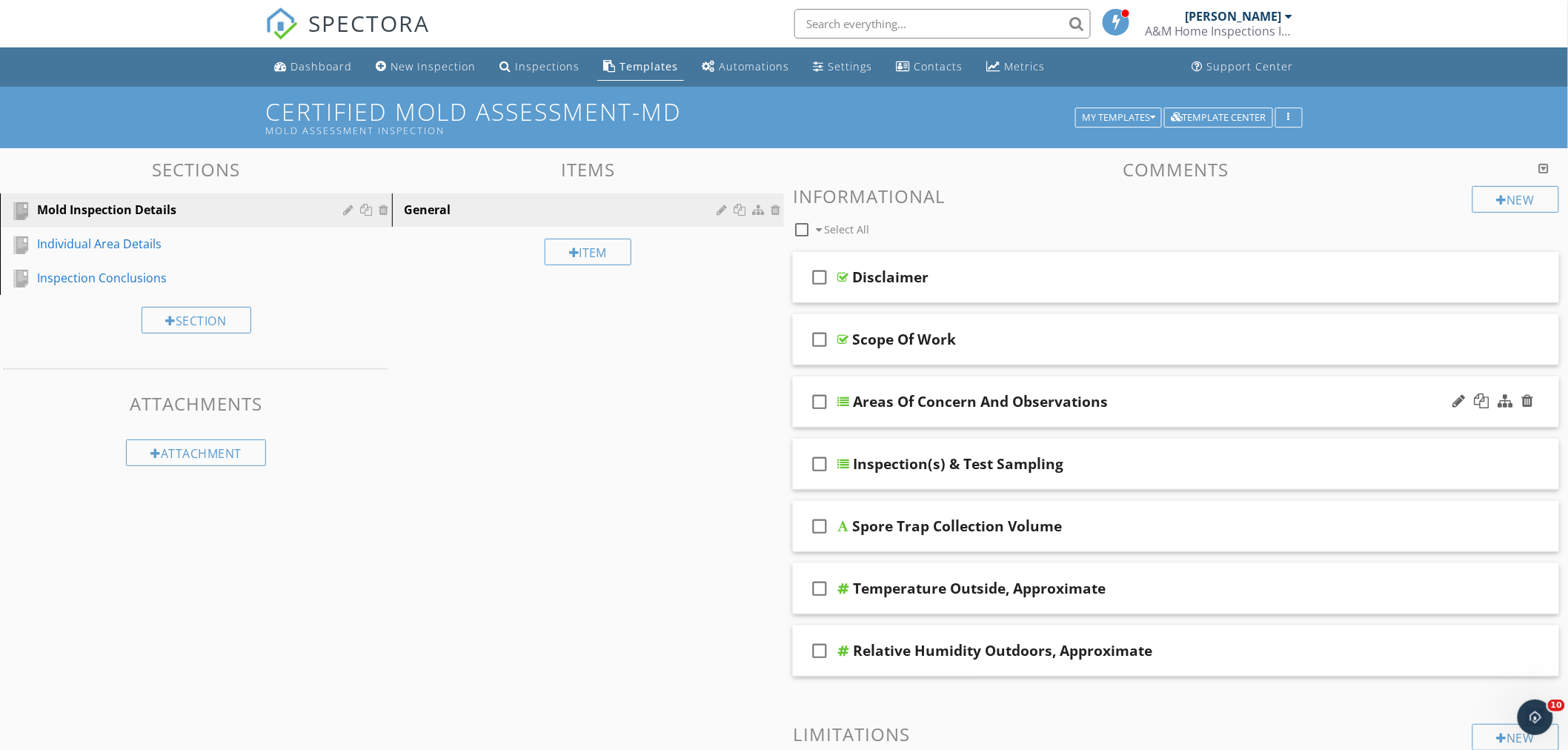
click at [1184, 391] on div "check_box_outline_blank Areas Of Concern And Observations" at bounding box center [1176, 402] width 767 height 51
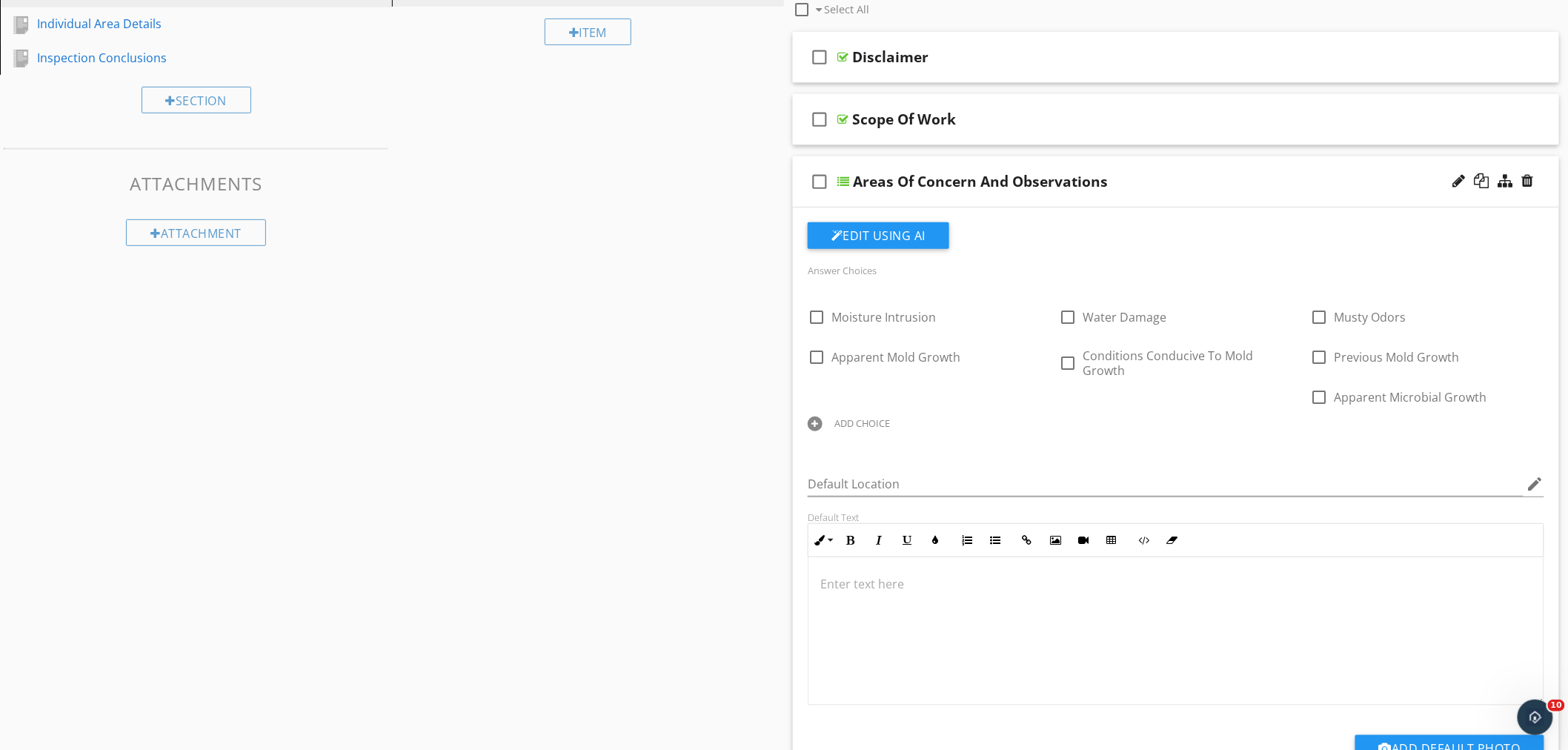
scroll to position [247, 0]
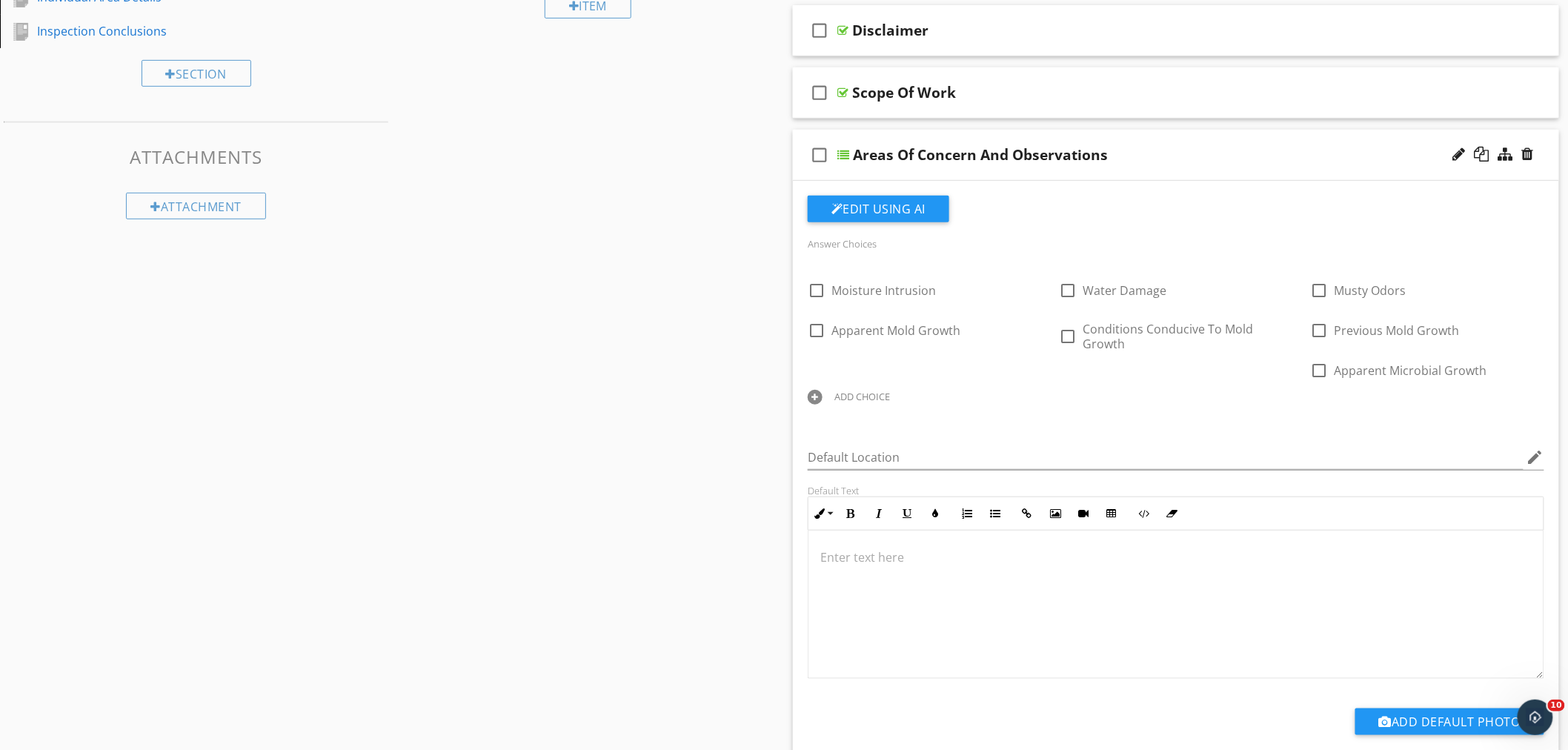
click at [813, 396] on div at bounding box center [815, 397] width 15 height 15
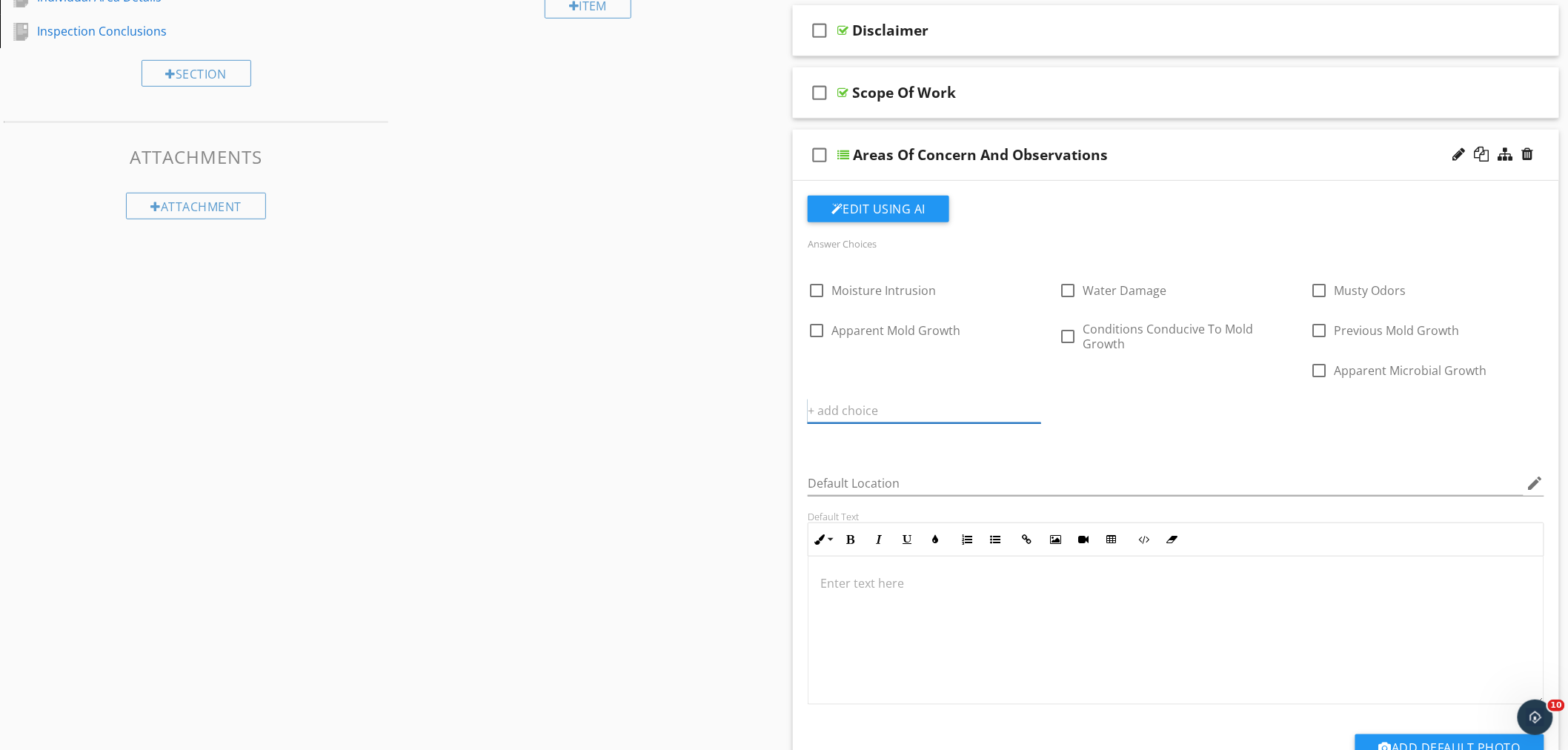
click at [877, 411] on input "text" at bounding box center [925, 411] width 234 height 24
type input "Moisture Damage"
click at [1035, 409] on icon at bounding box center [1032, 411] width 10 height 12
click at [1456, 162] on div at bounding box center [1493, 155] width 87 height 36
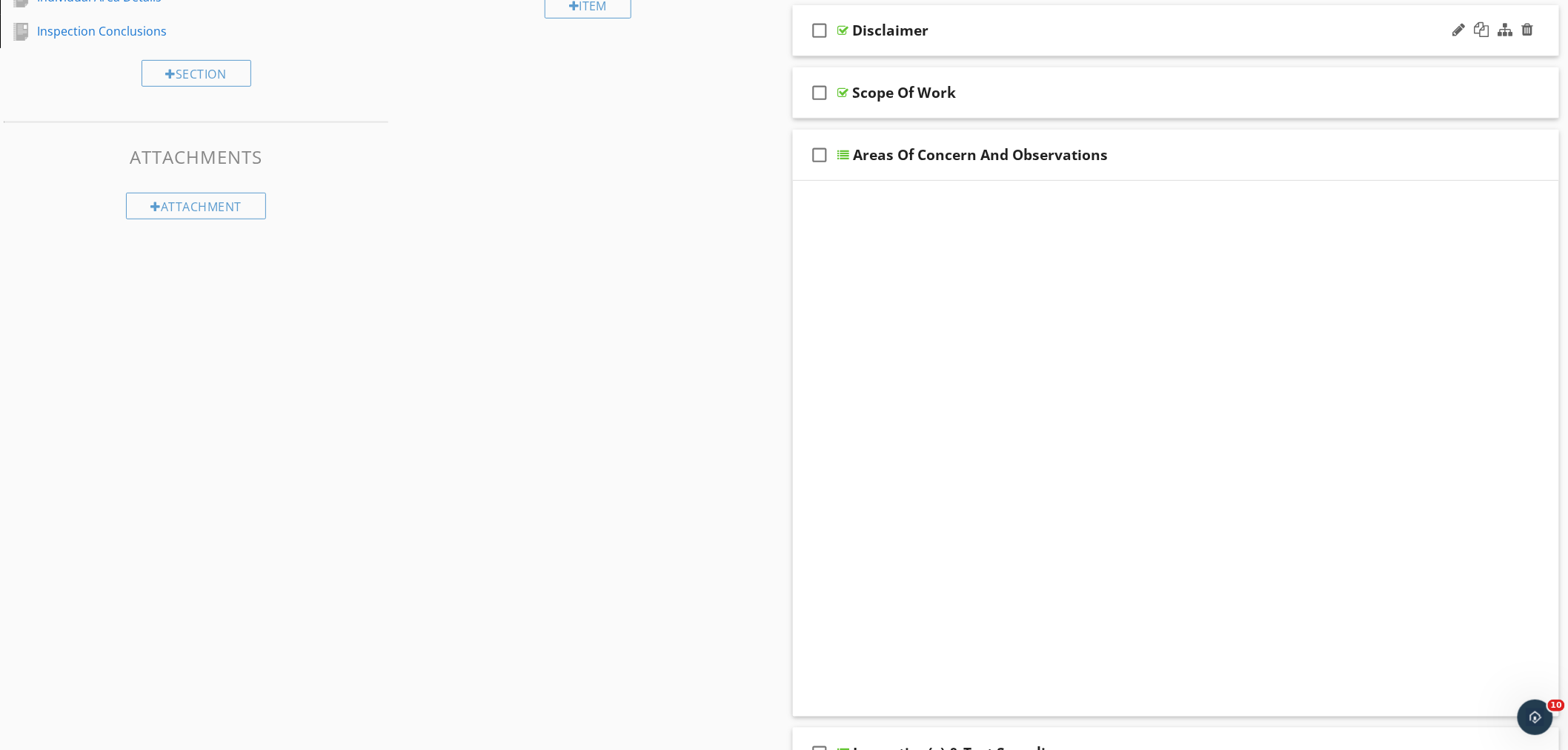
scroll to position [143, 0]
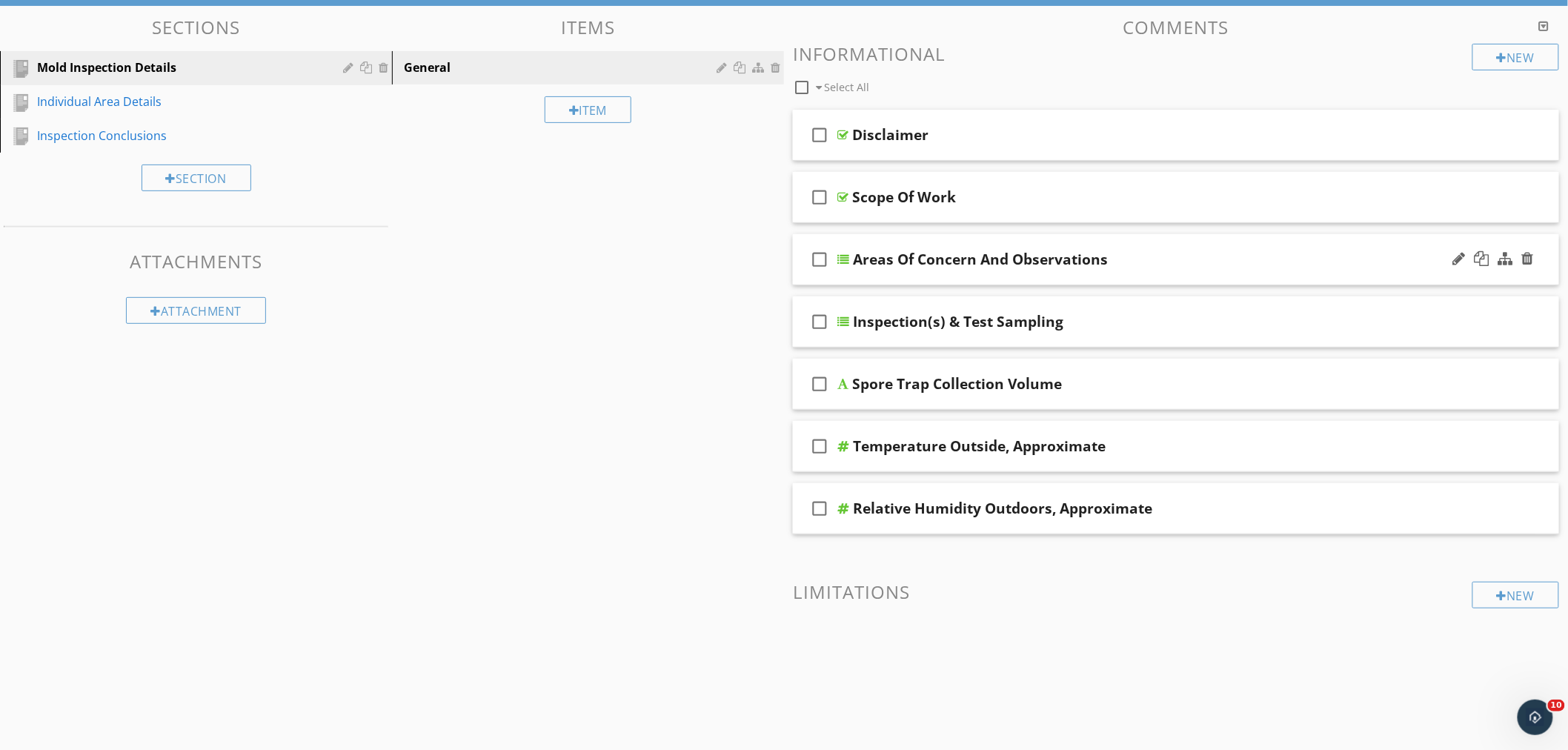
click at [977, 256] on div "Areas Of Concern And Observations" at bounding box center [980, 259] width 255 height 18
click at [990, 261] on input "Areas Of Concern And Observations" at bounding box center [1129, 261] width 553 height 24
click at [986, 260] on input "Areas Of Concern And Observations" at bounding box center [1129, 261] width 553 height 24
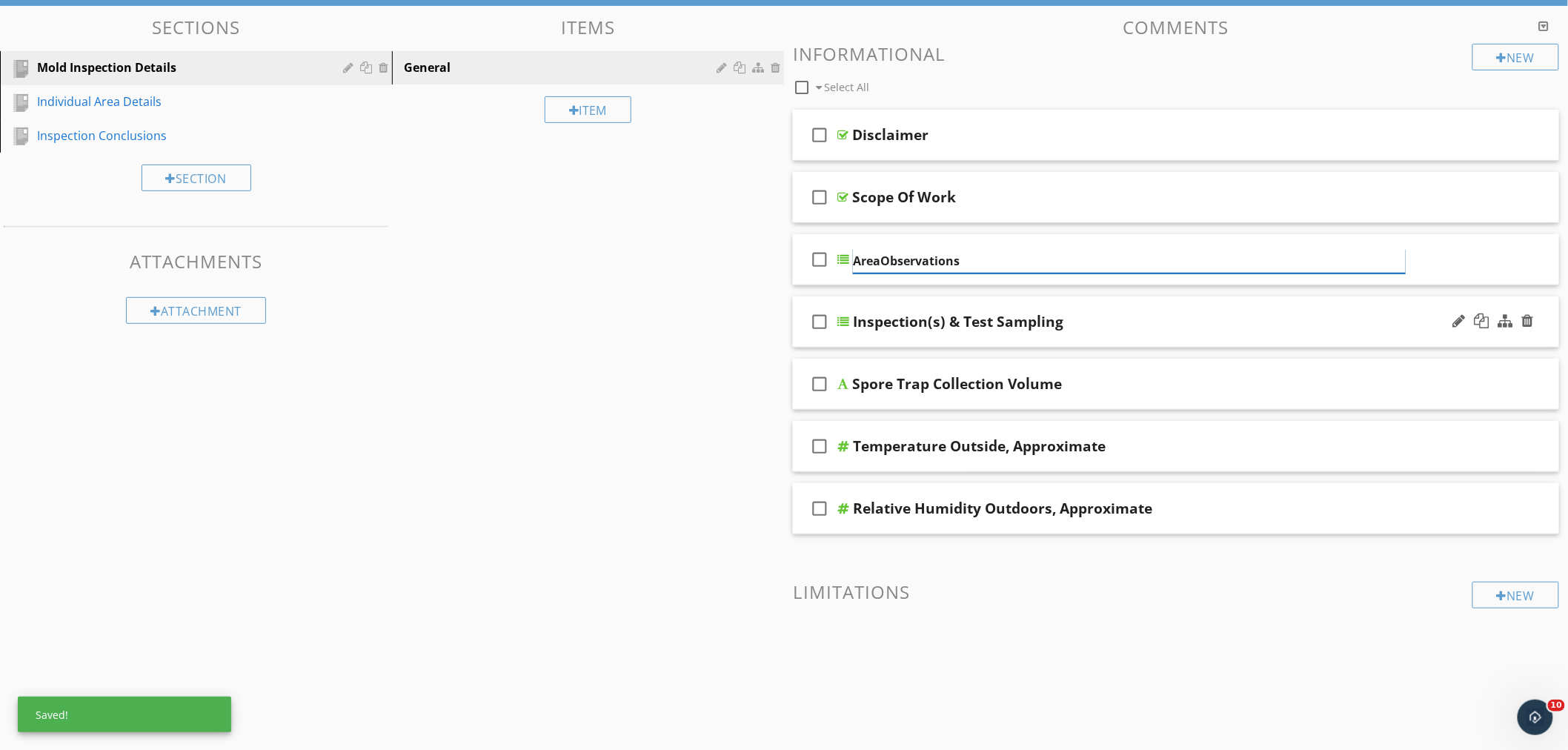
type input "Area Observations"
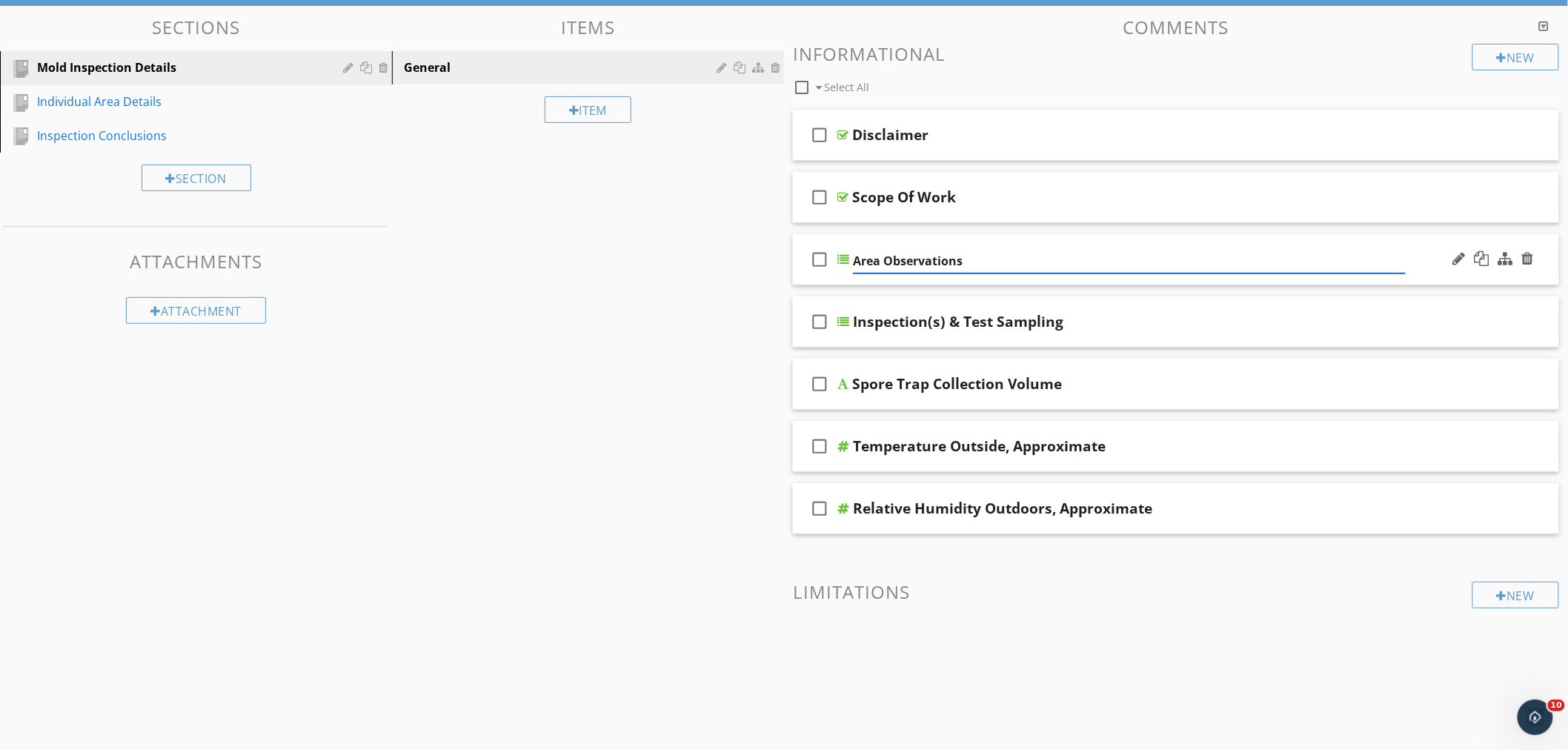
click at [1002, 243] on div "check_box_outline_blank Area Observations" at bounding box center [1176, 259] width 767 height 51
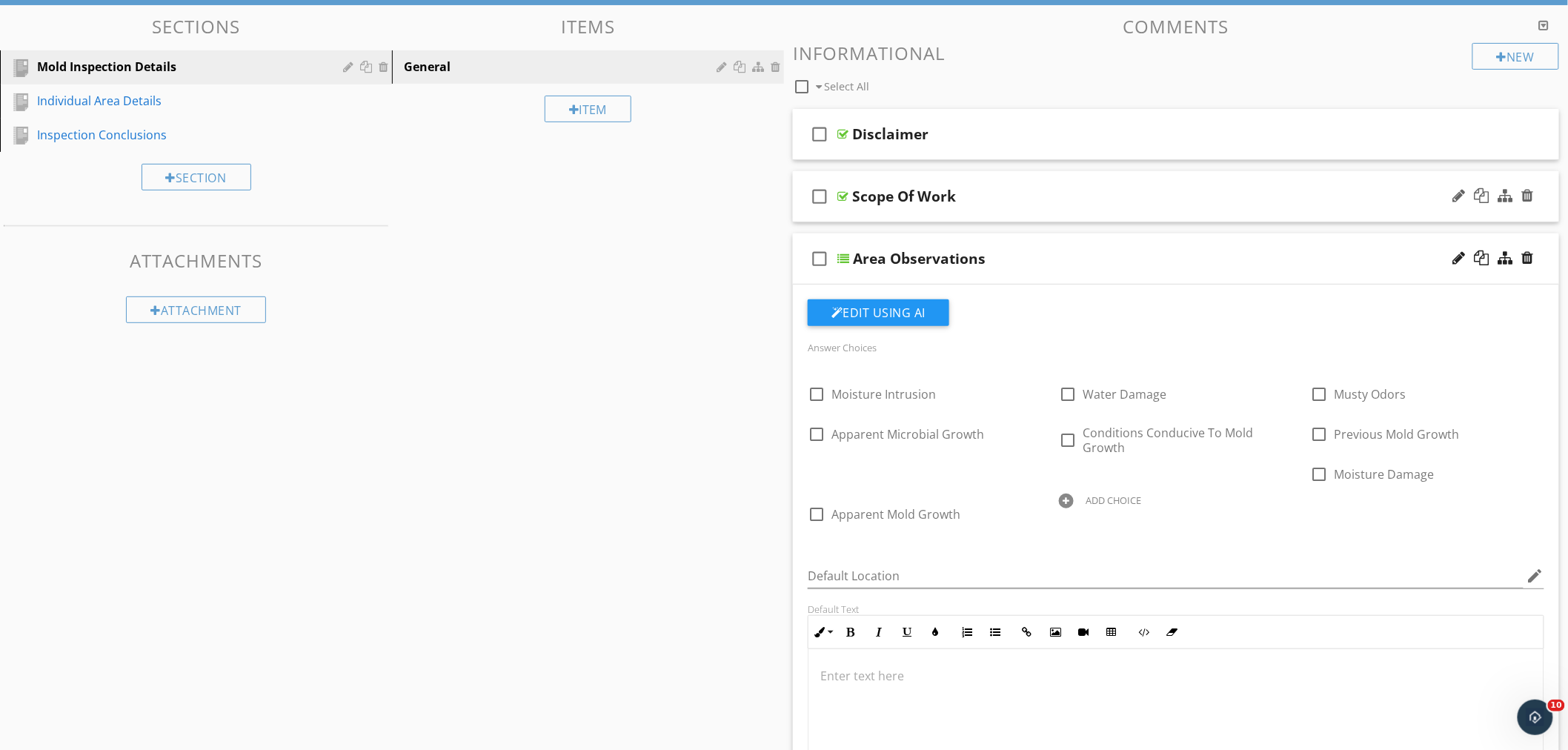
click at [1031, 184] on div "check_box_outline_blank Scope Of Work" at bounding box center [1176, 196] width 767 height 51
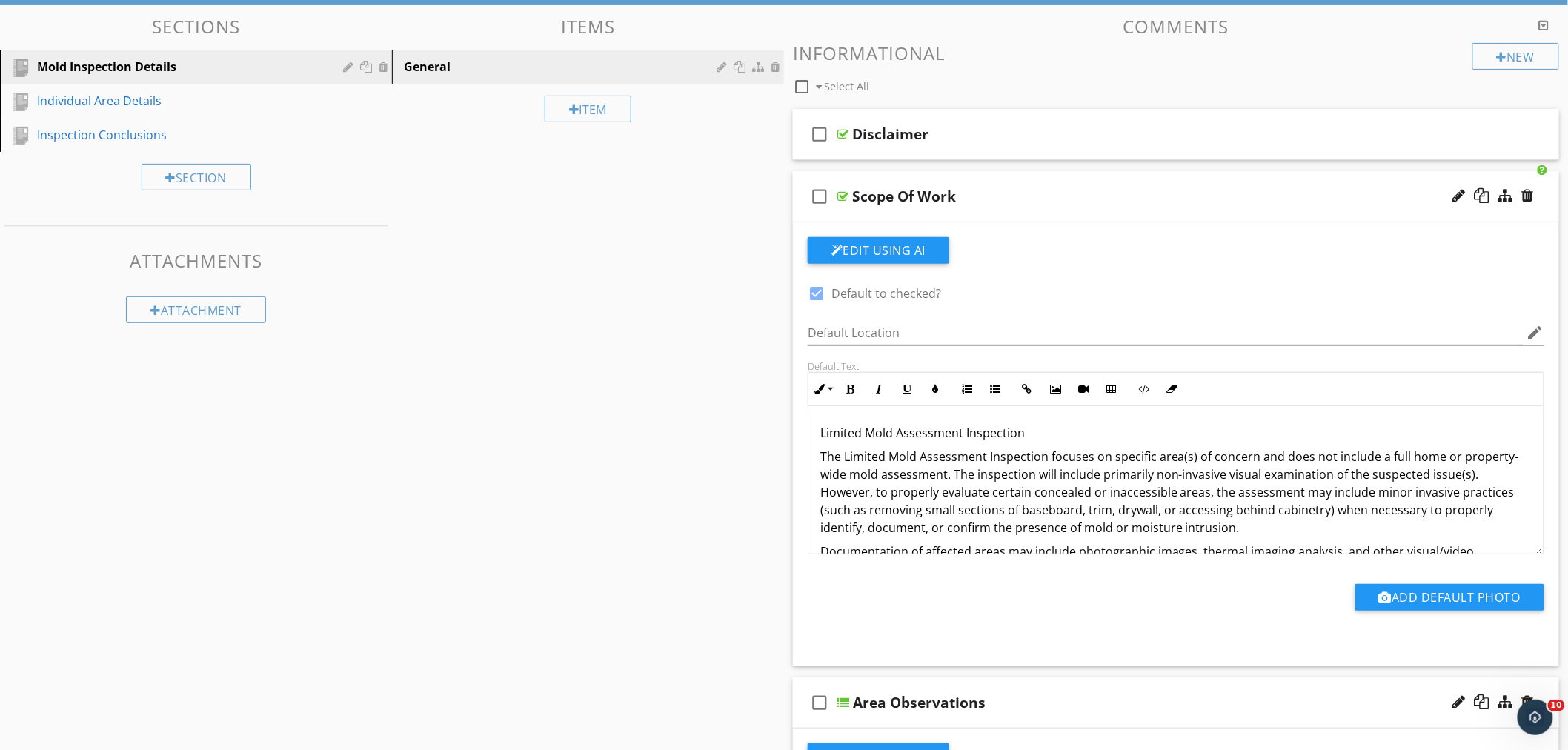
click at [1079, 181] on div "check_box_outline_blank Scope Of Work" at bounding box center [1176, 196] width 767 height 51
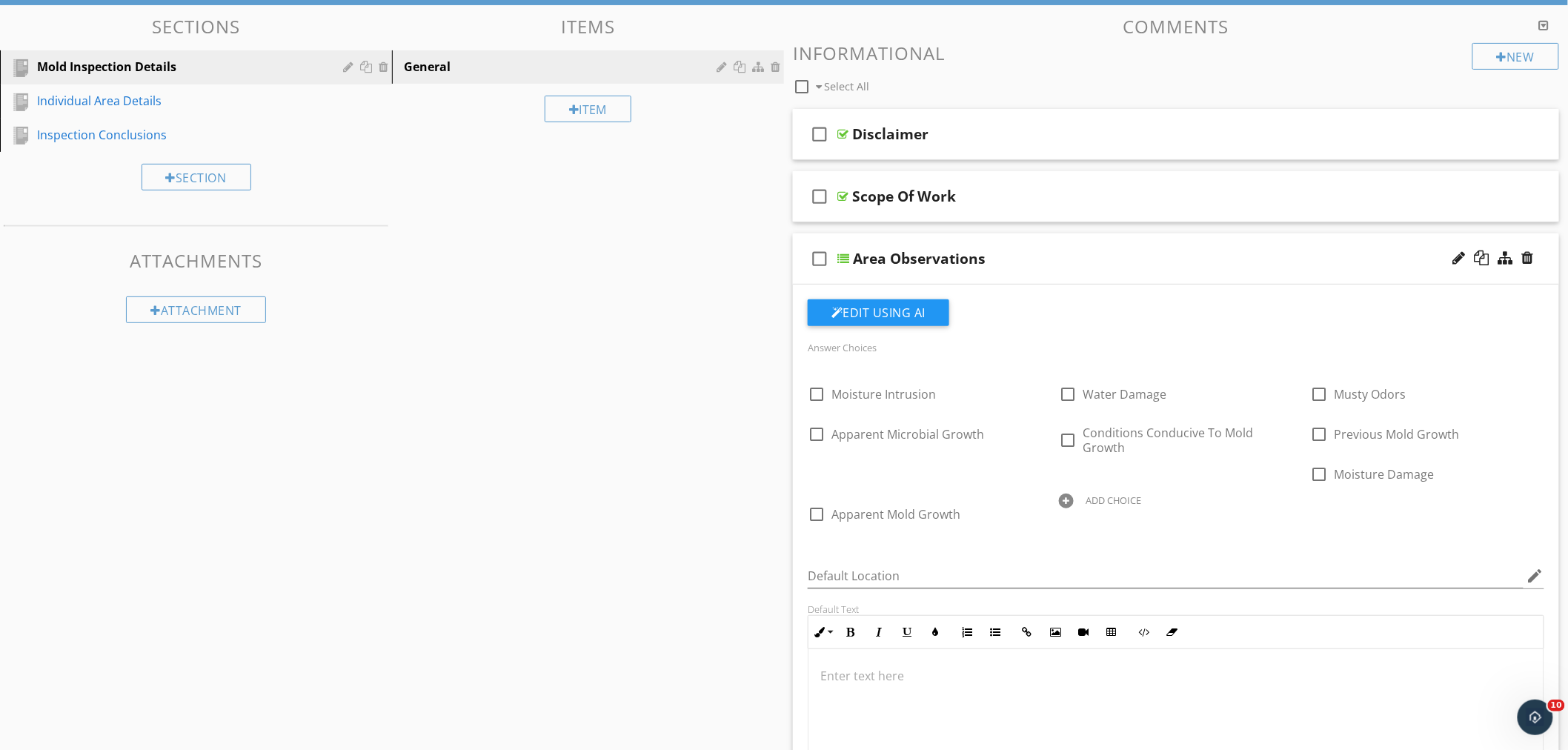
click at [988, 258] on div "Area Observations" at bounding box center [1129, 258] width 553 height 18
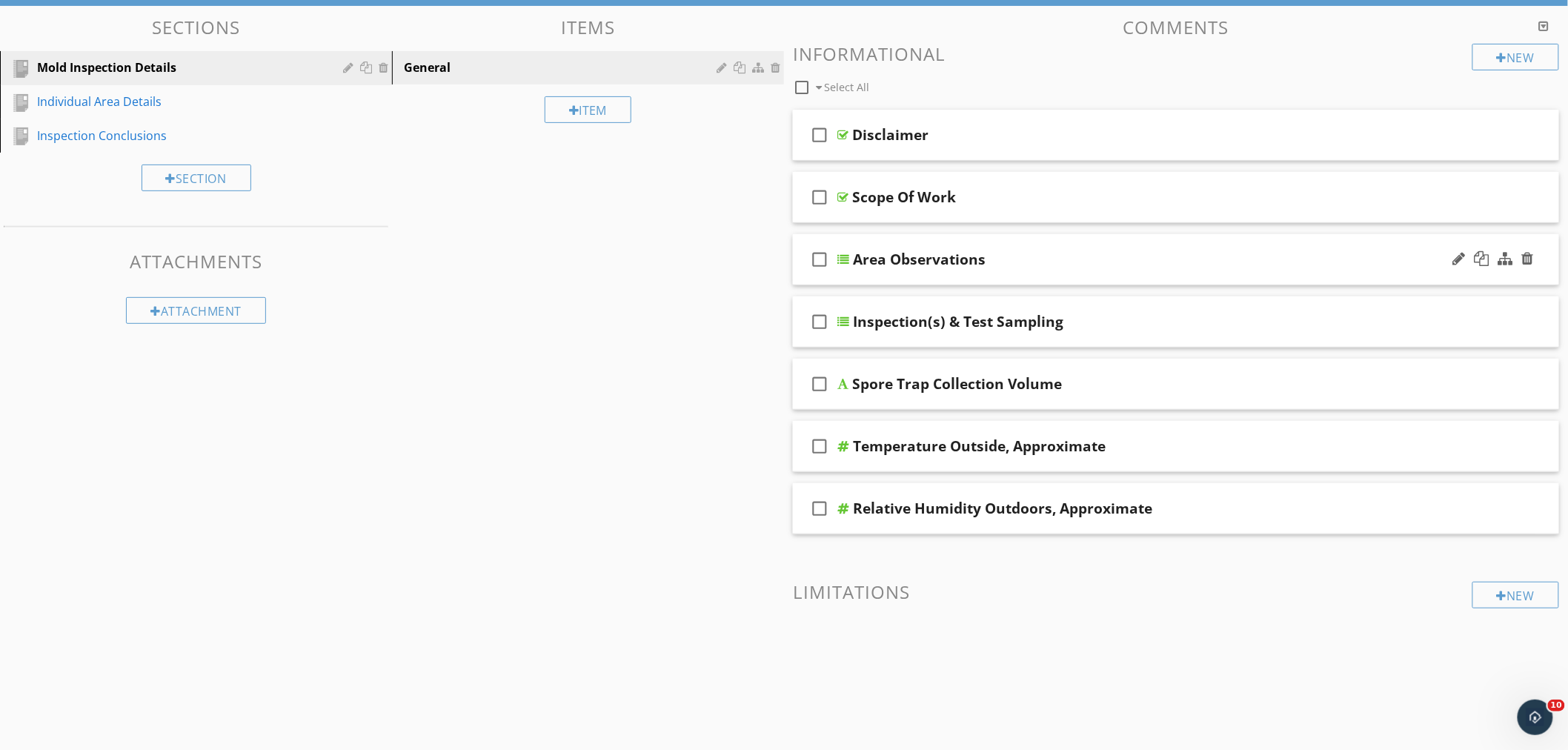
click at [954, 260] on div "Area Observations" at bounding box center [919, 259] width 133 height 18
click at [974, 258] on input "Area Observations" at bounding box center [1129, 261] width 553 height 24
type input "Area Observations - Conditions"
click at [1136, 246] on div "check_box_outline_blank Area Observations - Conditions" at bounding box center [1176, 259] width 767 height 51
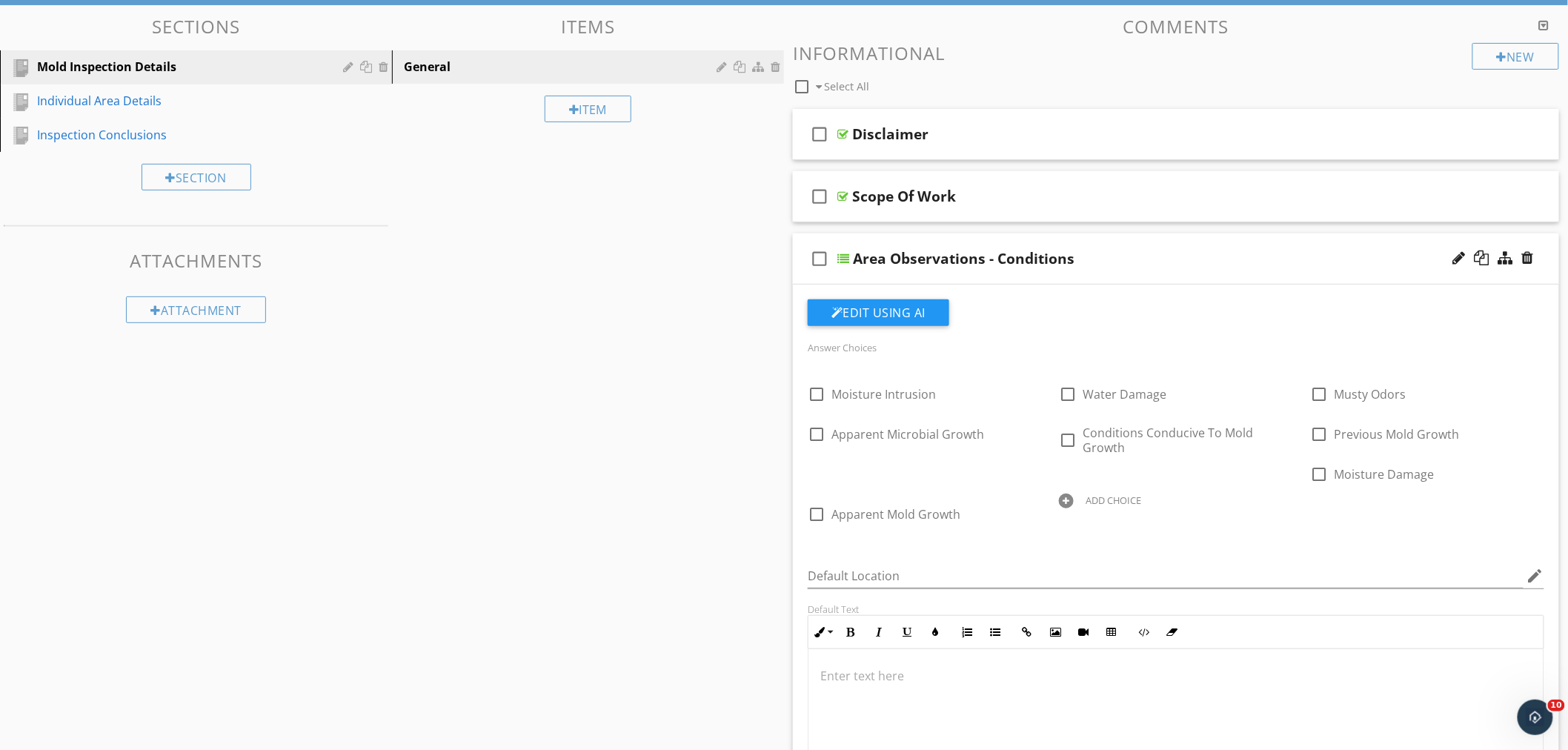
click at [1066, 498] on div at bounding box center [1067, 501] width 15 height 15
type input "H"
click at [1421, 538] on div "Answer Choices check_box_outline_blank Moisture Intrusion check_box_outline_bla…" at bounding box center [1176, 441] width 755 height 208
click at [909, 394] on span "Moisture Intrusion" at bounding box center [884, 394] width 105 height 16
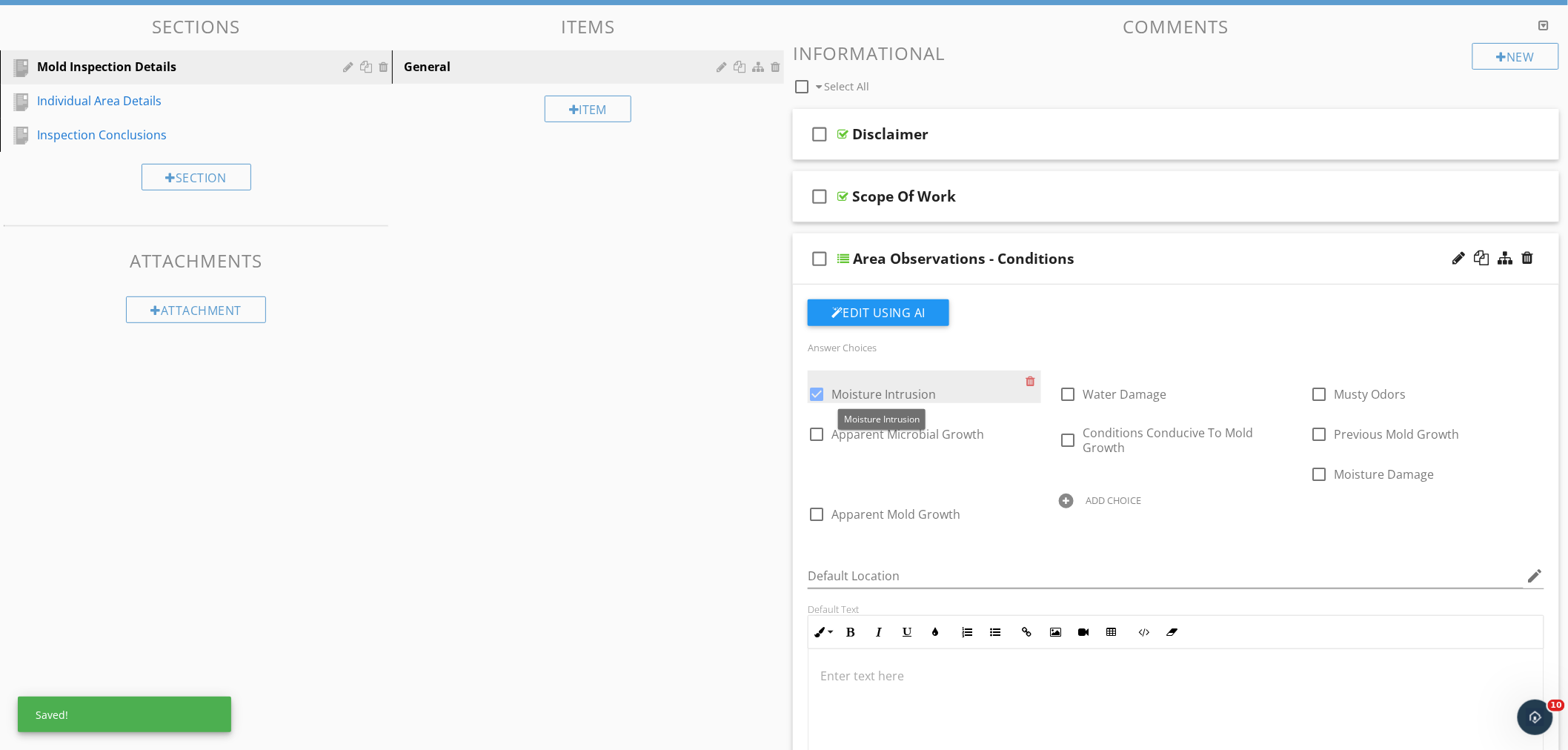
click at [846, 395] on span "Moisture Intrusion" at bounding box center [884, 394] width 105 height 16
checkbox input "false"
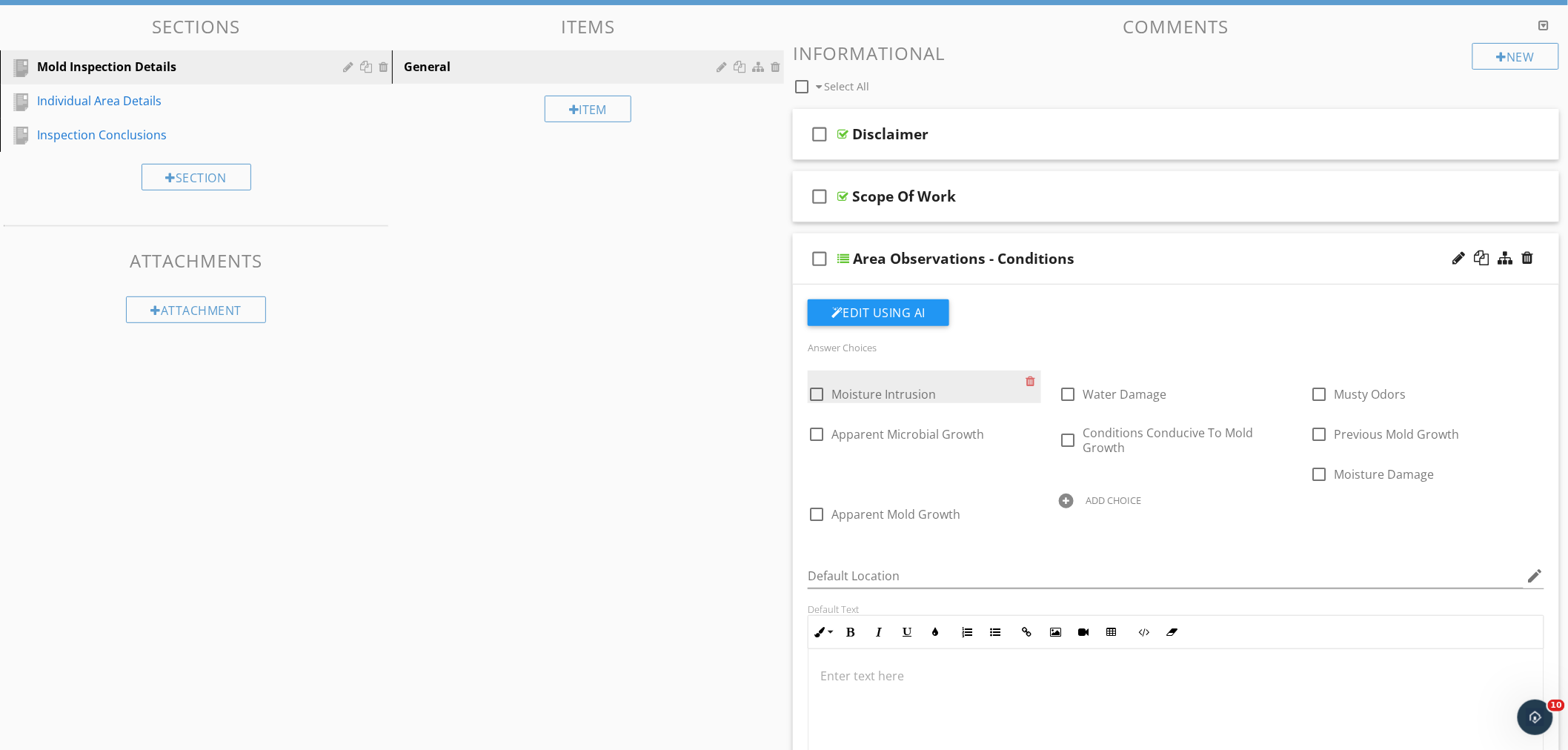
click at [967, 381] on div "check_box_outline_blank Moisture Intrusion" at bounding box center [925, 386] width 234 height 33
click at [1066, 496] on div at bounding box center [1067, 501] width 15 height 15
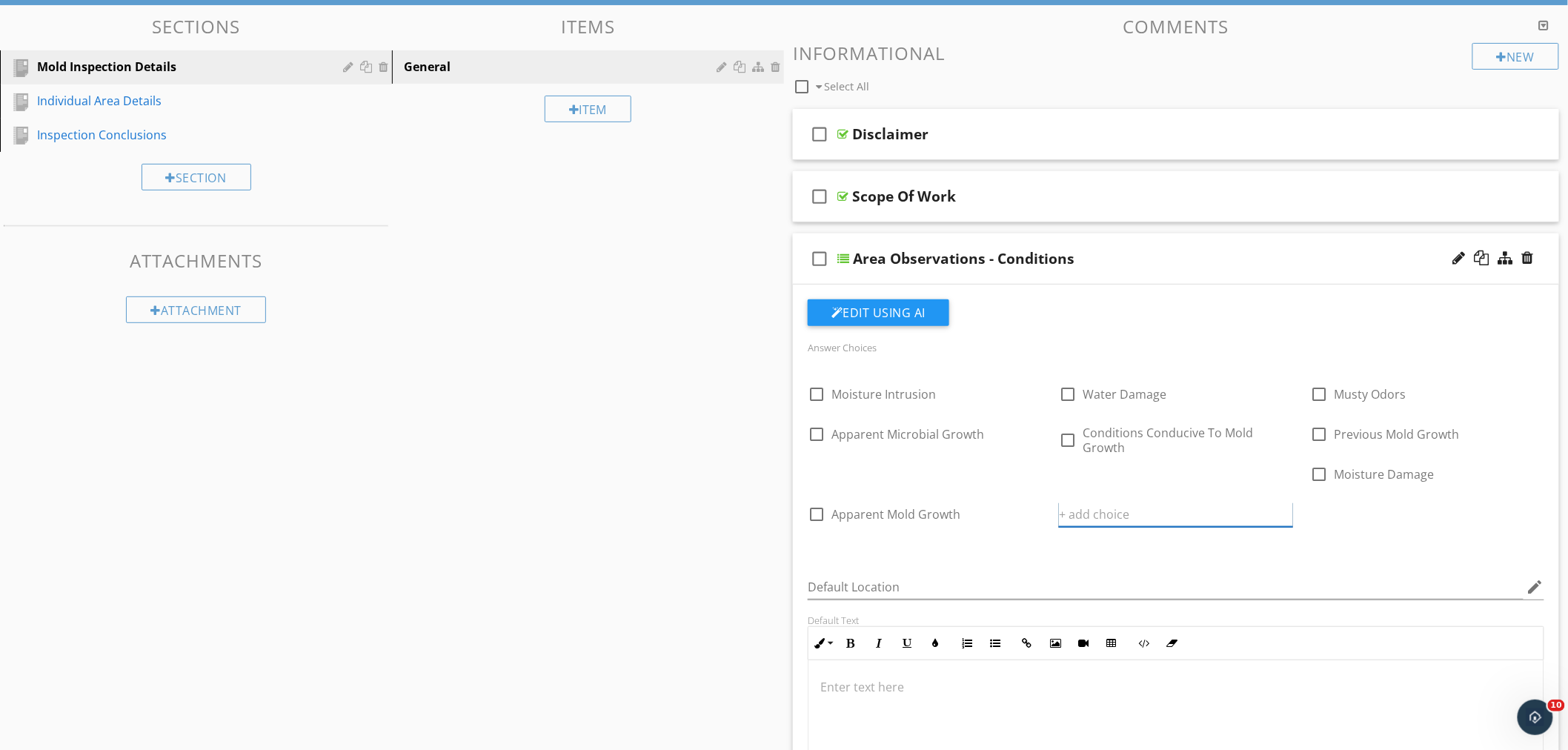
click at [1075, 517] on input "text" at bounding box center [1176, 514] width 234 height 24
type input "Moisture/Water Intrusion"
click at [1114, 520] on input "Moisture/Water Intrusion" at bounding box center [1166, 514] width 213 height 24
click at [1286, 514] on icon at bounding box center [1284, 514] width 10 height 12
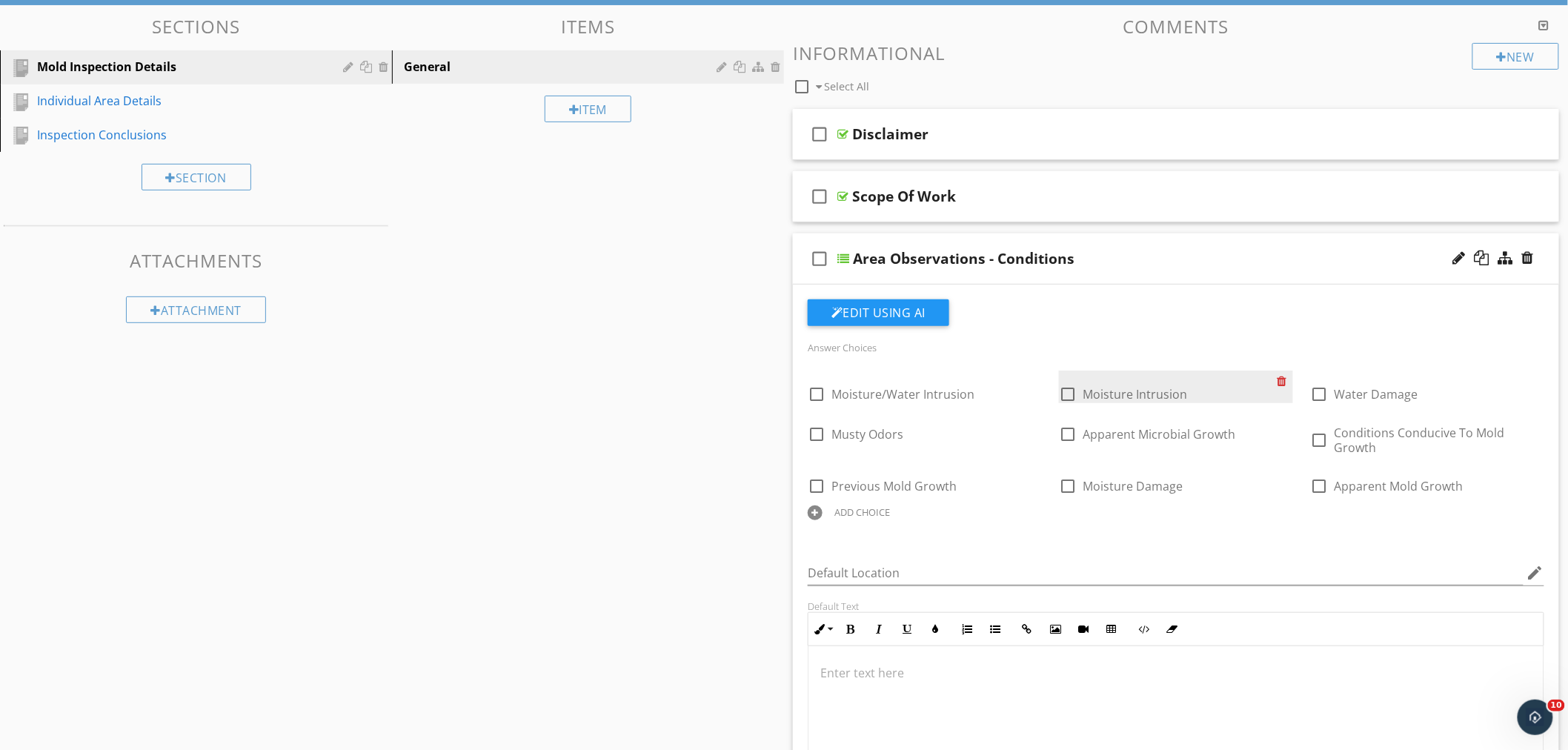
click at [1285, 378] on div at bounding box center [1286, 381] width 16 height 21
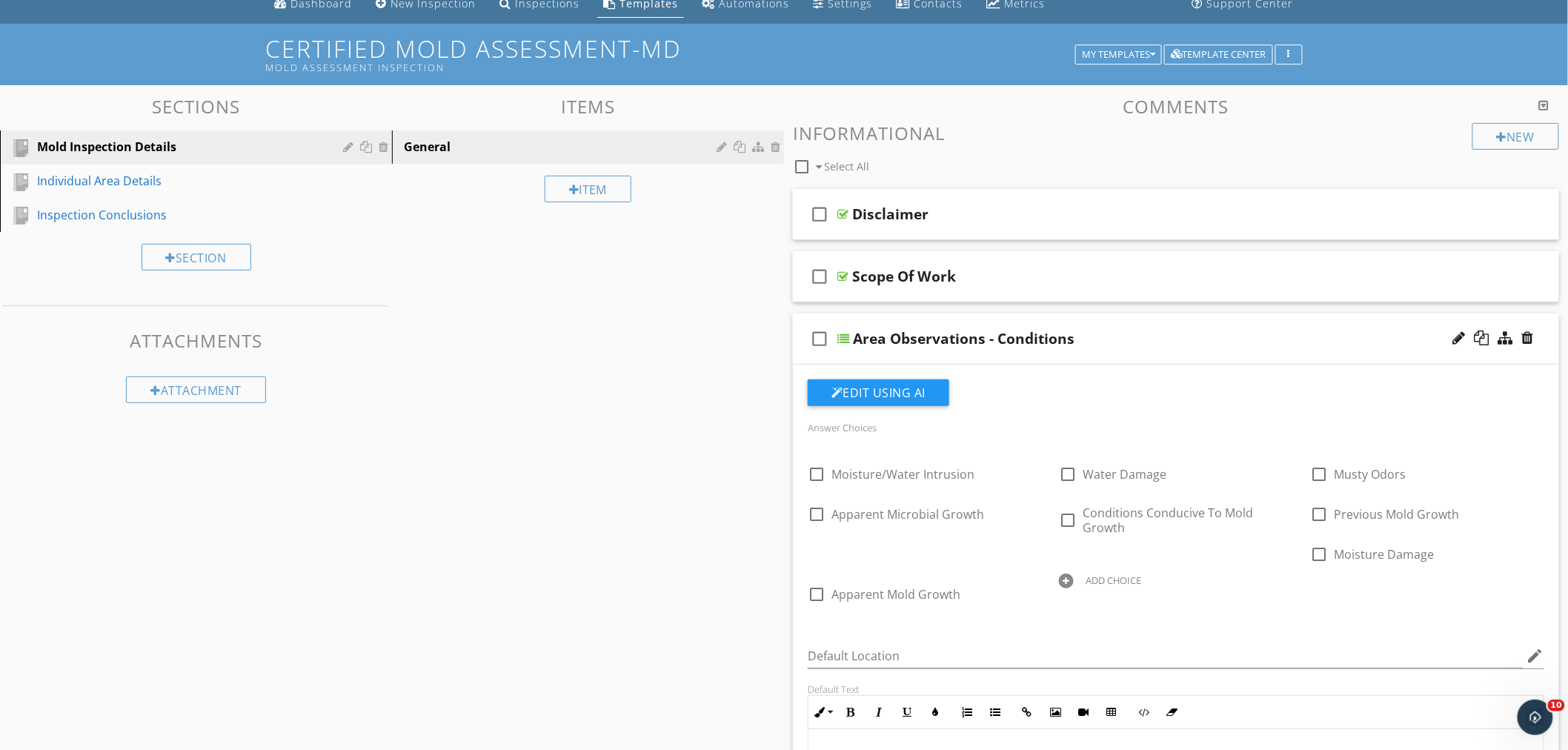
scroll to position [61, 0]
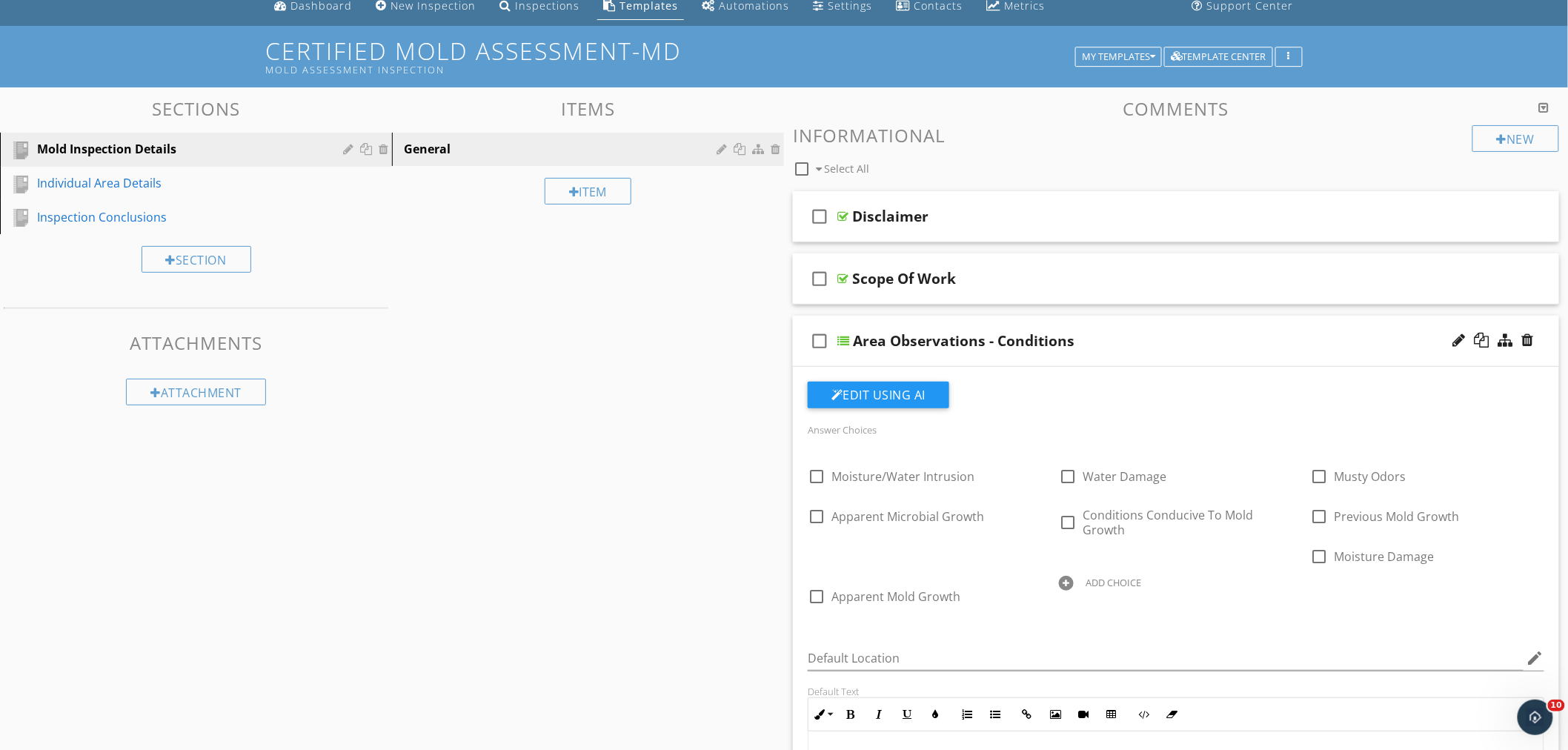
click at [1125, 327] on div "check_box_outline_blank Area Observations - Conditions" at bounding box center [1176, 341] width 767 height 51
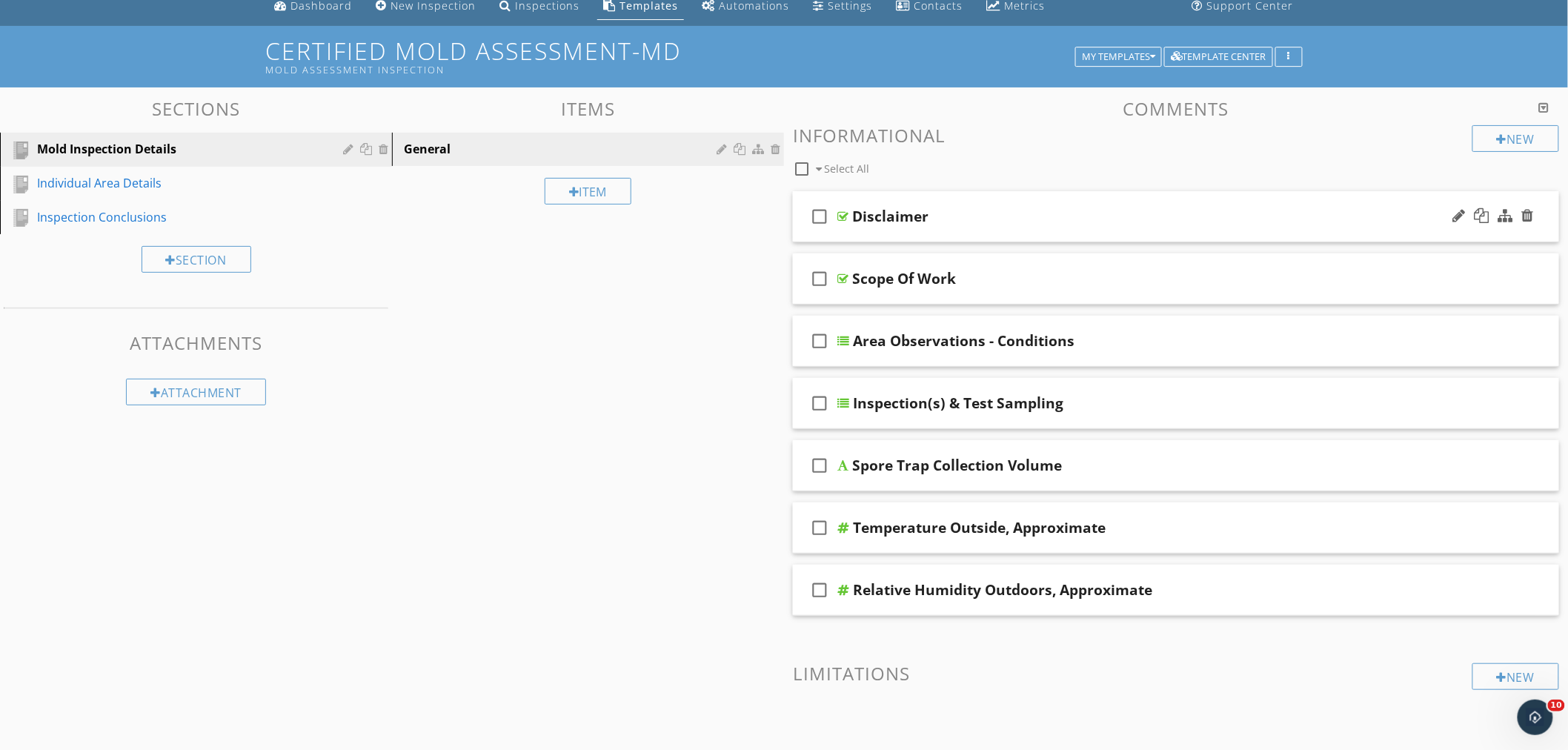
click at [1070, 213] on div "Disclaimer" at bounding box center [1129, 216] width 553 height 18
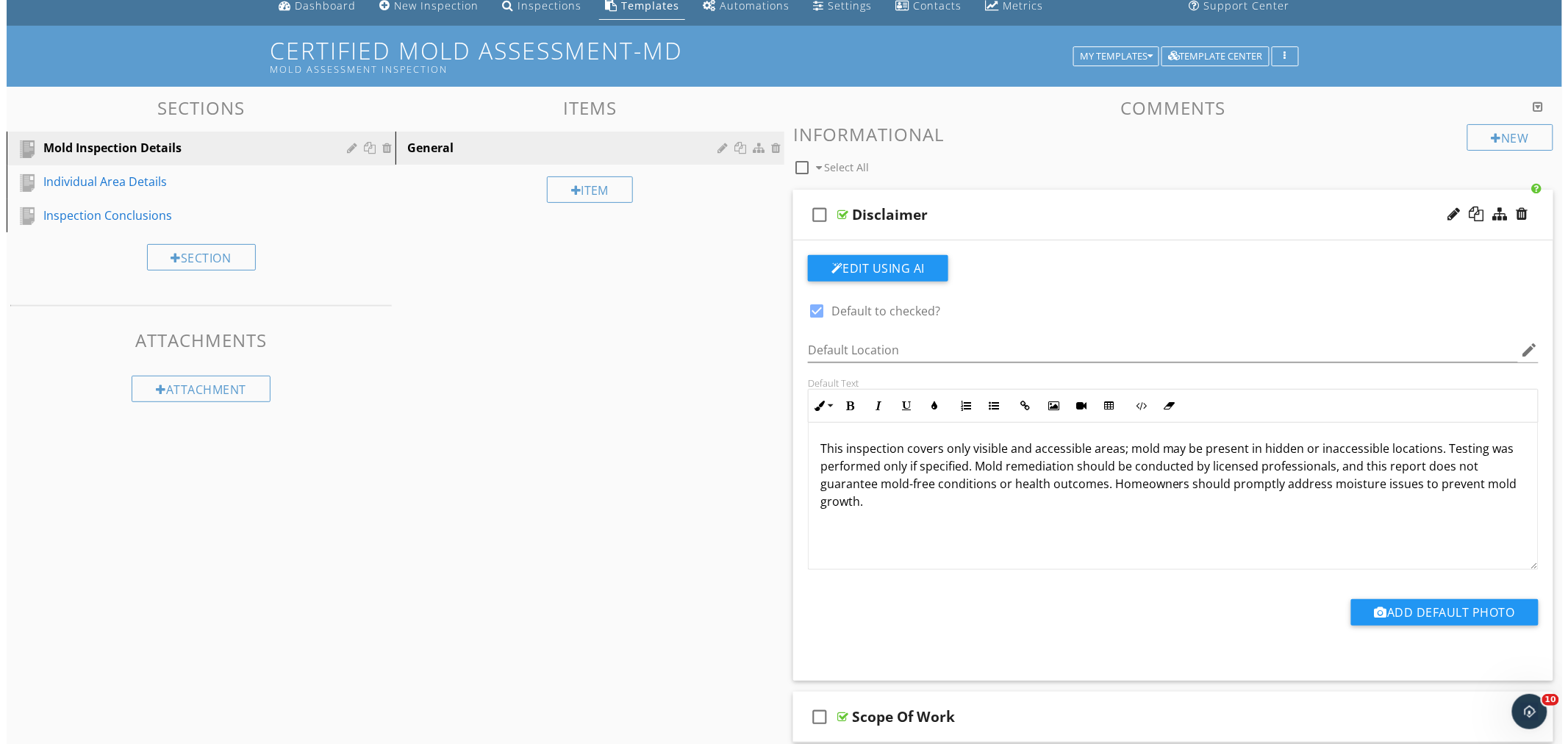
scroll to position [0, 0]
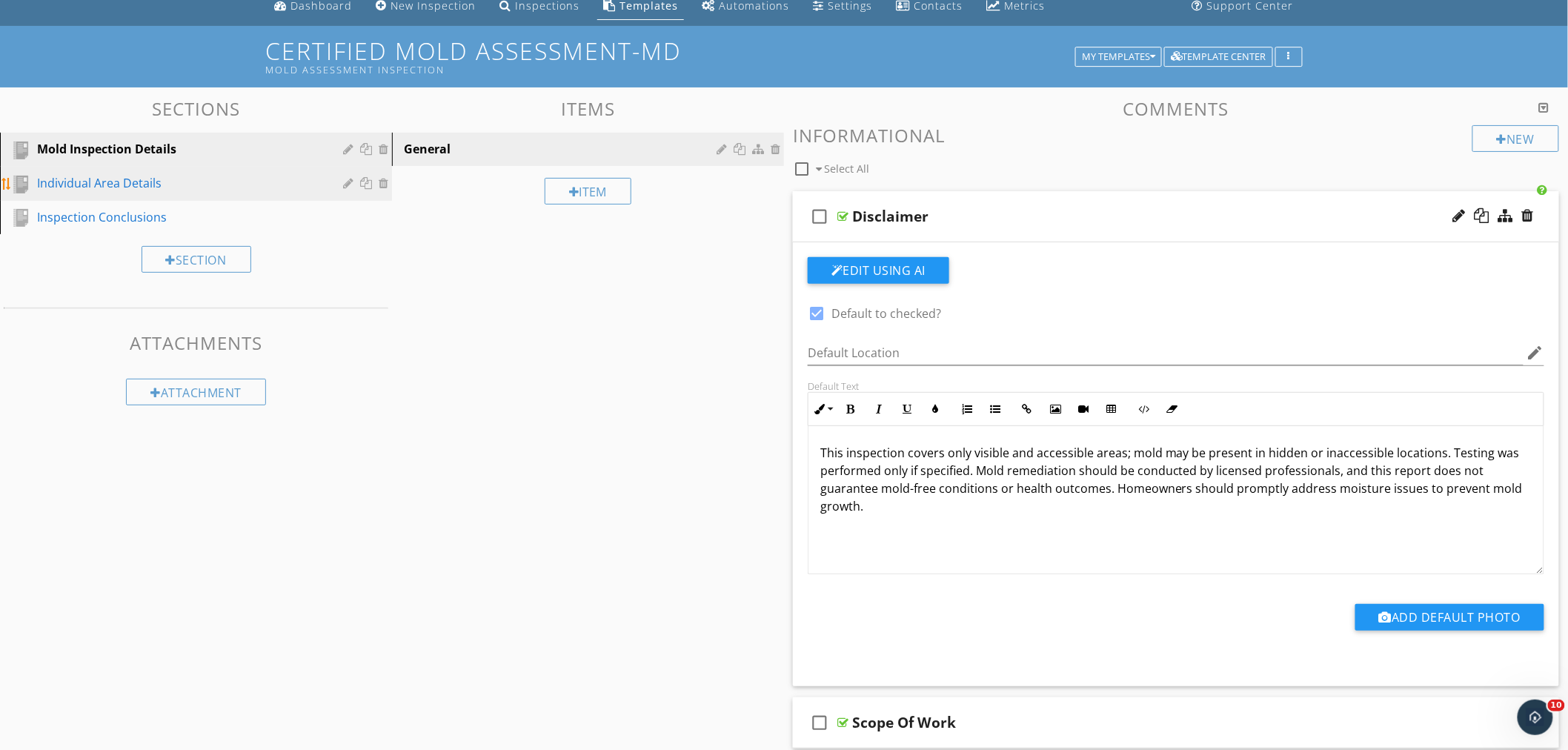
click at [97, 187] on div "Individual Area Details" at bounding box center [180, 182] width 284 height 18
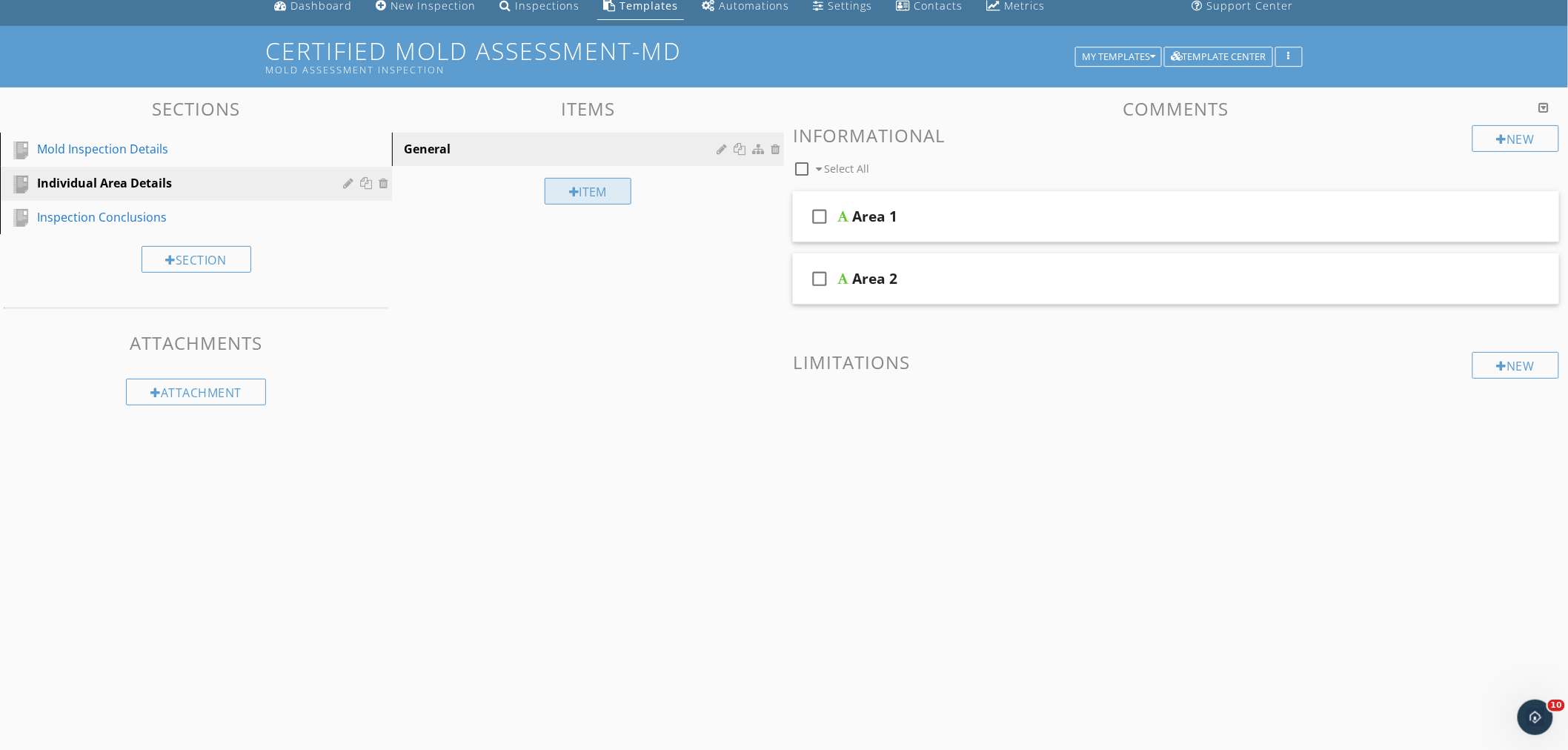
click at [574, 186] on div at bounding box center [574, 192] width 10 height 12
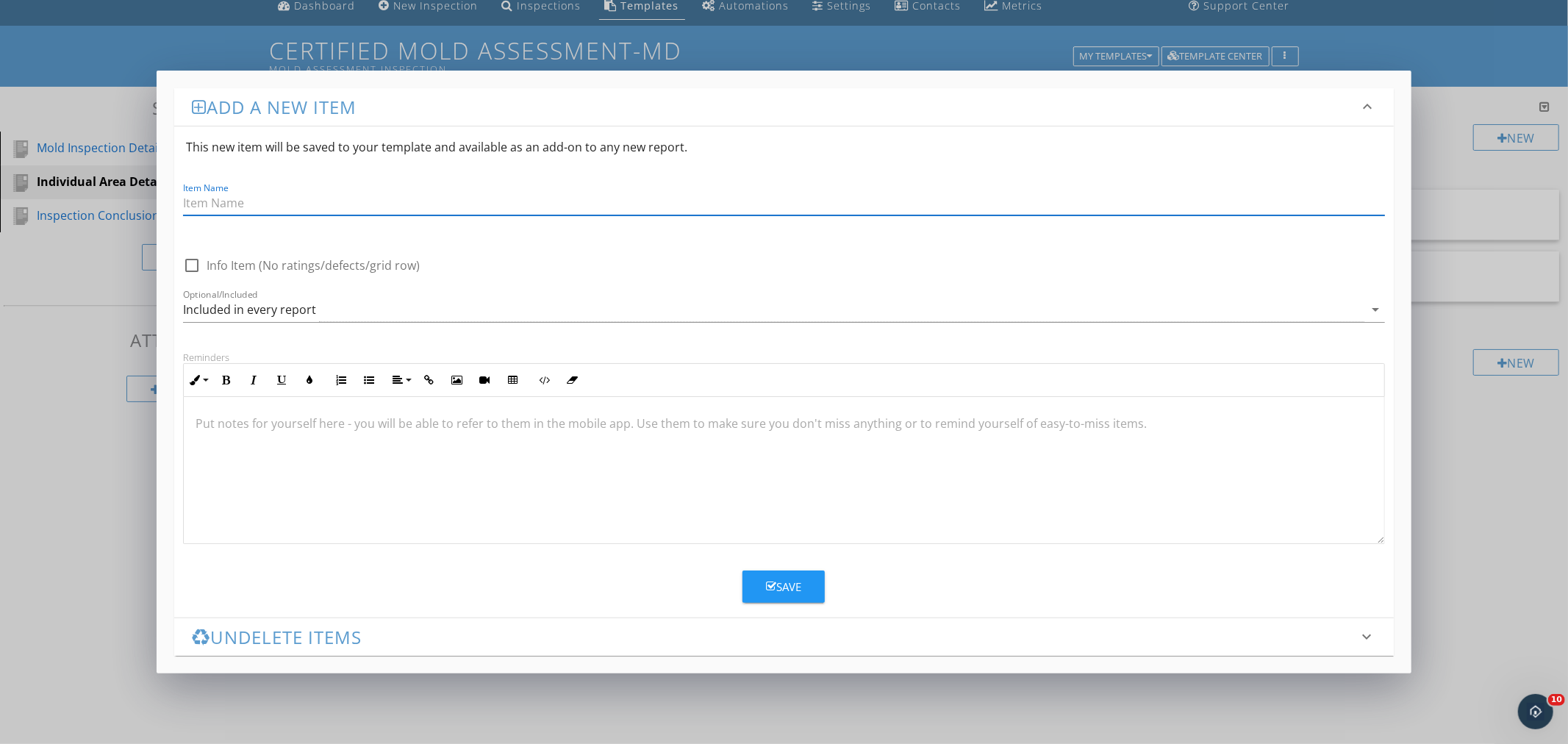
click at [1452, 415] on div "Add a new item keyboard_arrow_down This new item will be saved to your template…" at bounding box center [784, 372] width 1568 height 744
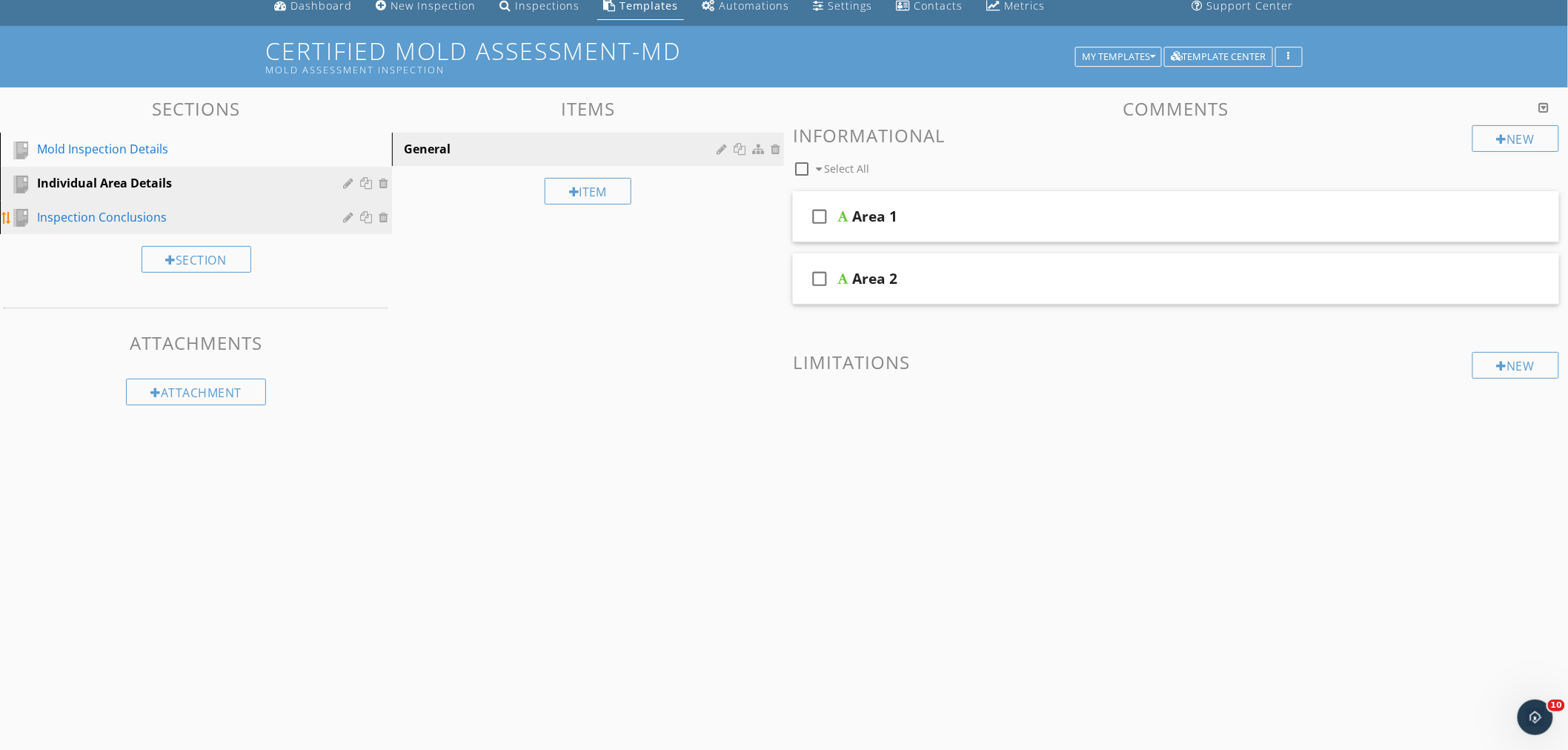
click at [141, 212] on div "Inspection Conclusions" at bounding box center [180, 217] width 284 height 18
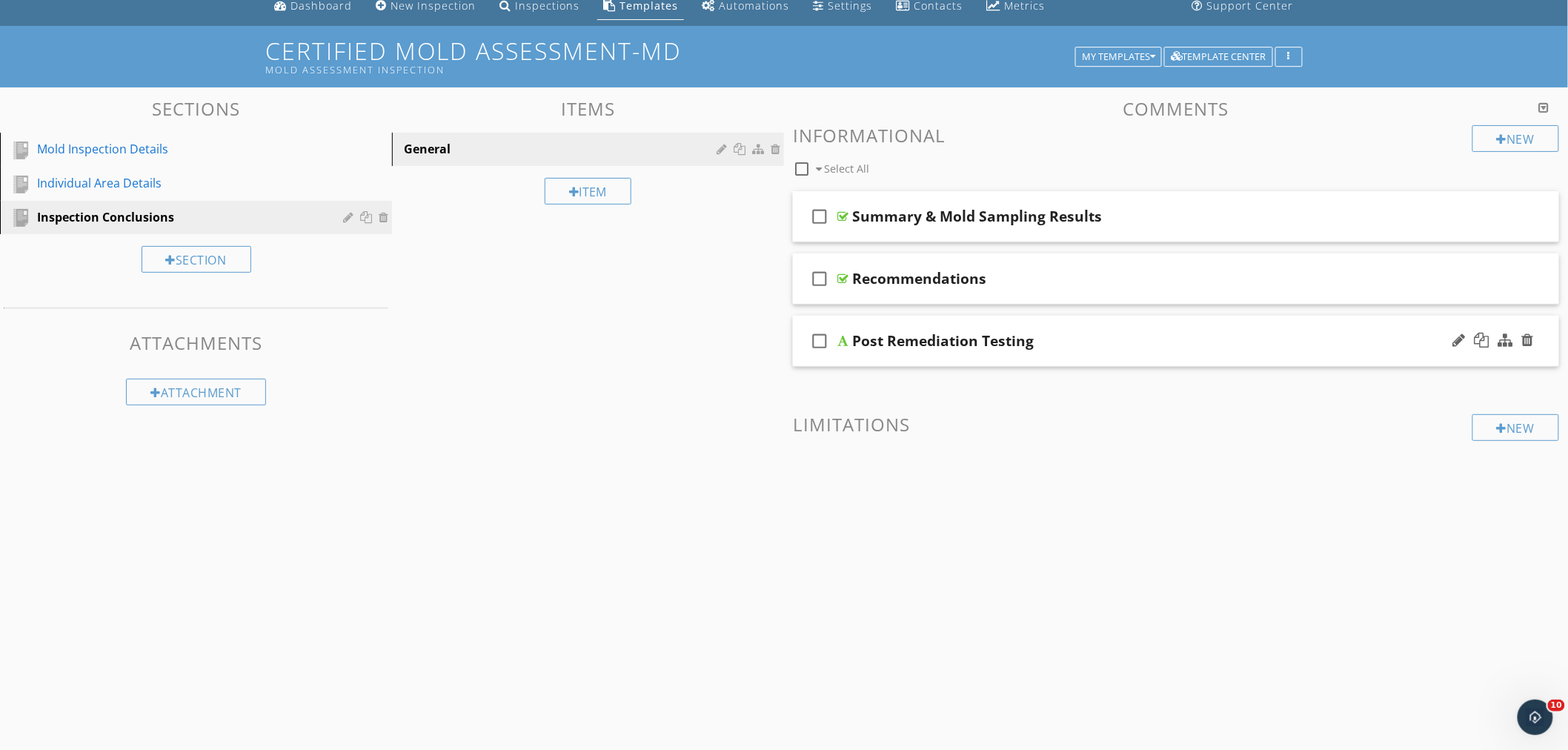
click at [1106, 326] on div "check_box_outline_blank Post Remediation Testing" at bounding box center [1176, 341] width 767 height 51
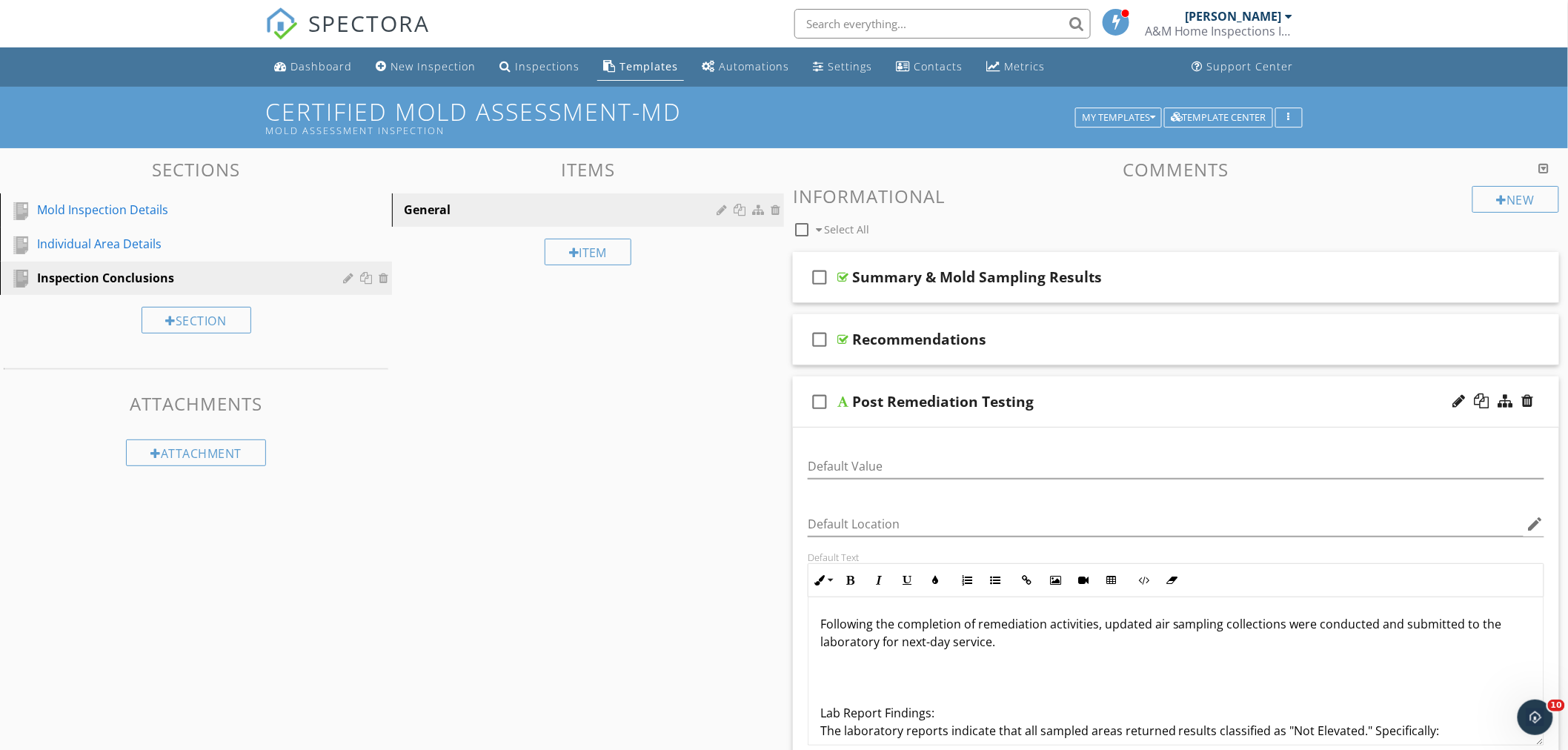
click at [1124, 387] on div "check_box_outline_blank Post Remediation Testing" at bounding box center [1176, 402] width 767 height 51
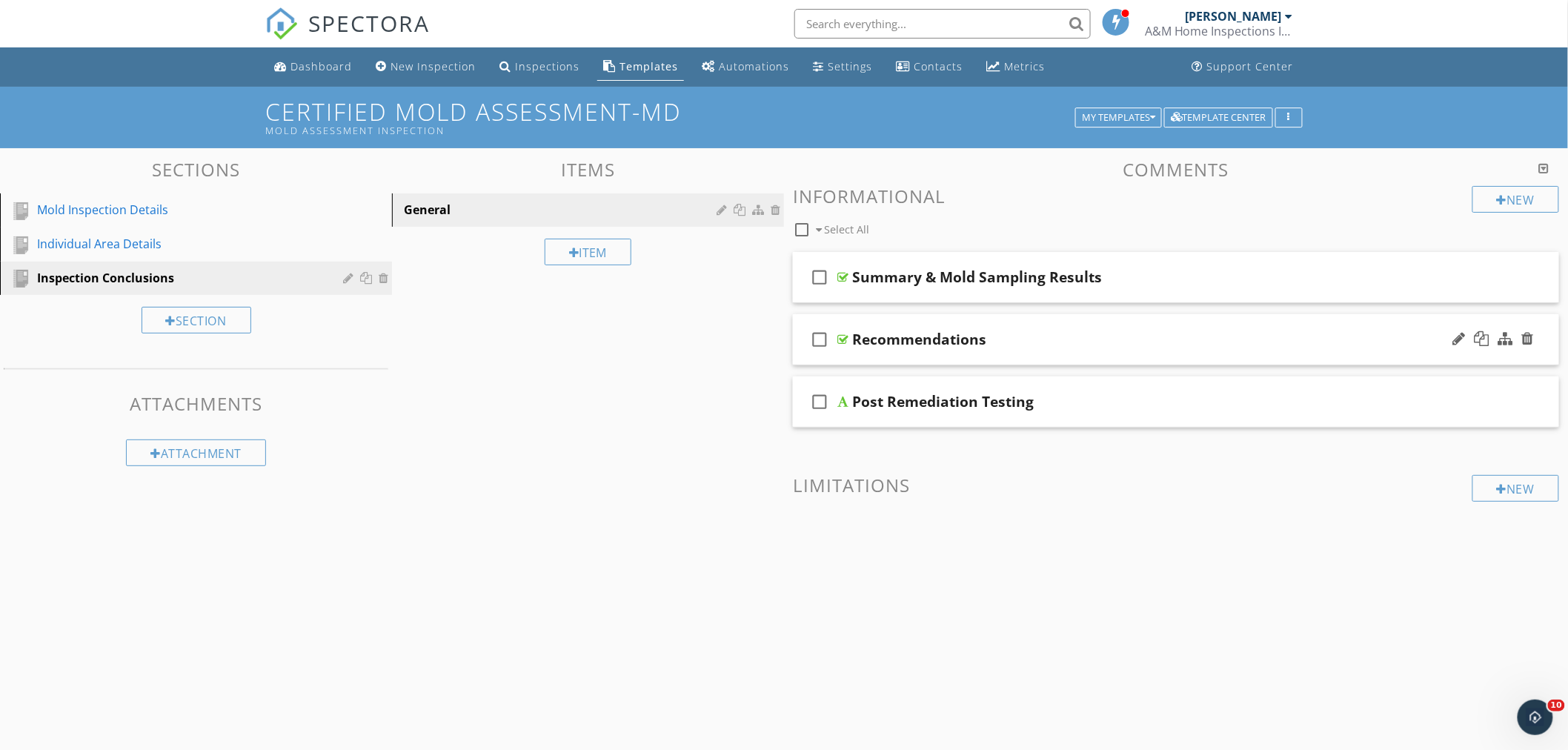
click at [1087, 324] on div "check_box_outline_blank Recommendations" at bounding box center [1176, 339] width 767 height 51
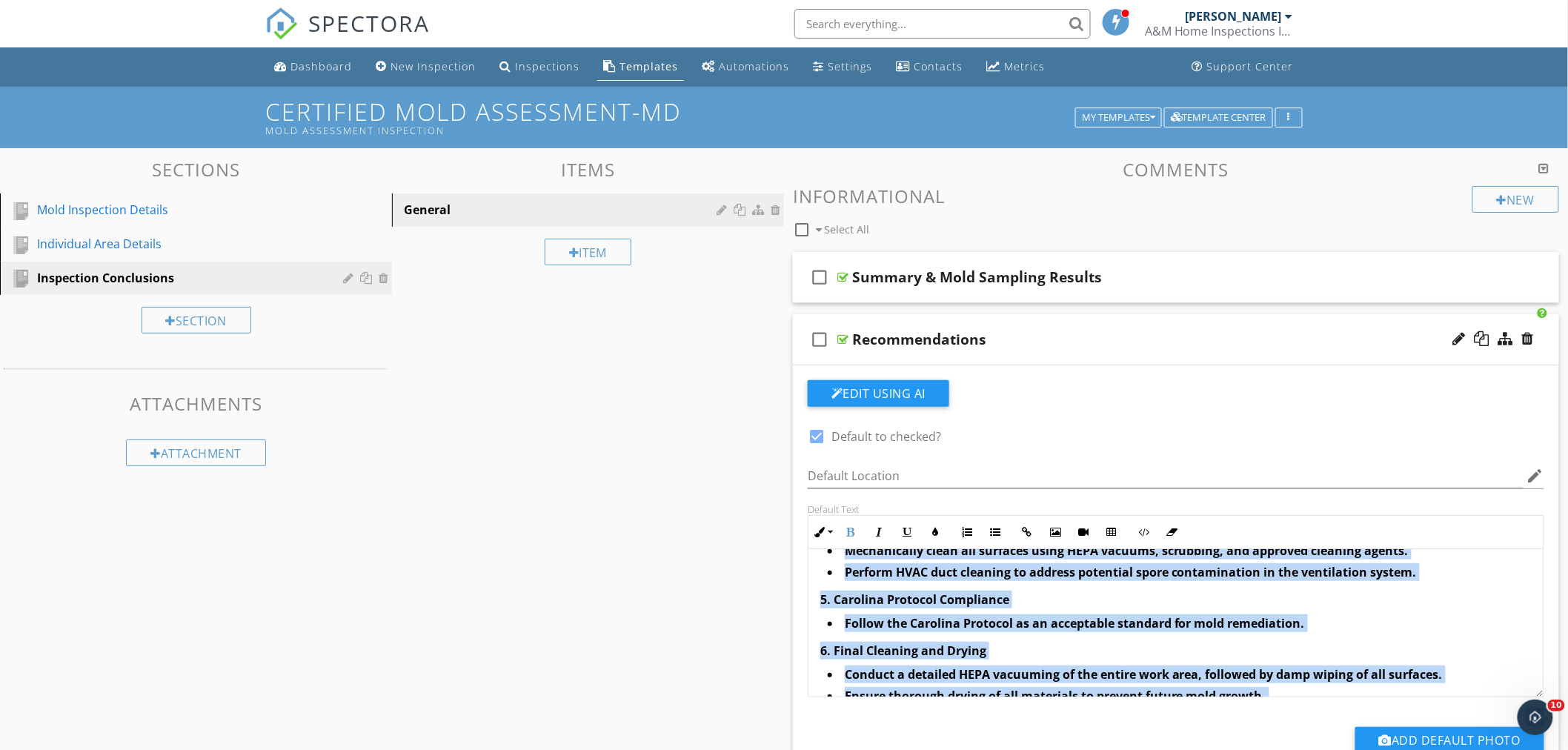
scroll to position [678, 0]
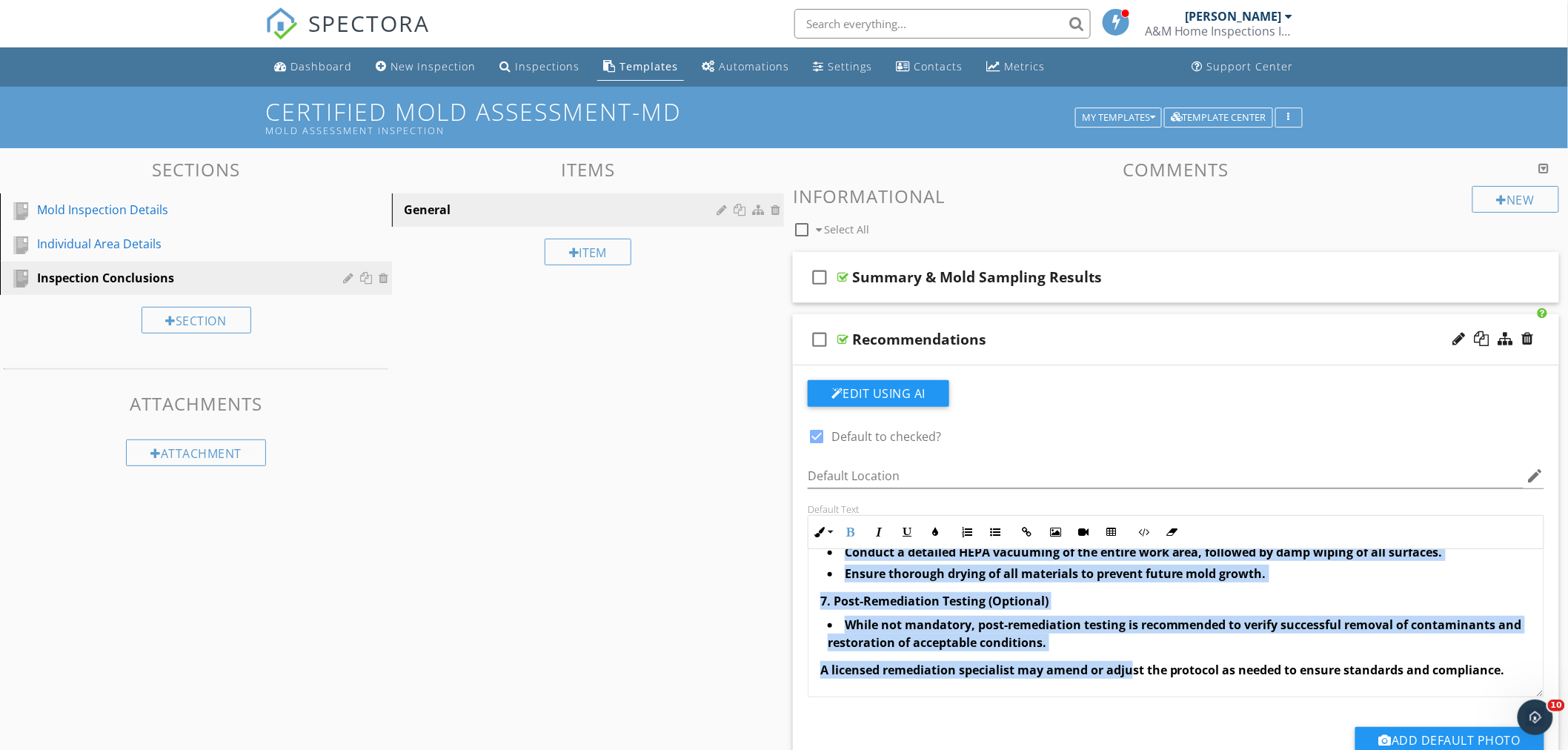
drag, startPoint x: 817, startPoint y: 582, endPoint x: 1129, endPoint y: 692, distance: 330.8
click at [1129, 692] on div "Mold spores are common everywhere, but not all spores are viable. Viable mold s…" at bounding box center [1176, 283] width 735 height 826
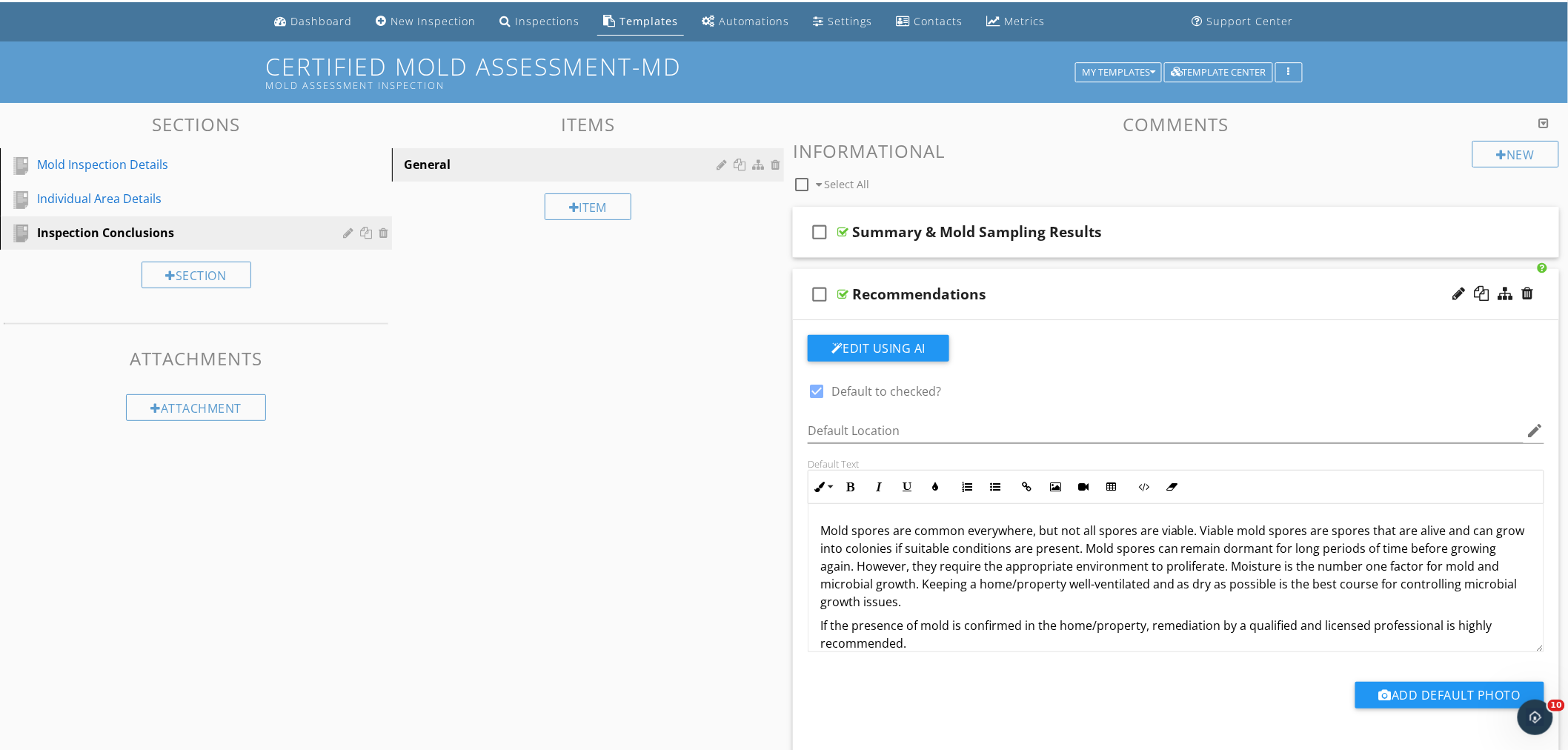
scroll to position [82, 0]
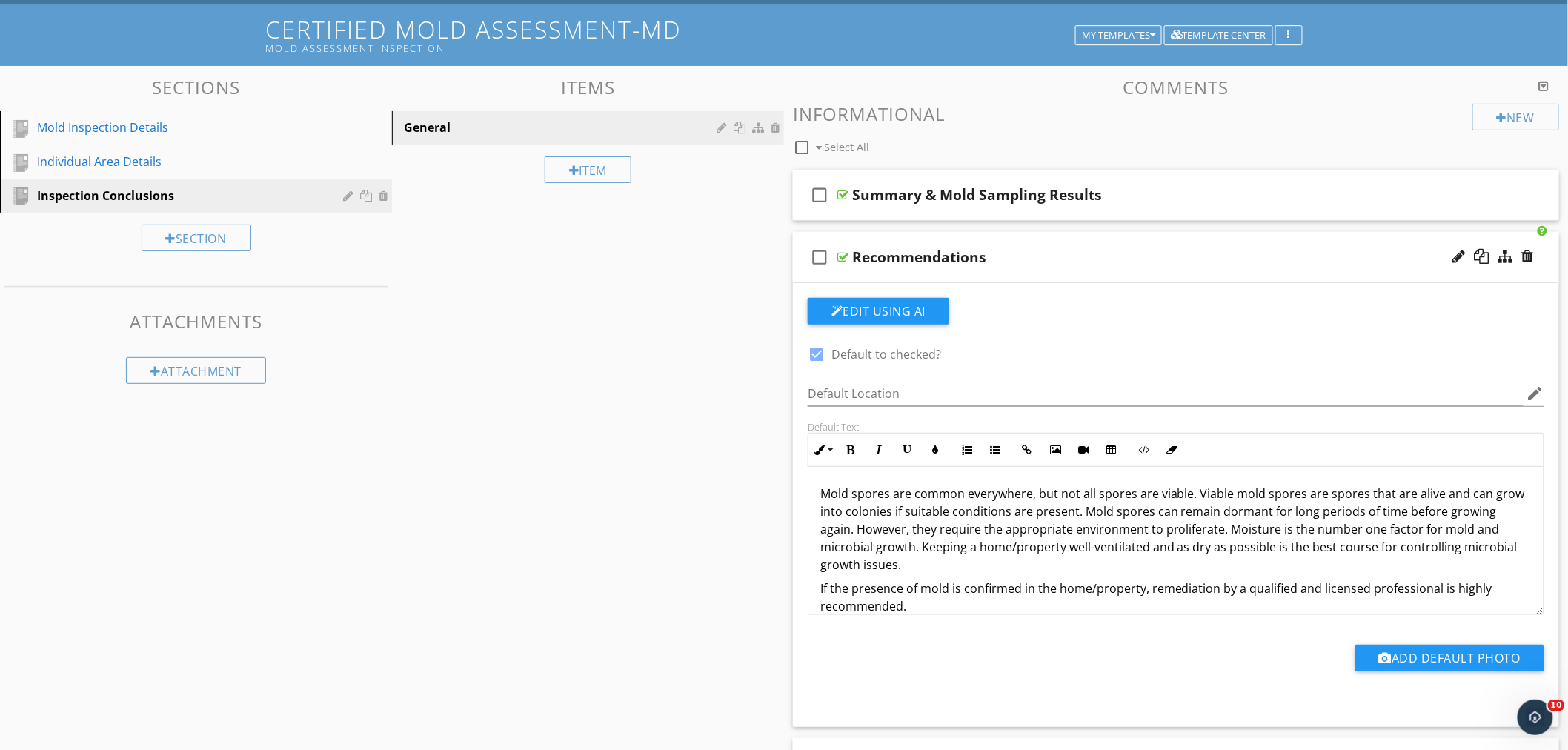
click at [1140, 255] on div "Recommendations" at bounding box center [1129, 257] width 553 height 18
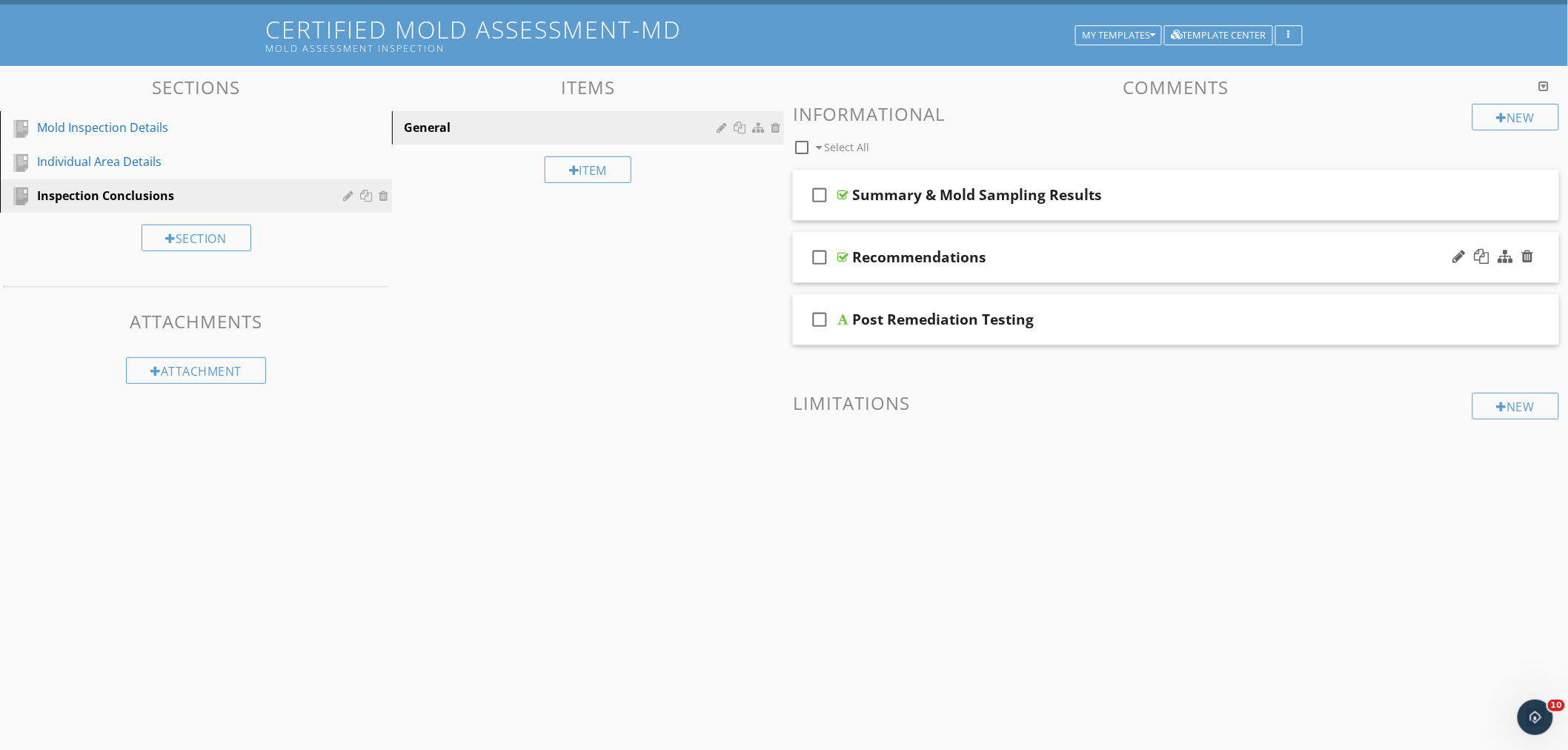
click at [1110, 245] on div "check_box_outline_blank Recommendations" at bounding box center [1176, 257] width 767 height 51
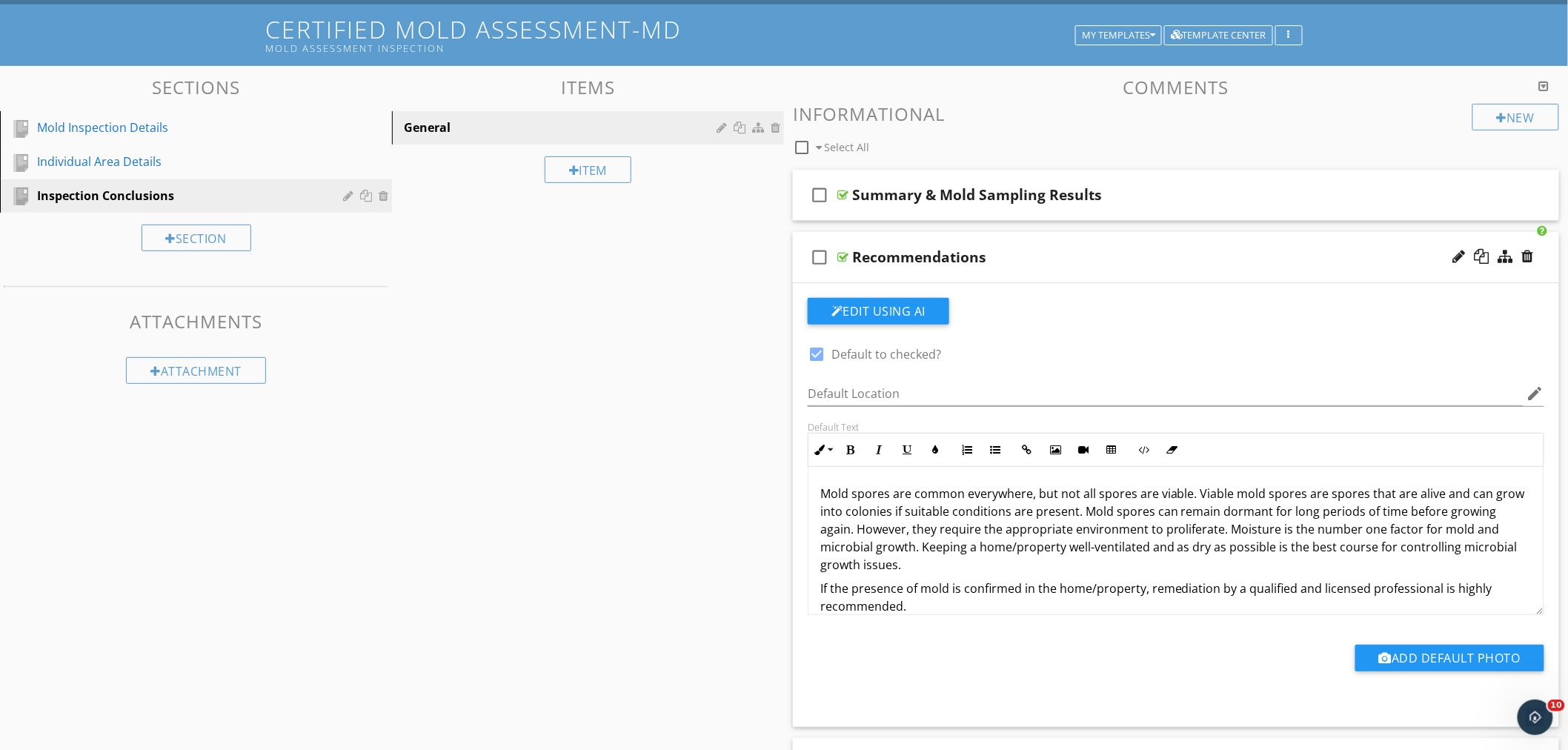
click at [1103, 241] on div "check_box_outline_blank Recommendations" at bounding box center [1176, 257] width 767 height 51
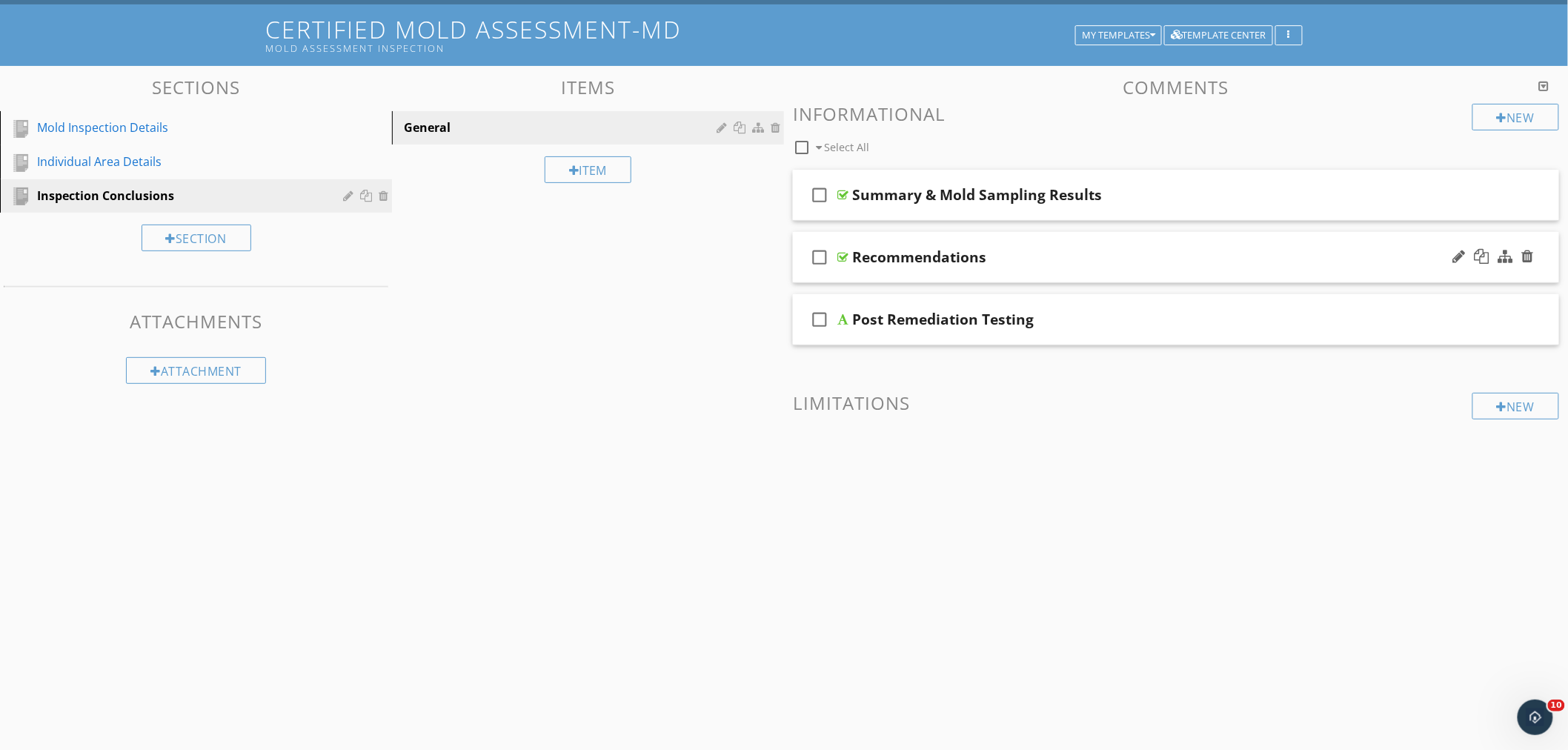
click at [1085, 241] on div "check_box_outline_blank Recommendations" at bounding box center [1176, 257] width 767 height 51
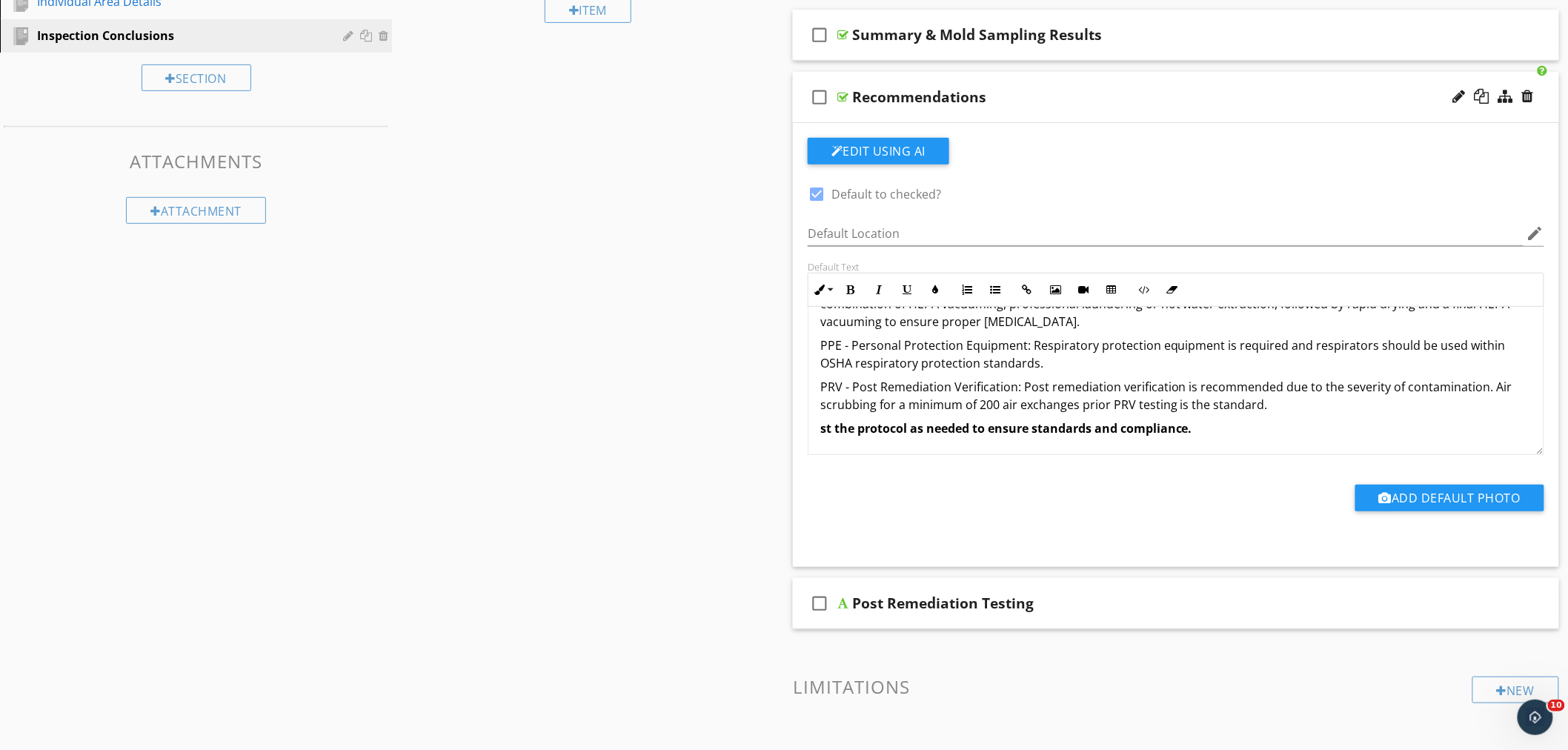
scroll to position [247, 0]
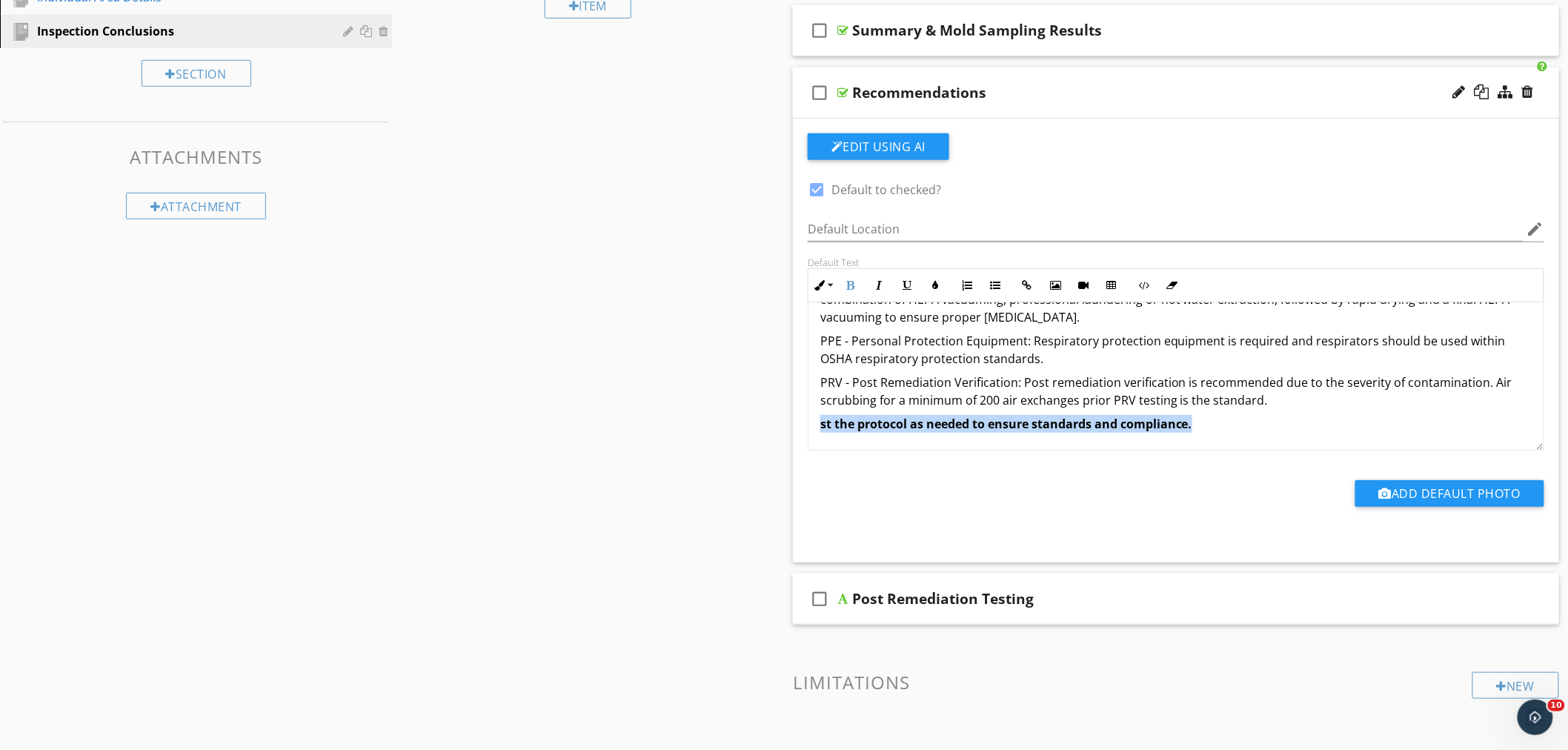
drag, startPoint x: 1216, startPoint y: 424, endPoint x: 758, endPoint y: 420, distance: 458.0
click at [758, 420] on div "Sections Mold Inspection Details Individual Area Details Inspection Conclusions…" at bounding box center [784, 364] width 1568 height 924
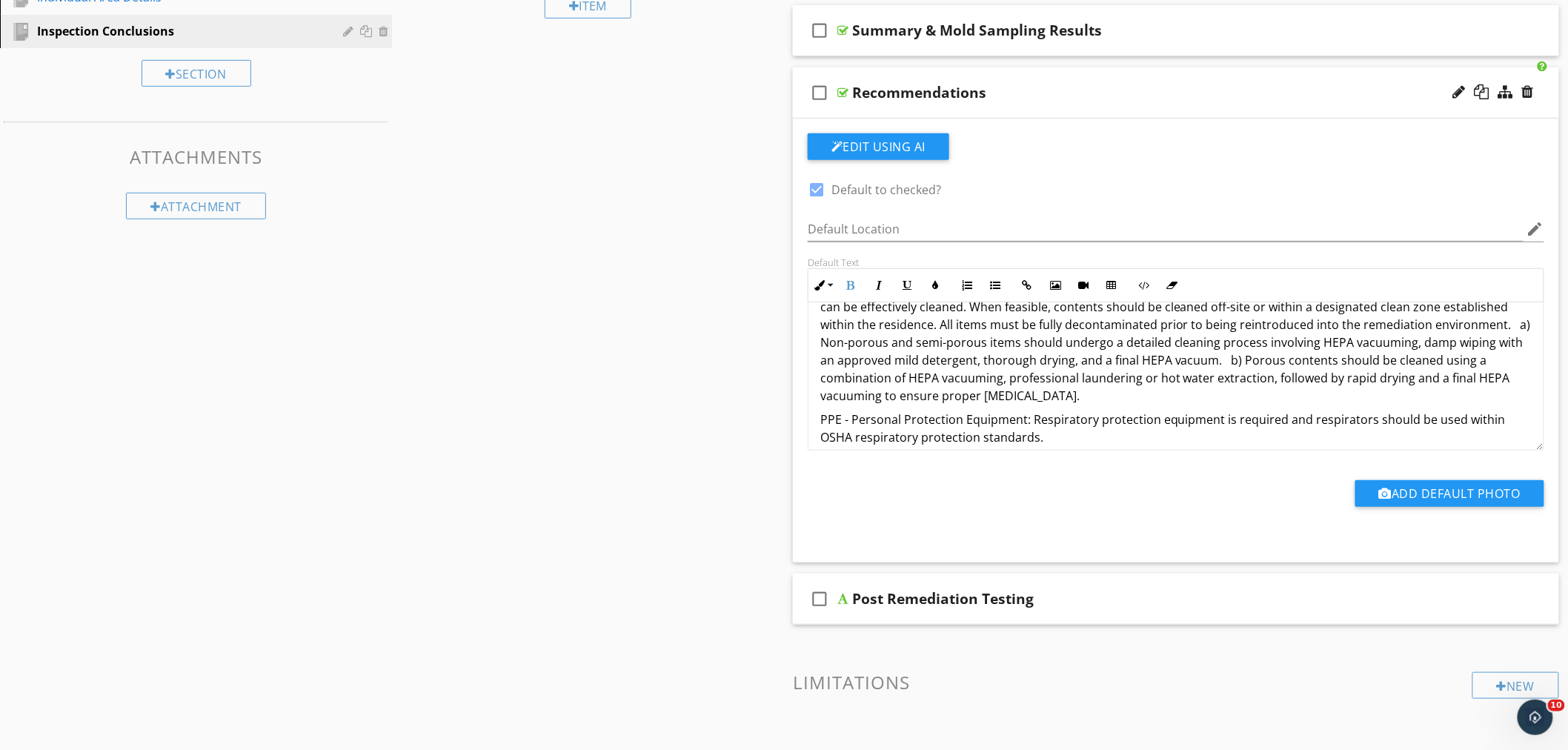
scroll to position [850, 0]
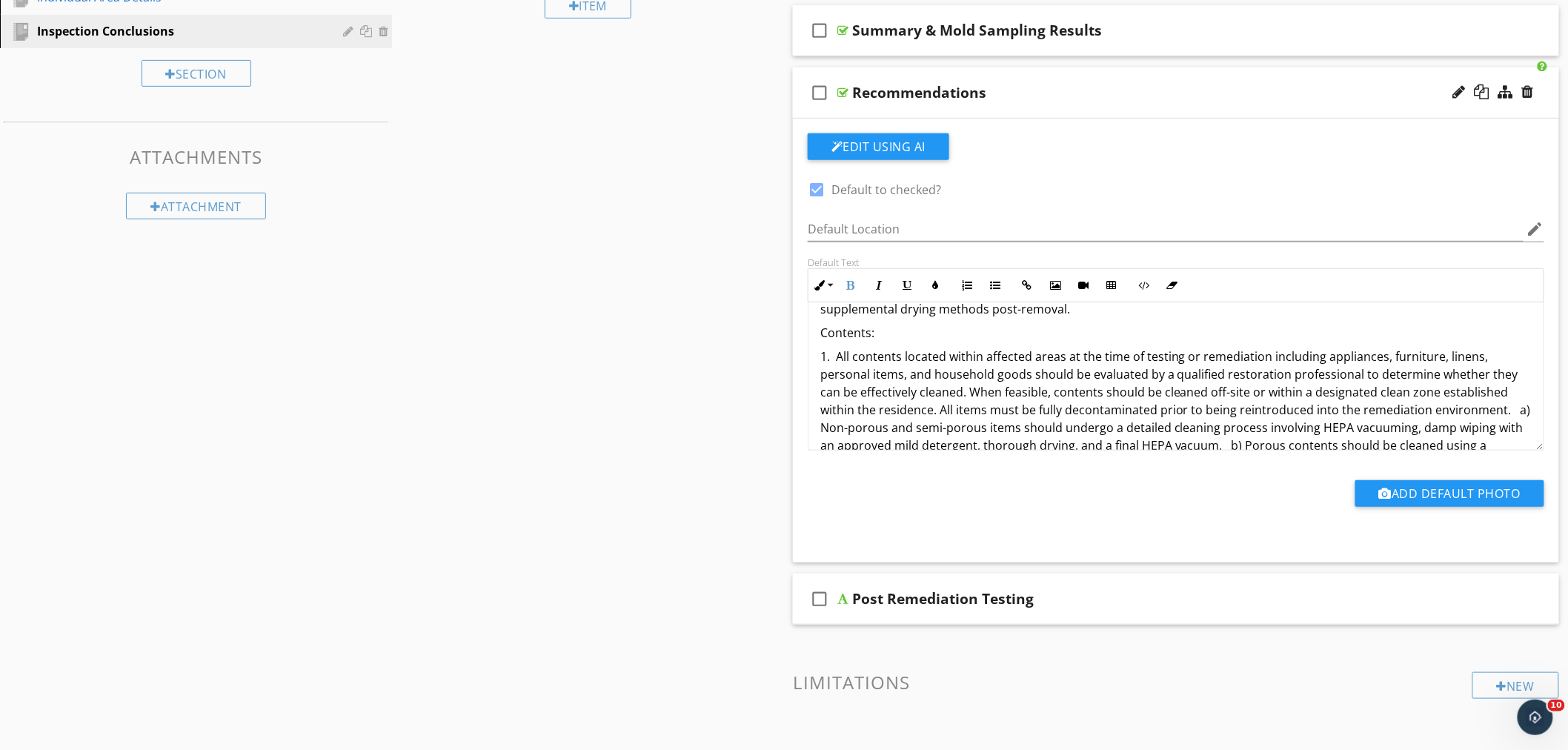
click at [624, 394] on div "Sections Mold Inspection Details Individual Area Details Inspection Conclusions…" at bounding box center [784, 364] width 1568 height 924
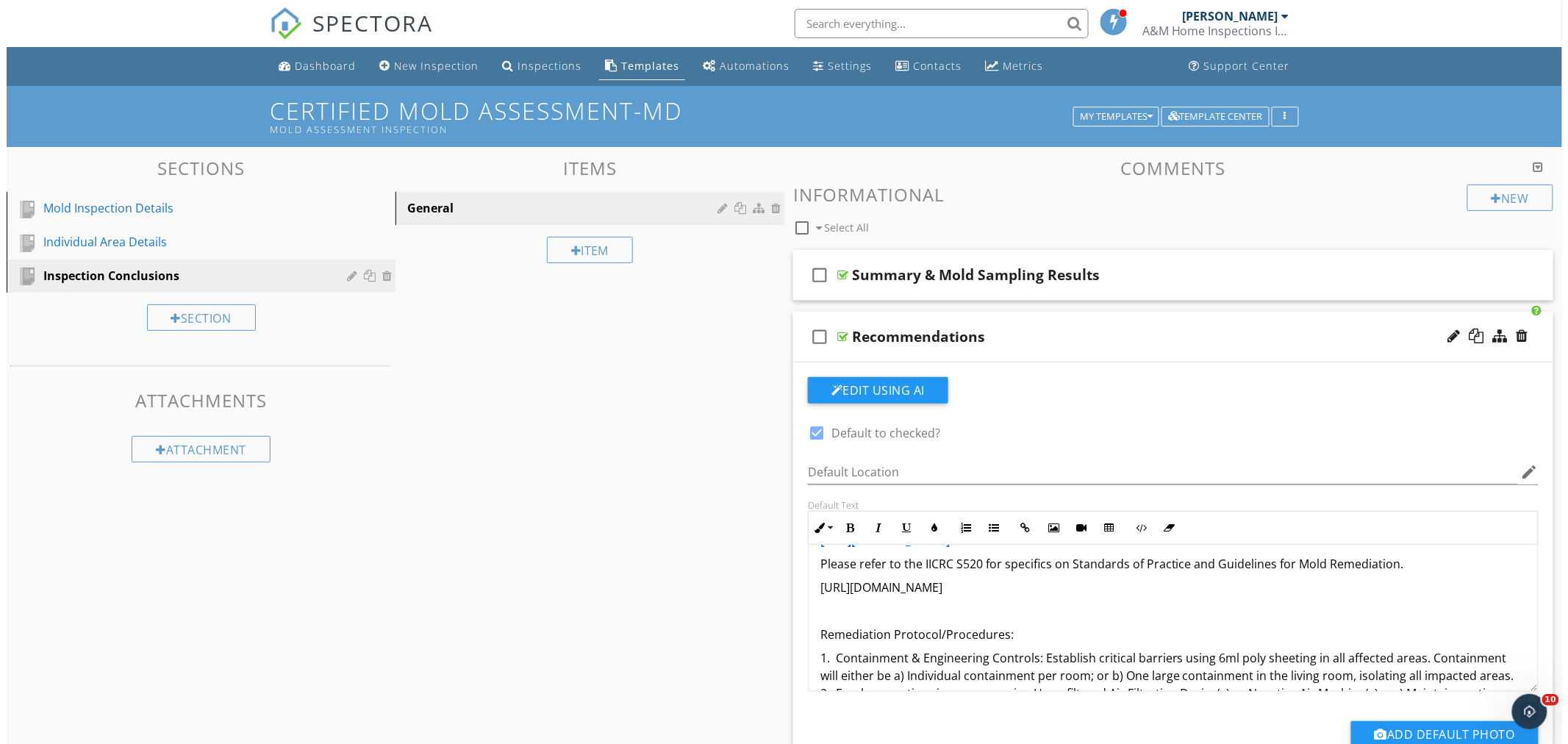
scroll to position [109, 0]
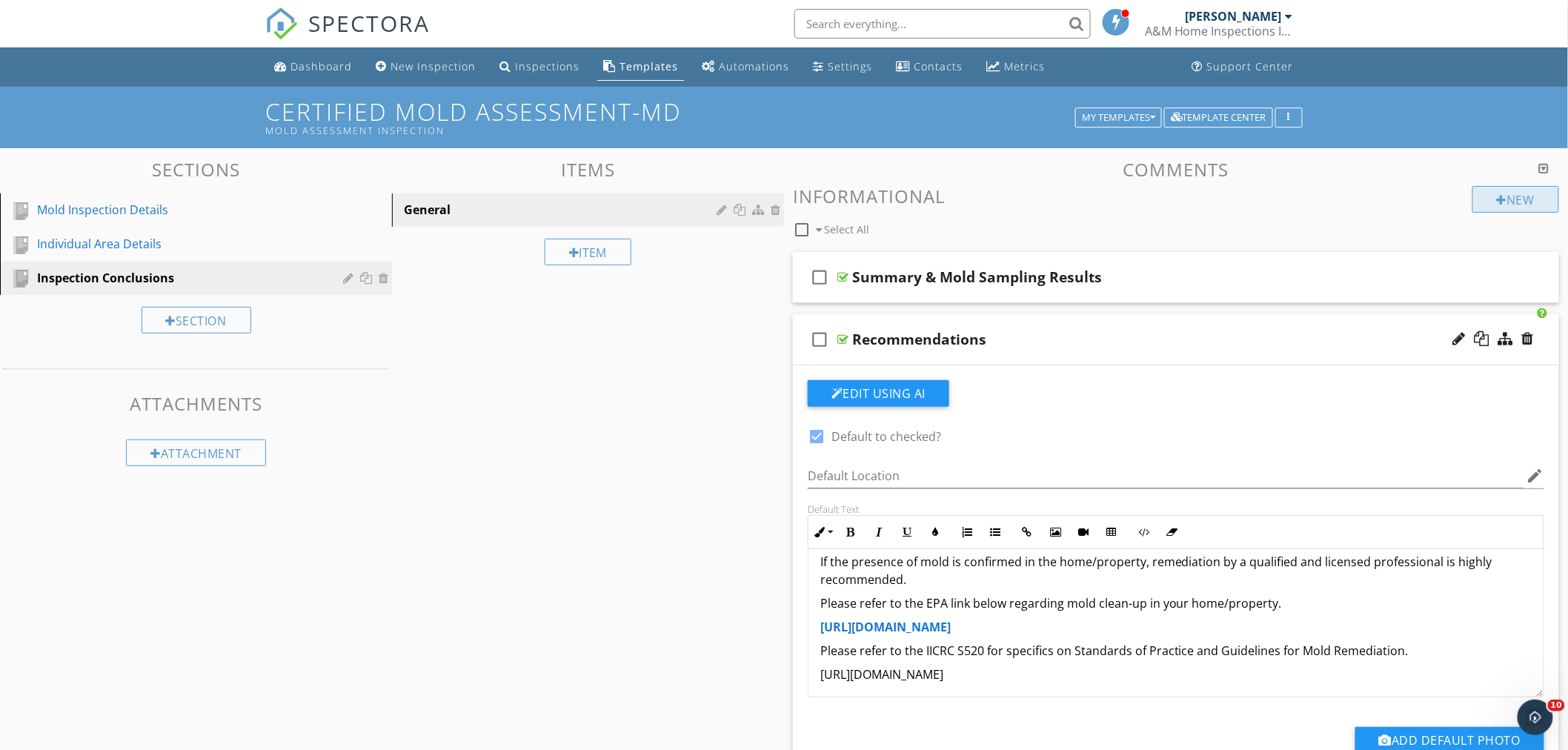
click at [1516, 195] on div "New" at bounding box center [1516, 199] width 87 height 27
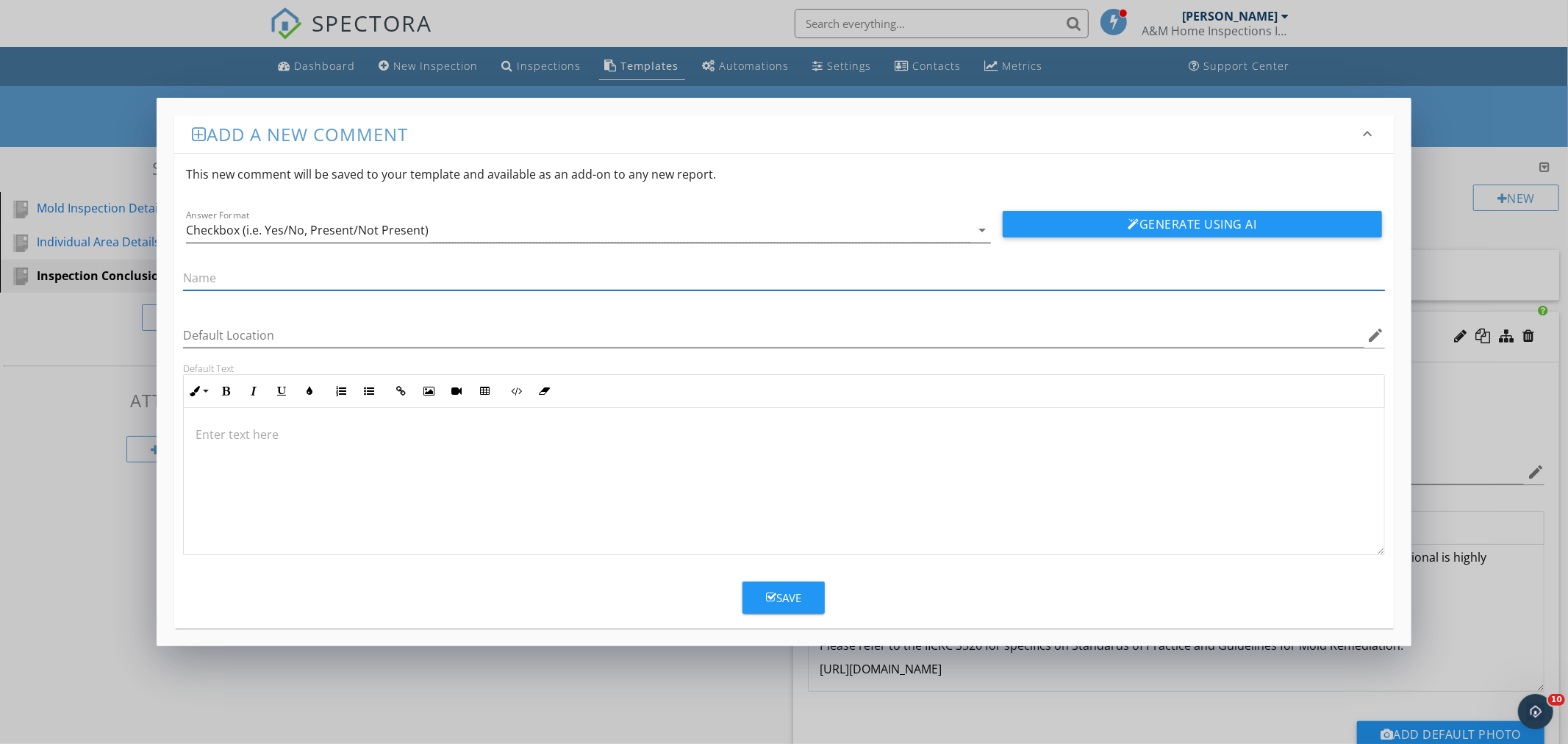
click at [392, 229] on div "Checkbox (i.e. Yes/No, Present/Not Present)" at bounding box center [308, 230] width 243 height 13
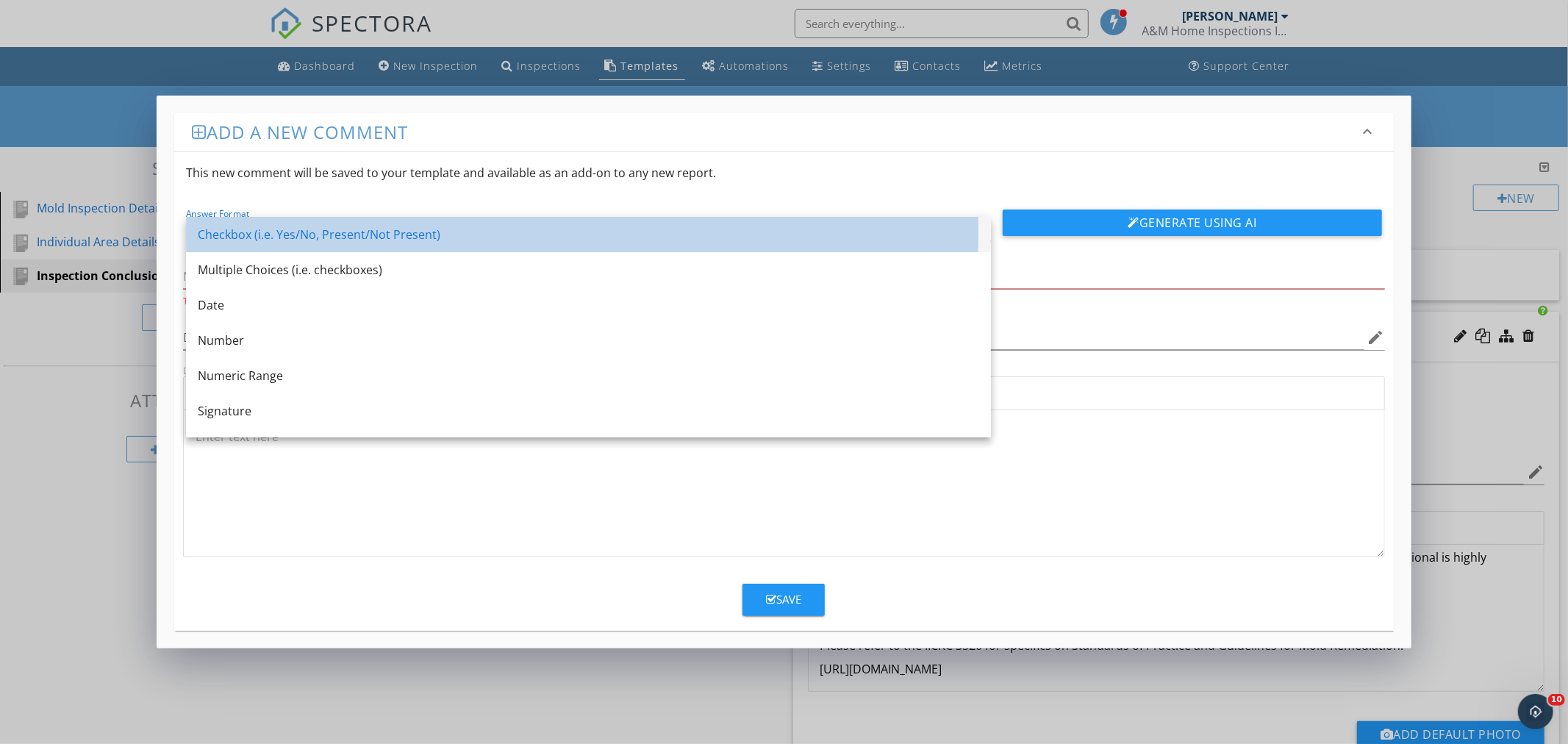
click at [394, 229] on div "Checkbox (i.e. Yes/No, Present/Not Present)" at bounding box center [588, 234] width 782 height 18
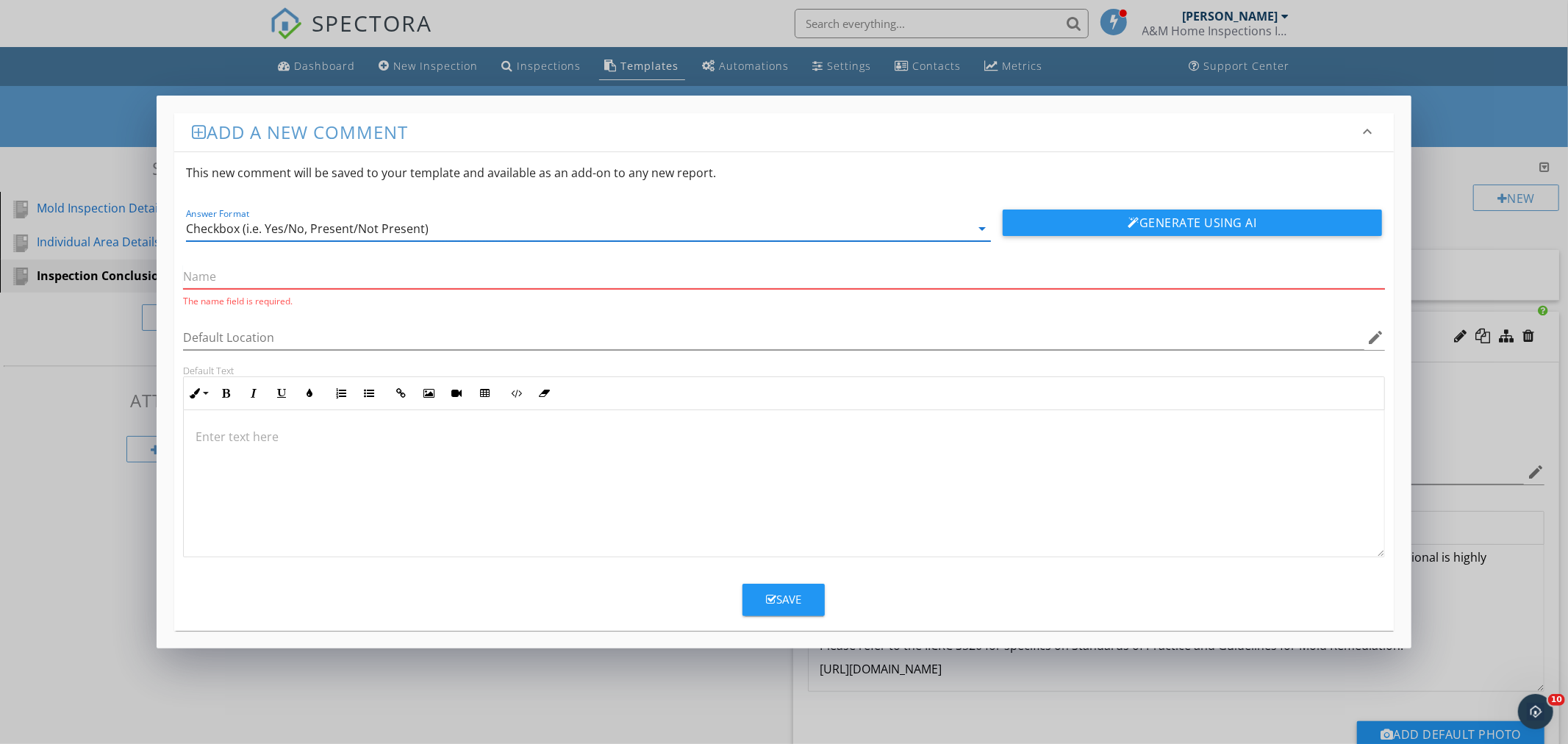
click at [306, 278] on input "text" at bounding box center [783, 276] width 1201 height 24
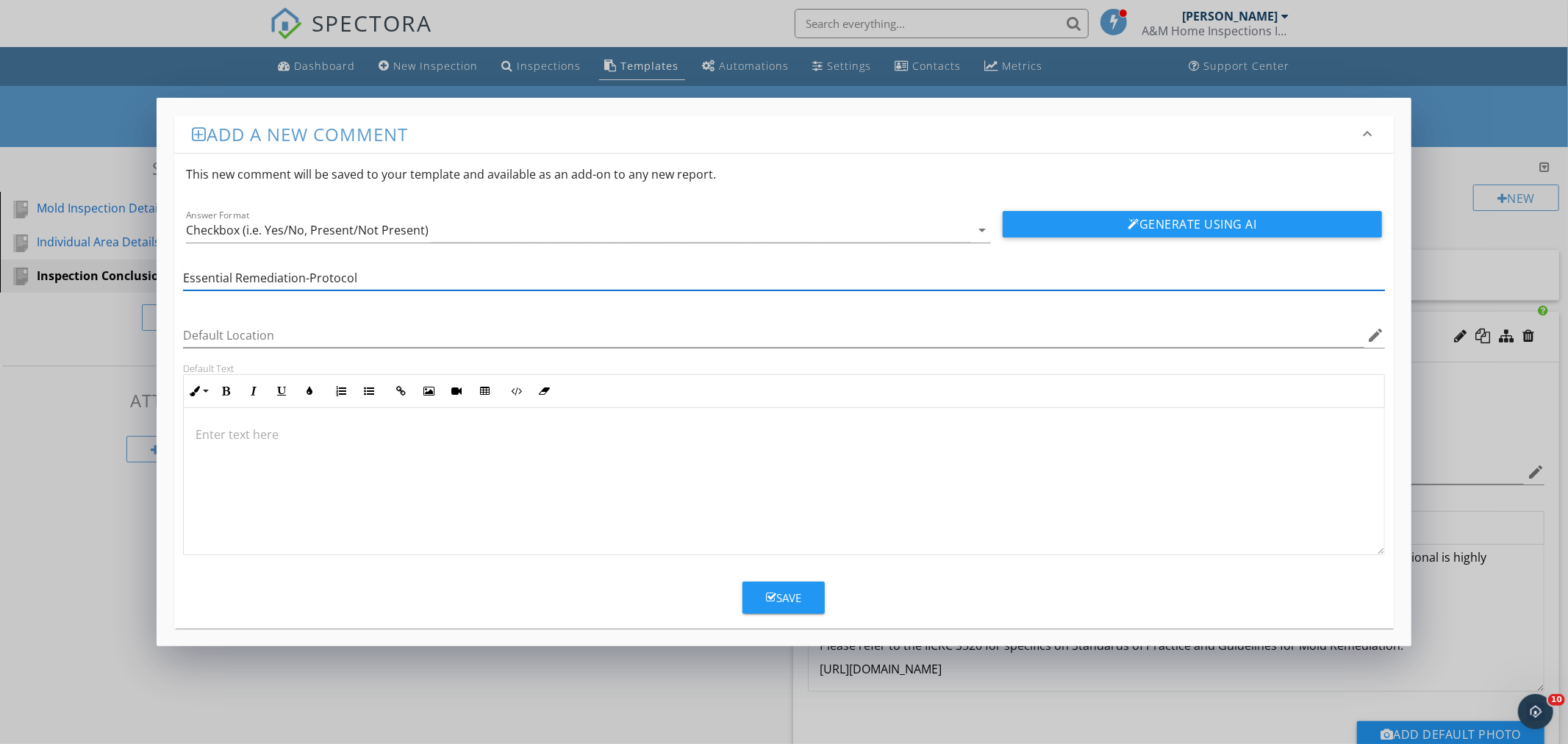
type input "Essential Remediation-Protocol"
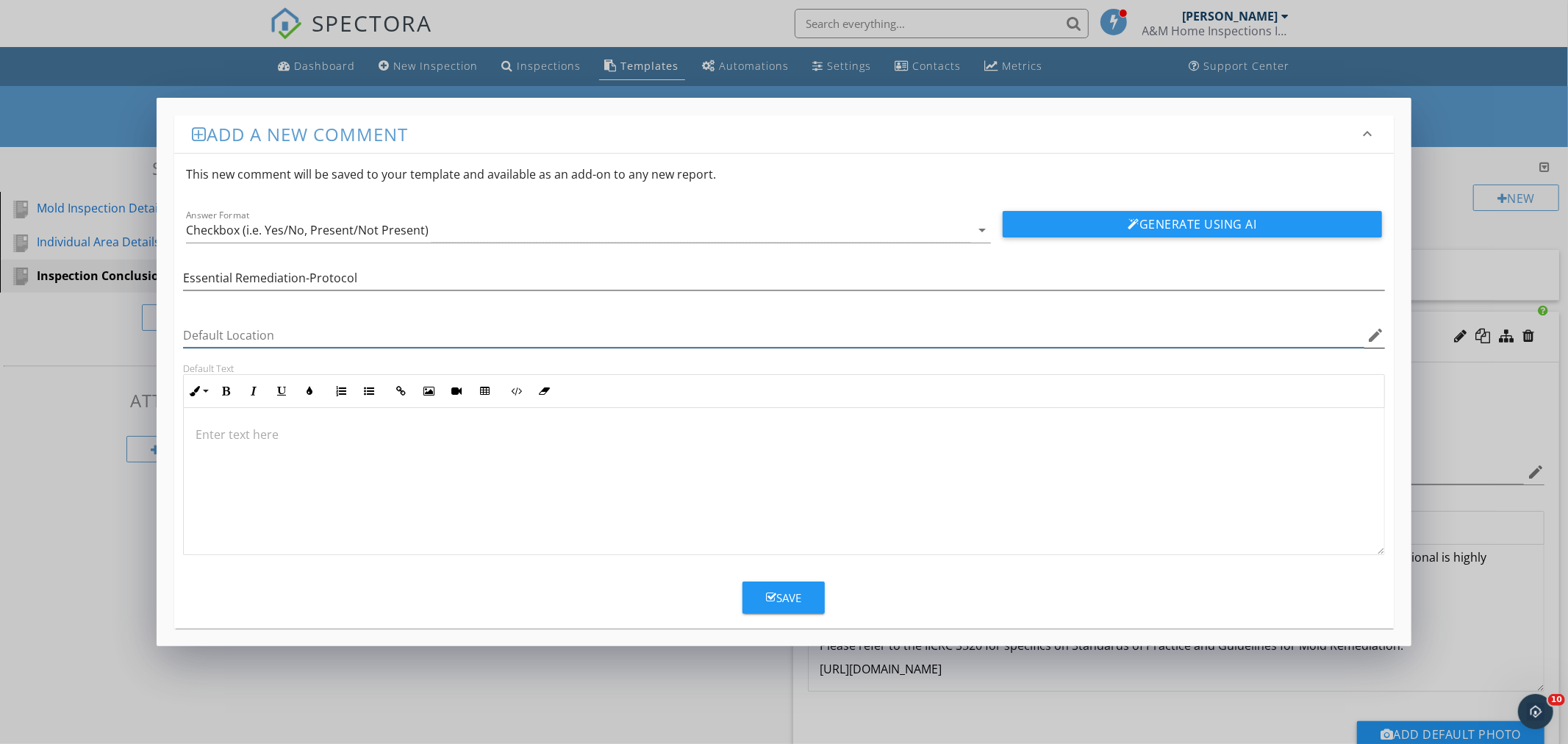
click at [200, 332] on input "Default Location" at bounding box center [772, 336] width 1180 height 24
paste input "A licensed remediation specialist may amend the protocol as needed to ensure st…"
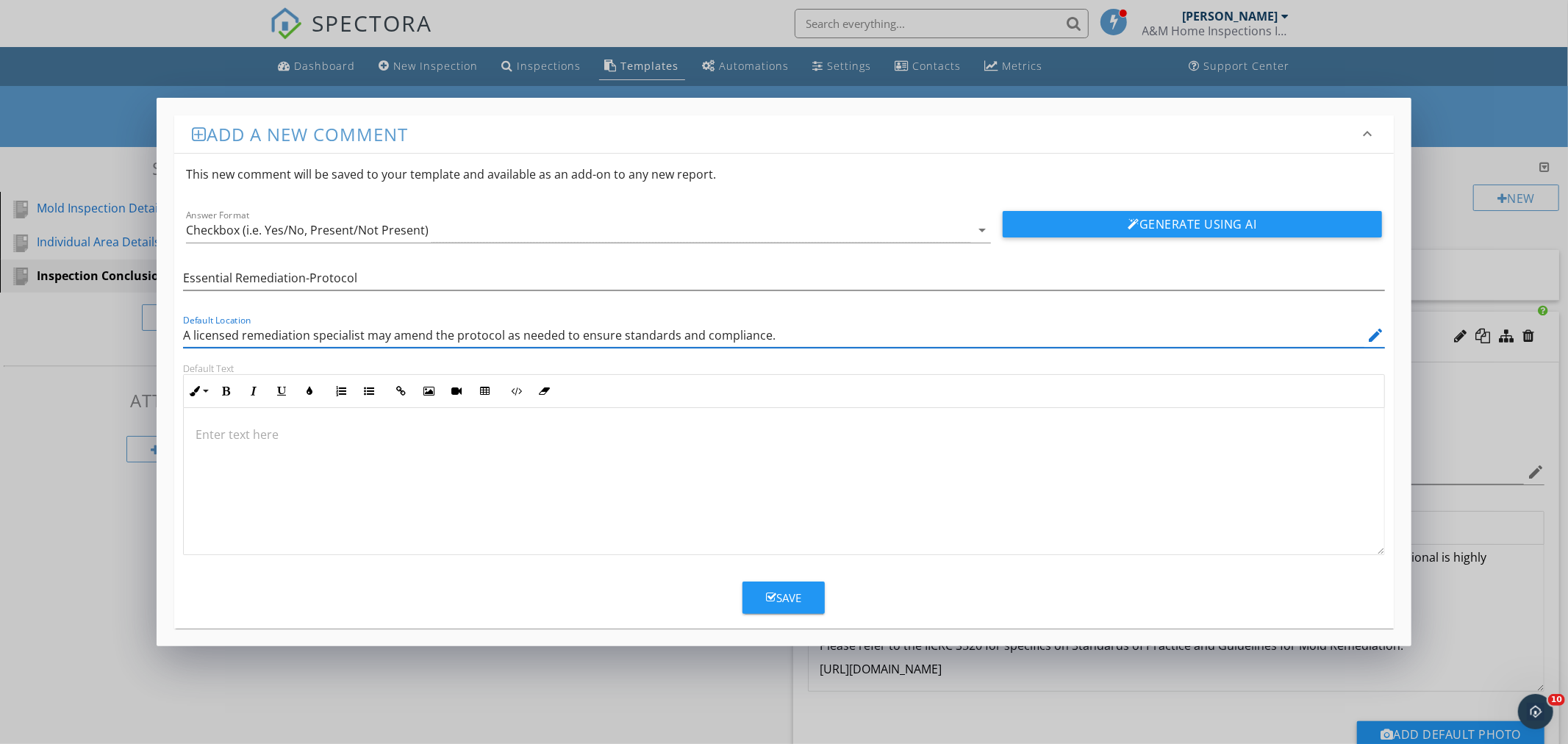
type input "A licensed remediation specialist may amend the protocol as needed to ensure st…"
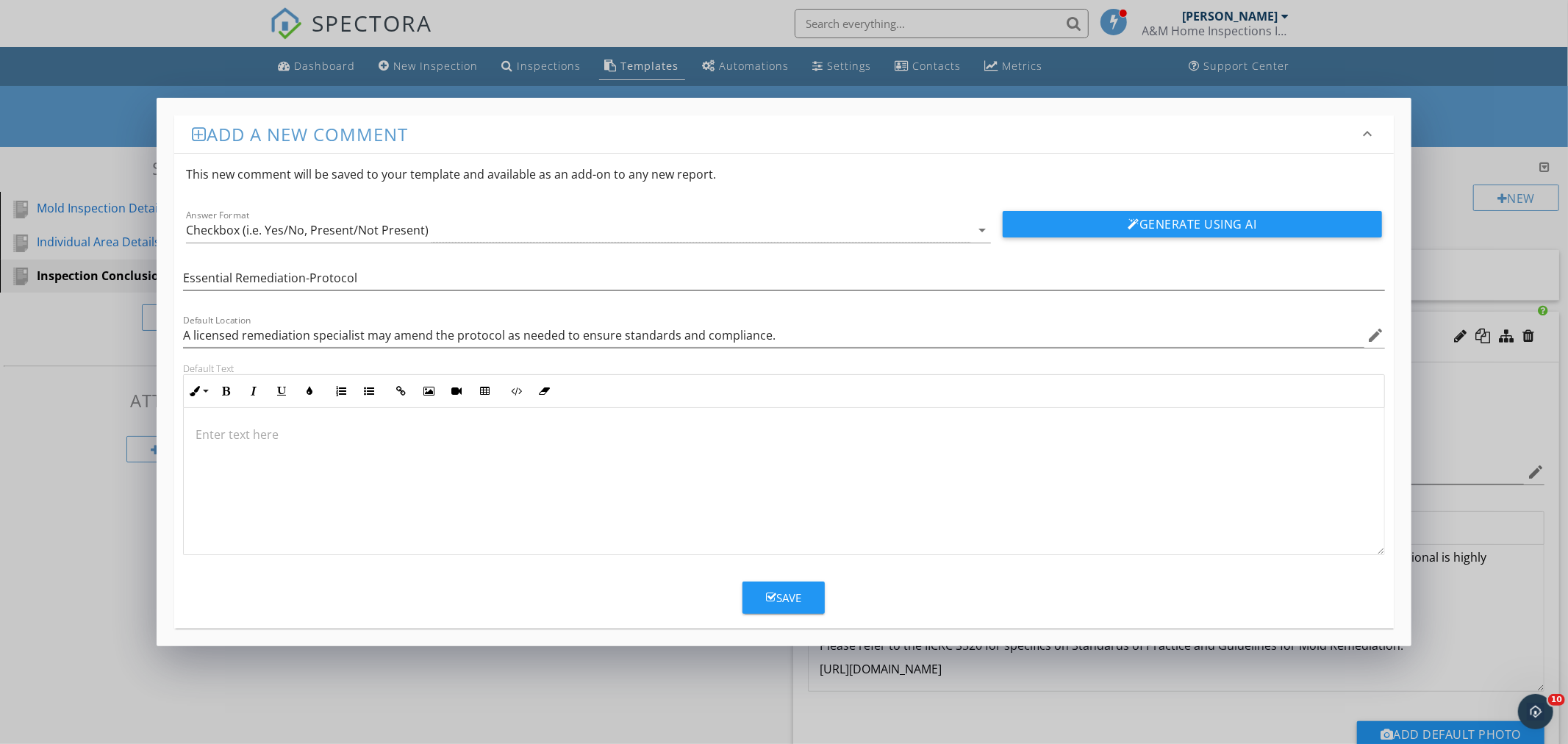
click at [208, 430] on p at bounding box center [784, 434] width 1176 height 18
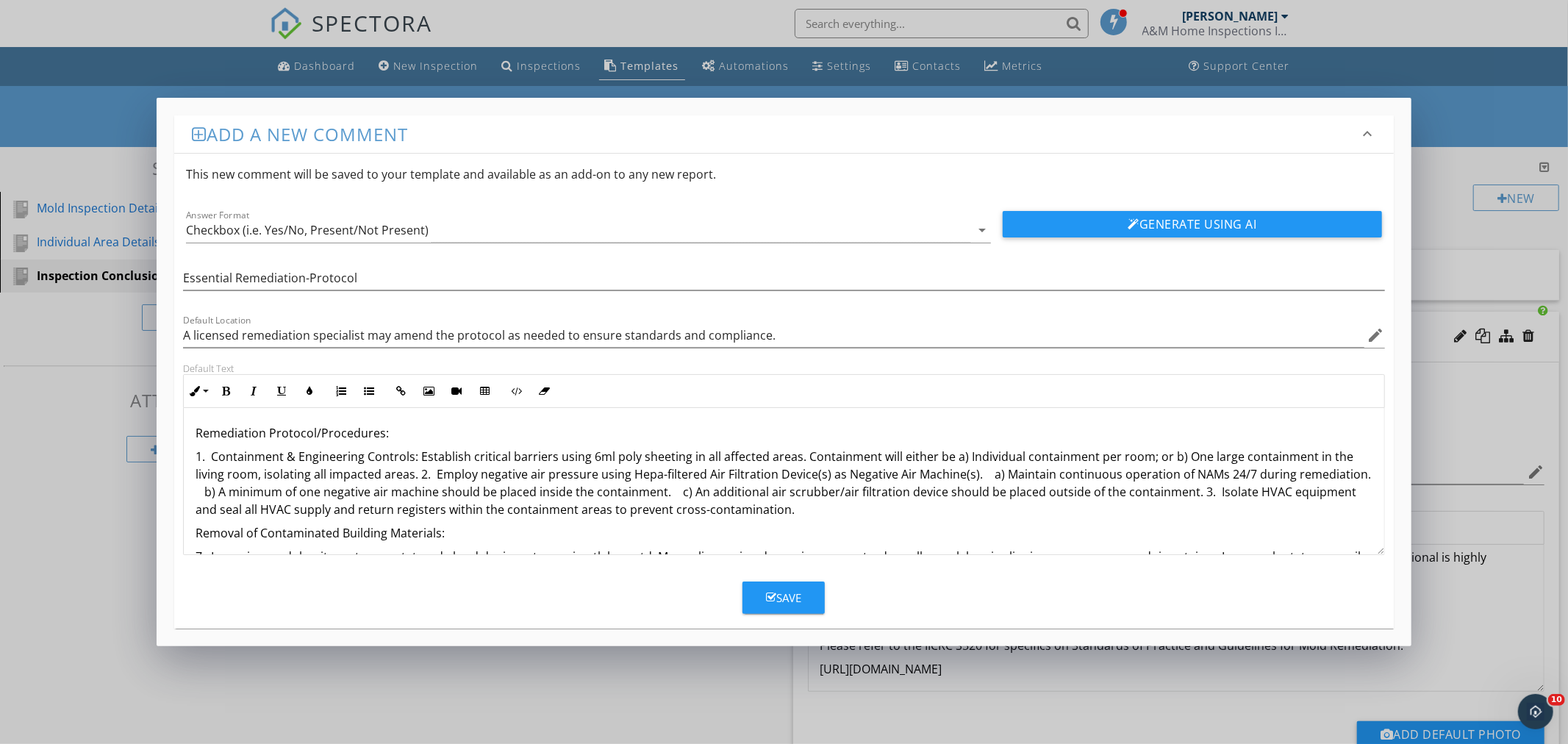
scroll to position [0, 0]
drag, startPoint x: 404, startPoint y: 431, endPoint x: 214, endPoint y: 415, distance: 190.7
click at [164, 434] on div "Add a new comment keyboard_arrow_down This new comment will be saved to your te…" at bounding box center [784, 371] width 1254 height 548
click at [202, 392] on button "Inline Style" at bounding box center [198, 391] width 28 height 28
click at [209, 468] on link "Large" at bounding box center [240, 468] width 111 height 35
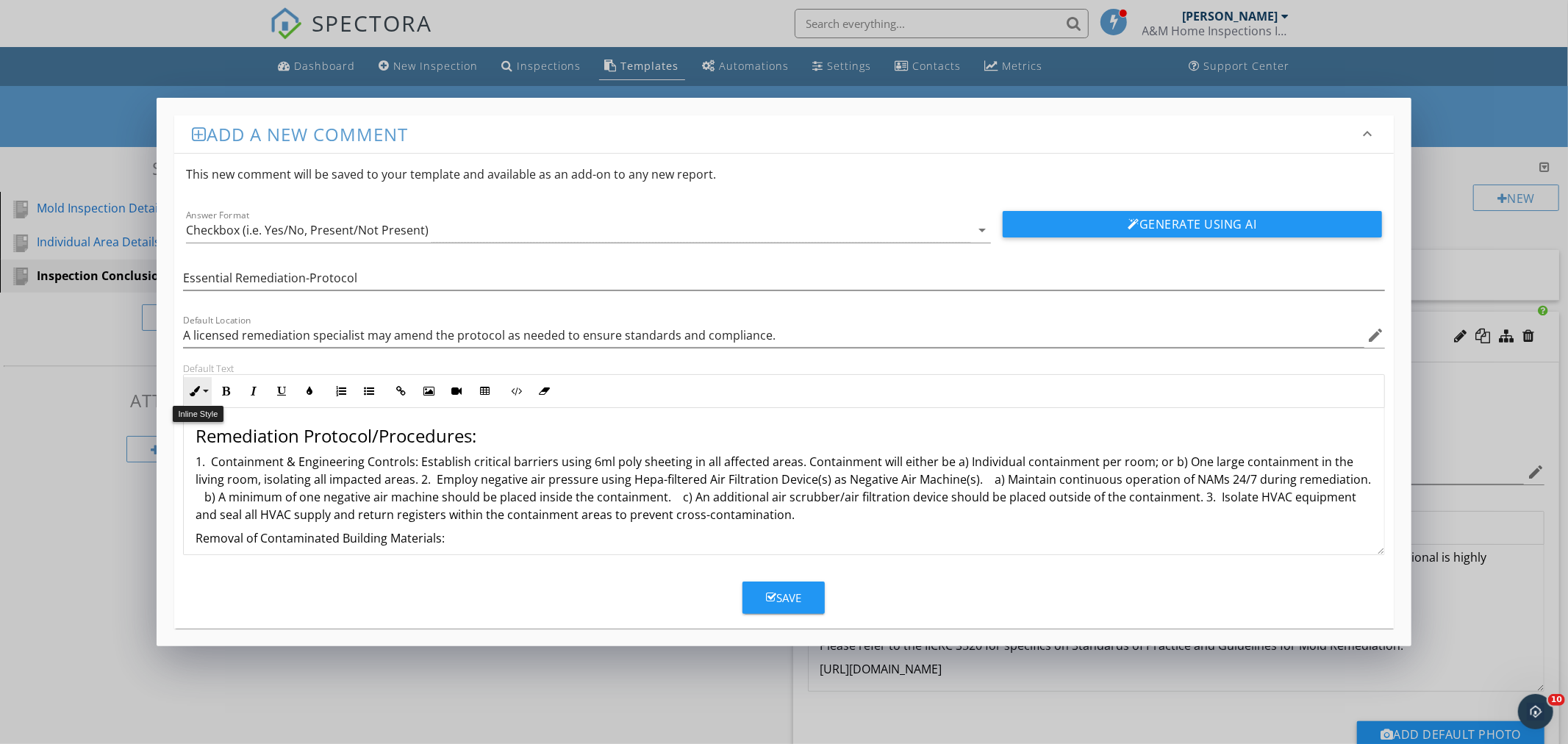
click at [210, 395] on button "Inline Style" at bounding box center [198, 391] width 28 height 28
click at [210, 490] on link "Normal" at bounding box center [240, 496] width 111 height 23
click at [229, 394] on icon "button" at bounding box center [225, 391] width 10 height 10
click at [461, 435] on p "Remediation Protocol/Procedures:" at bounding box center [784, 434] width 1176 height 18
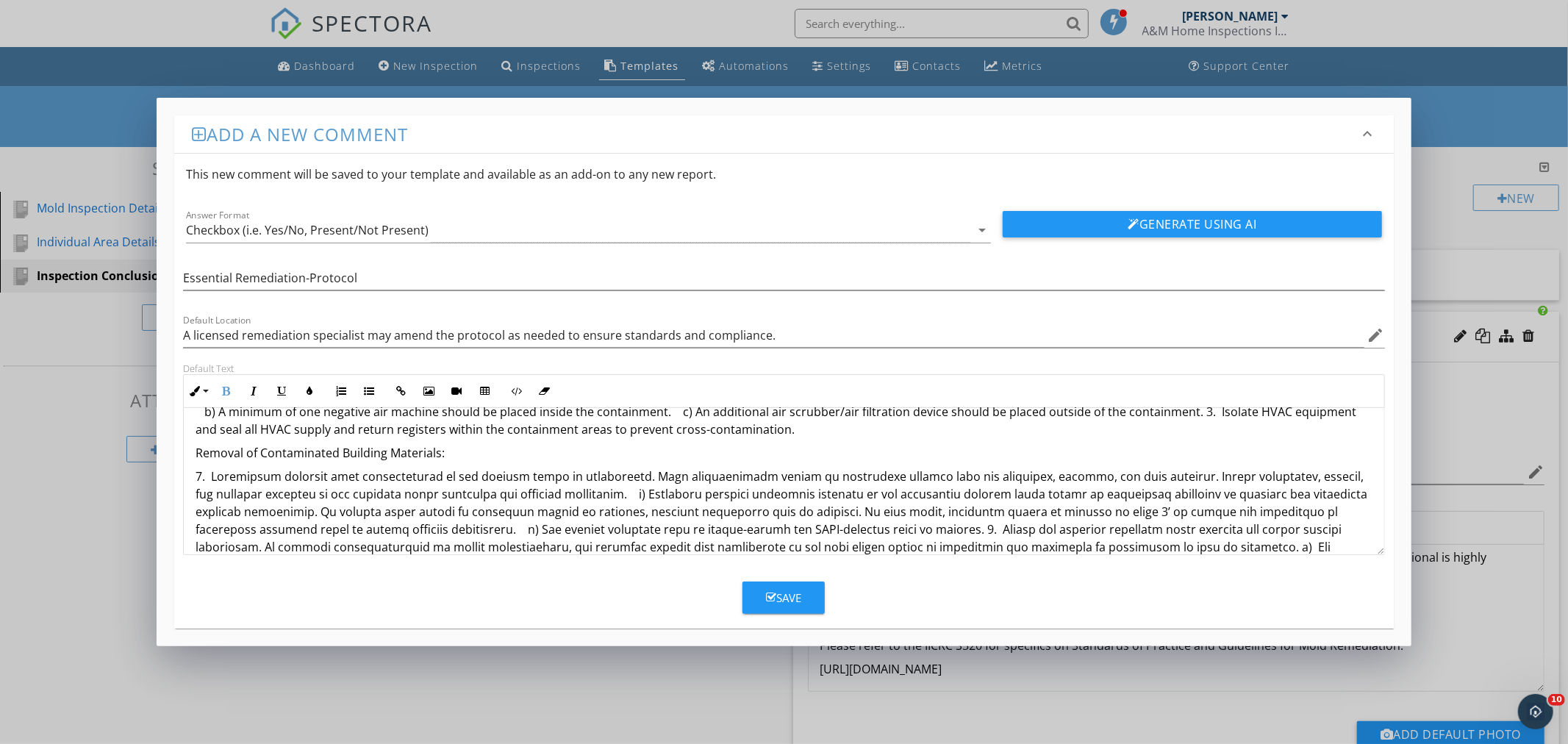
click at [786, 428] on p "1. Containment & Engineering Controls: Establish critical barriers using 6ml po…" at bounding box center [784, 403] width 1176 height 71
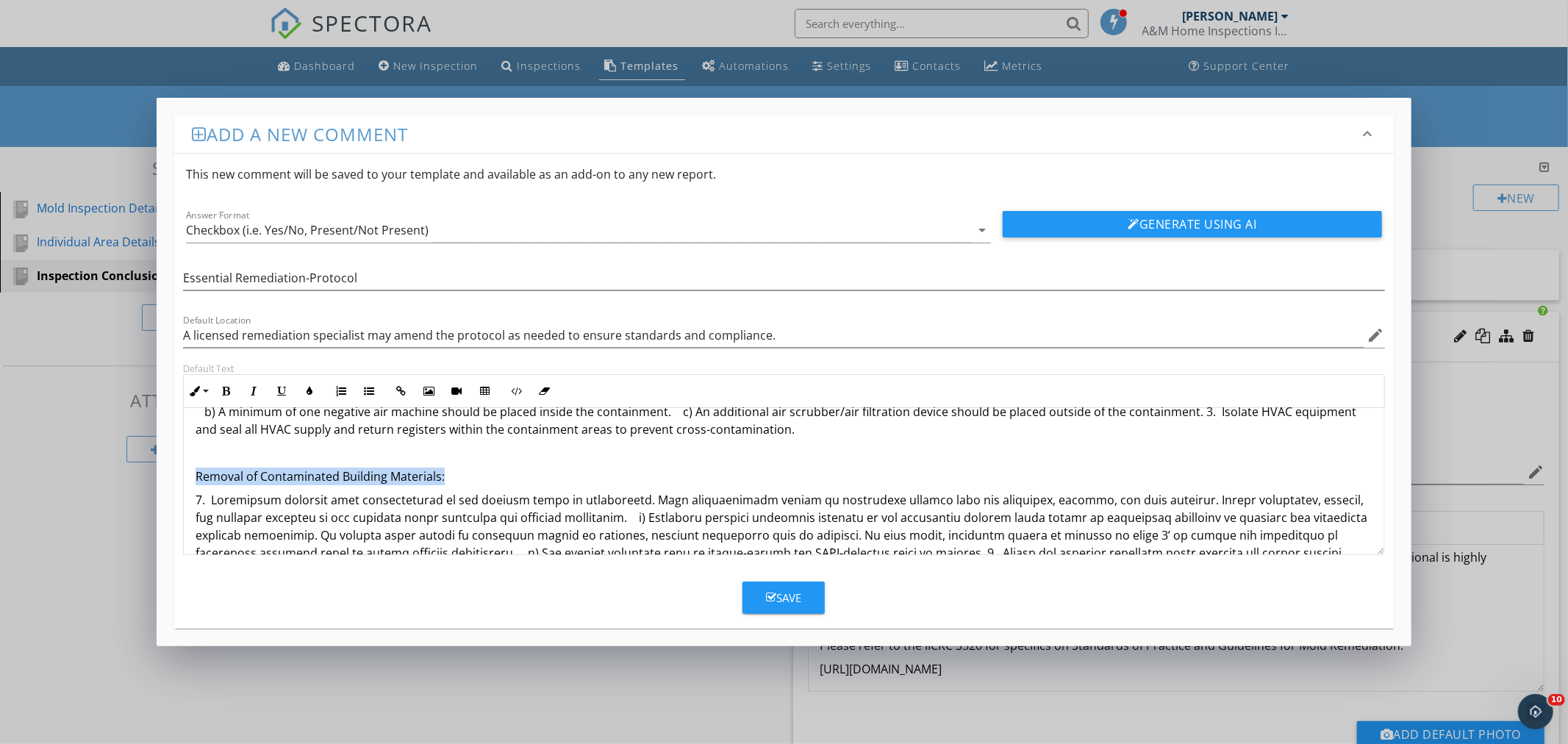
drag, startPoint x: 444, startPoint y: 481, endPoint x: 197, endPoint y: 480, distance: 247.0
click at [197, 480] on p "Removal of Contaminated Building Materials:" at bounding box center [784, 476] width 1176 height 18
click at [204, 397] on button "Inline Style" at bounding box center [198, 391] width 28 height 28
click at [211, 491] on link "Normal" at bounding box center [240, 496] width 111 height 23
click at [224, 390] on icon "button" at bounding box center [225, 391] width 10 height 10
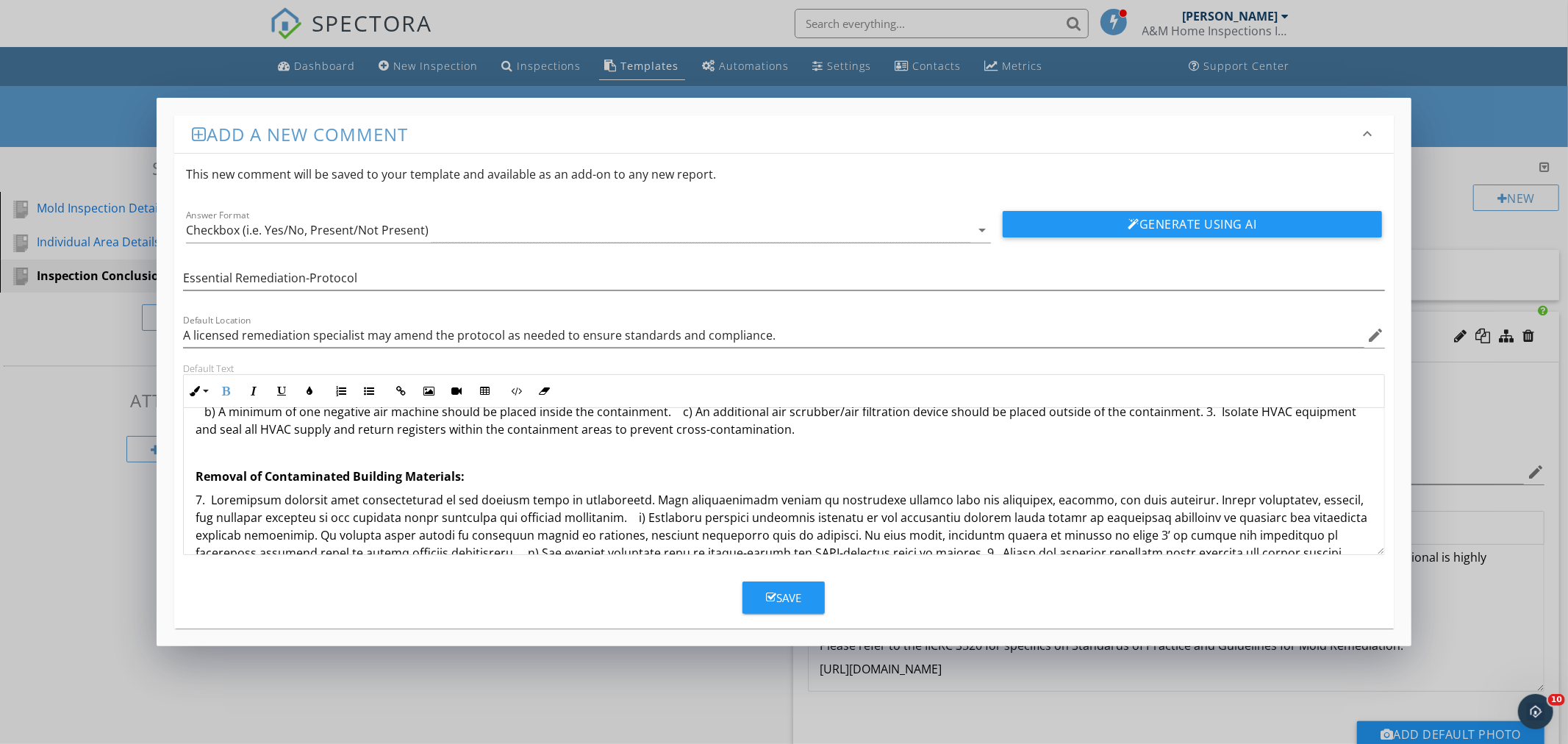
click at [527, 480] on p "Removal of Contaminated Building Materials:" at bounding box center [784, 476] width 1176 height 18
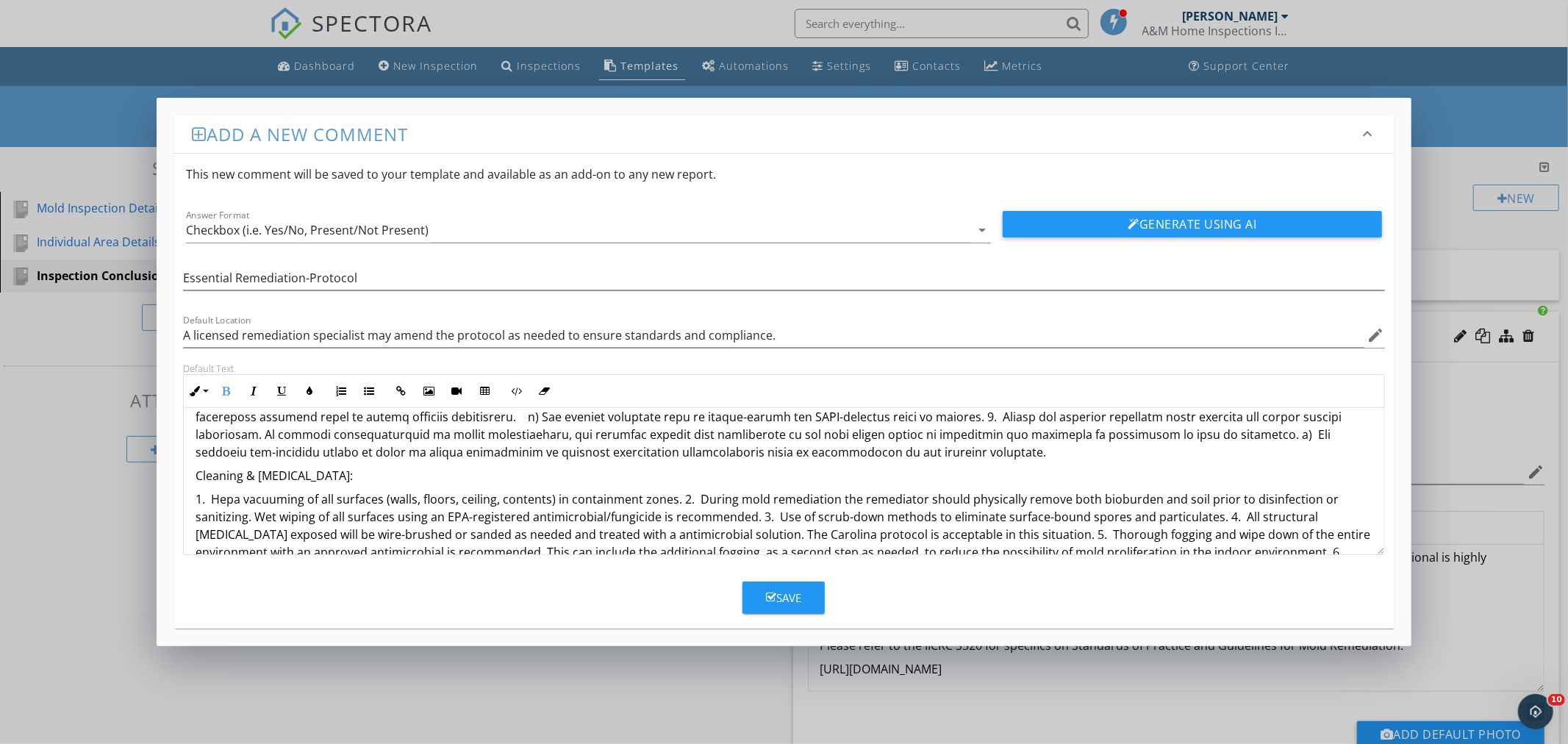
scroll to position [245, 0]
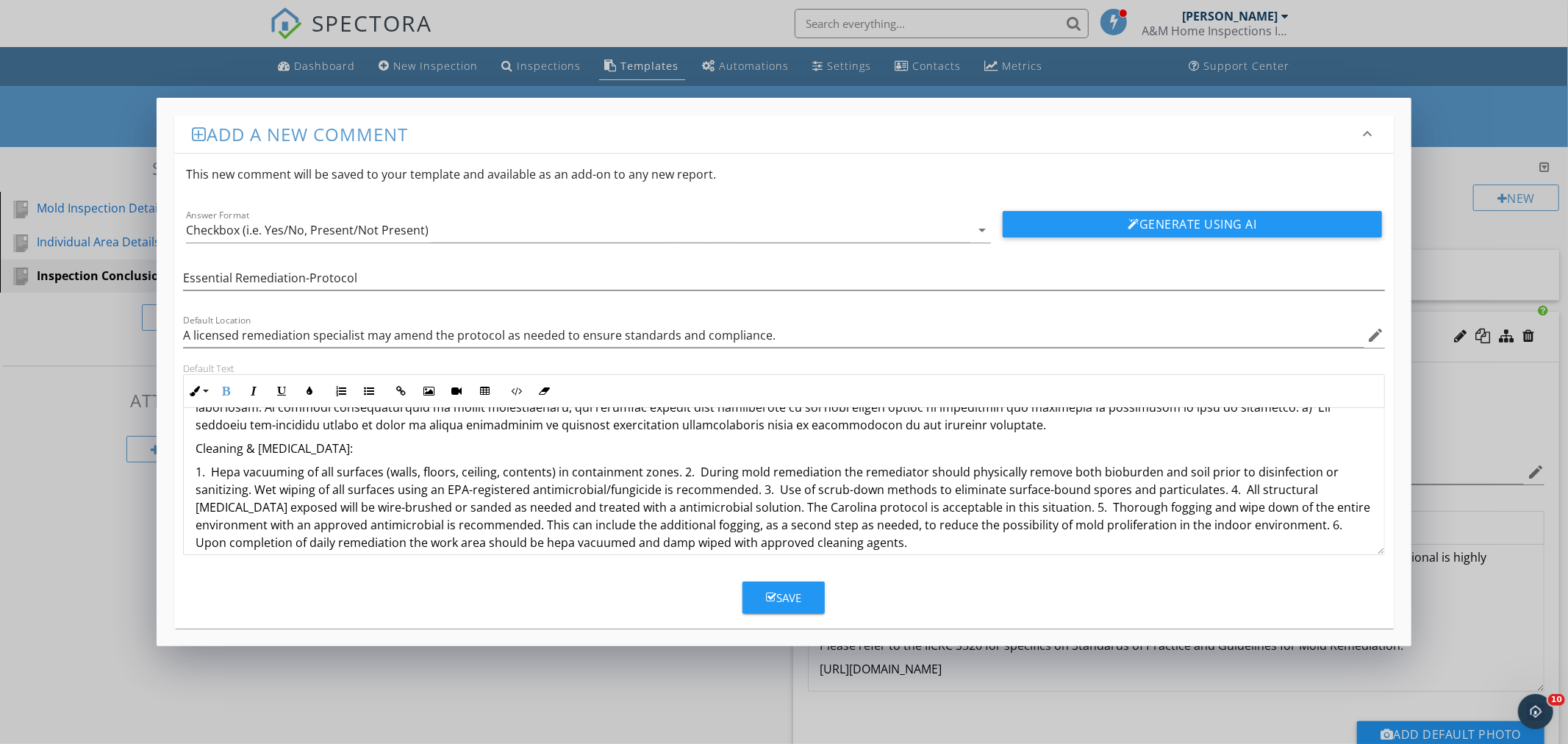
drag, startPoint x: 359, startPoint y: 449, endPoint x: 173, endPoint y: 445, distance: 186.0
click at [174, 445] on div "Default Text Inline Style XLarge Large Normal Small Light Small/Light Bold Ital…" at bounding box center [784, 459] width 1218 height 193
click at [231, 387] on button "Bold" at bounding box center [225, 391] width 28 height 28
click at [950, 428] on p at bounding box center [784, 381] width 1176 height 106
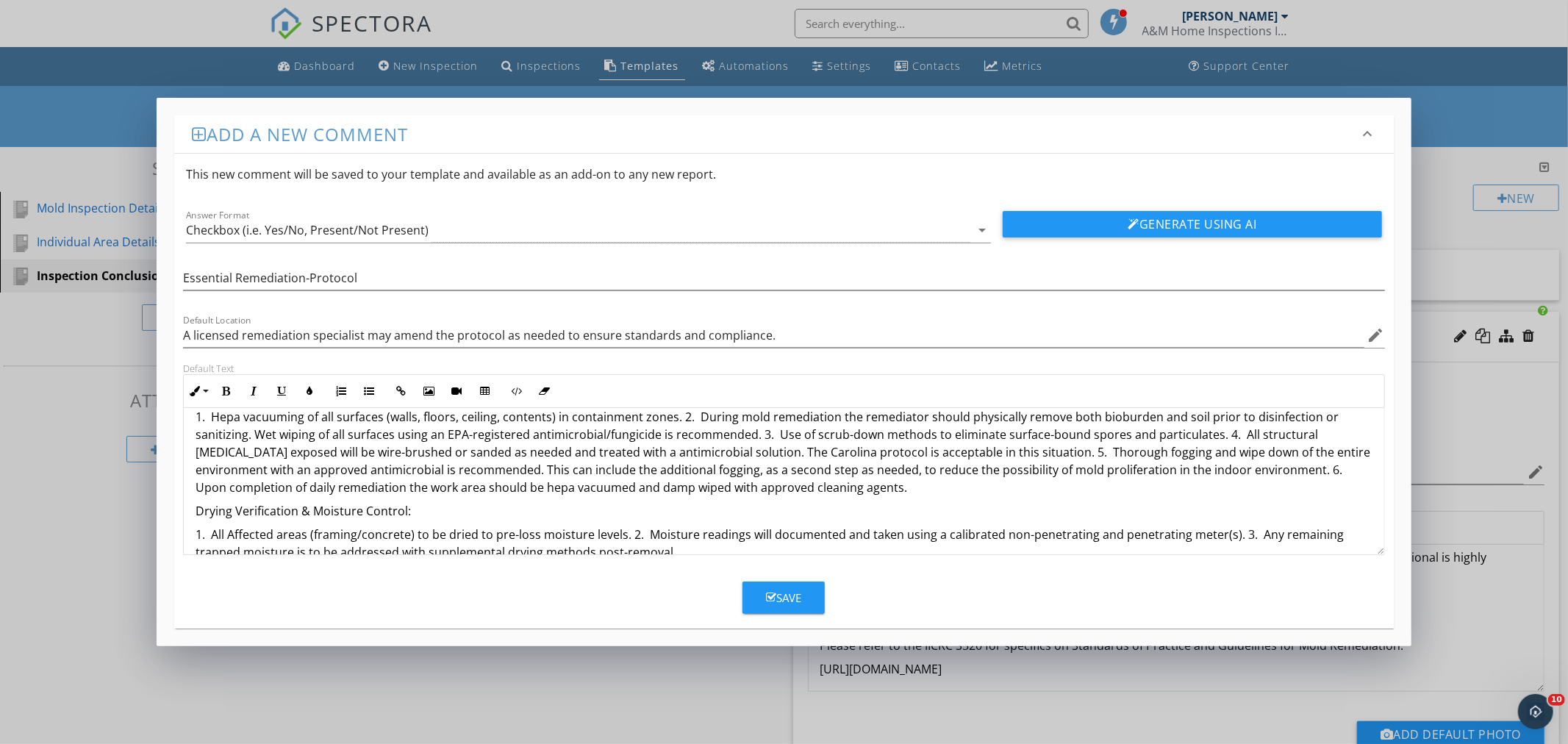
scroll to position [350, 0]
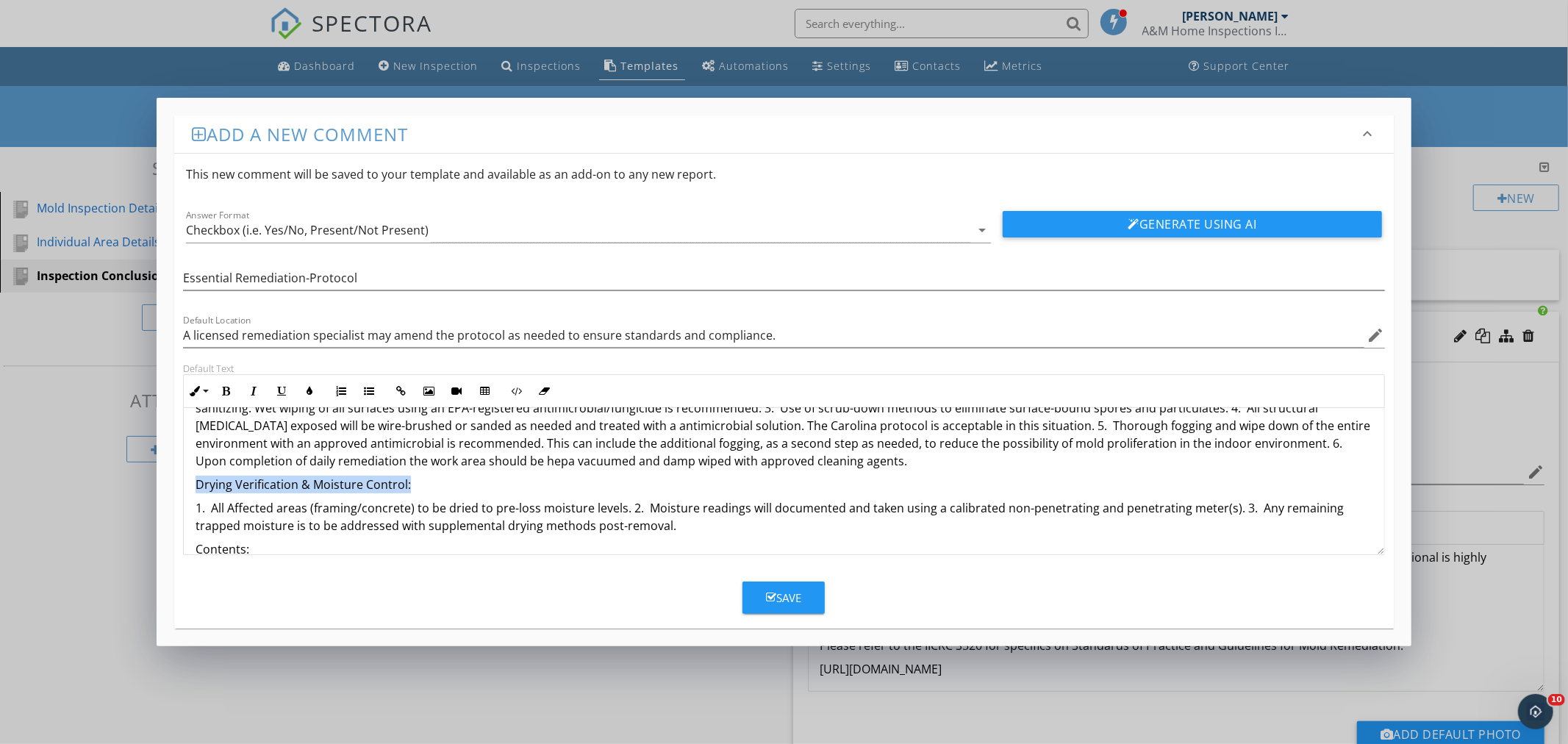
drag, startPoint x: 408, startPoint y: 482, endPoint x: 187, endPoint y: 493, distance: 221.3
click at [187, 493] on div "Remediation Protocol/Procedures: 1. Containment & Engineering Controls: Establi…" at bounding box center [784, 388] width 1200 height 659
click at [228, 391] on icon "button" at bounding box center [225, 391] width 10 height 10
click at [799, 466] on p "1. Hepa vacuuming of all surfaces (walls, floors, ceiling, contents) in contain…" at bounding box center [784, 425] width 1176 height 88
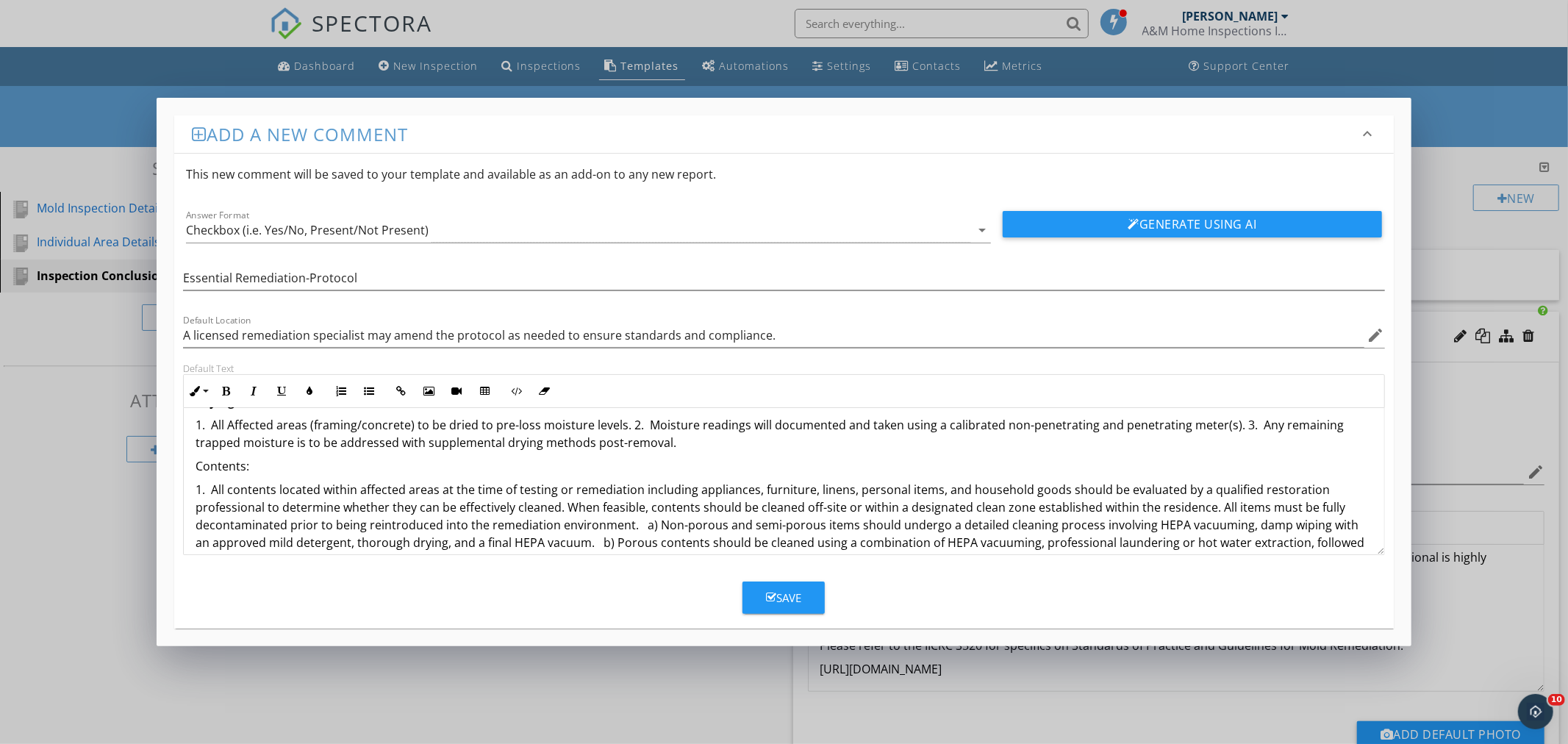
scroll to position [454, 0]
drag, startPoint x: 253, startPoint y: 471, endPoint x: 187, endPoint y: 473, distance: 66.0
click at [187, 473] on div "Remediation Protocol/Procedures: 1. Containment & Engineering Controls: Establi…" at bounding box center [784, 296] width 1200 height 683
click at [229, 388] on icon "button" at bounding box center [225, 391] width 10 height 10
click at [671, 449] on p "1. All Affected areas (framing/concrete) to be dried to pre-loss moisture level…" at bounding box center [784, 437] width 1176 height 35
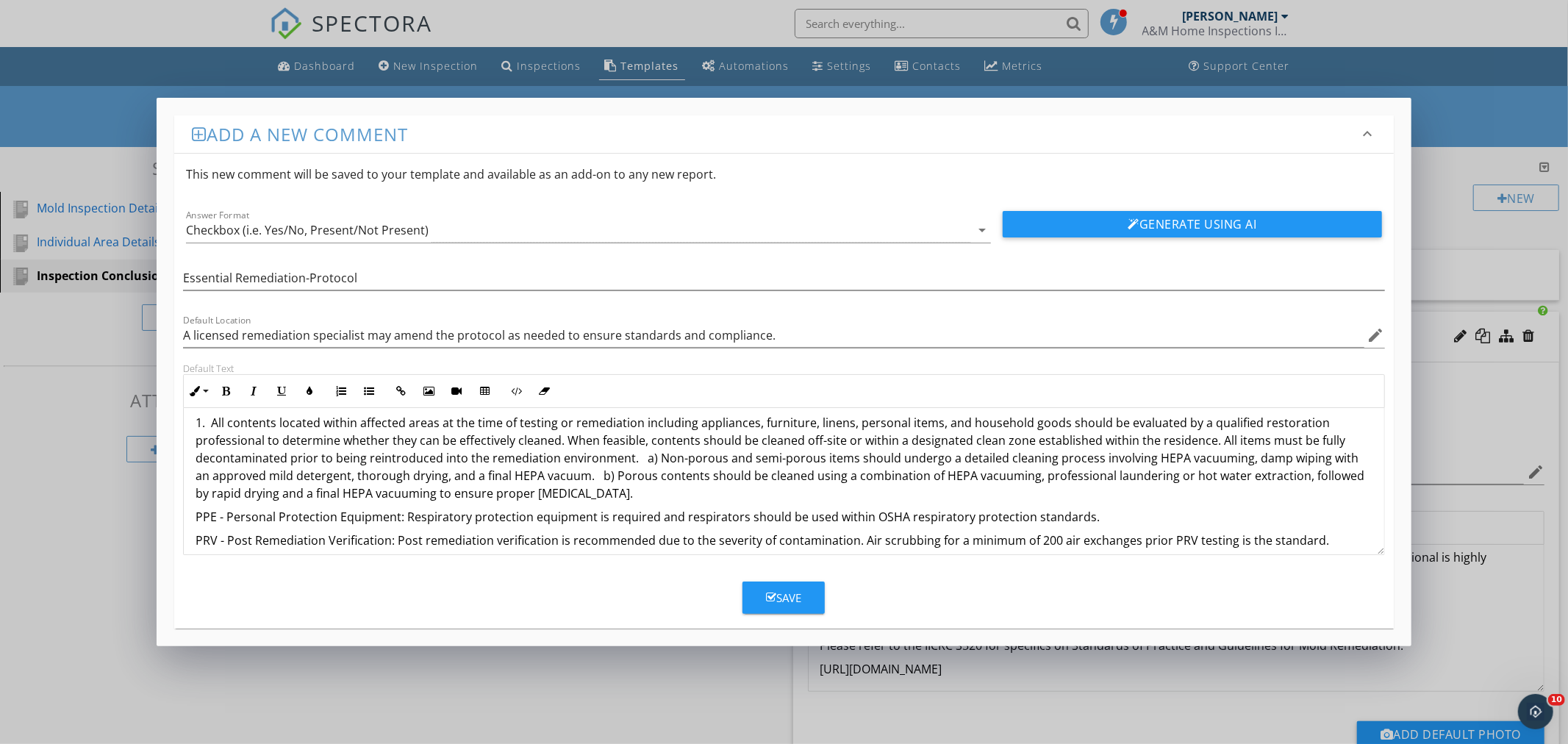
scroll to position [559, 0]
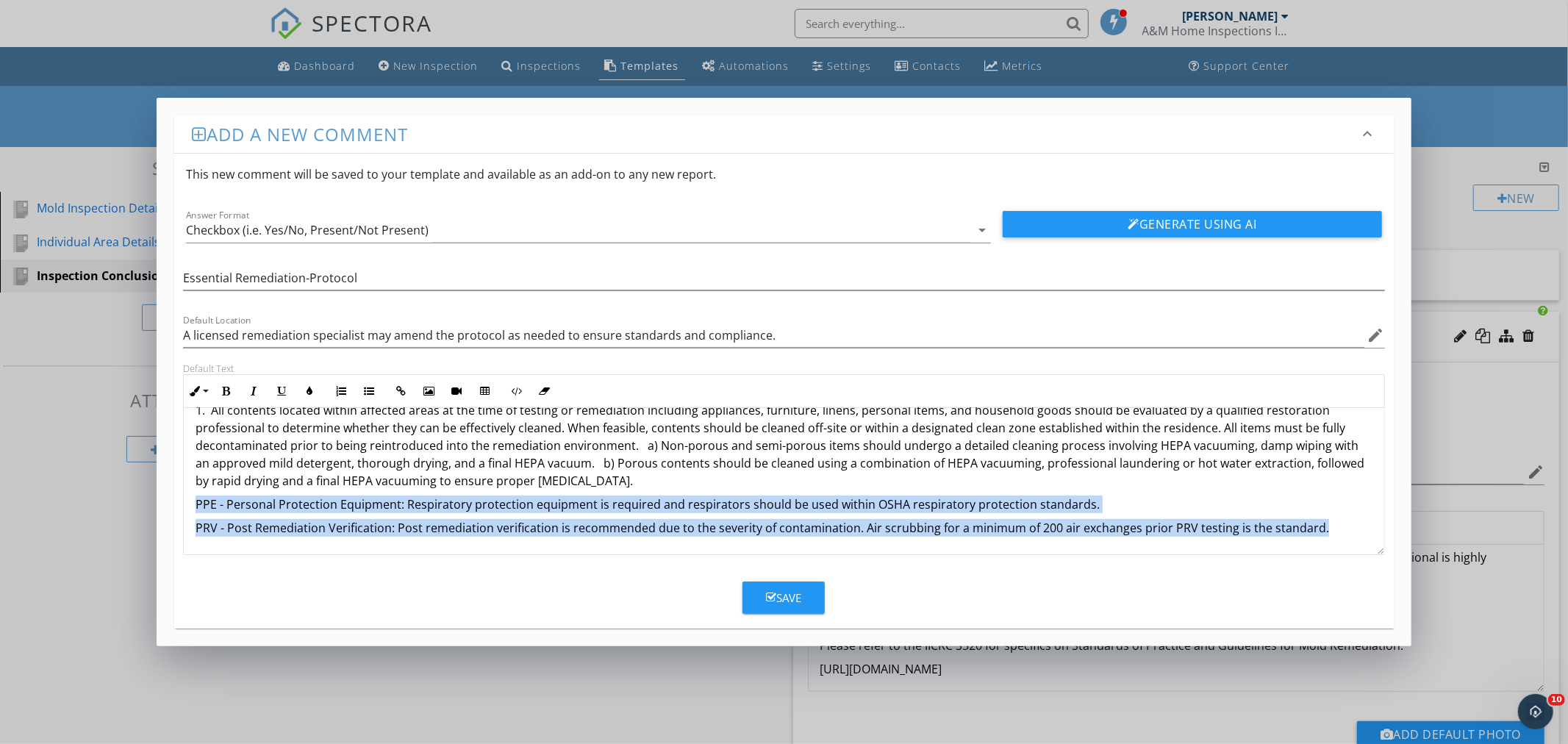
drag, startPoint x: 1316, startPoint y: 527, endPoint x: 165, endPoint y: 506, distance: 1151.2
click at [165, 506] on div "Add a new comment keyboard_arrow_down This new comment will be saved to your te…" at bounding box center [784, 371] width 1254 height 548
click at [230, 386] on icon "button" at bounding box center [225, 391] width 10 height 10
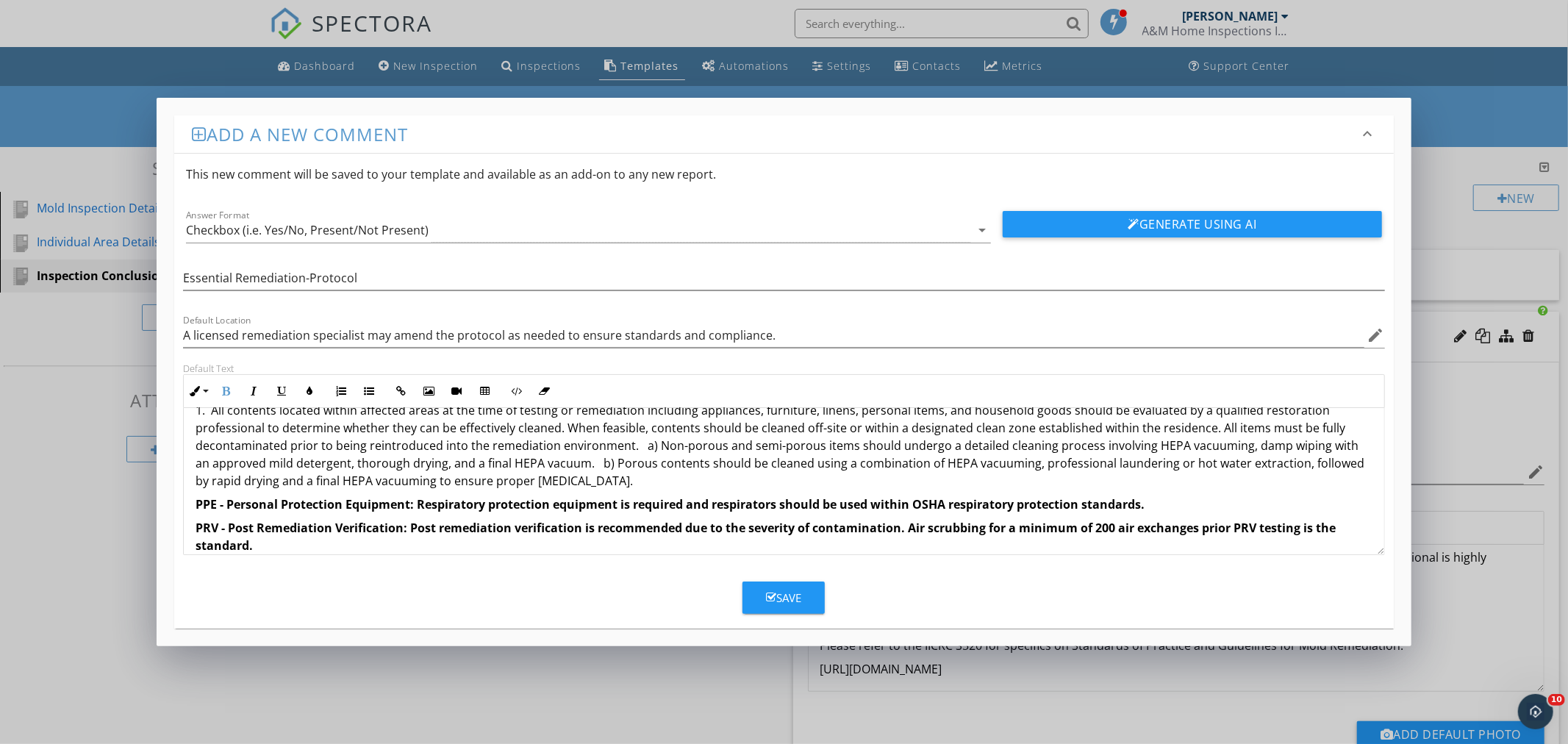
click at [663, 475] on p "1. All contents located within affected areas at the time of testing or remedia…" at bounding box center [784, 445] width 1176 height 88
click at [614, 480] on p "1. All contents located within affected areas at the time of testing or remedia…" at bounding box center [784, 445] width 1176 height 88
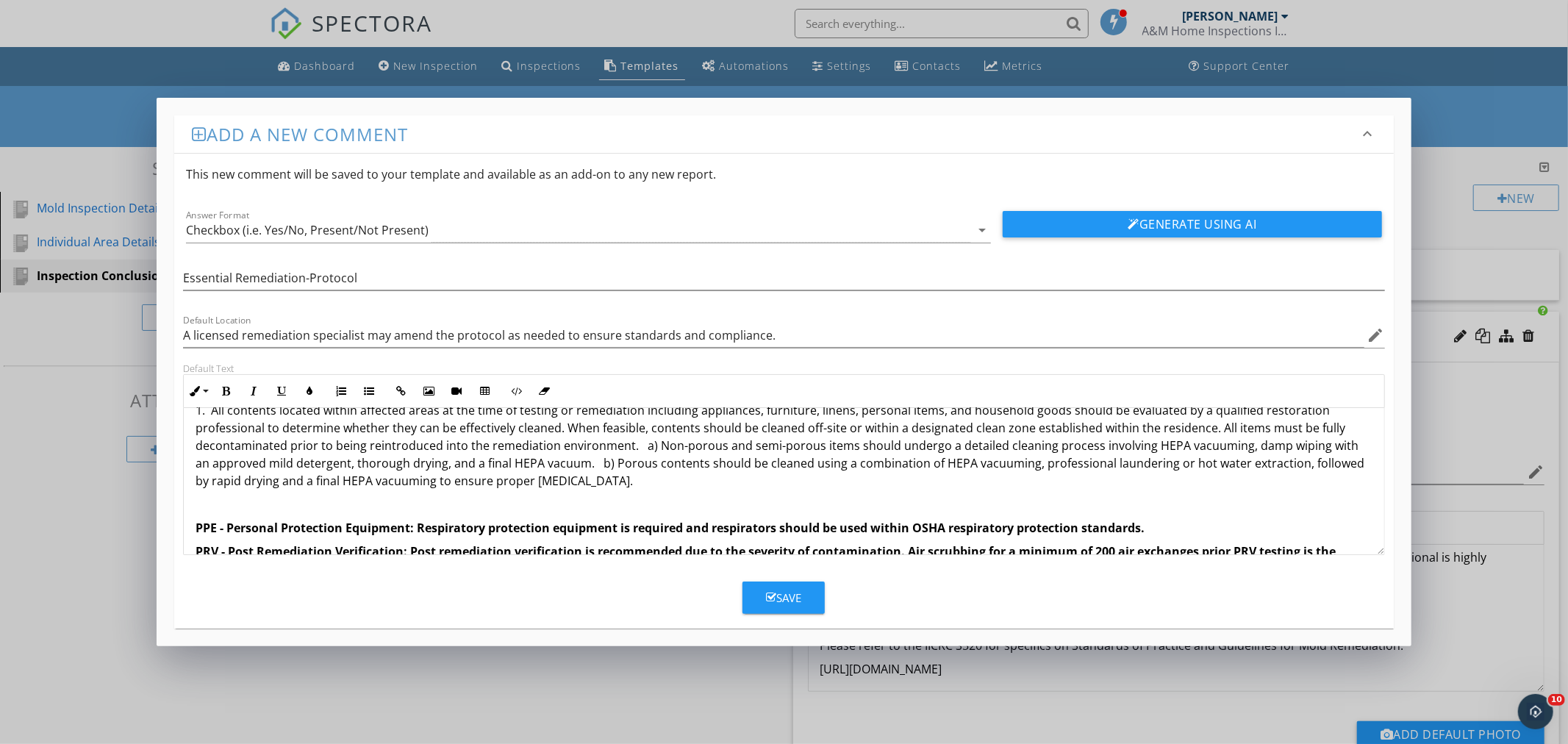
scroll to position [584, 0]
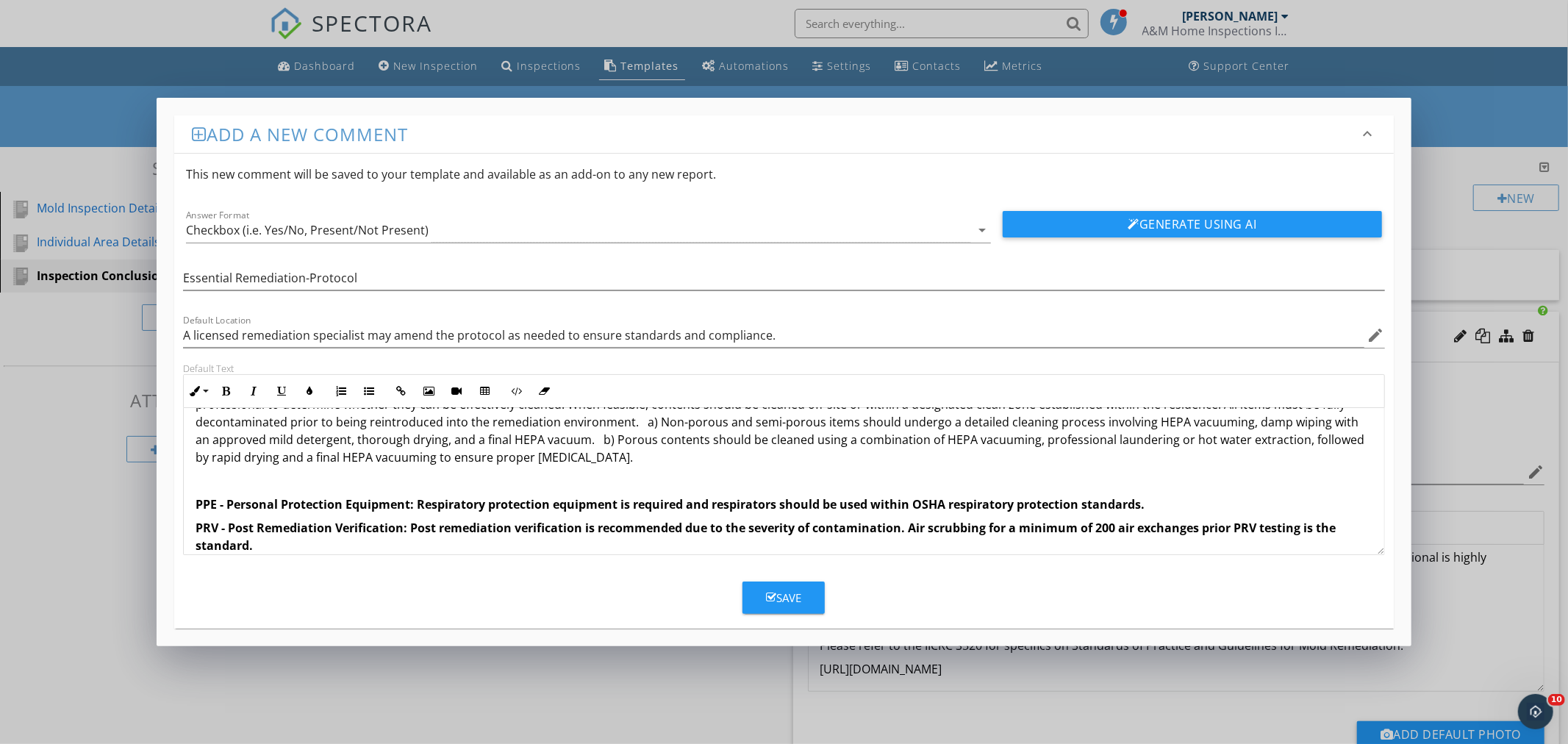
click at [1145, 508] on p "PPE - Personal Protection Equipment: Respiratory protection equipment is requir…" at bounding box center [784, 504] width 1176 height 18
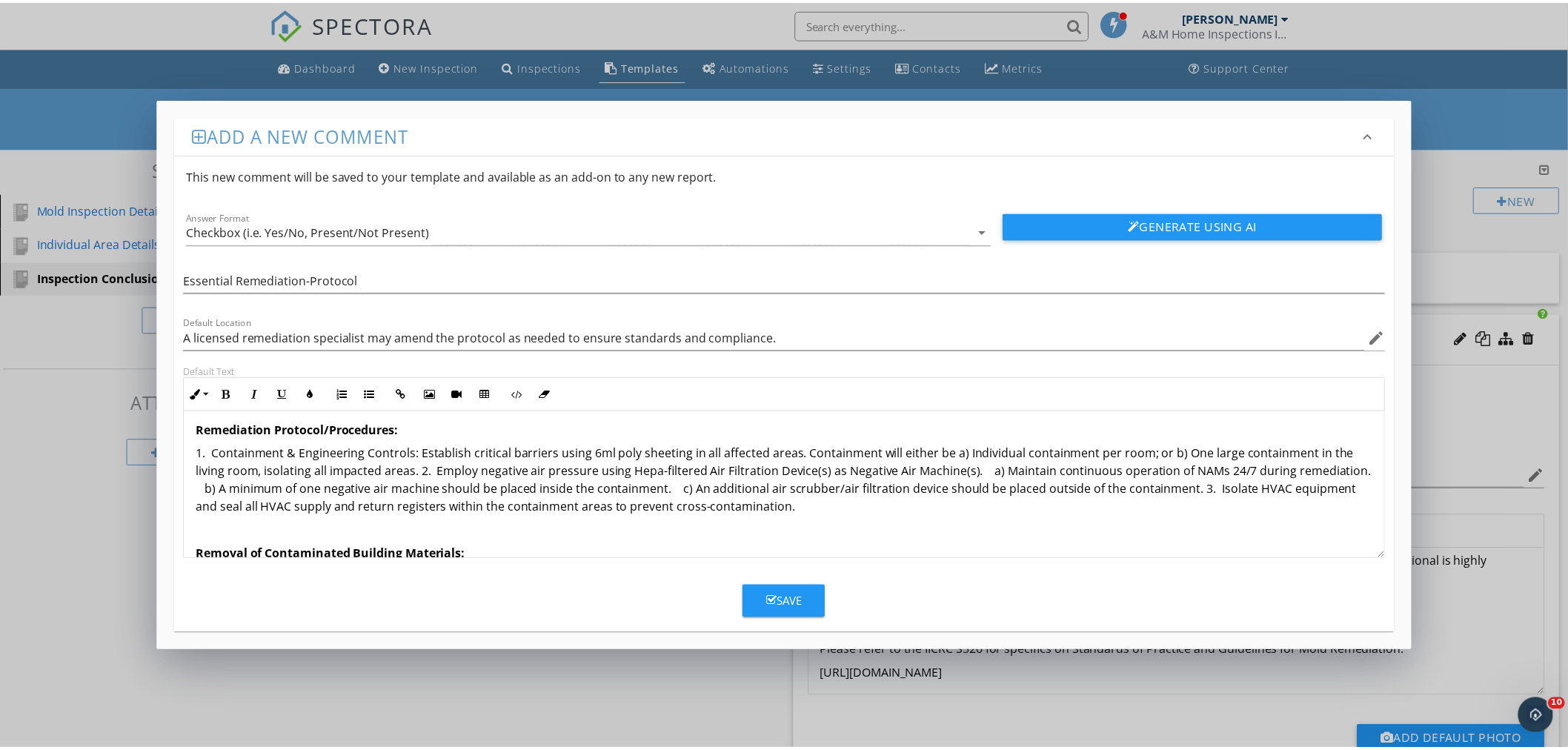
scroll to position [0, 0]
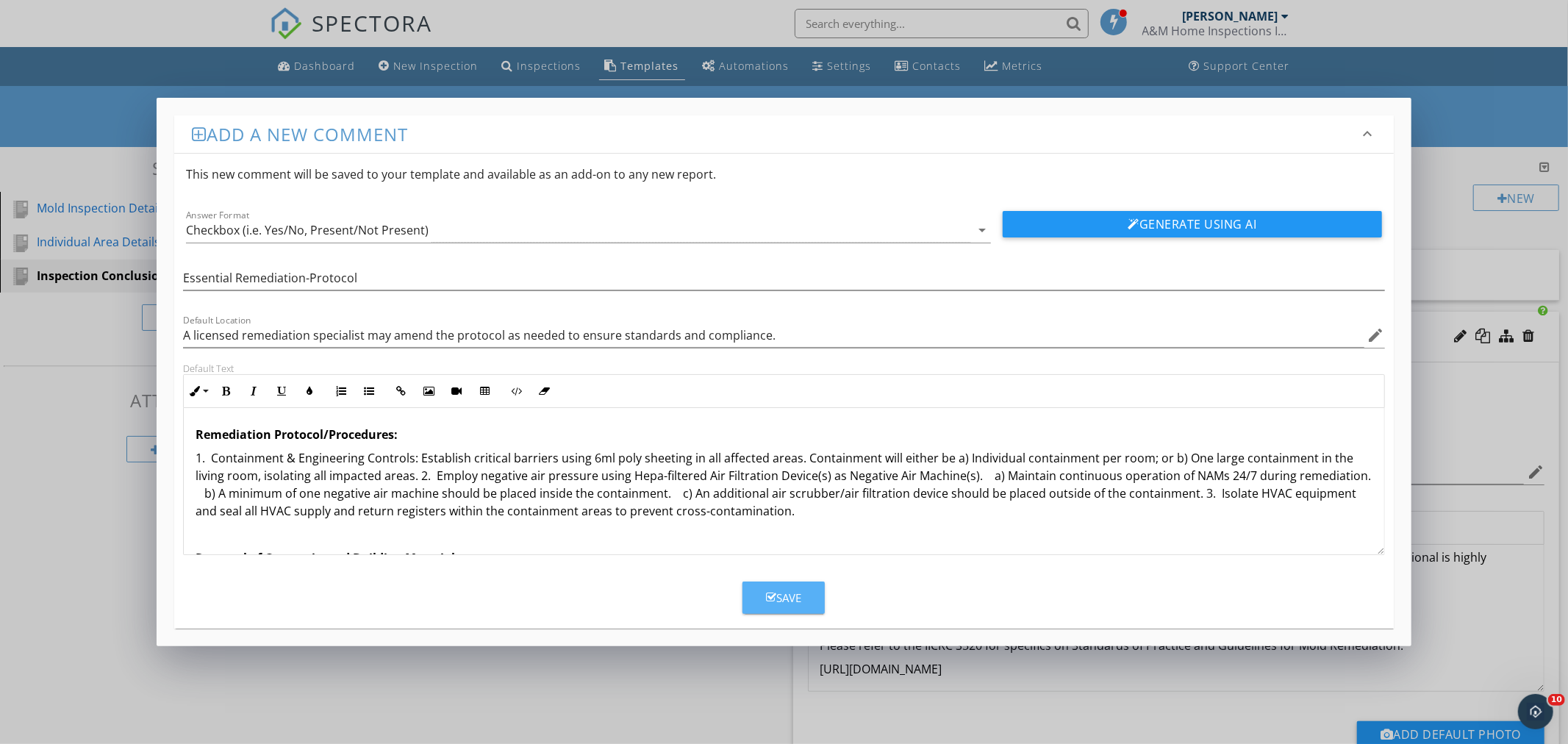
click at [779, 604] on div "Save" at bounding box center [784, 598] width 35 height 17
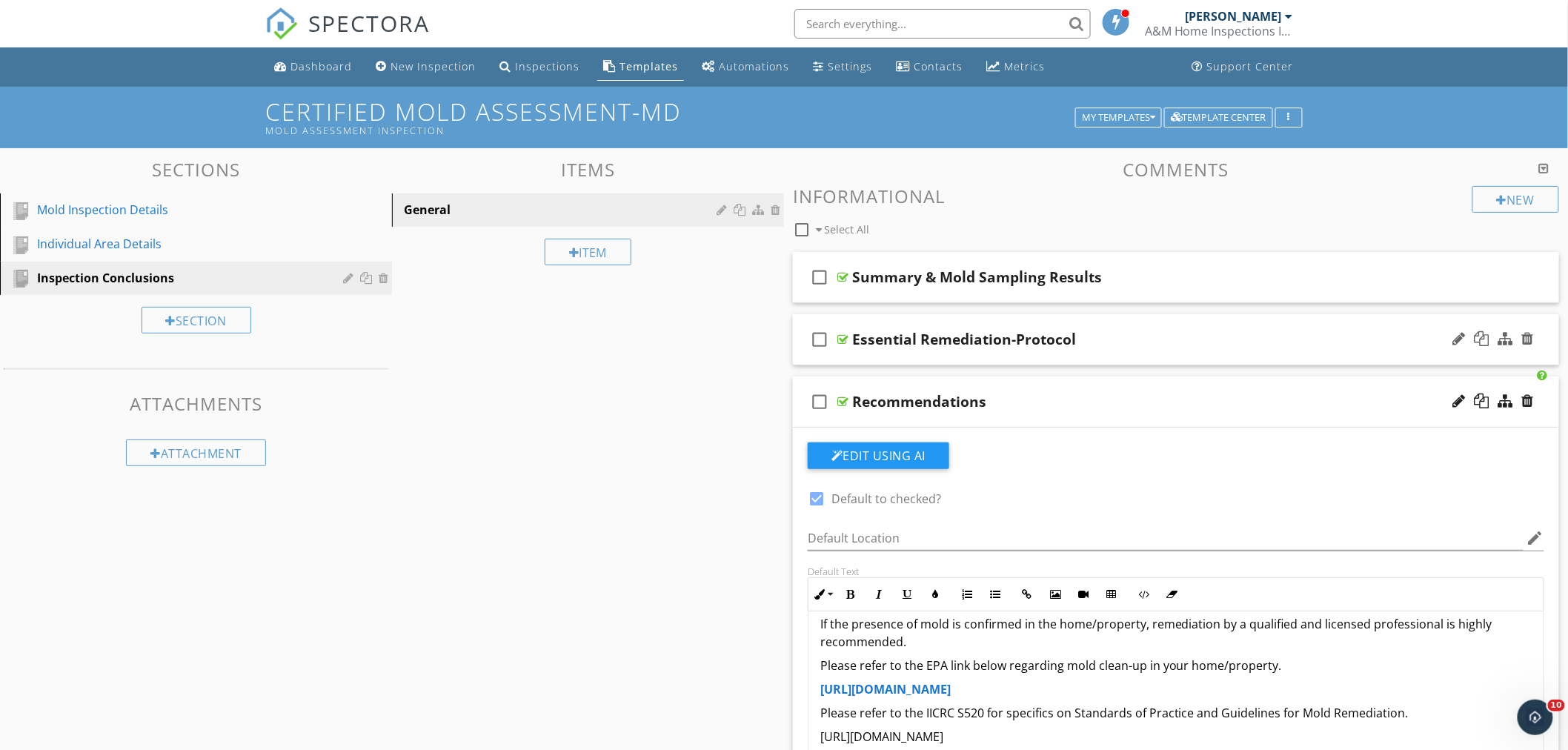
click at [1134, 331] on div "Essential Remediation-Protocol" at bounding box center [1129, 339] width 553 height 18
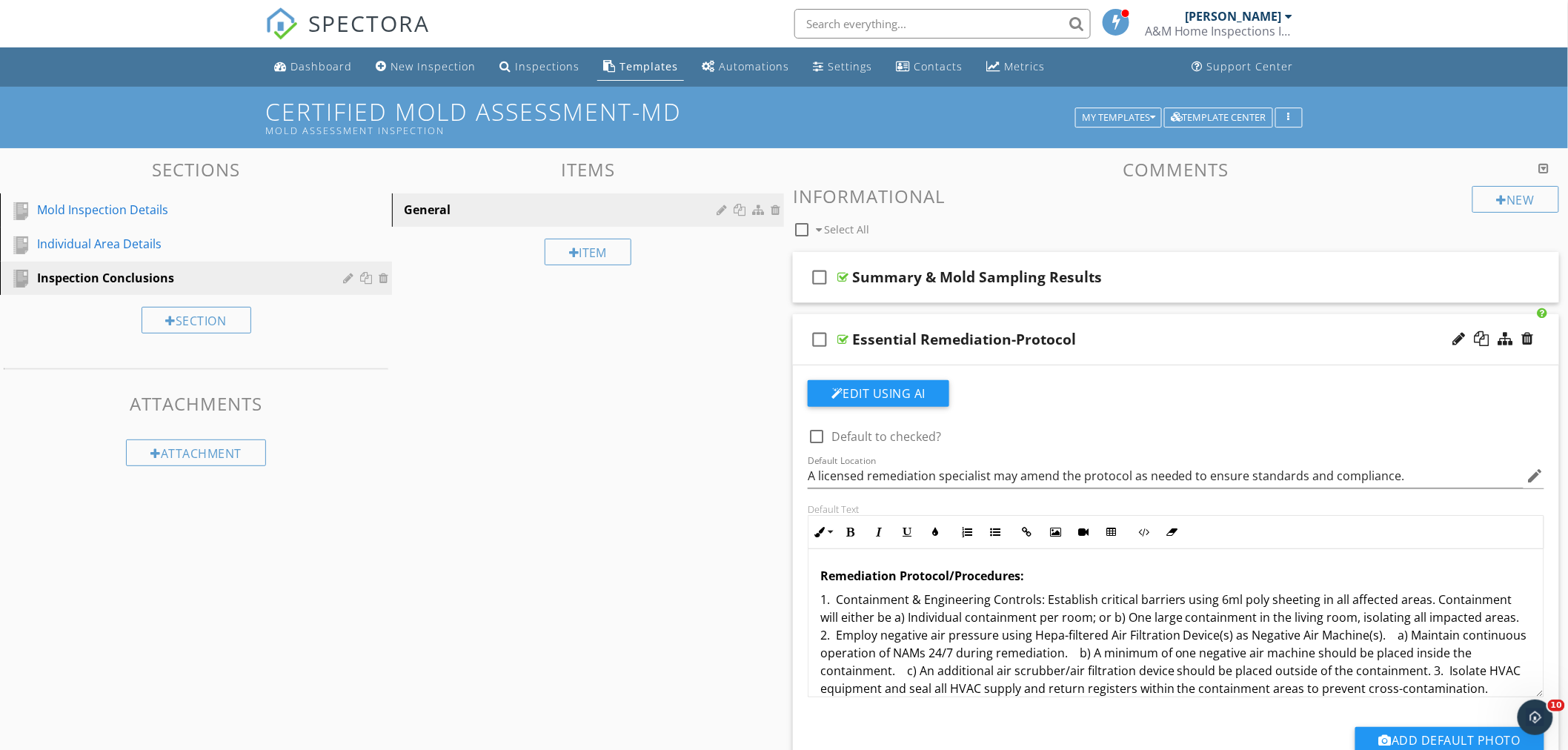
click at [1137, 320] on div "check_box_outline_blank Essential Remediation-Protocol" at bounding box center [1176, 339] width 767 height 51
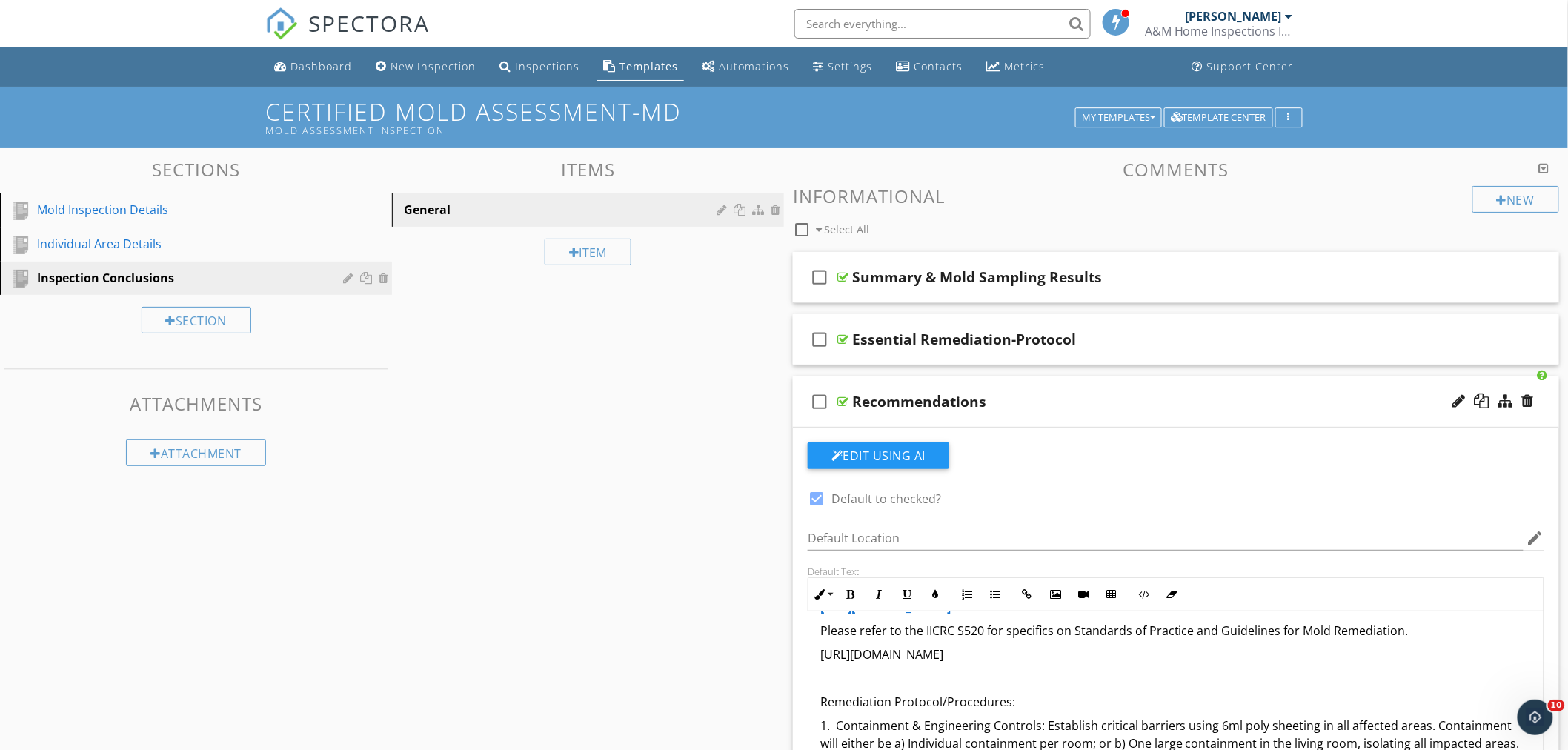
scroll to position [274, 0]
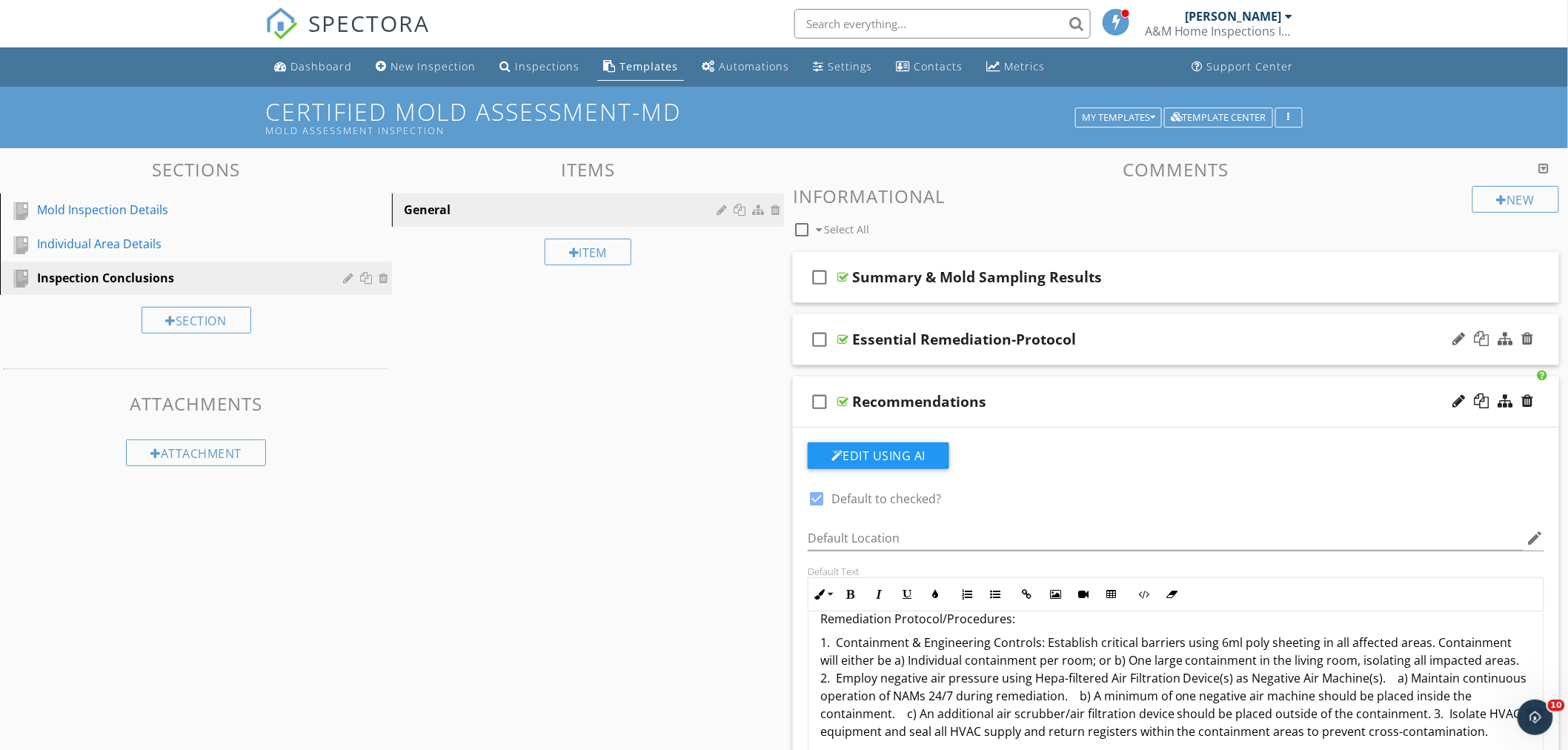
click at [1225, 326] on div "check_box_outline_blank Essential Remediation-Protocol" at bounding box center [1176, 339] width 767 height 51
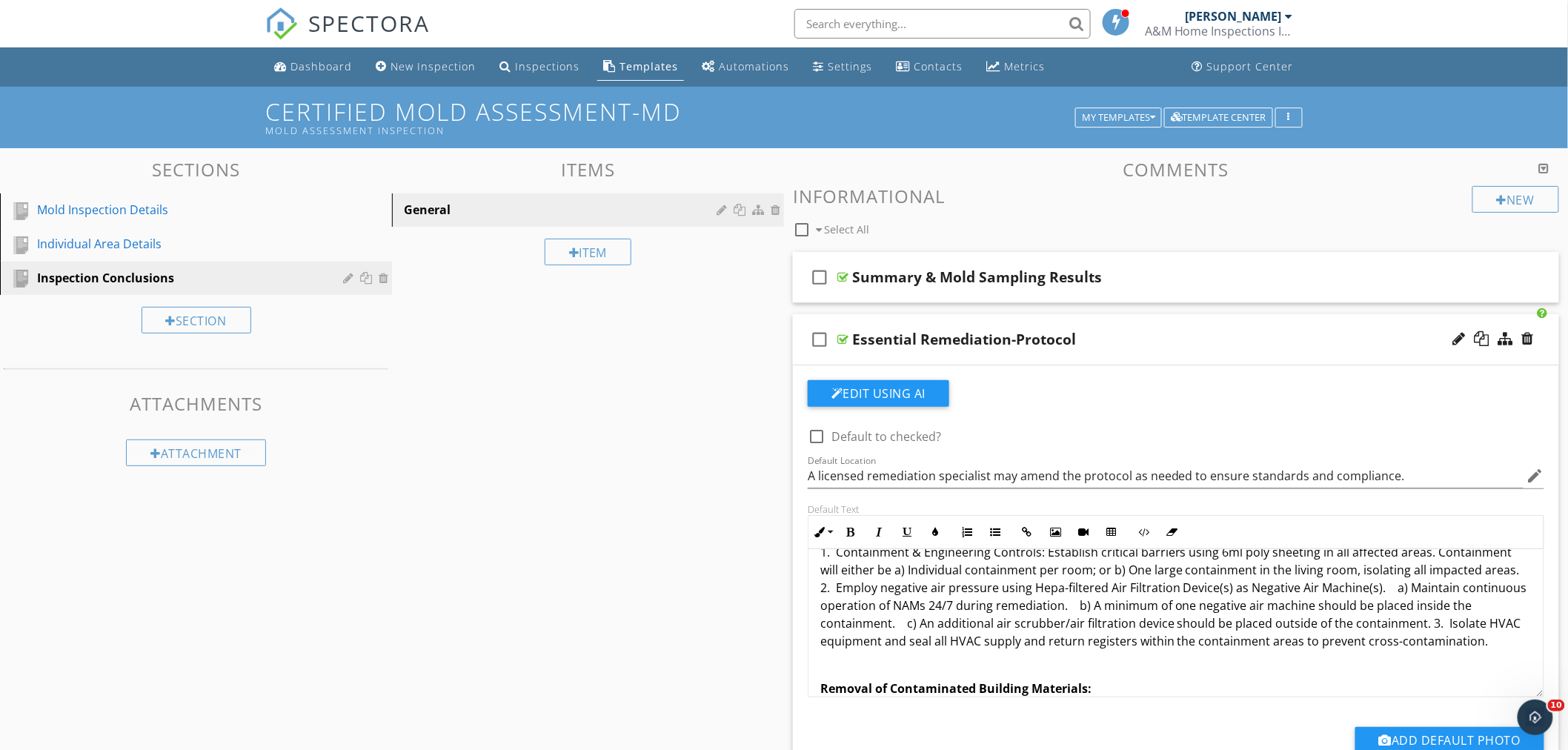
scroll to position [0, 0]
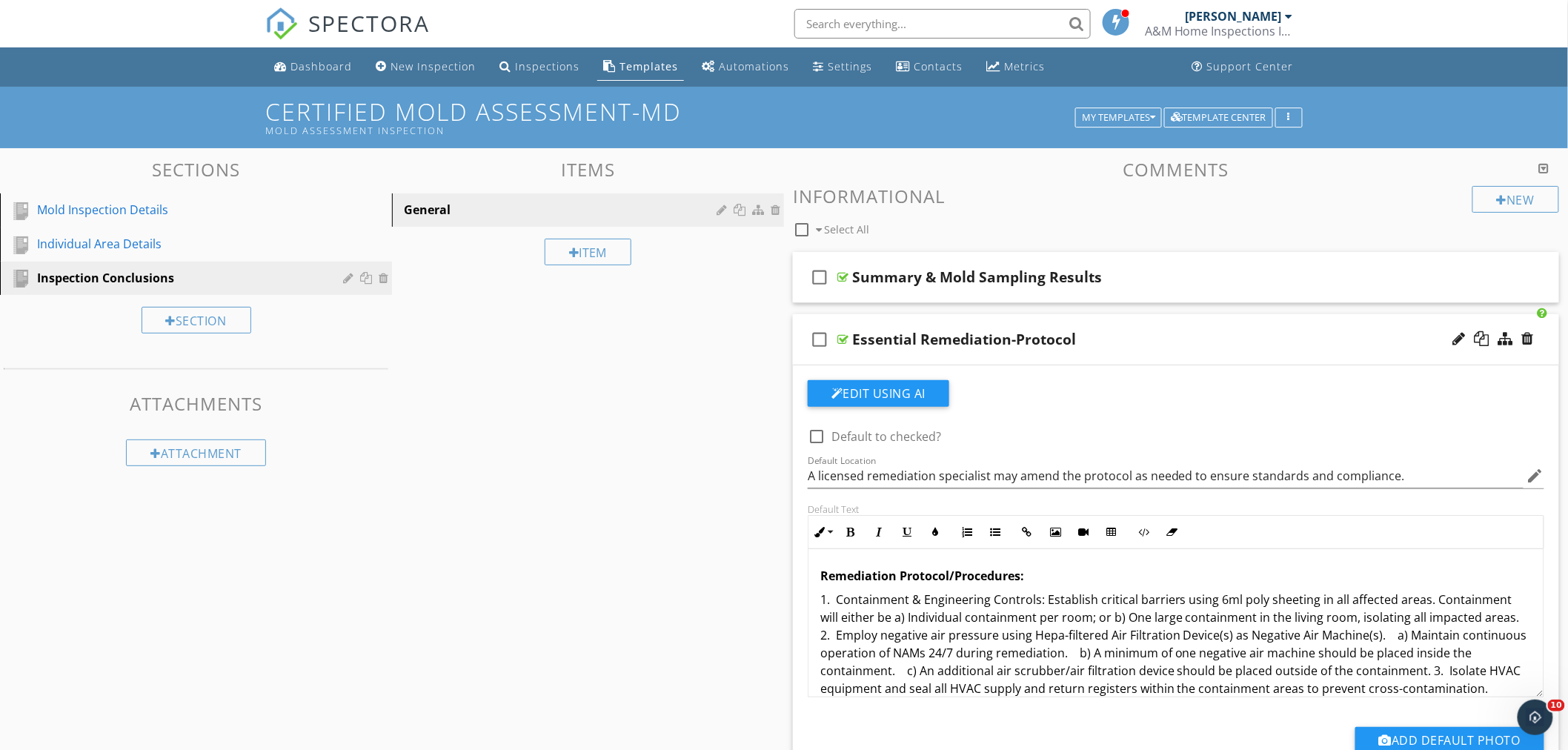
drag, startPoint x: 1482, startPoint y: 610, endPoint x: 794, endPoint y: 543, distance: 691.3
click at [794, 543] on div "Edit Using AI check_box_outline_blank Default to checked? Default Location A li…" at bounding box center [1176, 587] width 767 height 444
copy div "Remediation Protocol/Procedures: 1. Containment & Engineering Controls: Establi…"
click at [1164, 320] on div "check_box_outline_blank Essential Remediation-Protocol" at bounding box center [1176, 339] width 767 height 51
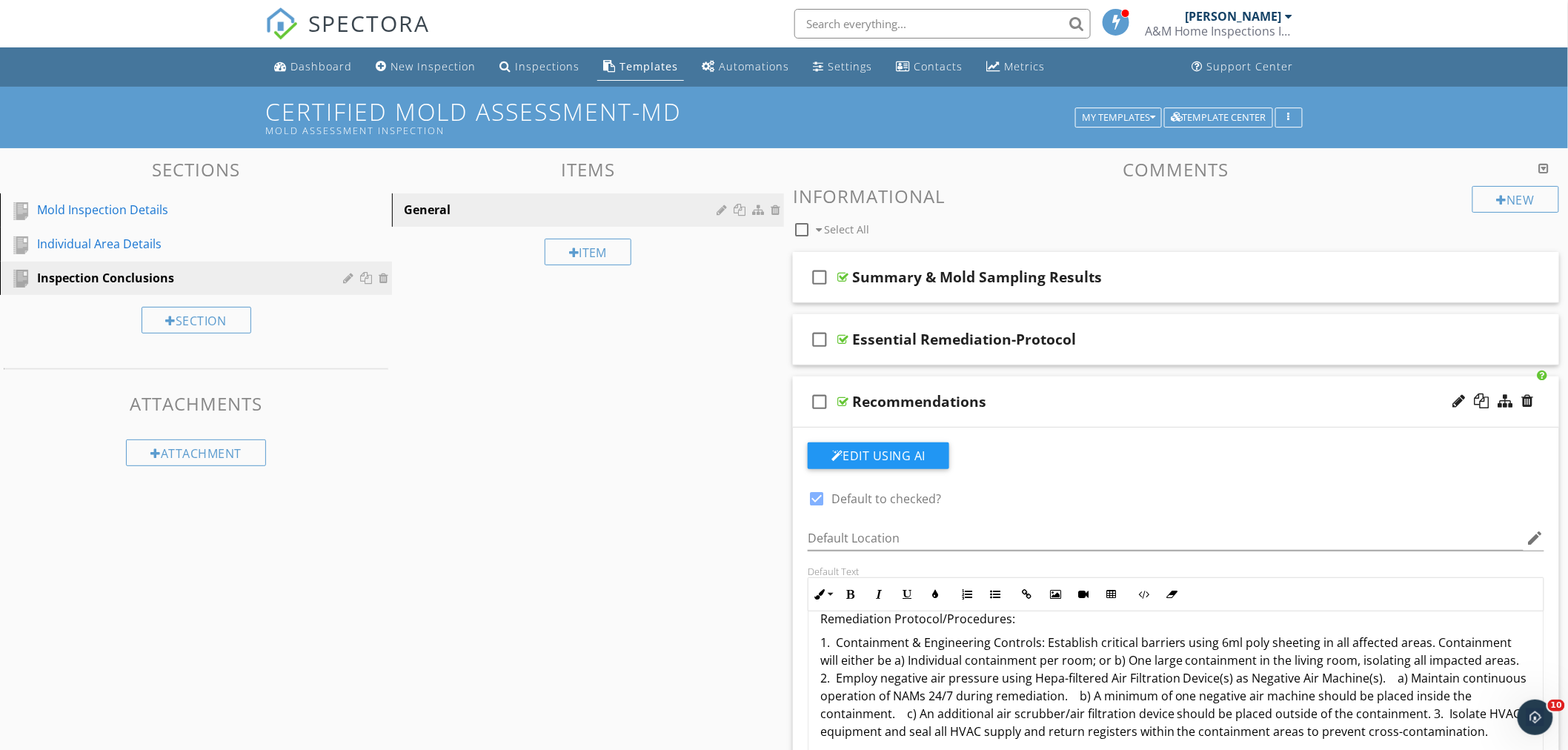
click at [1065, 386] on div "check_box_outline_blank Recommendations" at bounding box center [1176, 402] width 767 height 51
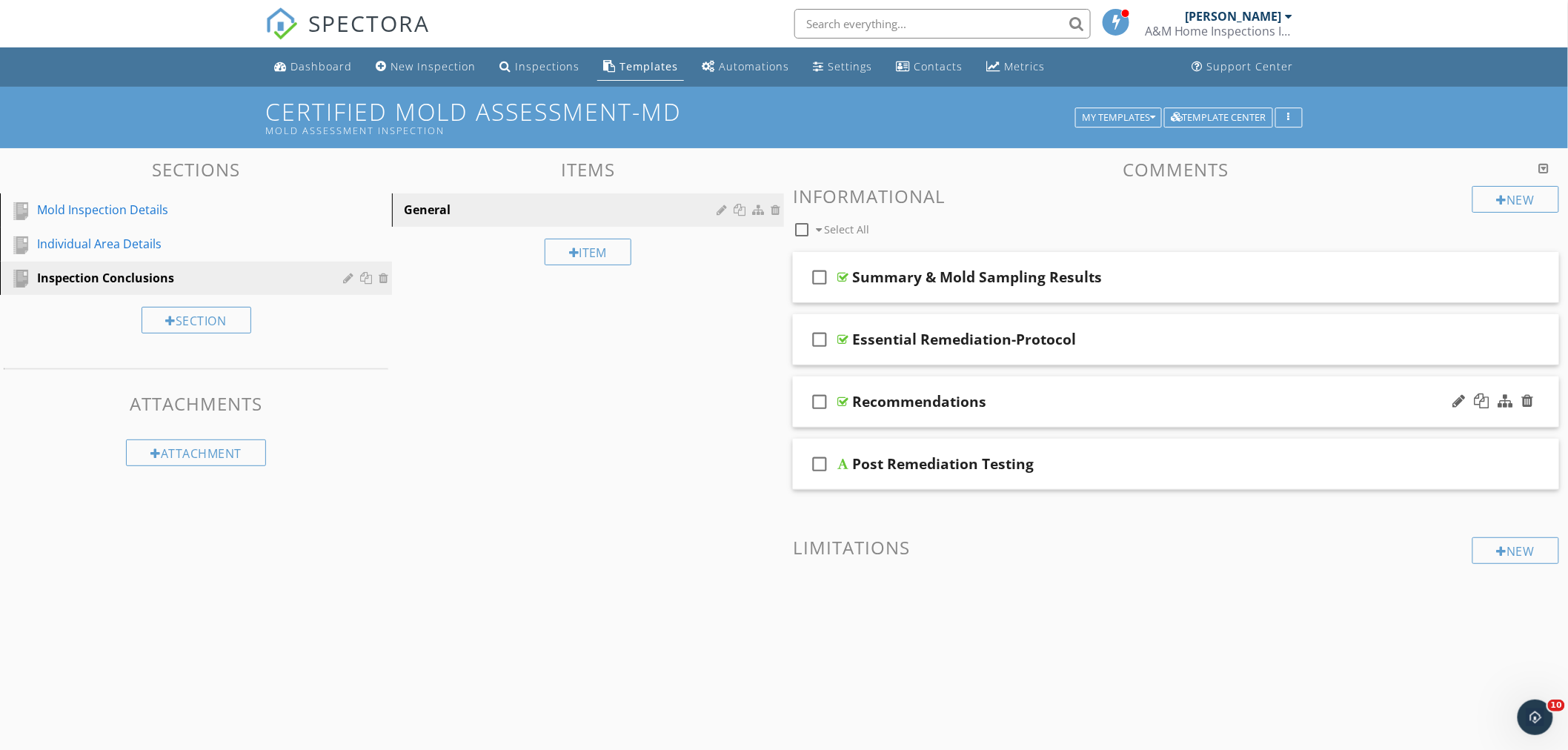
click at [1042, 390] on div "check_box_outline_blank Recommendations" at bounding box center [1176, 402] width 767 height 51
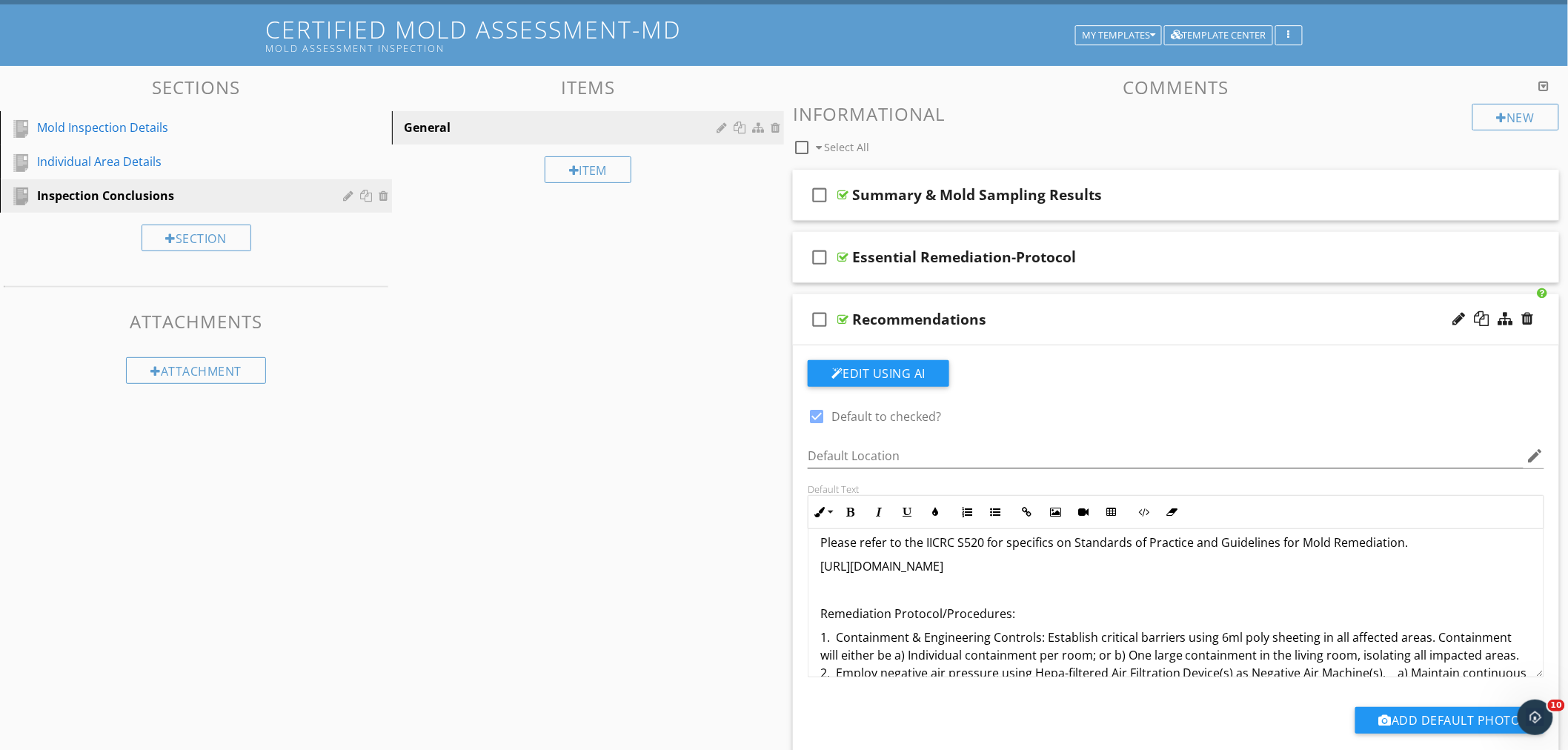
scroll to position [280, 0]
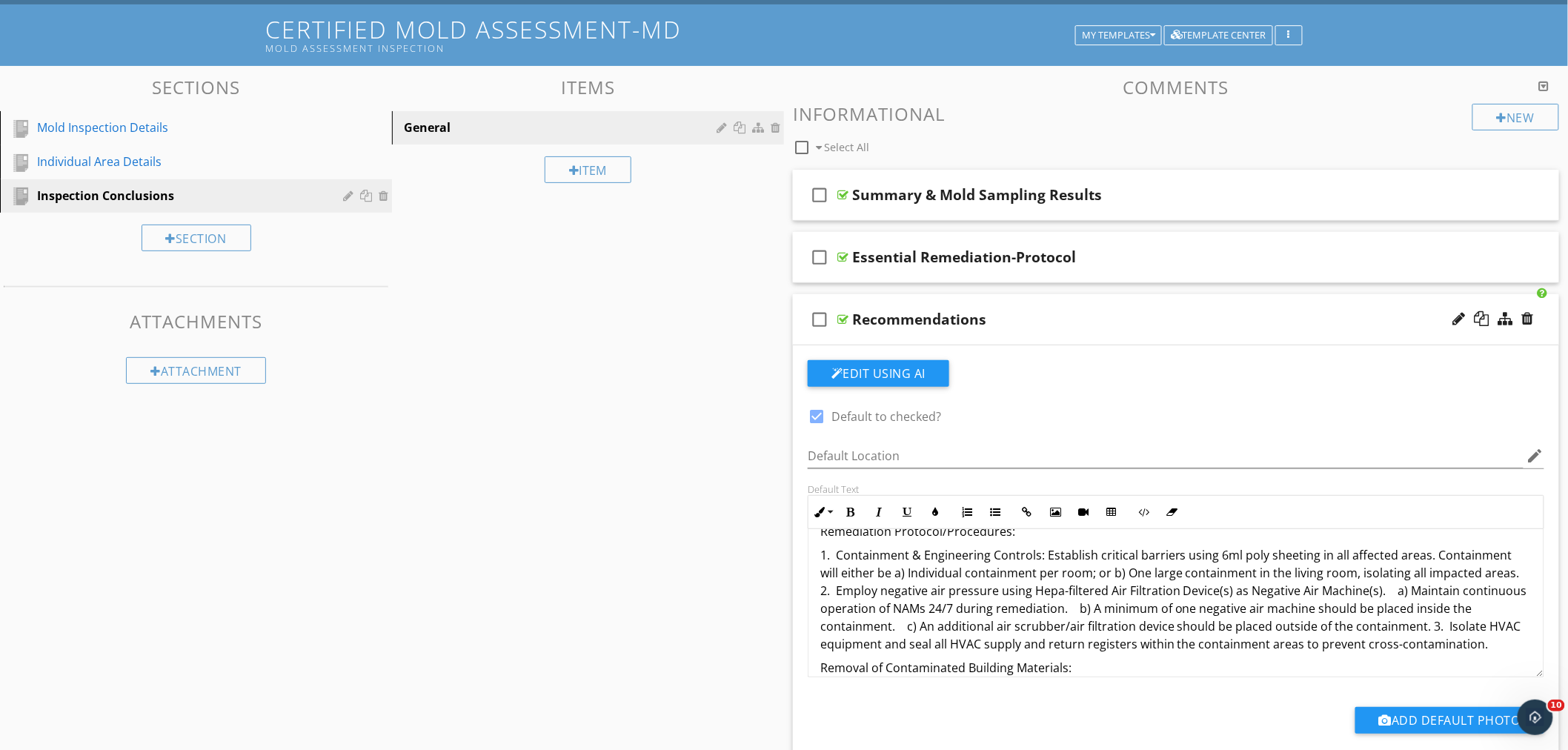
click at [1476, 645] on p "1. Containment & Engineering Controls: Establish critical barriers using 6ml po…" at bounding box center [1176, 599] width 712 height 107
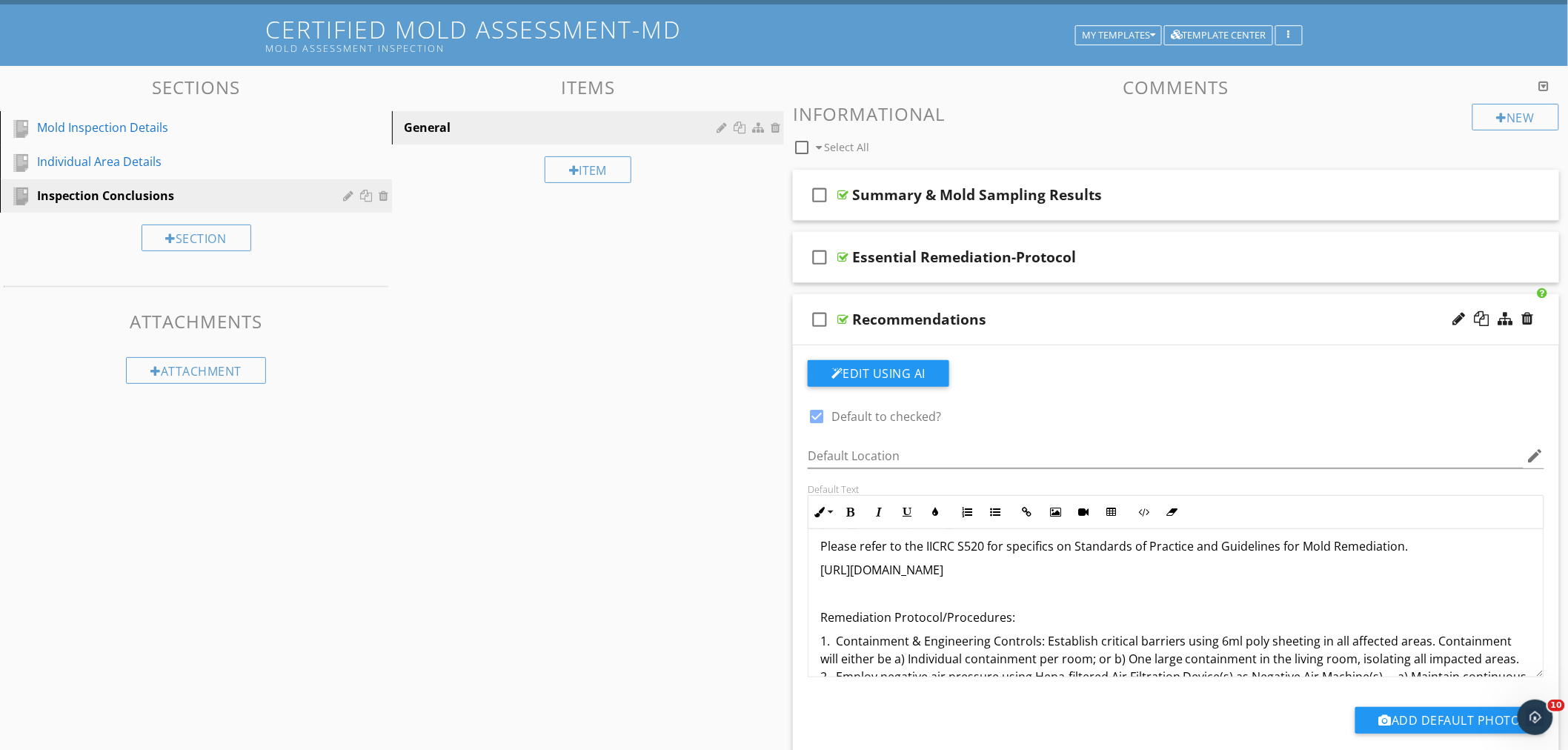
scroll to position [191, 0]
drag, startPoint x: 1479, startPoint y: 645, endPoint x: 812, endPoint y: 615, distance: 667.7
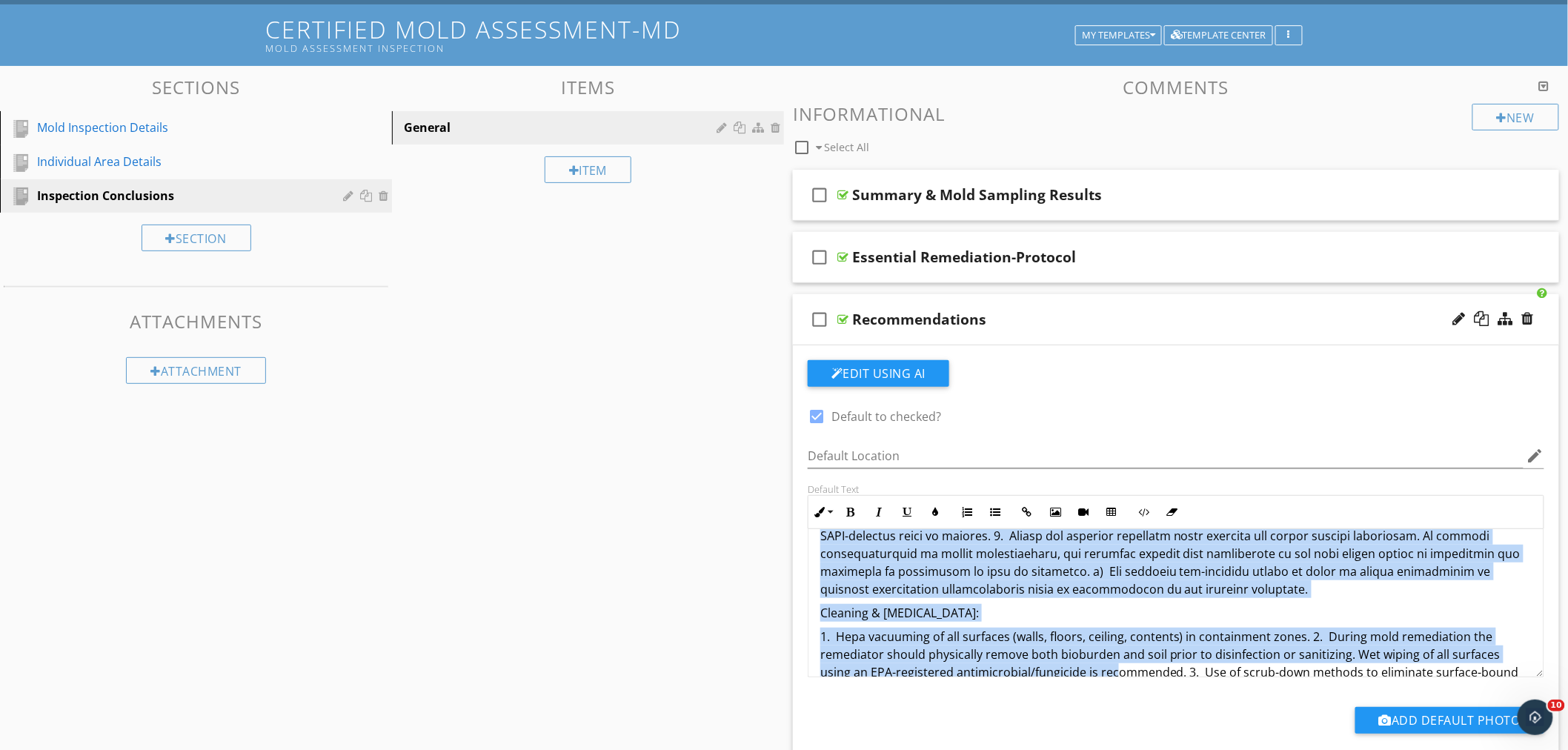
scroll to position [558, 0]
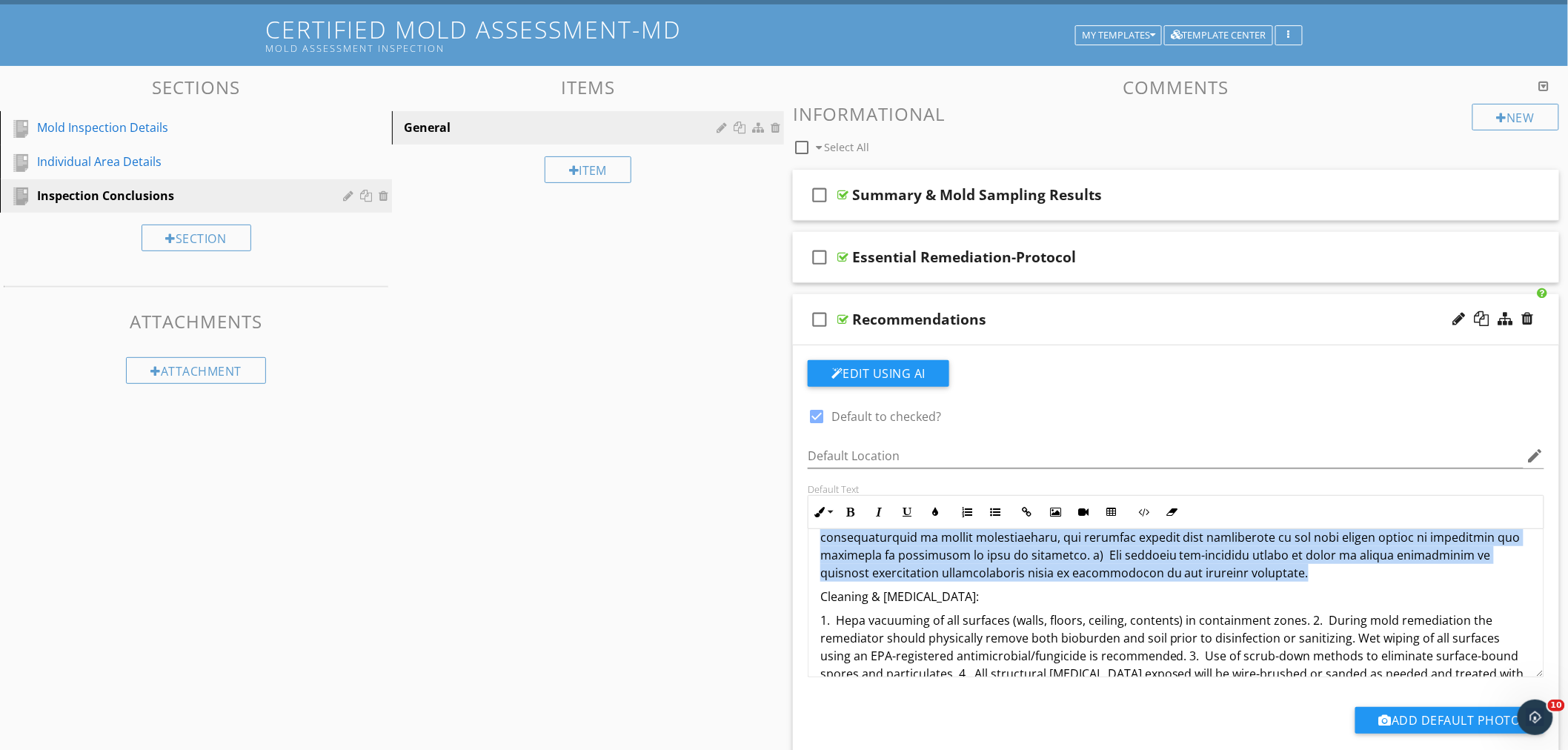
drag, startPoint x: 817, startPoint y: 535, endPoint x: 1230, endPoint y: 581, distance: 415.6
click at [1230, 581] on div "Mold spores are common everywhere, but not all spores are viable. Viable mold s…" at bounding box center [1176, 552] width 735 height 1162
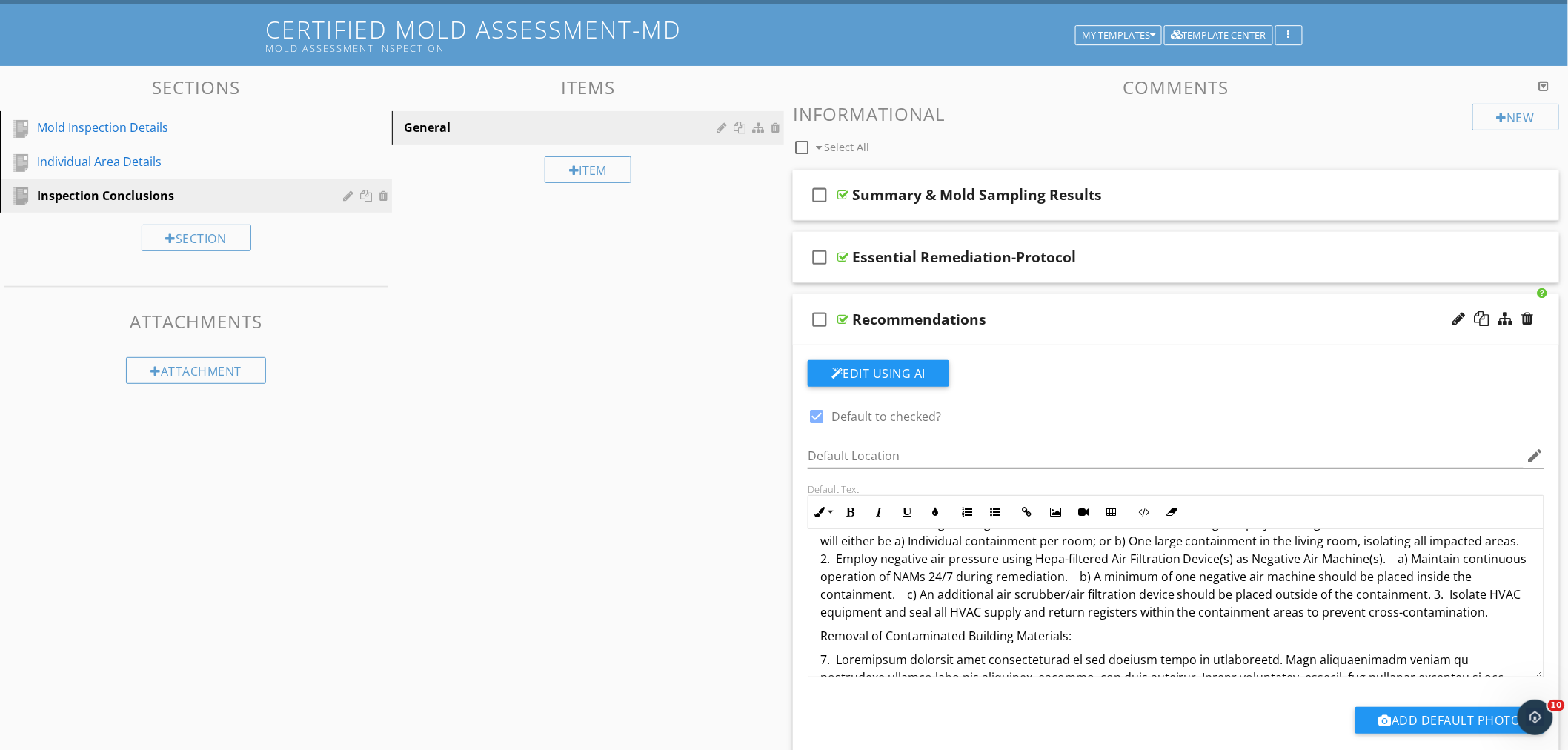
scroll to position [394, 0]
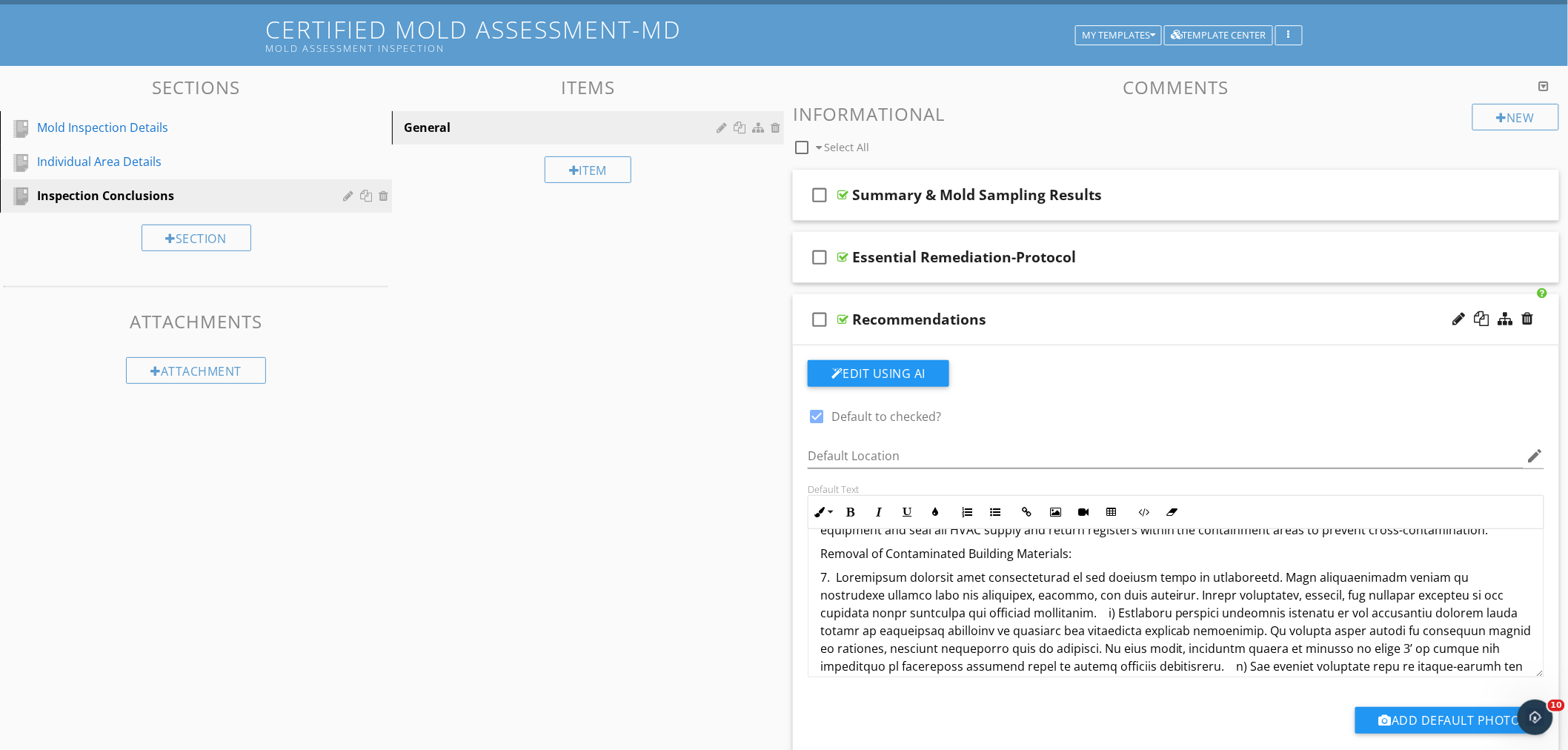
click at [1478, 535] on p "1. Containment & Engineering Controls: Establish critical barriers using 6ml po…" at bounding box center [1176, 485] width 712 height 107
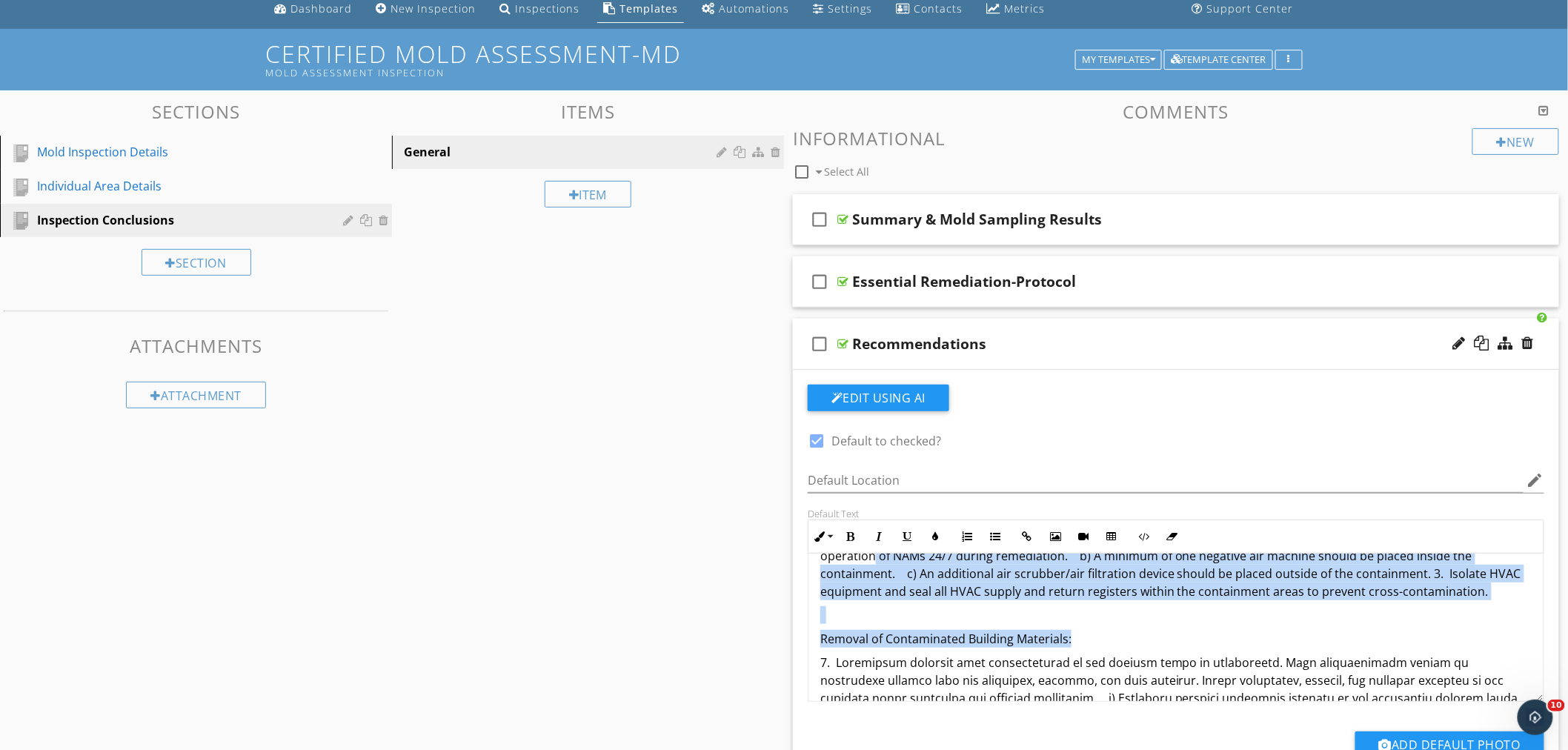
scroll to position [349, 0]
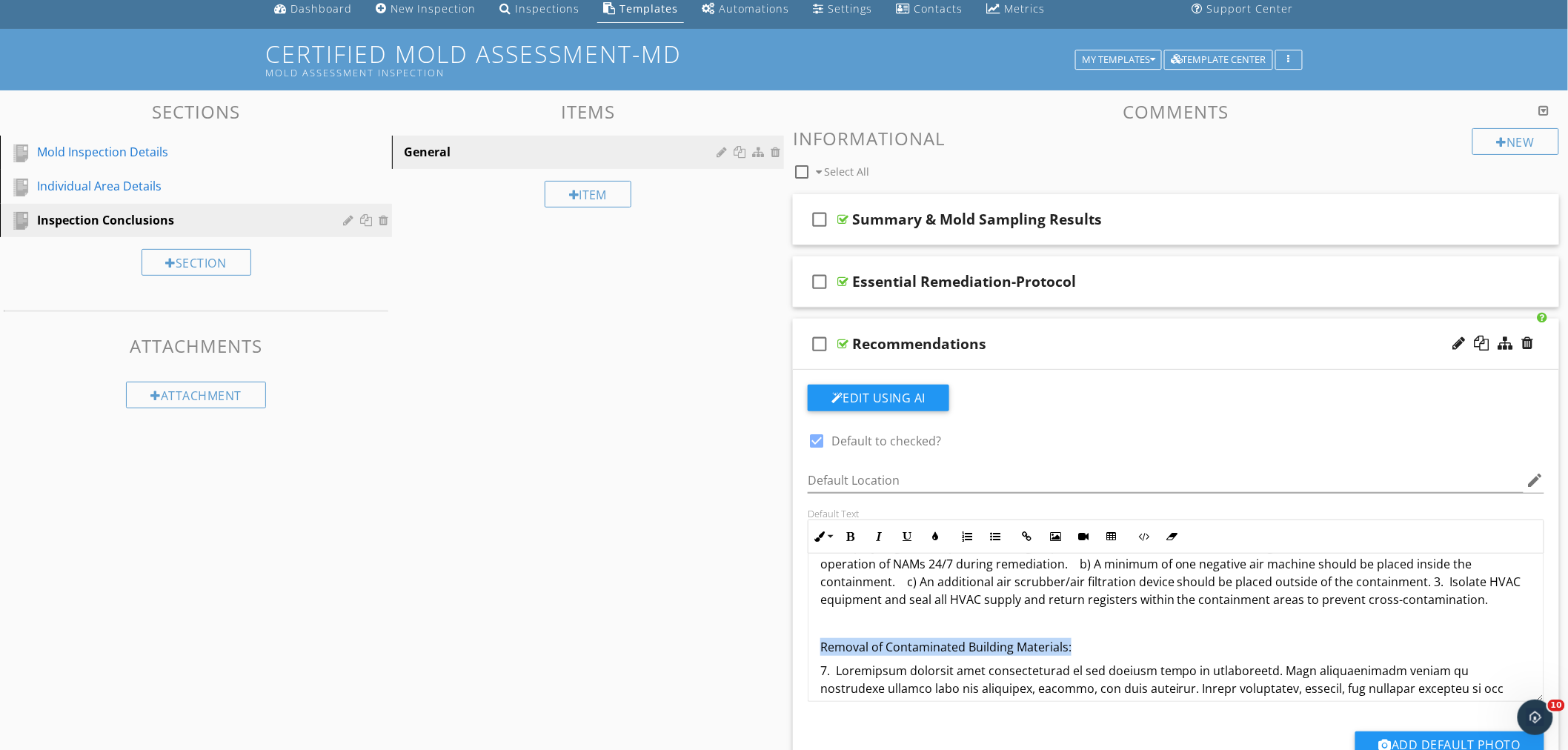
drag, startPoint x: 1071, startPoint y: 584, endPoint x: 809, endPoint y: 653, distance: 270.9
click at [856, 537] on button "Bold" at bounding box center [851, 537] width 28 height 28
click at [1150, 649] on p "Removal of Contaminated Building Materials:" at bounding box center [1176, 647] width 712 height 18
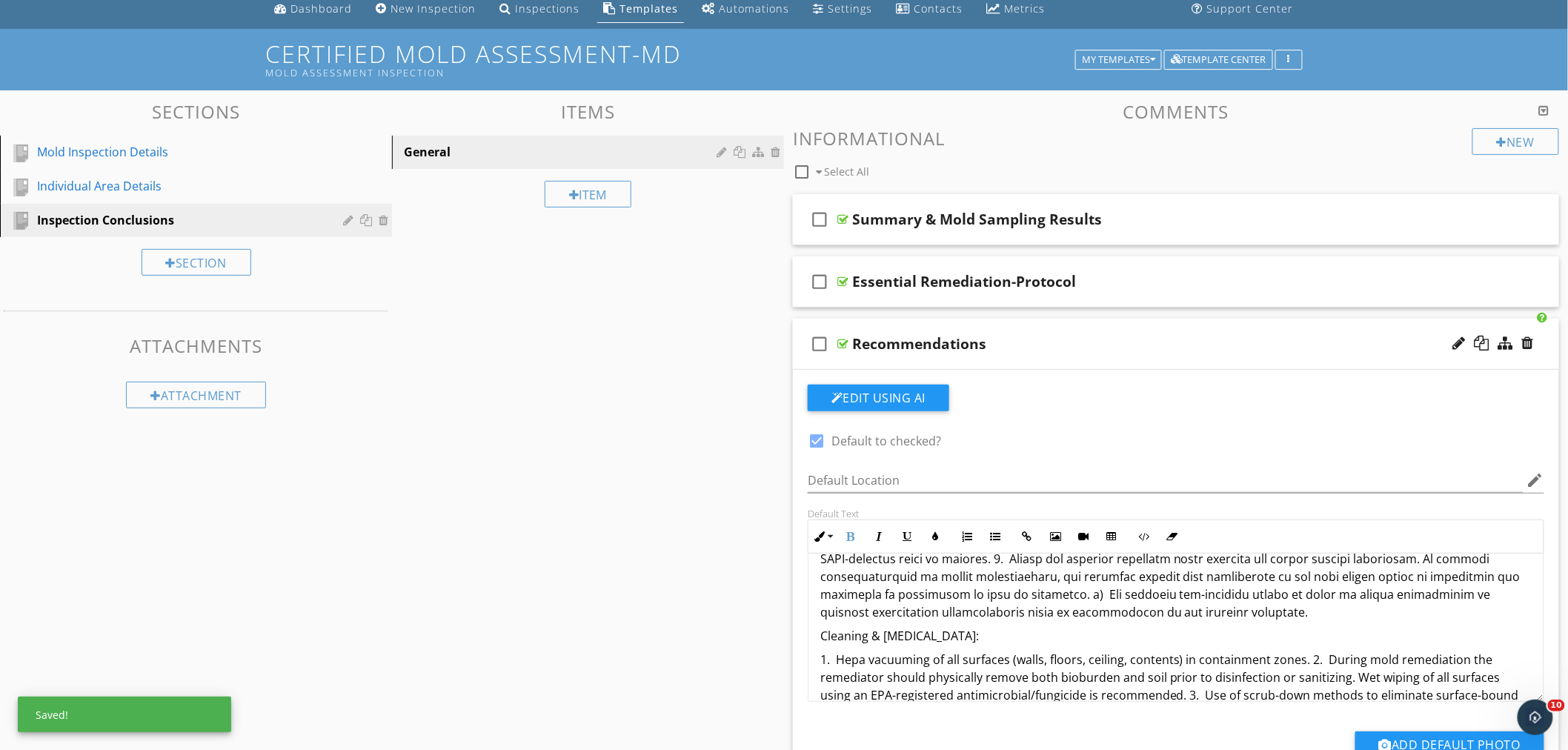
scroll to position [596, 0]
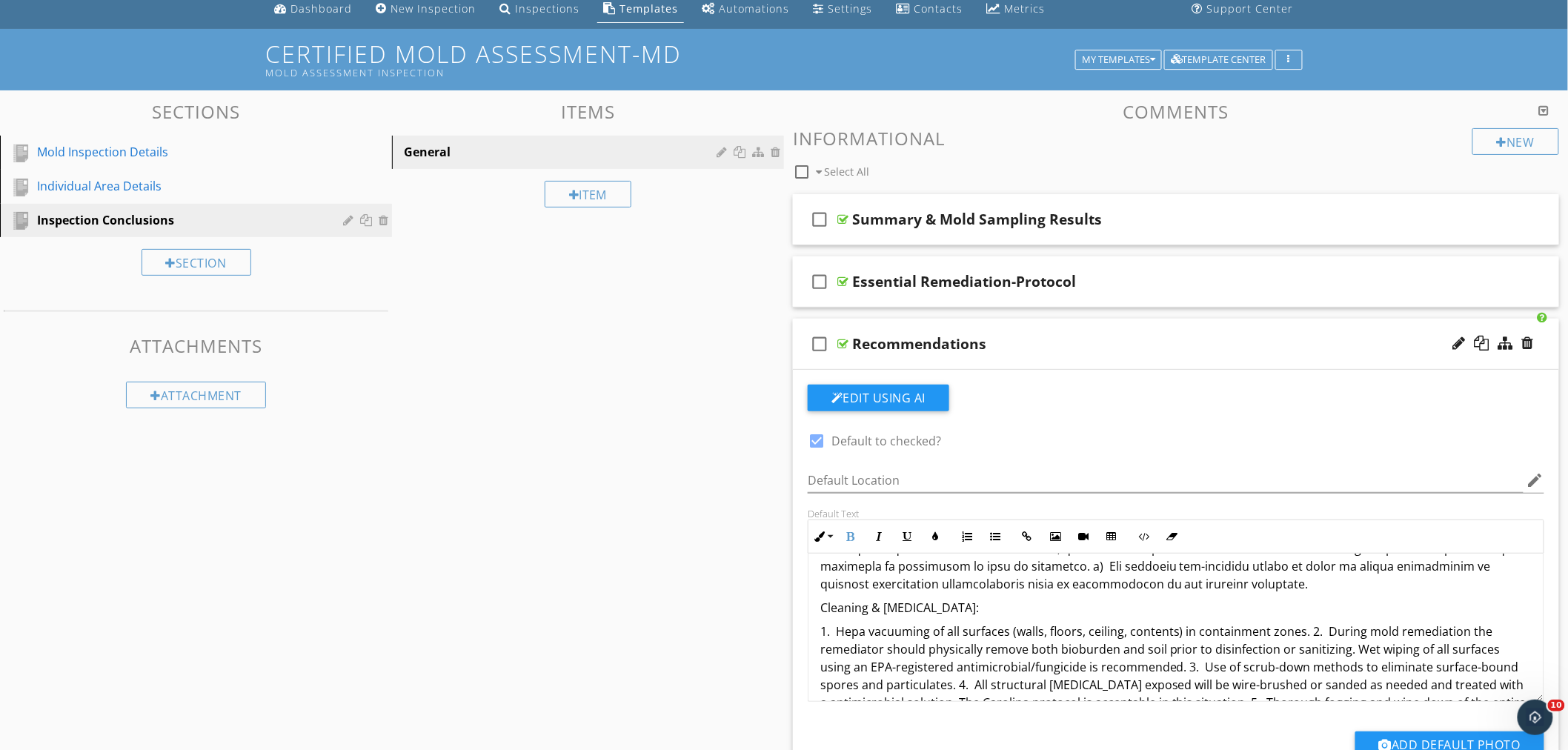
click at [1228, 589] on p at bounding box center [1176, 504] width 712 height 178
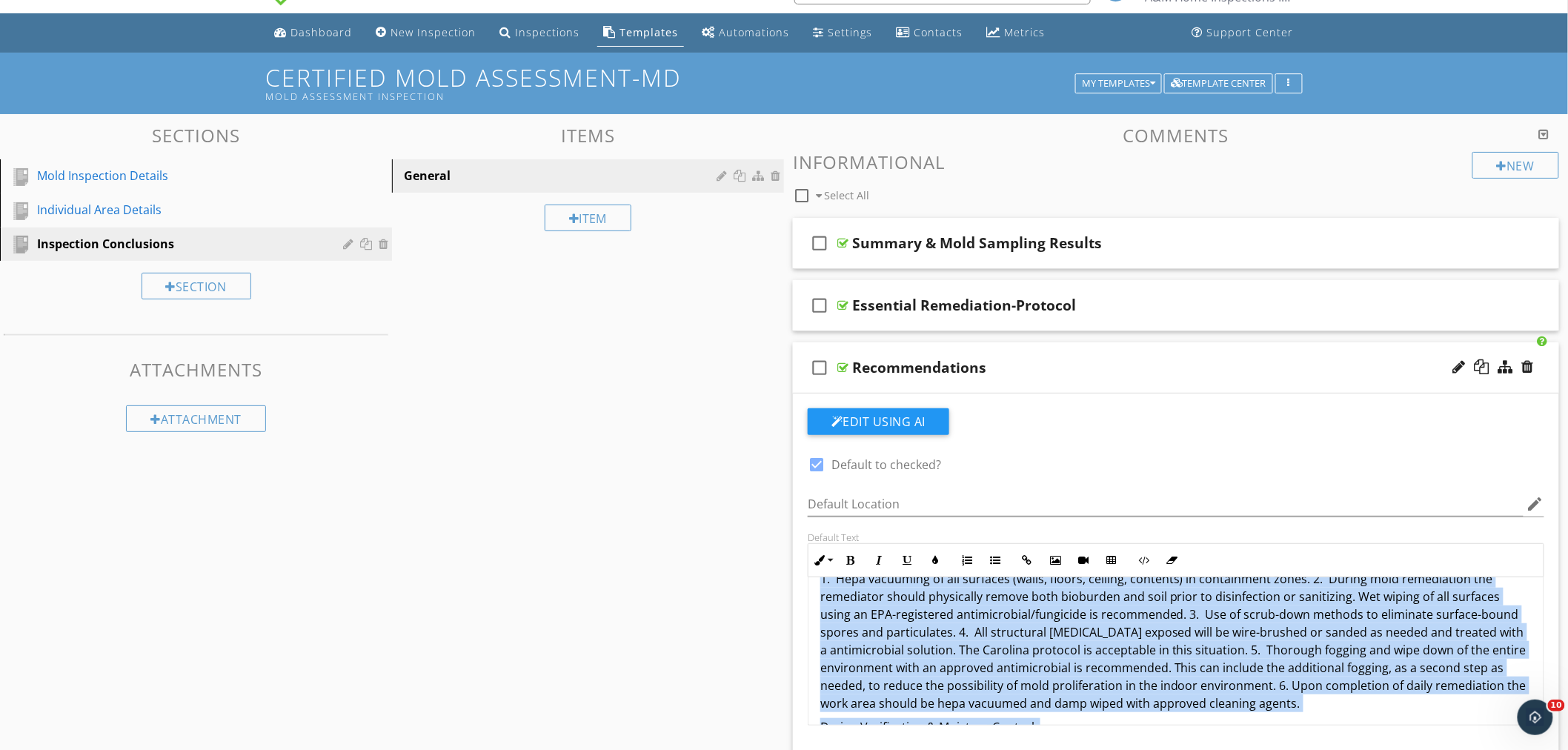
scroll to position [761, 0]
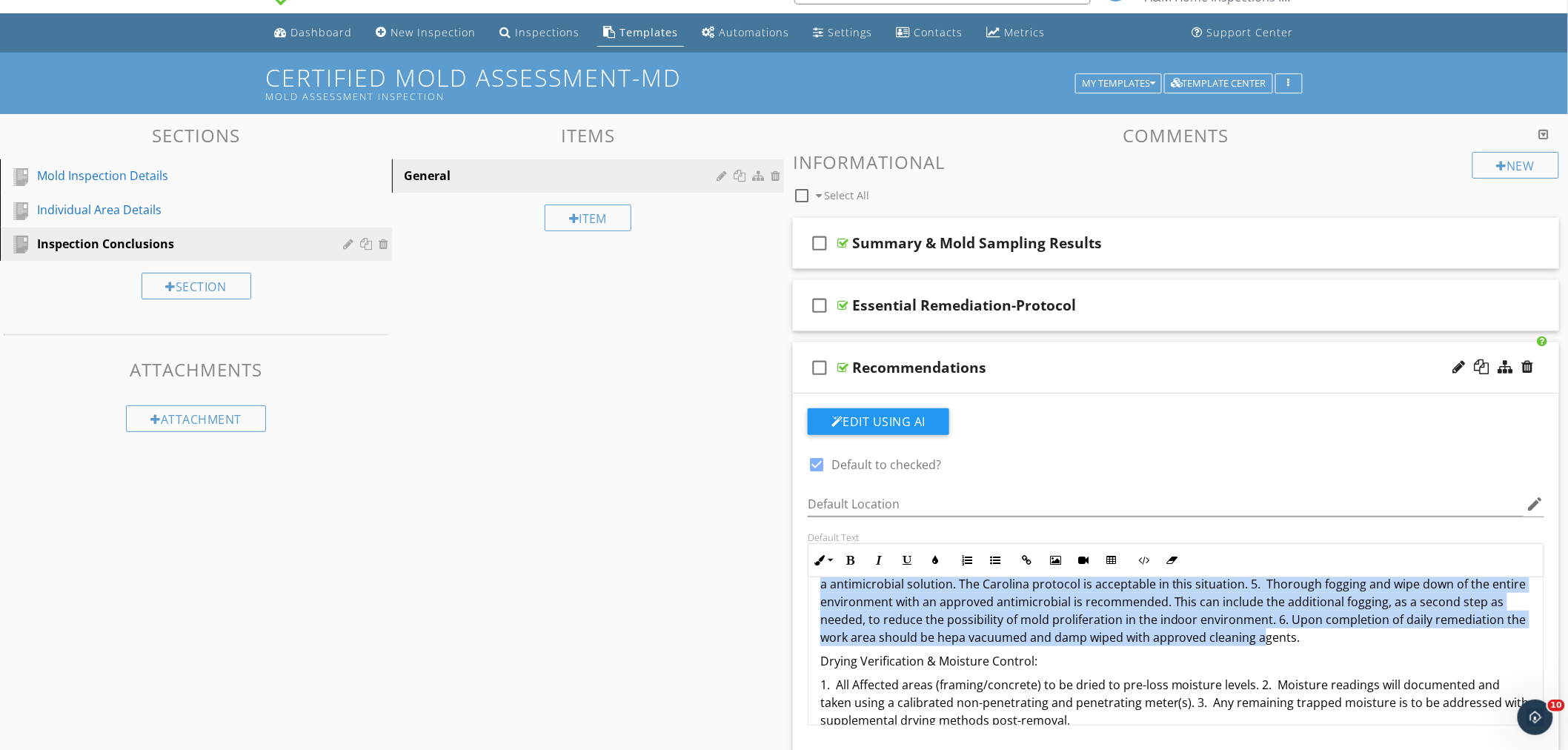
drag, startPoint x: 820, startPoint y: 633, endPoint x: 1296, endPoint y: 638, distance: 476.0
click at [1296, 638] on div "Mold spores are common everywhere, but not all spores are viable. Viable mold s…" at bounding box center [1176, 421] width 735 height 1210
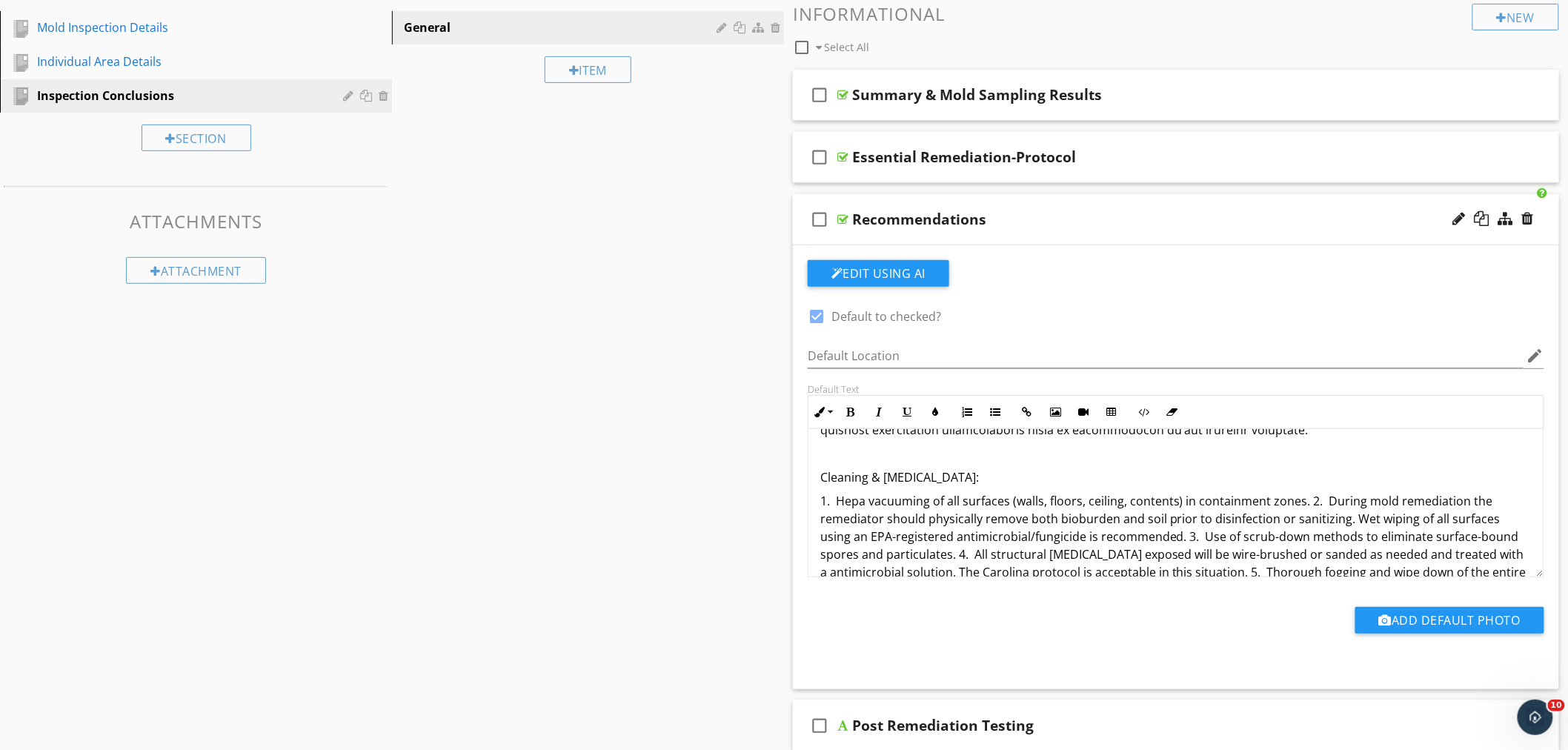
scroll to position [597, 0]
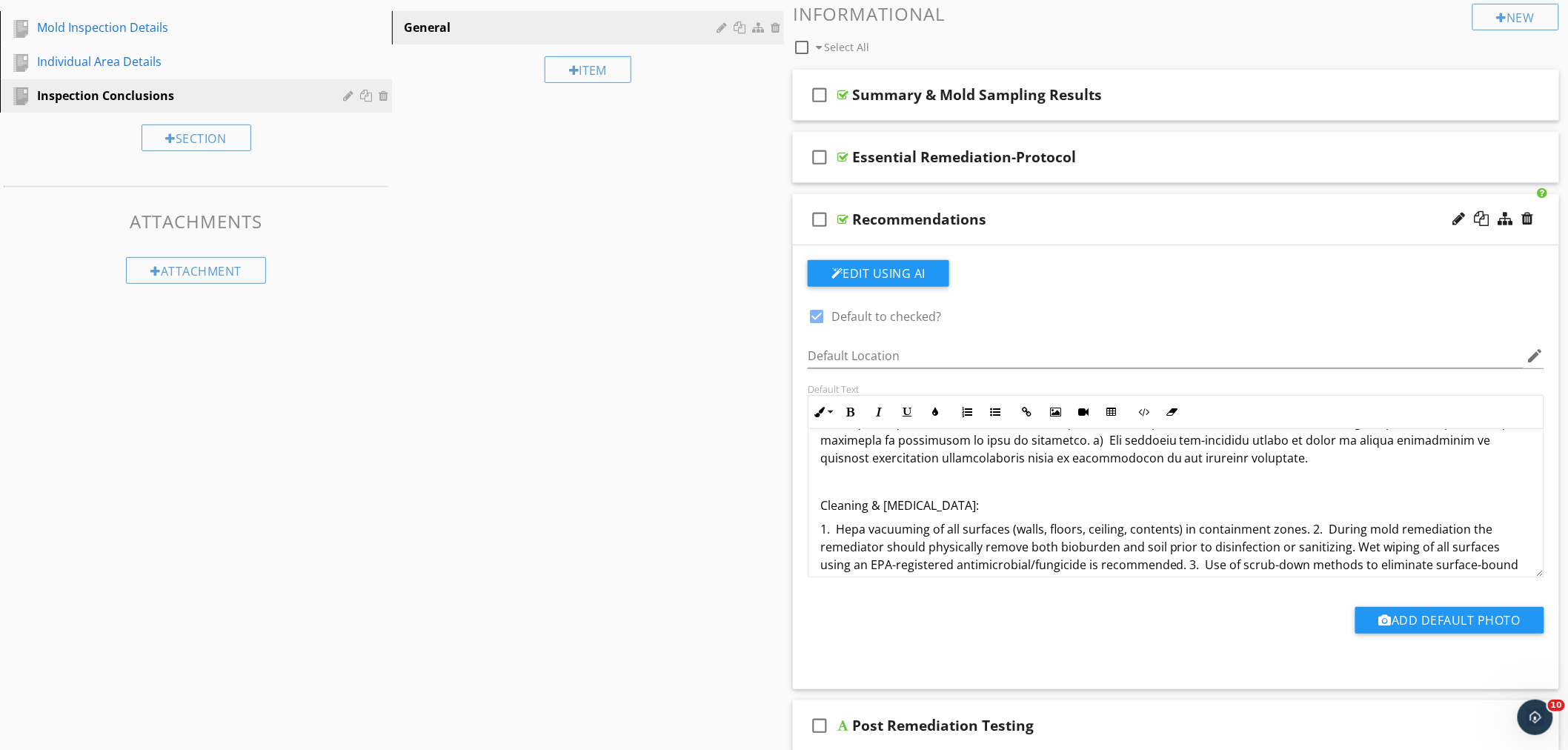
drag, startPoint x: 983, startPoint y: 509, endPoint x: 808, endPoint y: 510, distance: 175.0
click at [808, 510] on div "Mold spores are common everywhere, but not all spores are viable. Viable mold s…" at bounding box center [1176, 503] width 737 height 149
click at [846, 412] on icon "button" at bounding box center [850, 411] width 10 height 10
click at [1064, 513] on p "Cleaning & Decontamination:" at bounding box center [1176, 505] width 712 height 18
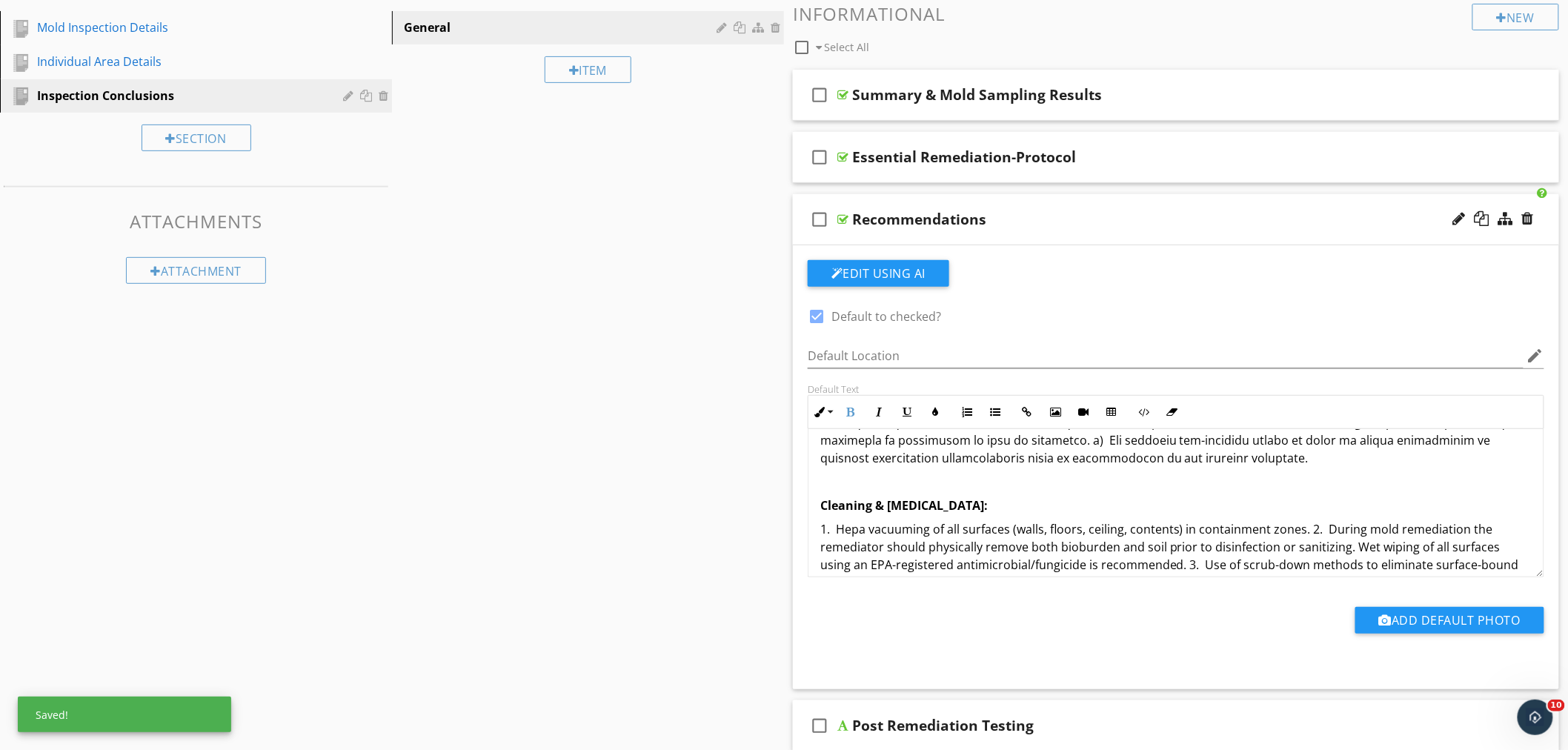
scroll to position [679, 0]
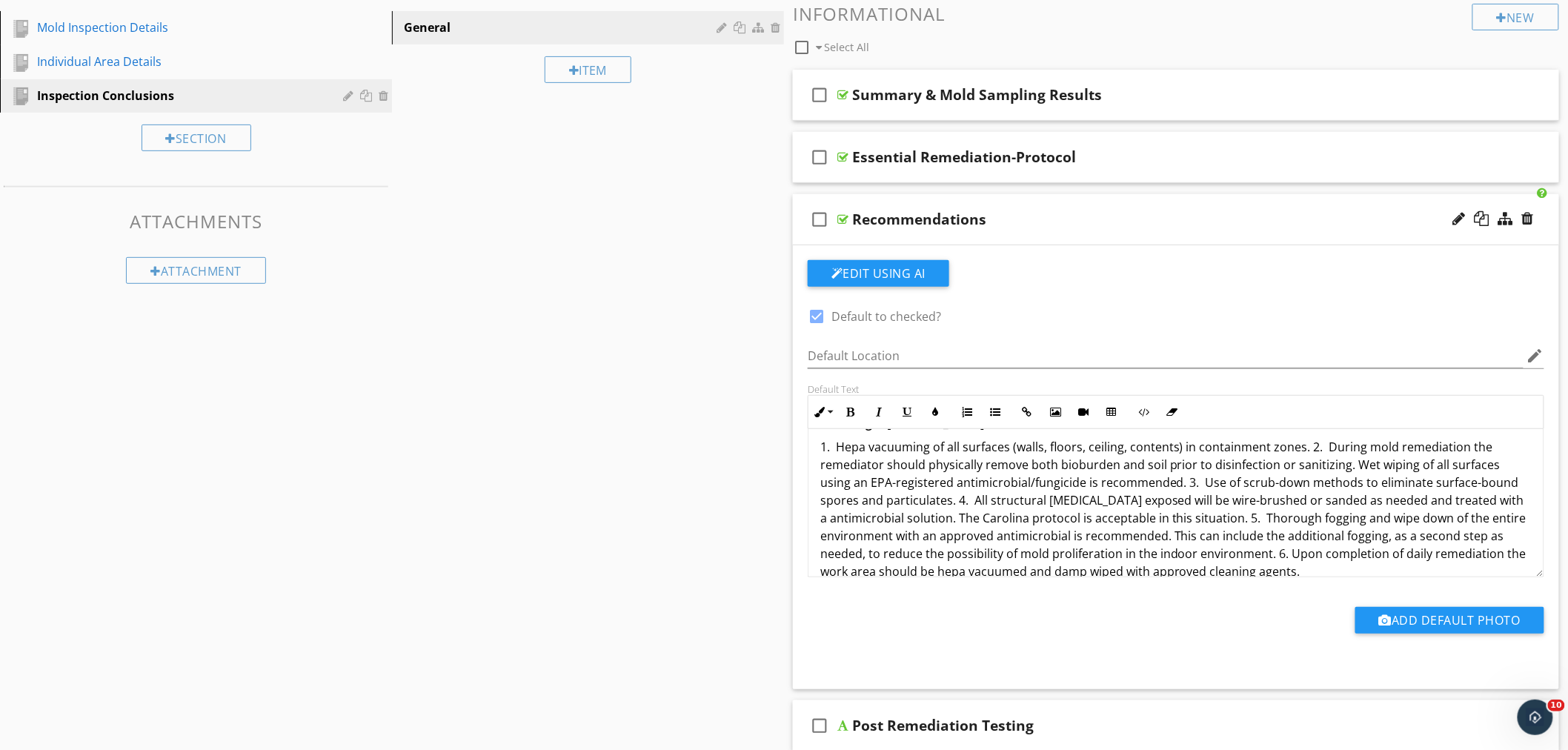
click at [1307, 451] on p "1. Hepa vacuuming of all surfaces (walls, floors, ceiling, contents) in contain…" at bounding box center [1176, 509] width 712 height 142
click at [1184, 486] on p "1. Hepa vacuuming of all surfaces (walls, floors, ceiling, contents) in contain…" at bounding box center [1176, 509] width 712 height 142
click at [958, 501] on p "1. Hepa vacuuming of all surfaces (walls, floors, ceiling, contents) in contain…" at bounding box center [1176, 509] width 712 height 142
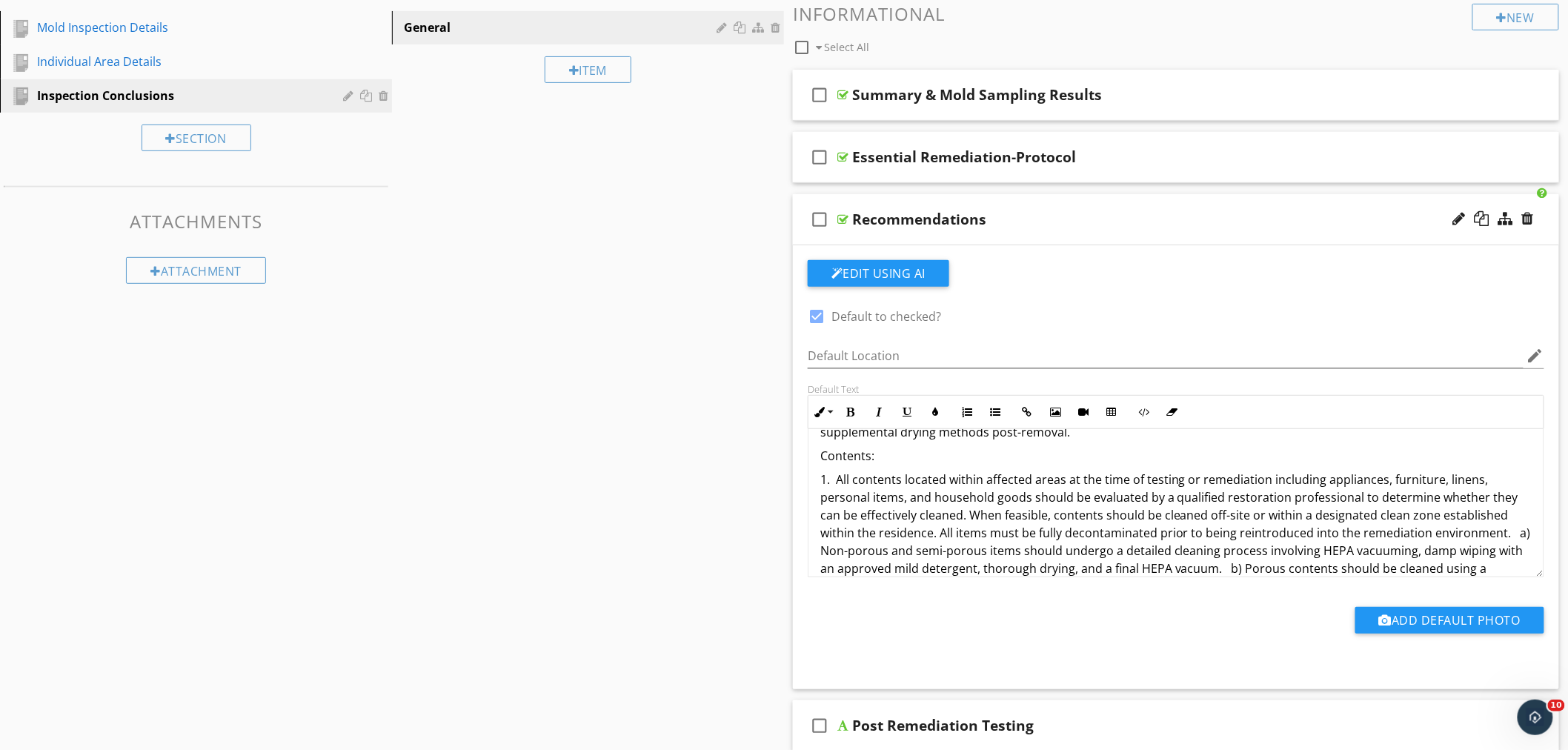
scroll to position [849, 0]
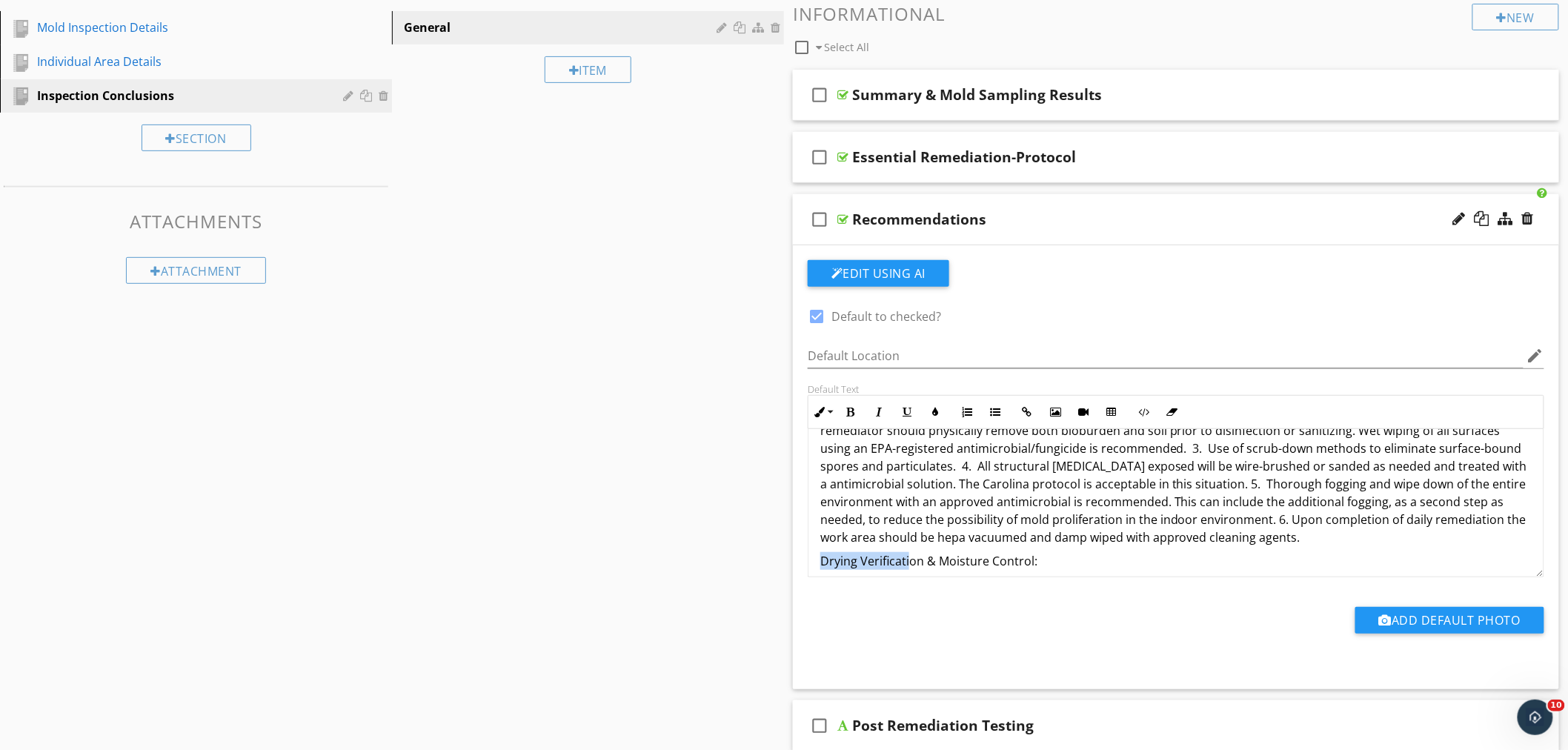
drag, startPoint x: 820, startPoint y: 432, endPoint x: 908, endPoint y: 553, distance: 149.6
click at [907, 562] on p "Drying Verification & Moisture Control:" at bounding box center [1176, 561] width 712 height 18
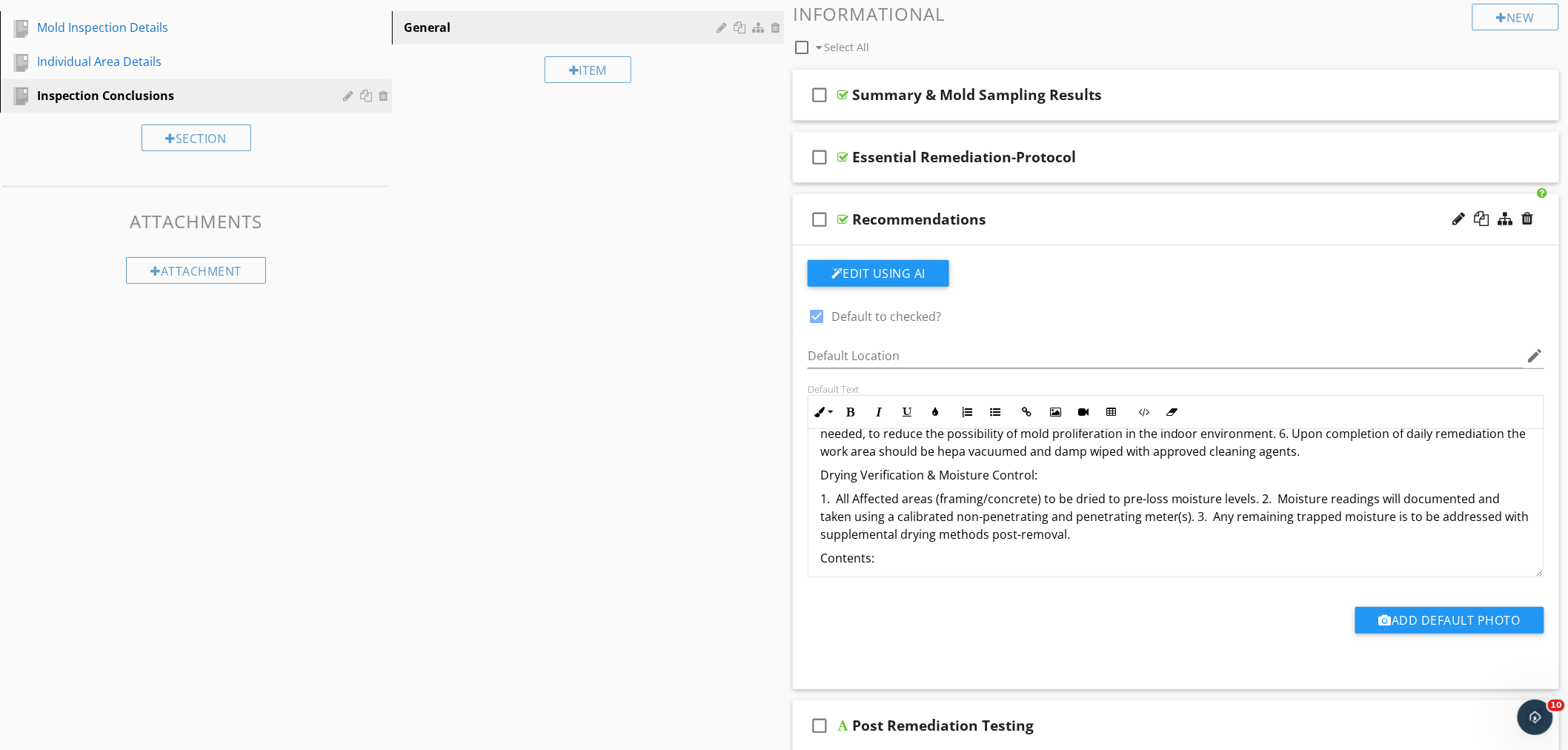
click at [886, 499] on p "1. All Affected areas (framing/concrete) to be dried to pre-loss moisture level…" at bounding box center [1176, 516] width 712 height 53
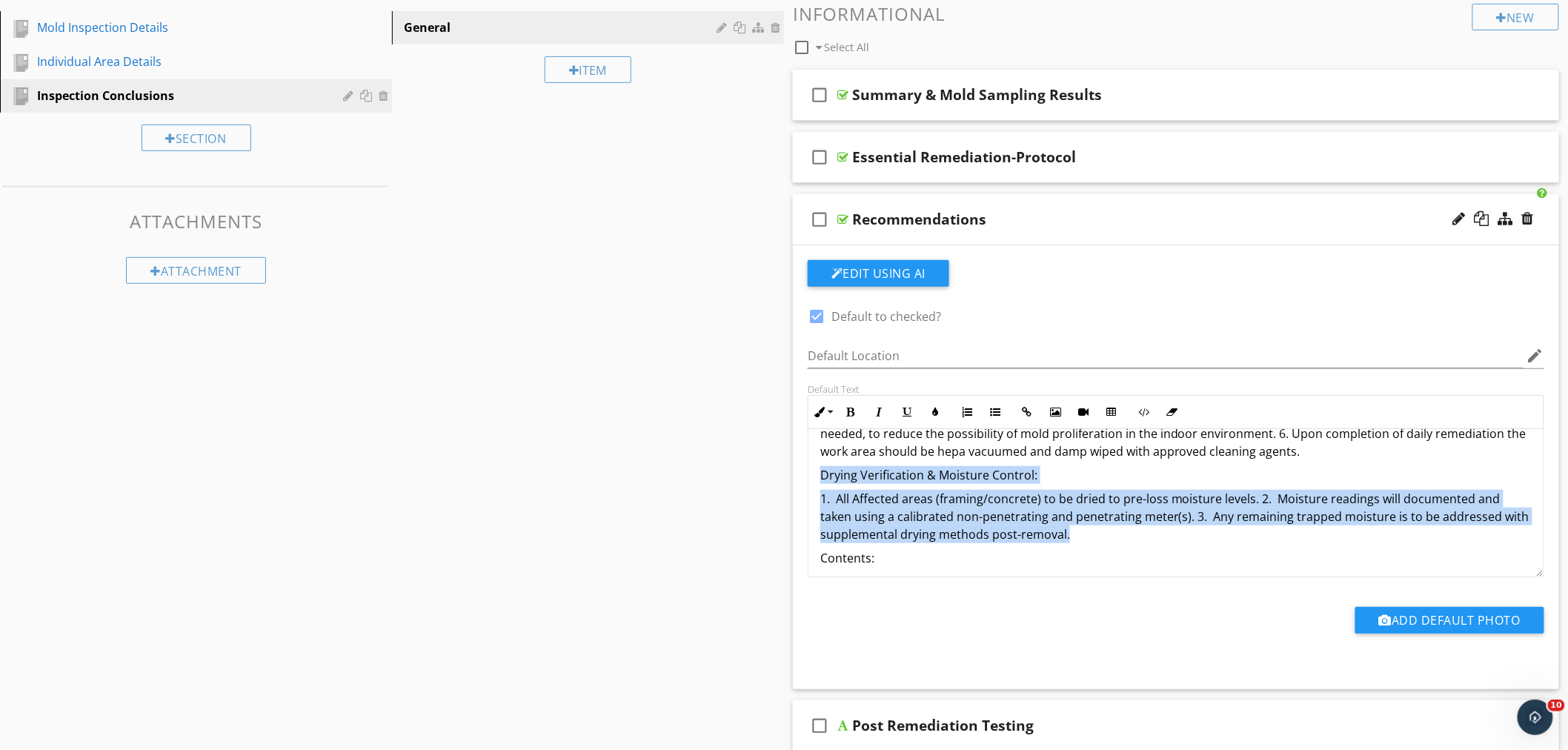
drag, startPoint x: 817, startPoint y: 475, endPoint x: 1065, endPoint y: 535, distance: 255.2
click at [1065, 535] on div "Mold spores are common everywhere, but not all spores are viable. Viable mold s…" at bounding box center [1176, 235] width 735 height 1210
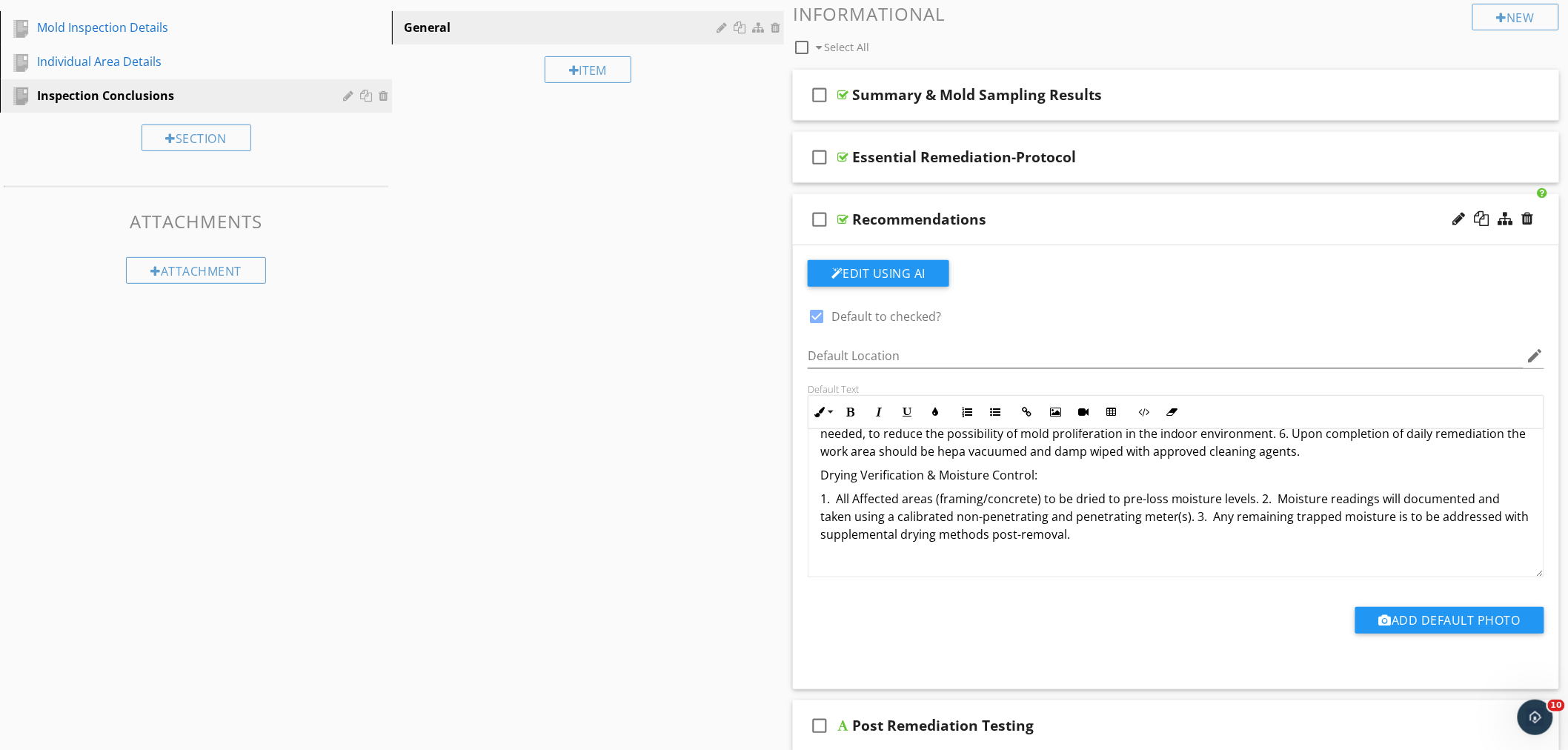
click at [1085, 531] on p "1. All Affected areas (framing/concrete) to be dried to pre-loss moisture level…" at bounding box center [1176, 516] width 712 height 53
click at [1296, 456] on p "1. Hepa vacuuming of all surfaces (walls, floors, ceiling, contents) in contain…" at bounding box center [1176, 389] width 712 height 142
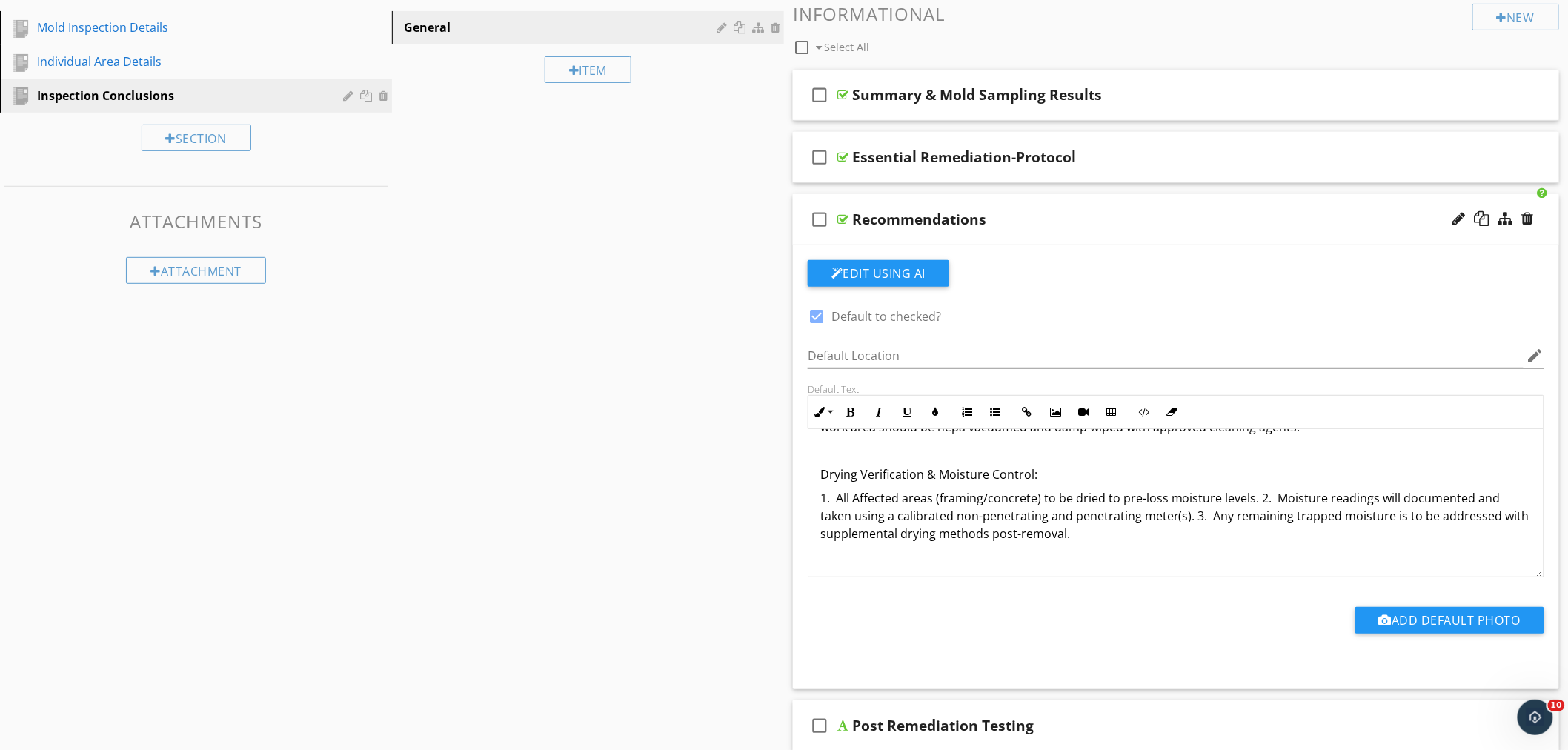
scroll to position [159, 0]
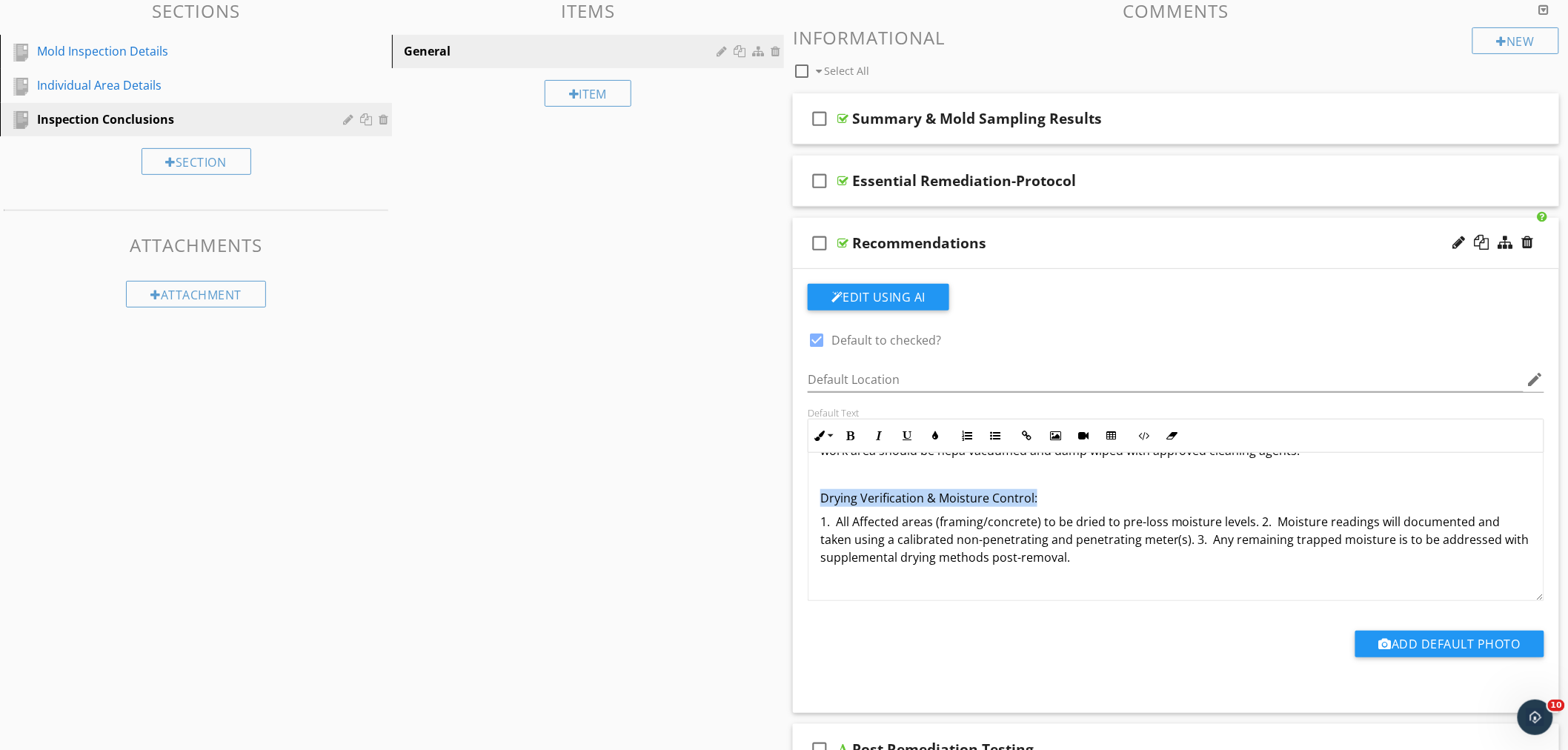
drag, startPoint x: 1039, startPoint y: 498, endPoint x: 813, endPoint y: 498, distance: 226.0
click at [813, 498] on div "Mold spores are common everywhere, but not all spores are viable. Viable mold s…" at bounding box center [1176, 258] width 735 height 1257
click at [853, 438] on icon "button" at bounding box center [850, 436] width 10 height 10
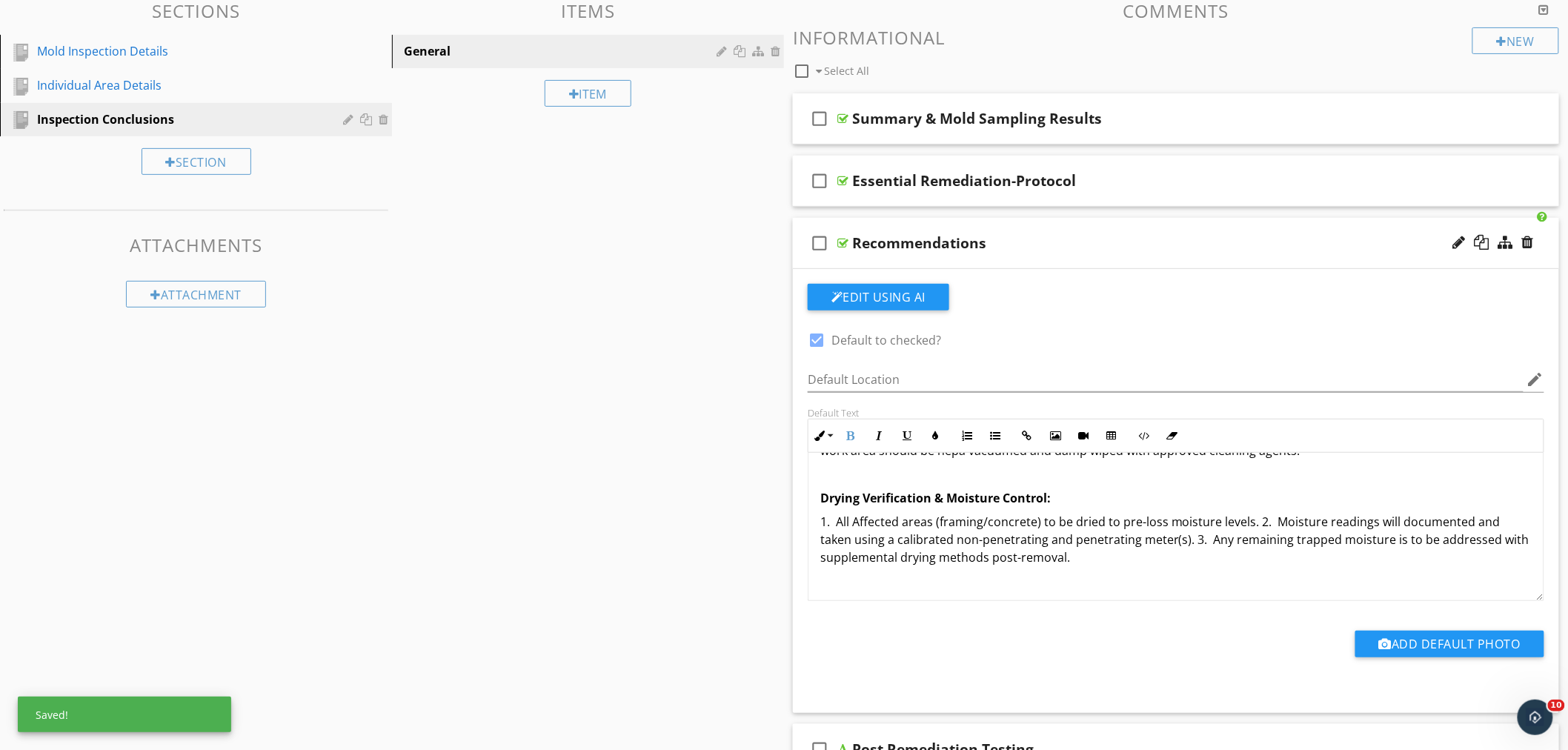
click at [1147, 557] on p "1. All Affected areas (framing/concrete) to be dried to pre-loss moisture level…" at bounding box center [1176, 540] width 712 height 53
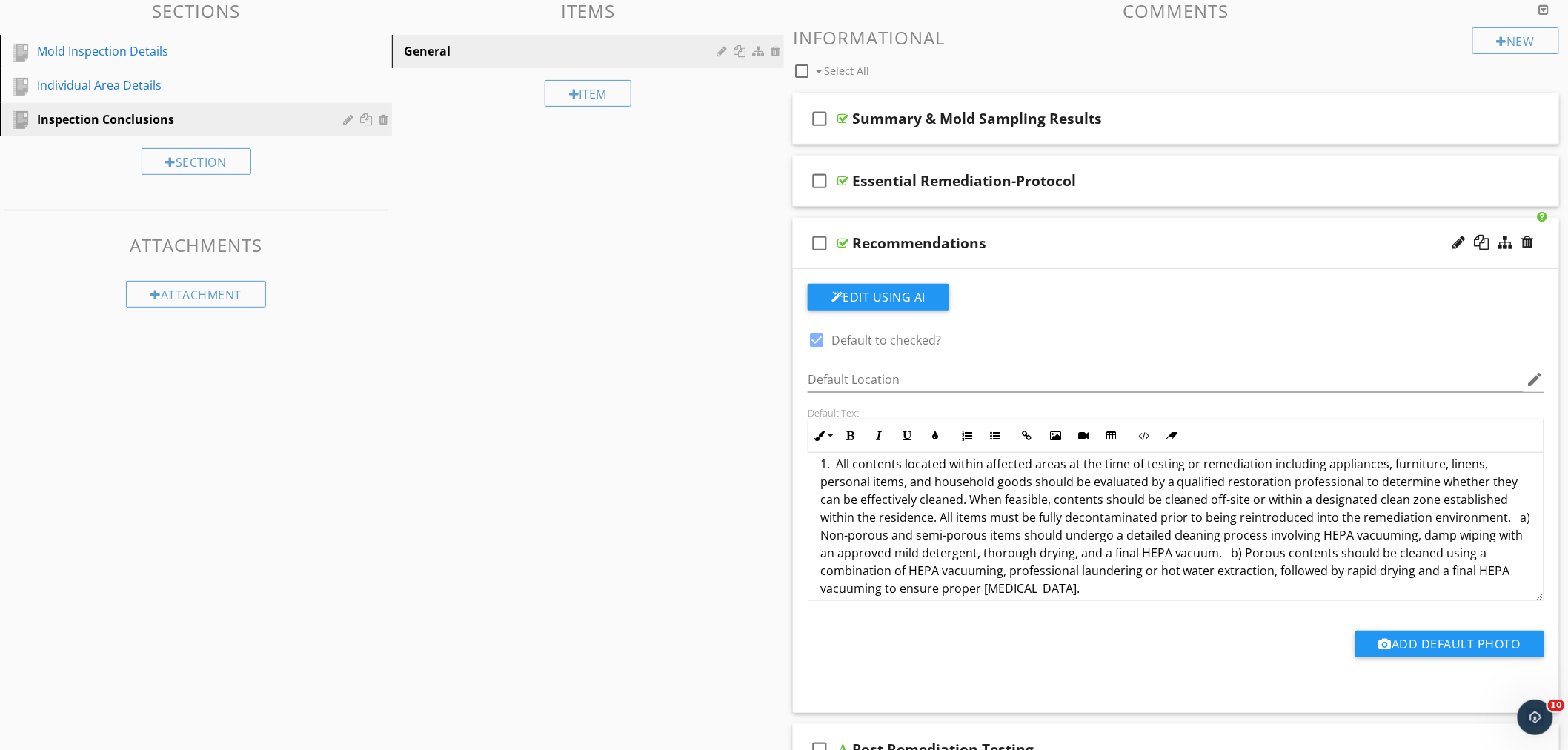
scroll to position [906, 0]
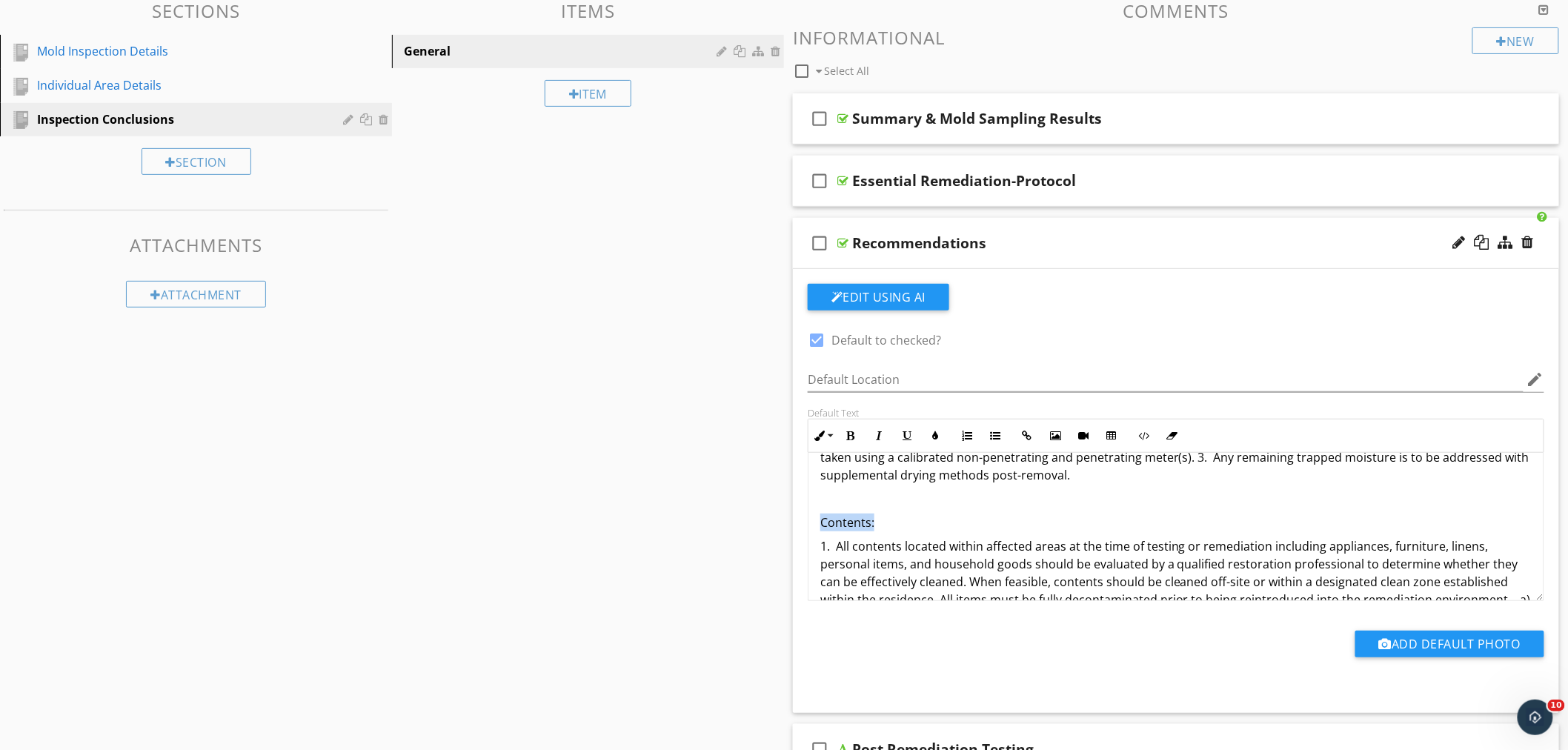
drag, startPoint x: 878, startPoint y: 521, endPoint x: 819, endPoint y: 524, distance: 59.1
click at [819, 524] on div "Mold spores are common everywhere, but not all spores are viable. Viable mold s…" at bounding box center [1176, 176] width 735 height 1257
click at [853, 427] on button "Bold" at bounding box center [851, 436] width 28 height 28
click at [939, 493] on p at bounding box center [1176, 498] width 712 height 18
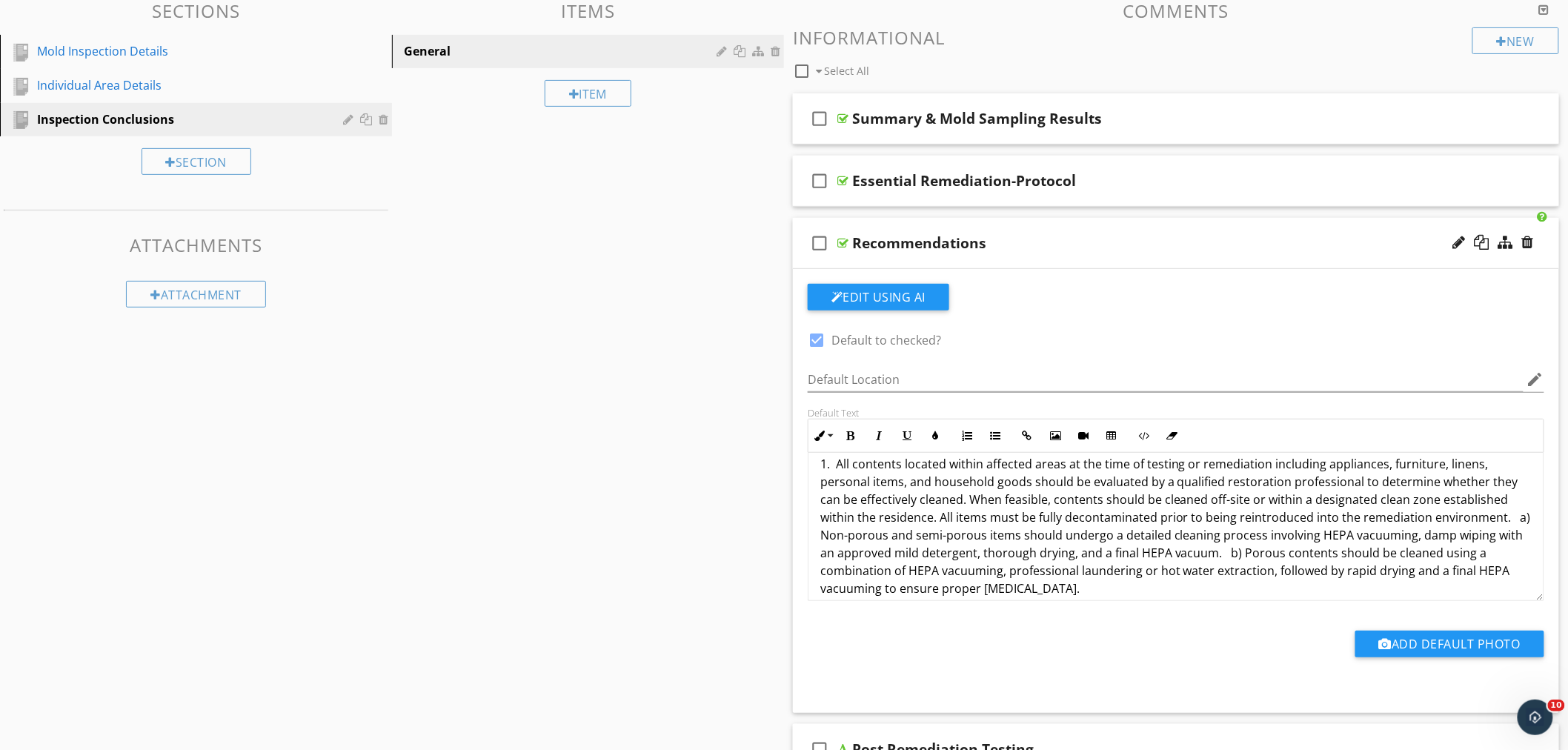
scroll to position [1003, 0]
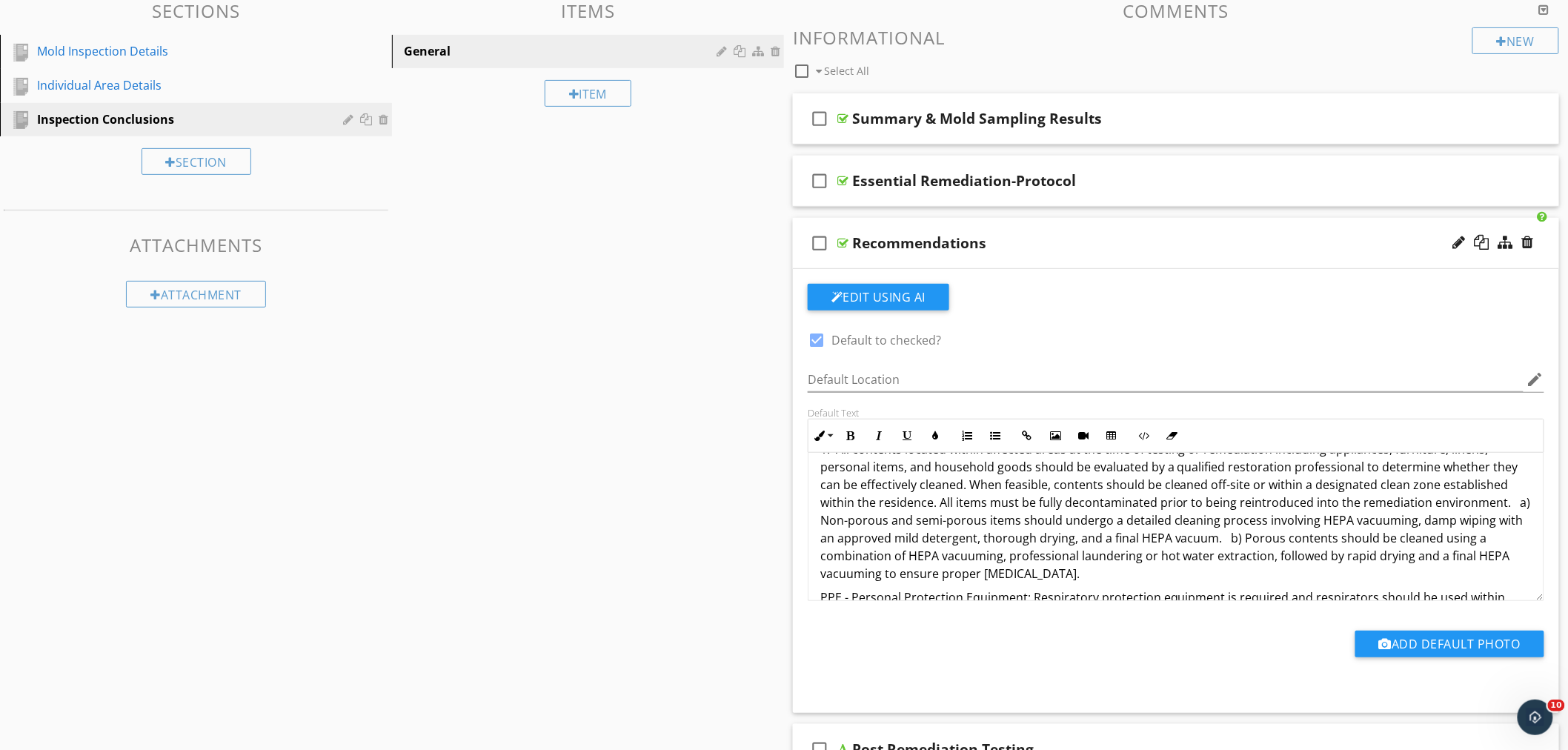
drag, startPoint x: 1120, startPoint y: 596, endPoint x: 885, endPoint y: 554, distance: 238.7
click at [885, 554] on p "1. All contents located within affected areas at the time of testing or remedia…" at bounding box center [1176, 512] width 712 height 142
click at [1109, 586] on div "Mold spores are common everywhere, but not all spores are viable. Viable mold s…" at bounding box center [1176, 79] width 735 height 1257
click at [1075, 575] on p "1. All contents located within affected areas at the time of testing or remedia…" at bounding box center [1176, 512] width 712 height 142
click at [1078, 575] on p "1. All contents located within affected areas at the time of testing or remedia…" at bounding box center [1176, 512] width 712 height 142
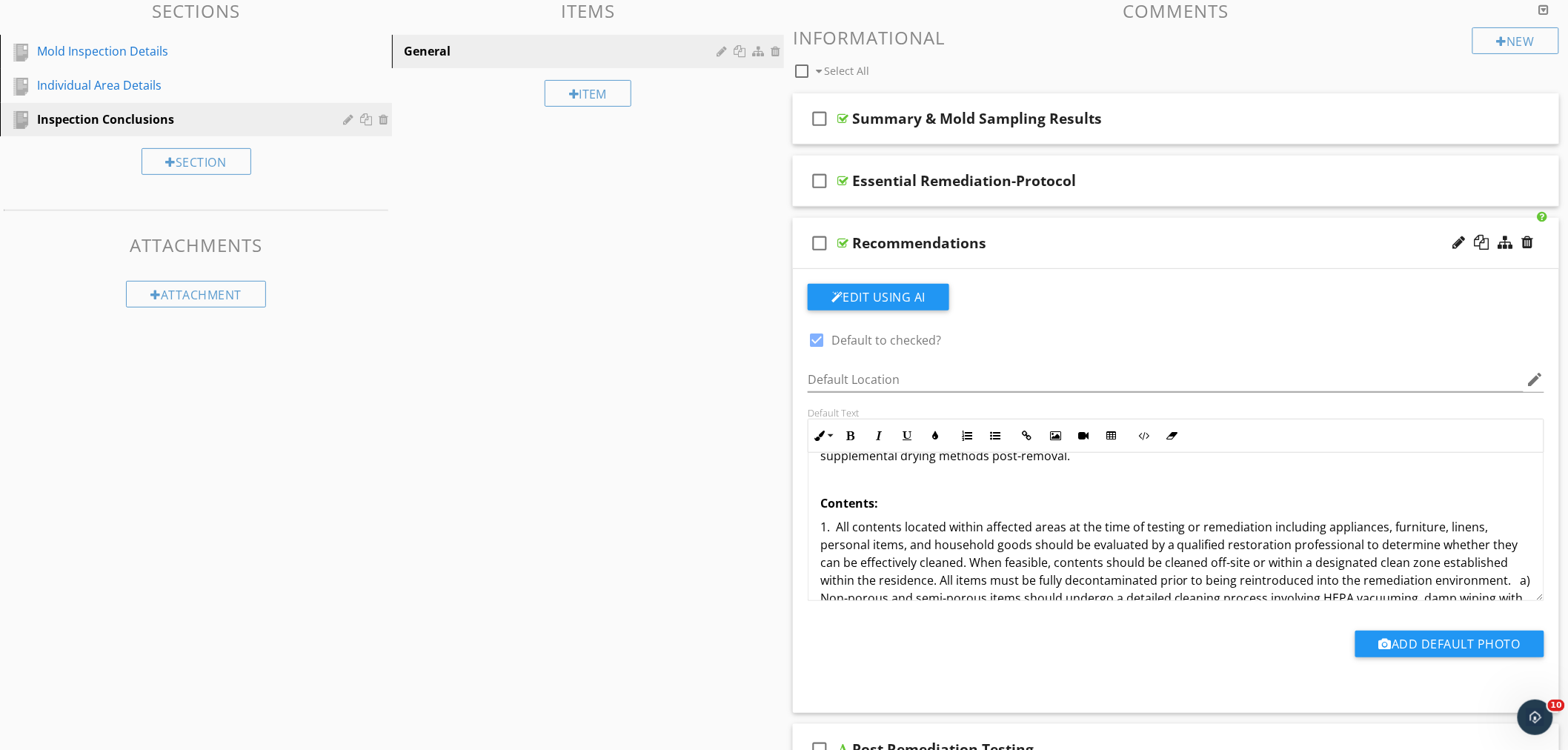
scroll to position [929, 0]
drag, startPoint x: 1078, startPoint y: 574, endPoint x: 810, endPoint y: 499, distance: 278.3
click at [810, 499] on div "Mold spores are common everywhere, but not all spores are viable. Viable mold s…" at bounding box center [1176, 152] width 735 height 1257
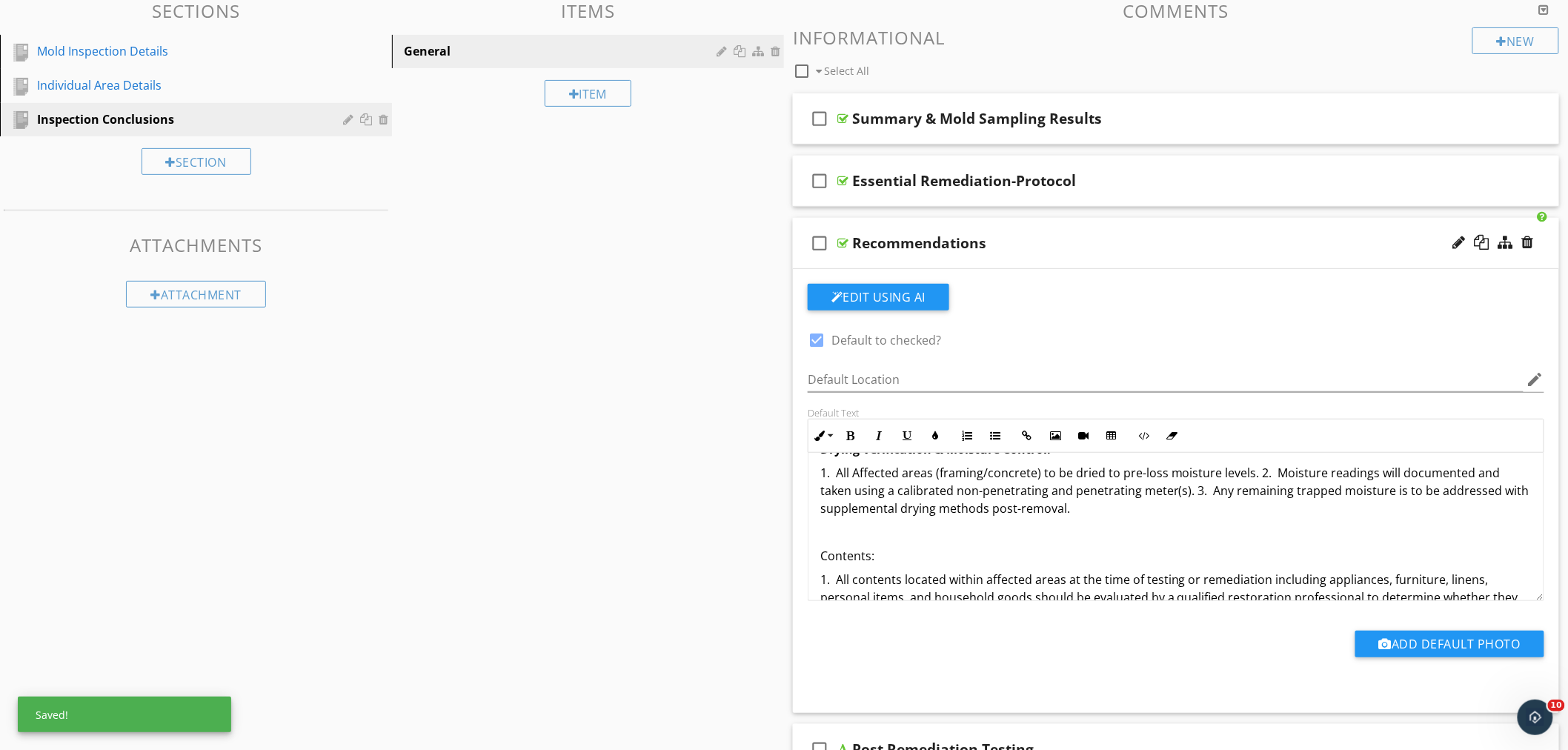
scroll to position [901, 0]
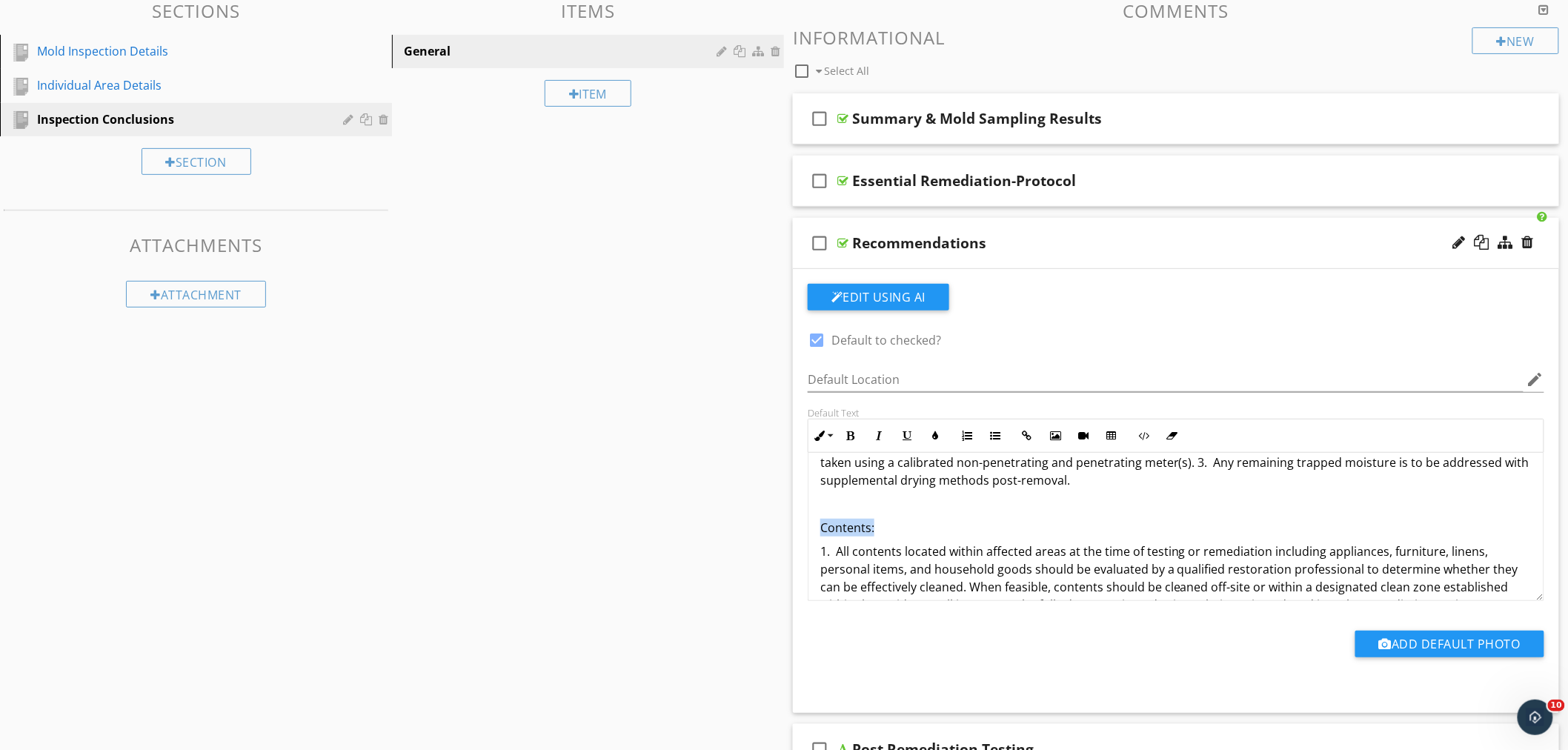
drag, startPoint x: 874, startPoint y: 527, endPoint x: 808, endPoint y: 535, distance: 66.5
click at [808, 535] on div "Mold spores are common everywhere, but not all spores are viable. Viable mold s…" at bounding box center [1176, 526] width 737 height 149
click at [853, 438] on icon "button" at bounding box center [850, 436] width 10 height 10
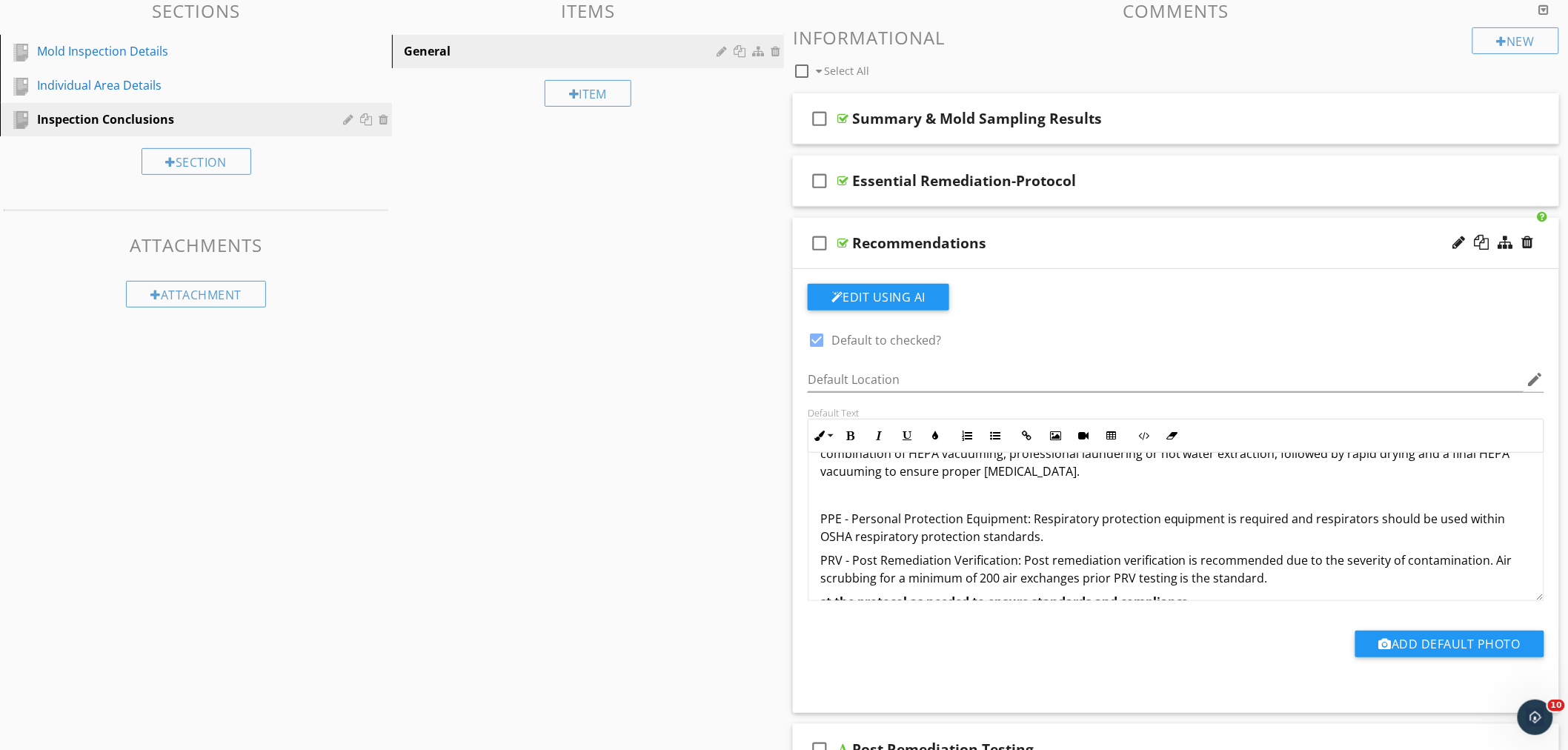
scroll to position [1132, 0]
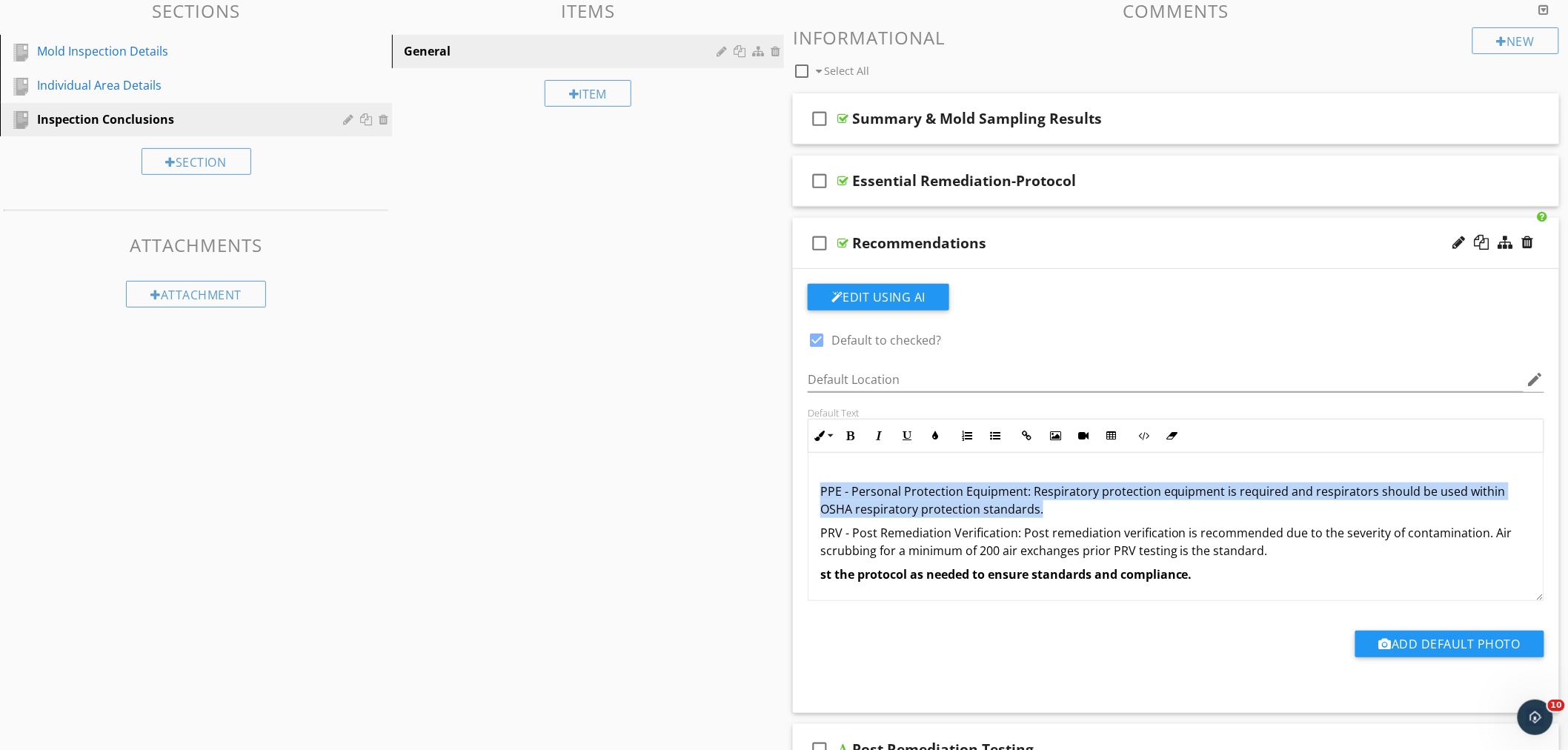
drag, startPoint x: 1048, startPoint y: 512, endPoint x: 805, endPoint y: 493, distance: 243.7
click at [805, 493] on div "Default Text Inline Style XLarge Large Normal Small Light Small/Light Bold Ital…" at bounding box center [1176, 504] width 755 height 195
click at [849, 431] on icon "button" at bounding box center [850, 436] width 10 height 10
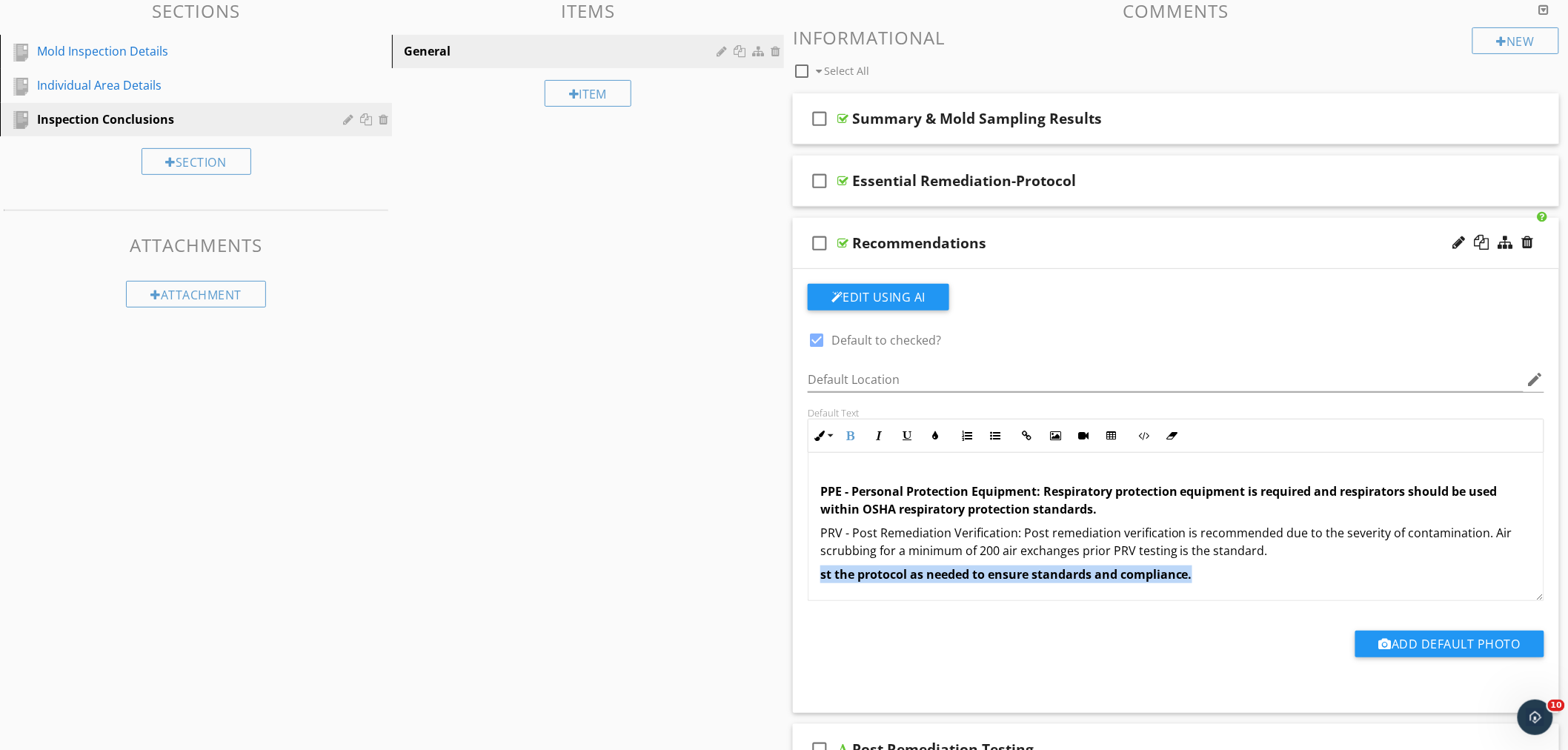
drag, startPoint x: 1213, startPoint y: 572, endPoint x: 726, endPoint y: 570, distance: 487.0
click at [726, 570] on div "Sections Mold Inspection Details Individual Area Details Inspection Conclusions…" at bounding box center [784, 483] width 1568 height 987
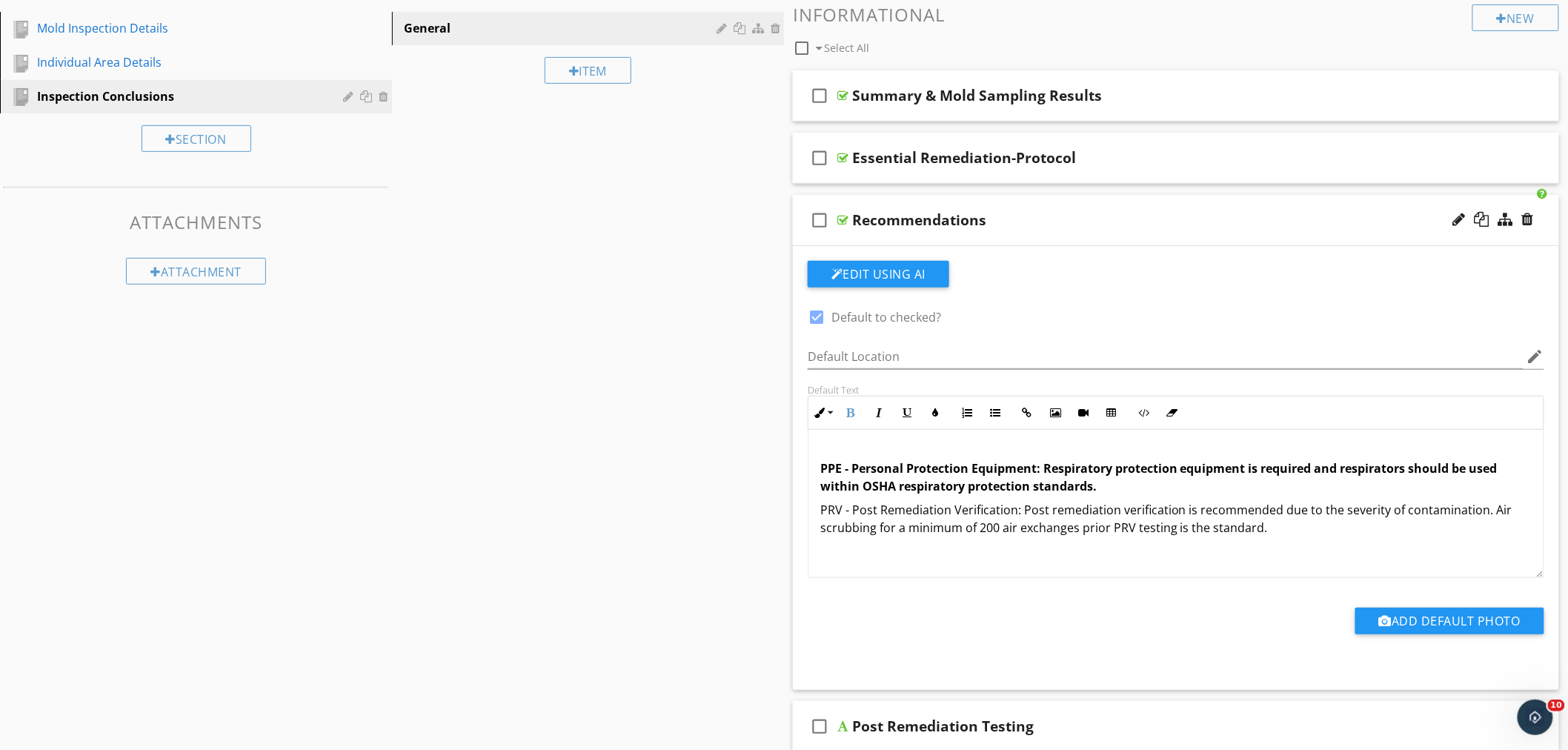
scroll to position [1110, 0]
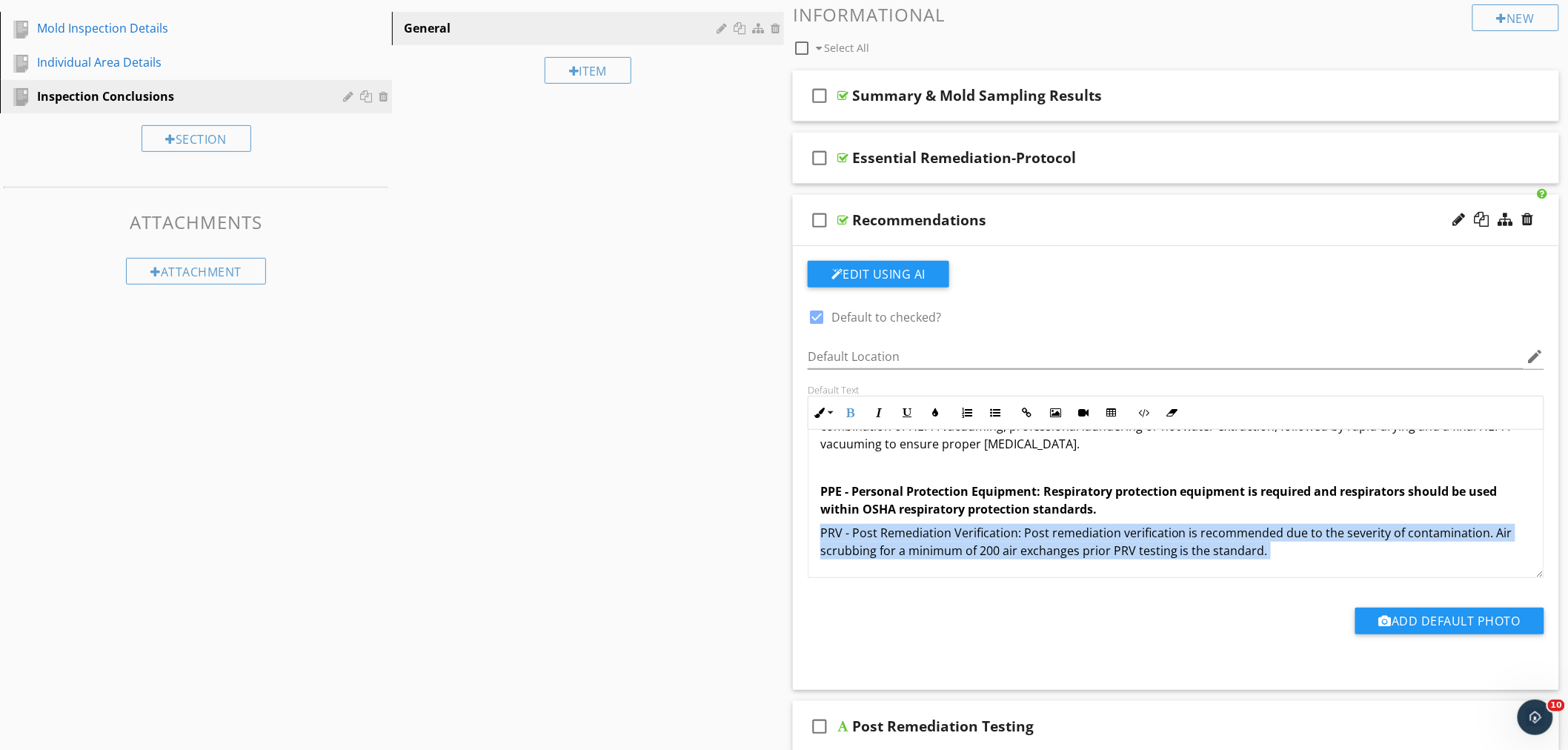
drag, startPoint x: 1268, startPoint y: 554, endPoint x: 806, endPoint y: 531, distance: 462.6
click at [806, 531] on div "Default Text Inline Style XLarge Large Normal Small Light Small/Light Bold Ital…" at bounding box center [1176, 482] width 755 height 195
click at [856, 413] on icon "button" at bounding box center [850, 412] width 10 height 10
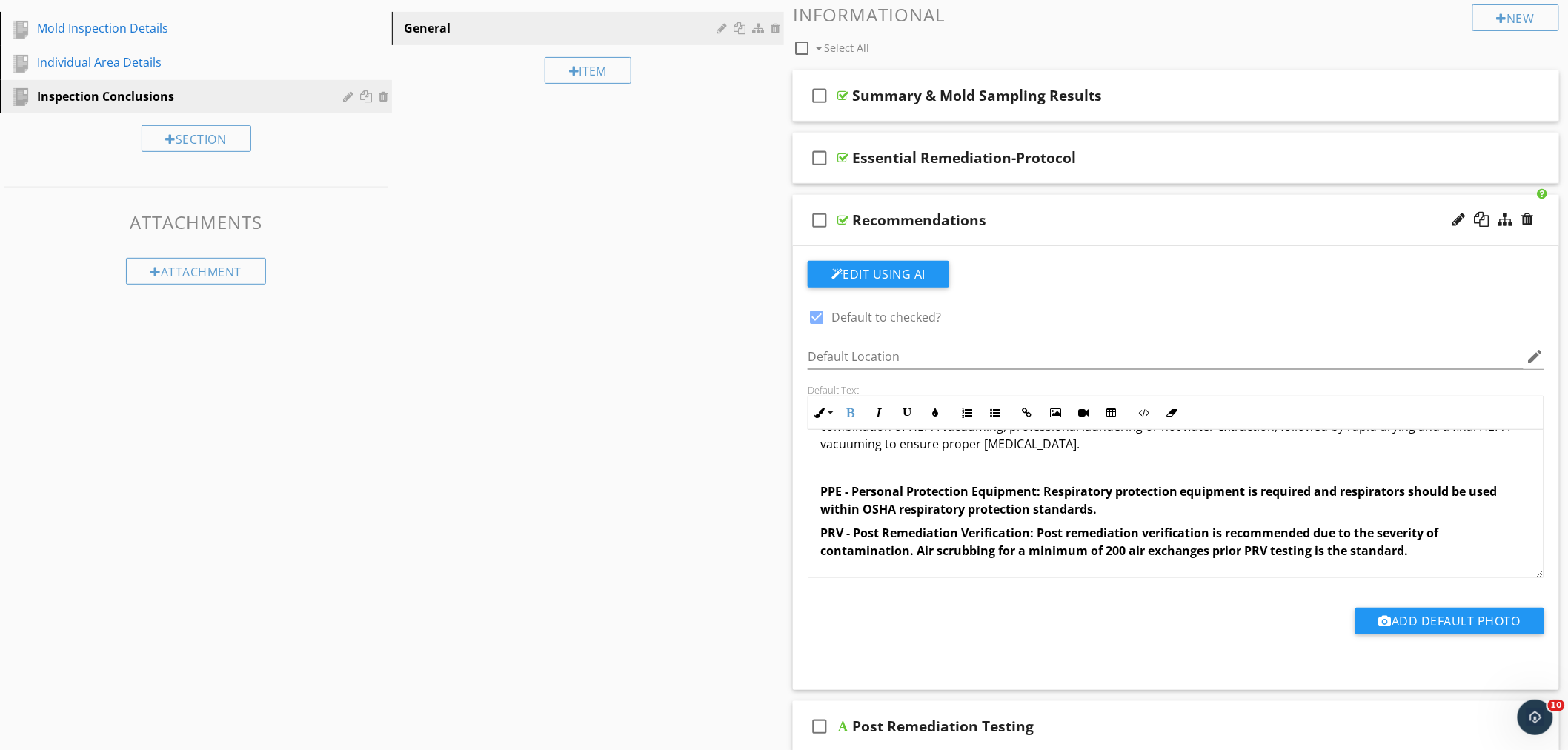
click at [1446, 552] on p "PRV - Post Remediation Verification: Post remediation verification is recommend…" at bounding box center [1176, 541] width 712 height 36
click at [1425, 535] on strong "PRV - Post Remediation Verification: Post remediation verification is recommend…" at bounding box center [1130, 541] width 619 height 34
click at [1423, 537] on strong "PRV - Post Remediation Verification: Post remediation verification is recommend…" at bounding box center [1173, 541] width 706 height 34
click at [1213, 535] on strong "PRV - Post Remediation Verification: Post remediation verification is recommend…" at bounding box center [1173, 541] width 706 height 34
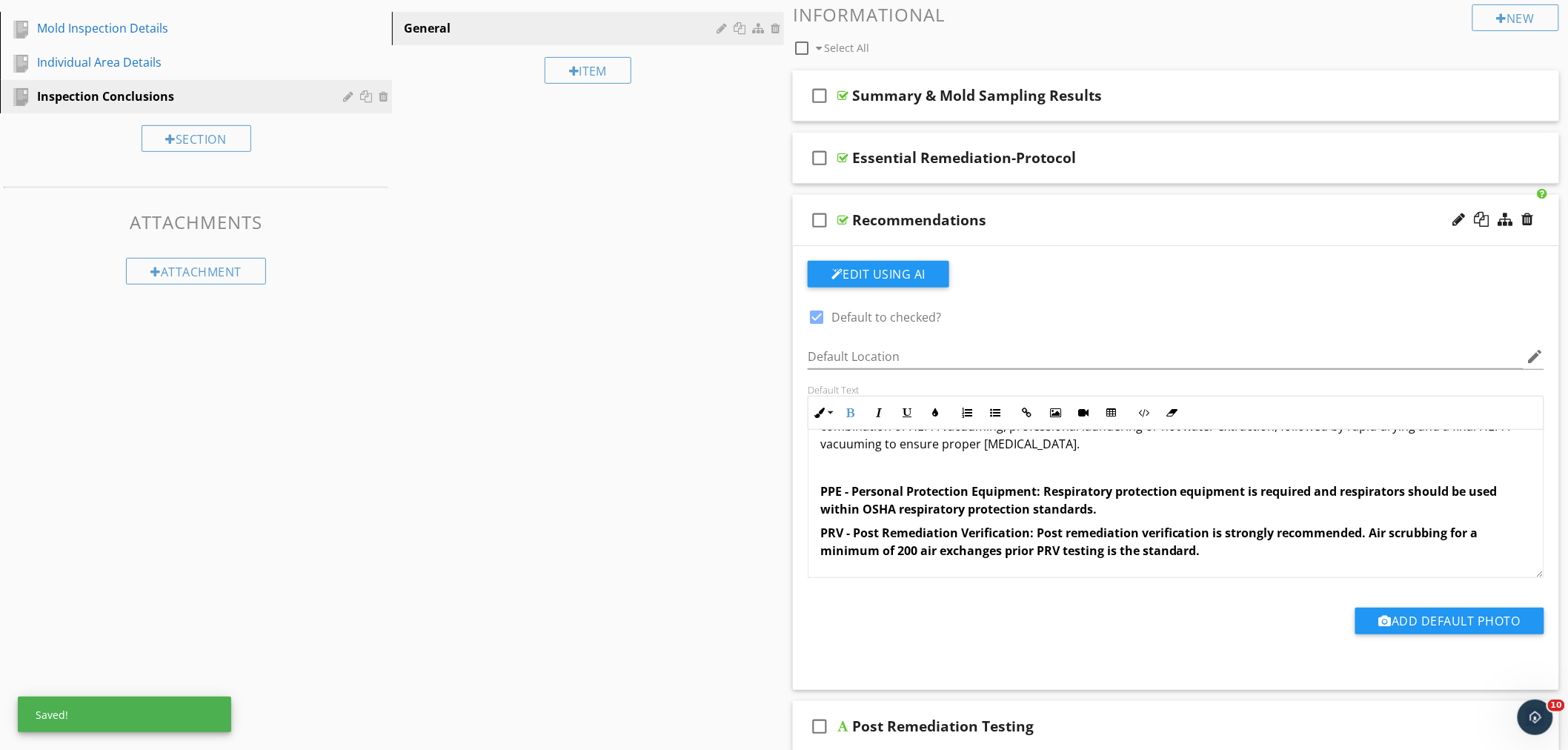
click at [1214, 553] on p "PRV - Post Remediation Verification: Post remediation verification is strongly …" at bounding box center [1176, 541] width 712 height 36
click at [1231, 556] on p "PRV - Post Remediation Verification: Post remediation verification is strongly …" at bounding box center [1176, 541] width 712 height 36
click at [1273, 537] on strong "PRV - Post Remediation Verification: Post remediation verification is strongly …" at bounding box center [1150, 541] width 658 height 34
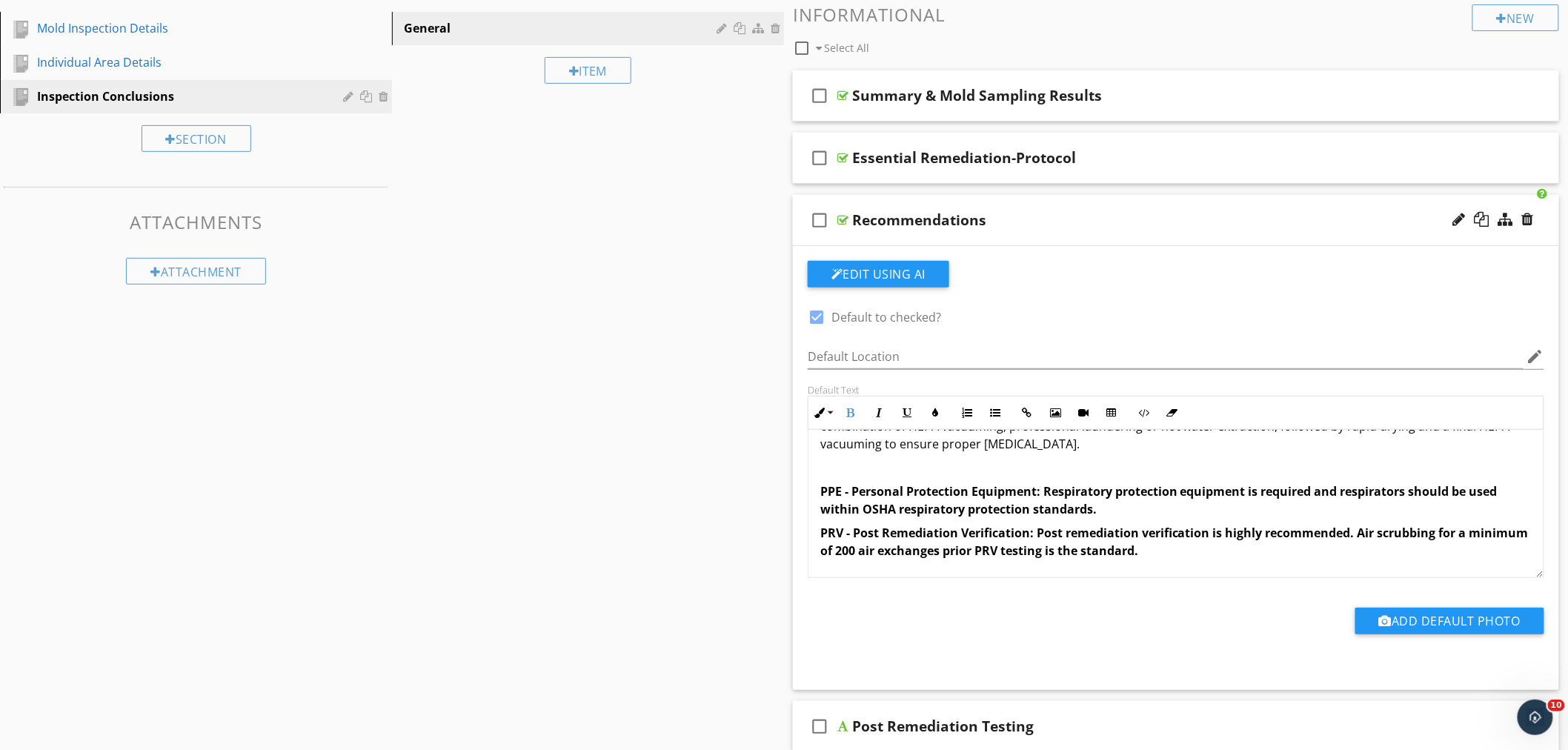
click at [1214, 535] on strong "PRV - Post Remediation Verification: Post remediation verification is highly re…" at bounding box center [1175, 541] width 709 height 34
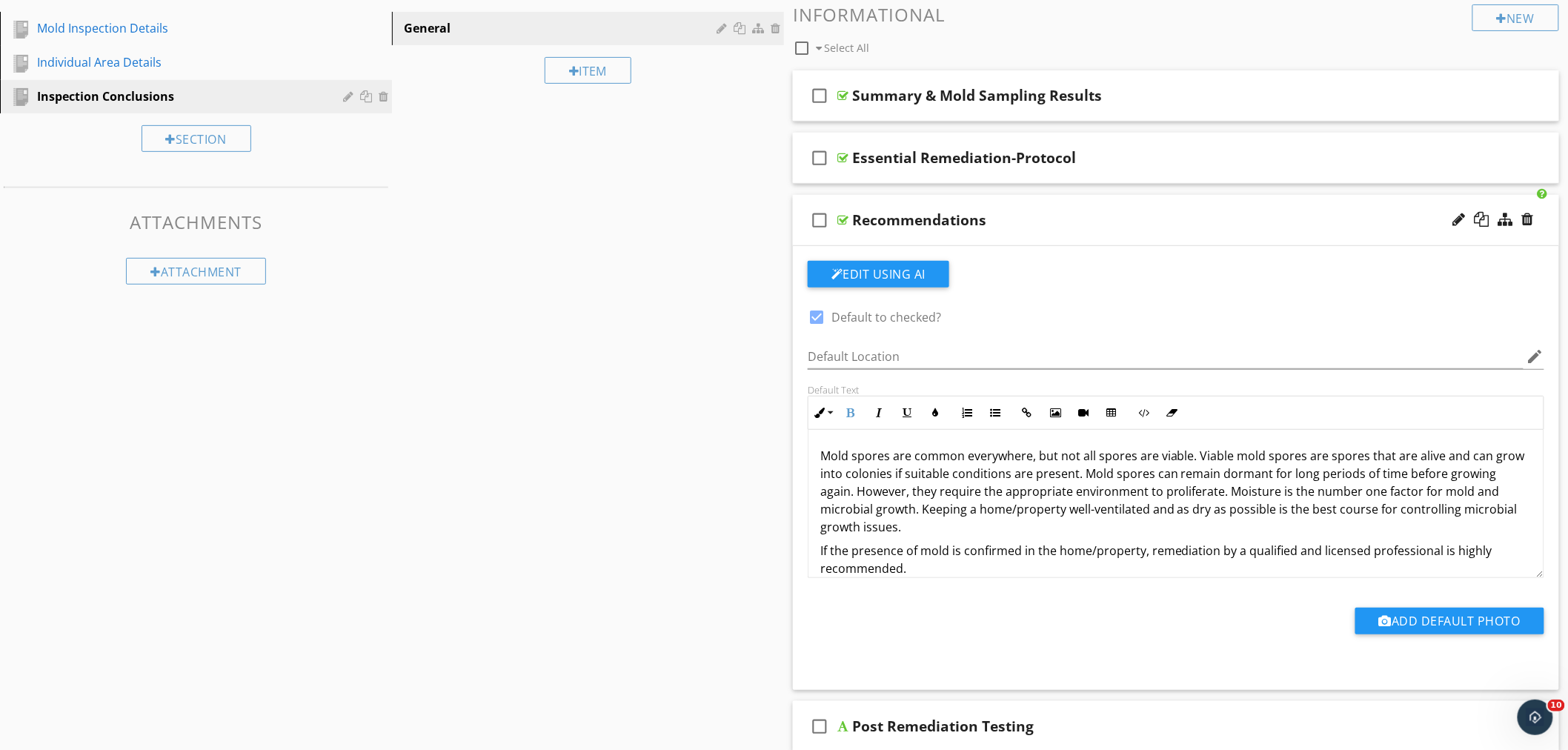
scroll to position [0, 0]
click at [978, 218] on div "Recommendations" at bounding box center [919, 220] width 134 height 18
click at [977, 218] on input "Recommendations" at bounding box center [1129, 222] width 553 height 24
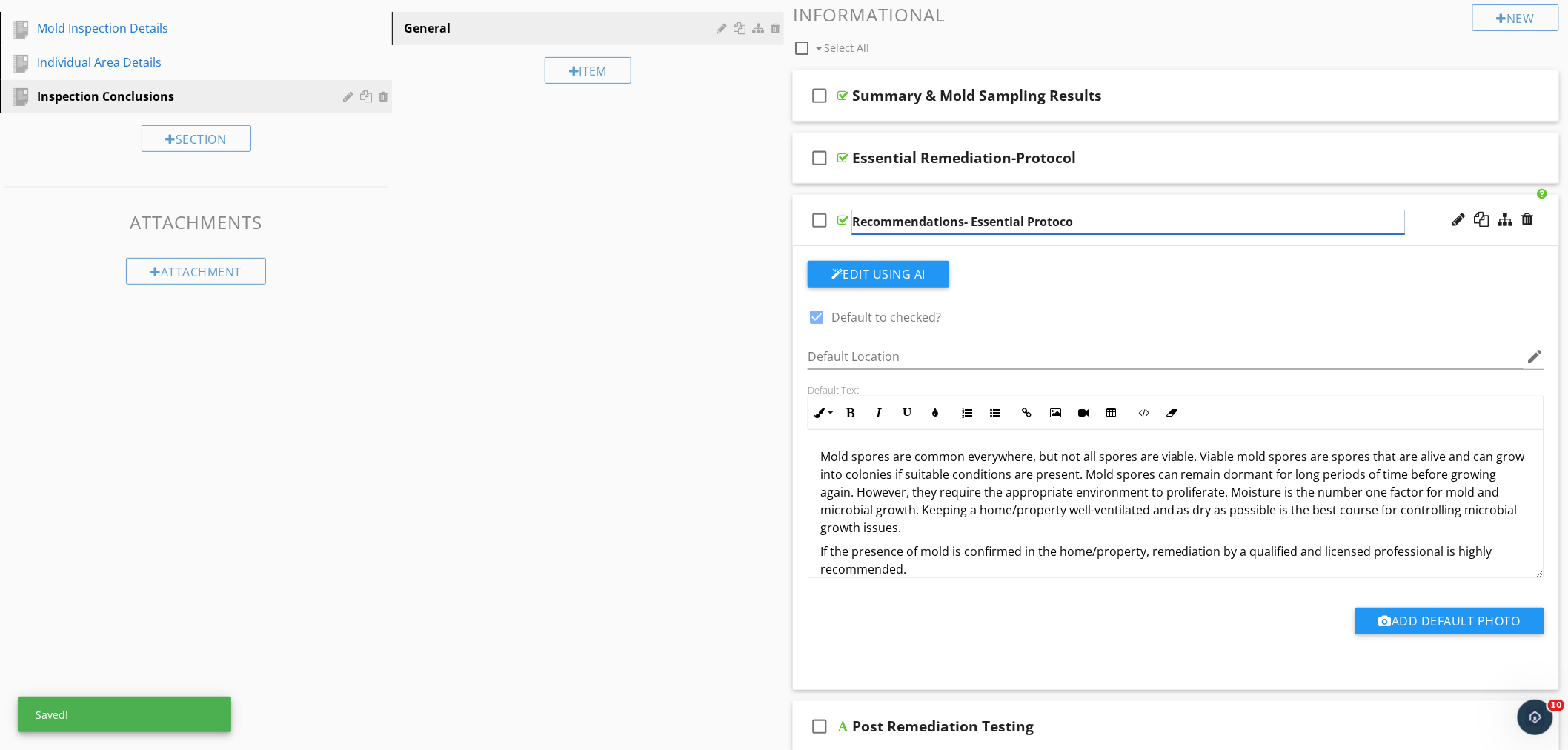
type input "Recommendations- Essential Protocol"
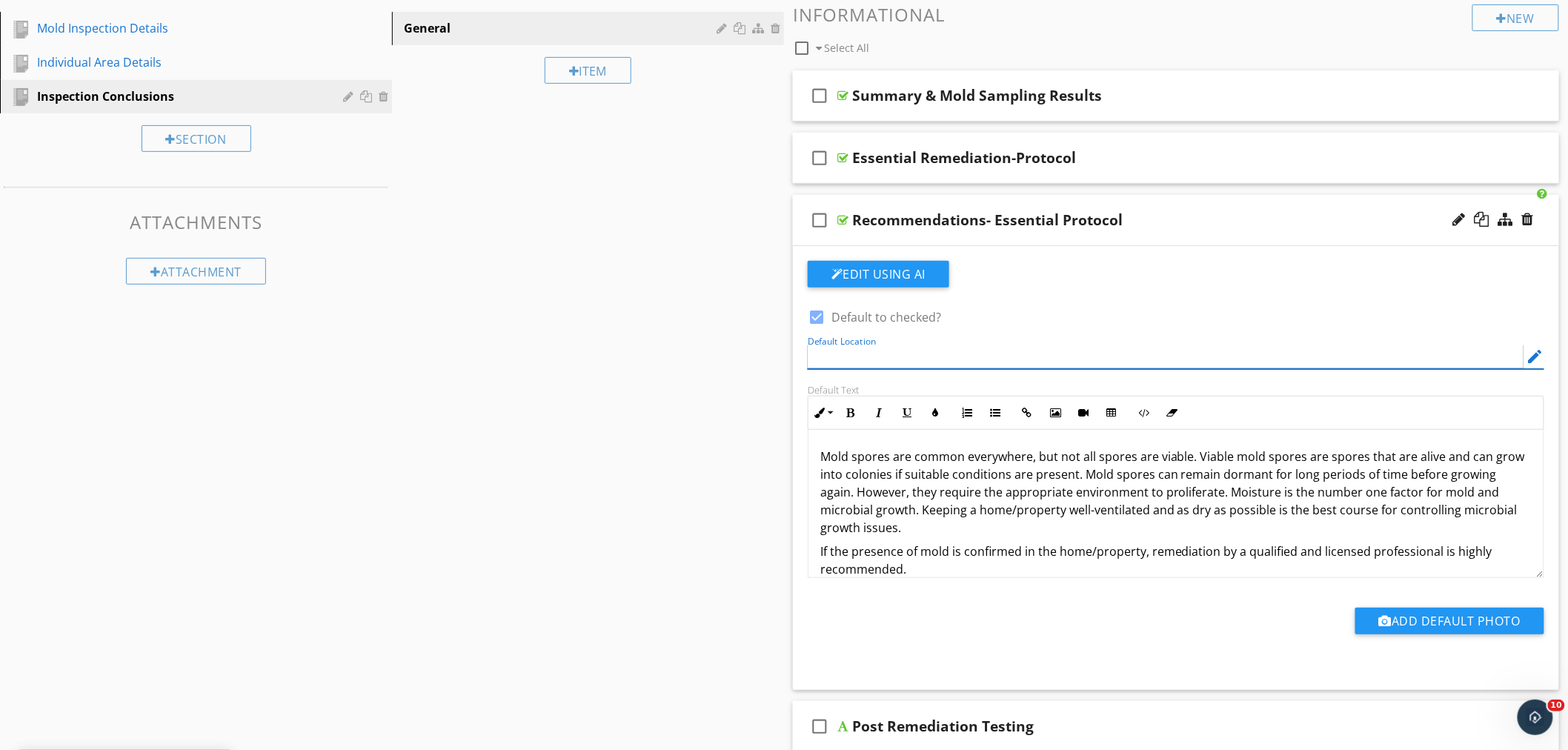
click at [1175, 349] on input "Default Location" at bounding box center [1166, 357] width 716 height 24
click at [1012, 361] on input "Default Location" at bounding box center [1166, 357] width 716 height 24
click at [1147, 211] on div "Recommendations- Essential Protocol" at bounding box center [1129, 220] width 553 height 18
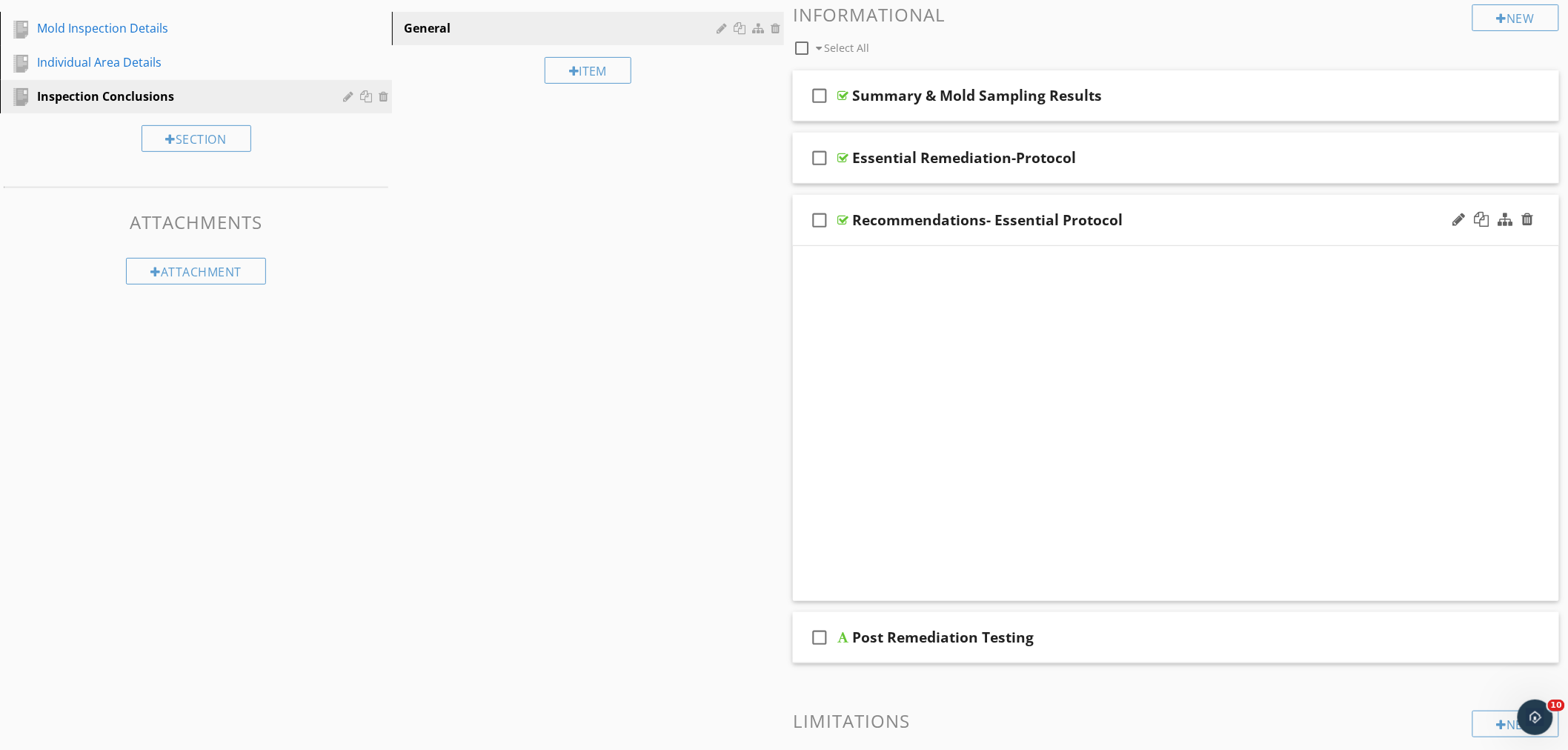
scroll to position [86, 0]
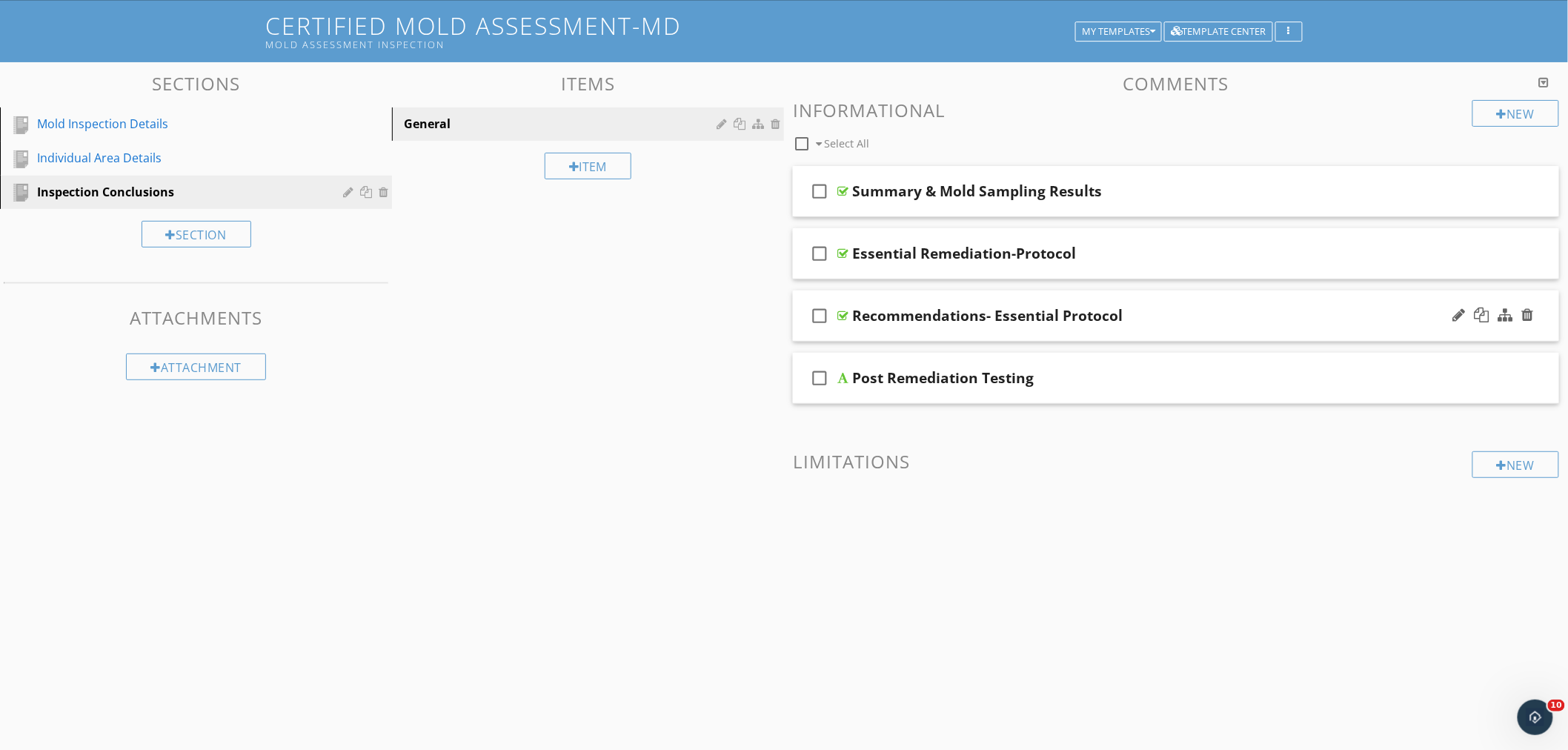
click at [1181, 296] on div "check_box_outline_blank Recommendations- Essential Protocol" at bounding box center [1176, 316] width 767 height 51
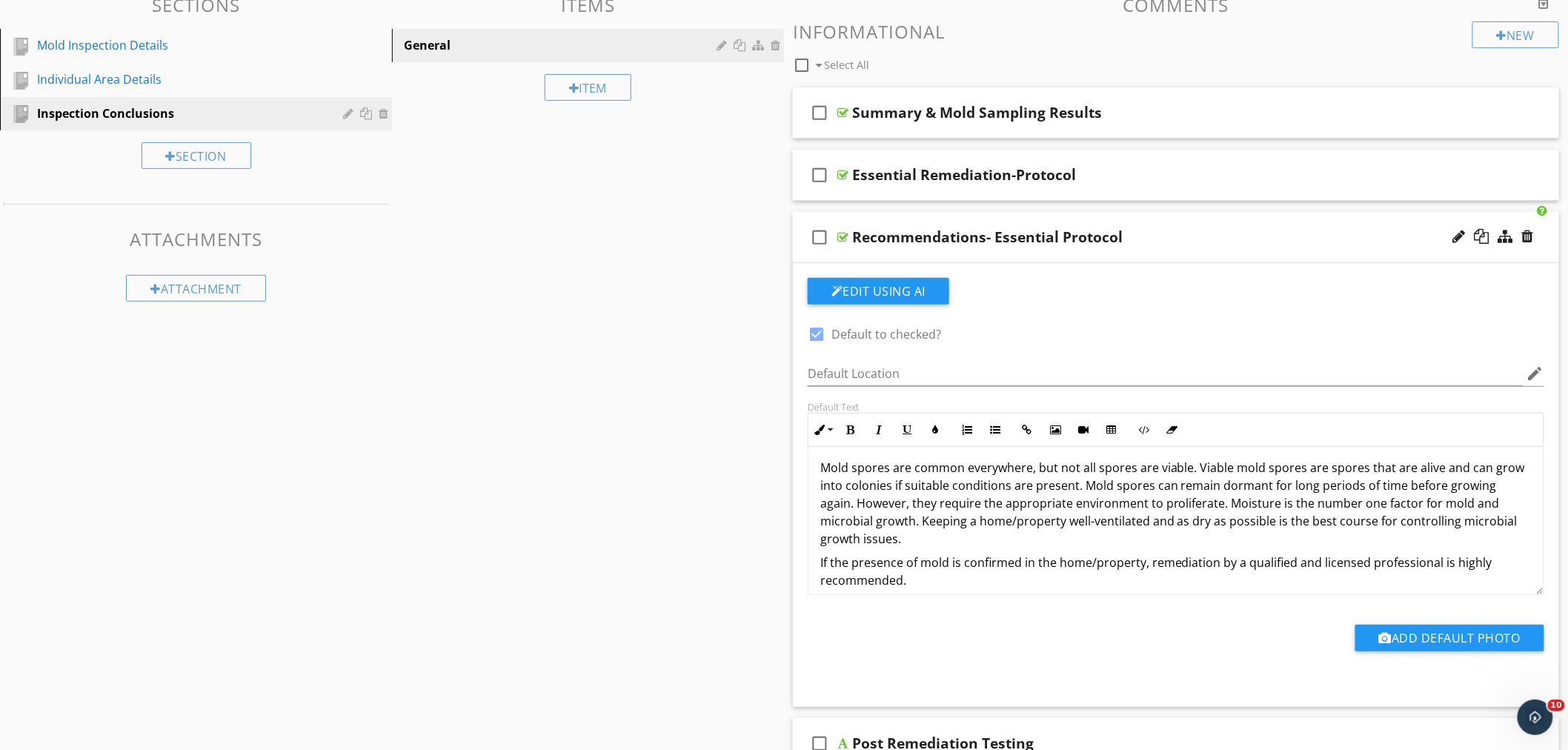
scroll to position [0, 0]
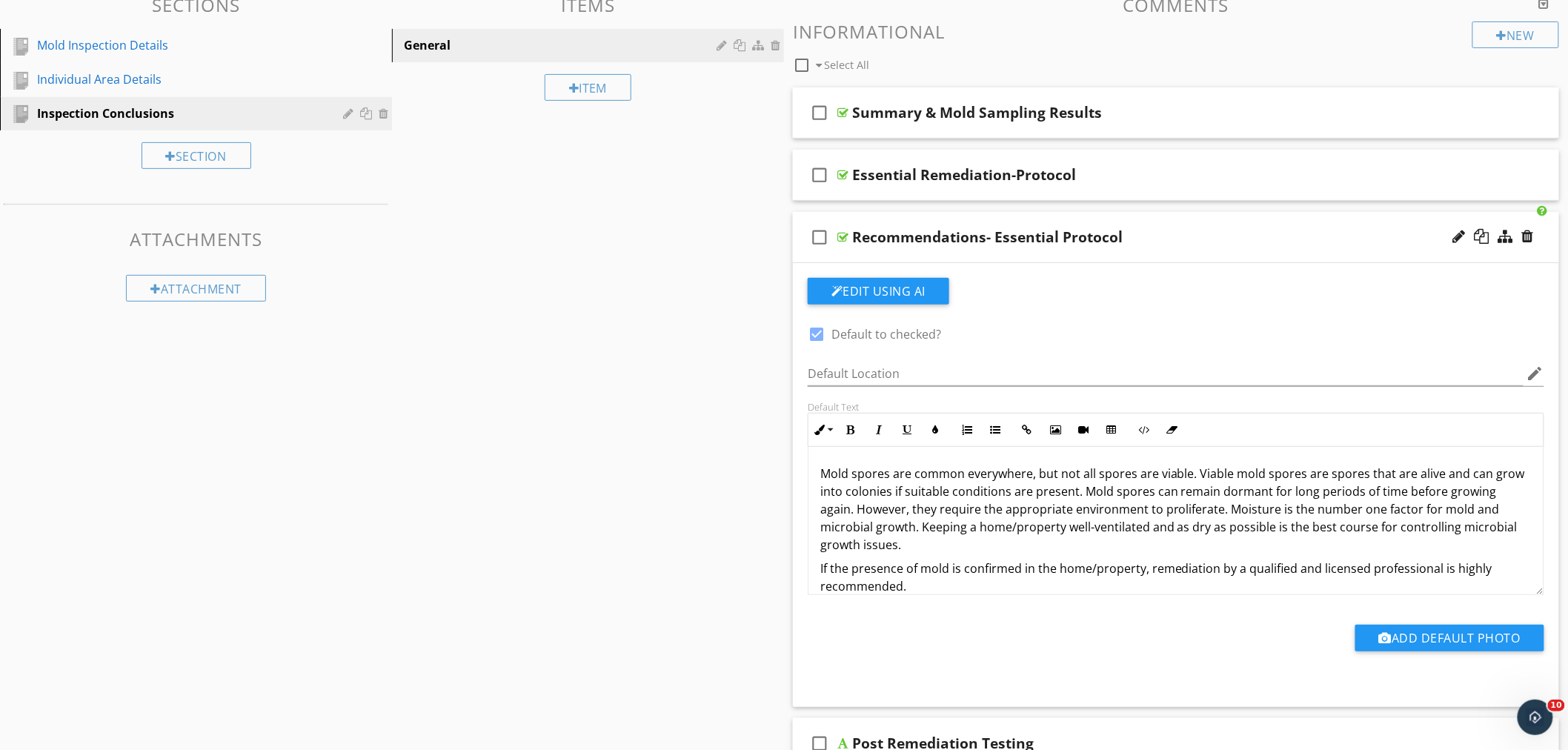
click at [1166, 219] on div "check_box_outline_blank Recommendations- Essential Protocol" at bounding box center [1176, 238] width 767 height 51
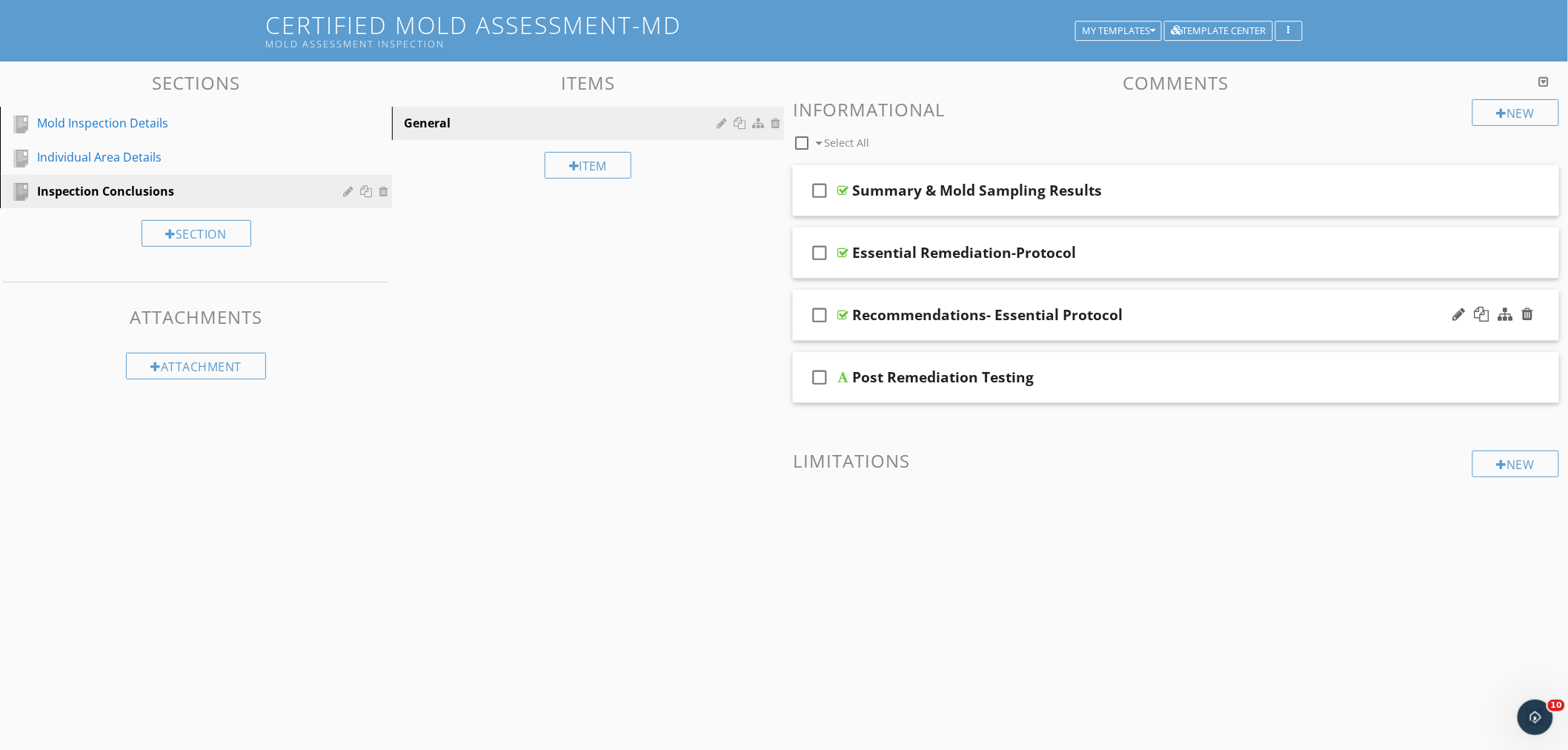
scroll to position [86, 0]
click at [1083, 366] on div "check_box_outline_blank Post Remediation Testing" at bounding box center [1176, 378] width 767 height 51
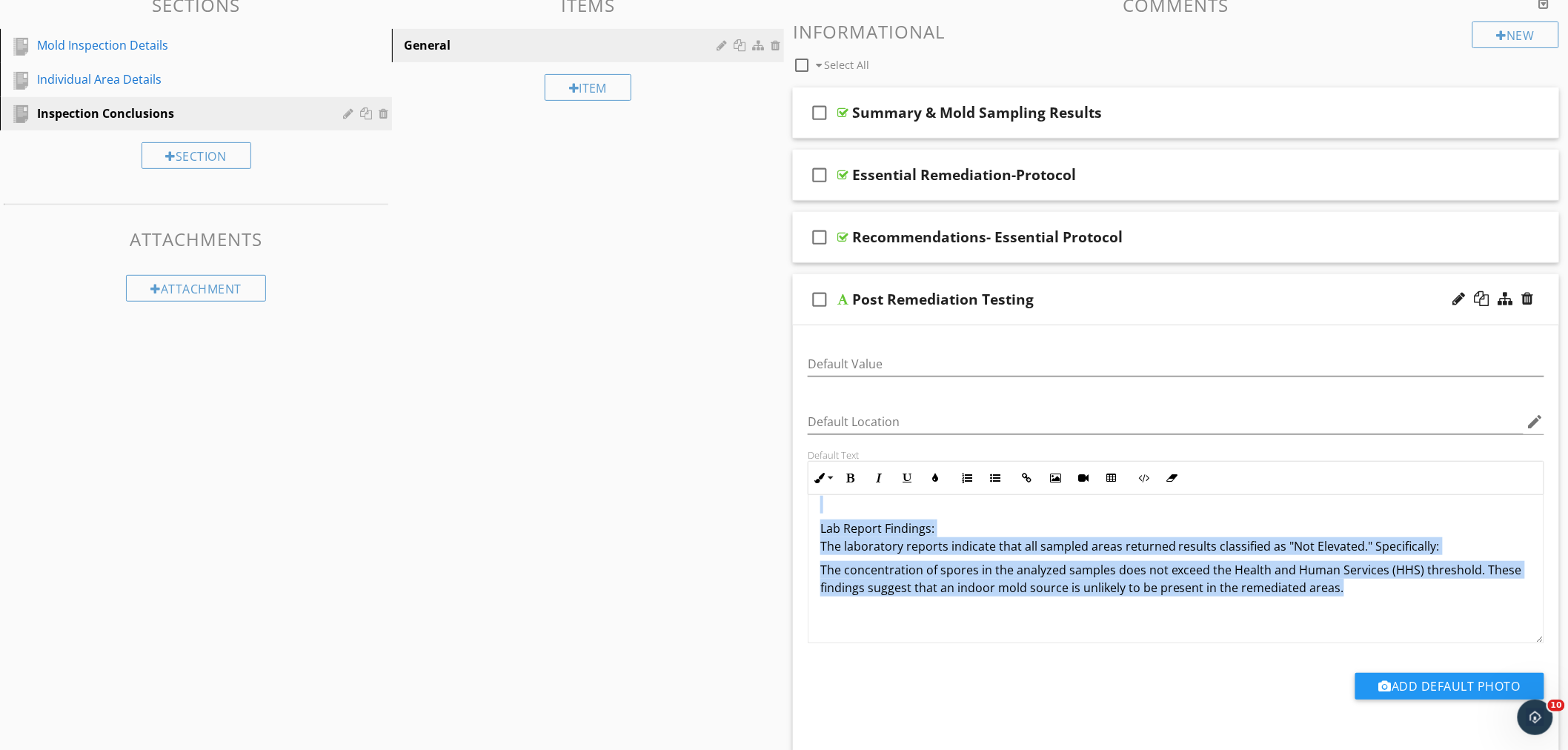
scroll to position [0, 0]
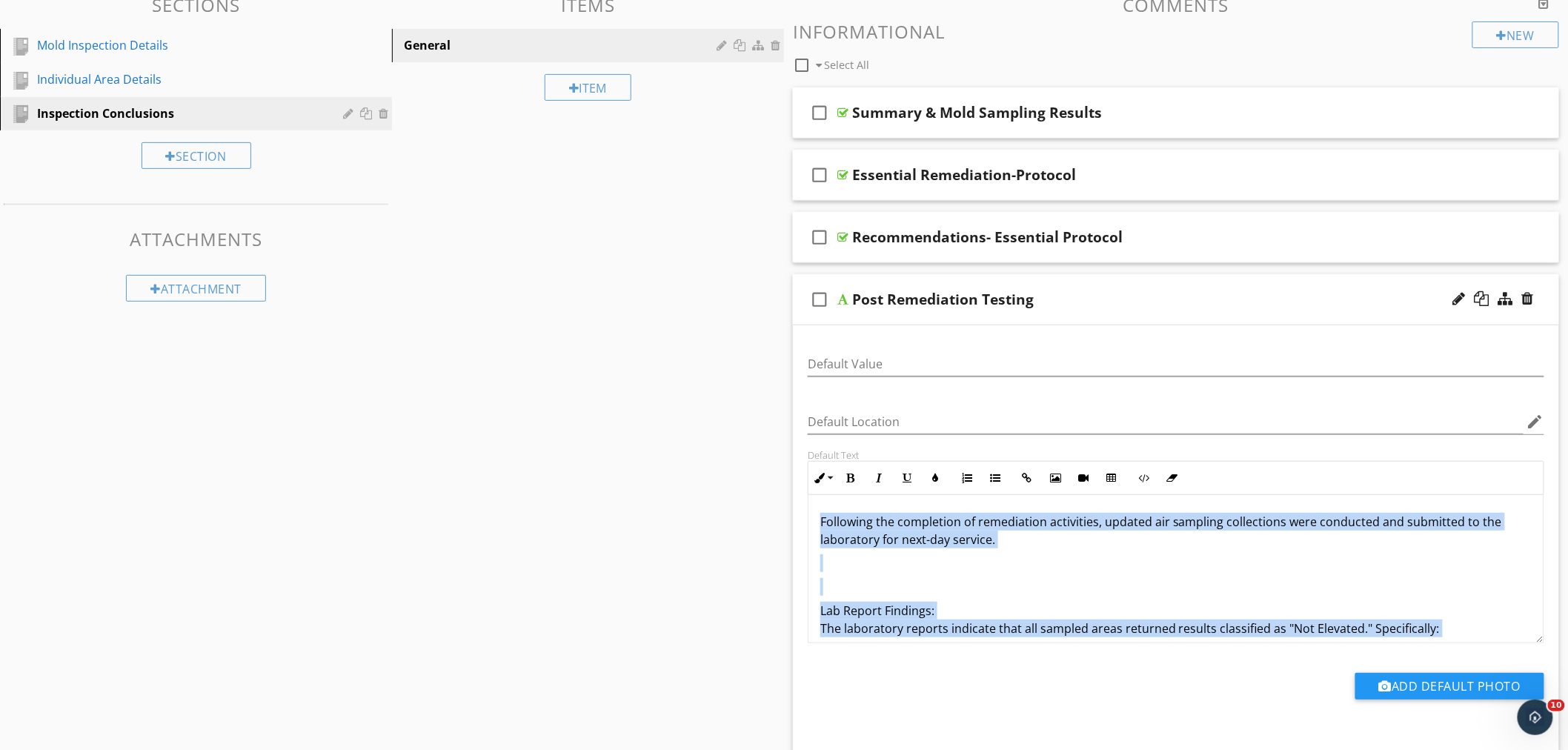
drag, startPoint x: 1340, startPoint y: 585, endPoint x: 815, endPoint y: 493, distance: 533.0
click at [815, 493] on div "Inline Style XLarge Large Normal Small Light Small/Light Bold Italic Underline …" at bounding box center [1176, 552] width 737 height 182
click at [827, 480] on button "Inline Style" at bounding box center [823, 478] width 28 height 28
click at [828, 587] on link "Normal" at bounding box center [866, 584] width 112 height 23
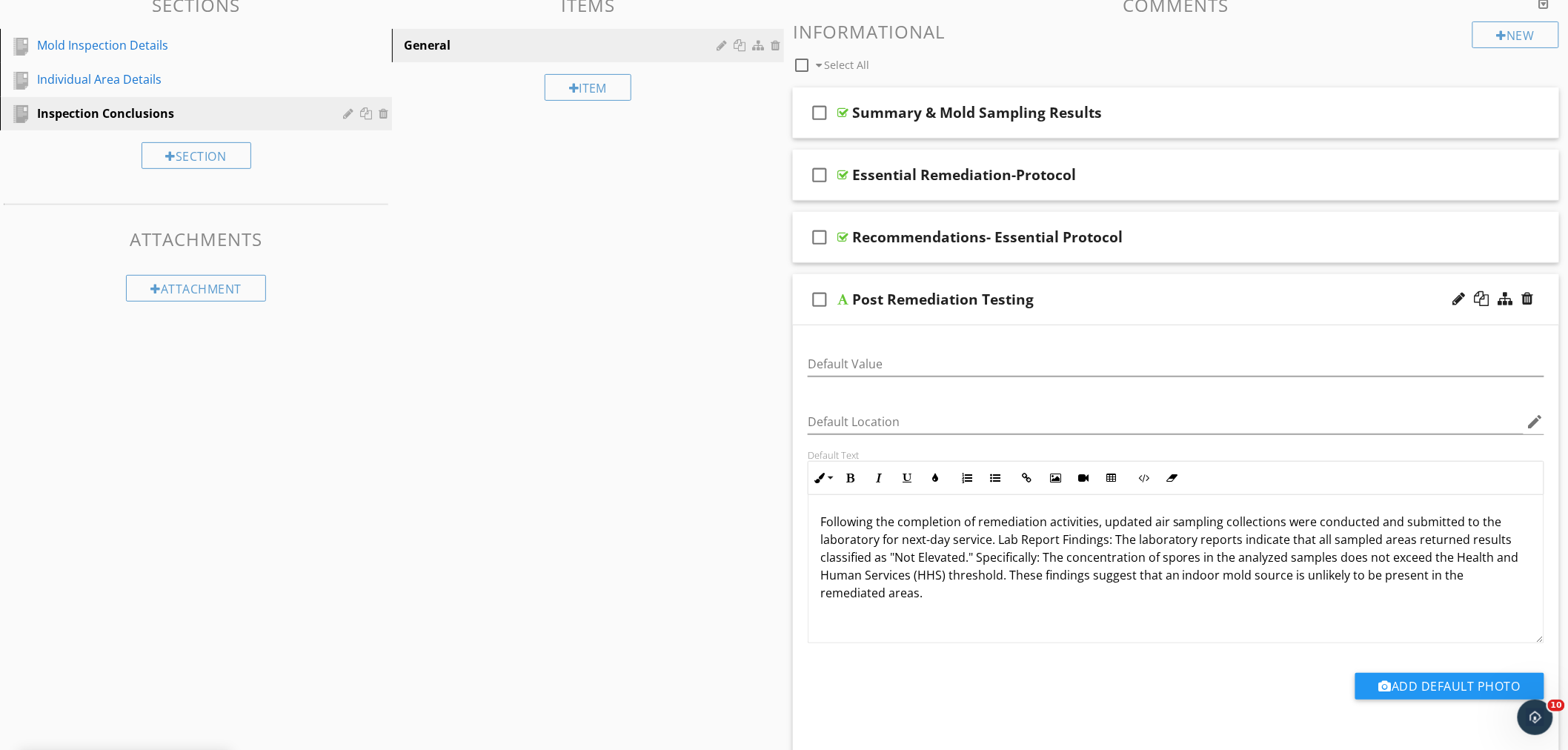
click at [995, 541] on span "Following the completion of remediation activities, updated air sampling collec…" at bounding box center [1171, 557] width 699 height 88
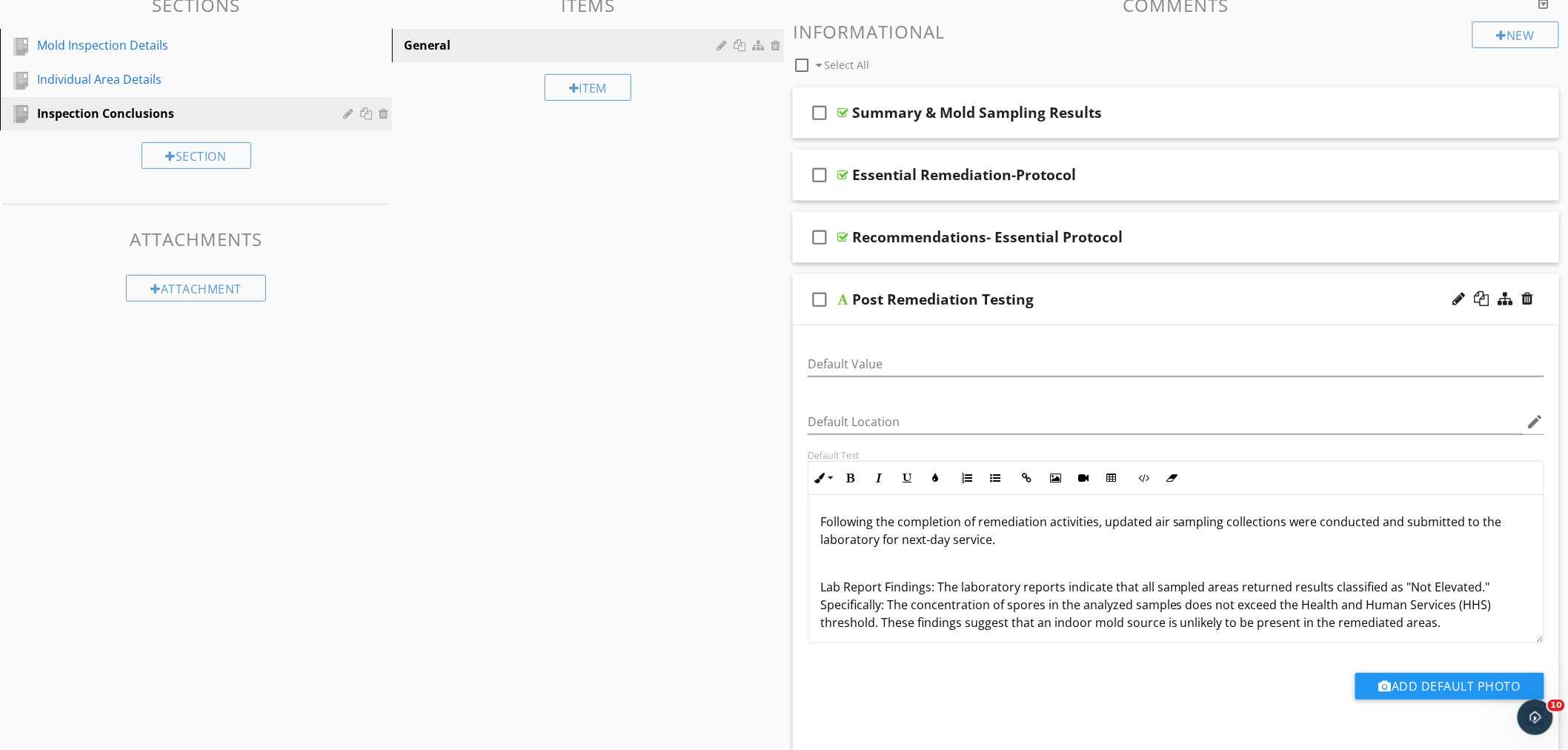
click at [936, 589] on span "Lab Report Findings: The laboratory reports indicate that all sampled areas ret…" at bounding box center [1157, 604] width 671 height 51
drag, startPoint x: 1402, startPoint y: 584, endPoint x: 1483, endPoint y: 592, distance: 81.4
click at [1483, 592] on span "Lab Report Findings: The laboratory reports indicate that all sampled areas ret…" at bounding box center [1158, 604] width 673 height 51
click at [907, 479] on icon "button" at bounding box center [907, 478] width 10 height 10
click at [855, 476] on icon "button" at bounding box center [850, 478] width 10 height 10
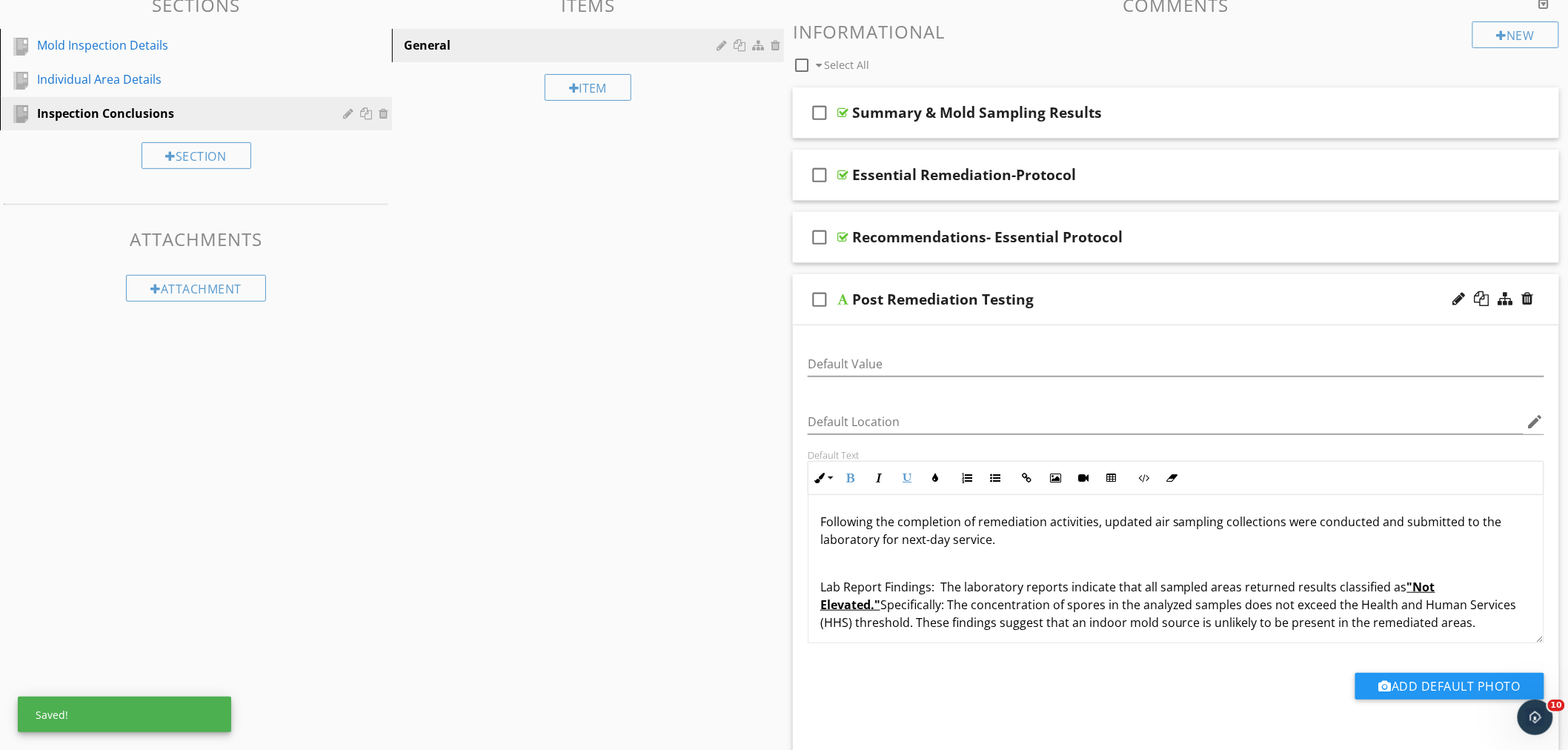
click at [1458, 617] on p "Lab Report Findings: The laboratory reports indicate that all sampled areas ret…" at bounding box center [1176, 604] width 712 height 53
click at [1500, 592] on p "Lab Report Findings: The laboratory reports indicate that all sampled areas ret…" at bounding box center [1176, 604] width 712 height 53
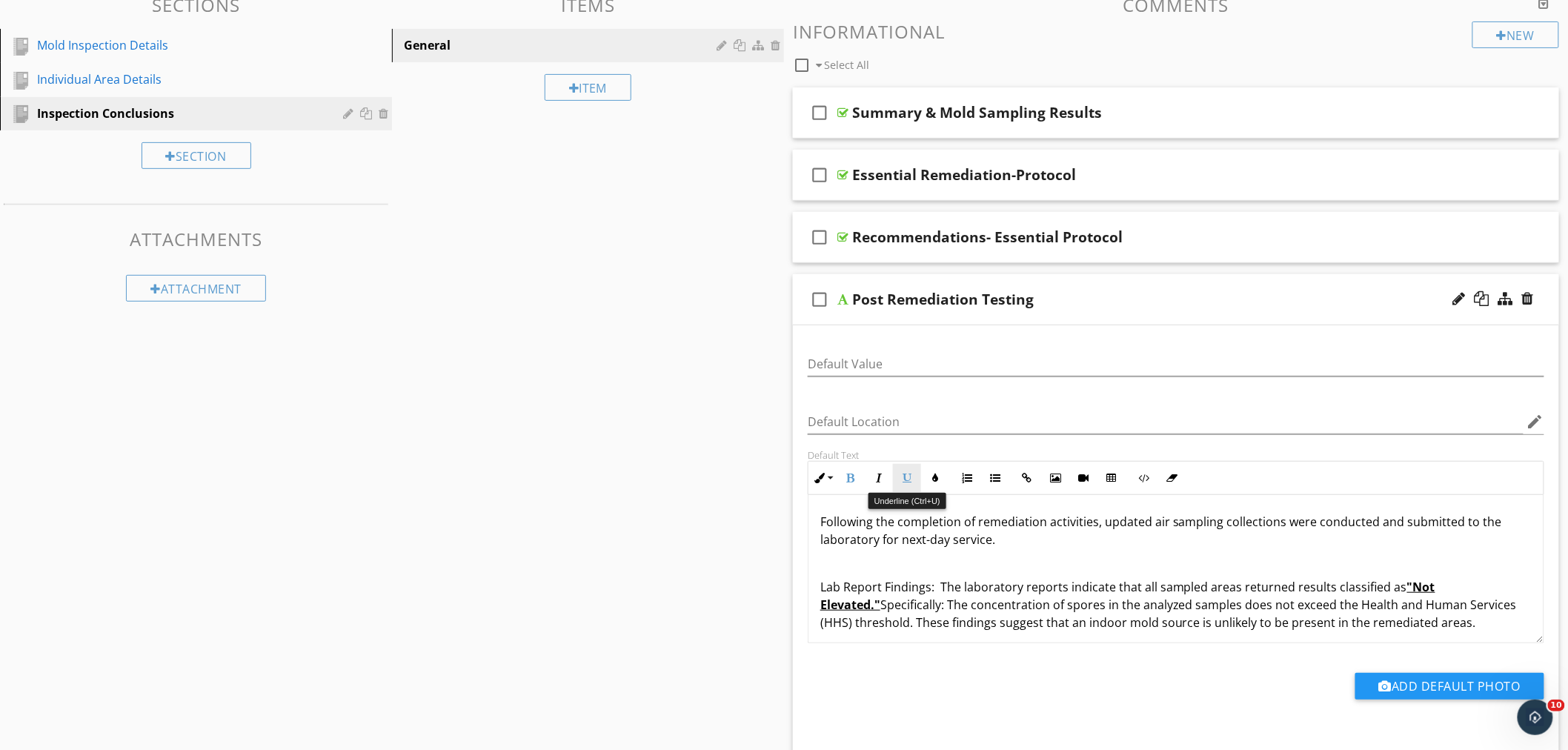
click at [908, 473] on icon "button" at bounding box center [907, 478] width 10 height 10
click at [853, 473] on icon "button" at bounding box center [850, 478] width 10 height 10
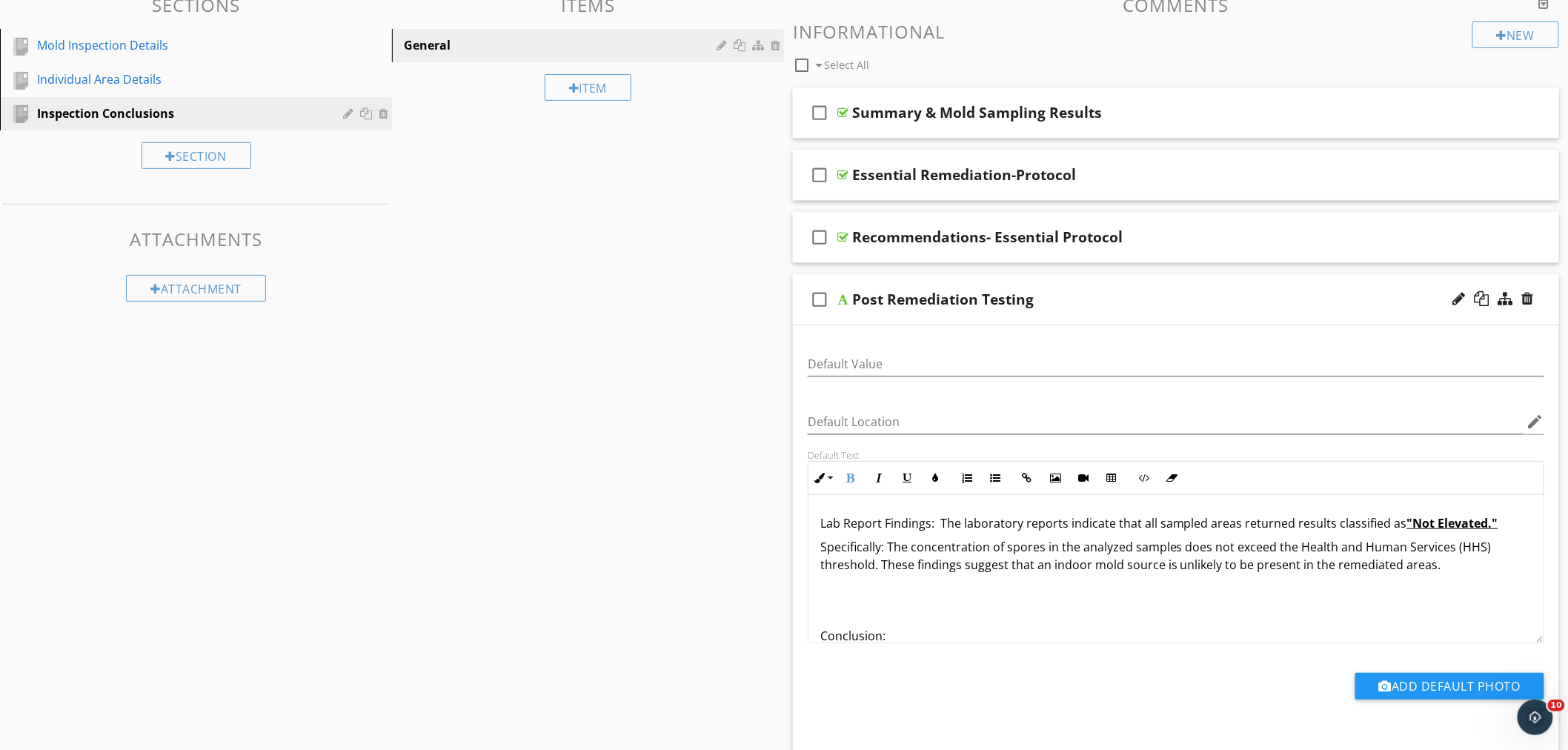
scroll to position [37, 0]
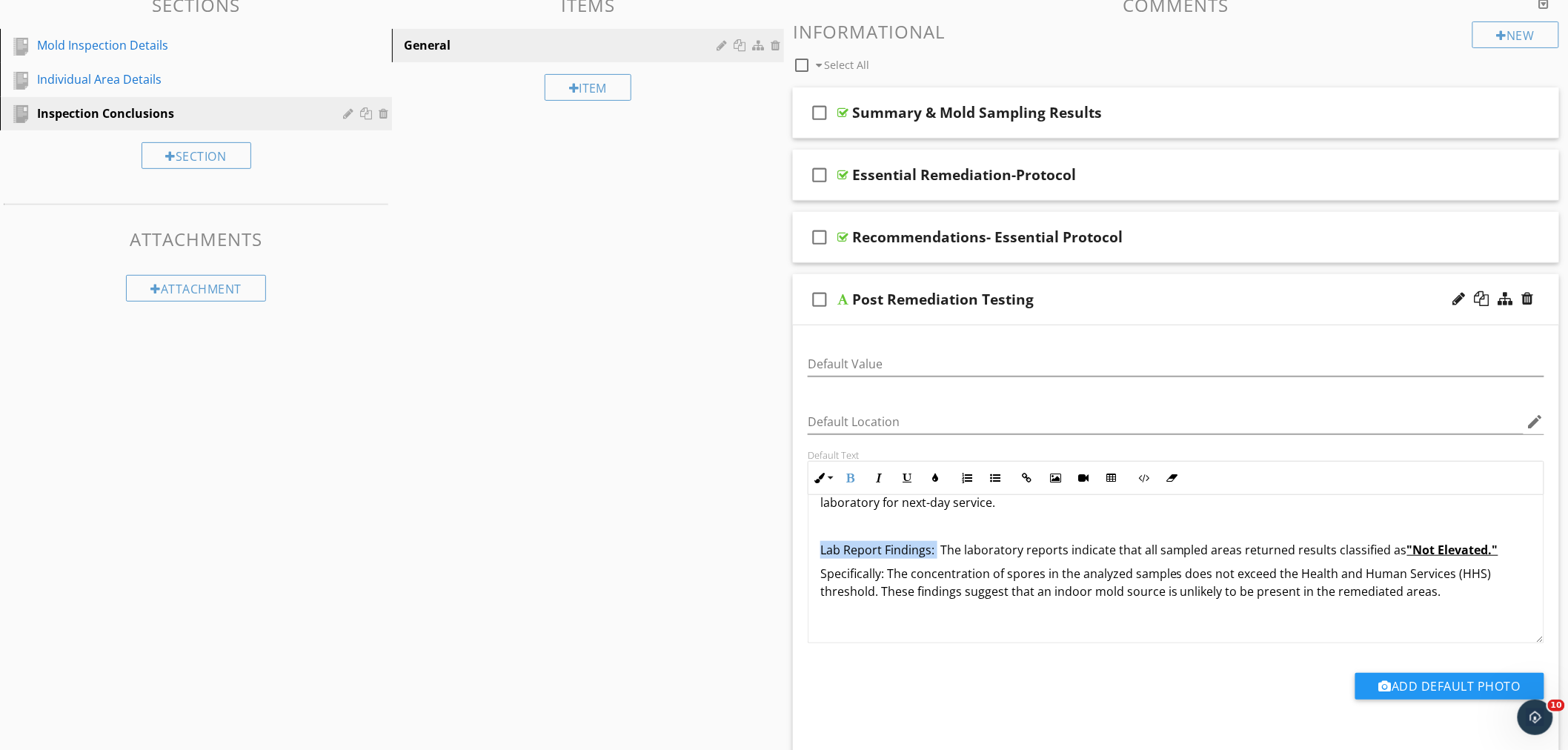
drag, startPoint x: 935, startPoint y: 552, endPoint x: 812, endPoint y: 551, distance: 123.0
click at [812, 551] on div "Following the completion of remediation activities, updated air sampling collec…" at bounding box center [1176, 591] width 735 height 267
click at [853, 478] on icon "button" at bounding box center [850, 478] width 10 height 10
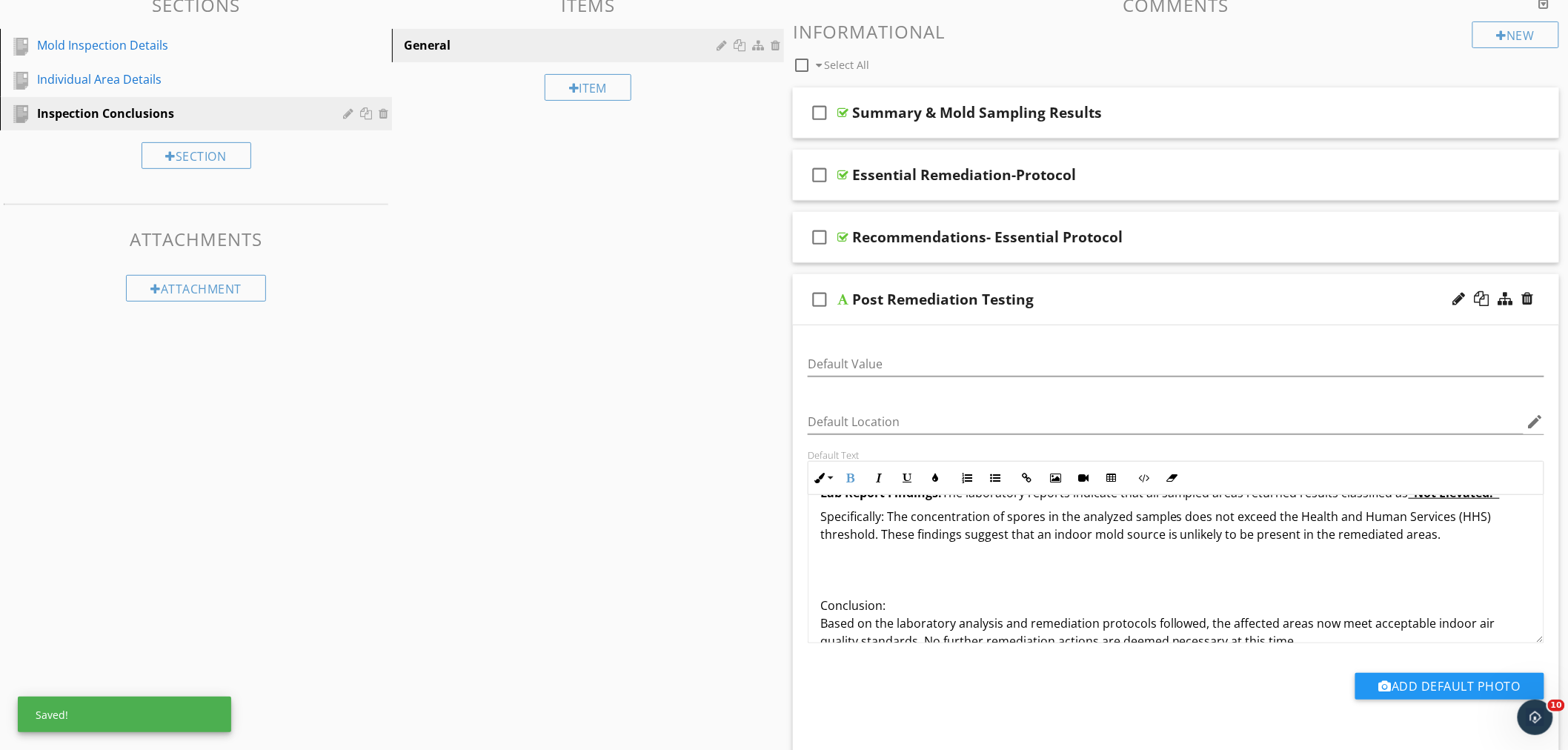
scroll to position [120, 0]
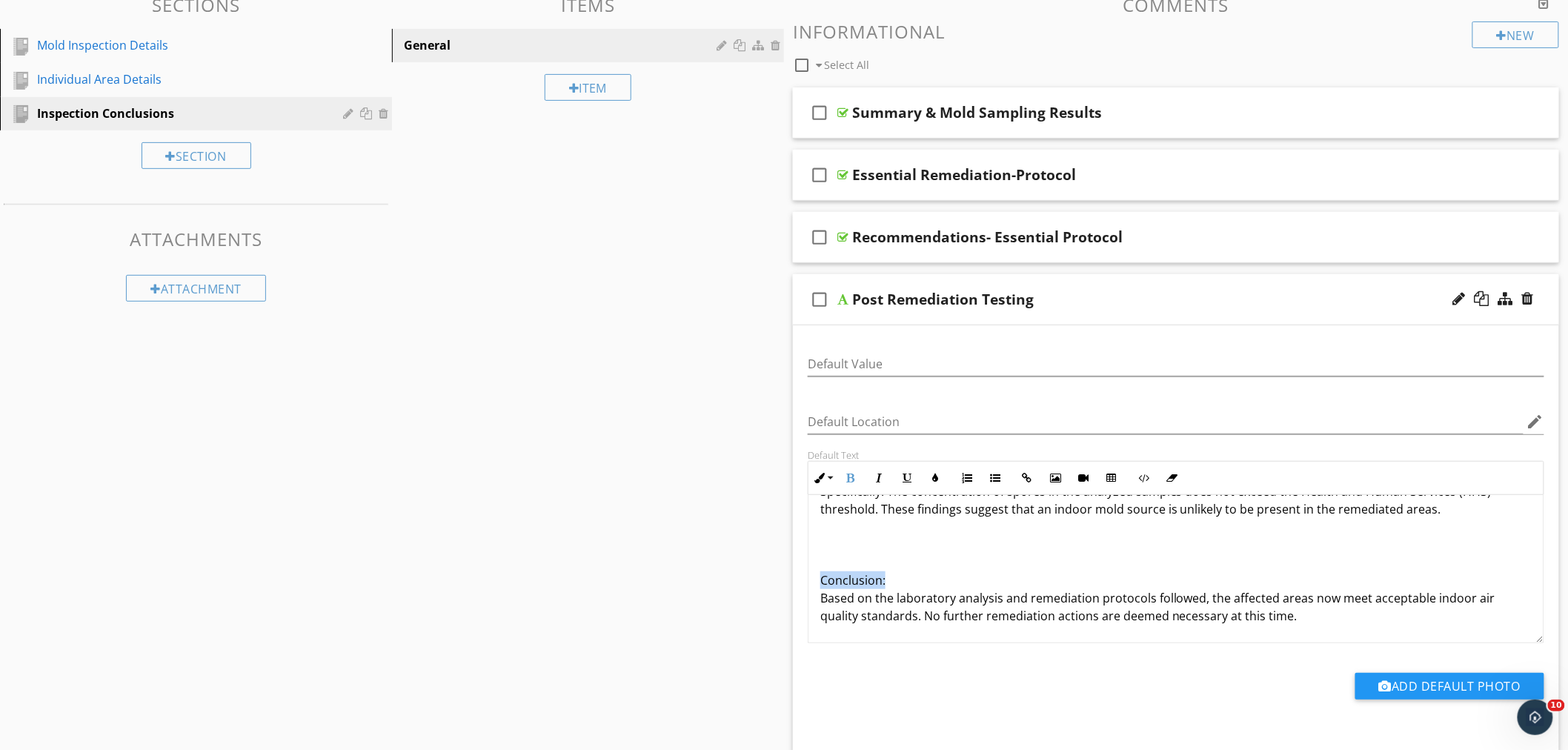
drag, startPoint x: 893, startPoint y: 580, endPoint x: 808, endPoint y: 581, distance: 85.0
click at [808, 581] on div "Following the completion of remediation activities, updated air sampling collec…" at bounding box center [1176, 570] width 737 height 149
click at [846, 476] on icon "button" at bounding box center [850, 478] width 10 height 10
click at [1029, 563] on p at bounding box center [1176, 556] width 712 height 18
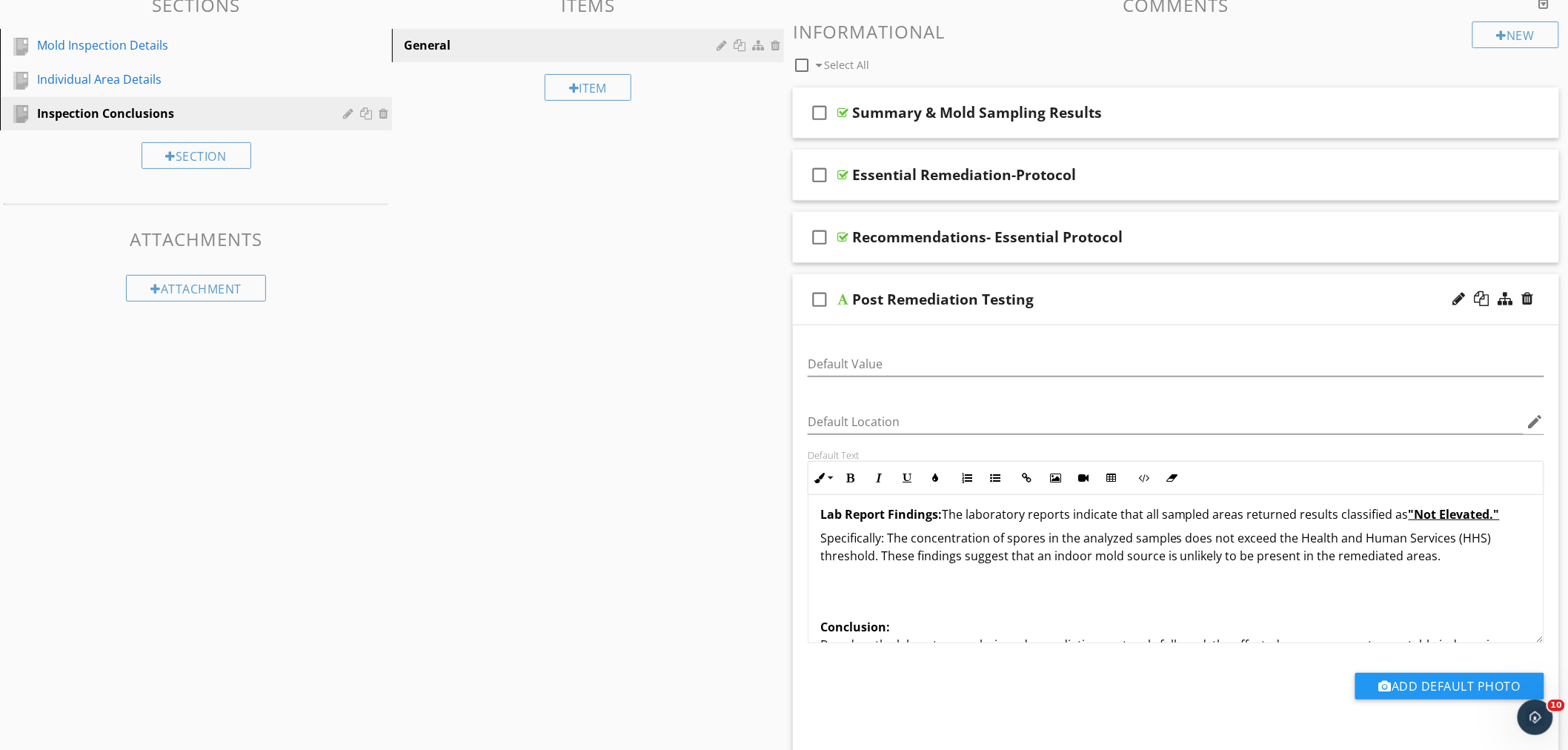
scroll to position [37, 0]
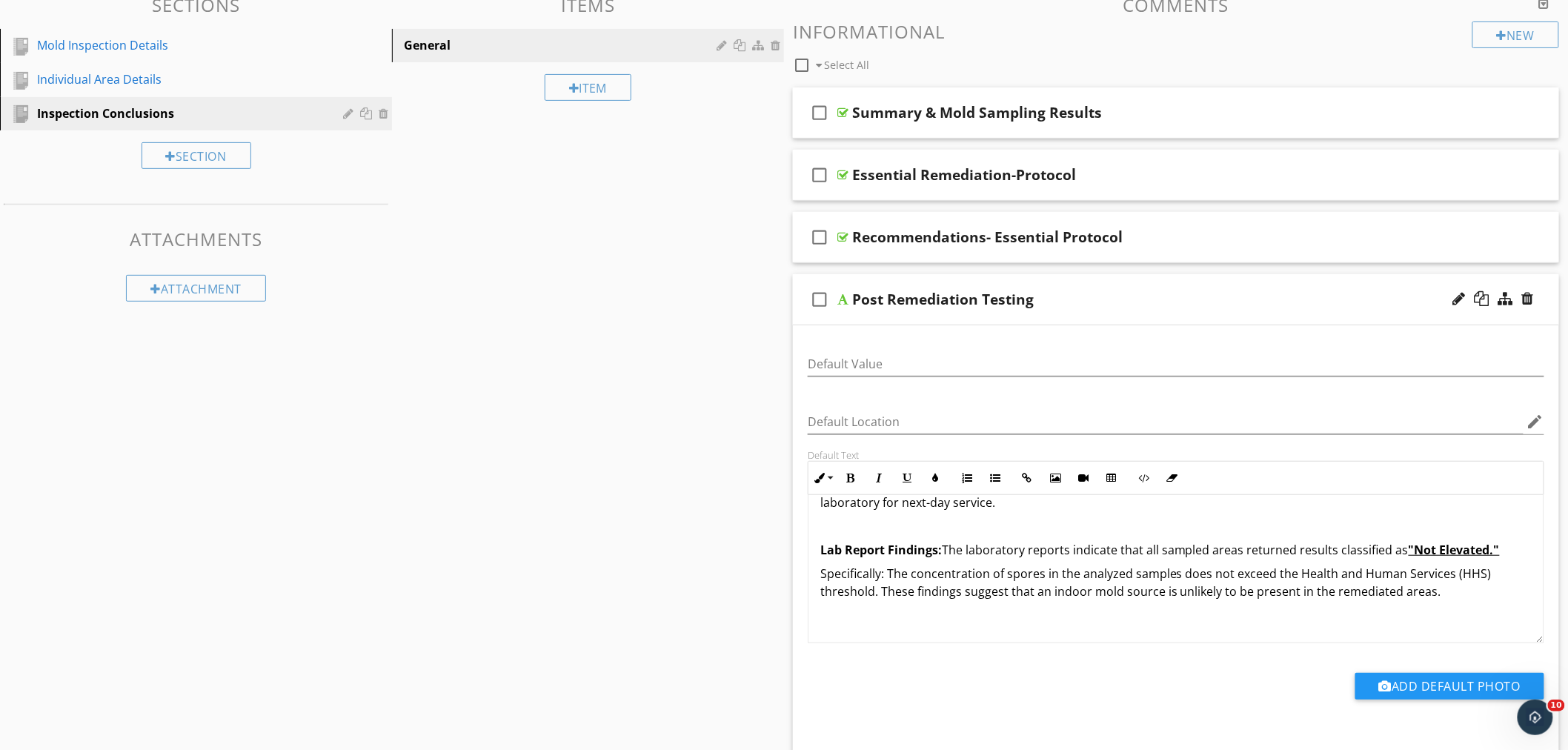
click at [1436, 590] on p "Specifically: The concentration of spores in the analyzed samples does not exce…" at bounding box center [1176, 583] width 712 height 36
click at [917, 596] on span "Specifically: The concentration of spores in the analyzed samples does not exce…" at bounding box center [1157, 583] width 671 height 34
click at [913, 596] on span "Specifically: The concentration of spores in the analyzed samples does not exce…" at bounding box center [1157, 583] width 671 height 34
click at [917, 594] on span "Specifically: The concentration of spores in the analyzed samples does not exce…" at bounding box center [1157, 583] width 671 height 34
click at [1128, 281] on div "check_box_outline_blank Post Remediation Testing" at bounding box center [1176, 299] width 767 height 51
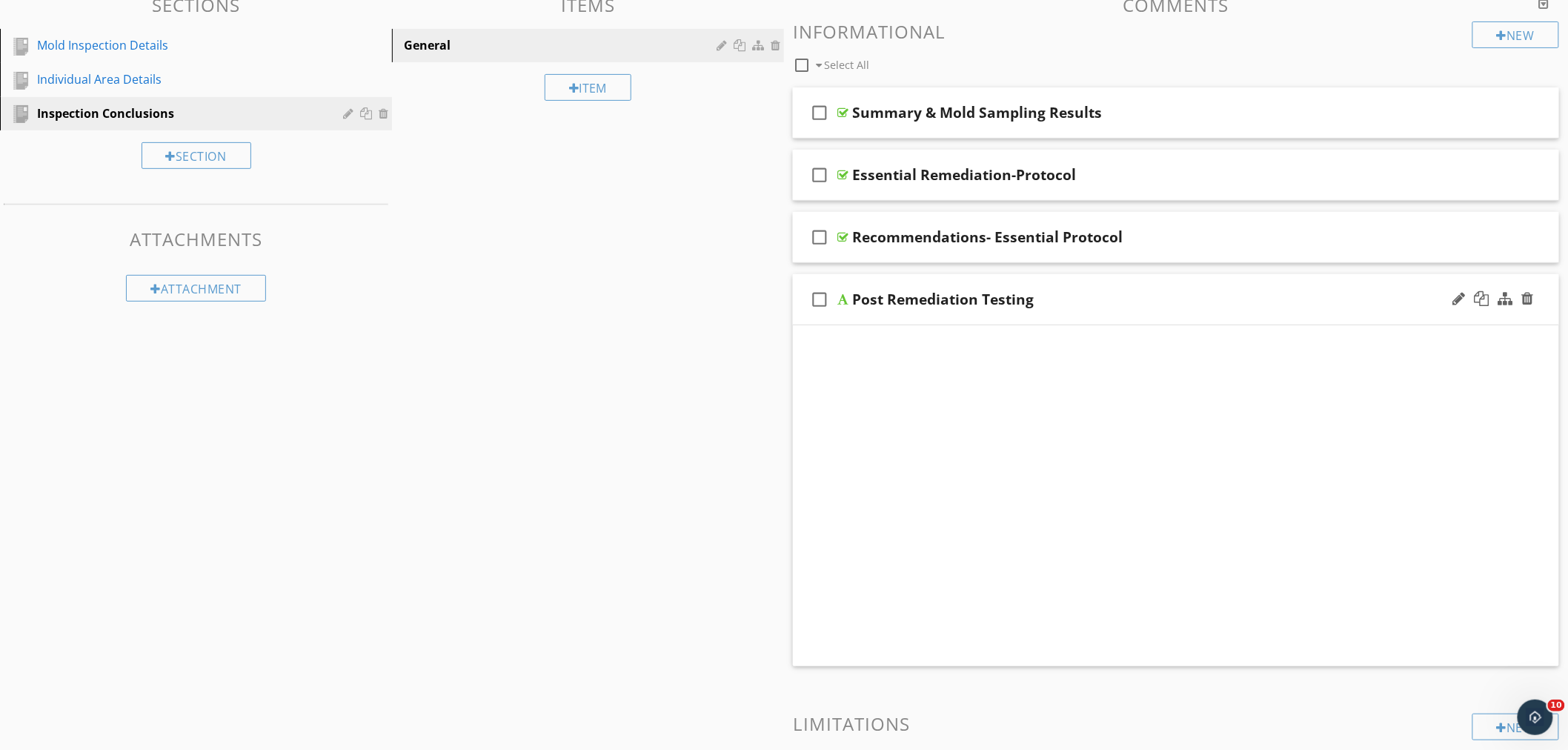
scroll to position [86, 0]
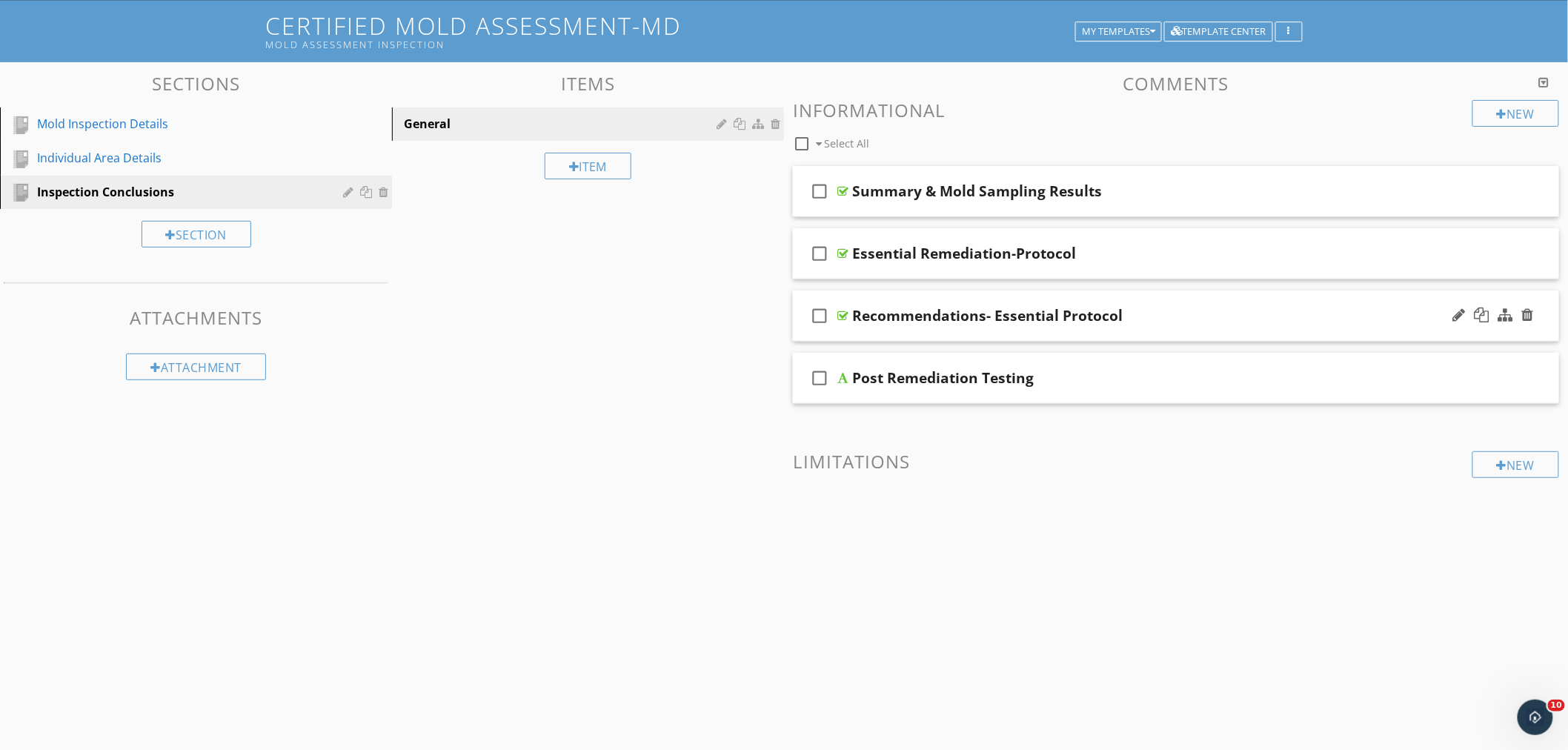
click at [1155, 301] on div "check_box_outline_blank Recommendations- Essential Protocol" at bounding box center [1176, 316] width 767 height 51
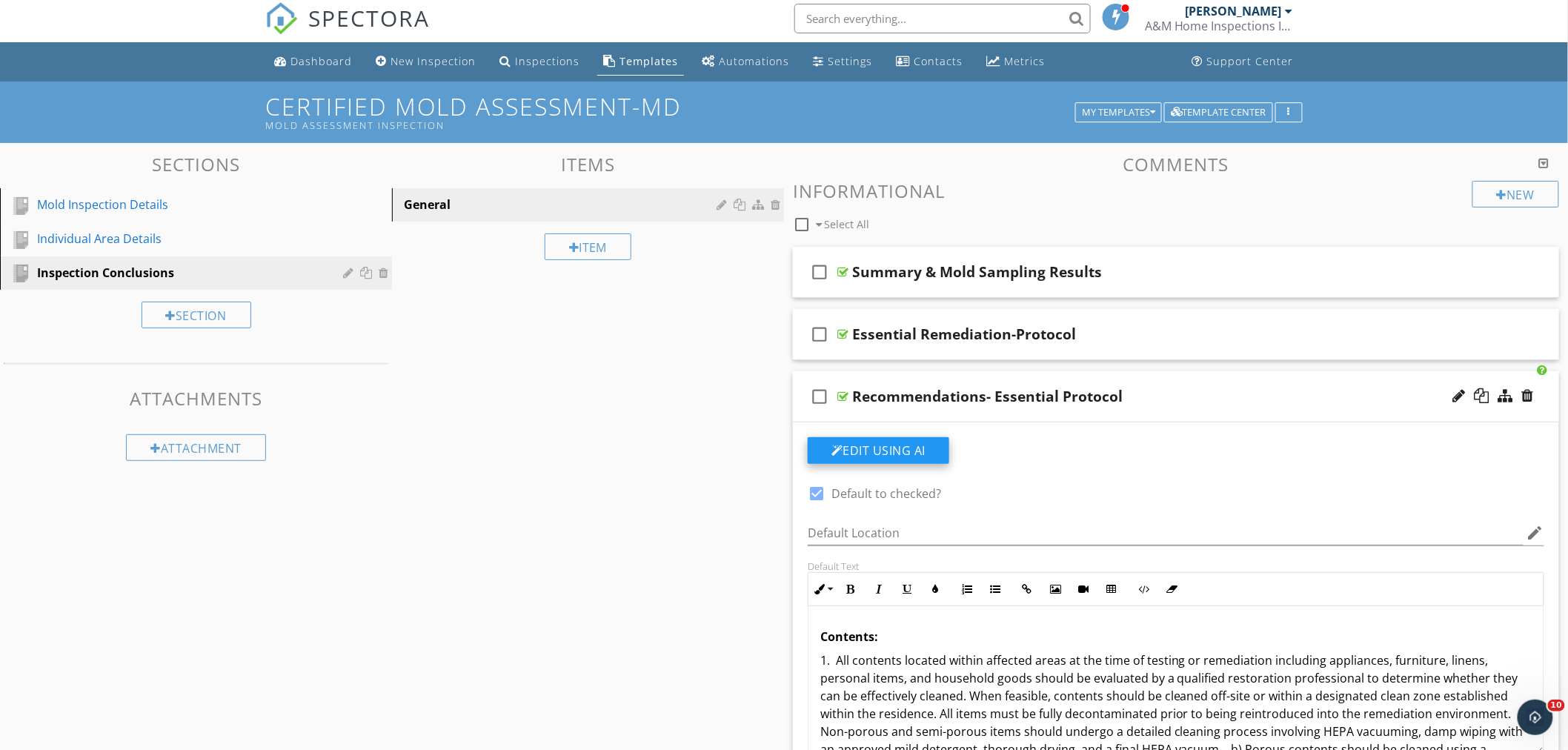
scroll to position [0, 0]
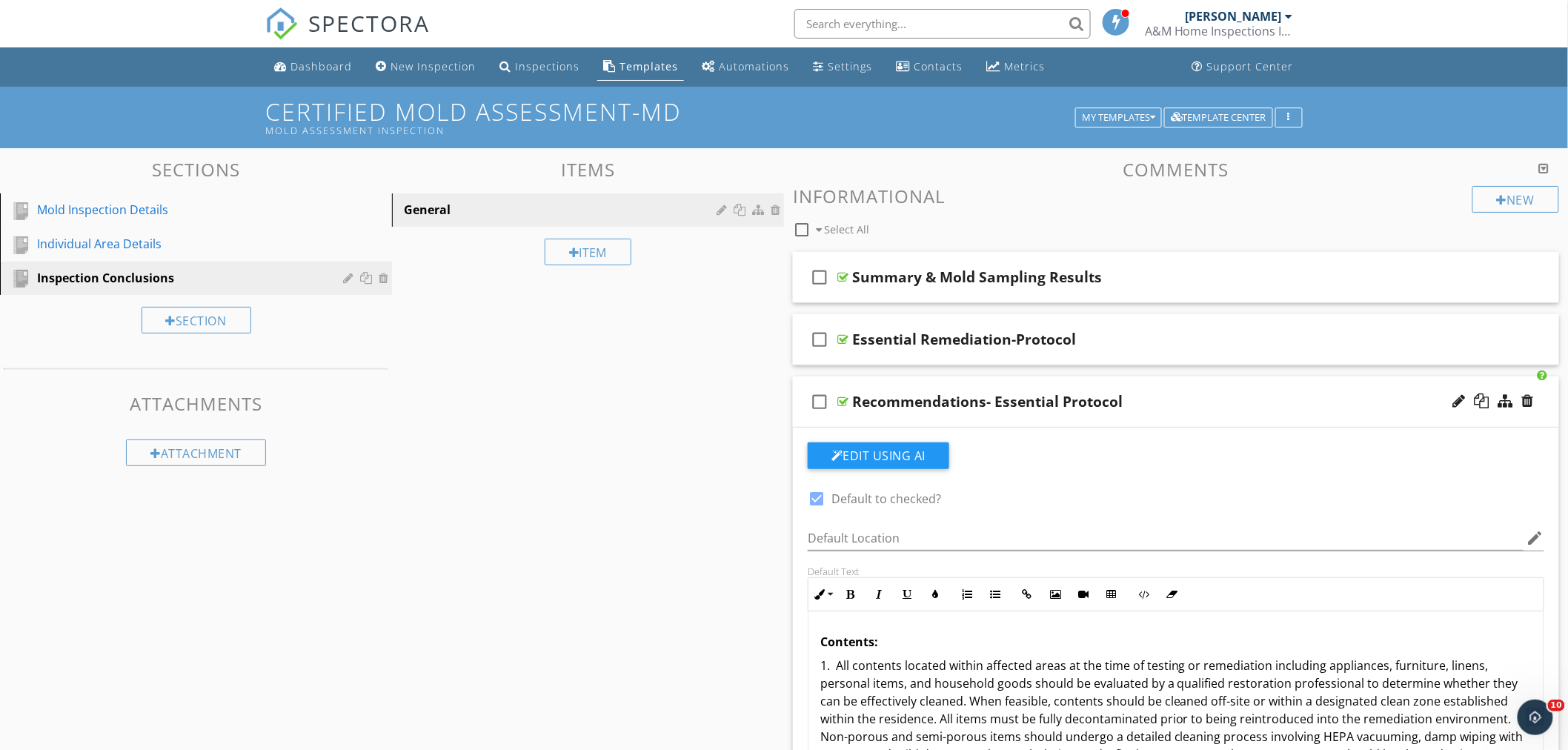
click at [1169, 392] on div "check_box_outline_blank Recommendations- Essential Protocol" at bounding box center [1176, 402] width 767 height 51
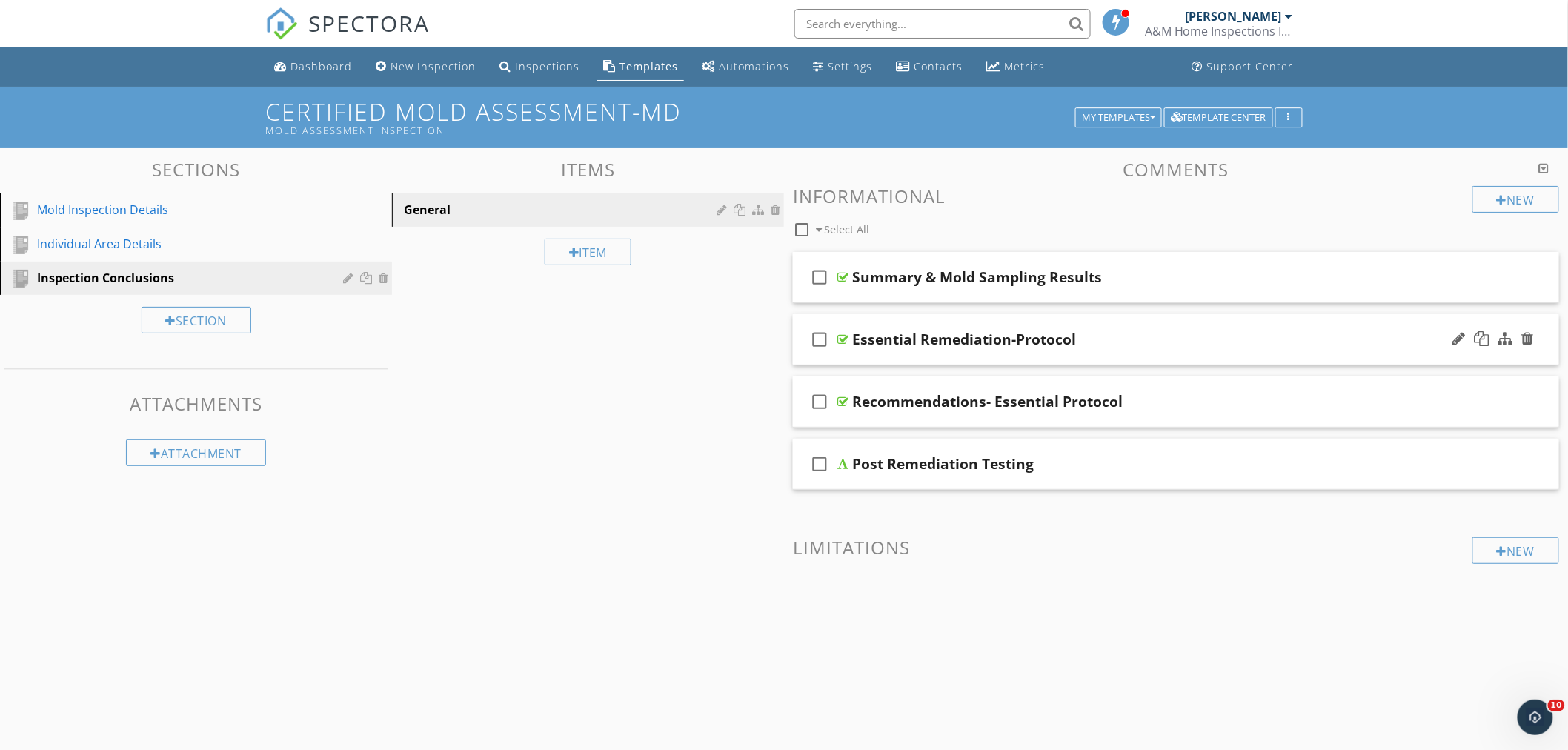
click at [1162, 323] on div "check_box_outline_blank Essential Remediation-Protocol" at bounding box center [1176, 339] width 767 height 51
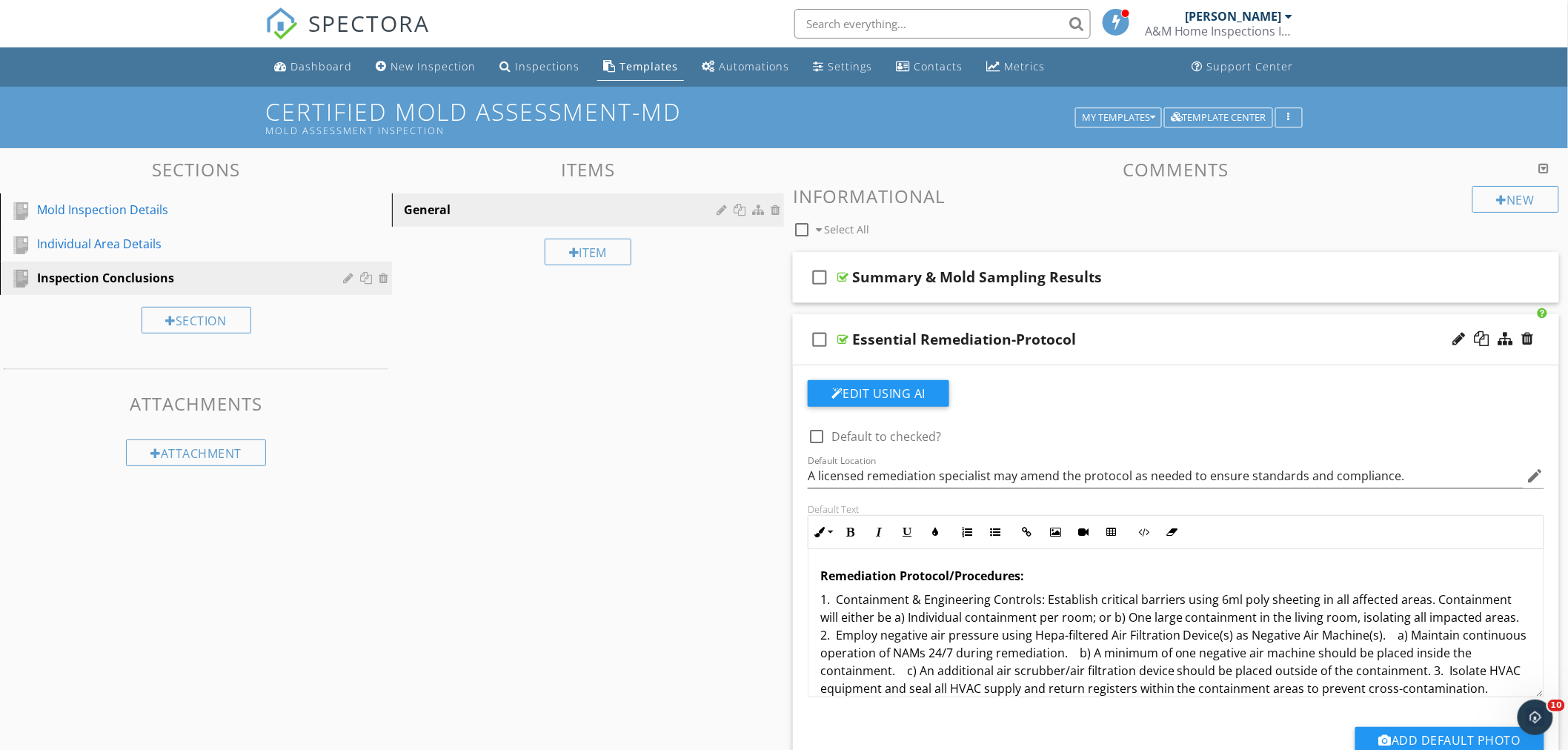
click at [1132, 331] on div "Essential Remediation-Protocol" at bounding box center [1129, 339] width 553 height 18
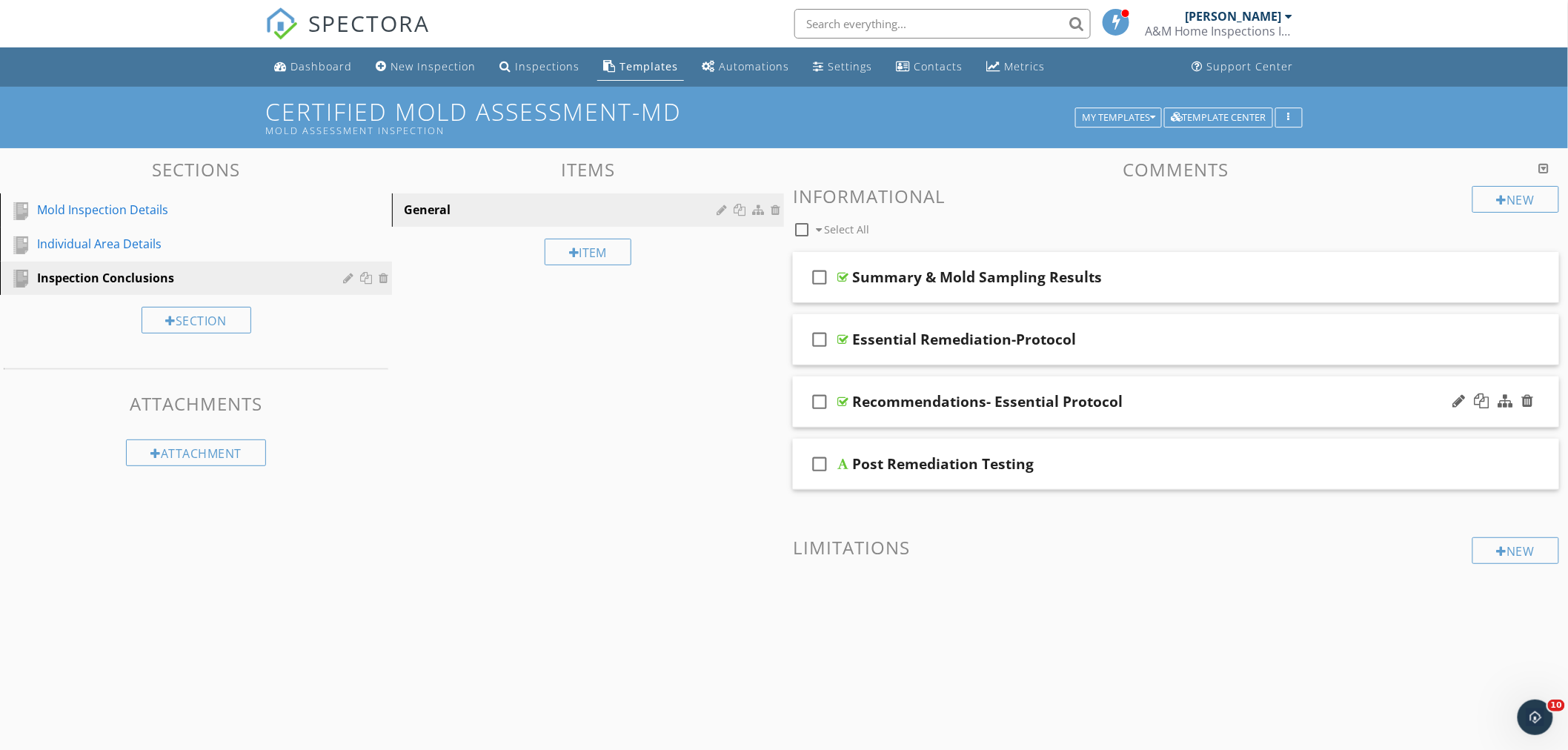
click at [1135, 396] on div "Recommendations- Essential Protocol" at bounding box center [1129, 401] width 553 height 18
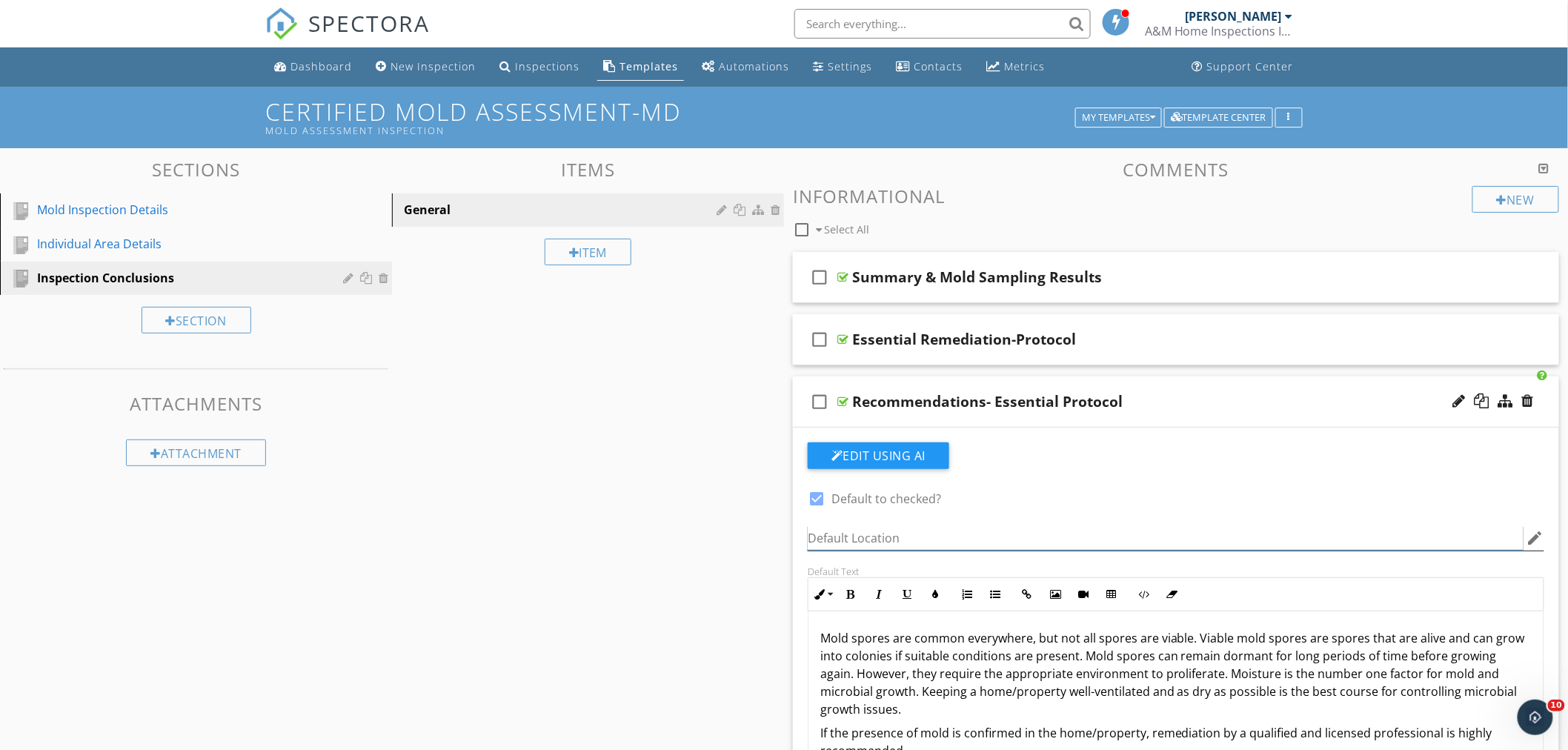
click at [839, 541] on input "Default Location" at bounding box center [1166, 539] width 716 height 24
paste input "A licensed remediation specialist may amend the protocol as needed to ensure st…"
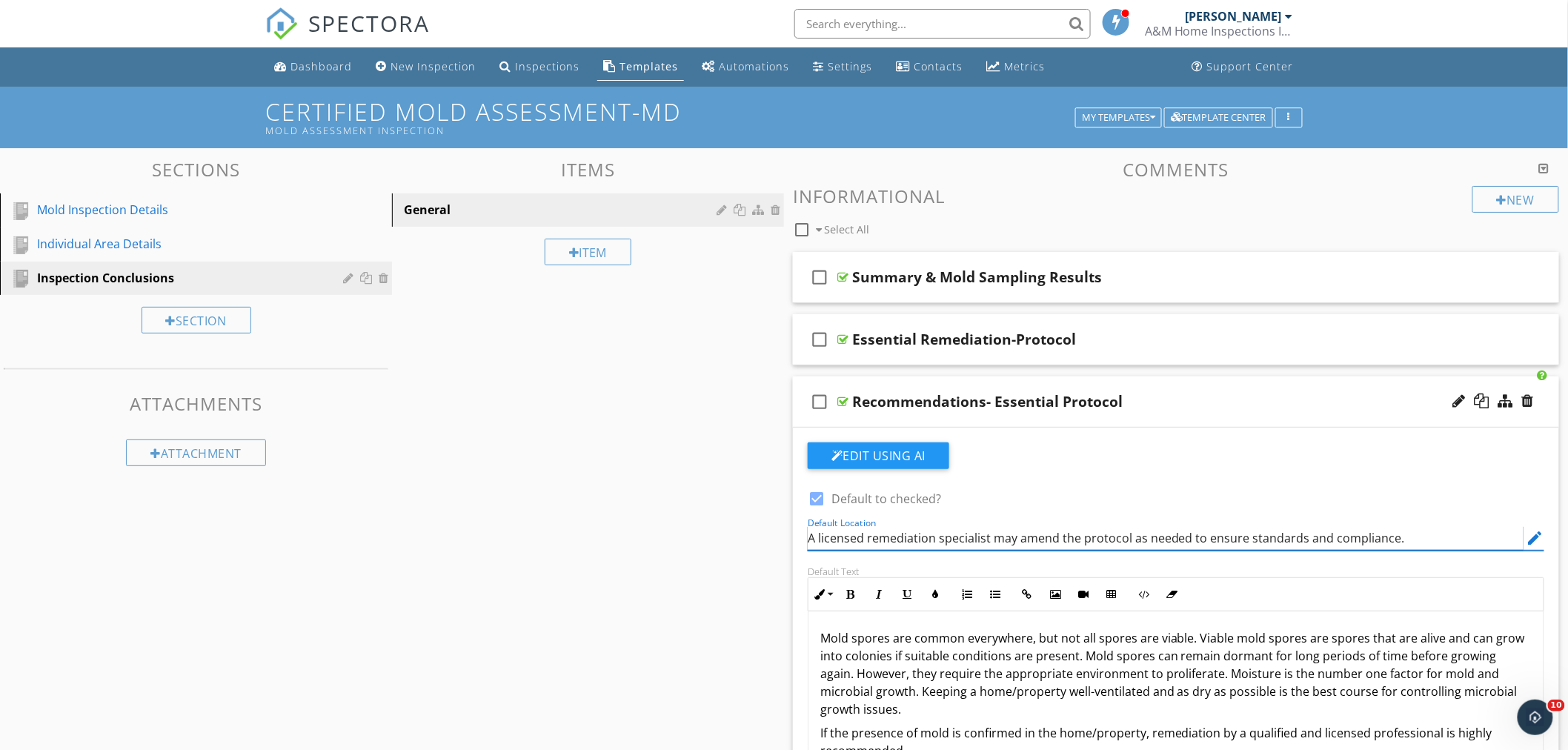
type input "A licensed remediation specialist may amend the protocol as needed to ensure st…"
click at [1196, 386] on div "check_box_outline_blank Recommendations- Essential Protocol" at bounding box center [1176, 402] width 767 height 51
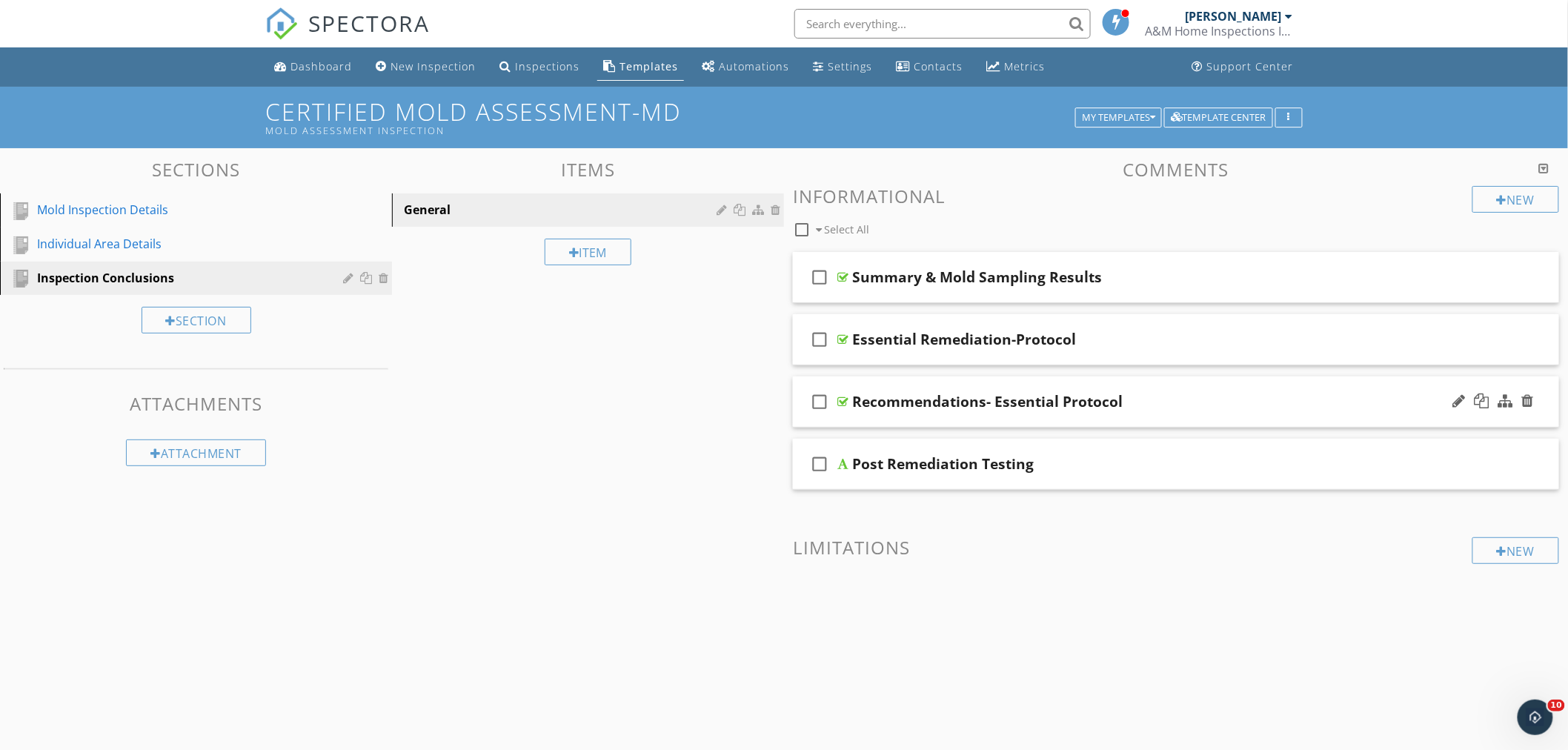
click at [1153, 382] on div "check_box_outline_blank Recommendations- Essential Protocol" at bounding box center [1176, 402] width 767 height 51
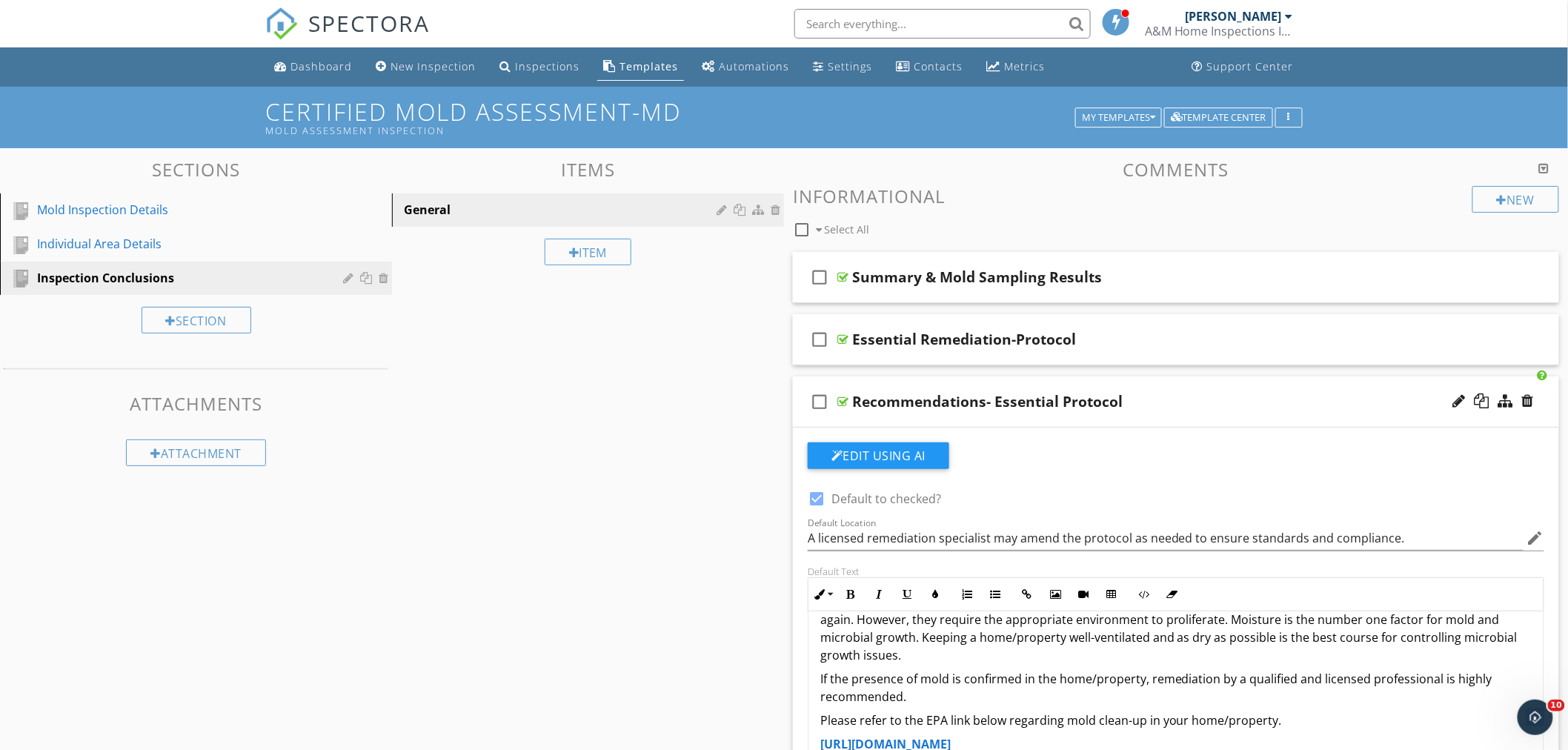
scroll to position [82, 0]
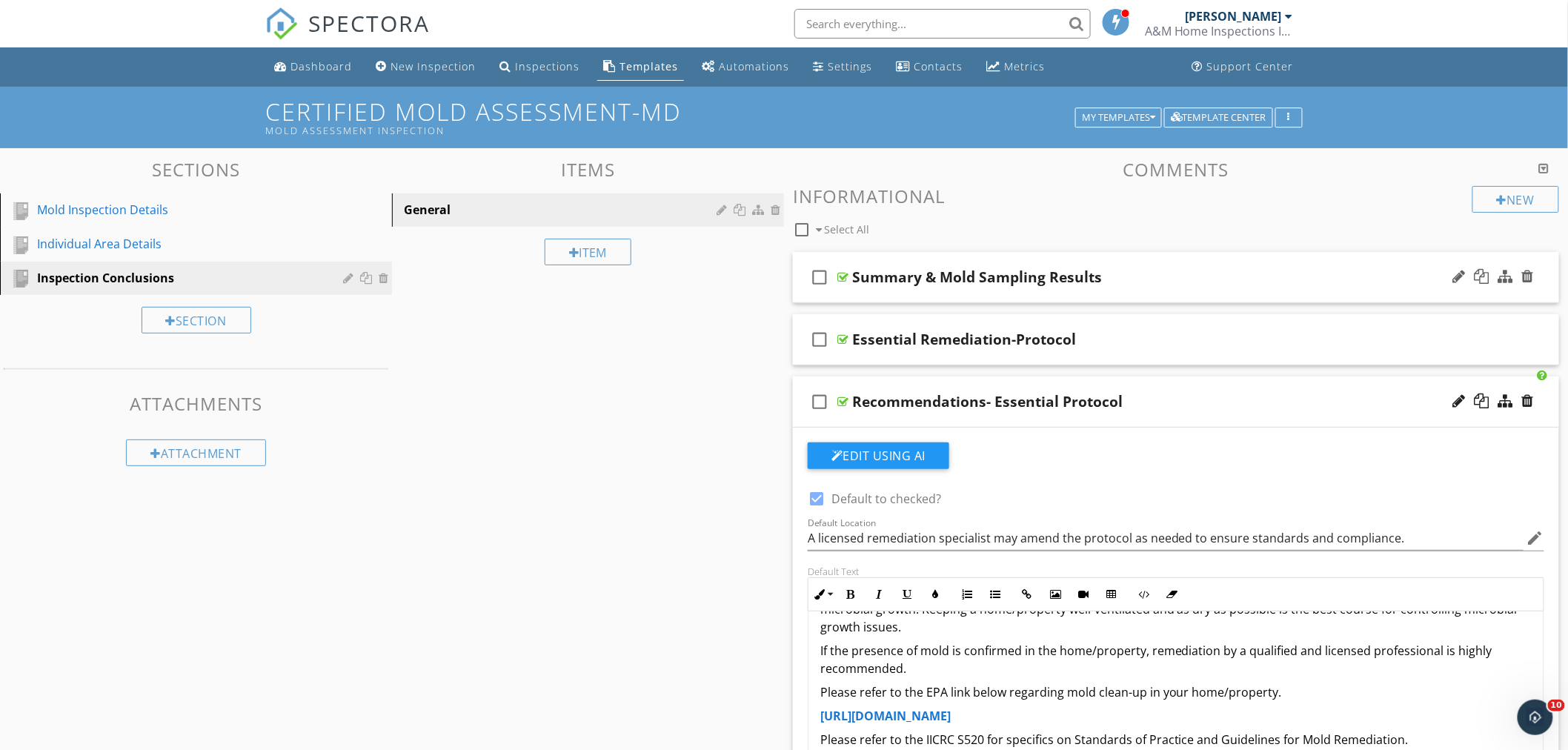
click at [1169, 273] on div "Summary & Mold Sampling Results" at bounding box center [1129, 277] width 553 height 18
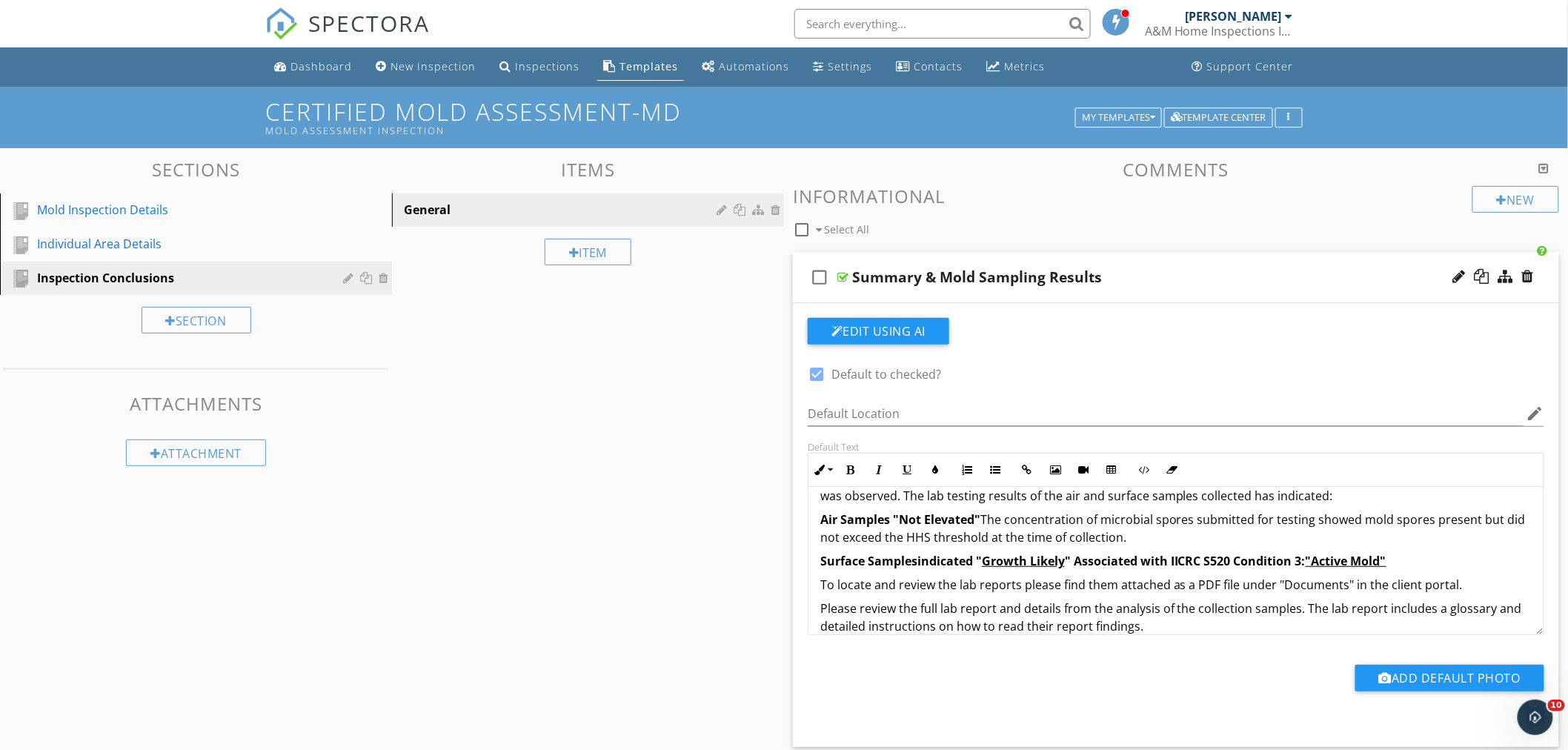
scroll to position [53, 0]
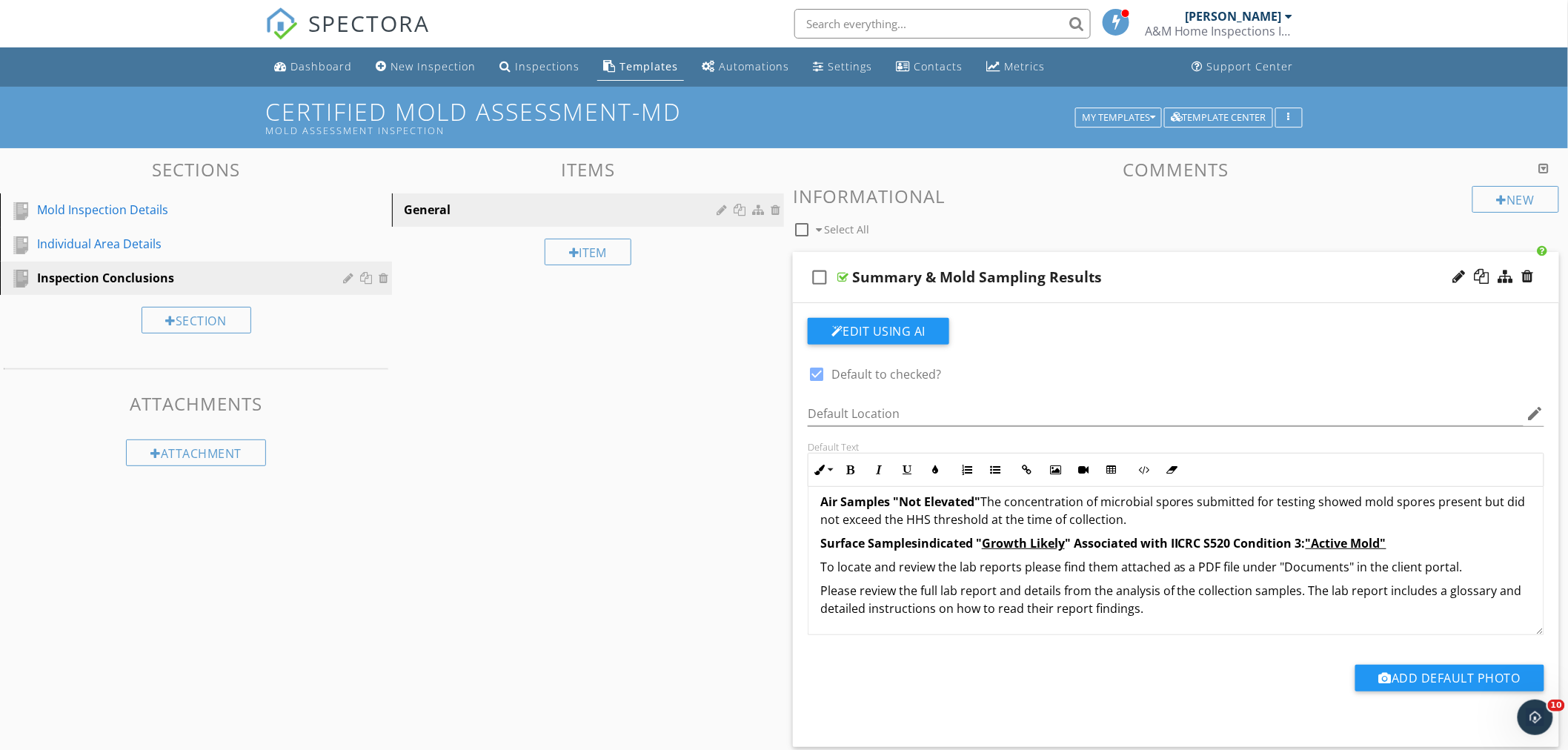
click at [1181, 260] on div "check_box_outline_blank Summary & Mold Sampling Results" at bounding box center [1176, 278] width 767 height 51
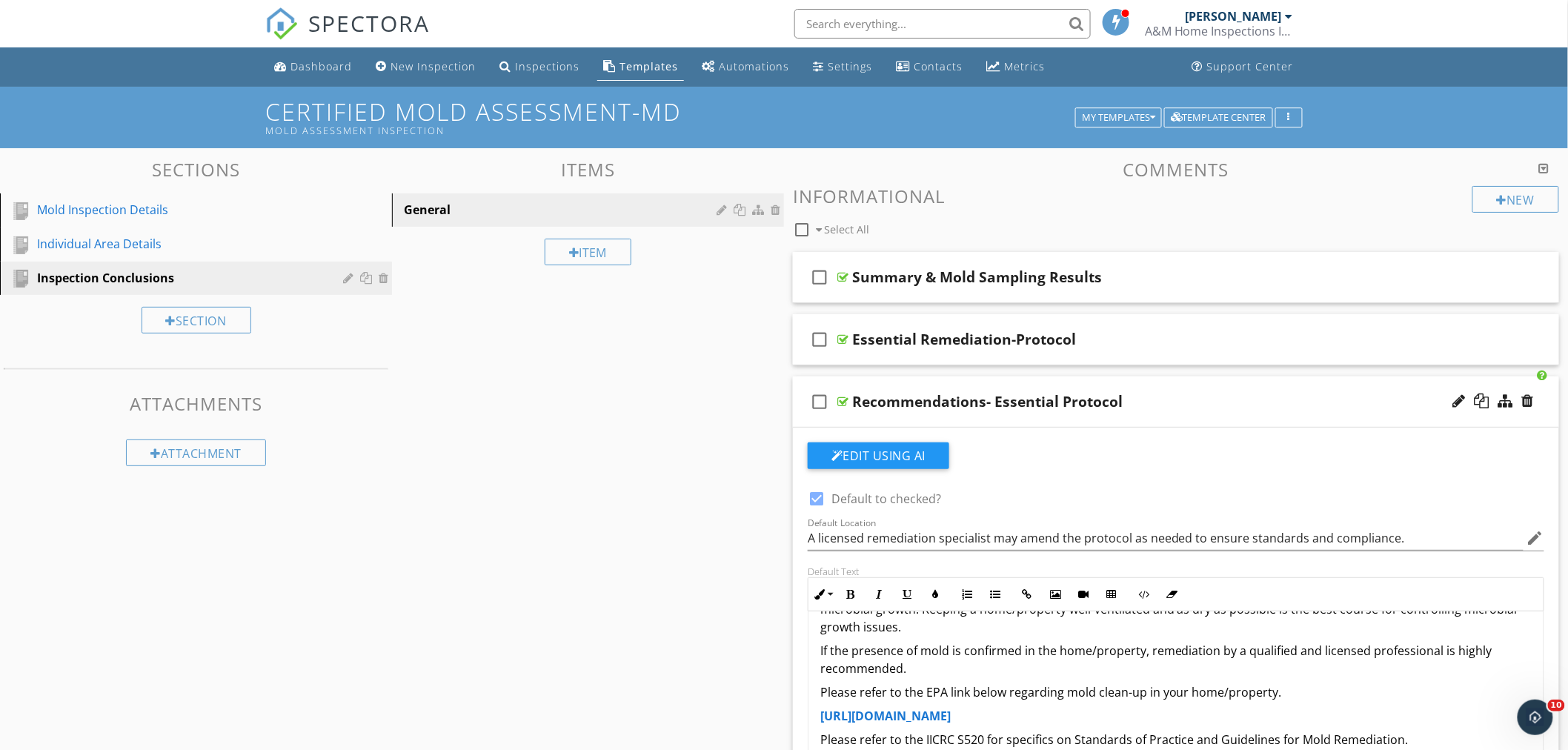
click at [1201, 392] on div "check_box_outline_blank Recommendations- Essential Protocol" at bounding box center [1176, 402] width 767 height 51
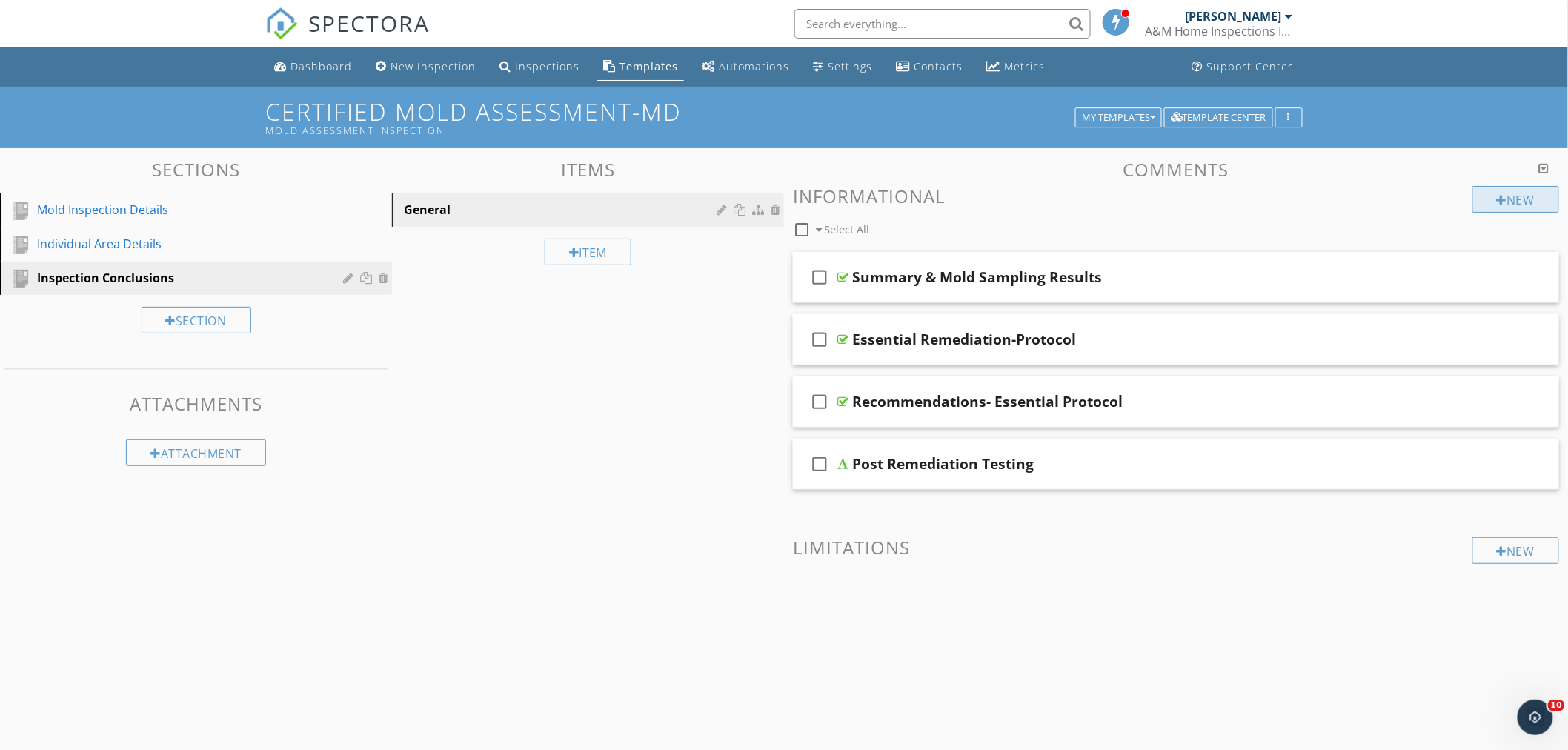
click at [1497, 202] on div at bounding box center [1502, 200] width 10 height 12
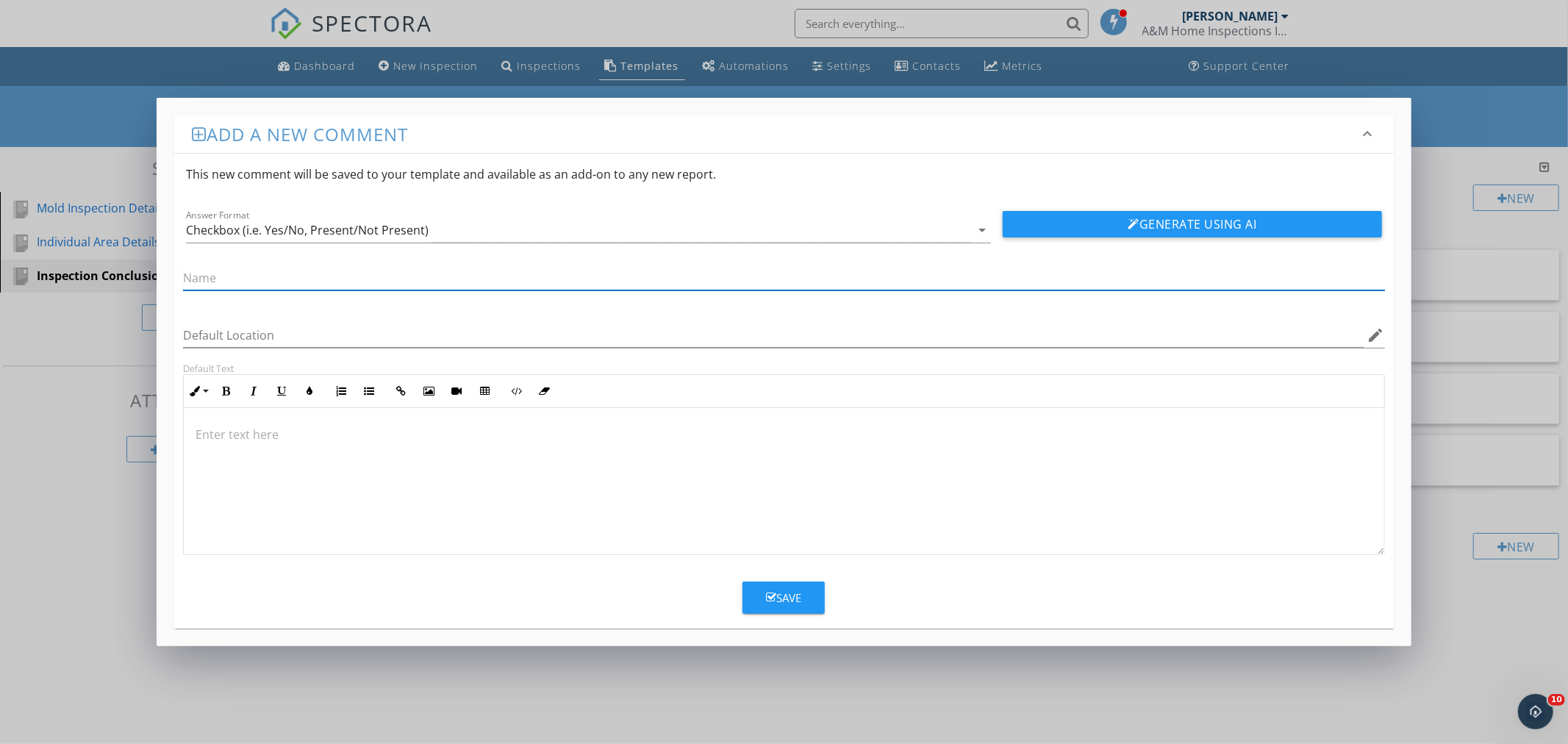
click at [287, 282] on input "text" at bounding box center [783, 278] width 1201 height 24
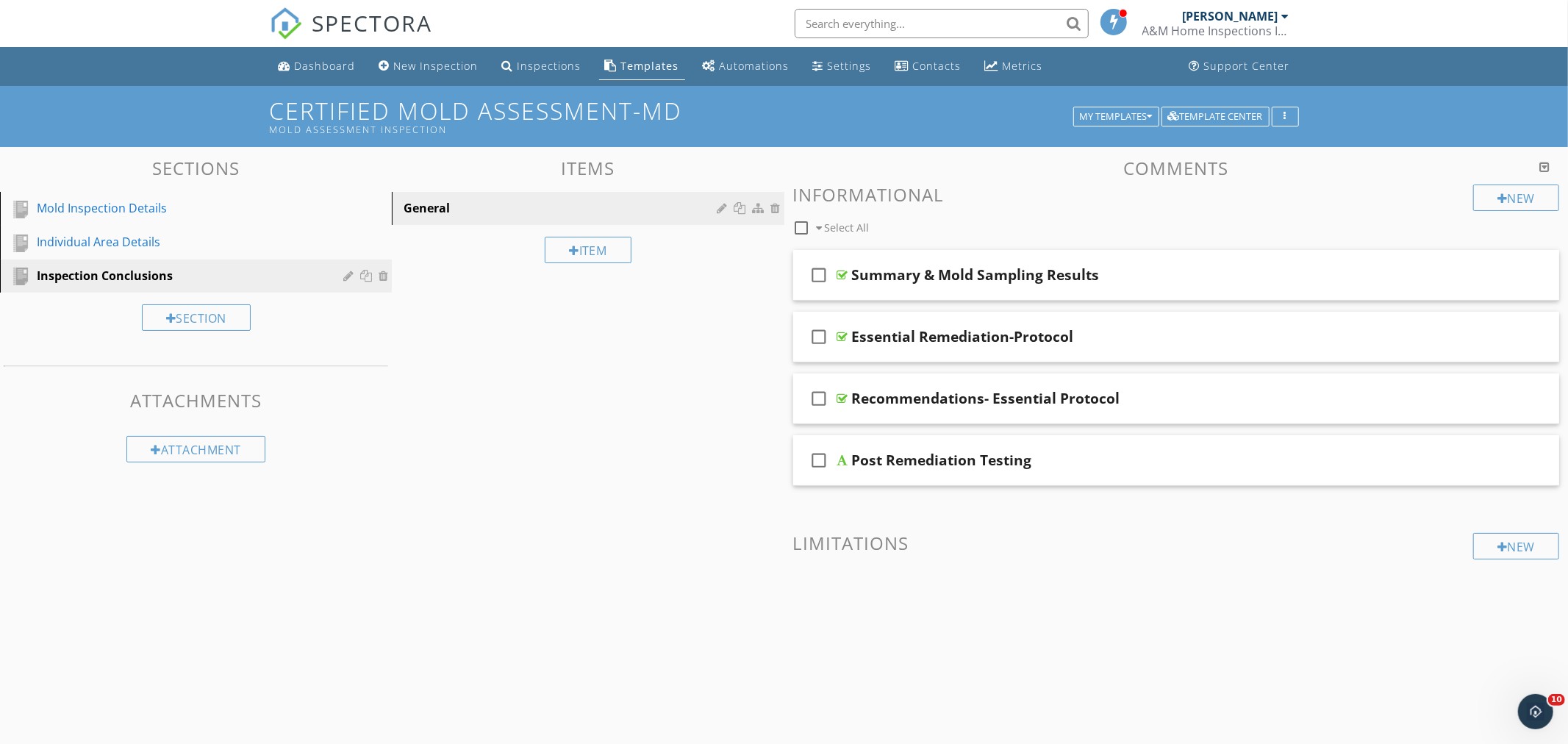
click at [526, 694] on div at bounding box center [784, 372] width 1568 height 744
click at [1475, 197] on div "New" at bounding box center [1503, 198] width 86 height 27
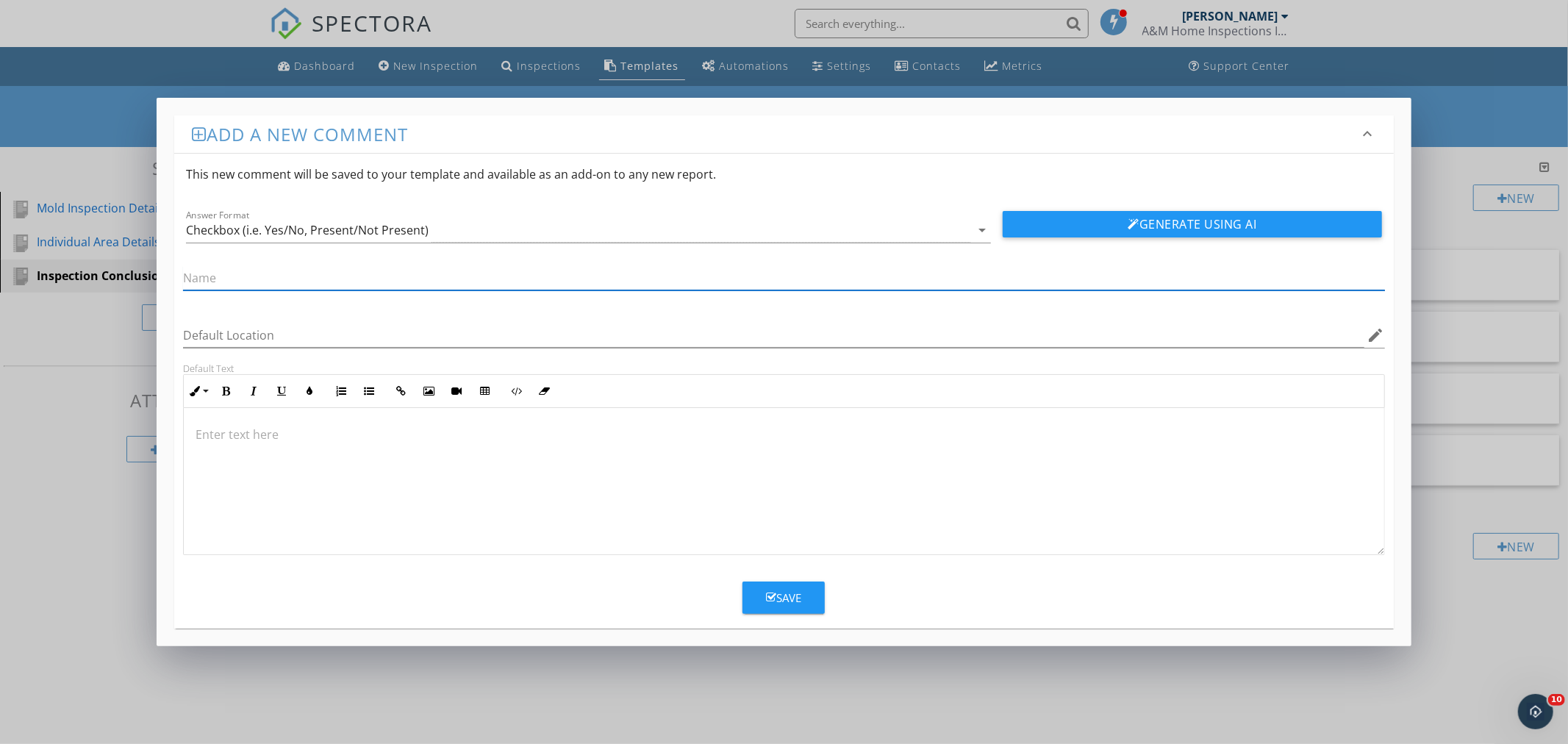
click at [266, 280] on input "text" at bounding box center [783, 278] width 1201 height 24
type input "Negative - Inconclusive Results"
click at [788, 599] on div "Save" at bounding box center [784, 598] width 35 height 17
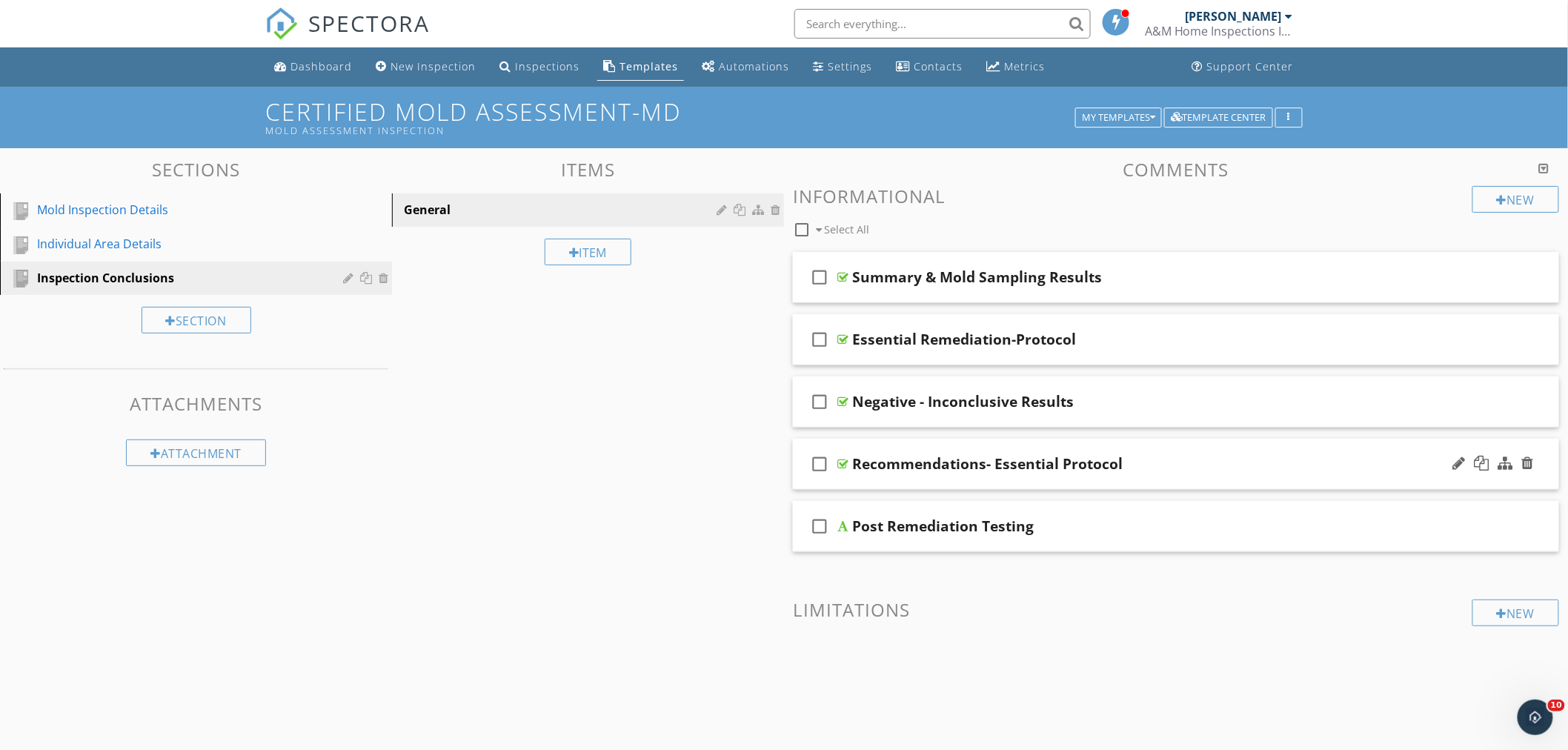
click at [1158, 449] on div "check_box_outline_blank Recommendations- Essential Protocol" at bounding box center [1176, 464] width 767 height 51
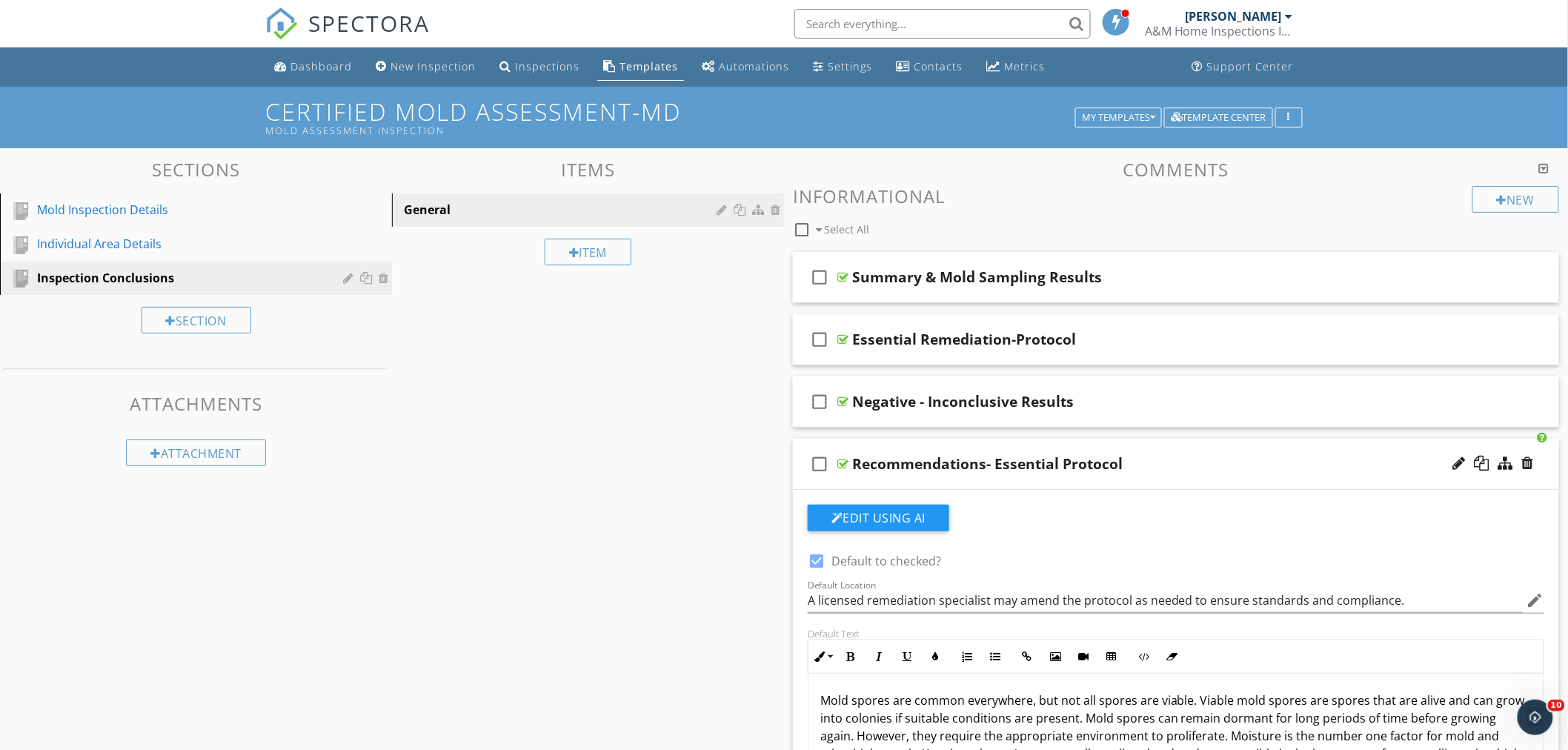
click at [1180, 447] on div "check_box_outline_blank Recommendations- Essential Protocol" at bounding box center [1176, 464] width 767 height 51
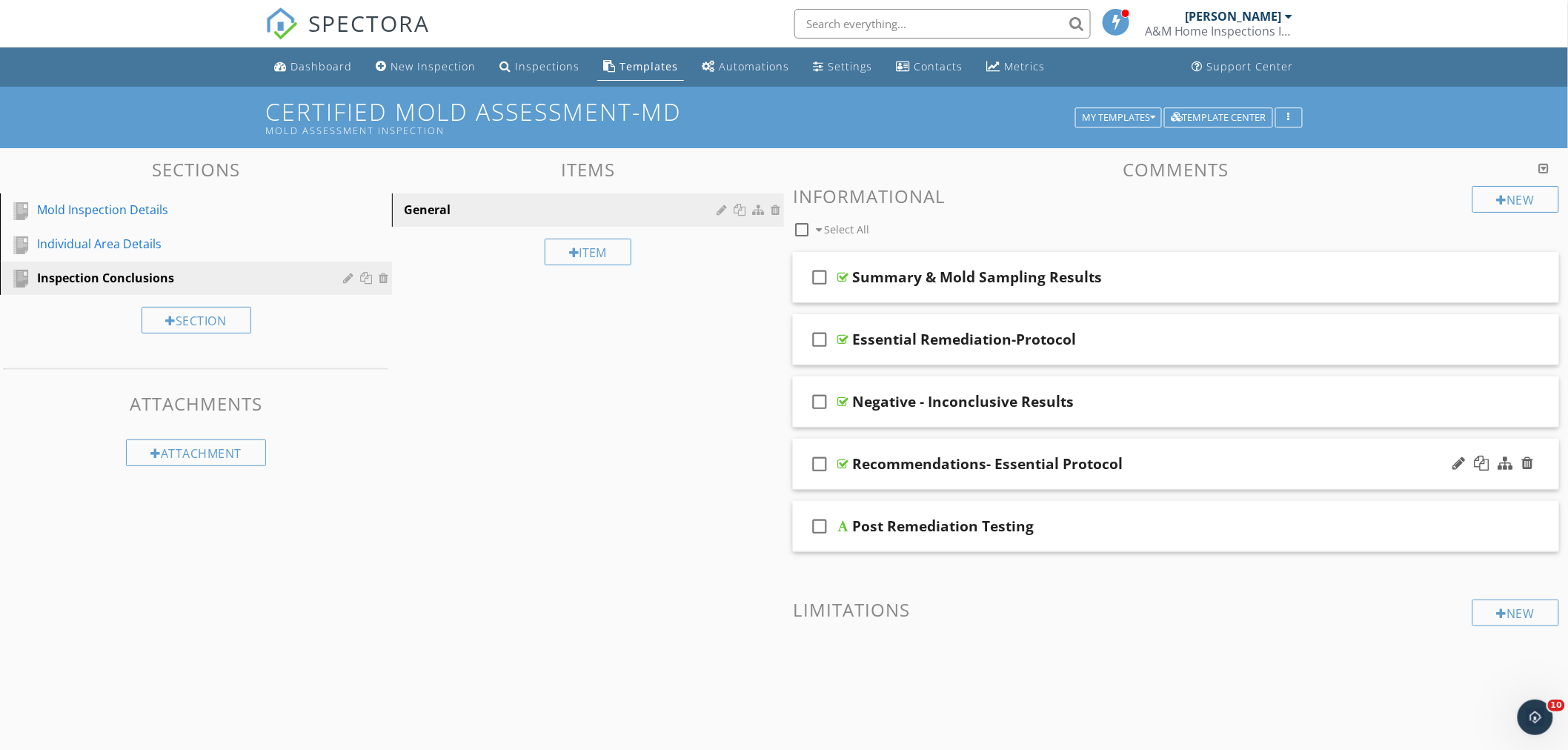
click at [1193, 453] on div "check_box_outline_blank Recommendations- Essential Protocol" at bounding box center [1176, 464] width 767 height 51
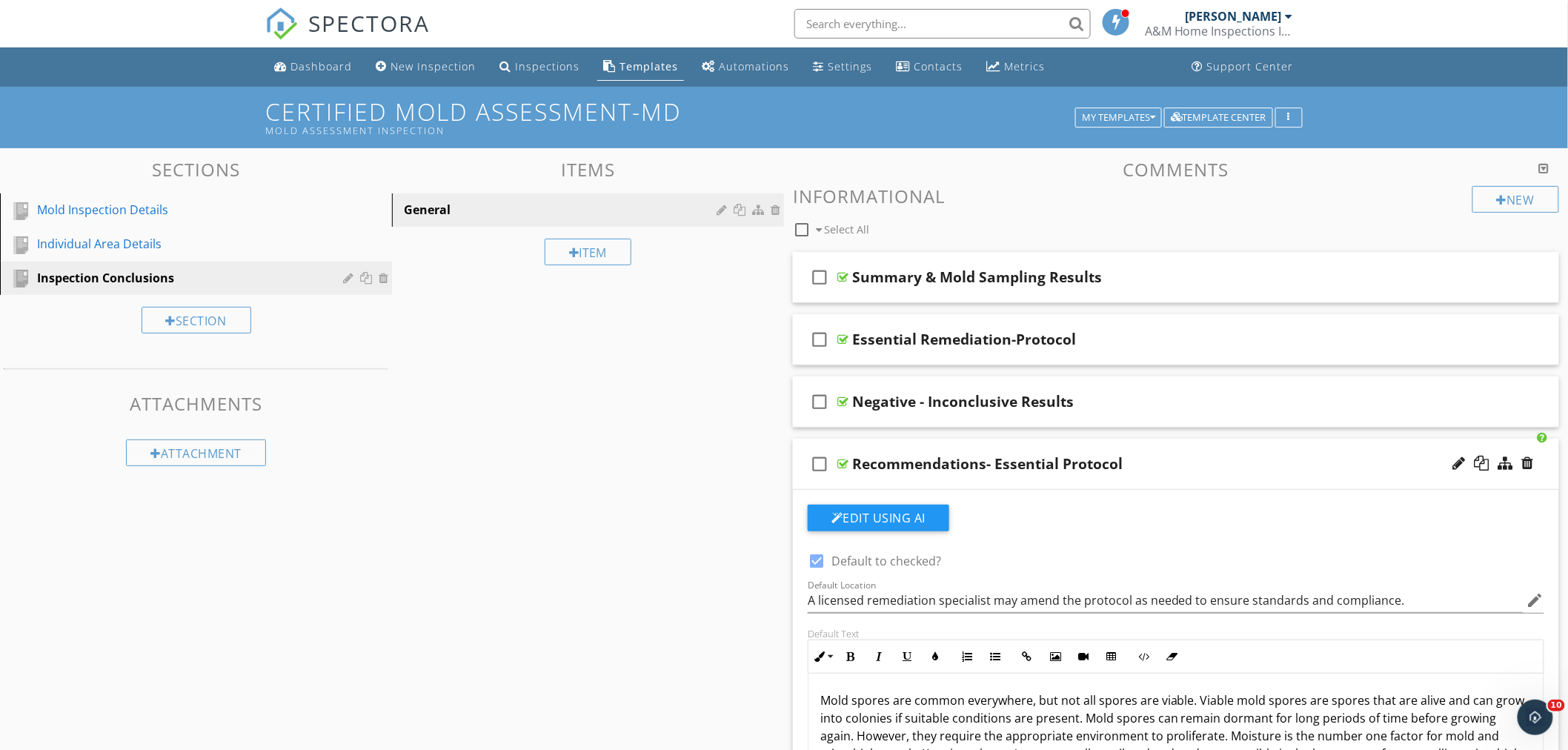
click at [1191, 453] on div "check_box_outline_blank Recommendations- Essential Protocol" at bounding box center [1176, 464] width 767 height 51
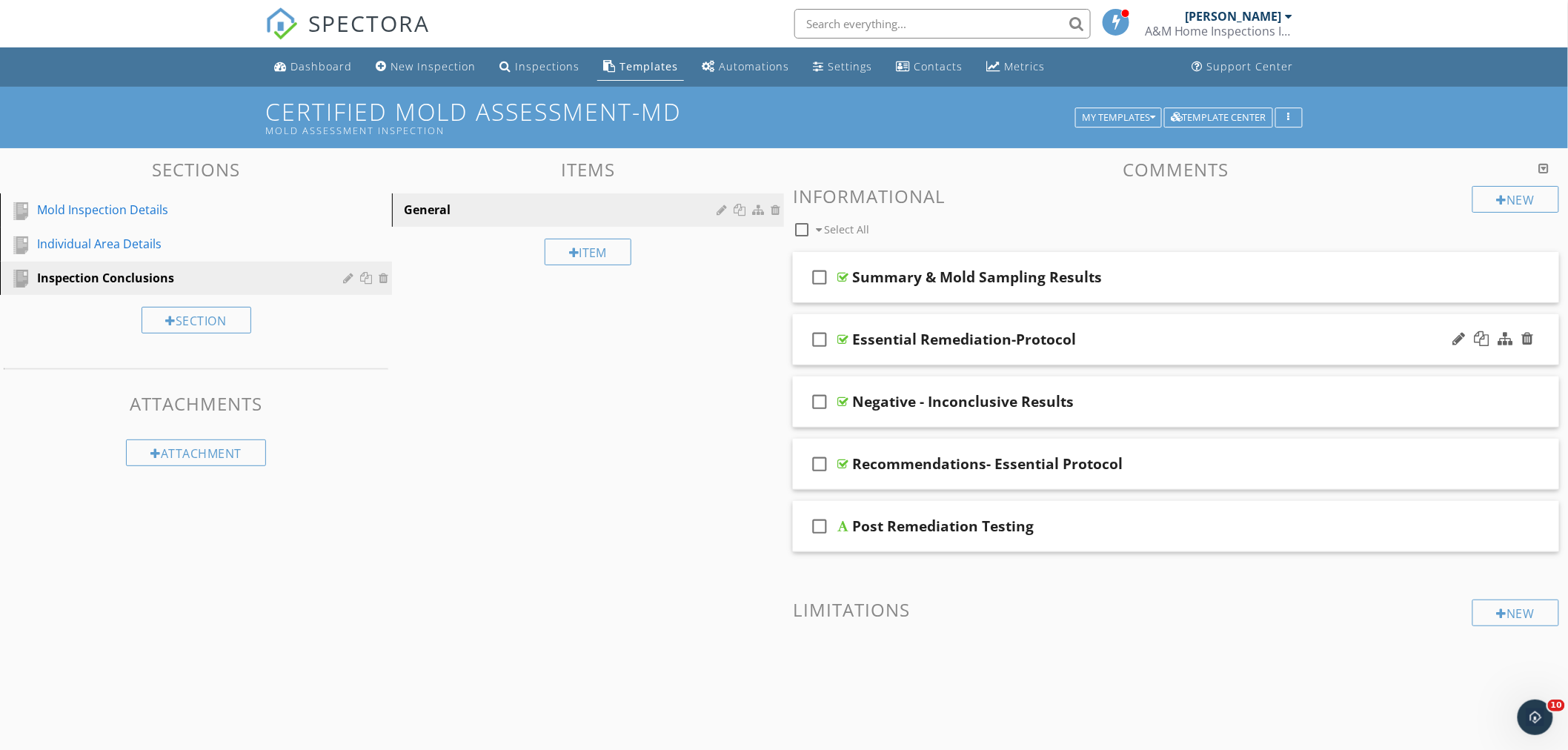
click at [1165, 327] on div "check_box_outline_blank Essential Remediation-Protocol" at bounding box center [1176, 339] width 767 height 51
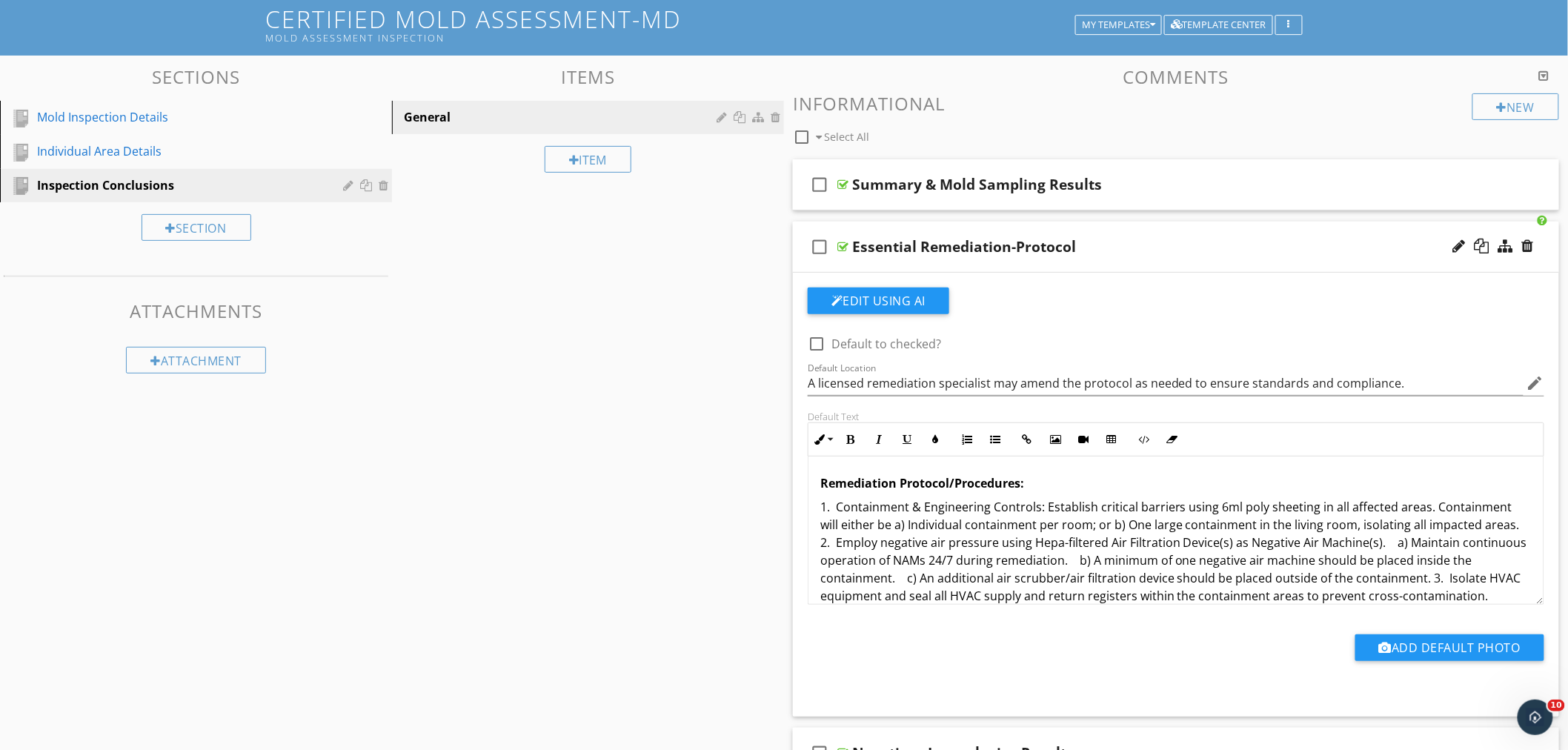
scroll to position [0, 0]
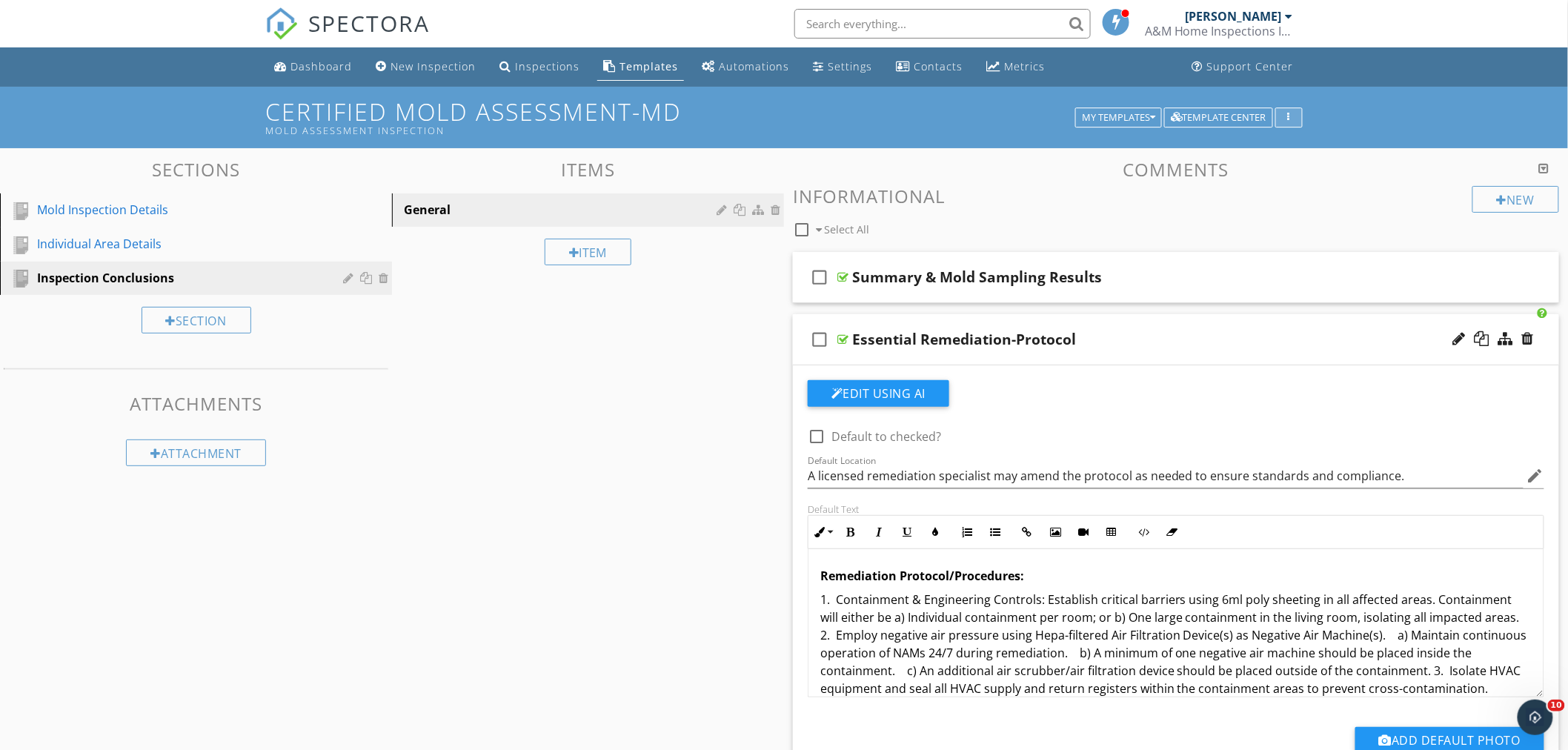
click at [1291, 115] on div "button" at bounding box center [1288, 117] width 14 height 10
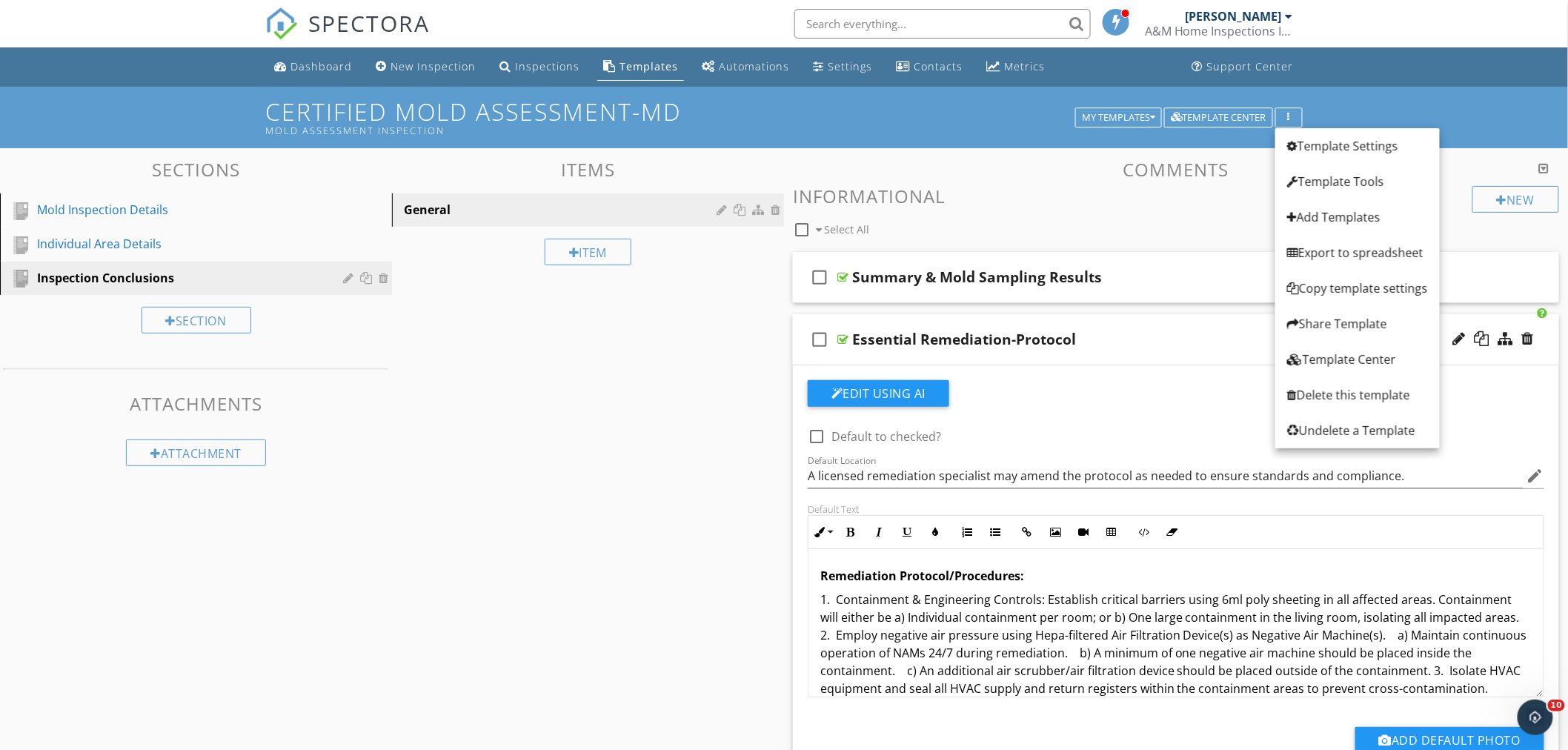
click at [1035, 209] on div "New Informational check_box_outline_blank Select All" at bounding box center [1176, 213] width 767 height 55
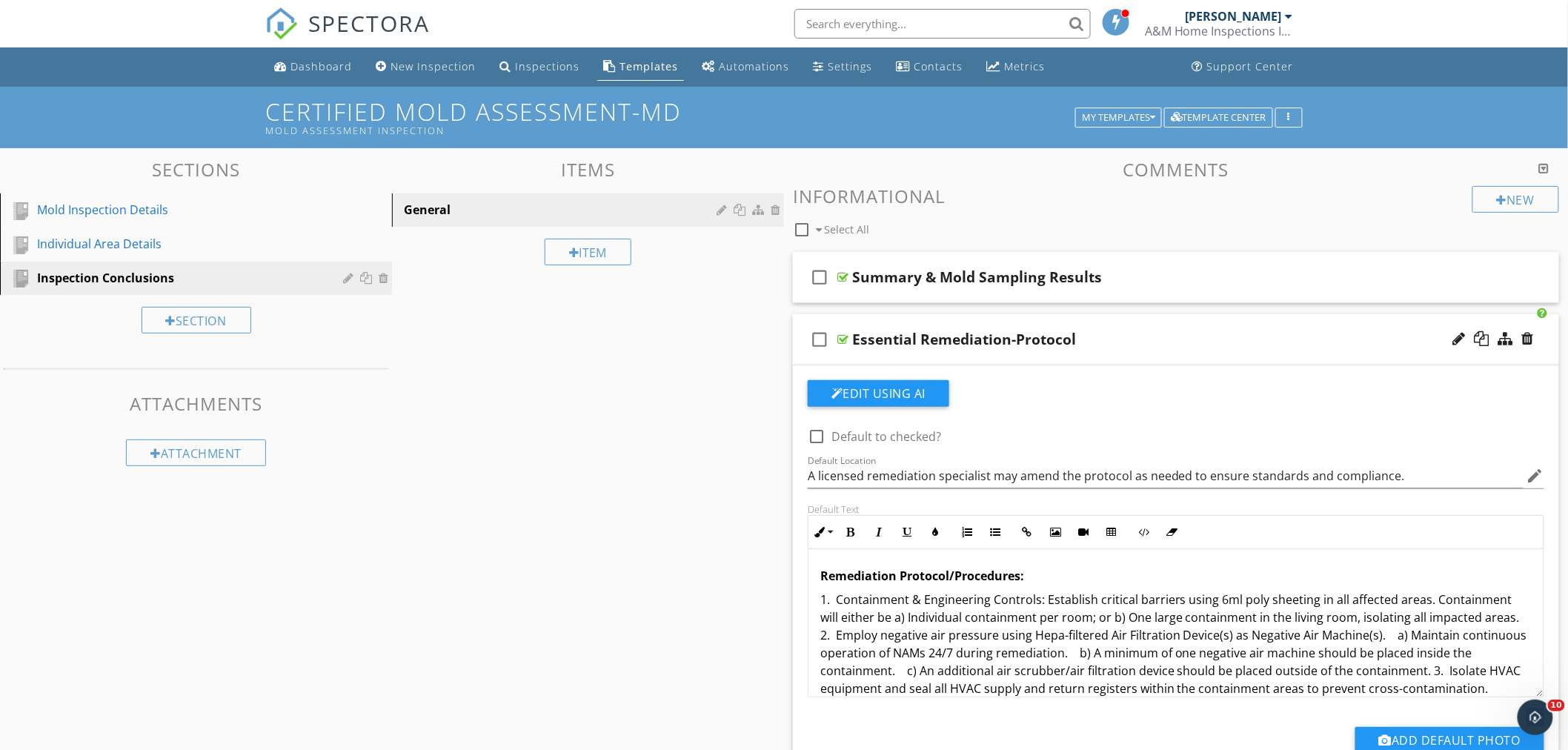
click at [1162, 331] on div "Essential Remediation-Protocol" at bounding box center [1129, 339] width 553 height 18
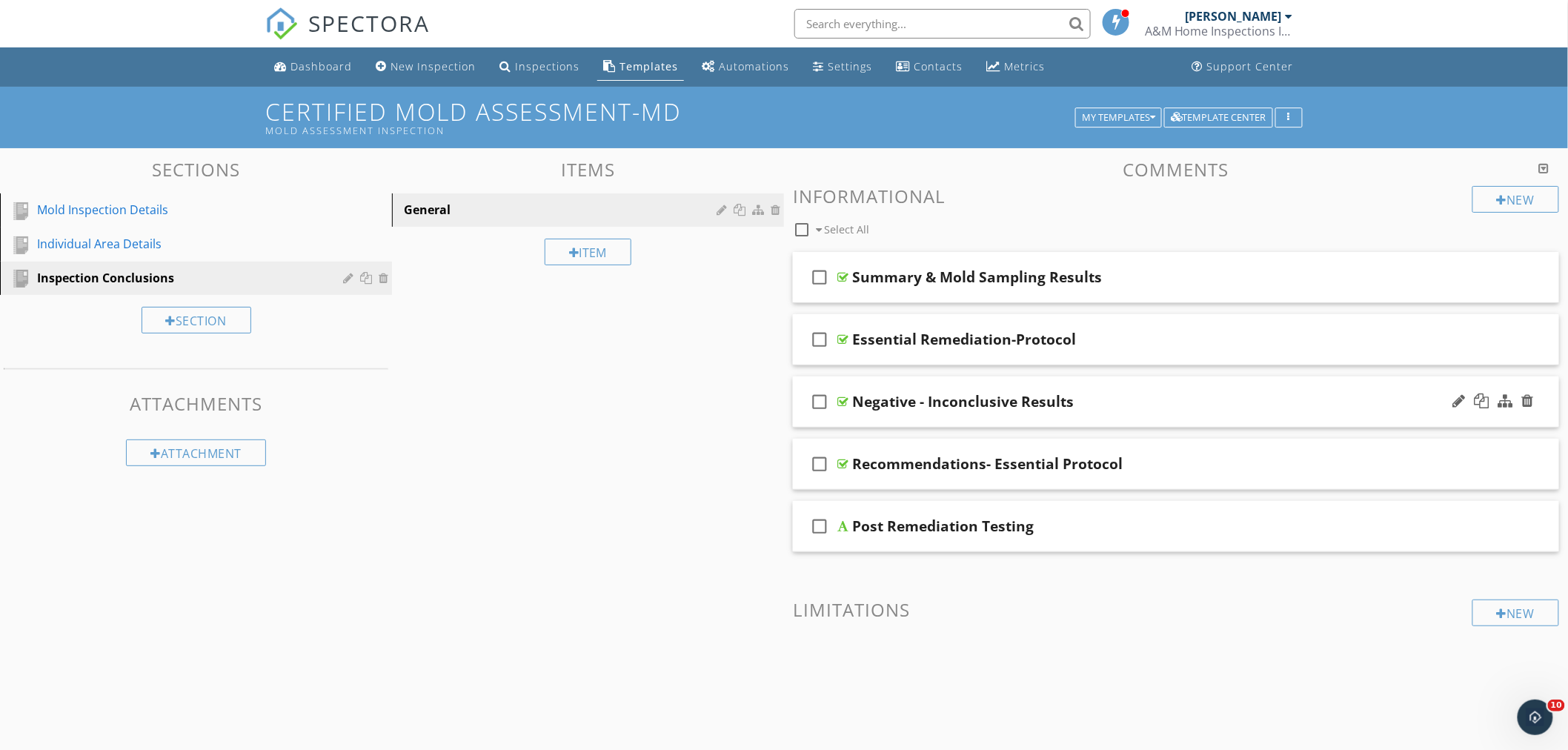
click at [1106, 390] on div "check_box_outline_blank Negative - Inconclusive Results" at bounding box center [1176, 402] width 767 height 51
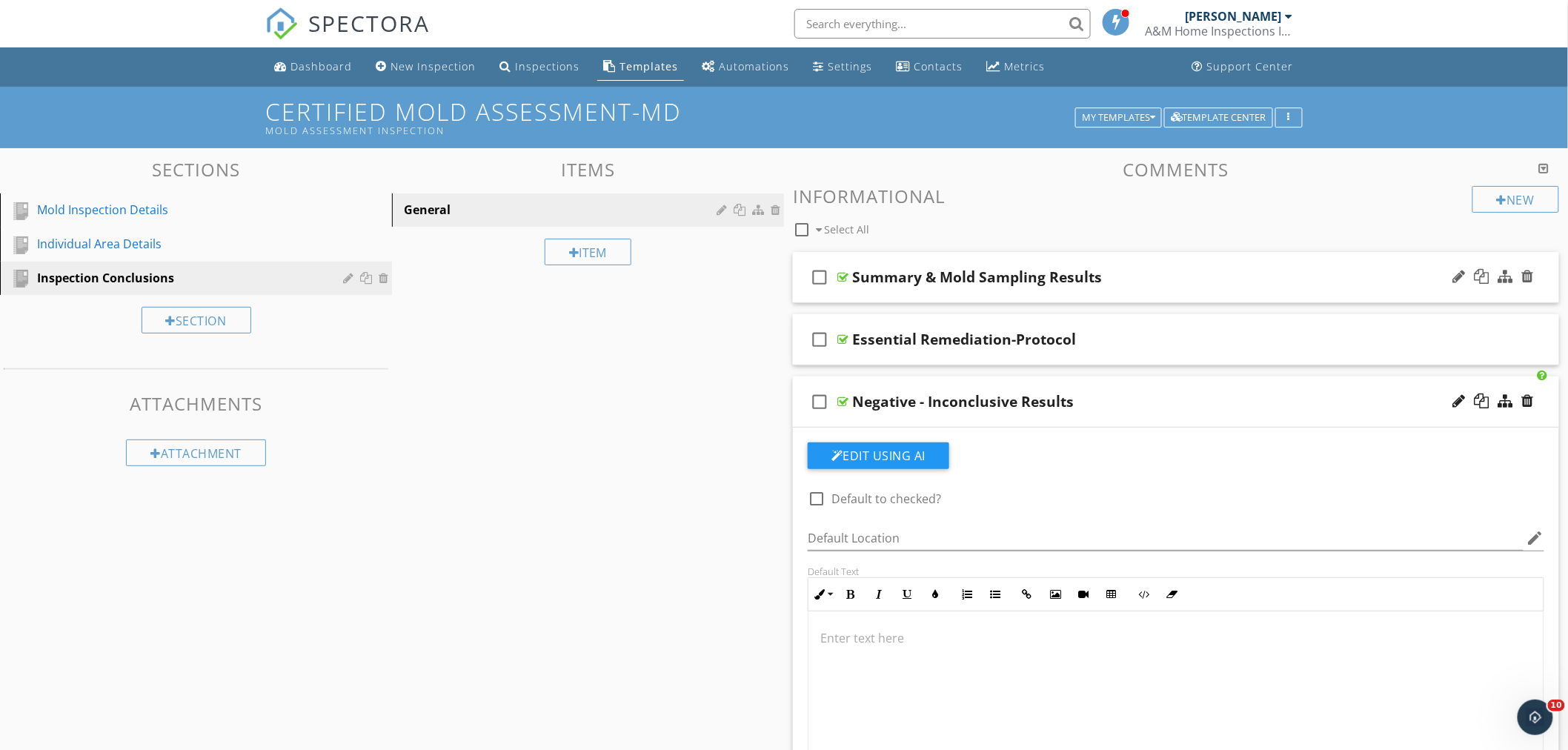
click at [1128, 262] on div "check_box_outline_blank Summary & Mold Sampling Results" at bounding box center [1176, 278] width 767 height 51
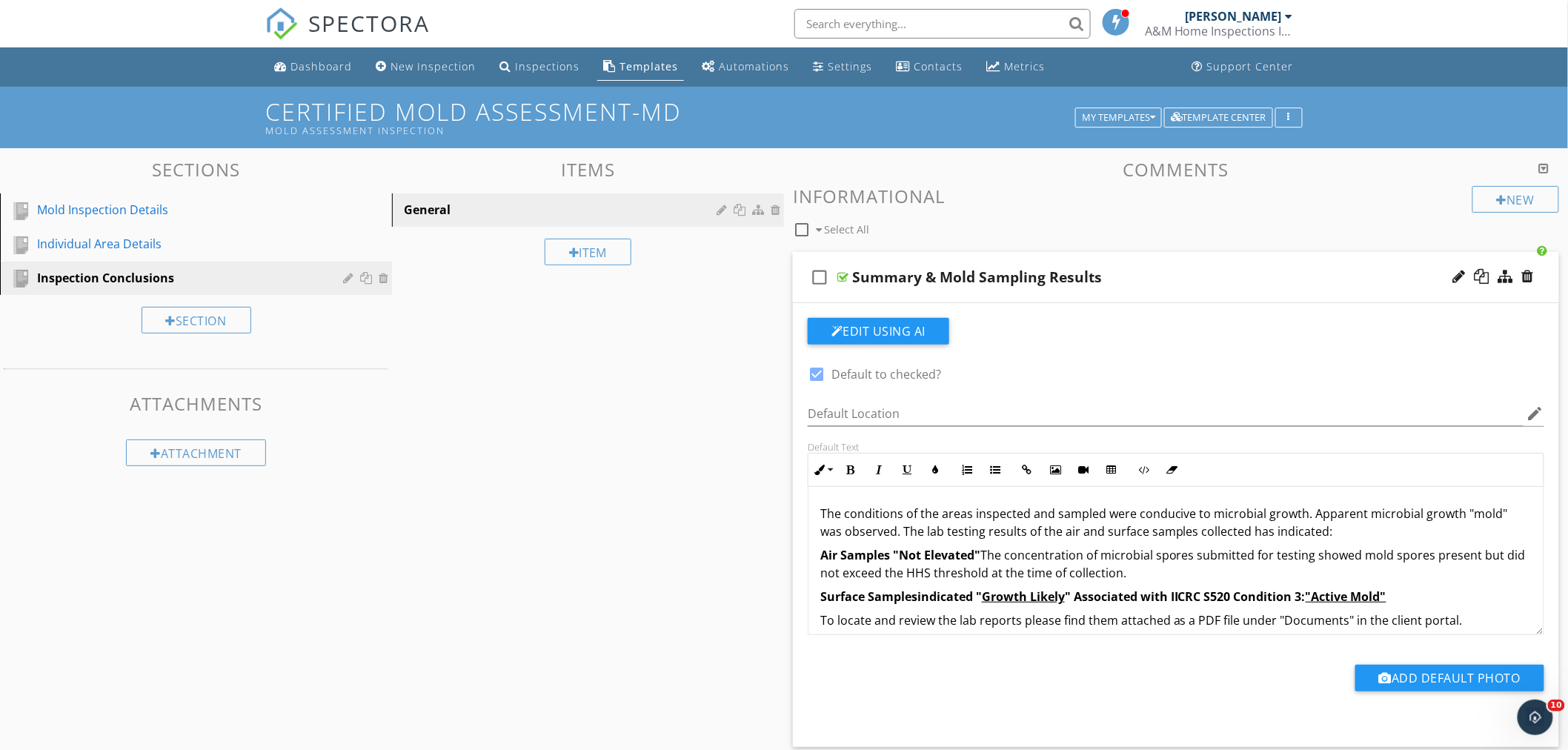
click at [1142, 267] on div "check_box_outline_blank Summary & Mold Sampling Results" at bounding box center [1176, 278] width 767 height 51
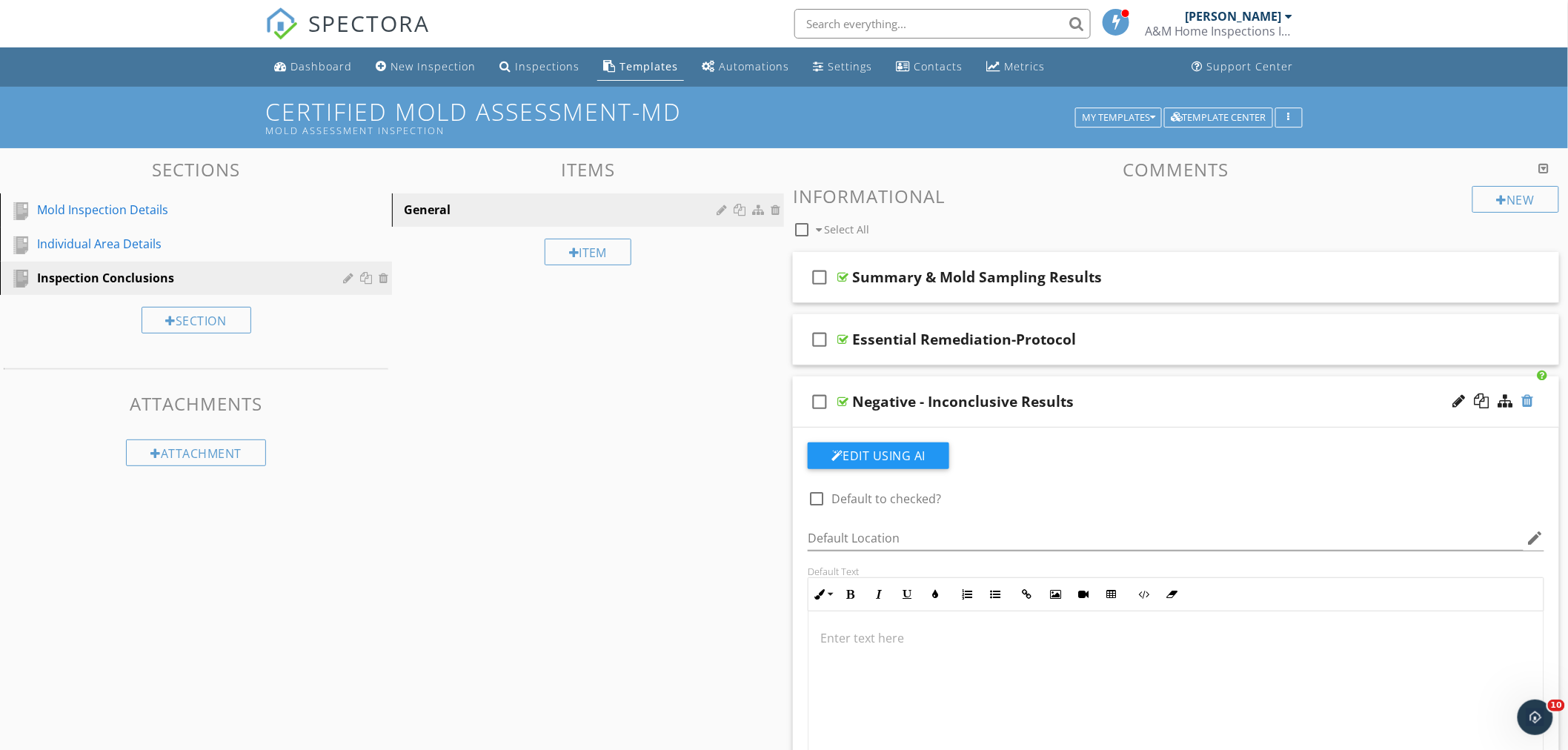
click at [1532, 398] on div at bounding box center [1528, 401] width 12 height 15
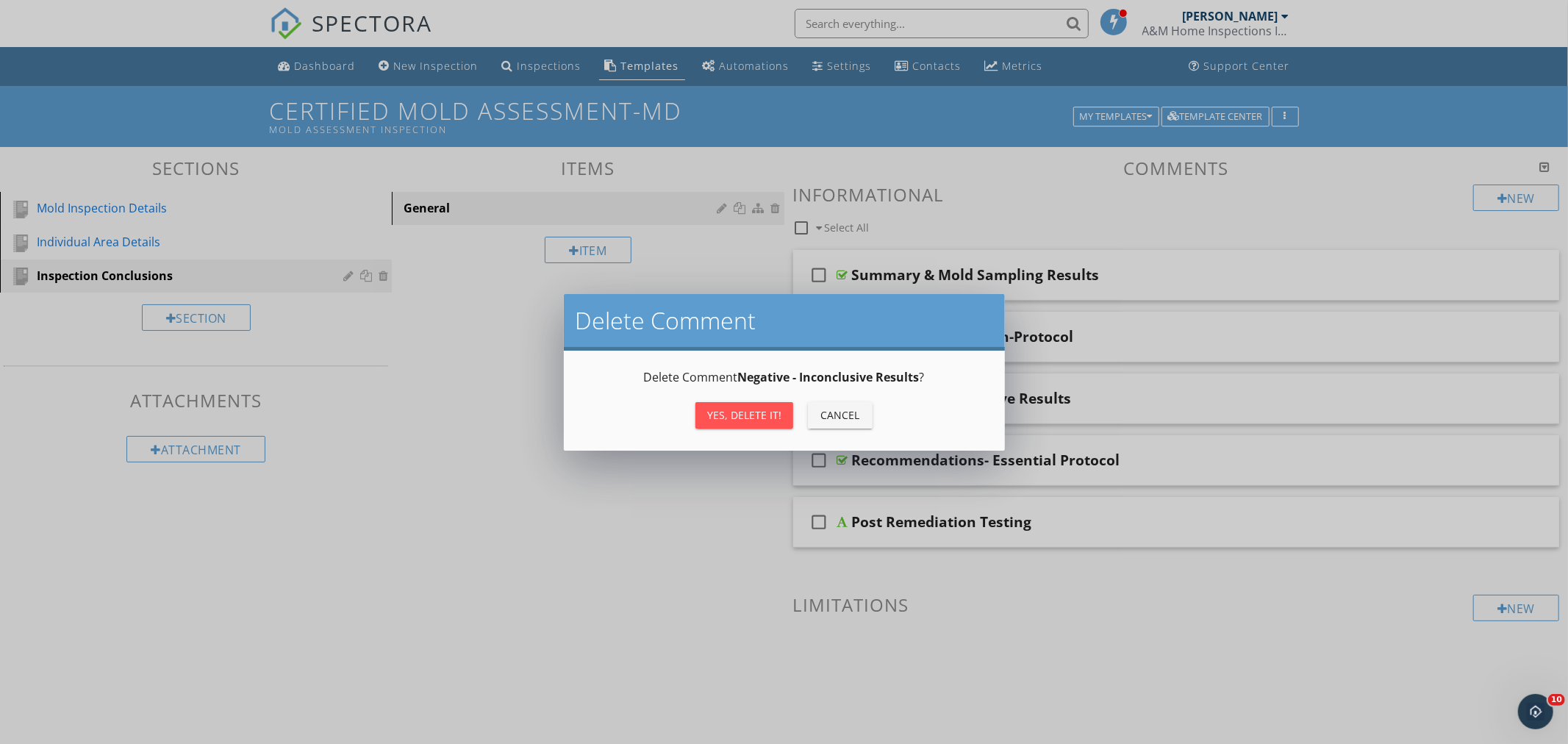
click at [713, 416] on div "Yes, Delete it!" at bounding box center [745, 415] width 74 height 16
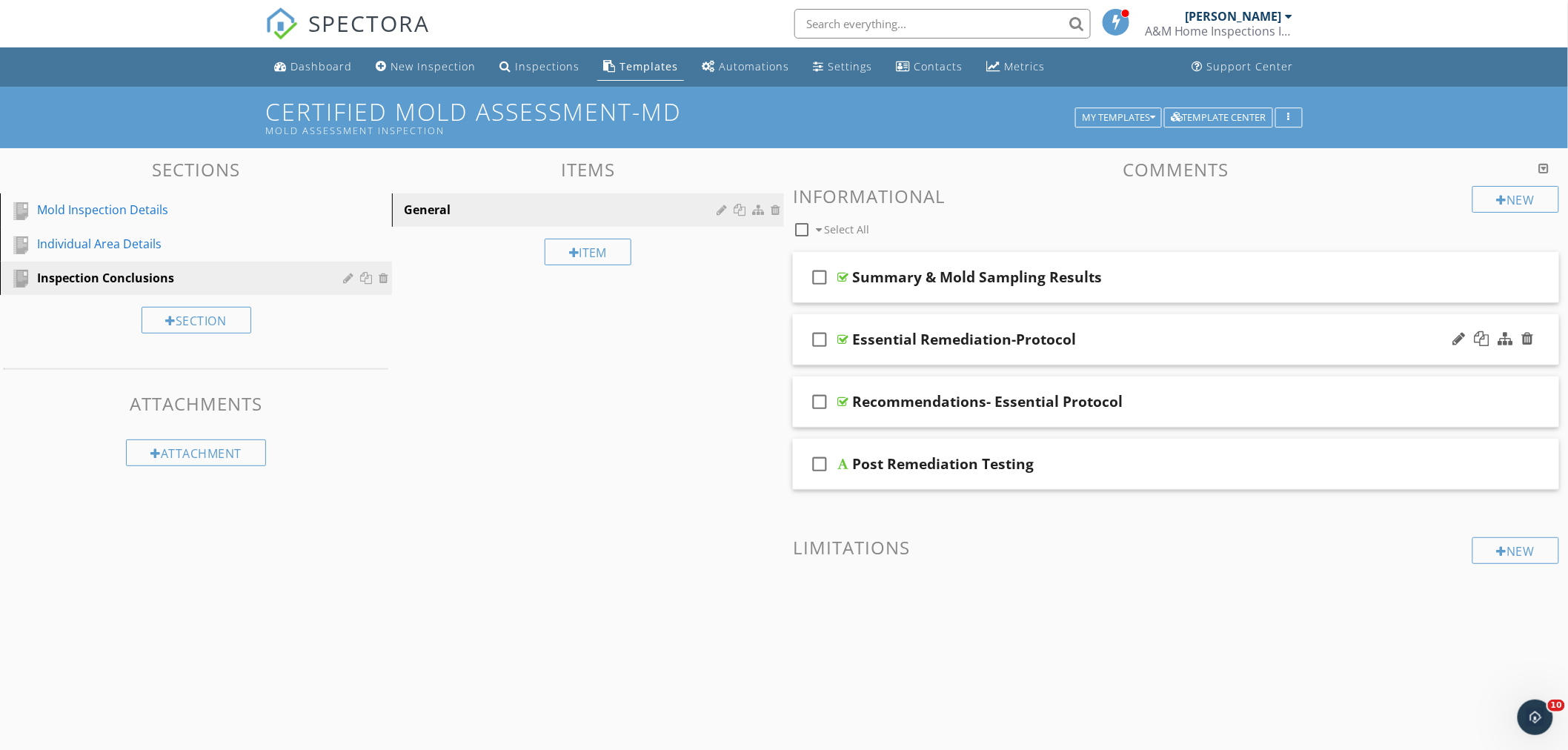
click at [1167, 320] on div "check_box_outline_blank Essential Remediation-Protocol" at bounding box center [1176, 339] width 767 height 51
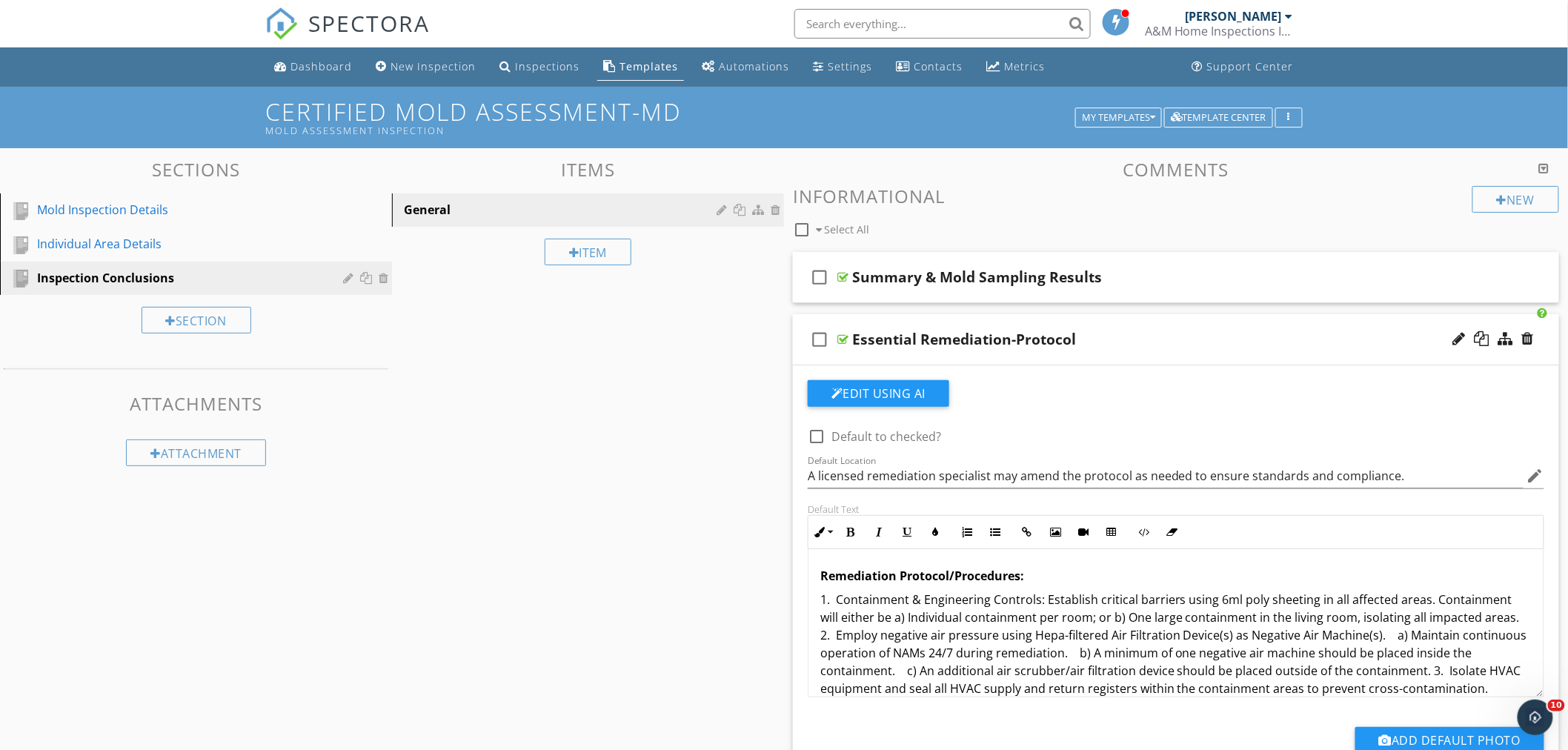
click at [1167, 320] on div "check_box_outline_blank Essential Remediation-Protocol" at bounding box center [1176, 339] width 767 height 51
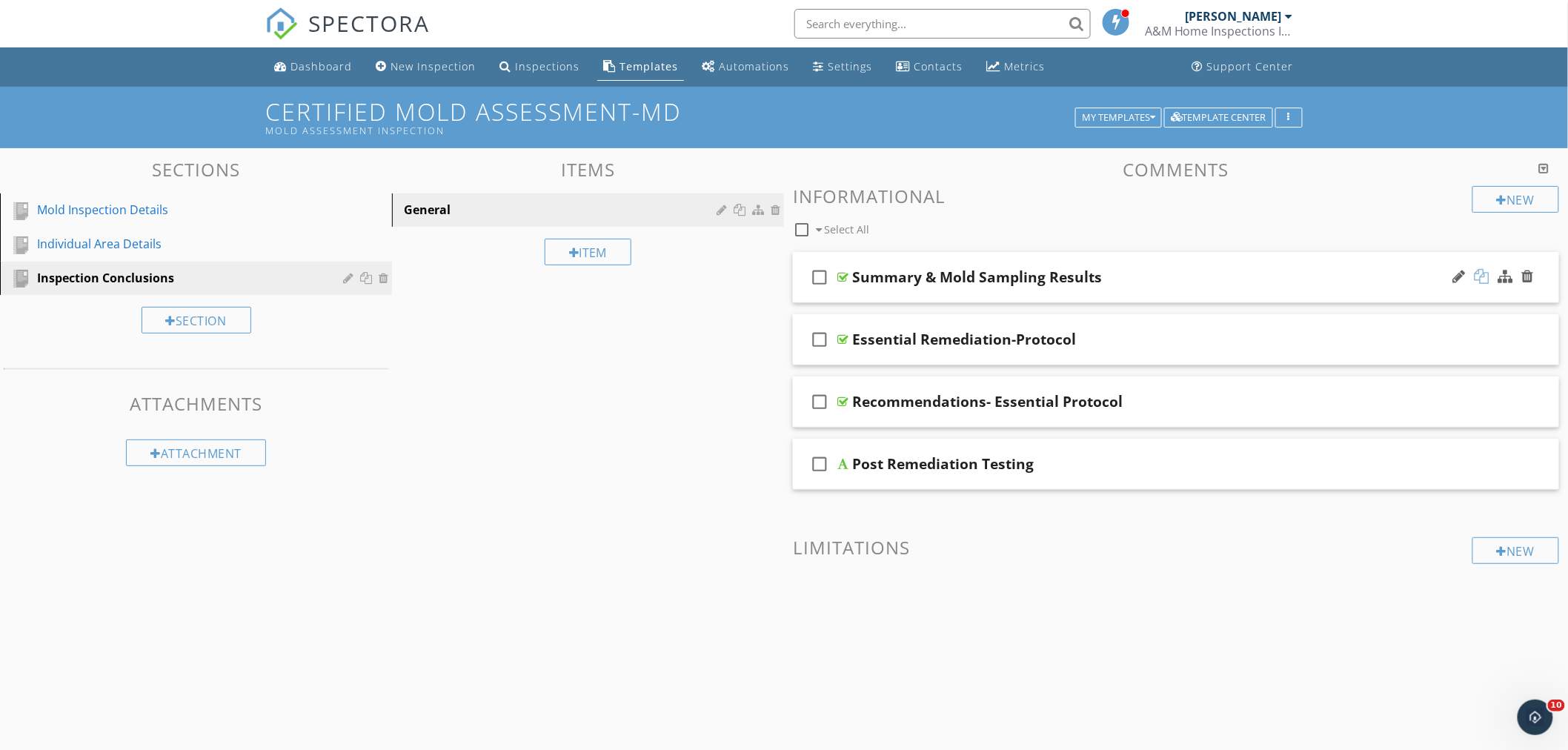
click at [1482, 275] on div at bounding box center [1482, 277] width 15 height 15
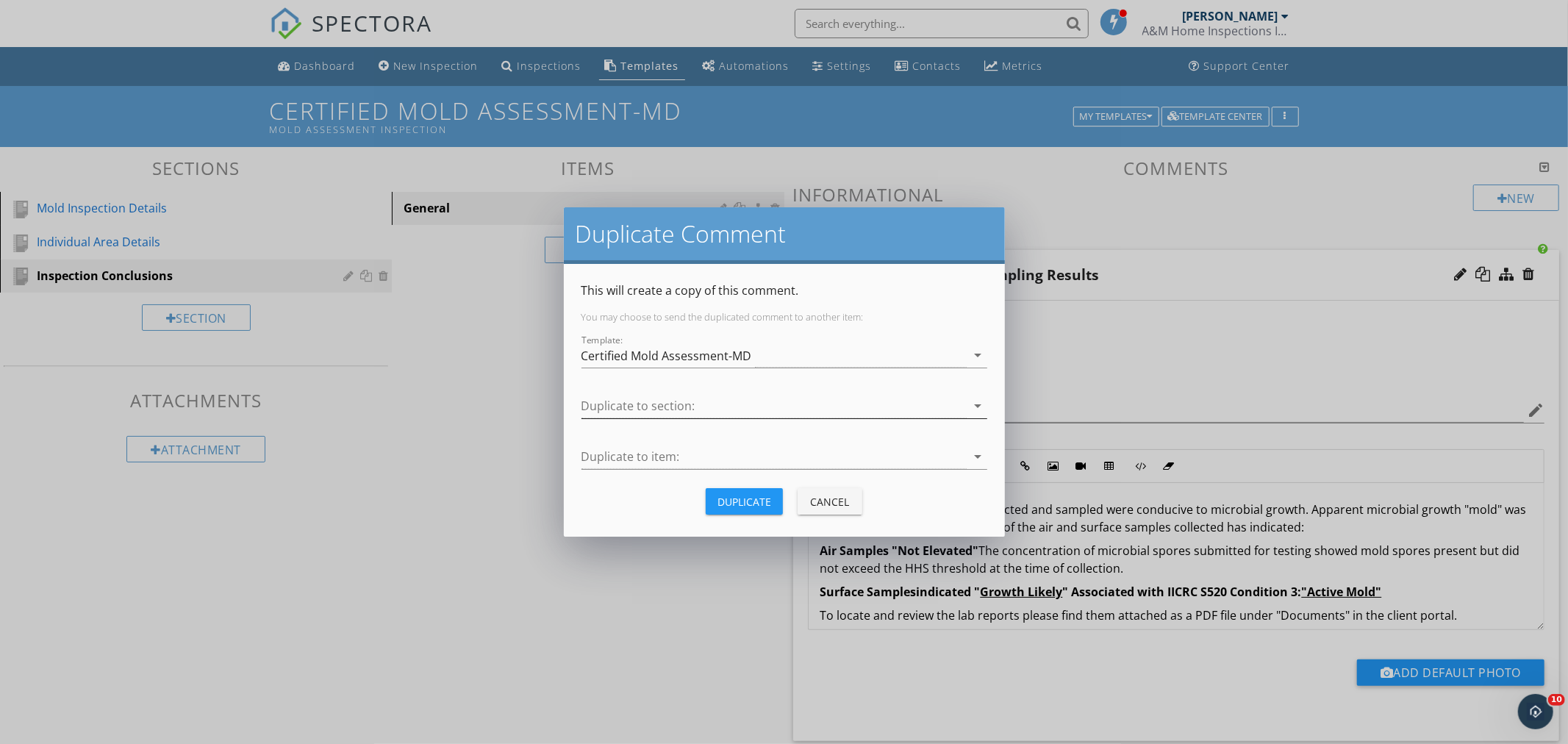
click at [966, 404] on div "arrow_drop_down" at bounding box center [976, 405] width 20 height 18
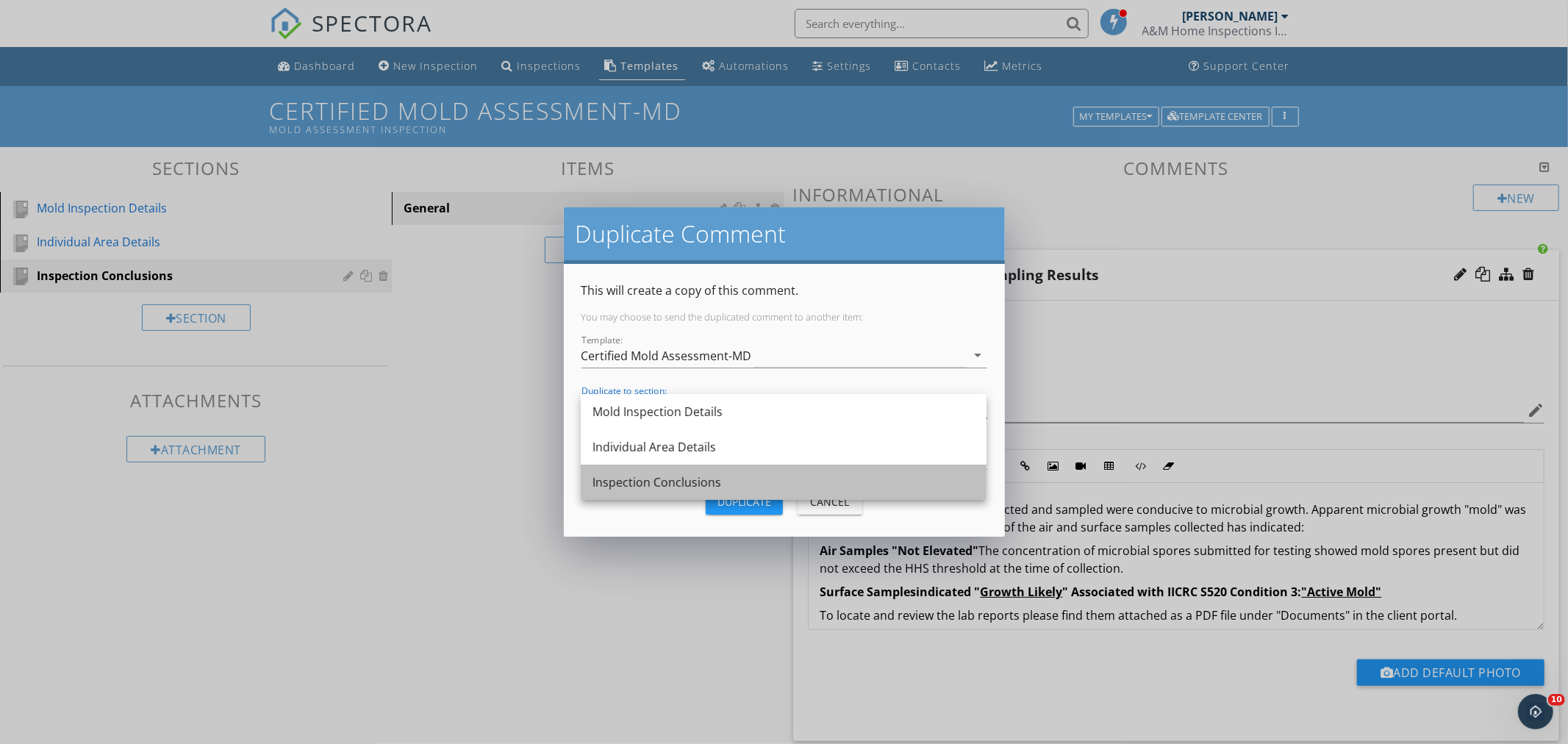
click at [735, 476] on div "Inspection Conclusions" at bounding box center [784, 481] width 382 height 18
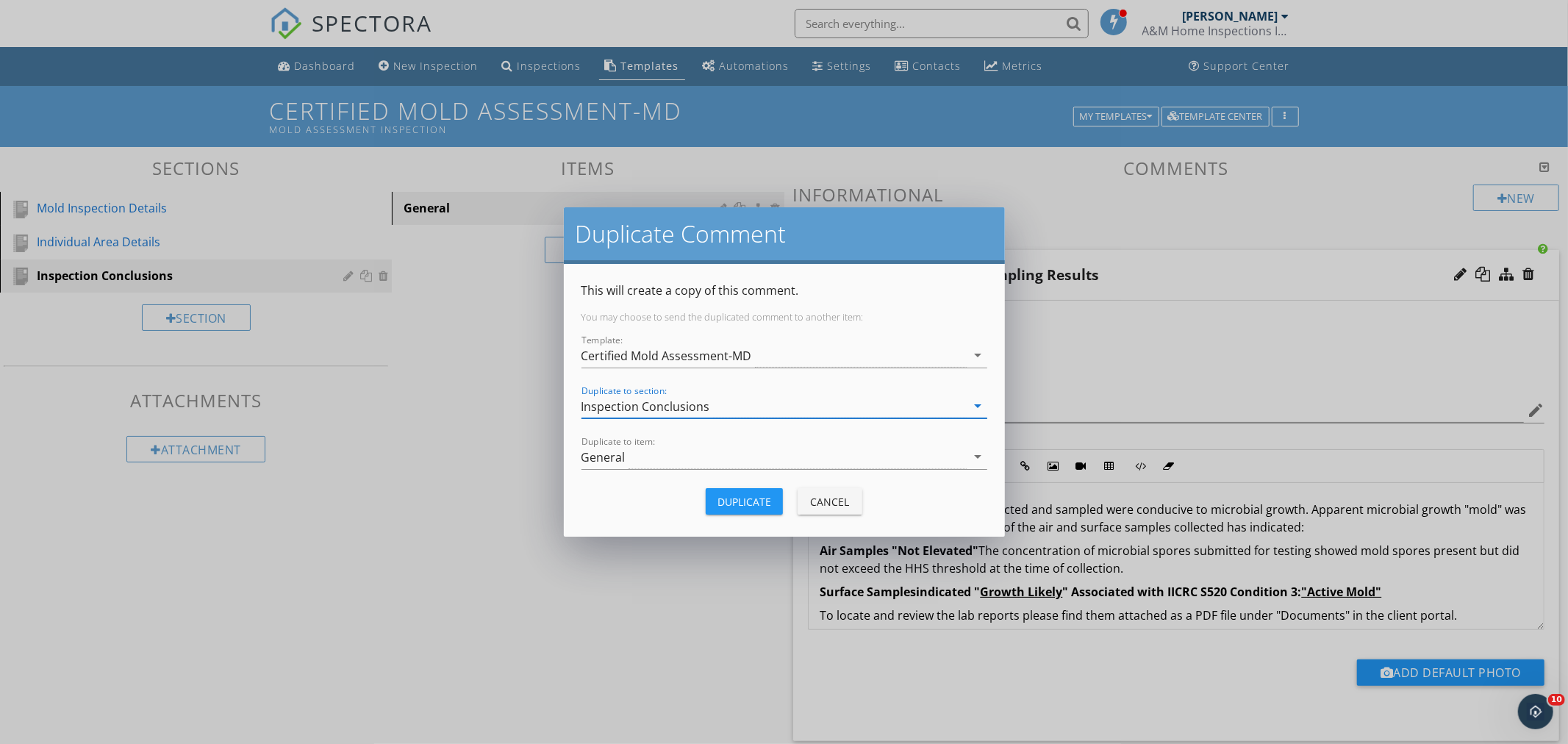
click at [754, 498] on div "Duplicate" at bounding box center [745, 502] width 54 height 16
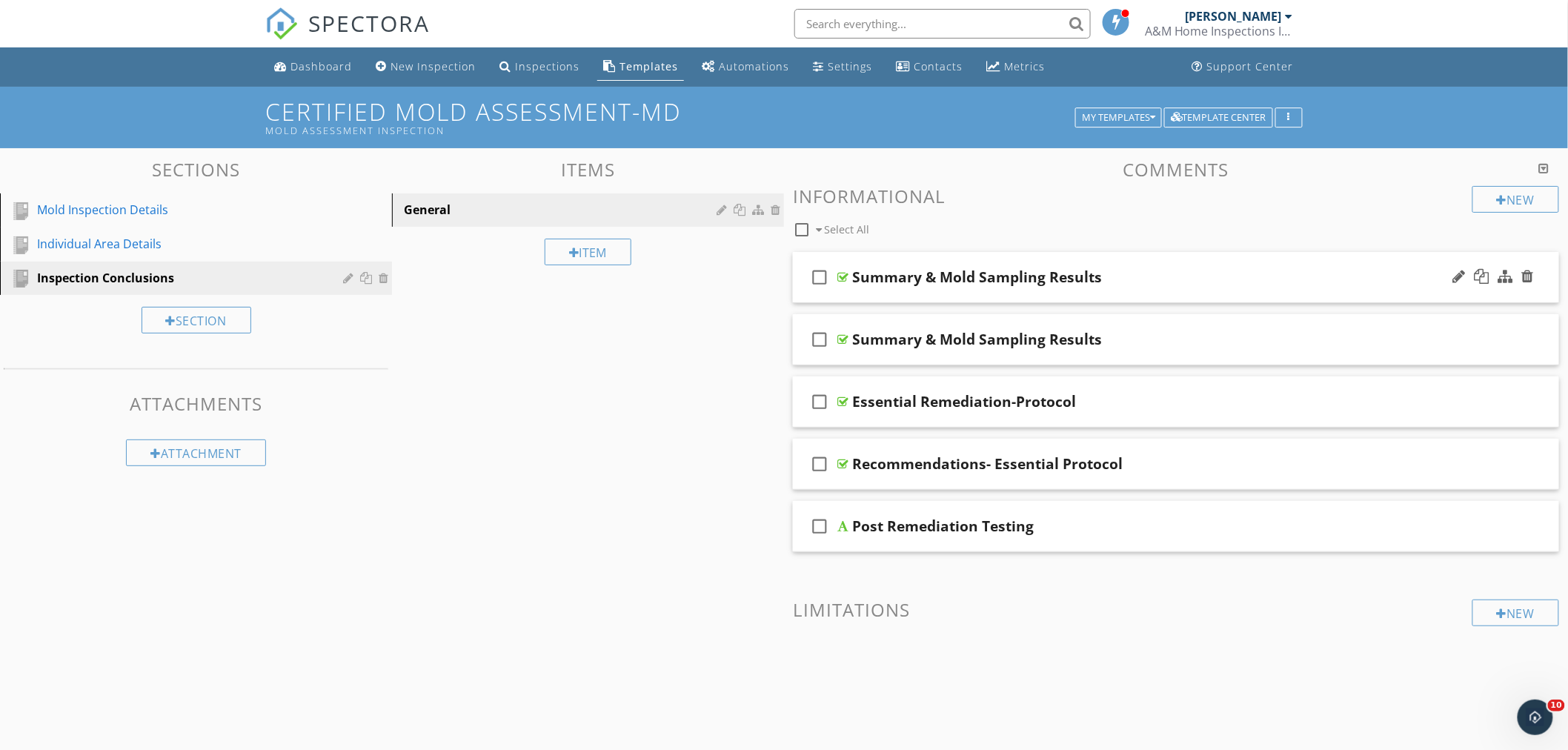
click at [1165, 260] on div "check_box_outline_blank Summary & Mold Sampling Results" at bounding box center [1176, 278] width 767 height 51
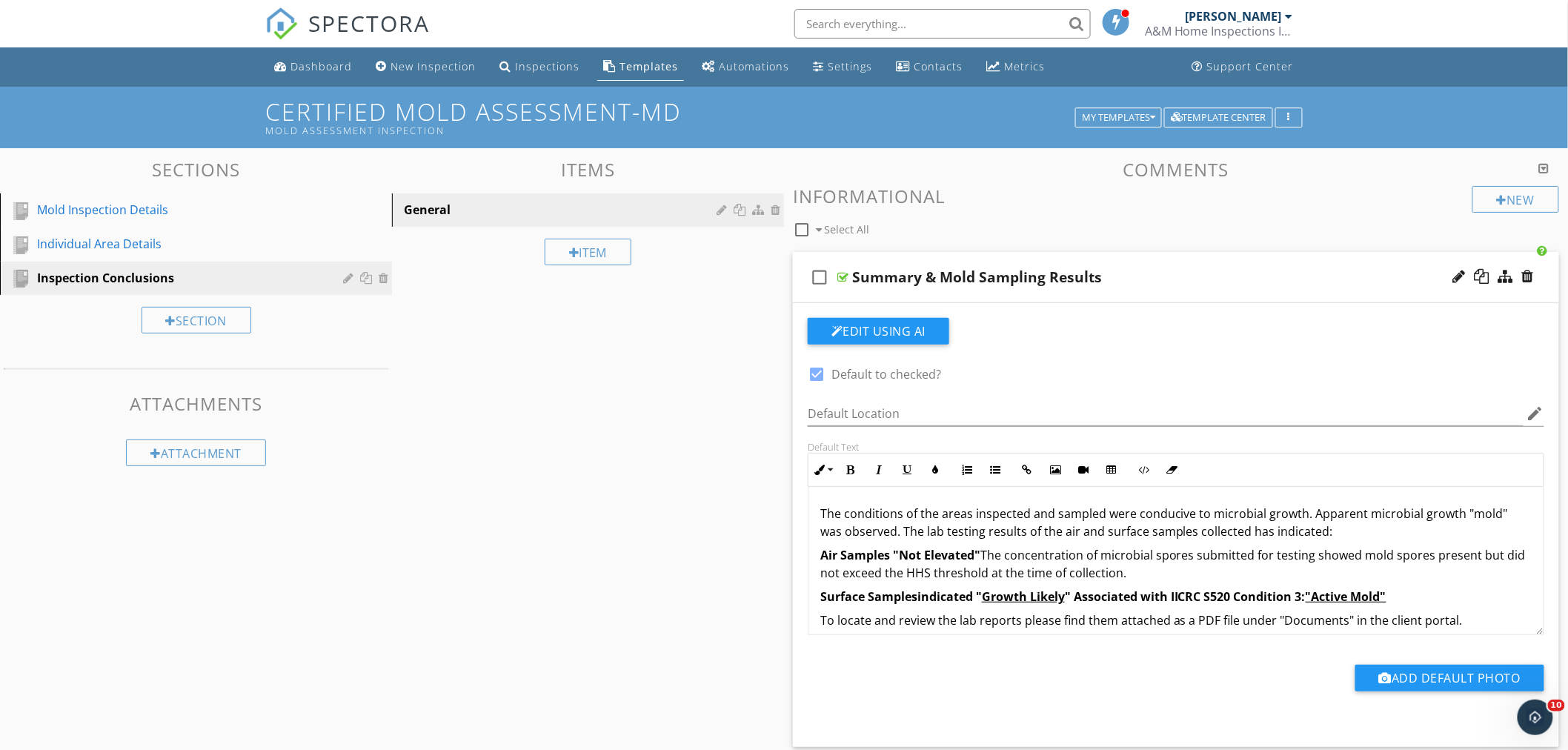
click at [1138, 268] on div "Summary & Mold Sampling Results" at bounding box center [1129, 277] width 553 height 18
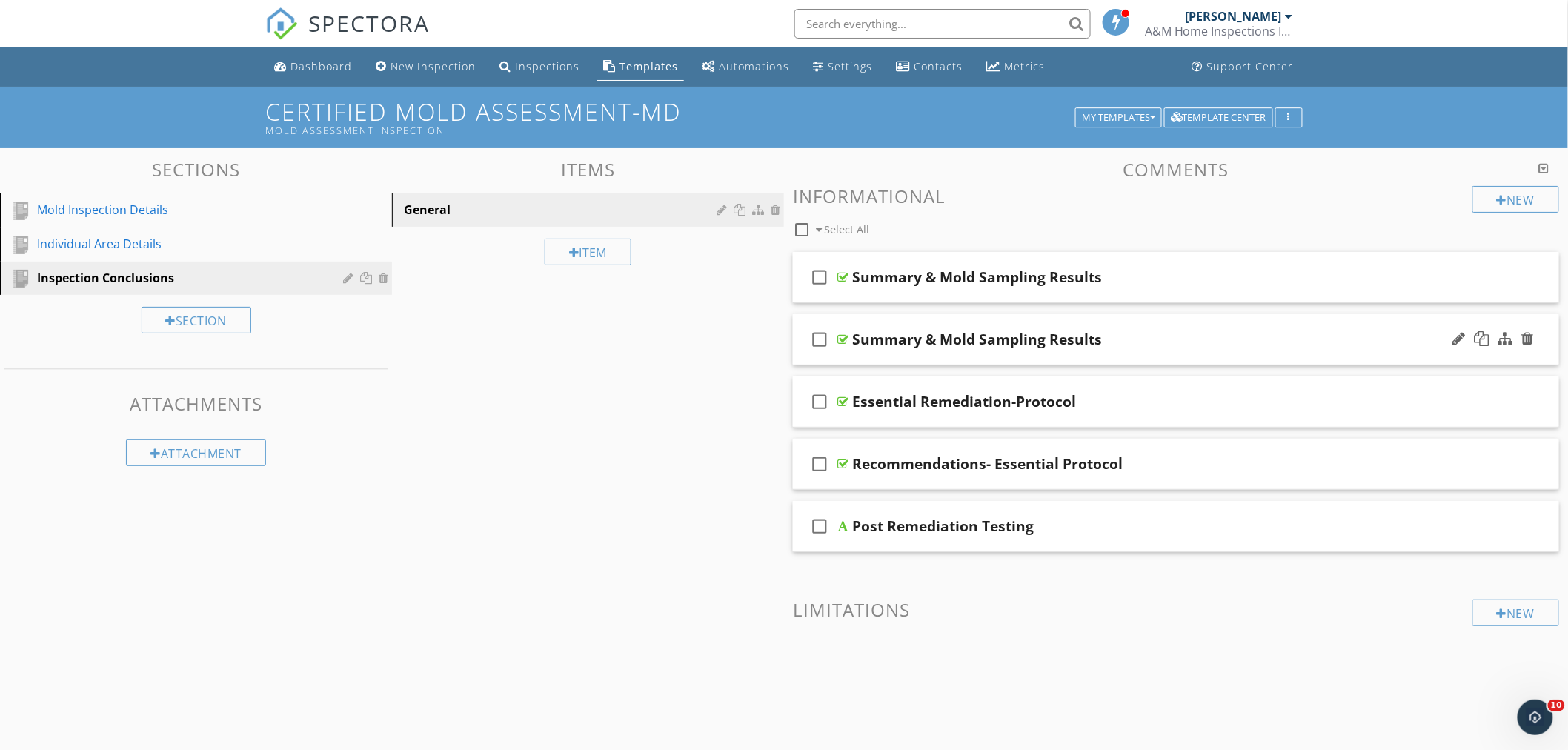
click at [1131, 329] on div "check_box_outline_blank Summary & Mold Sampling Results" at bounding box center [1176, 339] width 767 height 51
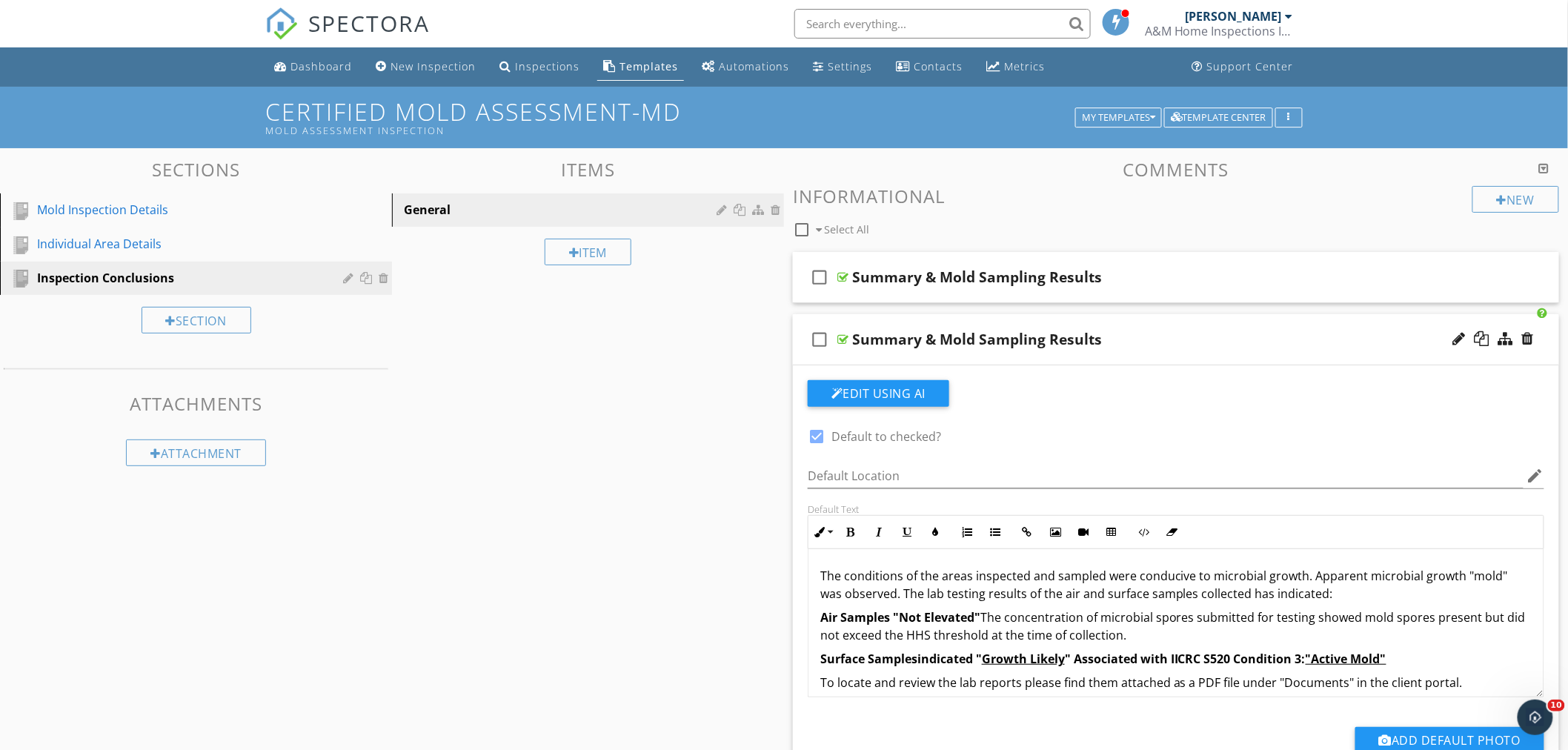
scroll to position [54, 0]
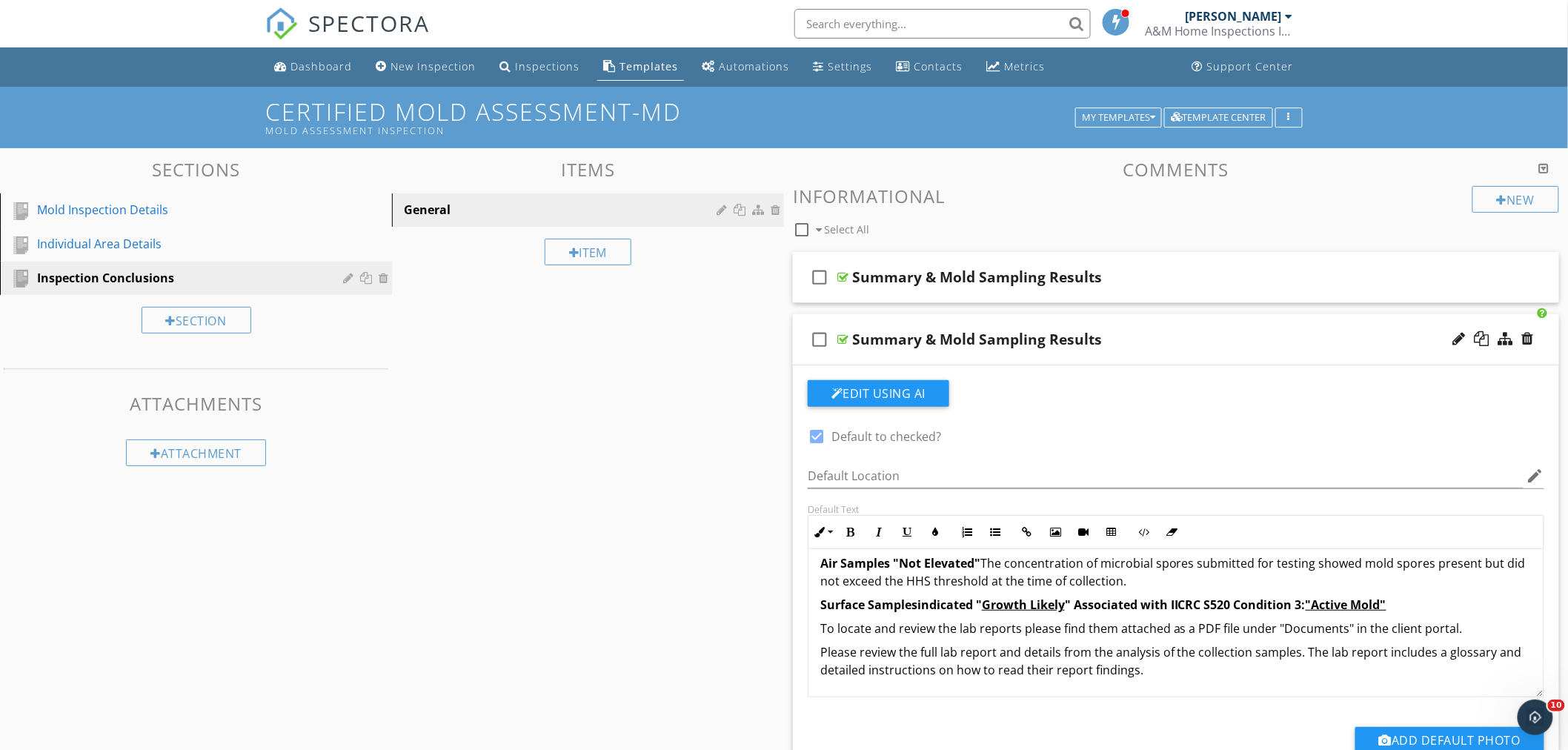
click at [1151, 331] on div "Summary & Mold Sampling Results" at bounding box center [1129, 339] width 553 height 18
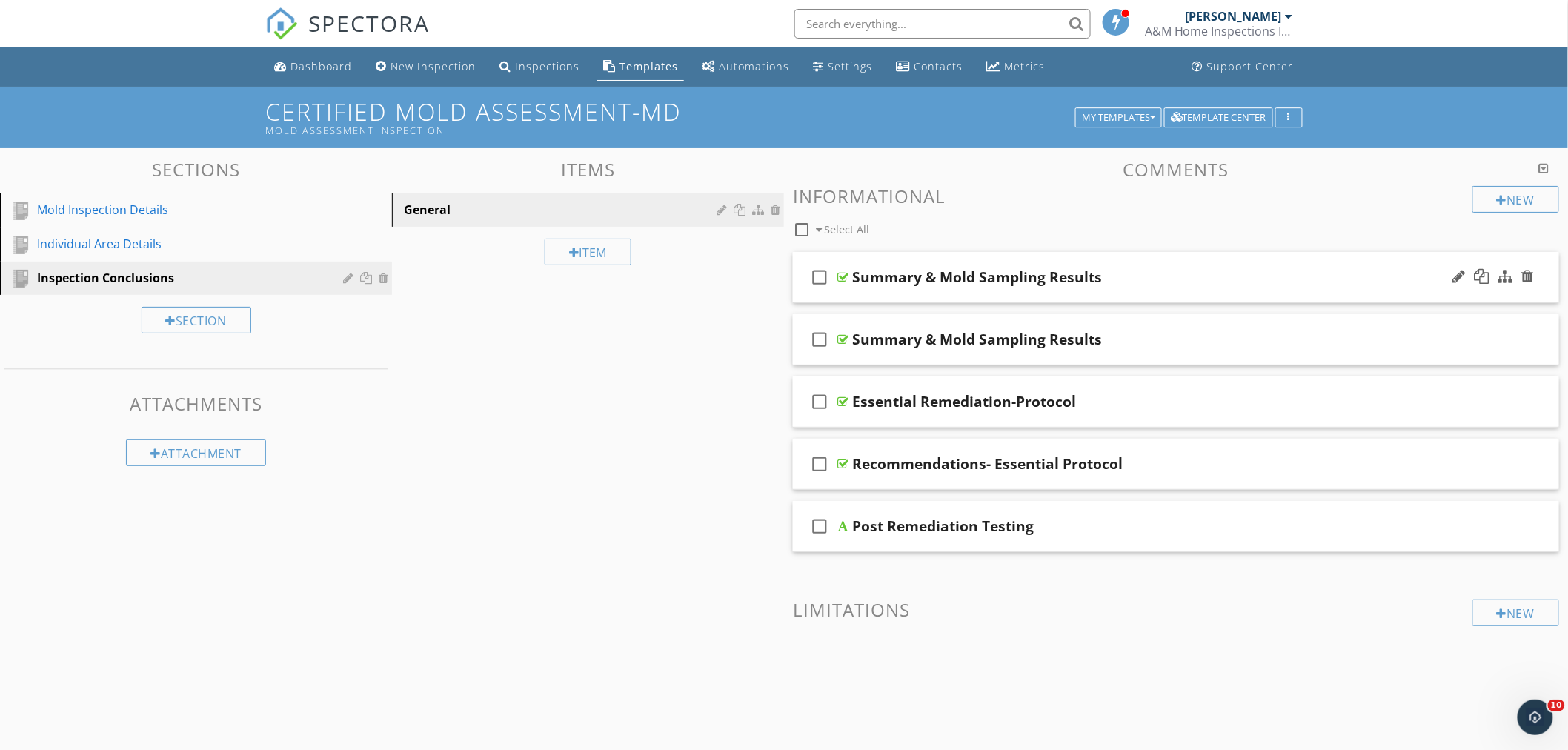
click at [1132, 260] on div "check_box_outline_blank Summary & Mold Sampling Results" at bounding box center [1176, 278] width 767 height 51
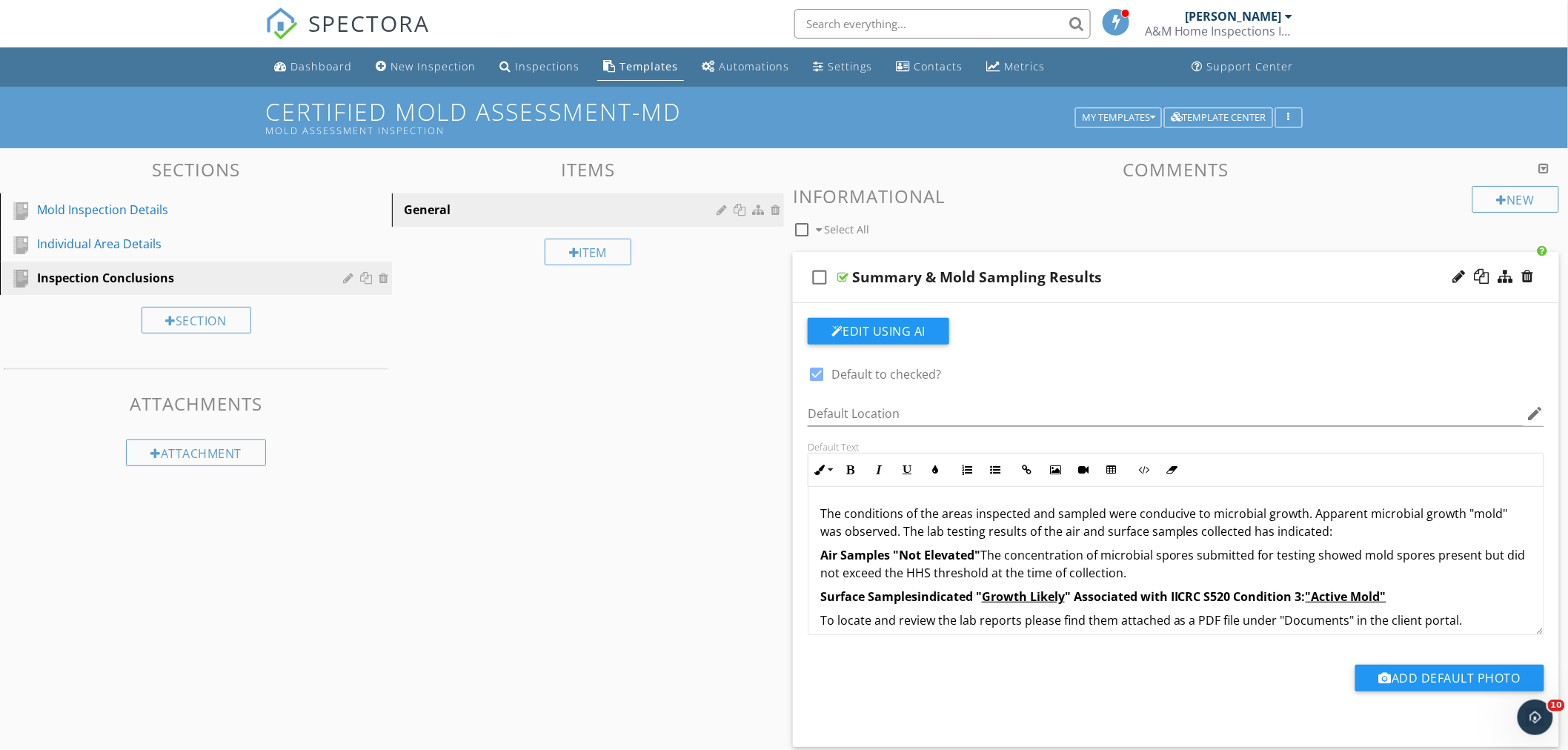
click at [1188, 261] on div "check_box_outline_blank Summary & Mold Sampling Results" at bounding box center [1176, 278] width 767 height 51
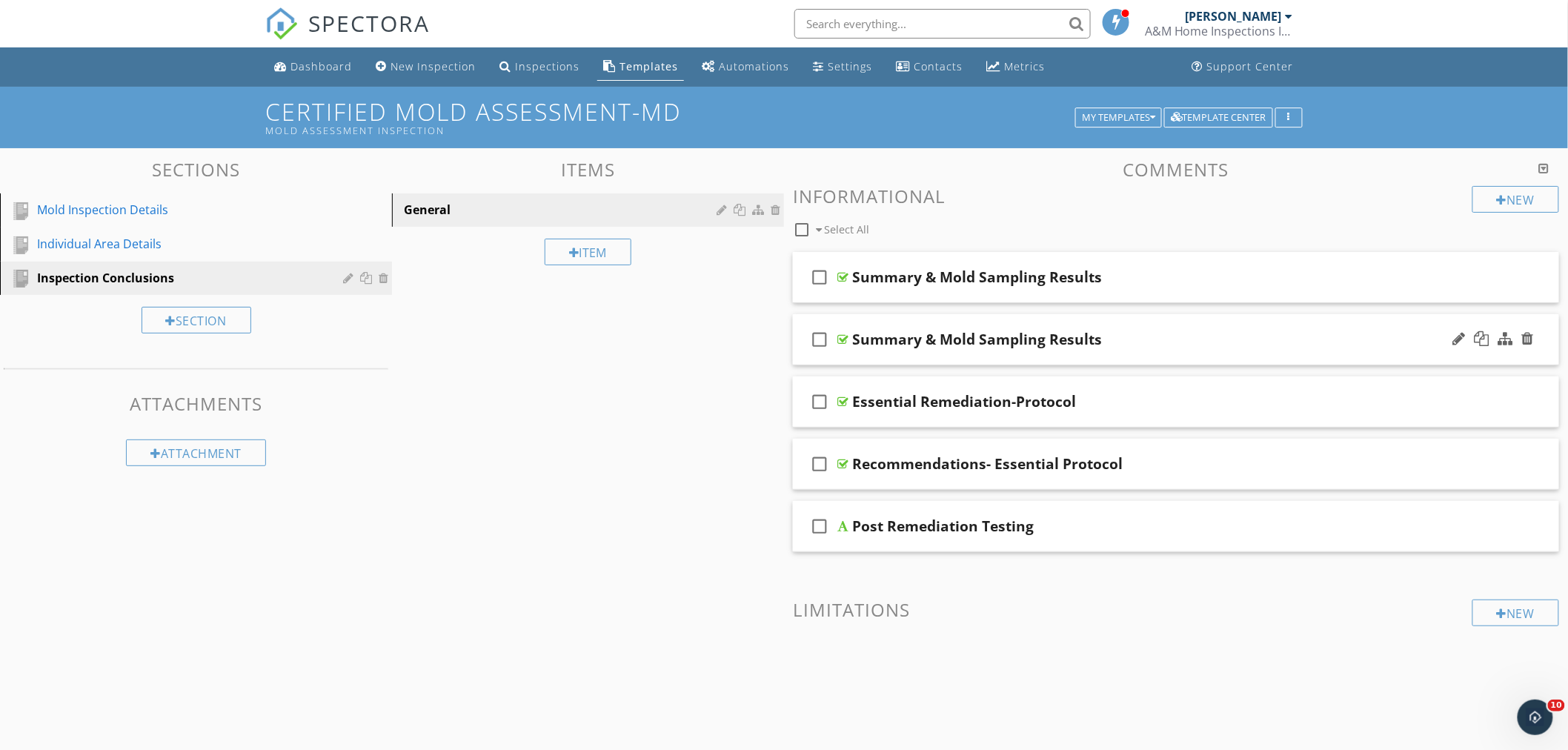
click at [1167, 323] on div "check_box_outline_blank Summary & Mold Sampling Results" at bounding box center [1176, 339] width 767 height 51
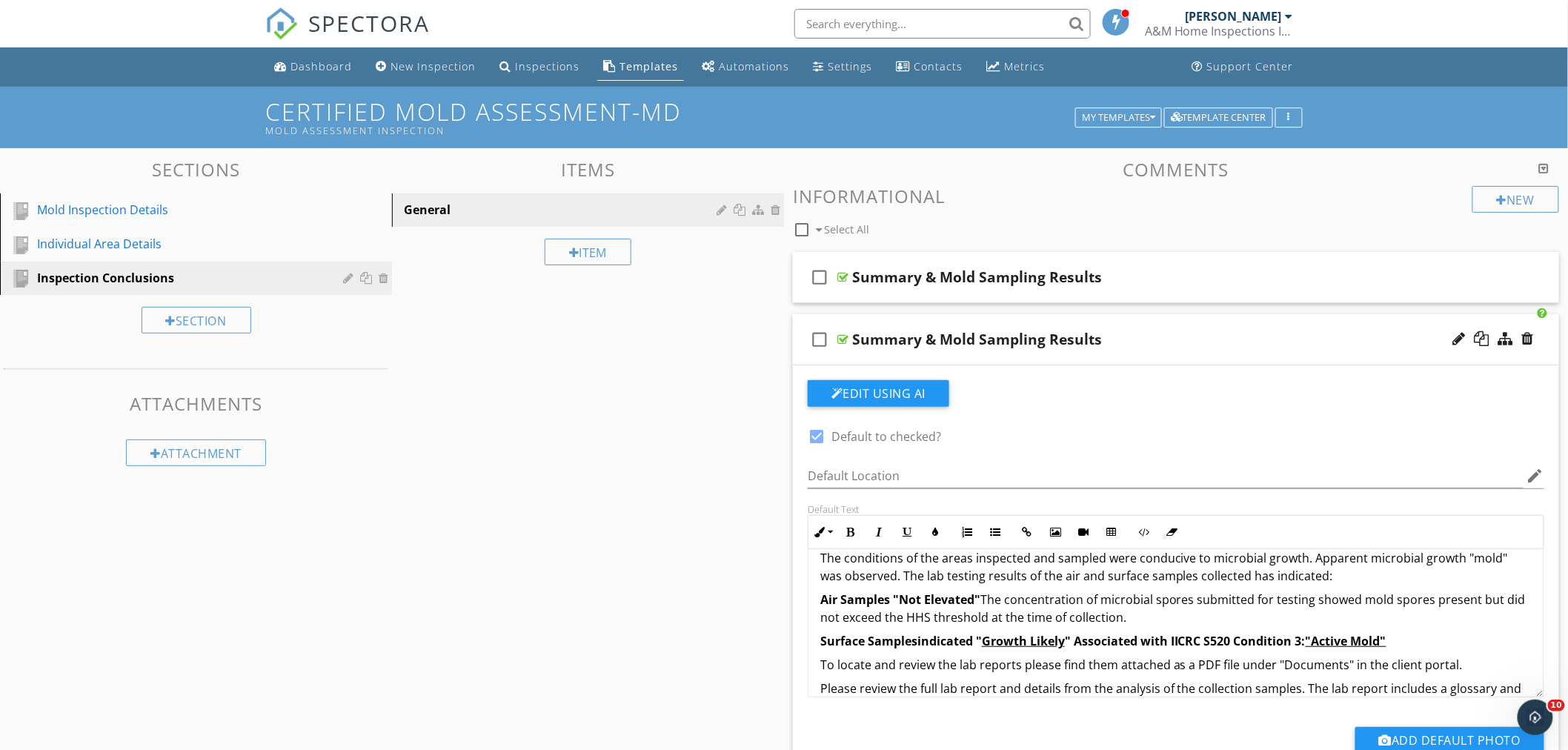
scroll to position [0, 0]
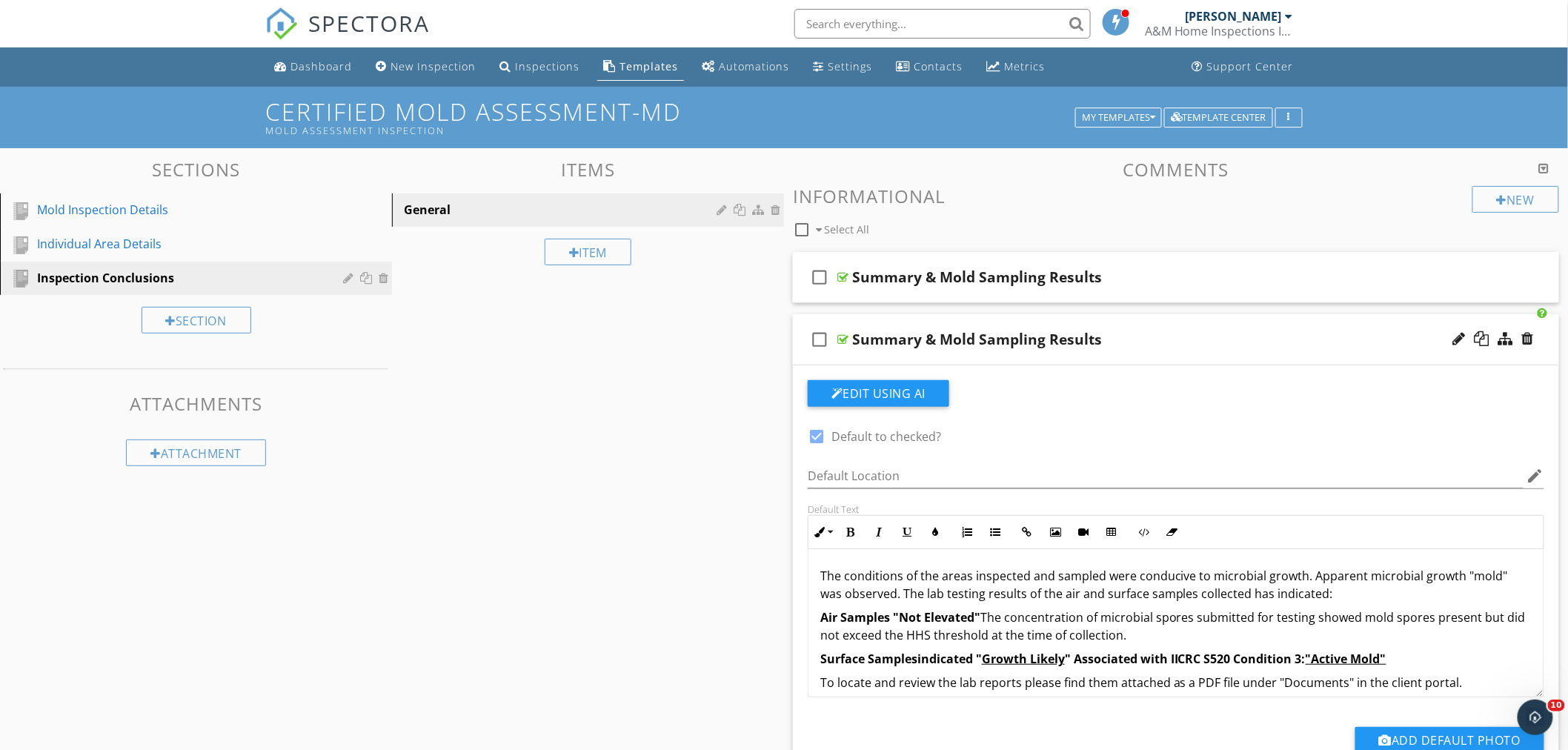
click at [1131, 325] on div "check_box_outline_blank Summary & Mold Sampling Results" at bounding box center [1176, 339] width 767 height 51
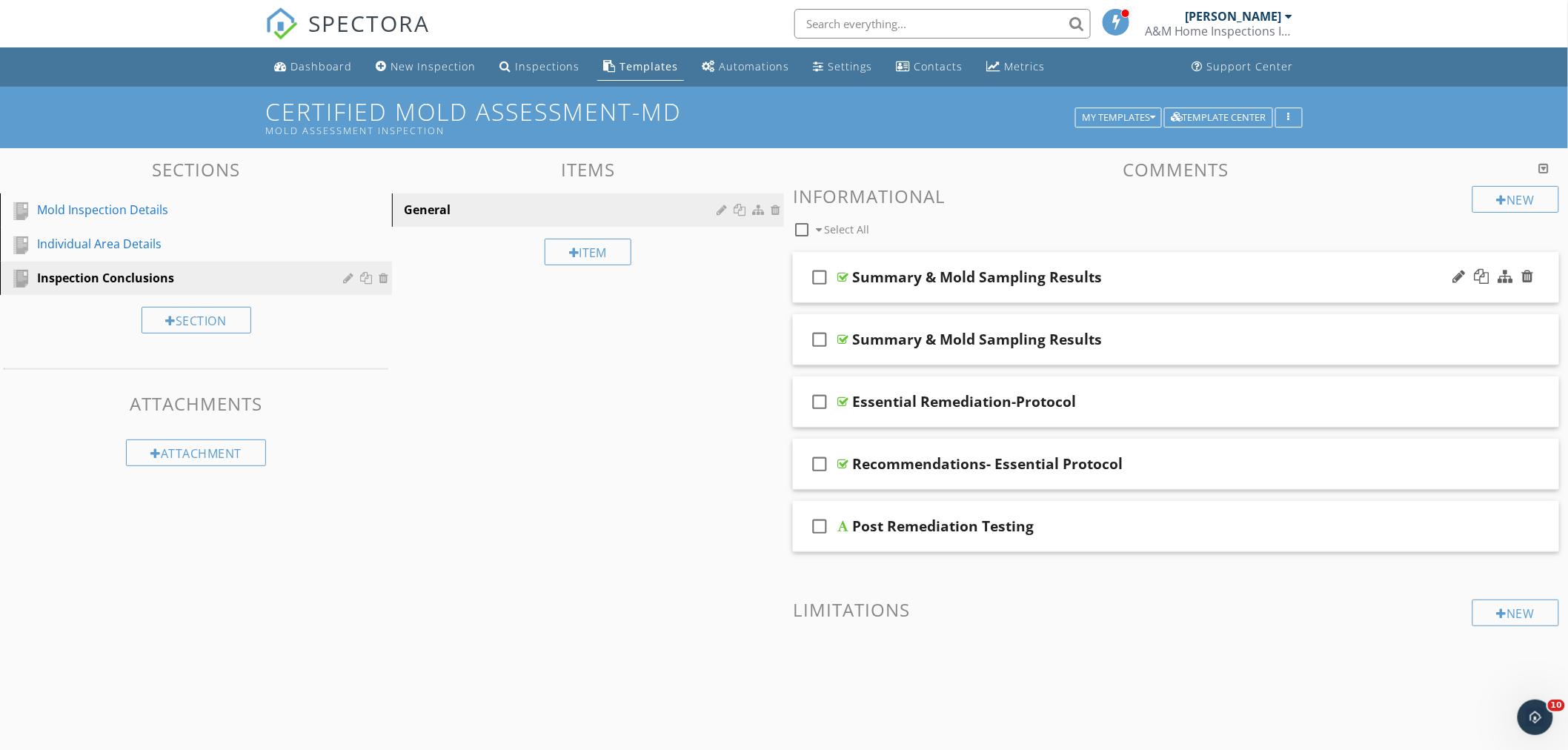
click at [1164, 260] on div "check_box_outline_blank Summary & Mold Sampling Results" at bounding box center [1176, 278] width 767 height 51
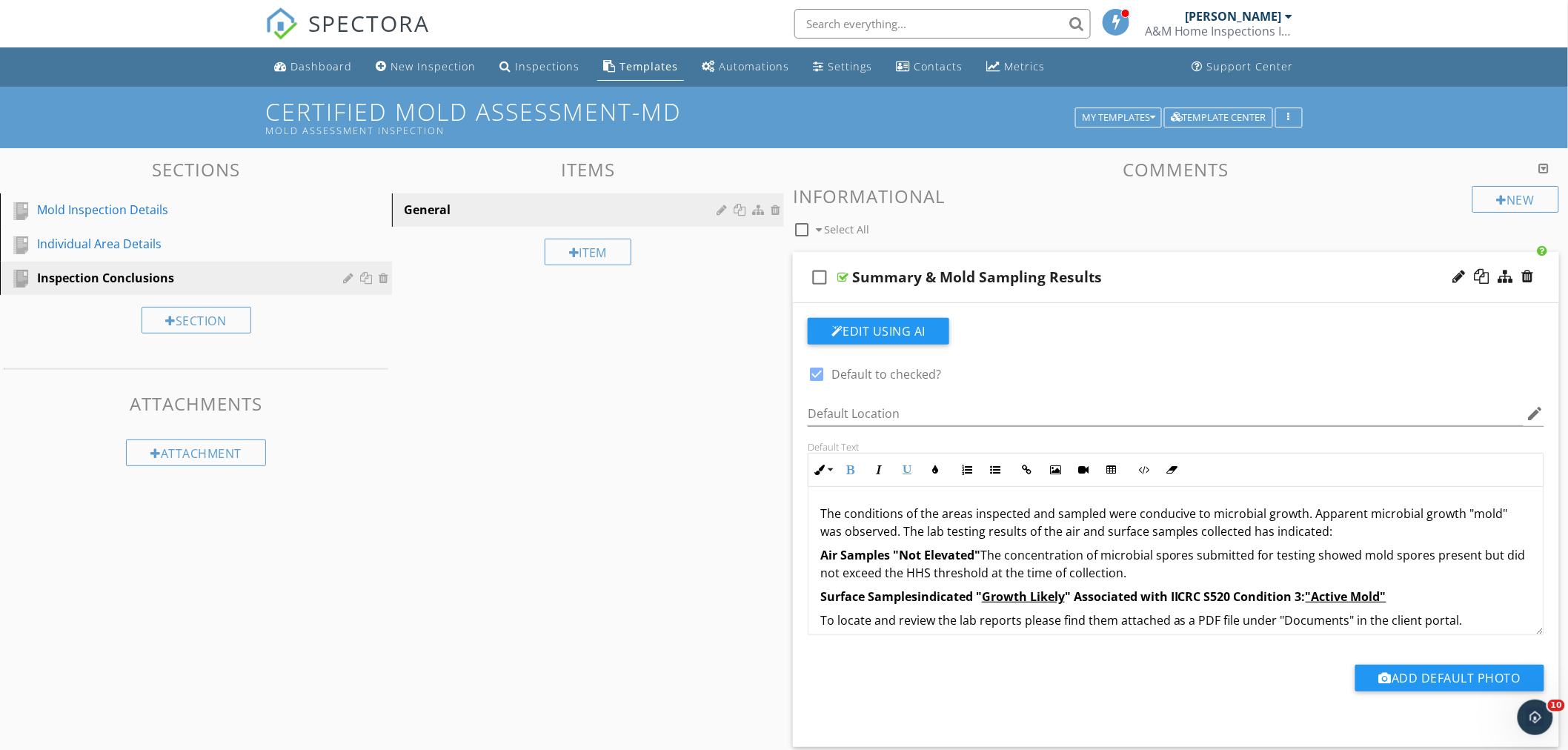
drag, startPoint x: 1402, startPoint y: 599, endPoint x: 792, endPoint y: 520, distance: 615.1
click at [792, 520] on div "Comments New Informational check_box_outline_blank Select All check_box_outline…" at bounding box center [1176, 678] width 784 height 1038
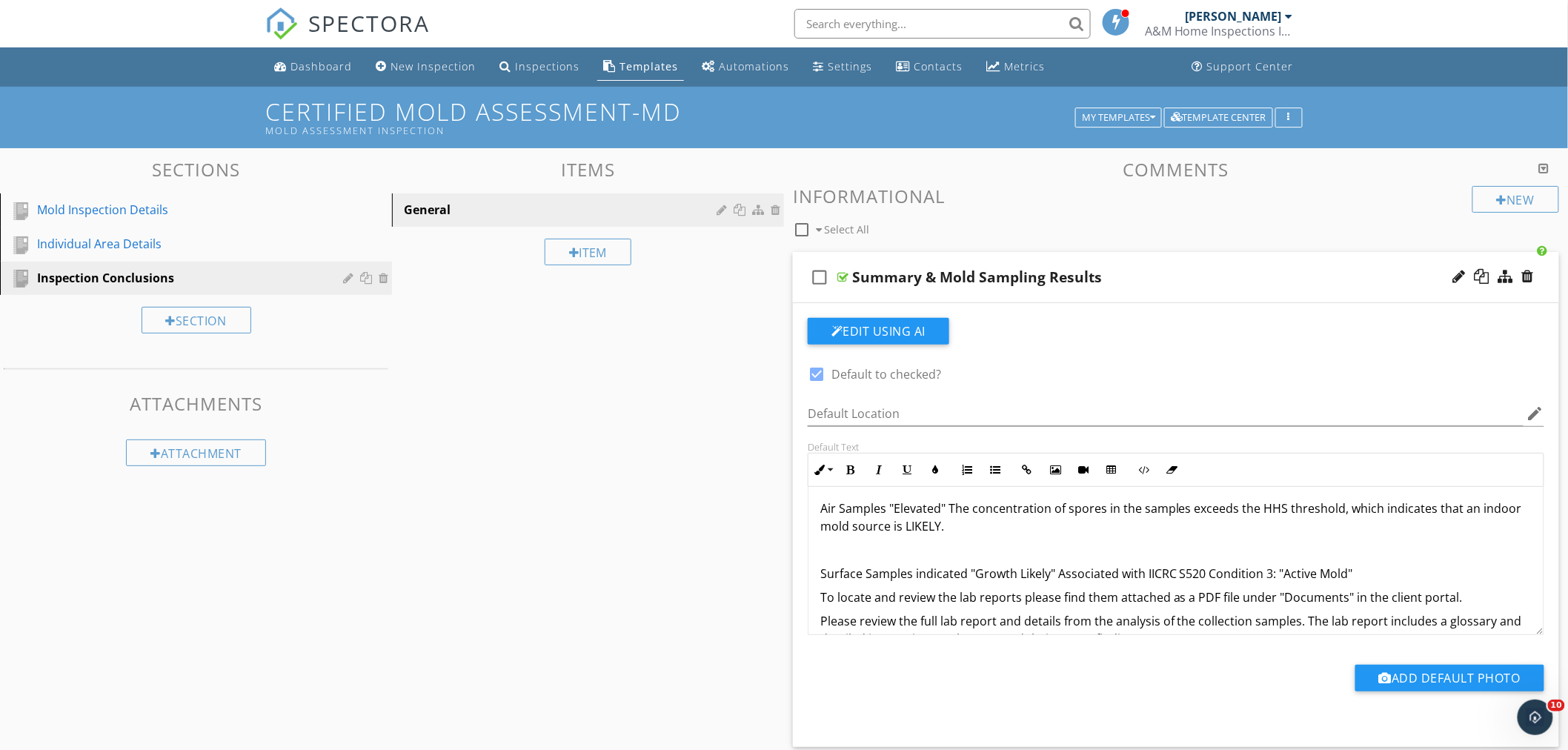
scroll to position [101, 0]
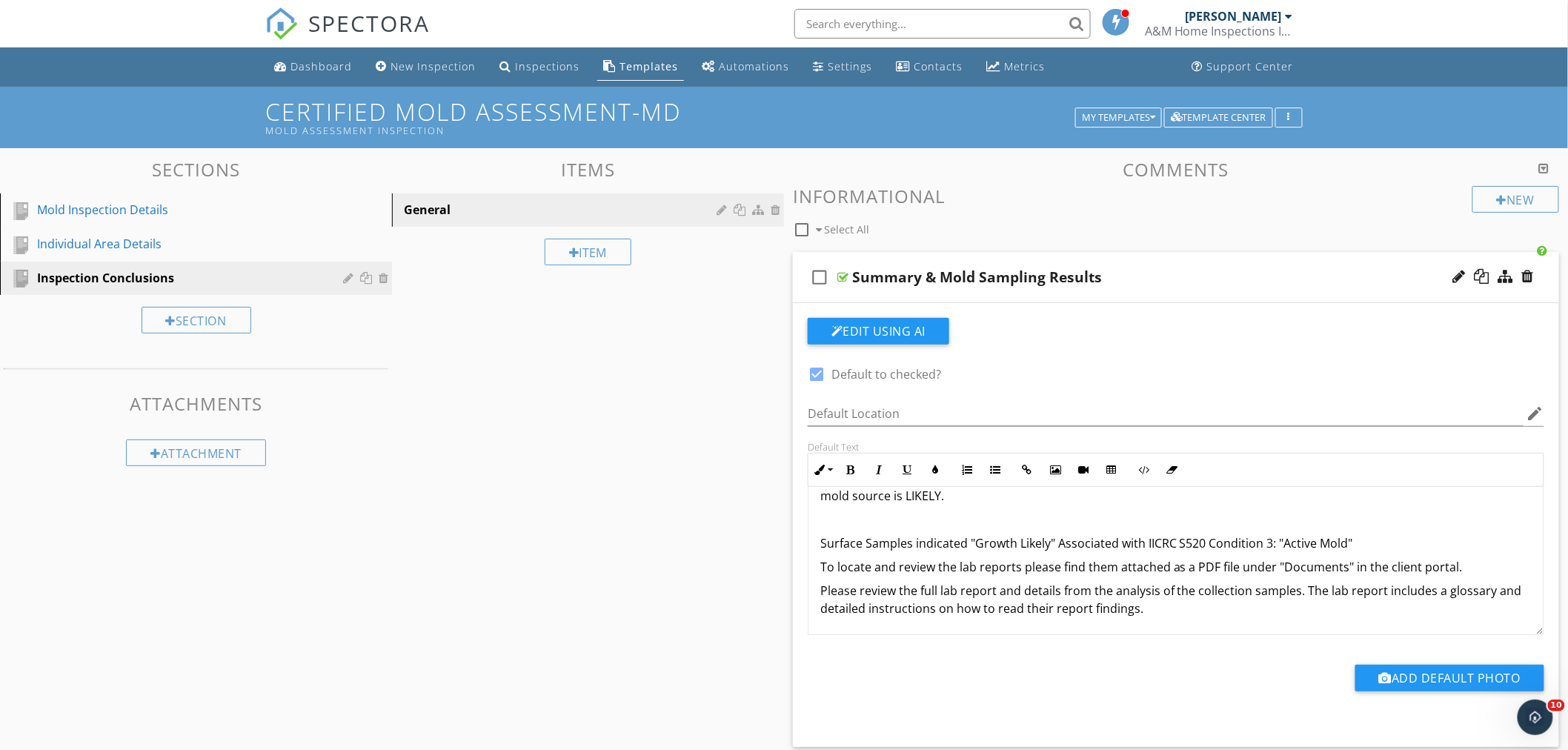
drag, startPoint x: 1355, startPoint y: 627, endPoint x: 1255, endPoint y: 627, distance: 100.0
click at [1255, 627] on div "The conditions of the areas inspected and sampled were conducive to microbial g…" at bounding box center [1176, 511] width 735 height 249
click at [1206, 593] on span "Please review the full lab report and details from the analysis of the collecti…" at bounding box center [1172, 599] width 702 height 34
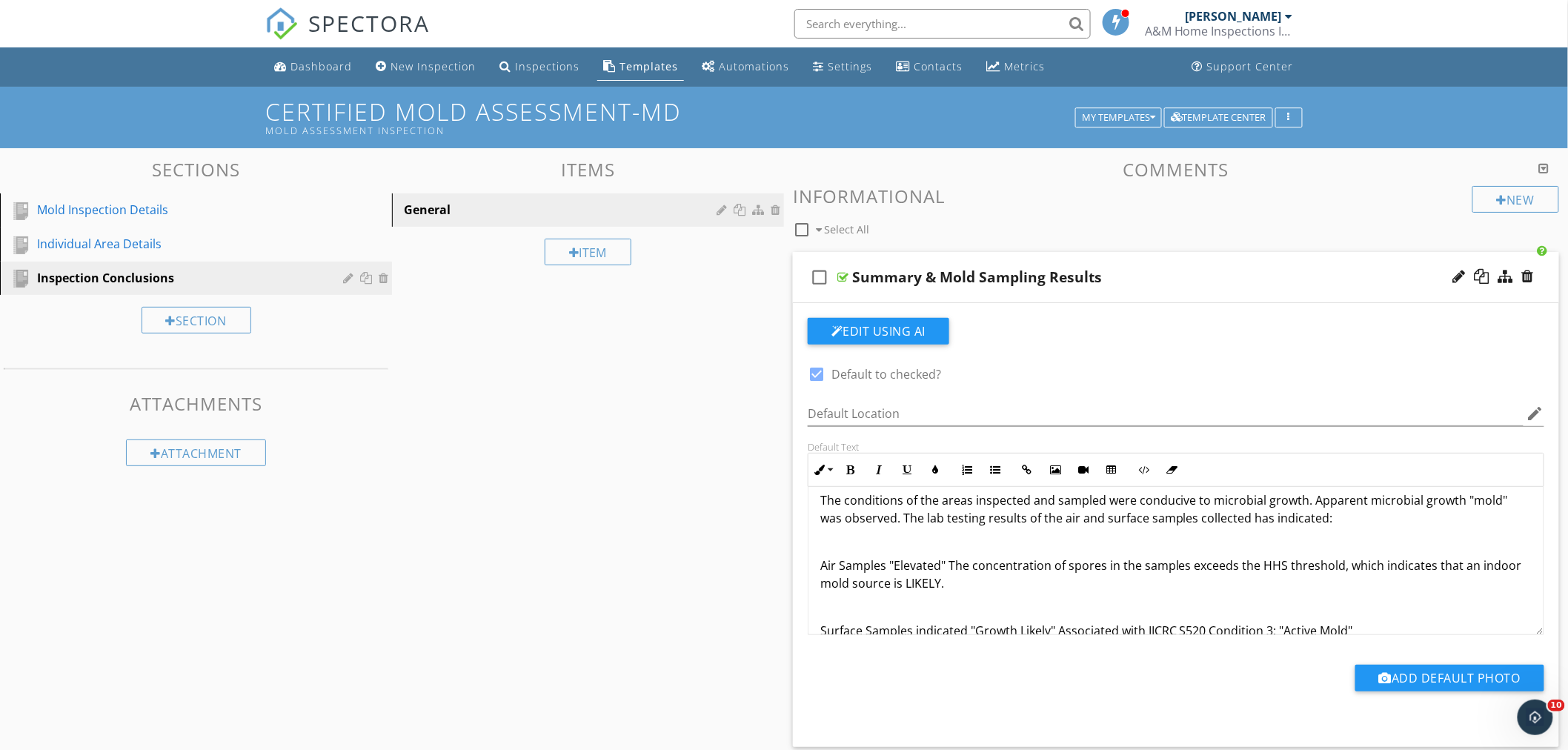
scroll to position [0, 0]
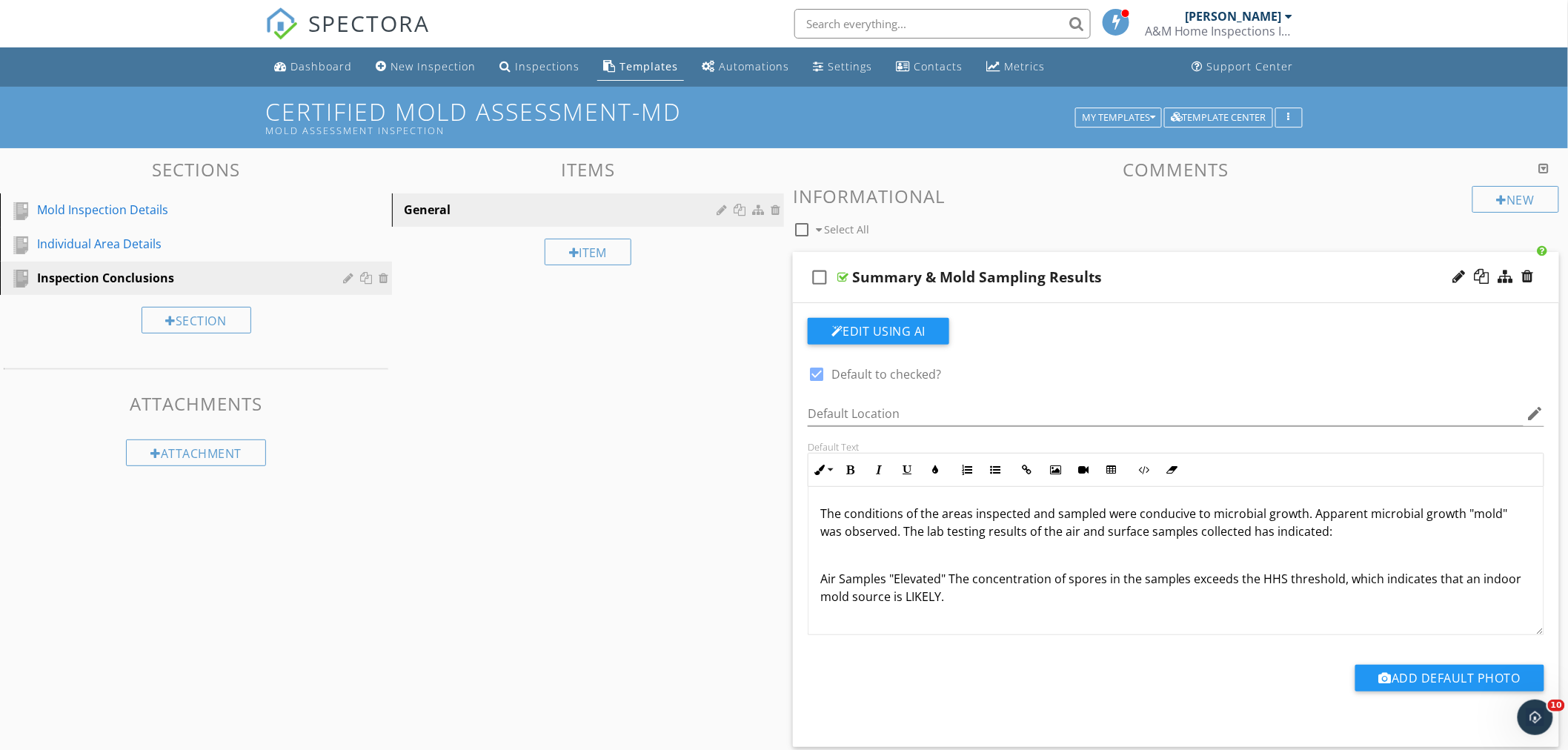
drag, startPoint x: 1357, startPoint y: 539, endPoint x: 788, endPoint y: 498, distance: 570.5
click at [788, 498] on div "Comments New Informational check_box_outline_blank Select All check_box_outline…" at bounding box center [1176, 678] width 784 height 1038
click at [825, 472] on icon "button" at bounding box center [819, 469] width 10 height 10
click at [848, 571] on link "Normal" at bounding box center [866, 576] width 112 height 23
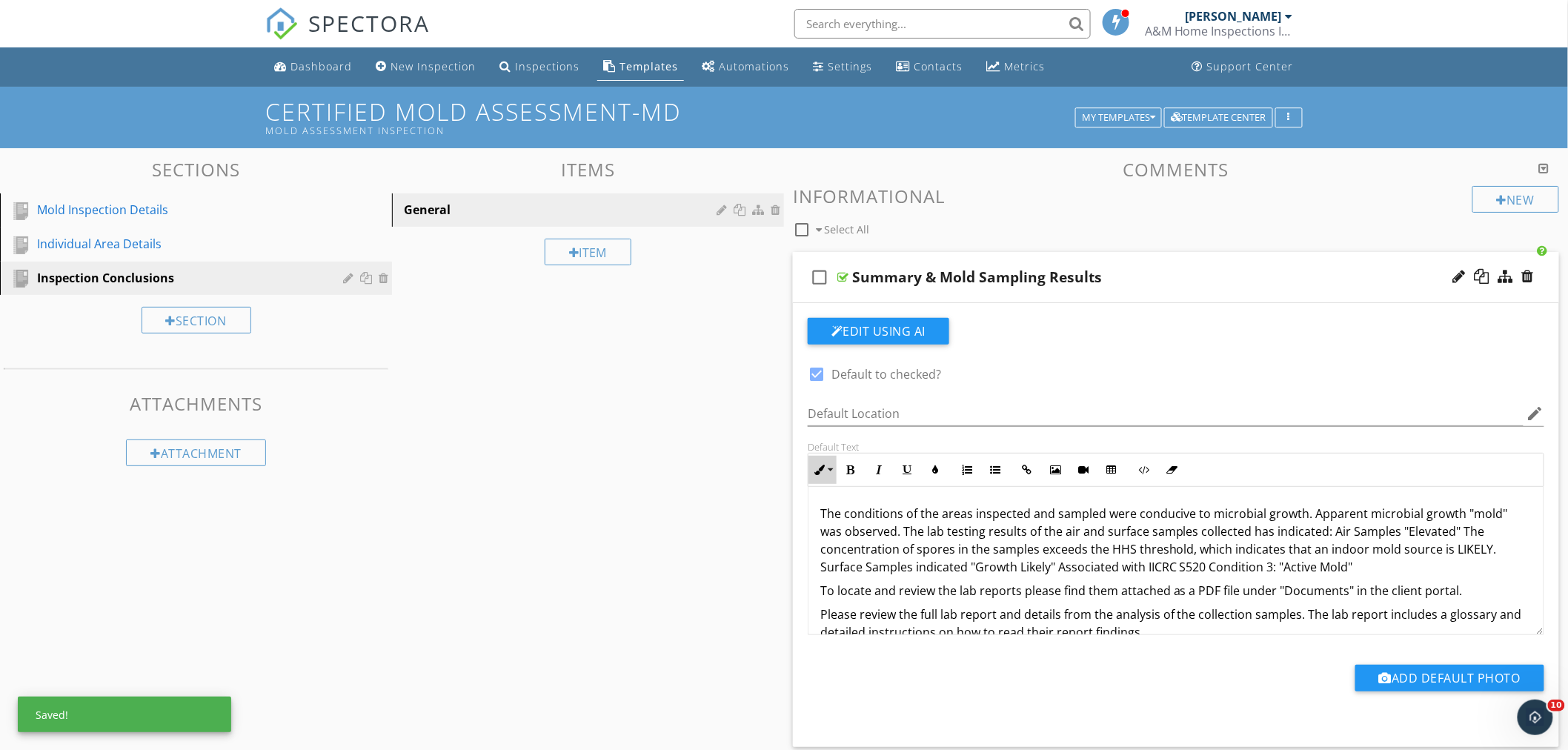
click at [834, 470] on button "Inline Style" at bounding box center [823, 470] width 28 height 28
click at [839, 540] on link "Large" at bounding box center [866, 547] width 112 height 36
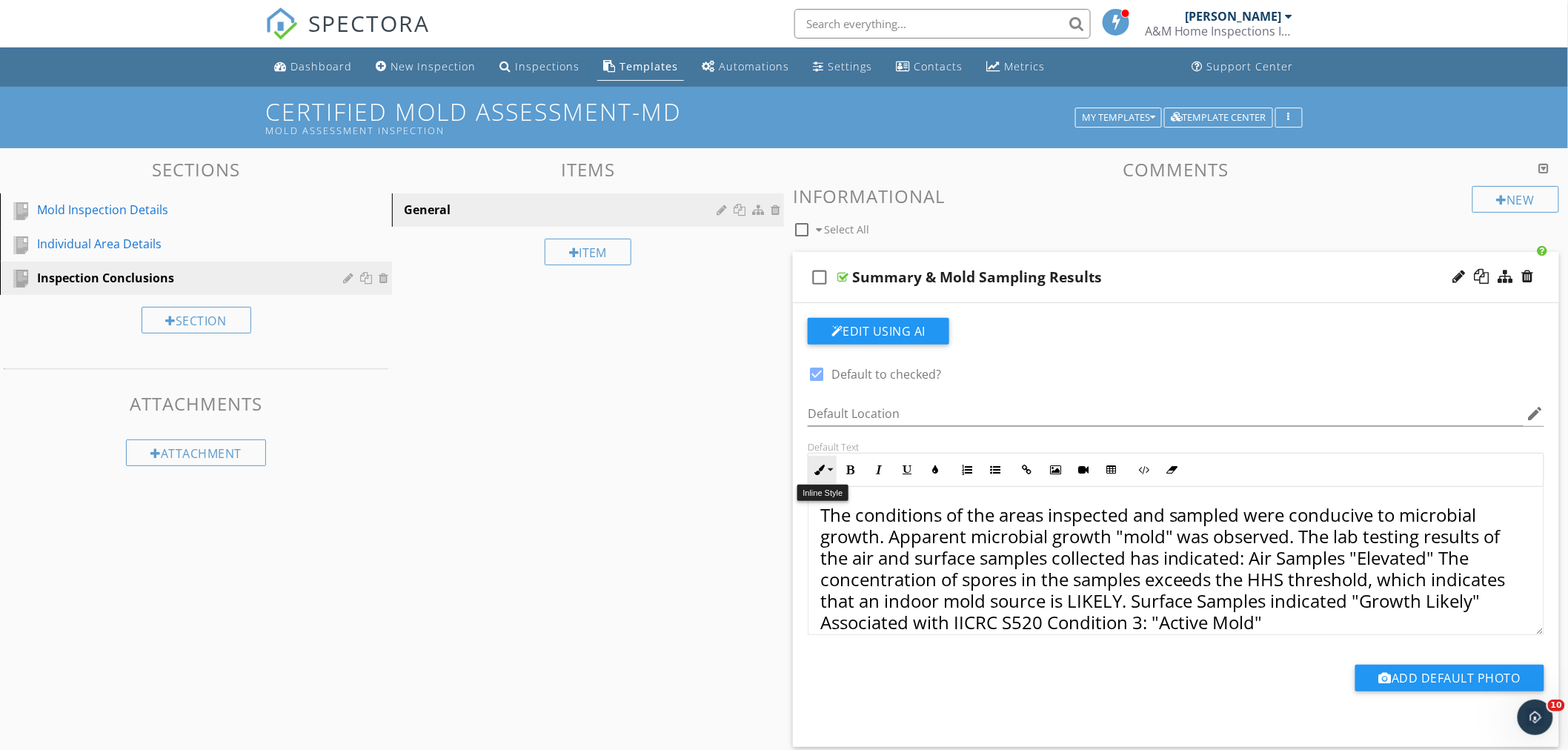
click at [832, 469] on button "Inline Style" at bounding box center [823, 470] width 28 height 28
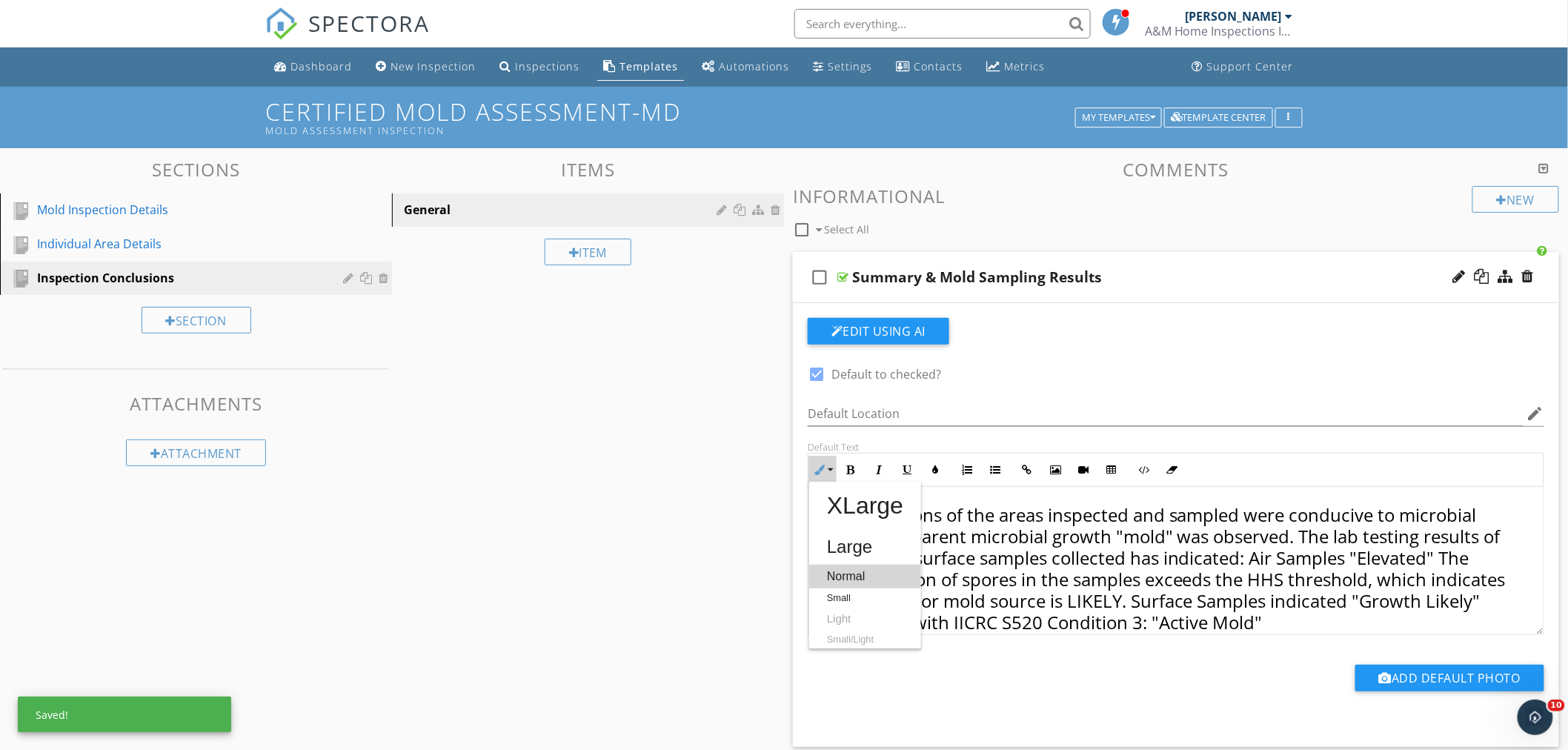
click at [835, 569] on link "Normal" at bounding box center [866, 576] width 112 height 23
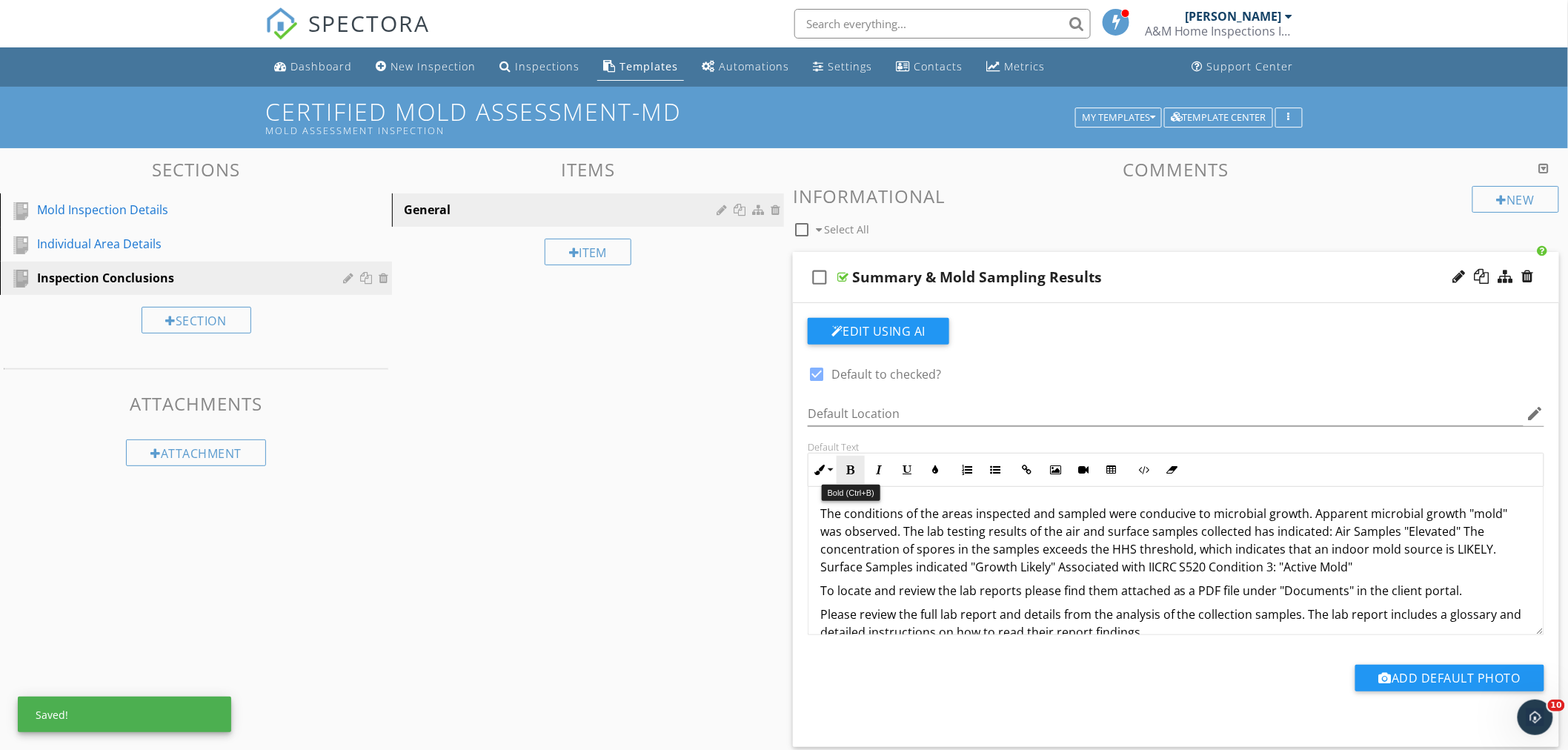
click at [849, 474] on icon "button" at bounding box center [850, 469] width 10 height 10
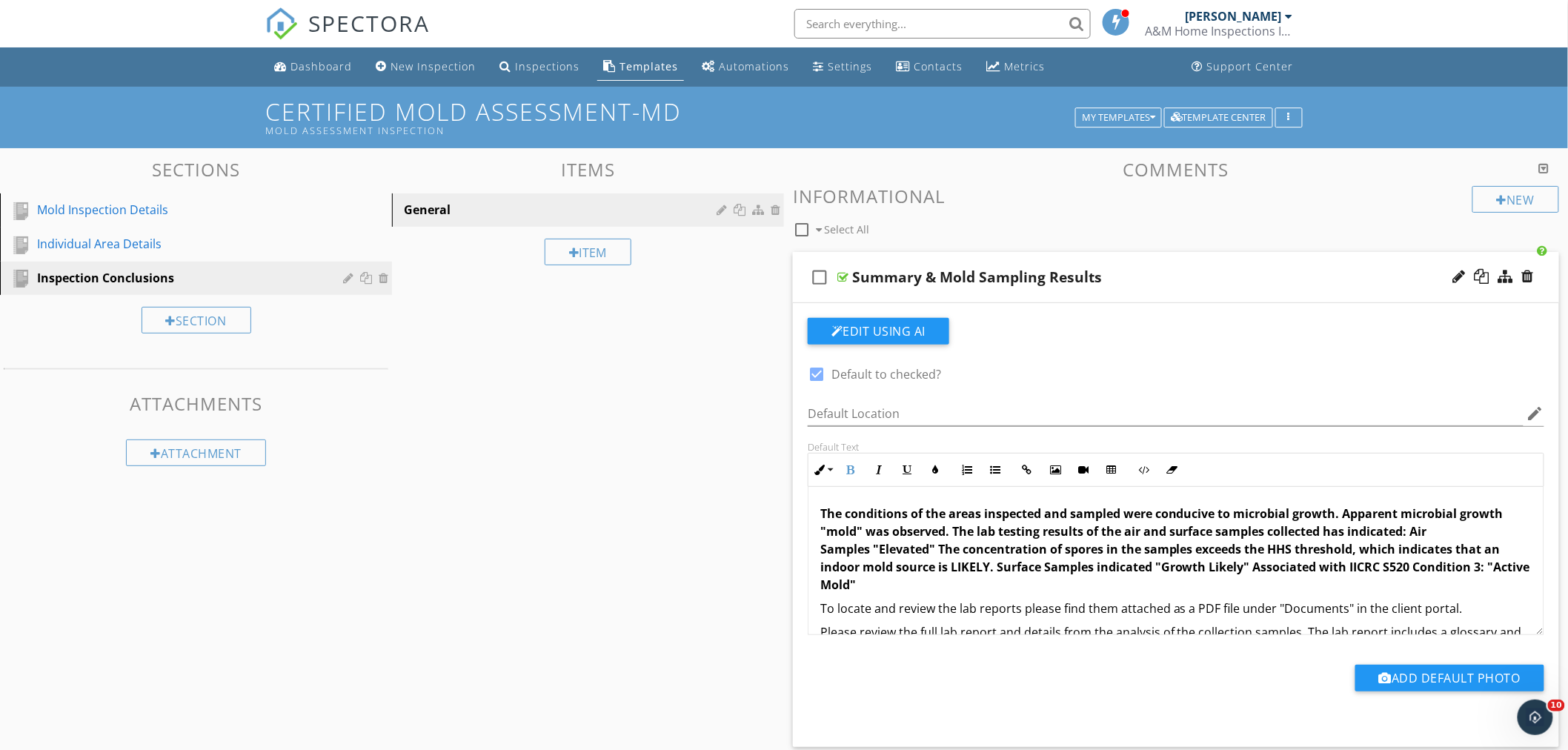
click at [1407, 534] on span "The conditions of the areas inspected and sampled were conducive to microbial g…" at bounding box center [1175, 550] width 710 height 88
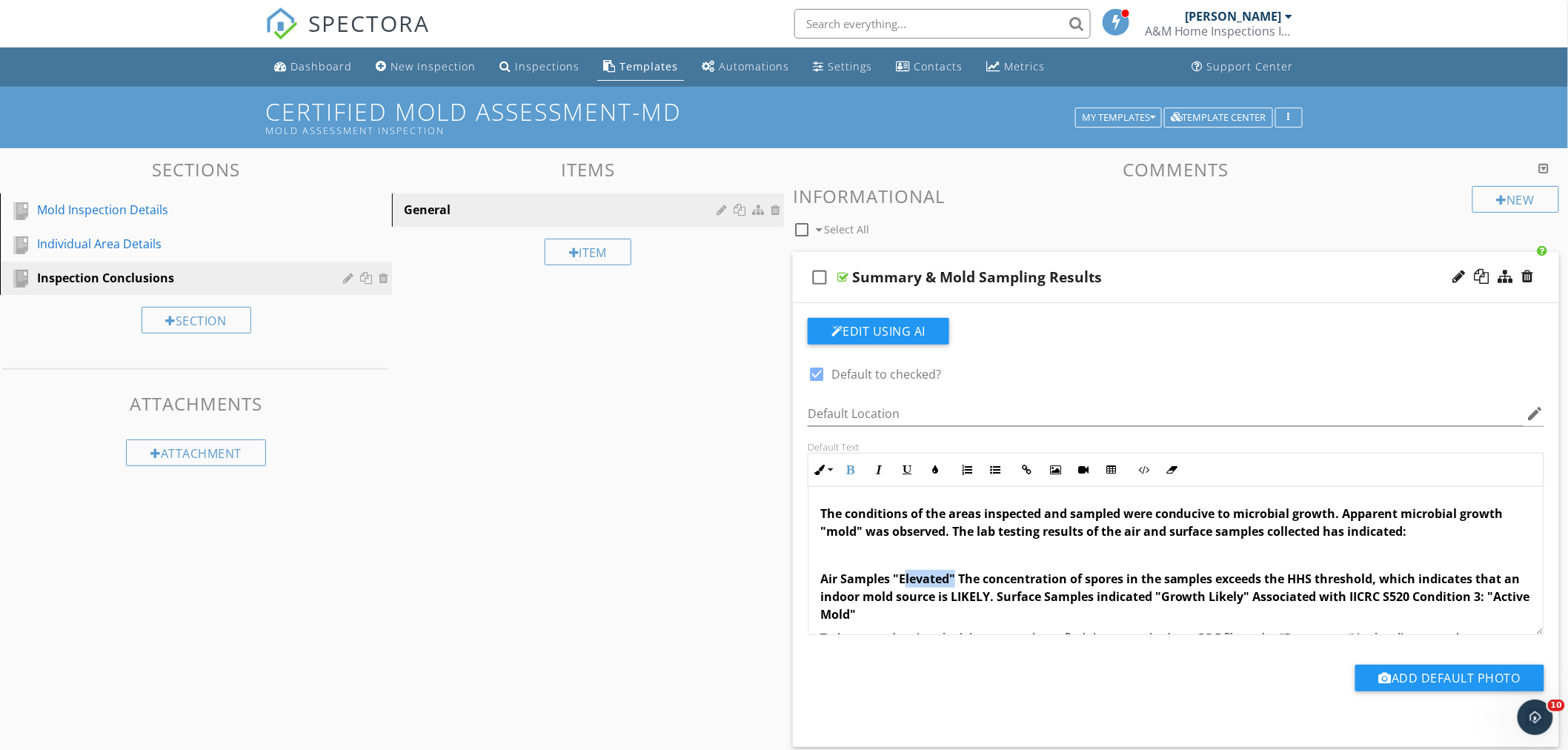
drag, startPoint x: 899, startPoint y: 580, endPoint x: 953, endPoint y: 583, distance: 54.1
click at [953, 583] on span "Air Samples "Elevated" The concentration of spores in the samples exceeds the H…" at bounding box center [1175, 596] width 710 height 51
click at [913, 469] on button "Underline" at bounding box center [907, 470] width 28 height 28
click at [1053, 602] on span "Air Samples " Elevated " The concentration of spores in the samples exceeds the…" at bounding box center [1175, 596] width 710 height 51
drag, startPoint x: 899, startPoint y: 579, endPoint x: 957, endPoint y: 577, distance: 58.0
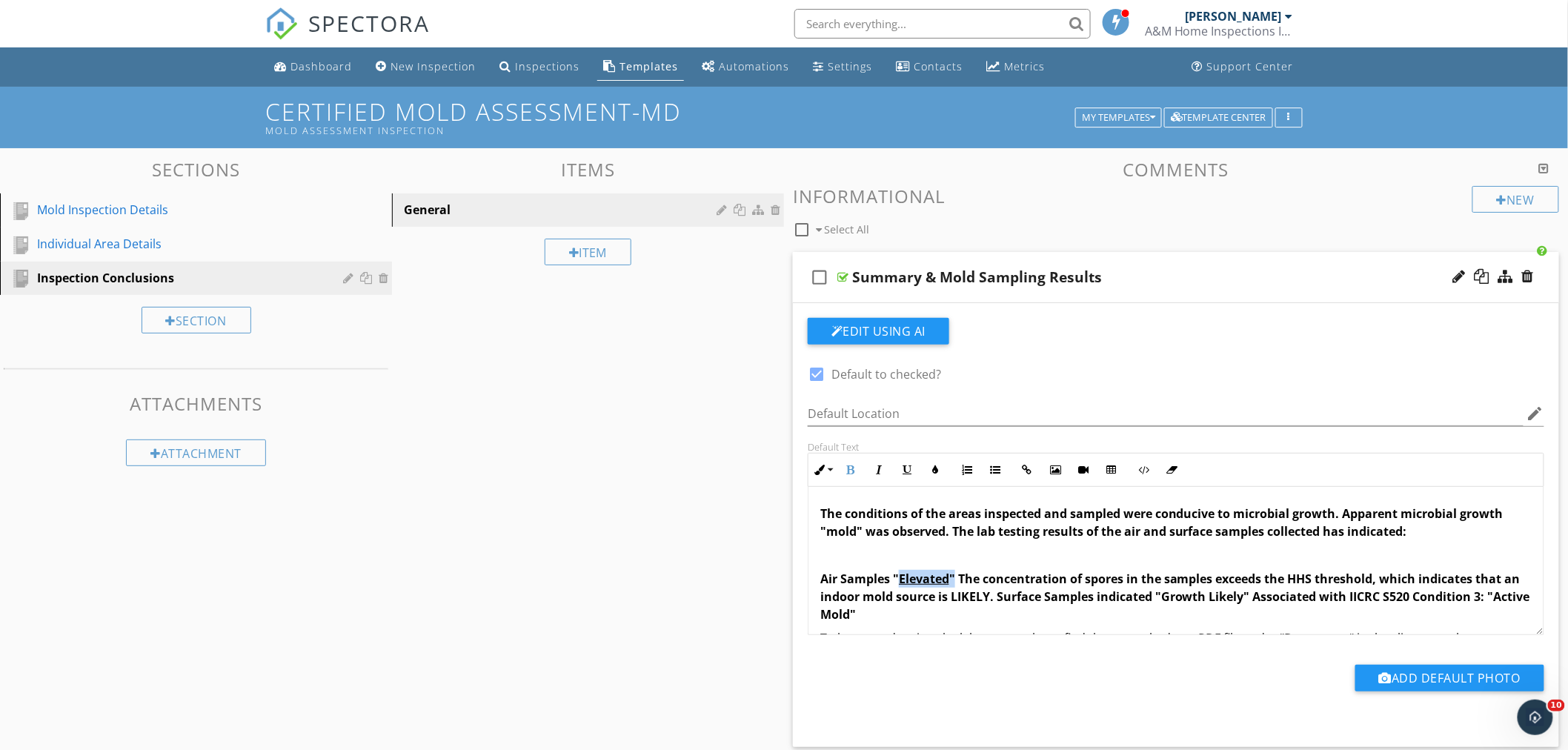
click at [957, 577] on span "Air Samples " Elevated " The concentration of spores in the samples exceeds the…" at bounding box center [1175, 596] width 710 height 51
click at [909, 468] on icon "button" at bounding box center [907, 469] width 10 height 10
click at [1162, 560] on p at bounding box center [1176, 555] width 712 height 18
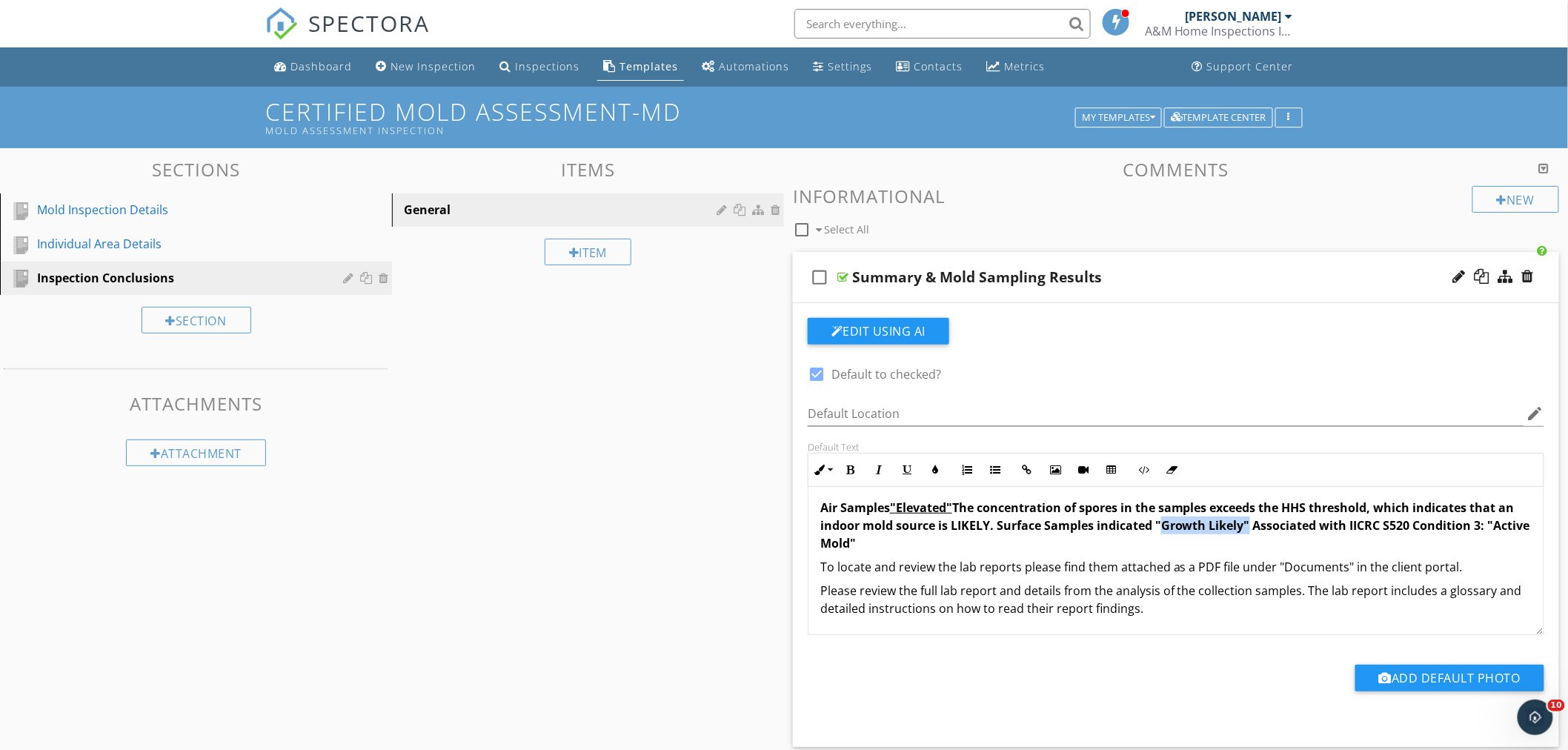
drag, startPoint x: 1175, startPoint y: 527, endPoint x: 1264, endPoint y: 531, distance: 89.1
click at [1264, 531] on span "Air Samples "Elevated" The concentration of spores in the samples exceeds the H…" at bounding box center [1175, 525] width 710 height 51
click at [1264, 528] on span "Air Samples "Elevated" The concentration of spores in the samples exceeds the H…" at bounding box center [1175, 525] width 710 height 51
drag, startPoint x: 1174, startPoint y: 525, endPoint x: 1258, endPoint y: 524, distance: 84.0
click at [1266, 527] on span "Air Samples "Elevated" The concentration of spores in the samples exceeds the H…" at bounding box center [1175, 525] width 710 height 51
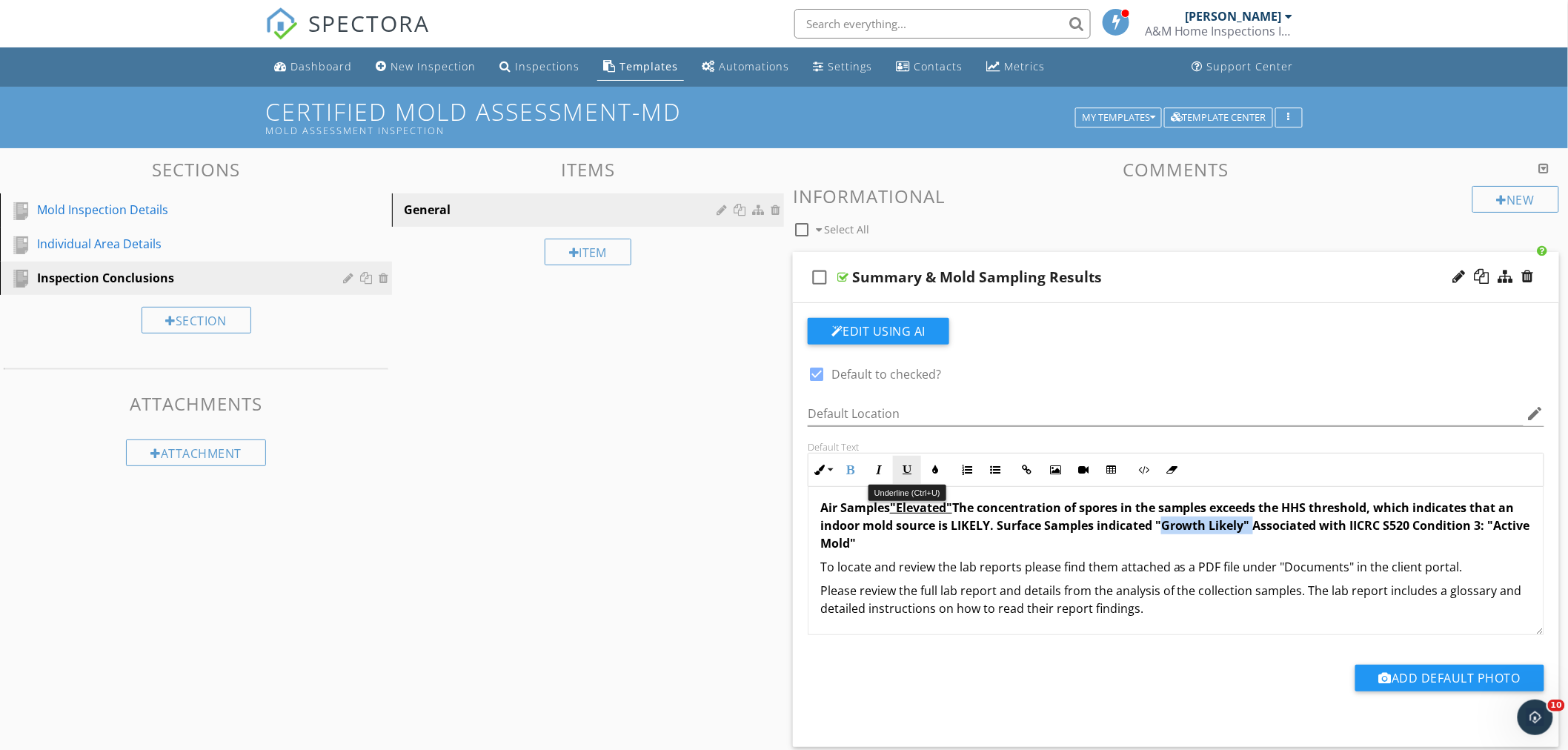
click at [903, 473] on icon "button" at bounding box center [907, 469] width 10 height 10
click at [916, 545] on p "Air Samples "Elevated" The concentration of spores in the samples exceeds the H…" at bounding box center [1176, 525] width 712 height 53
drag, startPoint x: 820, startPoint y: 546, endPoint x: 902, endPoint y: 541, distance: 82.2
click at [902, 541] on span "Air Samples "Elevated" The concentration of spores in the samples exceeds the H…" at bounding box center [1172, 525] width 704 height 51
click at [909, 465] on icon "button" at bounding box center [907, 469] width 10 height 10
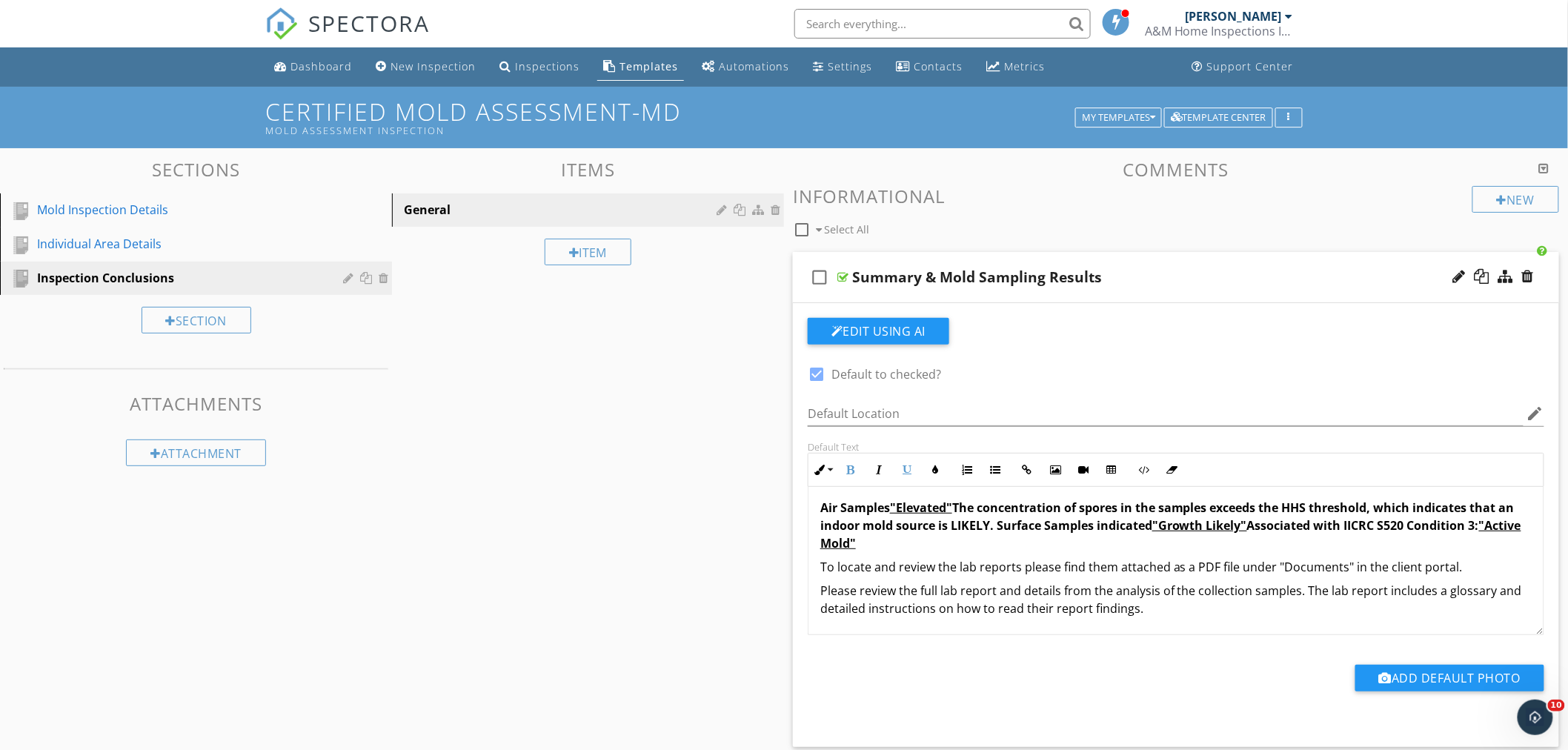
click at [1014, 528] on span "Air Samples "Elevated" The concentration of spores in the samples exceeds the H…" at bounding box center [1172, 525] width 701 height 51
click at [1012, 528] on span "Air Samples "Elevated" The concentration of spores in the samples exceeds the H…" at bounding box center [1172, 525] width 701 height 51
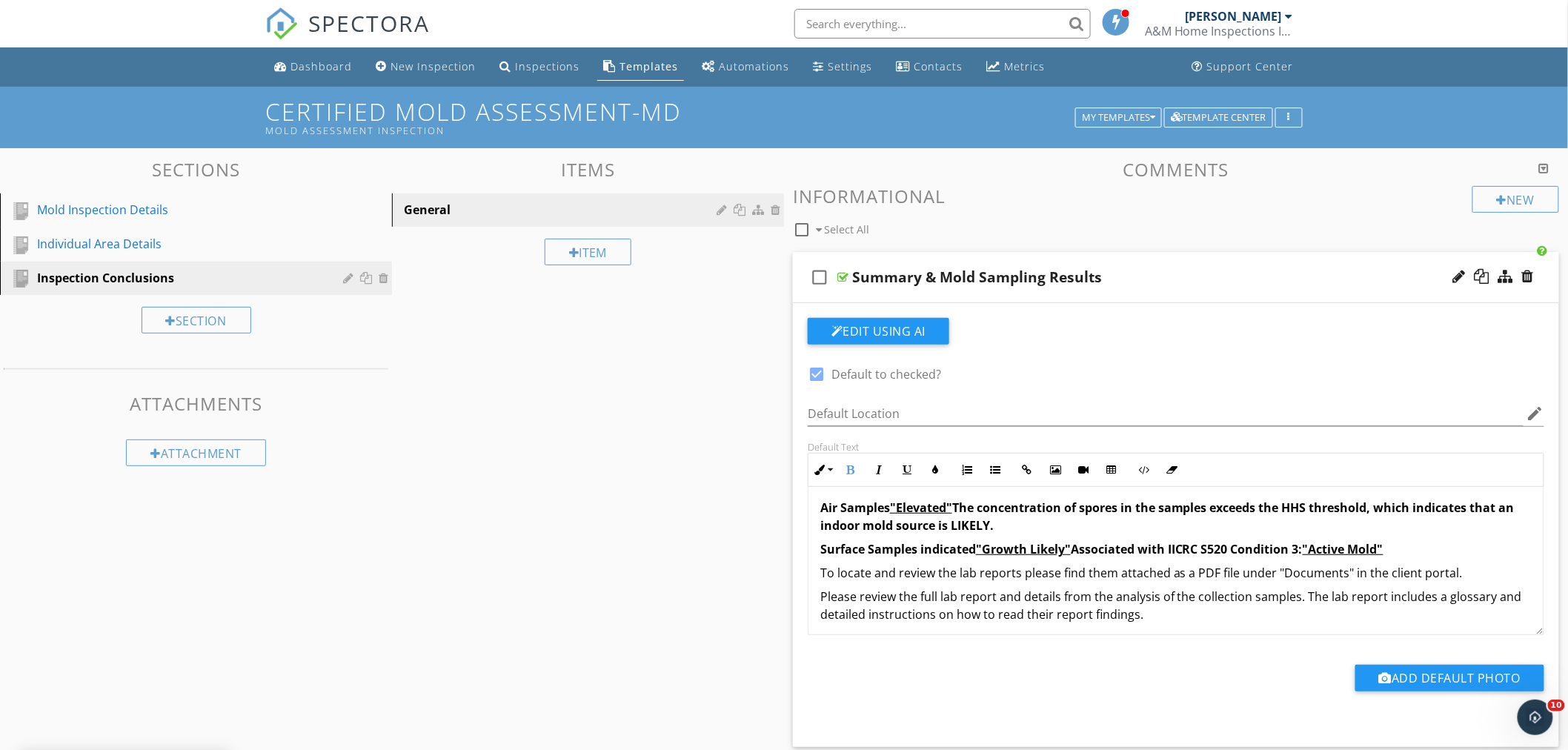
click at [1389, 553] on span "Surface Samples indicated "Growth Likely" Associated with IICRC S520 Condition …" at bounding box center [1105, 549] width 569 height 16
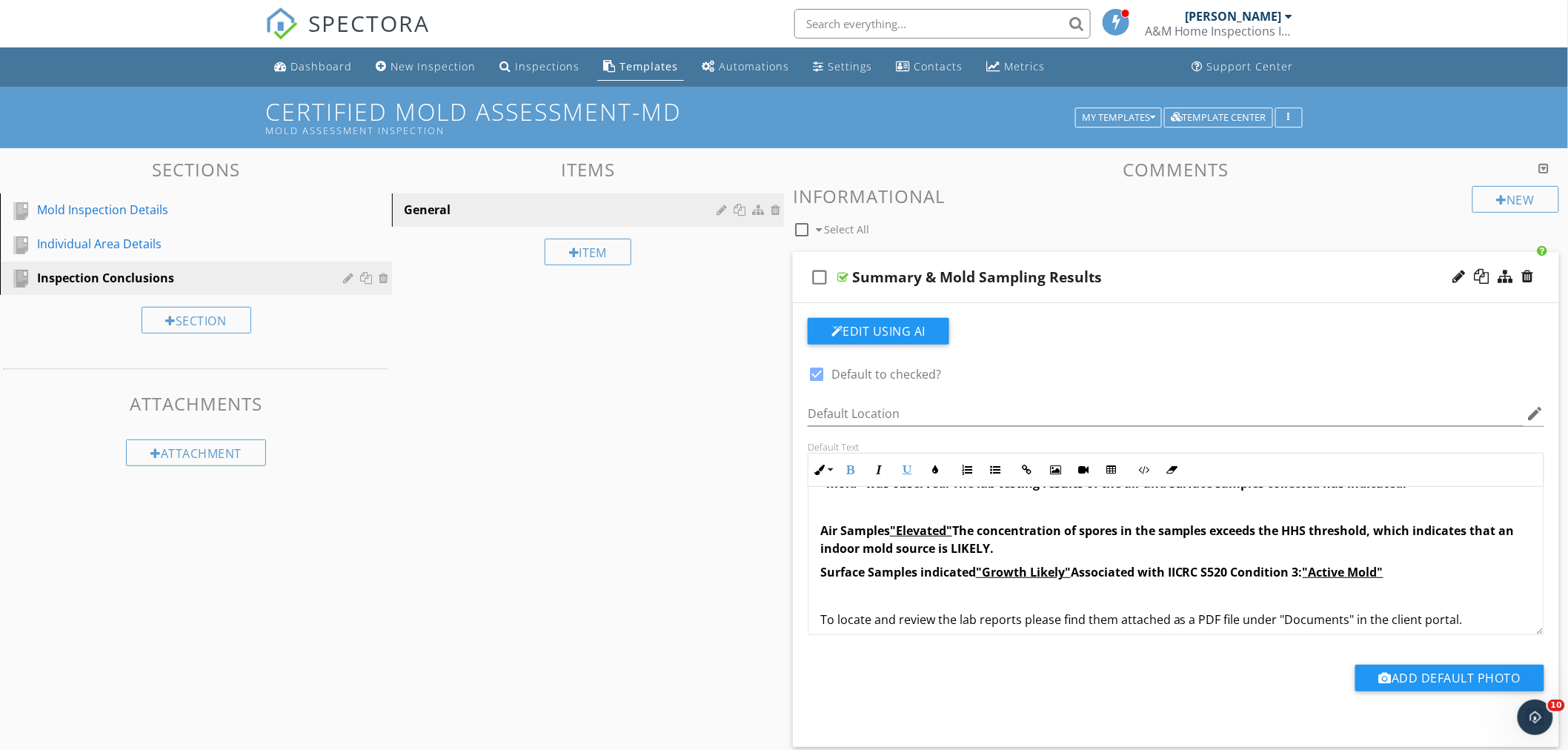
scroll to position [0, 0]
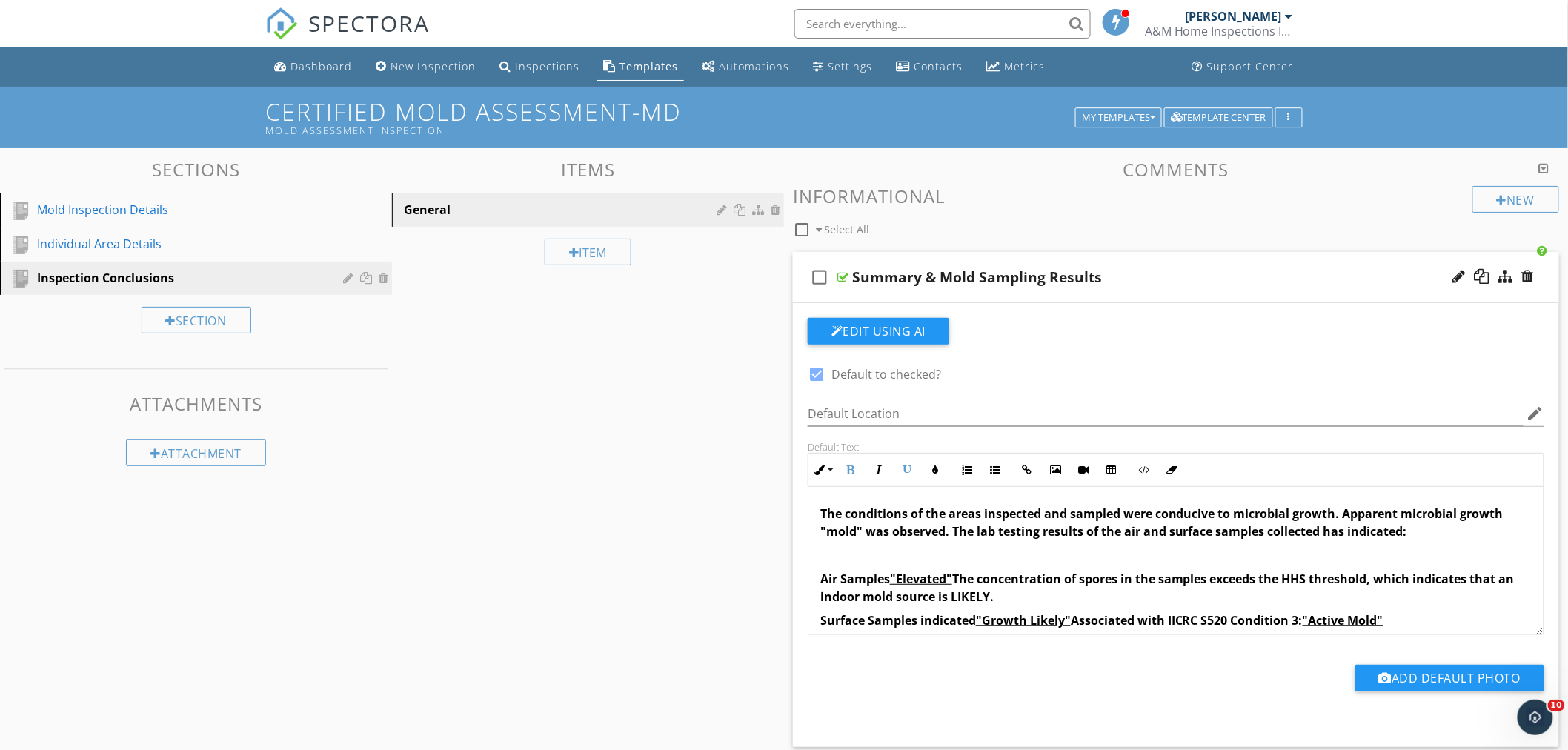
click at [1018, 273] on div "Summary & Mold Sampling Results" at bounding box center [977, 277] width 250 height 18
click at [1071, 283] on input "Summary & Mold Sampling Results" at bounding box center [1129, 279] width 553 height 24
click at [923, 285] on input "Summary & Mold Sampling Results" at bounding box center [1129, 279] width 553 height 24
type input "Summary & +Mold Sampling Results"
click at [1162, 267] on input "Summary & +Mold Sampling Results" at bounding box center [1129, 279] width 553 height 24
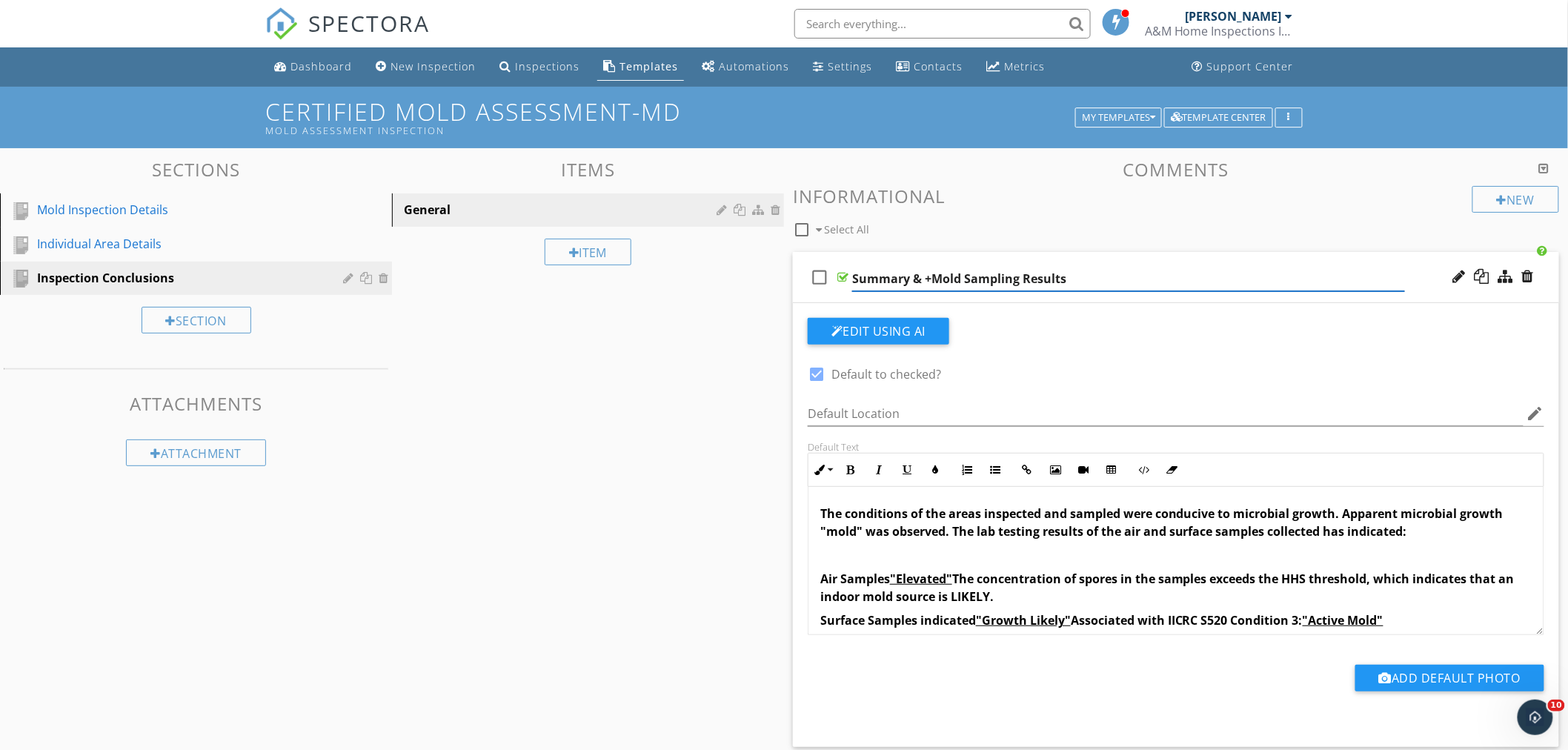
click at [1113, 256] on div "check_box_outline_blank Summary & +Mold Sampling Results" at bounding box center [1176, 278] width 767 height 51
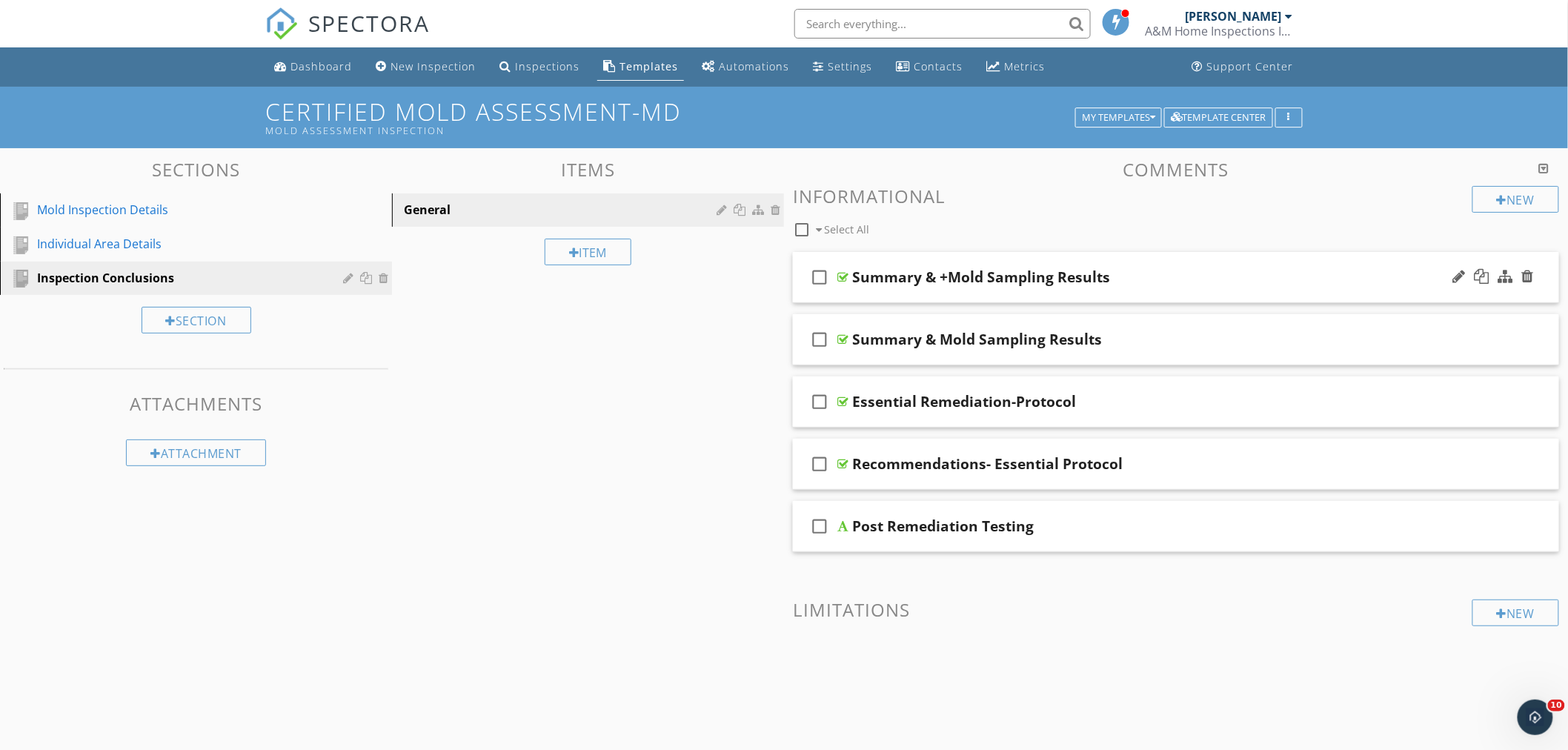
click at [1143, 264] on div "check_box_outline_blank Summary & +Mold Sampling Results" at bounding box center [1176, 278] width 767 height 51
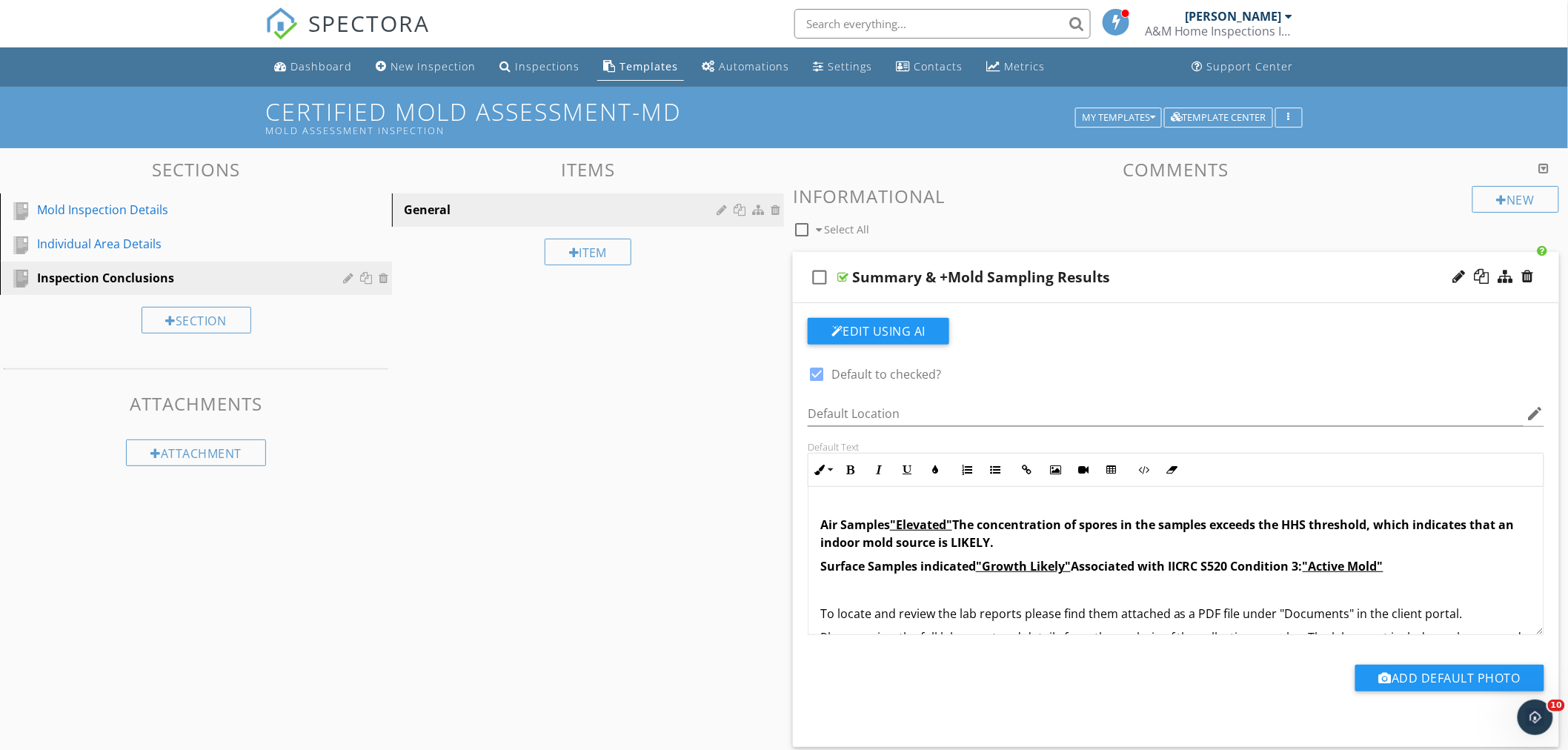
scroll to position [19, 0]
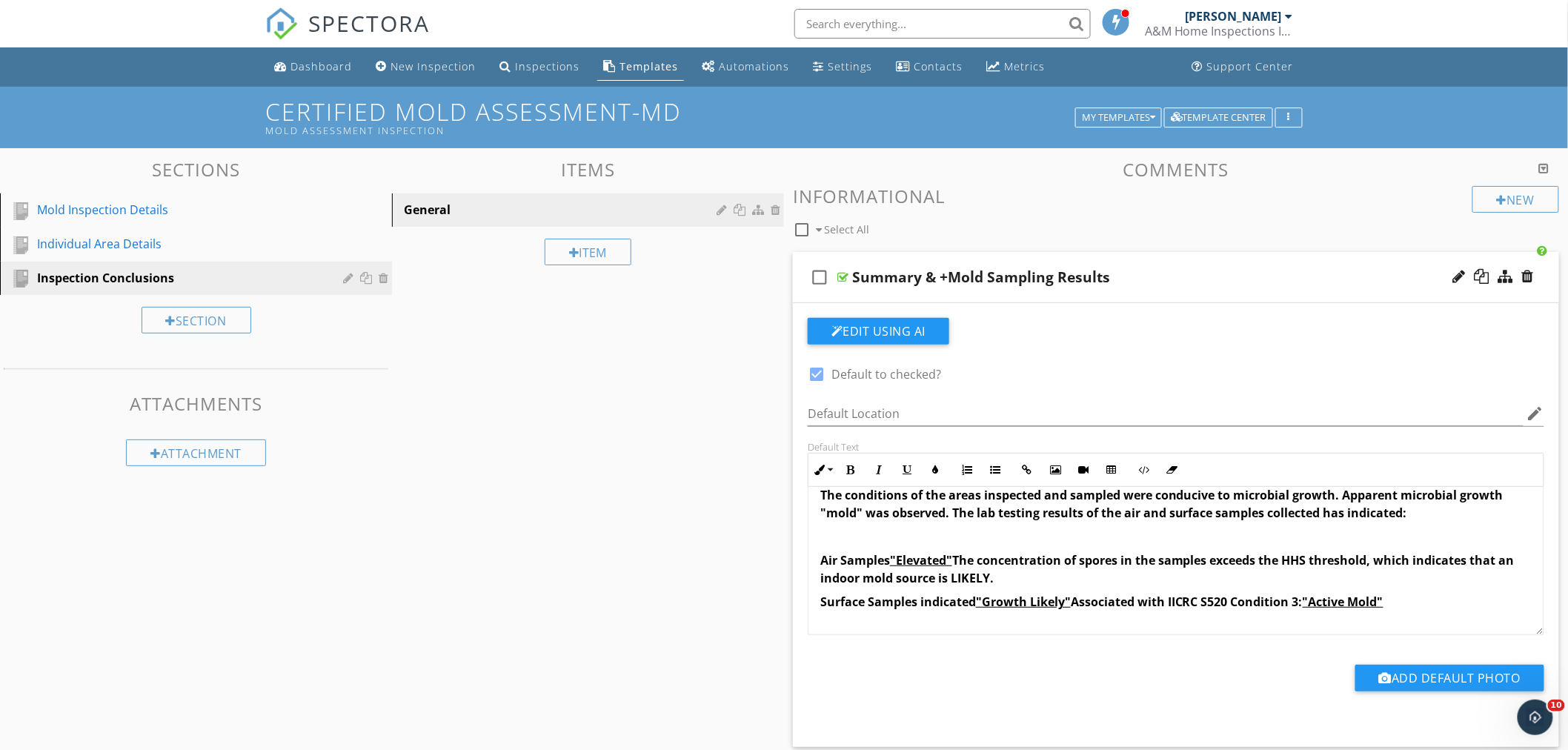
click at [1176, 266] on div "check_box_outline_blank Summary & +Mold Sampling Results" at bounding box center [1176, 278] width 767 height 51
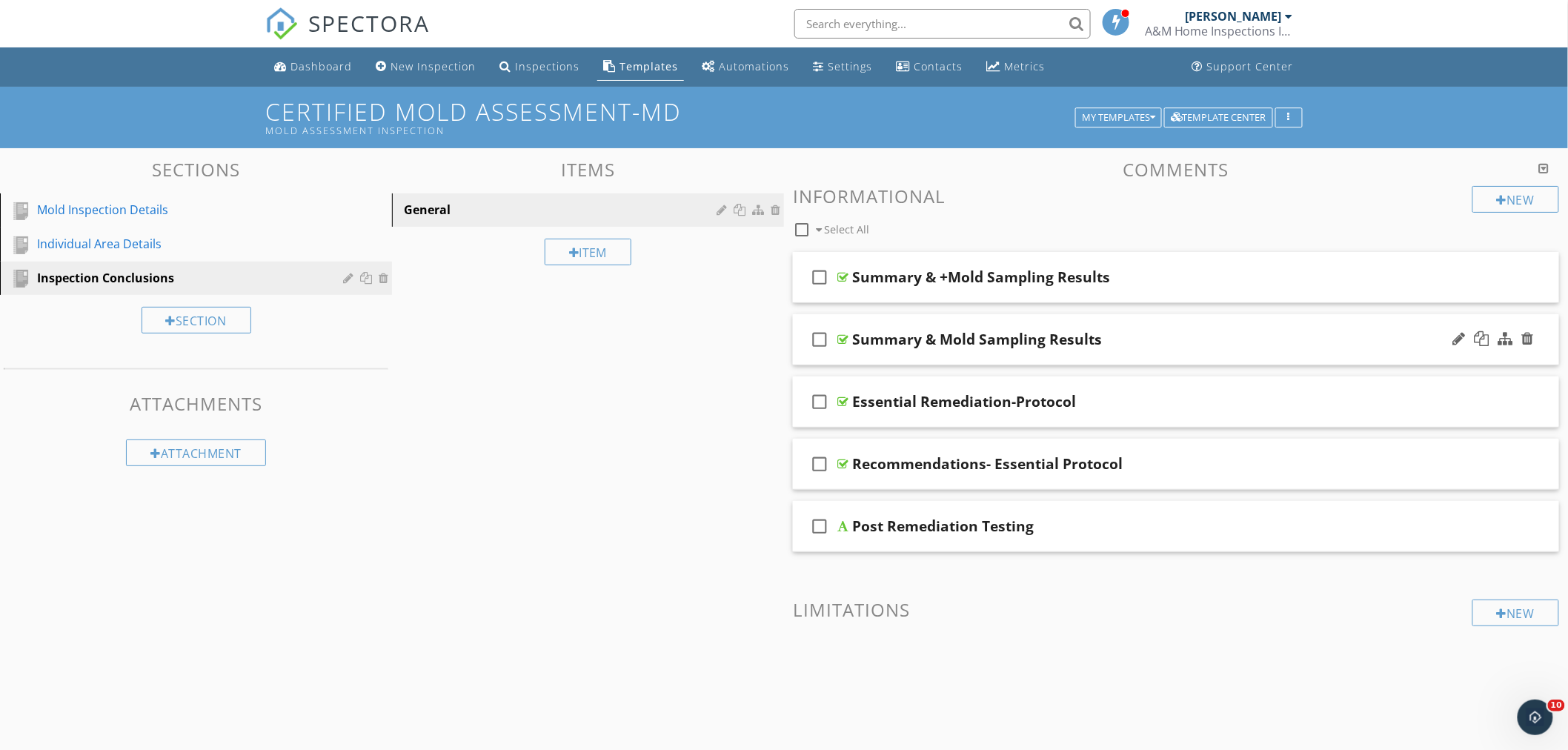
click at [1146, 323] on div "check_box_outline_blank Summary & Mold Sampling Results" at bounding box center [1176, 339] width 767 height 51
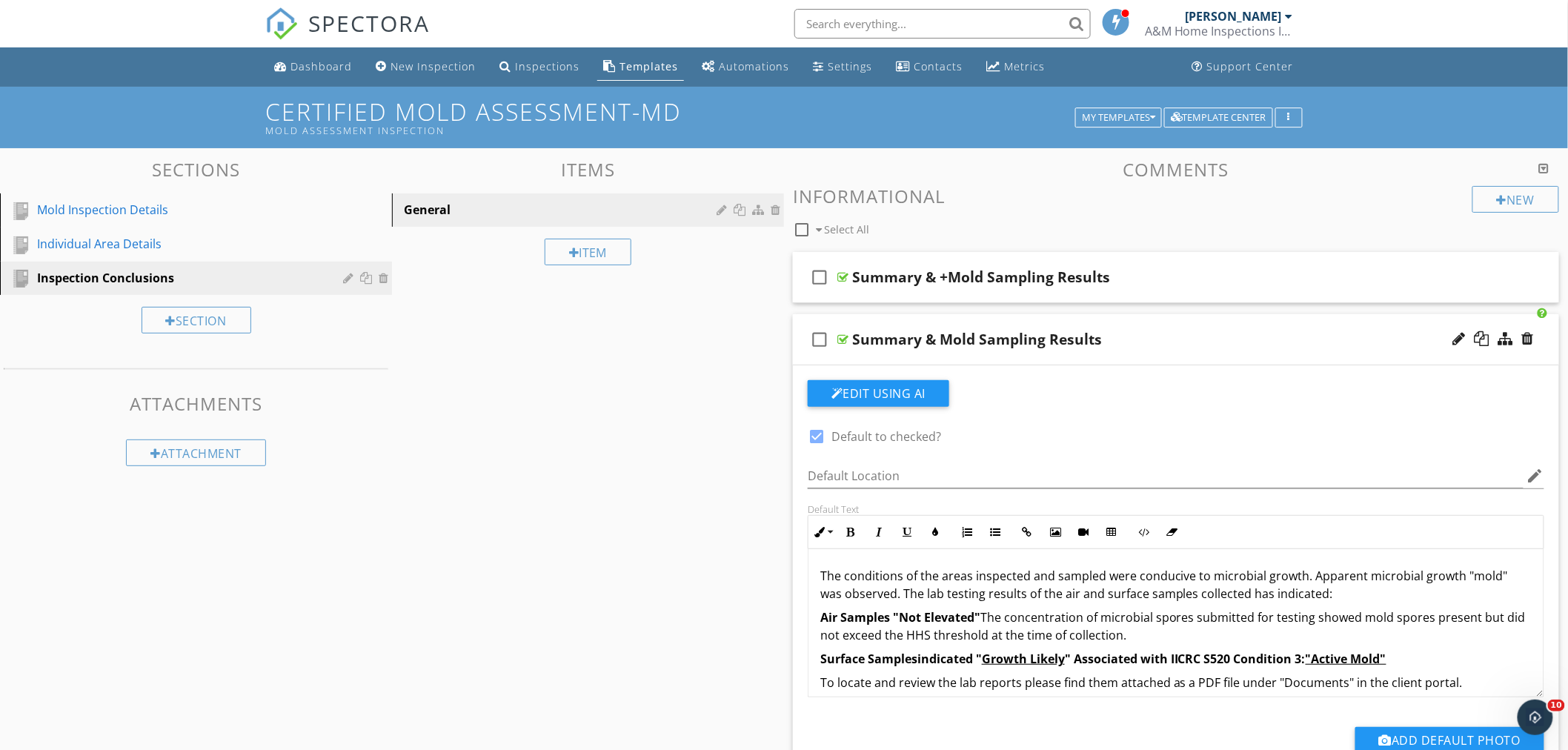
click at [923, 337] on div "Summary & Mold Sampling Results" at bounding box center [977, 339] width 250 height 18
click at [923, 341] on input "Summary & Mold Sampling Results" at bounding box center [1129, 341] width 553 height 24
click at [1174, 332] on input "Summary & -Mold Sampling Results" at bounding box center [1129, 341] width 553 height 24
type input "Summary & -Mold Sampling Results"
click at [1172, 324] on div "check_box_outline_blank Summary & -Mold Sampling Results" at bounding box center [1176, 339] width 767 height 51
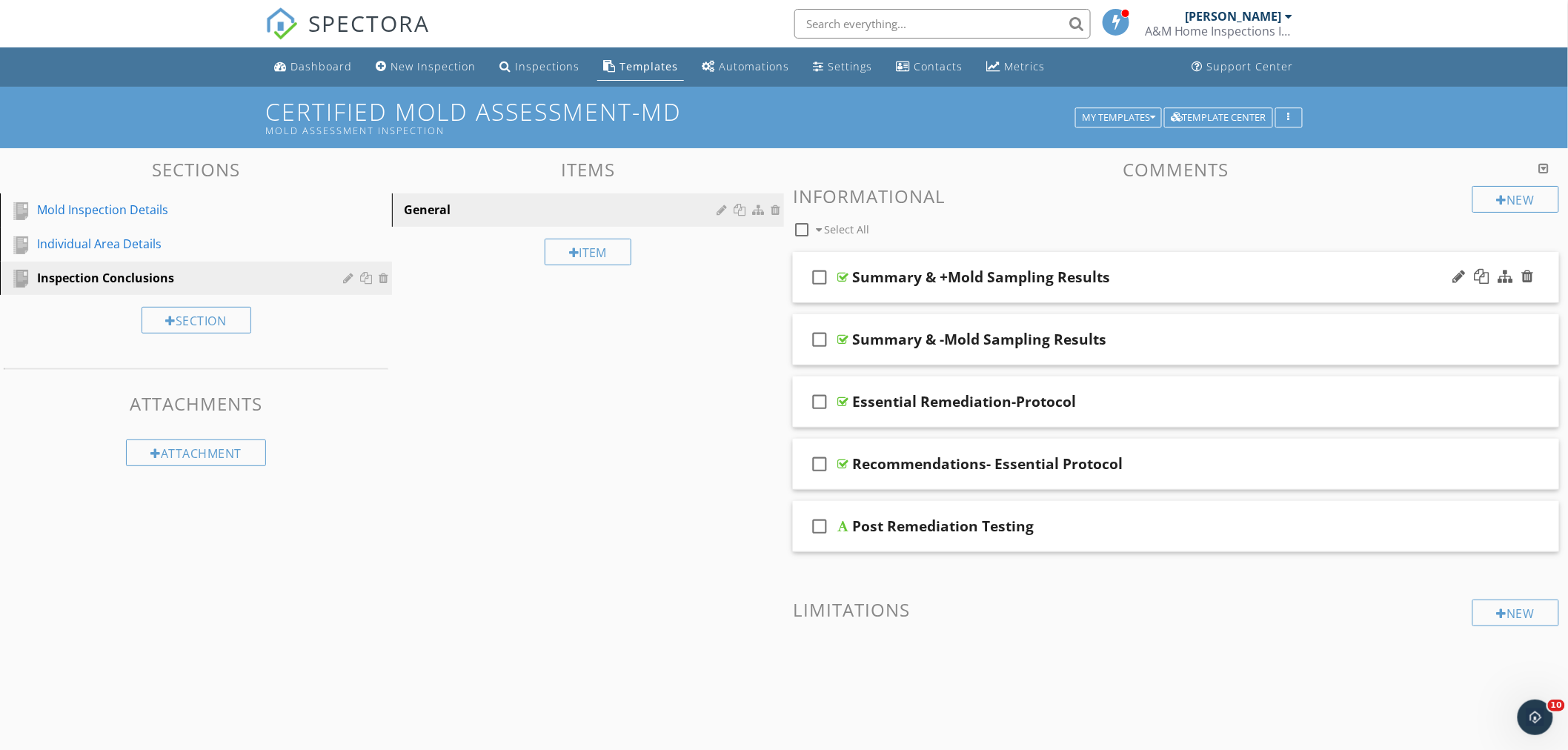
click at [1187, 255] on div "check_box_outline_blank Summary & +Mold Sampling Results" at bounding box center [1176, 278] width 767 height 51
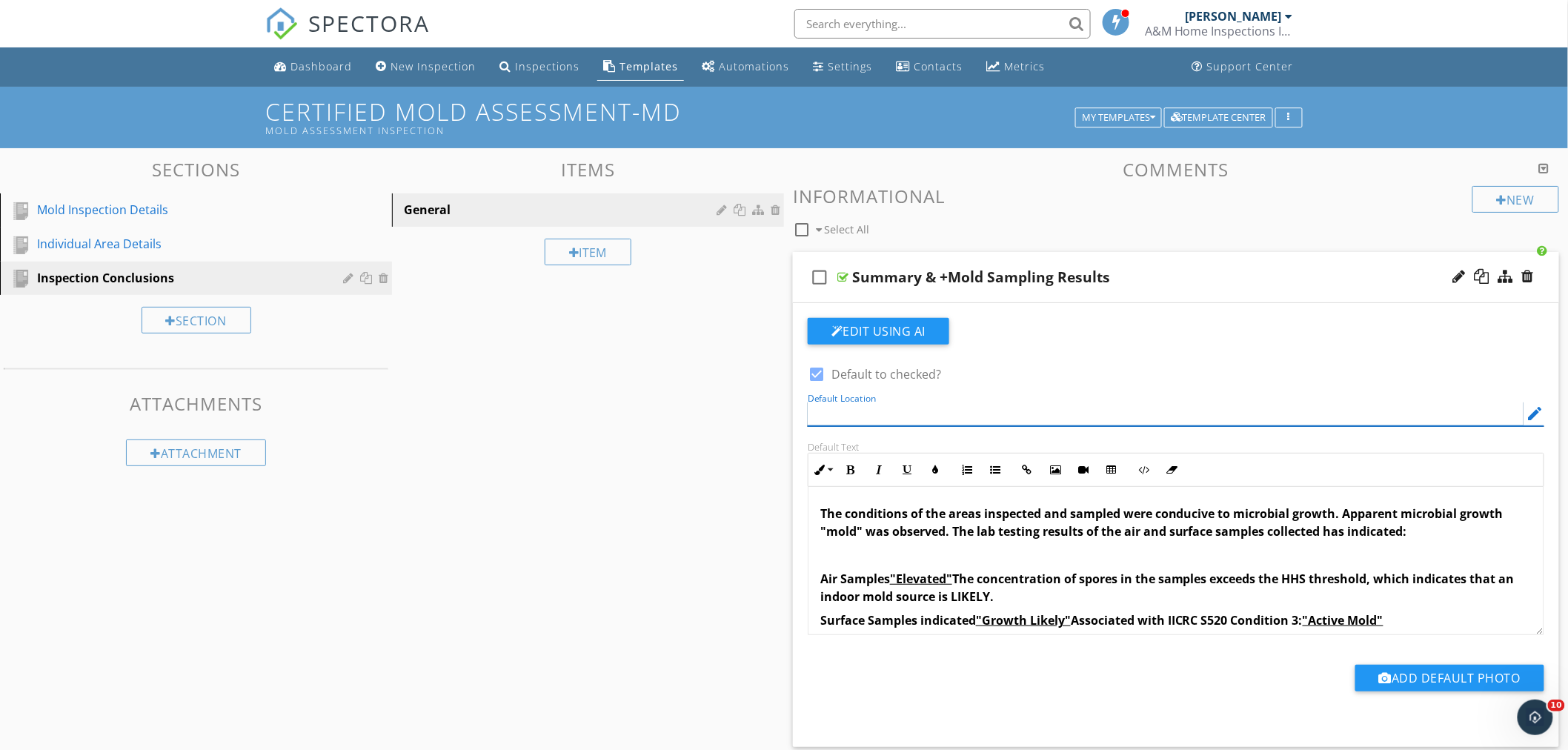
click at [827, 411] on input "Default Location" at bounding box center [1166, 414] width 716 height 24
click at [849, 415] on input "Areas Of Assessment" at bounding box center [1166, 414] width 716 height 24
type input "Areas of Assessment"
click at [1203, 270] on div "Summary & +Mold Sampling Results" at bounding box center [1129, 277] width 553 height 18
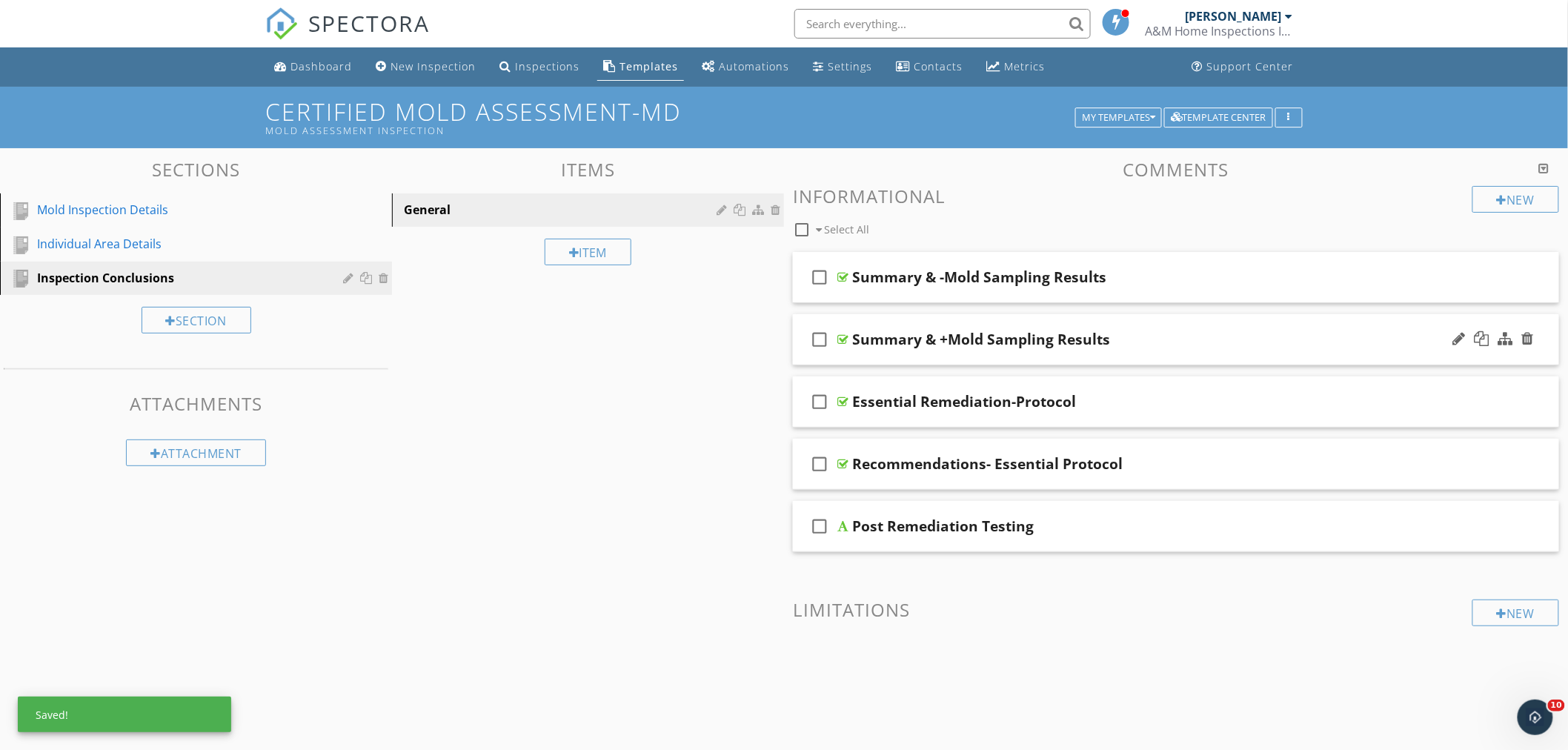
click at [1158, 316] on div "check_box_outline_blank Summary & +Mold Sampling Results" at bounding box center [1176, 339] width 767 height 51
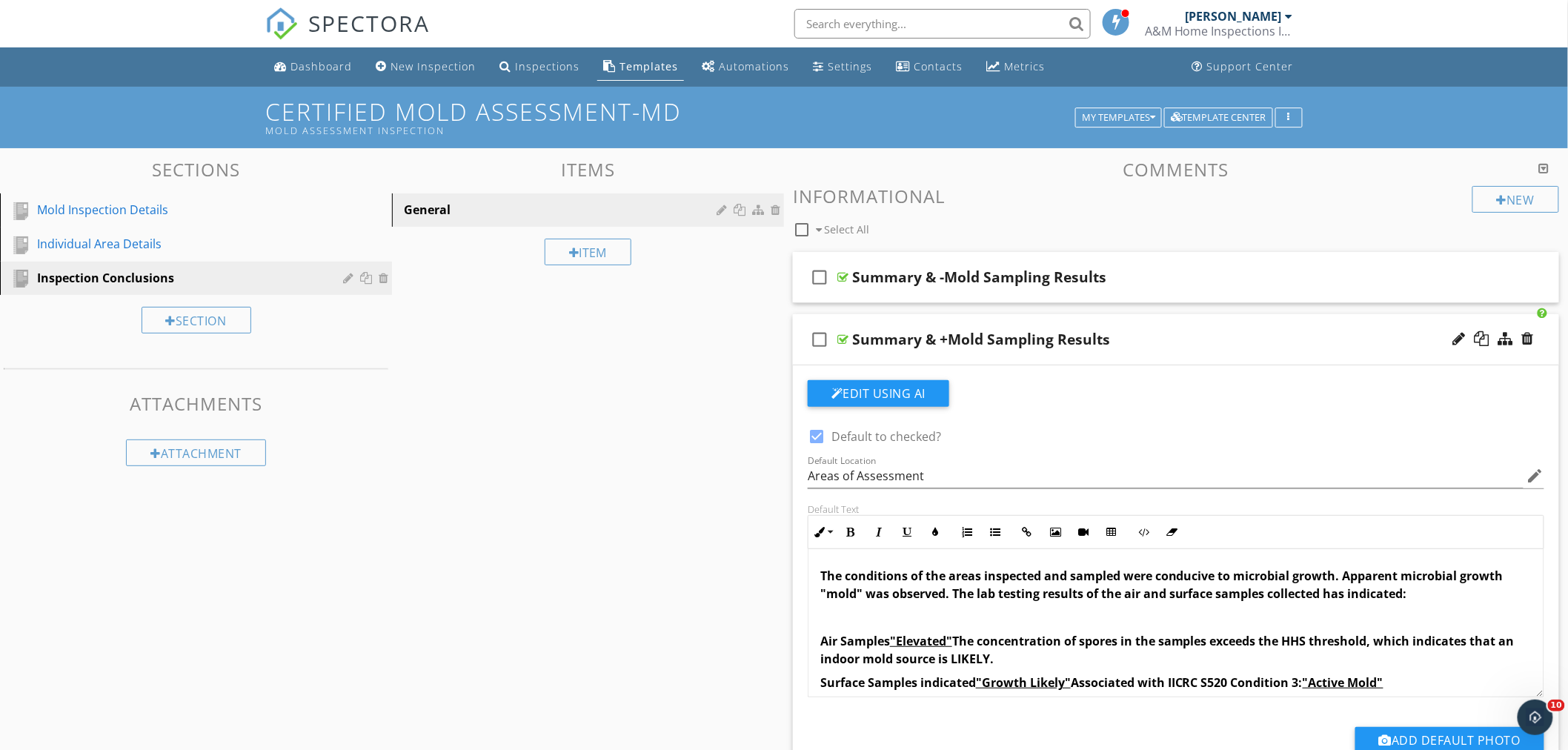
click at [1149, 316] on div "check_box_outline_blank Summary & +Mold Sampling Results" at bounding box center [1176, 339] width 767 height 51
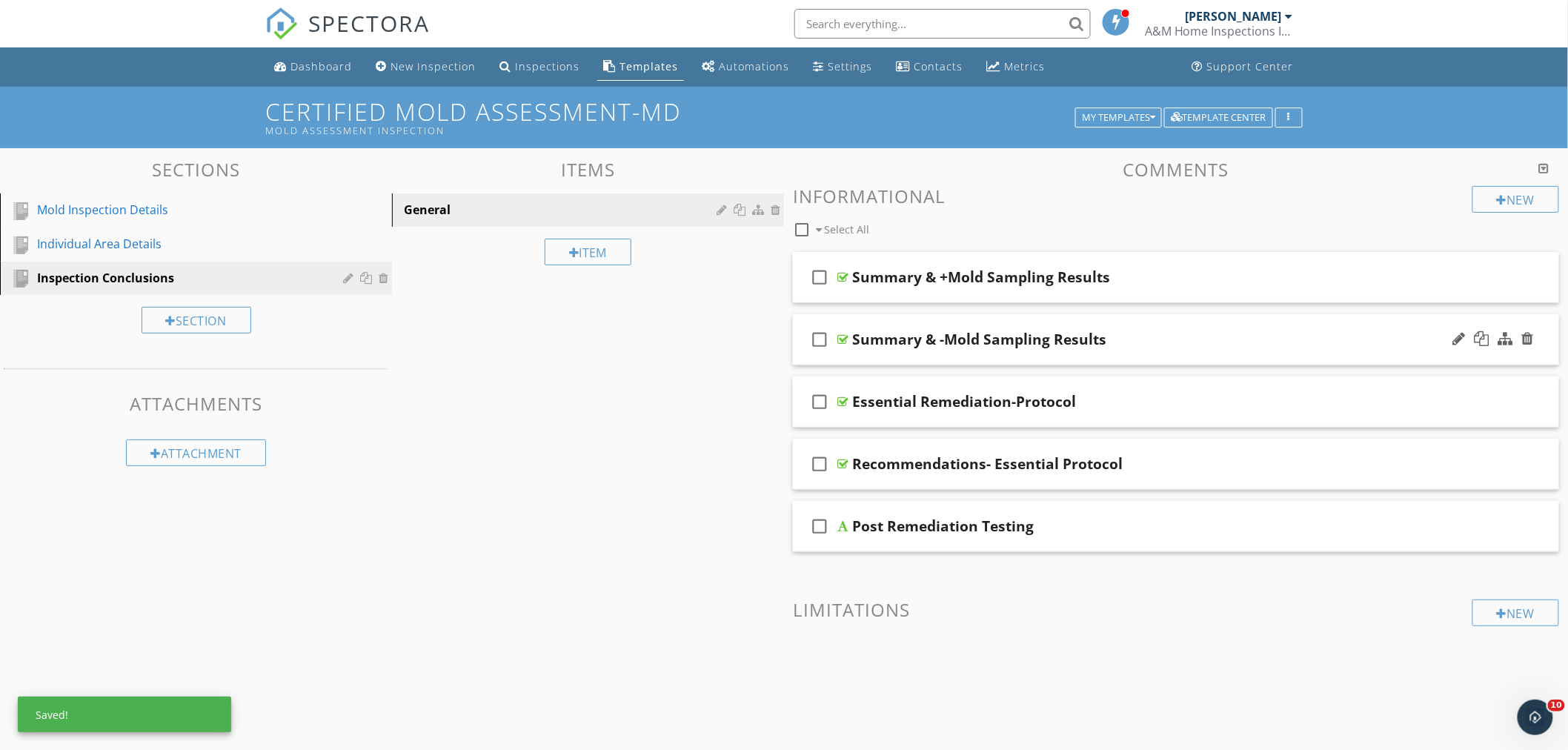
click at [1176, 320] on div "check_box_outline_blank Summary & -Mold Sampling Results" at bounding box center [1176, 339] width 767 height 51
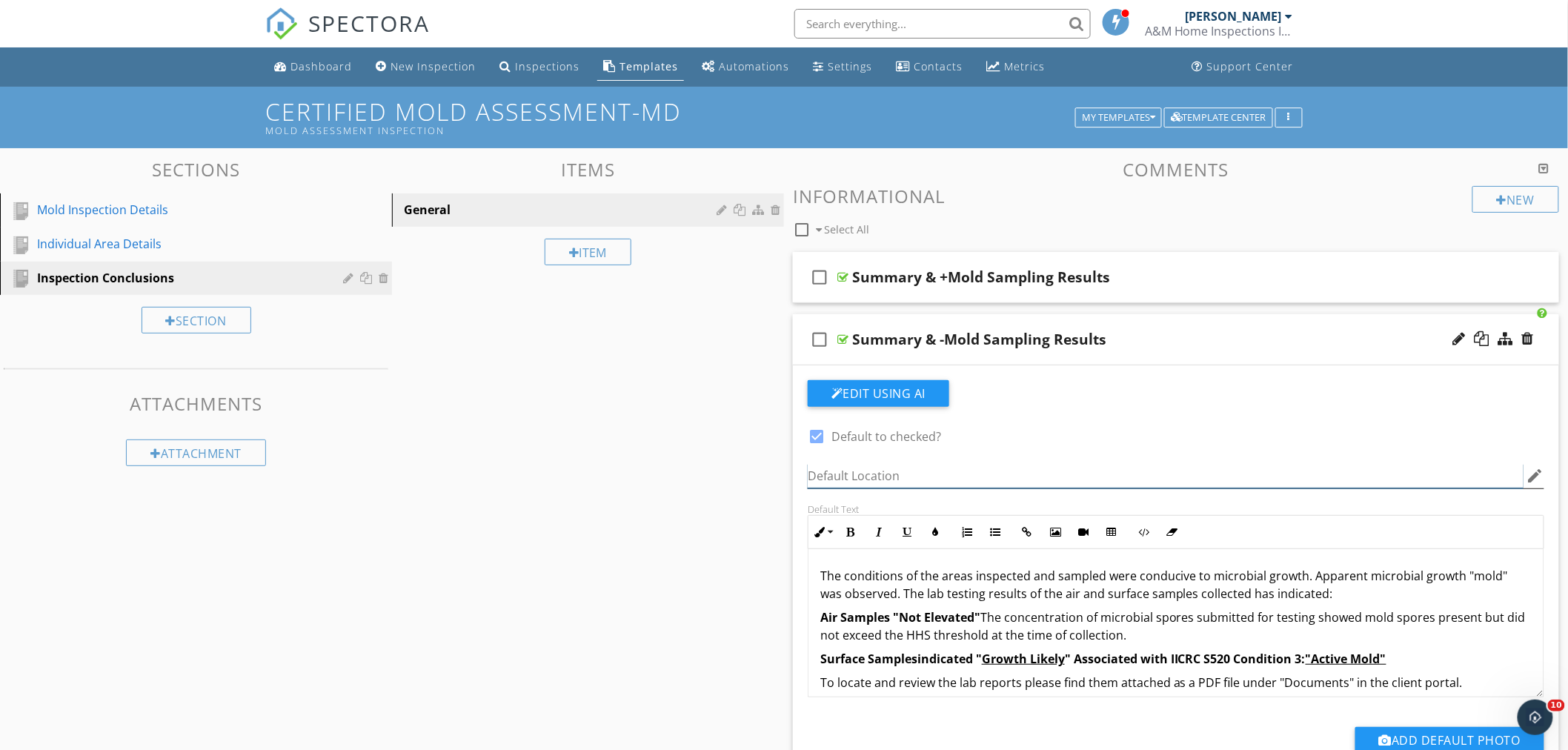
click at [899, 480] on input "Default Location" at bounding box center [1166, 476] width 716 height 24
click at [908, 480] on input "Assessment Areas" at bounding box center [1166, 476] width 716 height 24
drag, startPoint x: 909, startPoint y: 476, endPoint x: 795, endPoint y: 487, distance: 114.5
click at [795, 487] on div "Edit Using AI check_box Default to checked? Default Location Assessment Areas e…" at bounding box center [1176, 587] width 767 height 444
type input "Assessment Areas"
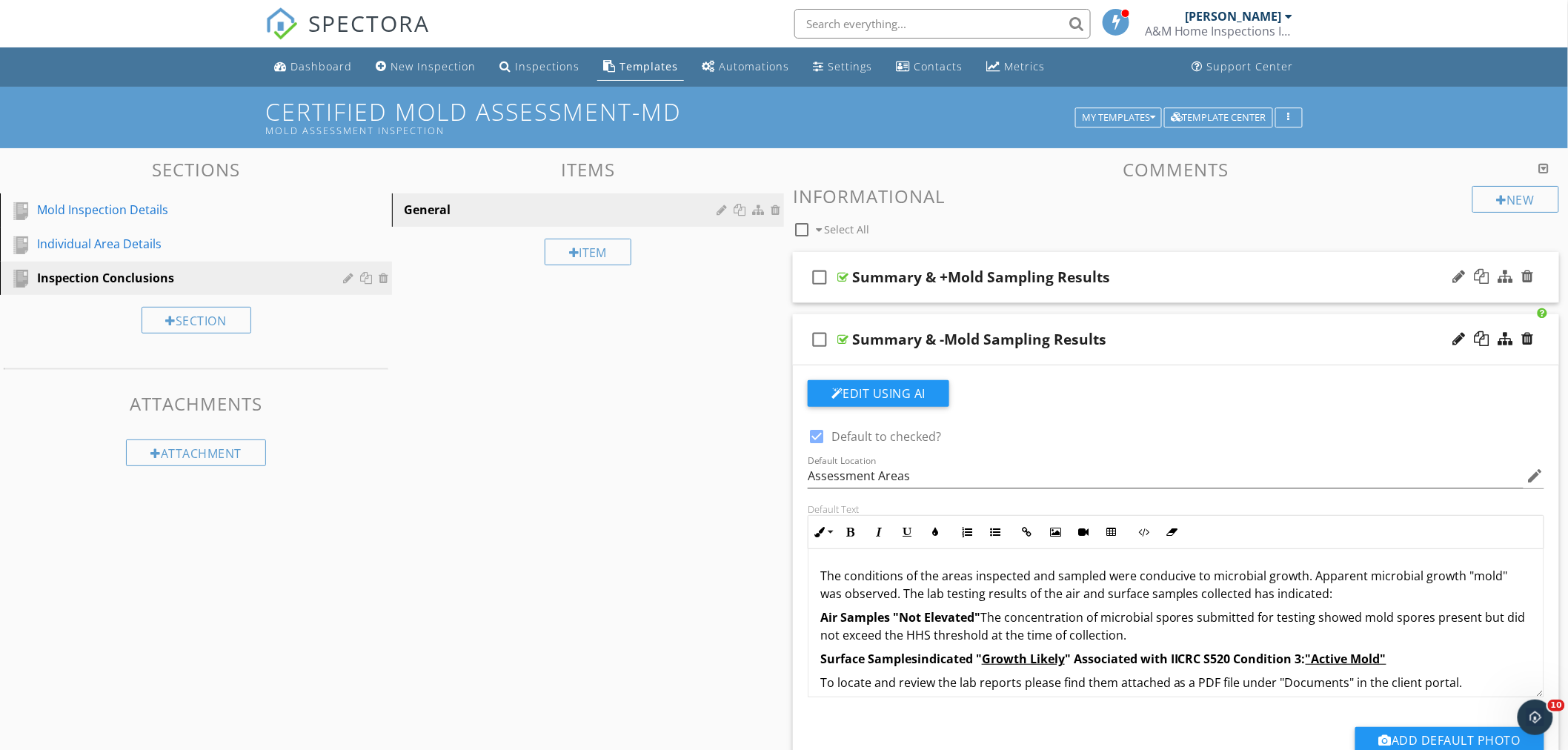
click at [1123, 264] on div "check_box_outline_blank Summary & +Mold Sampling Results" at bounding box center [1176, 278] width 767 height 51
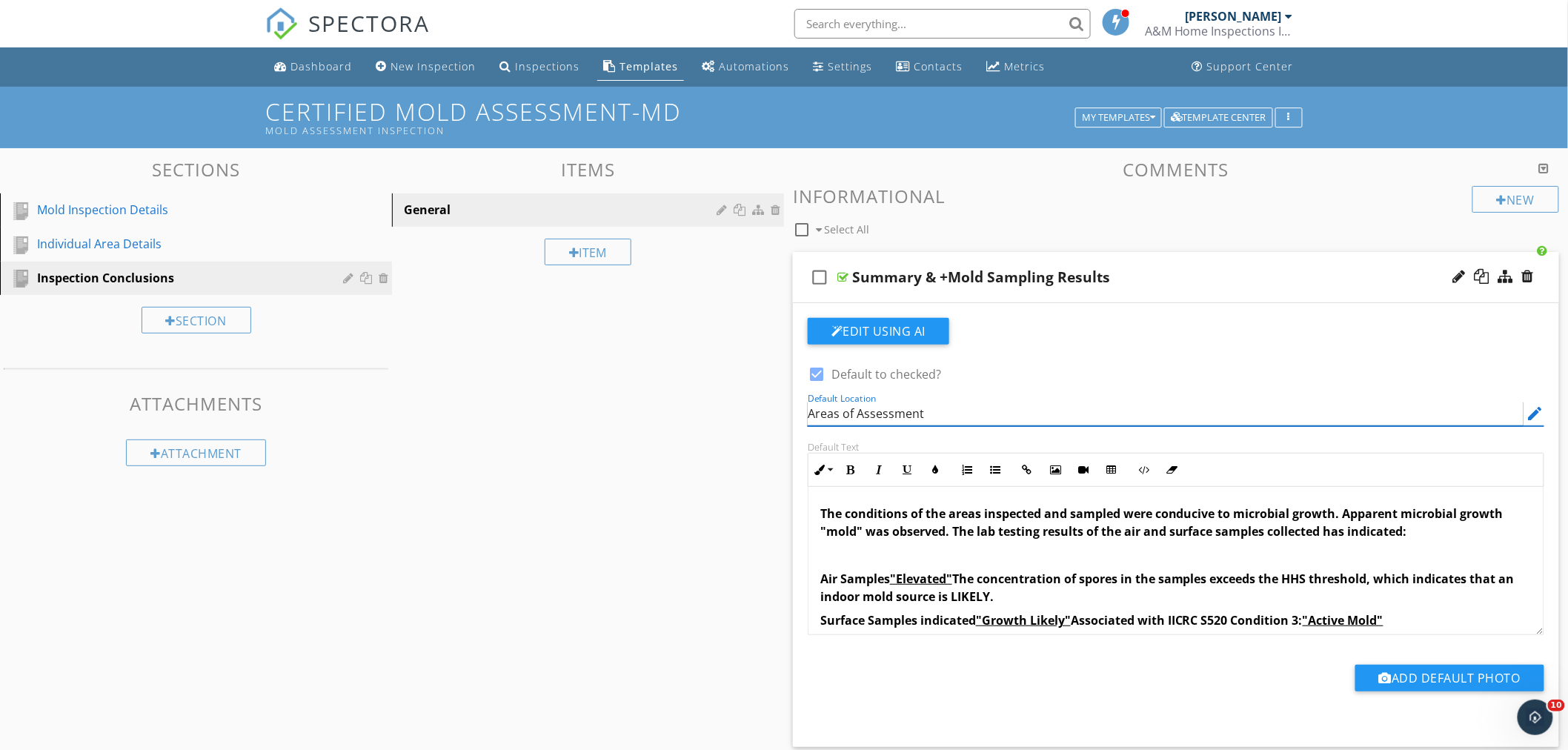
drag, startPoint x: 928, startPoint y: 413, endPoint x: 797, endPoint y: 413, distance: 131.0
click at [797, 413] on div "Edit Using AI check_box Default to checked? Default Location Areas of Assessmen…" at bounding box center [1176, 525] width 767 height 444
paste input "ssessment Areas"
type input "Assessment Areas"
click at [1136, 261] on div "check_box_outline_blank Summary & +Mold Sampling Results" at bounding box center [1176, 278] width 767 height 51
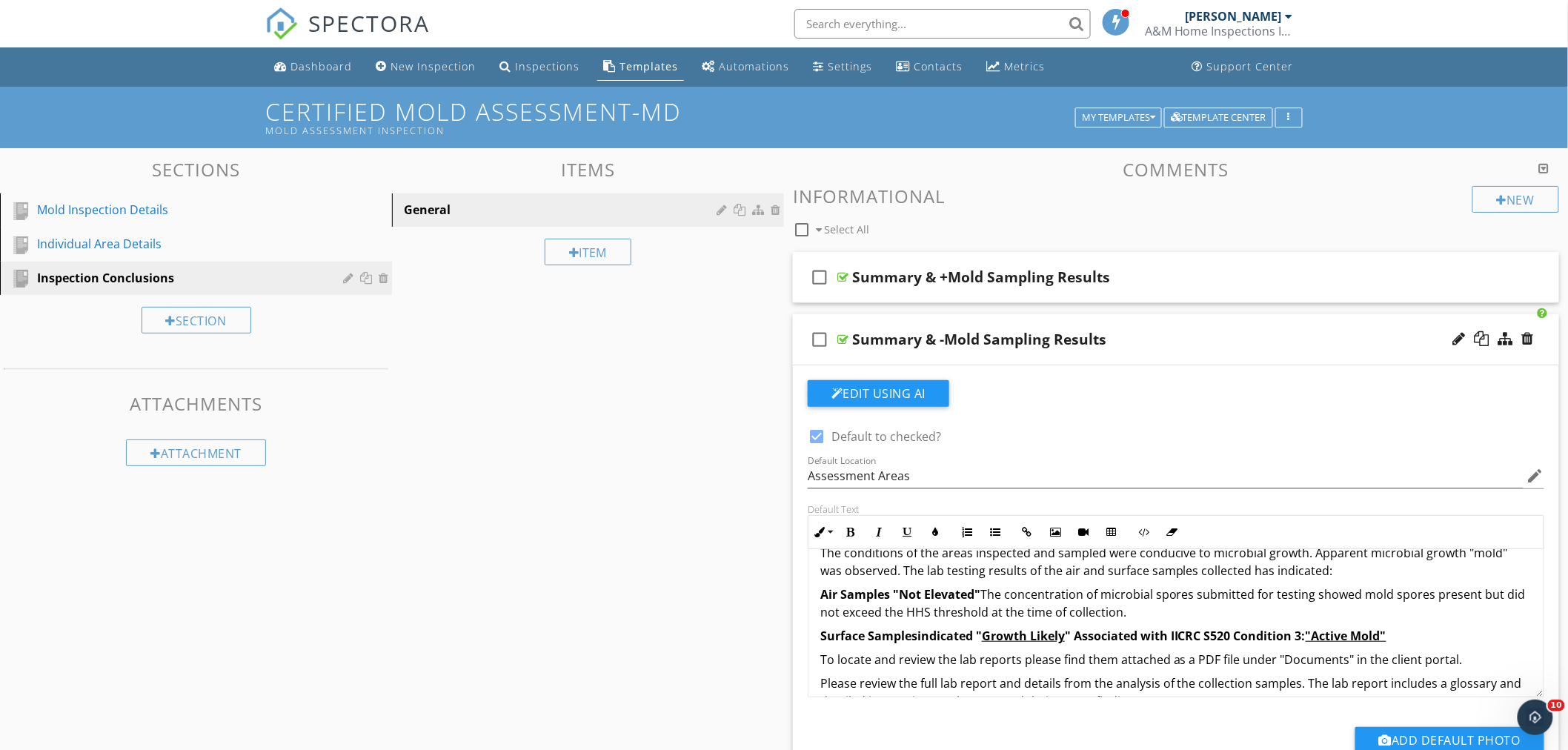
scroll to position [0, 0]
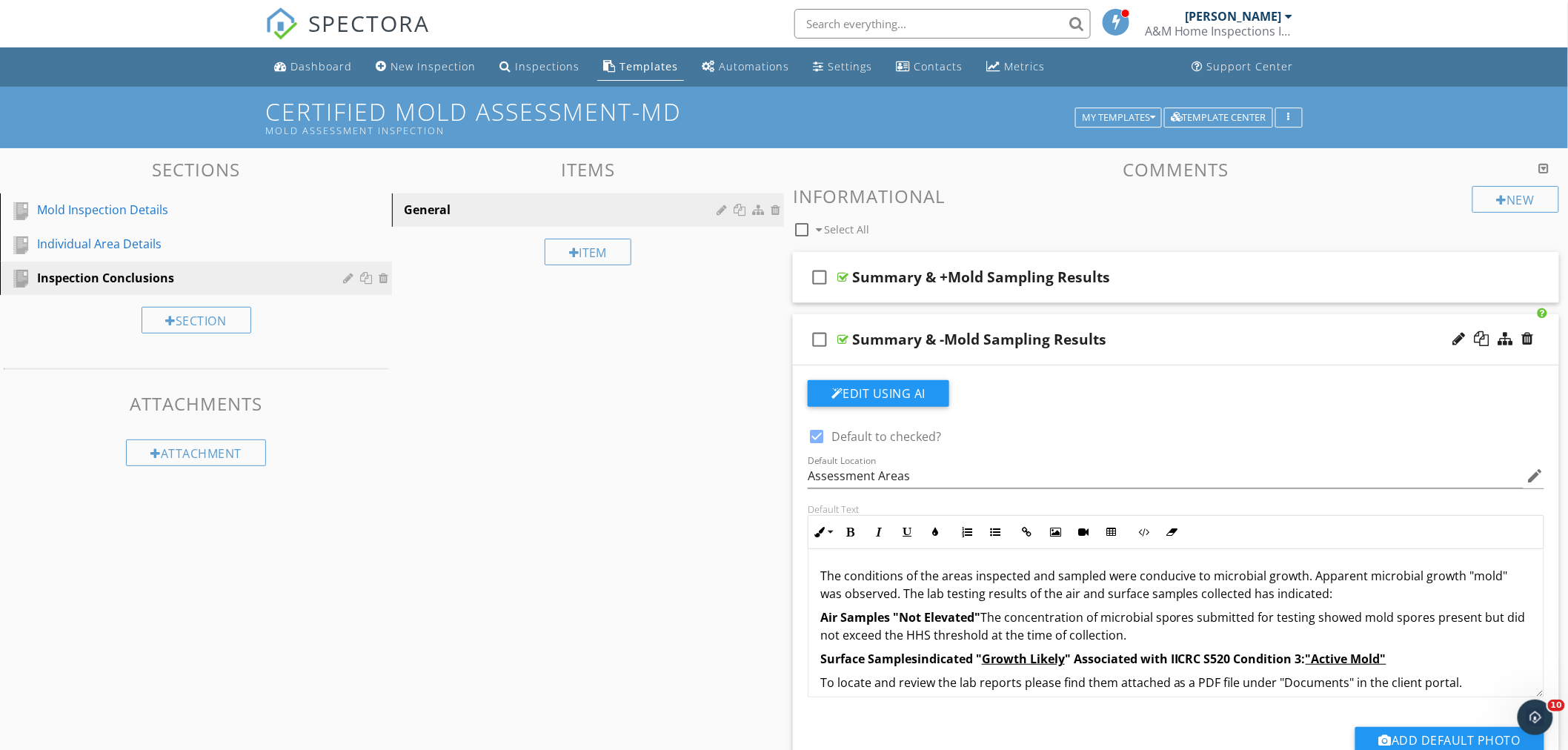
click at [1325, 596] on span "The conditions of the areas inspected and sampled were conducive to microbial g…" at bounding box center [1165, 584] width 688 height 34
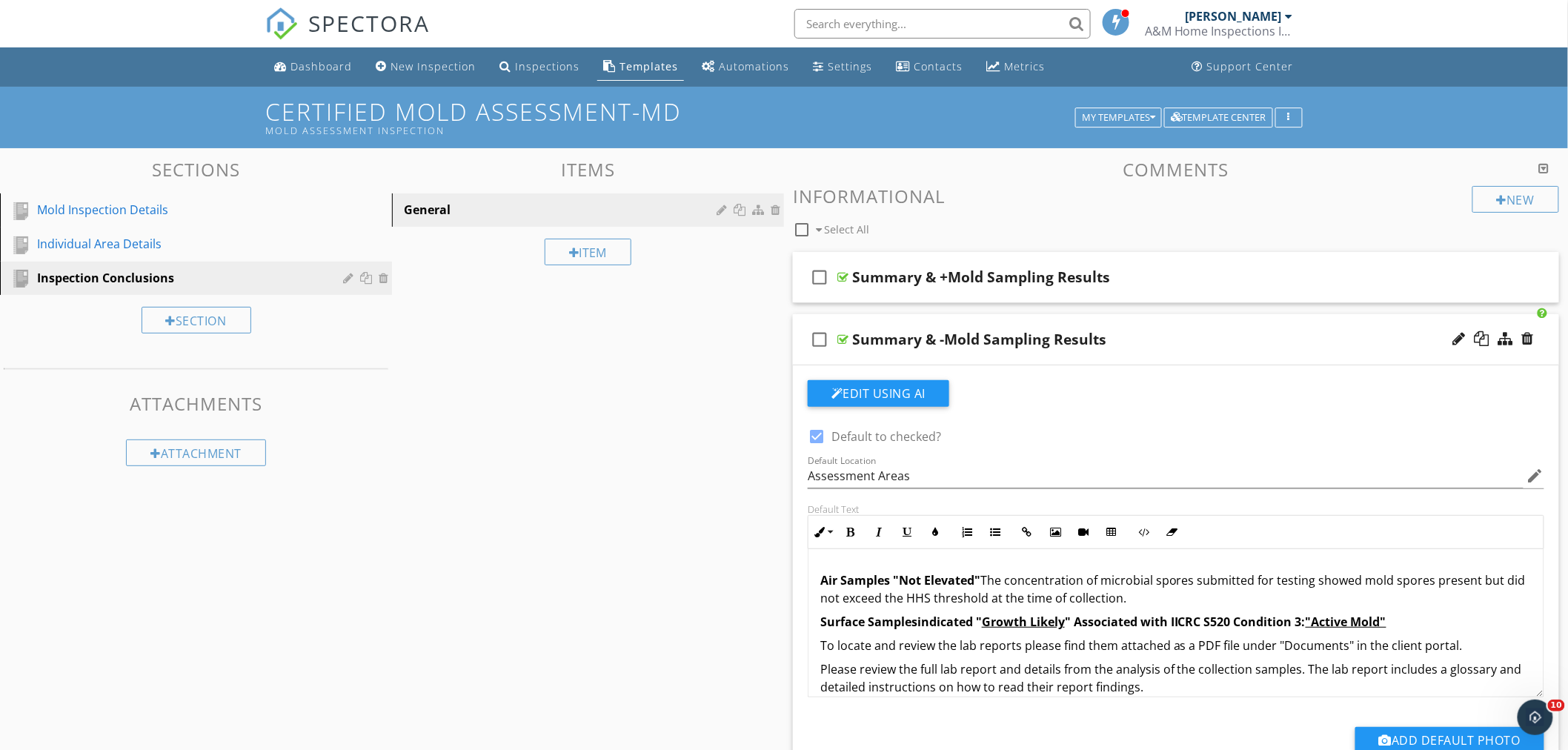
scroll to position [78, 0]
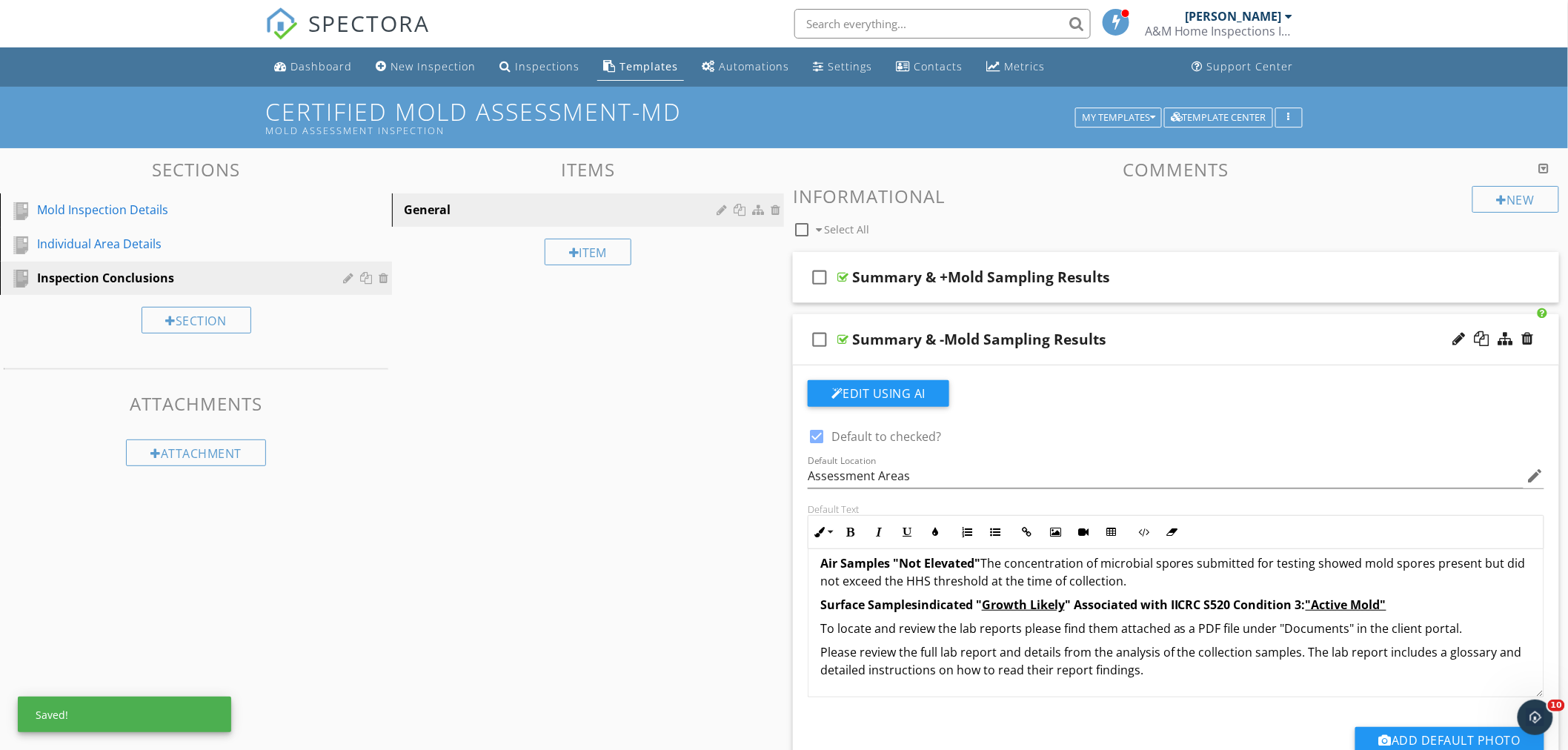
click at [1123, 584] on p "Air Samples "Not Elevated" The concentration of microbial spores submitted for …" at bounding box center [1176, 572] width 712 height 36
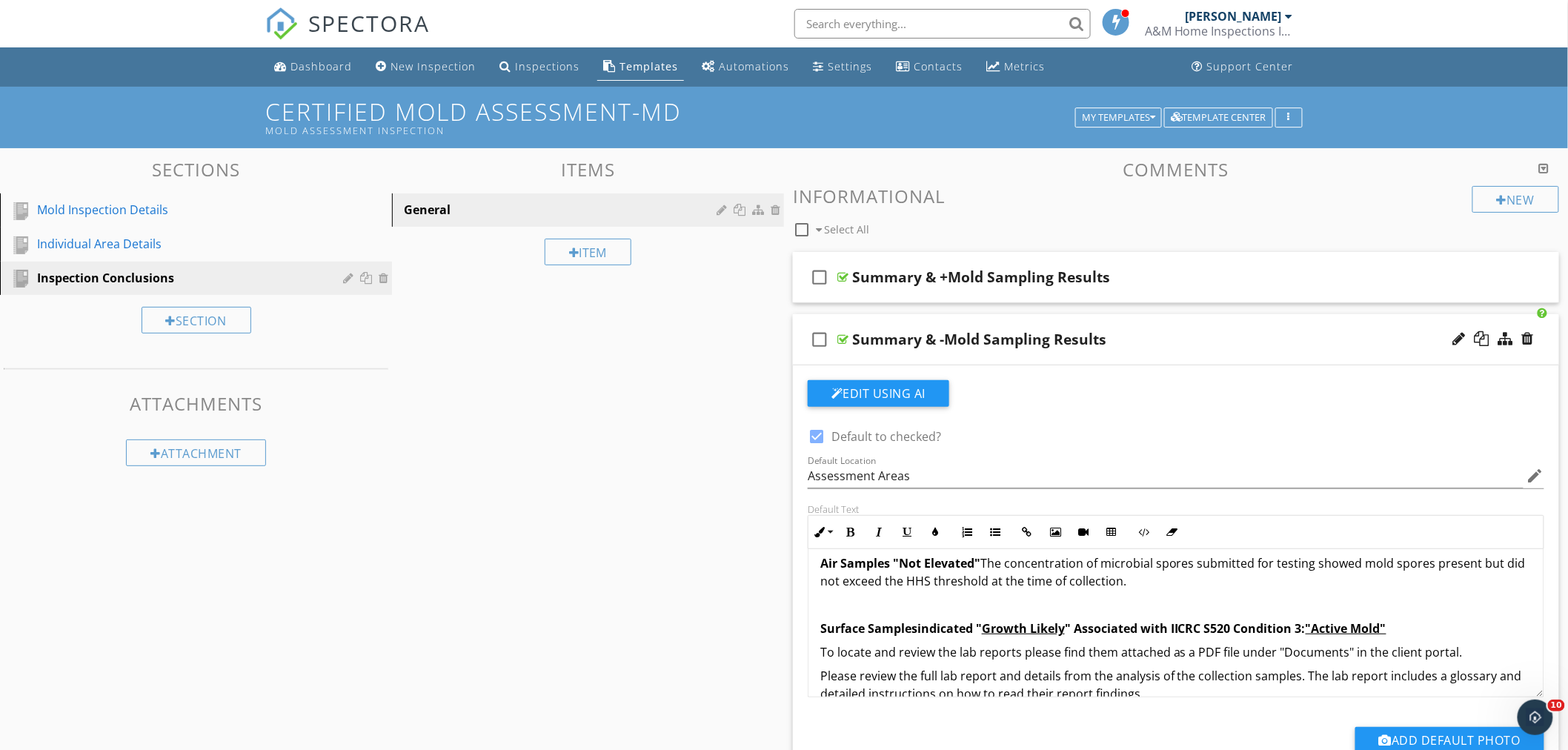
scroll to position [101, 0]
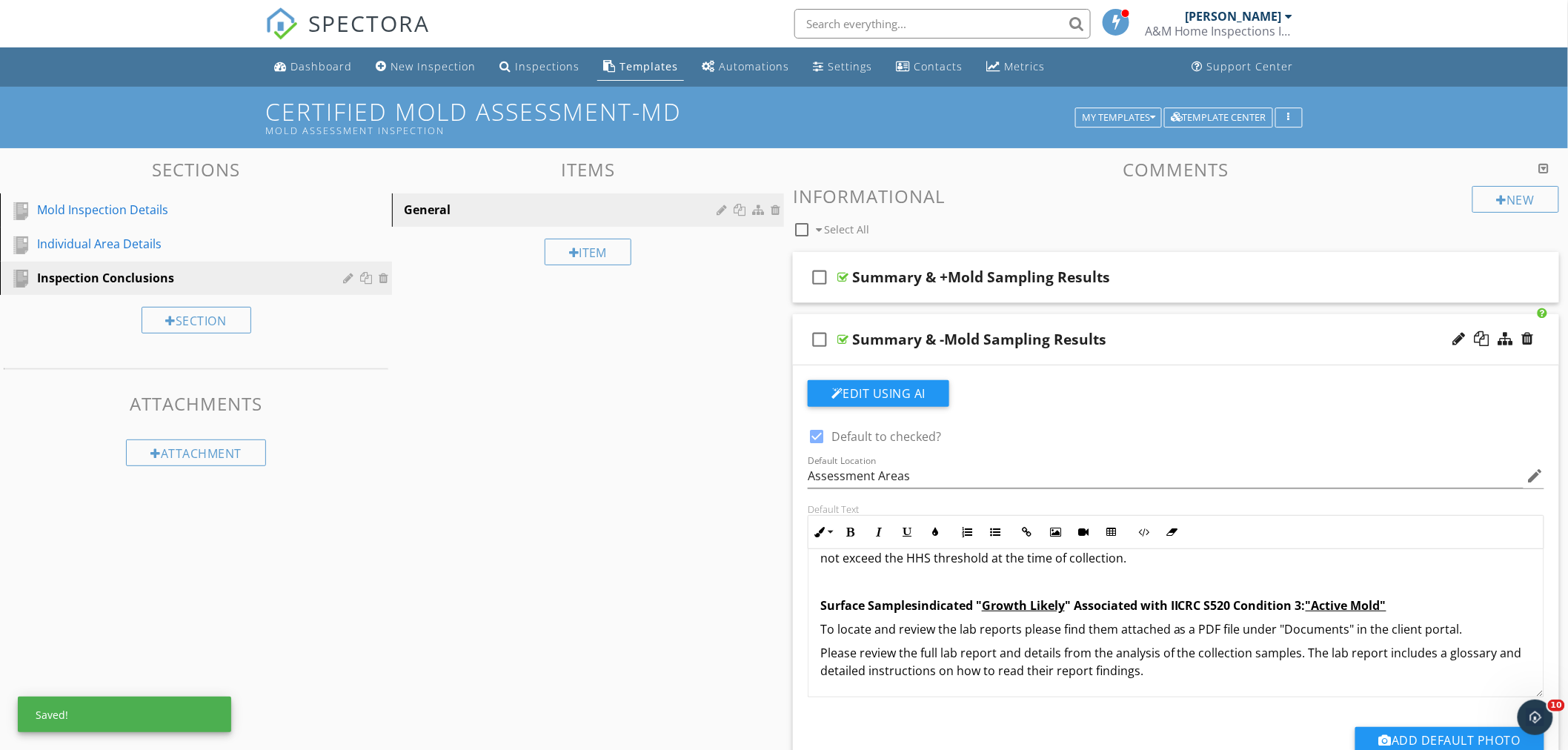
click at [1400, 612] on p "Surface Samples indicated " Growth Likely " Associated with IICRC S520 Conditio…" at bounding box center [1176, 605] width 712 height 18
click at [913, 538] on button "Underline" at bounding box center [907, 532] width 28 height 28
click at [1312, 612] on strong ""Active Mold"" at bounding box center [1346, 605] width 80 height 16
click at [913, 527] on icon "button" at bounding box center [907, 532] width 10 height 10
drag, startPoint x: 1402, startPoint y: 603, endPoint x: 802, endPoint y: 601, distance: 600.0
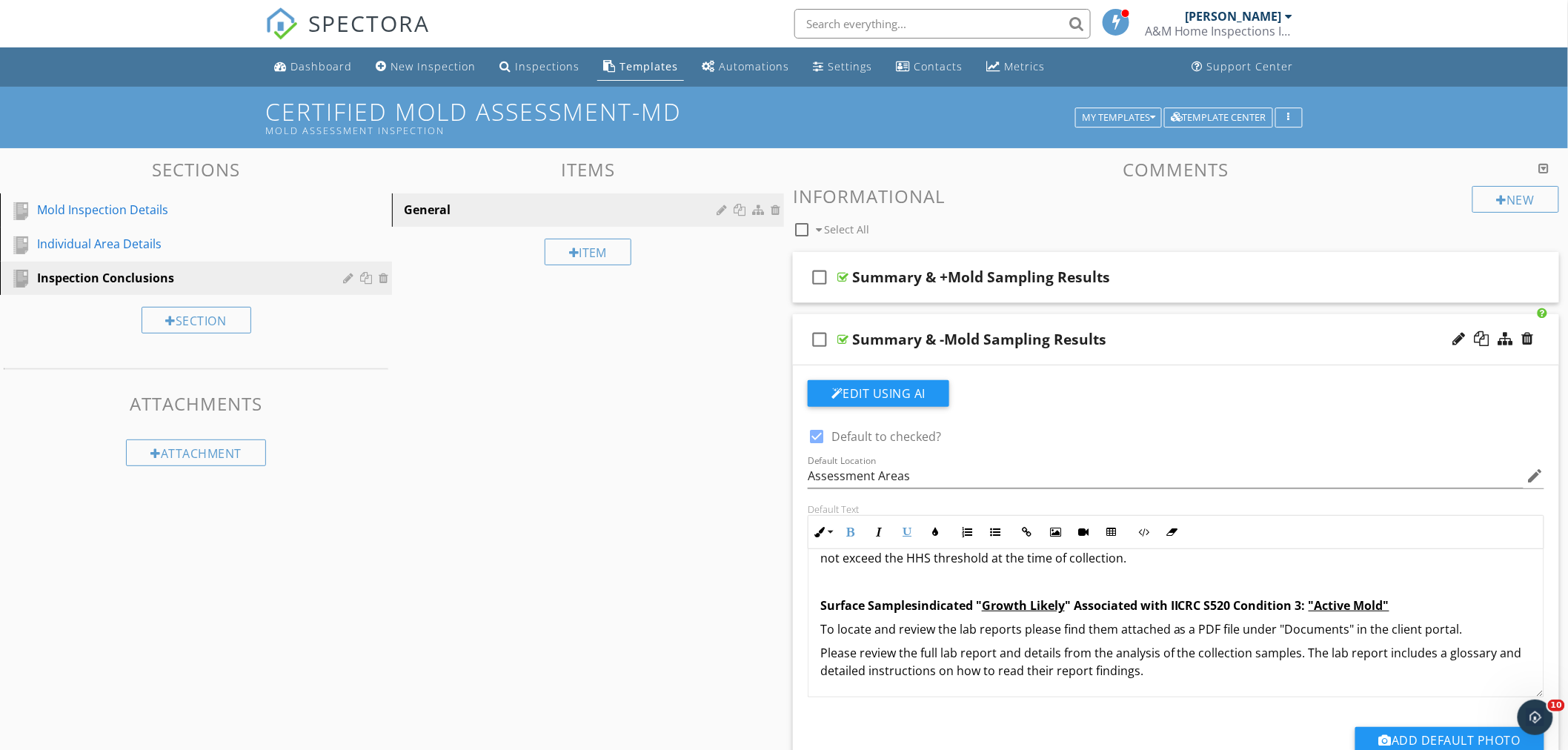
click at [802, 601] on div "Default Text Inline Style XLarge Large Normal Small Light Small/Light Bold Ital…" at bounding box center [1176, 600] width 755 height 195
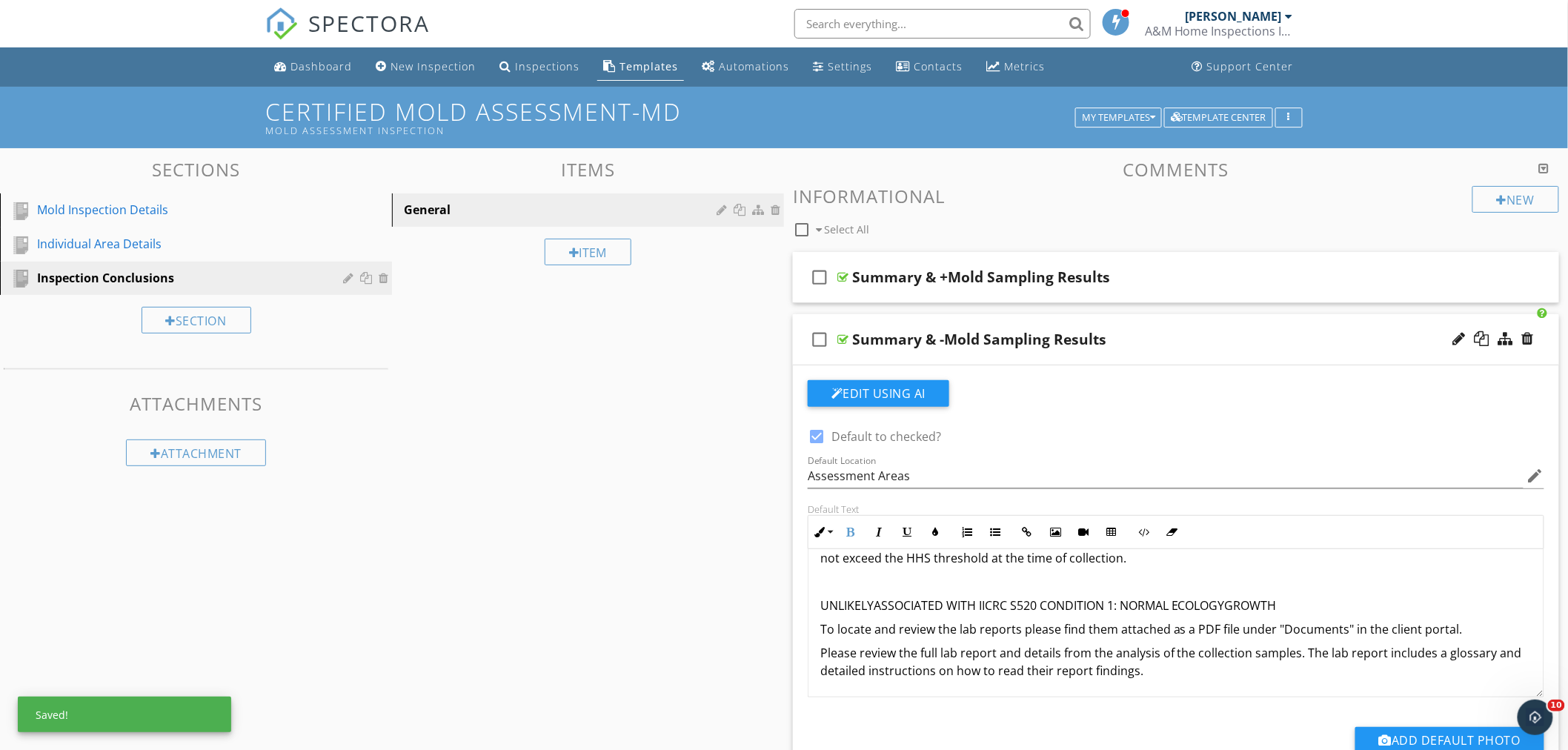
click at [819, 610] on div "The conditions of the areas inspected and sampled were conducive to microbial g…" at bounding box center [1176, 573] width 735 height 249
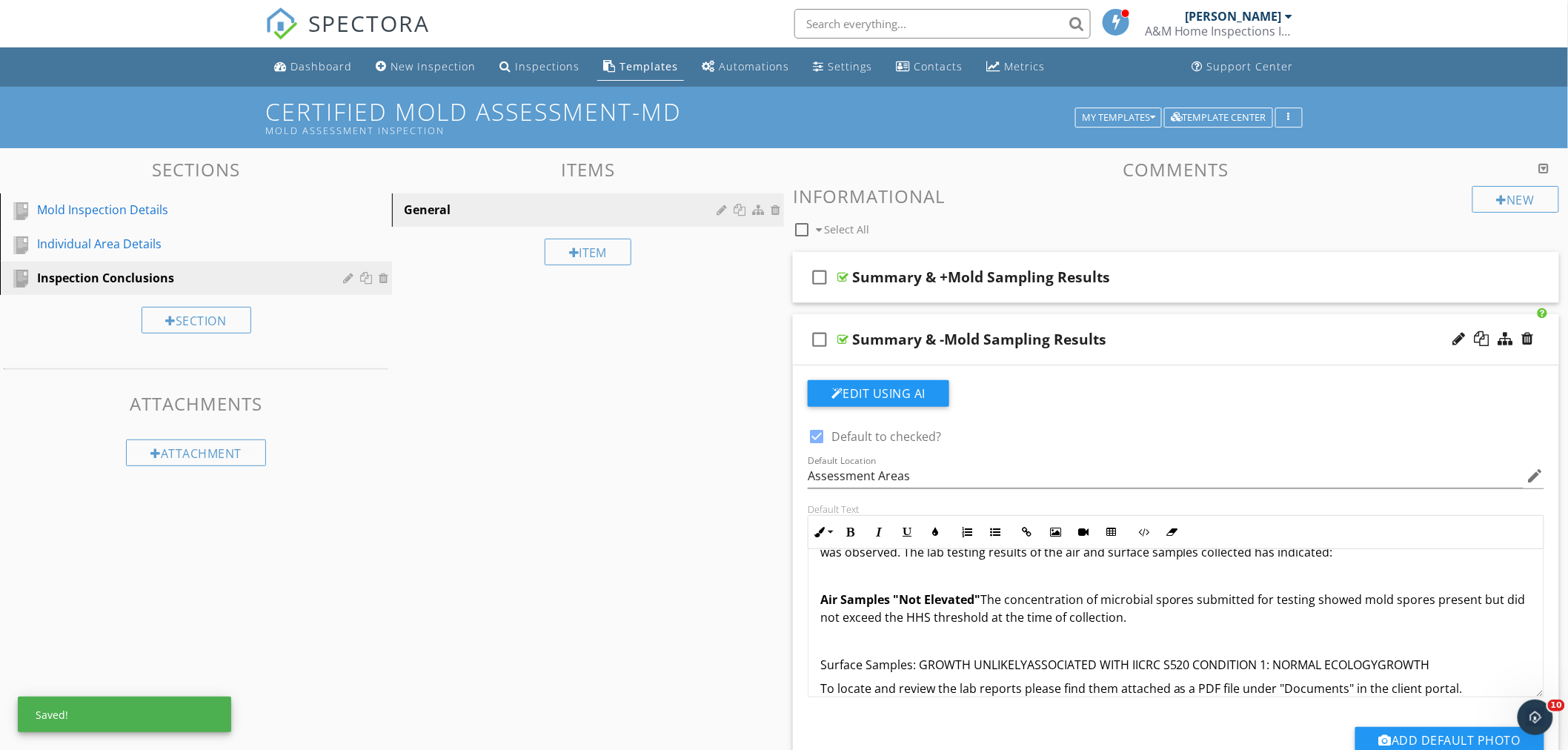
scroll to position [19, 0]
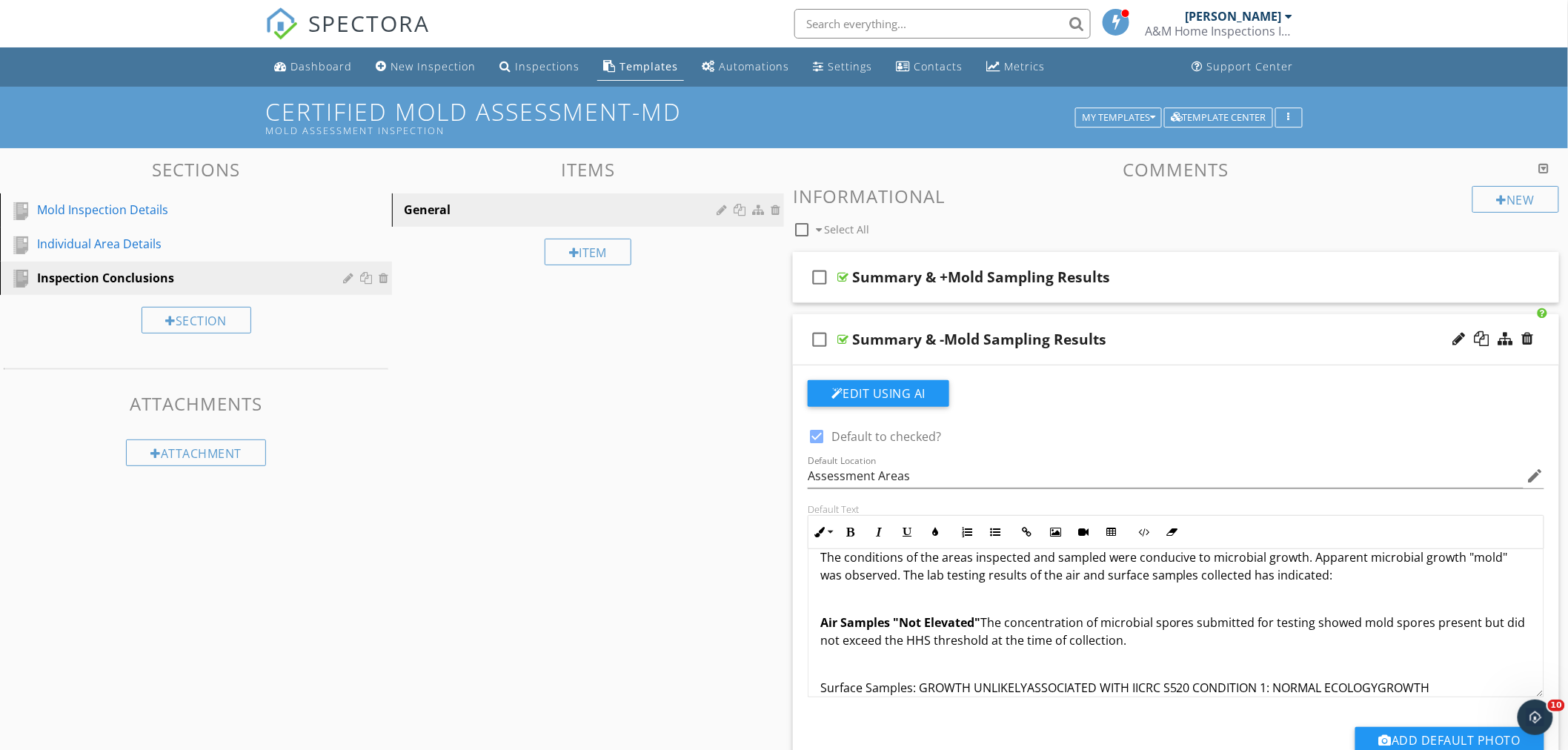
click at [906, 638] on span "Air Samples "Not Elevated" The concentration of microbial spores submitted for …" at bounding box center [1173, 631] width 706 height 34
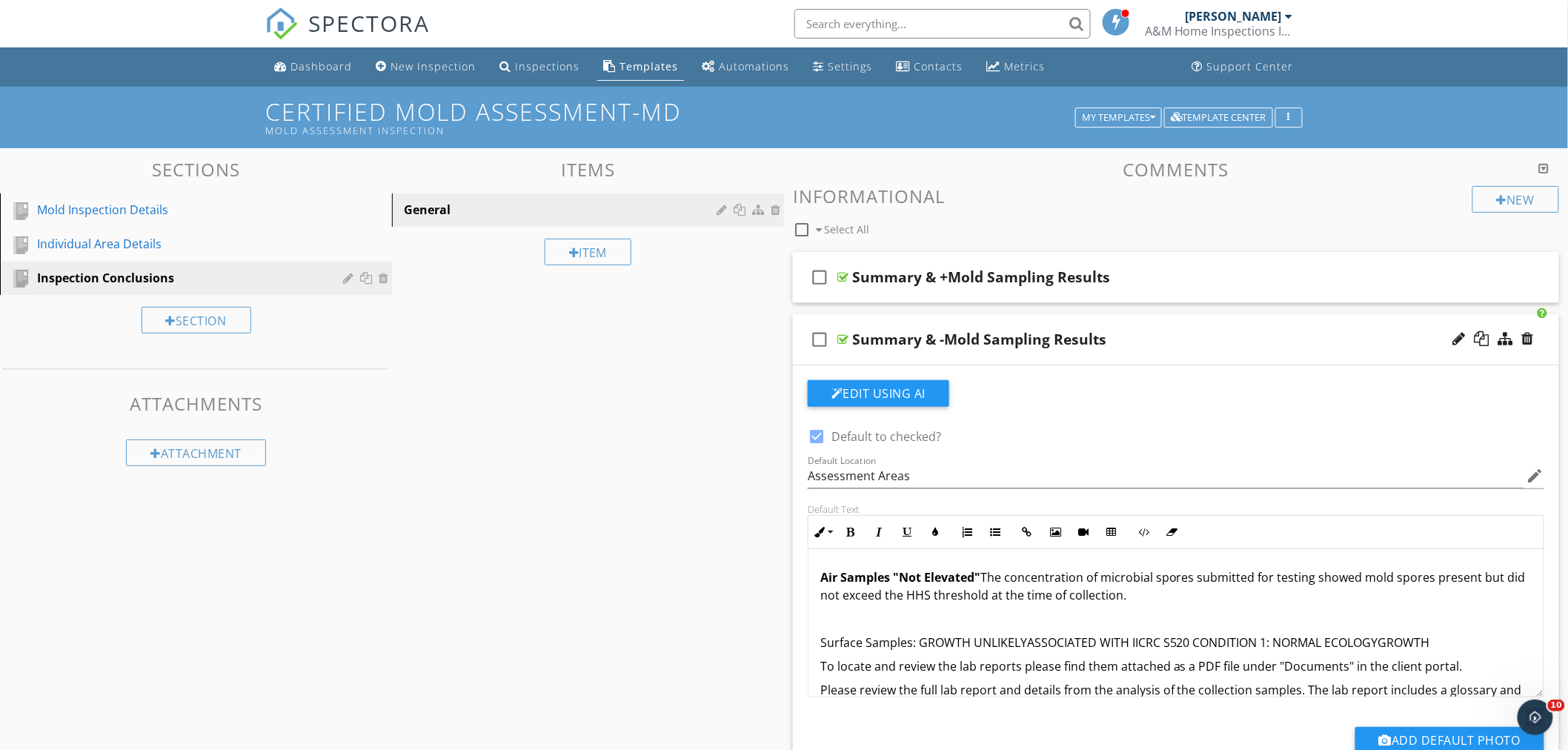
scroll to position [101, 0]
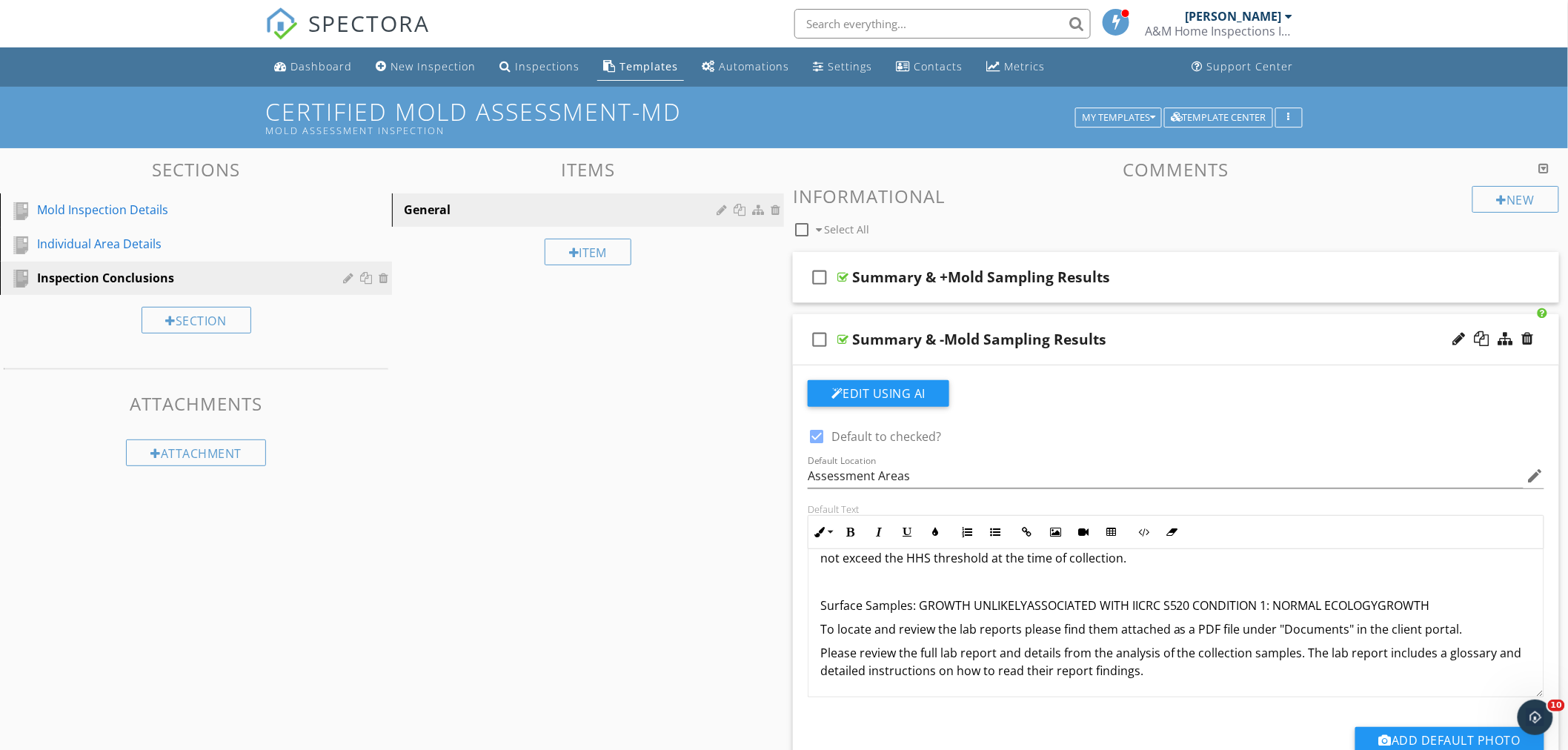
click at [920, 605] on p "Surface Samples: GROWTH UNLIKELYASSOCIATED WITH IICRC S520 CONDITION 1: NORMAL …" at bounding box center [1176, 605] width 712 height 18
click at [1030, 602] on p "Surface Samples: "GROWTH UNLIKELYASSOCIATED WITH IICRC S520 CONDITION 1: NORMAL…" at bounding box center [1176, 605] width 712 height 18
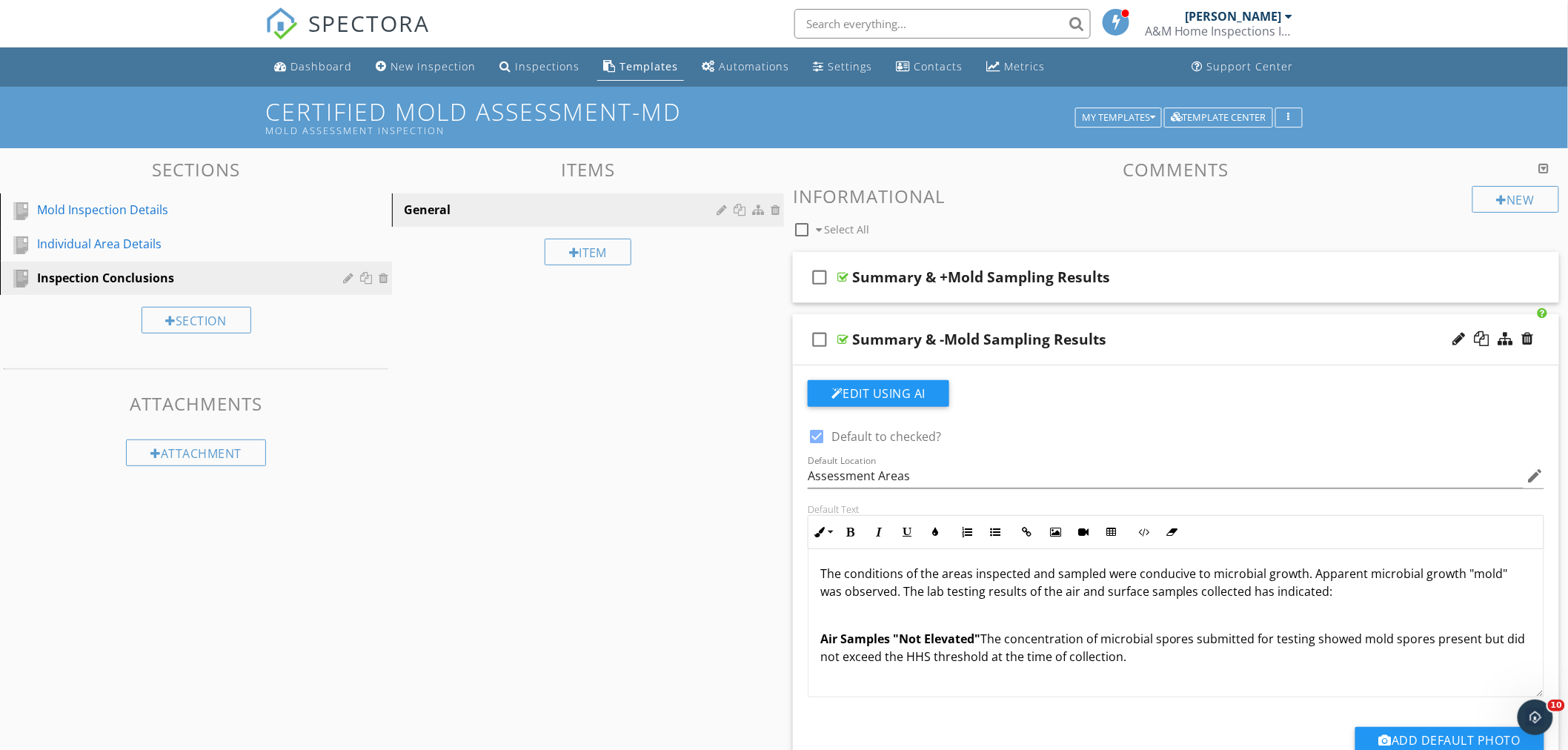
scroll to position [0, 0]
click at [974, 642] on strong "Air Samples "Not Elevated"" at bounding box center [900, 641] width 160 height 16
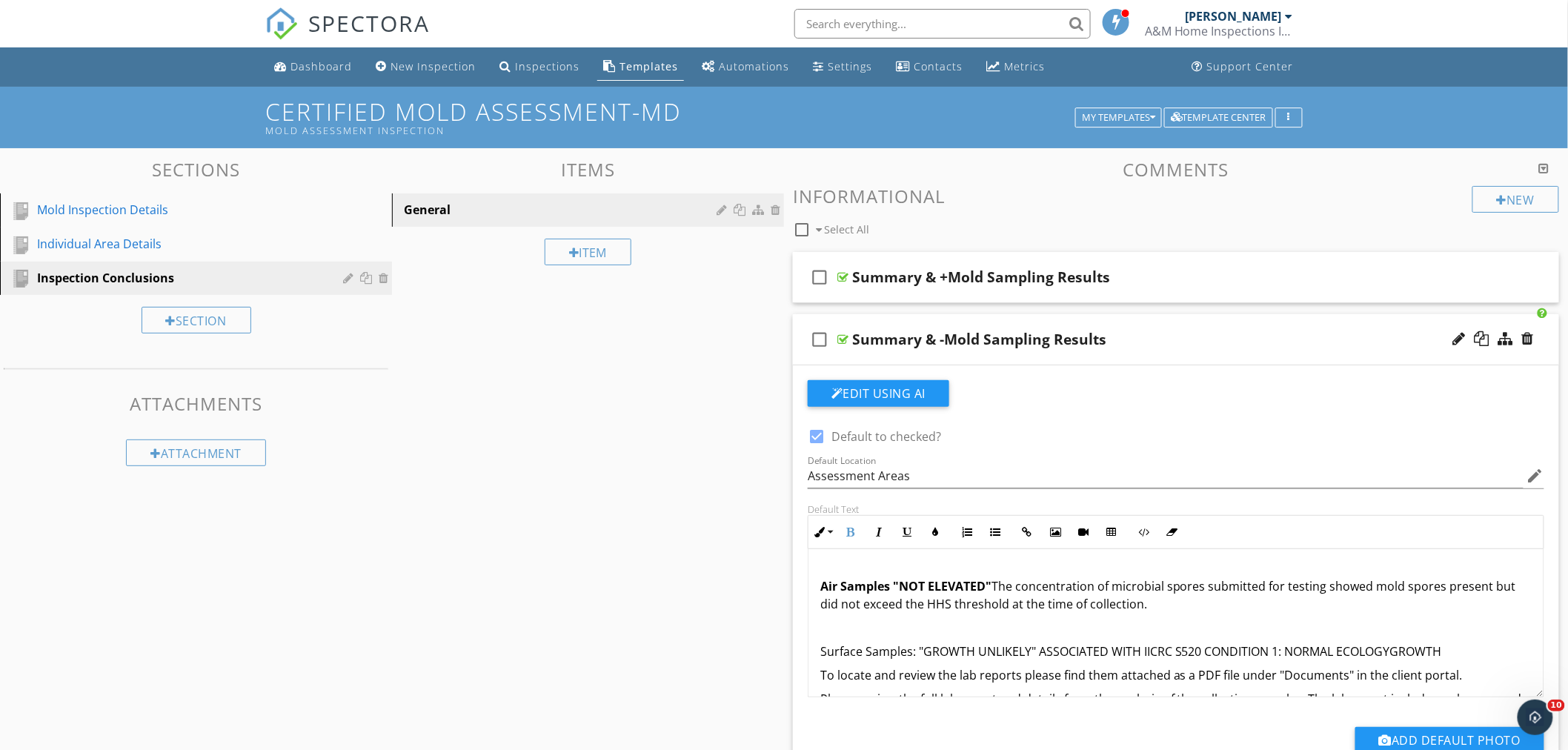
scroll to position [82, 0]
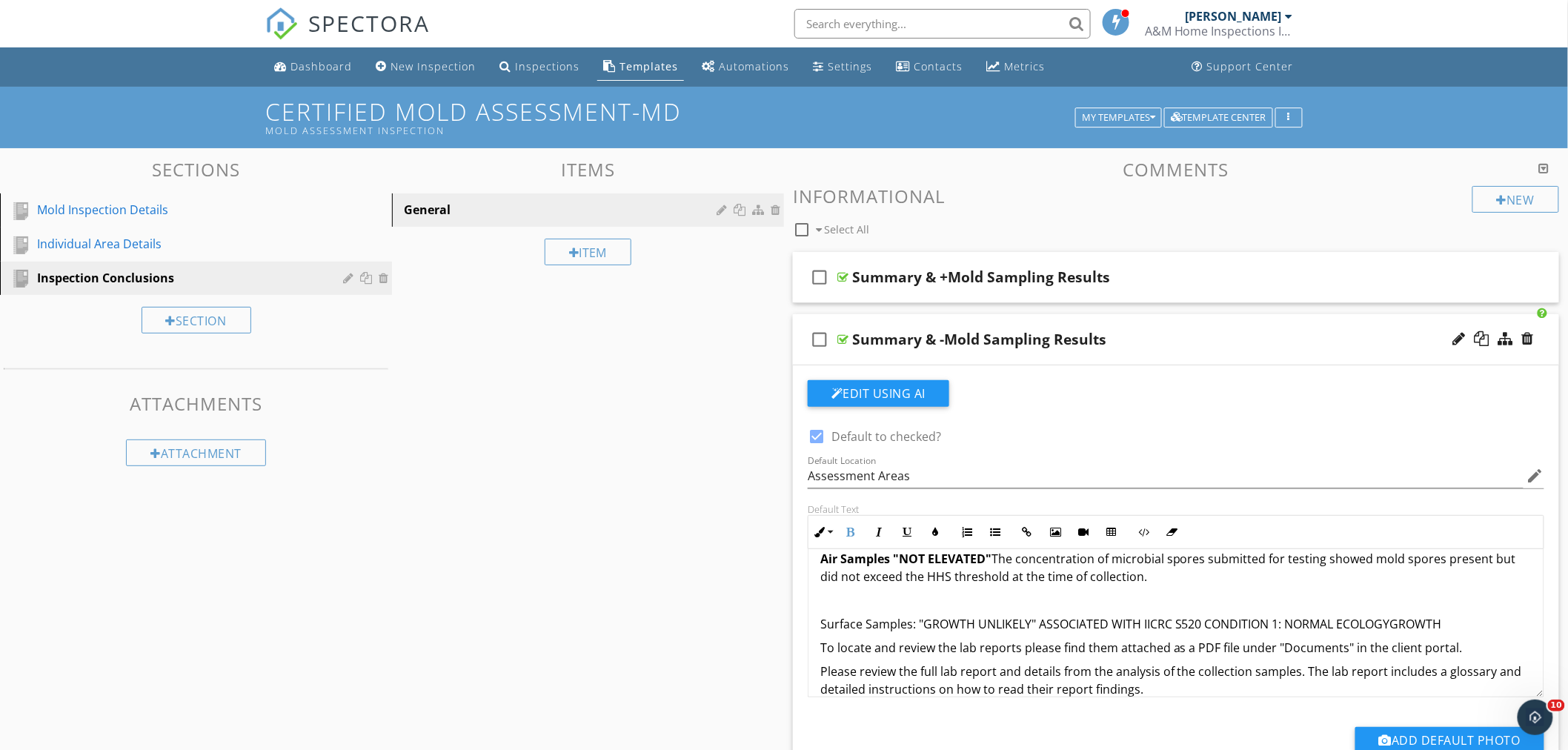
click at [892, 563] on strong "Air Samples "NOT ELEVATED"" at bounding box center [906, 558] width 171 height 16
click at [913, 628] on p "Surface Samples: "GROWTH UNLIKELY" ASSOCIATED WITH IICRC S520 CONDITION 1: NORM…" at bounding box center [1176, 624] width 712 height 18
drag, startPoint x: 816, startPoint y: 631, endPoint x: 1036, endPoint y: 631, distance: 220.0
click at [1036, 631] on div "The conditions of the areas inspected and sampled were conducive to microbial g…" at bounding box center [1176, 591] width 735 height 249
click at [827, 538] on button "Inline Style" at bounding box center [823, 532] width 28 height 28
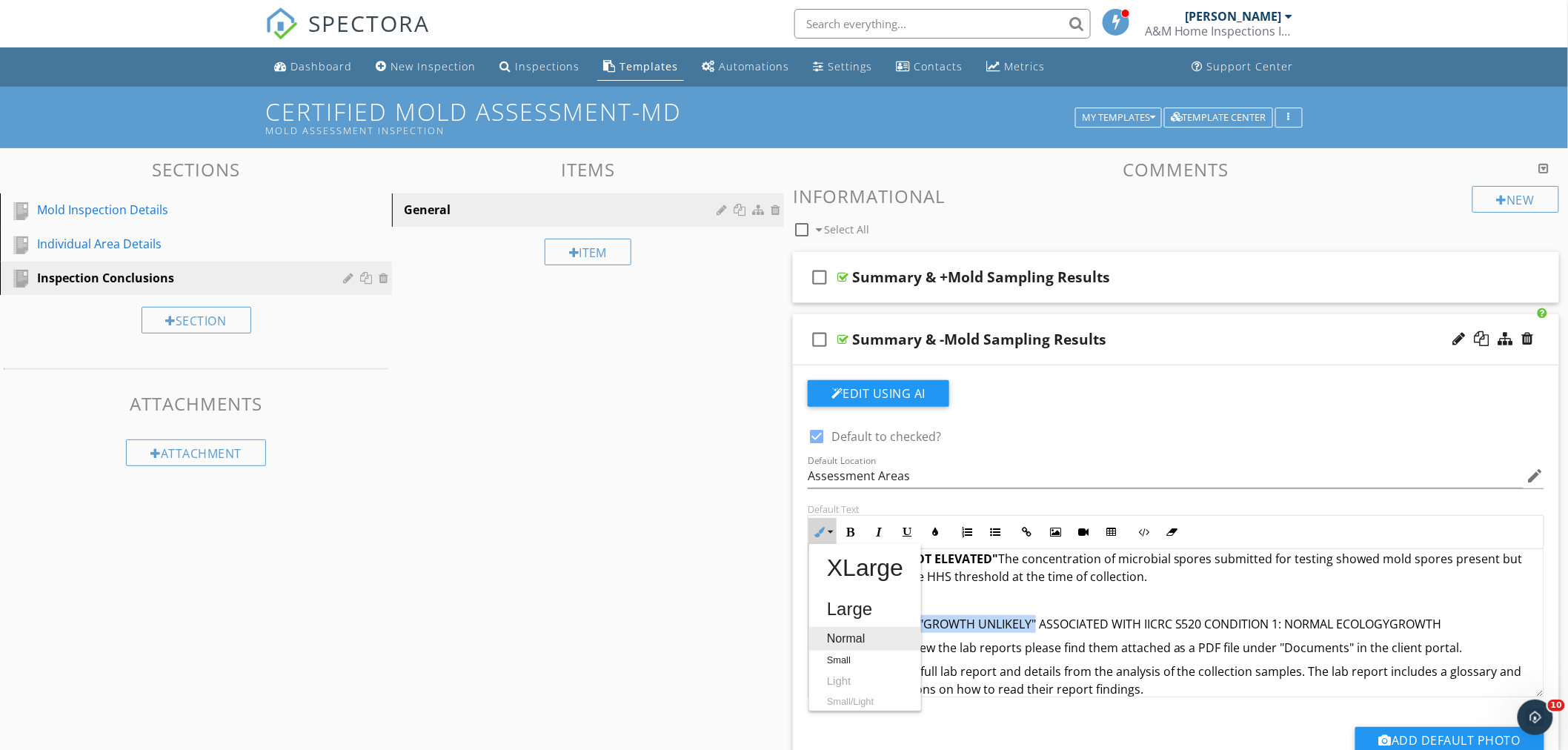
click at [842, 642] on link "Normal" at bounding box center [866, 639] width 112 height 23
click at [850, 534] on icon "button" at bounding box center [850, 532] width 10 height 10
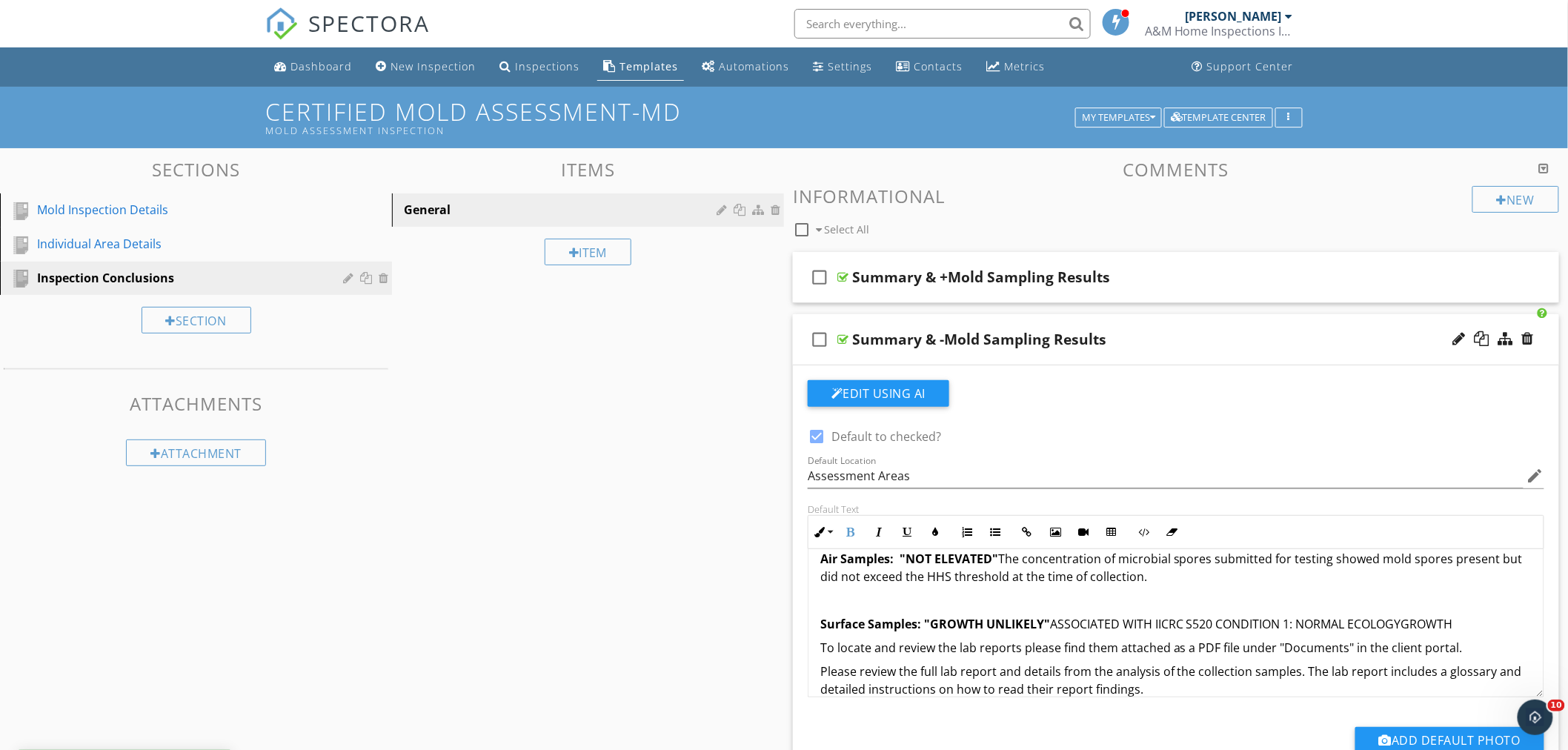
click at [928, 627] on span "Surface Samples: "GROWTH UNLIKELY"" at bounding box center [936, 624] width 230 height 16
click at [922, 628] on span "Surface Samples: "GROWTH UNLIKELY"" at bounding box center [936, 624] width 230 height 16
click at [1464, 627] on p "Surface Samples: "GROWTH UNLIKELY" ASSOCIATED WITH IICRC S520 CONDITION 1: NORM…" at bounding box center [1176, 624] width 712 height 18
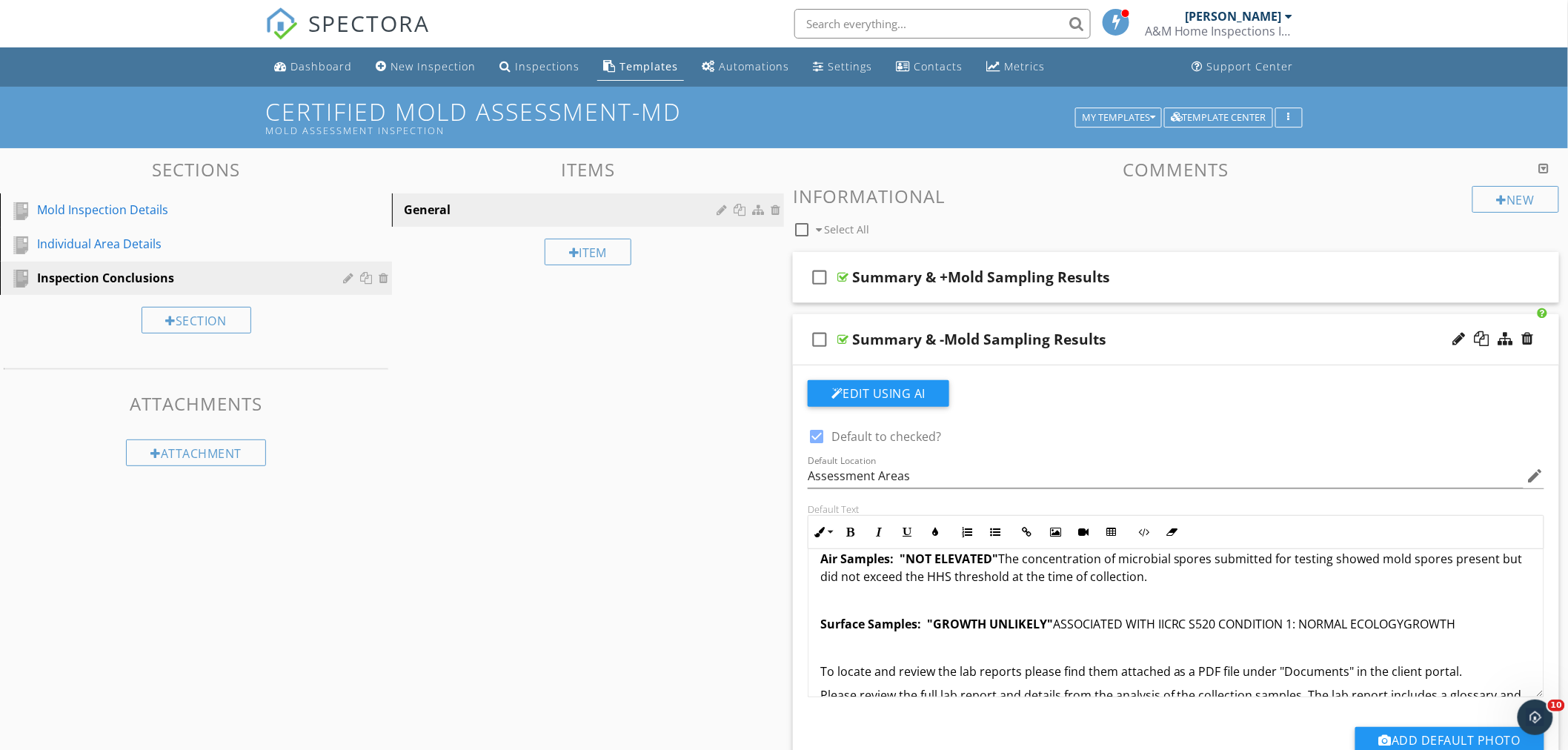
click at [1184, 331] on div "Summary & -Mold Sampling Results" at bounding box center [1129, 339] width 553 height 18
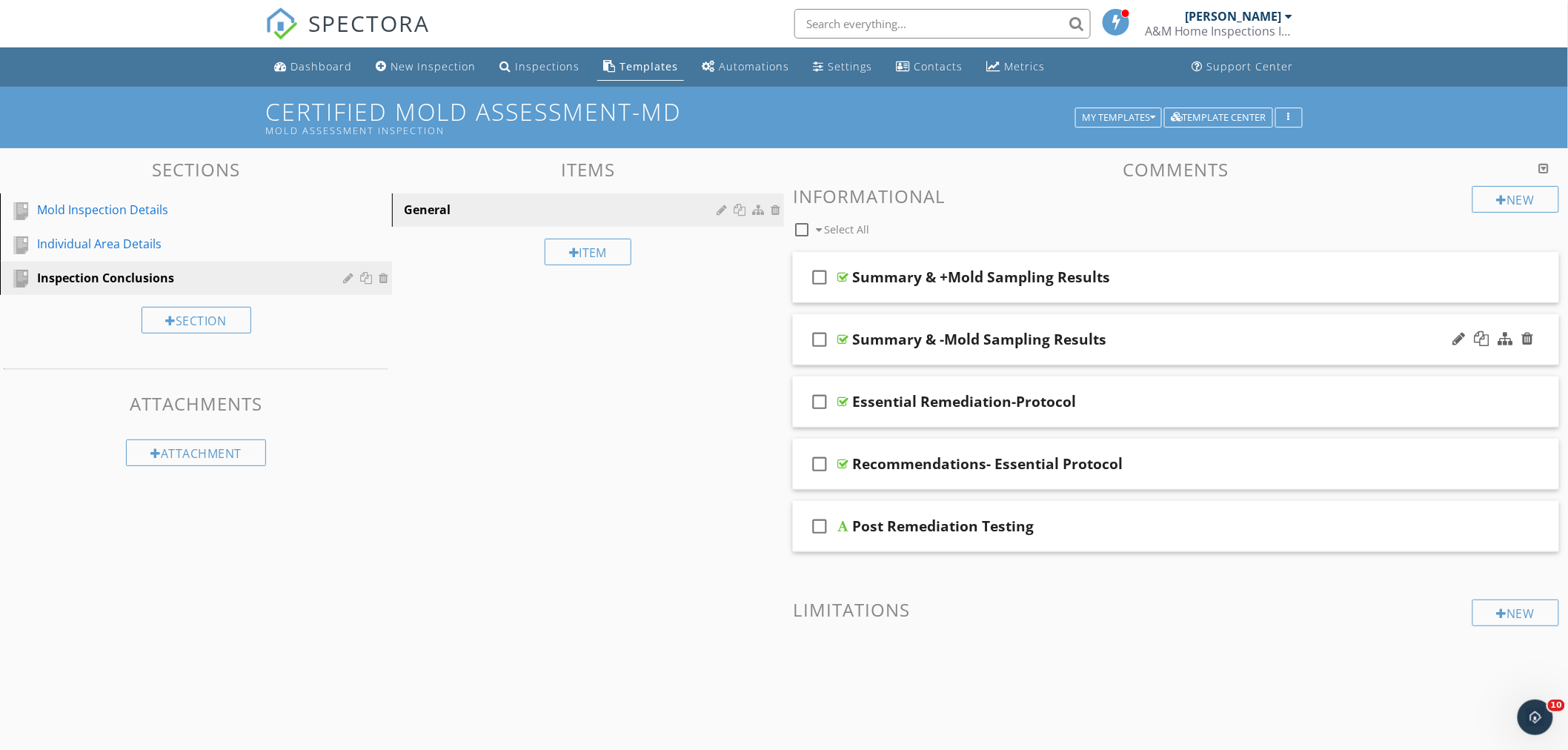
click at [1168, 326] on div "check_box_outline_blank Summary & -Mold Sampling Results" at bounding box center [1176, 339] width 767 height 51
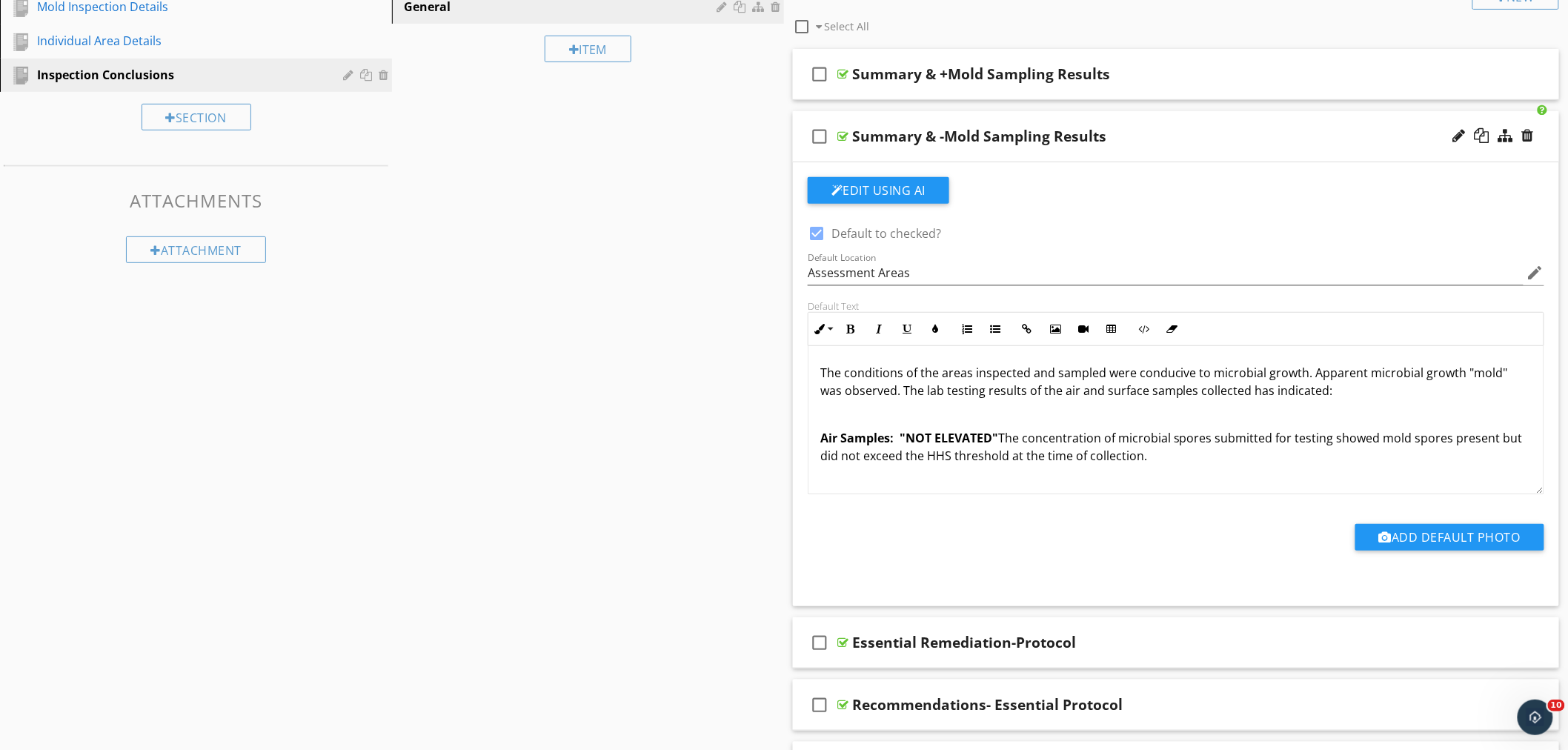
scroll to position [165, 0]
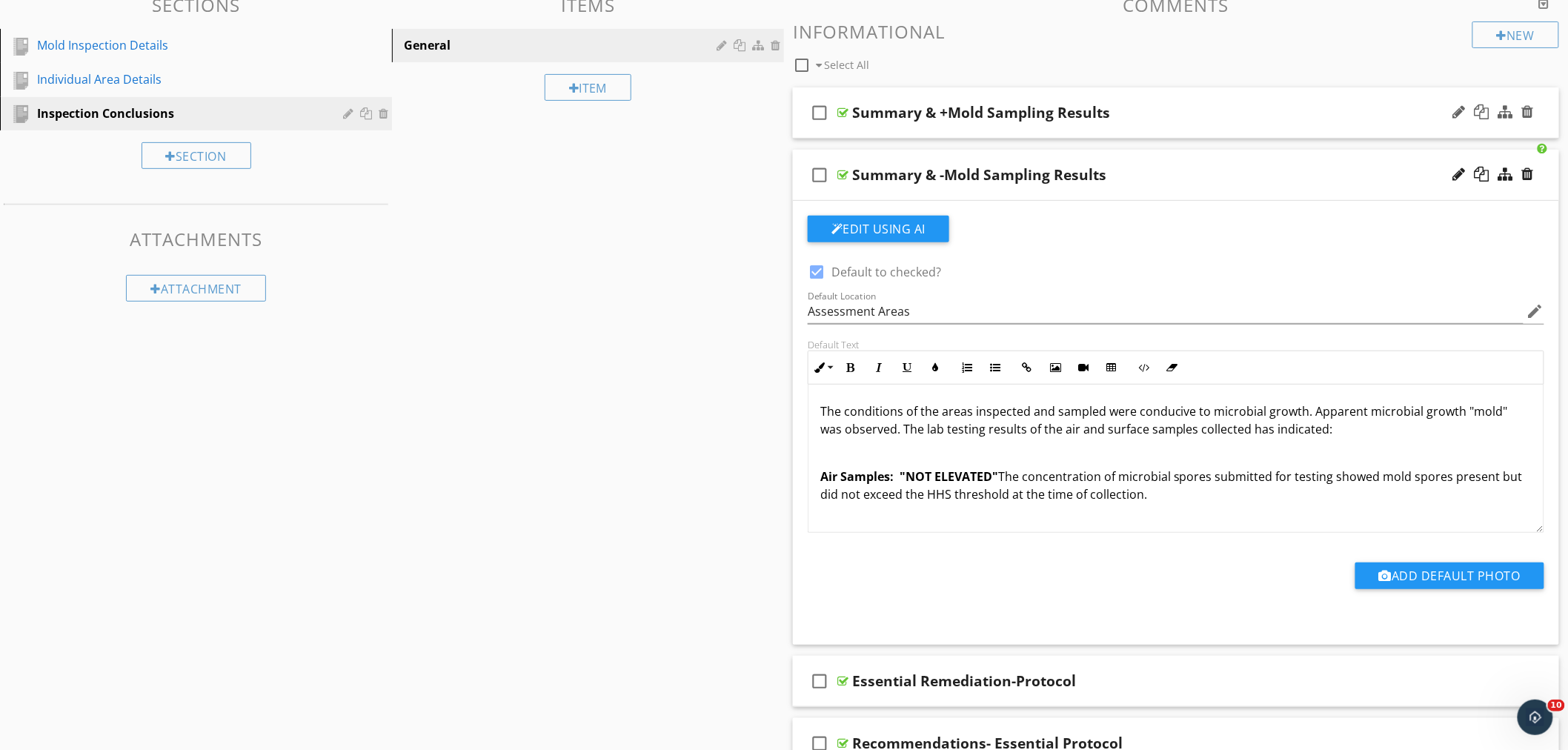
click at [1158, 99] on div "check_box_outline_blank Summary & +Mold Sampling Results" at bounding box center [1176, 113] width 767 height 51
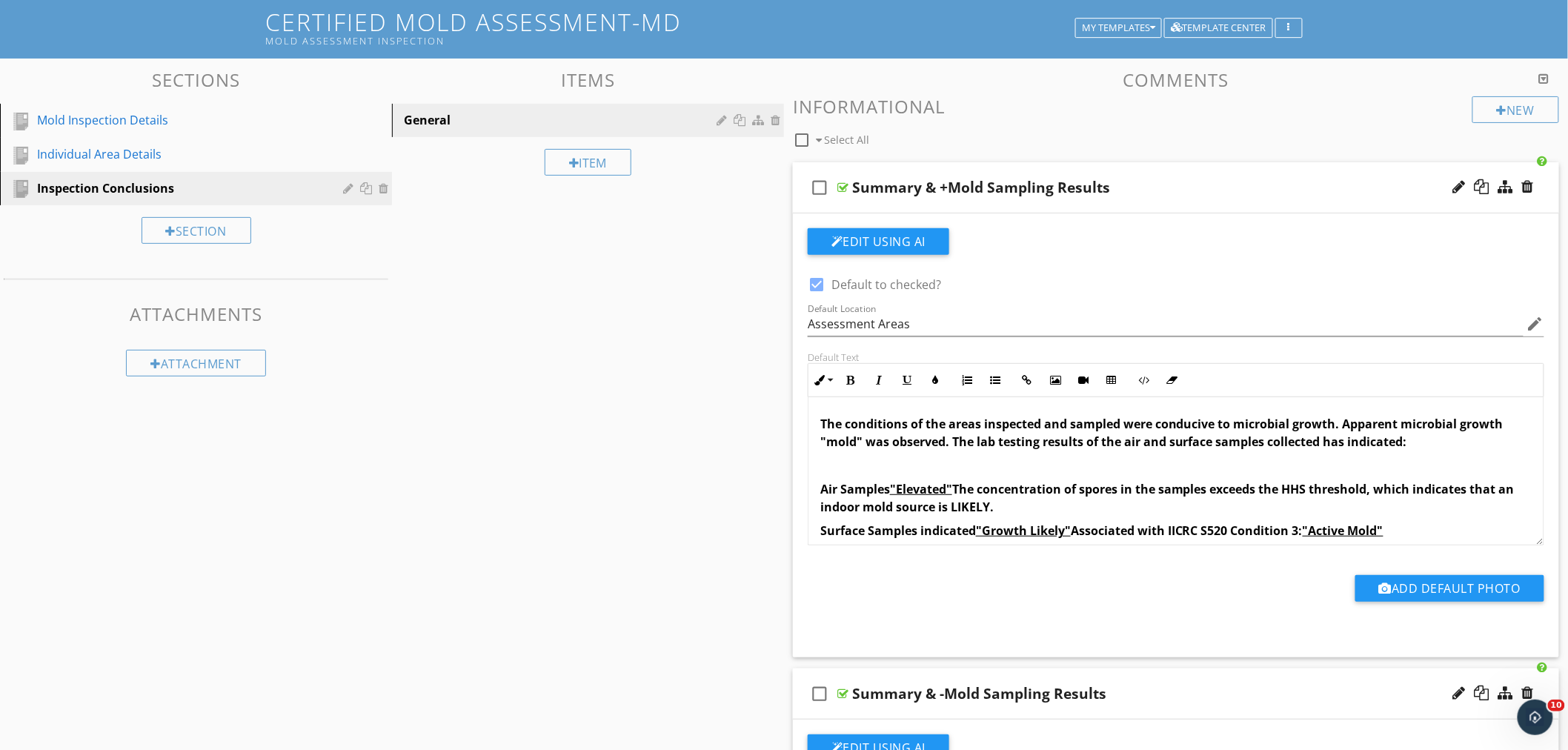
scroll to position [0, 0]
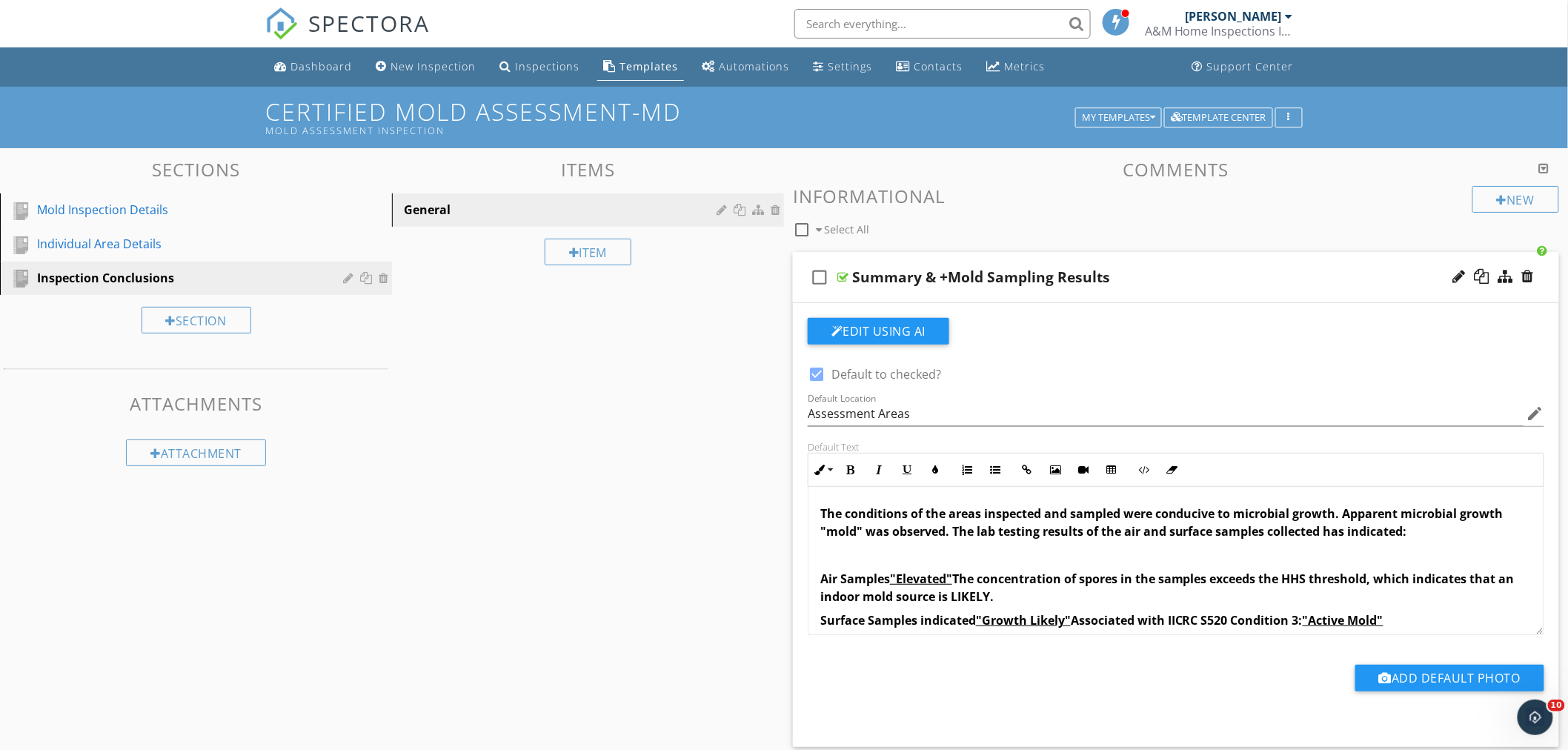
click at [1183, 268] on div "Summary & +Mold Sampling Results" at bounding box center [1129, 277] width 553 height 18
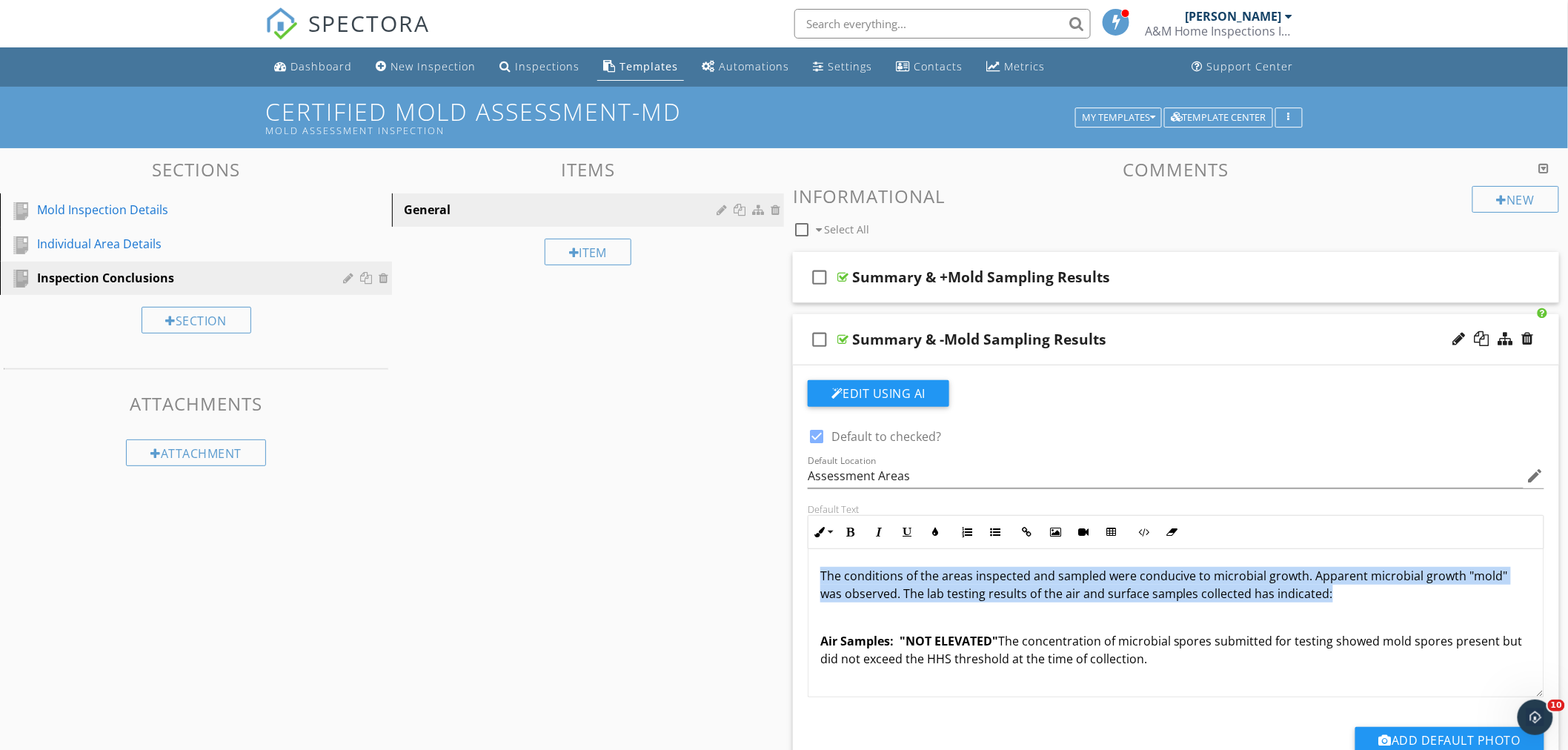
drag, startPoint x: 1339, startPoint y: 597, endPoint x: 801, endPoint y: 577, distance: 538.4
click at [801, 577] on div "Default Text Inline Style XLarge Large Normal Small Light Small/Light Bold Ital…" at bounding box center [1176, 600] width 755 height 195
click at [856, 532] on button "Bold" at bounding box center [851, 532] width 28 height 28
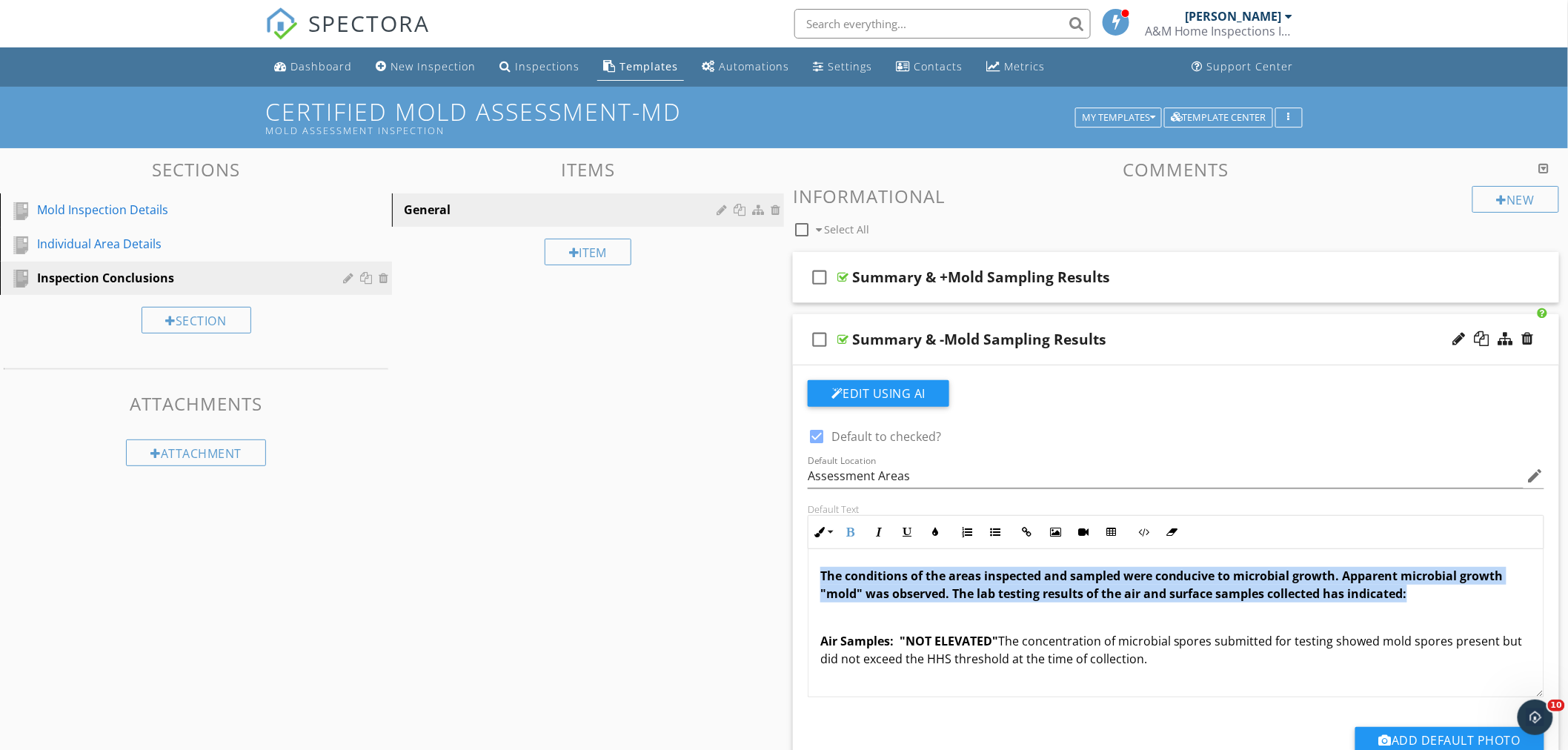
click at [1466, 599] on p "The conditions of the areas inspected and sampled were conducive to microbial g…" at bounding box center [1176, 584] width 712 height 36
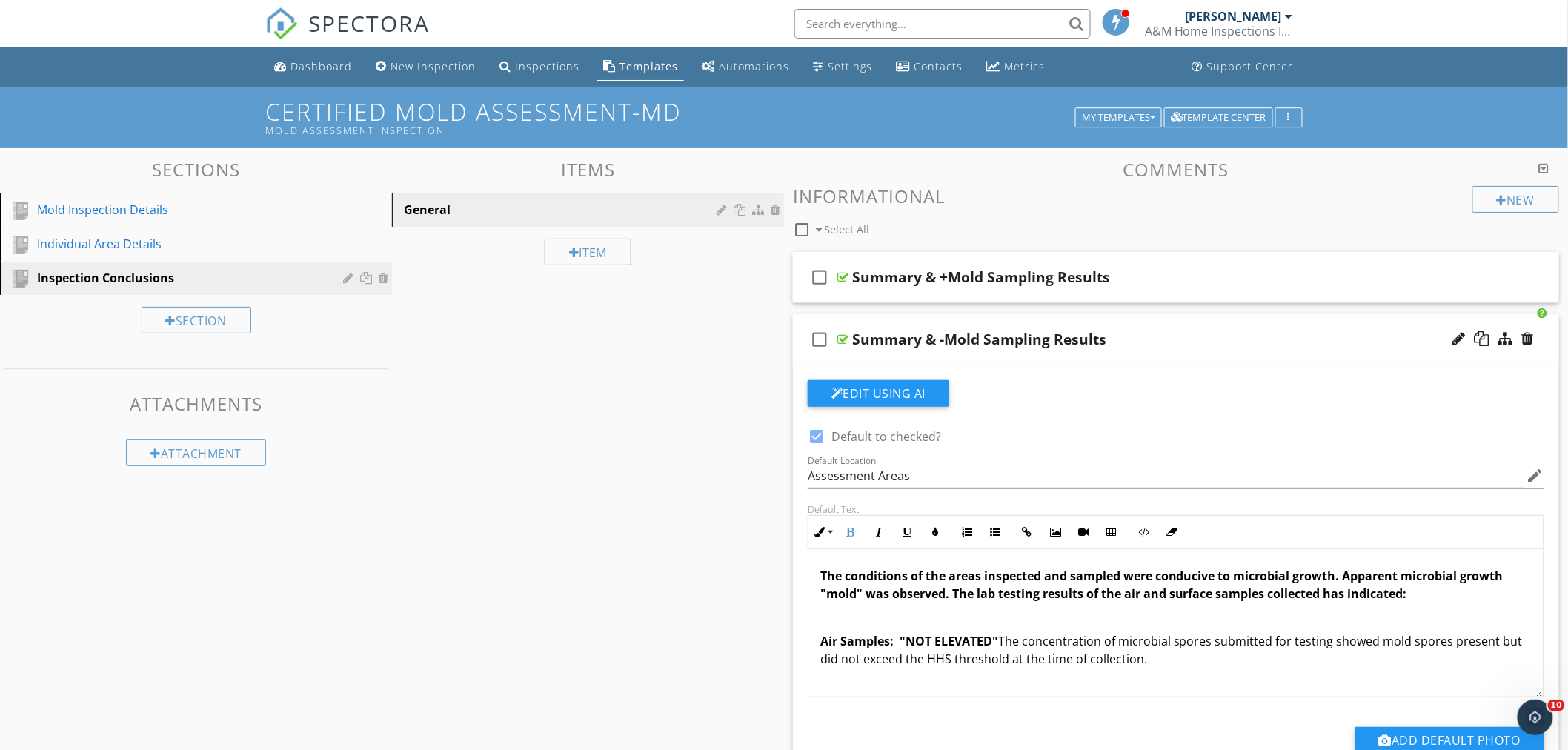
click at [1125, 335] on div "Summary & -Mold Sampling Results" at bounding box center [1129, 339] width 553 height 18
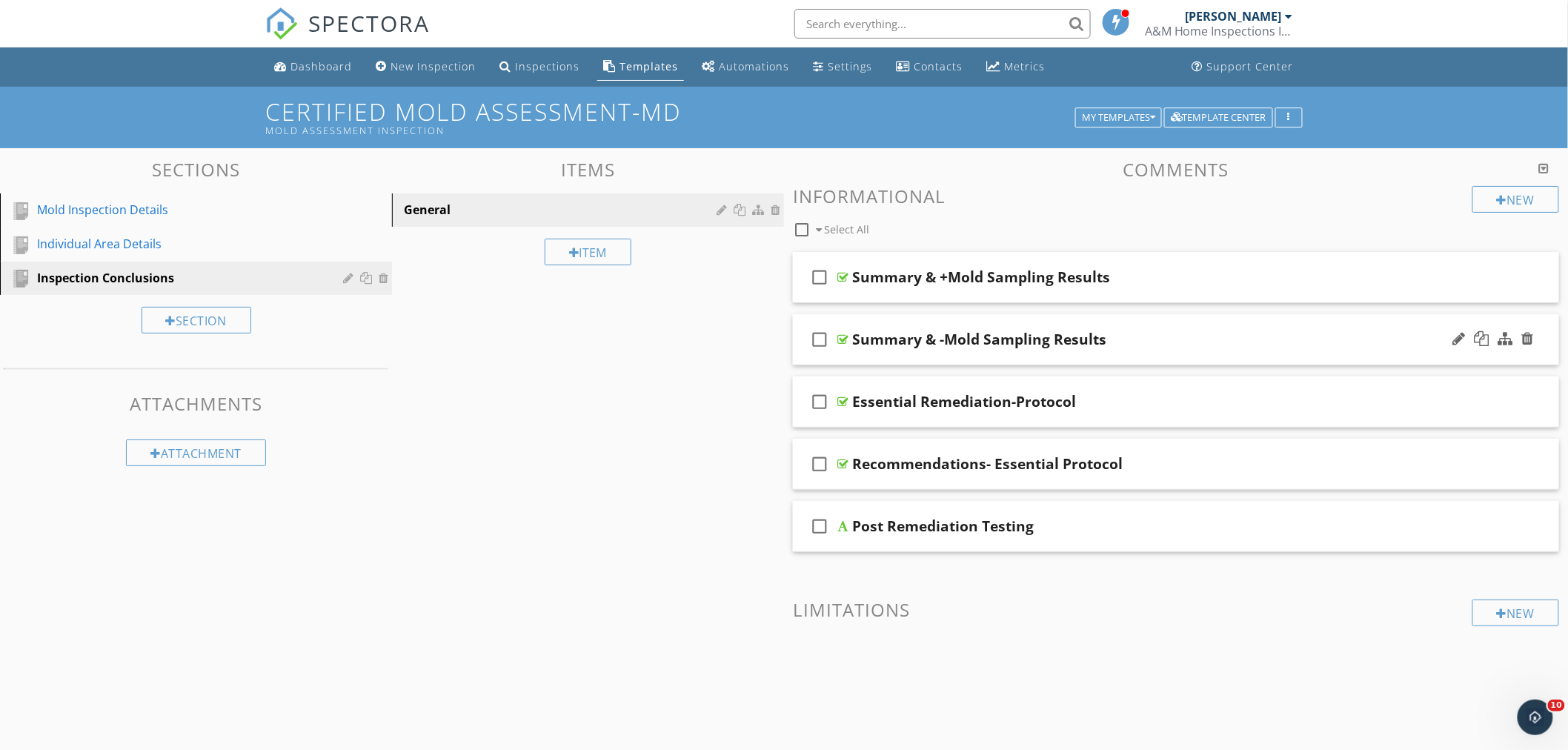
click at [1129, 327] on div "check_box_outline_blank Summary & -Mold Sampling Results" at bounding box center [1176, 339] width 767 height 51
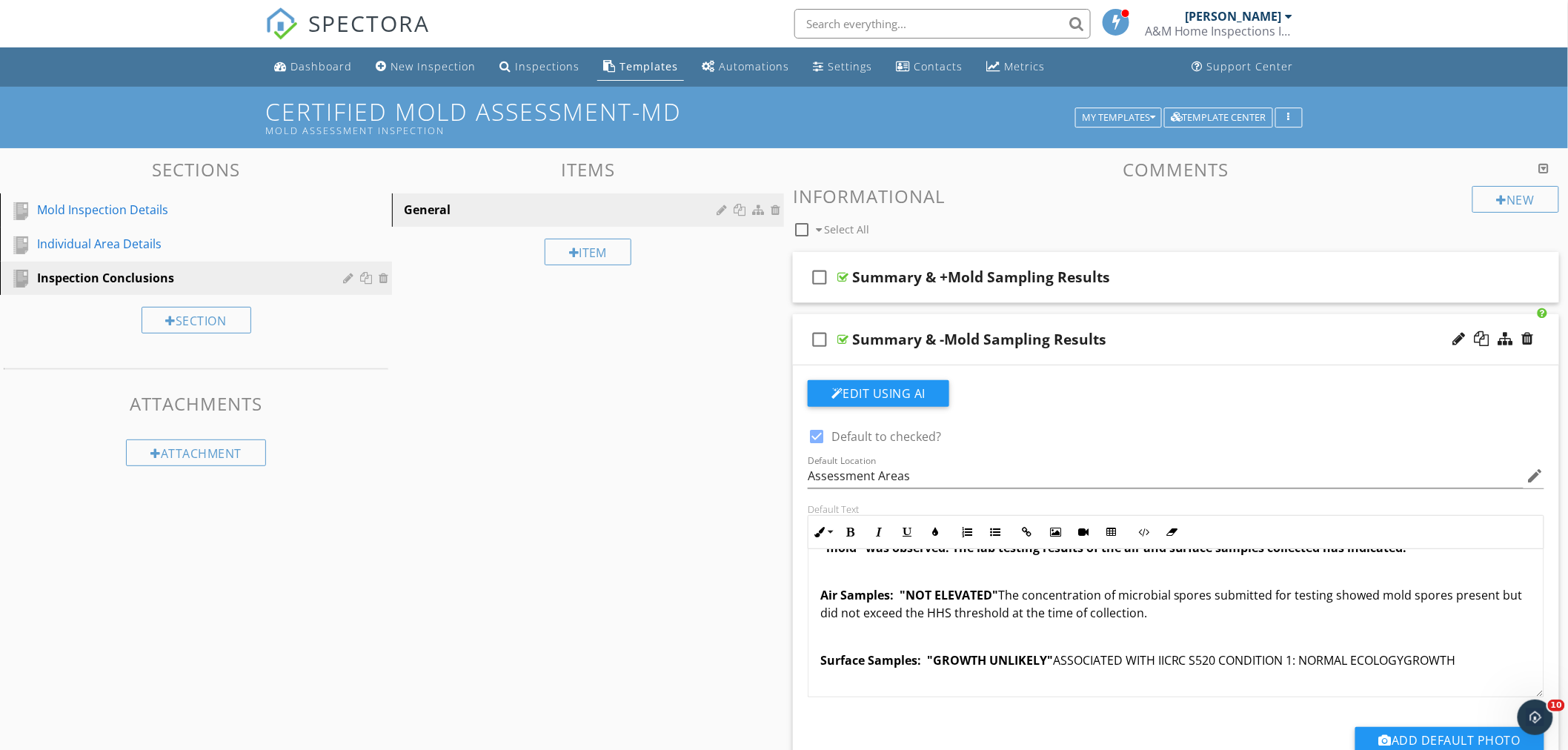
scroll to position [124, 0]
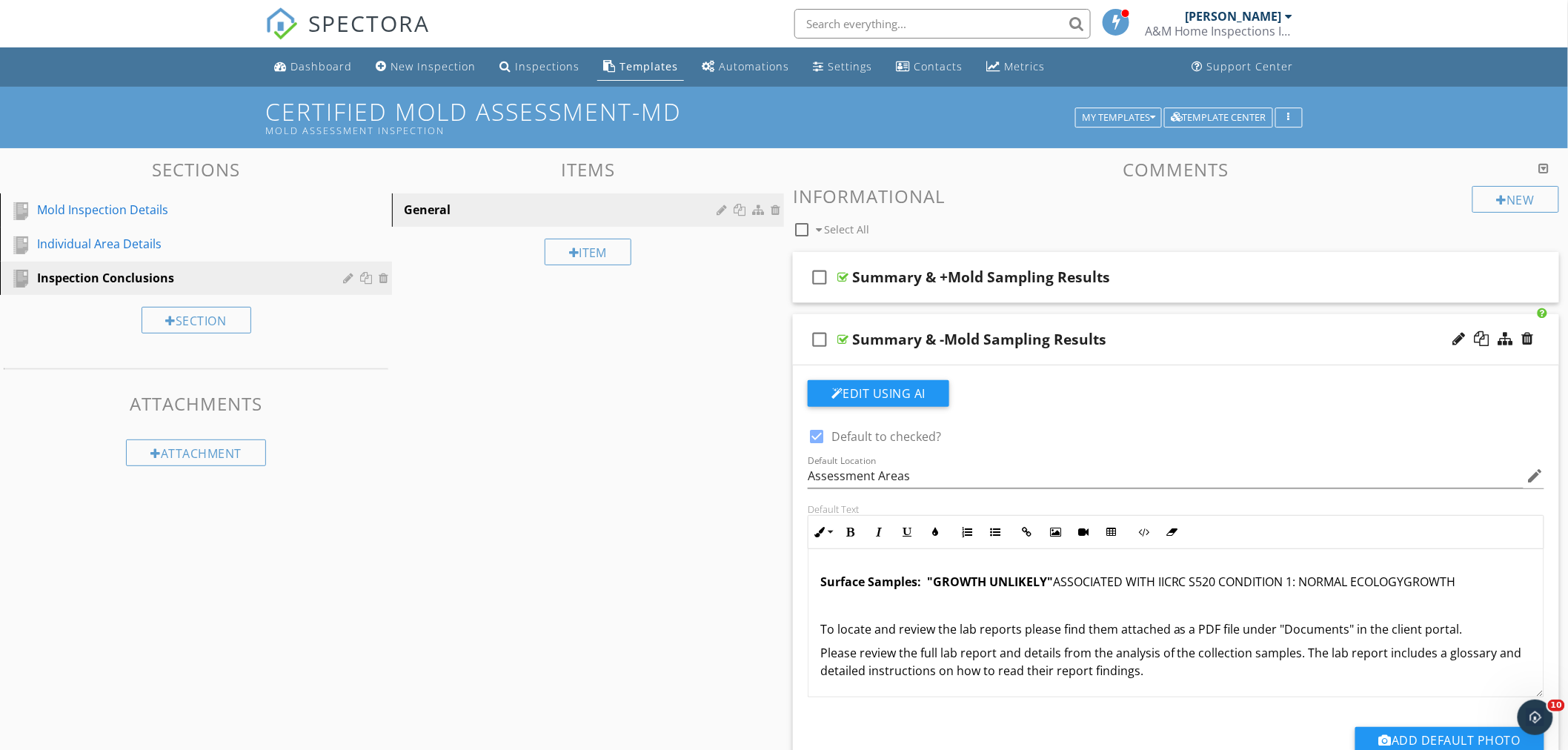
click at [1414, 588] on p "Surface Samples: "GROWTH UNLIKELY" ASSOCIATED WITH IICRC S520 CONDITION 1: NORM…" at bounding box center [1176, 582] width 712 height 18
click at [1470, 584] on p "Surface Samples: "GROWTH UNLIKELY" ASSOCIATED WITH IICRC S520 CONDITION 1: NORM…" at bounding box center [1176, 582] width 712 height 18
drag, startPoint x: 928, startPoint y: 581, endPoint x: 1049, endPoint y: 584, distance: 121.0
click at [1049, 584] on span "Surface Samples: "GROWTH UNLIKELY"" at bounding box center [937, 582] width 233 height 16
click at [906, 530] on icon "button" at bounding box center [907, 532] width 10 height 10
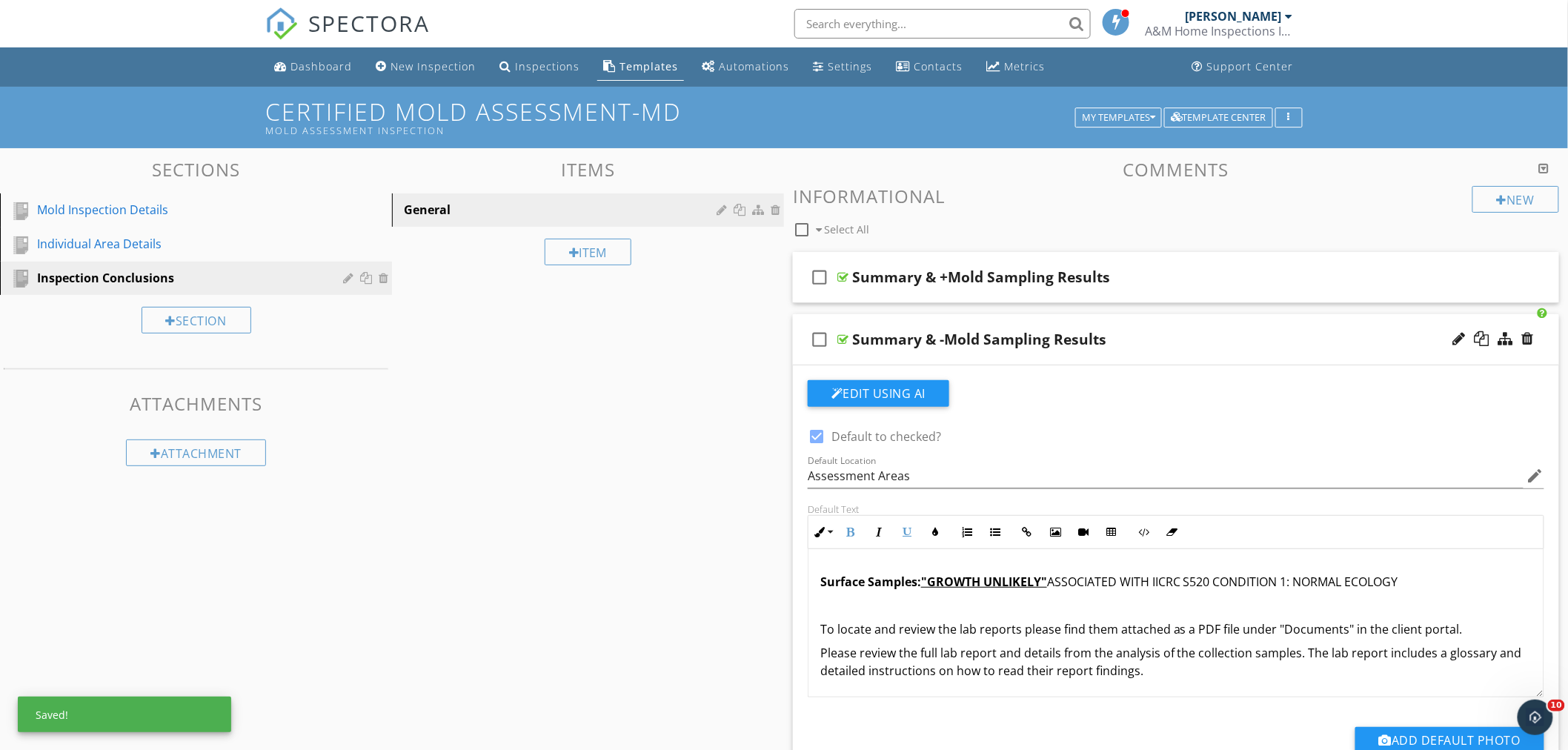
click at [1470, 587] on p "Surface Samples: "GROWTH UNLIKELY" ASSOCIATED WITH IICRC S520 CONDITION 1: NORM…" at bounding box center [1176, 582] width 712 height 18
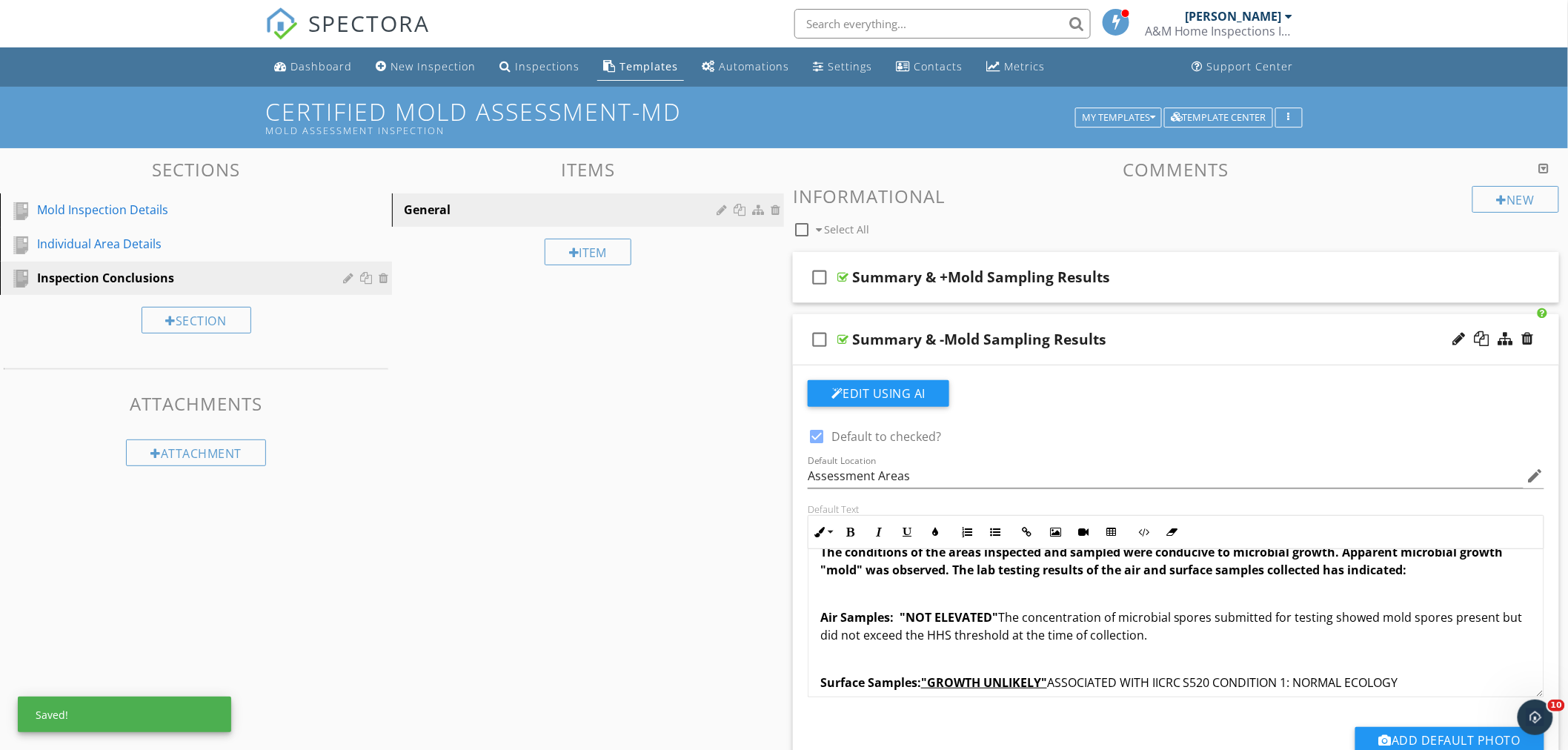
scroll to position [0, 0]
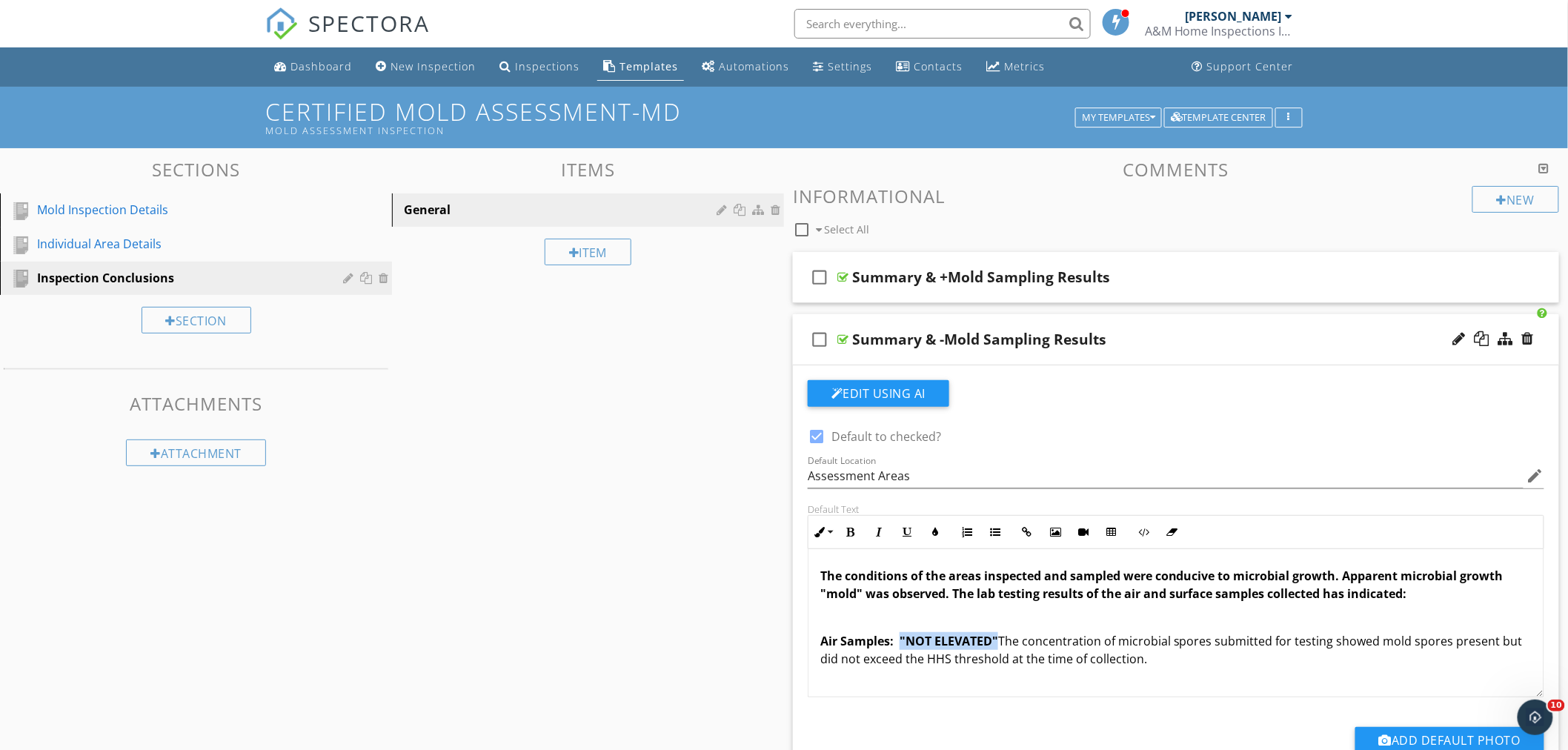
drag, startPoint x: 900, startPoint y: 642, endPoint x: 996, endPoint y: 649, distance: 96.3
click at [996, 649] on p "Air Samples: "NOT ELEVATED" The concentration of microbial spores submitted for…" at bounding box center [1176, 650] width 712 height 36
click at [907, 531] on icon "button" at bounding box center [907, 532] width 10 height 10
click at [1382, 650] on p "Air Samples: "NOT ELEVATED" The concentration of microbial spores submitted for…" at bounding box center [1176, 650] width 712 height 36
click at [1175, 326] on div "check_box_outline_blank Summary & -Mold Sampling Results" at bounding box center [1176, 339] width 767 height 51
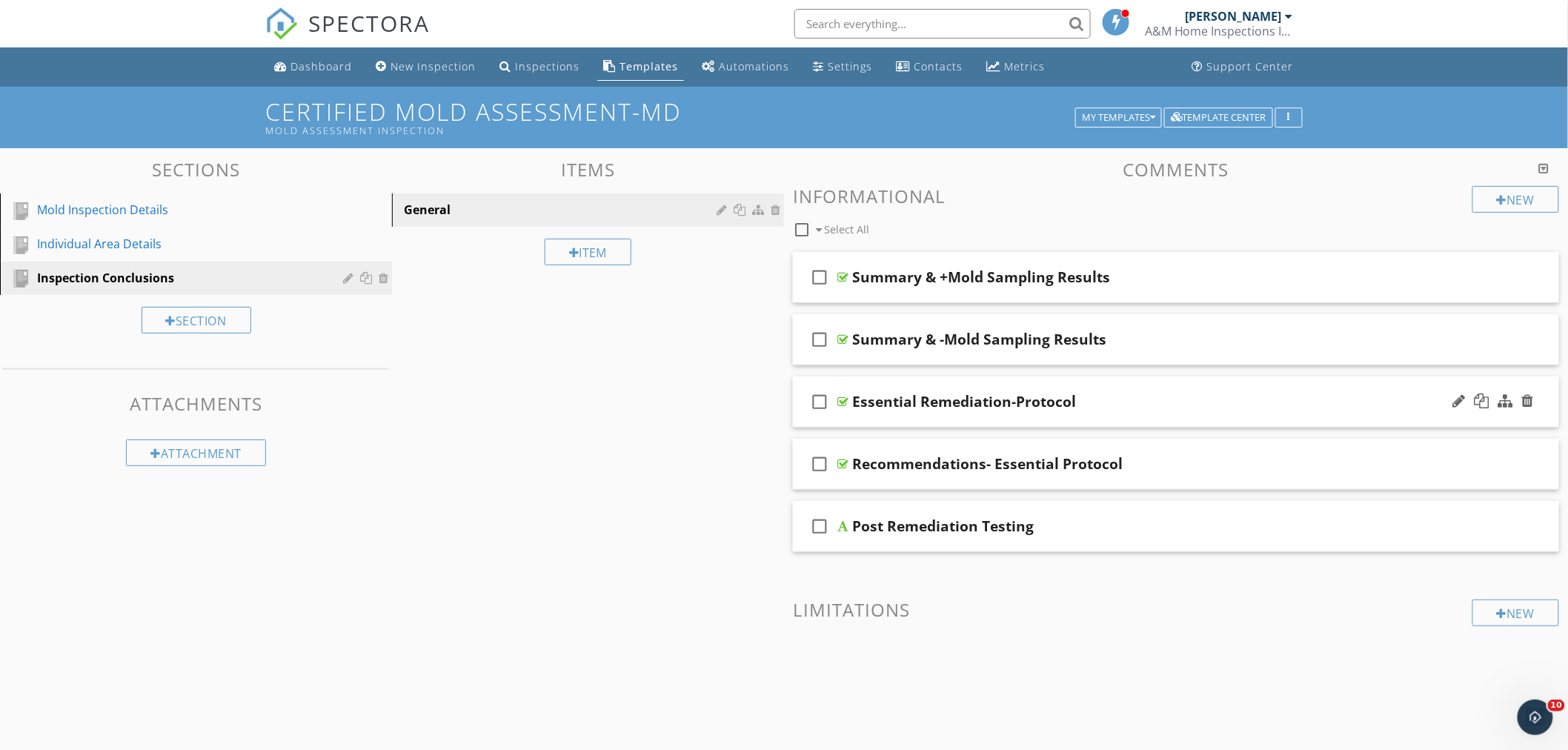
click at [1136, 393] on div "Essential Remediation-Protocol" at bounding box center [1129, 401] width 553 height 18
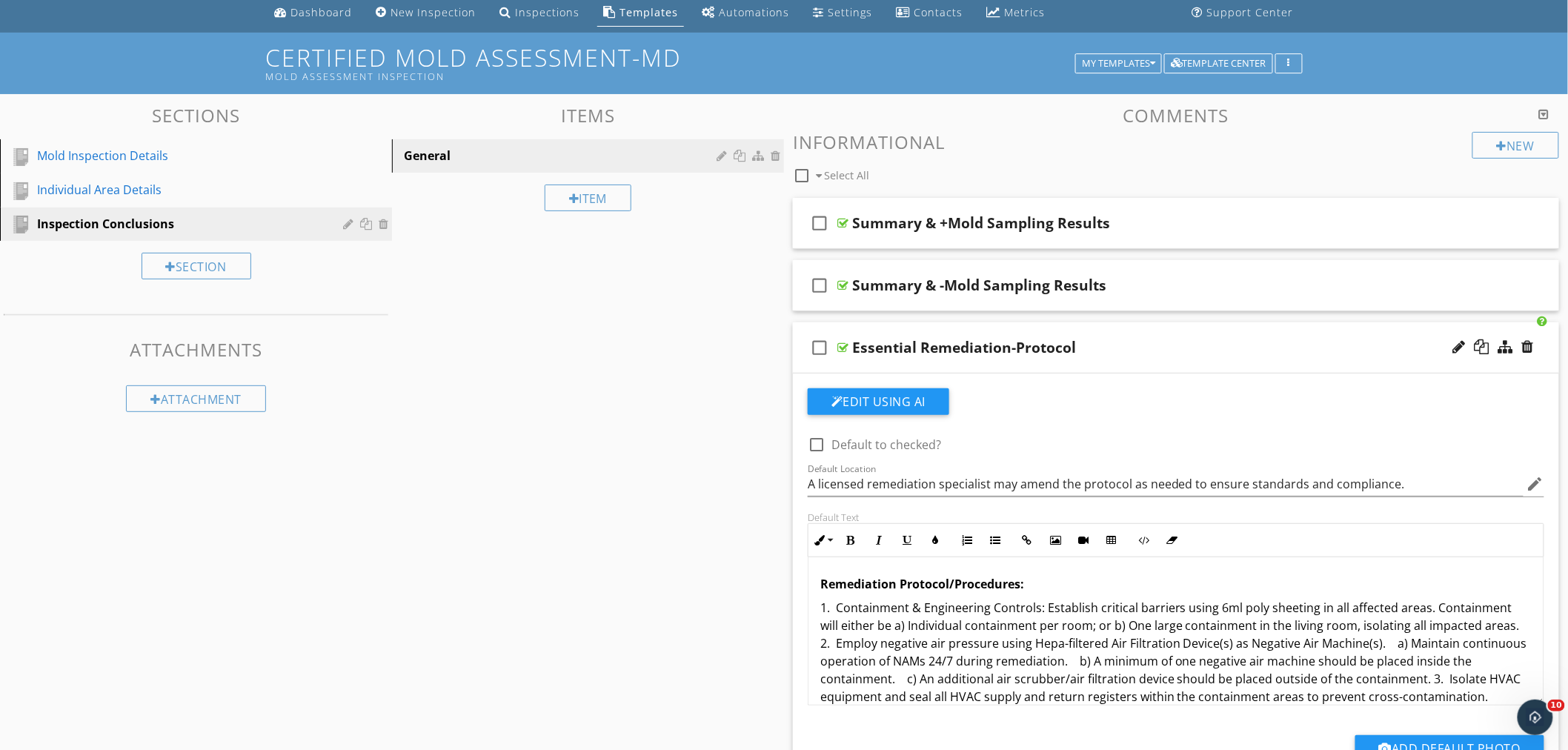
scroll to position [82, 0]
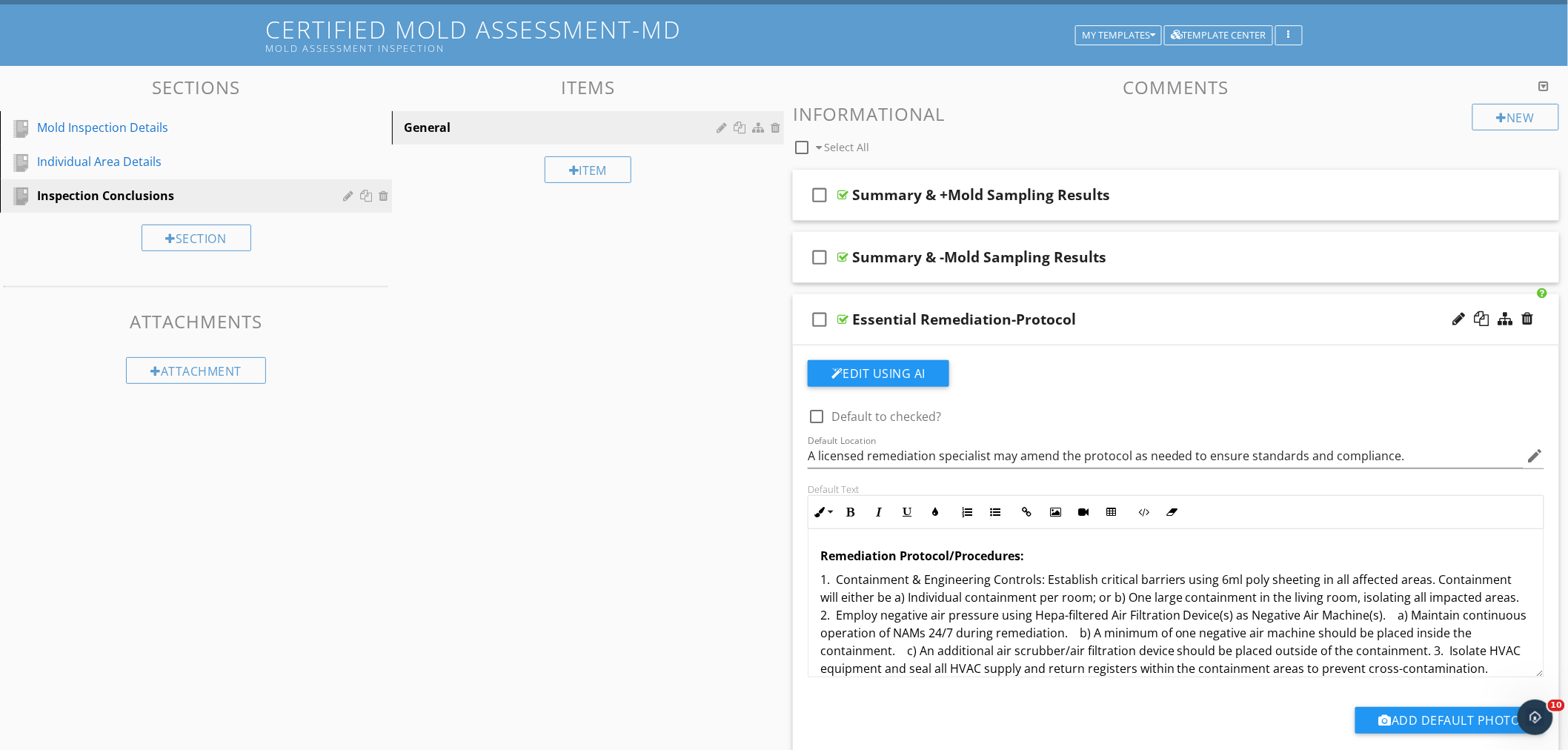
click at [1120, 301] on div "check_box_outline_blank Essential Remediation-Protocol" at bounding box center [1176, 320] width 767 height 51
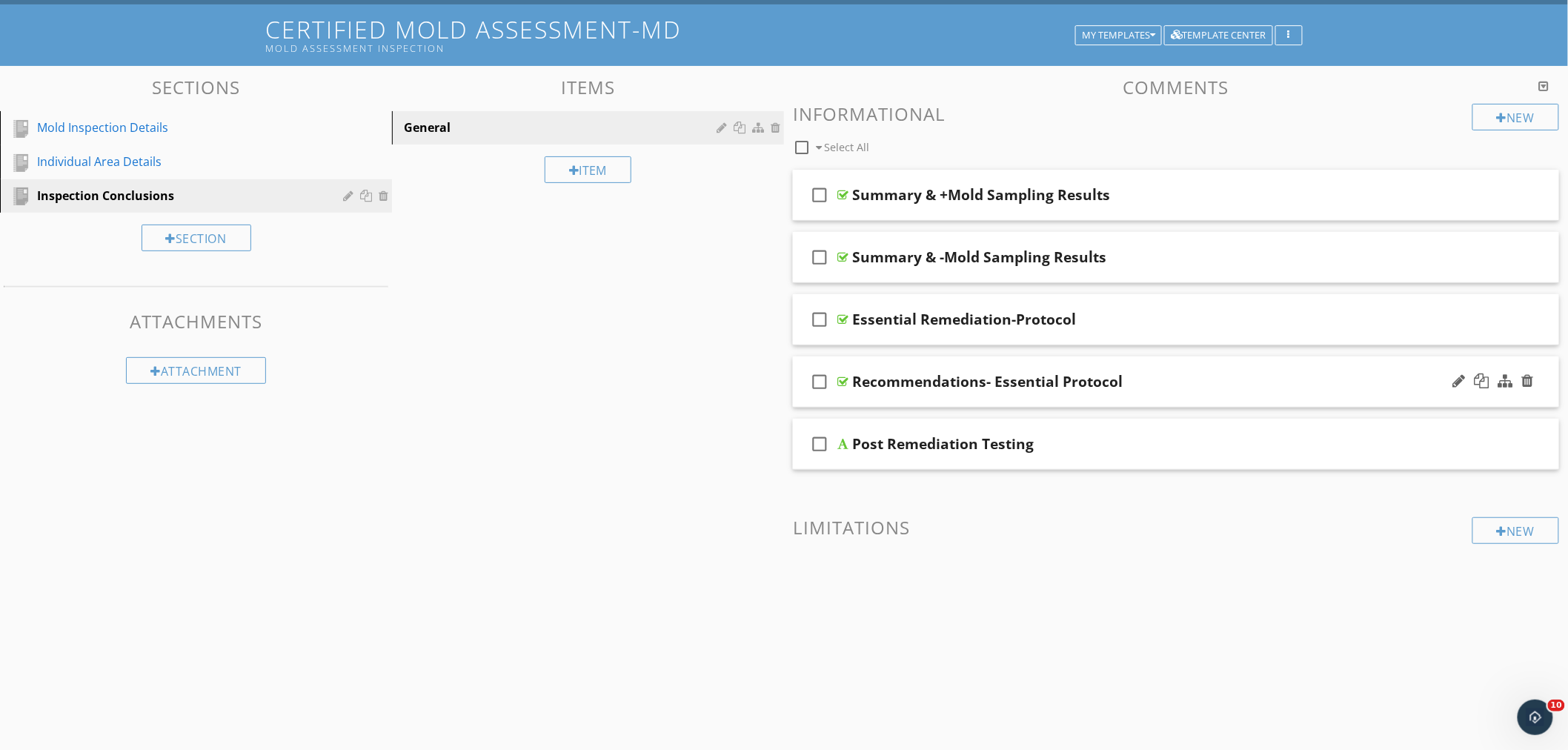
click at [1149, 369] on div "check_box_outline_blank Recommendations- Essential Protocol" at bounding box center [1176, 382] width 767 height 51
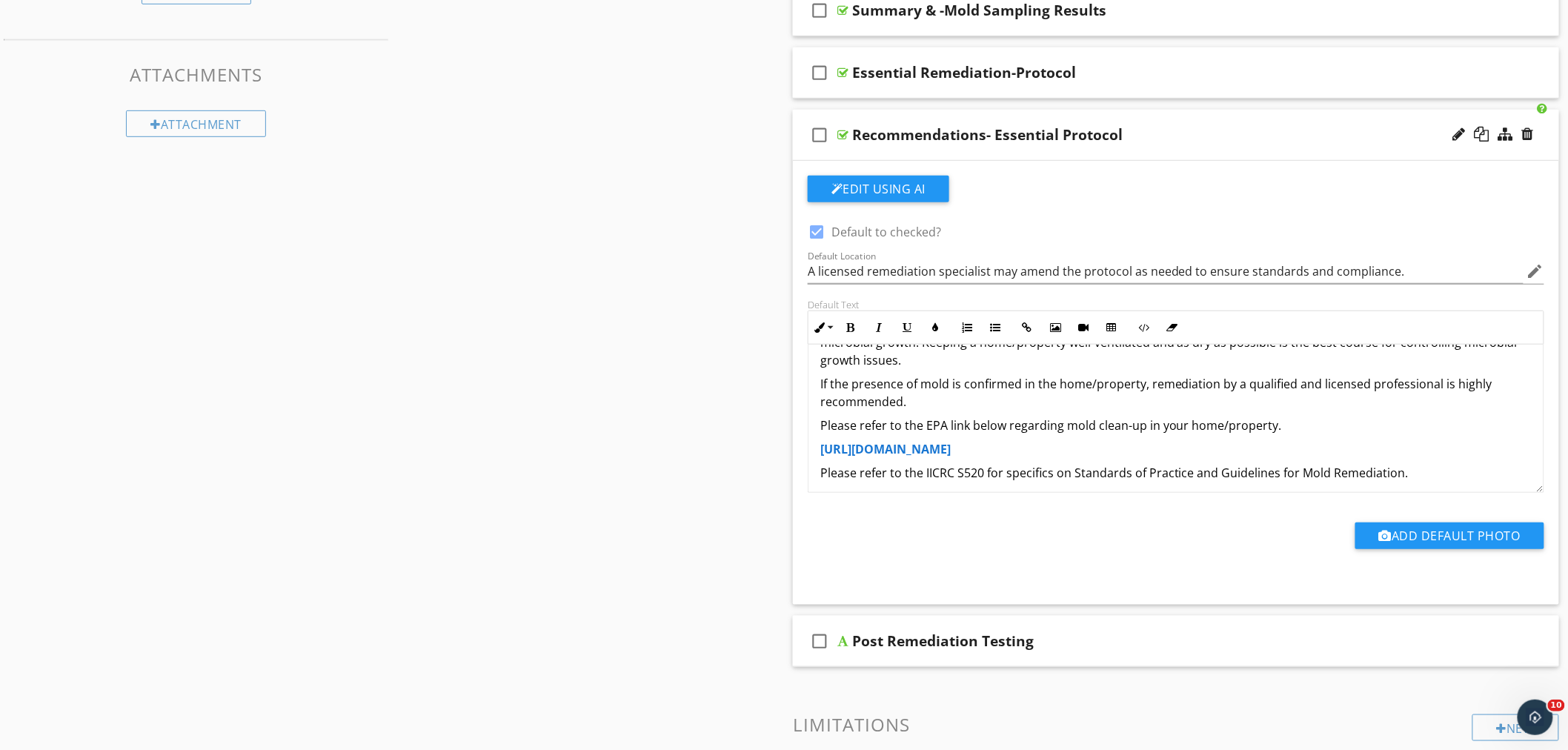
scroll to position [0, 0]
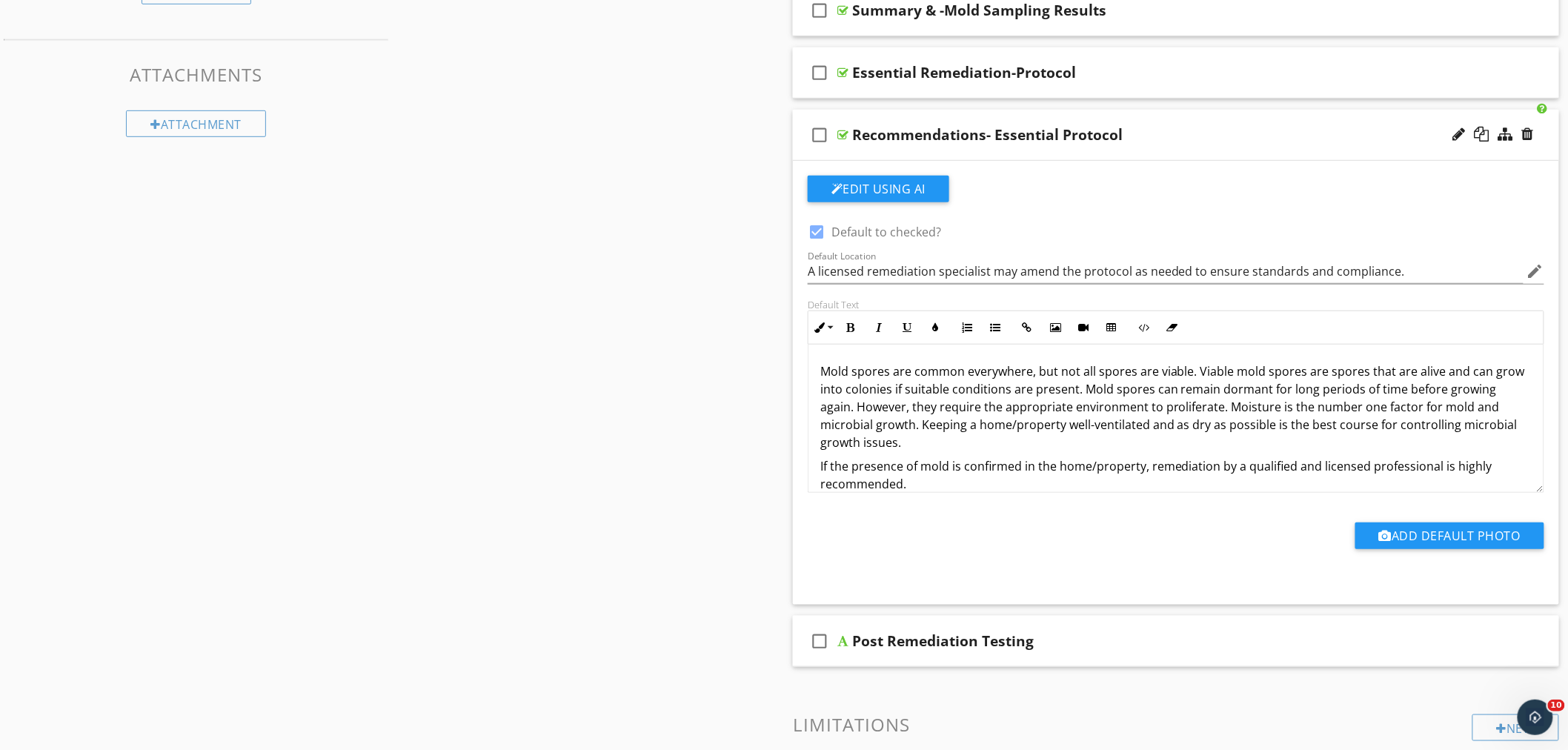
click at [1174, 122] on div "check_box_outline_blank Recommendations- Essential Protocol" at bounding box center [1176, 135] width 767 height 51
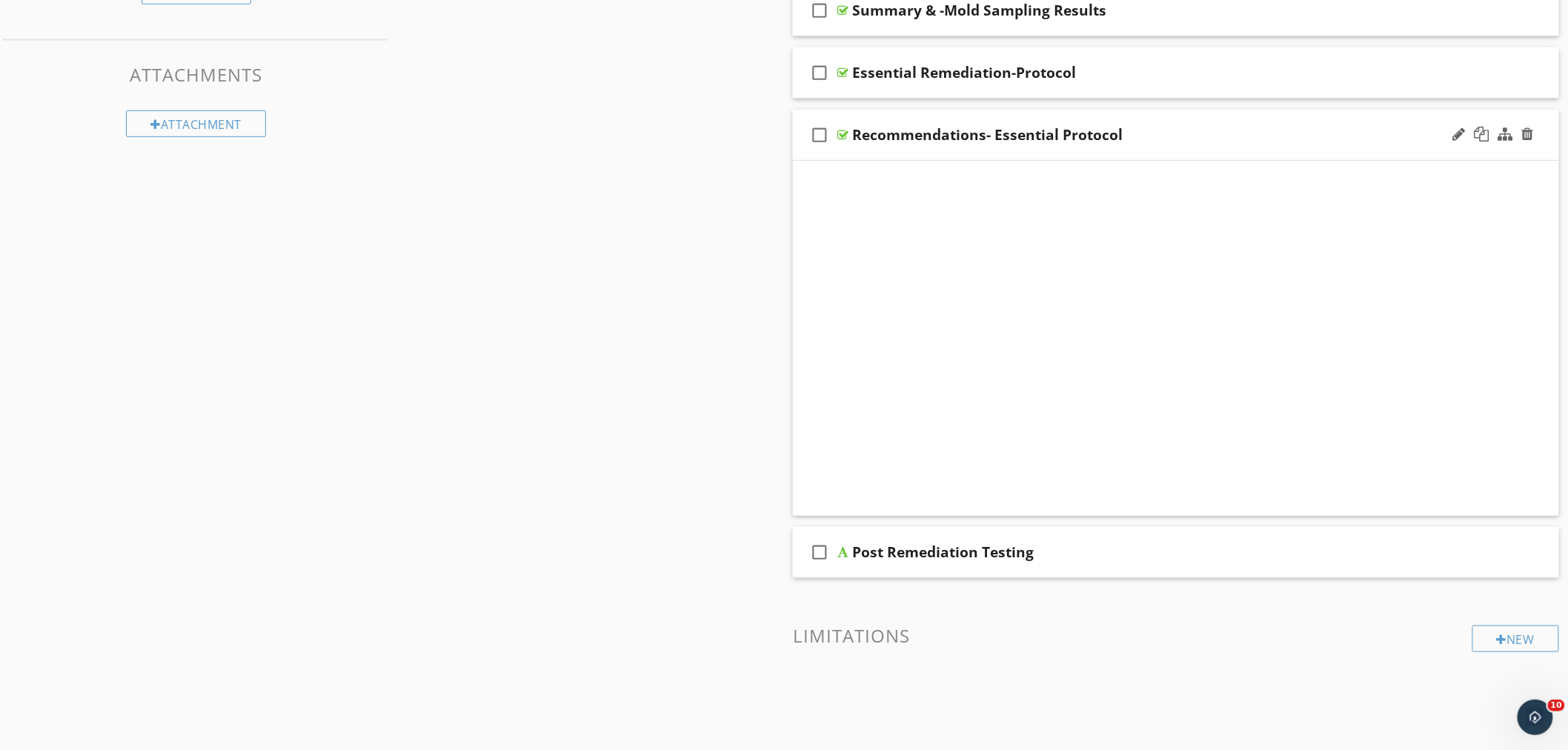
scroll to position [86, 0]
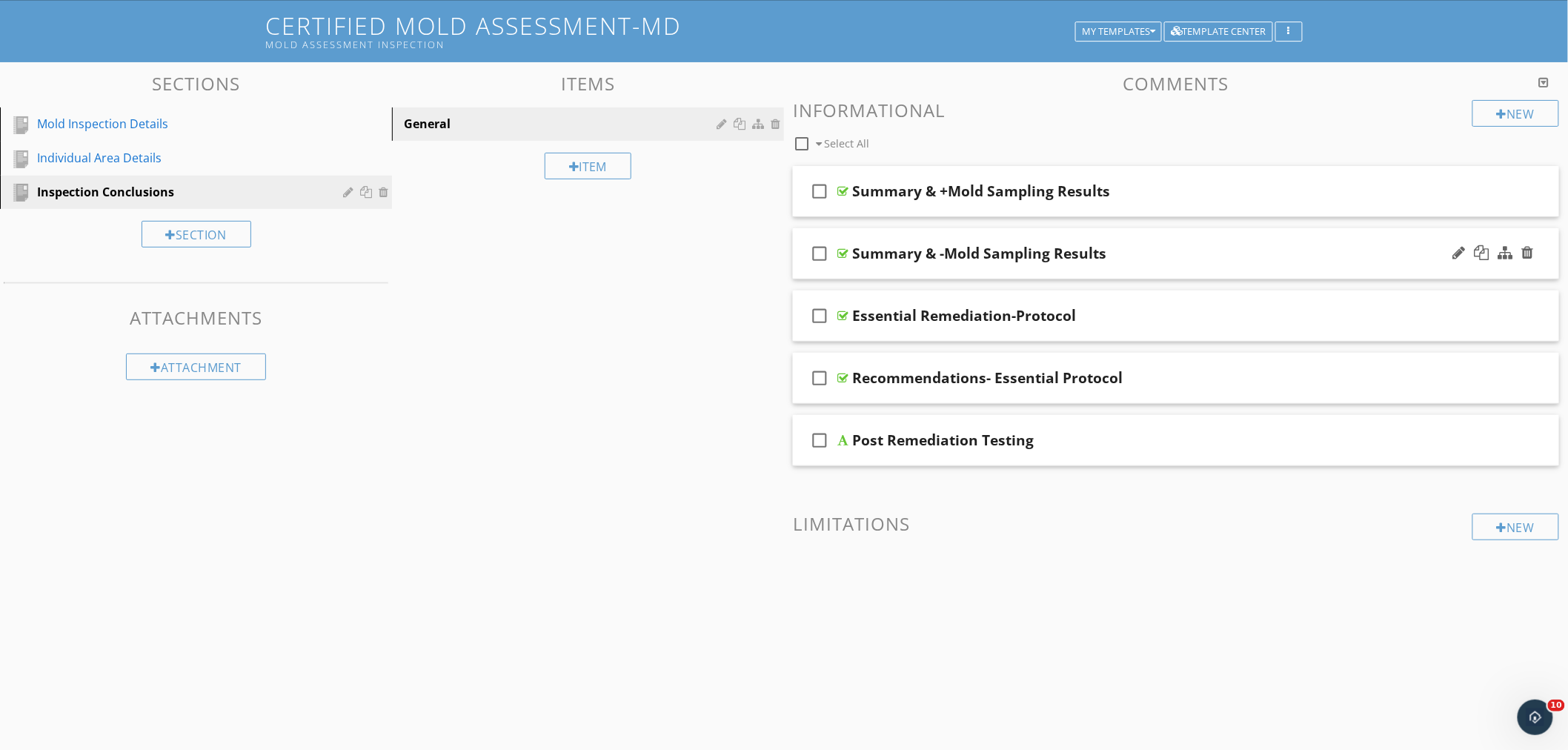
click at [1172, 238] on div "check_box_outline_blank Summary & -Mold Sampling Results" at bounding box center [1176, 253] width 767 height 51
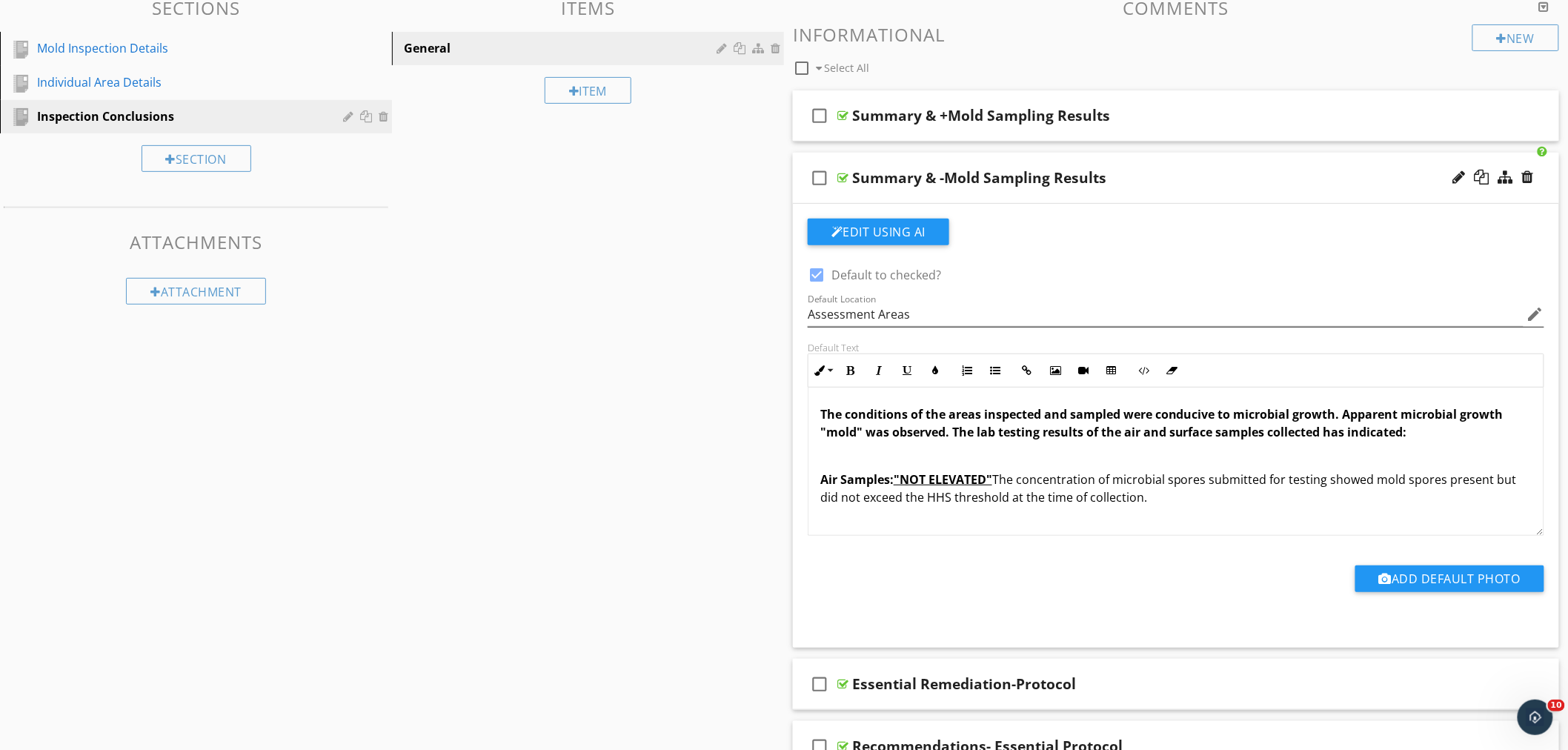
scroll to position [132, 0]
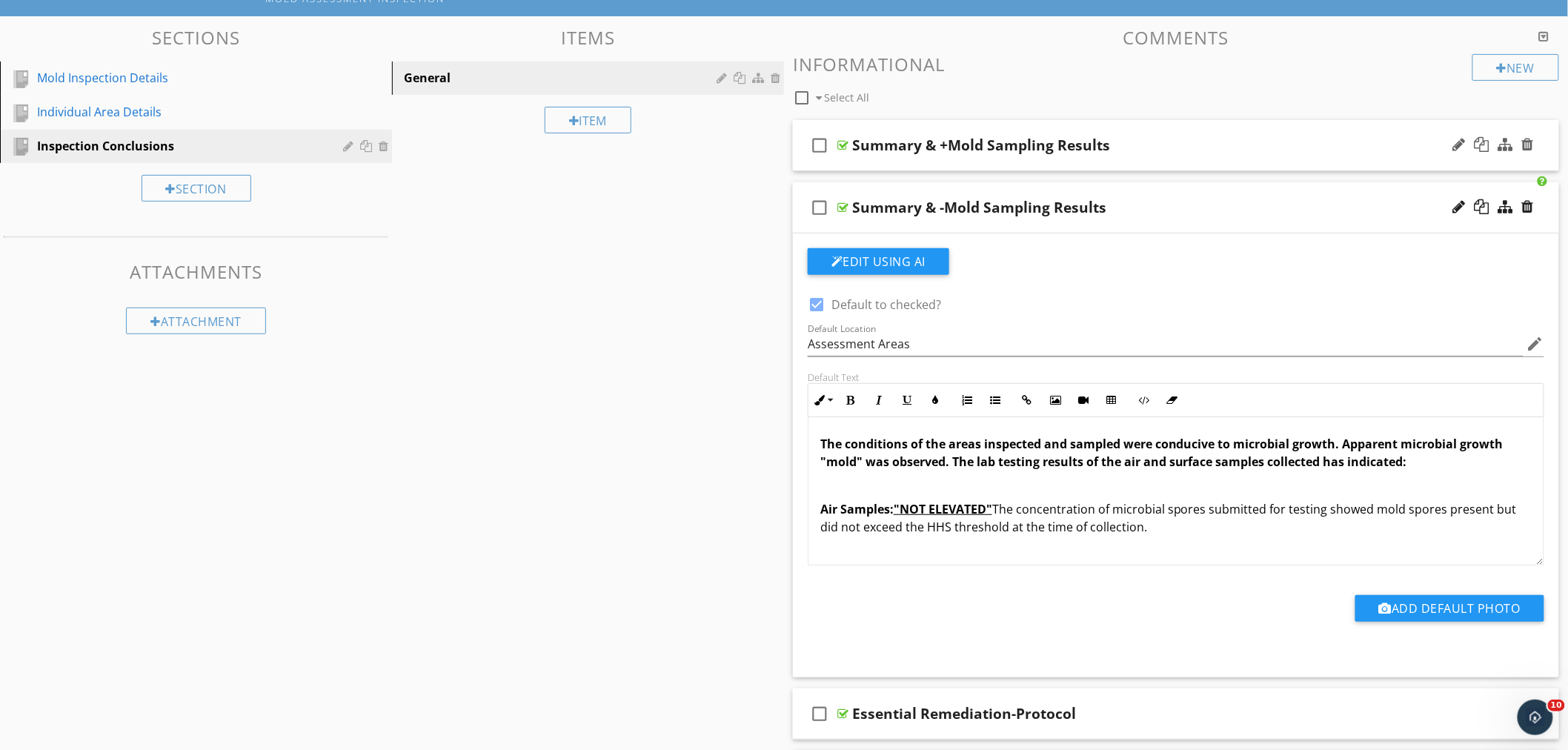
click at [1152, 131] on div "check_box_outline_blank Summary & +Mold Sampling Results" at bounding box center [1176, 145] width 767 height 51
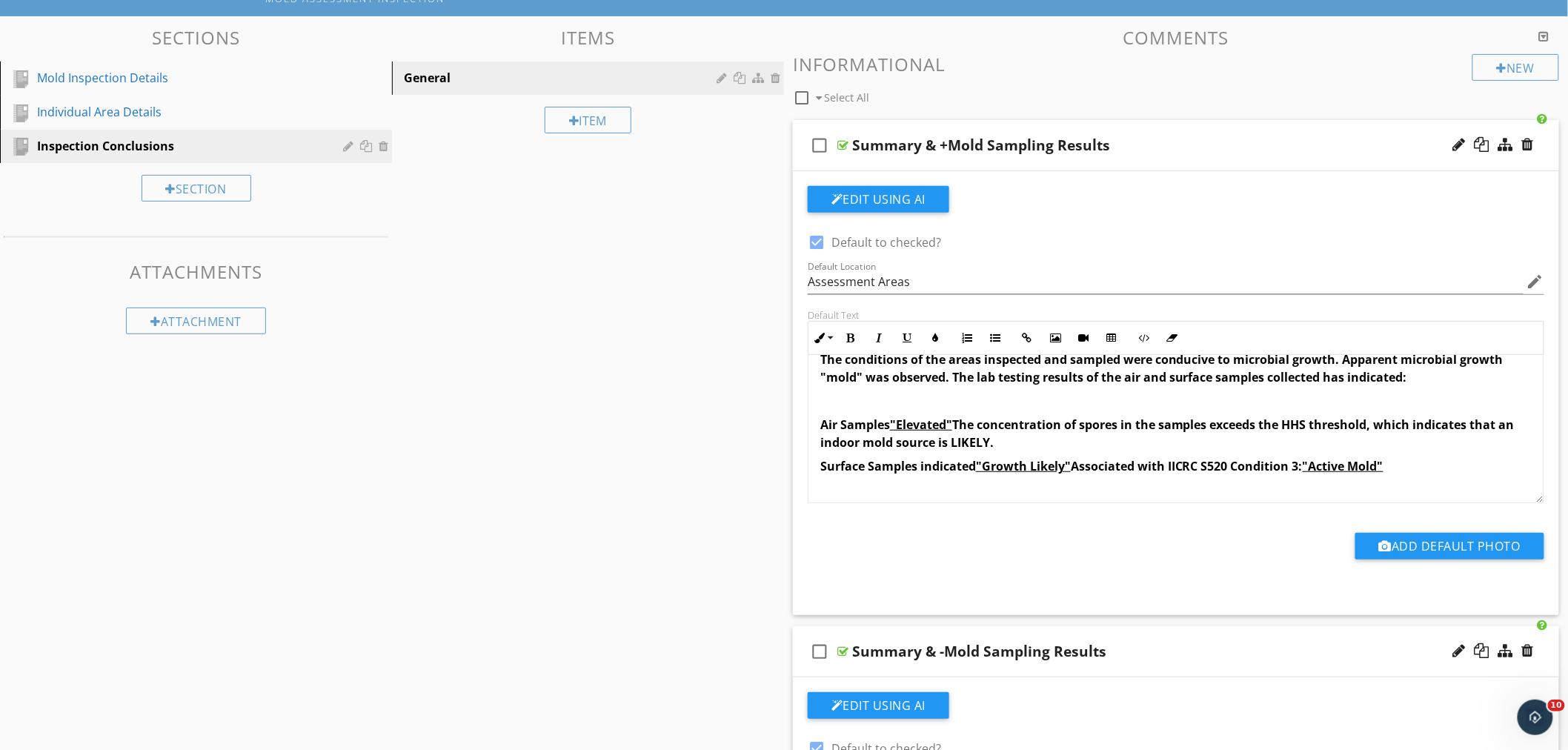
scroll to position [0, 0]
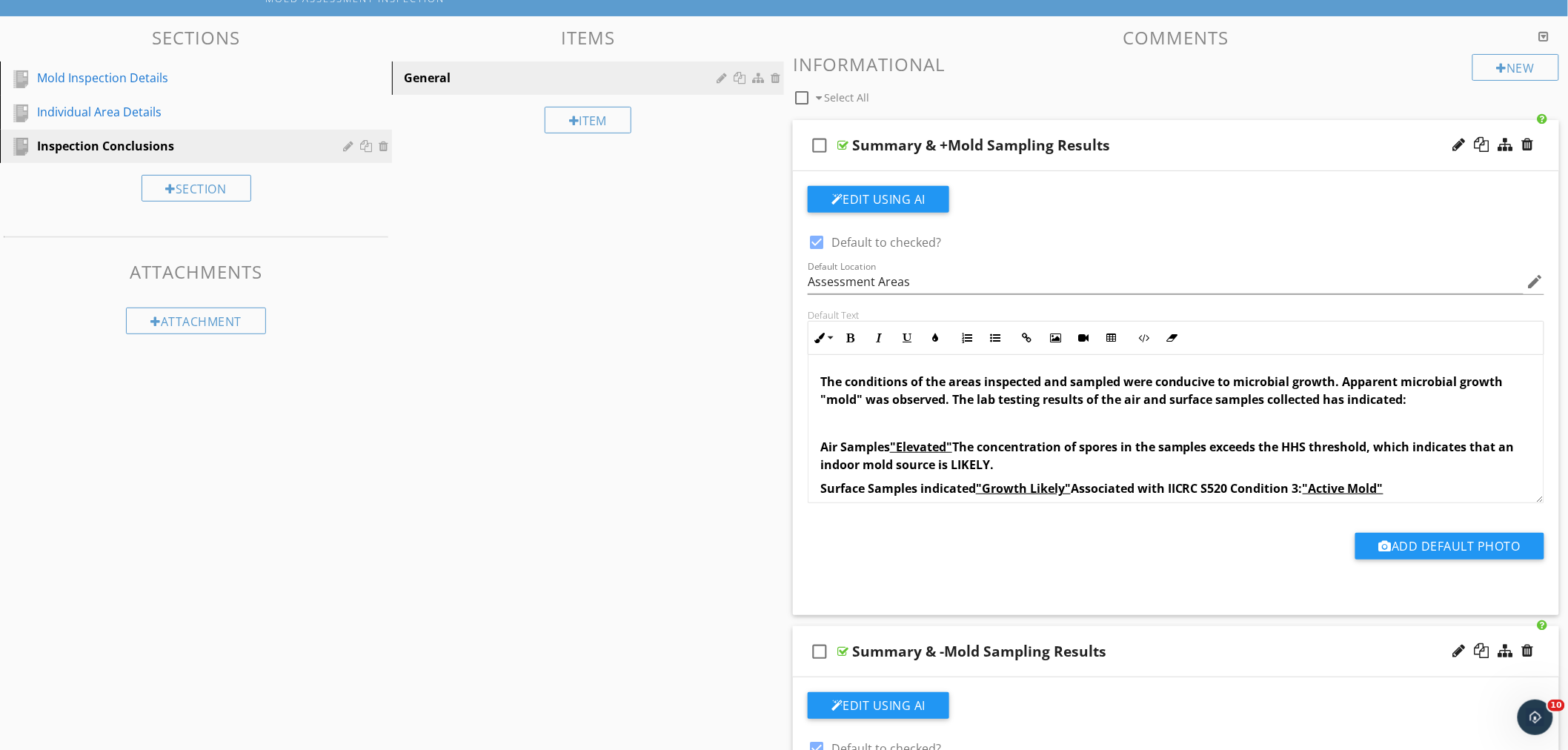
click at [1169, 124] on div "check_box_outline_blank Summary & +Mold Sampling Results" at bounding box center [1176, 145] width 767 height 51
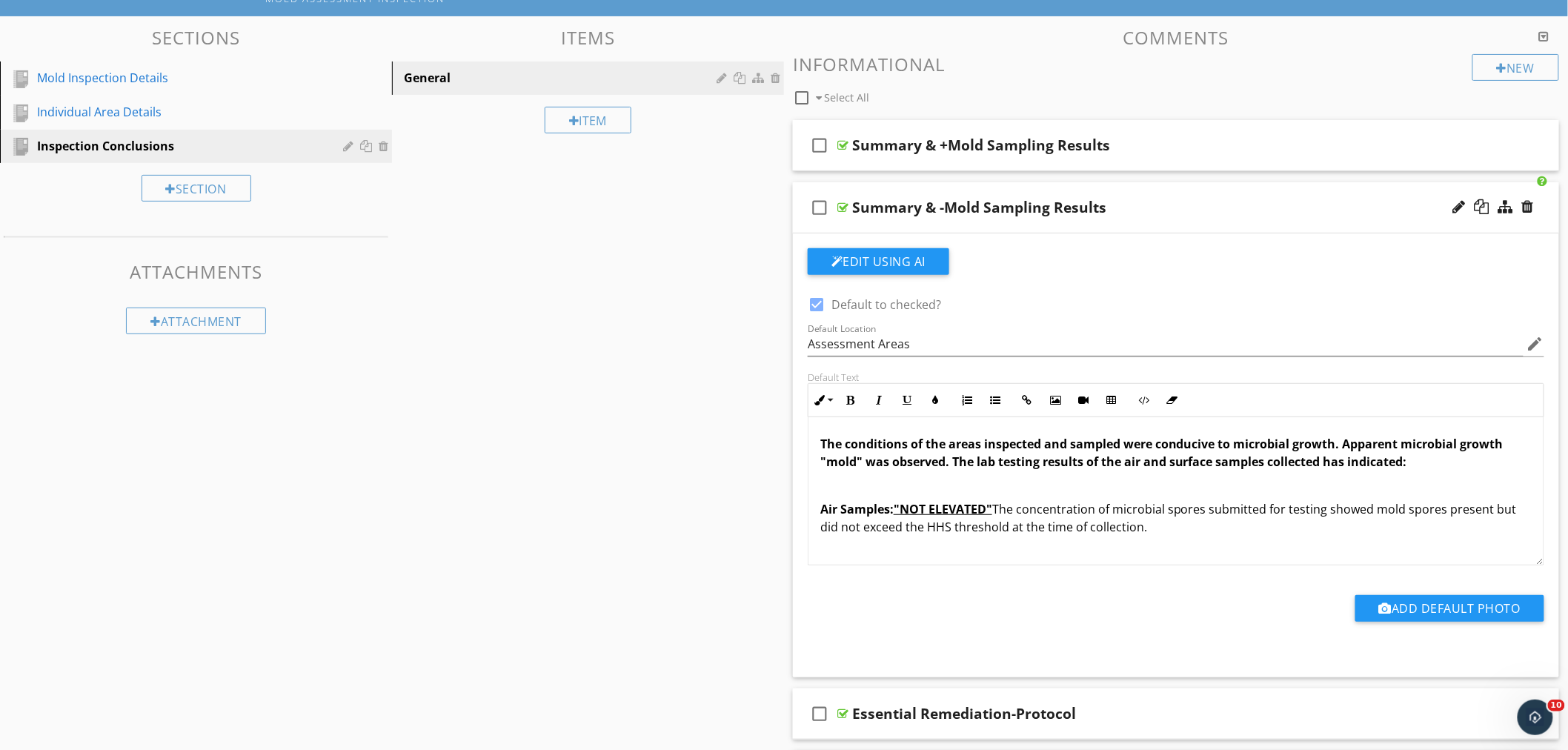
click at [1158, 206] on div "Summary & -Mold Sampling Results" at bounding box center [1129, 207] width 553 height 18
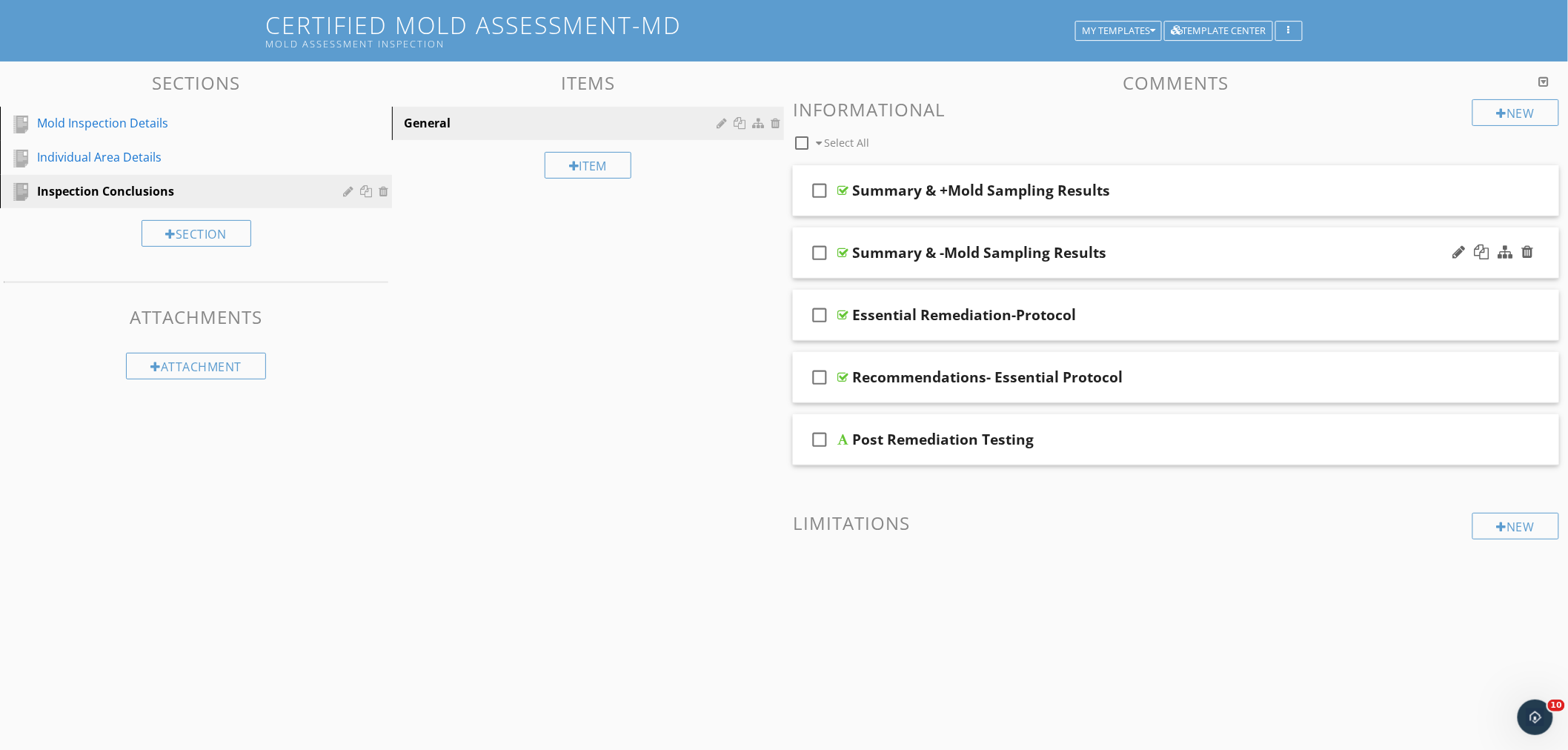
scroll to position [86, 0]
click at [1164, 245] on div "Summary & -Mold Sampling Results" at bounding box center [1129, 253] width 553 height 18
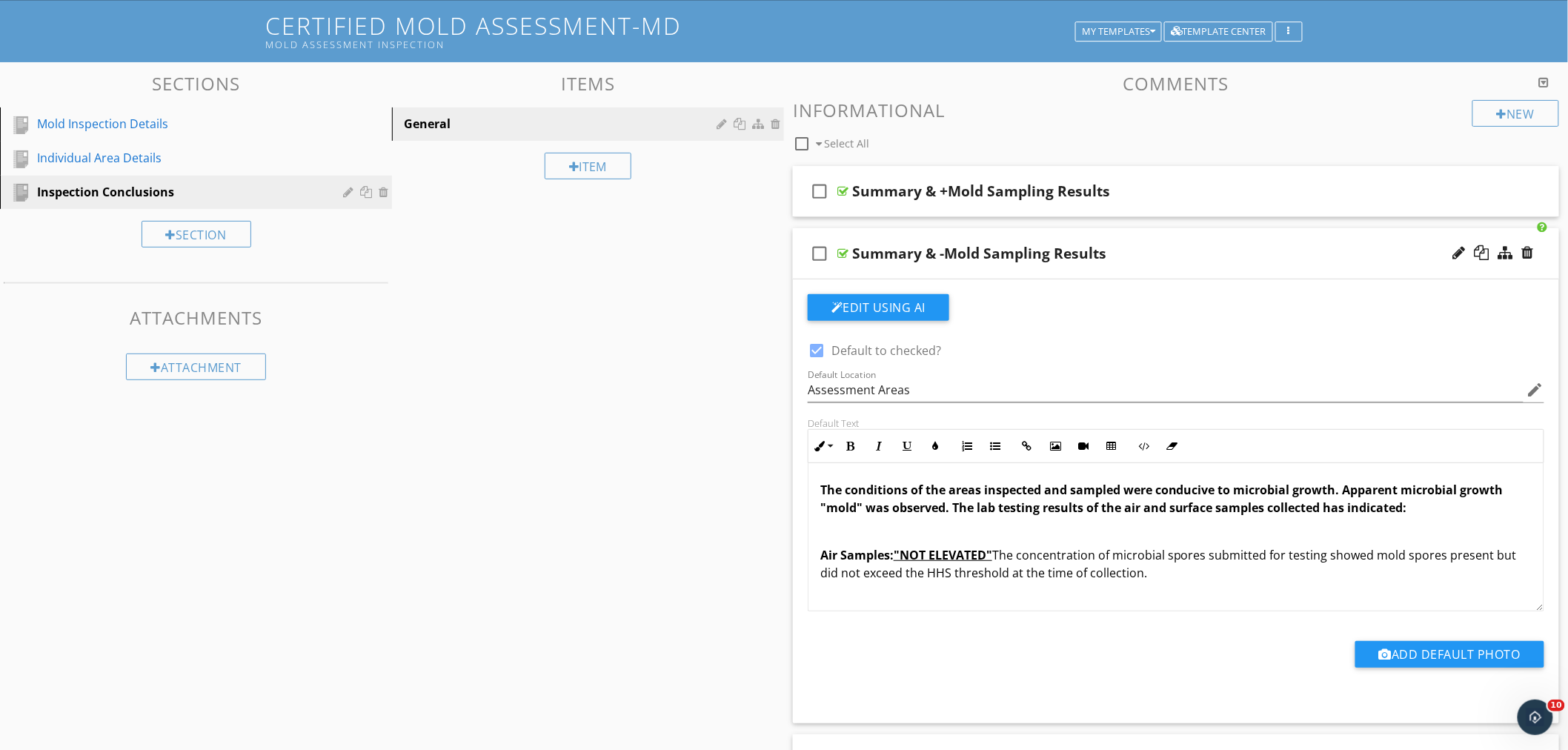
scroll to position [132, 0]
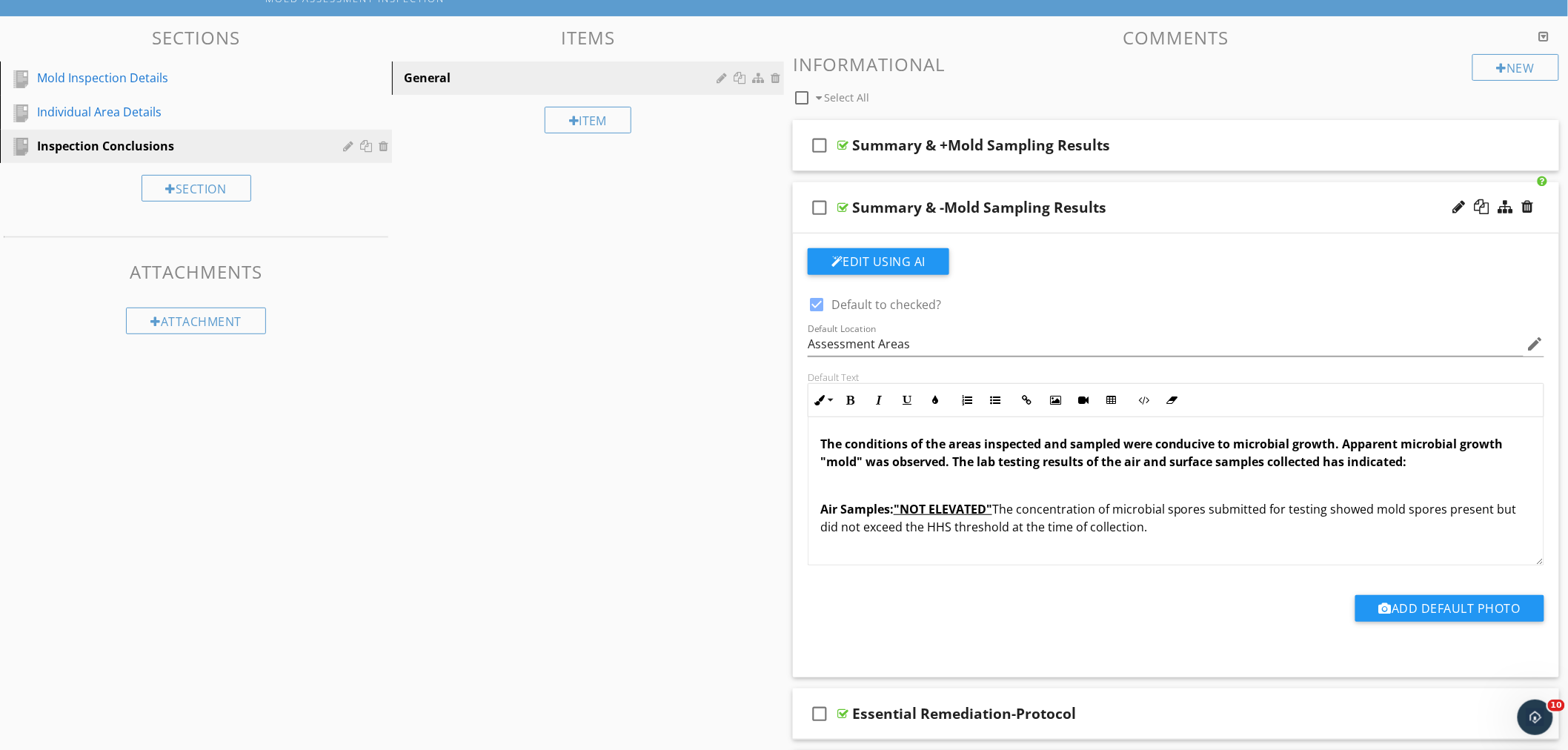
click at [1165, 198] on div "Summary & -Mold Sampling Results" at bounding box center [1129, 207] width 553 height 18
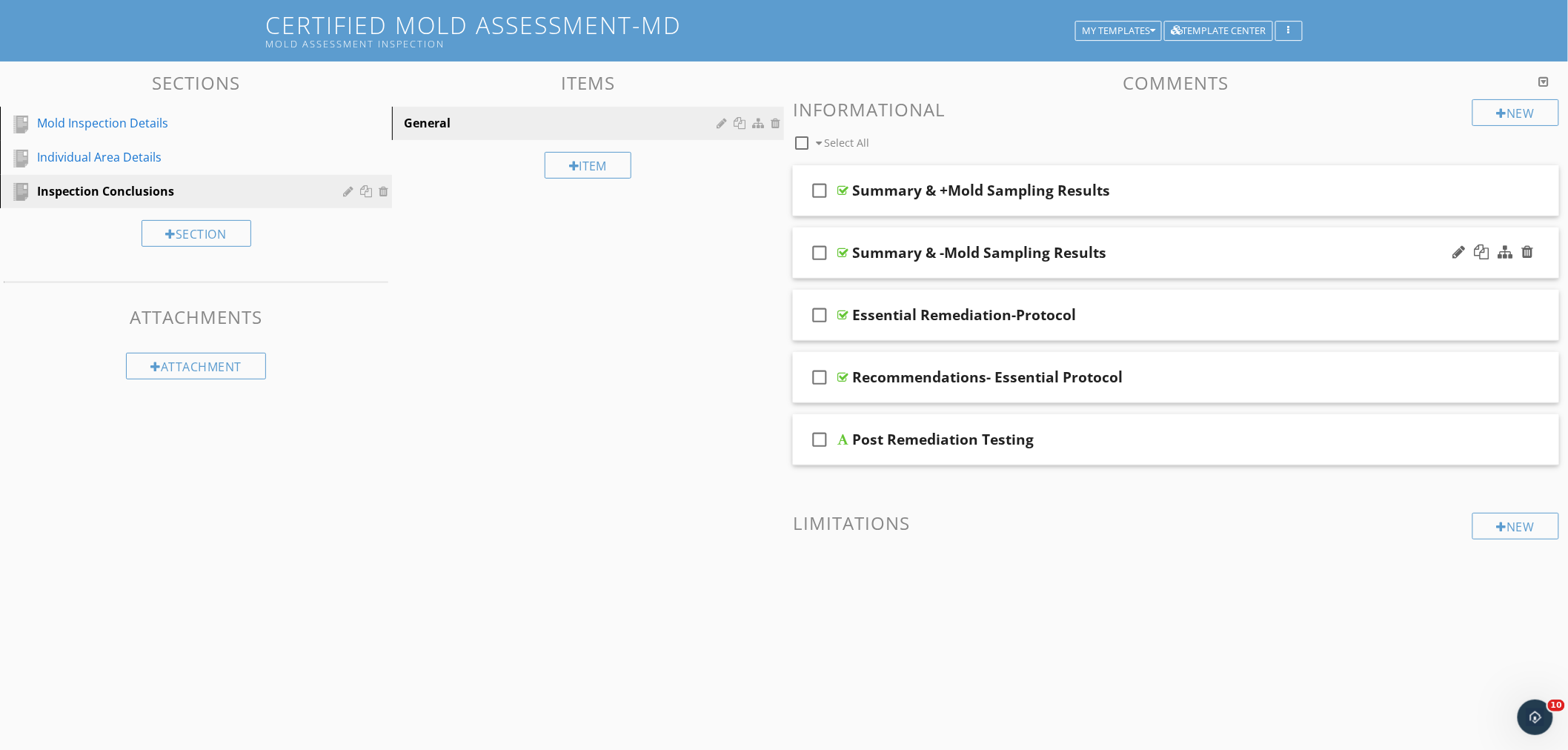
scroll to position [86, 0]
click at [1147, 182] on div "Summary & +Mold Sampling Results" at bounding box center [1129, 191] width 553 height 18
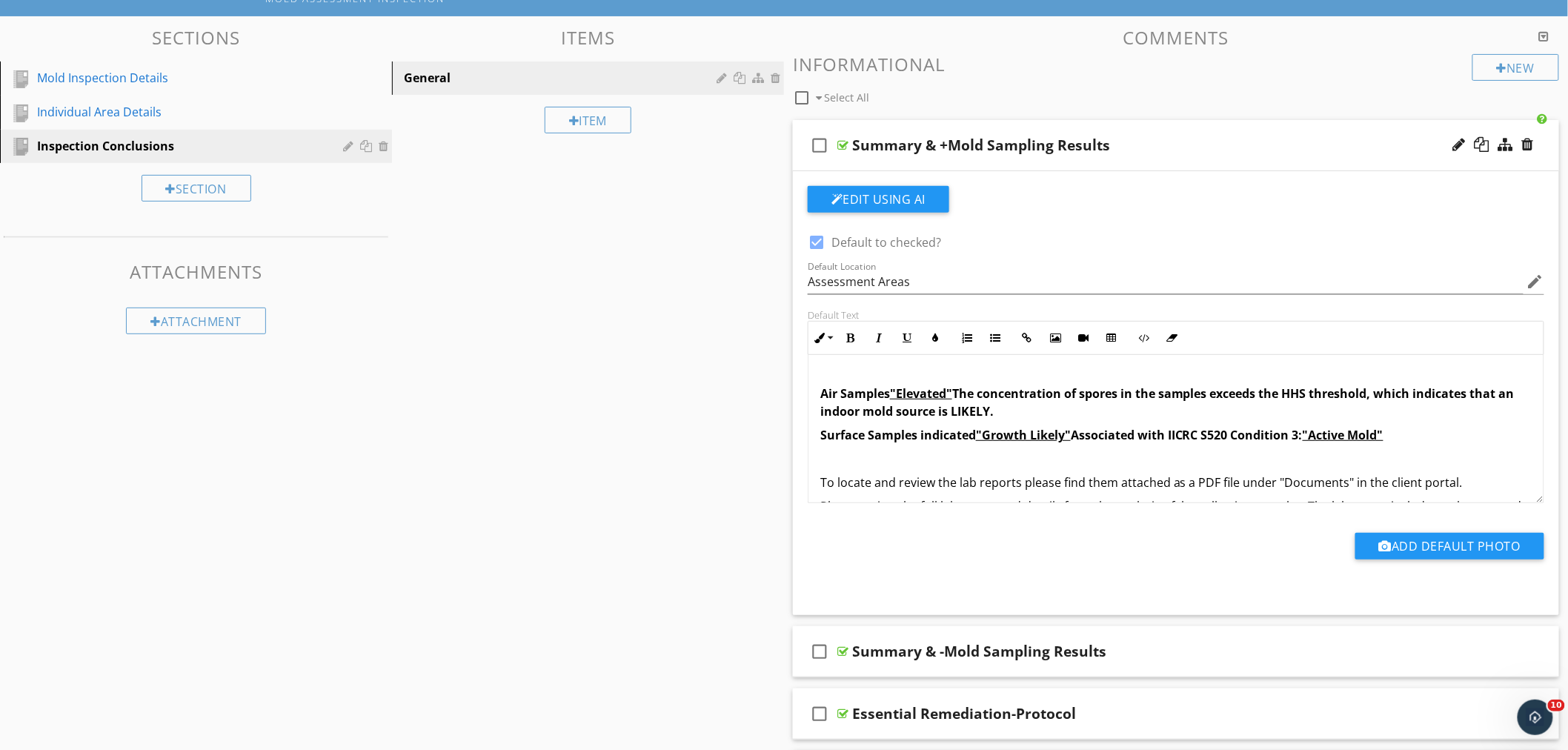
scroll to position [82, 0]
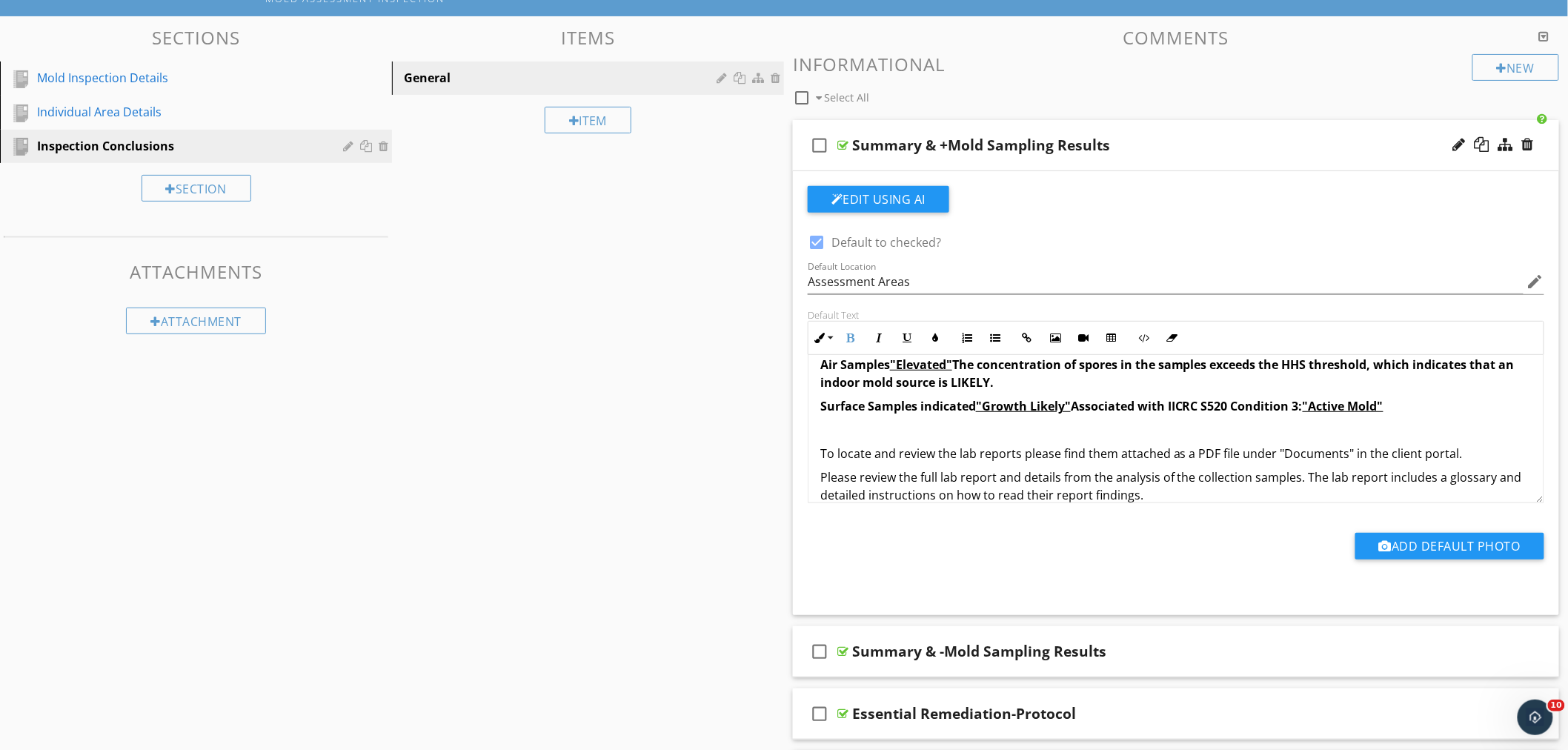
click at [1014, 384] on span "Air Samples "Elevated" The concentration of spores in the samples exceeds the H…" at bounding box center [1168, 373] width 695 height 34
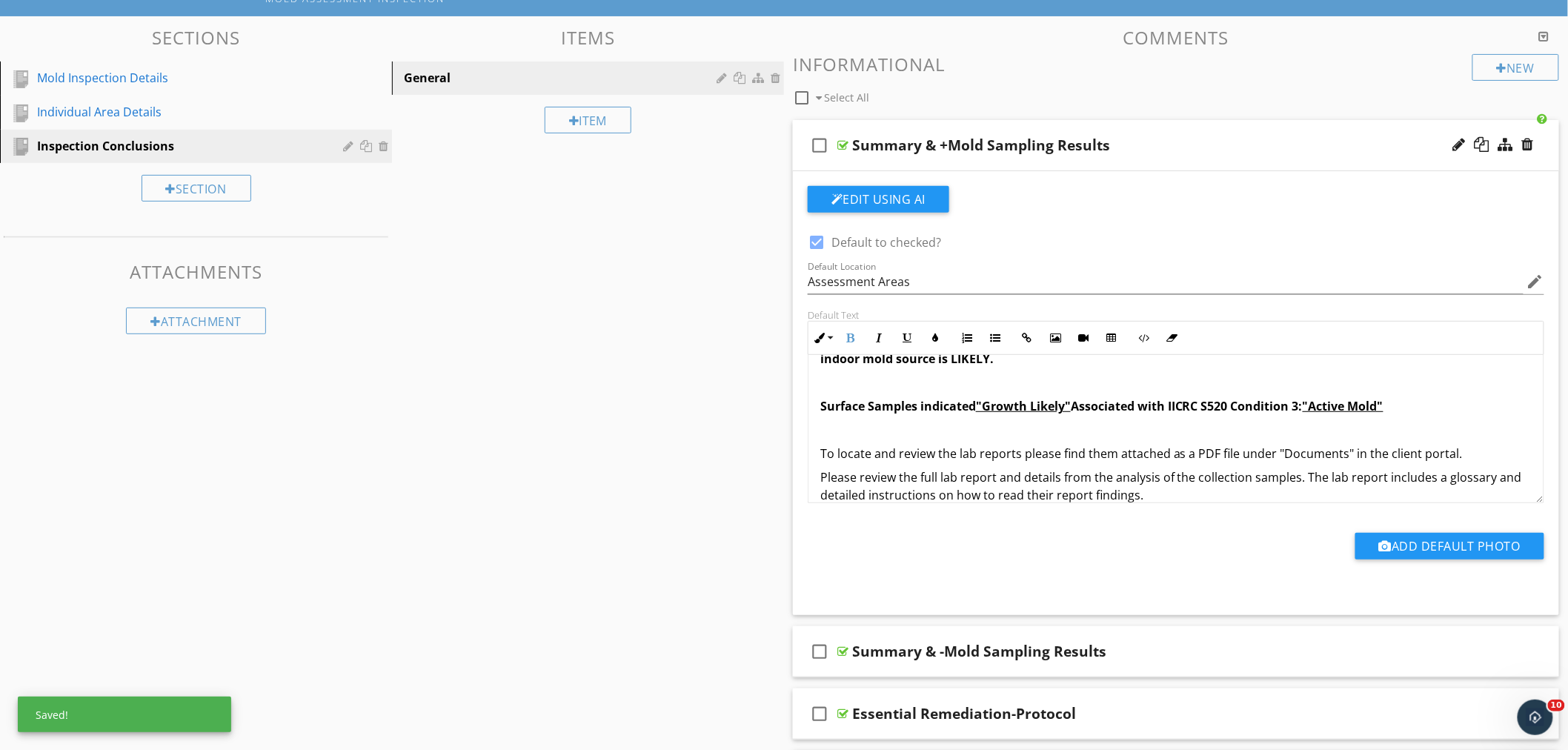
scroll to position [108, 0]
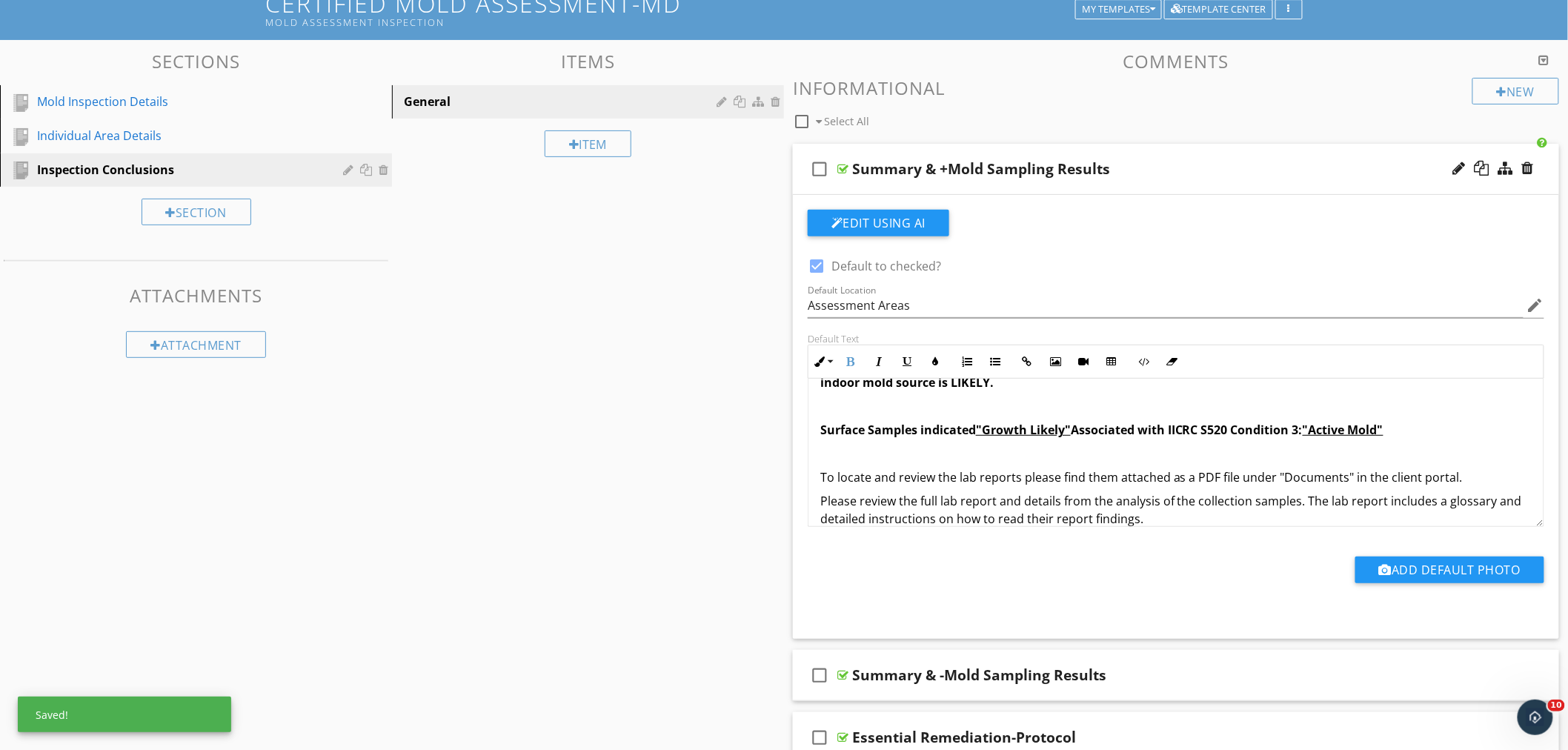
click at [1169, 152] on div "check_box_outline_blank Summary & +Mold Sampling Results" at bounding box center [1176, 169] width 767 height 51
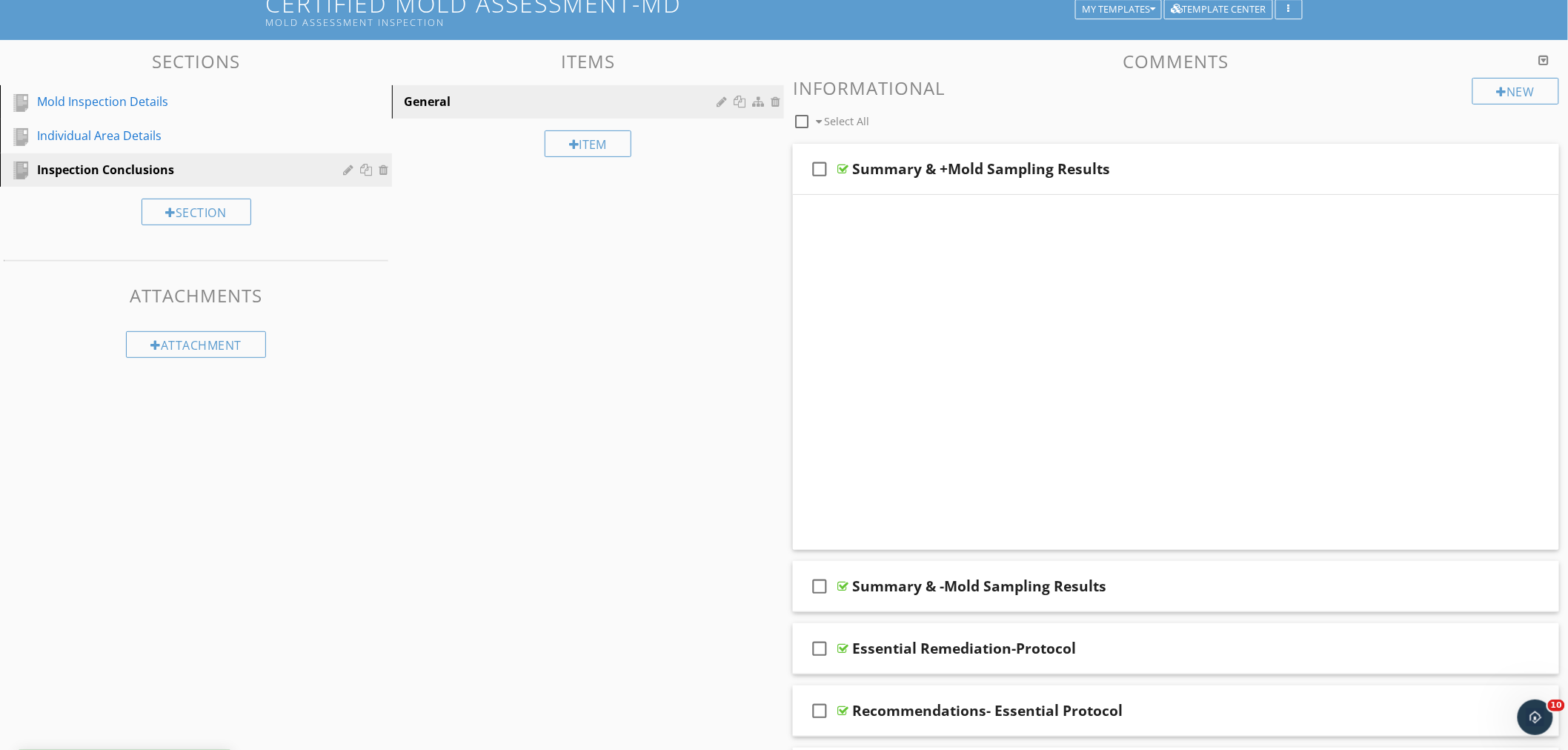
scroll to position [86, 0]
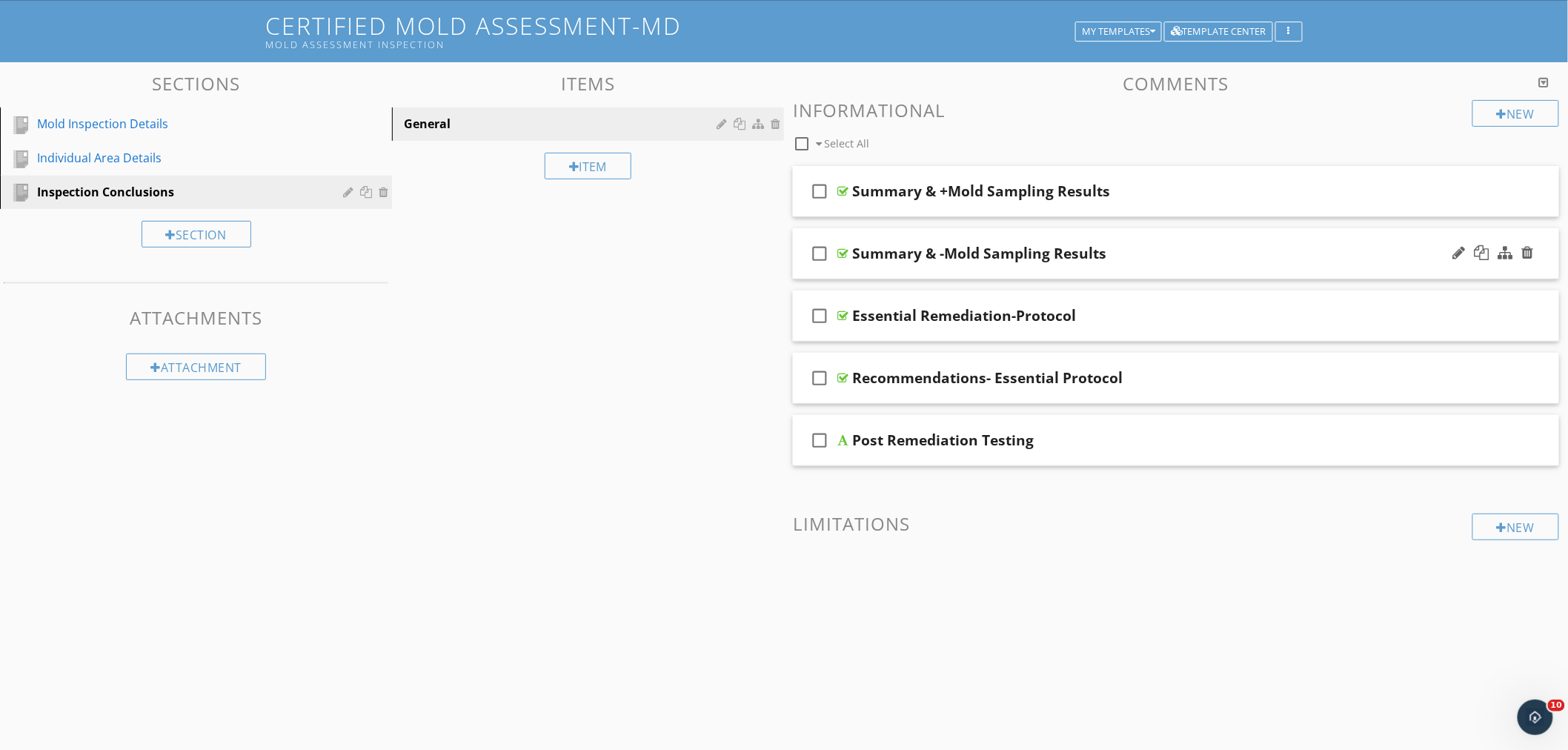
click at [1201, 234] on div "check_box_outline_blank Summary & -Mold Sampling Results" at bounding box center [1176, 253] width 767 height 51
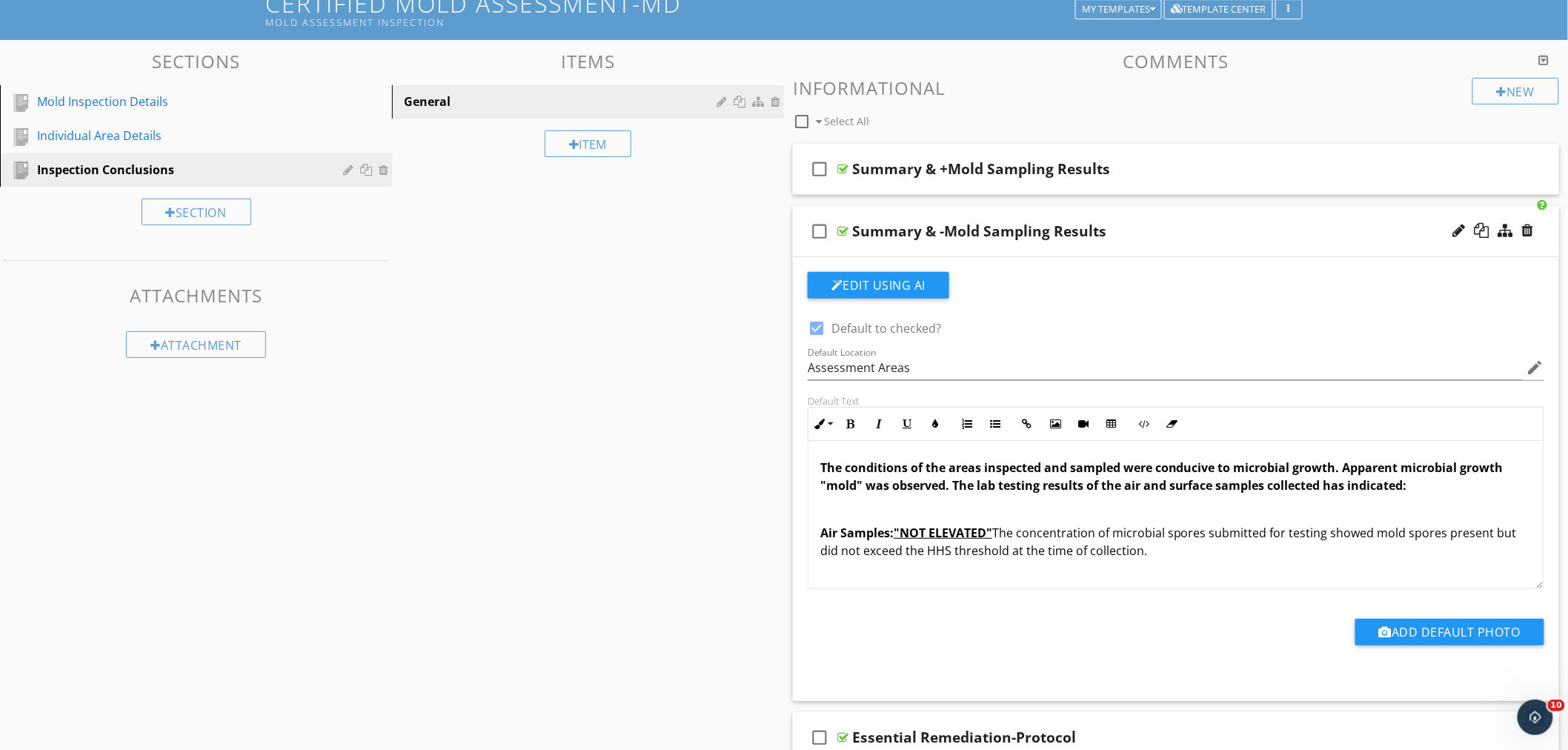
scroll to position [82, 0]
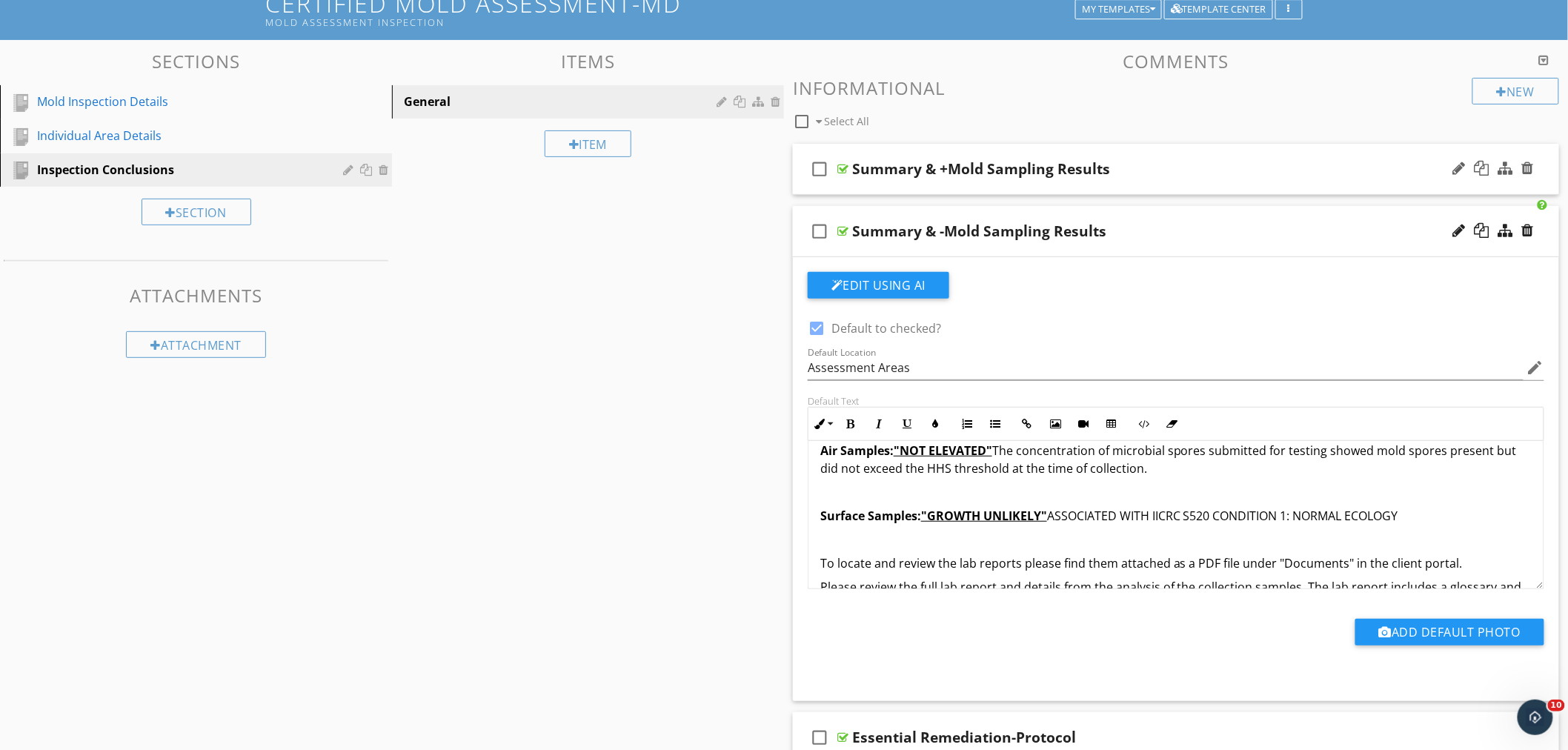
click at [1183, 150] on div "check_box_outline_blank Summary & +Mold Sampling Results" at bounding box center [1176, 169] width 767 height 51
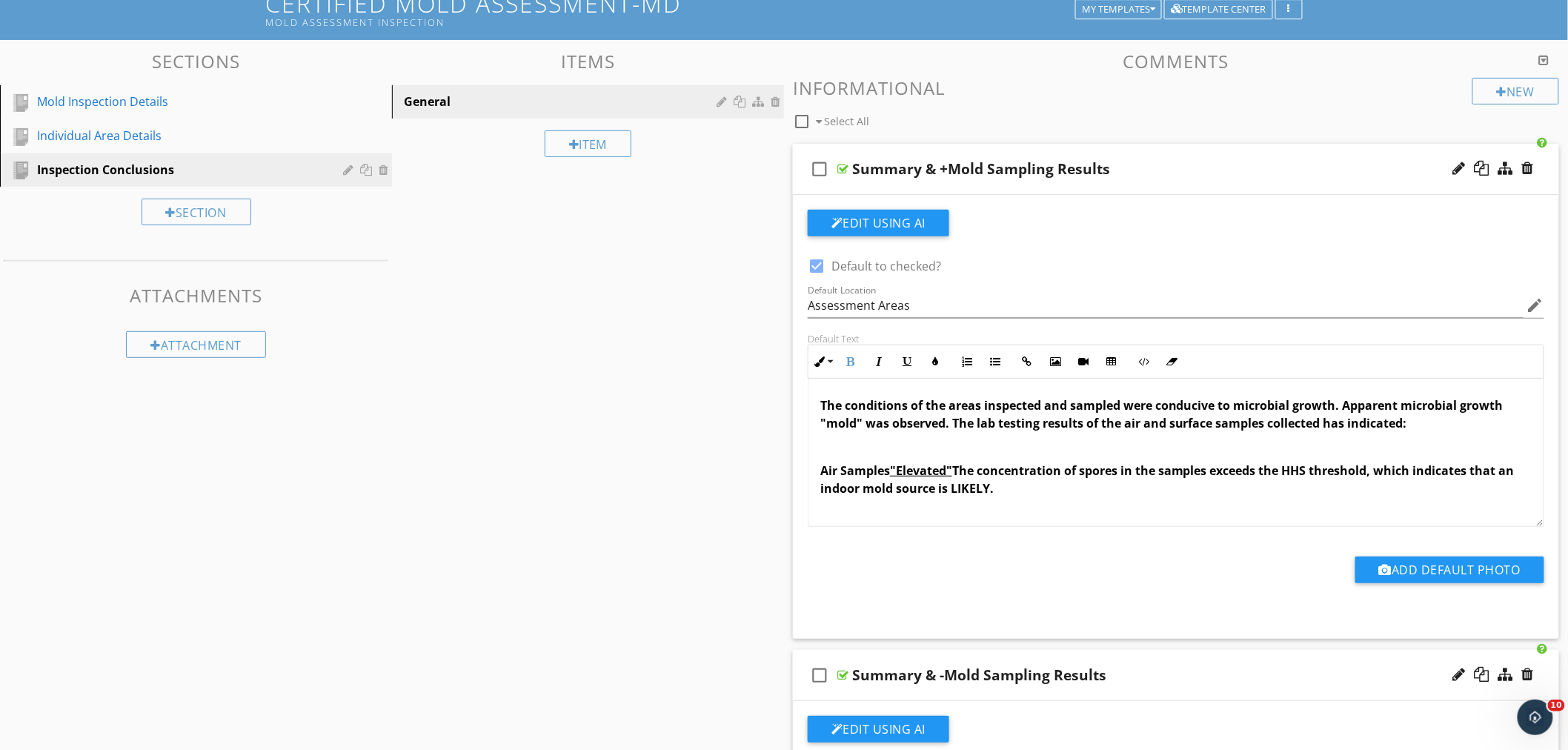
click at [890, 474] on span "Air Samples "Elevated" The concentration of spores in the samples exceeds the H…" at bounding box center [1168, 480] width 695 height 34
click at [893, 470] on span "Air Samples "Elevated" The concentration of spores in the samples exceeds the H…" at bounding box center [1168, 480] width 695 height 34
click at [899, 467] on u ""Elevated"" at bounding box center [925, 470] width 63 height 16
click at [967, 474] on span "Air Samples: "Elevated" The concentration of spores in the samples exceeds the …" at bounding box center [1170, 480] width 698 height 34
click at [969, 487] on span "Air Samples: "Elevated" The concentration of spores in the samples exceeds the …" at bounding box center [1170, 480] width 698 height 34
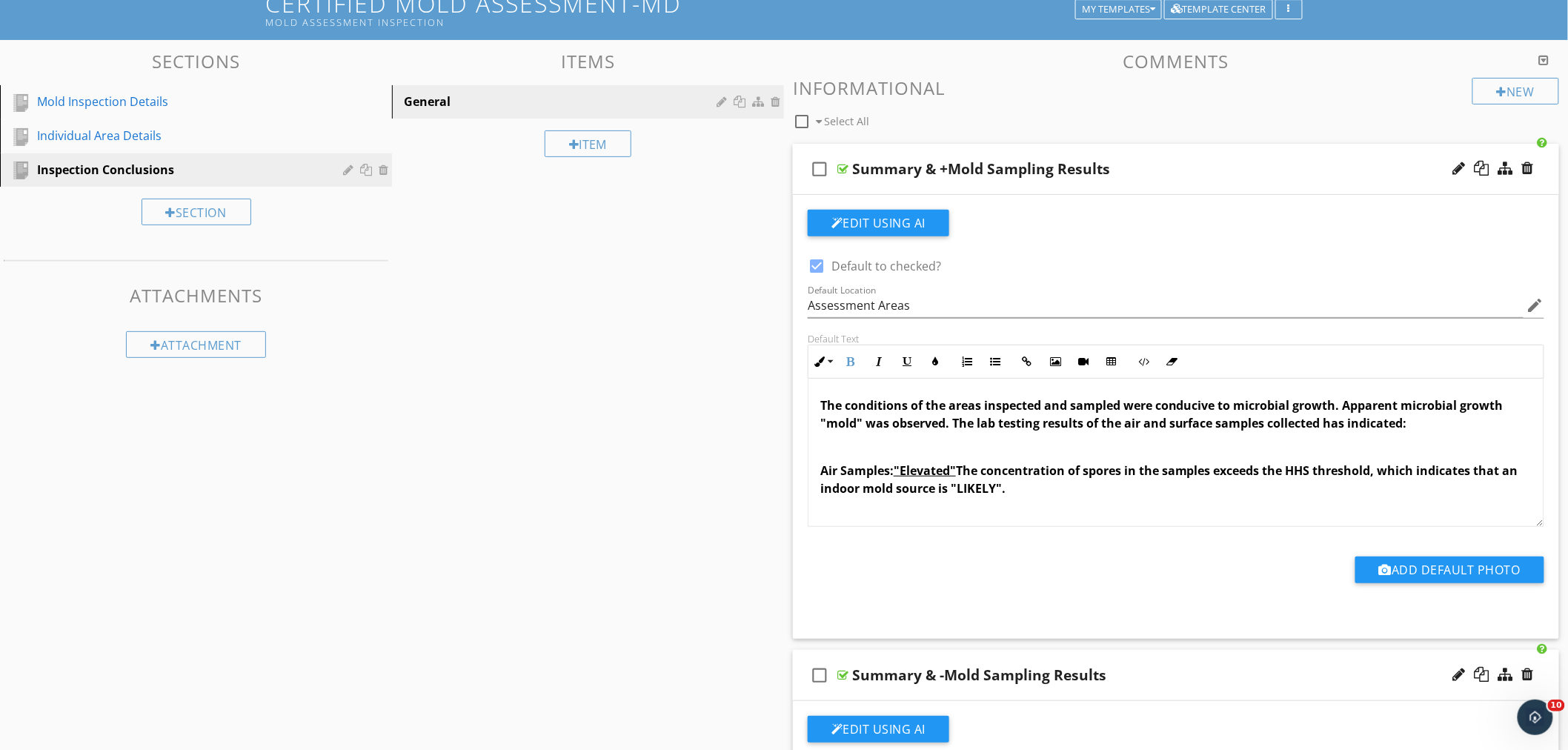
drag, startPoint x: 971, startPoint y: 487, endPoint x: 1018, endPoint y: 492, distance: 47.3
click at [1018, 492] on span "Air Samples: "Elevated" The concentration of spores in the samples exceeds the …" at bounding box center [1170, 480] width 698 height 34
click at [913, 363] on button "Underline" at bounding box center [907, 362] width 28 height 28
click at [1073, 493] on p "Air Samples: "Elevated" The concentration of spores in the samples exceeds the …" at bounding box center [1176, 480] width 712 height 36
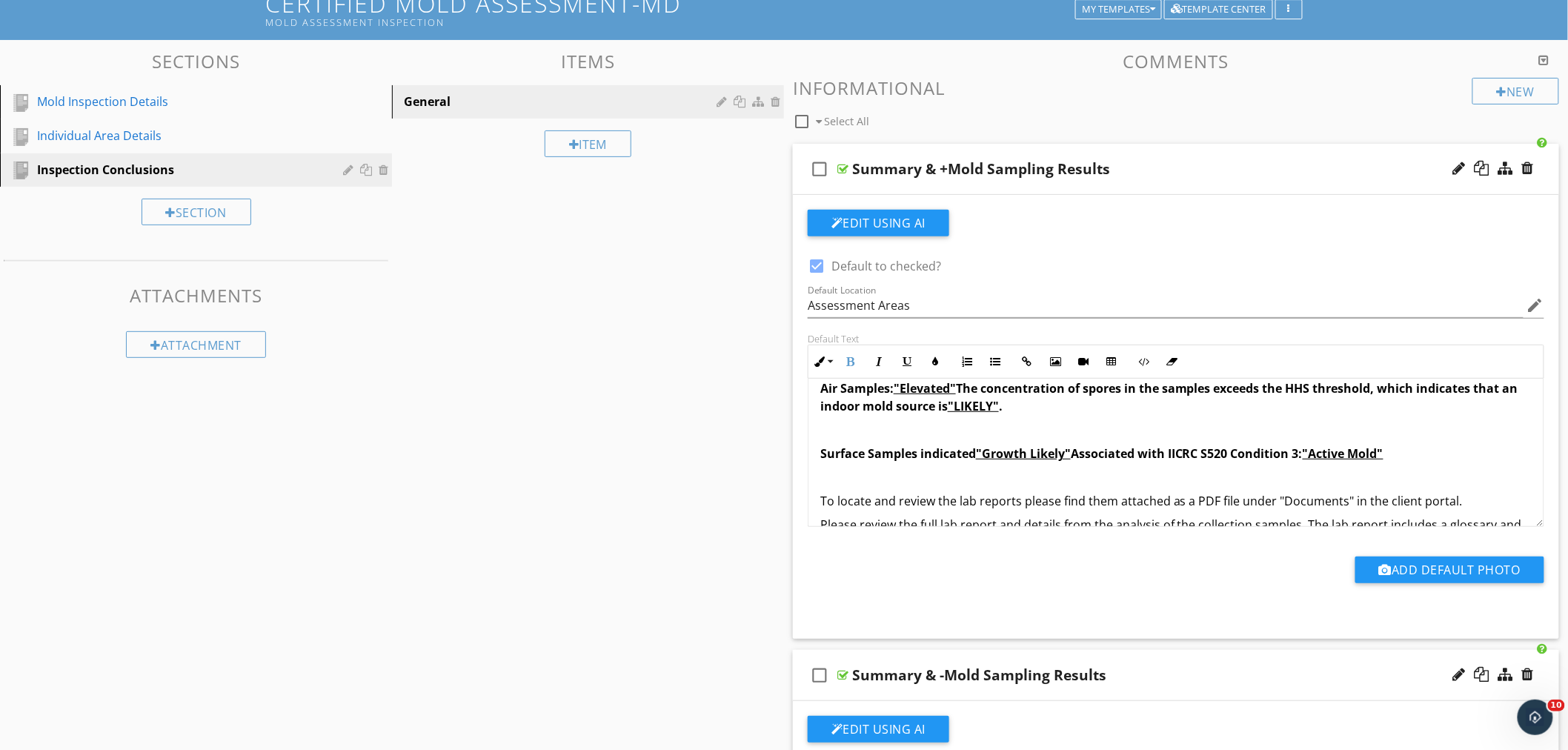
click at [975, 456] on span "Surface Samples indicated "Growth Likely" Associated with IICRC S520 Condition …" at bounding box center [1102, 453] width 563 height 16
click at [1312, 458] on span "Surface Samples indicated: "Growth Likely" Associated with IICRC S520 Condition…" at bounding box center [1104, 453] width 567 height 16
click at [1315, 458] on span "Surface Samples indicated: "Growth Likely" Associated with IICRC S520 Condition…" at bounding box center [1104, 453] width 567 height 16
click at [1454, 473] on p at bounding box center [1176, 477] width 712 height 18
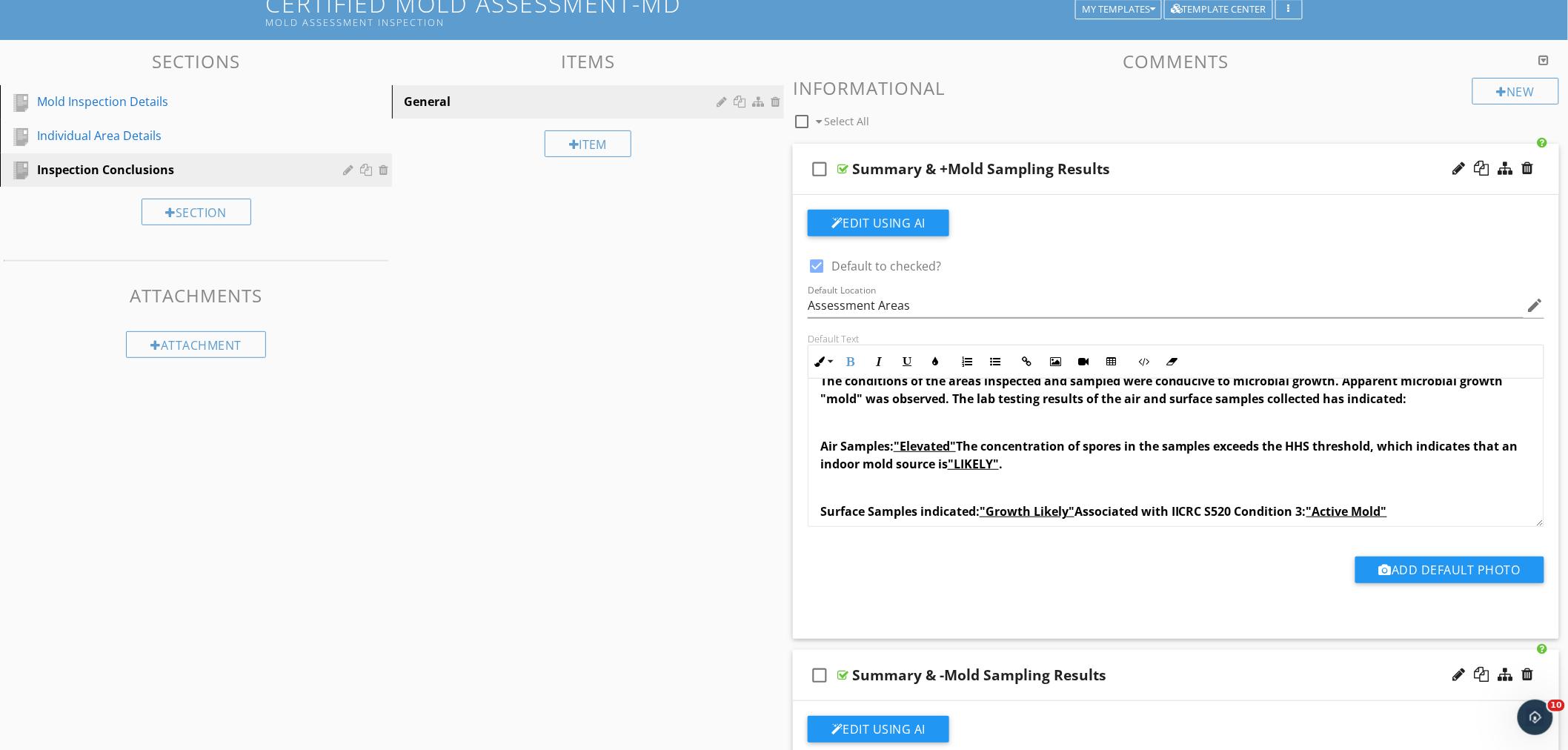
scroll to position [0, 0]
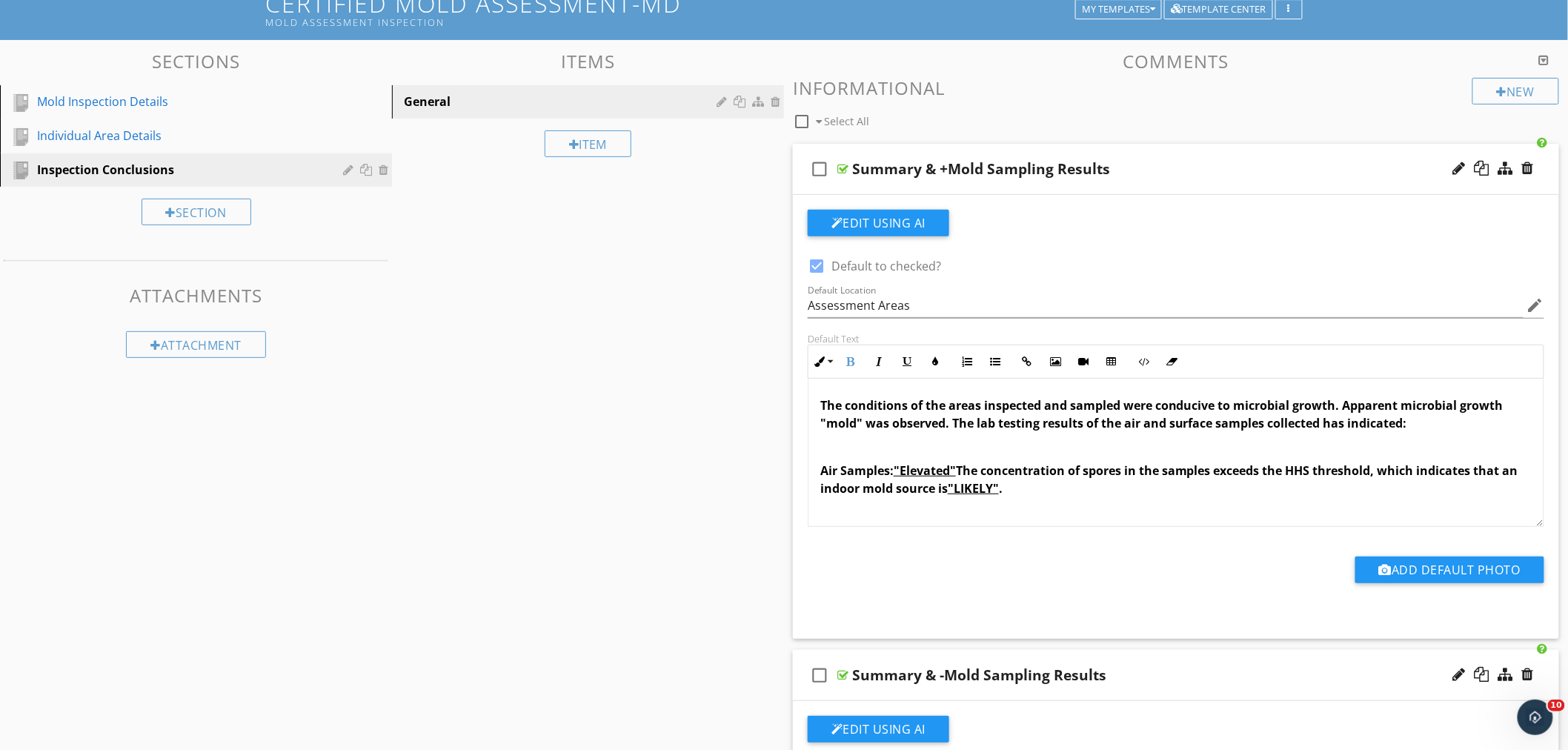
click at [892, 472] on span "Air Samples: "Elevated" The concentration of spores in the samples exceeds the …" at bounding box center [1170, 480] width 698 height 34
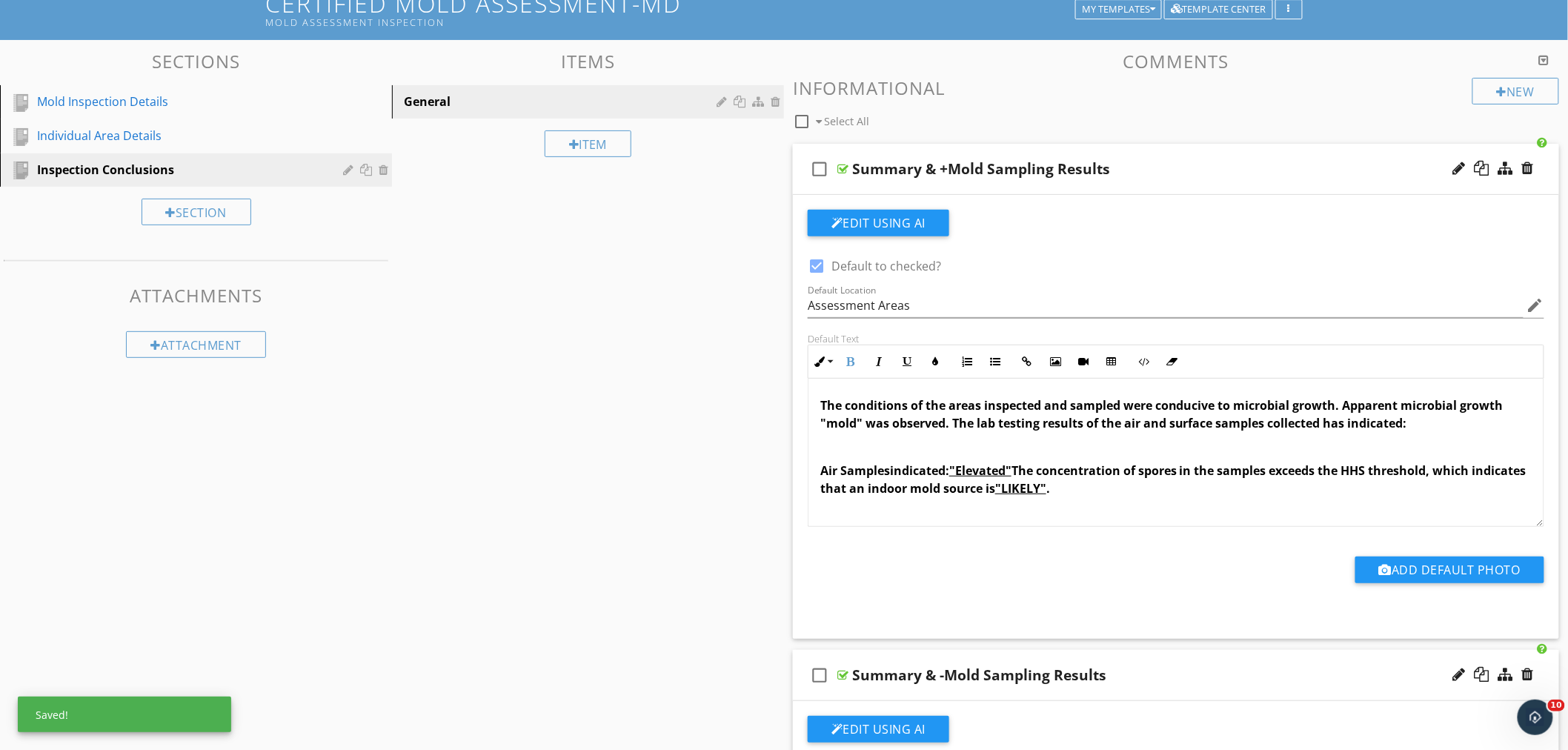
click at [893, 472] on span "Air Samplesindicated: "Elevated" The concentration of spores in the samples exc…" at bounding box center [1173, 480] width 706 height 34
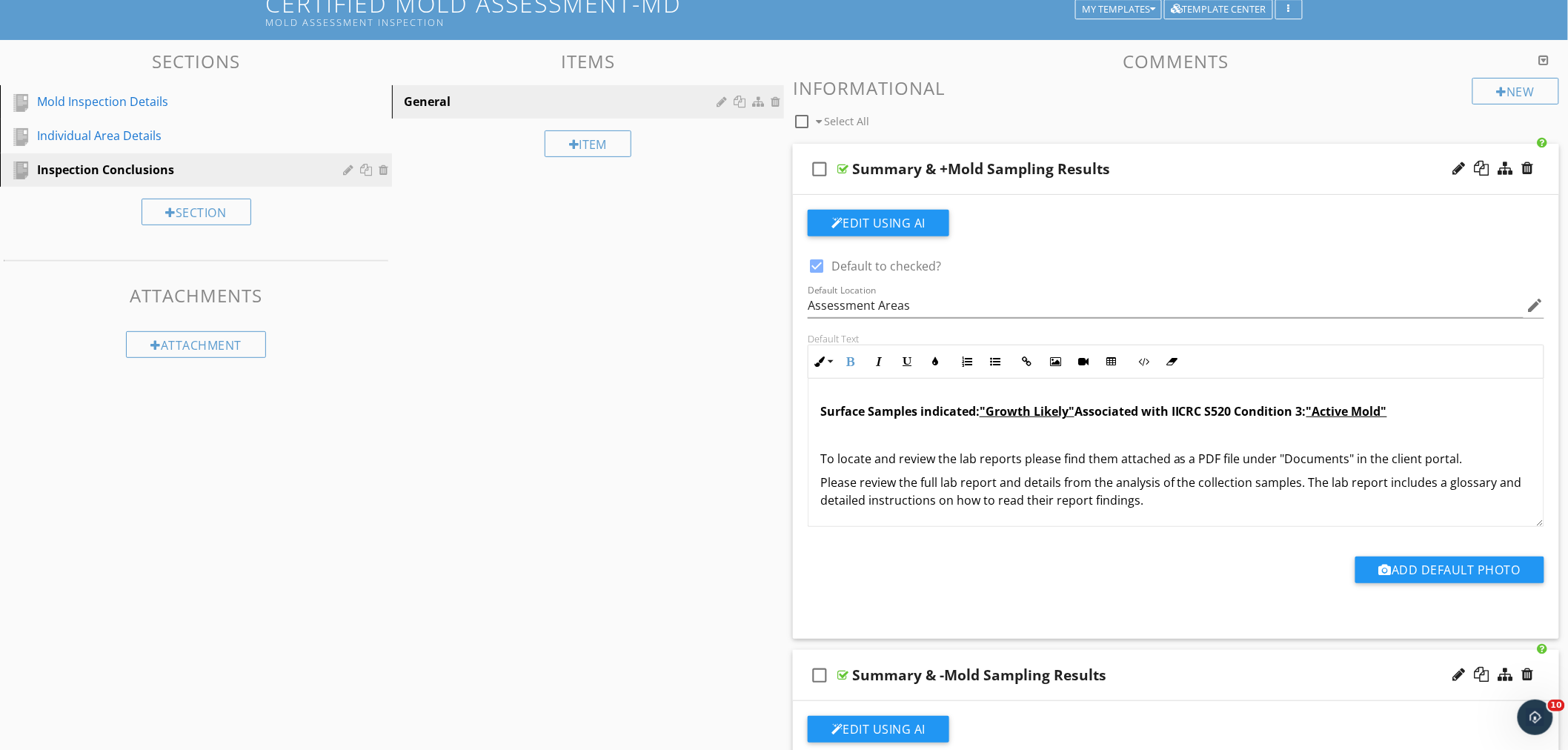
scroll to position [42, 0]
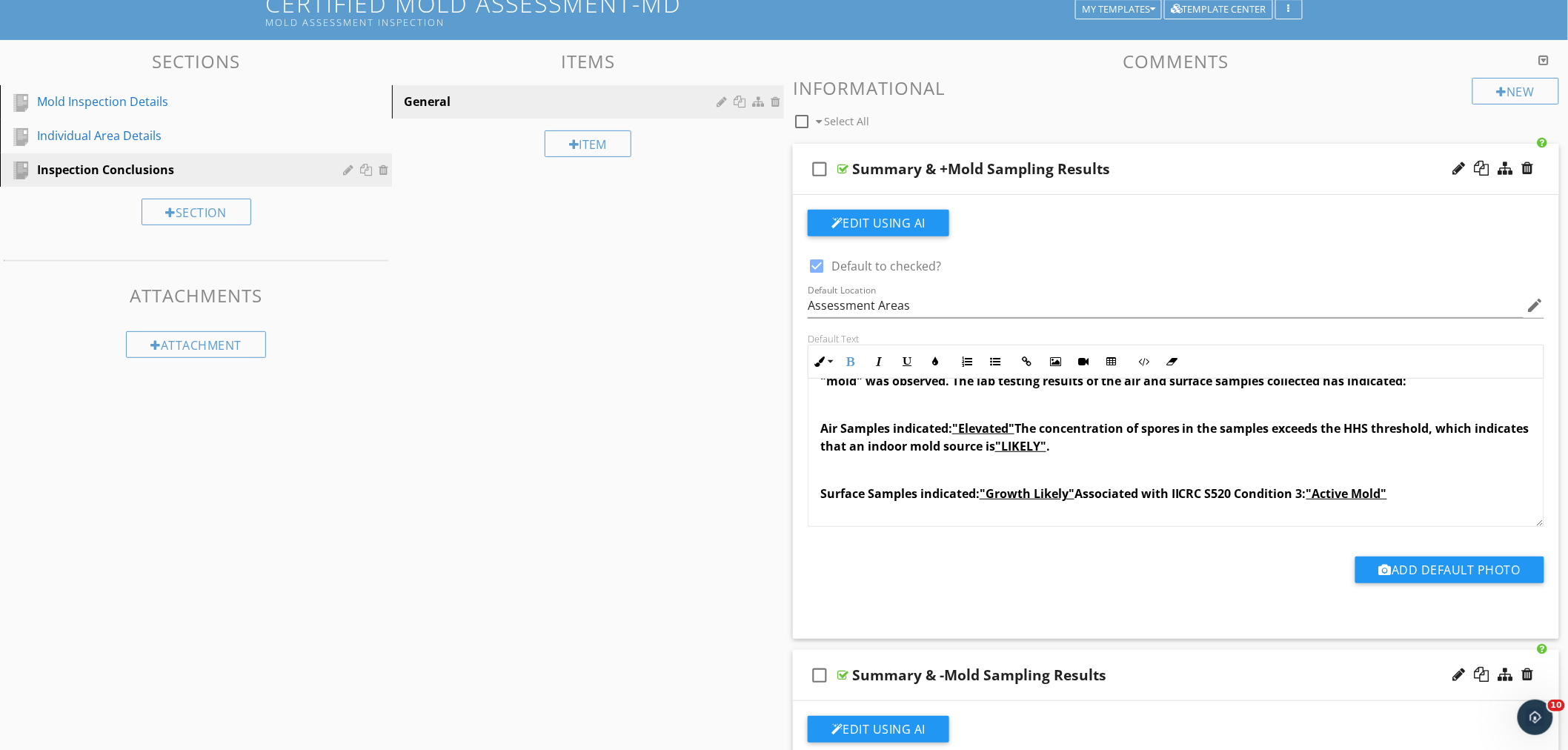
click at [1144, 157] on div "check_box_outline_blank Summary & +Mold Sampling Results" at bounding box center [1176, 169] width 767 height 51
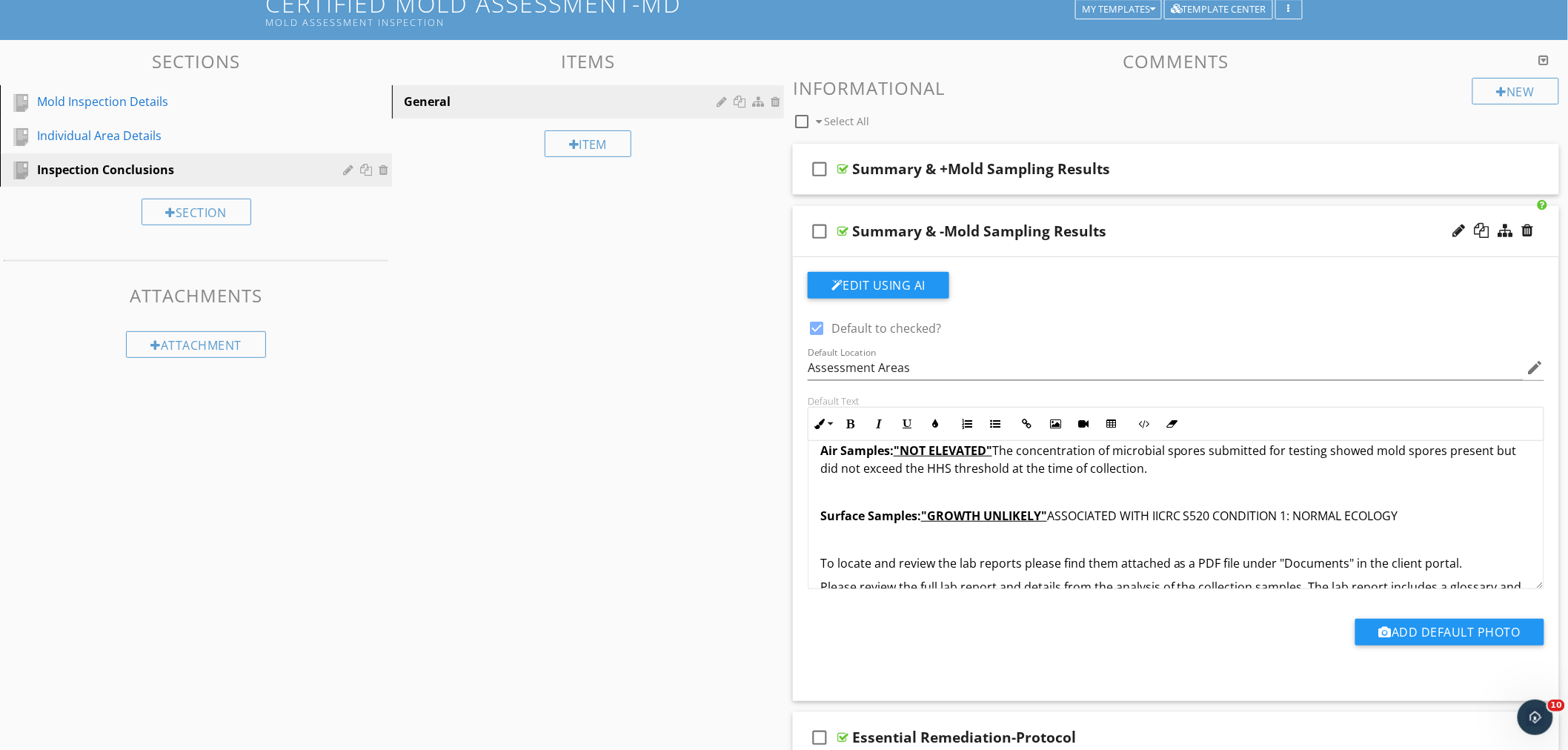
click at [919, 521] on span "Surface Samples: "GROWTH UNLIKELY"" at bounding box center [934, 515] width 227 height 16
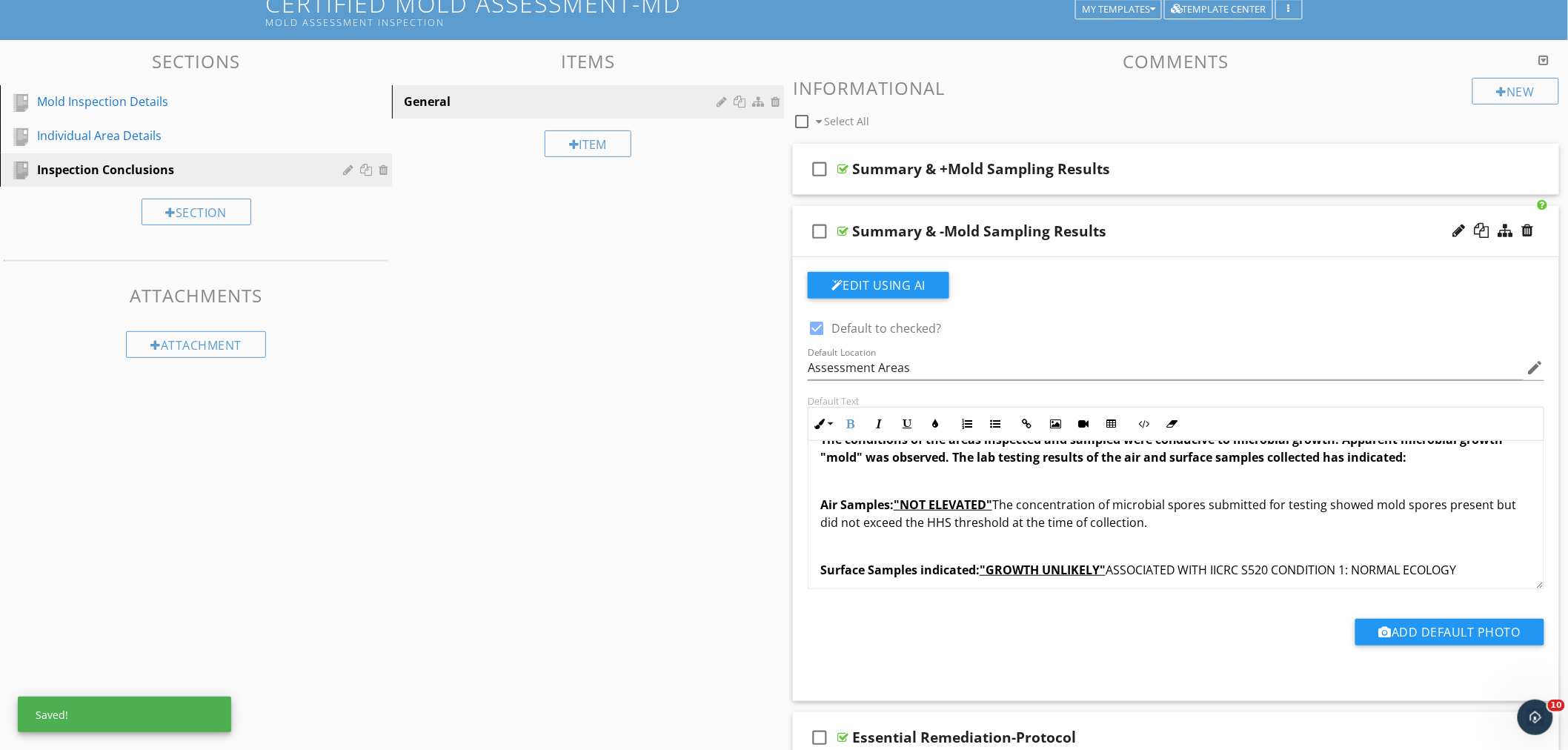
scroll to position [0, 0]
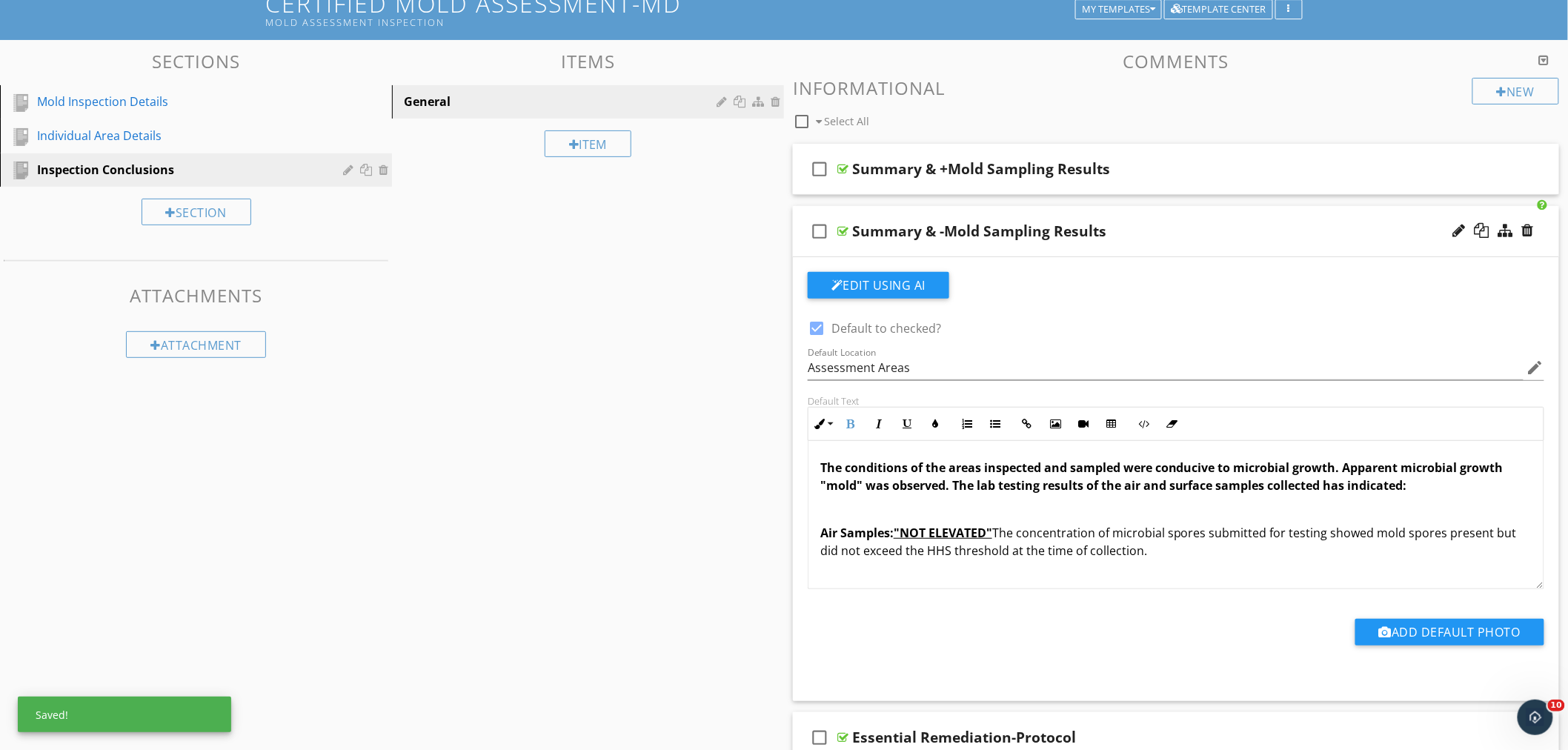
click at [891, 536] on strong "Air Samples: "NOT ELEVATED"" at bounding box center [907, 532] width 172 height 16
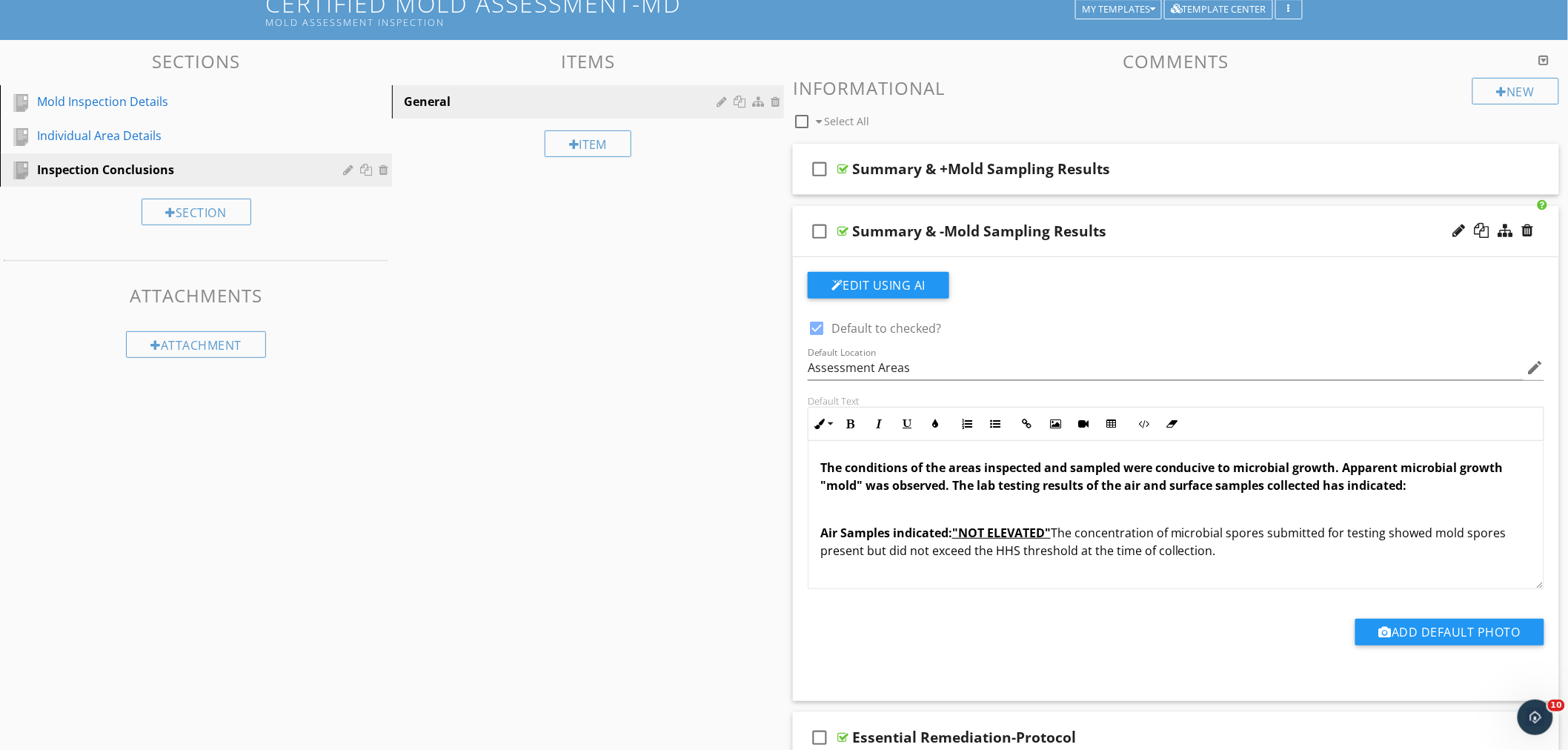
drag, startPoint x: 1214, startPoint y: 553, endPoint x: 1058, endPoint y: 528, distance: 158.0
click at [1058, 528] on p "Air Samples indicated: "NOT ELEVATED" The concentration of microbial spores sub…" at bounding box center [1176, 541] width 712 height 36
click at [1060, 537] on span "Air Samples indicated: "NOT ELEVATED" he concentration of spores in this sample…" at bounding box center [1172, 541] width 703 height 34
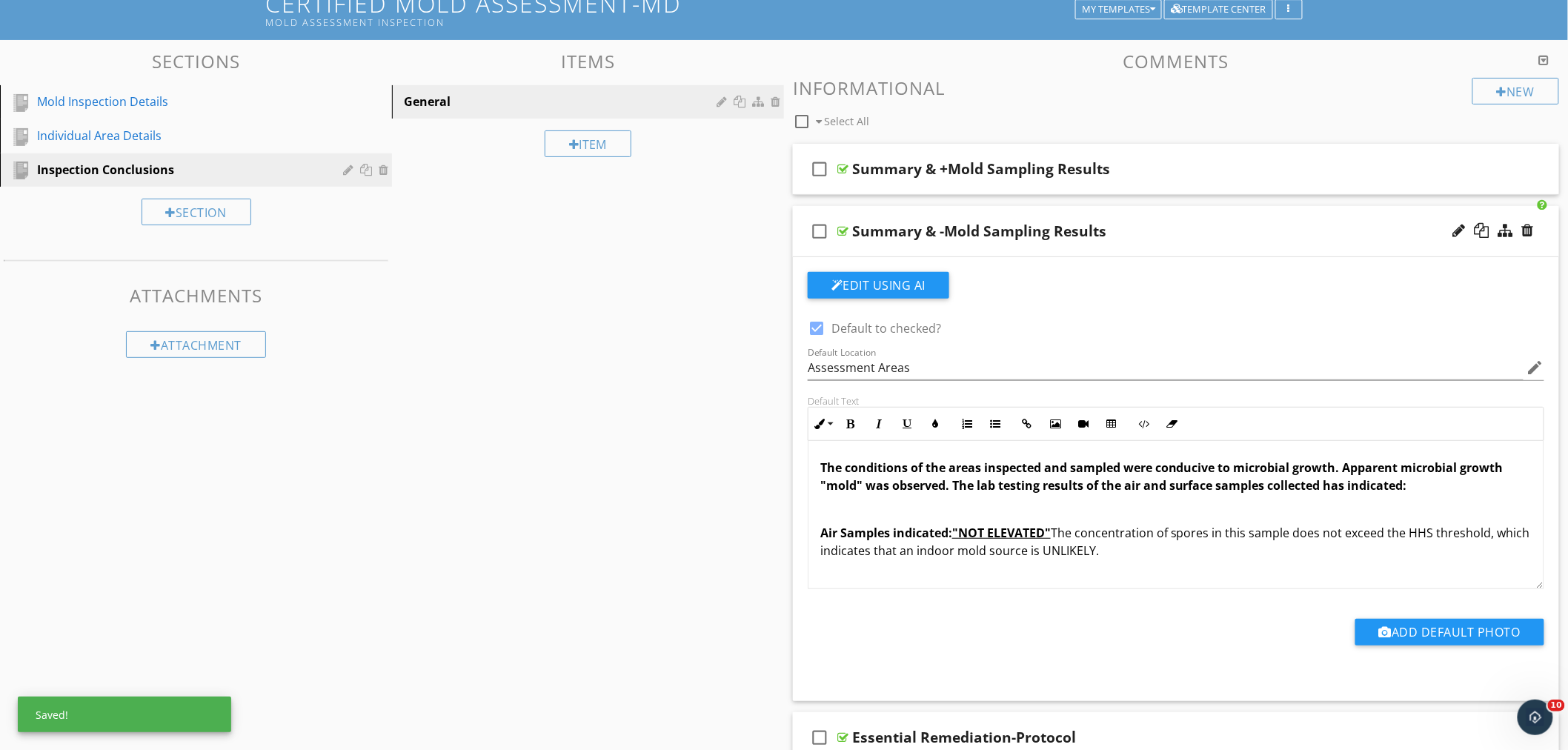
click at [1058, 538] on span "Air Samples indicated: "NOT ELEVATED" The concentration of spores in this sampl…" at bounding box center [1175, 541] width 710 height 34
click at [959, 531] on strong "Air Samples indicated: "NOT ELEVATED"" at bounding box center [936, 532] width 231 height 16
click at [1227, 558] on p "Air Samples indicated: "NOT ELEVATED" The concentration of spores in this sampl…" at bounding box center [1176, 541] width 712 height 36
click at [1260, 535] on span "Air Samples indicated: "NOT ELEVATED" The concentration of spores in this sampl…" at bounding box center [1175, 541] width 710 height 34
click at [1117, 553] on span "Air Samples indicated: "NOT ELEVATED" The concentration of spores in this sampl…" at bounding box center [1175, 541] width 710 height 34
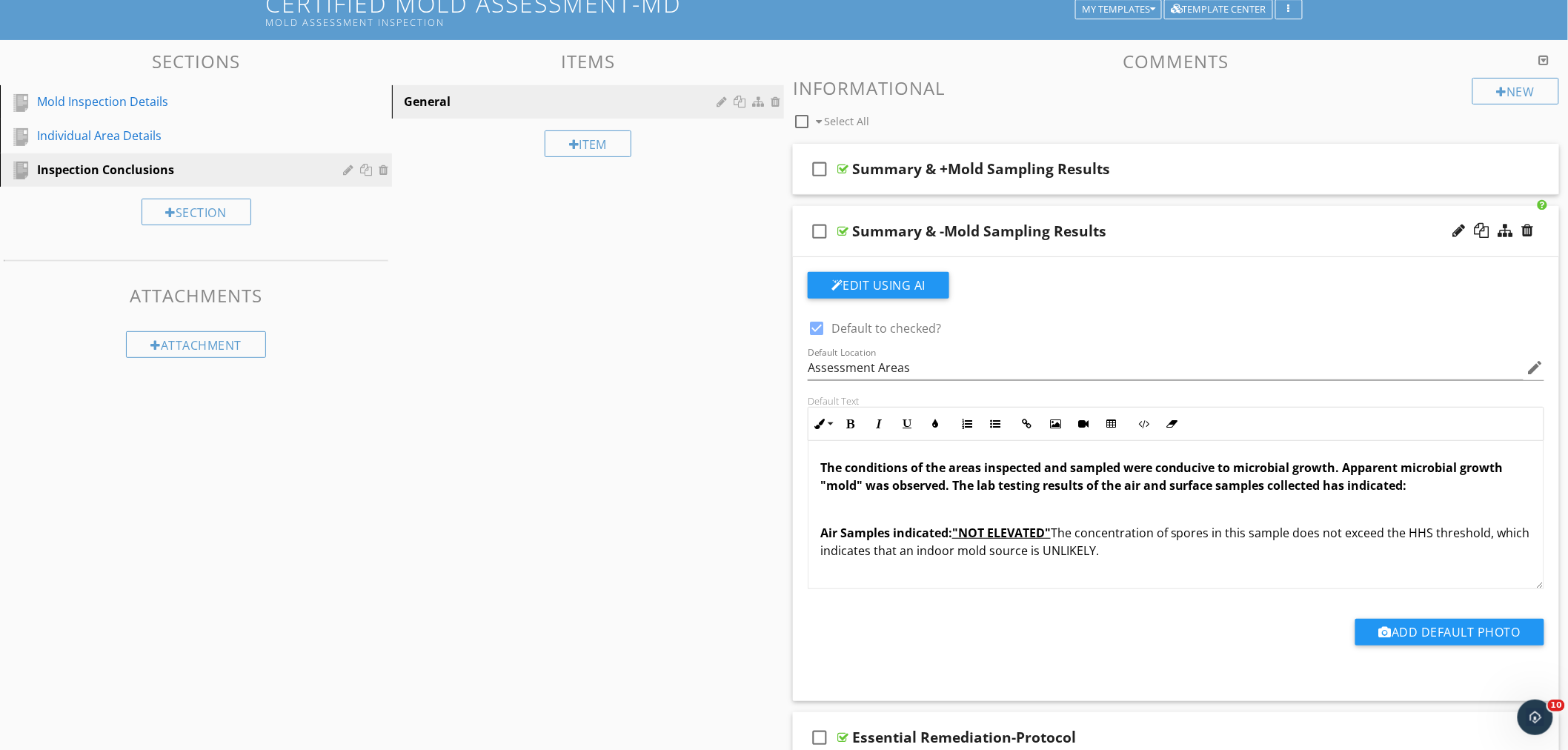
click at [1134, 551] on p "Air Samples indicated: "NOT ELEVATED" The concentration of spores in this sampl…" at bounding box center [1176, 541] width 712 height 36
click at [1303, 535] on span "Air Samples indicated: "NOT ELEVATED" The concentration of spores in this sampl…" at bounding box center [1175, 541] width 710 height 34
click at [1139, 554] on span "Air Samples indicated: "NOT ELEVATED" The concentration of spores in this sampl…" at bounding box center [1161, 541] width 681 height 34
click at [1134, 555] on span "Air Samples indicated: "NOT ELEVATED" The concentration of spores in this sampl…" at bounding box center [1161, 541] width 681 height 34
drag, startPoint x: 1135, startPoint y: 551, endPoint x: 1196, endPoint y: 556, distance: 61.2
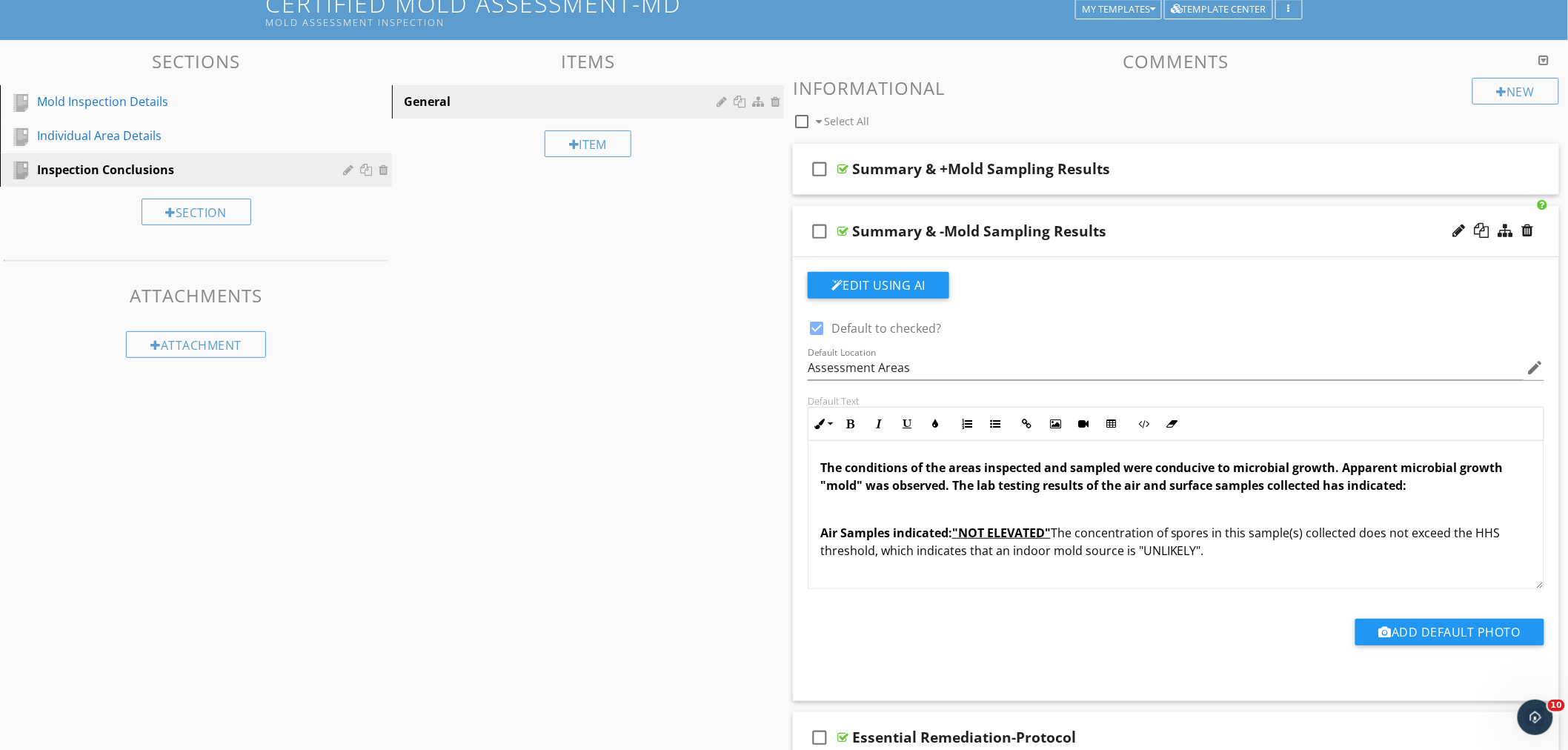
click at [1196, 556] on span "Air Samples indicated: "NOT ELEVATED" The concentration of spores in this sampl…" at bounding box center [1161, 541] width 681 height 34
click at [913, 424] on button "Underline" at bounding box center [907, 424] width 28 height 28
click at [856, 427] on icon "button" at bounding box center [850, 424] width 10 height 10
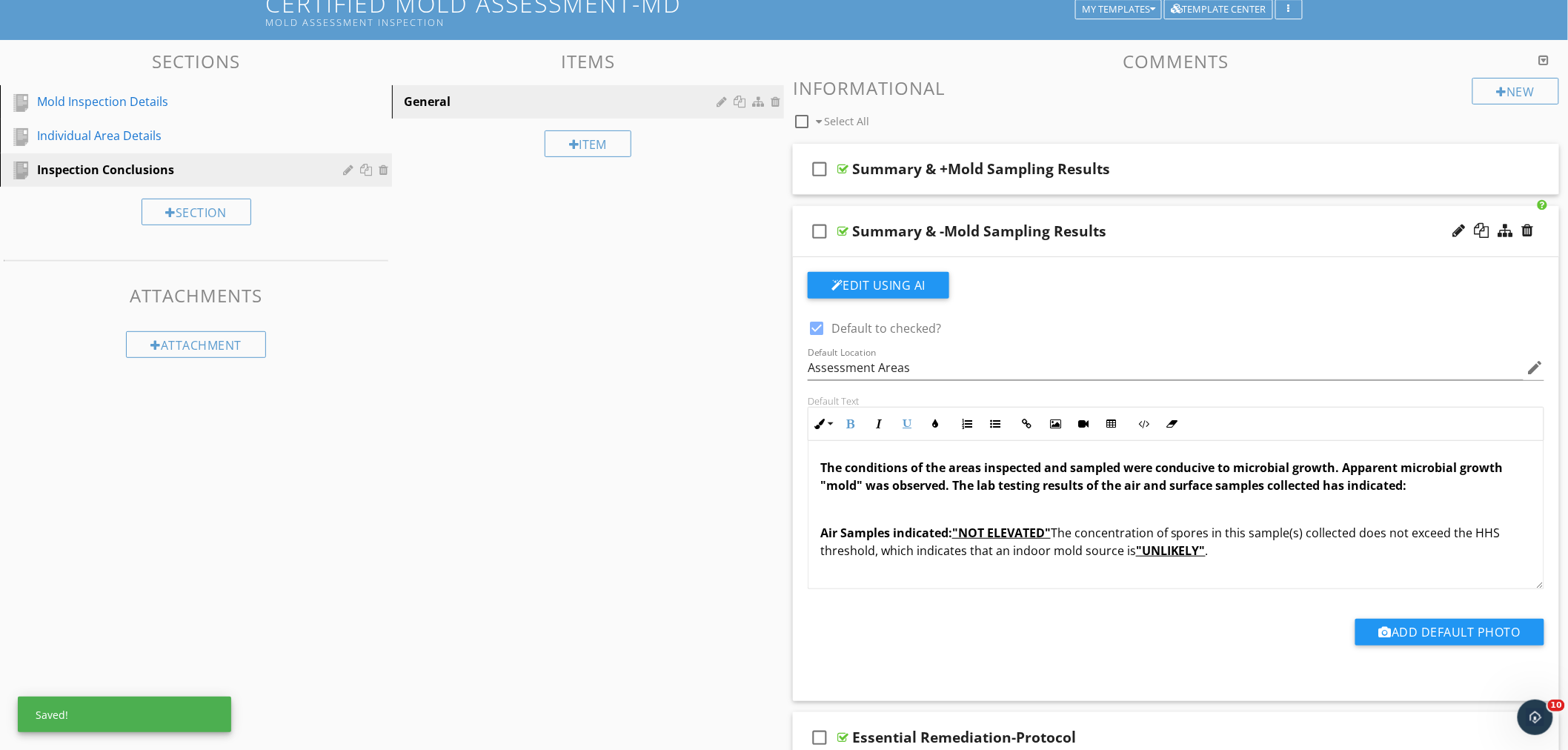
click at [1293, 557] on p "Air Samples indicated: "NOT ELEVATED" The concentration of spores in this sampl…" at bounding box center [1176, 541] width 712 height 36
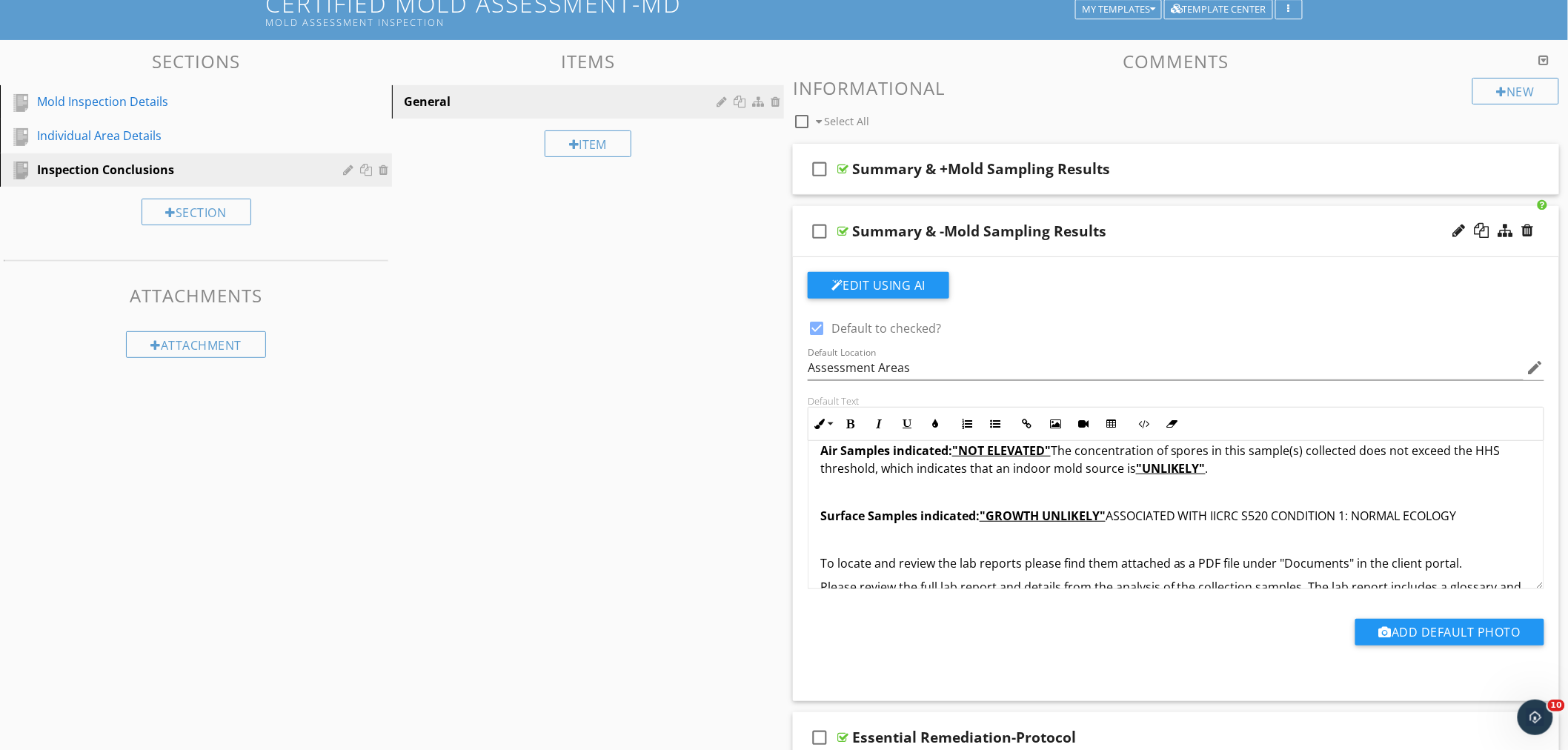
click at [1114, 524] on p "Surface Samples indicated: "GROWTH UNLIKELY" ASSOCIATED WITH IICRC S520 CONDITI…" at bounding box center [1176, 515] width 712 height 18
click at [985, 521] on span "Surface Samples indicated: "GROWTH UNLIKELY"" at bounding box center [963, 515] width 285 height 16
click at [1117, 519] on p "Surface Samples indicated: "GROWTH UNLIKELY" ASSOCIATED WITH IICRC S520 CONDITI…" at bounding box center [1176, 515] width 712 height 18
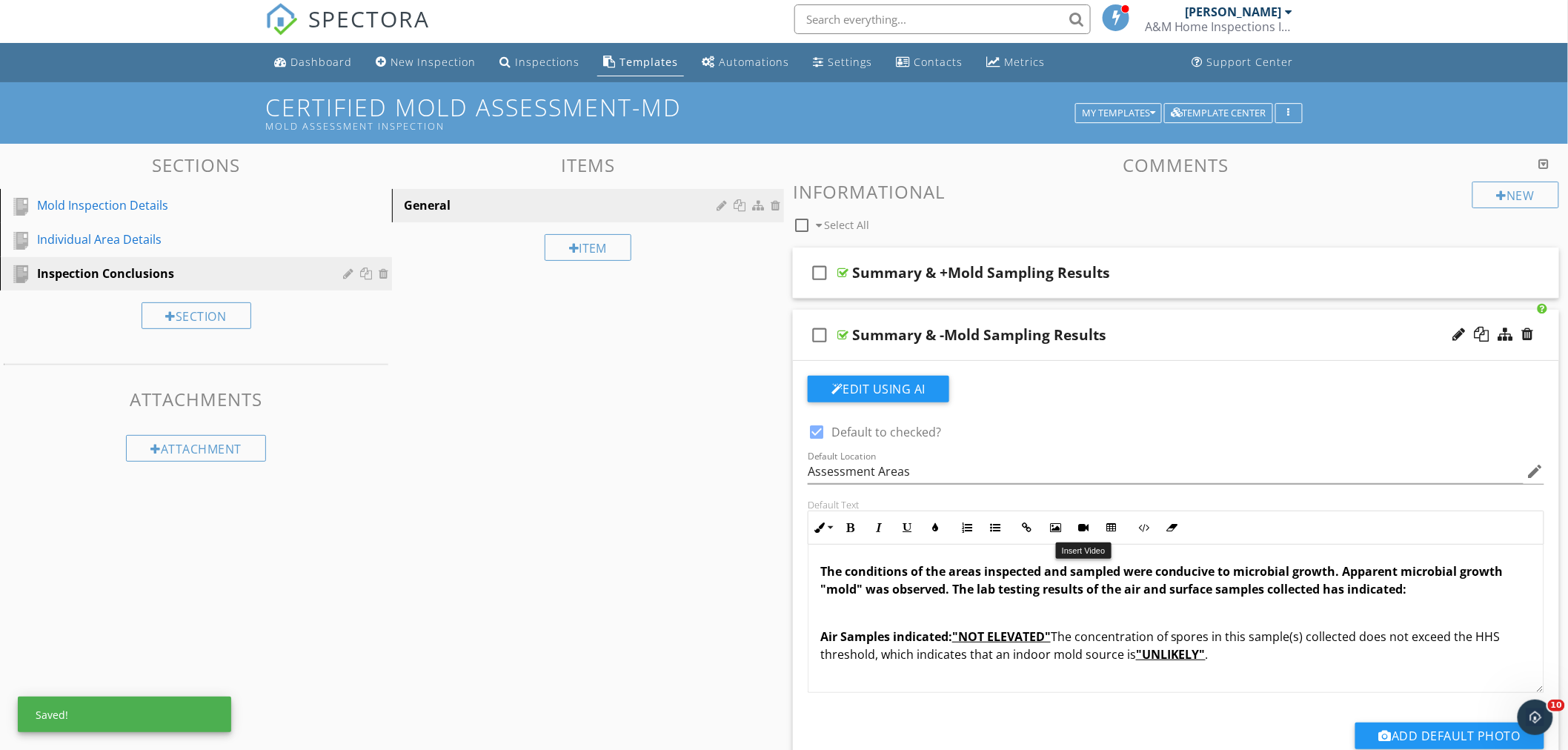
scroll to position [0, 0]
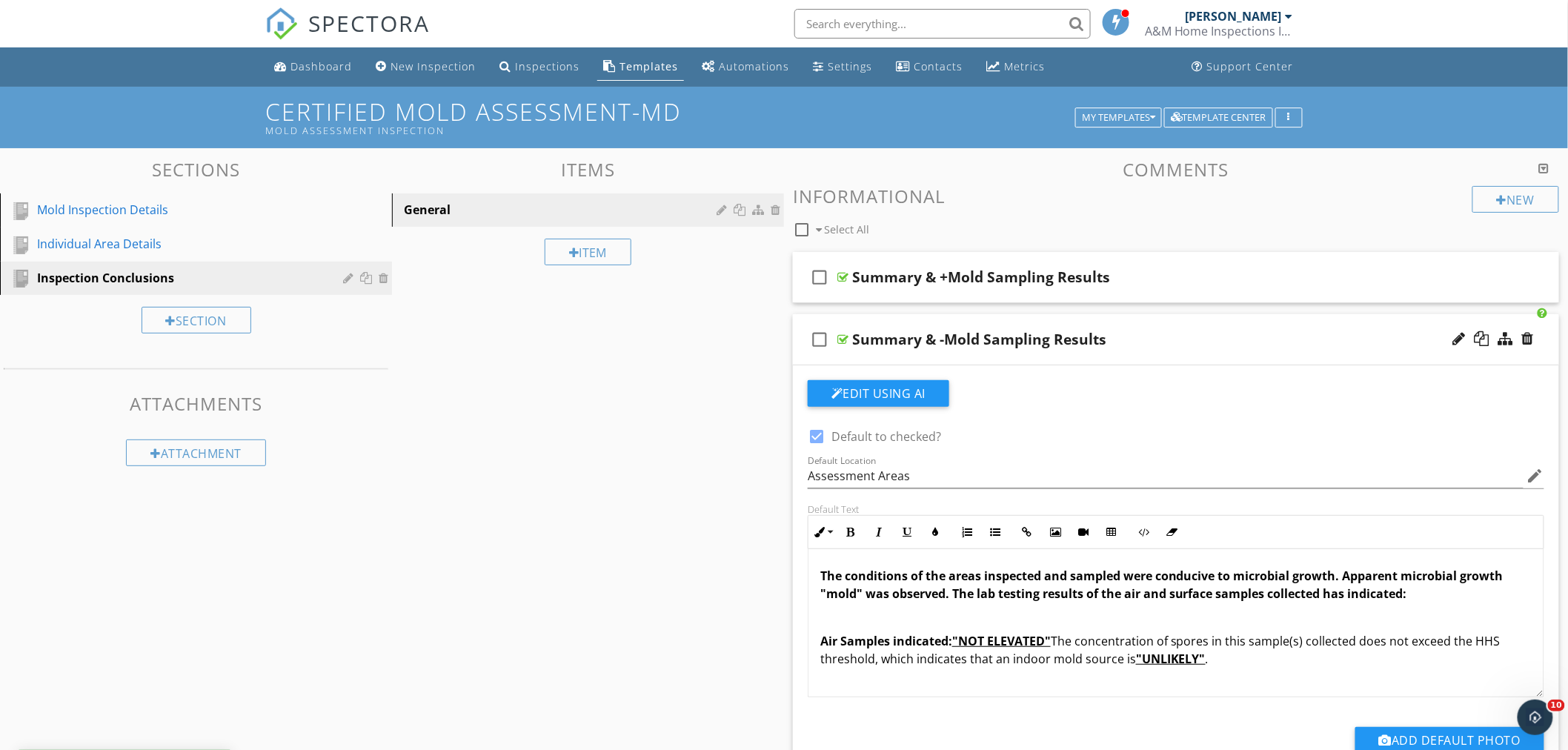
click at [1189, 328] on div "check_box_outline_blank Summary & -Mold Sampling Results" at bounding box center [1176, 339] width 767 height 51
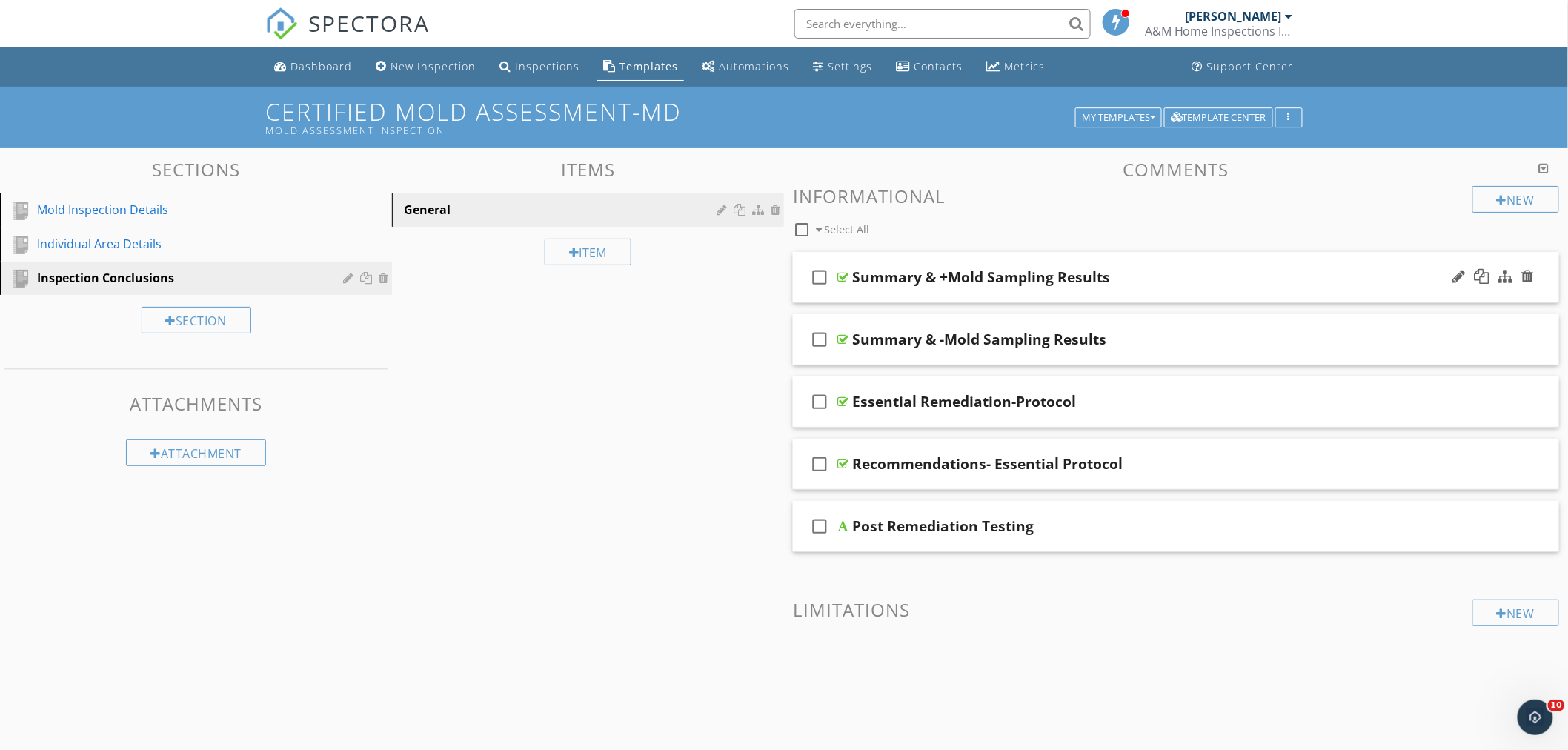
click at [1147, 259] on div "check_box_outline_blank Summary & +Mold Sampling Results" at bounding box center [1176, 278] width 767 height 51
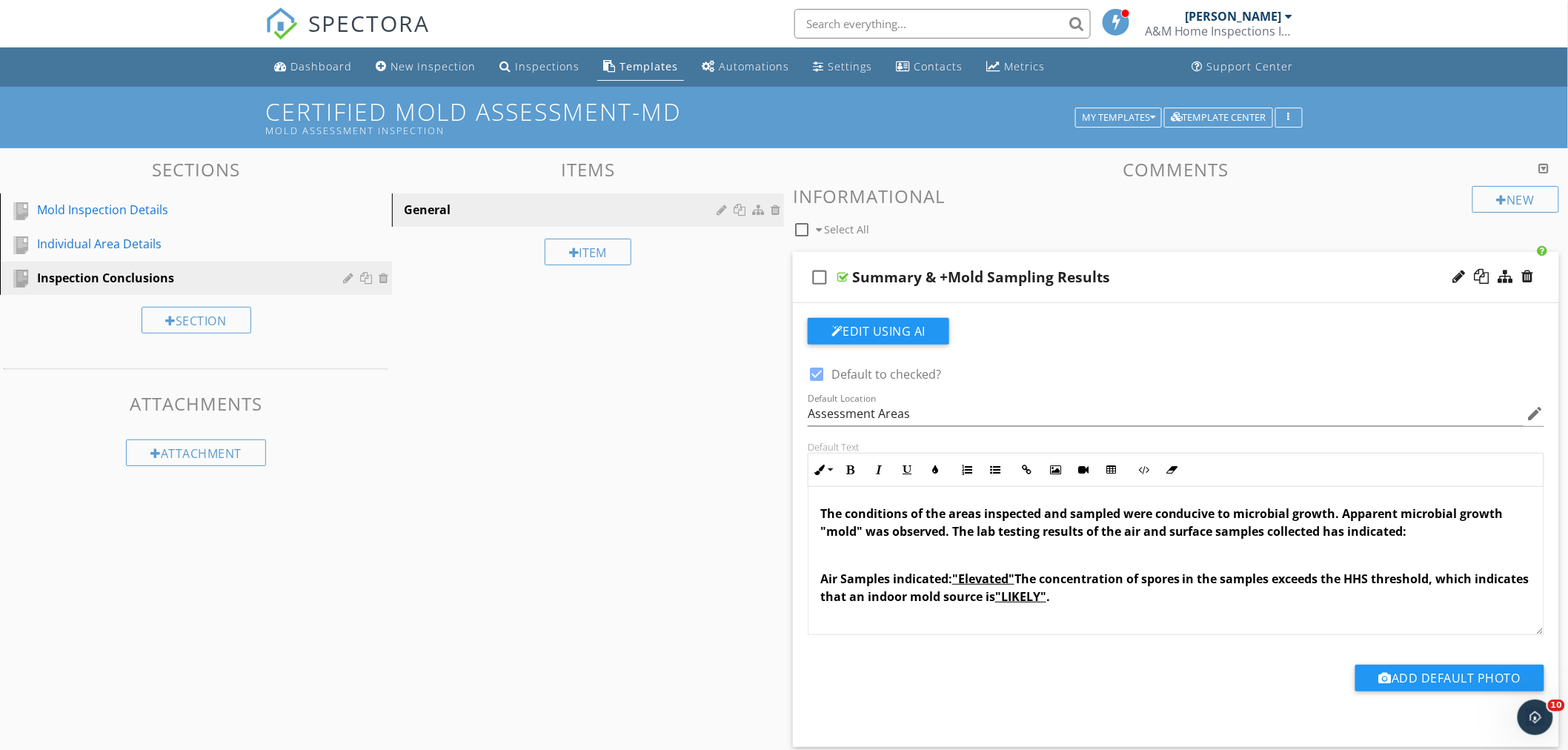
click at [1046, 600] on u ""LIKELY"" at bounding box center [1021, 596] width 51 height 16
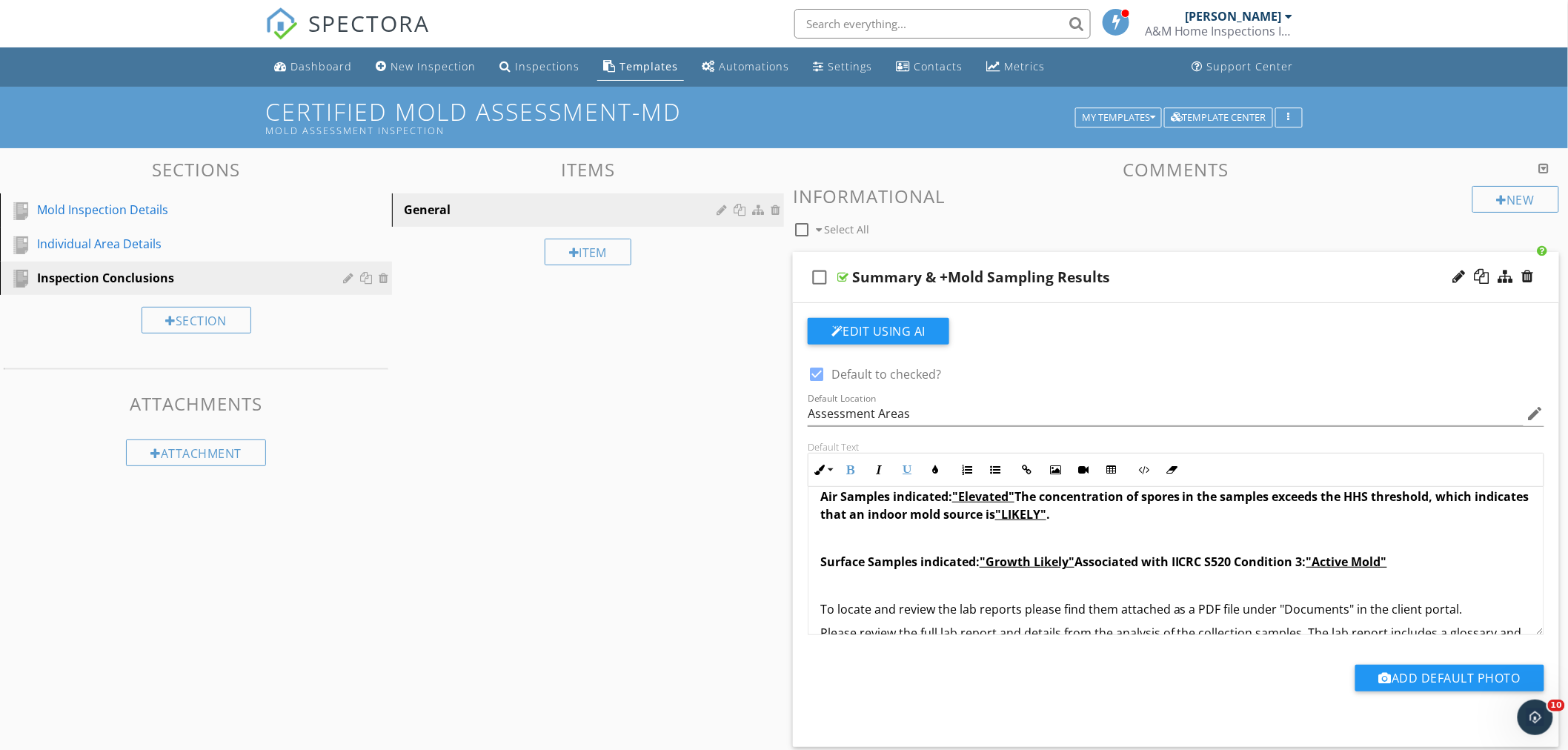
click at [985, 565] on span "Surface Samples indicated: "Growth Likely" Associated with IICRC S520 Condition…" at bounding box center [1104, 561] width 567 height 16
click at [1086, 565] on span "Surface Samples indicated: "Growth Likely" Associated with IICRC S520 Condition…" at bounding box center [1104, 561] width 567 height 16
click at [1243, 260] on div "check_box_outline_blank Summary & +Mold Sampling Results" at bounding box center [1176, 278] width 767 height 51
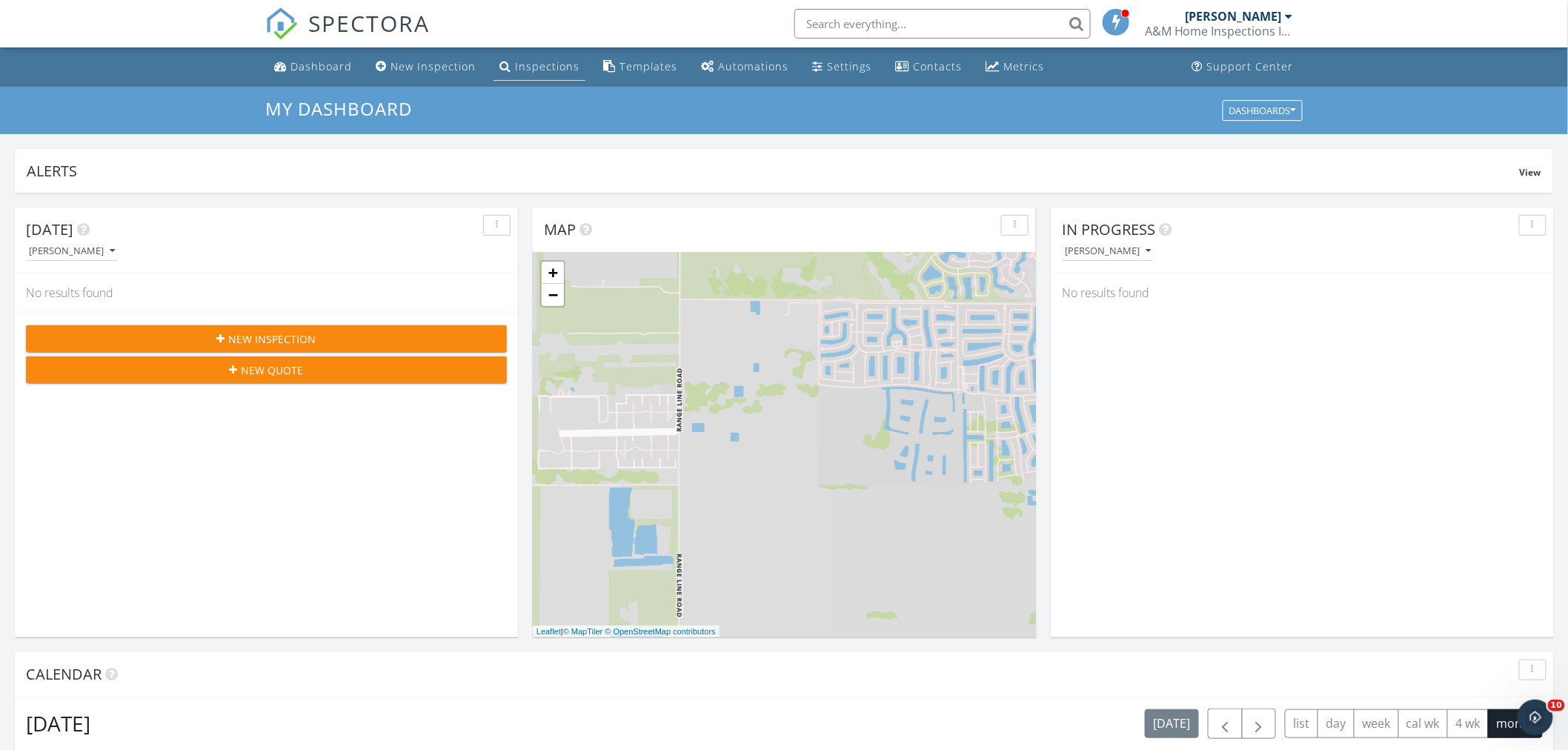
click at [527, 60] on div "Inspections" at bounding box center [547, 65] width 65 height 14
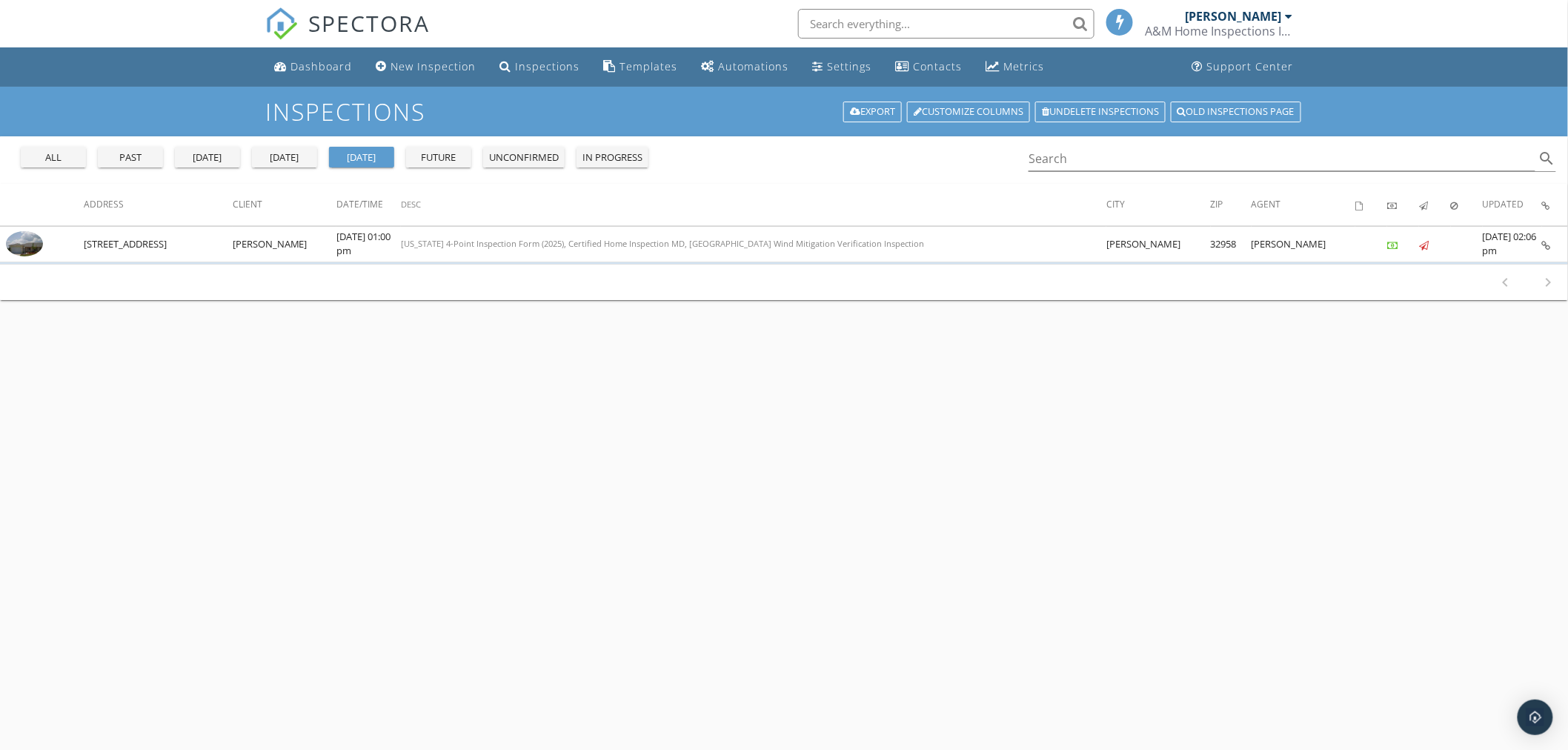
click at [122, 154] on div "past" at bounding box center [130, 158] width 53 height 15
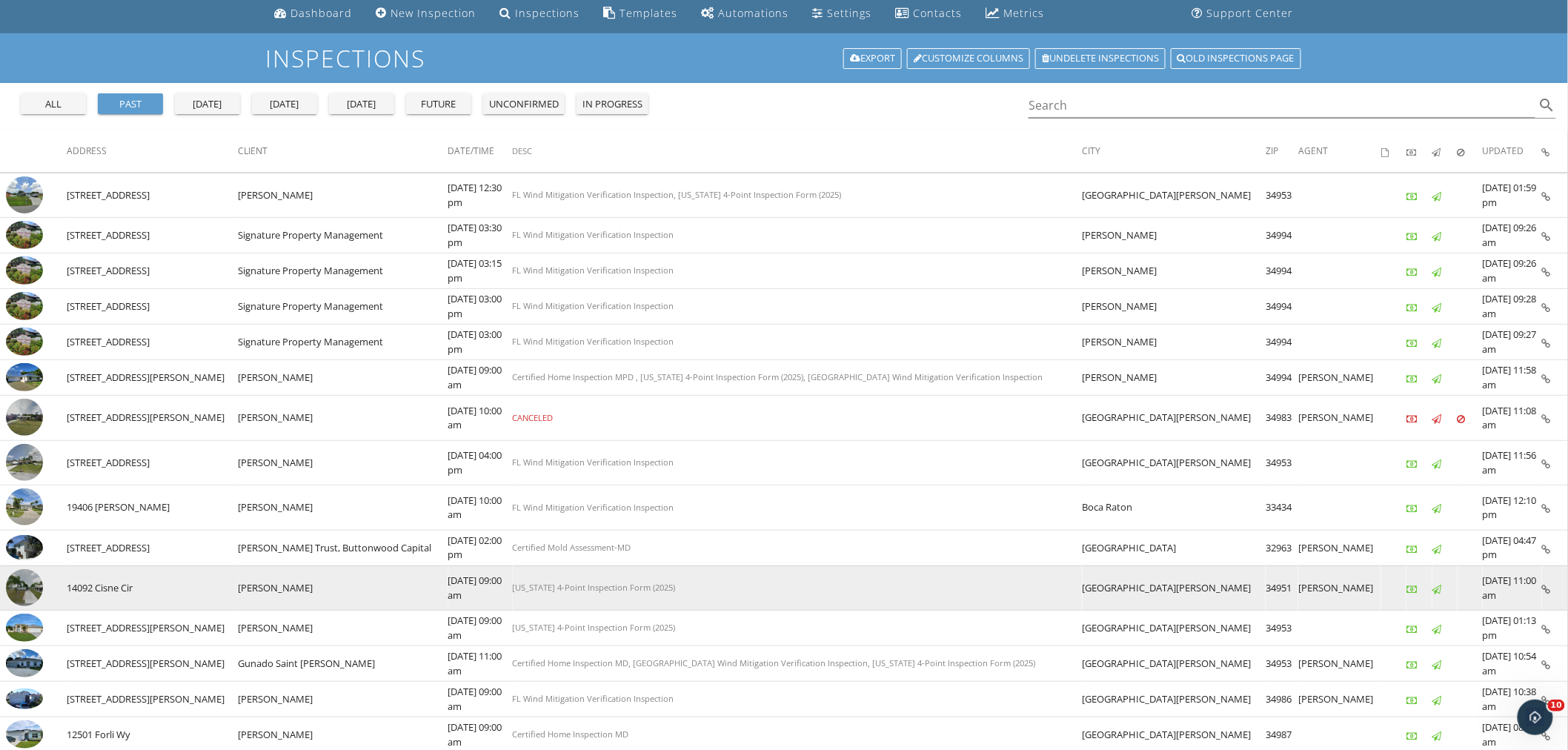
scroll to position [82, 0]
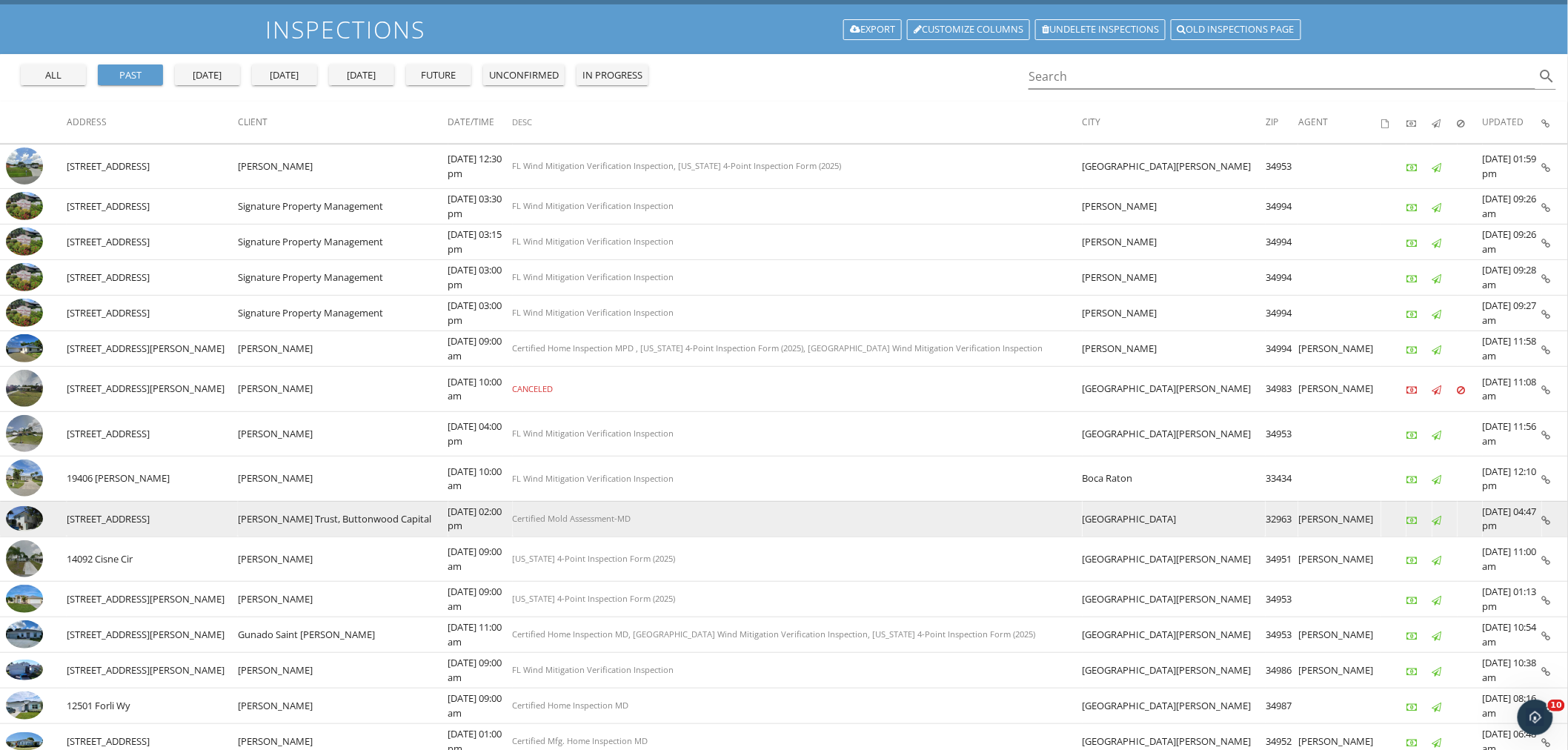
click at [16, 514] on img at bounding box center [24, 518] width 37 height 25
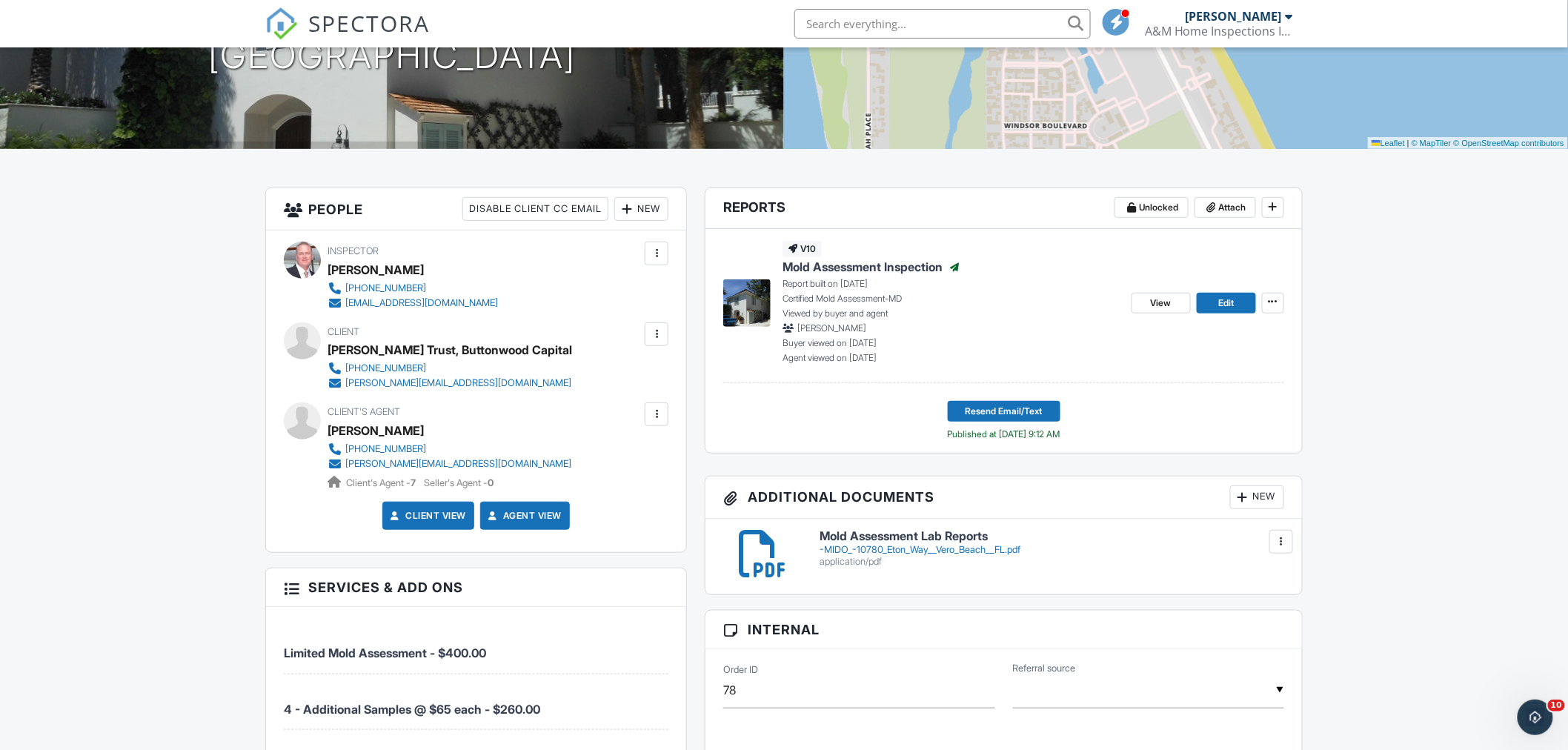
click at [868, 267] on span "Mold Assessment Inspection" at bounding box center [862, 267] width 160 height 16
